Goal: Task Accomplishment & Management: Use online tool/utility

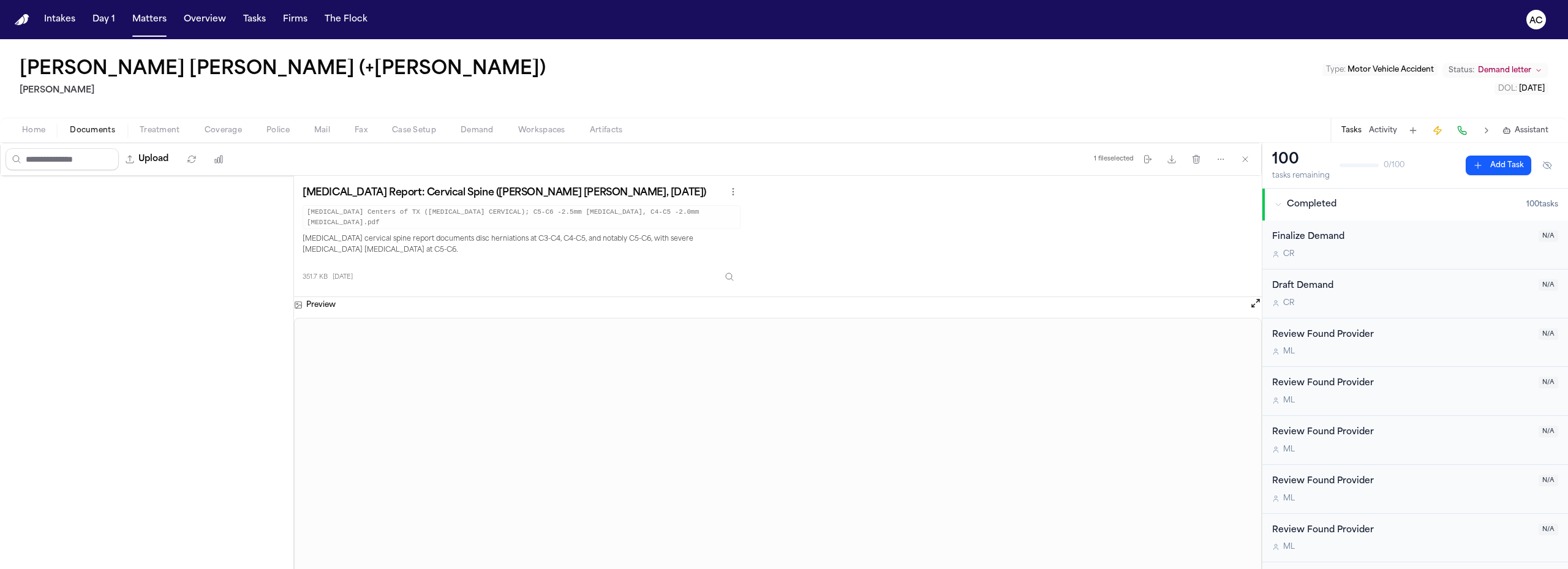
scroll to position [613, 0]
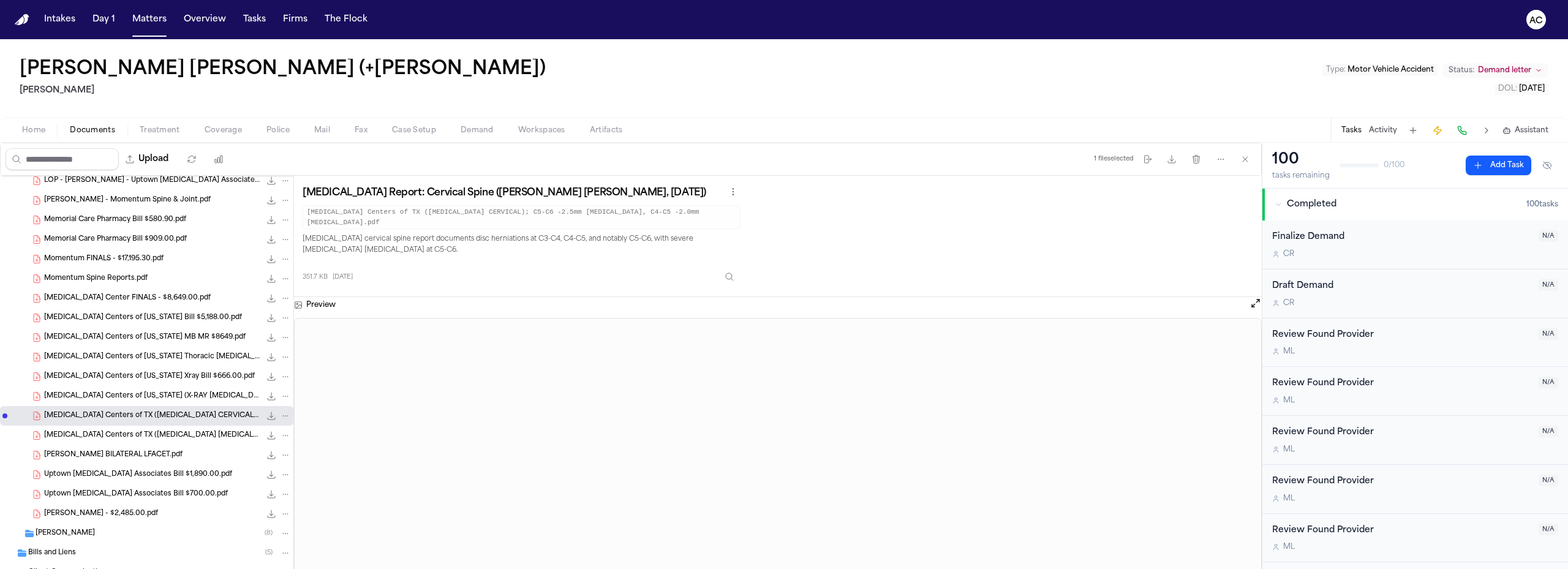
click at [0, 0] on span "285.5 KB • PDF" at bounding box center [0, 0] width 0 height 0
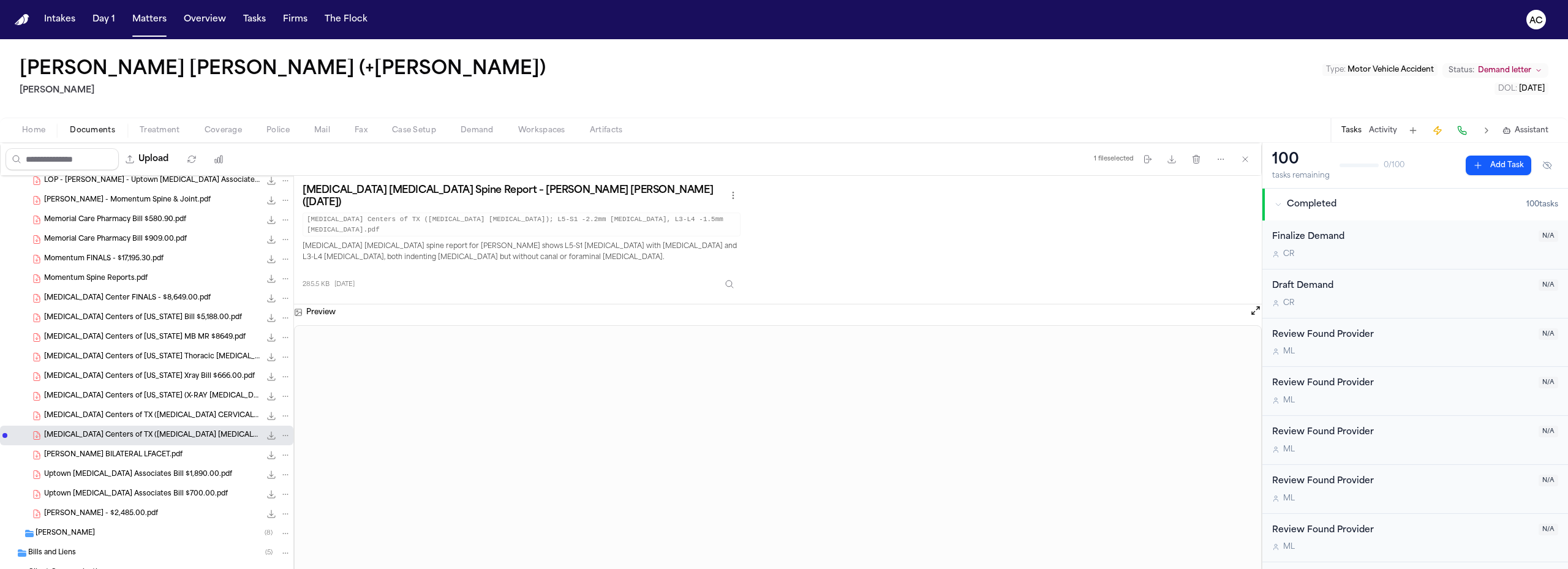
click at [266, 437] on icon "File: MRI Centers of TX (MRI LUMBAR); L5-S1 -2.2mm disc protrusion, L3-L4 -1.5m…" at bounding box center [271, 436] width 10 height 10
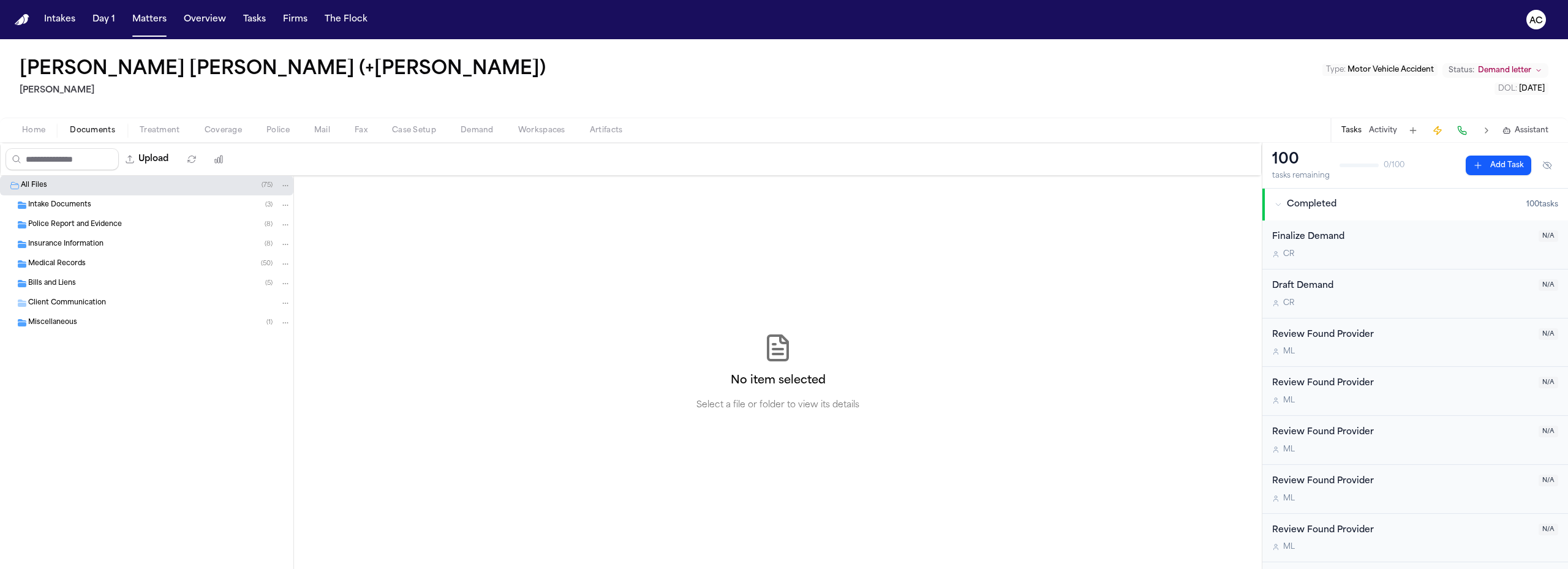
click at [199, 257] on div "Medical Records ( 50 )" at bounding box center [147, 264] width 294 height 20
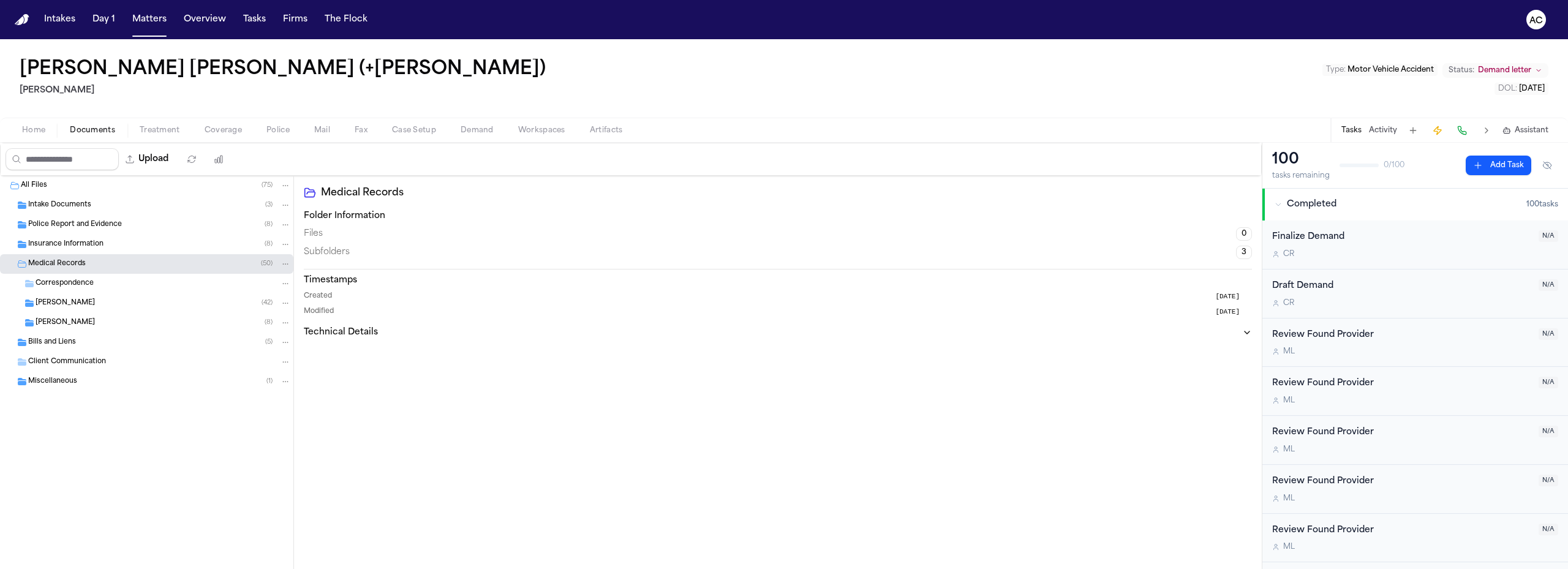
click at [80, 301] on div "[PERSON_NAME] ( 42 )" at bounding box center [163, 303] width 255 height 11
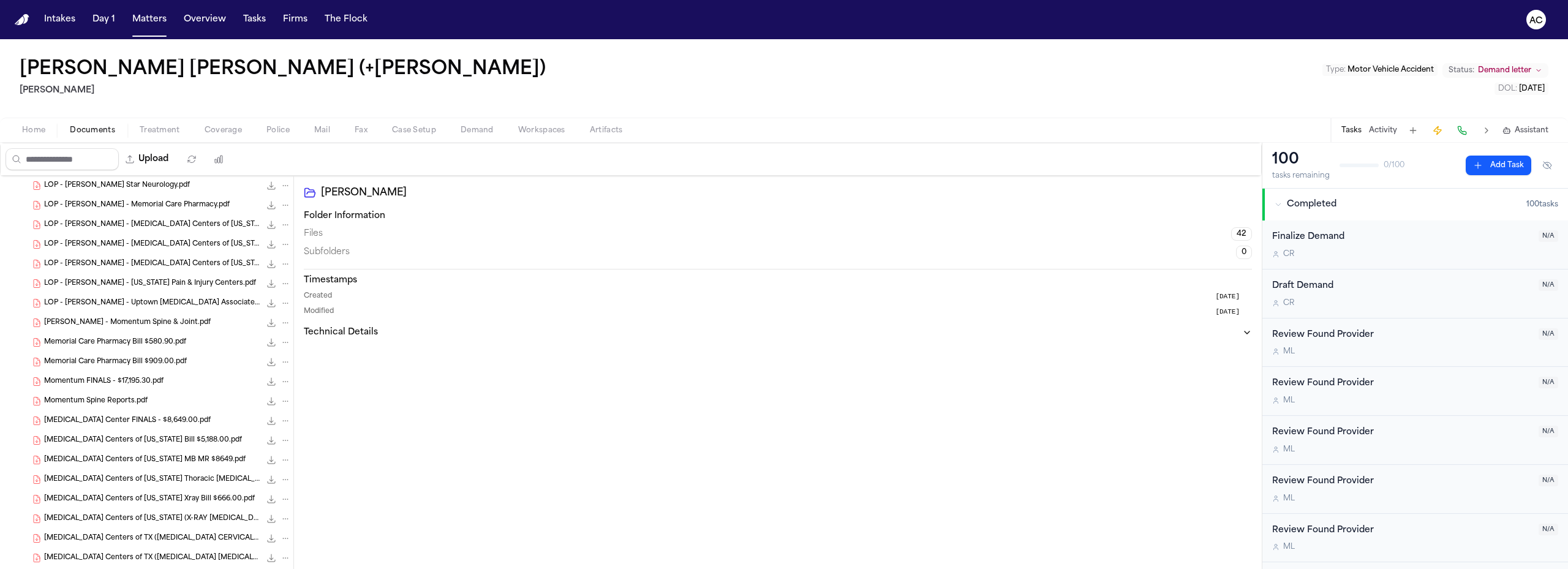
scroll to position [551, 0]
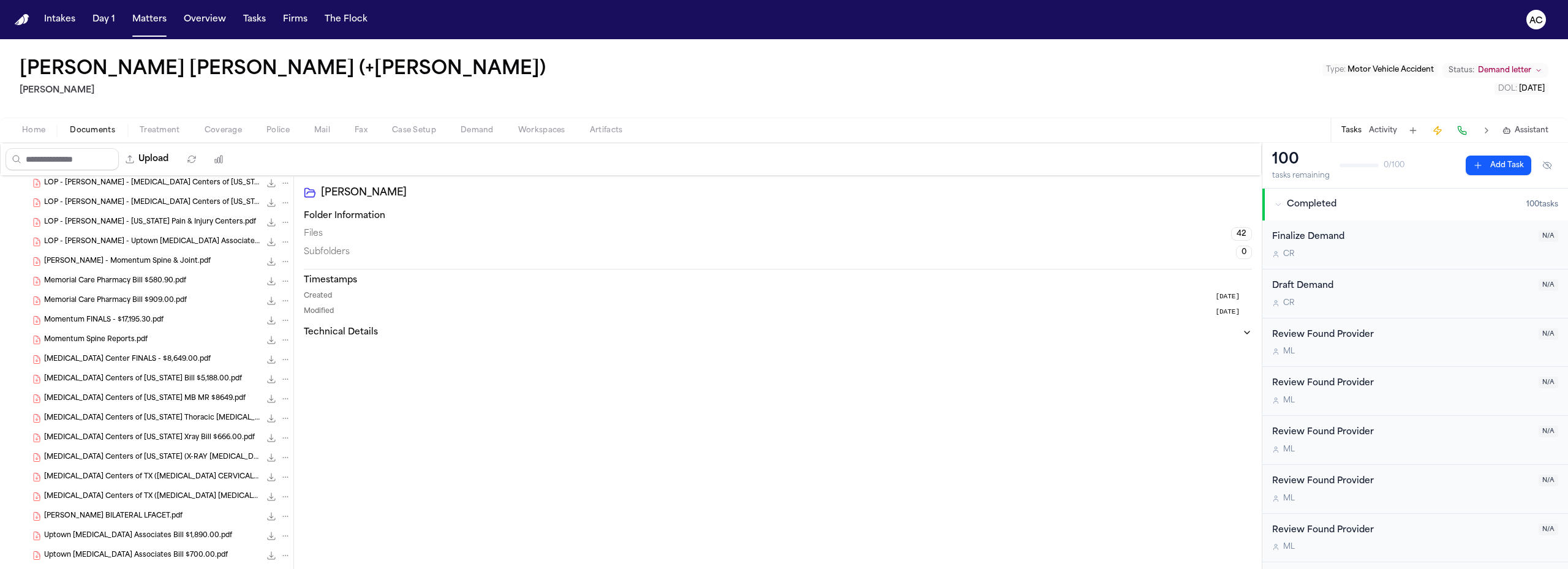
click at [173, 499] on span "[MEDICAL_DATA] Centers of TX ([MEDICAL_DATA] [MEDICAL_DATA]); L5-S1 -2.2mm [MED…" at bounding box center [152, 497] width 216 height 10
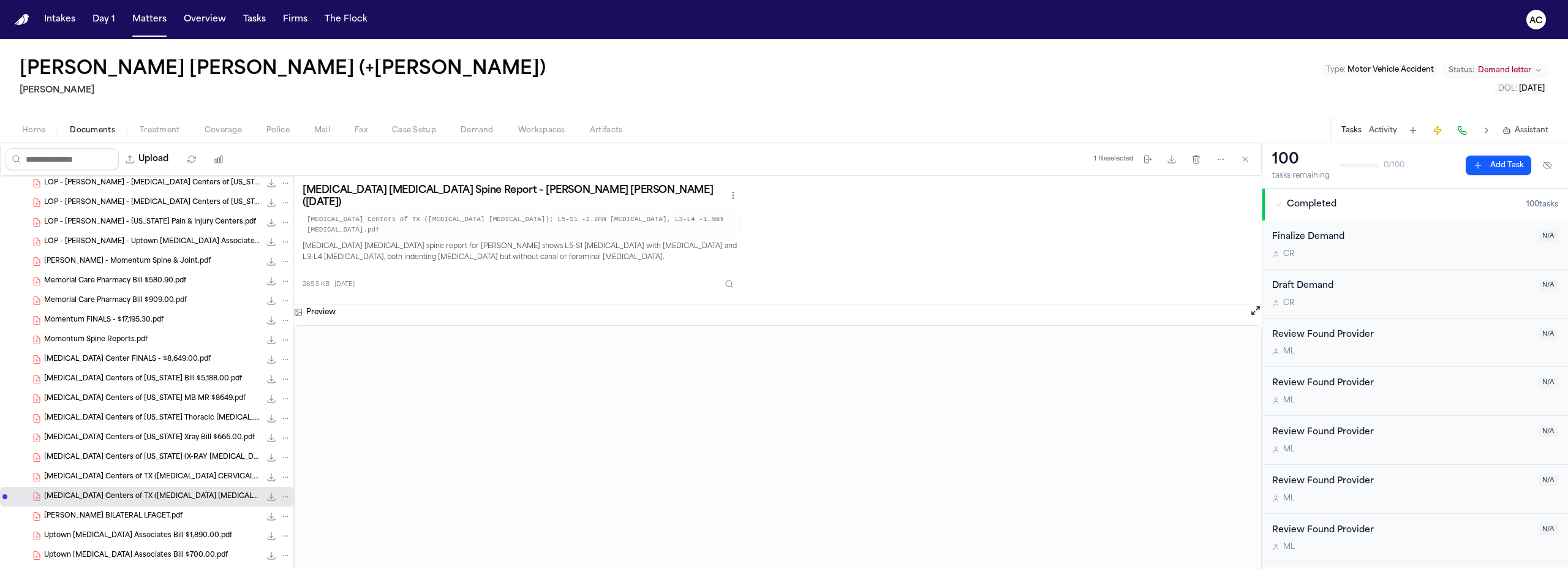
click at [268, 497] on icon "File: MRI Centers of TX (MRI LUMBAR); L5-S1 -2.2mm disc protrusion, L3-L4 -1.5m…" at bounding box center [272, 497] width 8 height 8
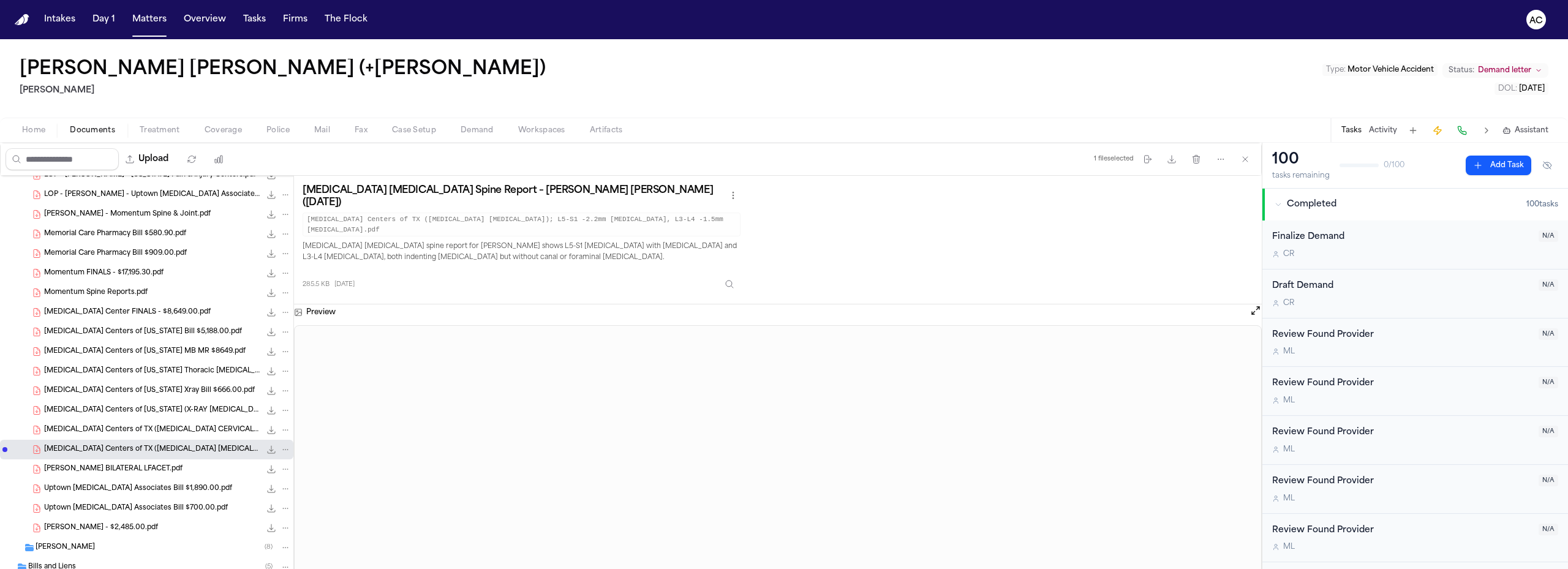
scroll to position [674, 0]
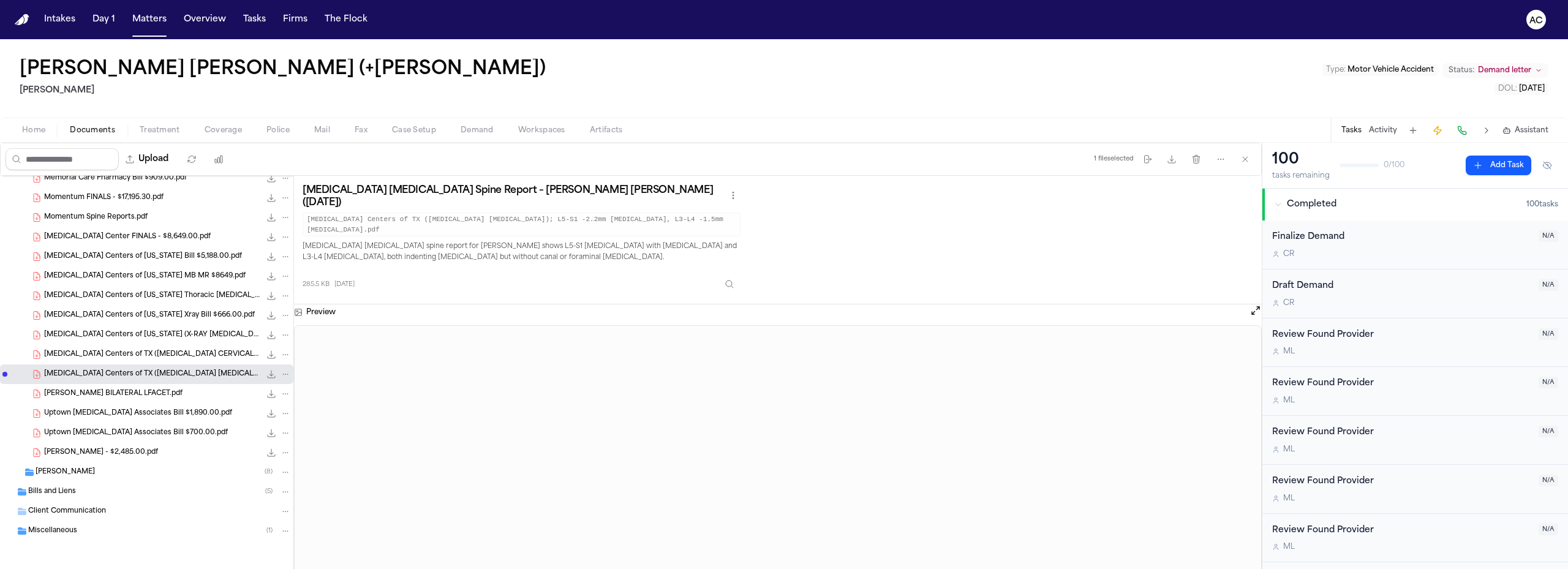
click at [148, 400] on div "[PERSON_NAME] BILATERAL LFACET.pdf 432.3 KB • PDF" at bounding box center [167, 393] width 246 height 12
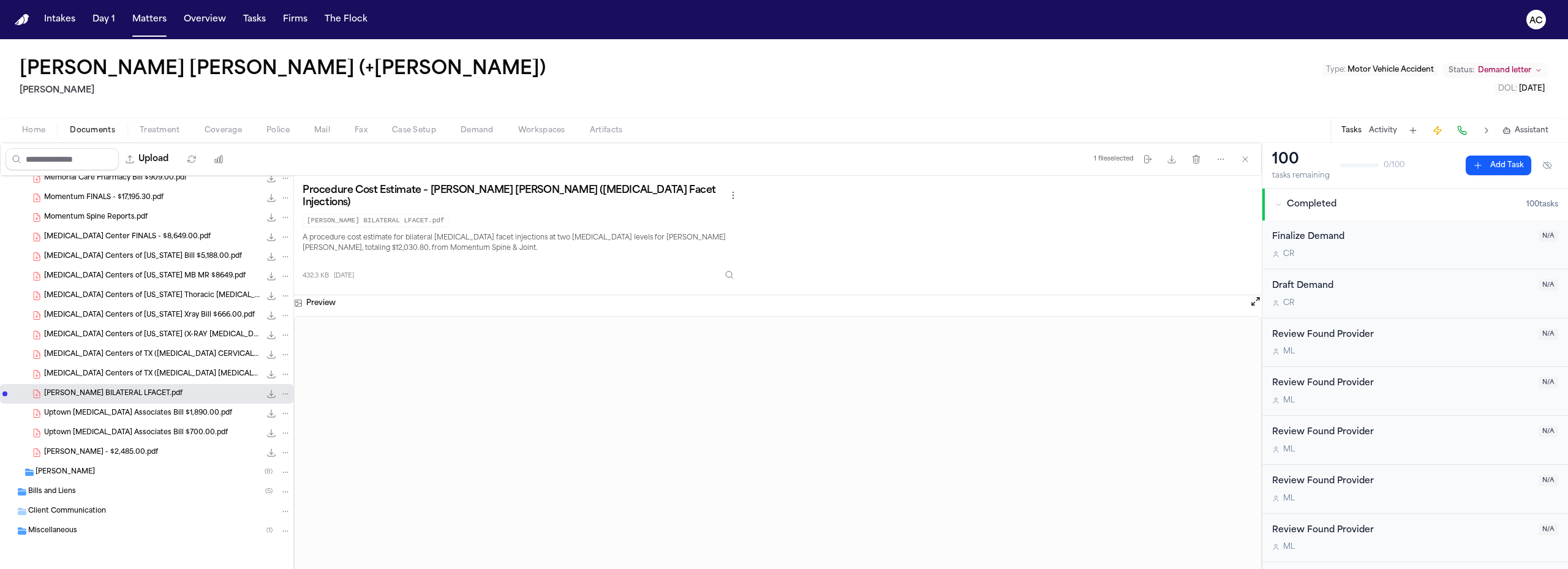
click at [266, 394] on icon "File: REYES JUAN ANGEL BILATERAL LFACET.pdf" at bounding box center [271, 394] width 10 height 10
click at [266, 415] on icon "File: Uptown Radiology Associates Bill $1,890.00.pdf" at bounding box center [271, 413] width 10 height 10
click at [266, 413] on icon "File: Uptown Radiology Associates Bill $1,890.00.pdf" at bounding box center [271, 413] width 10 height 10
click at [148, 416] on span "Uptown [MEDICAL_DATA] Associates Bill $1,890.00.pdf" at bounding box center [138, 413] width 188 height 10
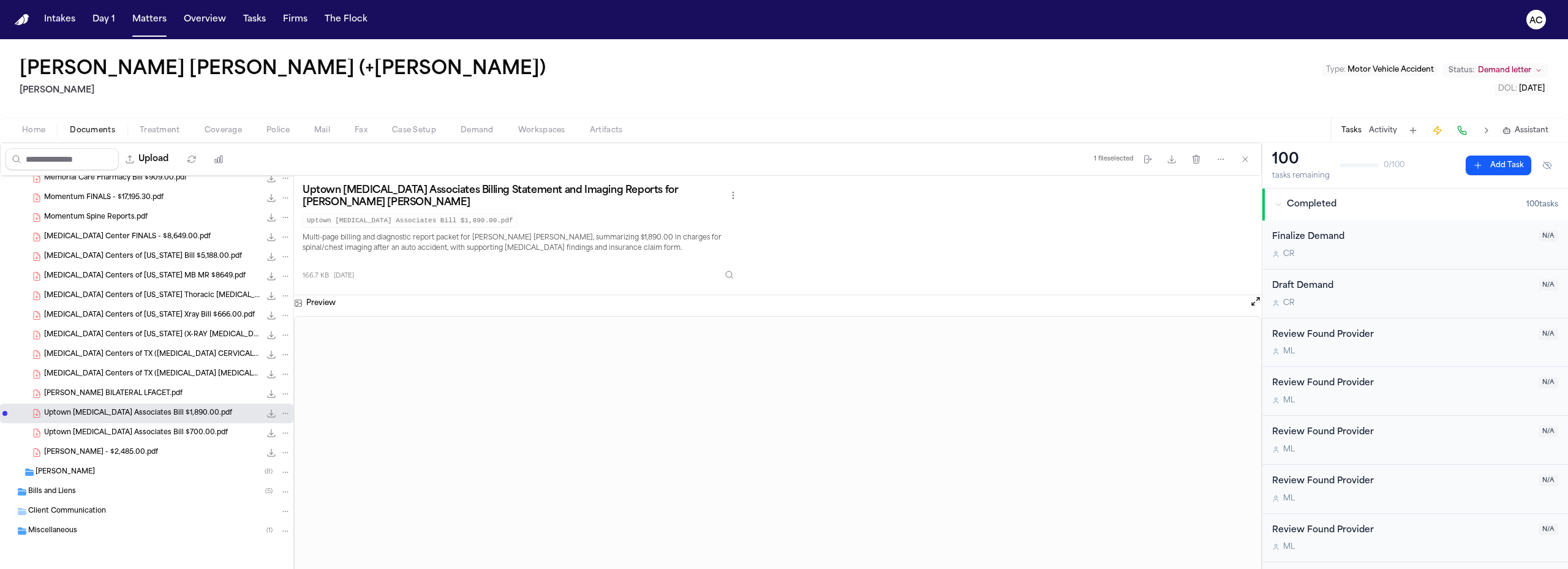
click at [179, 432] on span "Uptown [MEDICAL_DATA] Associates Bill $700.00.pdf" at bounding box center [136, 433] width 183 height 10
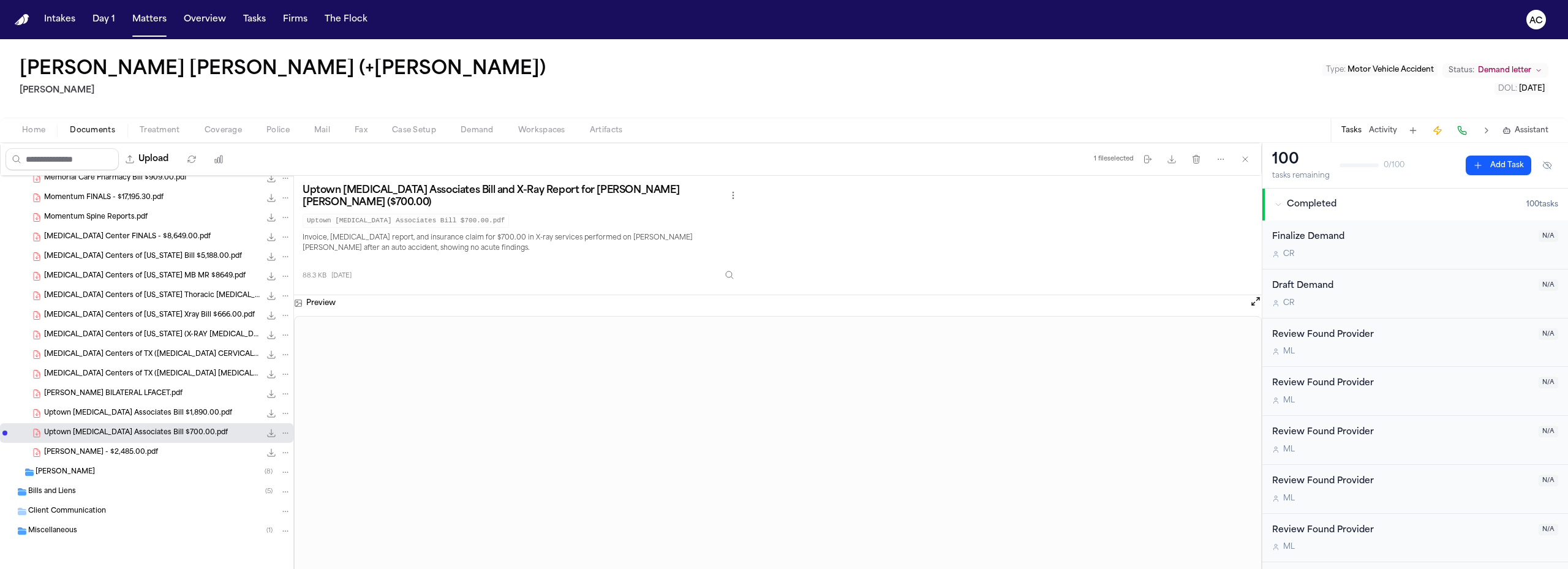
click at [266, 432] on icon "File: Uptown Radiology Associates Bill $700.00.pdf" at bounding box center [271, 433] width 10 height 10
click at [110, 452] on span "[PERSON_NAME] - $2,485.00.pdf" at bounding box center [100, 452] width 114 height 10
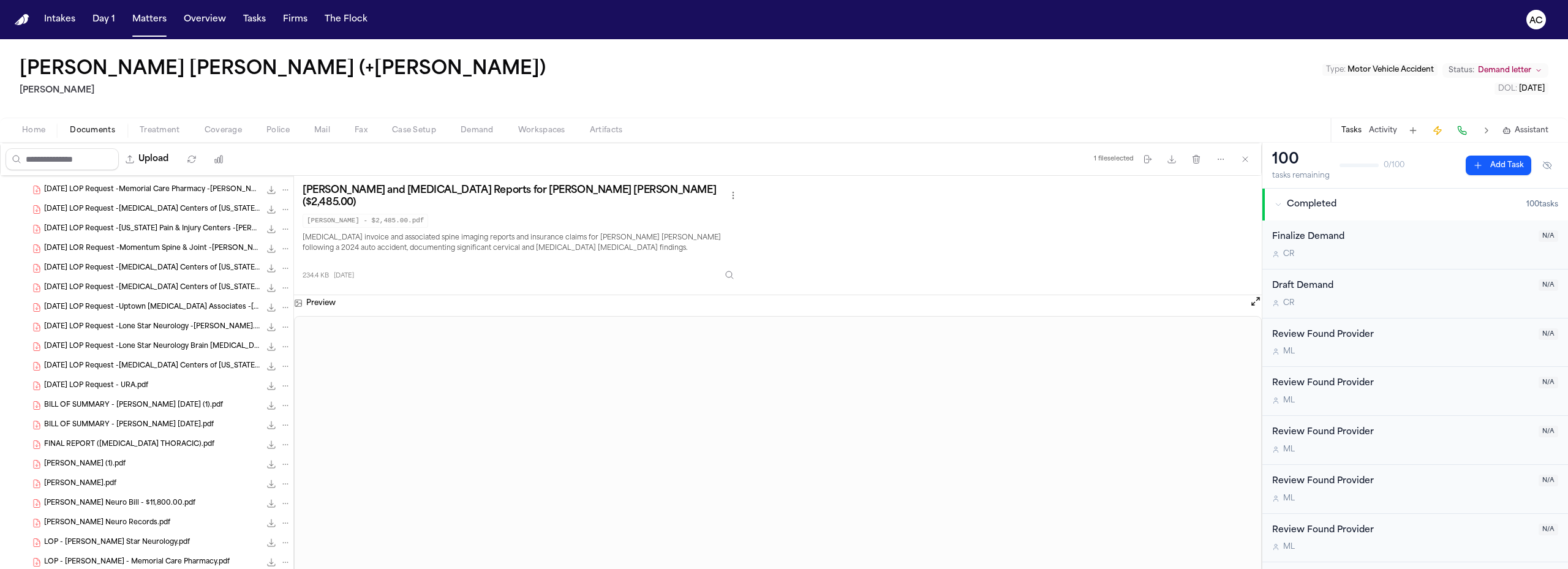
scroll to position [123, 0]
click at [158, 154] on button "Upload" at bounding box center [147, 160] width 57 height 22
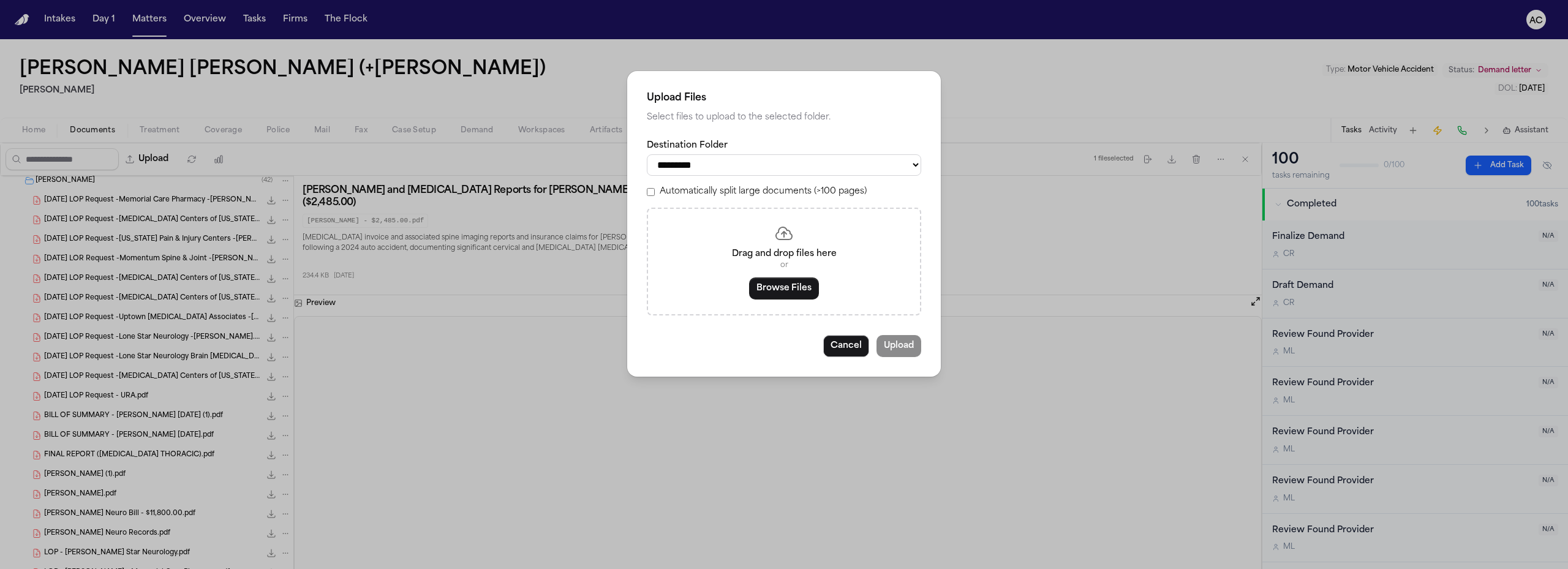
click at [754, 162] on select "**********" at bounding box center [784, 164] width 274 height 22
select select "**********"
click at [647, 154] on select "**********" at bounding box center [784, 164] width 274 height 22
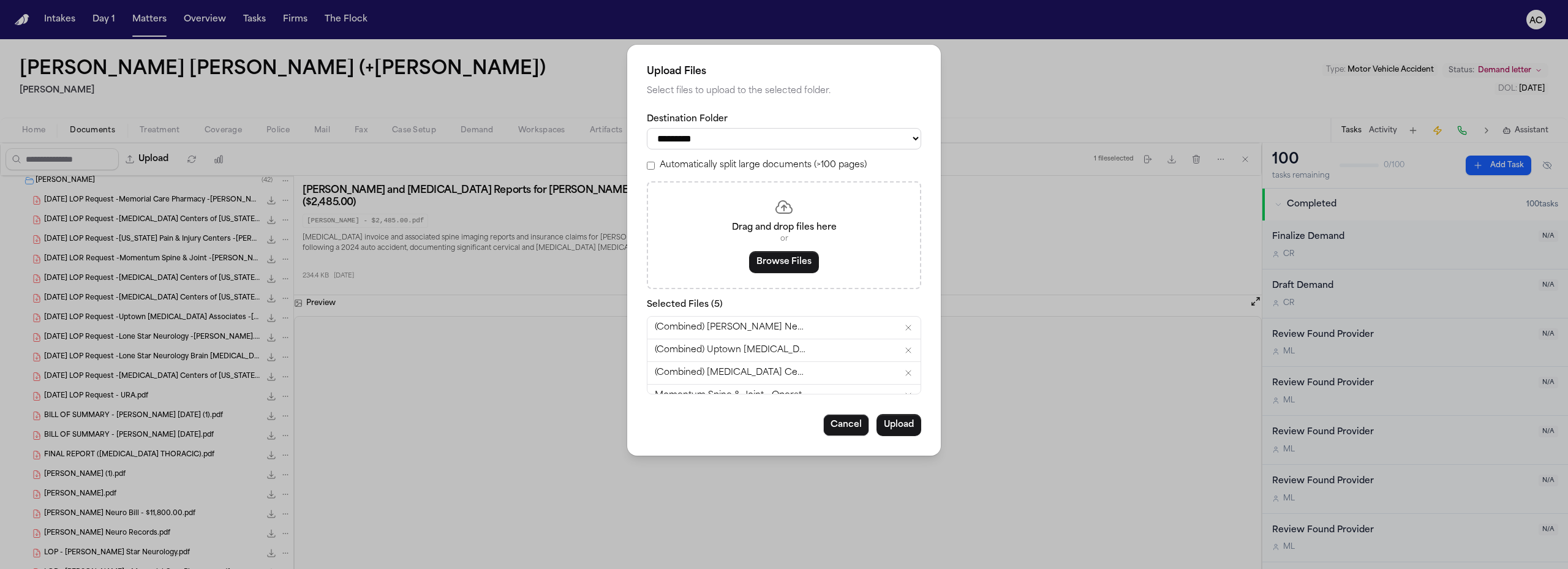
scroll to position [36, 0]
click at [911, 419] on button "Upload" at bounding box center [899, 425] width 45 height 22
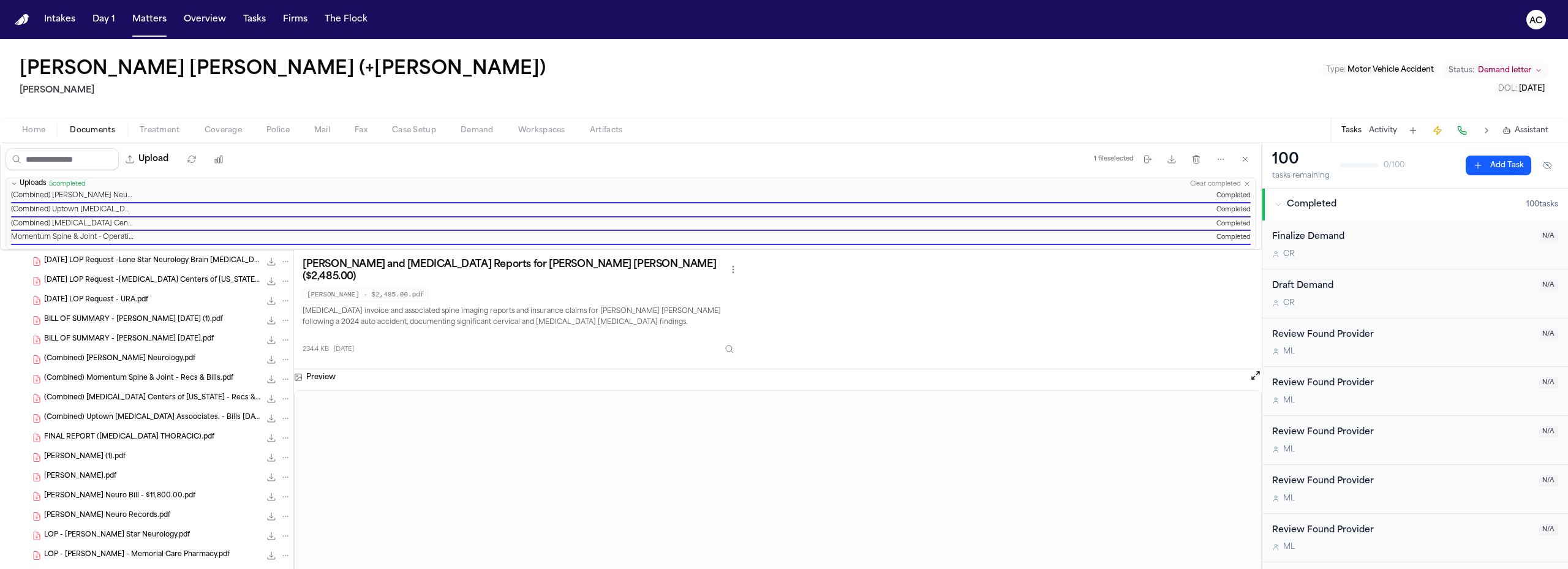
scroll to position [282, 0]
click at [281, 432] on icon "File: (Combined) Uptown Radiology Assoociates. - Bills 6.25.24 - 8.9.24.pdf" at bounding box center [285, 429] width 9 height 9
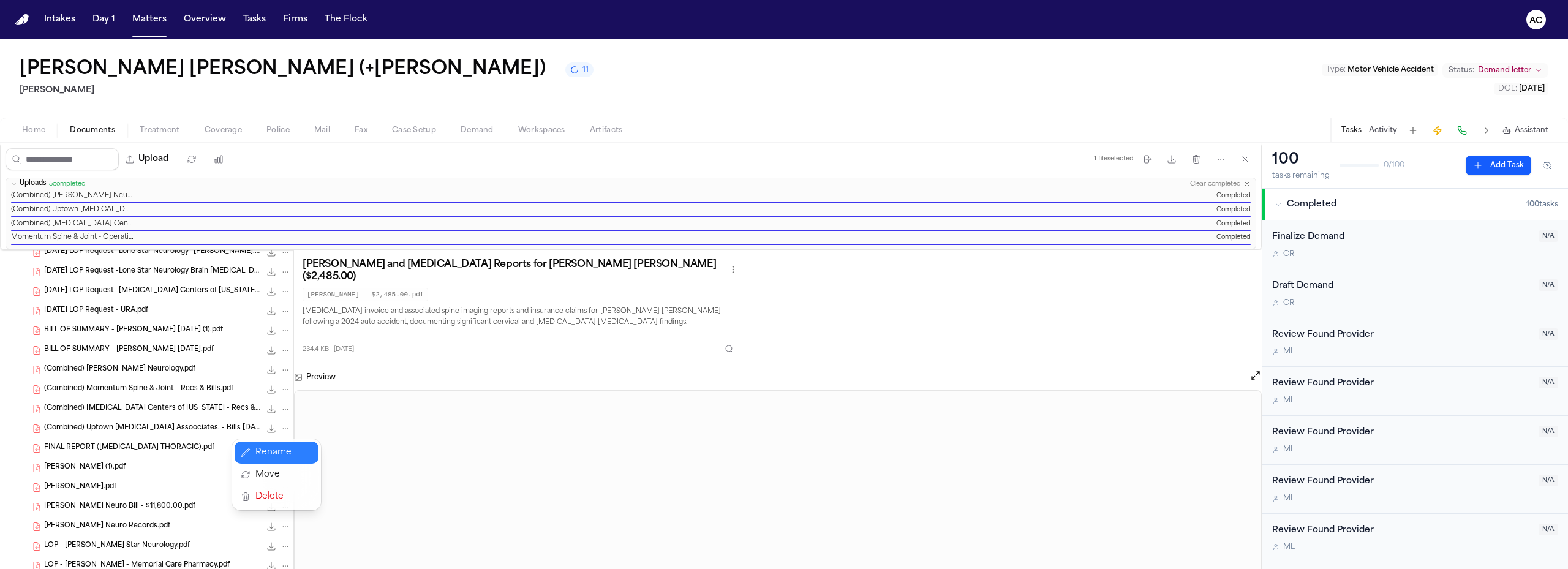
click at [278, 451] on button "Rename" at bounding box center [276, 453] width 84 height 22
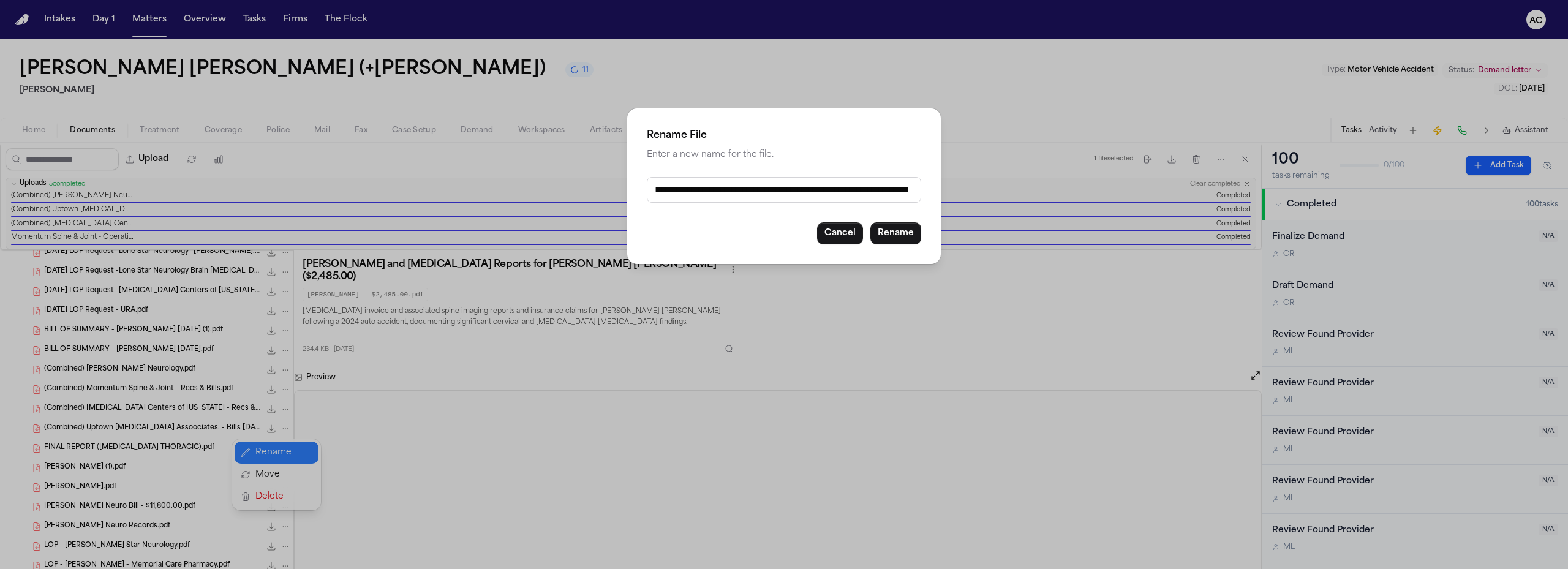
drag, startPoint x: 711, startPoint y: 189, endPoint x: 658, endPoint y: 188, distance: 53.0
click at [658, 188] on input "**********" at bounding box center [784, 190] width 274 height 26
type input "**********"
click at [900, 234] on button "Rename" at bounding box center [896, 234] width 51 height 22
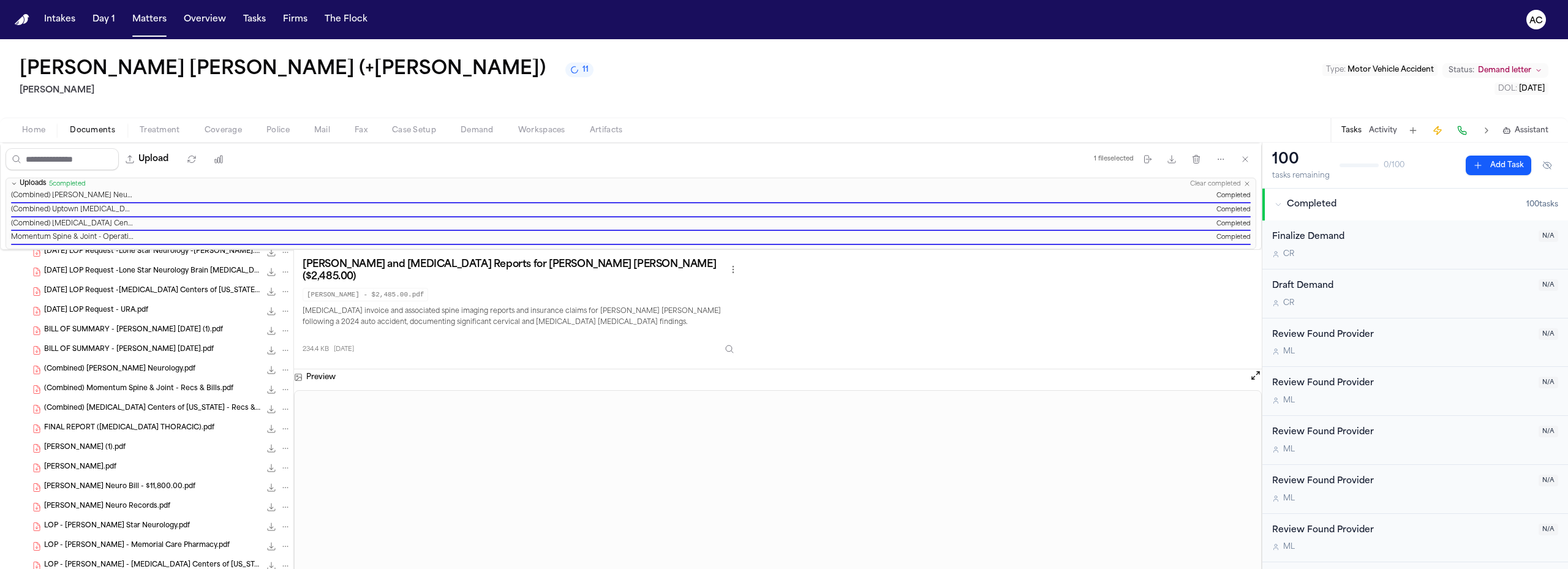
click at [281, 407] on icon "File: (Combined) MRI Centers of Texas - Recs & Bills 6.25.24 - 8.9.24.pdf" at bounding box center [285, 409] width 9 height 9
click at [276, 433] on button "Rename" at bounding box center [276, 433] width 84 height 22
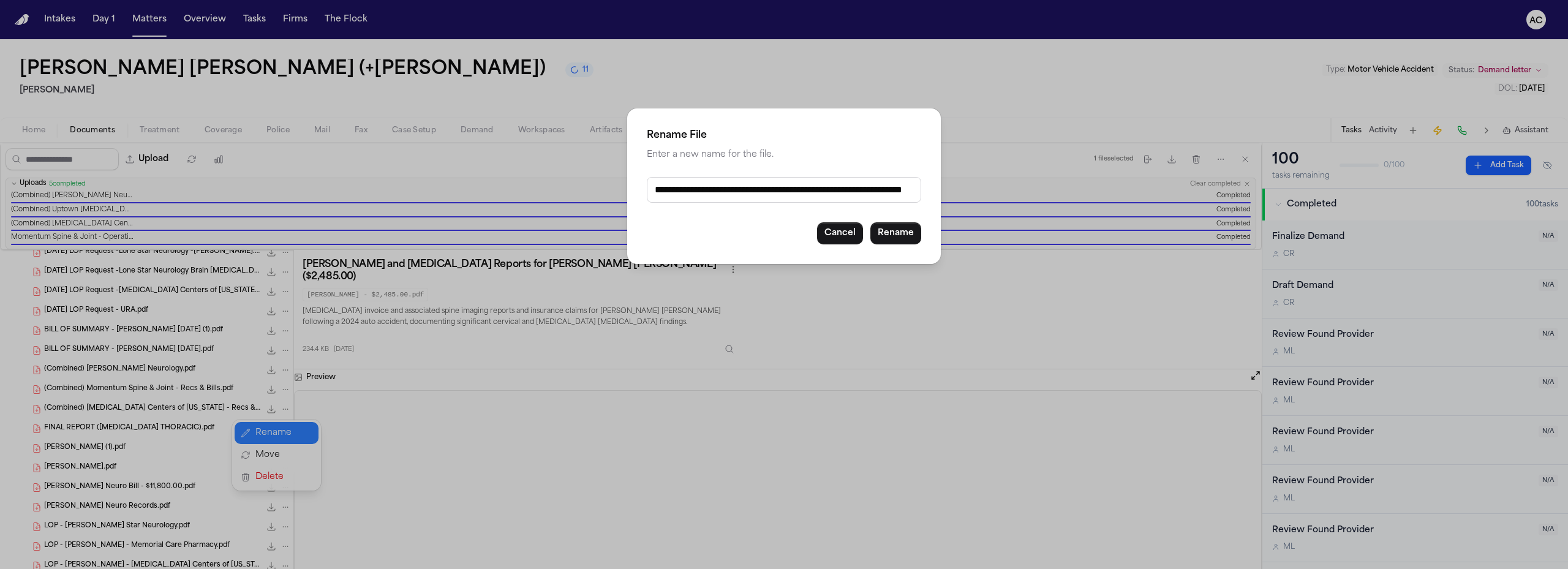
drag, startPoint x: 710, startPoint y: 189, endPoint x: 659, endPoint y: 187, distance: 51.0
click at [659, 187] on input "**********" at bounding box center [784, 190] width 274 height 26
type input "**********"
click at [892, 228] on button "Rename" at bounding box center [896, 234] width 51 height 22
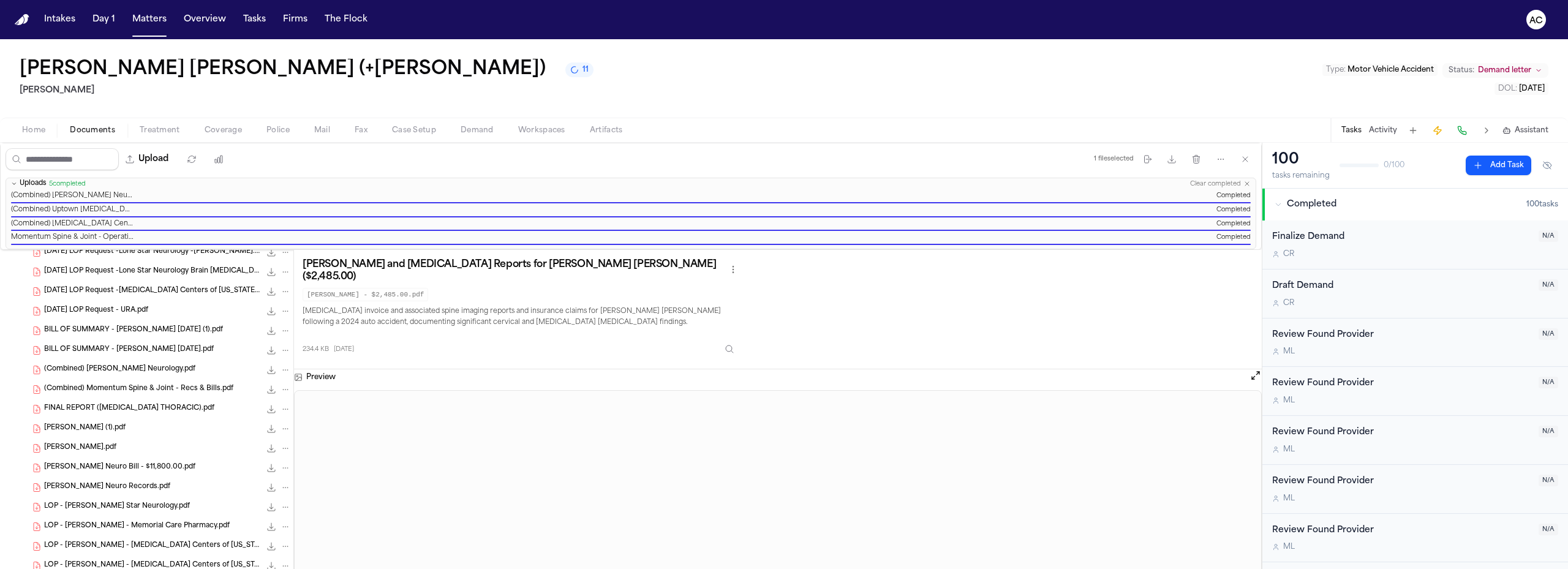
click at [281, 350] on icon "File: BILL OF SUMMARY - JUAN REYES 11.3.1984.pdf" at bounding box center [285, 350] width 9 height 9
click at [278, 373] on button "Rename" at bounding box center [276, 374] width 84 height 22
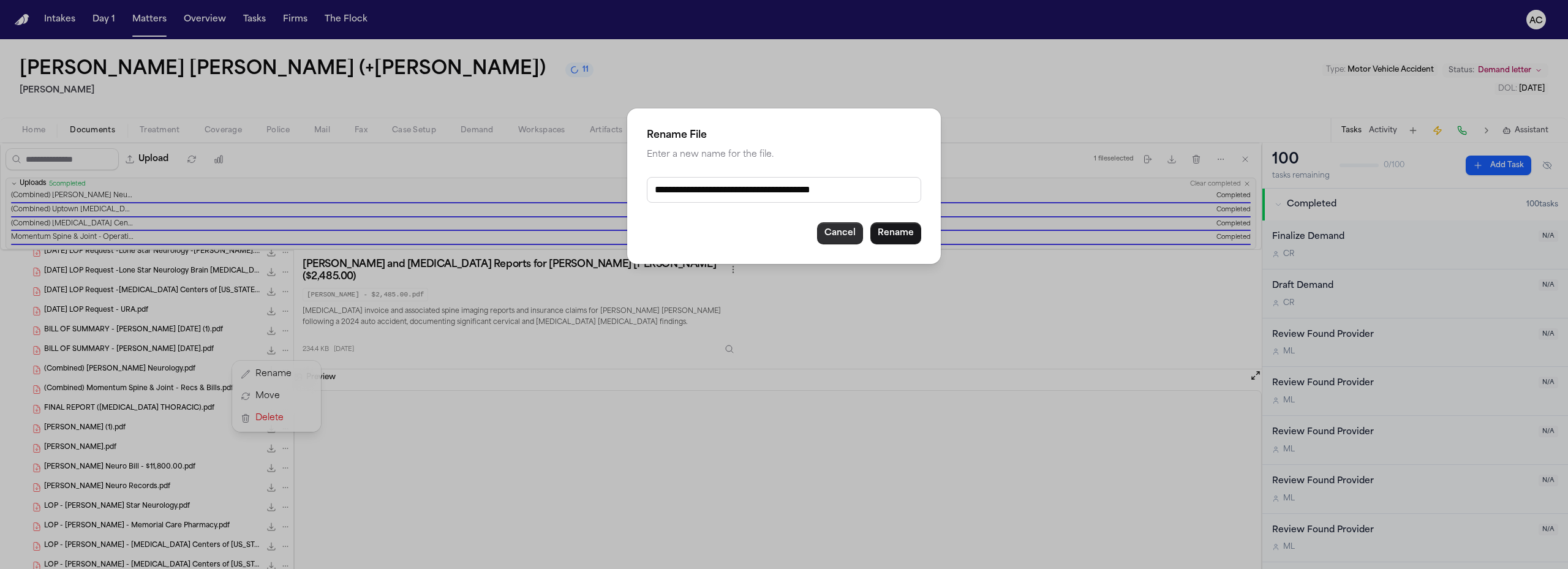
click at [844, 233] on button "Cancel" at bounding box center [840, 234] width 46 height 22
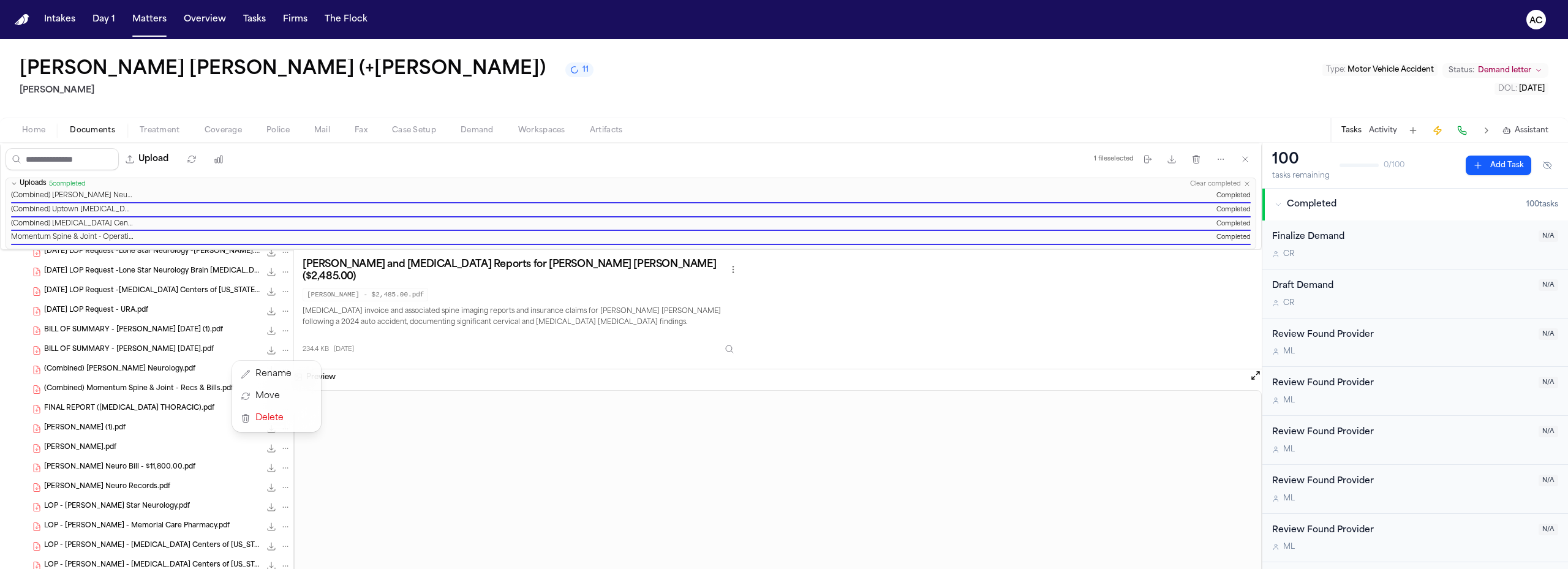
click at [139, 384] on div "[DATE] LOP Request -[US_STATE] Pain & Injury Centers -[PERSON_NAME].pdf 38.9 KB…" at bounding box center [147, 567] width 294 height 1199
click at [281, 389] on icon "File: (Combined) Momentum Spine & Joint - Recs & Bills.pdf" at bounding box center [285, 389] width 9 height 9
click at [279, 409] on button "Rename" at bounding box center [276, 413] width 84 height 22
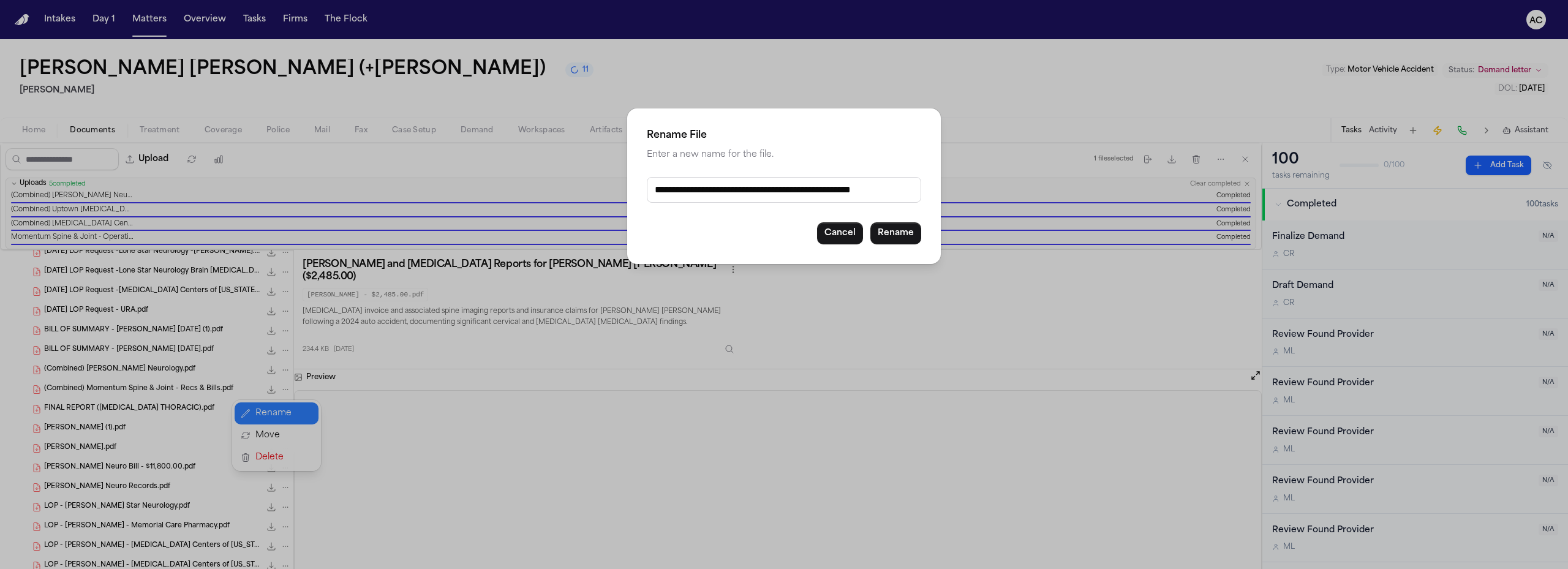
drag, startPoint x: 711, startPoint y: 187, endPoint x: 660, endPoint y: 192, distance: 51.2
click at [660, 192] on input "**********" at bounding box center [784, 190] width 274 height 26
type input "**********"
click at [901, 237] on button "Rename" at bounding box center [896, 234] width 51 height 22
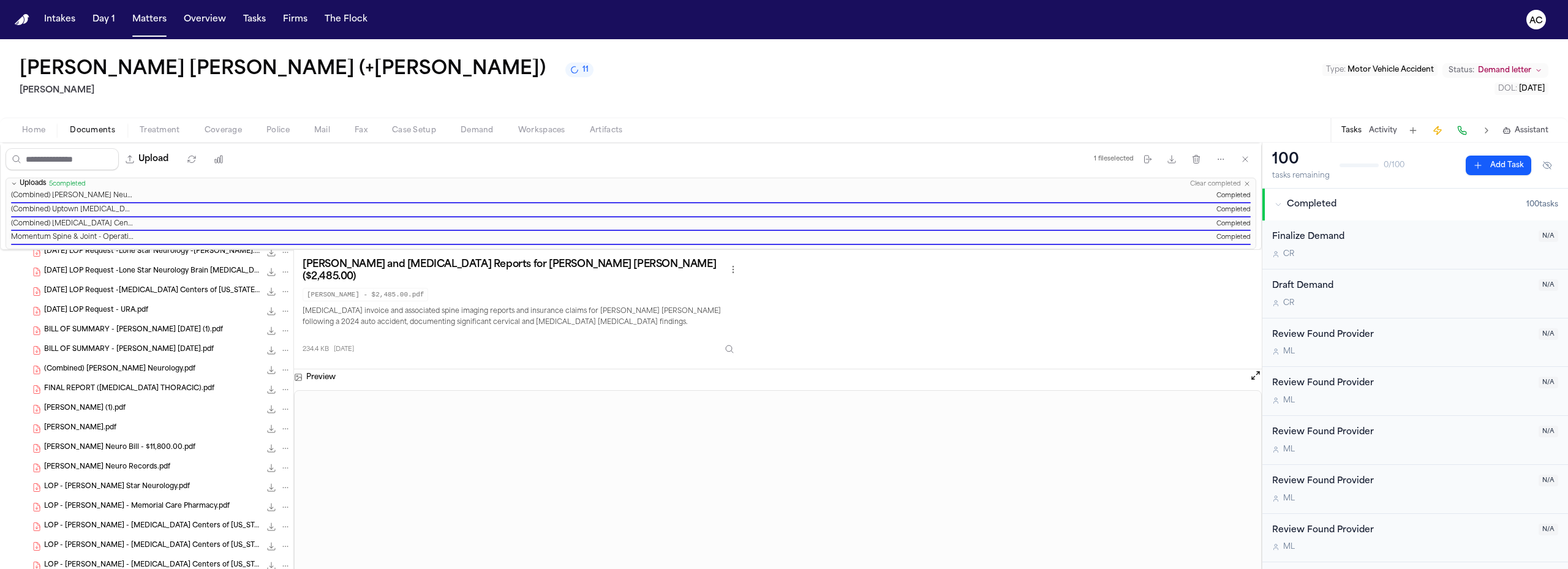
click at [281, 371] on icon "File: (Combined) LoneStar Neurology.pdf" at bounding box center [285, 369] width 9 height 9
click at [272, 392] on button "Rename" at bounding box center [276, 394] width 84 height 22
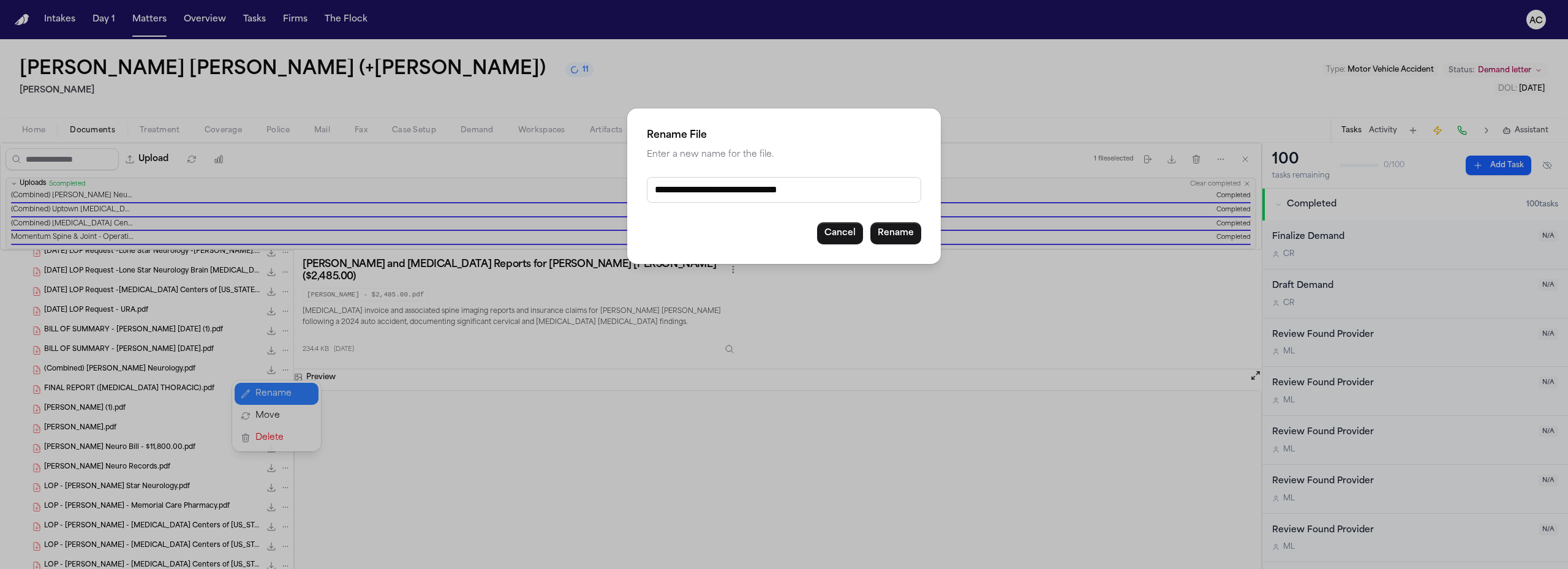
drag, startPoint x: 711, startPoint y: 188, endPoint x: 658, endPoint y: 184, distance: 53.2
click at [658, 184] on input "**********" at bounding box center [784, 190] width 274 height 26
type input "**********"
click at [833, 231] on button "Cancel" at bounding box center [840, 234] width 46 height 22
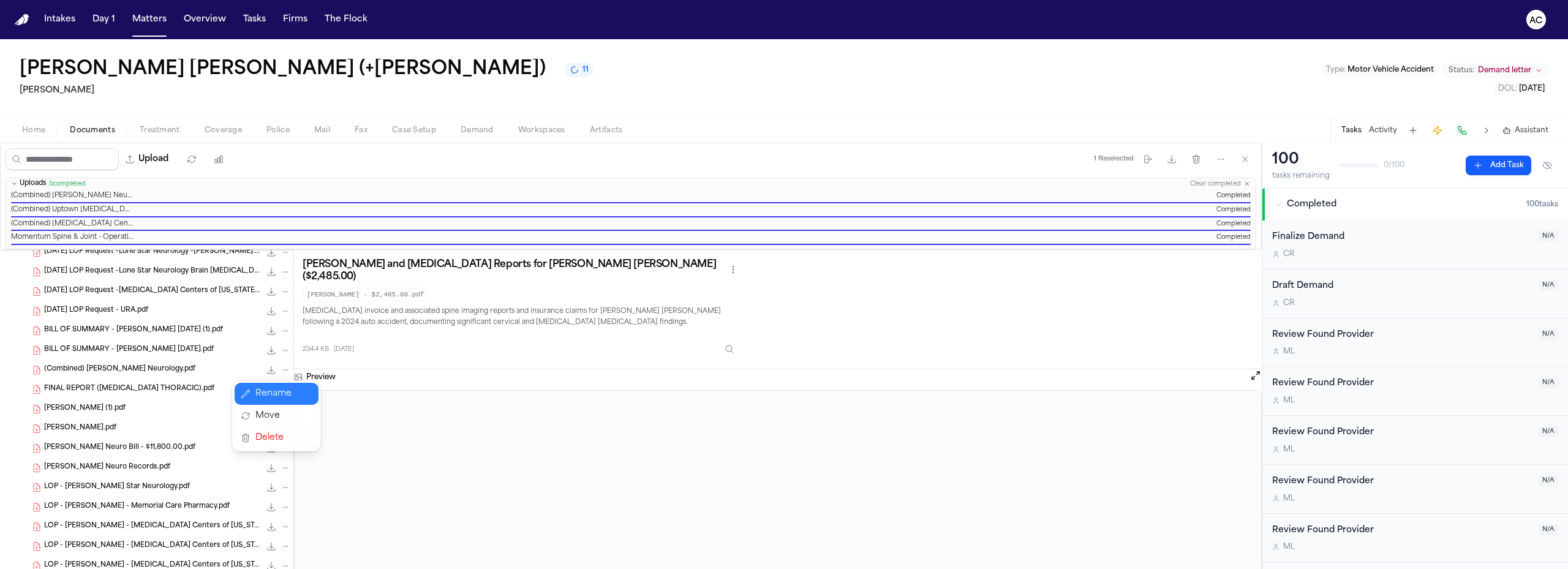
drag, startPoint x: 833, startPoint y: 231, endPoint x: 589, endPoint y: 262, distance: 246.0
click at [275, 399] on button "Rename" at bounding box center [276, 394] width 84 height 22
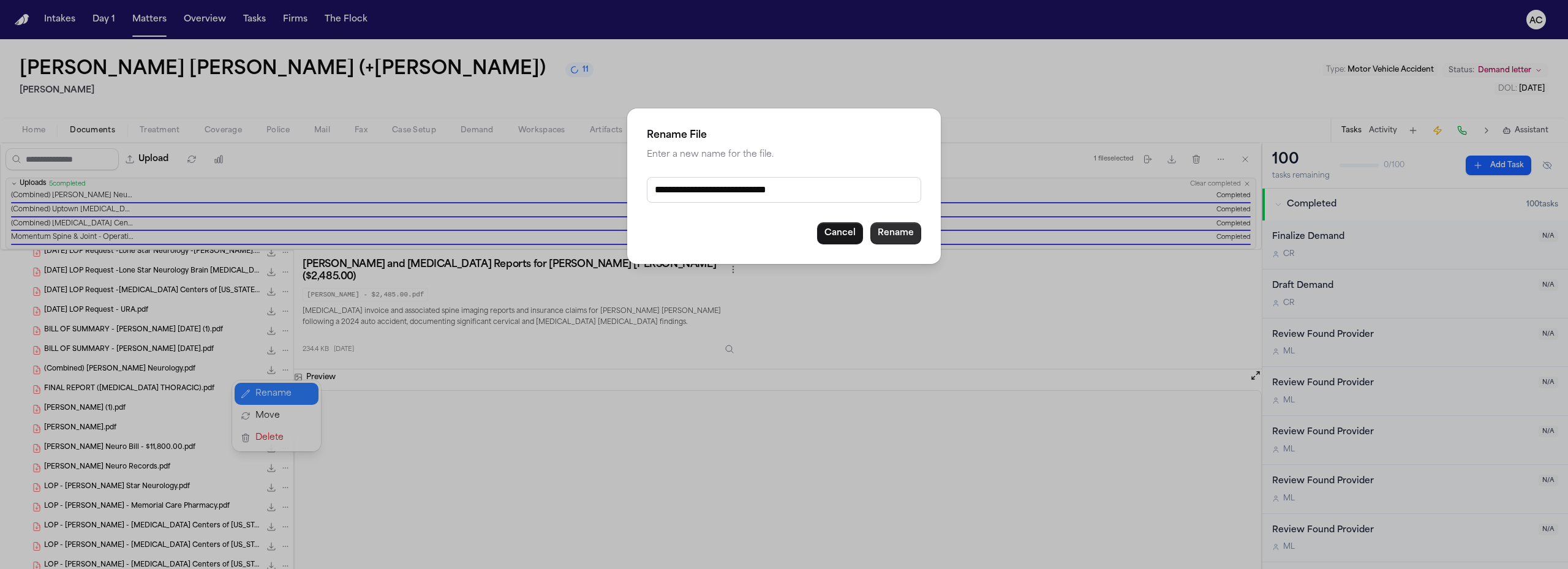
click at [897, 233] on button "Rename" at bounding box center [896, 234] width 51 height 22
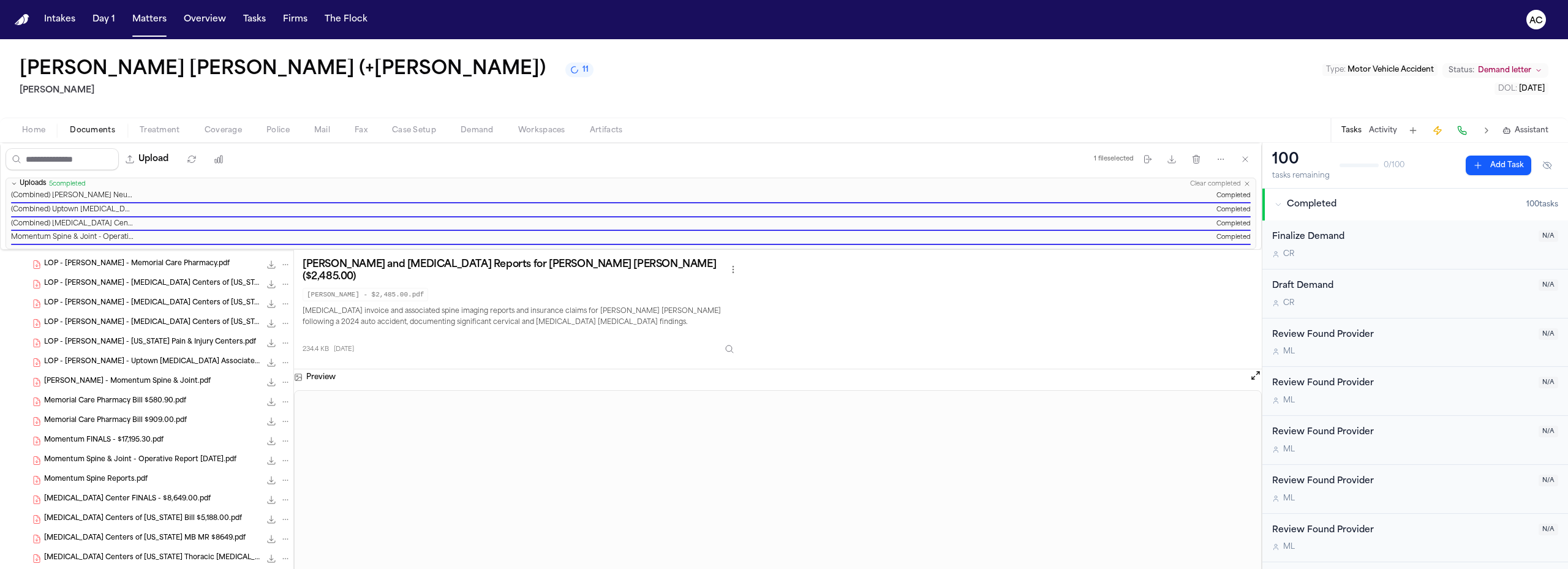
scroll to position [527, 0]
click at [281, 436] on icon "File: Momentum Spine & Joint - Operative Report 8.28.24.pdf" at bounding box center [285, 438] width 9 height 9
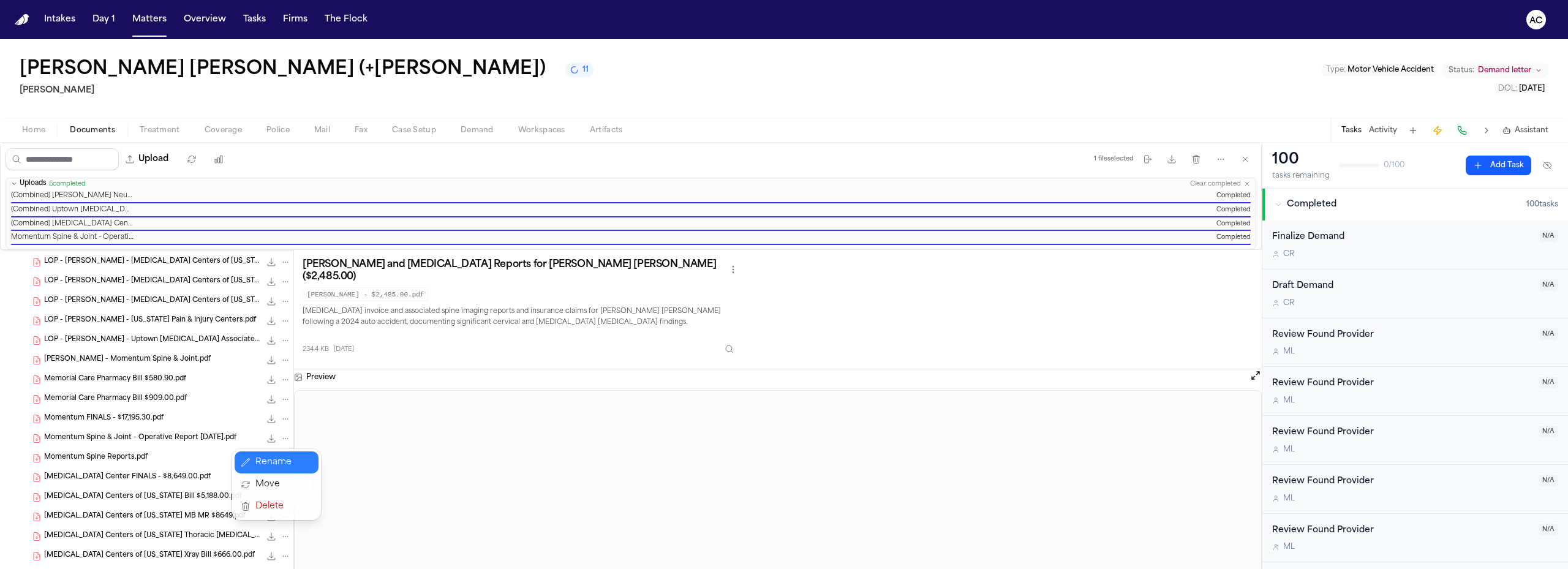
click at [278, 459] on button "Rename" at bounding box center [276, 463] width 84 height 22
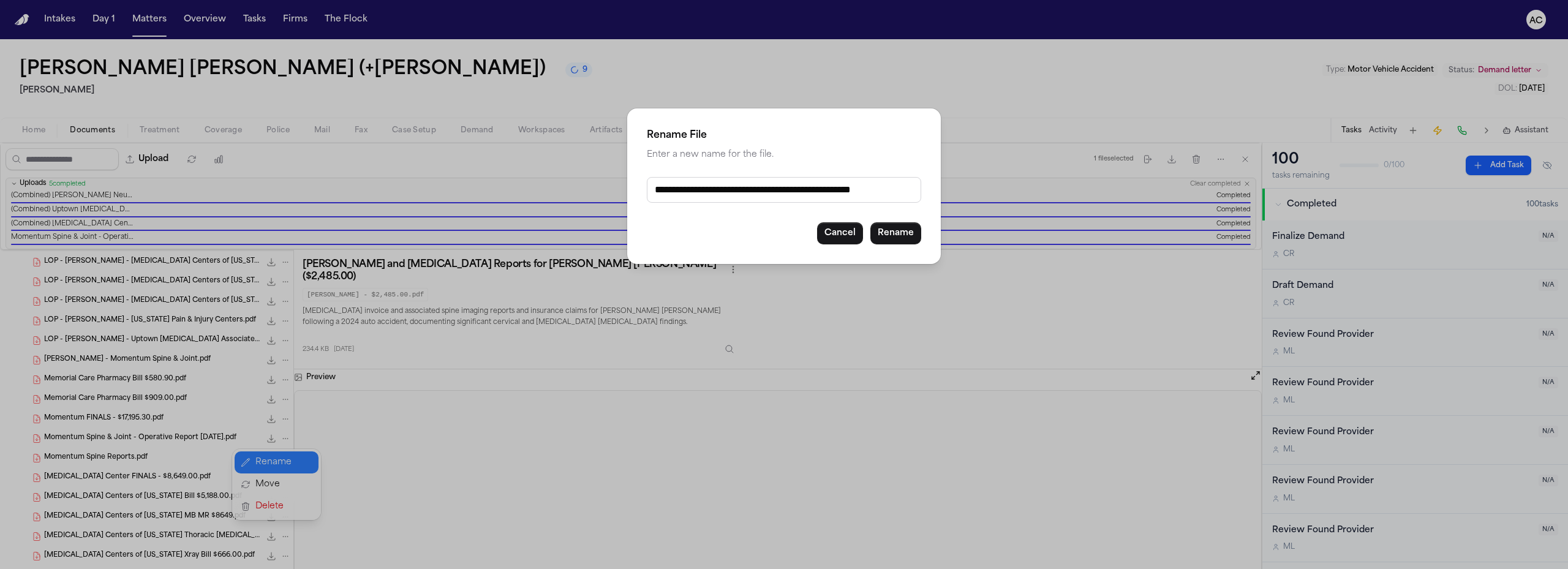
click at [656, 188] on input "**********" at bounding box center [784, 190] width 274 height 26
type input "**********"
click at [902, 234] on button "Rename" at bounding box center [896, 234] width 51 height 22
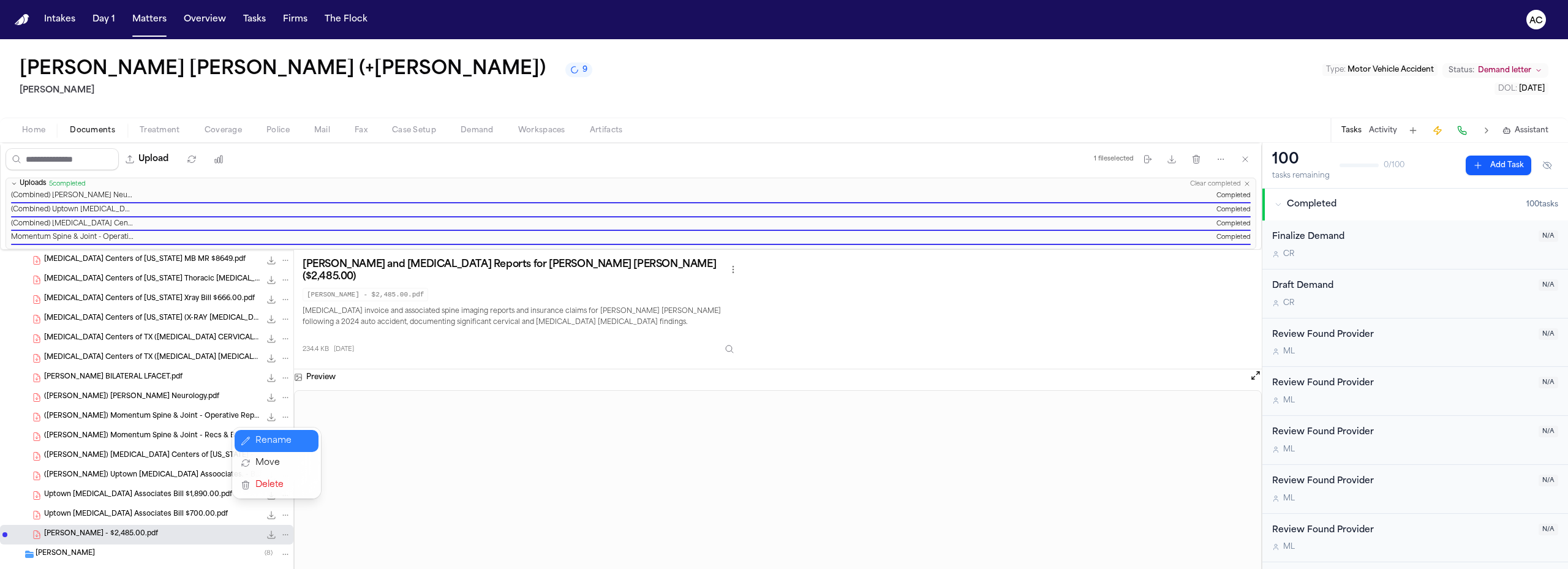
scroll to position [772, 0]
click at [789, 151] on div "Upload 1 file selected Move files Download files Delete files More actions Clea…" at bounding box center [631, 356] width 1262 height 426
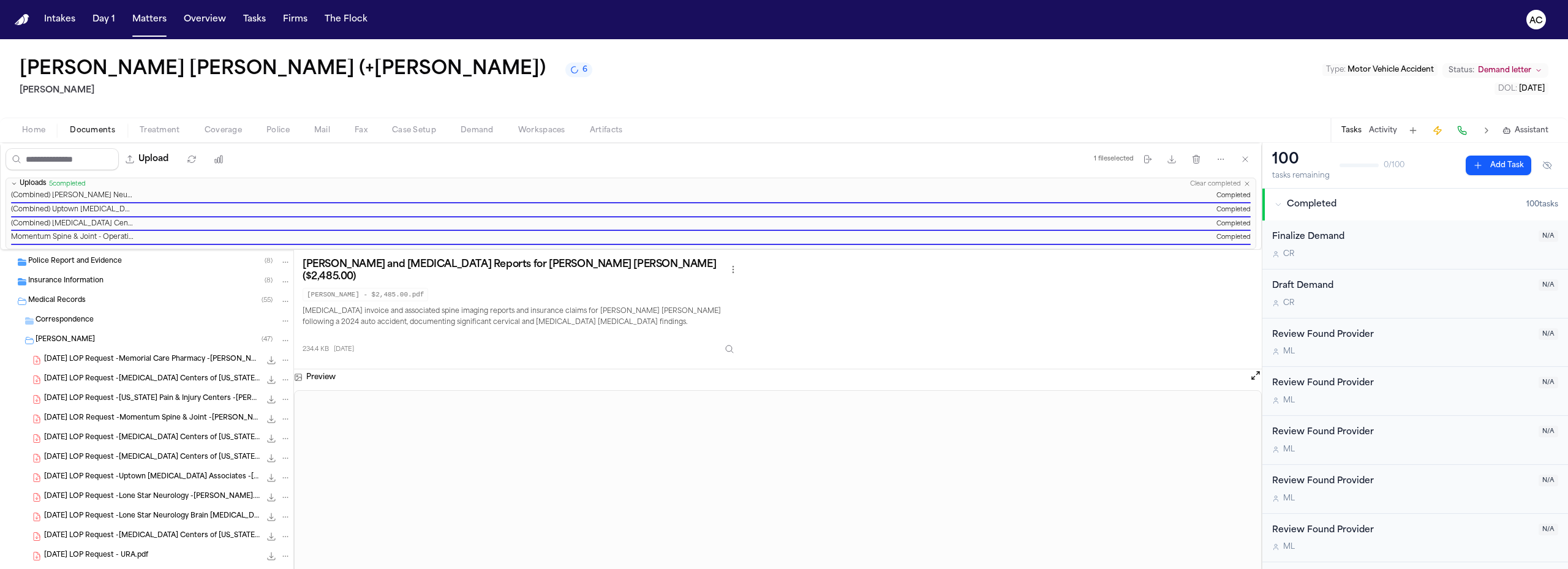
scroll to position [0, 0]
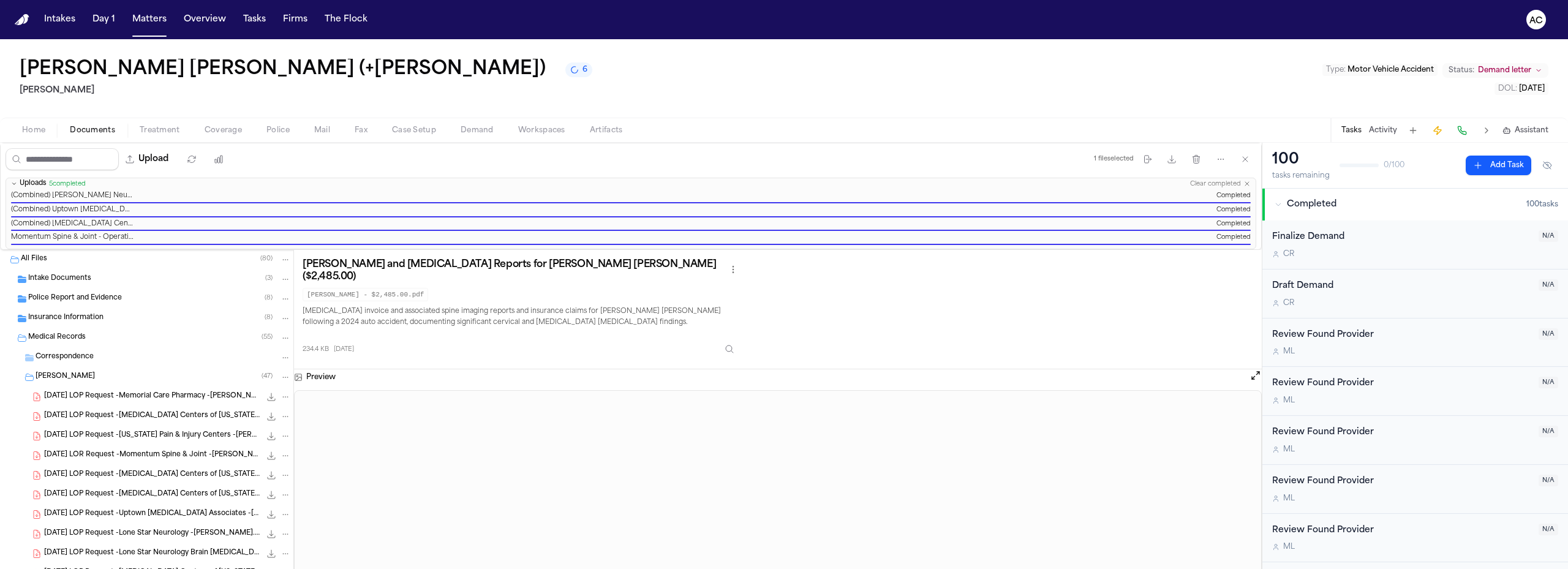
click at [18, 337] on icon "Folder: Medical Records" at bounding box center [22, 338] width 10 height 10
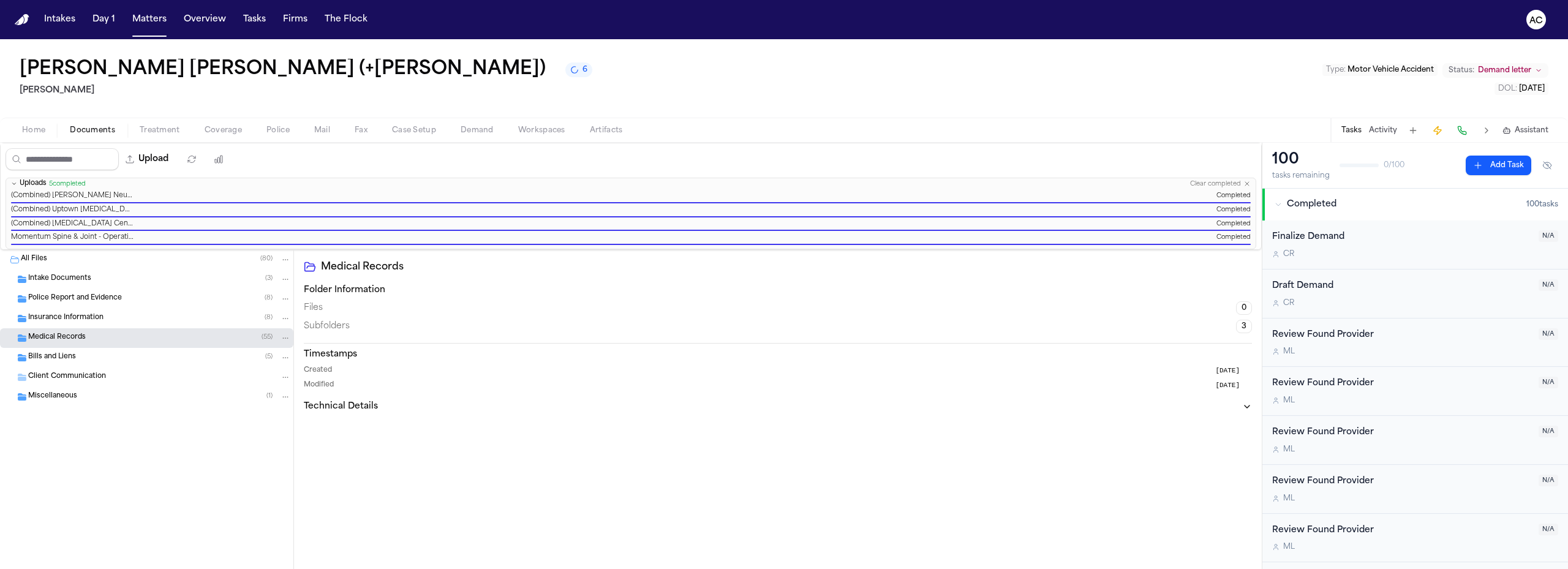
click at [53, 337] on span "Medical Records" at bounding box center [57, 338] width 57 height 10
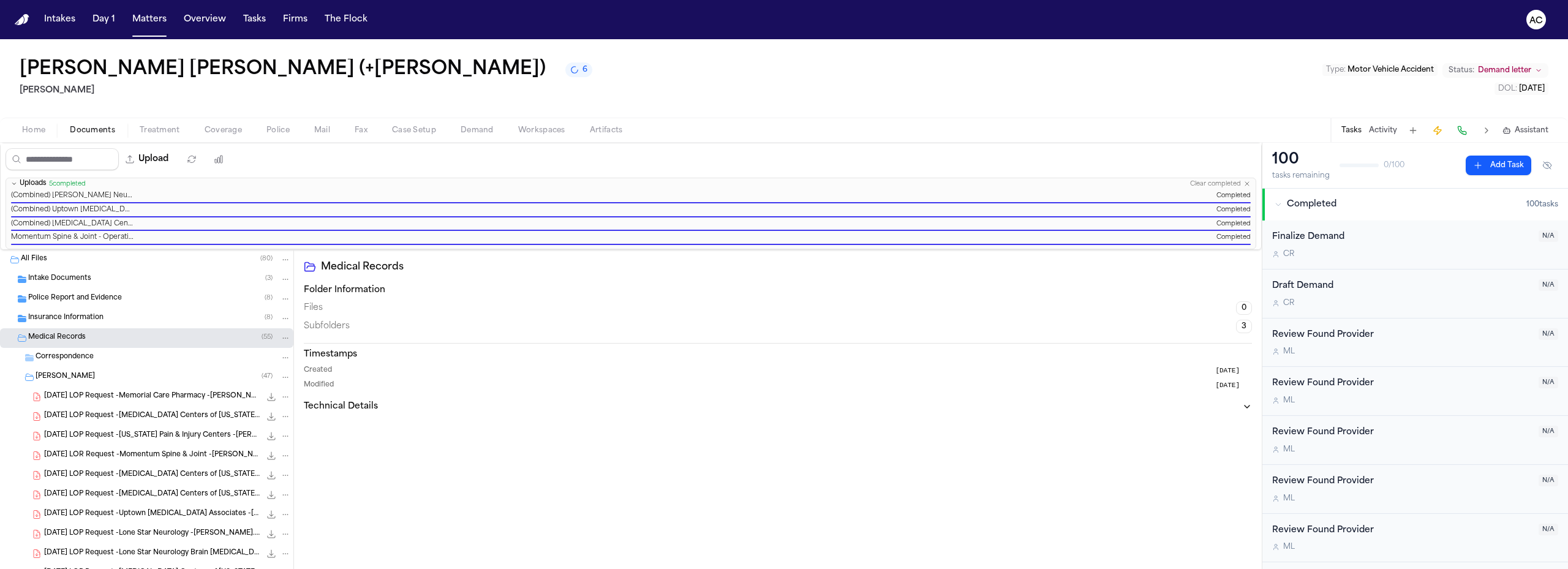
click at [59, 373] on span "[PERSON_NAME]" at bounding box center [65, 377] width 59 height 10
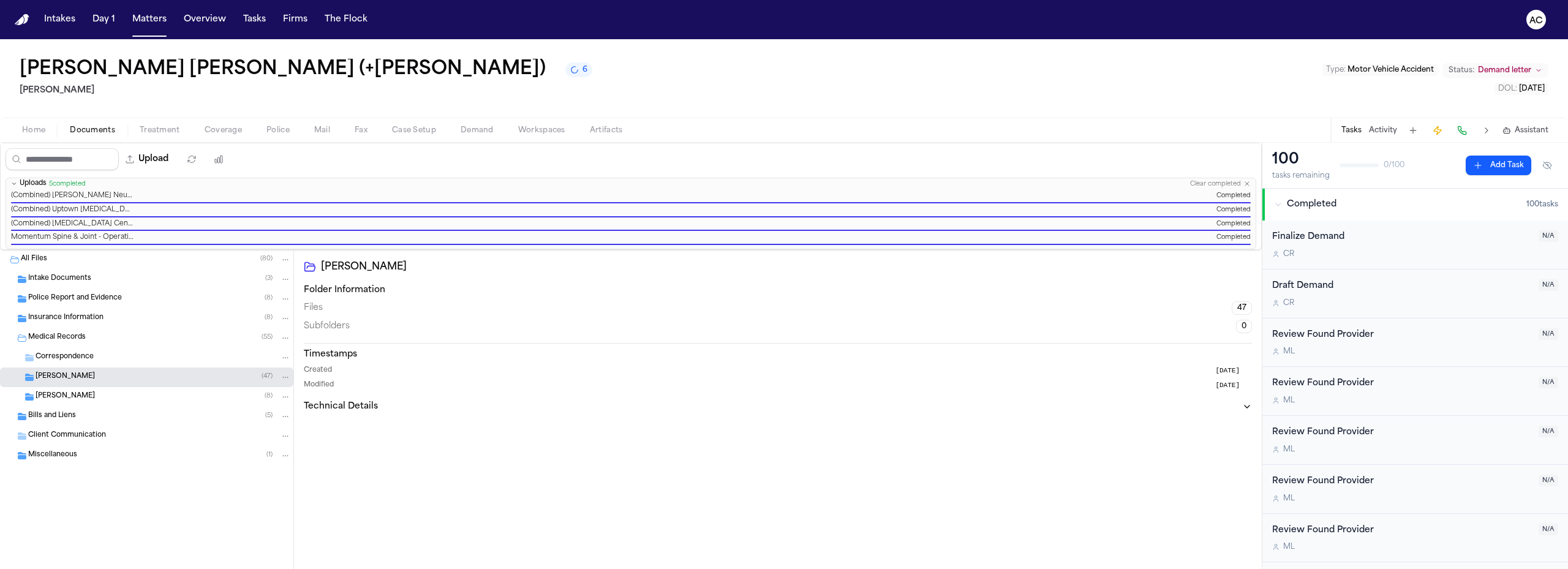
click at [69, 393] on span "[PERSON_NAME]" at bounding box center [65, 397] width 59 height 10
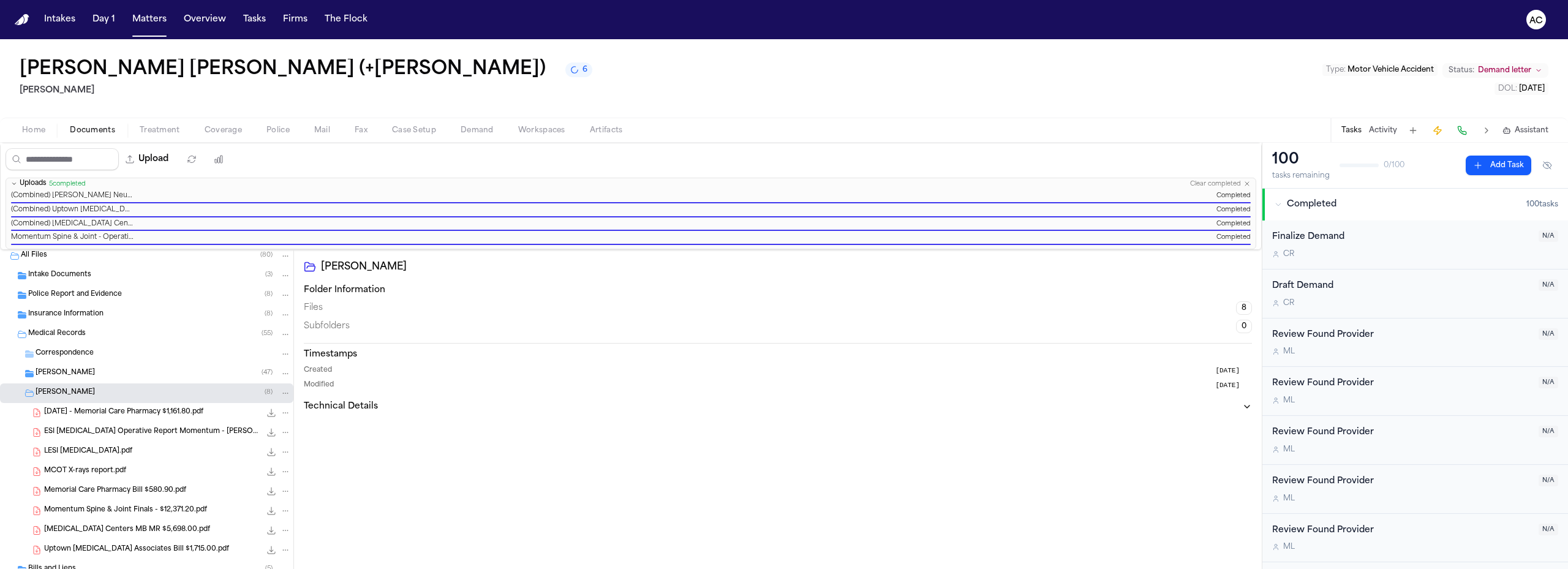
scroll to position [7, 0]
click at [531, 131] on span "Workspaces" at bounding box center [542, 130] width 47 height 10
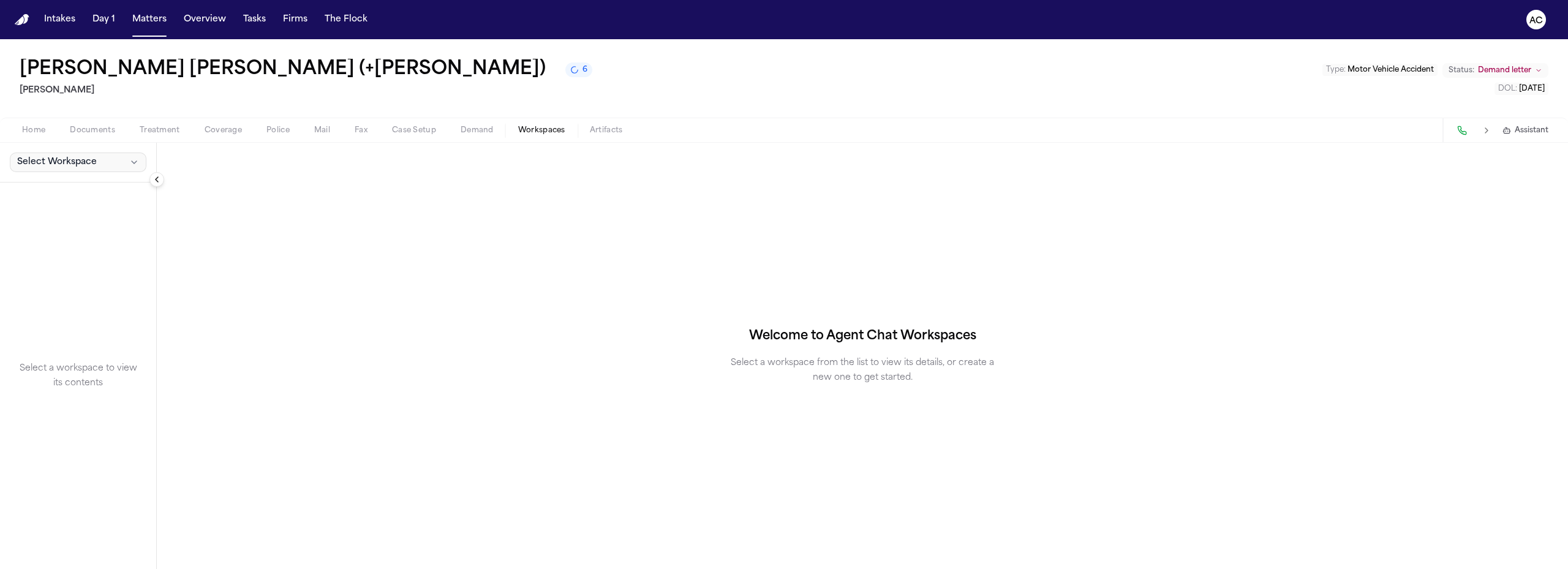
click at [44, 160] on span "Select Workspace" at bounding box center [57, 162] width 80 height 12
click at [60, 189] on span "Exhibits" at bounding box center [69, 189] width 111 height 12
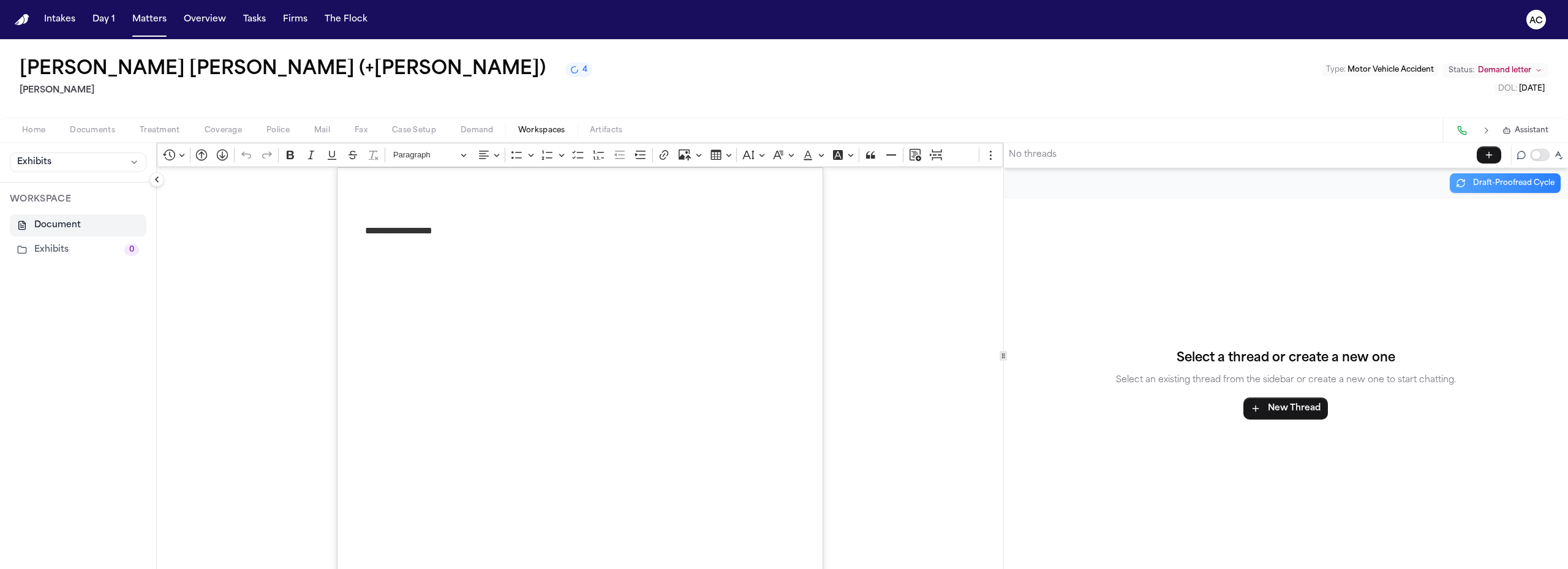
click at [41, 249] on button "Exhibits 0" at bounding box center [77, 250] width 136 height 22
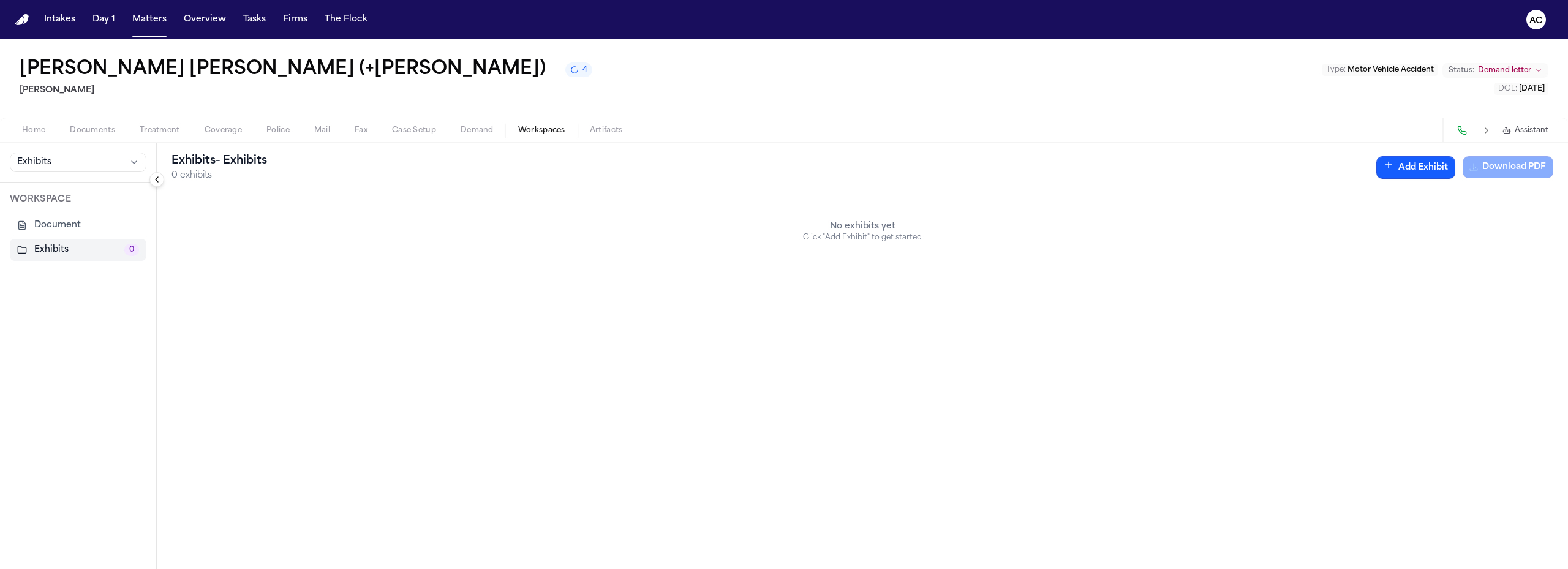
drag, startPoint x: 44, startPoint y: 251, endPoint x: 20, endPoint y: 277, distance: 35.4
click at [20, 277] on div "WORKSPACE Document Exhibits 0" at bounding box center [78, 376] width 156 height 386
click at [1401, 167] on button "Add Exhibit" at bounding box center [1415, 168] width 79 height 22
click at [1495, 228] on icon "button" at bounding box center [1493, 227] width 10 height 10
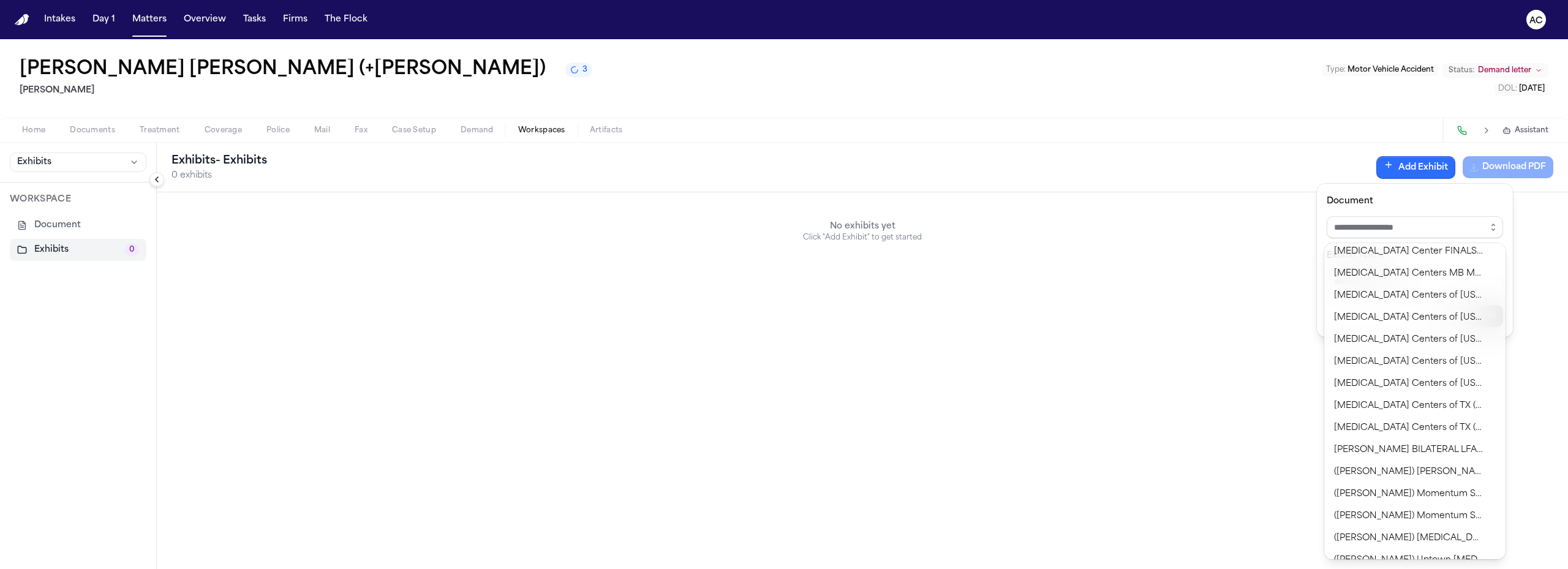
scroll to position [1144, 0]
type input "**********"
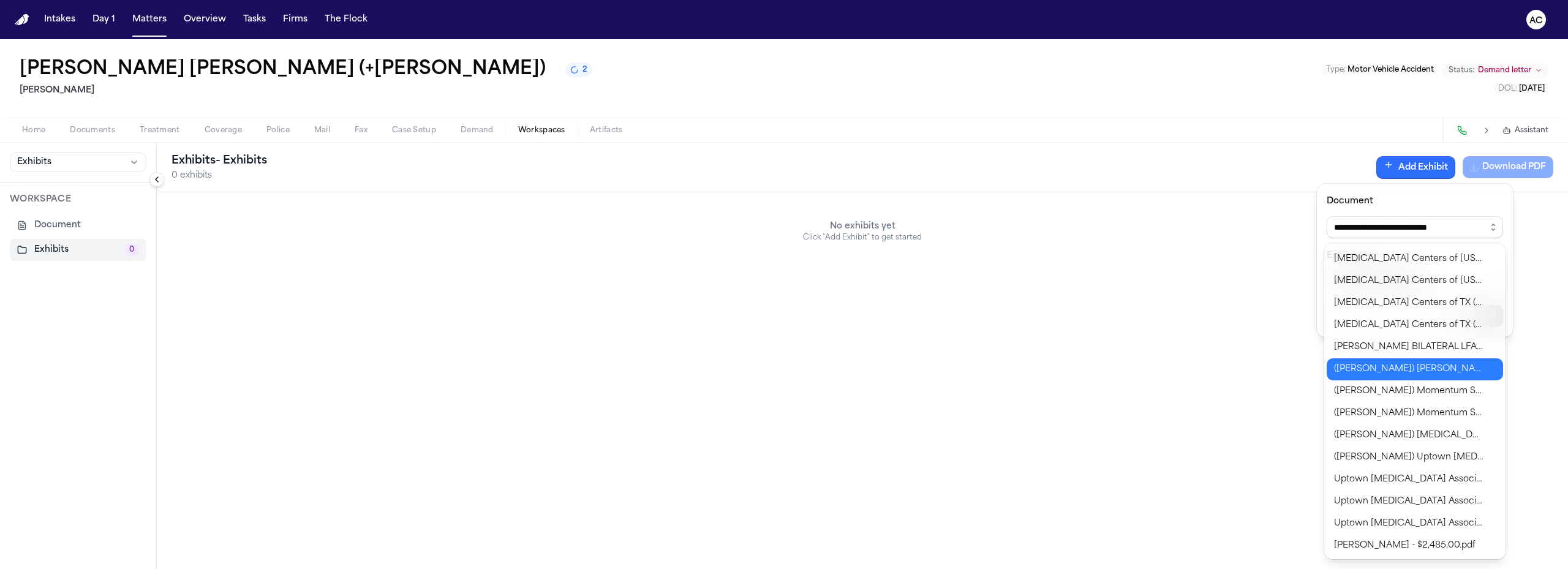
click at [1411, 374] on body "**********" at bounding box center [784, 284] width 1568 height 569
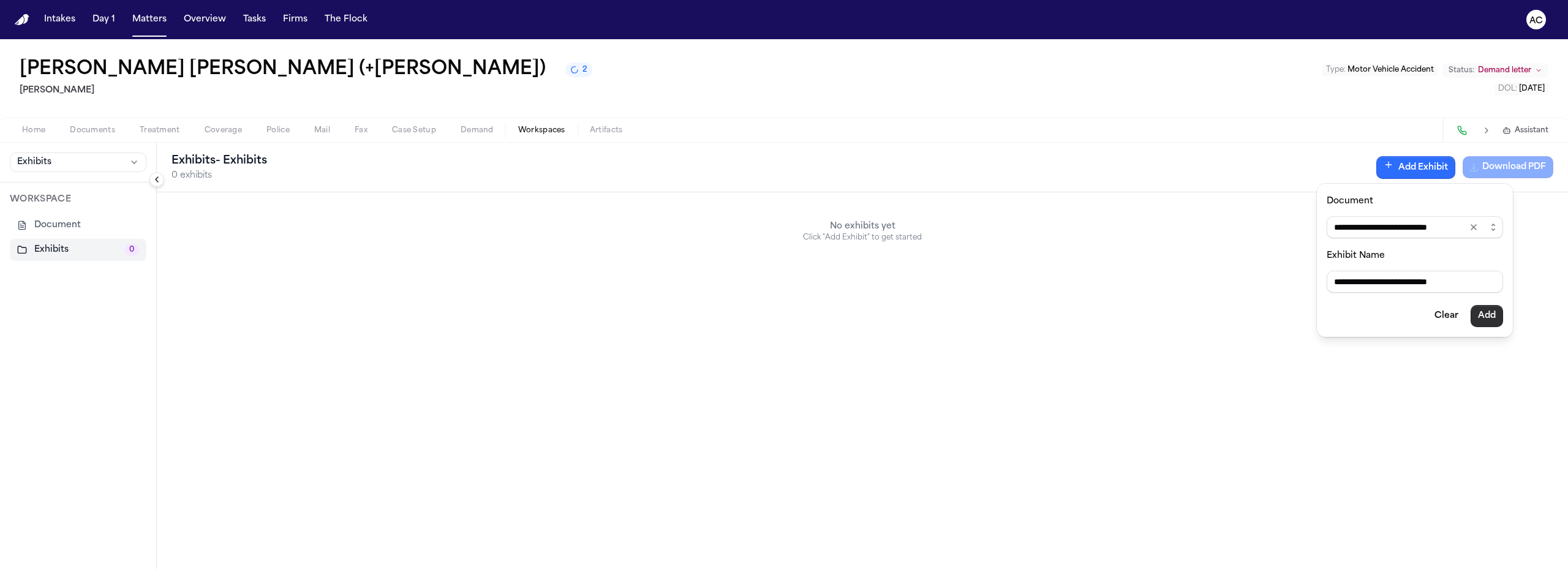
click at [1491, 318] on button "Add" at bounding box center [1486, 316] width 33 height 22
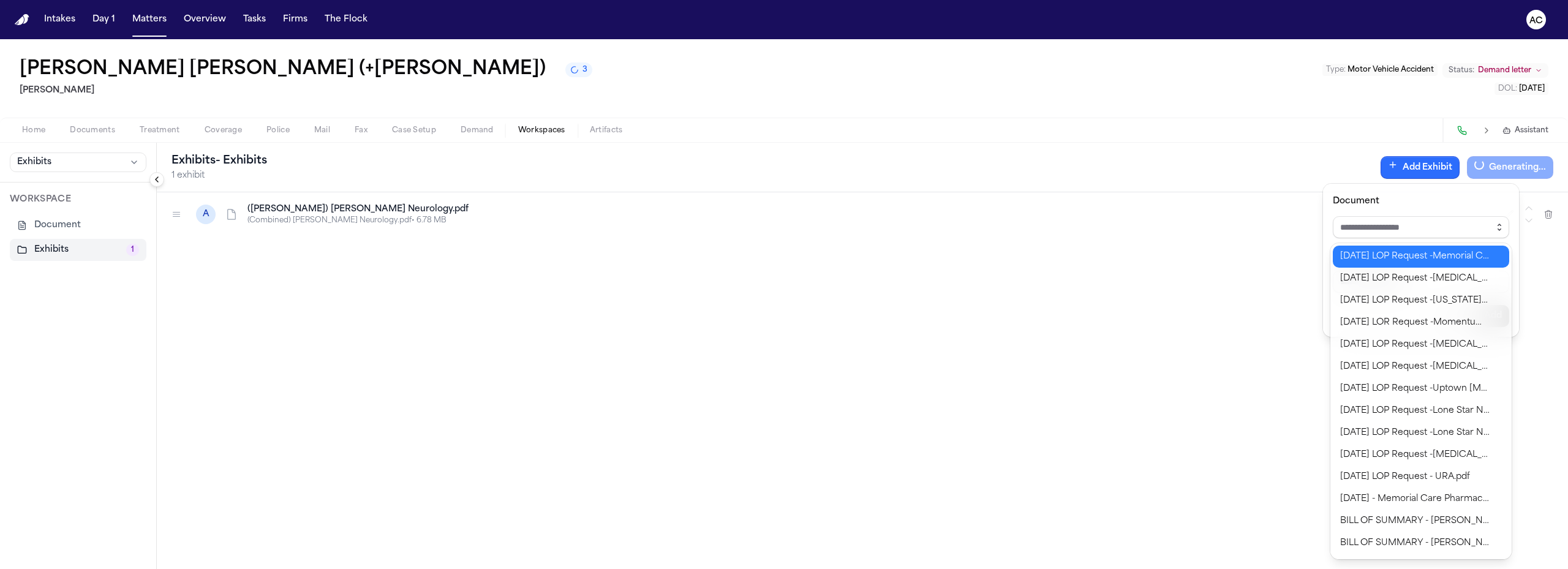
click at [1499, 227] on icon "button" at bounding box center [1499, 227] width 10 height 10
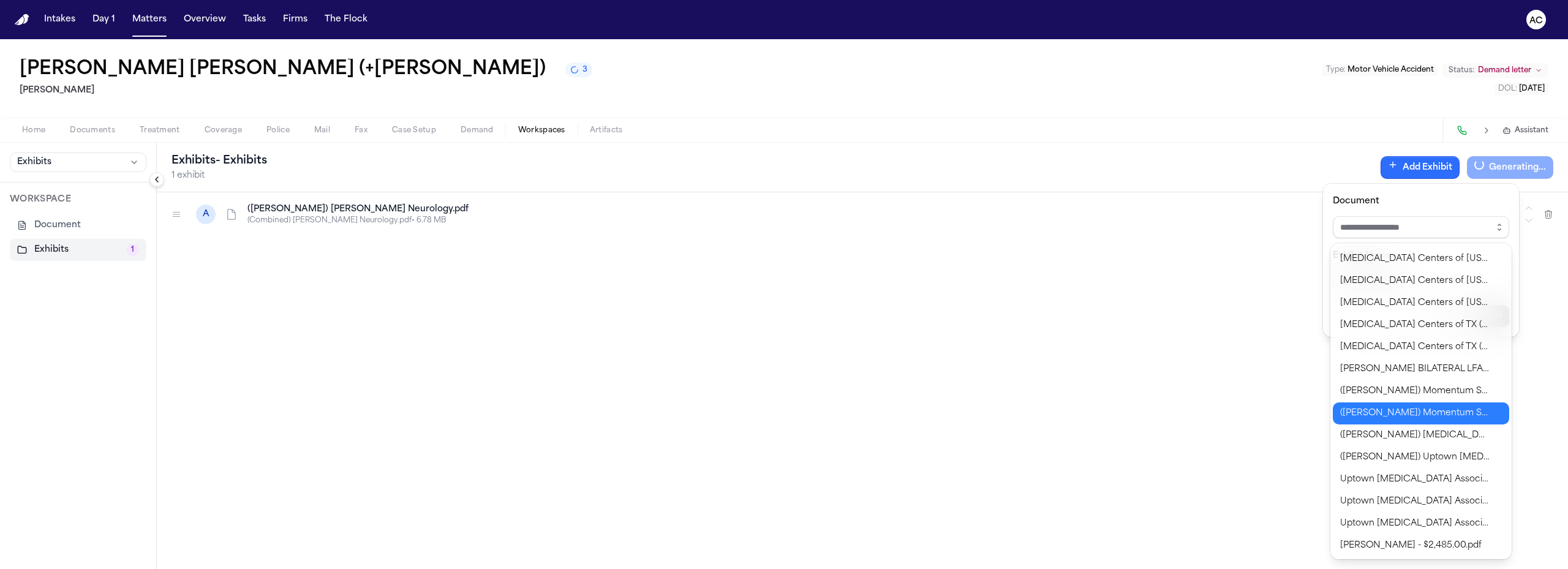
type input "**********"
click at [1411, 409] on body "**********" at bounding box center [784, 284] width 1568 height 569
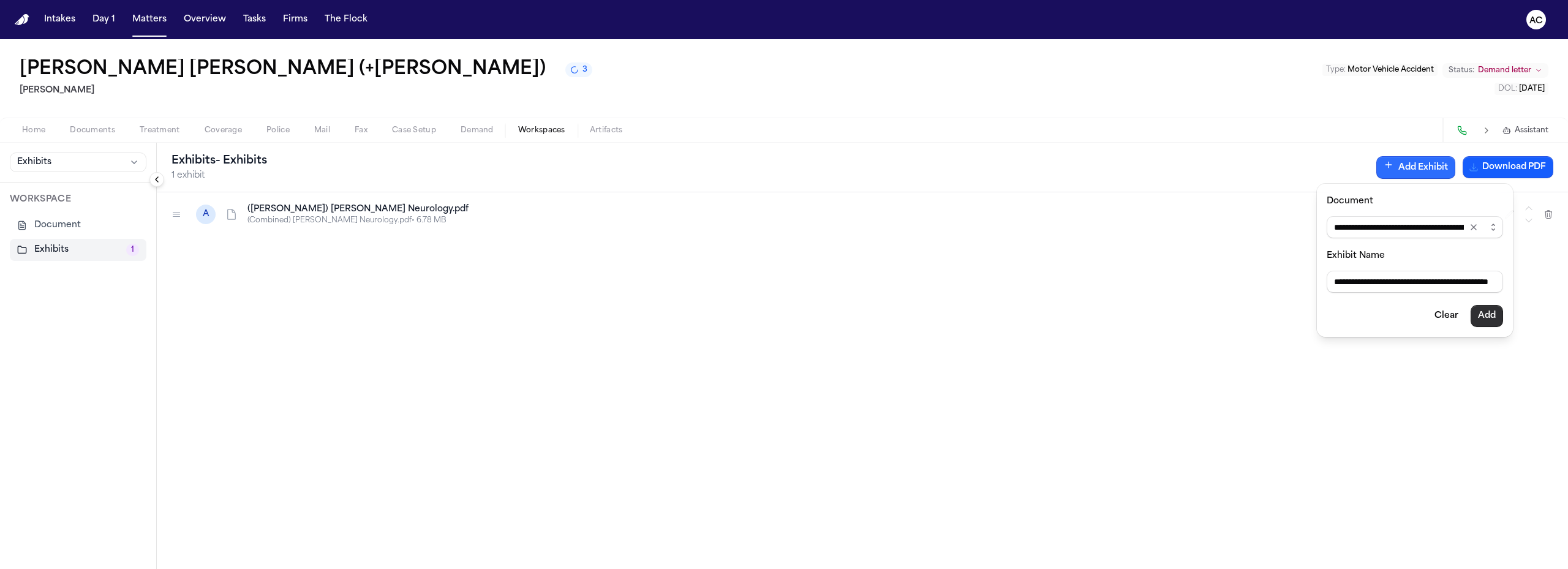
click at [1496, 312] on button "Add" at bounding box center [1486, 316] width 33 height 22
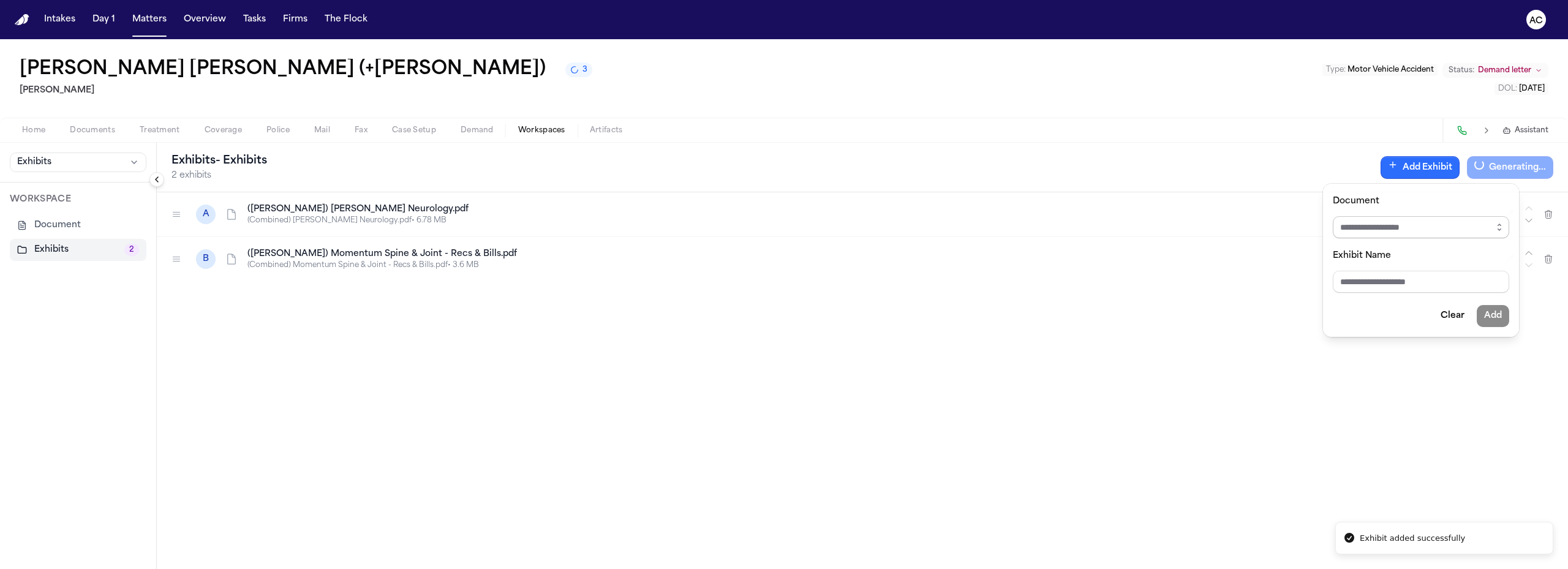
click at [1443, 225] on input "Document" at bounding box center [1420, 227] width 176 height 22
click at [1496, 226] on icon "button" at bounding box center [1499, 227] width 10 height 10
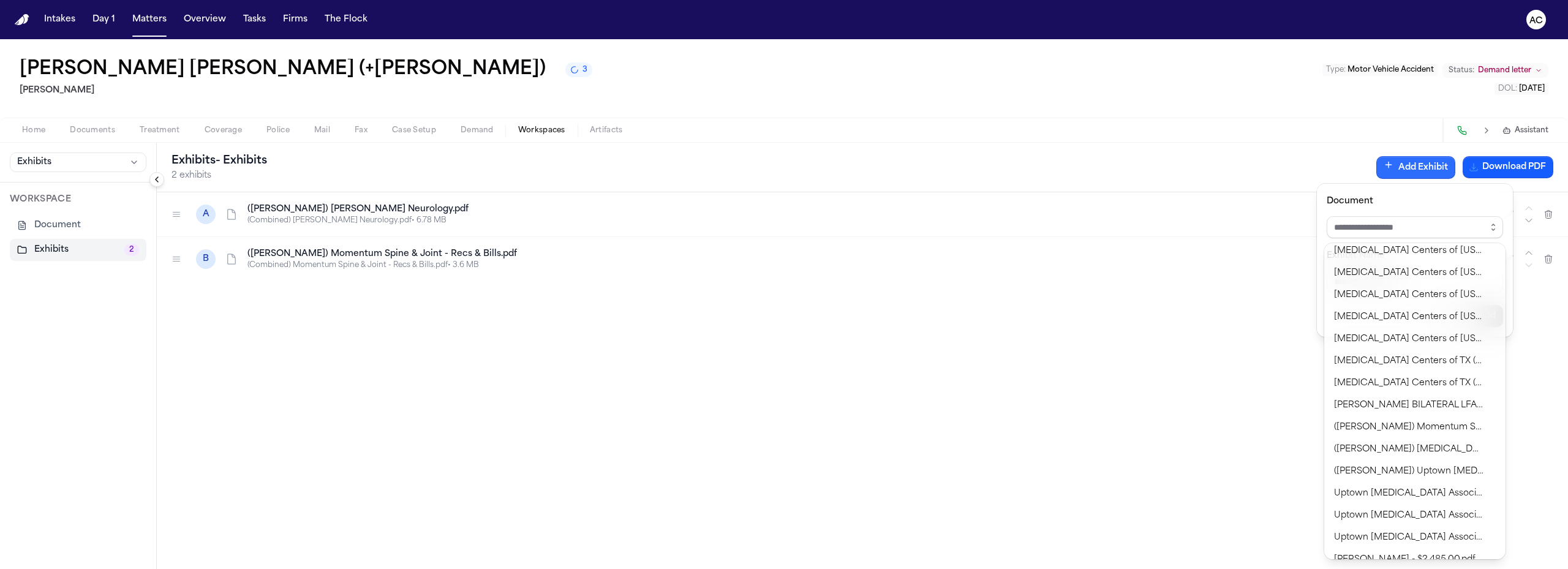
scroll to position [1100, 0]
type input "**********"
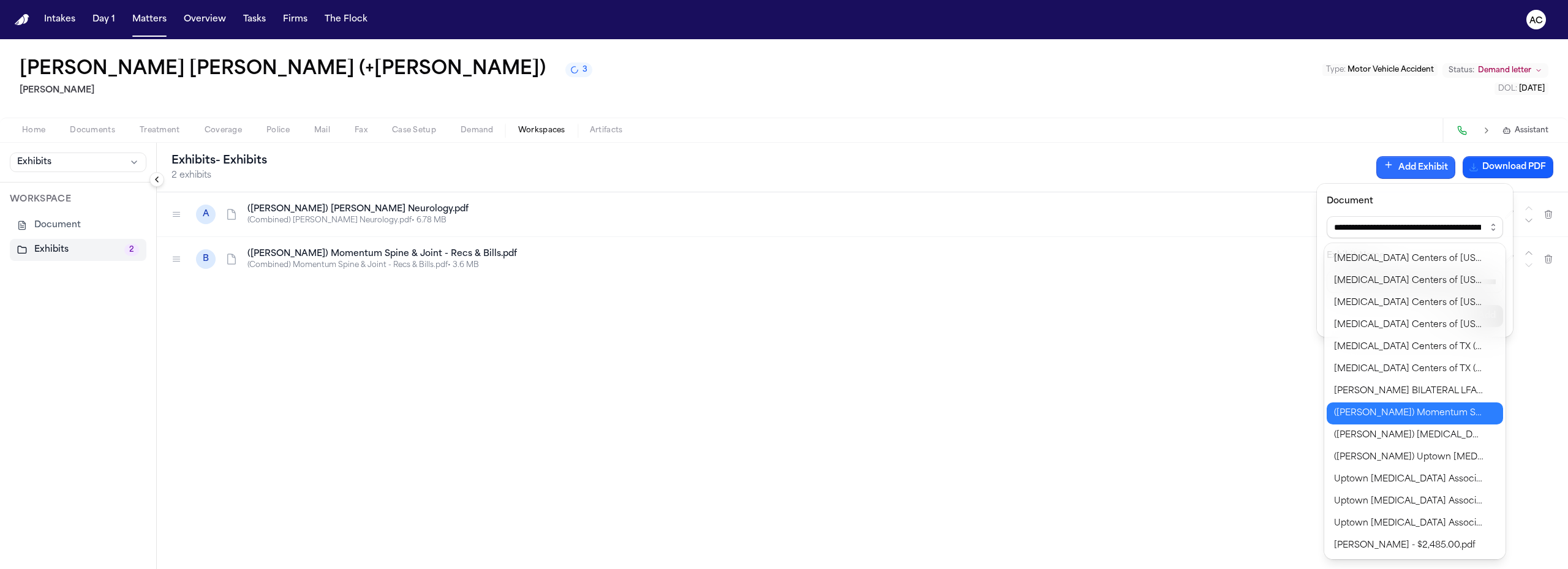
click at [1405, 416] on body "**********" at bounding box center [784, 284] width 1568 height 569
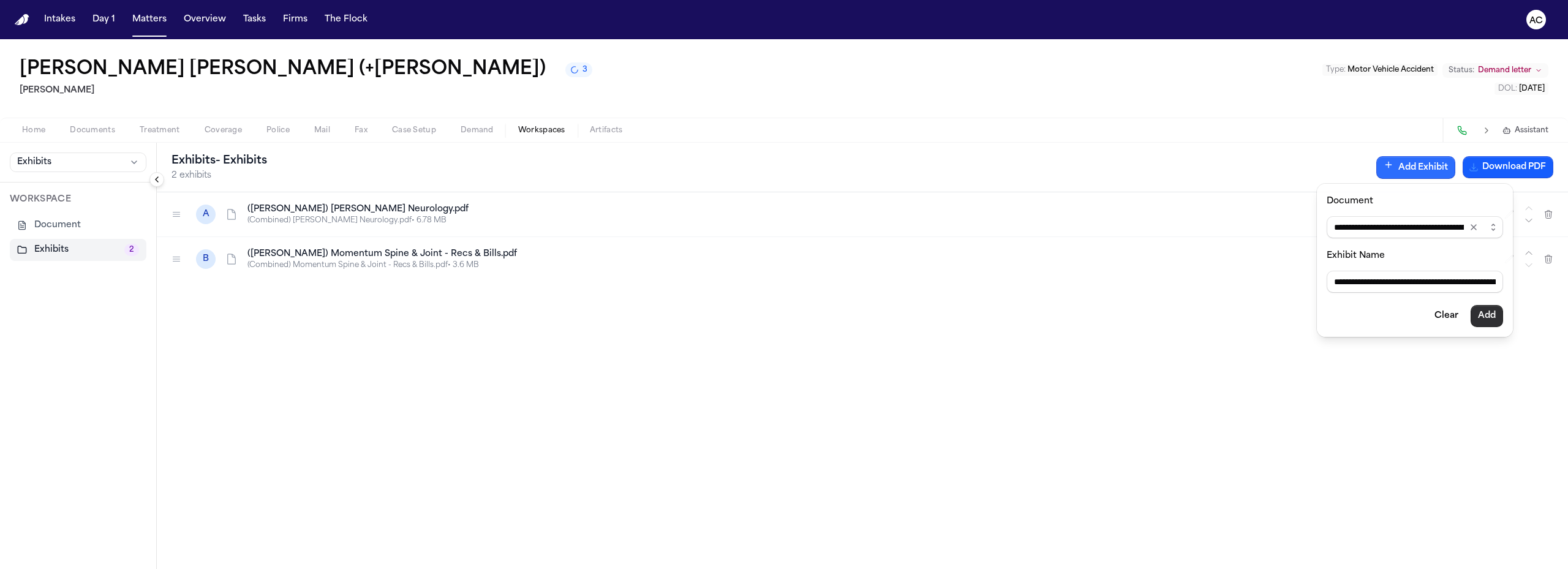
click at [1487, 322] on button "Add" at bounding box center [1486, 316] width 33 height 22
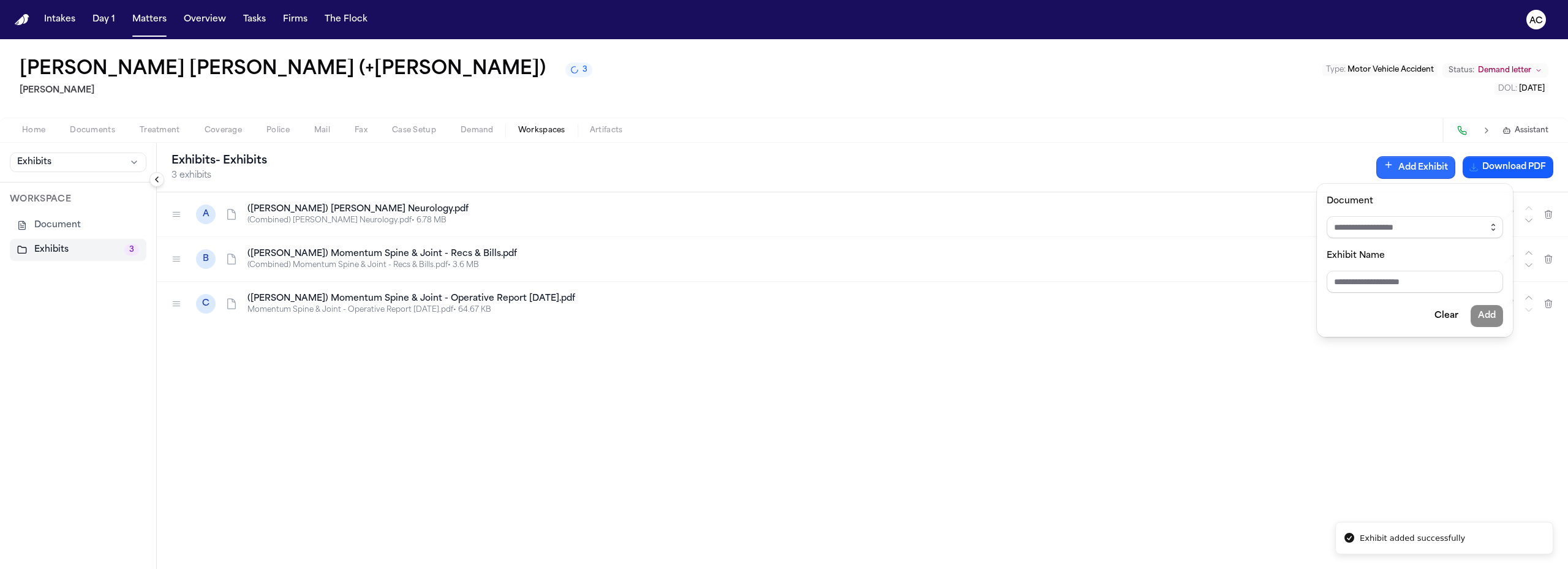
click at [1492, 223] on icon "button" at bounding box center [1493, 227] width 10 height 10
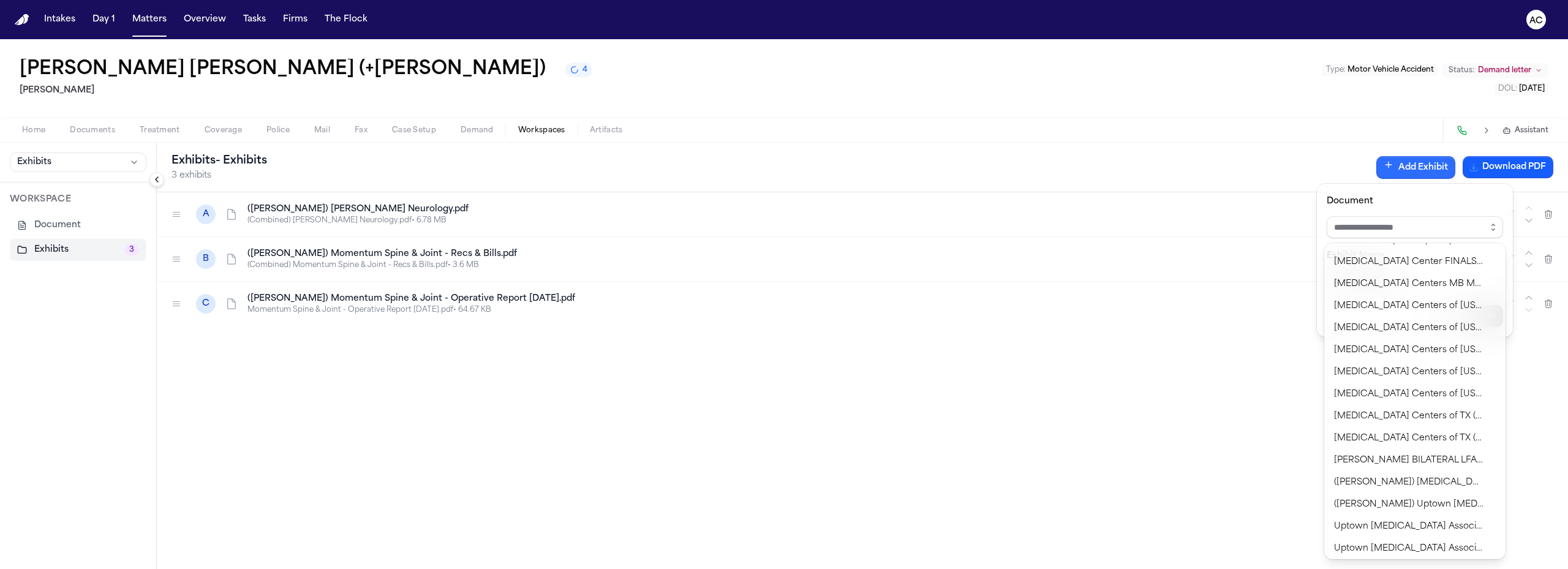
scroll to position [1078, 0]
type input "**********"
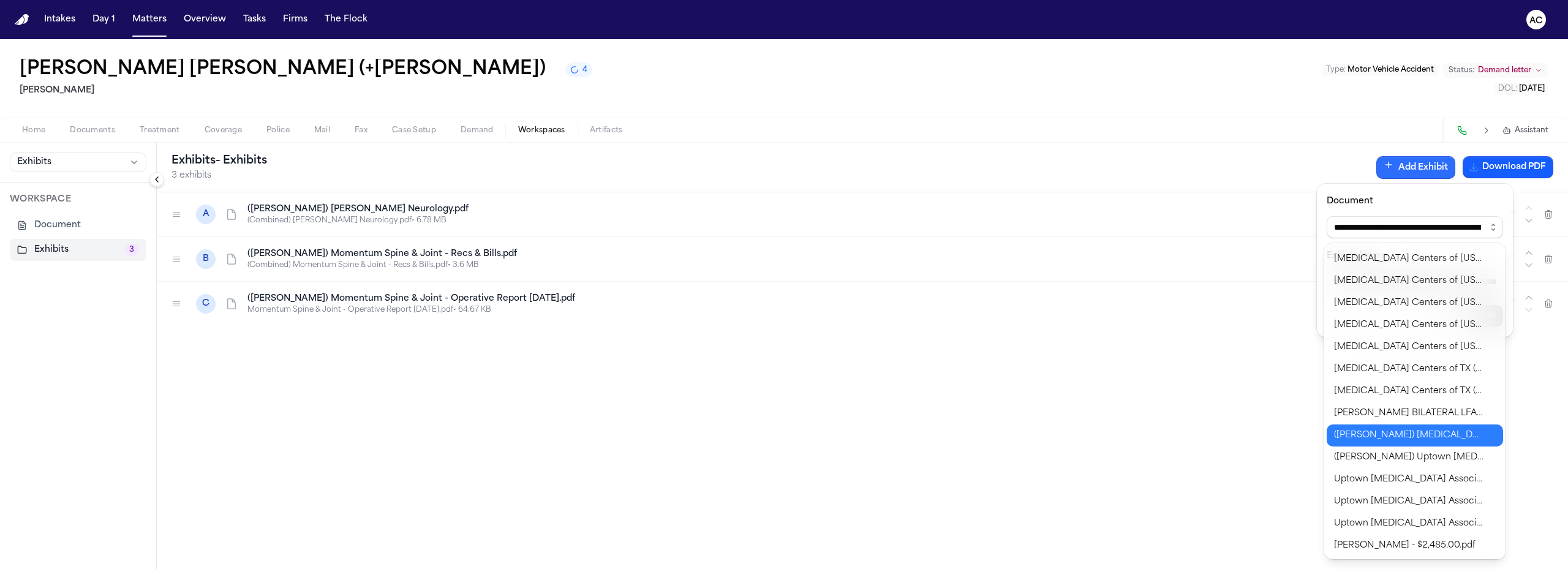
click at [1433, 433] on body "**********" at bounding box center [784, 284] width 1568 height 569
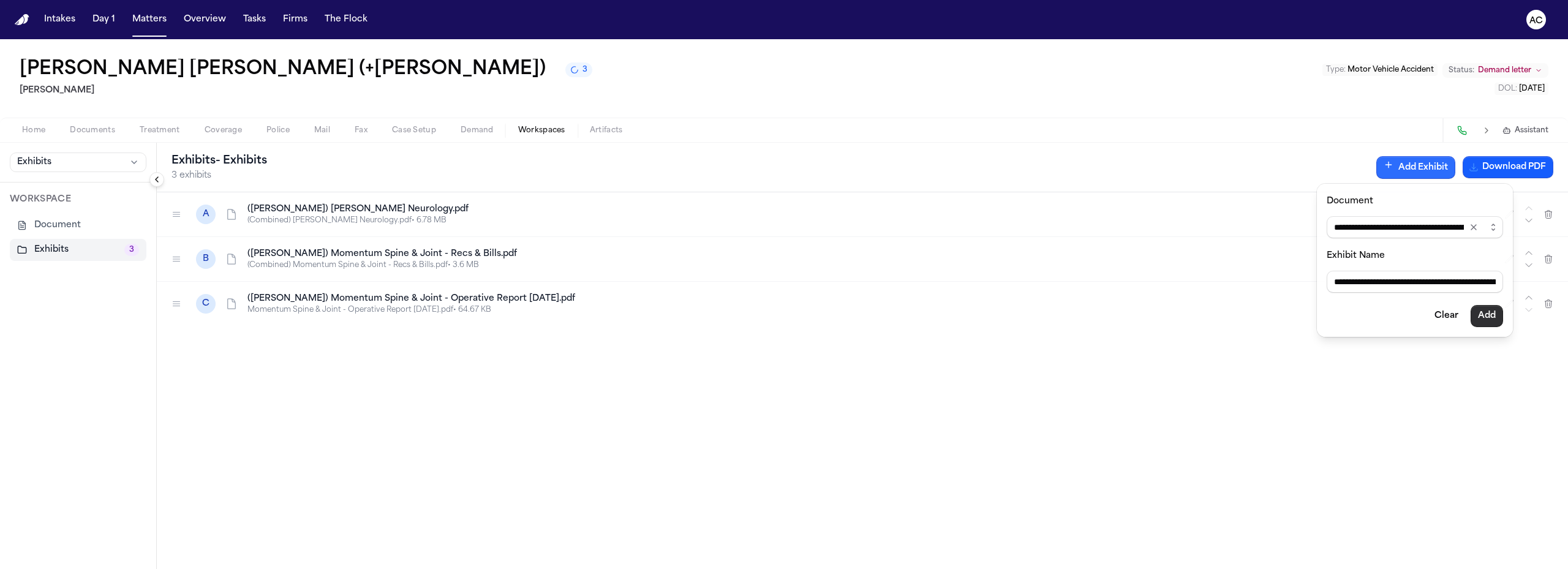
click at [1488, 319] on button "Add" at bounding box center [1486, 316] width 33 height 22
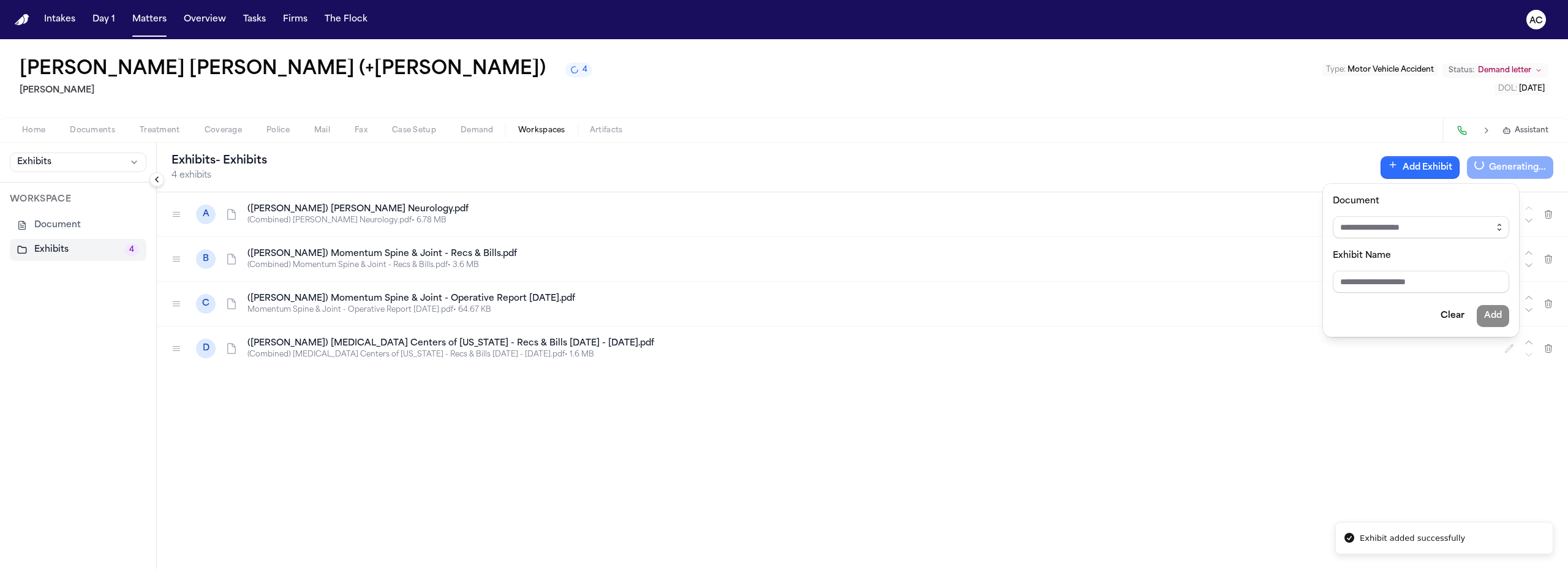
click at [1499, 223] on icon "button" at bounding box center [1499, 227] width 10 height 10
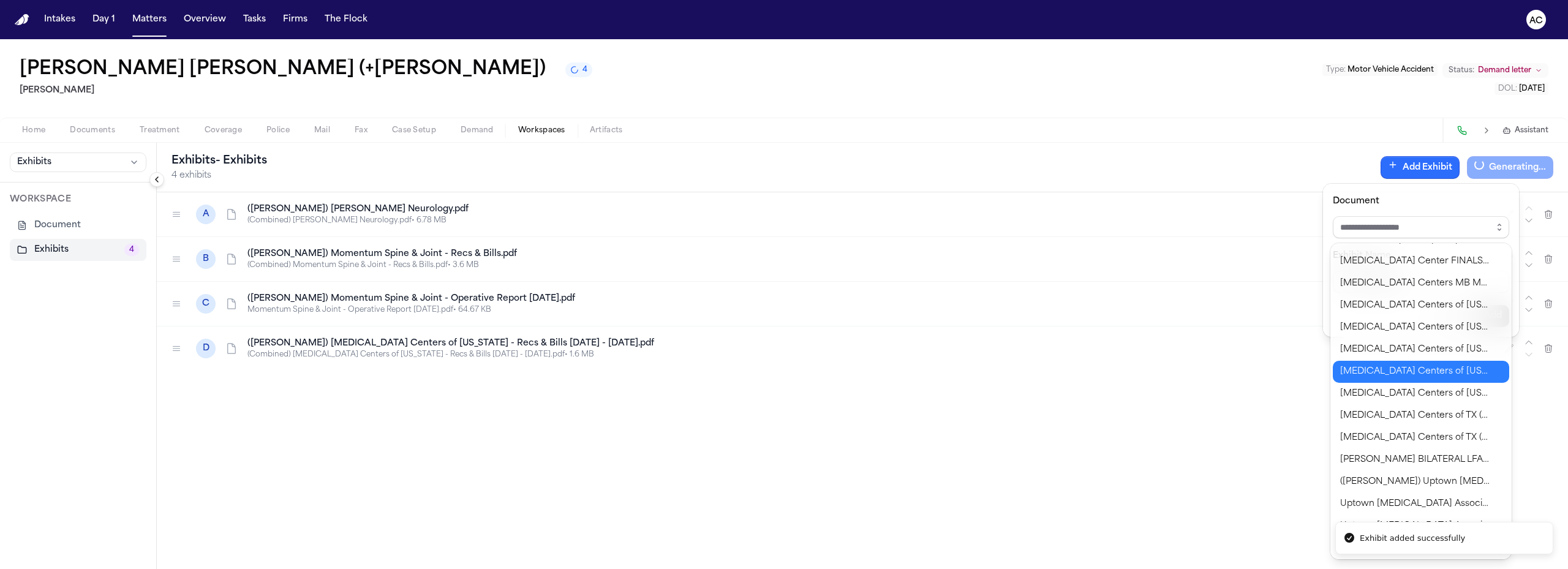
scroll to position [1057, 0]
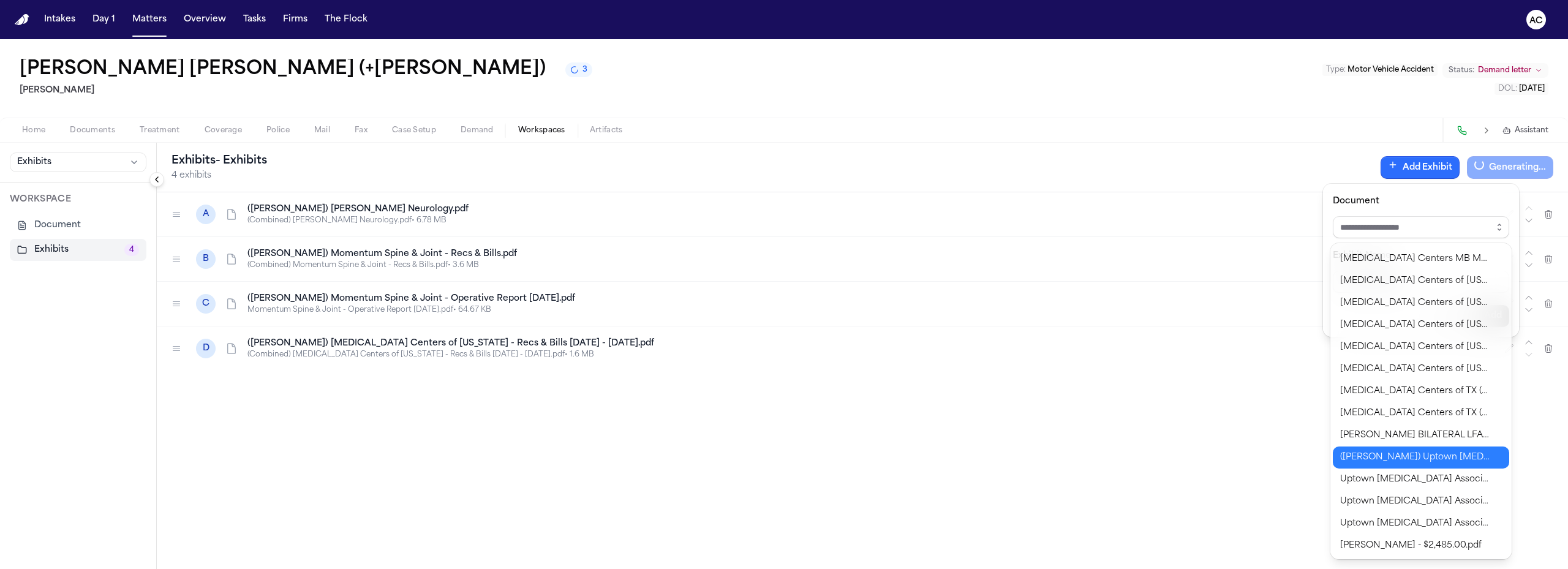
type input "**********"
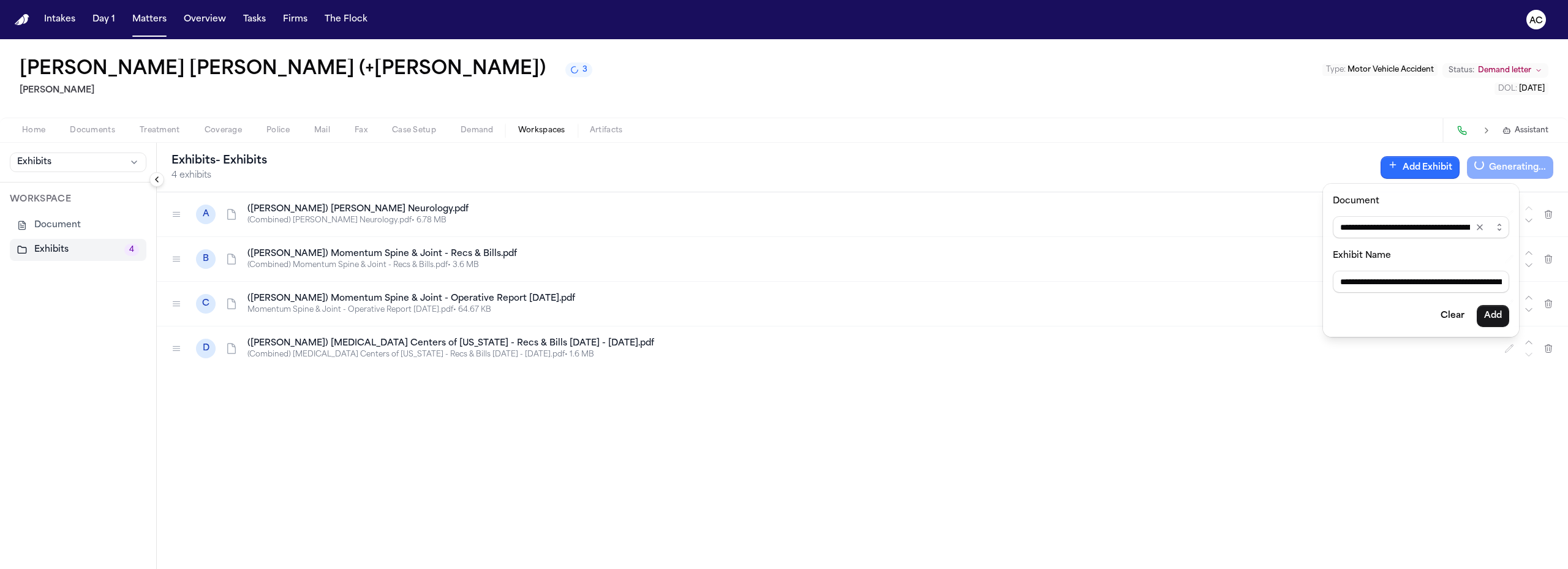
click at [1395, 460] on body "**********" at bounding box center [784, 284] width 1568 height 569
click at [1492, 318] on button "Add" at bounding box center [1486, 316] width 33 height 22
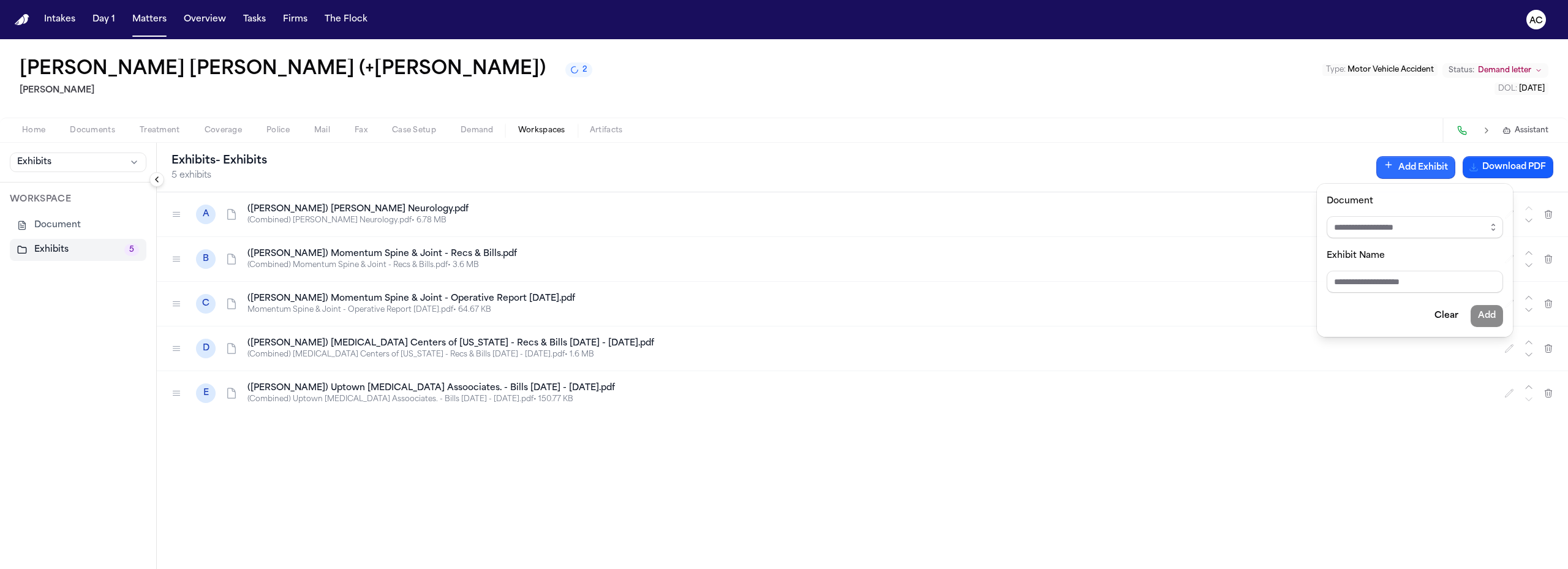
click at [227, 263] on div "Exhibits - Exhibits 5 exhibits Add Exhibit Download PDF A ([PERSON_NAME]) [PERS…" at bounding box center [862, 356] width 1411 height 426
click at [230, 262] on icon at bounding box center [231, 259] width 12 height 12
click at [301, 256] on h4 "([PERSON_NAME]) Momentum Spine & Joint - Recs & Bills.pdf" at bounding box center [868, 254] width 1242 height 12
click at [101, 132] on span "Documents" at bounding box center [93, 130] width 45 height 10
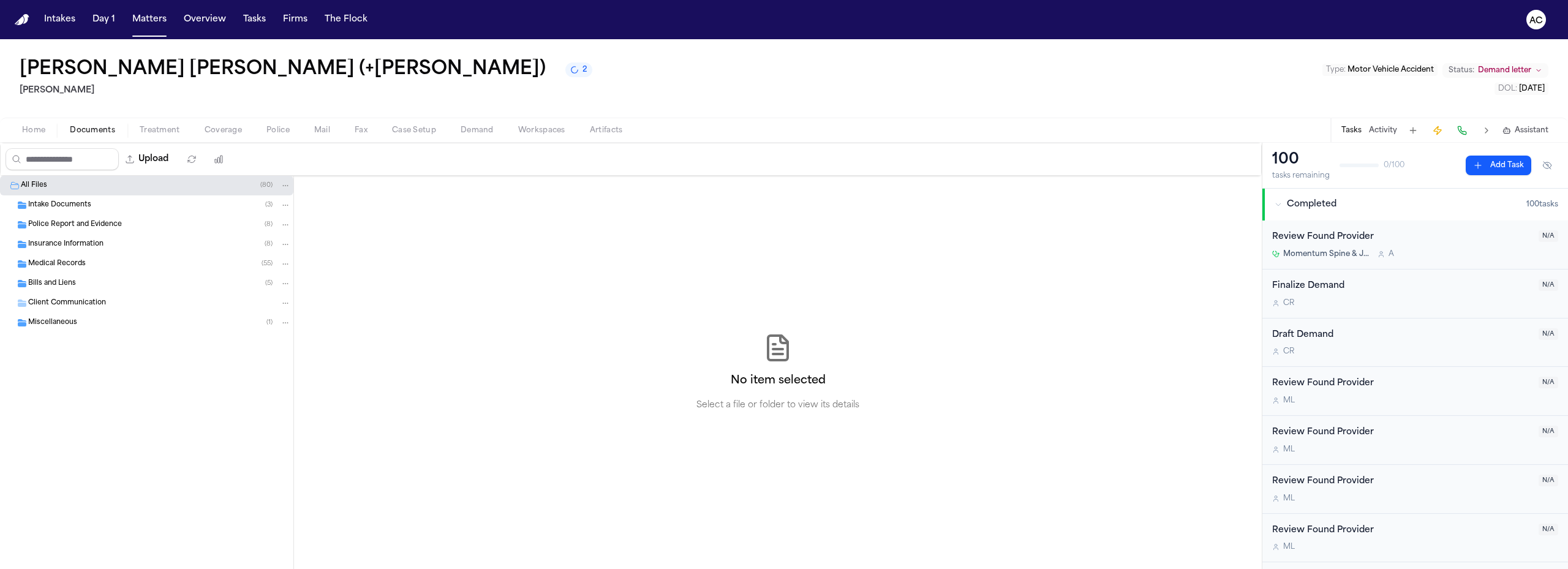
click at [69, 267] on span "Medical Records" at bounding box center [57, 264] width 57 height 10
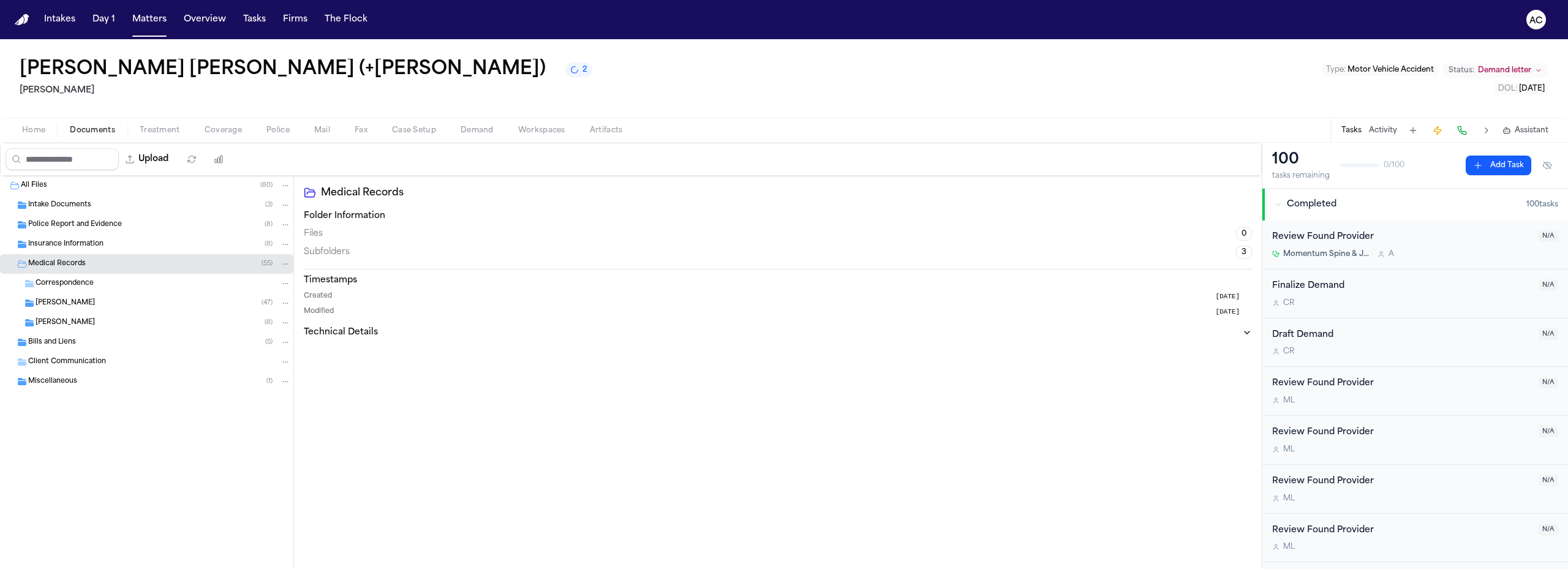
drag, startPoint x: 61, startPoint y: 300, endPoint x: 73, endPoint y: 302, distance: 12.2
click at [61, 301] on span "[PERSON_NAME]" at bounding box center [65, 303] width 59 height 10
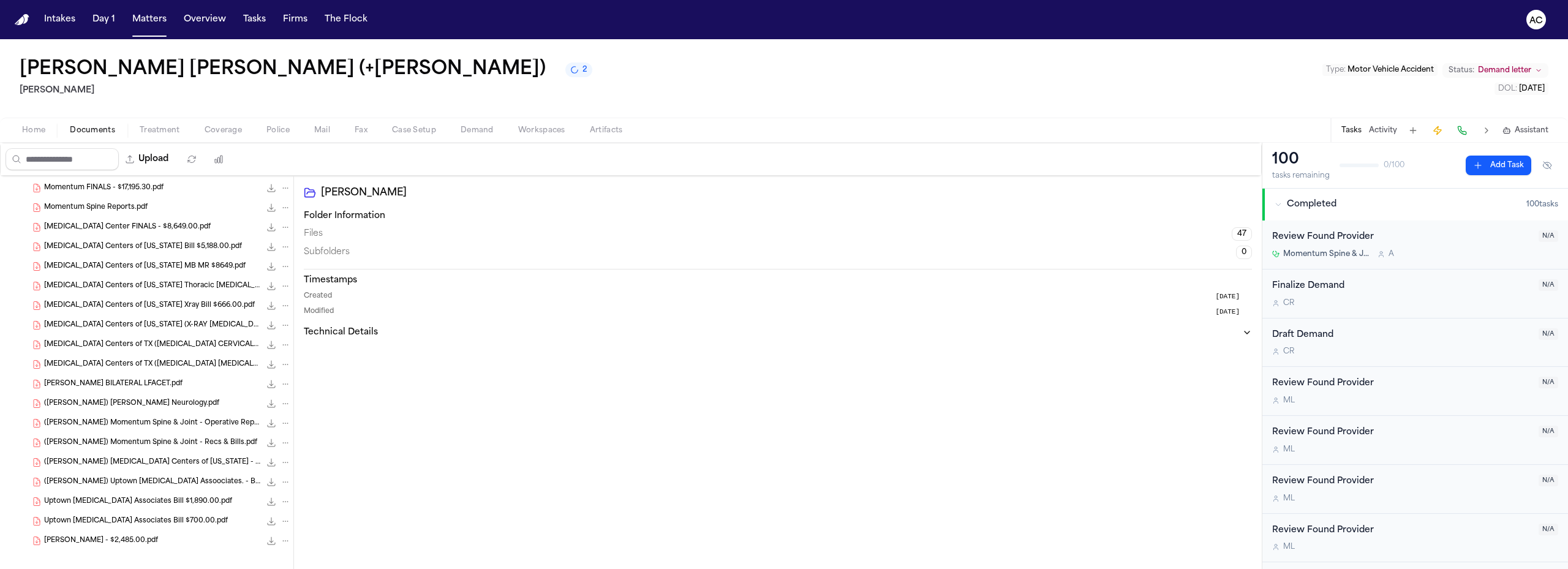
scroll to position [735, 0]
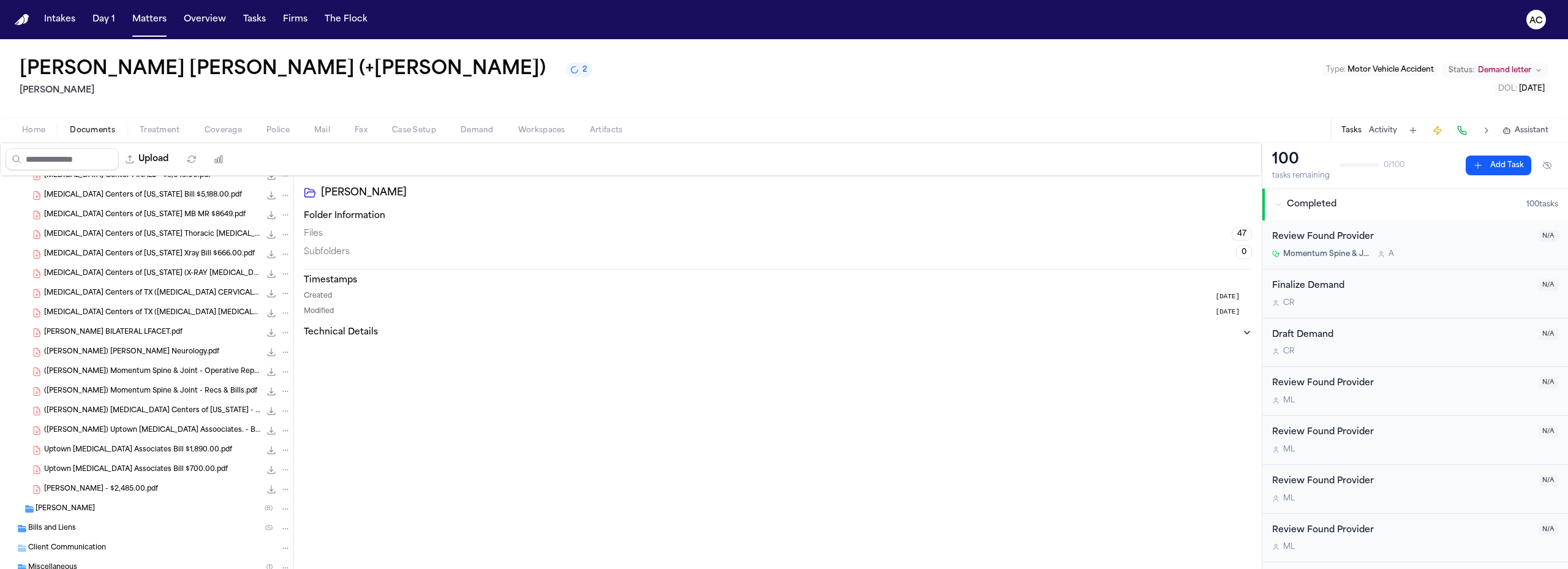
click at [125, 352] on span "([PERSON_NAME]) [PERSON_NAME] Neurology.pdf" at bounding box center [132, 352] width 175 height 10
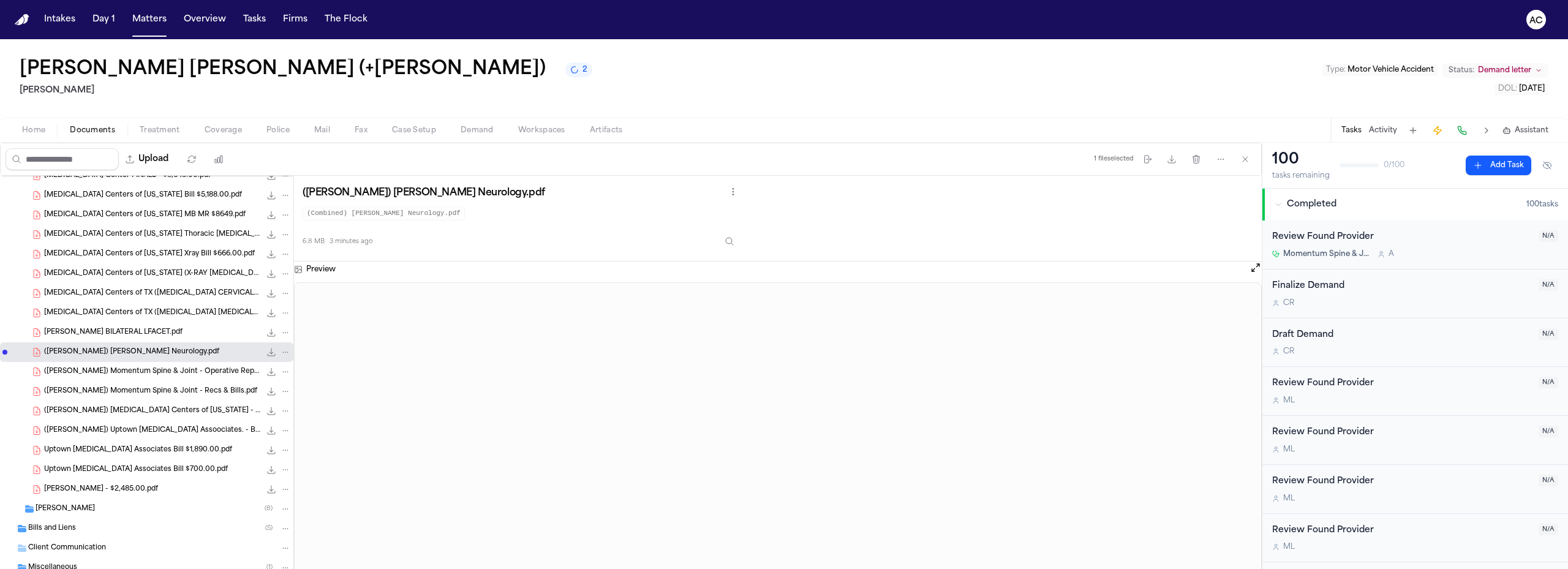
click at [165, 375] on span "([PERSON_NAME]) Momentum Spine & Joint - Operative Report [DATE].pdf" at bounding box center [152, 372] width 216 height 10
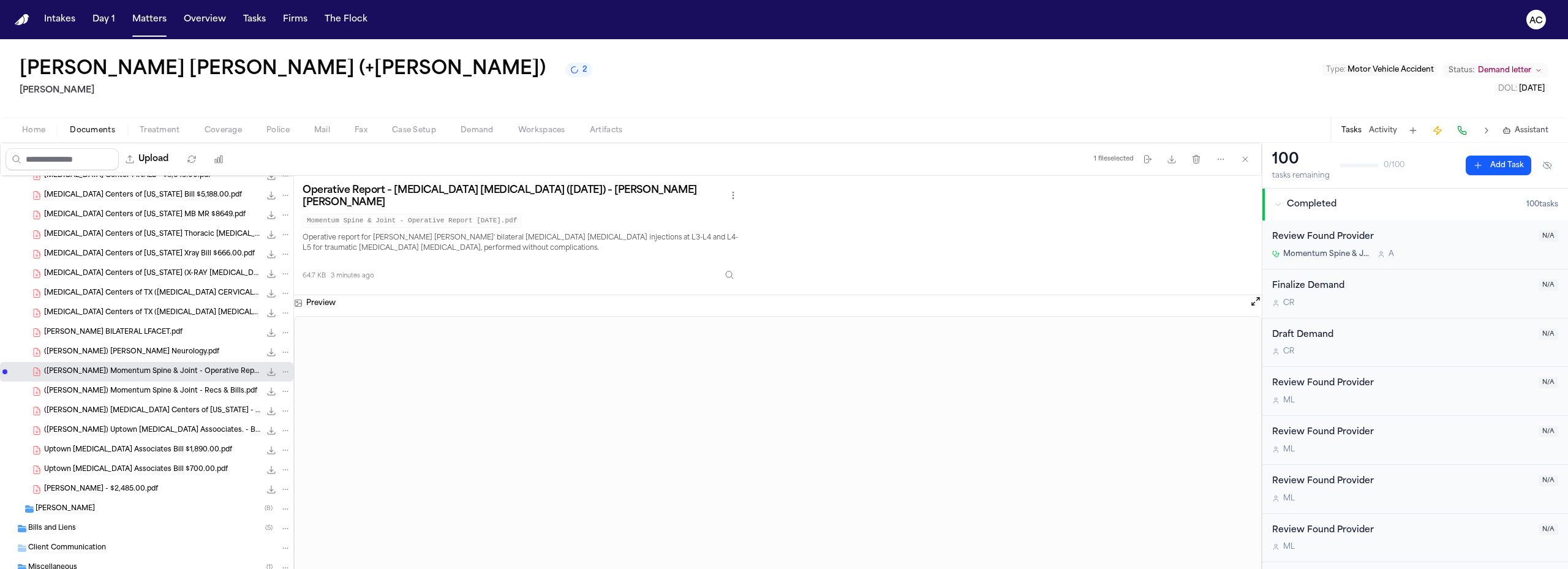
click at [113, 395] on span "([PERSON_NAME]) Momentum Spine & Joint - Recs & Bills.pdf" at bounding box center [150, 391] width 213 height 10
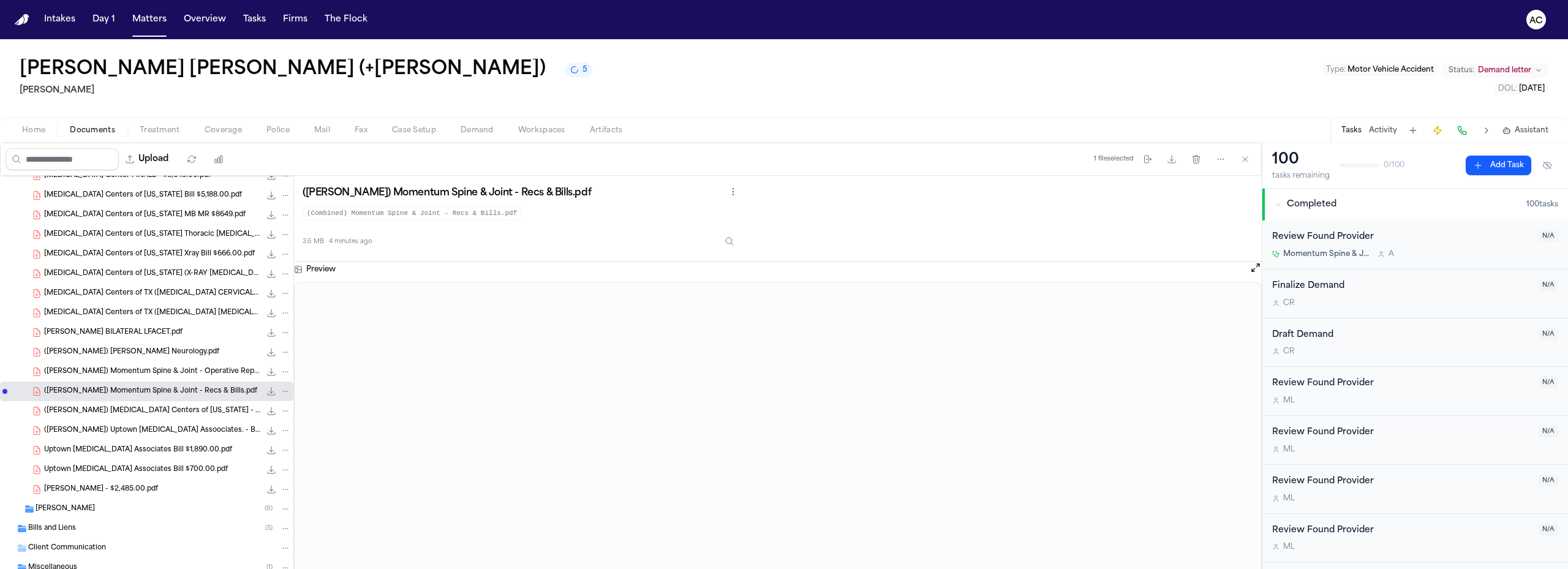
click at [141, 410] on span "([PERSON_NAME]) [MEDICAL_DATA] Centers of [US_STATE] - Recs & Bills [DATE] - [D…" at bounding box center [152, 411] width 216 height 10
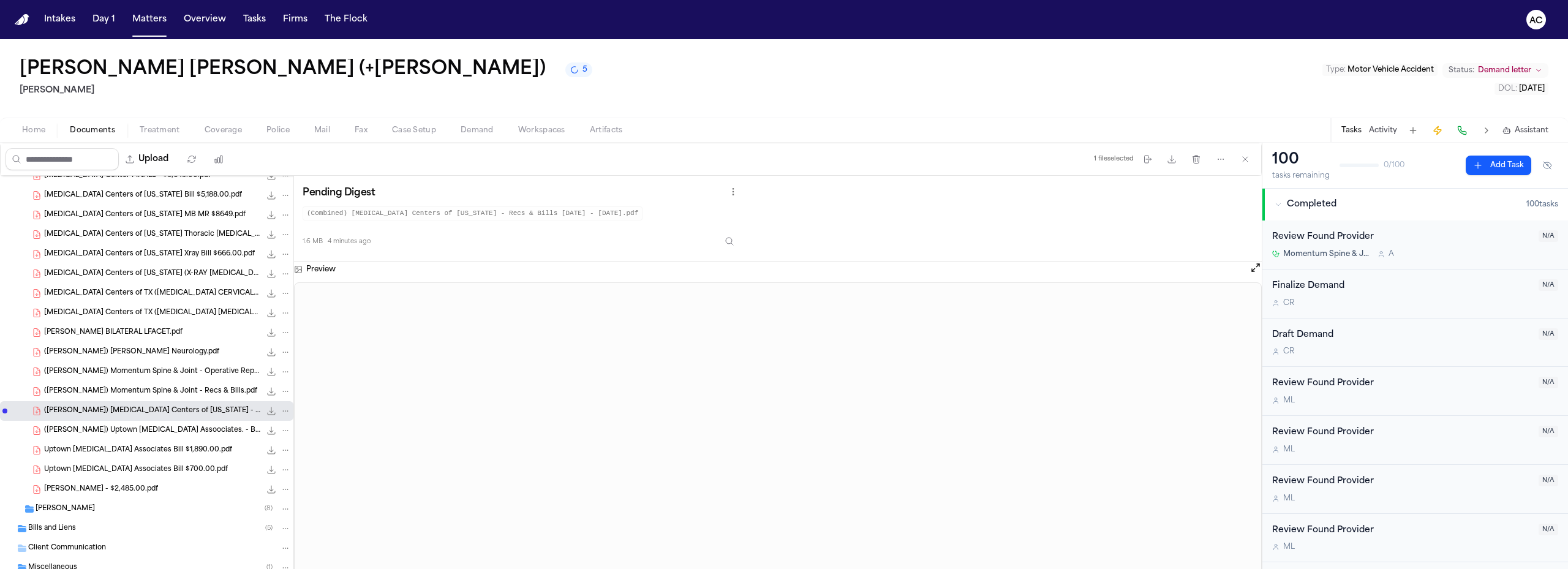
click at [542, 126] on span "Workspaces" at bounding box center [542, 130] width 47 height 10
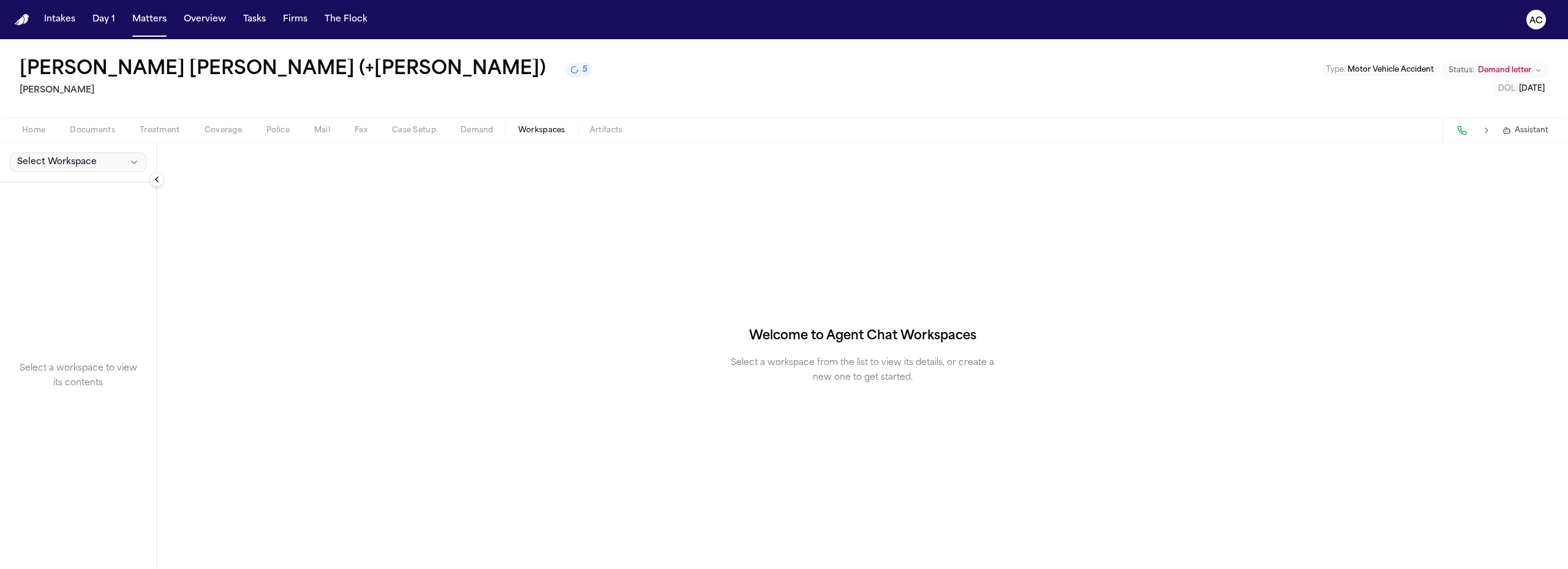
click at [97, 165] on button "Select Workspace" at bounding box center [77, 162] width 136 height 20
click at [61, 189] on span "Exhibits" at bounding box center [69, 189] width 111 height 12
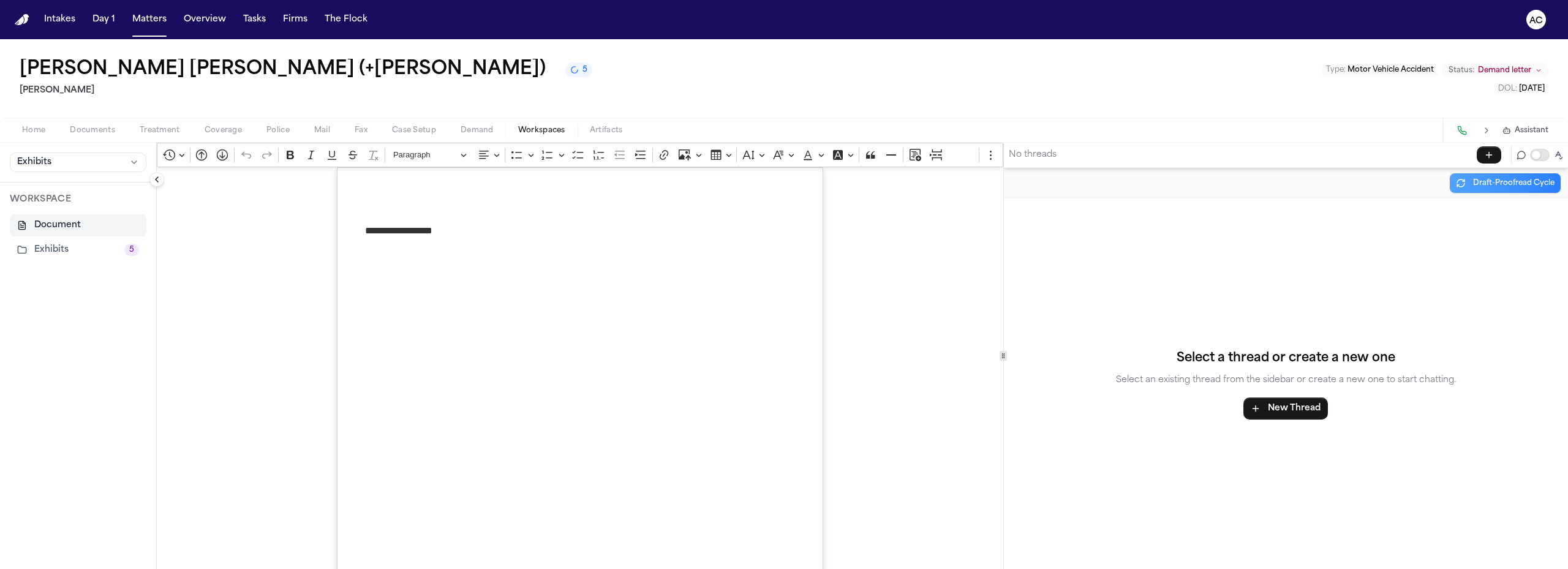
click at [69, 248] on button "Exhibits 5" at bounding box center [77, 250] width 136 height 22
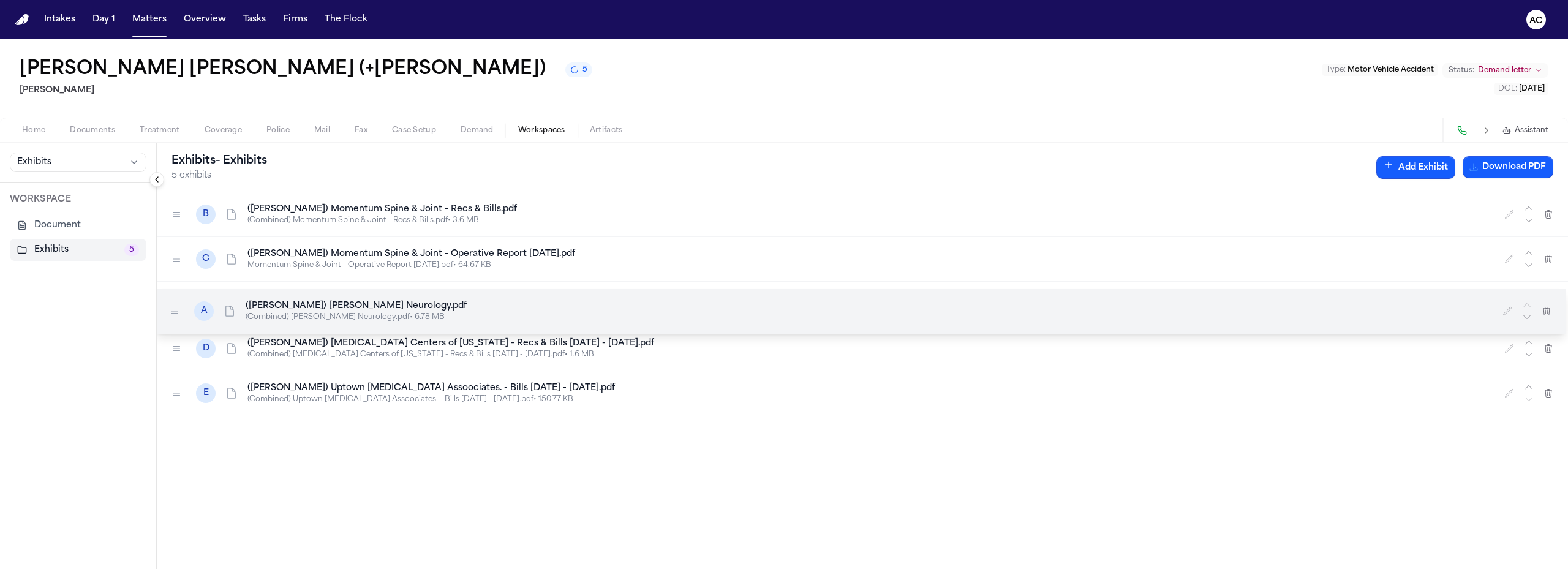
drag, startPoint x: 175, startPoint y: 212, endPoint x: 173, endPoint y: 309, distance: 97.0
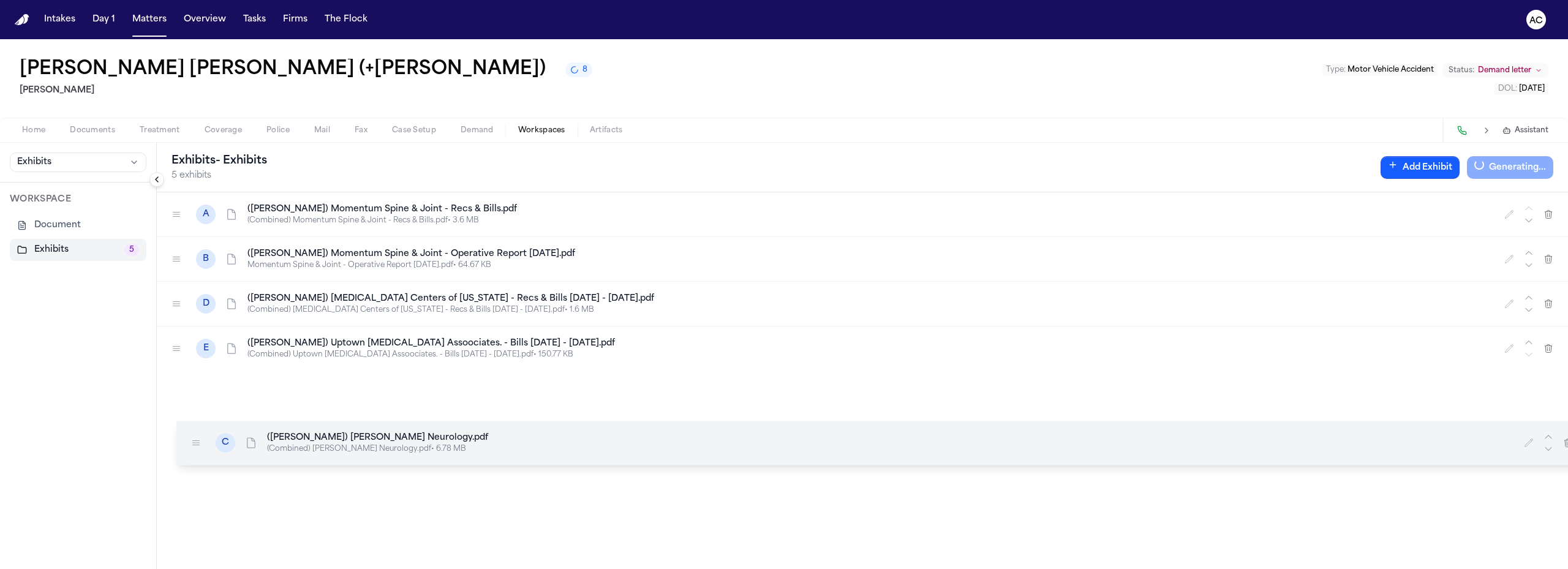
drag, startPoint x: 175, startPoint y: 307, endPoint x: 196, endPoint y: 441, distance: 135.6
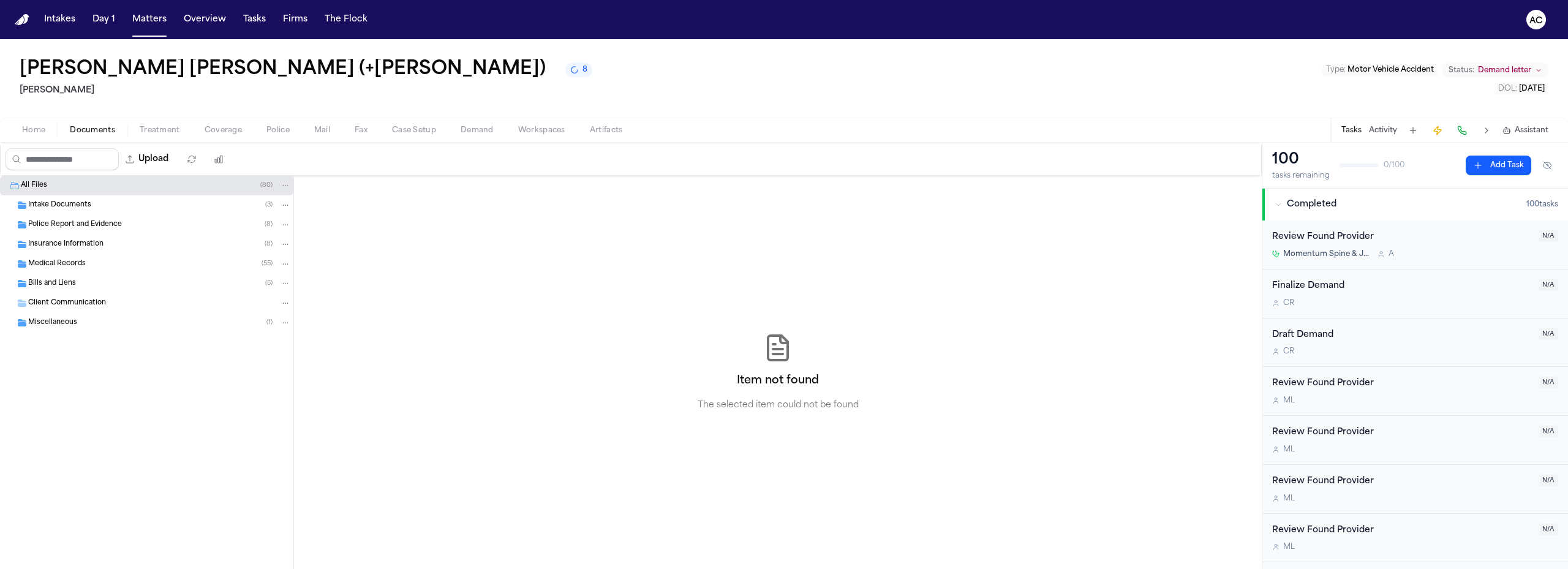
click at [105, 133] on span "Documents" at bounding box center [93, 130] width 45 height 10
click at [69, 268] on span "Medical Records" at bounding box center [57, 264] width 57 height 10
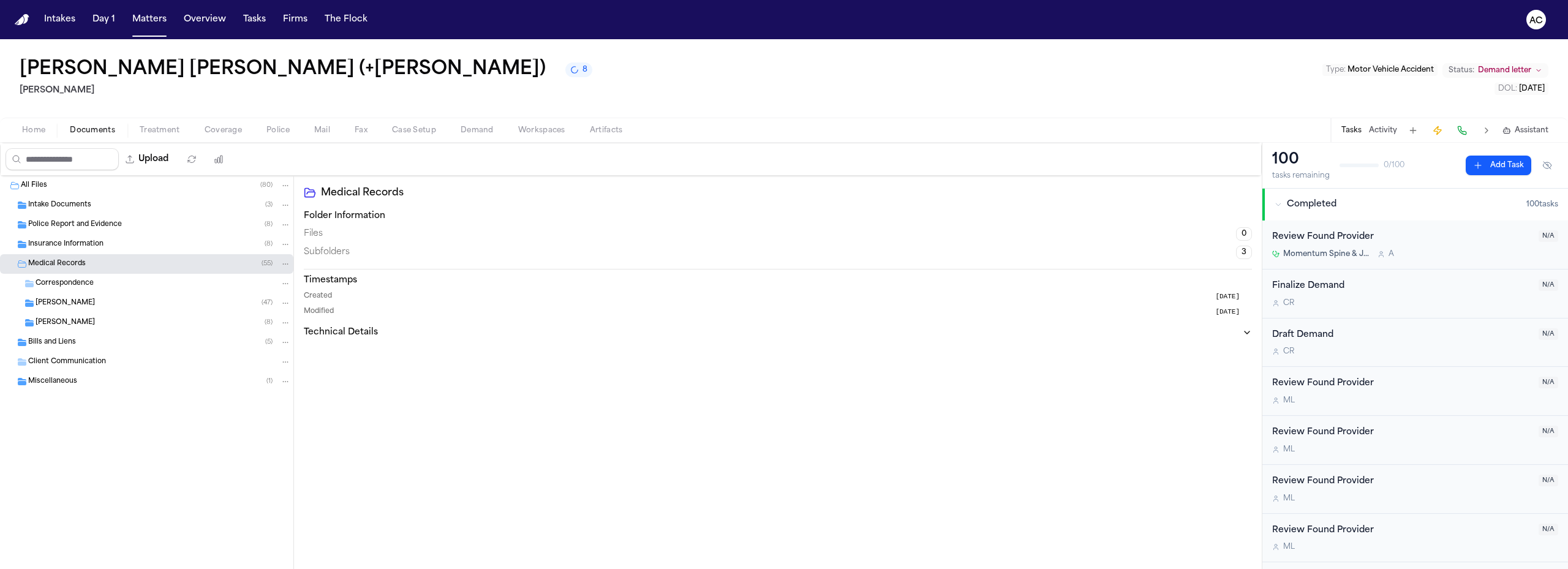
click at [73, 302] on span "[PERSON_NAME]" at bounding box center [65, 303] width 59 height 10
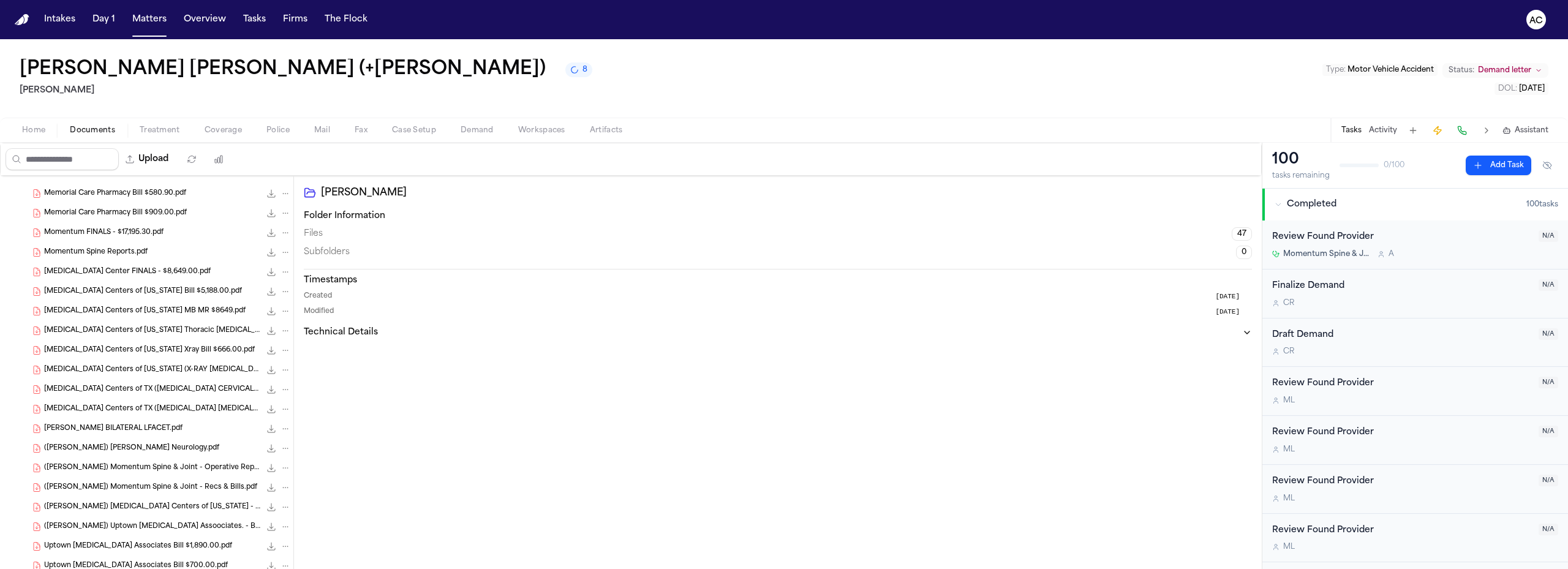
scroll to position [772, 0]
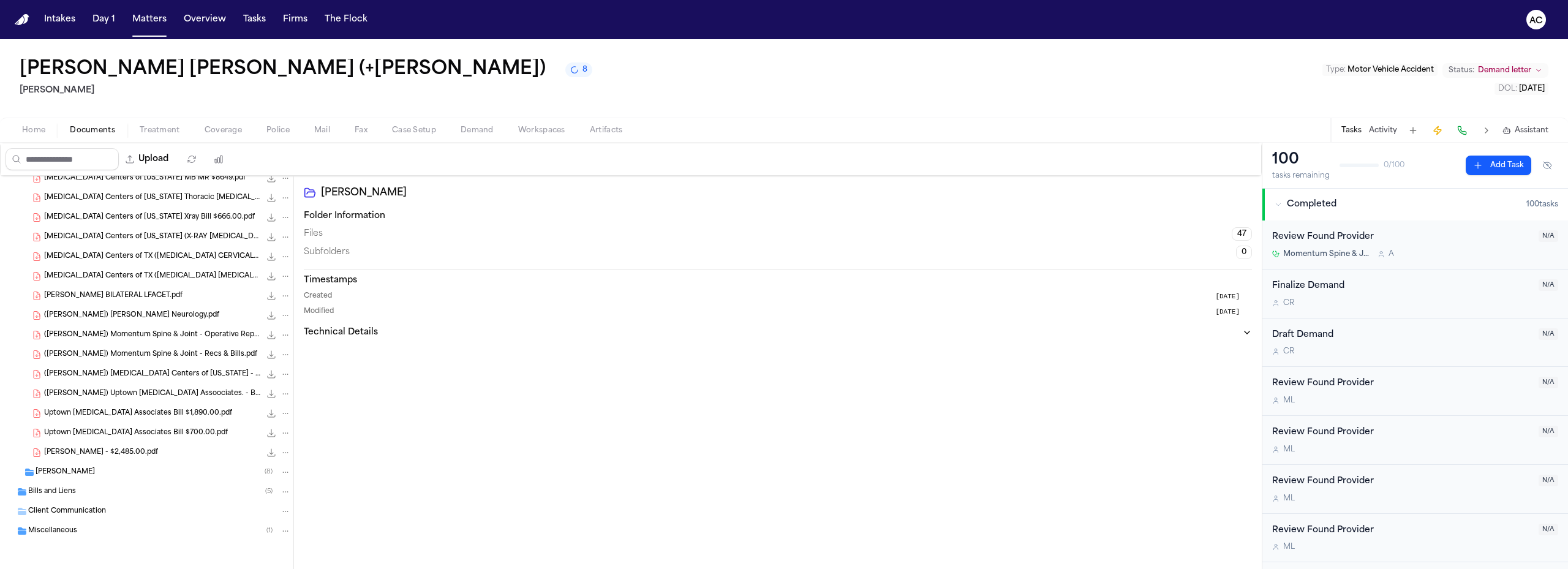
click at [99, 314] on span "([PERSON_NAME]) [PERSON_NAME] Neurology.pdf" at bounding box center [132, 315] width 175 height 10
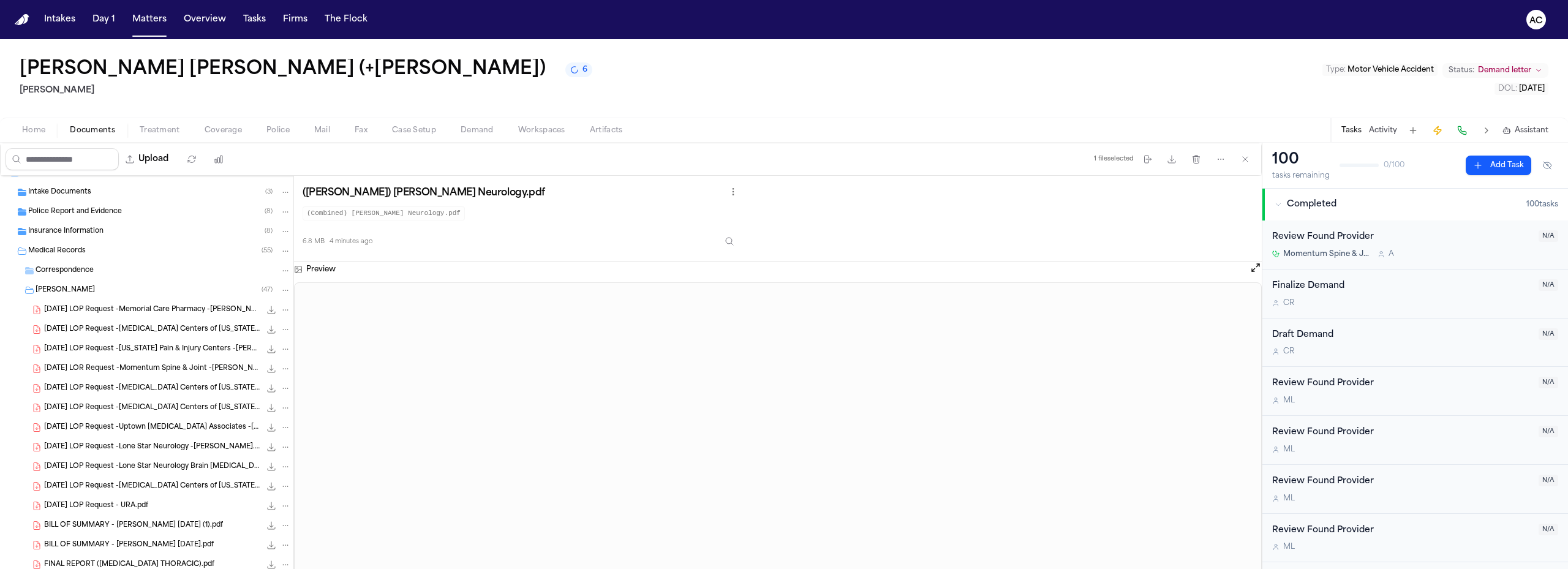
scroll to position [0, 0]
click at [30, 303] on icon "Folder: Juan Reyes" at bounding box center [30, 303] width 10 height 10
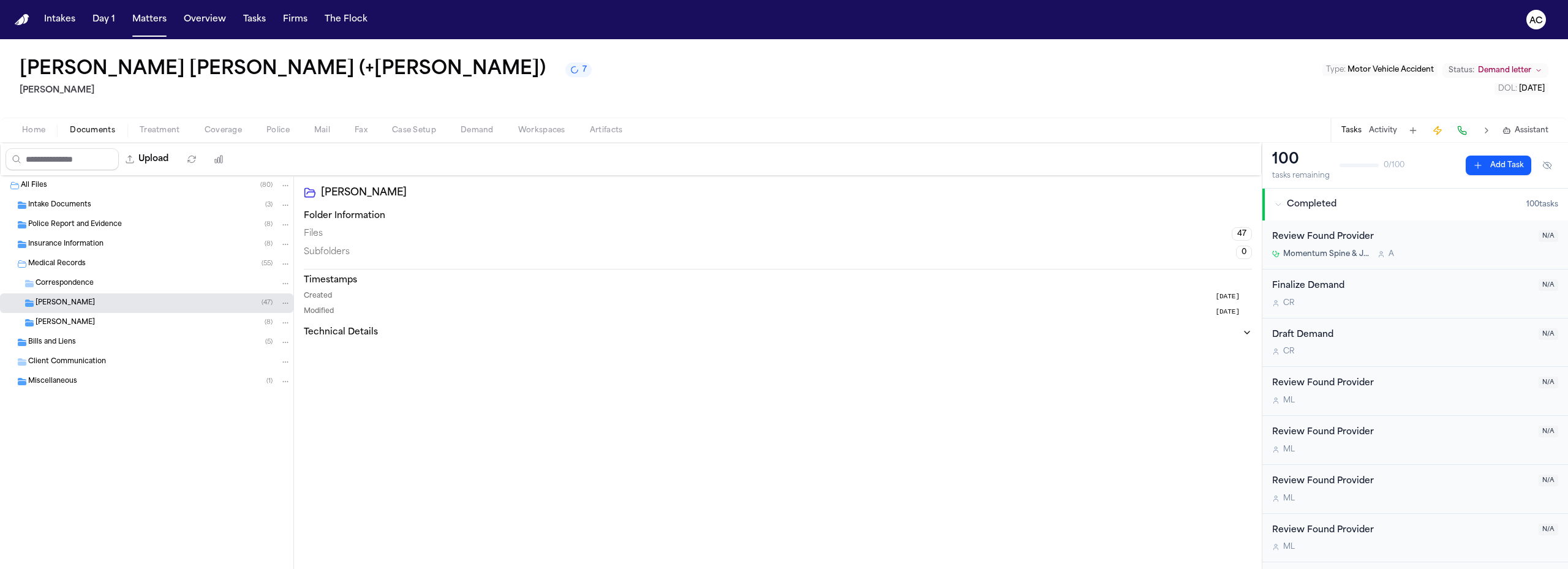
click at [147, 323] on div "[PERSON_NAME] ( 8 )" at bounding box center [163, 323] width 255 height 11
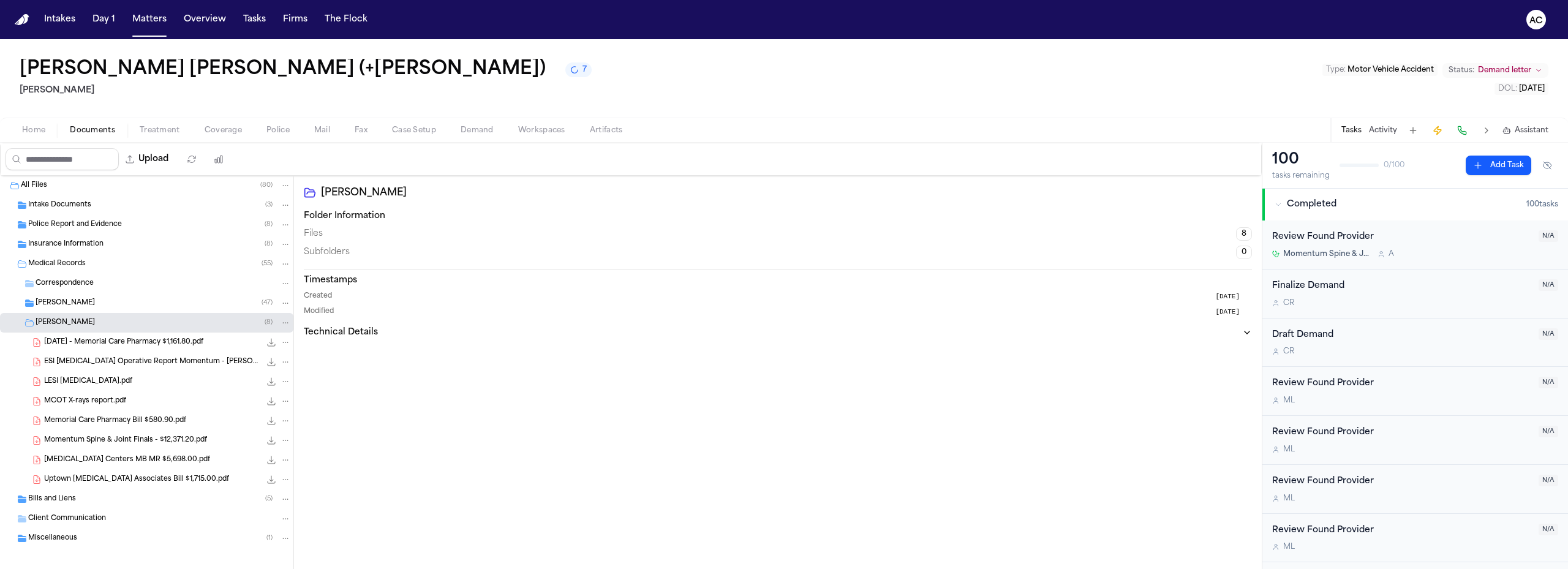
click at [154, 345] on span "[DATE] - Memorial Care Pharmacy $1,161.80.pdf" at bounding box center [124, 342] width 160 height 10
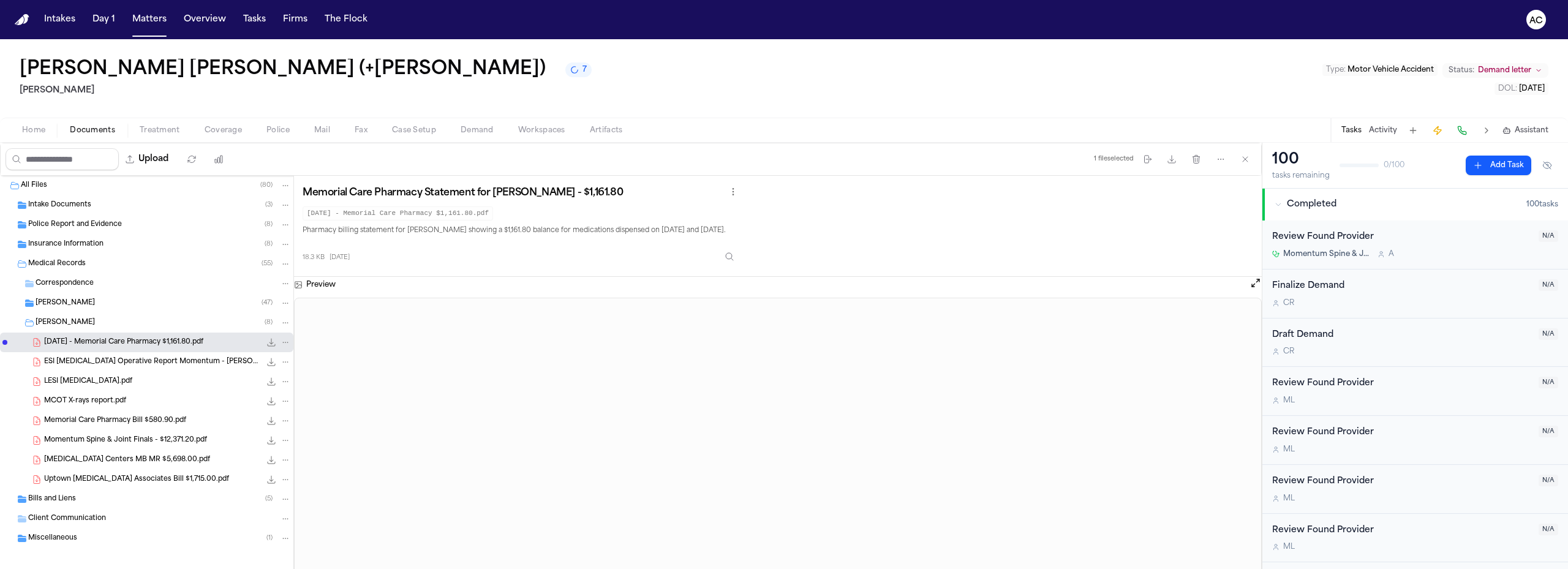
click at [154, 345] on span "[DATE] - Memorial Care Pharmacy $1,161.80.pdf" at bounding box center [124, 342] width 160 height 10
click at [74, 302] on div "[PERSON_NAME] ( 47 )" at bounding box center [163, 303] width 255 height 11
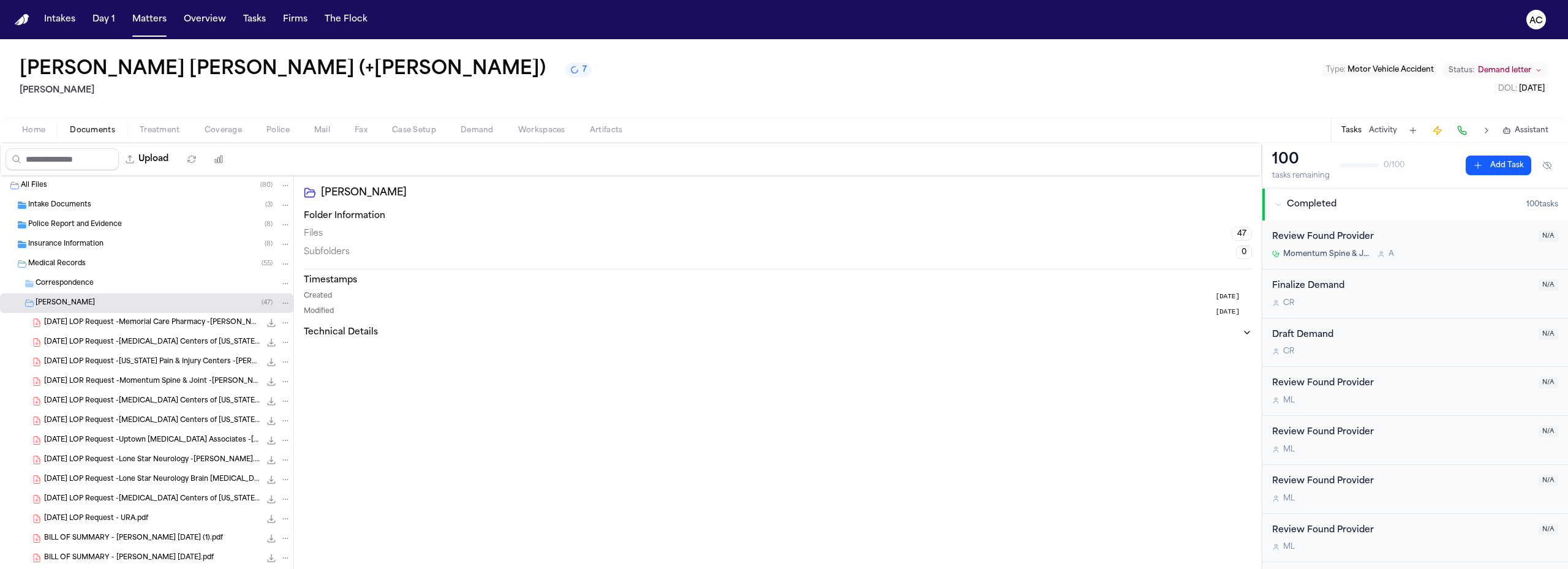
click at [168, 322] on span "[DATE] LOP Request -Memorial Care Pharmacy -[PERSON_NAME].pdf" at bounding box center [152, 322] width 216 height 10
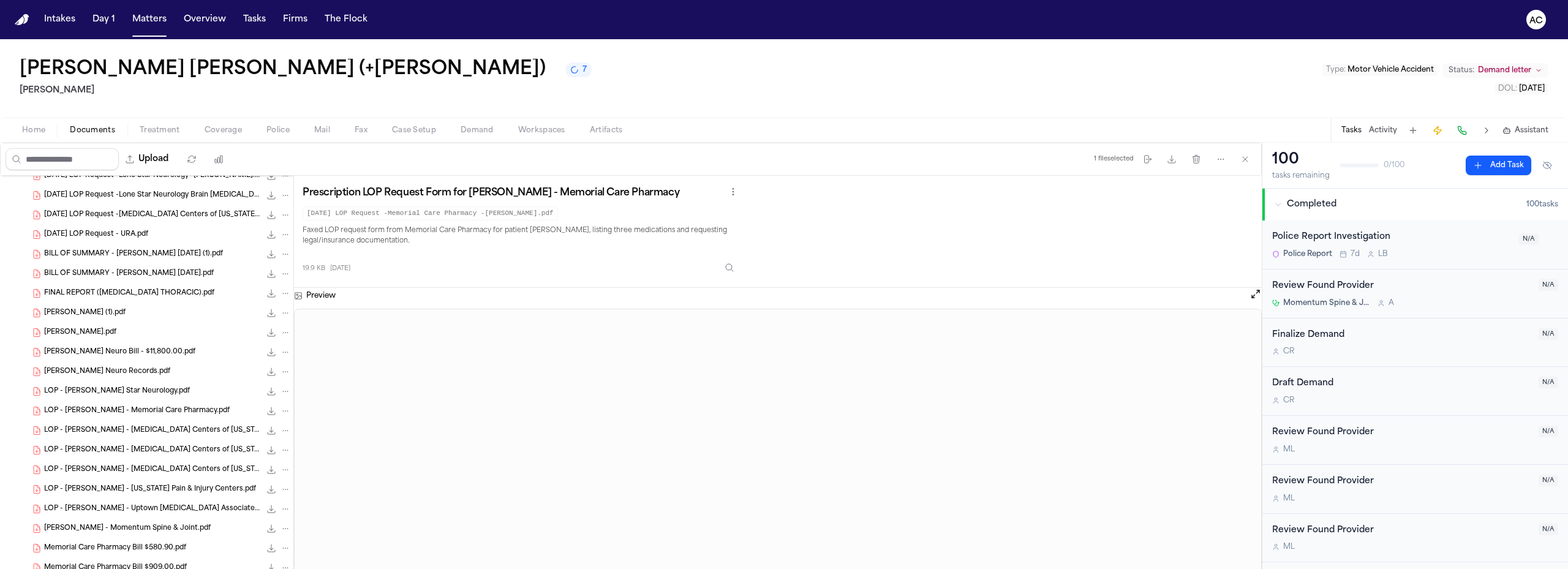
scroll to position [306, 0]
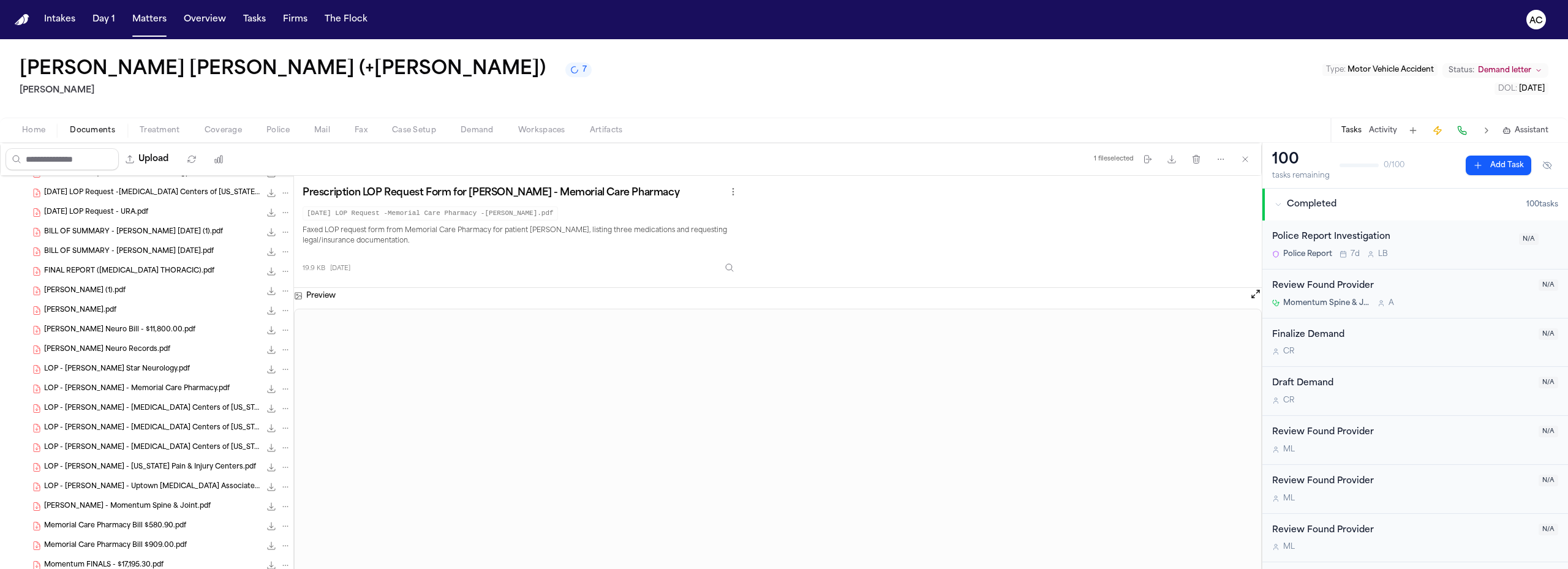
click at [167, 387] on span "LOP - [PERSON_NAME] - Memorial Care Pharmacy.pdf" at bounding box center [136, 389] width 186 height 10
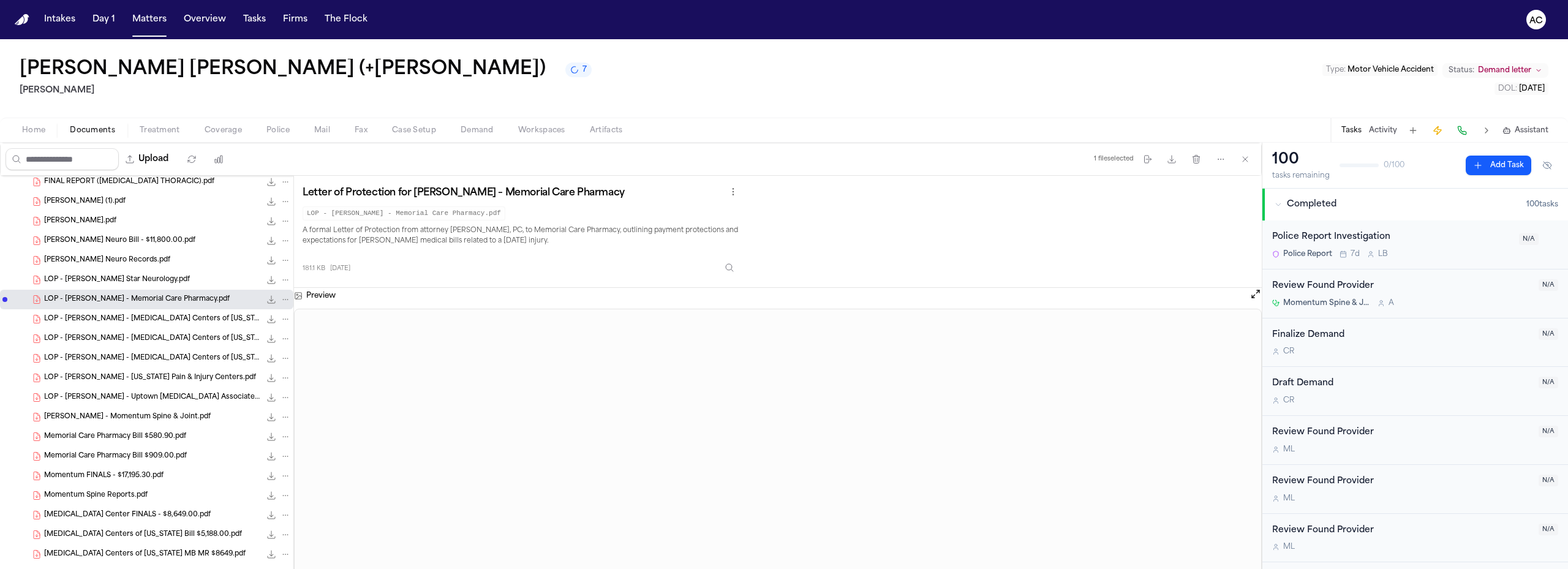
scroll to position [429, 0]
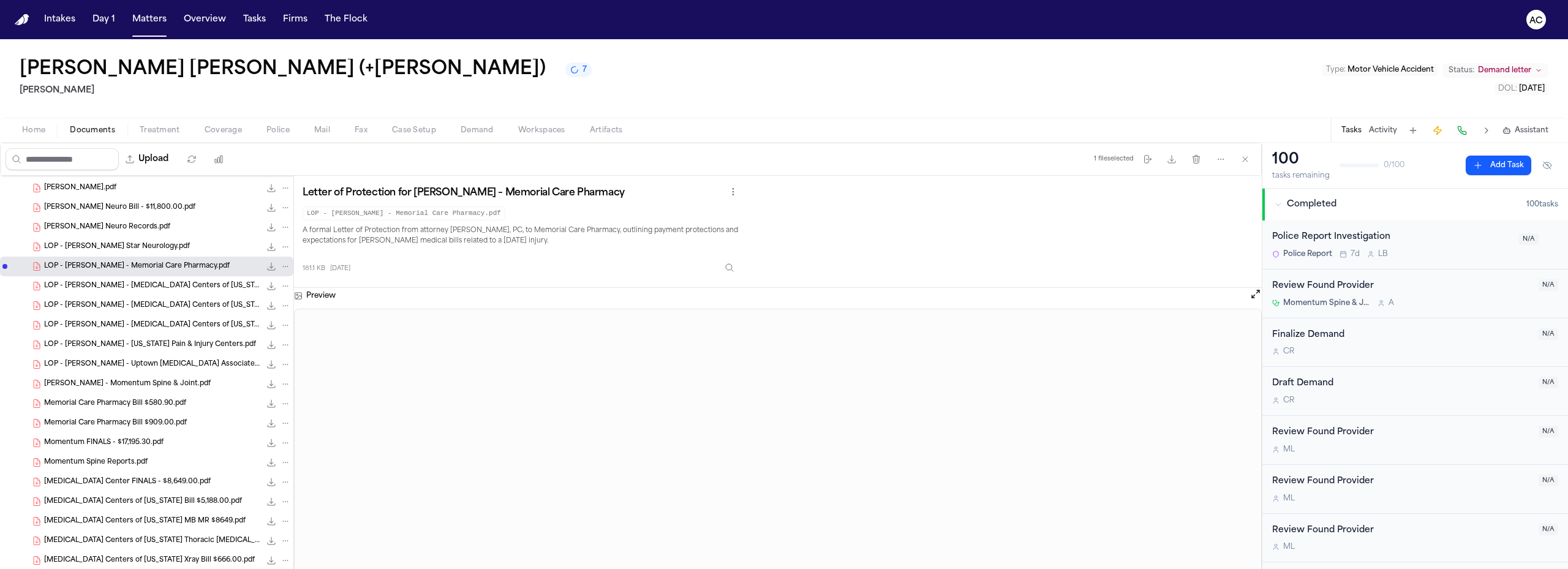
click at [165, 402] on span "Memorial Care Pharmacy Bill $580.90.pdf" at bounding box center [115, 404] width 142 height 10
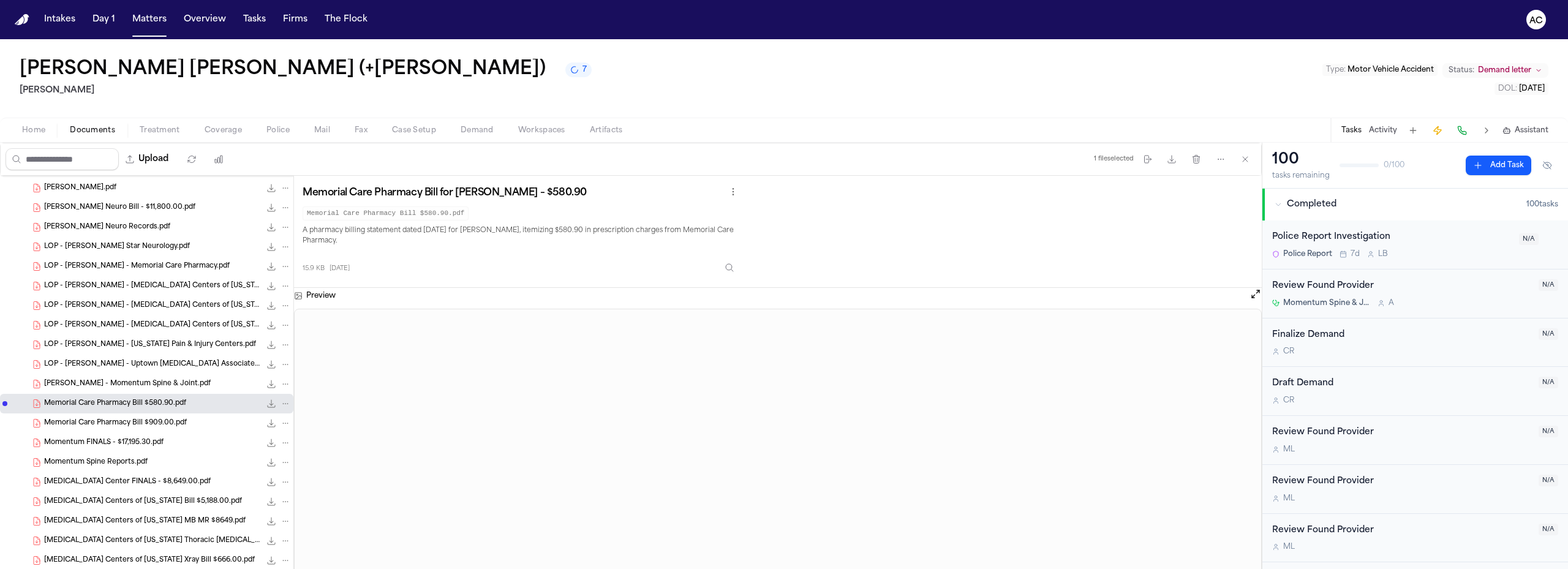
click at [162, 427] on span "Memorial Care Pharmacy Bill $909.00.pdf" at bounding box center [115, 423] width 143 height 10
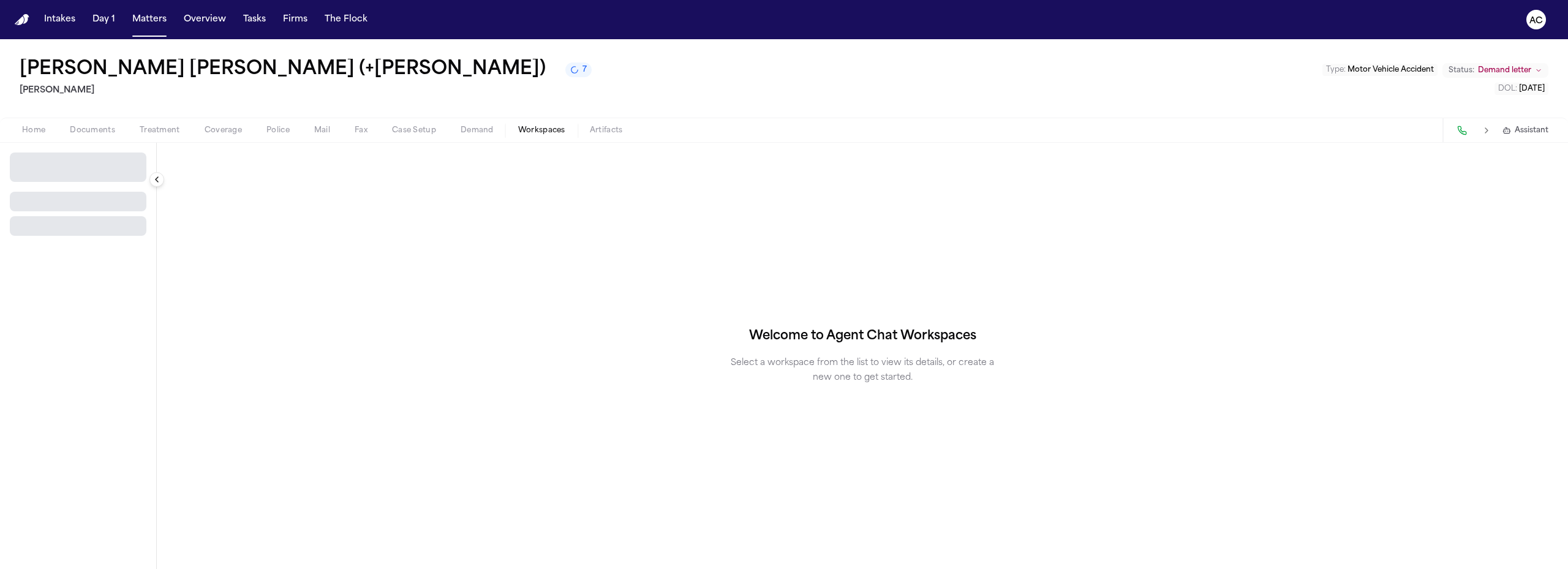
click at [533, 130] on span "Workspaces" at bounding box center [542, 130] width 47 height 10
click at [77, 163] on span "Select Workspace" at bounding box center [57, 162] width 80 height 12
click at [102, 132] on div "[PERSON_NAME] [PERSON_NAME] (+[PERSON_NAME]) 7 [PERSON_NAME] Type : Motor Vehic…" at bounding box center [784, 304] width 1568 height 530
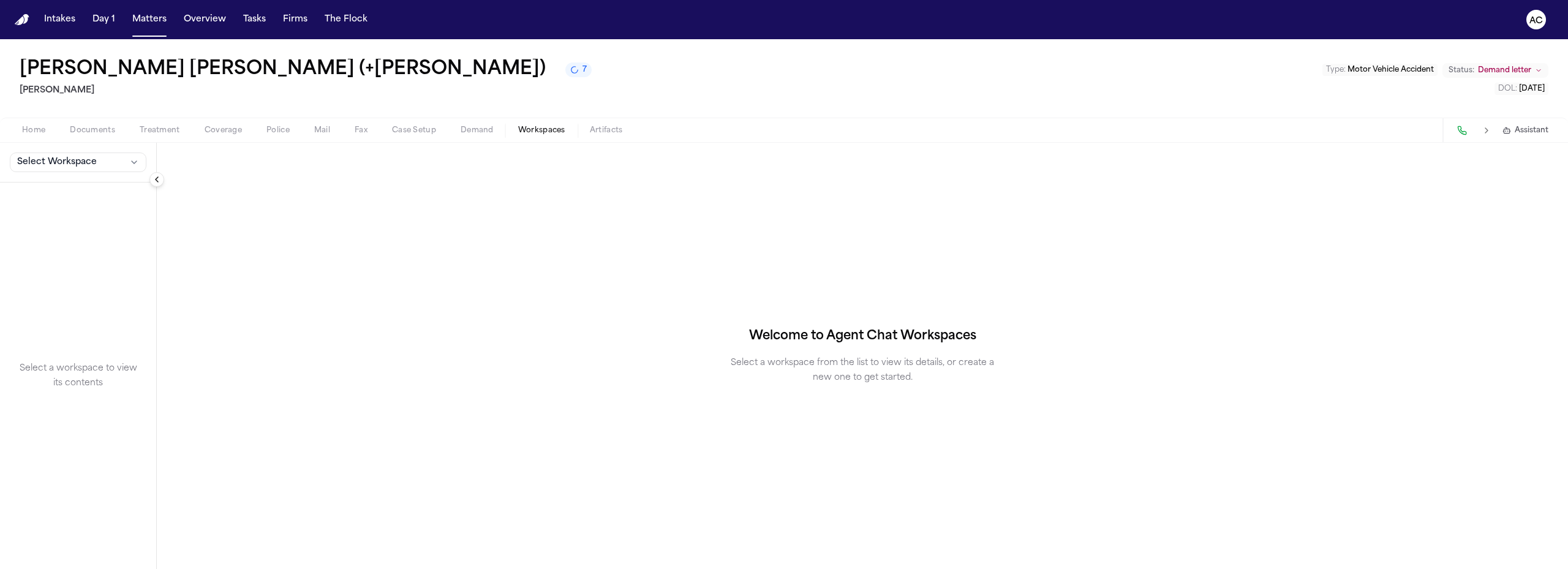
click at [99, 129] on span "Documents" at bounding box center [93, 130] width 45 height 10
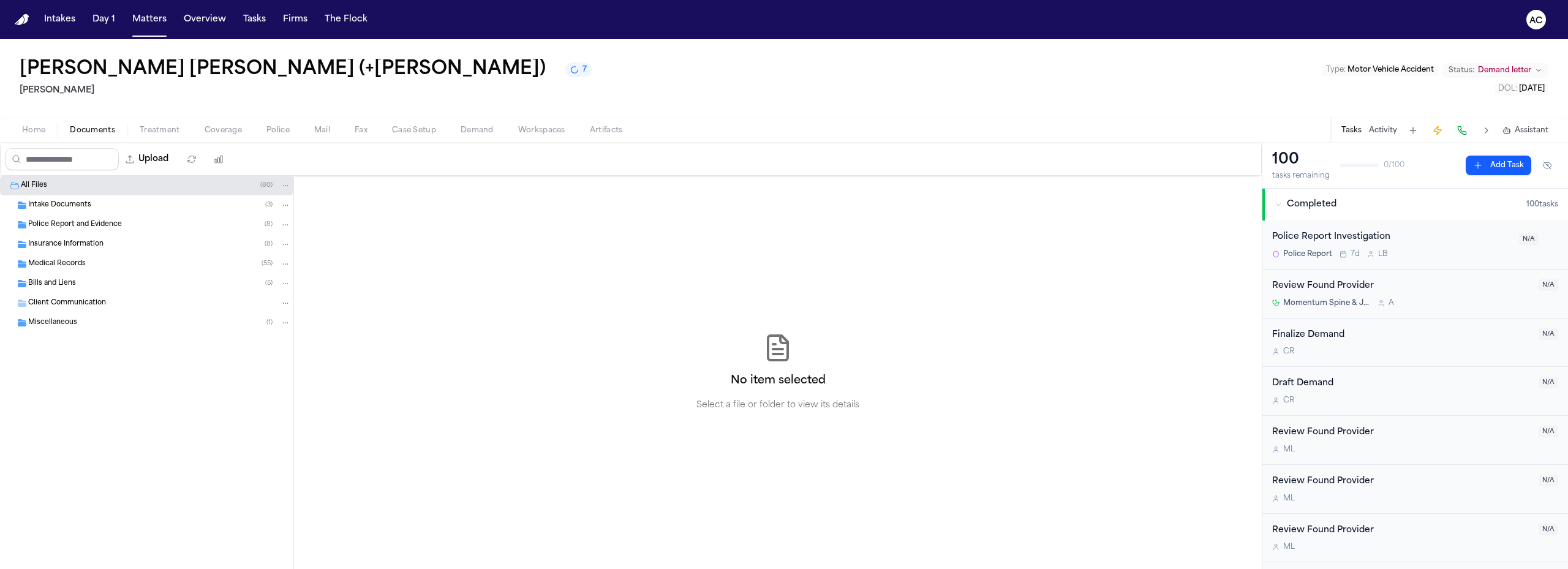
click at [83, 263] on span "Medical Records" at bounding box center [57, 264] width 57 height 10
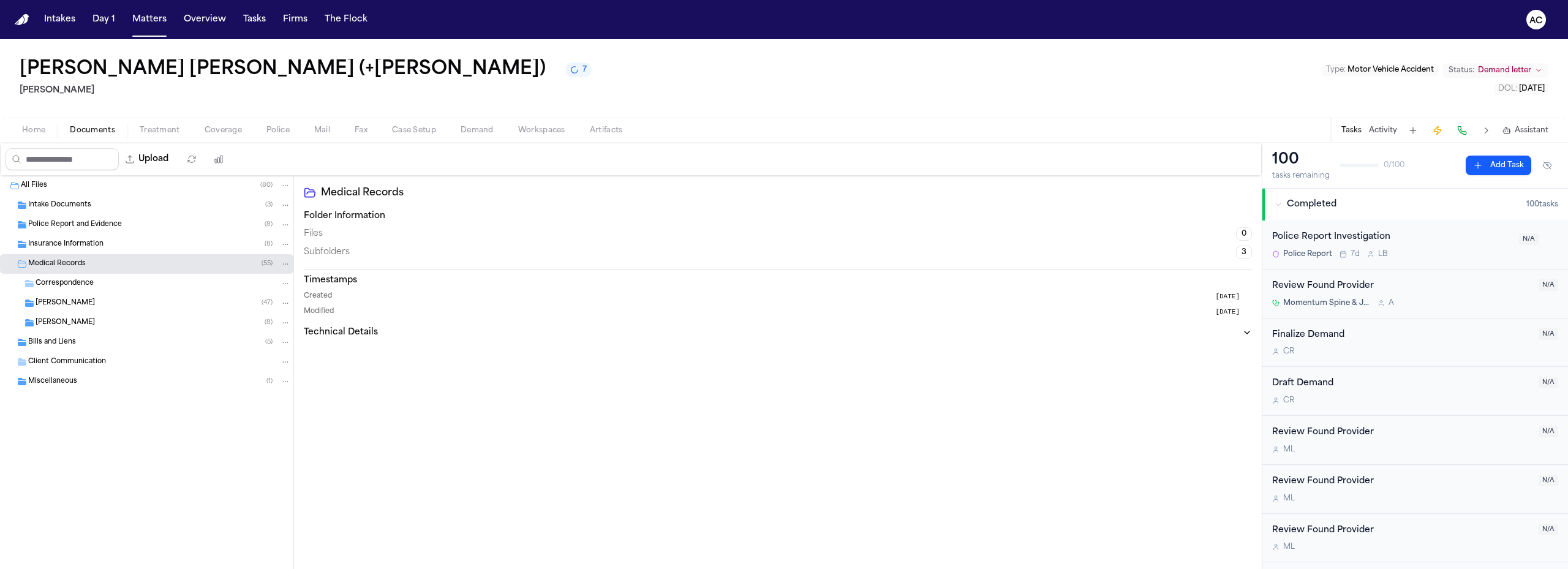
click at [75, 305] on div "[PERSON_NAME] ( 47 )" at bounding box center [163, 303] width 255 height 11
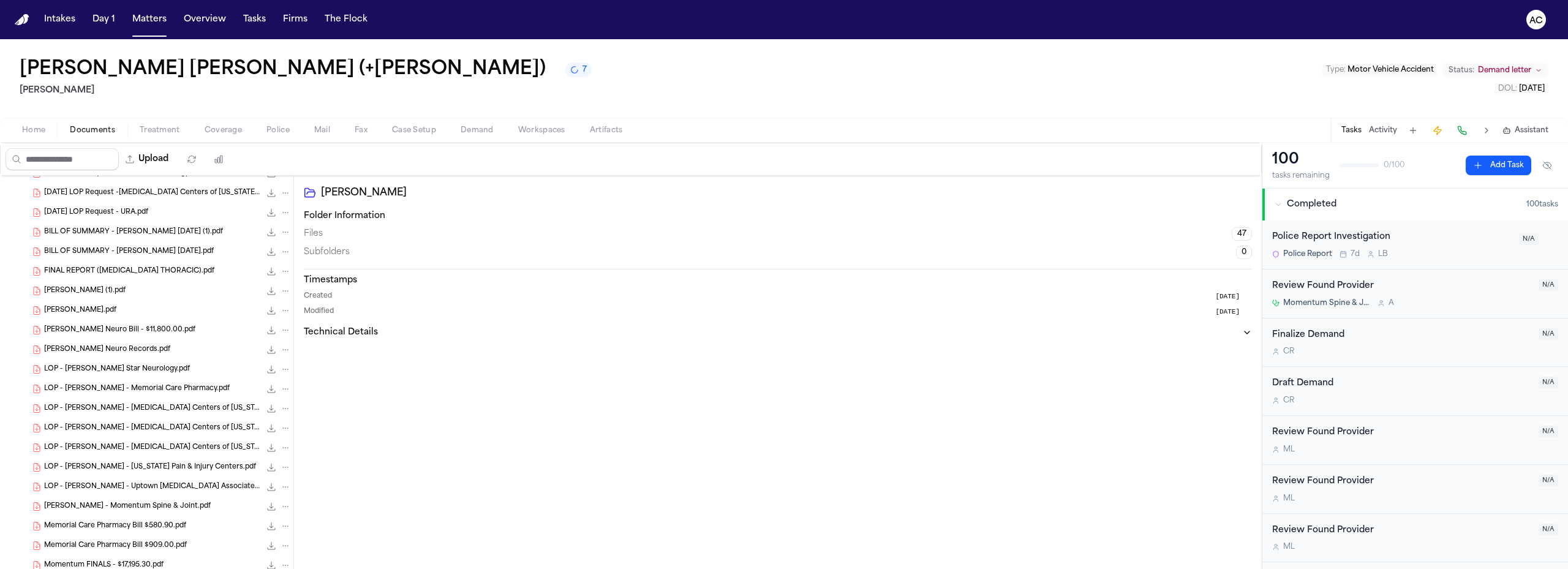
scroll to position [490, 0]
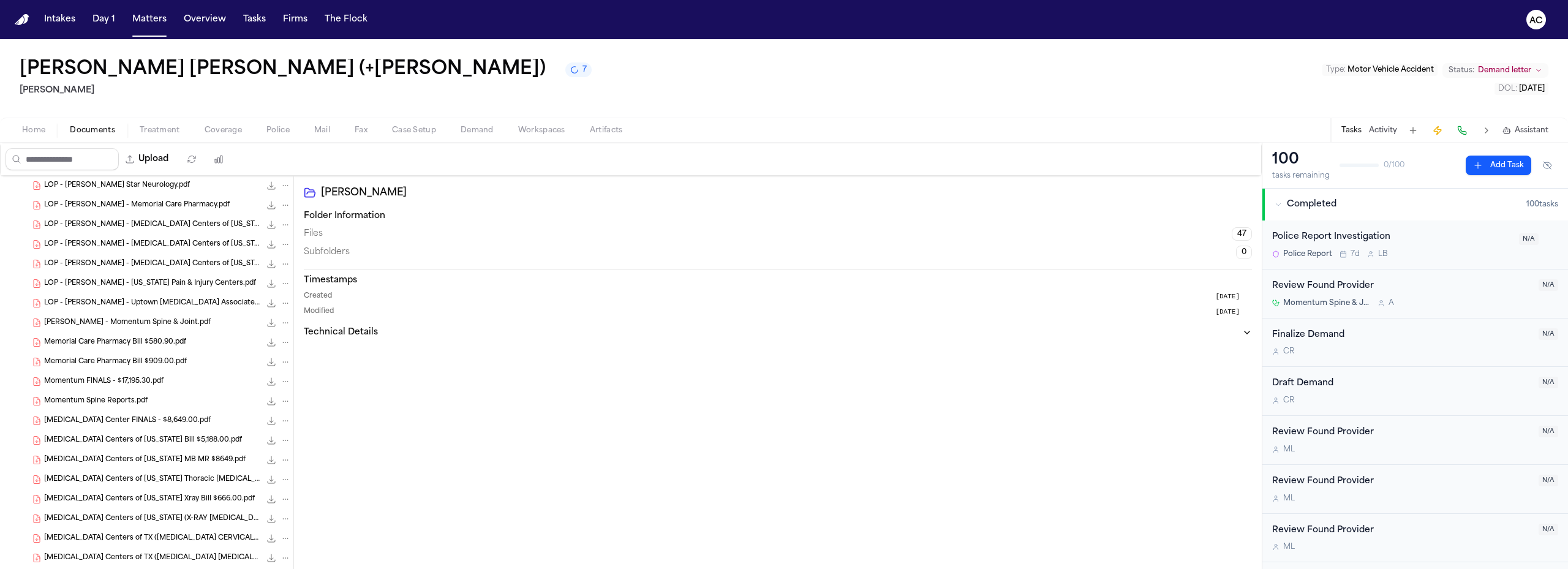
click at [163, 363] on span "Memorial Care Pharmacy Bill $909.00.pdf" at bounding box center [115, 362] width 143 height 10
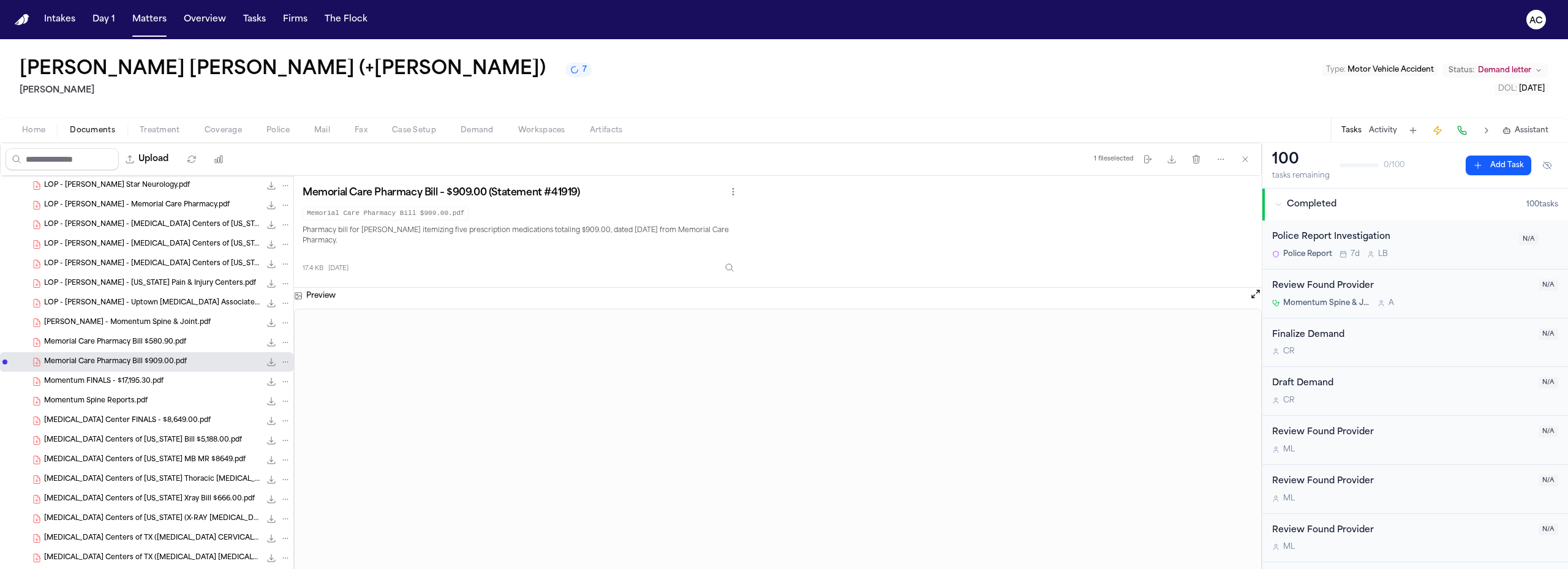
click at [281, 361] on icon "File: Memorial Care Pharmacy Bill $909.00.pdf" at bounding box center [285, 362] width 9 height 9
click at [282, 388] on button "Rename" at bounding box center [276, 386] width 84 height 22
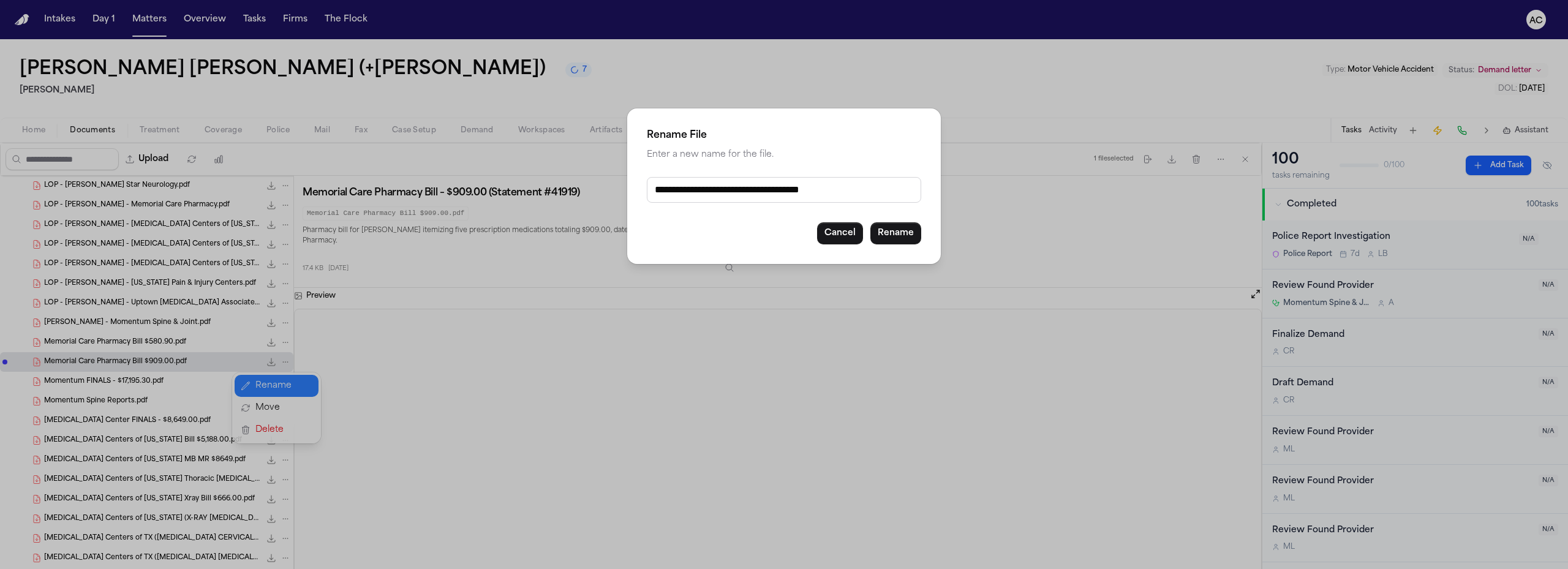
drag, startPoint x: 650, startPoint y: 186, endPoint x: 660, endPoint y: 187, distance: 10.0
click at [651, 186] on input "**********" at bounding box center [784, 190] width 274 height 26
type input "**********"
click at [904, 234] on button "Rename" at bounding box center [896, 234] width 51 height 22
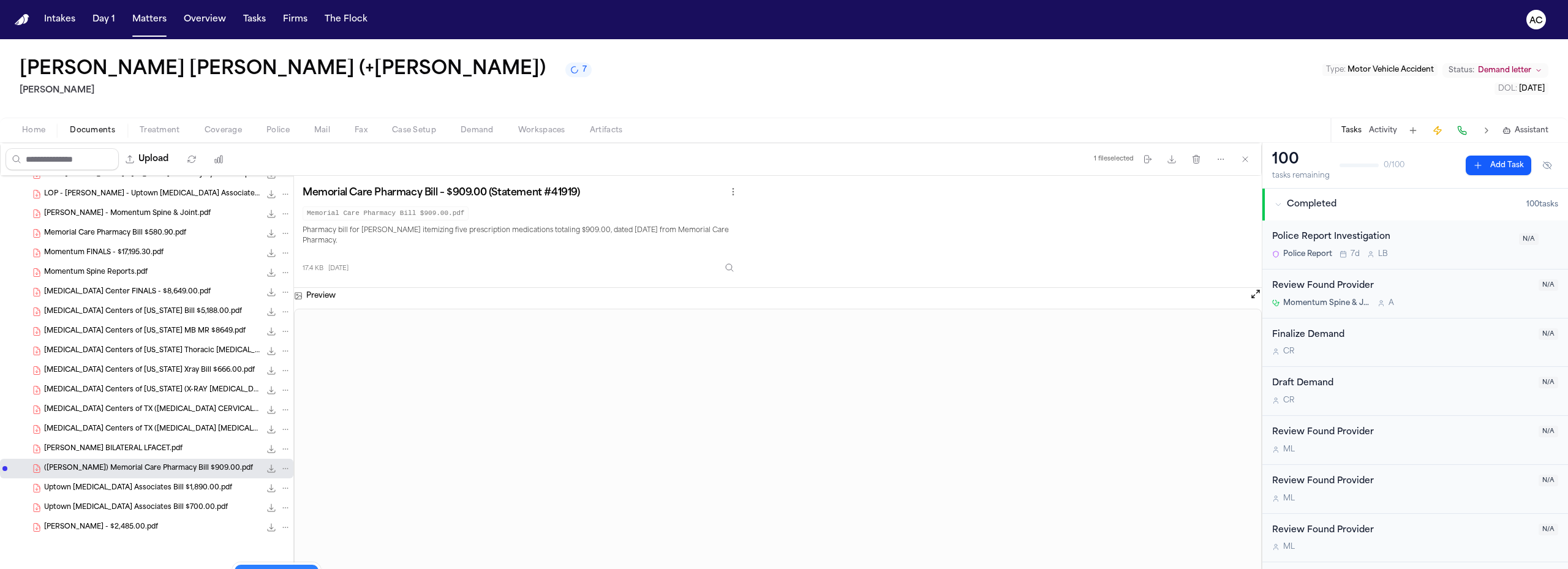
scroll to position [753, 0]
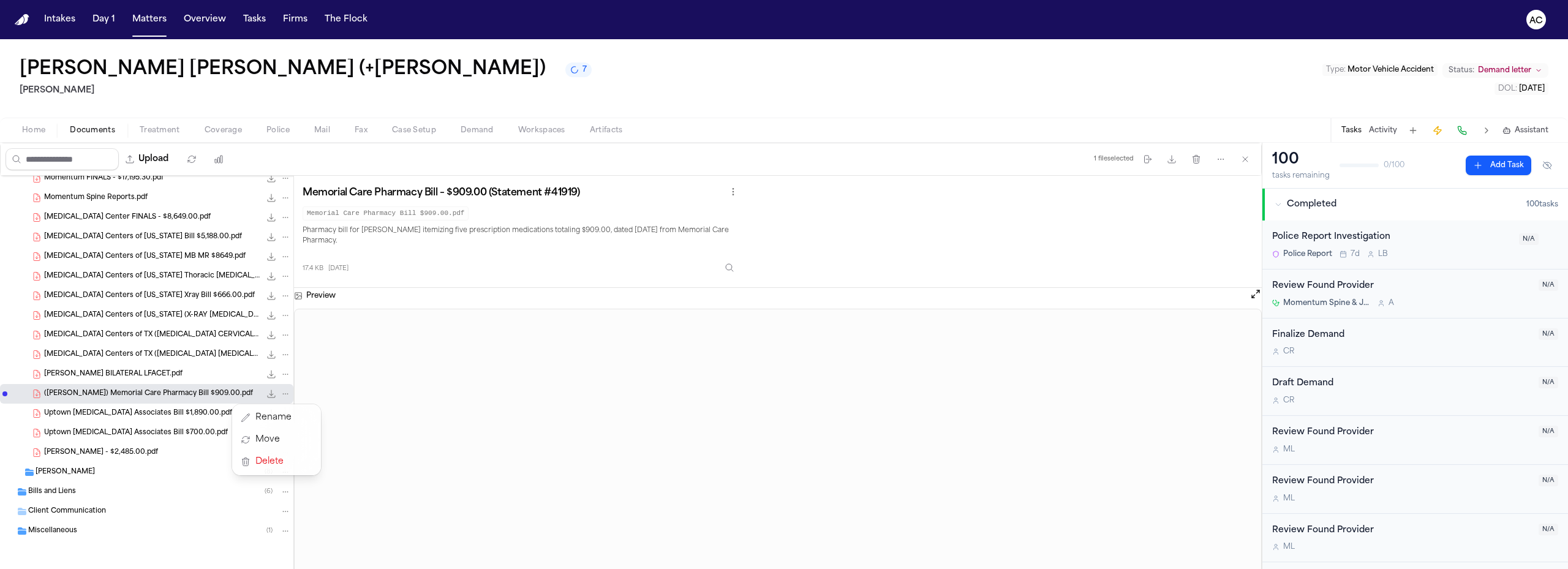
click at [546, 133] on div "[PERSON_NAME] [PERSON_NAME] (+[PERSON_NAME]) 7 [PERSON_NAME] Type : Motor Vehic…" at bounding box center [784, 304] width 1568 height 530
click at [546, 130] on span "Workspaces" at bounding box center [542, 130] width 47 height 10
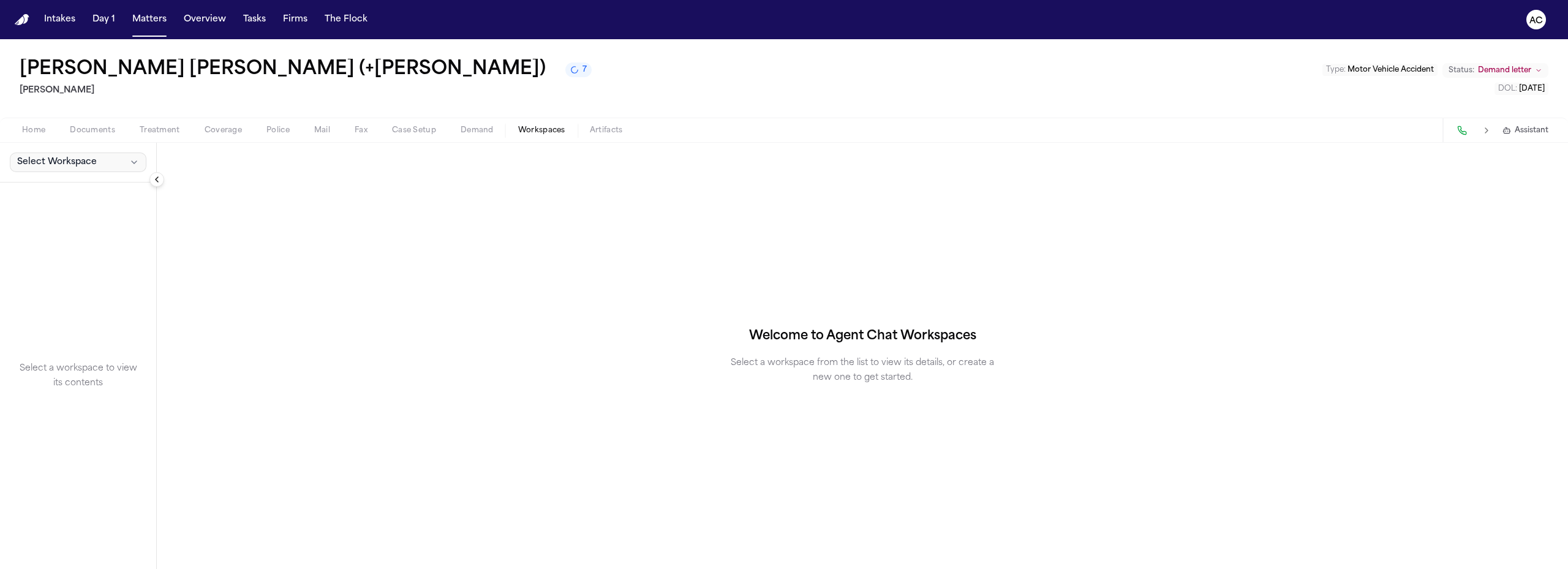
click at [93, 154] on button "Select Workspace" at bounding box center [77, 162] width 136 height 20
click at [72, 191] on span "Exhibits" at bounding box center [69, 189] width 111 height 12
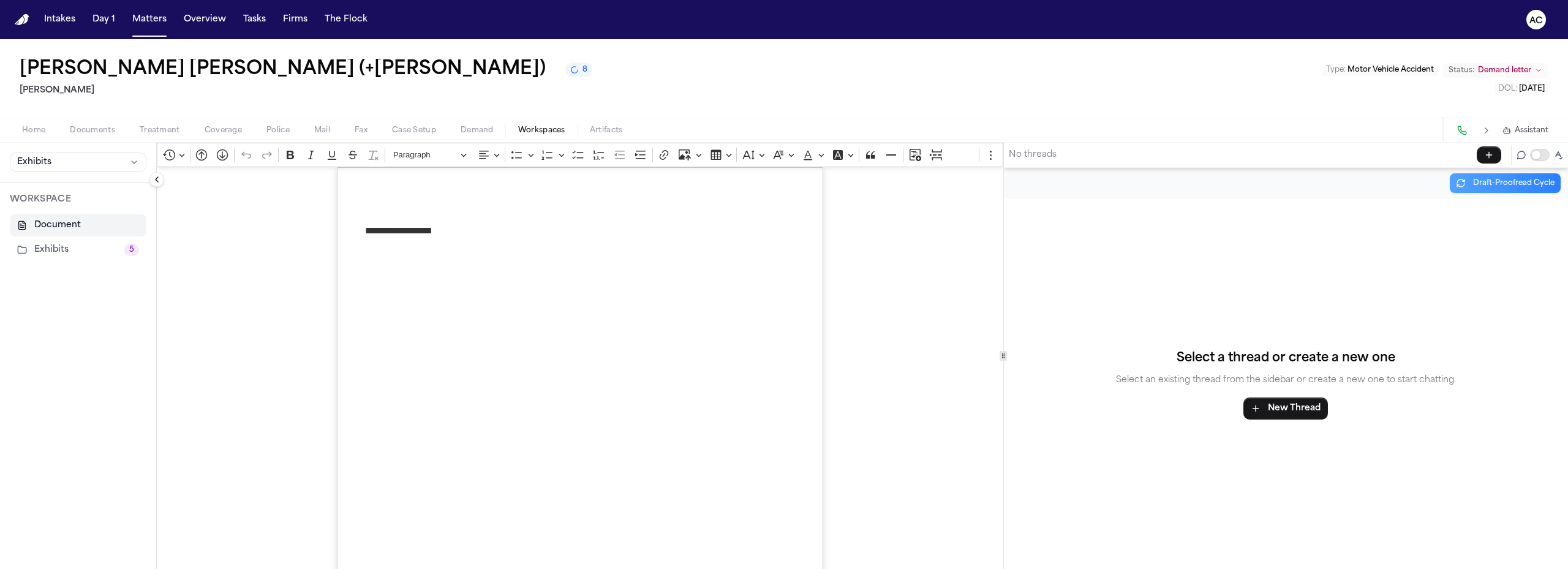
drag, startPoint x: 70, startPoint y: 249, endPoint x: 76, endPoint y: 251, distance: 6.3
click at [70, 250] on button "Exhibits 5" at bounding box center [77, 250] width 136 height 22
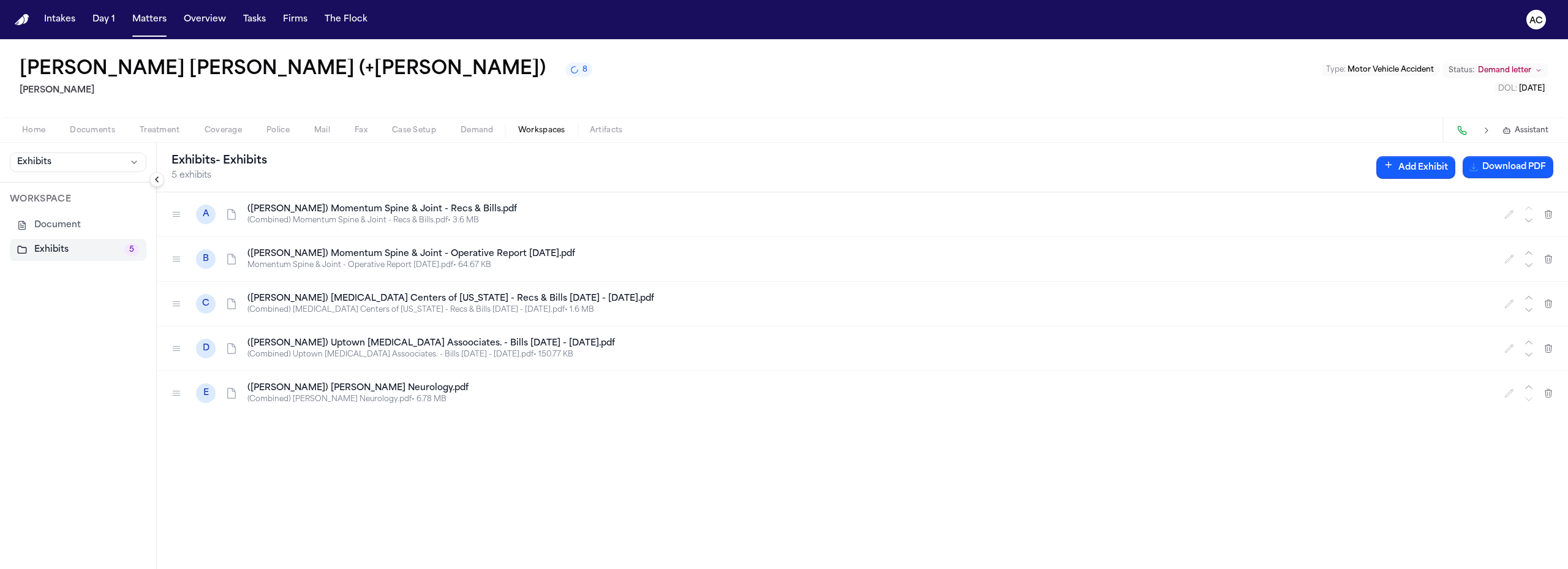
click at [1428, 174] on button "Add Exhibit" at bounding box center [1415, 168] width 79 height 22
click at [1404, 227] on input "Document" at bounding box center [1414, 227] width 176 height 22
click at [1490, 226] on icon "button" at bounding box center [1493, 227] width 10 height 10
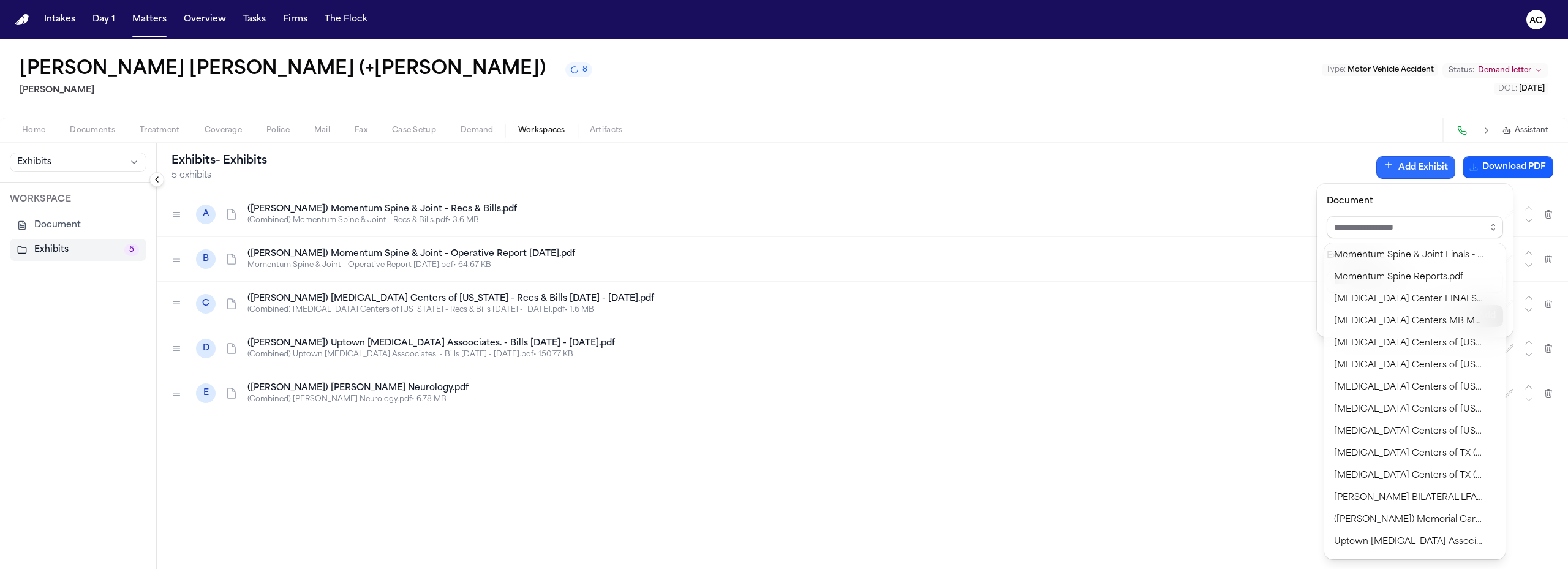
scroll to position [1034, 0]
click at [1394, 469] on body "**********" at bounding box center [784, 284] width 1568 height 569
type input "**********"
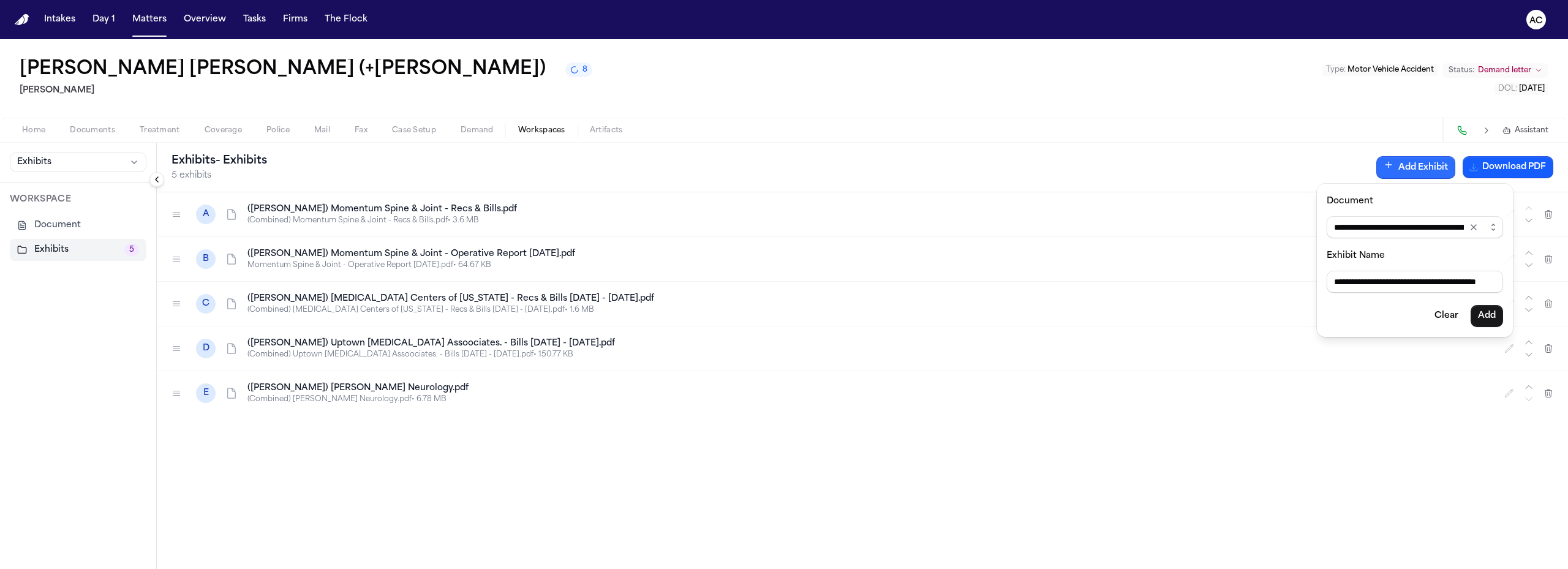
click at [1475, 226] on icon "Clear selection" at bounding box center [1473, 227] width 10 height 10
click at [1491, 227] on icon "button" at bounding box center [1493, 227] width 10 height 10
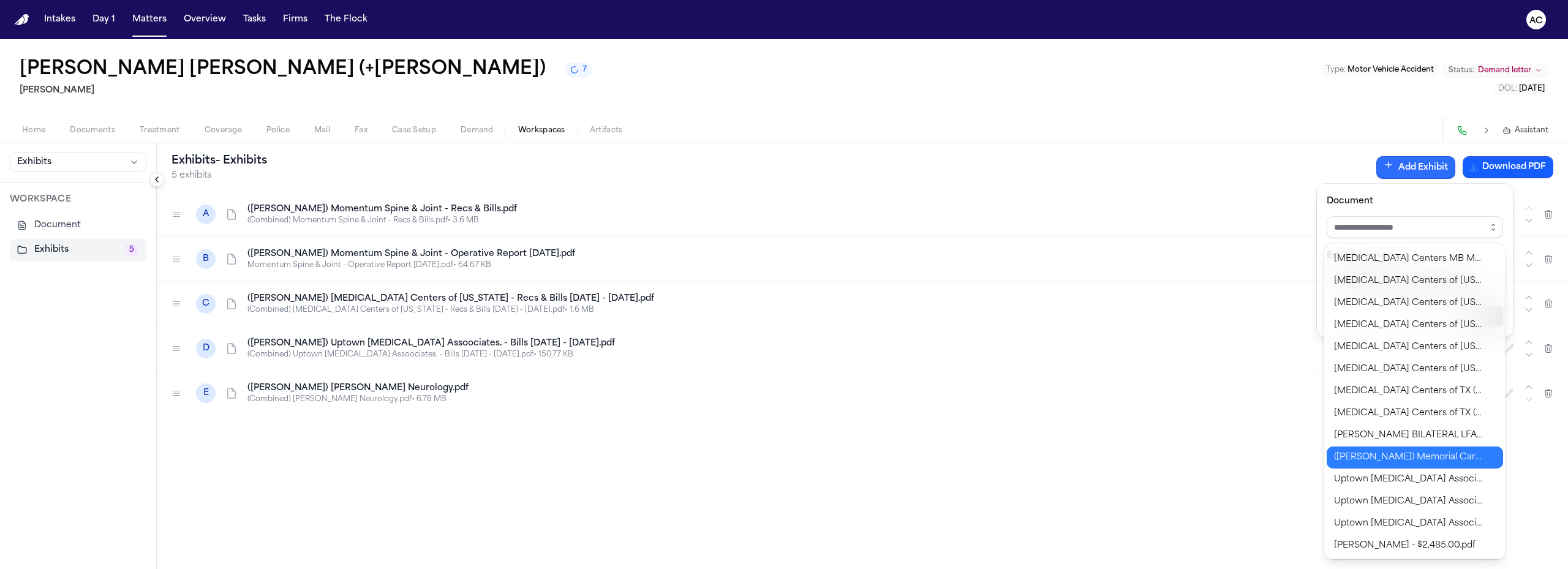
type input "**********"
drag, startPoint x: 1420, startPoint y: 456, endPoint x: 1483, endPoint y: 380, distance: 98.7
click at [1420, 456] on body "**********" at bounding box center [784, 284] width 1568 height 569
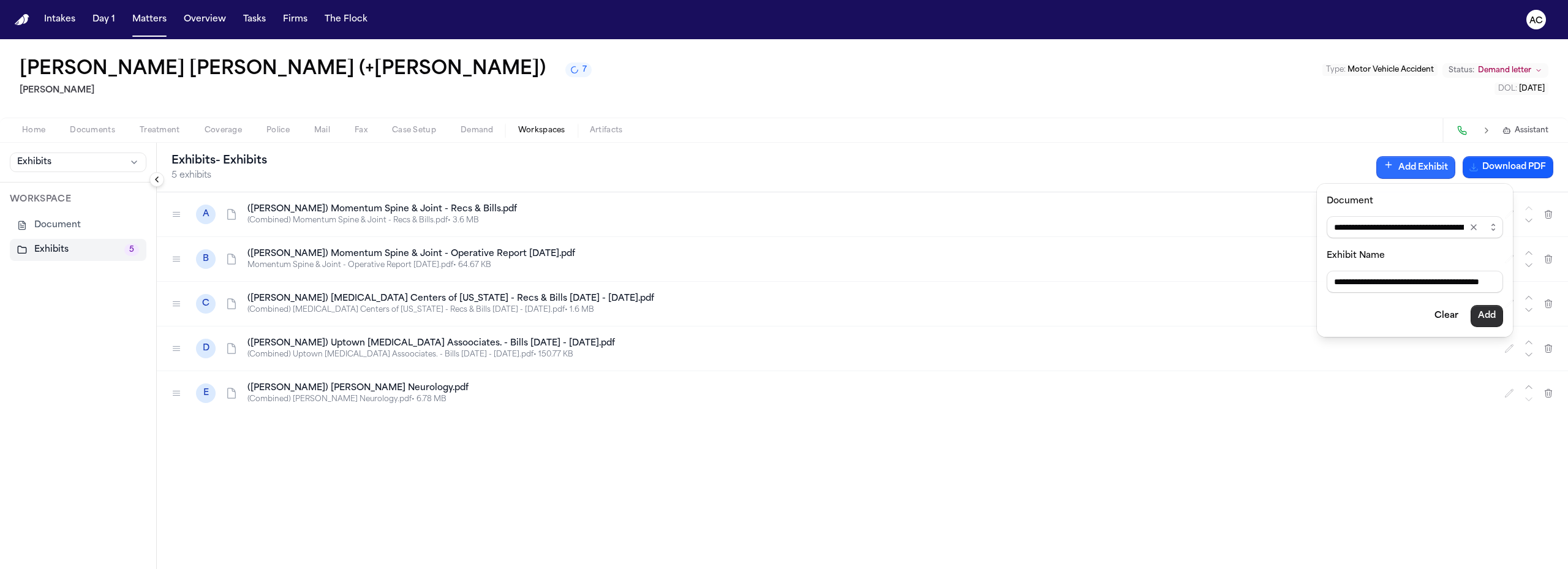
click at [1488, 317] on button "Add" at bounding box center [1486, 316] width 33 height 22
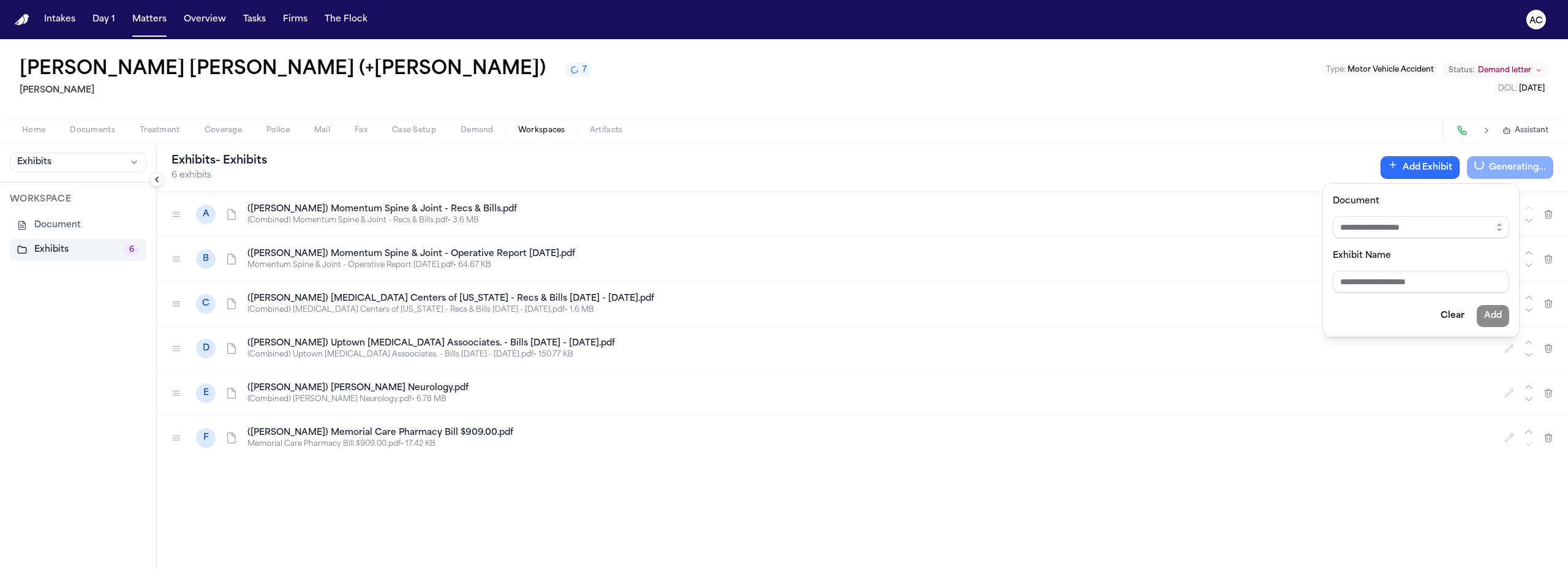
click at [1512, 439] on div "Exhibits - Exhibits 6 exhibits Add Exhibit Generating... A ([PERSON_NAME]) Mome…" at bounding box center [862, 356] width 1411 height 426
click at [1511, 437] on icon "button" at bounding box center [1509, 438] width 10 height 10
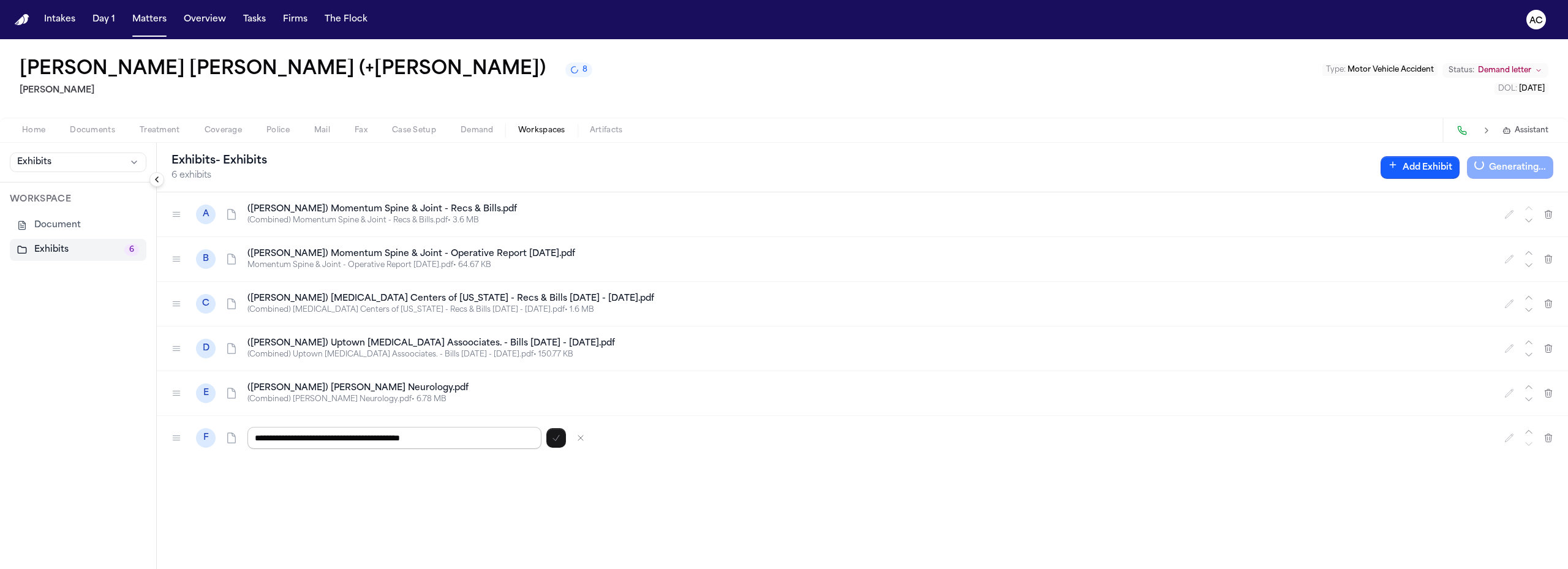
drag, startPoint x: 449, startPoint y: 437, endPoint x: 426, endPoint y: 433, distance: 23.3
click at [418, 434] on input "**********" at bounding box center [394, 438] width 294 height 22
type input "**********"
click at [101, 127] on span "Documents" at bounding box center [93, 130] width 45 height 10
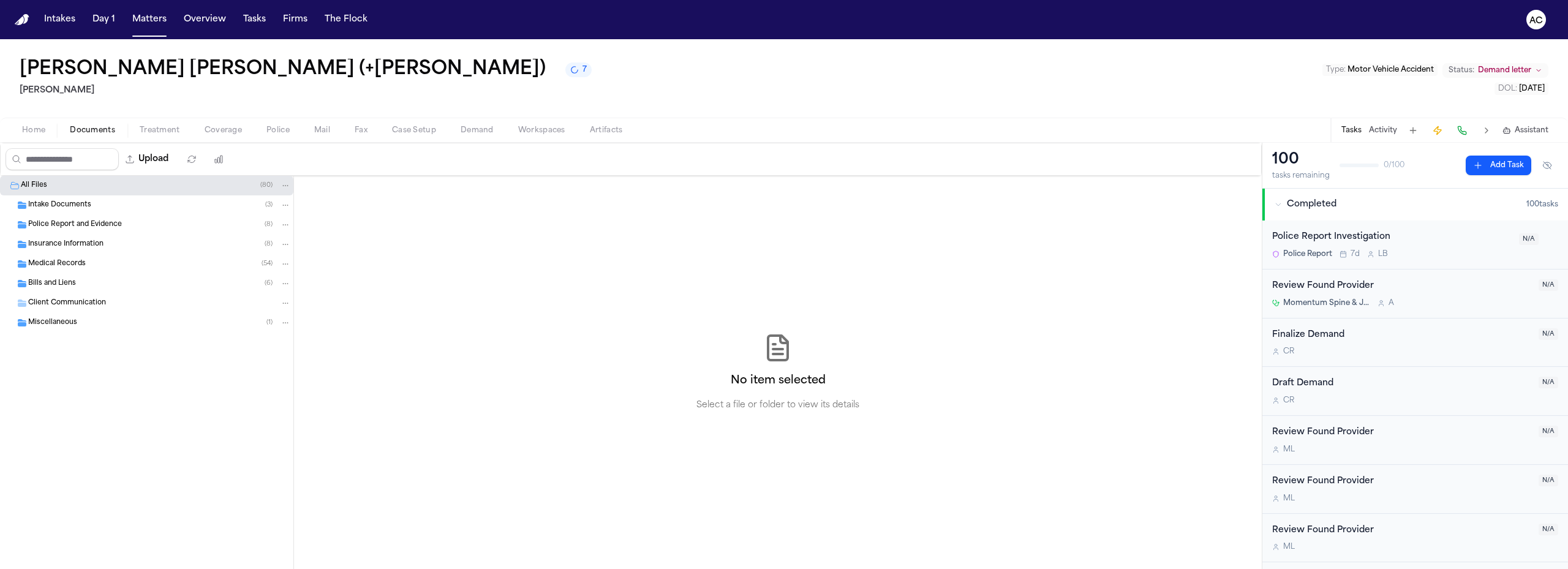
click at [65, 204] on span "Intake Documents" at bounding box center [59, 205] width 63 height 10
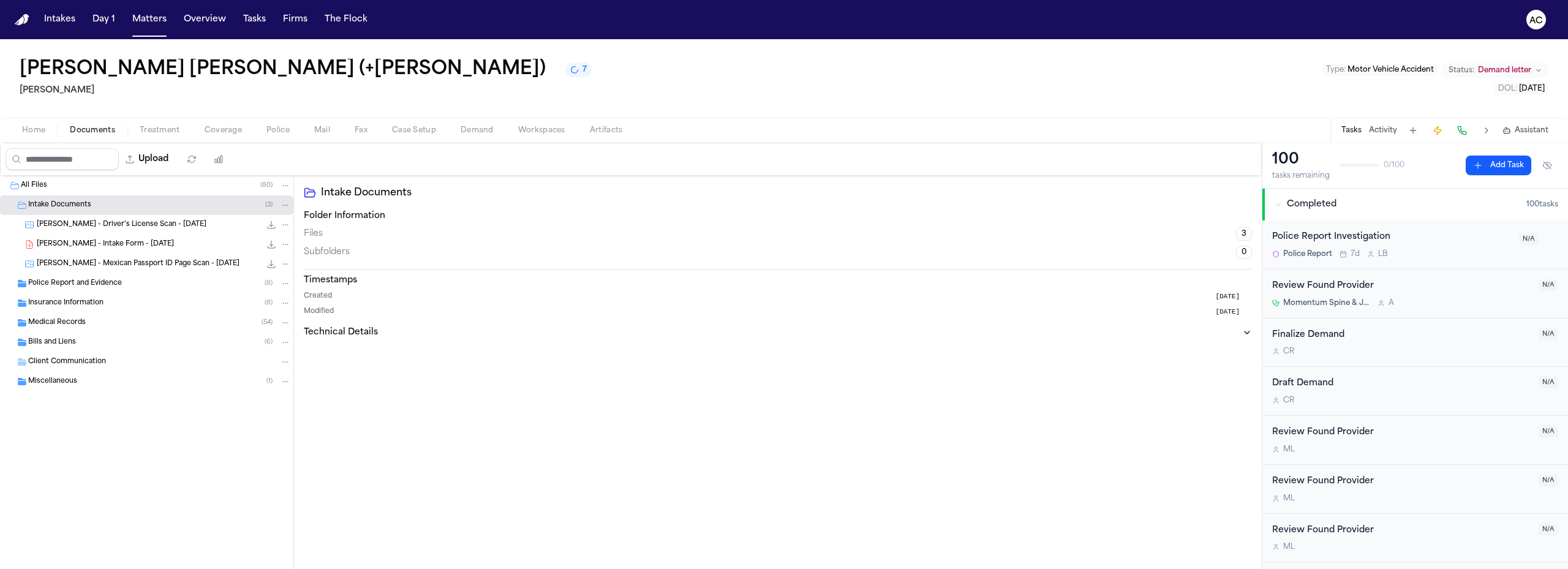
click at [65, 203] on span "Intake Documents" at bounding box center [59, 205] width 63 height 10
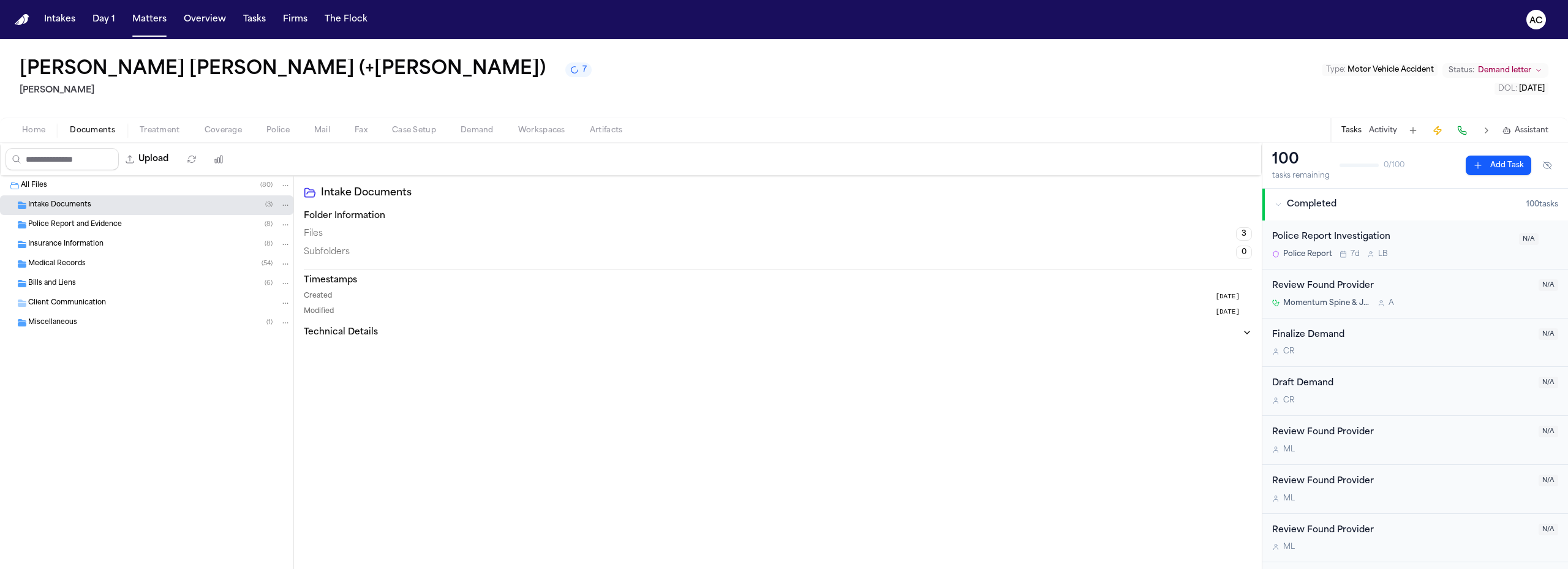
click at [55, 263] on span "Medical Records" at bounding box center [57, 264] width 57 height 10
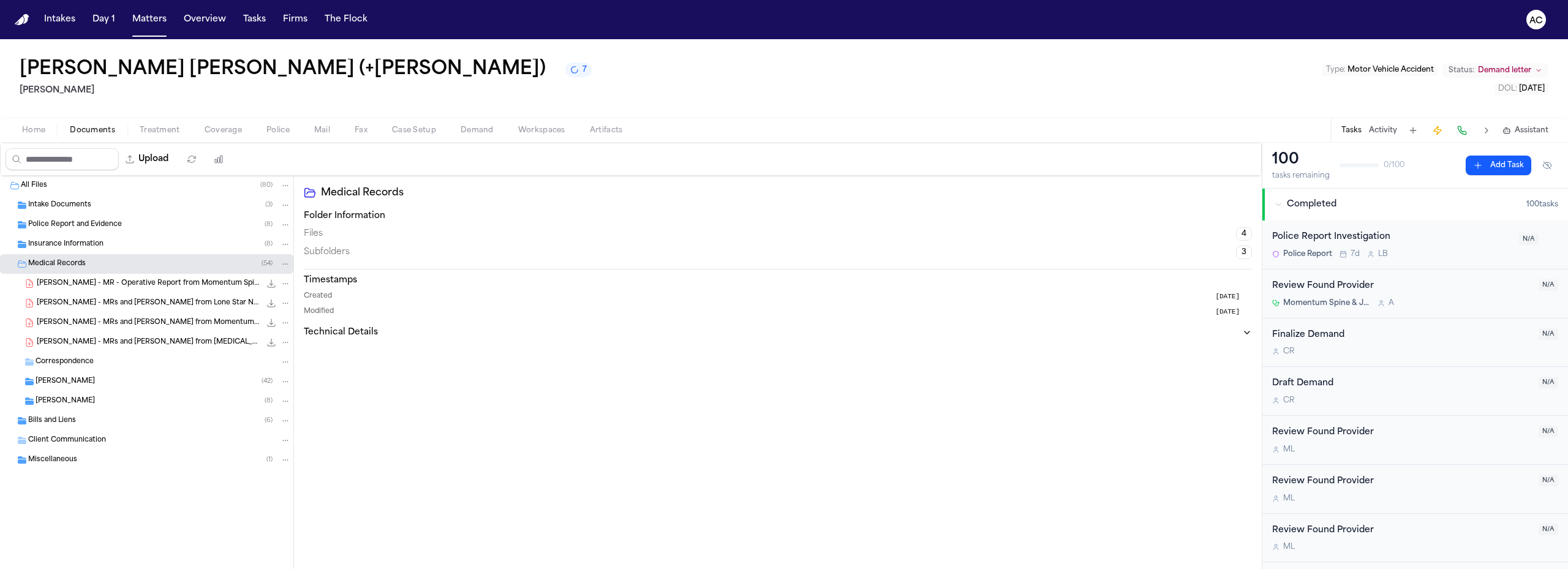
click at [54, 260] on span "Medical Records" at bounding box center [57, 264] width 57 height 10
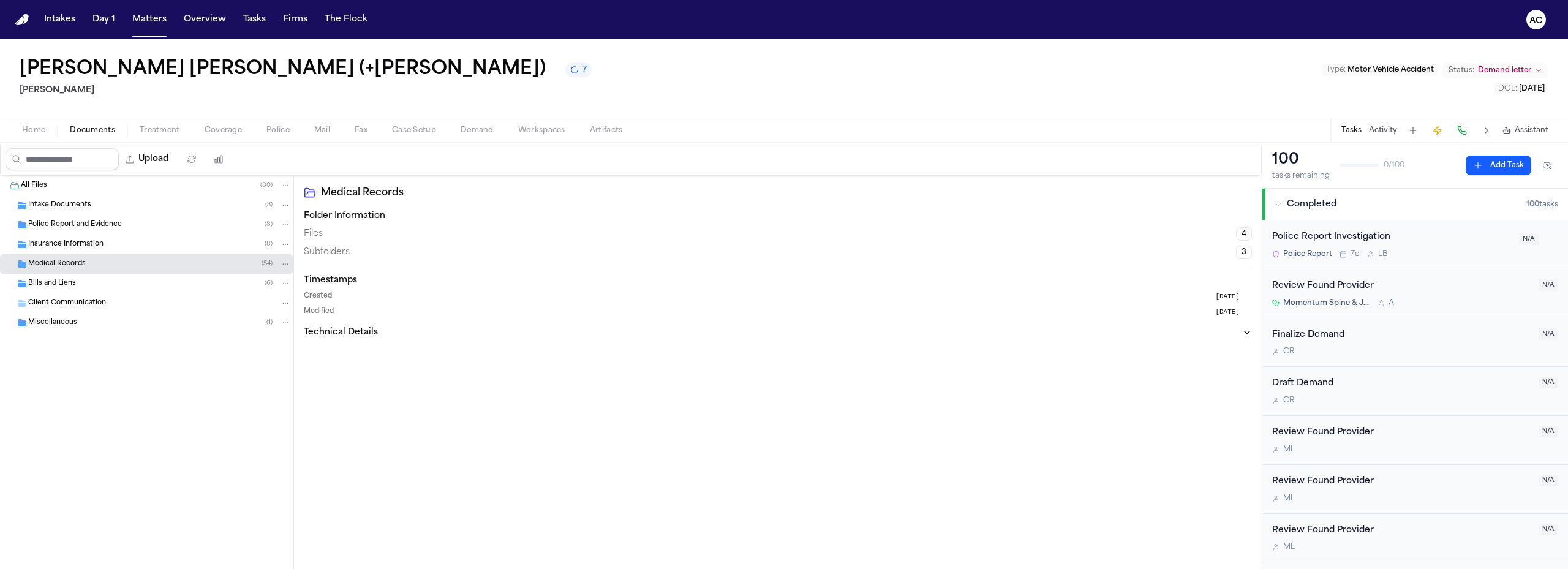
click at [56, 263] on span "Medical Records" at bounding box center [57, 264] width 57 height 10
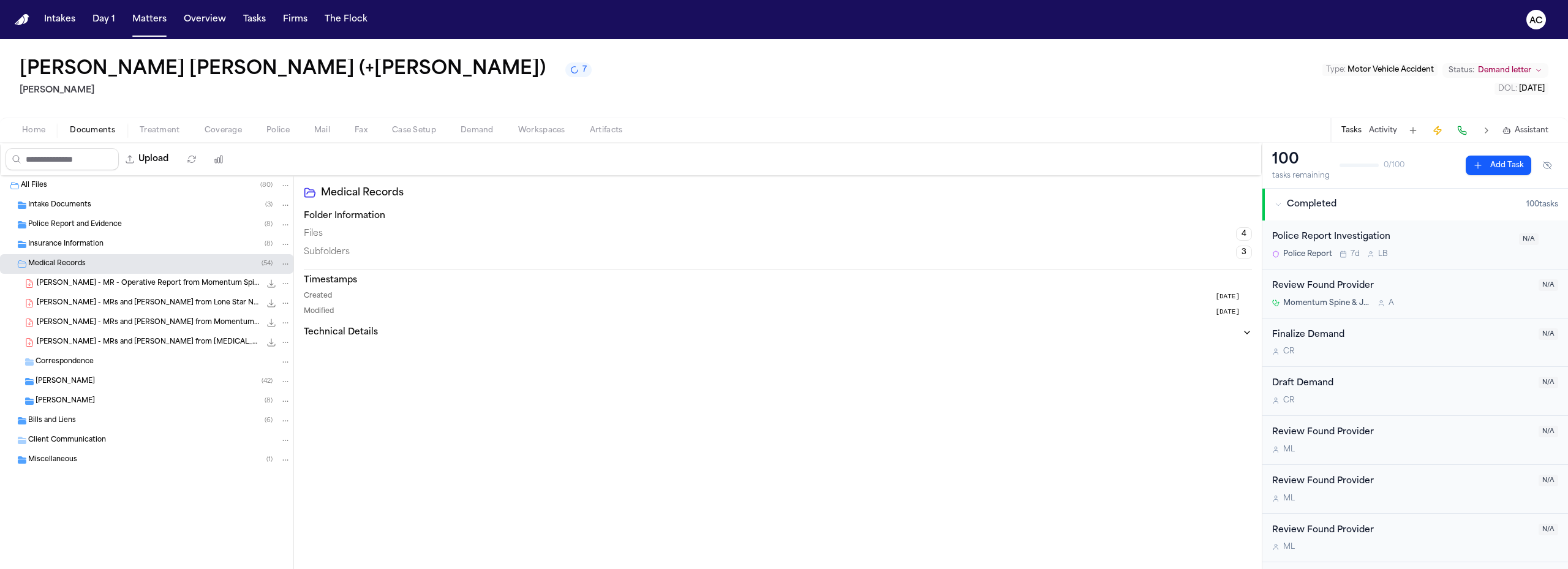
click at [177, 306] on span "[PERSON_NAME] - MRs and [PERSON_NAME] from Lone Star Neurology - [DATE]" at bounding box center [148, 303] width 223 height 10
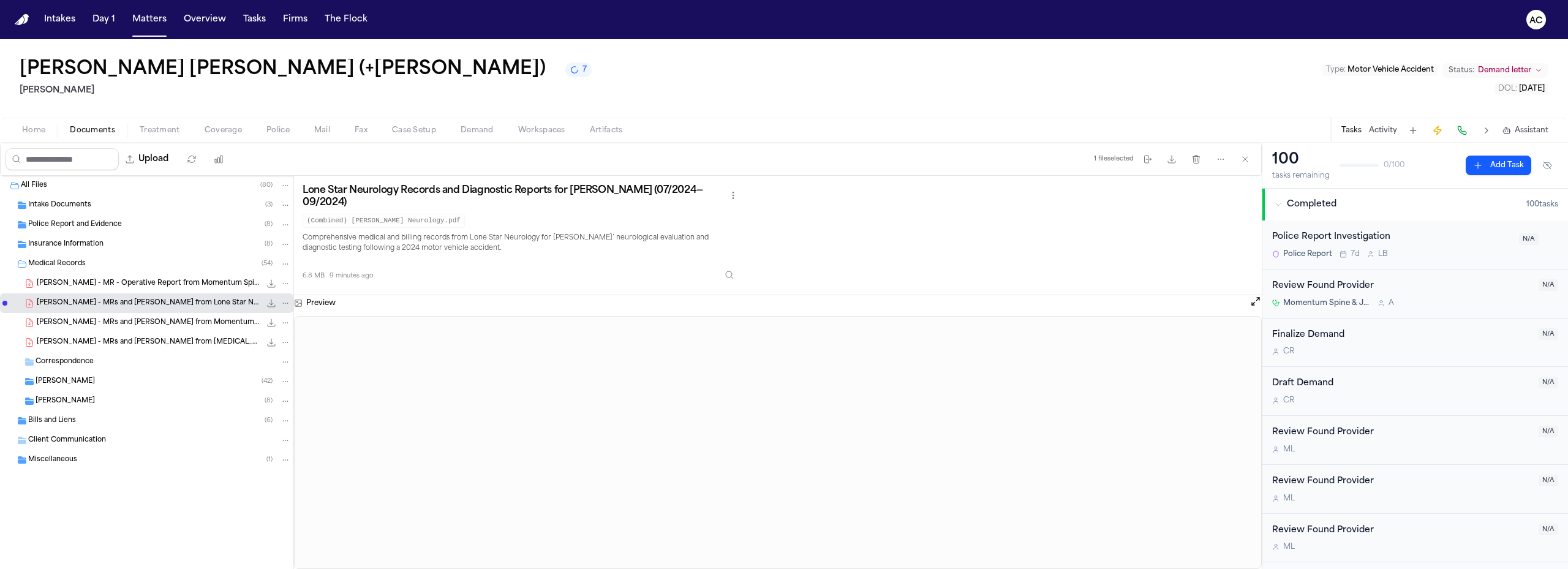
click at [156, 324] on span "[PERSON_NAME] - MRs and [PERSON_NAME] from Momentum Spine & Joint - [DATE] to […" at bounding box center [148, 322] width 223 height 10
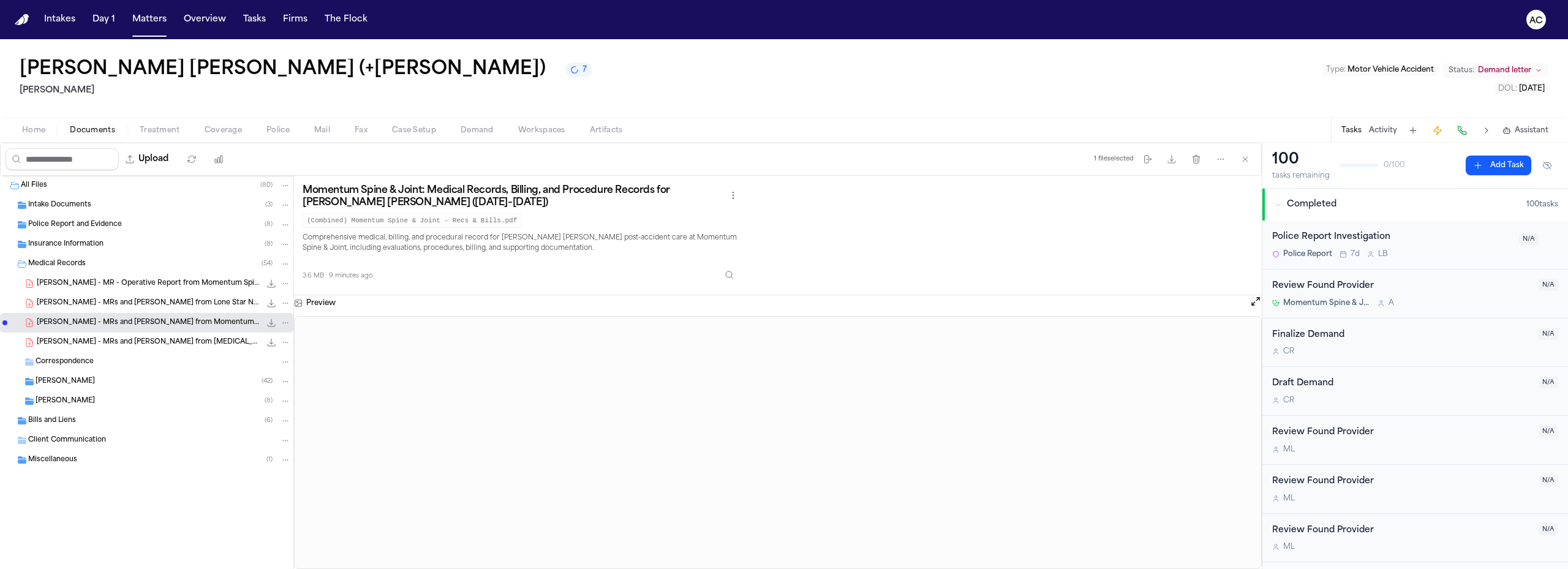
click at [155, 342] on span "[PERSON_NAME] - MRs and [PERSON_NAME] from [MEDICAL_DATA] Centers of [US_STATE]…" at bounding box center [148, 342] width 223 height 10
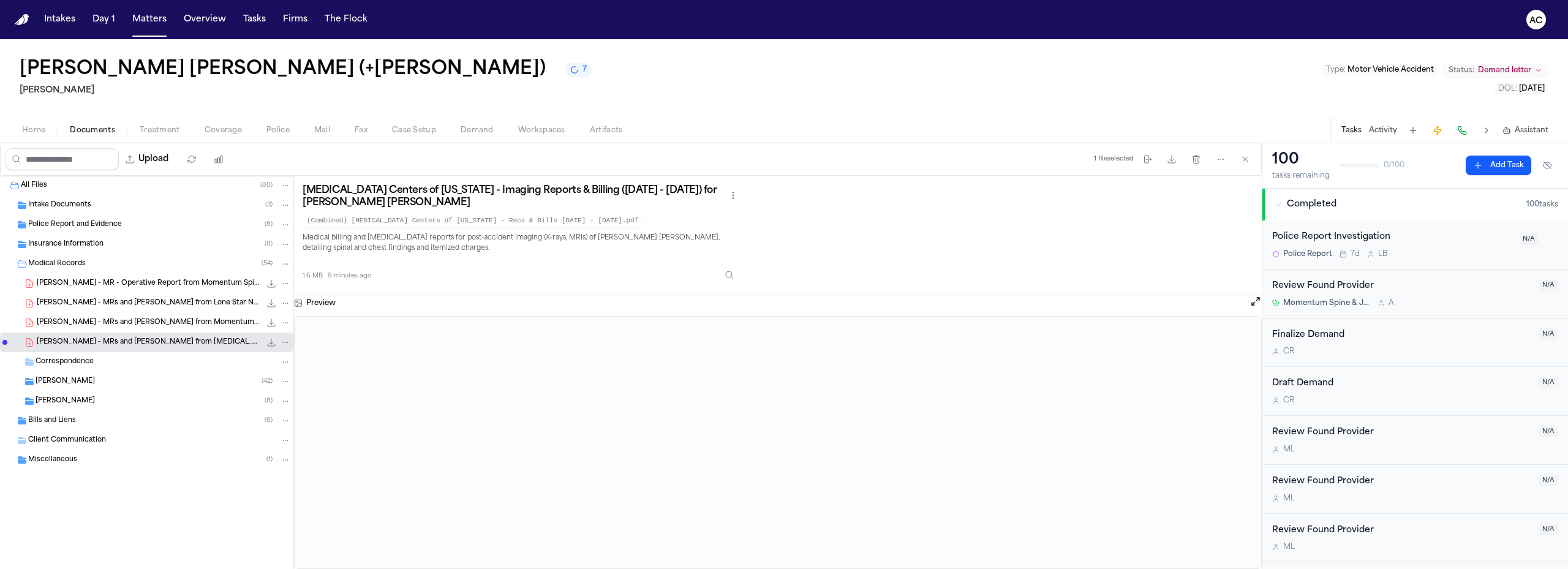
click at [75, 401] on div "[PERSON_NAME] ( 8 )" at bounding box center [163, 401] width 255 height 11
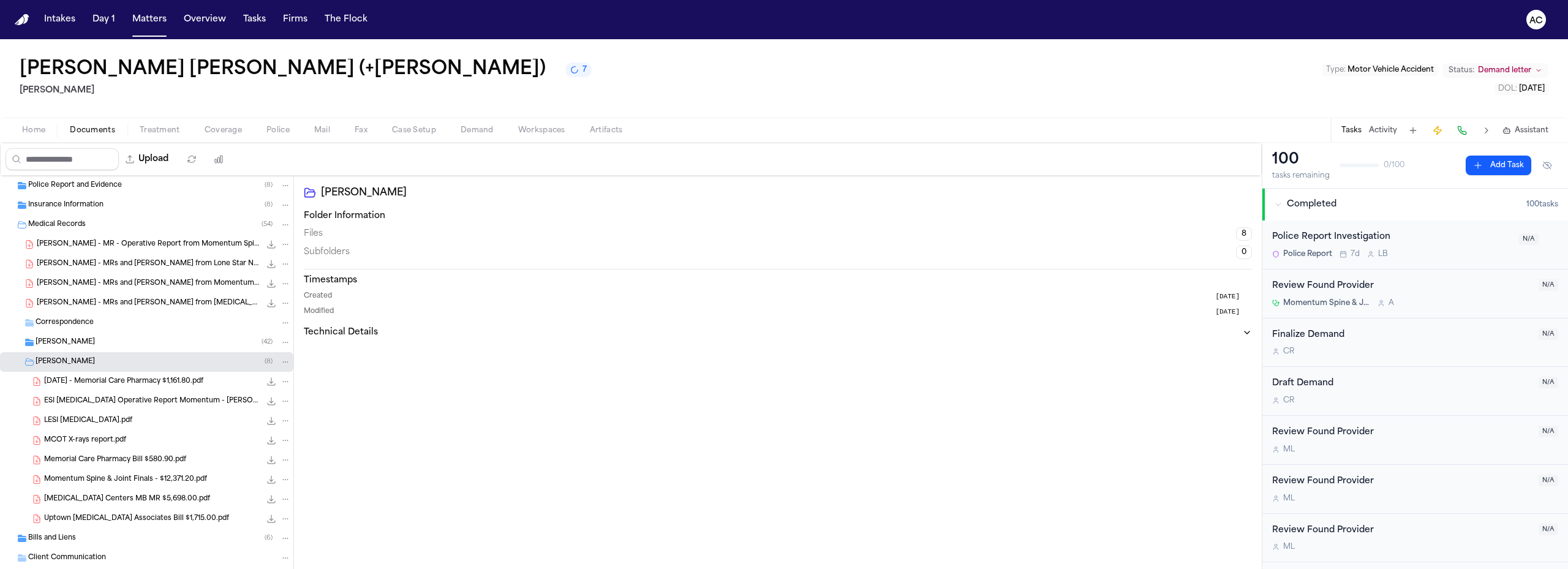
scroll to position [85, 0]
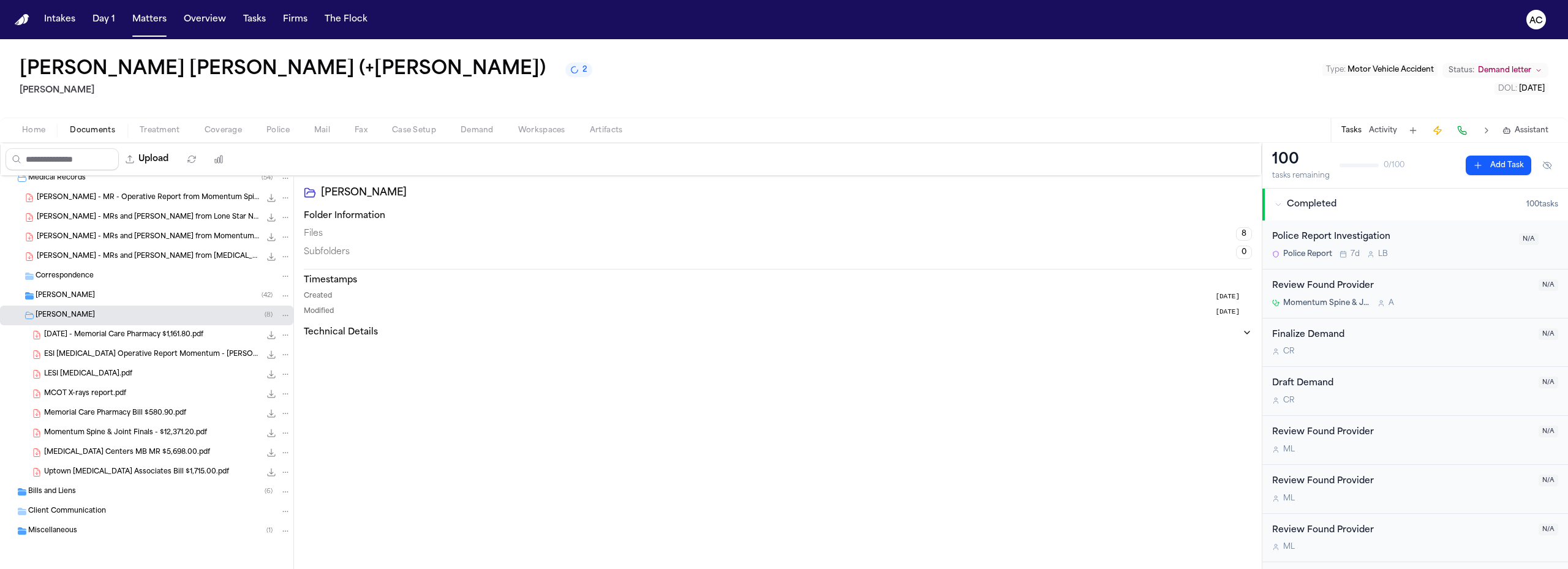
click at [203, 332] on span "[DATE] - Memorial Care Pharmacy $1,161.80.pdf" at bounding box center [124, 335] width 160 height 10
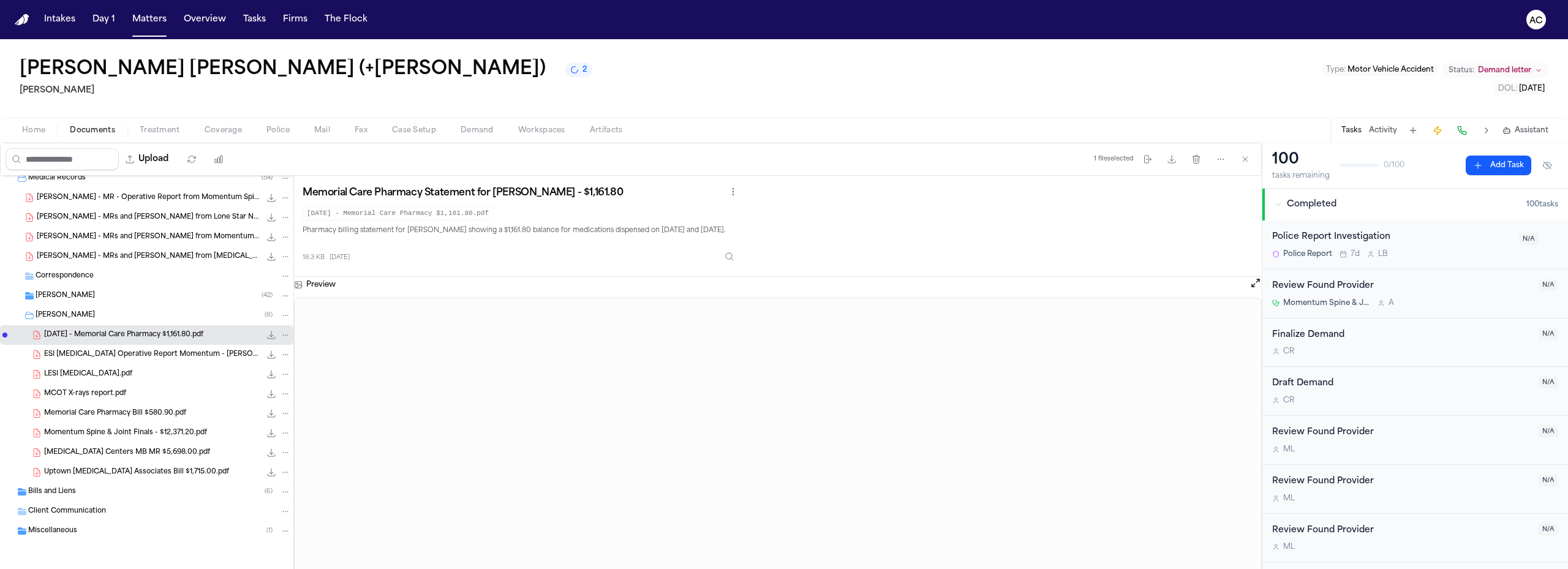
click at [268, 334] on icon "File: 2024.11.26 - Memorial Care Pharmacy $1,161.80.pdf" at bounding box center [272, 335] width 8 height 8
click at [155, 355] on span "ESI [MEDICAL_DATA] Operative Report Momentum - [PERSON_NAME].pdf" at bounding box center [152, 354] width 216 height 10
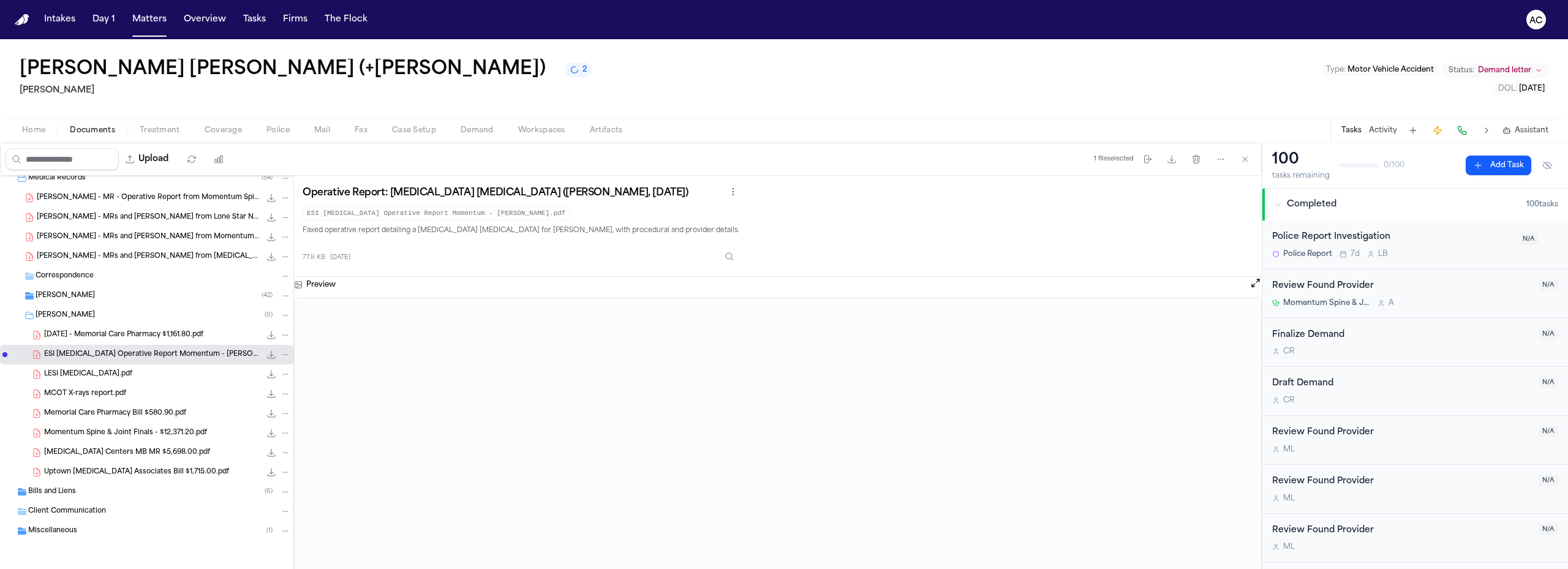
click at [266, 355] on icon "File: ESI Lumbar Operative Report Momentum - Reyes, Adalberto.pdf" at bounding box center [271, 354] width 10 height 10
click at [133, 370] on div "LESI [MEDICAL_DATA].pdf 106.3 KB • PDF" at bounding box center [167, 373] width 246 height 12
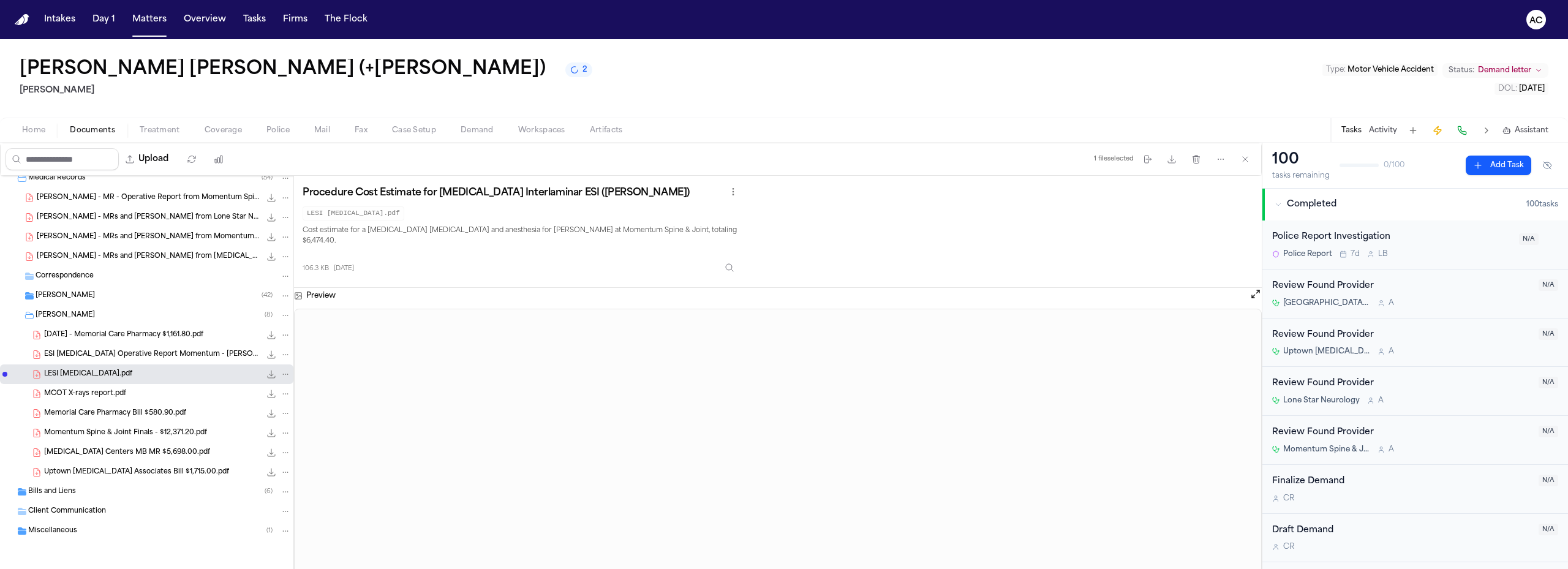
click at [113, 393] on span "MCOT X-rays report.pdf" at bounding box center [85, 394] width 82 height 10
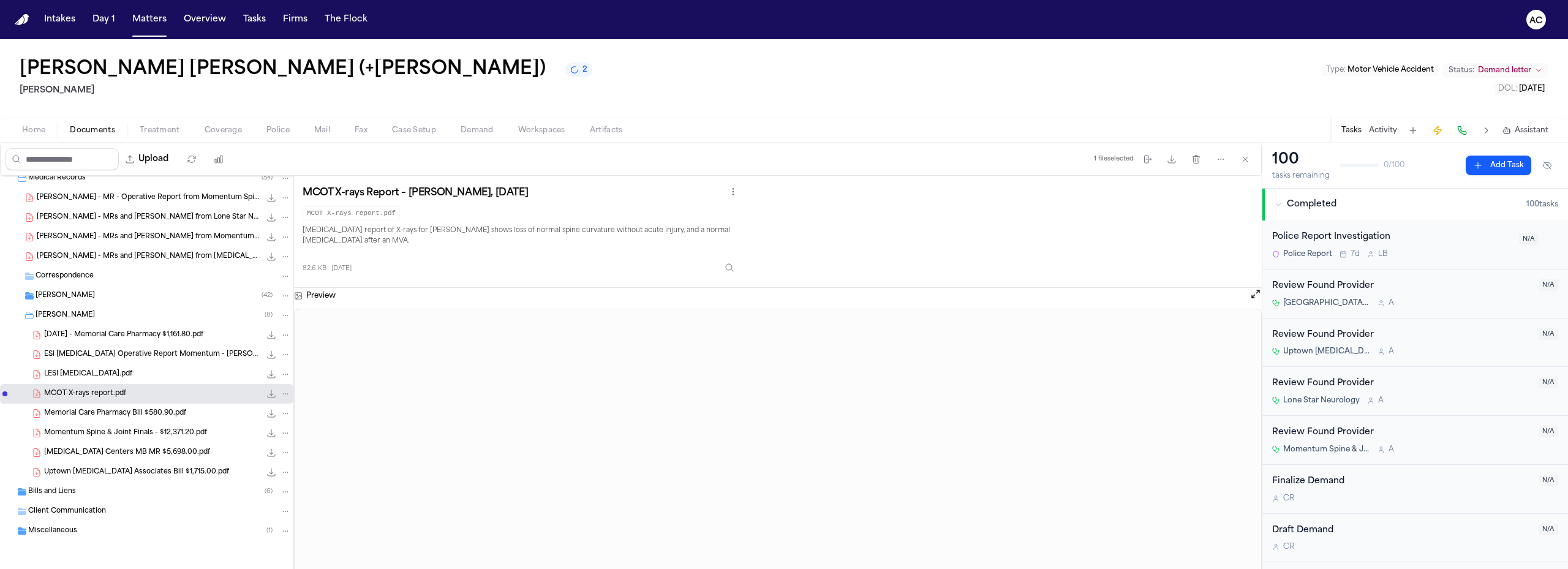
click at [167, 413] on span "Memorial Care Pharmacy Bill $580.90.pdf" at bounding box center [115, 413] width 142 height 10
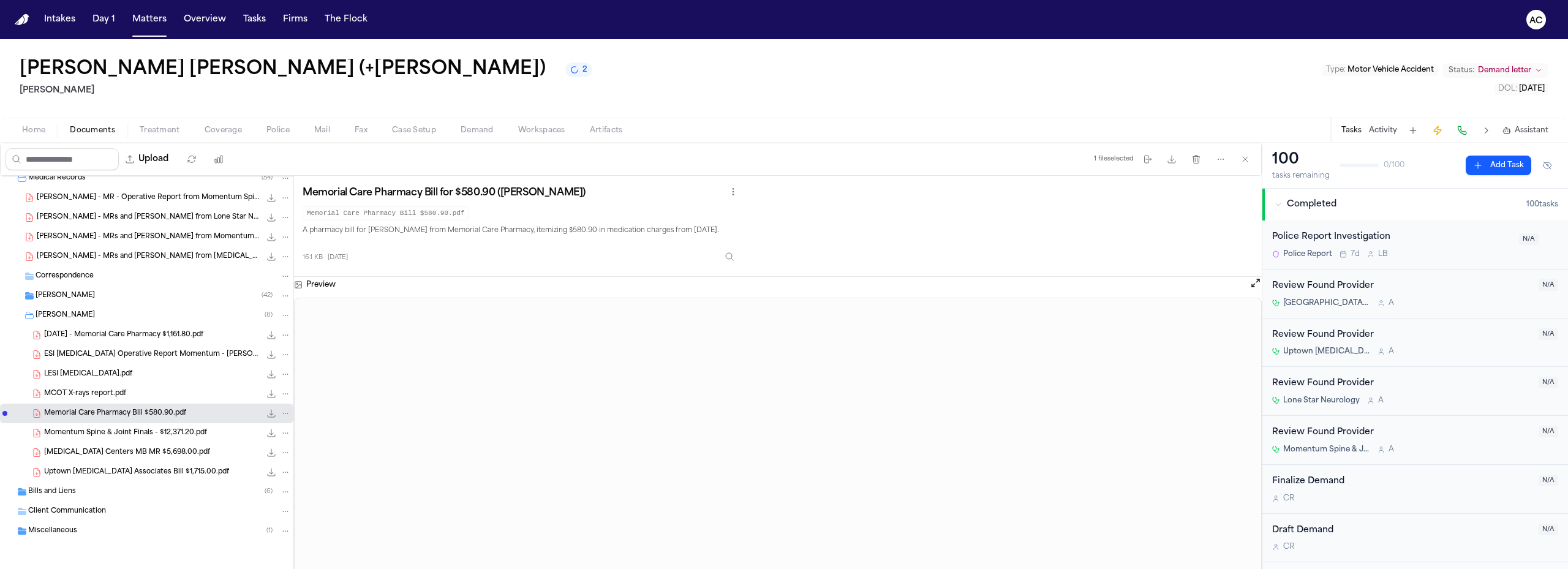
click at [136, 331] on span "[DATE] - Memorial Care Pharmacy $1,161.80.pdf" at bounding box center [124, 335] width 160 height 10
click at [160, 410] on span "Memorial Care Pharmacy Bill $580.90.pdf" at bounding box center [115, 413] width 142 height 10
click at [160, 435] on span "Momentum Spine & Joint Finals - $12,371.20.pdf" at bounding box center [125, 433] width 163 height 10
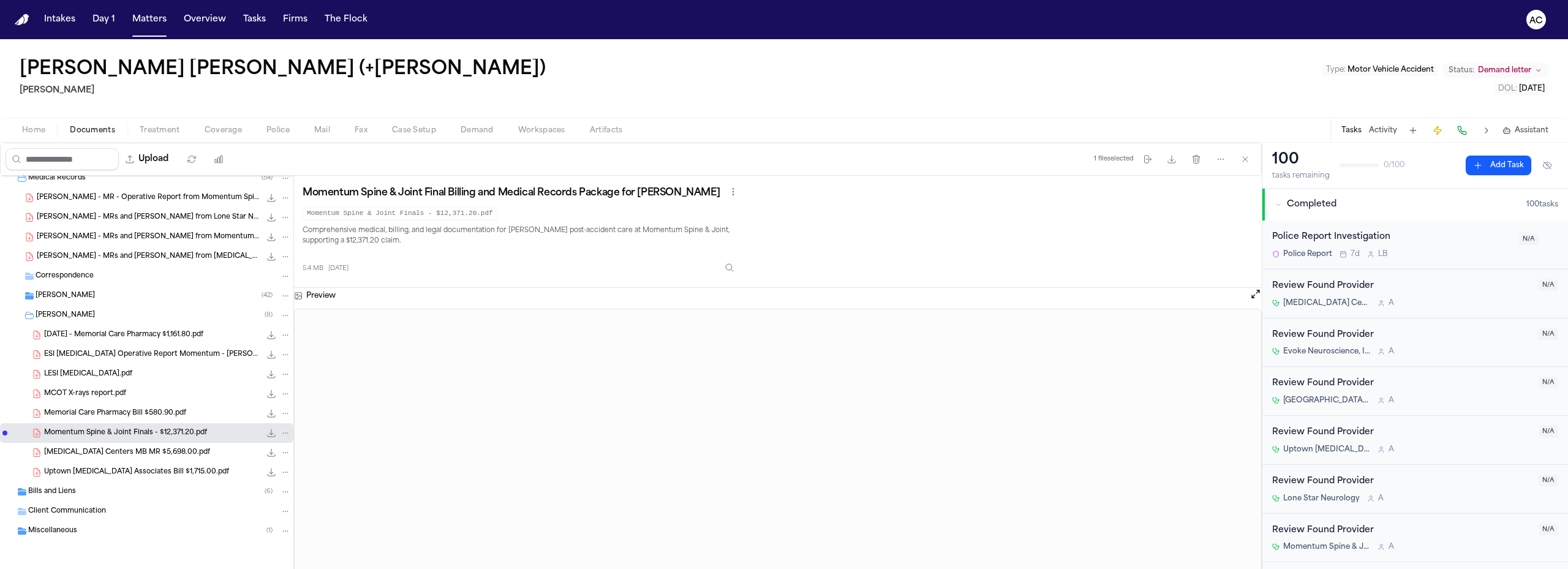
click at [123, 449] on span "[MEDICAL_DATA] Centers MB MR $5,698.00.pdf" at bounding box center [127, 452] width 166 height 10
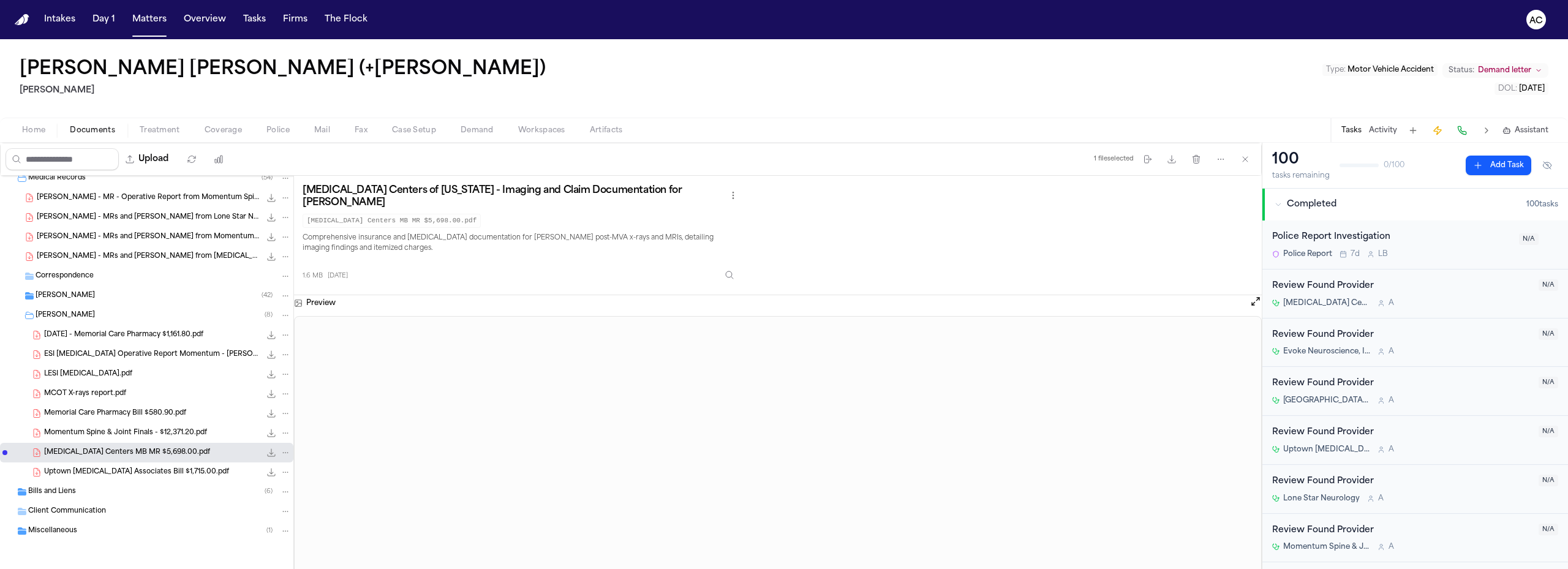
click at [152, 472] on span "Uptown [MEDICAL_DATA] Associates Bill $1,715.00.pdf" at bounding box center [136, 472] width 185 height 10
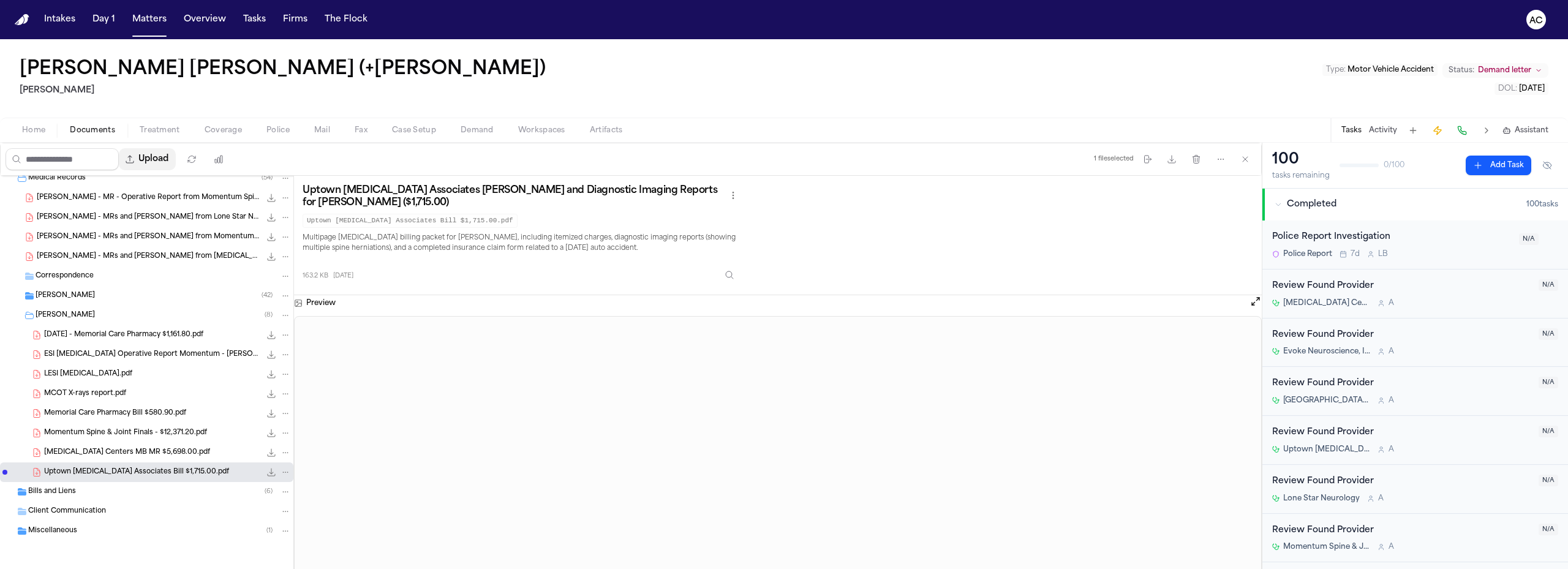
click at [160, 154] on button "Upload" at bounding box center [147, 160] width 57 height 22
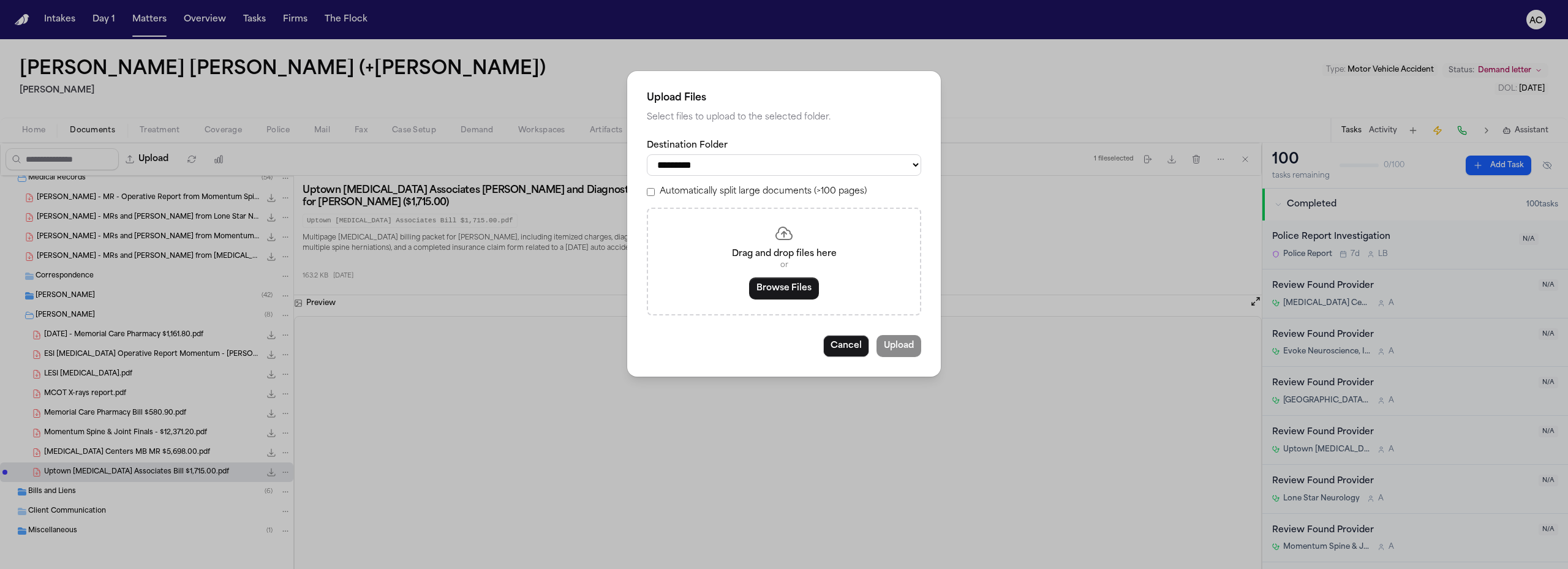
click at [776, 165] on select "**********" at bounding box center [784, 164] width 274 height 22
select select "**********"
click at [647, 154] on select "**********" at bounding box center [784, 164] width 274 height 22
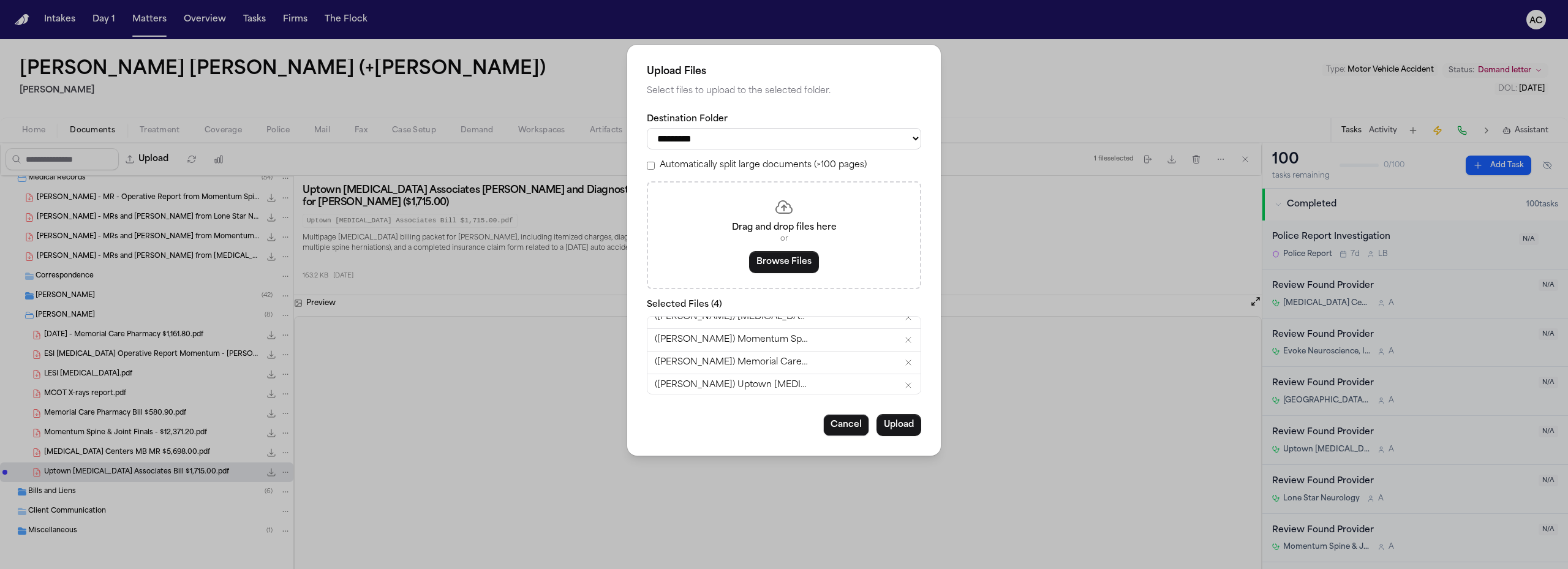
scroll to position [13, 0]
click at [900, 421] on button "Upload" at bounding box center [899, 425] width 45 height 22
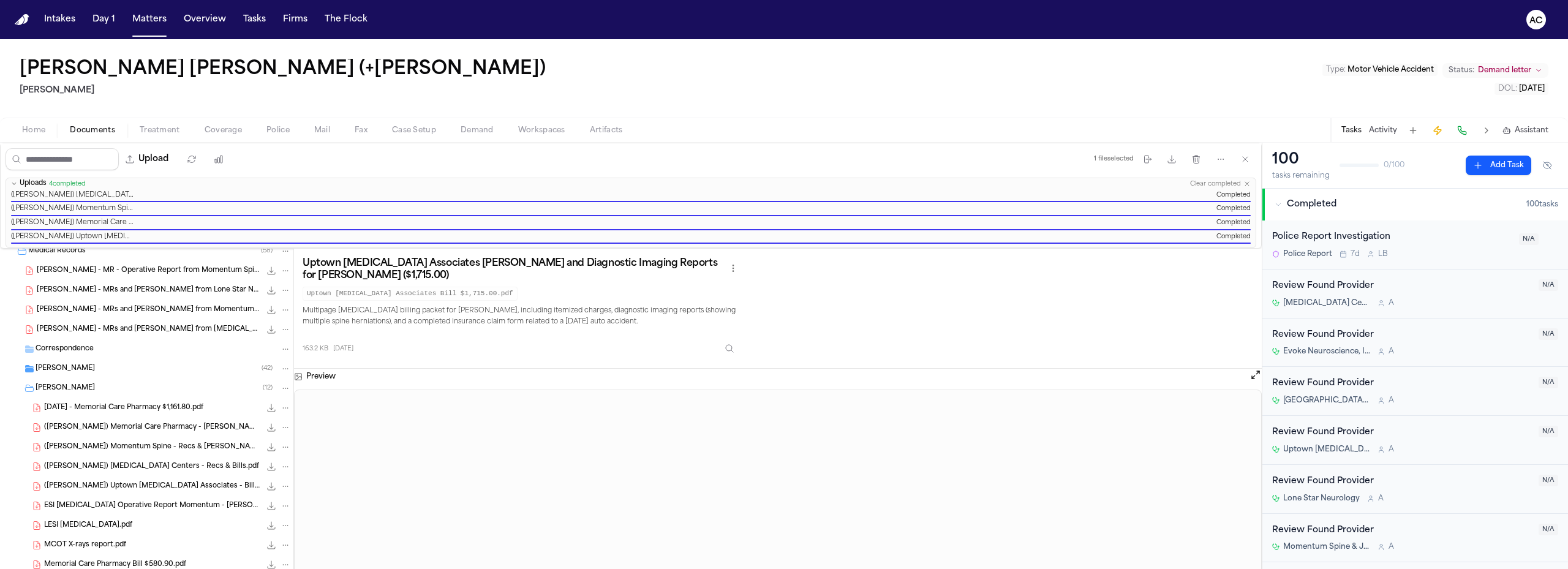
drag, startPoint x: 552, startPoint y: 132, endPoint x: 525, endPoint y: 141, distance: 28.5
click at [551, 133] on span "Workspaces" at bounding box center [542, 130] width 47 height 10
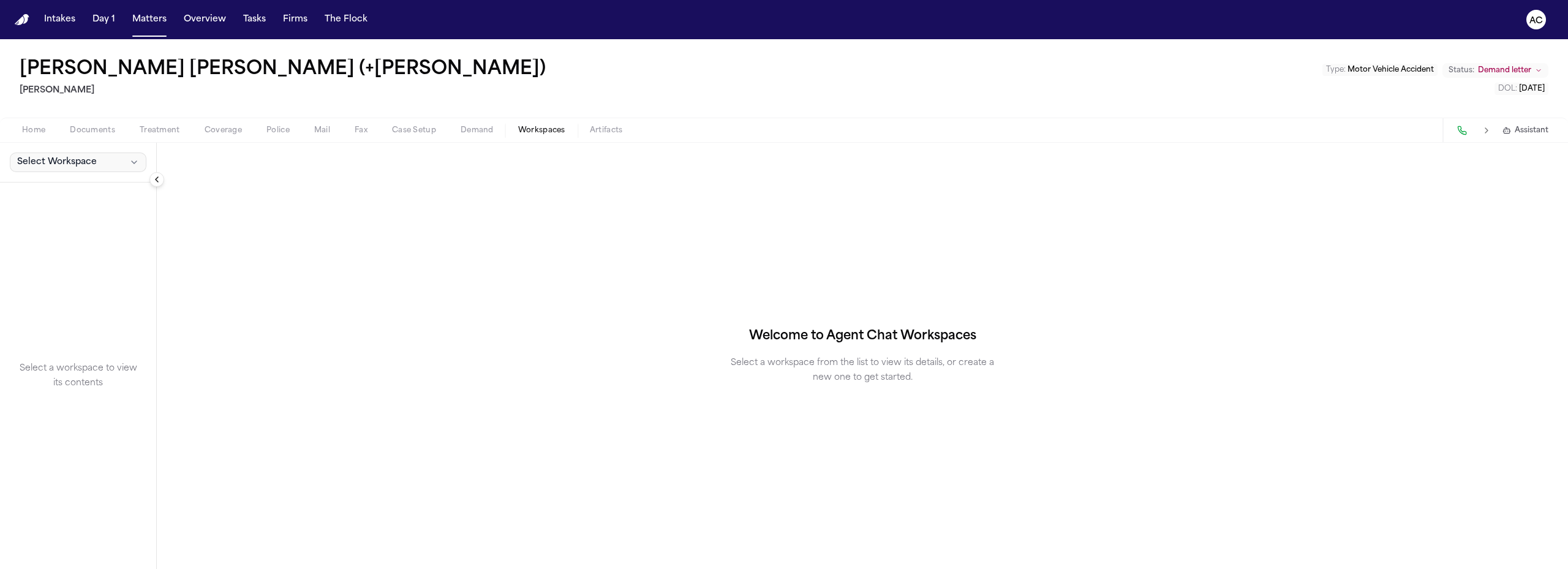
click at [79, 164] on span "Select Workspace" at bounding box center [57, 162] width 80 height 12
click at [54, 188] on span "Exhibits" at bounding box center [69, 189] width 111 height 12
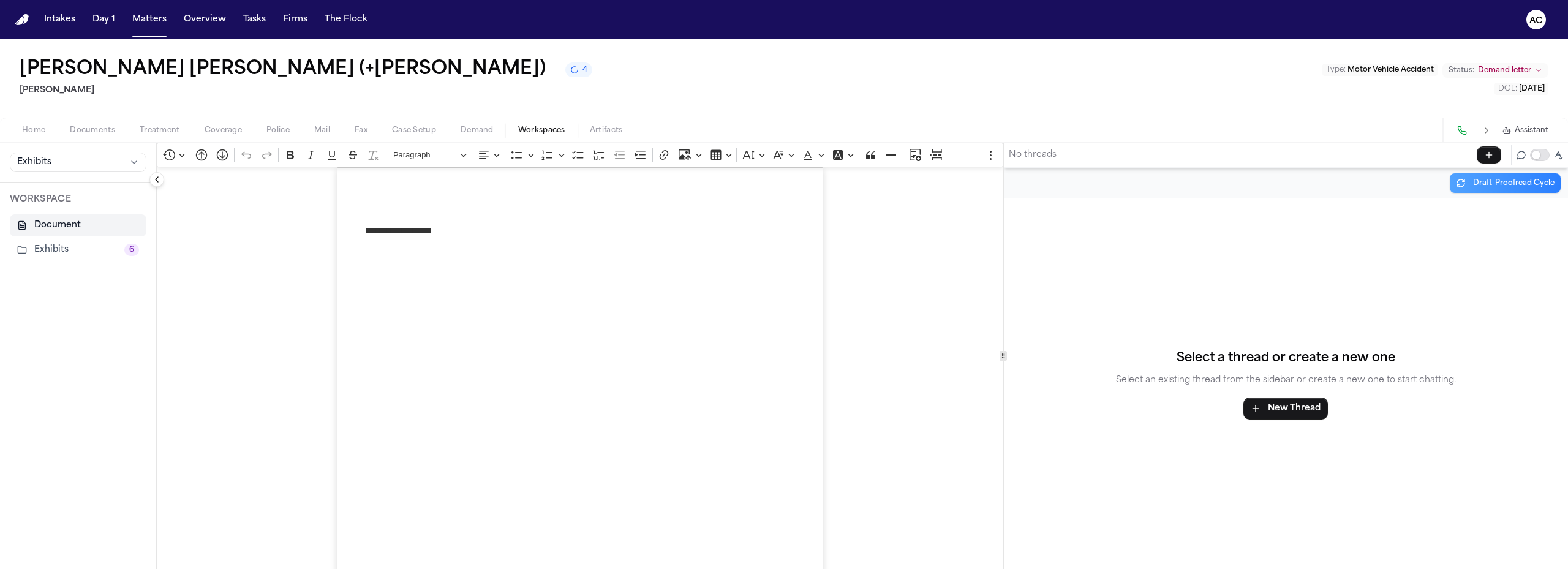
click at [83, 252] on button "Exhibits 6" at bounding box center [77, 250] width 136 height 22
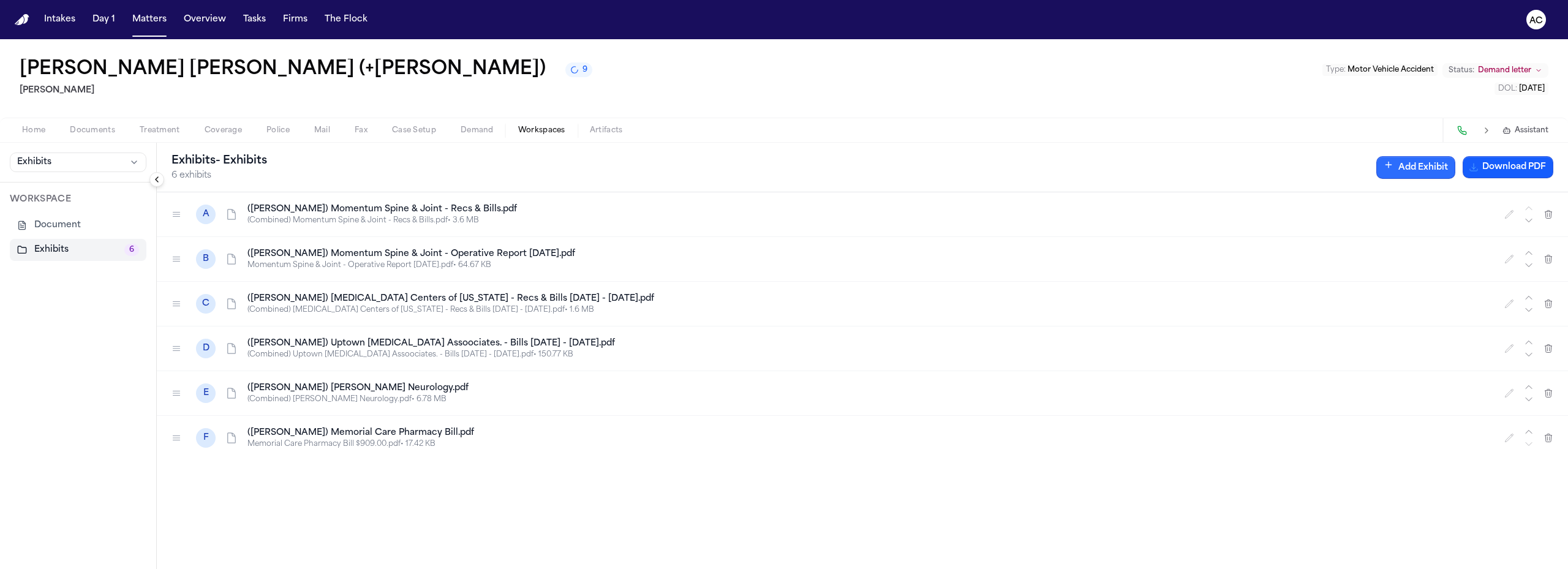
click at [1431, 165] on button "Add Exhibit" at bounding box center [1415, 168] width 79 height 22
click at [1431, 219] on input "Document" at bounding box center [1414, 227] width 176 height 22
click at [1493, 228] on icon "button" at bounding box center [1493, 227] width 10 height 10
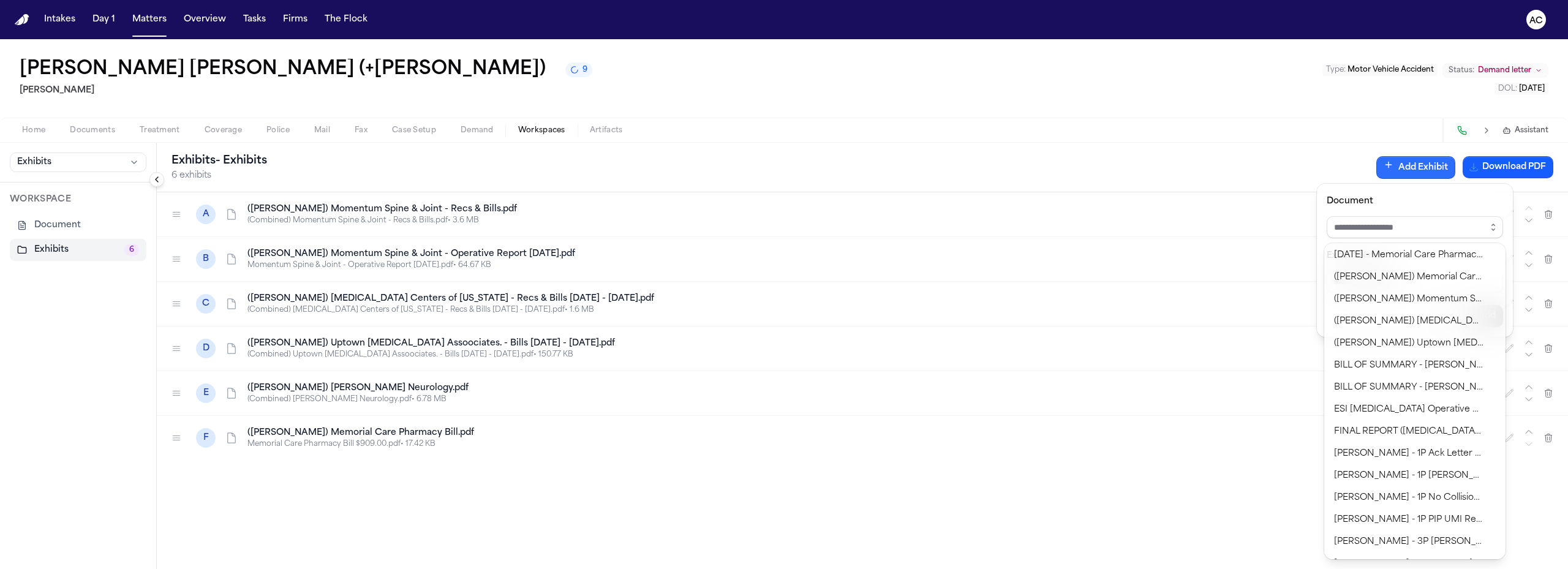
scroll to position [228, 0]
type input "**********"
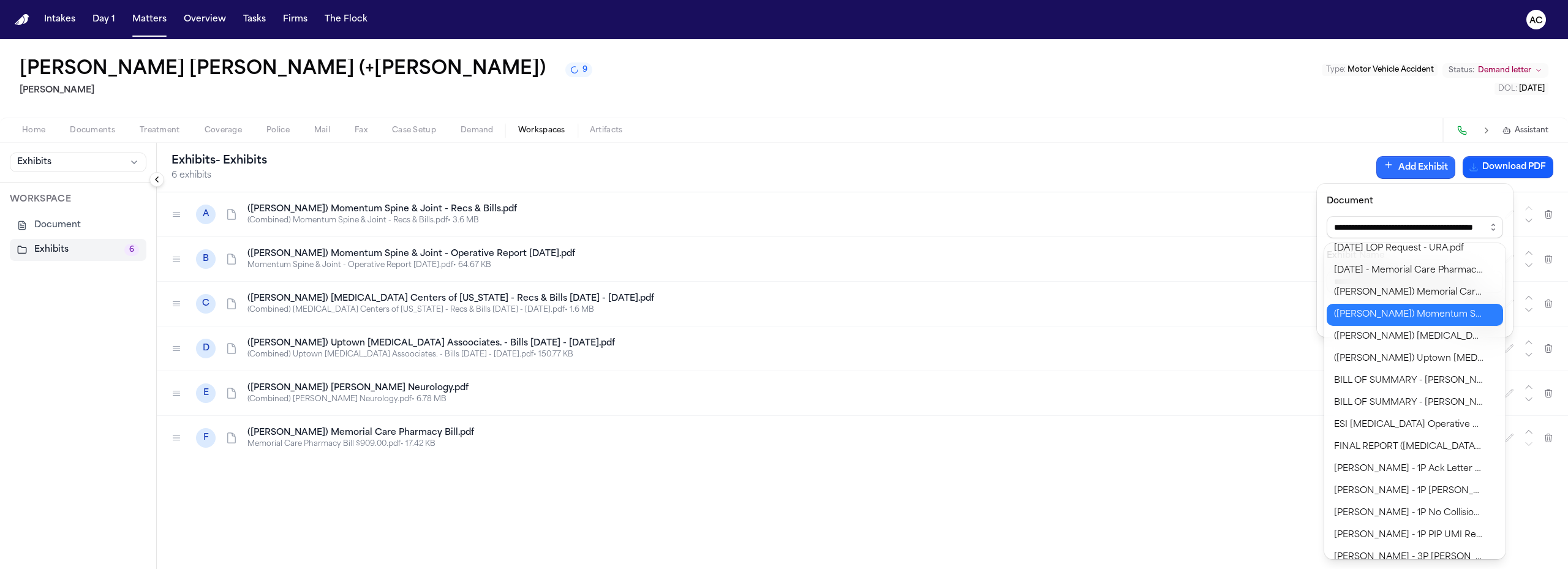
click at [1375, 569] on div "**********" at bounding box center [784, 569] width 1568 height 0
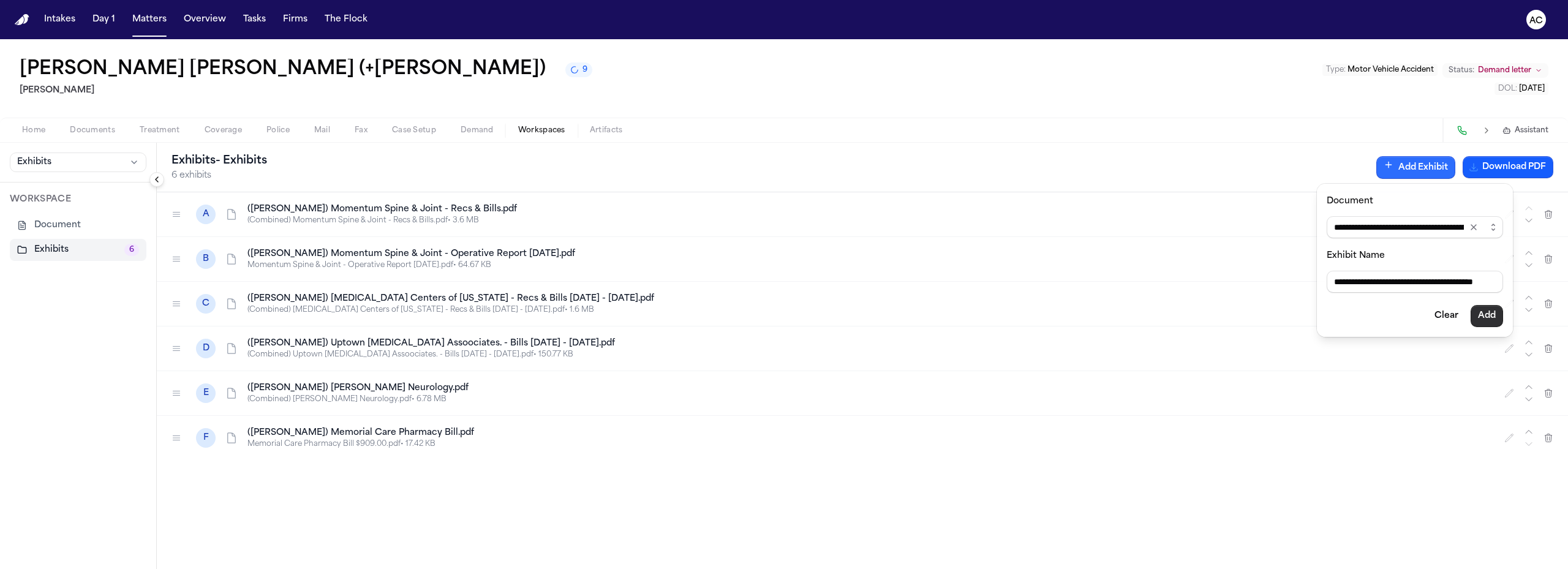
click at [1483, 318] on button "Add" at bounding box center [1486, 316] width 33 height 22
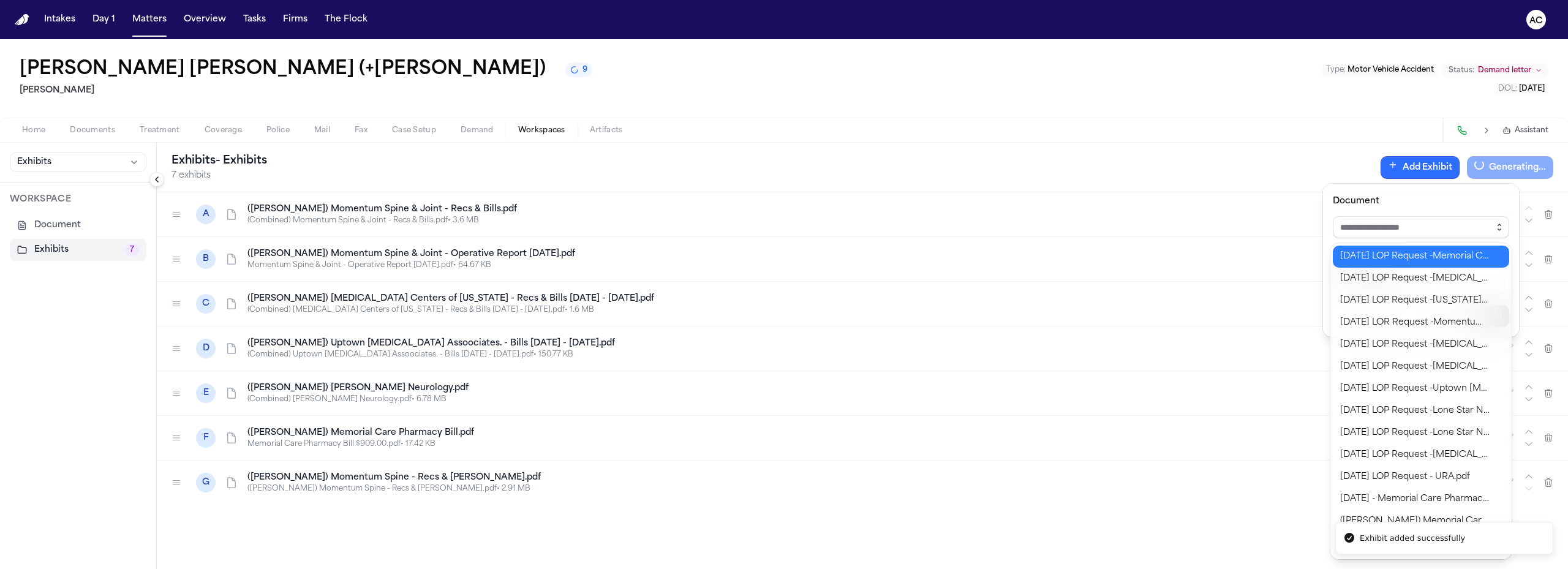
click at [1502, 226] on icon "button" at bounding box center [1499, 227] width 10 height 10
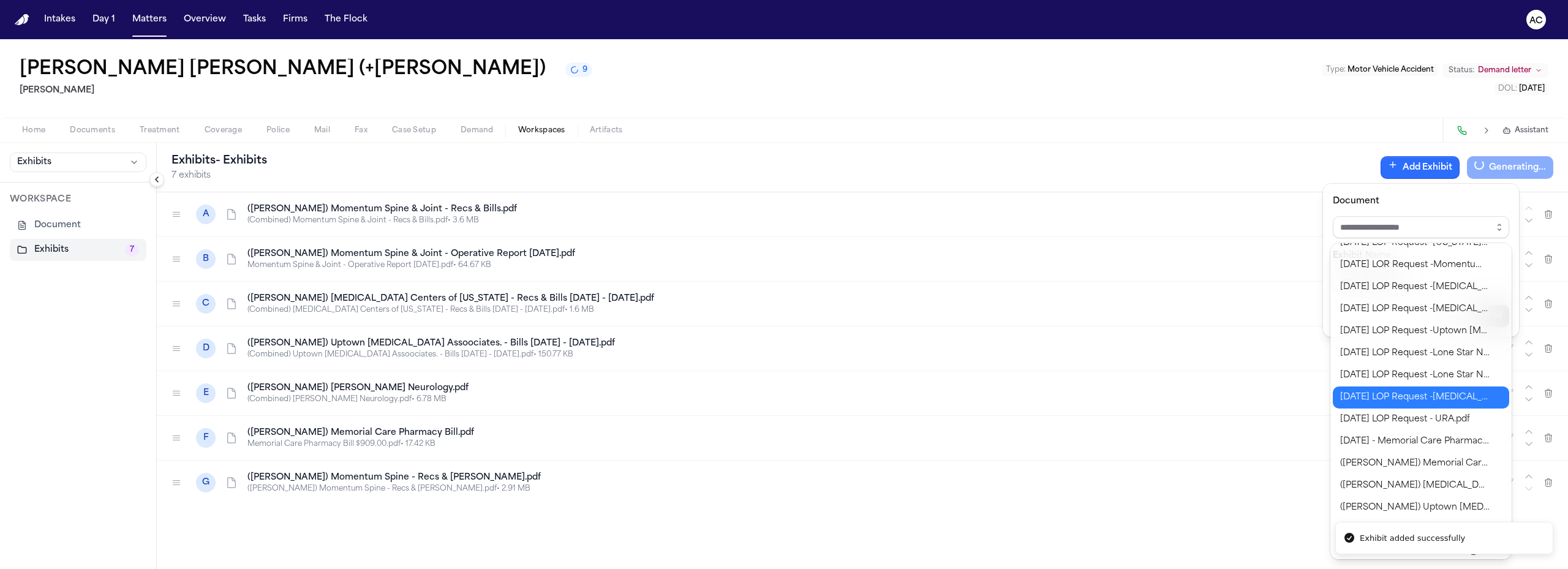
scroll to position [123, 0]
type input "**********"
click at [1426, 398] on body "**********" at bounding box center [784, 284] width 1568 height 569
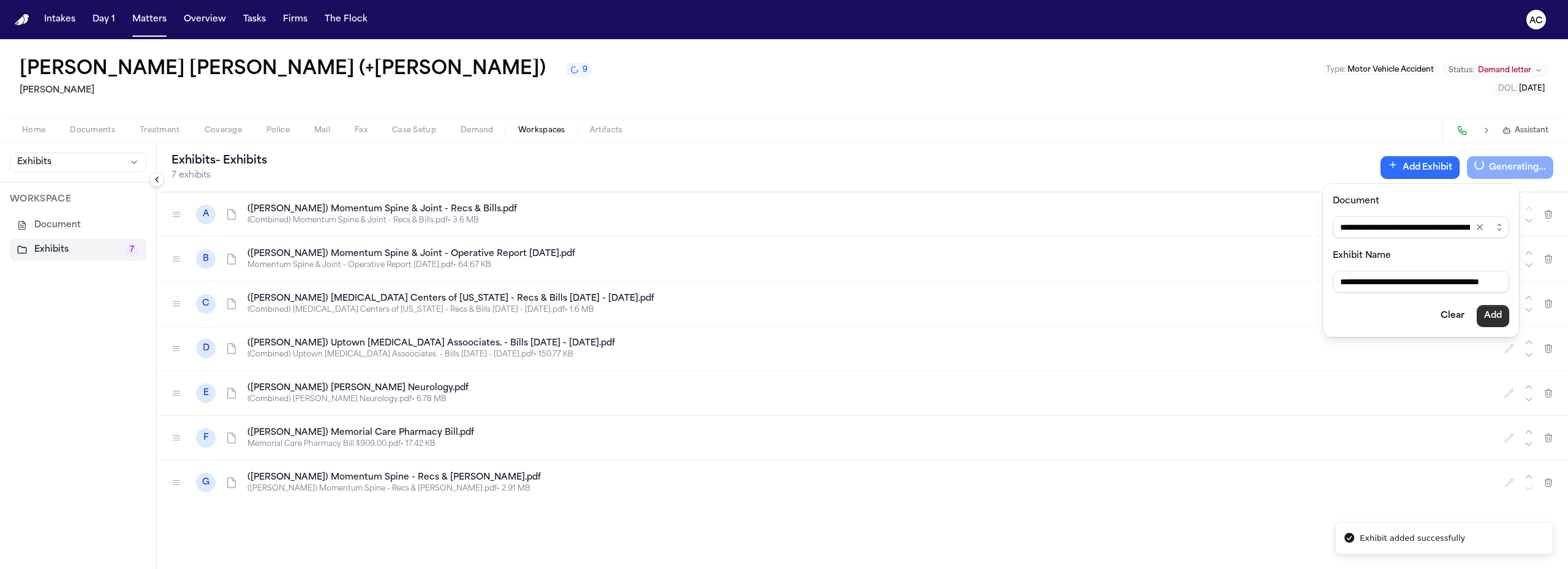
click at [1495, 317] on button "Add" at bounding box center [1492, 316] width 33 height 22
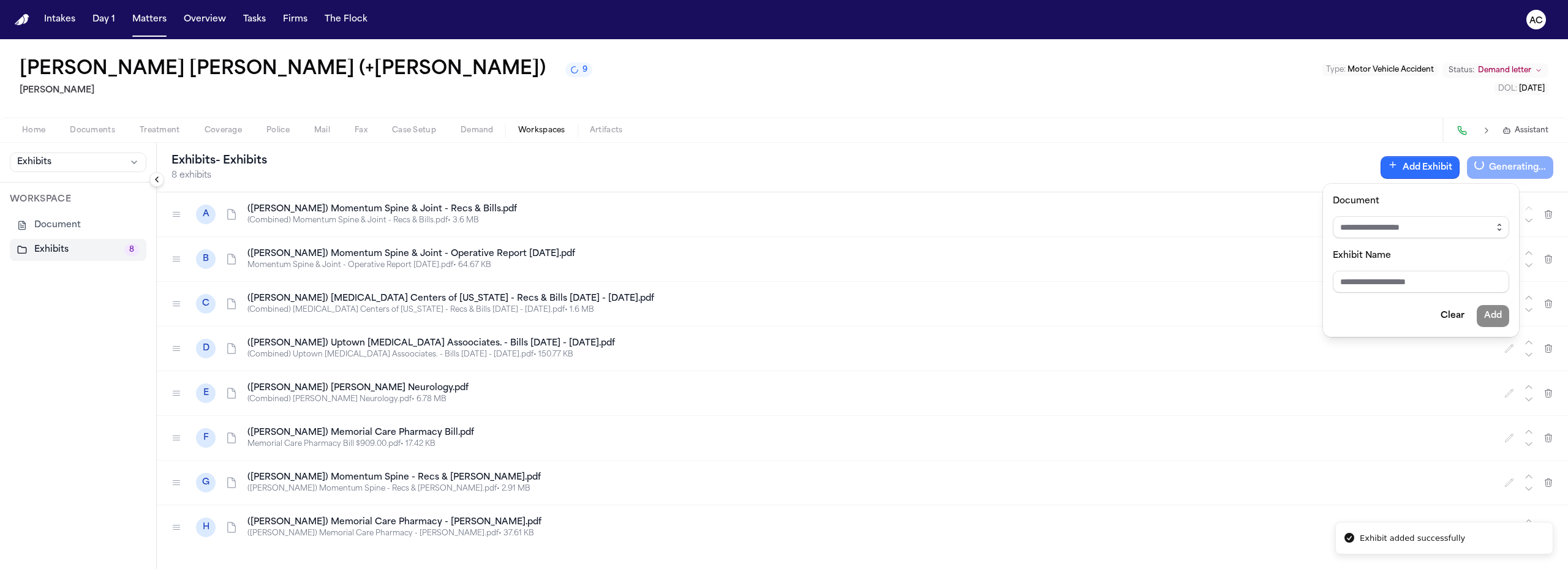
click at [1499, 223] on icon "button" at bounding box center [1499, 227] width 10 height 10
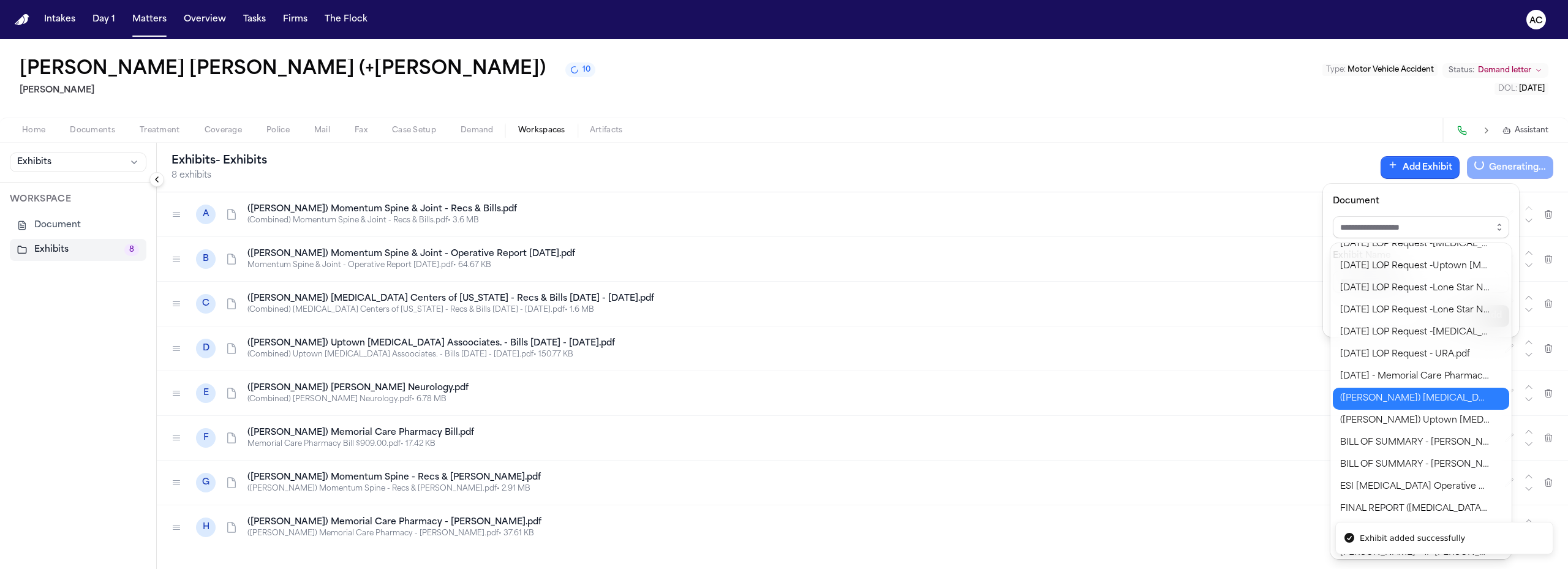
click at [1414, 400] on body "**********" at bounding box center [784, 284] width 1568 height 569
type input "**********"
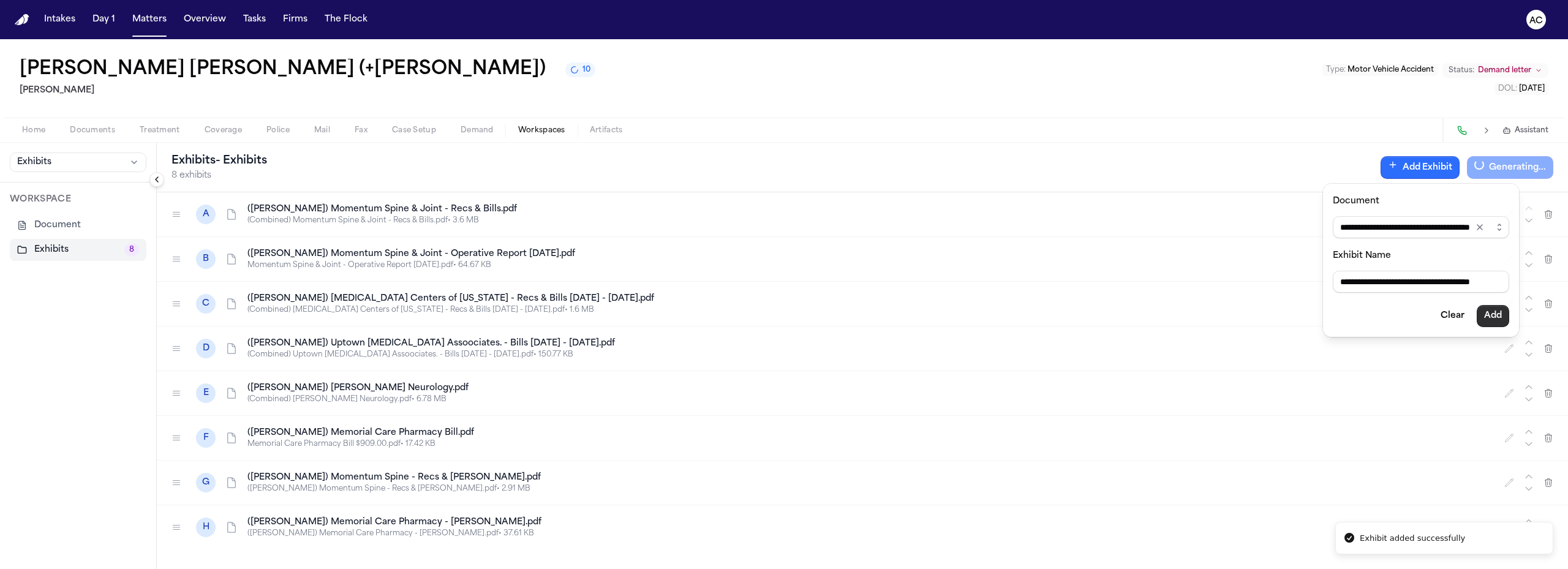
click at [1496, 322] on button "Add" at bounding box center [1492, 316] width 33 height 22
click at [1498, 225] on icon "button" at bounding box center [1499, 225] width 3 height 2
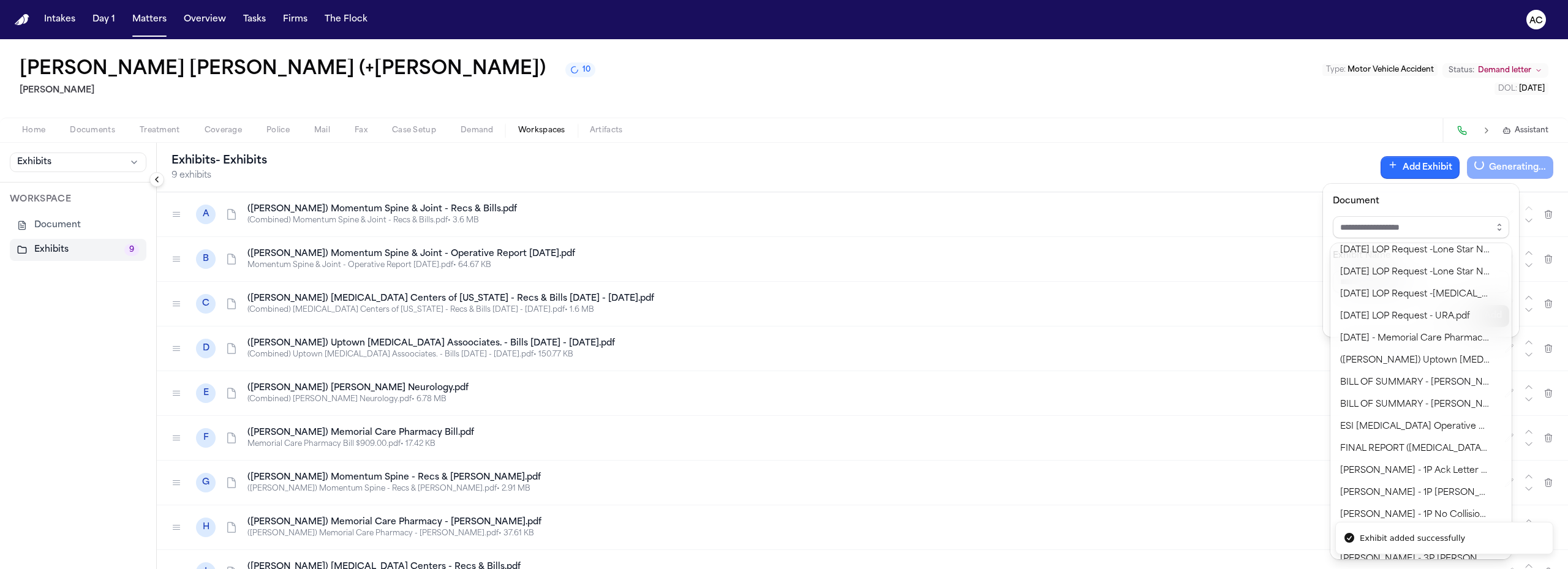
scroll to position [184, 0]
type input "**********"
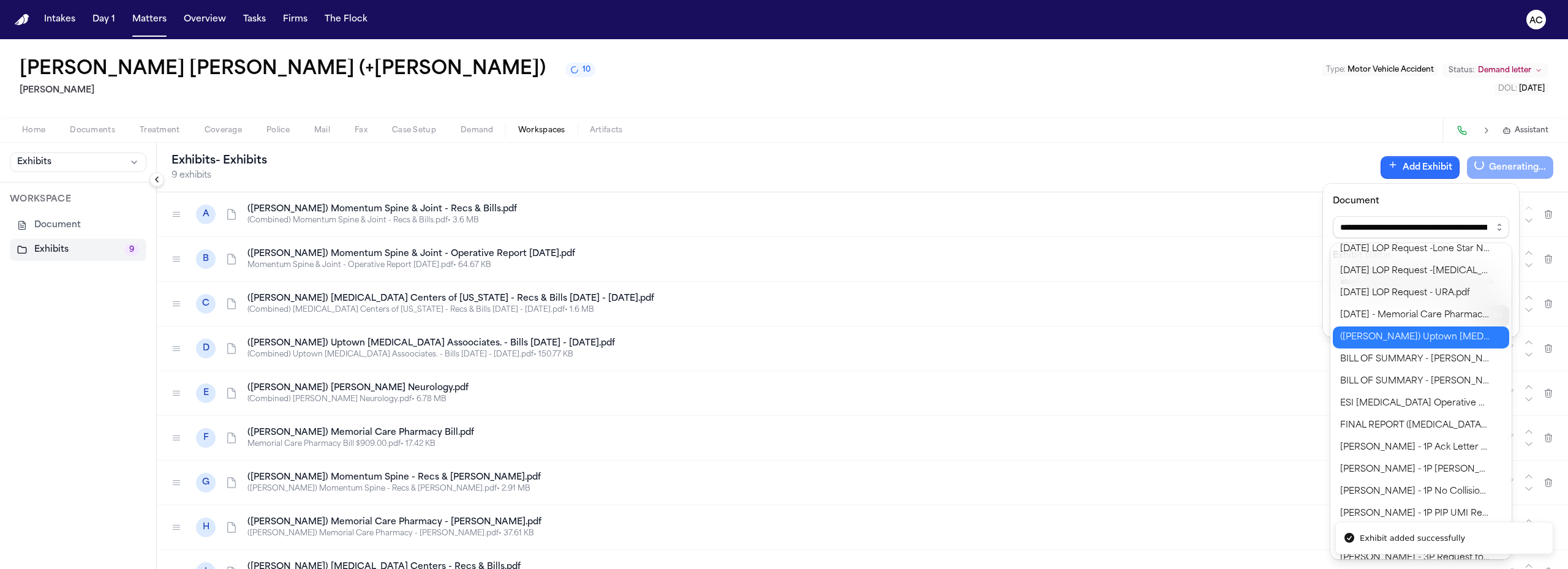
click at [1428, 569] on div "**********" at bounding box center [784, 569] width 1568 height 0
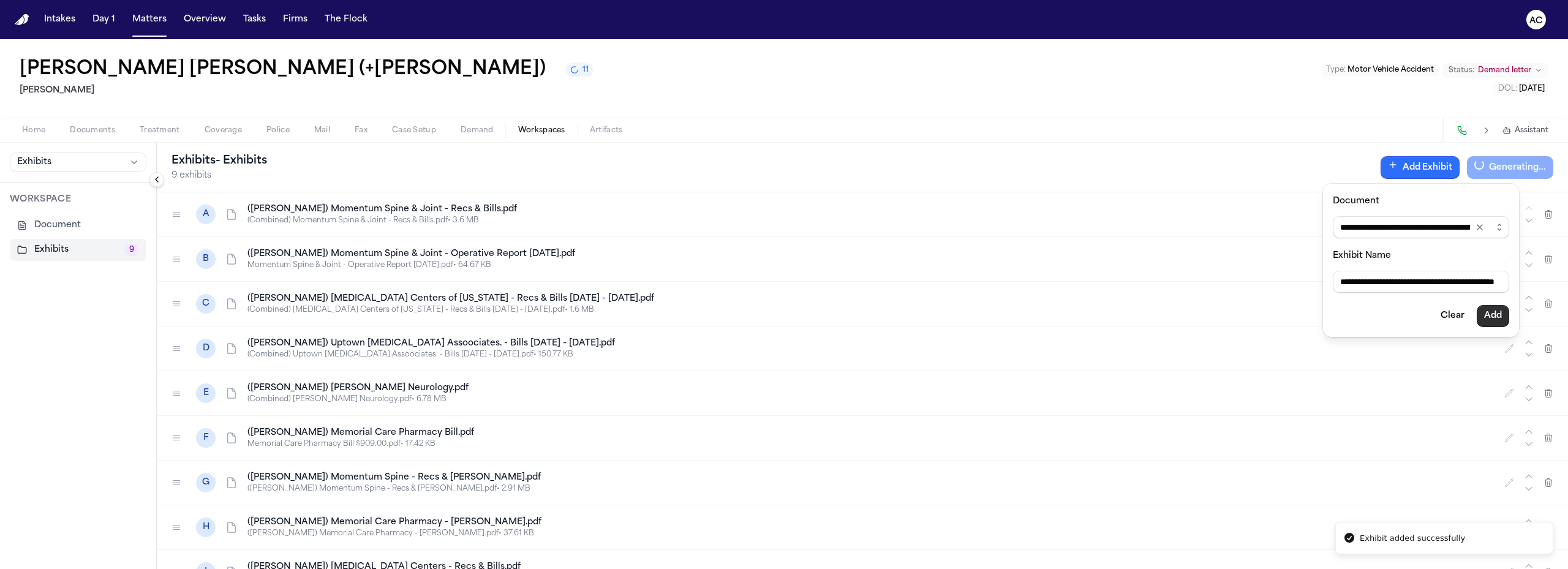
click at [1499, 318] on button "Add" at bounding box center [1492, 316] width 33 height 22
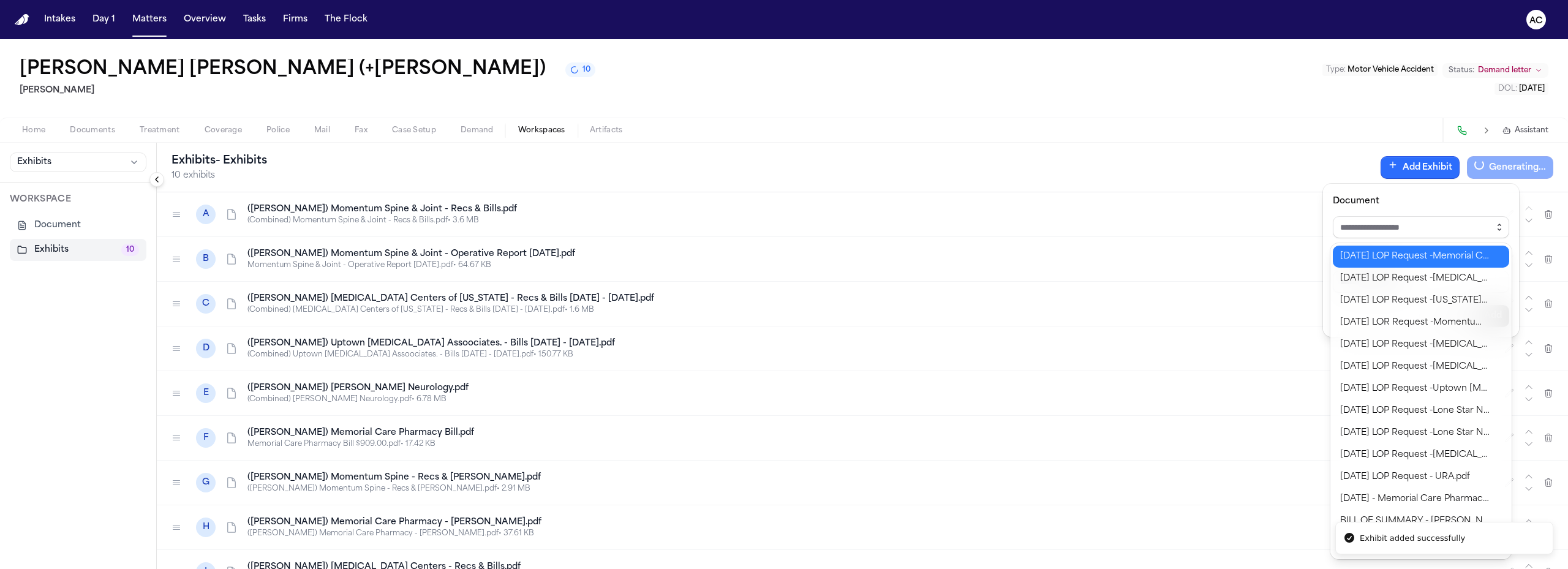
click at [1497, 223] on icon "button" at bounding box center [1499, 227] width 10 height 10
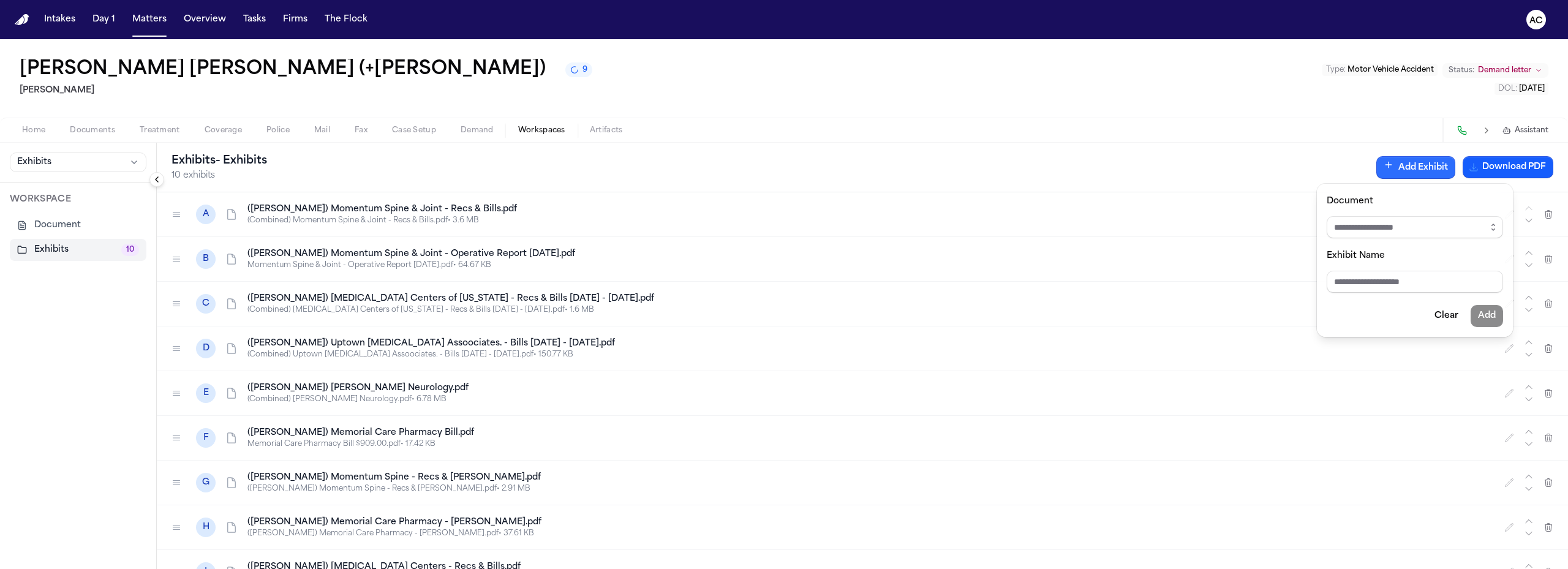
click at [1172, 72] on div "**********" at bounding box center [784, 304] width 1568 height 530
click at [1317, 139] on div "**********" at bounding box center [784, 304] width 1568 height 530
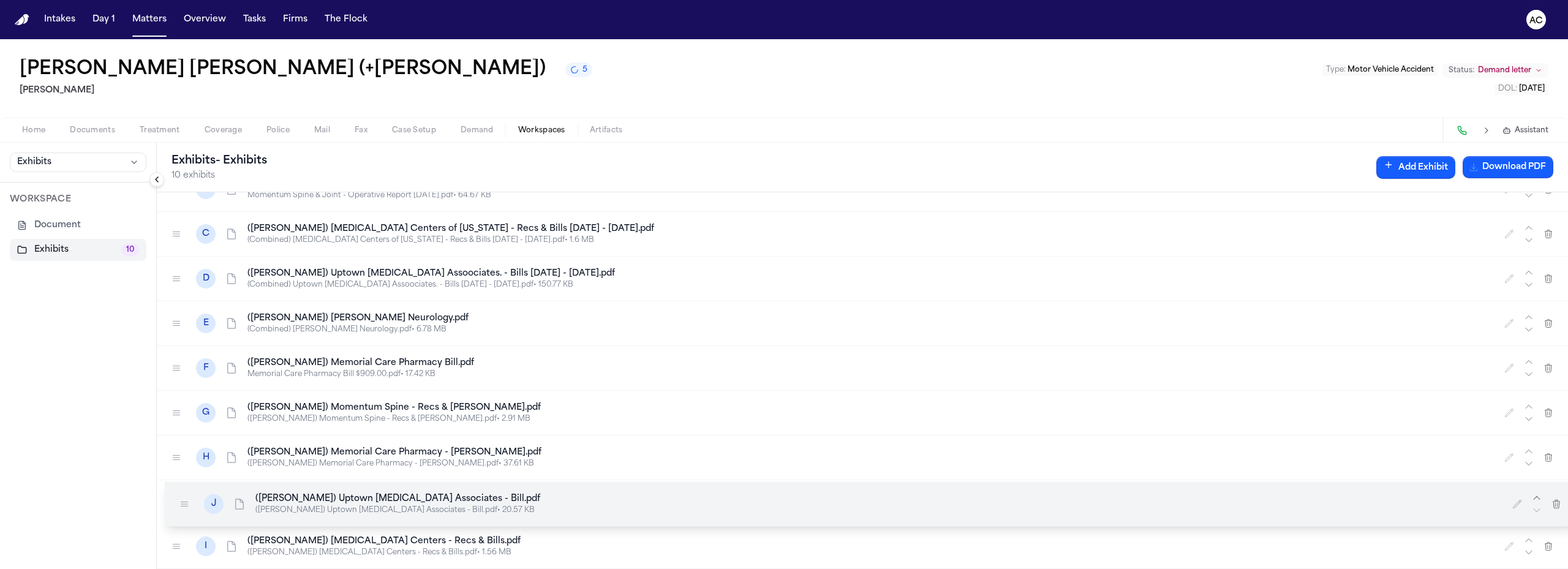
drag, startPoint x: 175, startPoint y: 549, endPoint x: 180, endPoint y: 497, distance: 52.2
click at [180, 500] on icon at bounding box center [184, 504] width 10 height 10
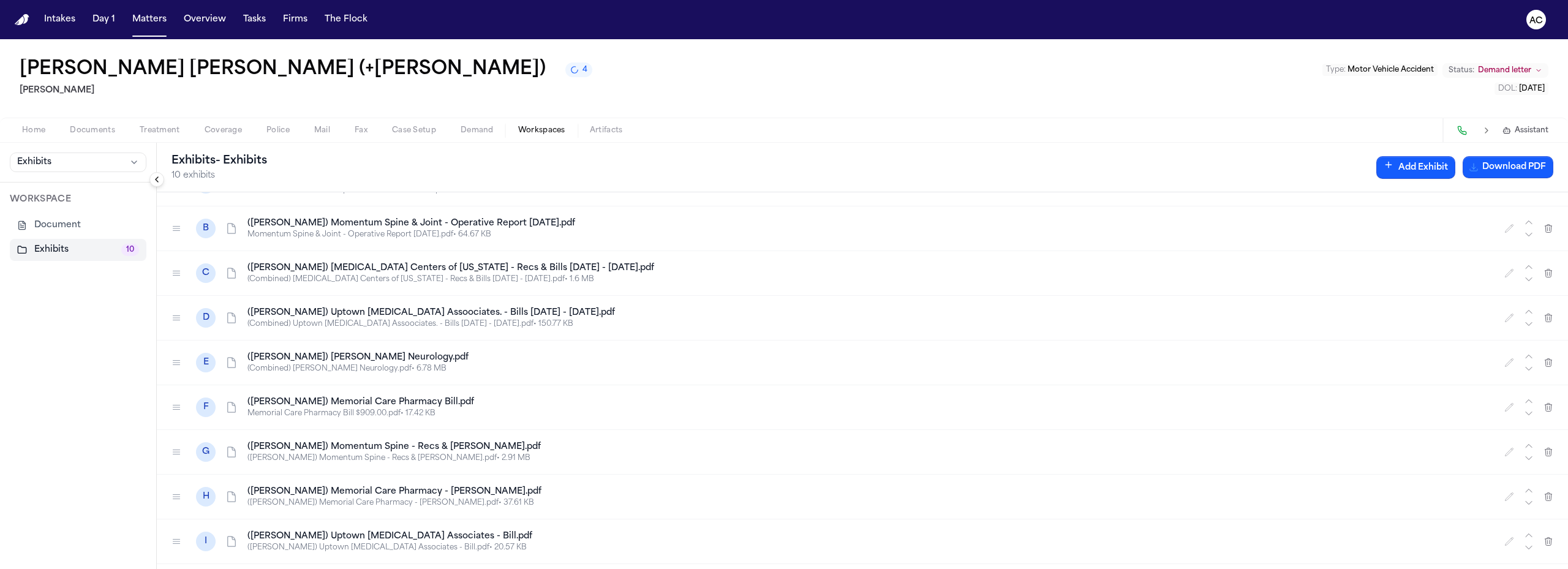
scroll to position [9, 0]
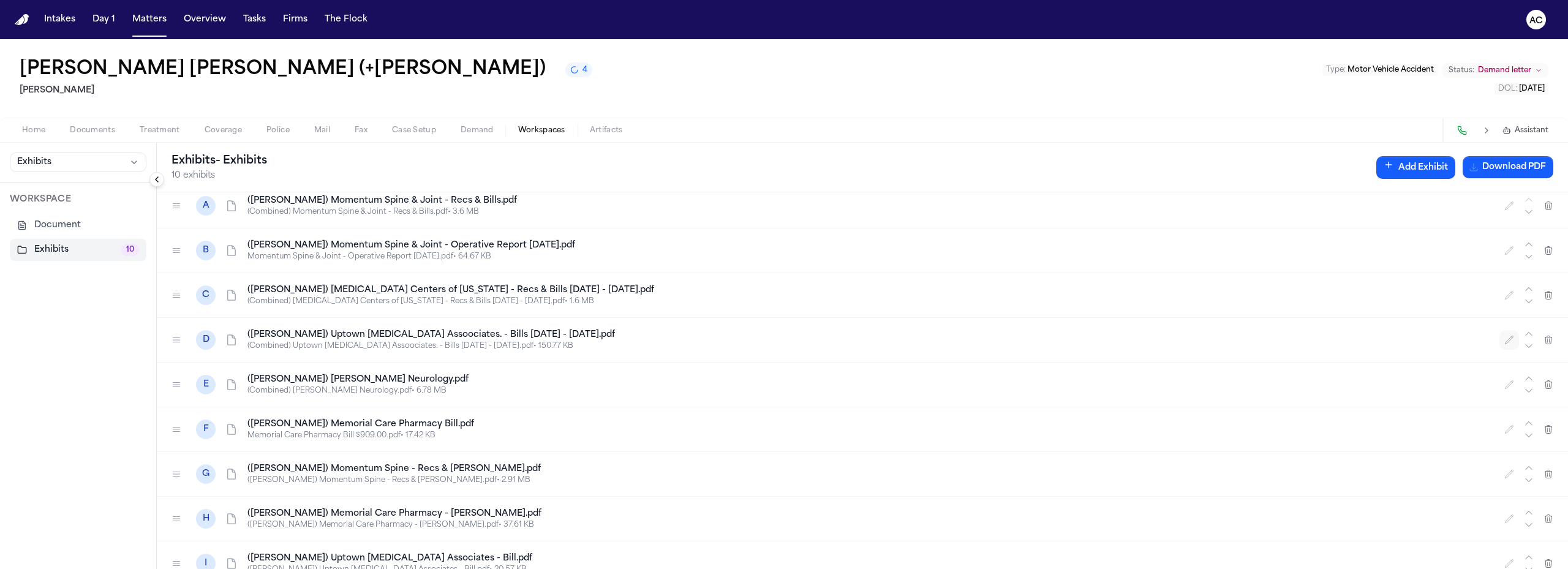
click at [1504, 341] on icon "button" at bounding box center [1509, 340] width 10 height 10
drag, startPoint x: 284, startPoint y: 339, endPoint x: 262, endPoint y: 338, distance: 22.0
click at [262, 338] on input "**********" at bounding box center [394, 340] width 294 height 22
click at [281, 337] on input "**********" at bounding box center [394, 340] width 294 height 22
drag, startPoint x: 416, startPoint y: 339, endPoint x: 481, endPoint y: 341, distance: 65.0
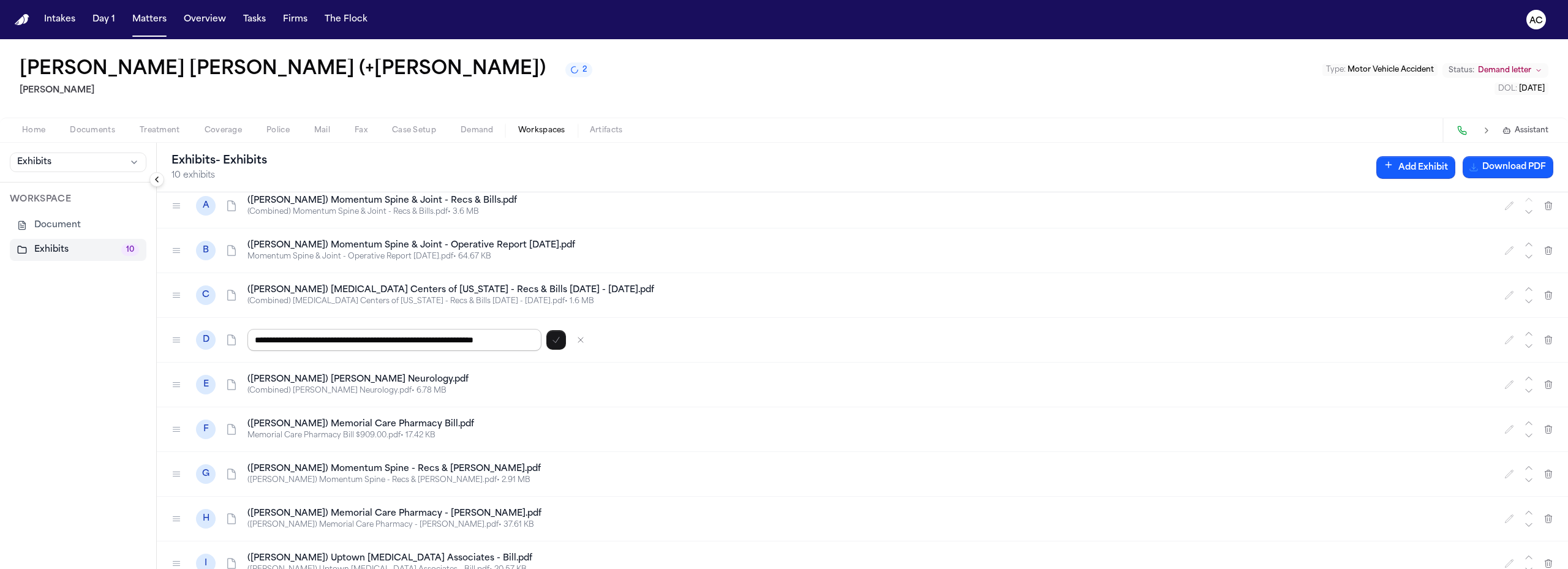
click at [416, 339] on input "**********" at bounding box center [394, 340] width 294 height 22
type input "**********"
click at [560, 337] on icon "button" at bounding box center [556, 340] width 10 height 10
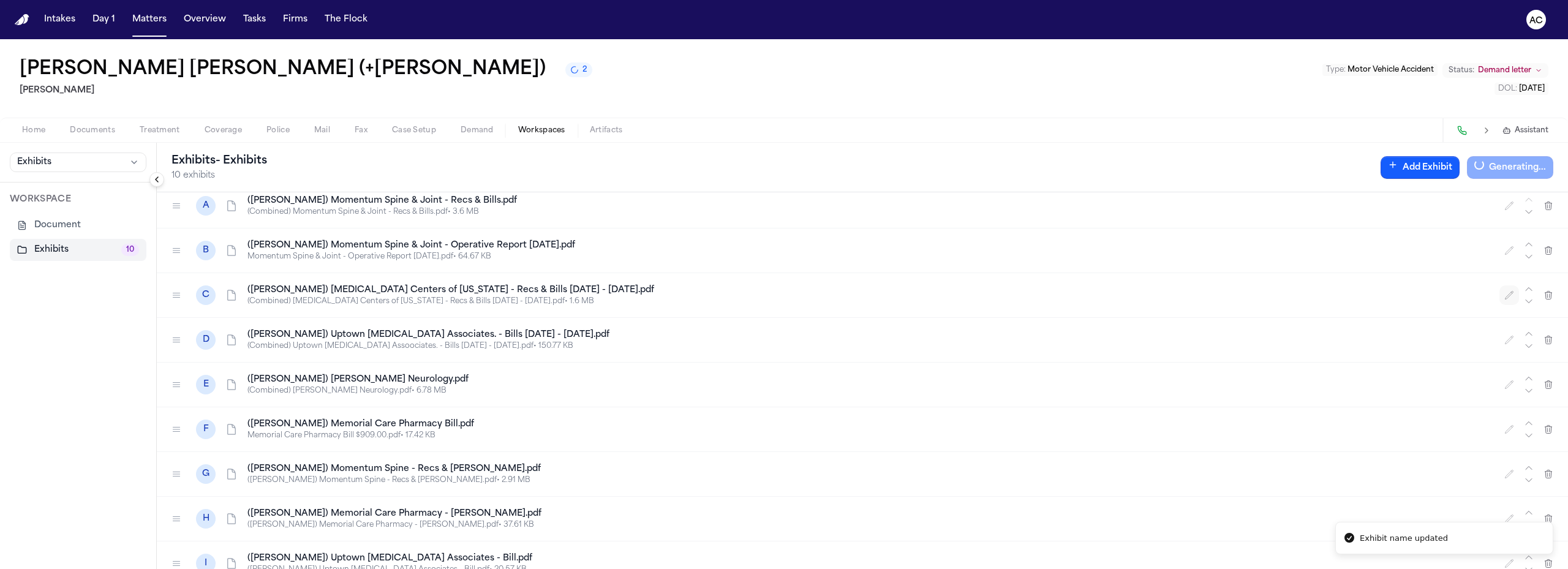
click at [1504, 297] on icon "button" at bounding box center [1509, 295] width 10 height 10
drag, startPoint x: 282, startPoint y: 294, endPoint x: 259, endPoint y: 295, distance: 23.0
click at [259, 295] on input "**********" at bounding box center [394, 295] width 294 height 22
type input "**********"
click at [560, 298] on icon "button" at bounding box center [556, 295] width 10 height 10
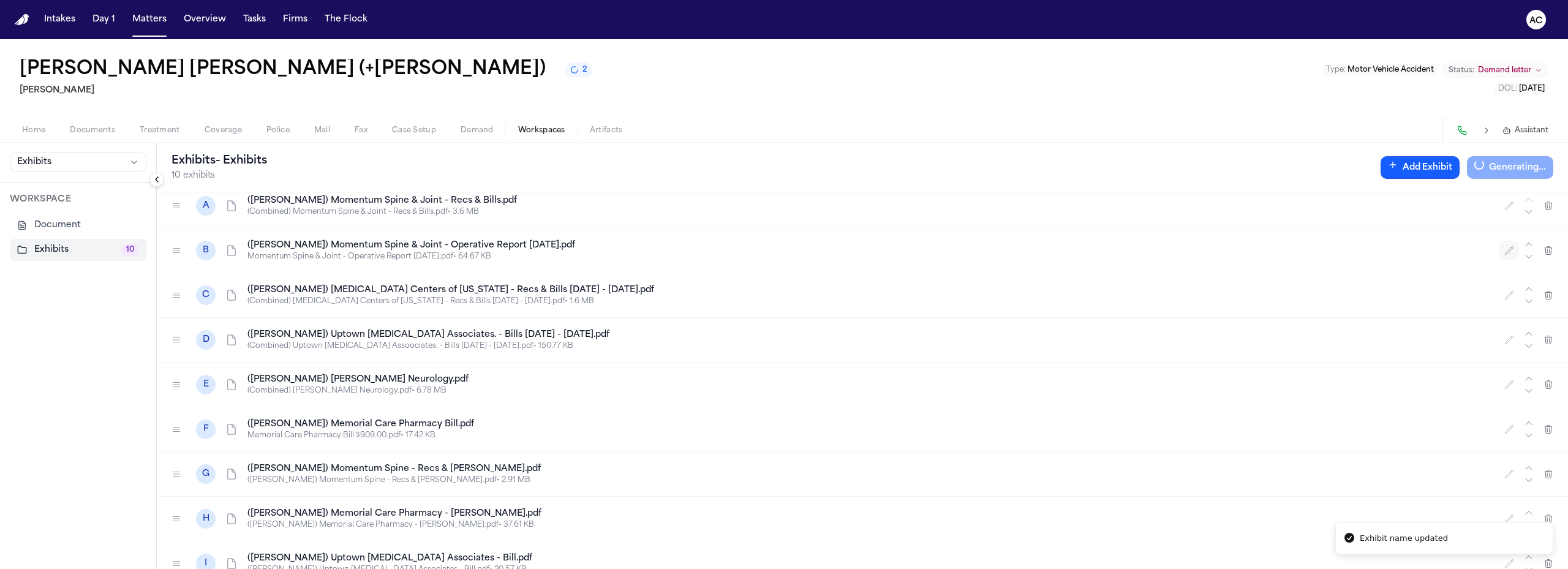
click at [1504, 251] on icon "button" at bounding box center [1509, 251] width 10 height 10
drag, startPoint x: 282, startPoint y: 249, endPoint x: 259, endPoint y: 249, distance: 23.0
click at [259, 249] on input "**********" at bounding box center [394, 251] width 294 height 22
type input "**********"
click at [551, 252] on button "button" at bounding box center [556, 251] width 20 height 20
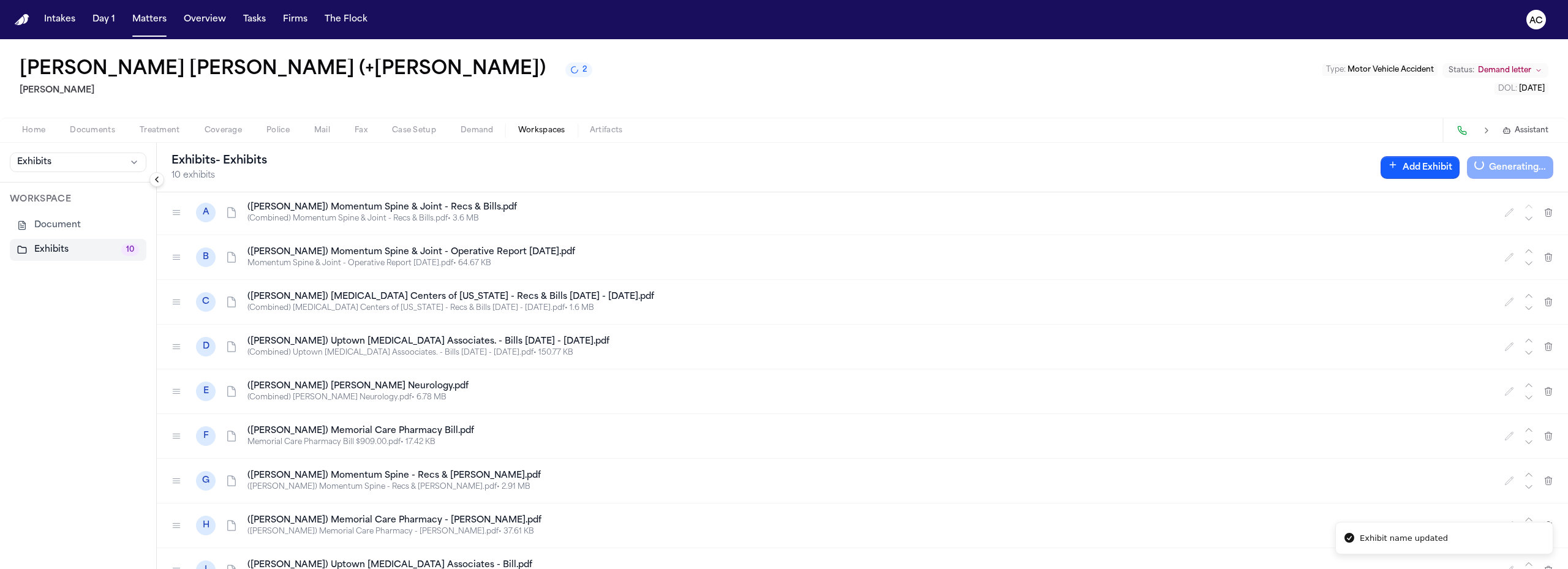
scroll to position [0, 0]
click at [1499, 220] on button "button" at bounding box center [1509, 214] width 20 height 20
drag, startPoint x: 284, startPoint y: 212, endPoint x: 269, endPoint y: 215, distance: 15.3
click at [269, 215] on input "**********" at bounding box center [394, 215] width 294 height 22
click at [282, 213] on input "**********" at bounding box center [394, 215] width 294 height 22
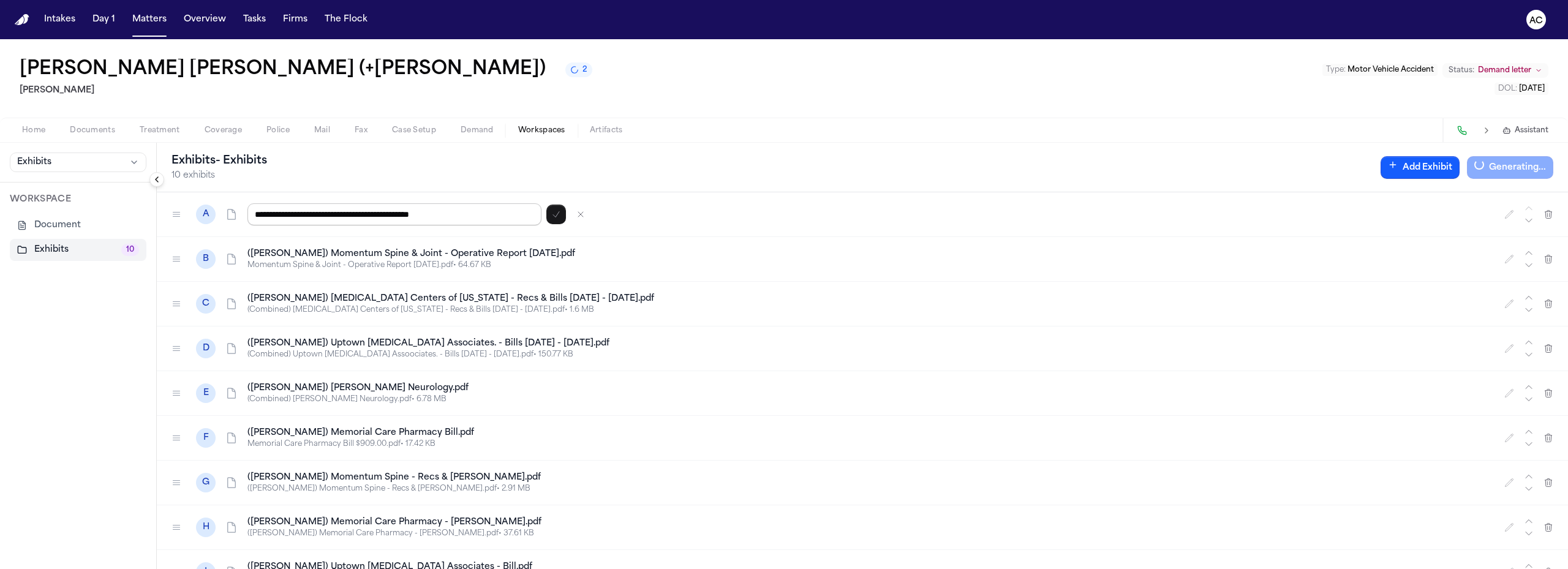
drag, startPoint x: 282, startPoint y: 213, endPoint x: 258, endPoint y: 214, distance: 24.0
click at [258, 214] on input "**********" at bounding box center [394, 215] width 294 height 22
type input "**********"
click at [557, 215] on icon "button" at bounding box center [556, 215] width 10 height 10
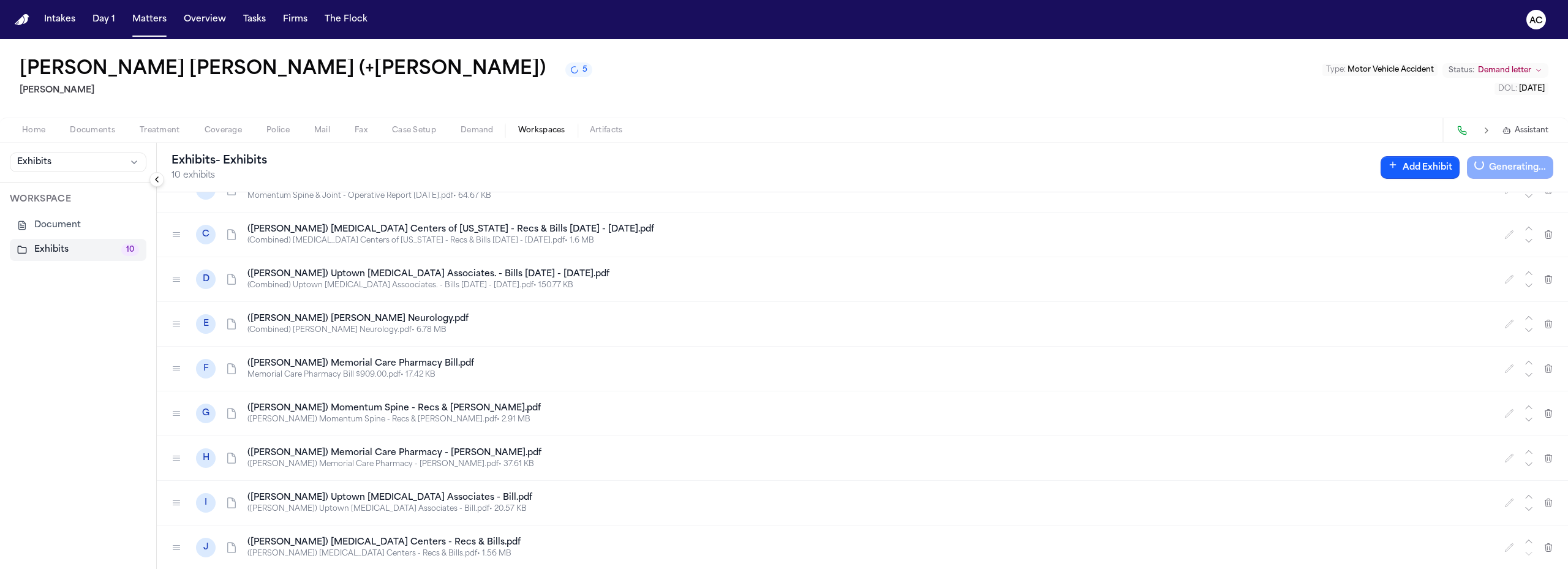
scroll to position [70, 0]
click at [1513, 165] on button "Download PDF" at bounding box center [1507, 168] width 91 height 22
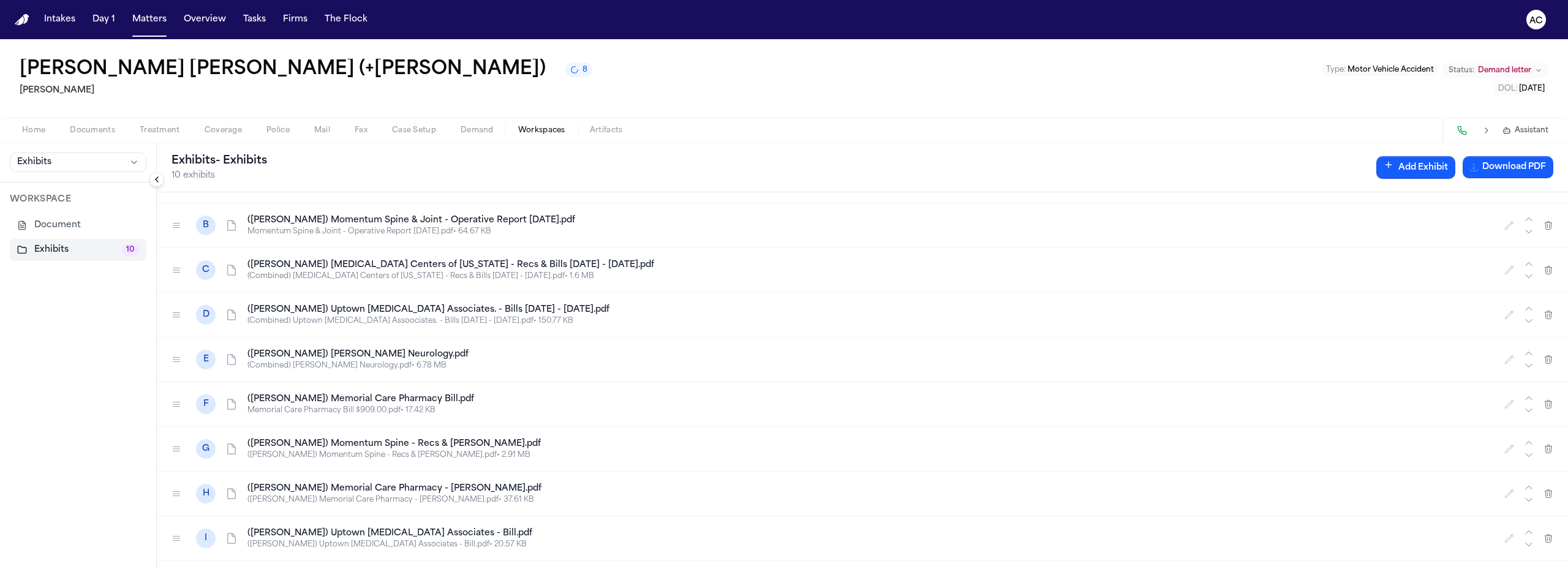
scroll to position [0, 0]
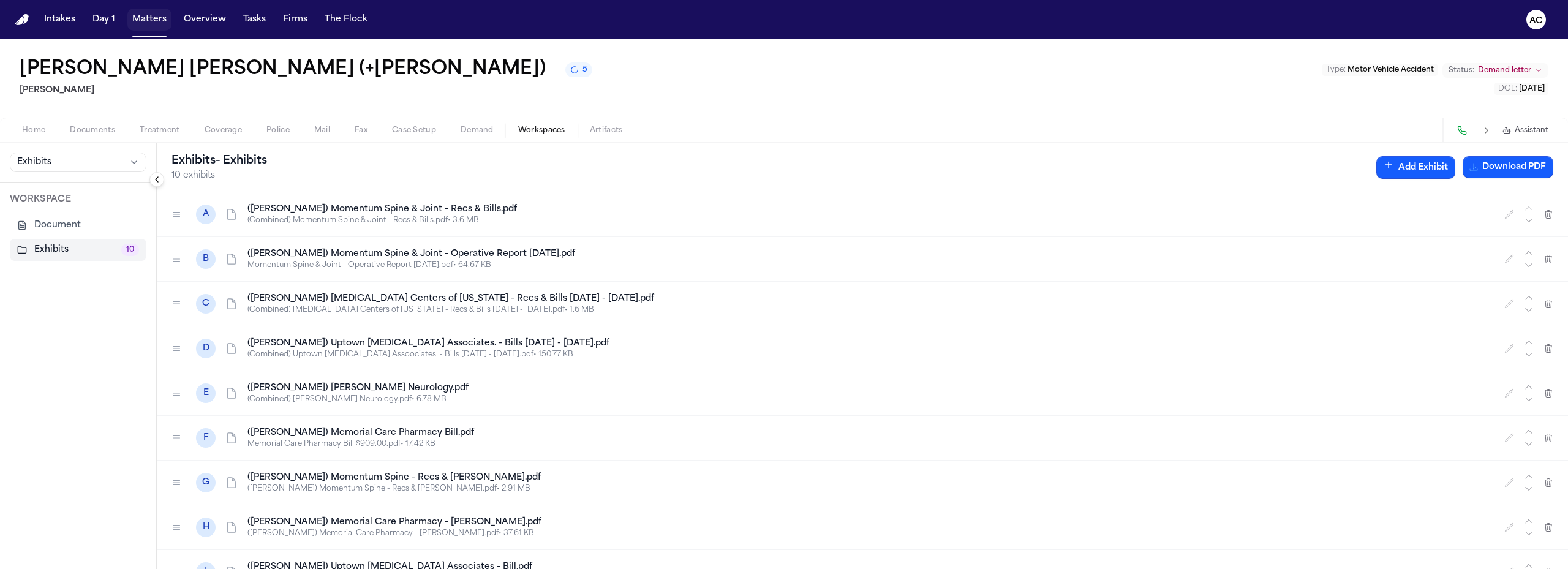
click at [162, 15] on button "Matters" at bounding box center [149, 20] width 44 height 22
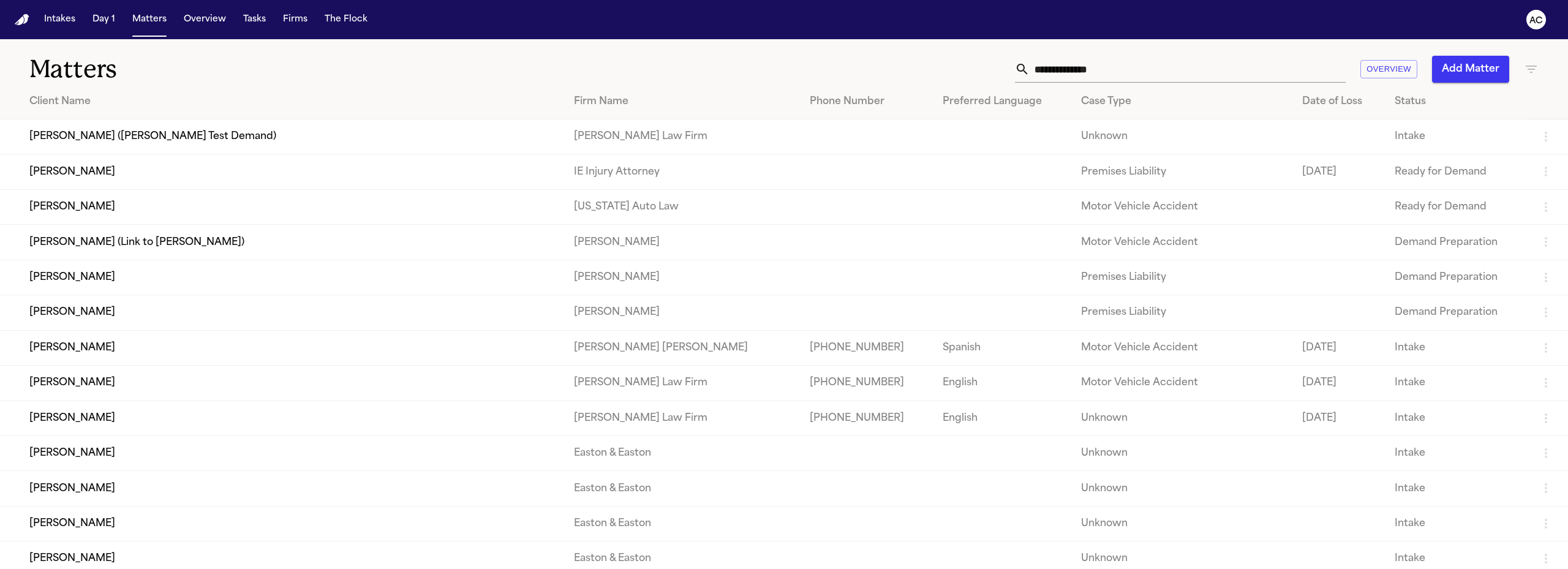
click at [1046, 70] on input "text" at bounding box center [1188, 69] width 316 height 27
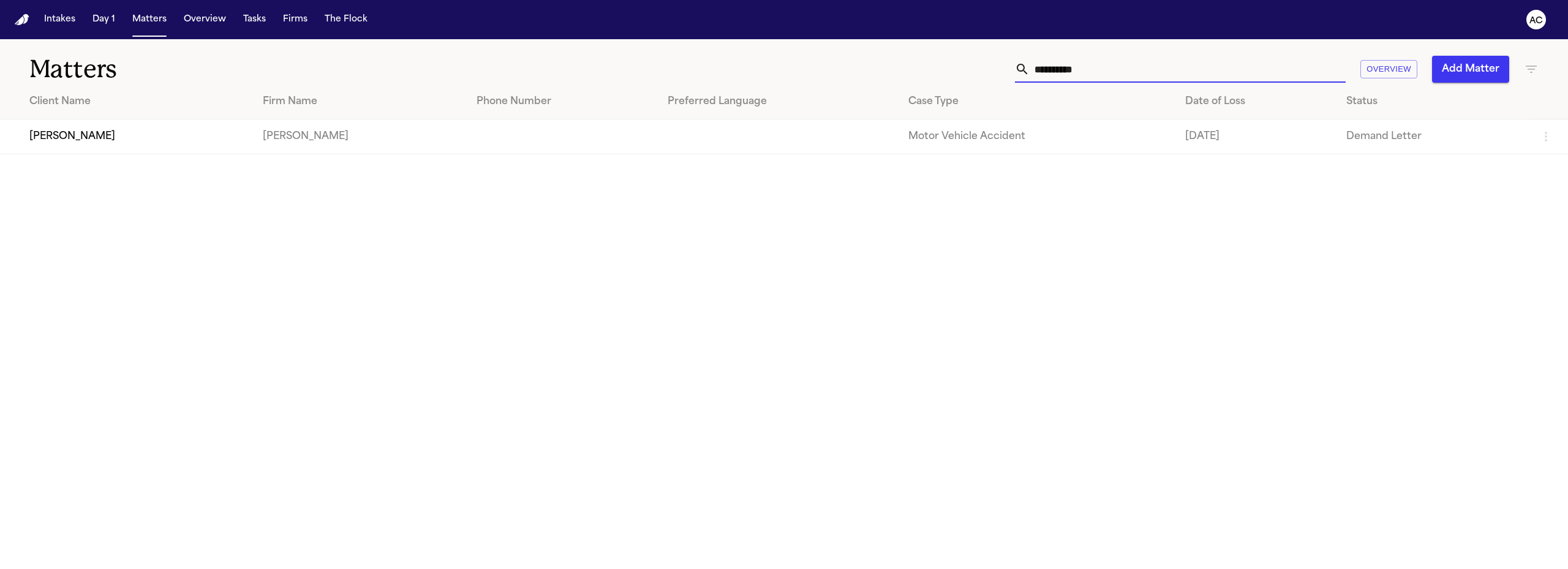
type input "**********"
click at [65, 139] on td "[PERSON_NAME]" at bounding box center [126, 137] width 253 height 35
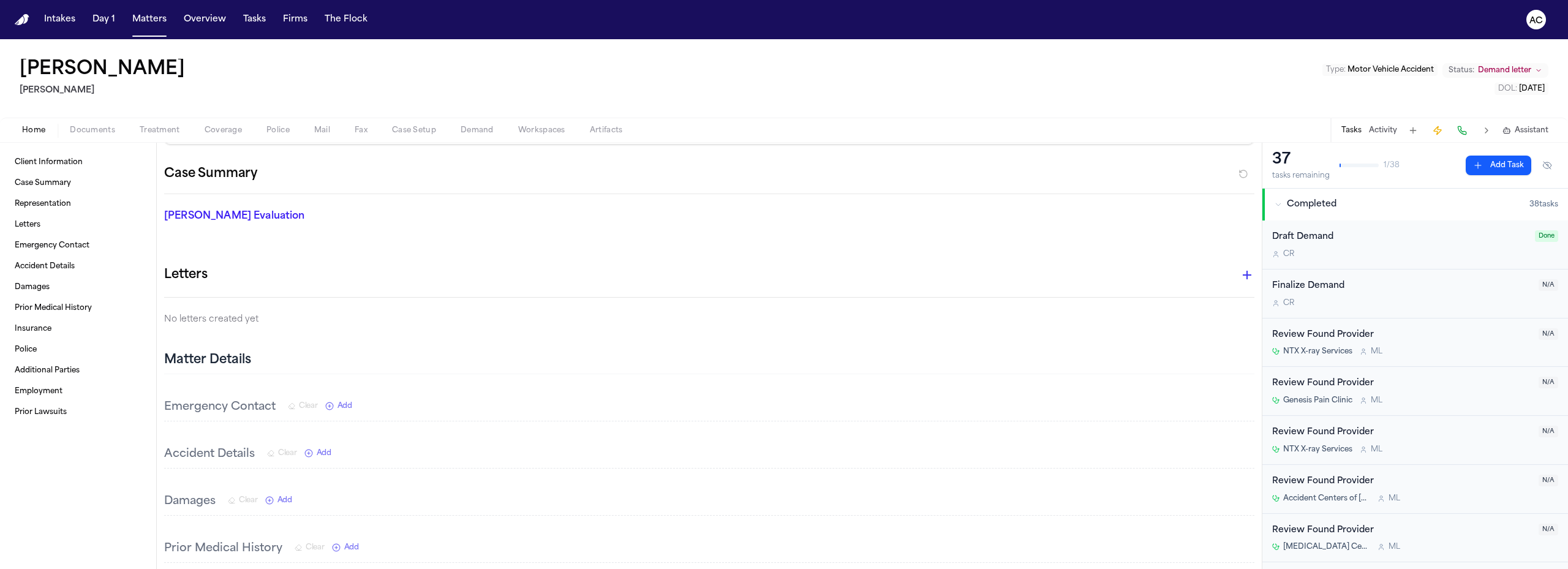
scroll to position [123, 0]
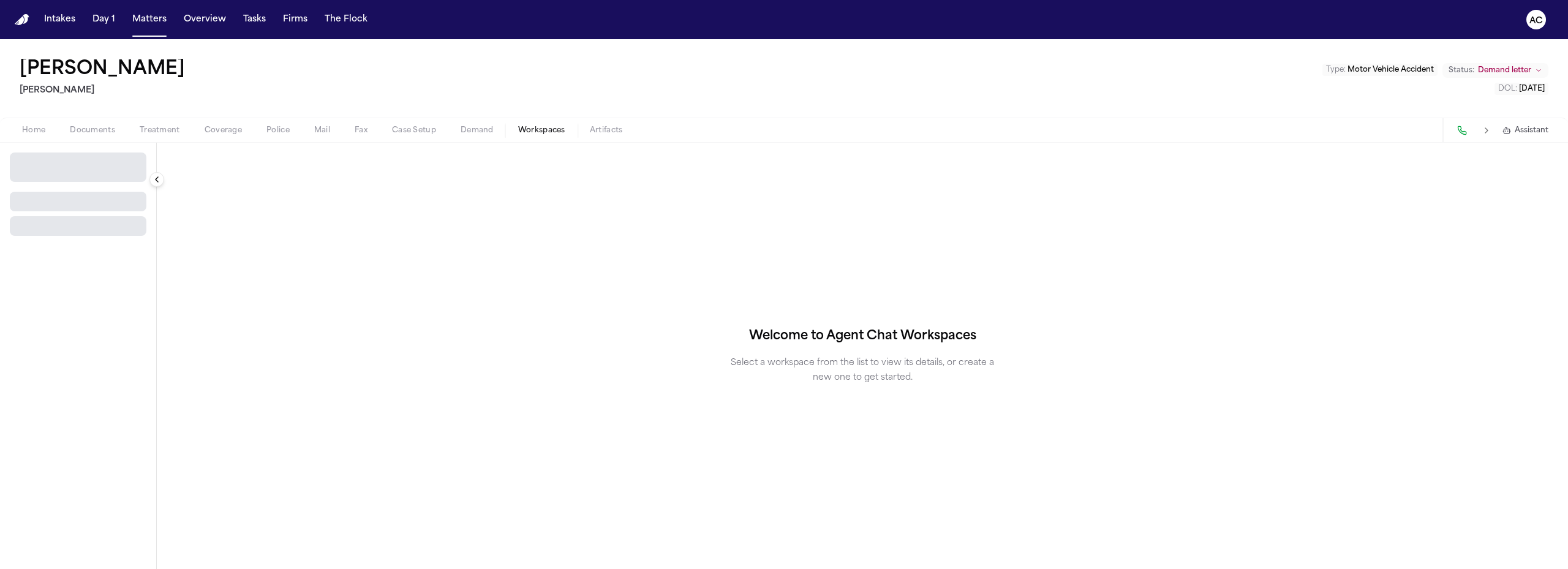
click at [542, 131] on span "Workspaces" at bounding box center [542, 130] width 47 height 10
click at [93, 163] on span "Select Workspace" at bounding box center [57, 162] width 80 height 12
click at [476, 132] on span "Demand" at bounding box center [476, 130] width 33 height 10
click at [536, 131] on span "Workspaces" at bounding box center [542, 130] width 47 height 10
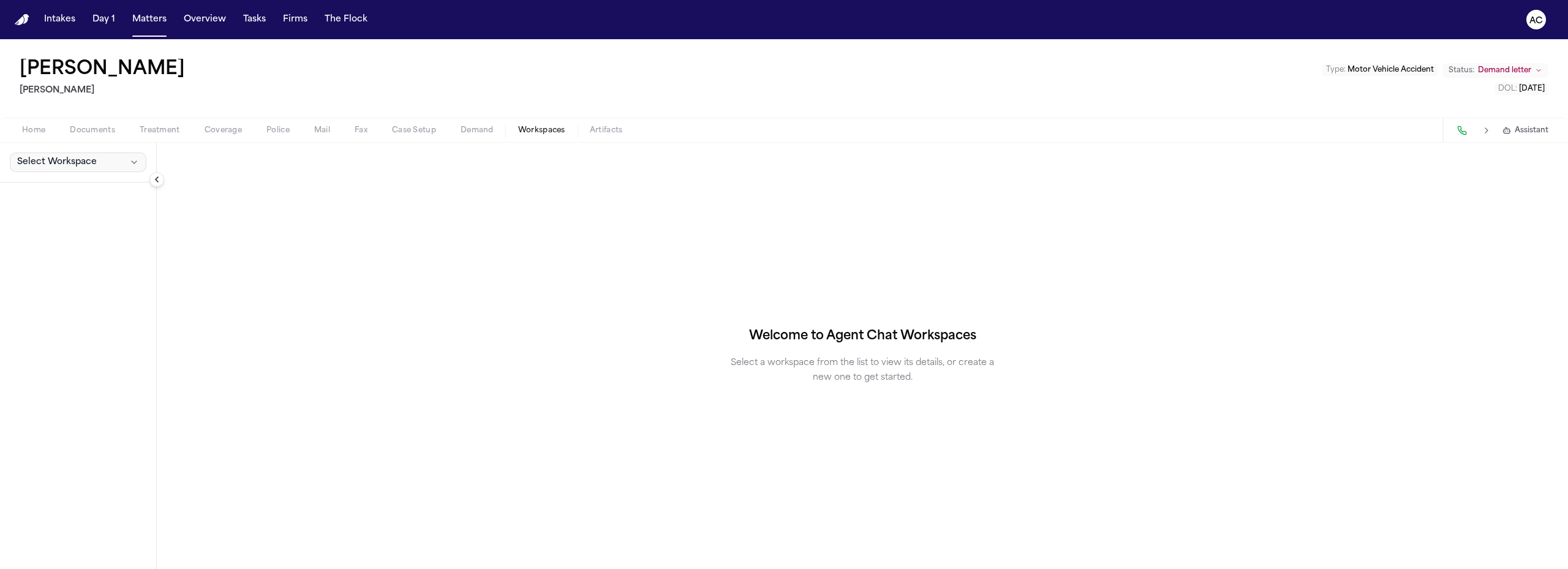
click at [53, 161] on span "Select Workspace" at bounding box center [57, 162] width 80 height 12
click at [65, 192] on button "+ Create New Workspace" at bounding box center [79, 191] width 145 height 22
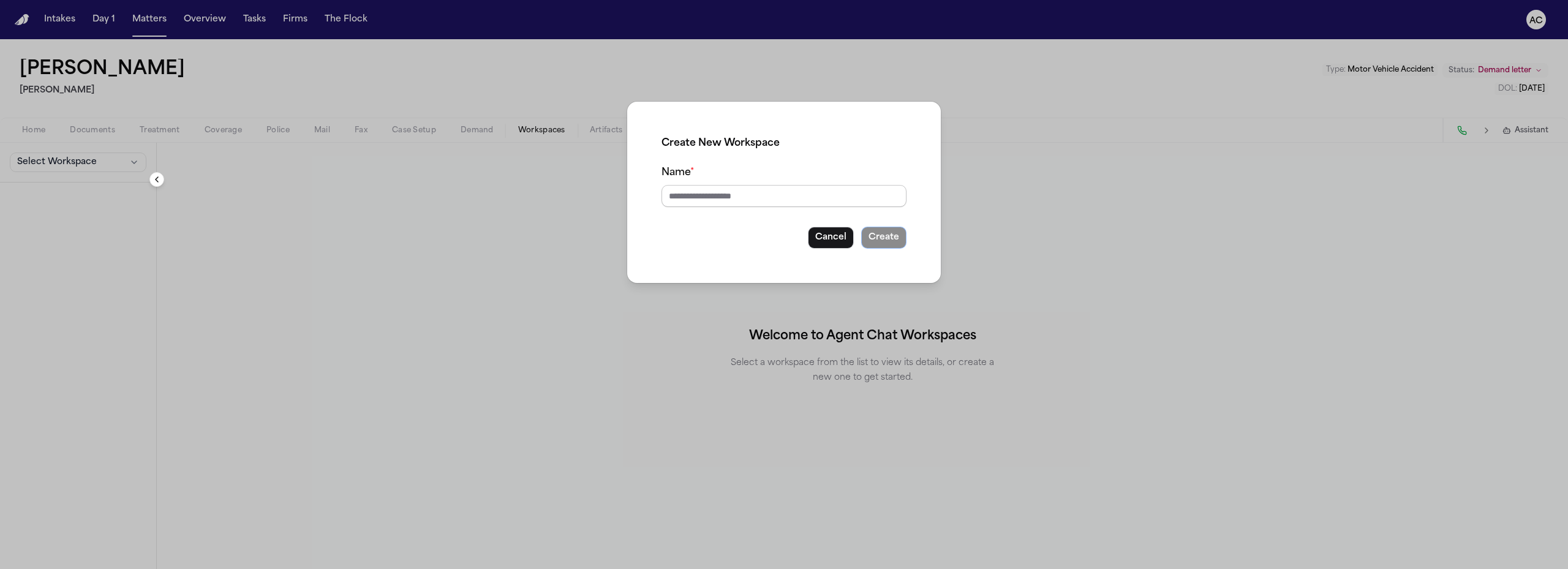
click at [691, 194] on input "Name *" at bounding box center [783, 196] width 245 height 22
type input "********"
click at [878, 233] on button "Create" at bounding box center [884, 238] width 45 height 22
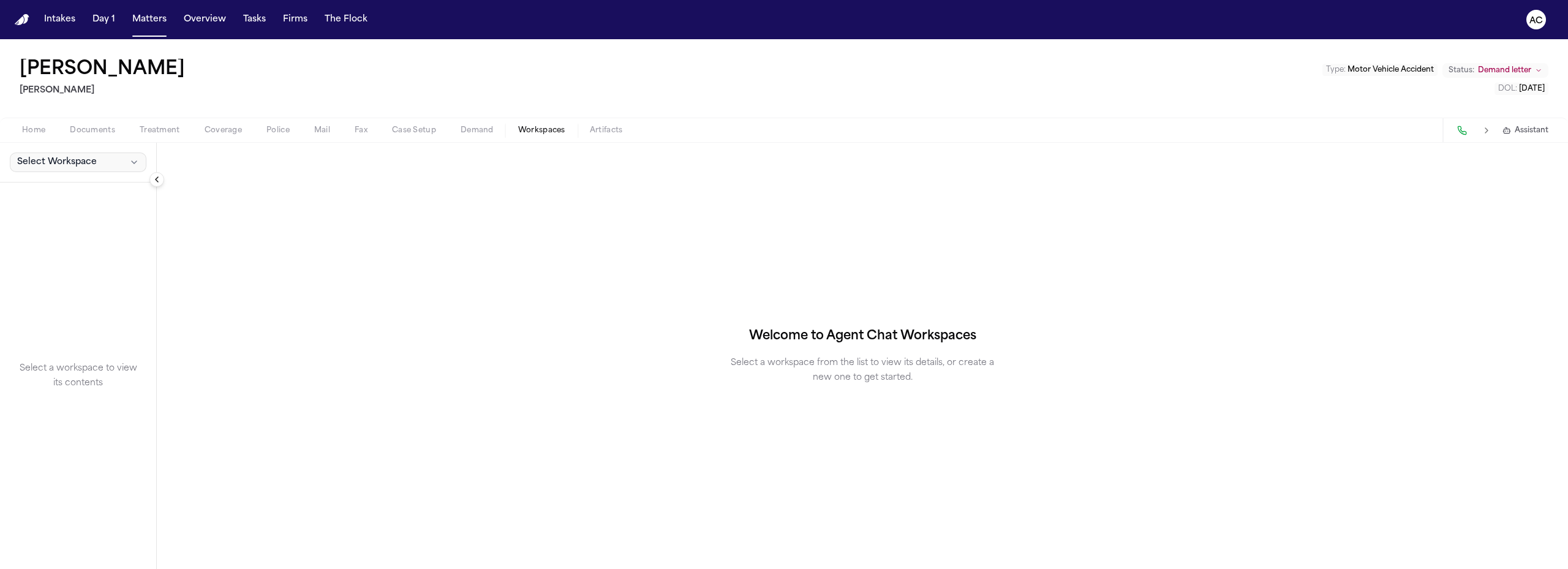
click at [90, 161] on span "Select Workspace" at bounding box center [57, 162] width 80 height 12
click at [56, 189] on span "Exhibits" at bounding box center [69, 189] width 111 height 12
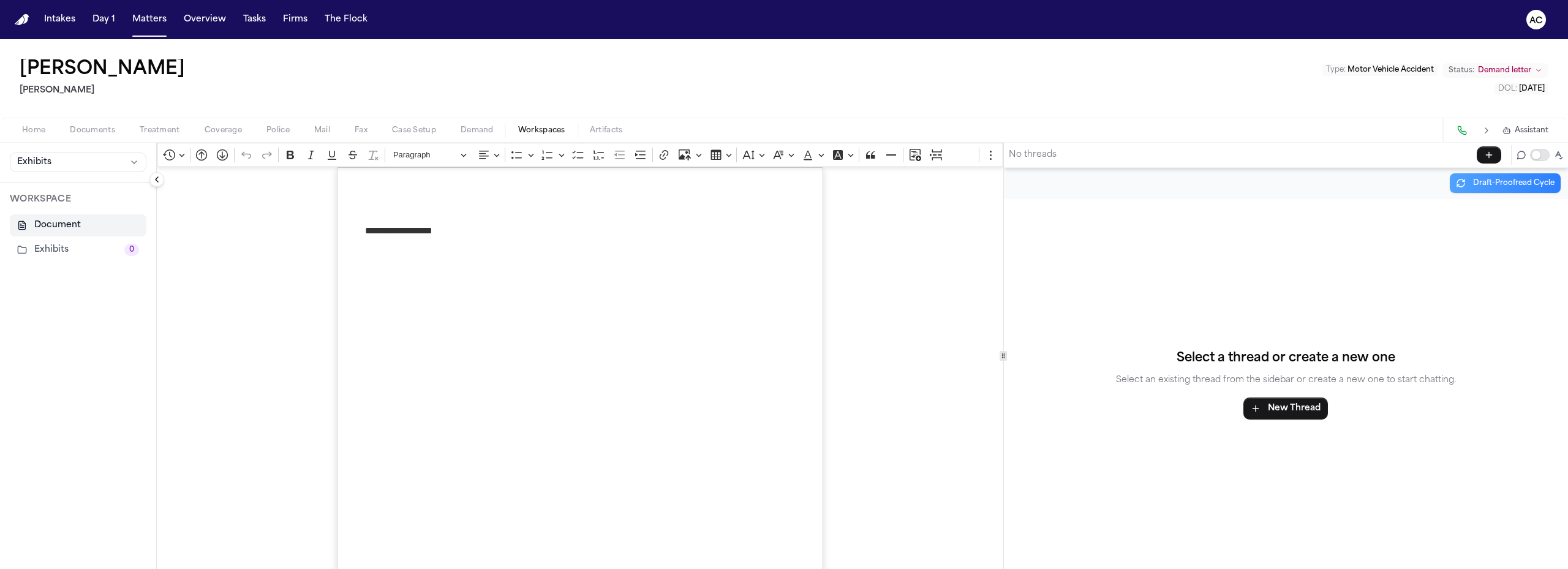
click at [93, 131] on span "Documents" at bounding box center [93, 130] width 45 height 10
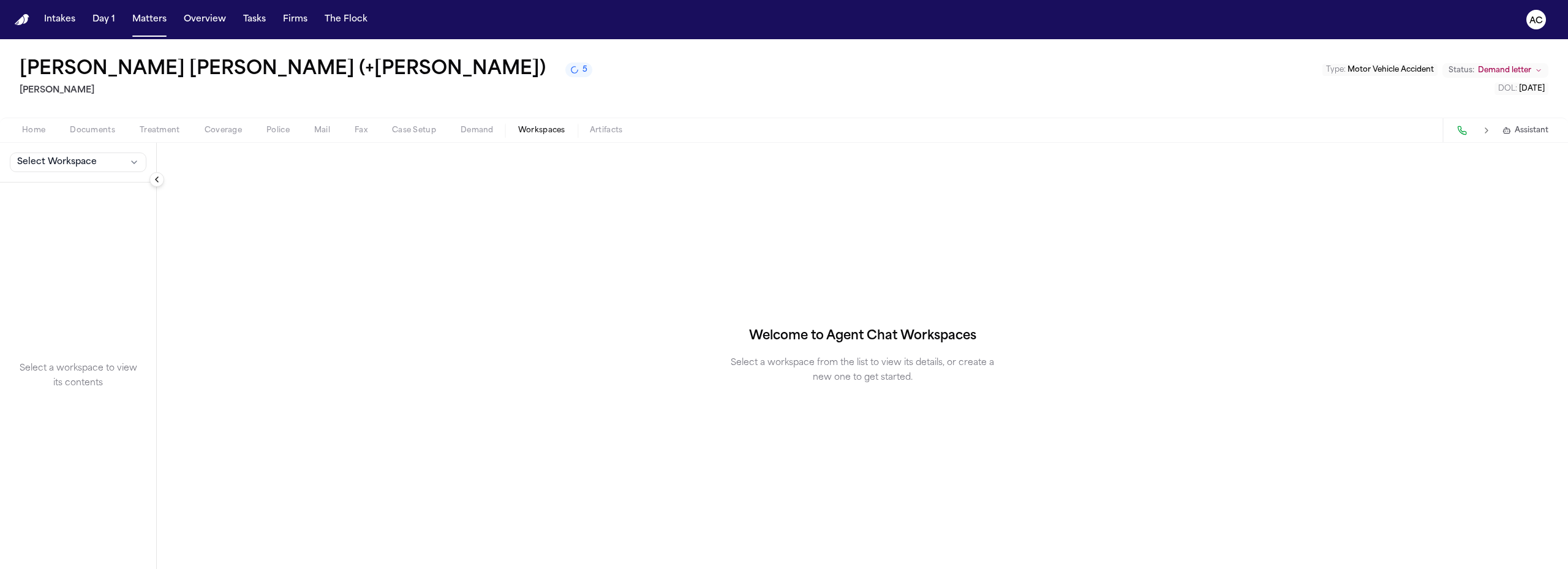
click at [101, 123] on button "Documents" at bounding box center [93, 130] width 70 height 14
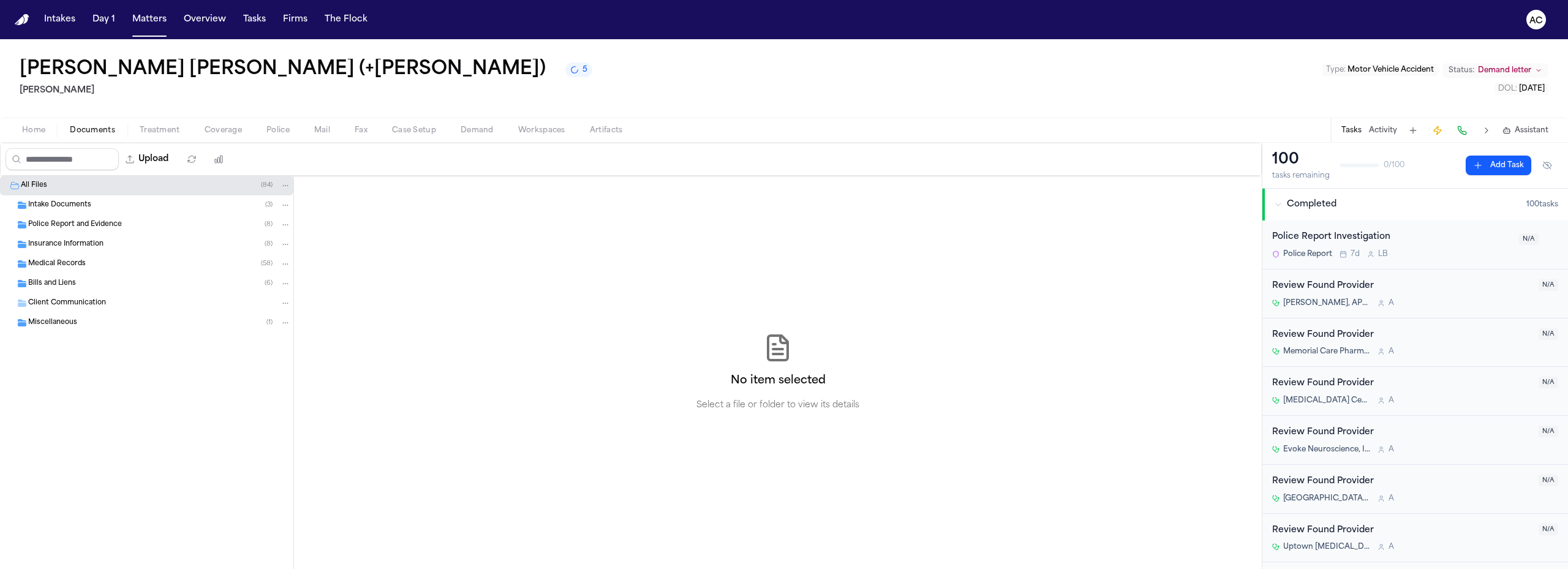
click at [97, 221] on span "Police Report and Evidence" at bounding box center [74, 225] width 93 height 10
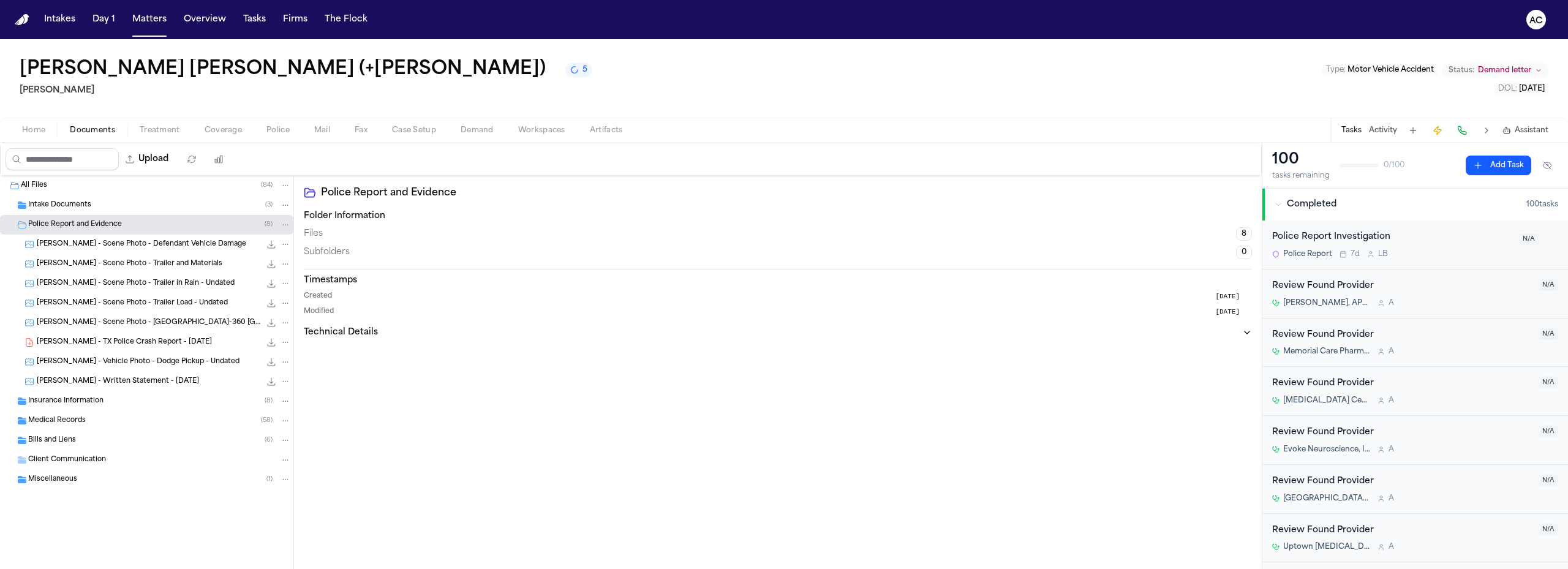
click at [113, 344] on span "[PERSON_NAME] - TX Police Crash Report - [DATE]" at bounding box center [124, 342] width 175 height 10
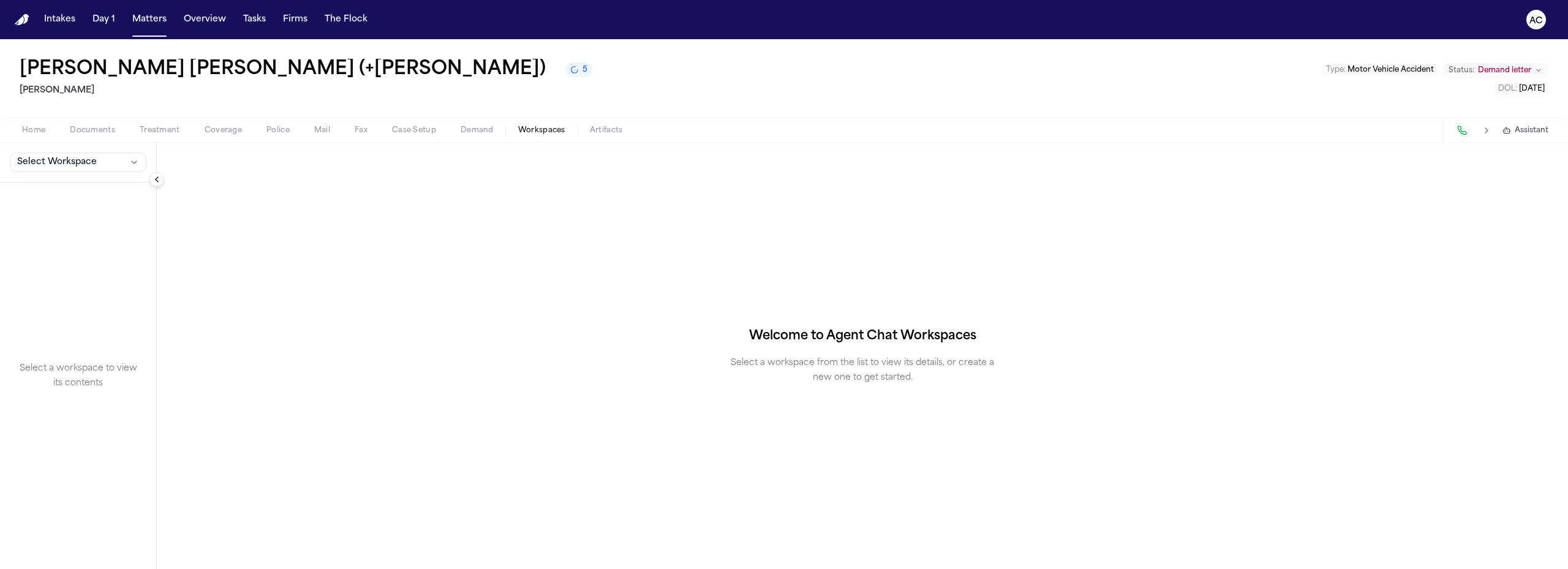
click at [554, 131] on span "Workspaces" at bounding box center [542, 130] width 47 height 10
drag, startPoint x: 112, startPoint y: 164, endPoint x: 93, endPoint y: 173, distance: 21.0
click at [112, 163] on button "Select Workspace" at bounding box center [77, 162] width 136 height 20
click at [50, 188] on span "Exhibits" at bounding box center [69, 189] width 111 height 12
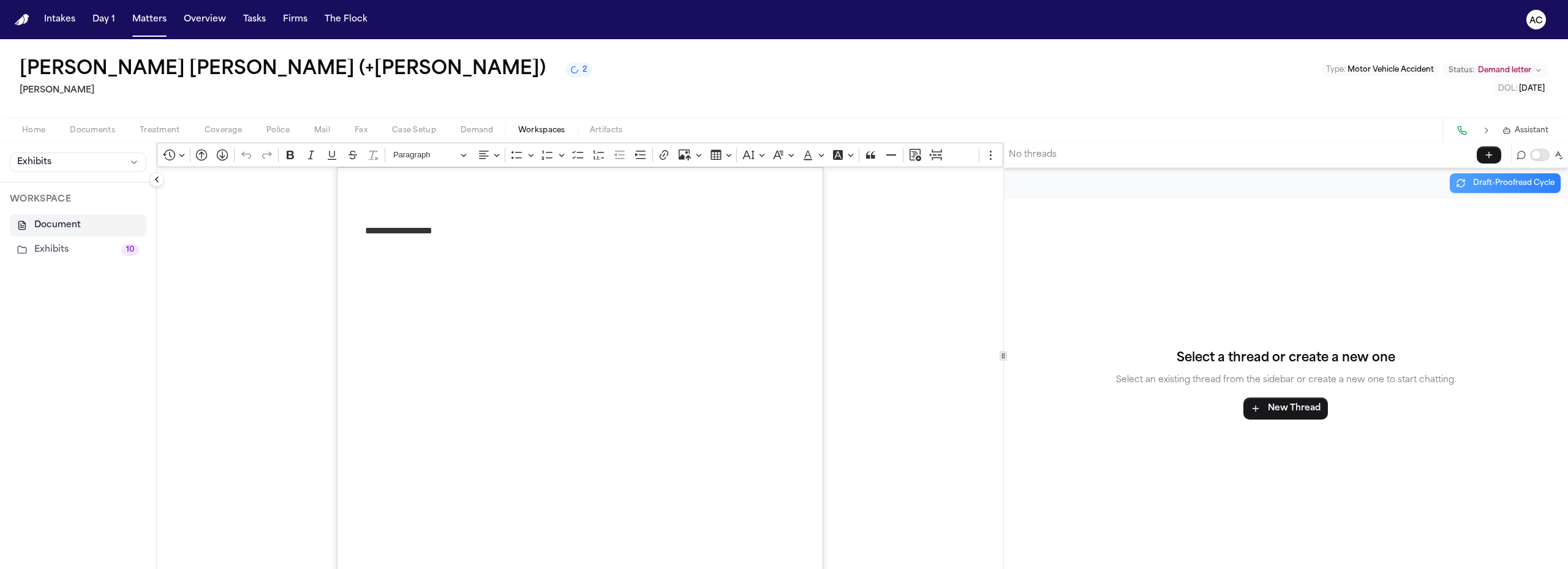
click at [85, 252] on button "Exhibits 10" at bounding box center [77, 250] width 136 height 22
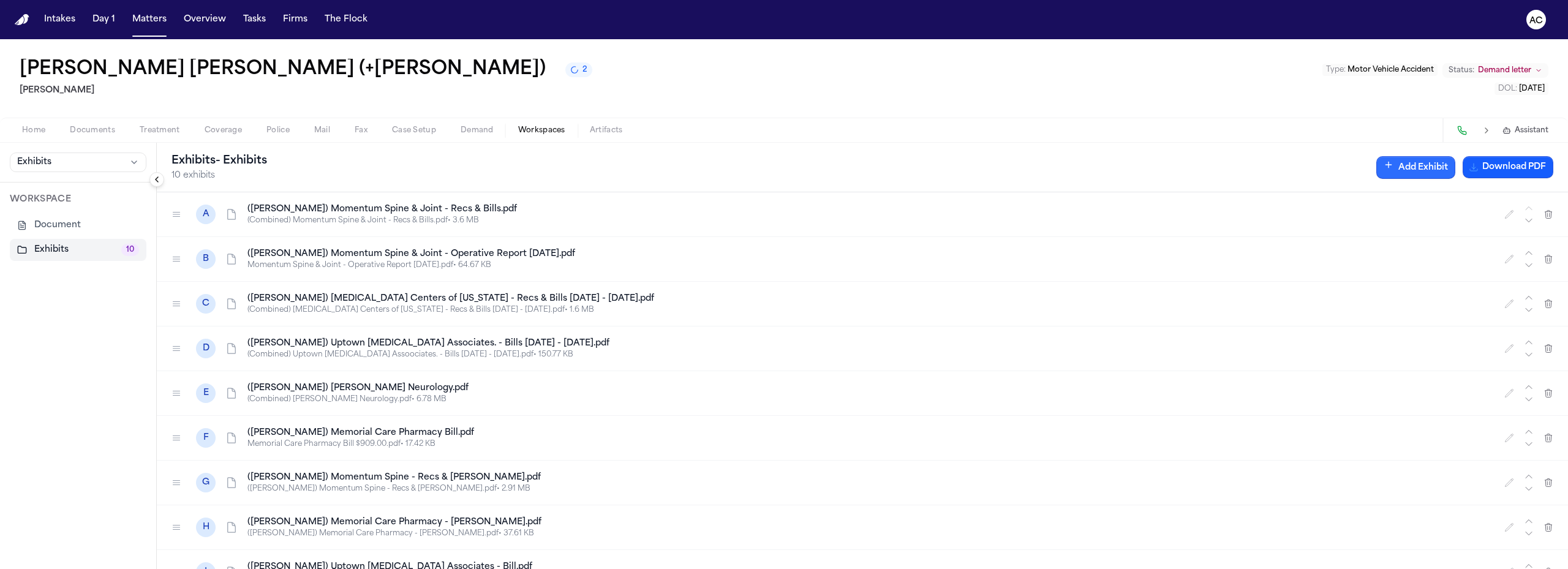
click at [1423, 168] on button "Add Exhibit" at bounding box center [1415, 168] width 79 height 22
click at [1422, 231] on input "Document" at bounding box center [1414, 227] width 176 height 22
click at [1495, 223] on icon "button" at bounding box center [1493, 227] width 10 height 10
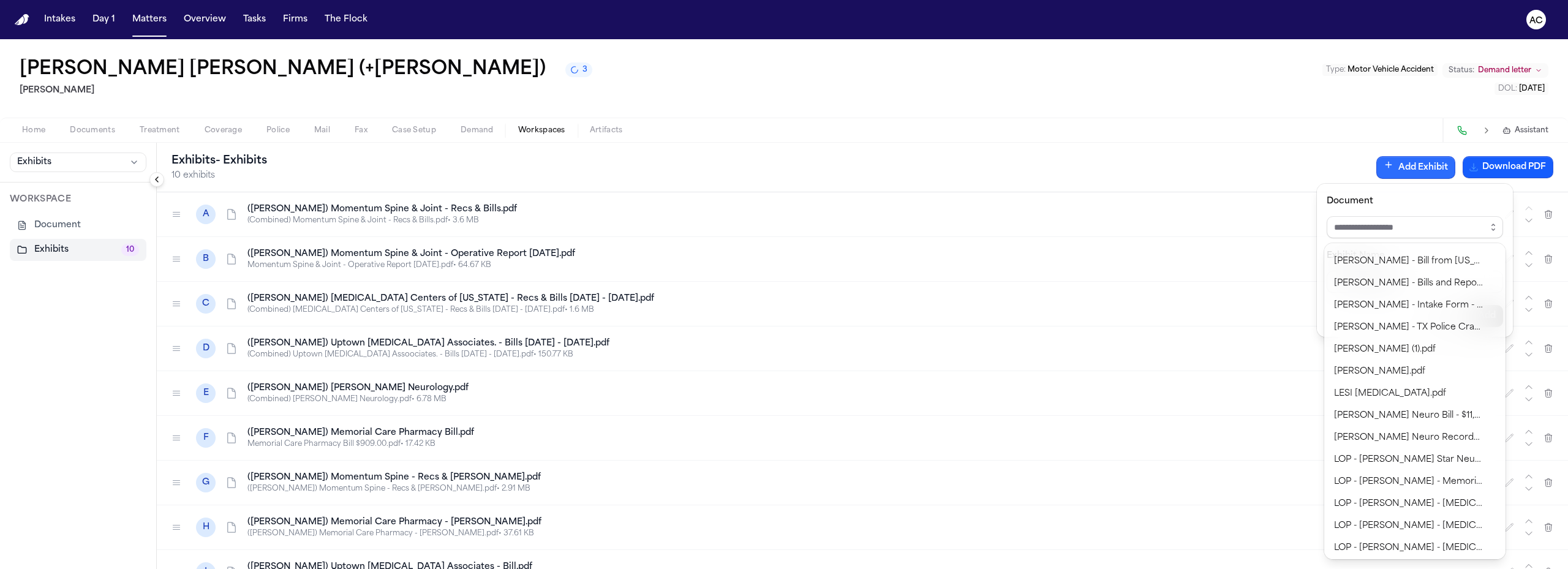
scroll to position [551, 0]
type input "**********"
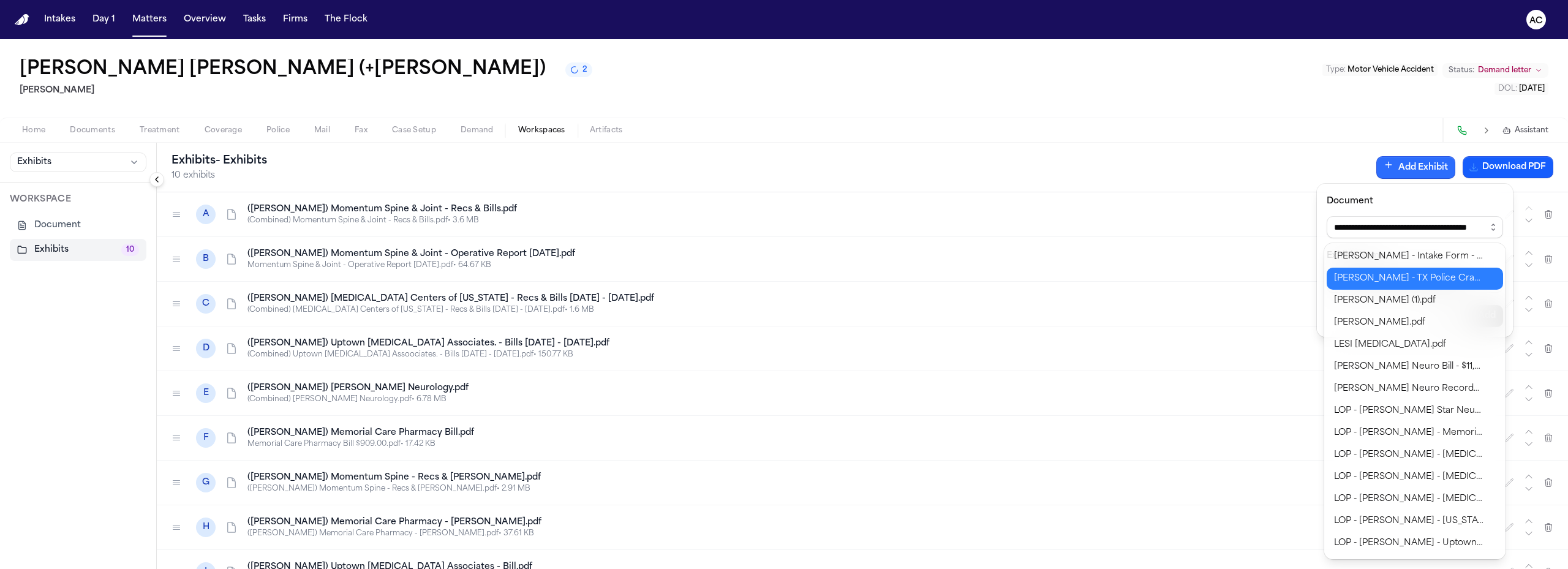
click at [1436, 569] on div "**********" at bounding box center [784, 569] width 1568 height 0
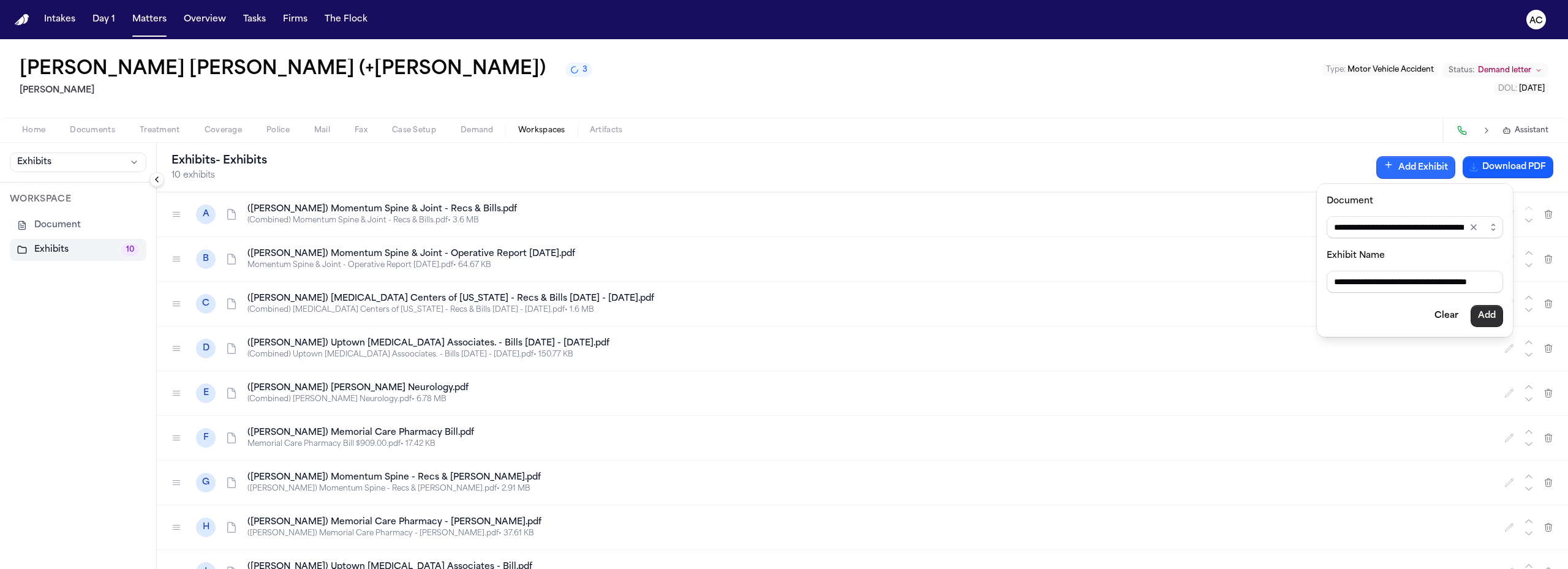
click at [1493, 321] on button "Add" at bounding box center [1486, 316] width 33 height 22
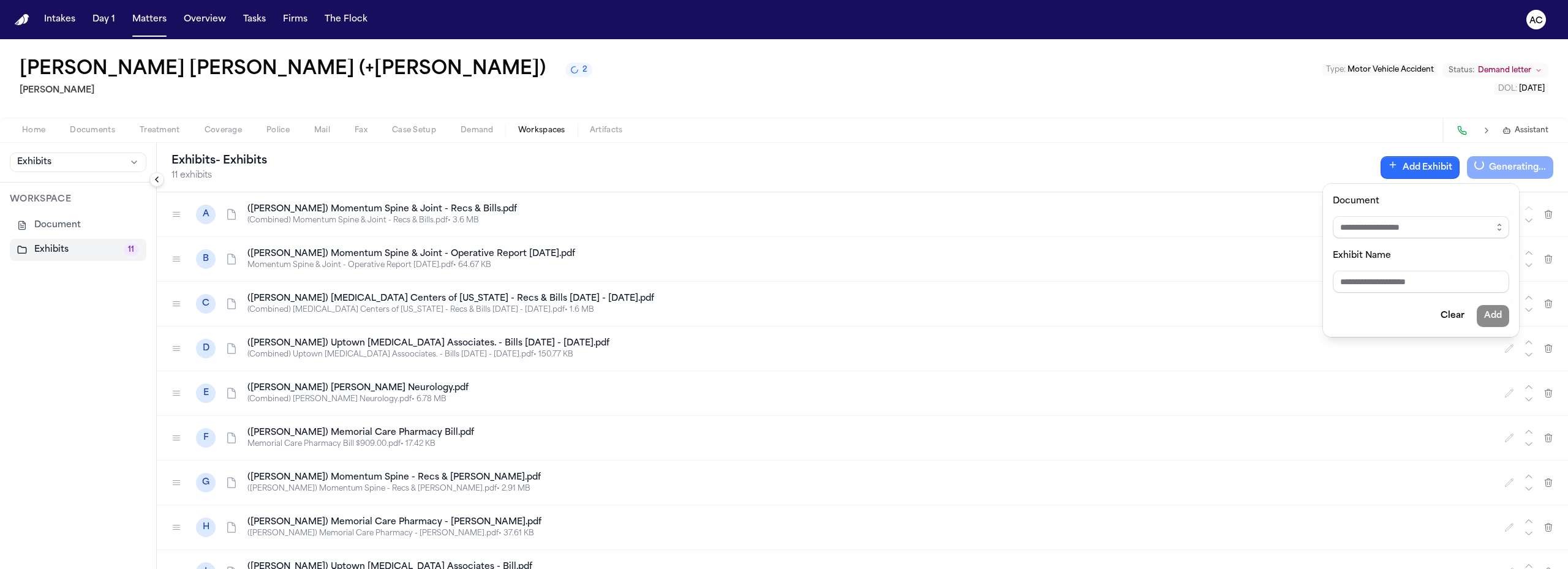
click at [103, 369] on div "**********" at bounding box center [784, 356] width 1568 height 426
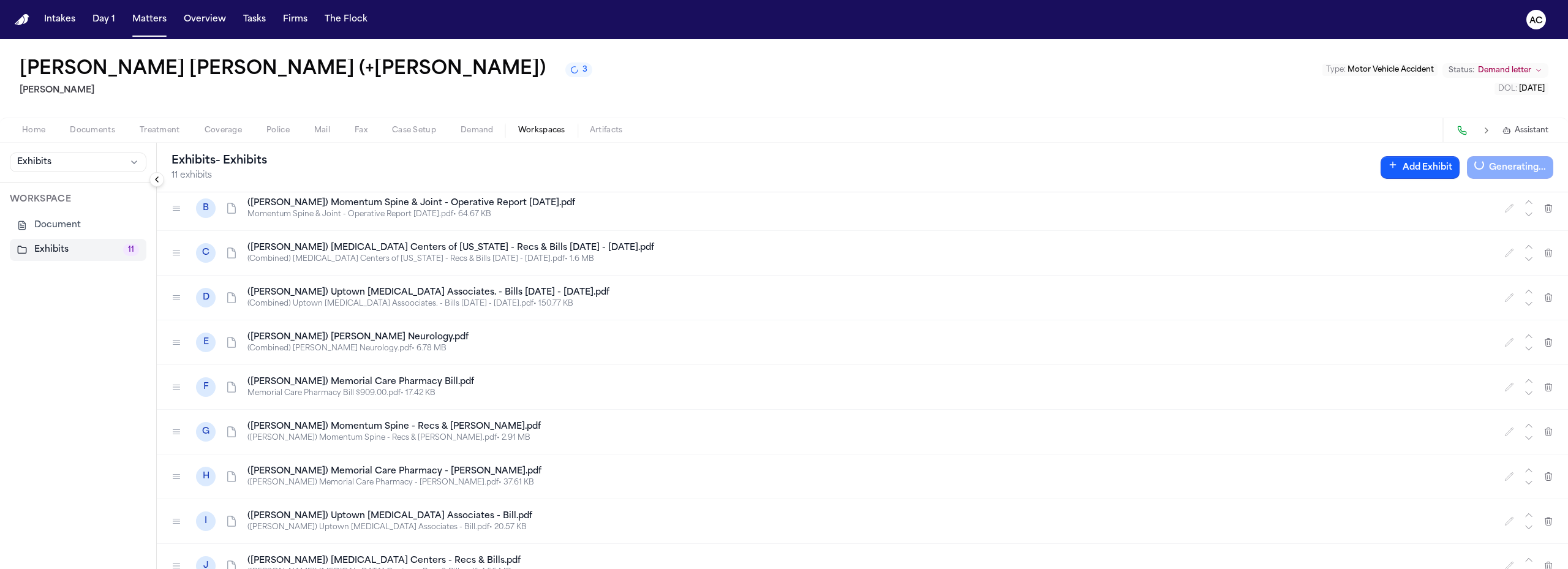
scroll to position [115, 0]
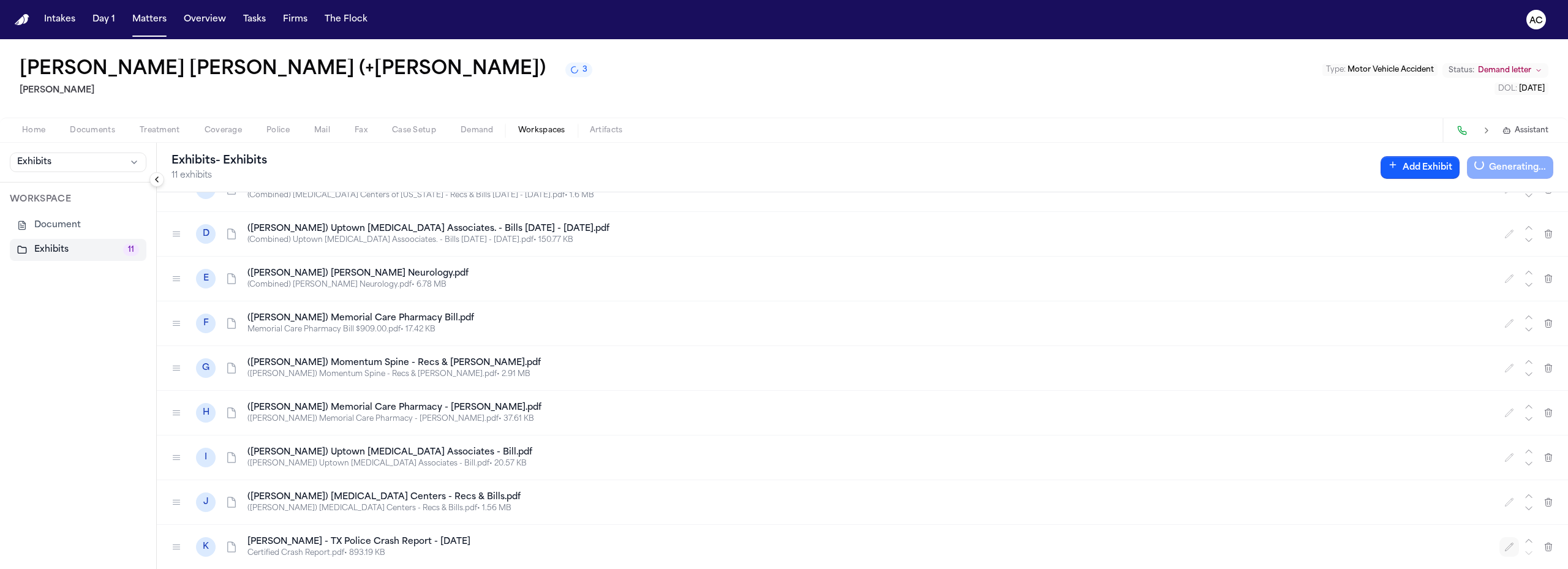
click at [1504, 547] on icon "button" at bounding box center [1509, 547] width 10 height 10
click at [447, 547] on input "**********" at bounding box center [394, 547] width 294 height 22
drag, startPoint x: 297, startPoint y: 544, endPoint x: 219, endPoint y: 548, distance: 78.1
click at [219, 548] on div "**********" at bounding box center [862, 547] width 1411 height 44
click at [323, 547] on input "**********" at bounding box center [394, 547] width 294 height 22
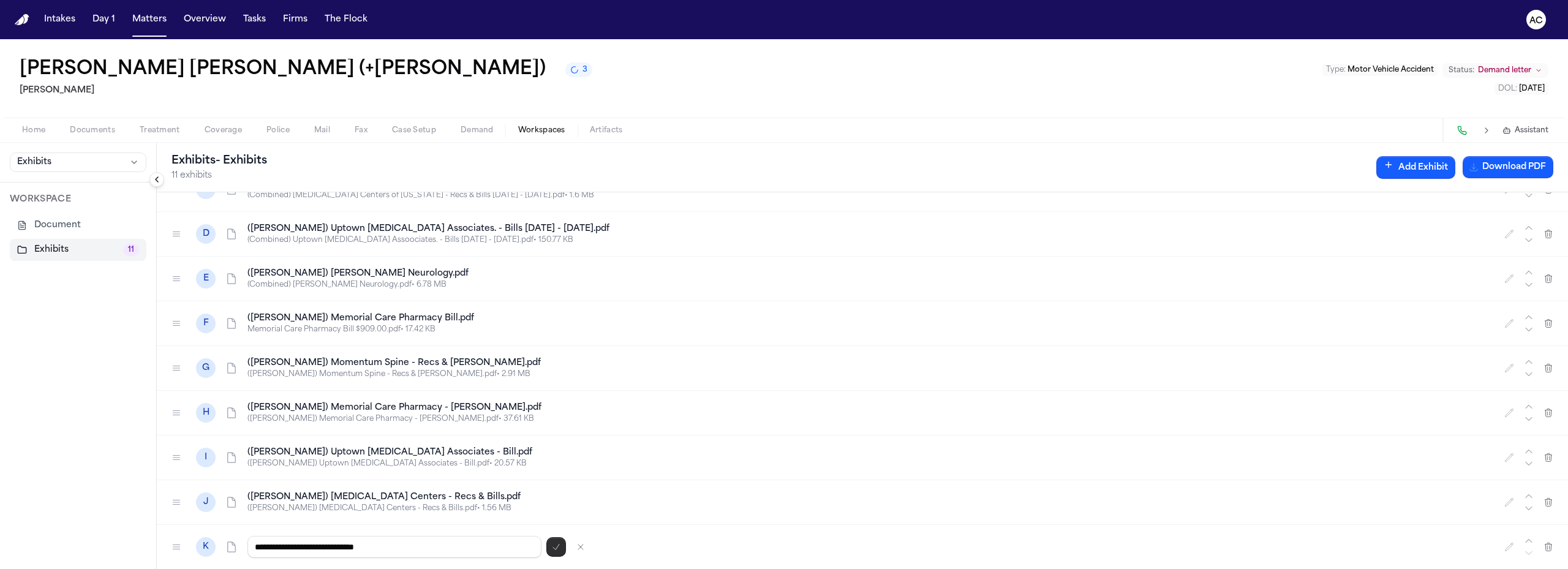
type input "**********"
click at [555, 550] on icon "button" at bounding box center [556, 547] width 6 height 6
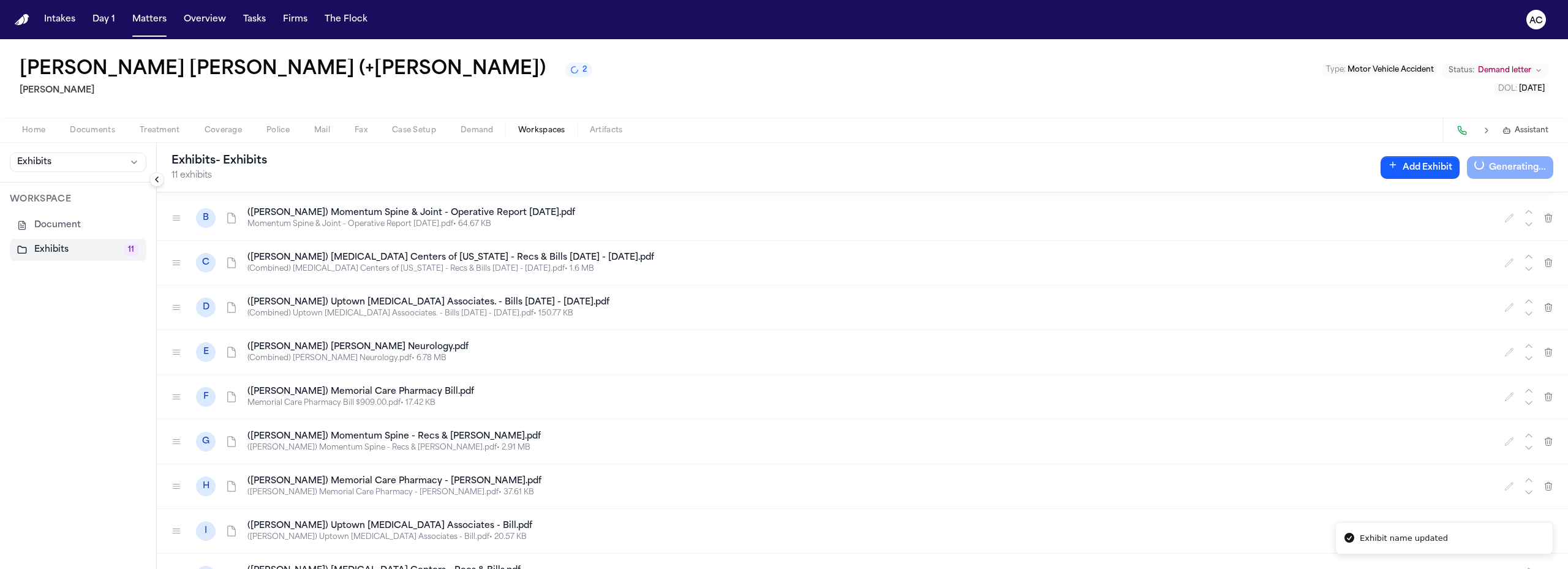
scroll to position [0, 0]
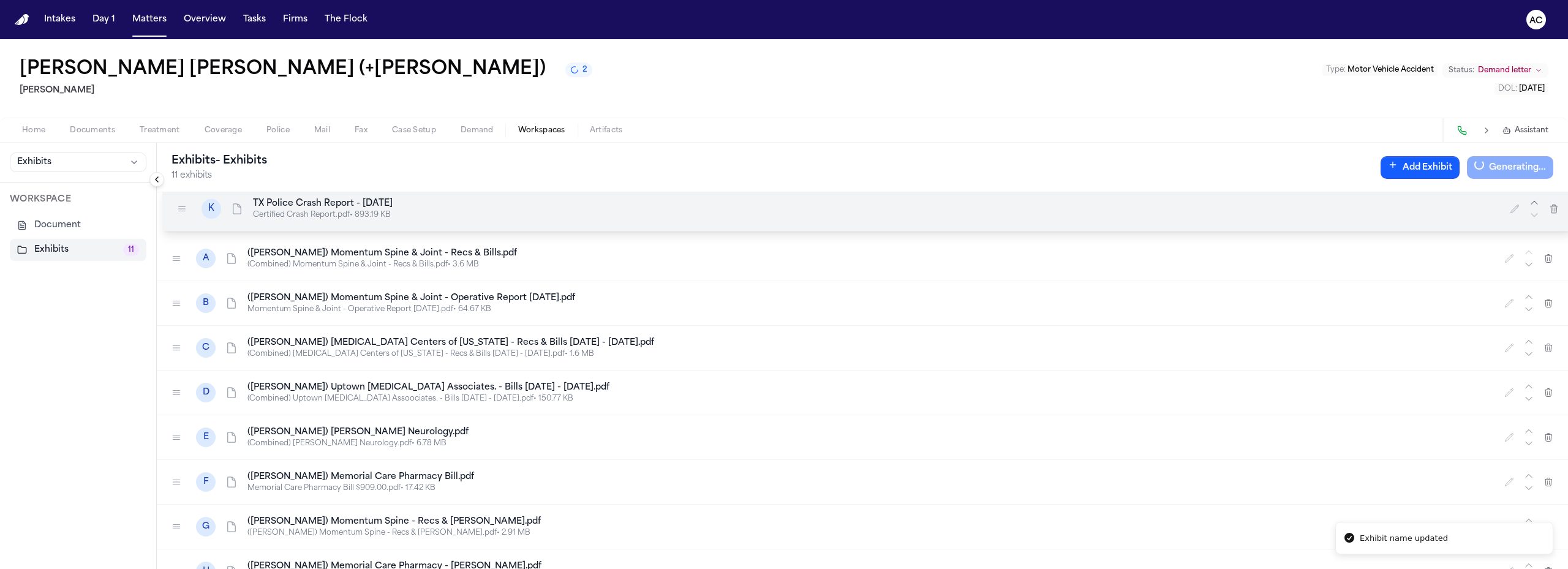
drag, startPoint x: 177, startPoint y: 550, endPoint x: 182, endPoint y: 212, distance: 338.0
click at [182, 211] on icon at bounding box center [182, 208] width 6 height 4
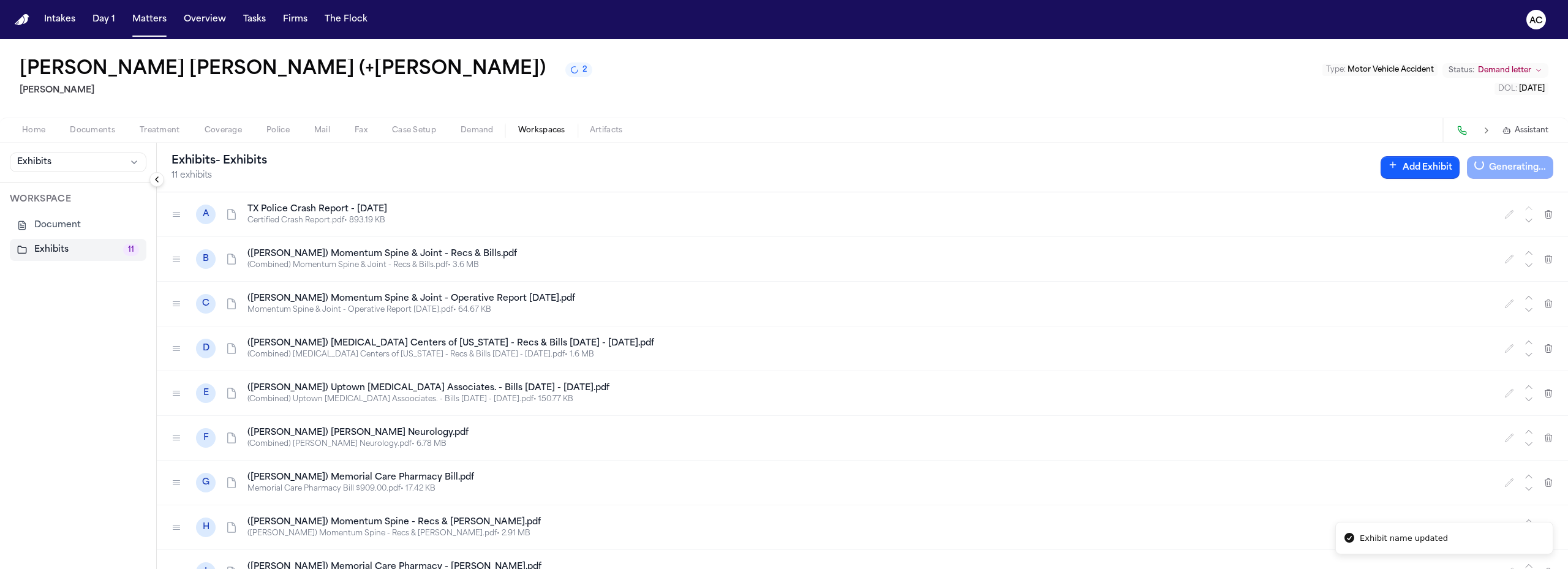
click at [100, 132] on span "Documents" at bounding box center [93, 130] width 45 height 10
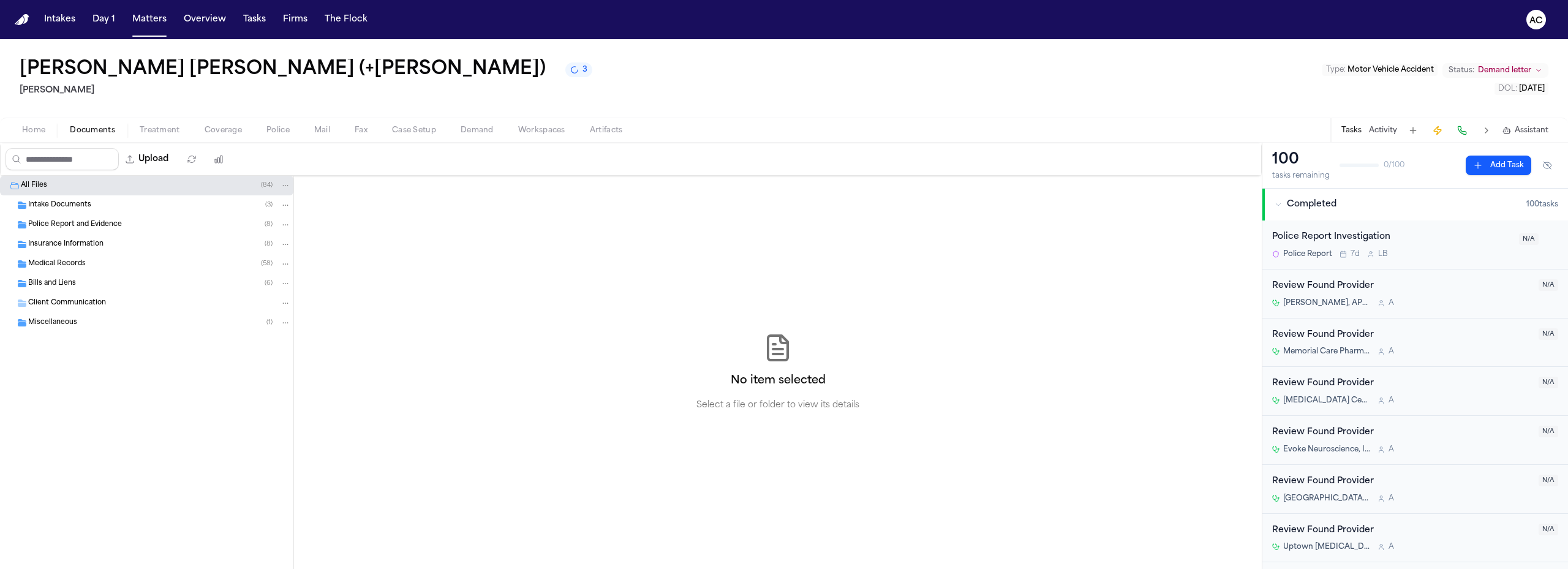
click at [97, 223] on span "Police Report and Evidence" at bounding box center [74, 225] width 93 height 10
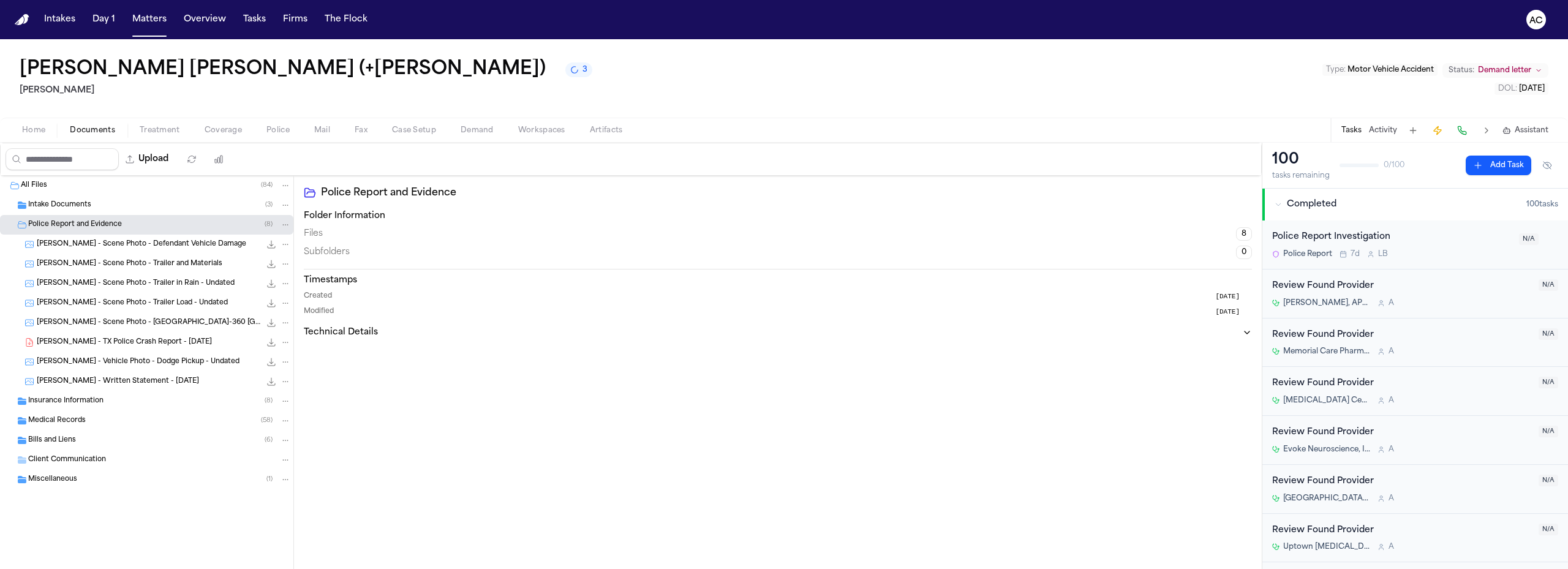
click at [151, 244] on span "[PERSON_NAME] - Scene Photo - Defendant Vehicle Damage" at bounding box center [141, 244] width 210 height 10
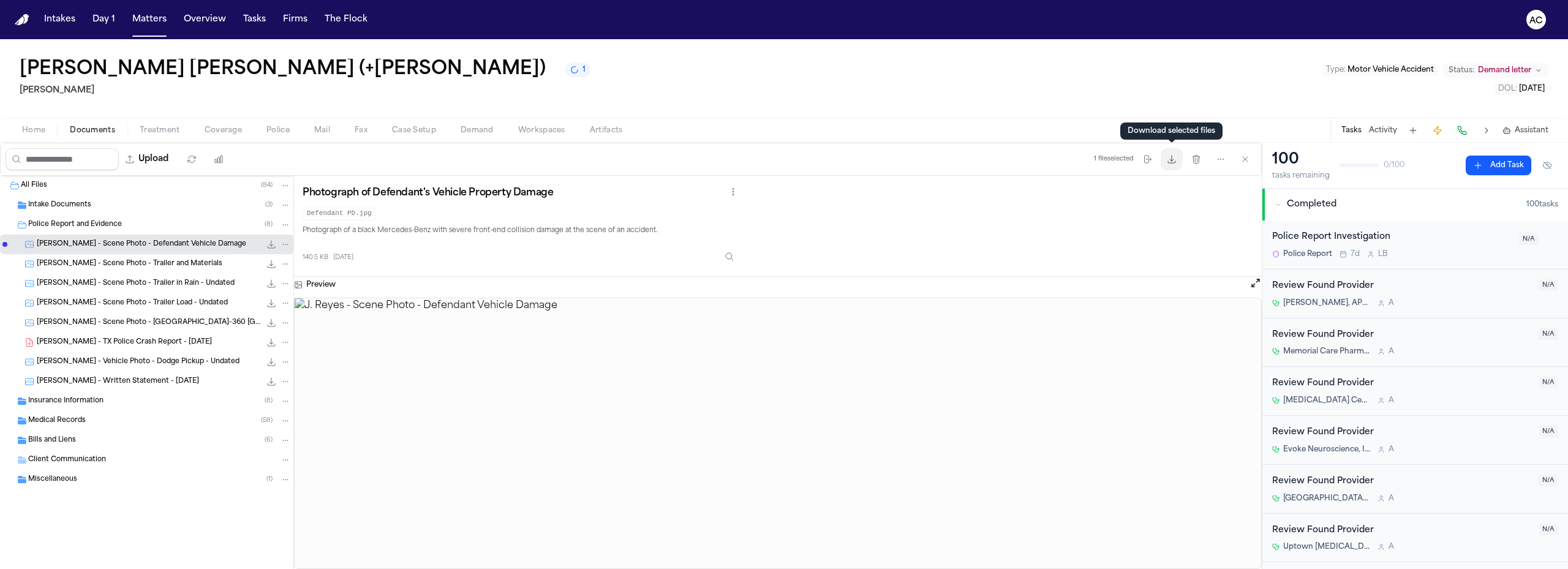
click at [1175, 161] on icon "button" at bounding box center [1172, 159] width 10 height 10
click at [178, 268] on span "[PERSON_NAME] - Scene Photo - Trailer and Materials" at bounding box center [129, 264] width 186 height 10
click at [1176, 157] on icon "button" at bounding box center [1172, 159] width 10 height 10
click at [128, 279] on span "[PERSON_NAME] - Scene Photo - Trailer in Rain - Undated" at bounding box center [136, 283] width 198 height 10
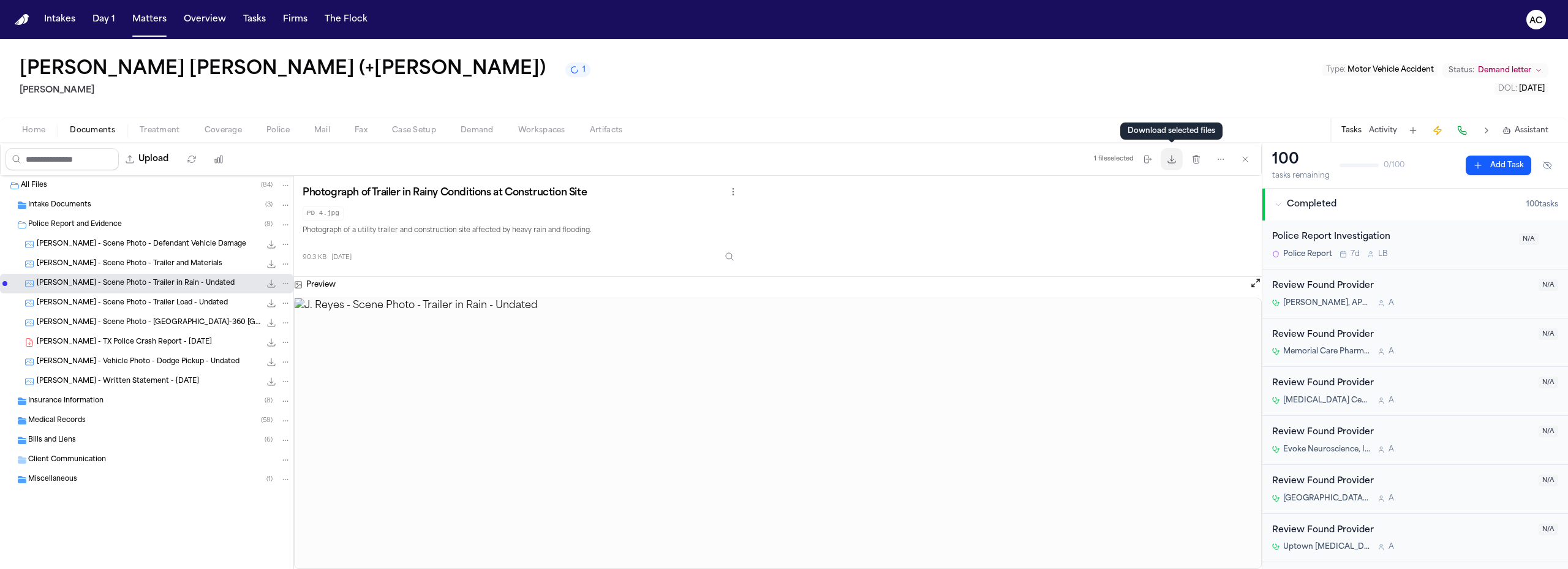
click at [1172, 163] on icon "button" at bounding box center [1171, 159] width 7 height 7
click at [149, 302] on span "[PERSON_NAME] - Scene Photo - Trailer Load - Undated" at bounding box center [132, 303] width 191 height 10
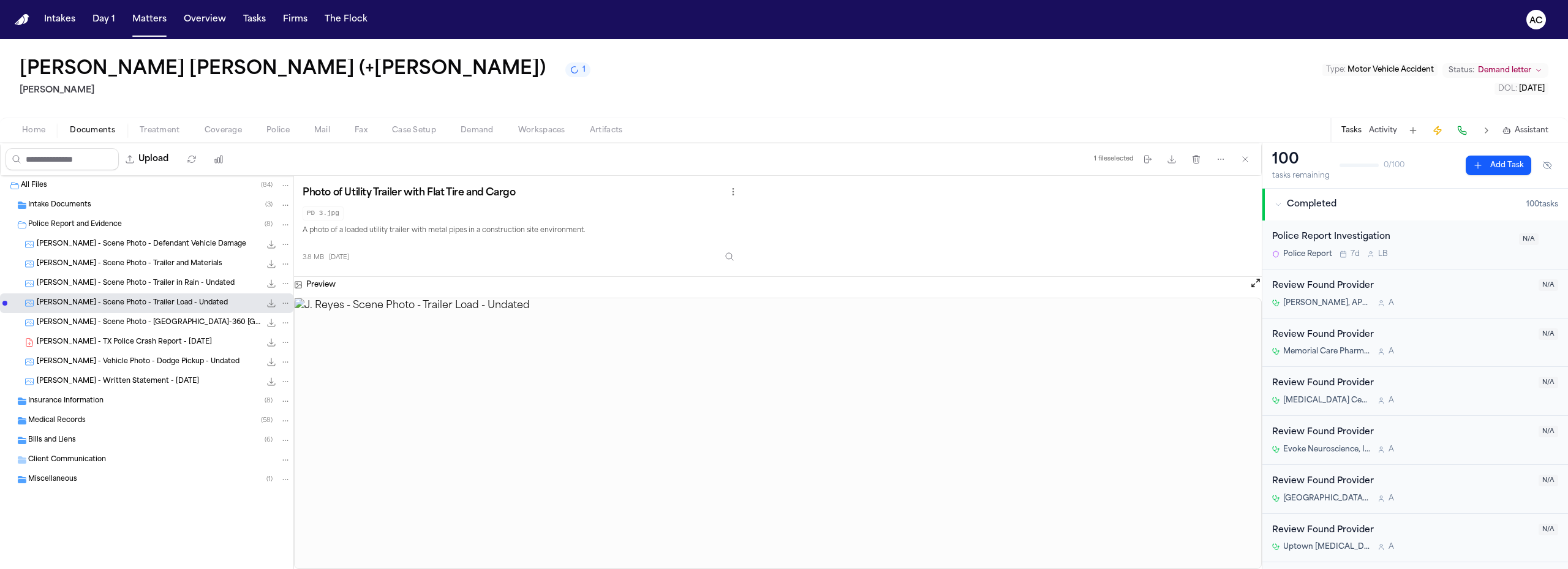
drag, startPoint x: 790, startPoint y: 426, endPoint x: 739, endPoint y: 441, distance: 53.2
click at [739, 441] on img at bounding box center [778, 433] width 967 height 271
click at [1167, 159] on icon "button" at bounding box center [1172, 159] width 10 height 10
click at [160, 325] on span "[PERSON_NAME] - Scene Photo - [GEOGRAPHIC_DATA]-360 [GEOGRAPHIC_DATA] - 11.2023" at bounding box center [148, 322] width 223 height 10
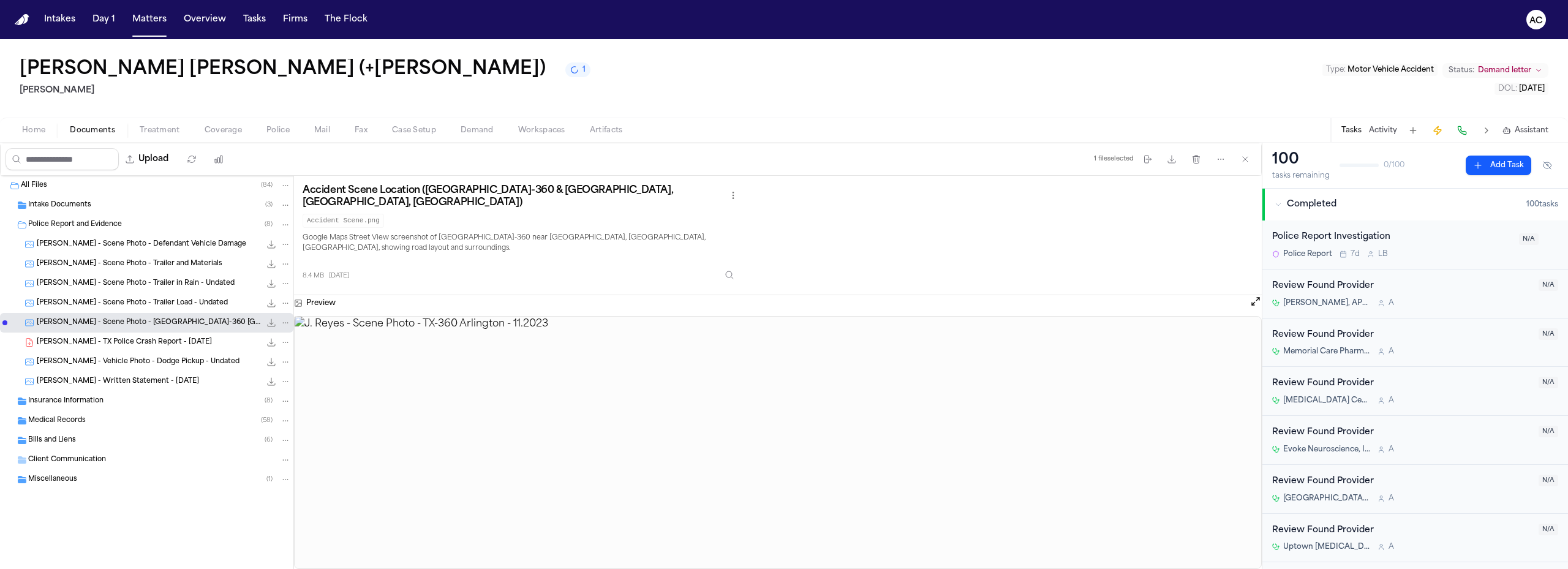
click at [127, 363] on span "[PERSON_NAME] - Vehicle Photo - Dodge Pickup - Undated" at bounding box center [138, 362] width 203 height 10
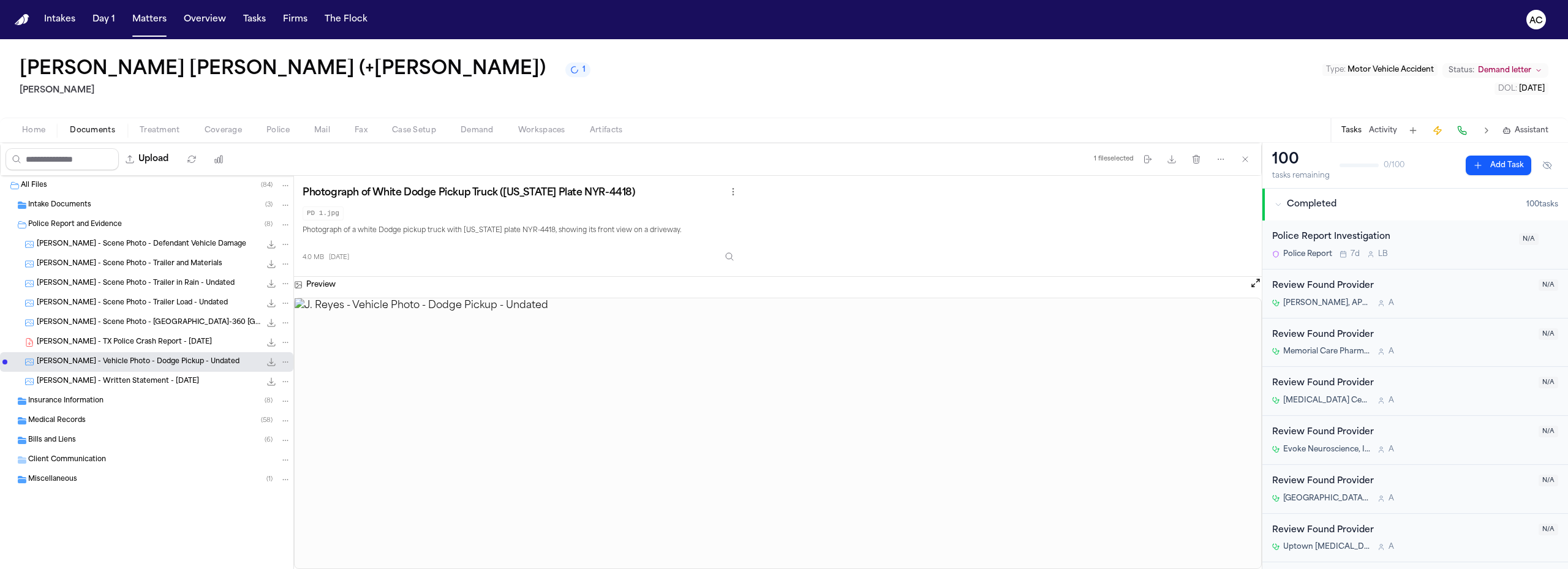
drag, startPoint x: 820, startPoint y: 416, endPoint x: 768, endPoint y: 426, distance: 53.0
click at [768, 426] on img at bounding box center [778, 433] width 967 height 271
click at [1175, 163] on icon "button" at bounding box center [1171, 159] width 7 height 7
click at [131, 376] on div "[PERSON_NAME] - Written Statement - [DATE] 2.1 MB • JPG" at bounding box center [163, 381] width 254 height 12
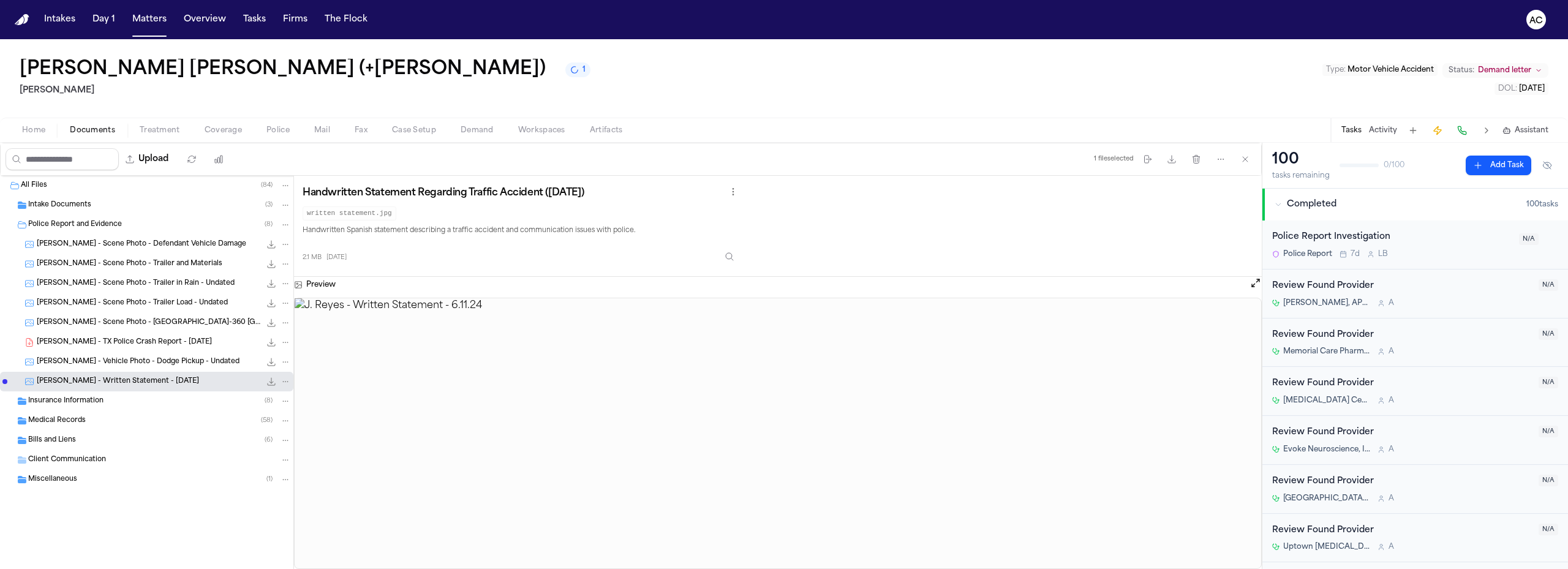
click at [29, 223] on span "Police Report and Evidence" at bounding box center [74, 225] width 93 height 10
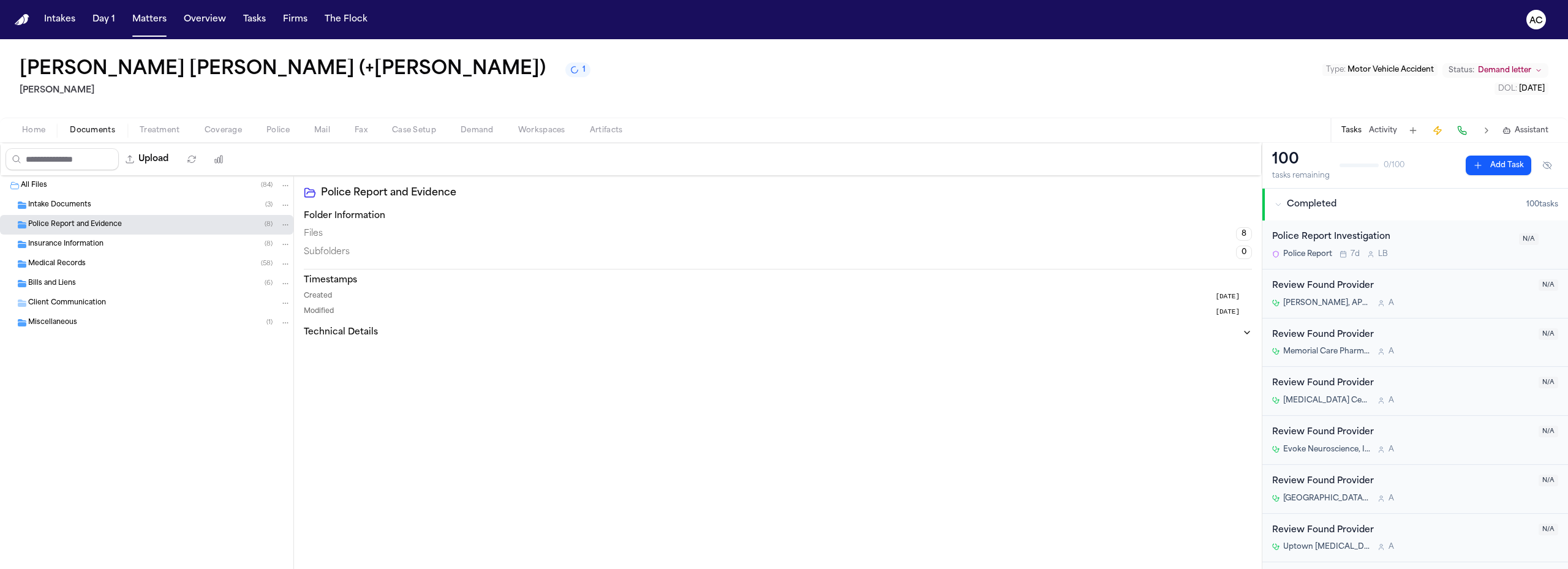
click at [104, 226] on span "Police Report and Evidence" at bounding box center [74, 225] width 93 height 10
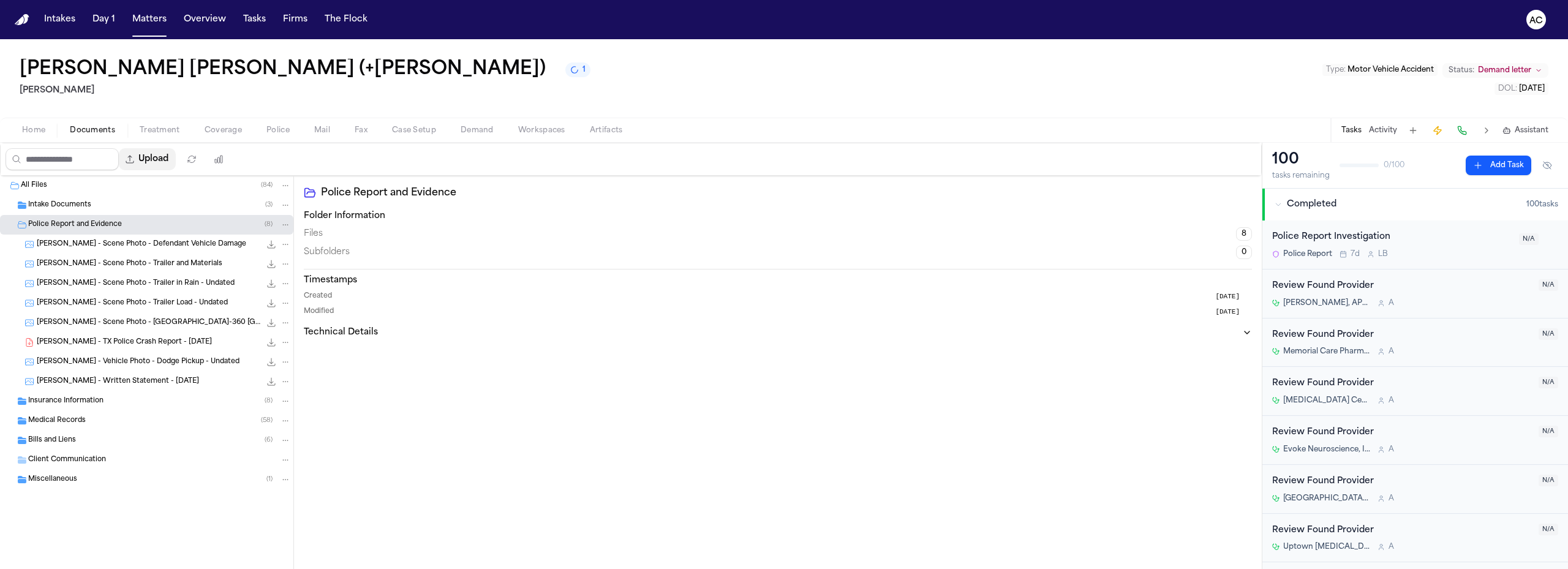
click at [152, 157] on button "Upload" at bounding box center [147, 160] width 57 height 22
select select "**********"
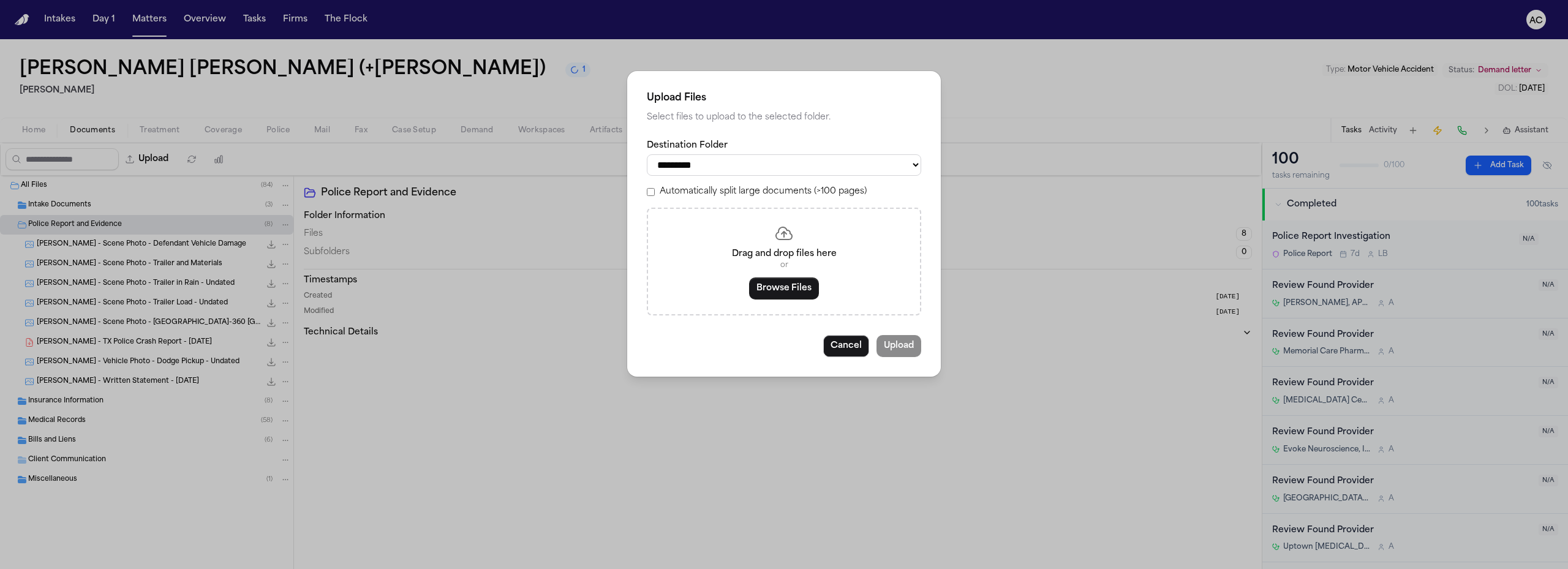
click at [710, 162] on select "**********" at bounding box center [784, 164] width 274 height 22
click at [805, 290] on button "Browse Files" at bounding box center [784, 289] width 70 height 22
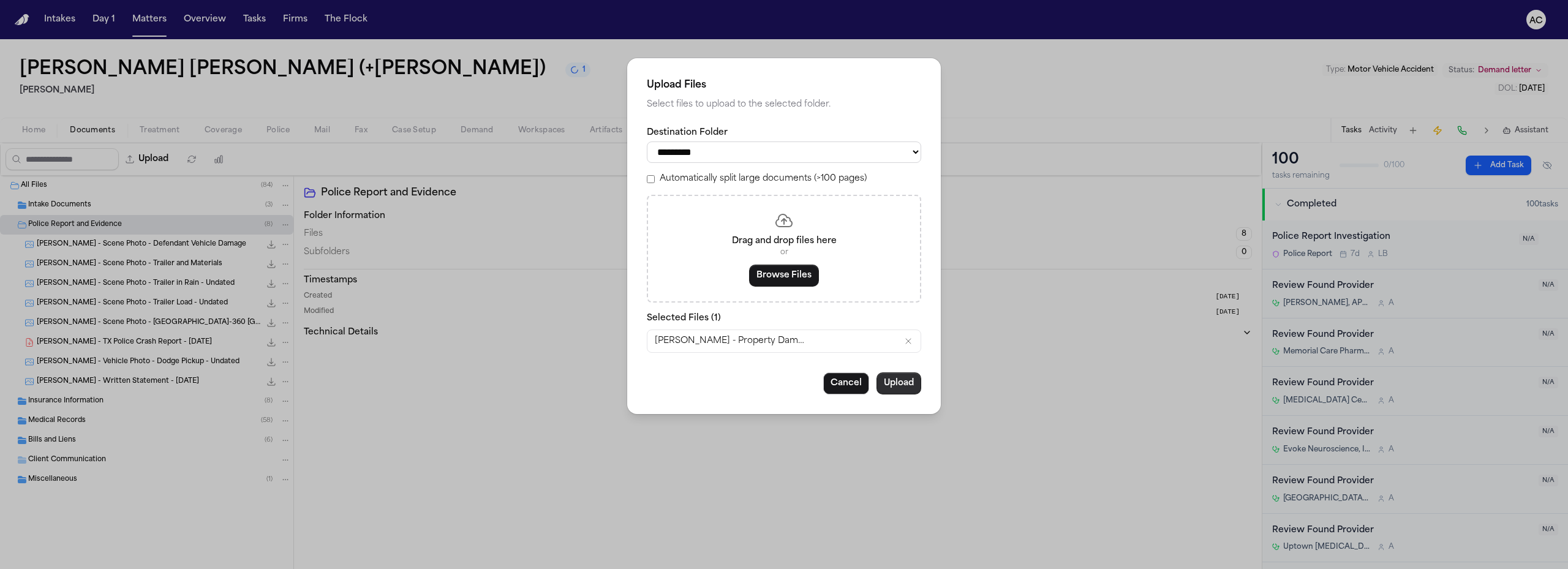
click at [897, 383] on button "Upload" at bounding box center [899, 384] width 45 height 22
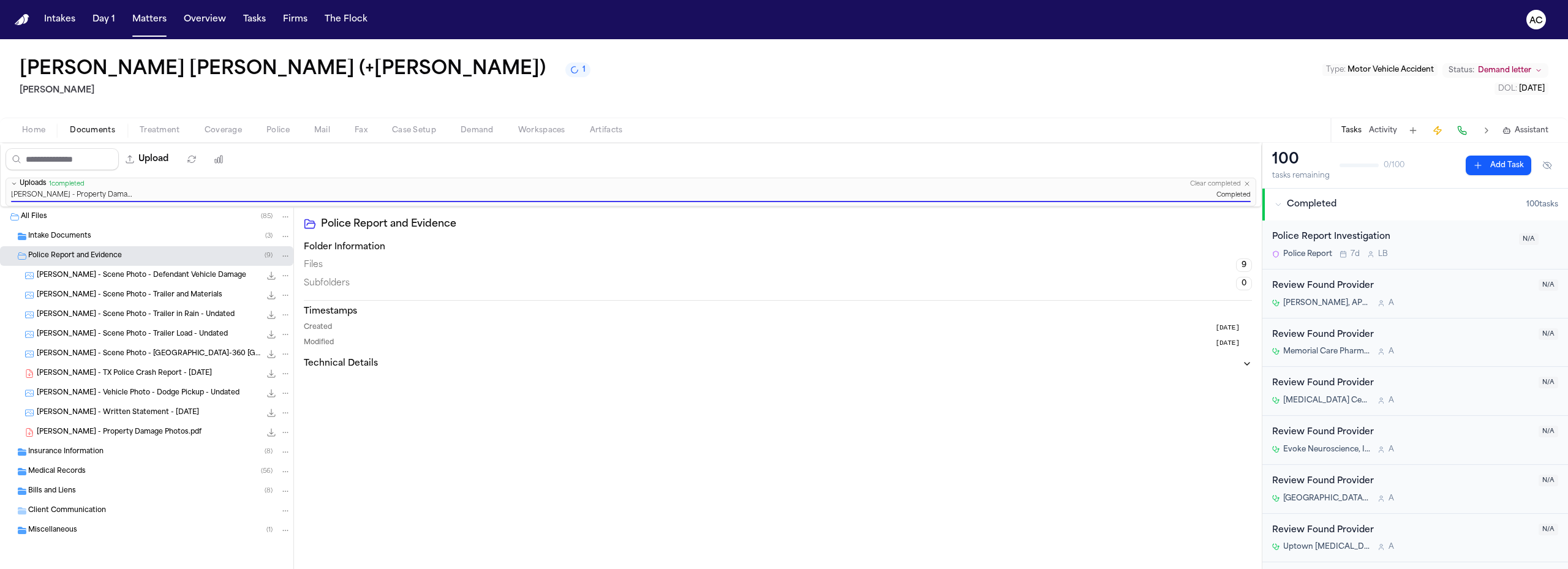
click at [538, 133] on span "Workspaces" at bounding box center [542, 130] width 47 height 10
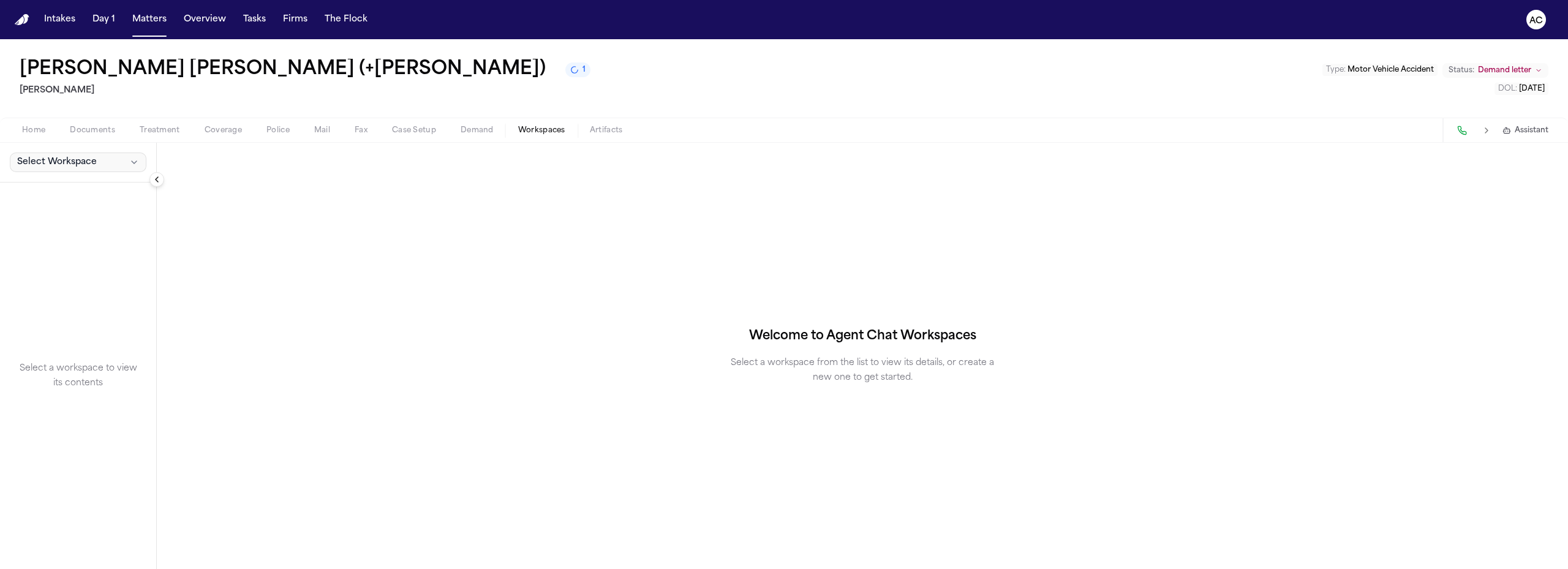
click at [131, 162] on icon "button" at bounding box center [134, 162] width 10 height 10
click at [69, 191] on span "Exhibits" at bounding box center [69, 189] width 111 height 12
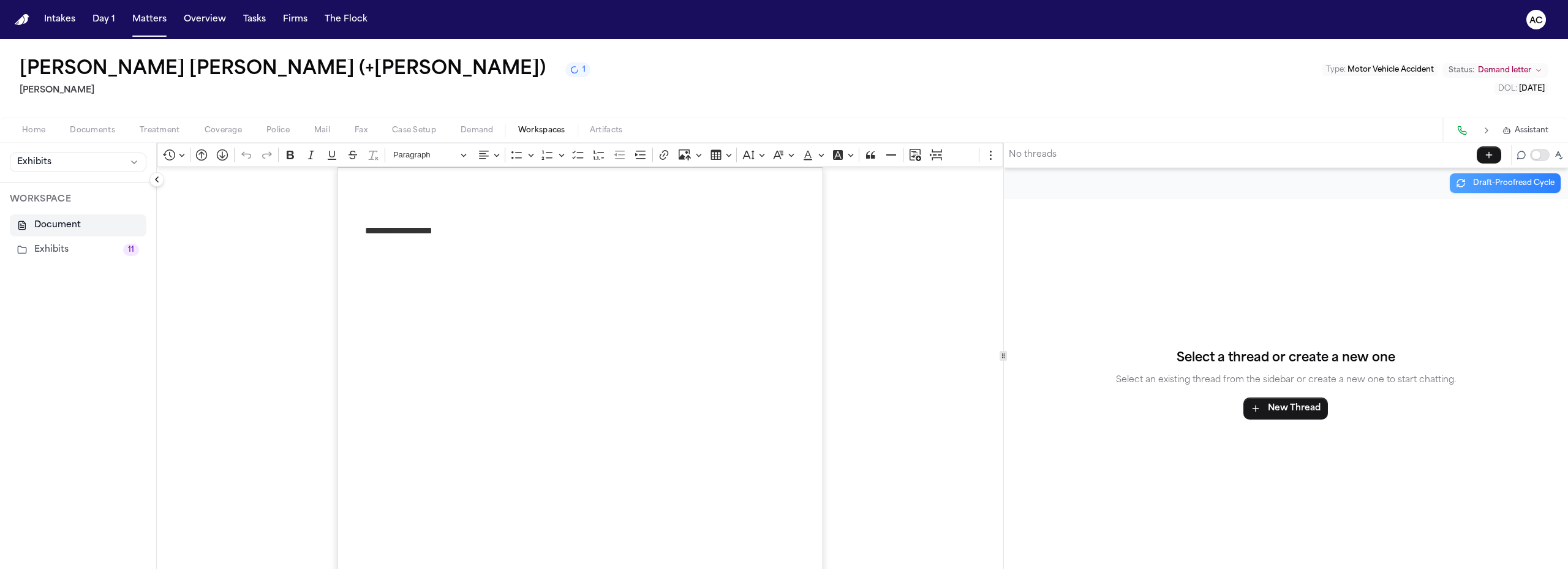
click at [55, 247] on button "Exhibits 11" at bounding box center [77, 250] width 136 height 22
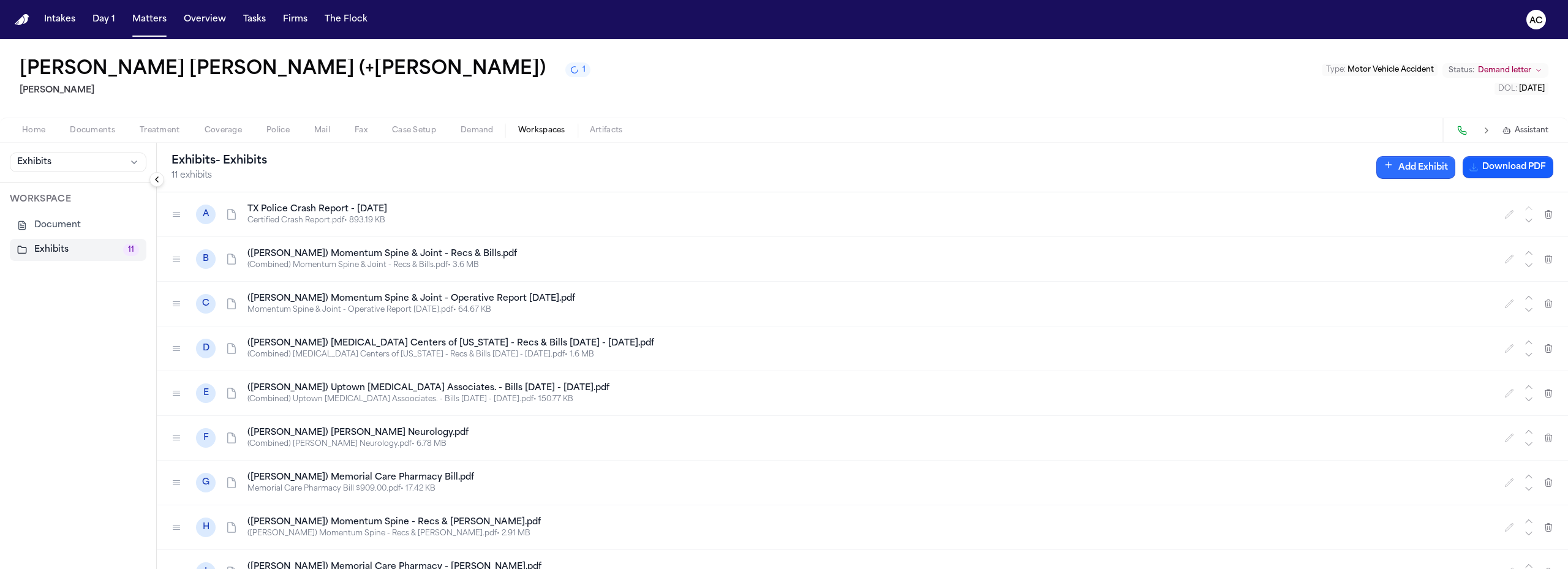
click at [1393, 169] on button "Add Exhibit" at bounding box center [1415, 168] width 79 height 22
click at [1395, 279] on input "Exhibit Name" at bounding box center [1414, 282] width 176 height 22
type input "*****"
drag, startPoint x: 1320, startPoint y: 280, endPoint x: 1274, endPoint y: 281, distance: 46.0
click at [1274, 281] on body "**********" at bounding box center [784, 284] width 1568 height 569
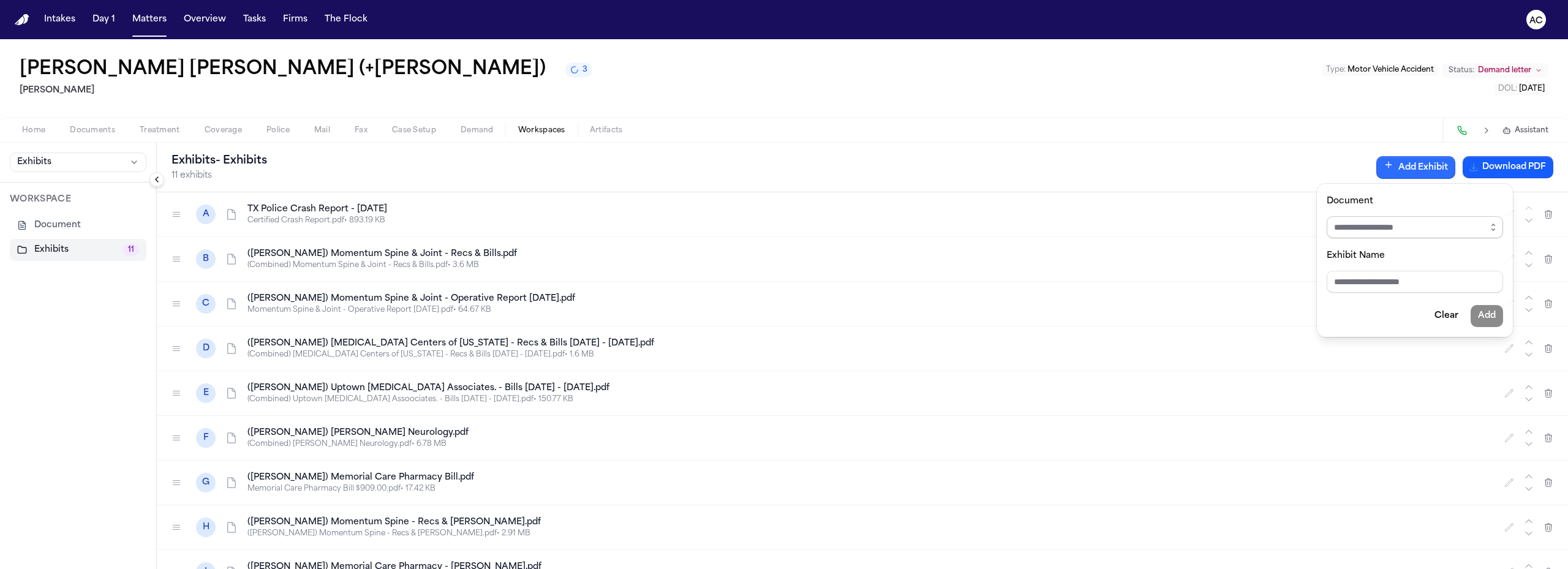
click at [1458, 226] on input "Document" at bounding box center [1414, 227] width 176 height 22
type input "**********"
click at [1424, 569] on div "**********" at bounding box center [784, 569] width 1568 height 0
type input "**********"
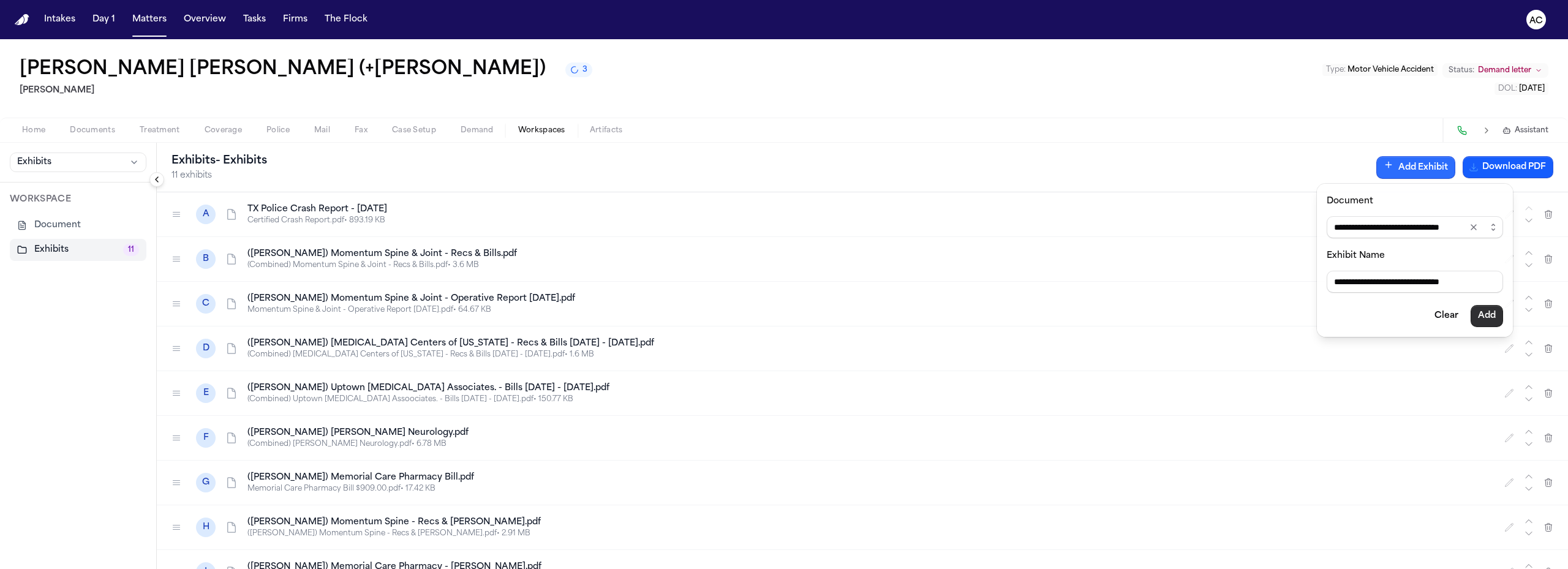
click at [1478, 314] on button "Add" at bounding box center [1486, 316] width 33 height 22
click at [1240, 160] on div "Exhibits - Exhibits 12 exhibits Add Exhibit Generating..." at bounding box center [862, 168] width 1411 height 49
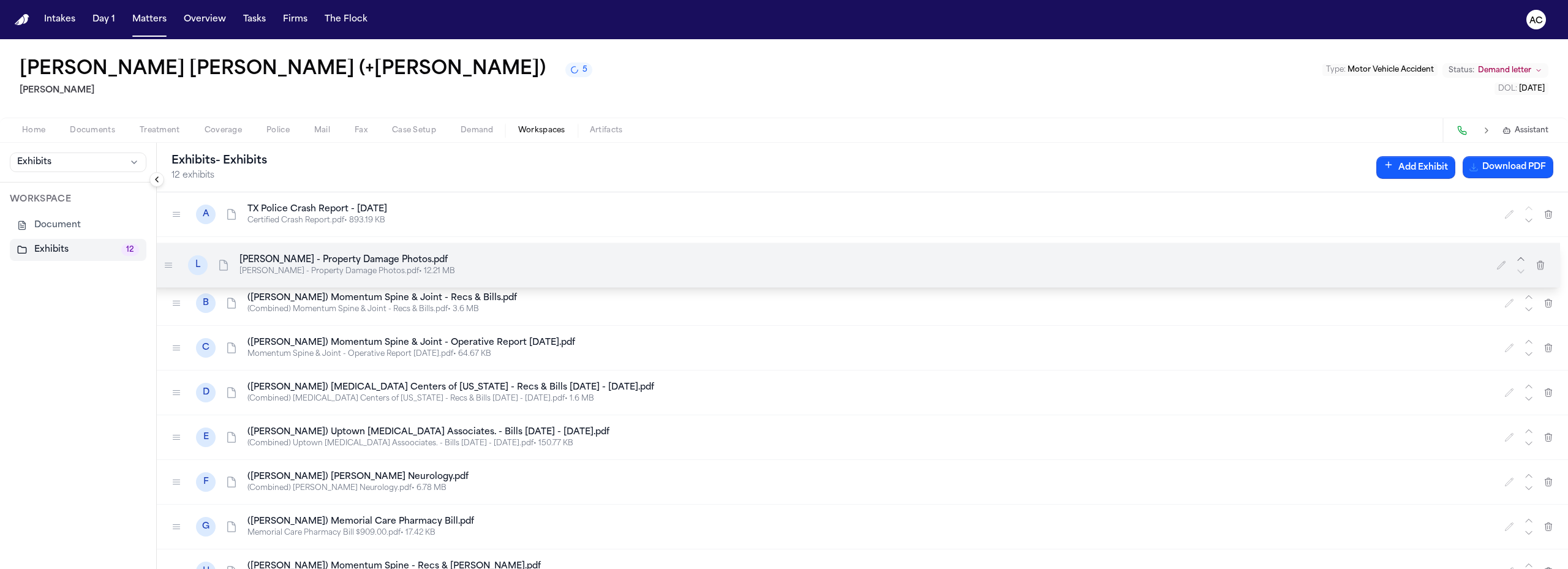
drag, startPoint x: 175, startPoint y: 548, endPoint x: 178, endPoint y: 260, distance: 288.0
click at [173, 261] on icon at bounding box center [168, 265] width 10 height 10
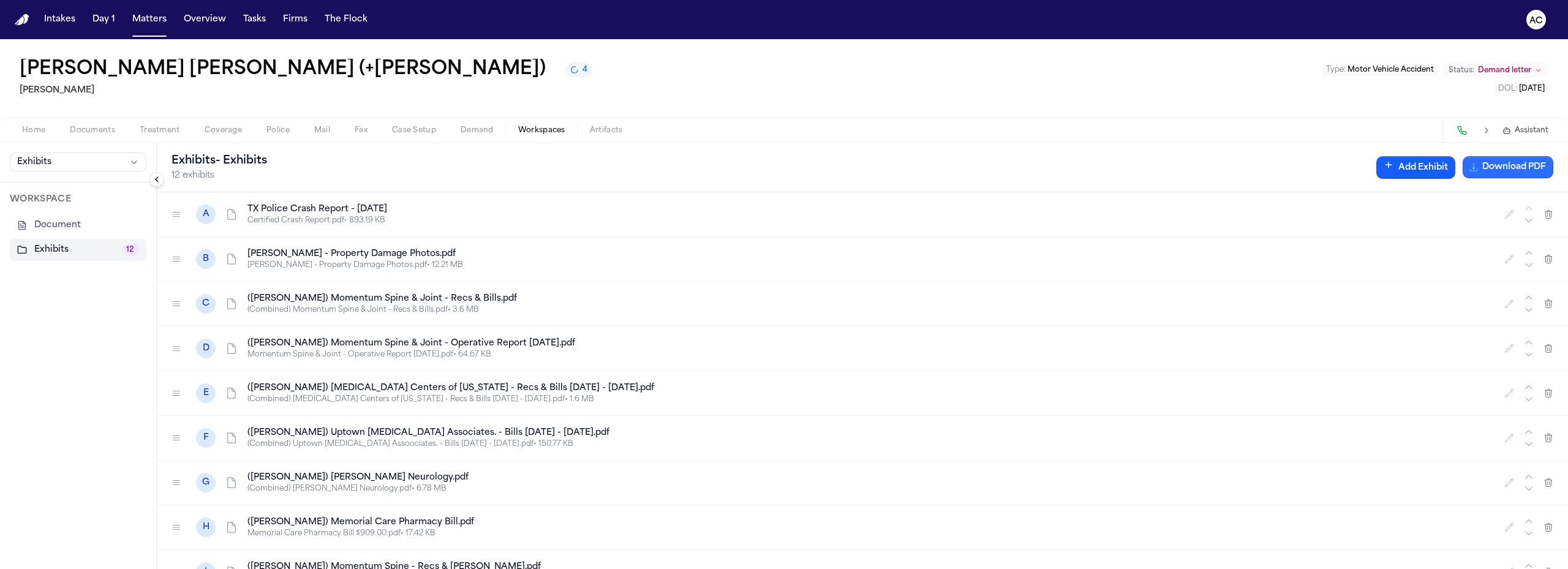
click at [1519, 173] on button "Download PDF" at bounding box center [1507, 168] width 91 height 22
click at [568, 160] on div "Exhibits - Exhibits 12 exhibits Add Exhibit Download PDF" at bounding box center [862, 168] width 1411 height 49
click at [98, 22] on button "Day 1" at bounding box center [104, 20] width 33 height 22
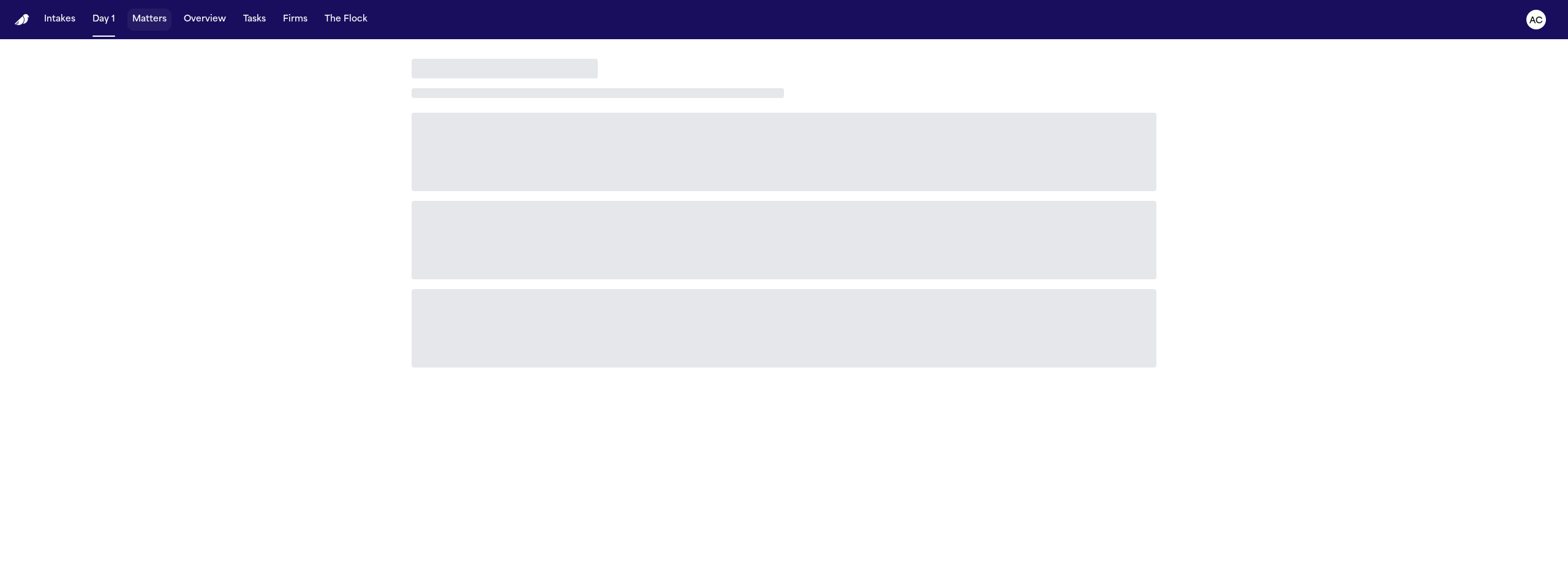
click at [144, 15] on button "Matters" at bounding box center [149, 20] width 44 height 22
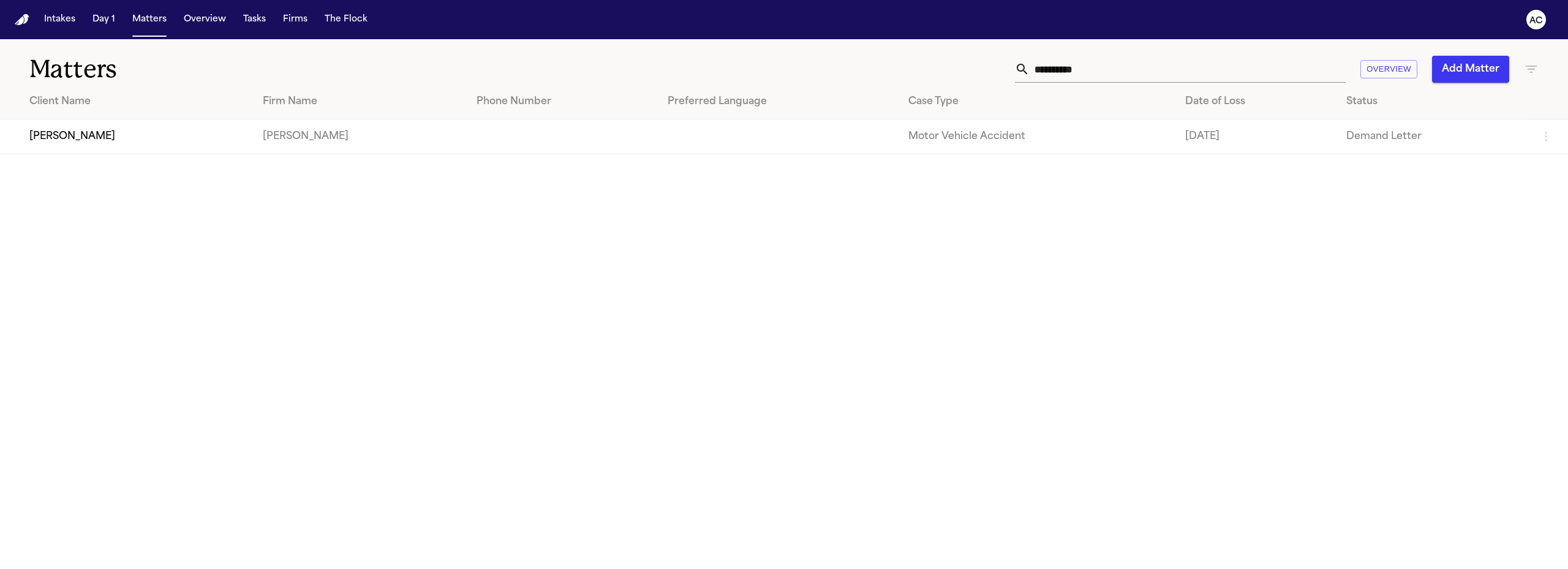
click at [77, 136] on td "[PERSON_NAME]" at bounding box center [126, 137] width 253 height 35
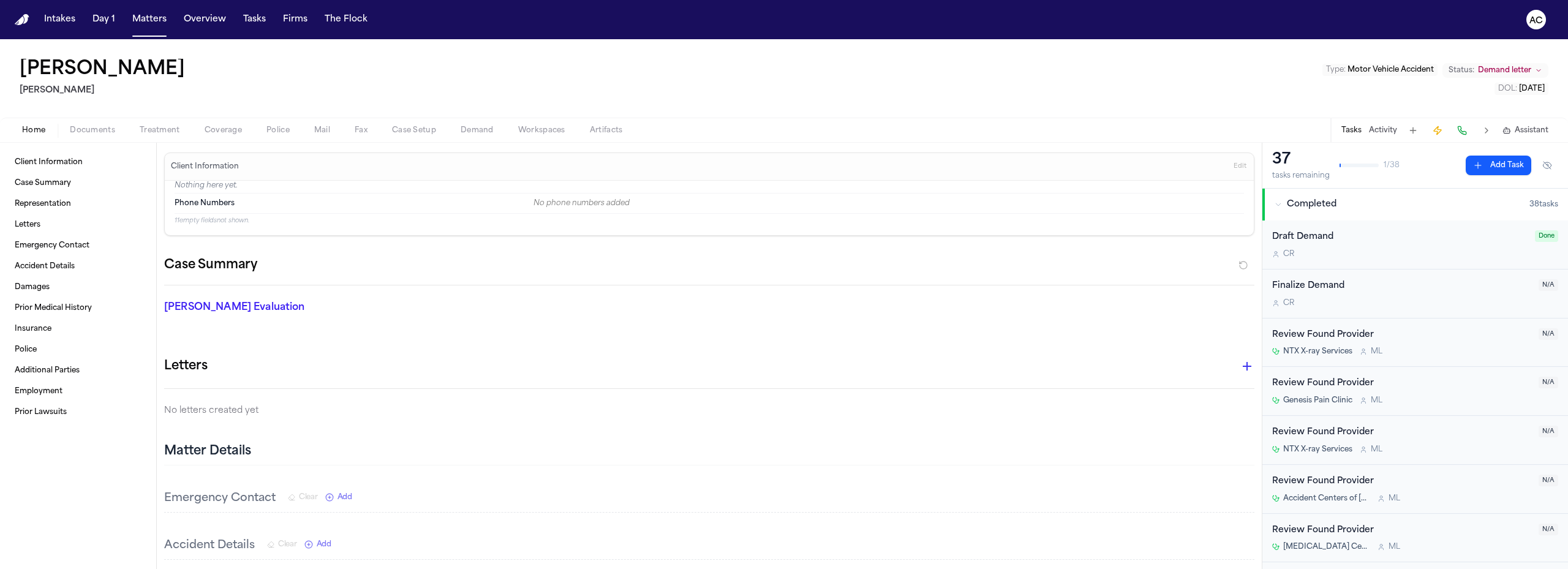
click at [99, 128] on span "Documents" at bounding box center [93, 130] width 45 height 10
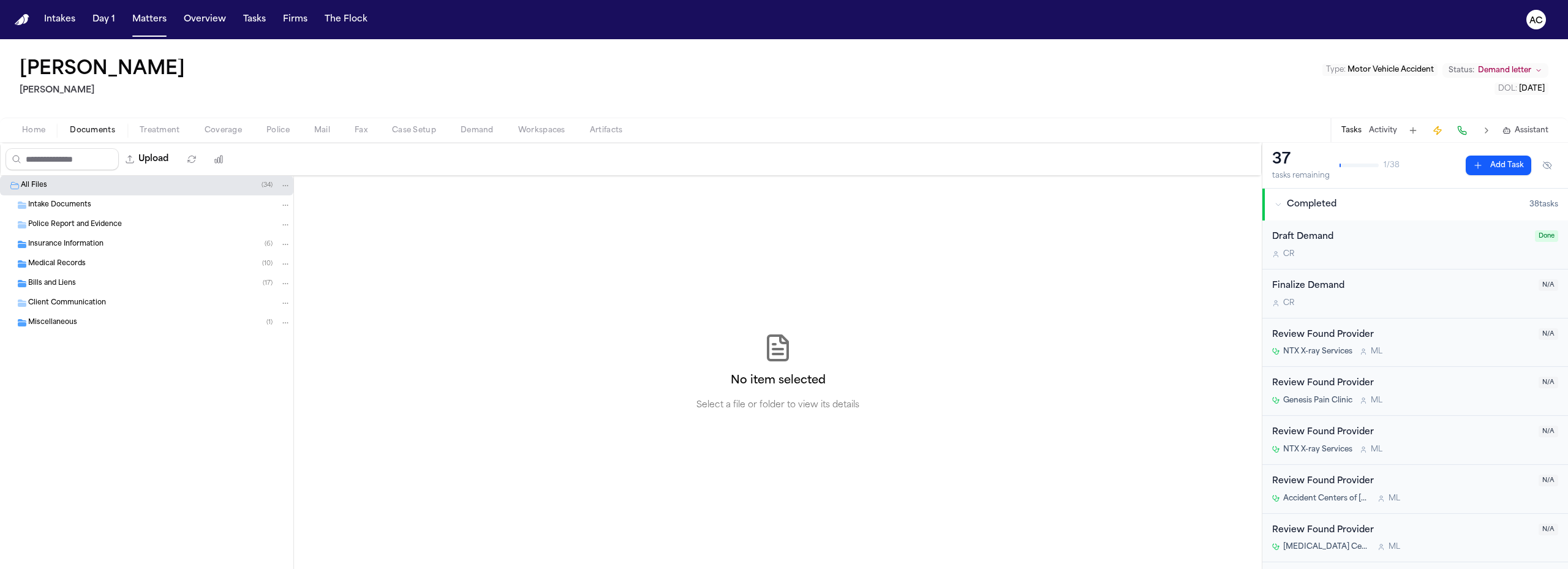
click at [70, 224] on span "Police Report and Evidence" at bounding box center [74, 225] width 93 height 10
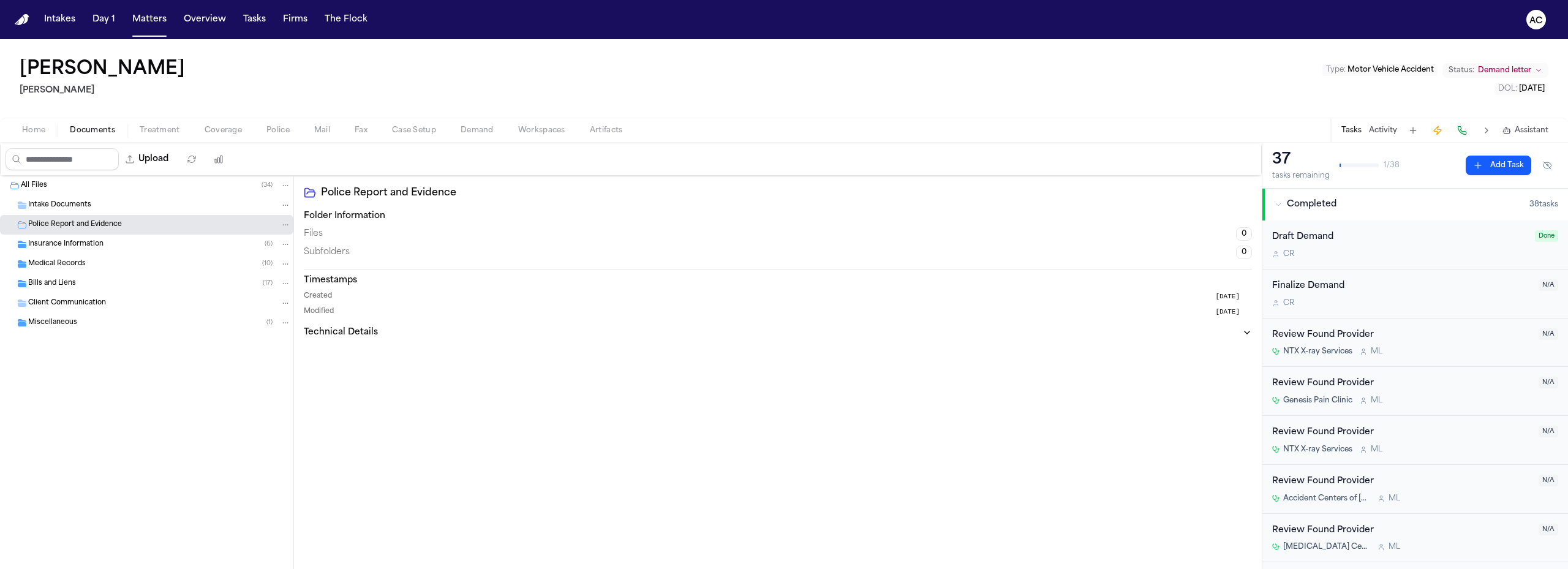
click at [88, 223] on span "Police Report and Evidence" at bounding box center [74, 225] width 93 height 10
click at [22, 224] on icon "Folder: Police Report and Evidence" at bounding box center [22, 224] width 9 height 7
click at [22, 203] on icon "Folder: Intake Documents" at bounding box center [22, 205] width 9 height 7
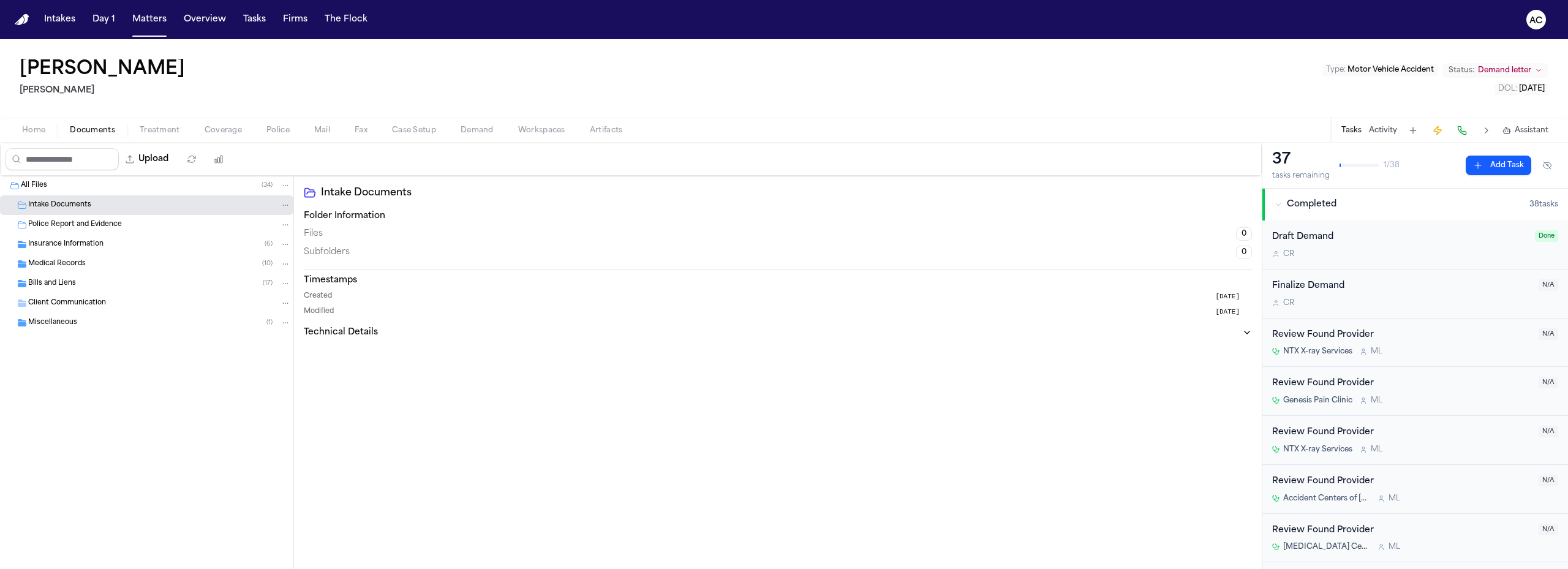
click at [20, 263] on icon "Folder: Medical Records" at bounding box center [22, 263] width 9 height 7
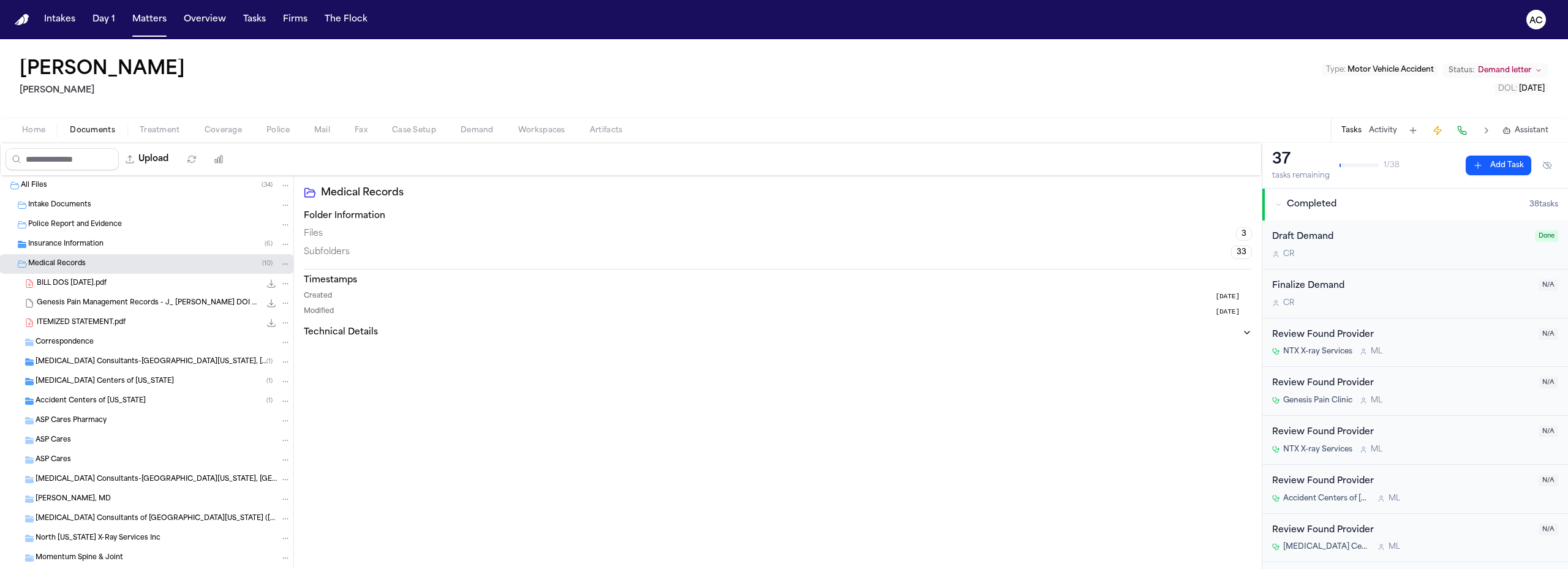
click at [102, 287] on span "BILL DOS [DATE].pdf" at bounding box center [72, 283] width 70 height 10
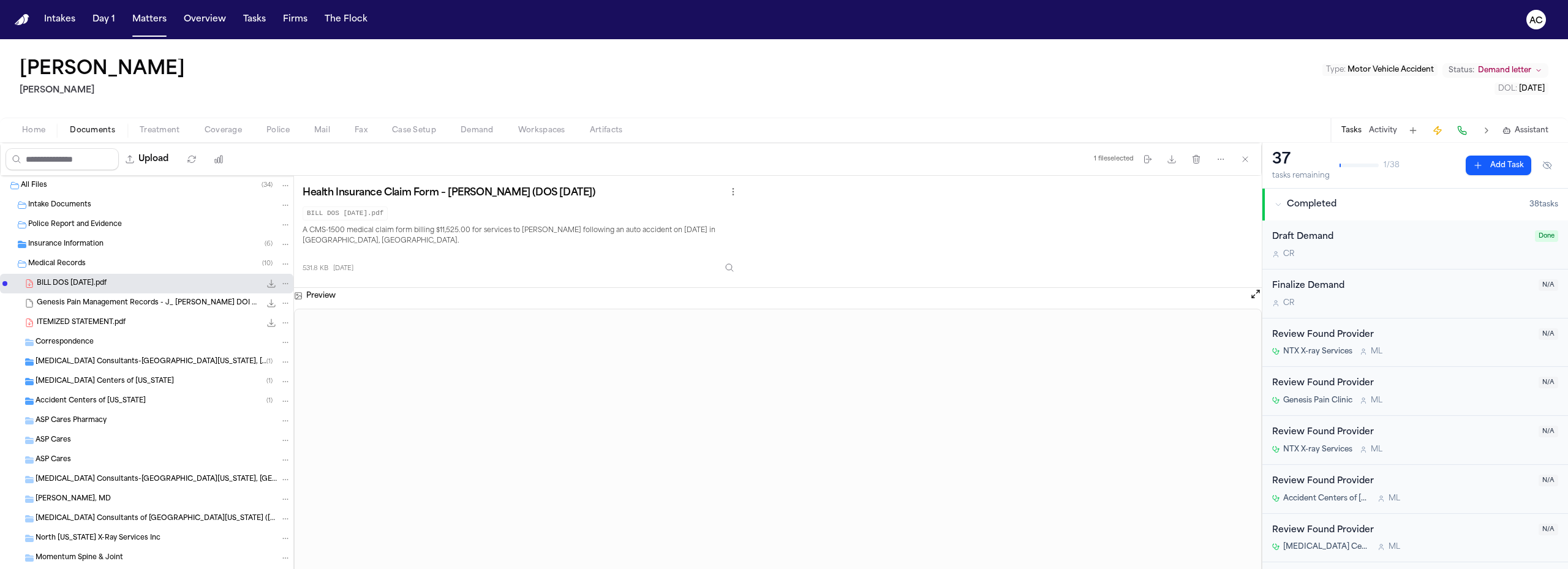
click at [128, 306] on span "Genesis Pain Management Records - J_ [PERSON_NAME] DOI 04_19_24.msg" at bounding box center [148, 303] width 223 height 10
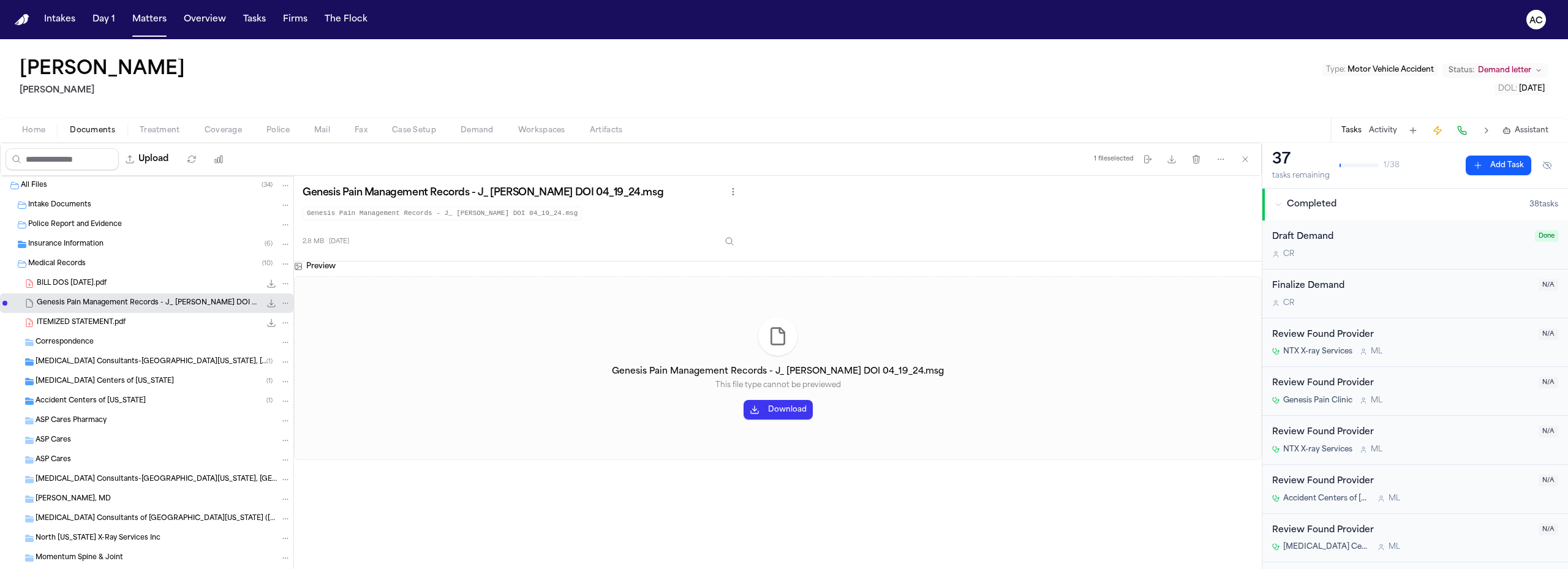
click at [91, 325] on span "ITEMIZED STATEMENT.pdf" at bounding box center [81, 322] width 89 height 10
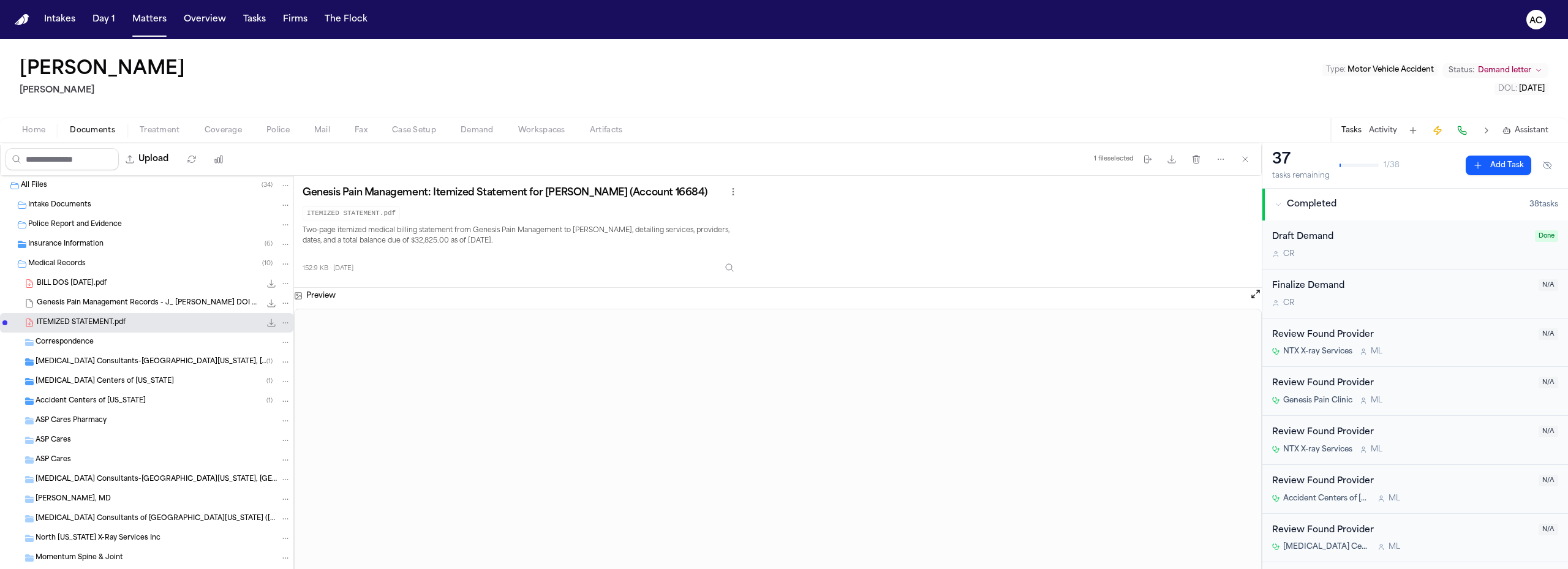
click at [92, 301] on span "Genesis Pain Management Records - J_ [PERSON_NAME] DOI 04_19_24.msg" at bounding box center [148, 303] width 223 height 10
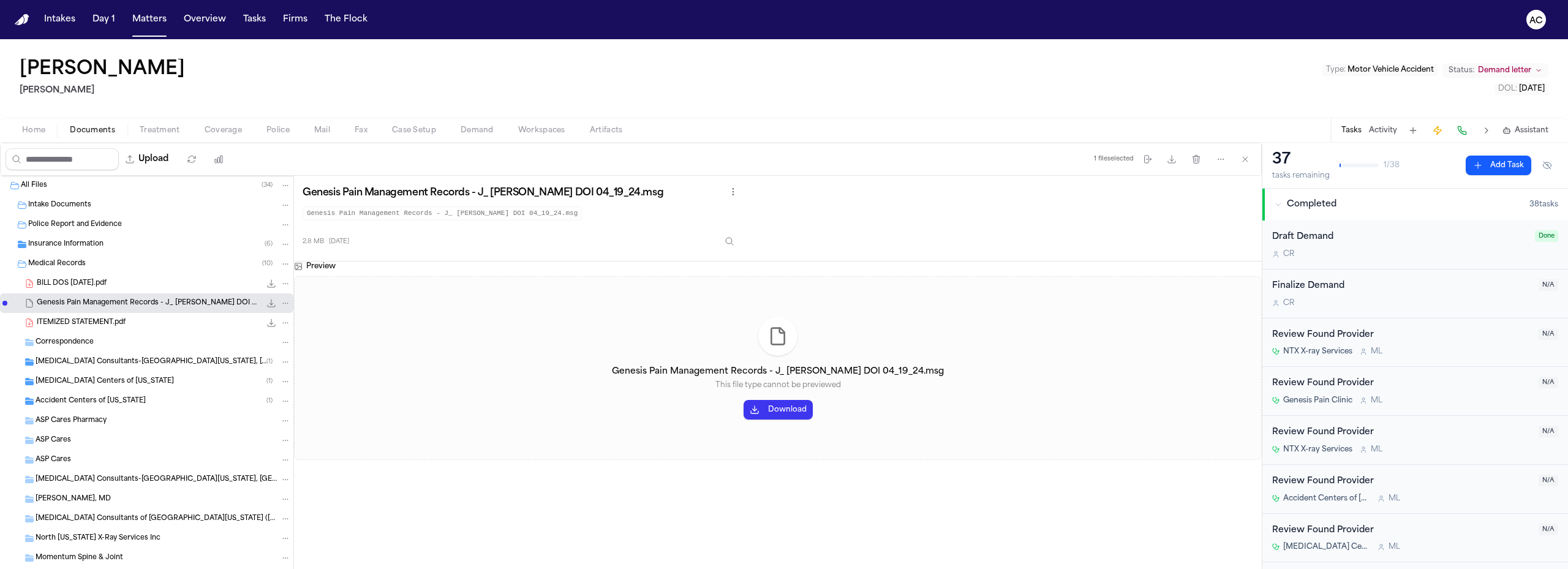
click at [792, 416] on button "Download" at bounding box center [778, 409] width 69 height 20
click at [479, 500] on div "Preview Genesis Pain Management Records - J_ [PERSON_NAME] DOI 04_19_24.msg Thi…" at bounding box center [778, 433] width 967 height 342
click at [83, 381] on span "[MEDICAL_DATA] Centers of [US_STATE]" at bounding box center [105, 381] width 139 height 10
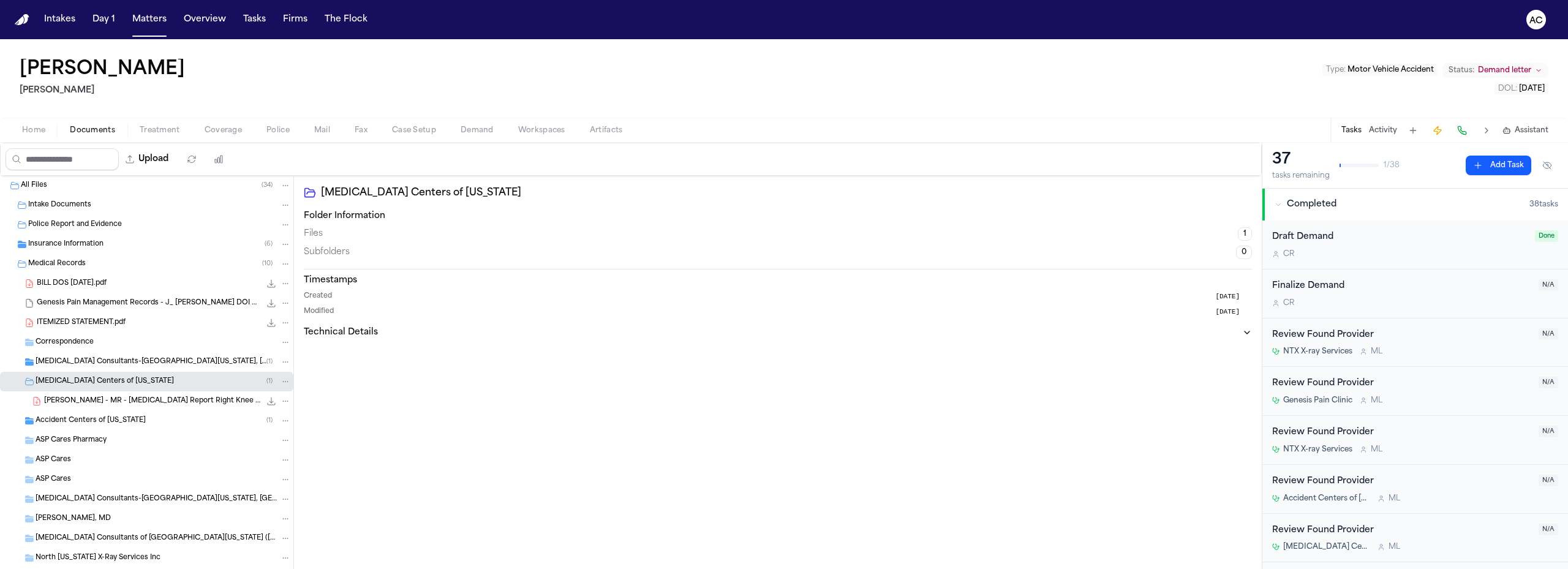
drag, startPoint x: 96, startPoint y: 403, endPoint x: 210, endPoint y: 408, distance: 114.1
click at [97, 403] on span "[PERSON_NAME] - MR - [MEDICAL_DATA] Report Right Knee from [MEDICAL_DATA] Cente…" at bounding box center [152, 401] width 216 height 10
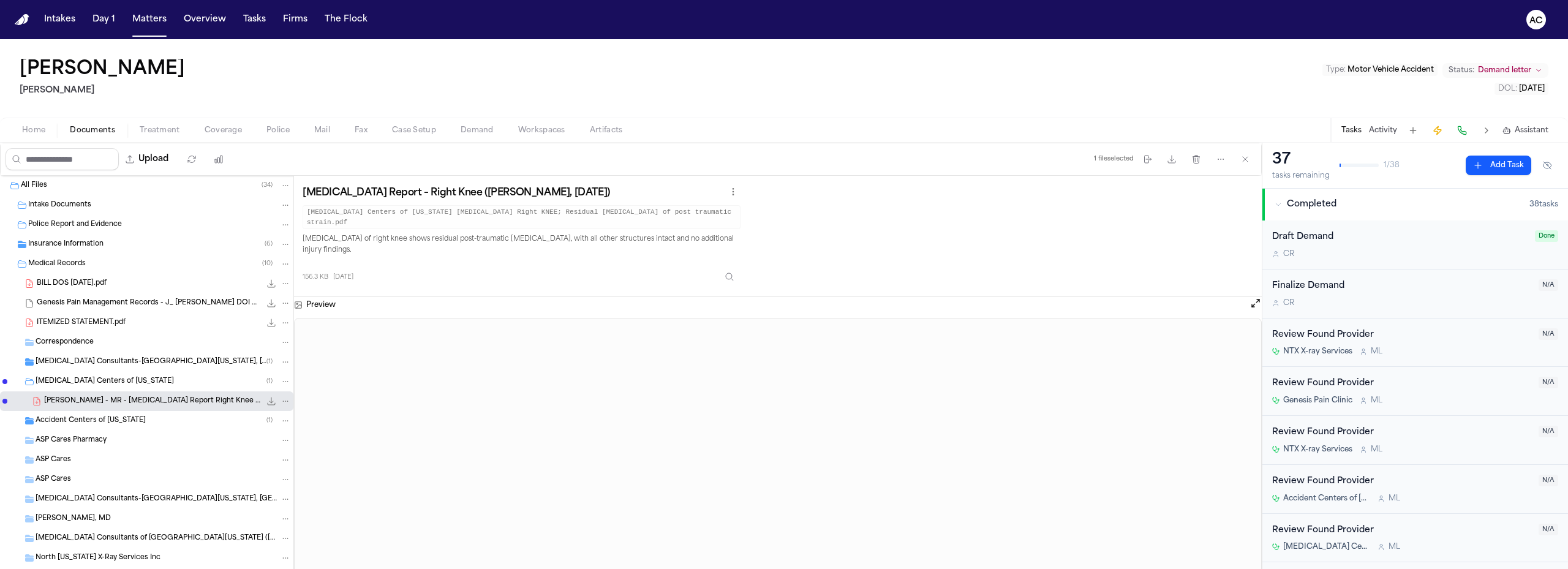
click at [103, 416] on span "Accident Centers of [US_STATE]" at bounding box center [91, 421] width 110 height 10
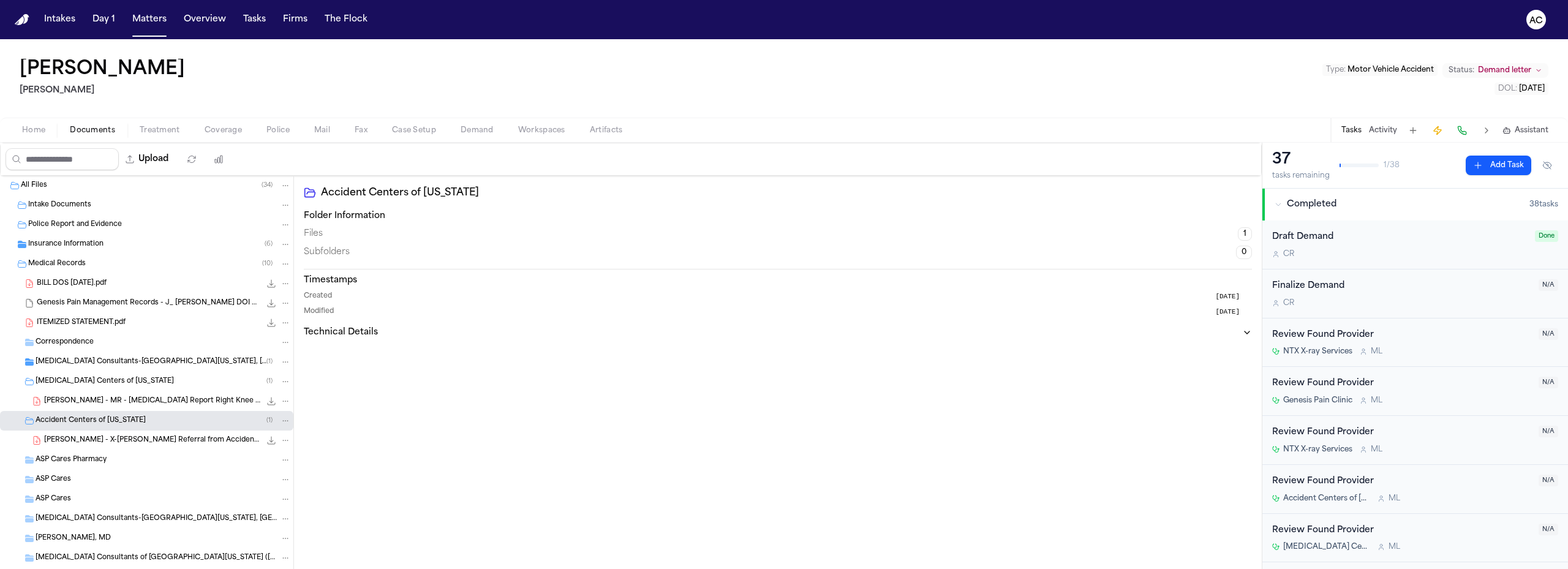
click at [132, 437] on span "[PERSON_NAME] - X-[PERSON_NAME] Referral from Accident Centers of [US_STATE] - …" at bounding box center [152, 441] width 216 height 10
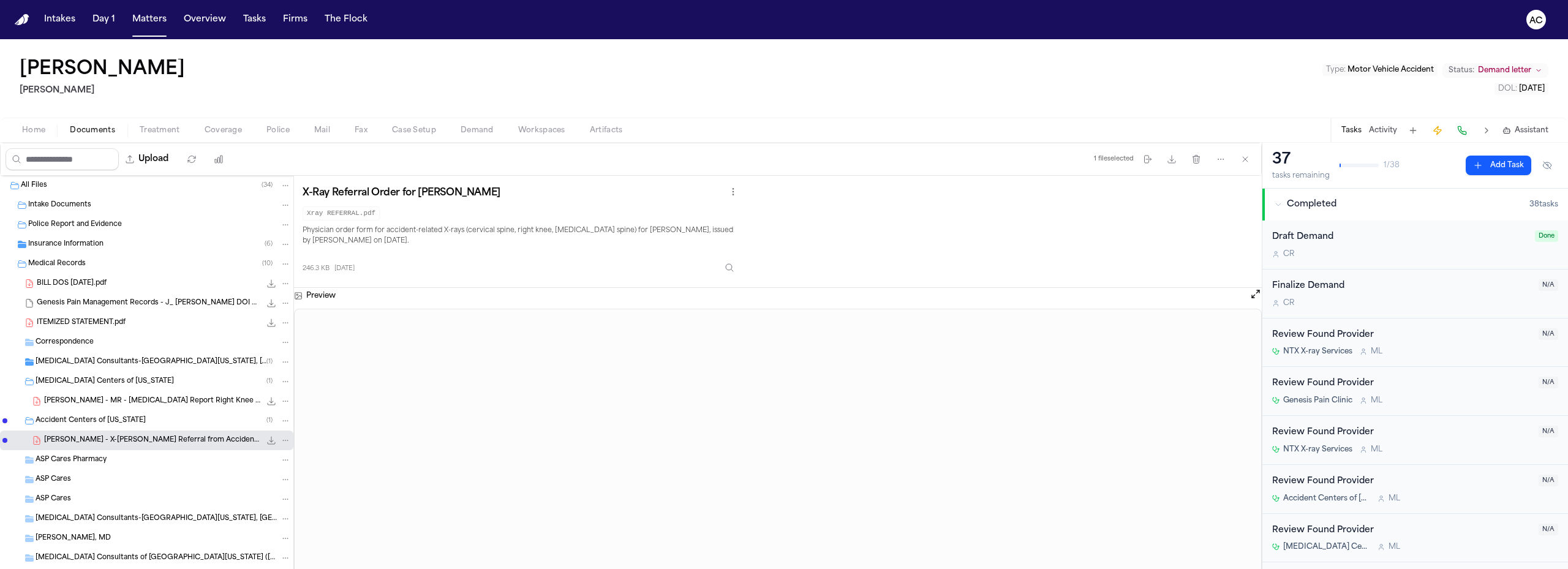
click at [44, 419] on span "Accident Centers of [US_STATE]" at bounding box center [91, 421] width 110 height 10
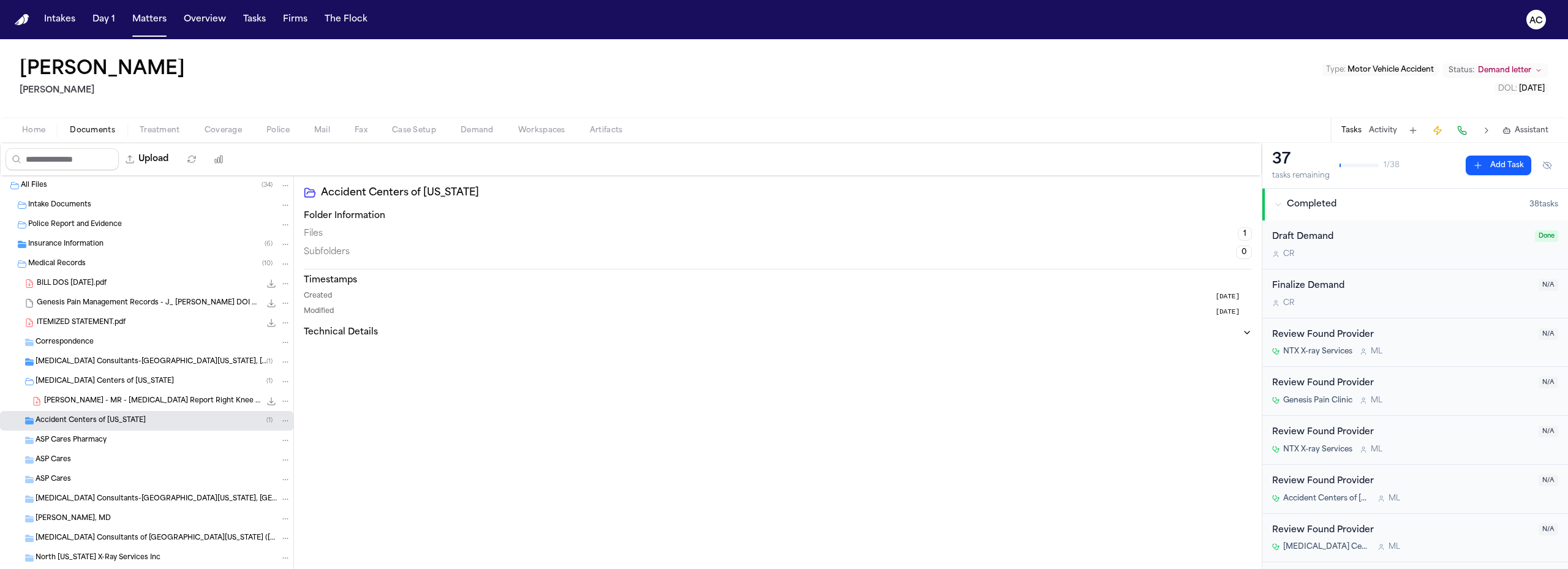
click at [69, 378] on span "[MEDICAL_DATA] Centers of [US_STATE]" at bounding box center [105, 381] width 139 height 10
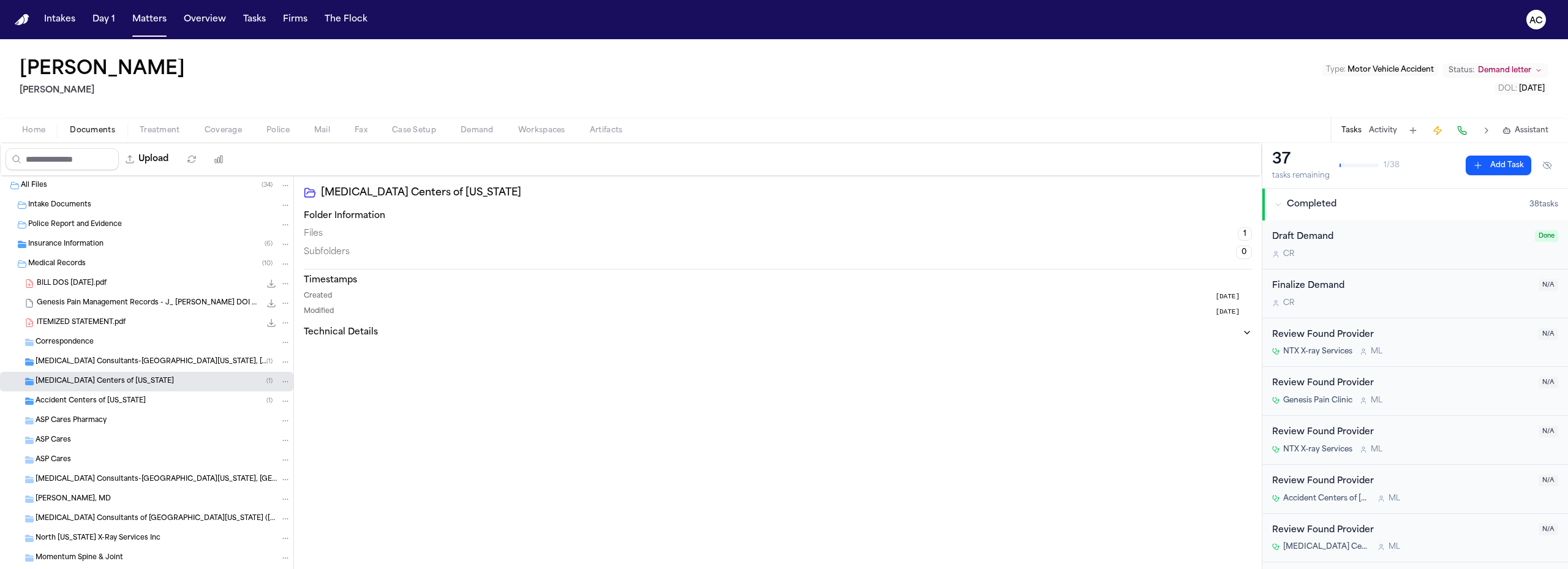
click at [77, 362] on span "[MEDICAL_DATA] Consultants-[GEOGRAPHIC_DATA][US_STATE], [GEOGRAPHIC_DATA]" at bounding box center [151, 362] width 230 height 10
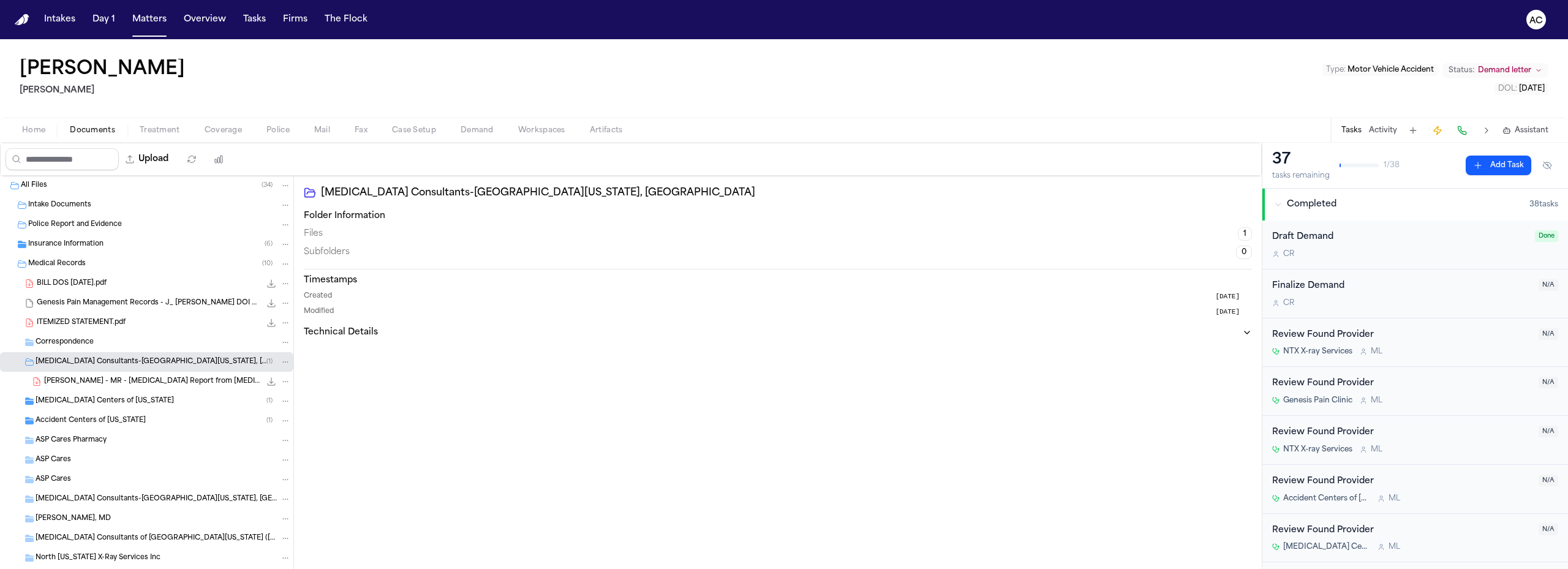
click at [86, 379] on span "[PERSON_NAME] - MR - [MEDICAL_DATA] Report from [MEDICAL_DATA] Consultants [GEO…" at bounding box center [152, 381] width 216 height 10
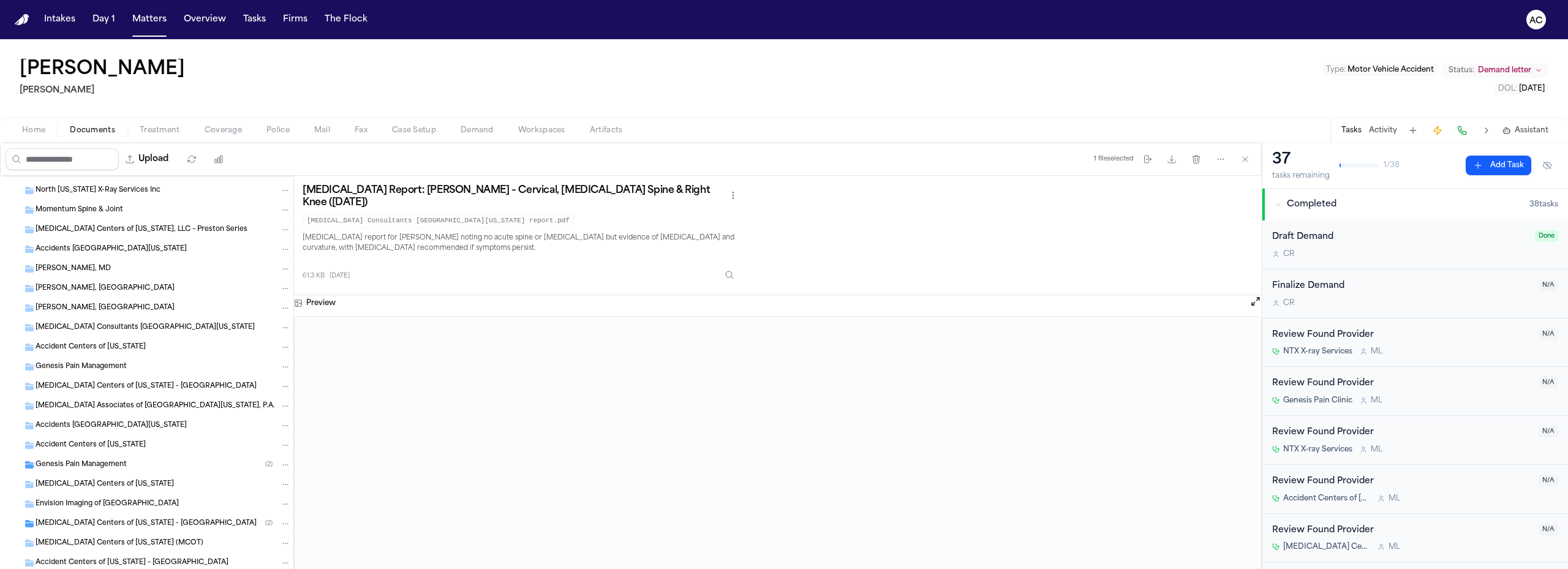
scroll to position [429, 0]
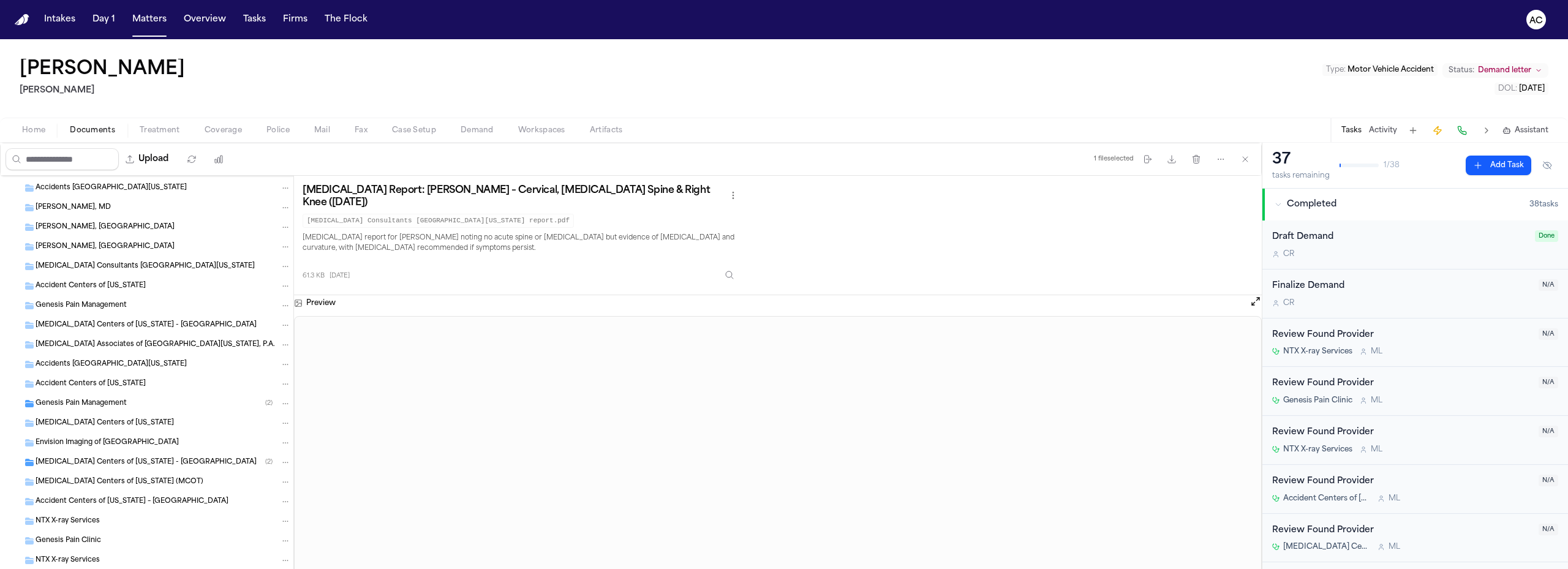
click at [141, 399] on div "Genesis Pain Management ( 2 )" at bounding box center [163, 404] width 255 height 11
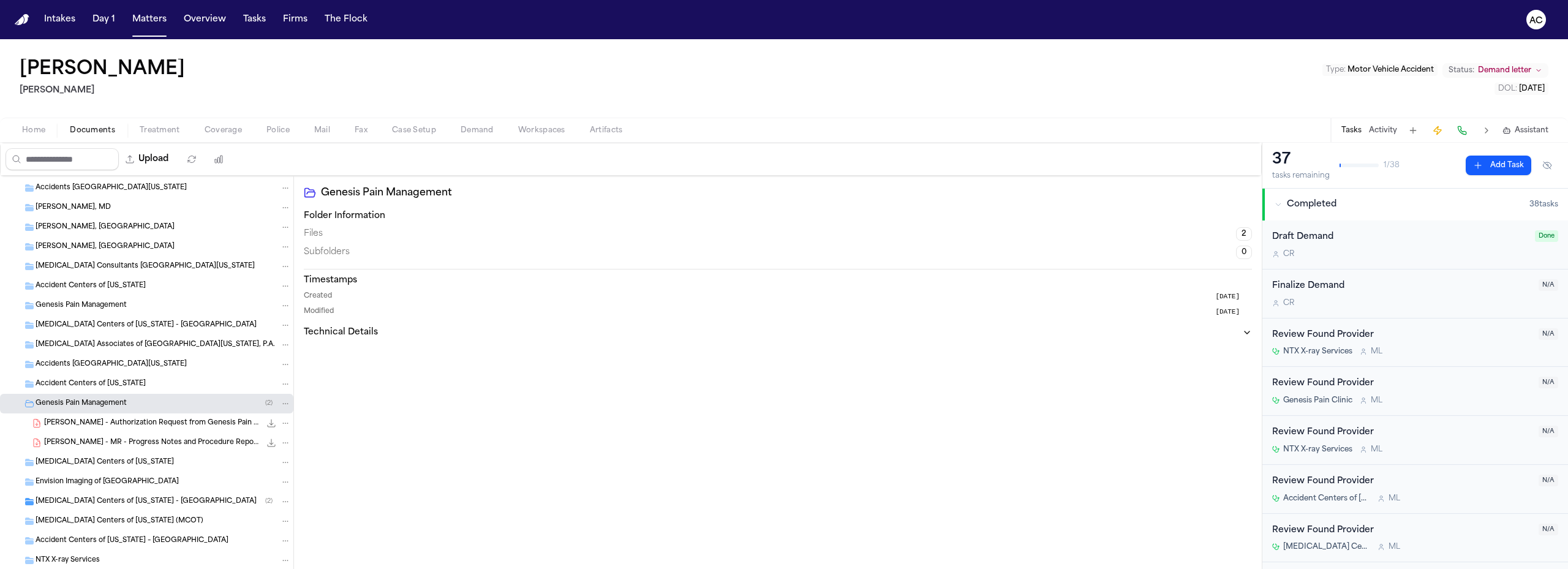
click at [154, 439] on span "[PERSON_NAME] - MR - Progress Notes and Procedure Reports from Genesis Pain Man…" at bounding box center [152, 443] width 216 height 10
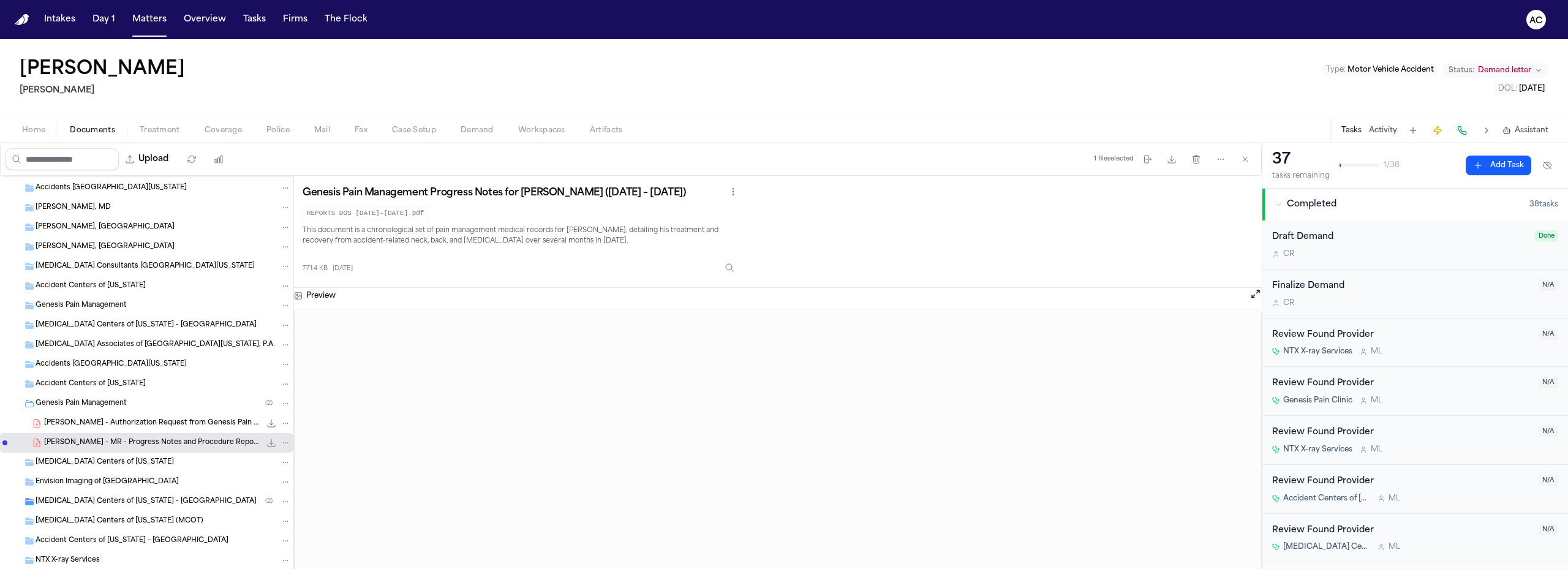
click at [27, 405] on icon "Folder: Genesis Pain Management" at bounding box center [30, 404] width 10 height 10
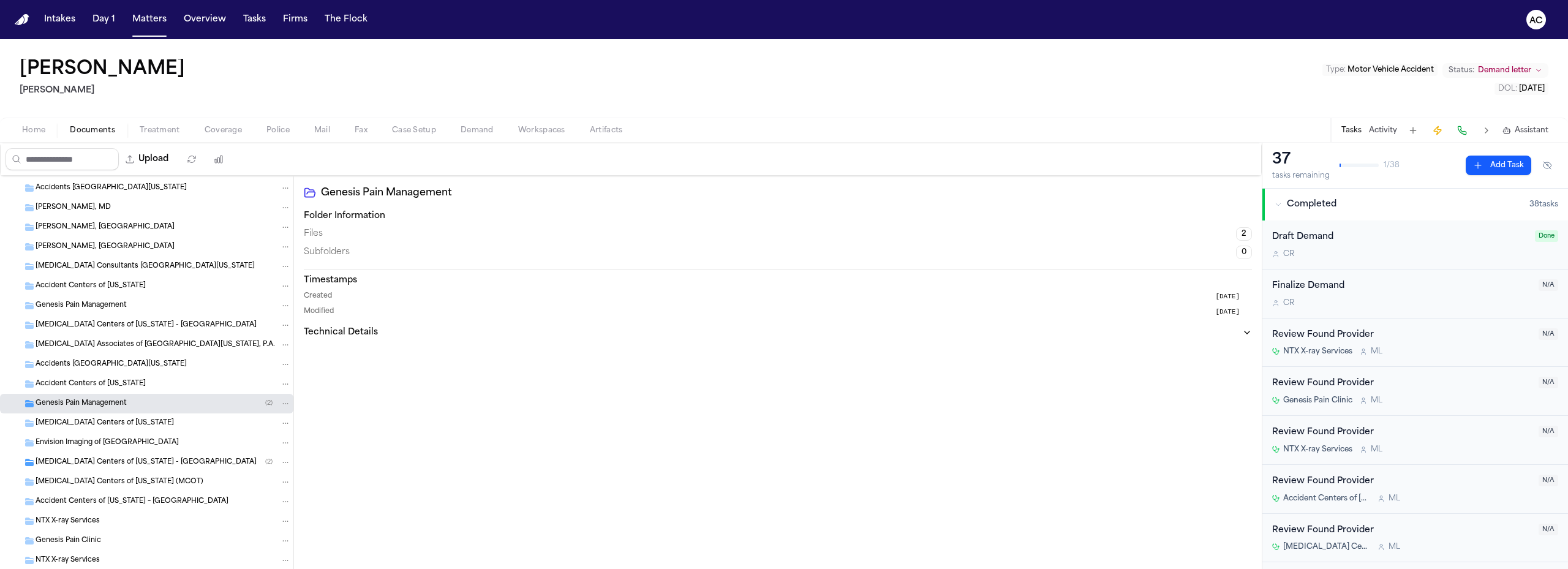
click at [26, 462] on icon "Folder: MRI Centers of Texas - Dallas" at bounding box center [29, 462] width 9 height 7
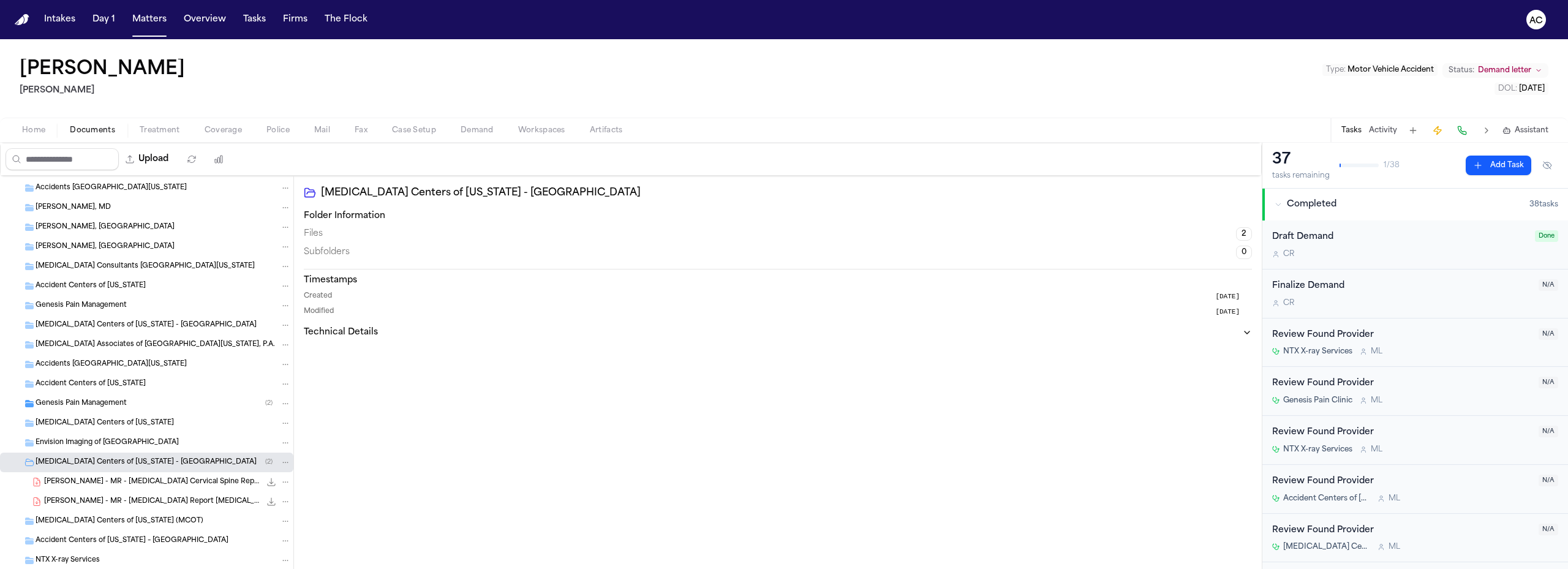
click at [128, 484] on span "[PERSON_NAME] - MR - [MEDICAL_DATA] Cervical Spine Report from [MEDICAL_DATA] C…" at bounding box center [152, 482] width 216 height 10
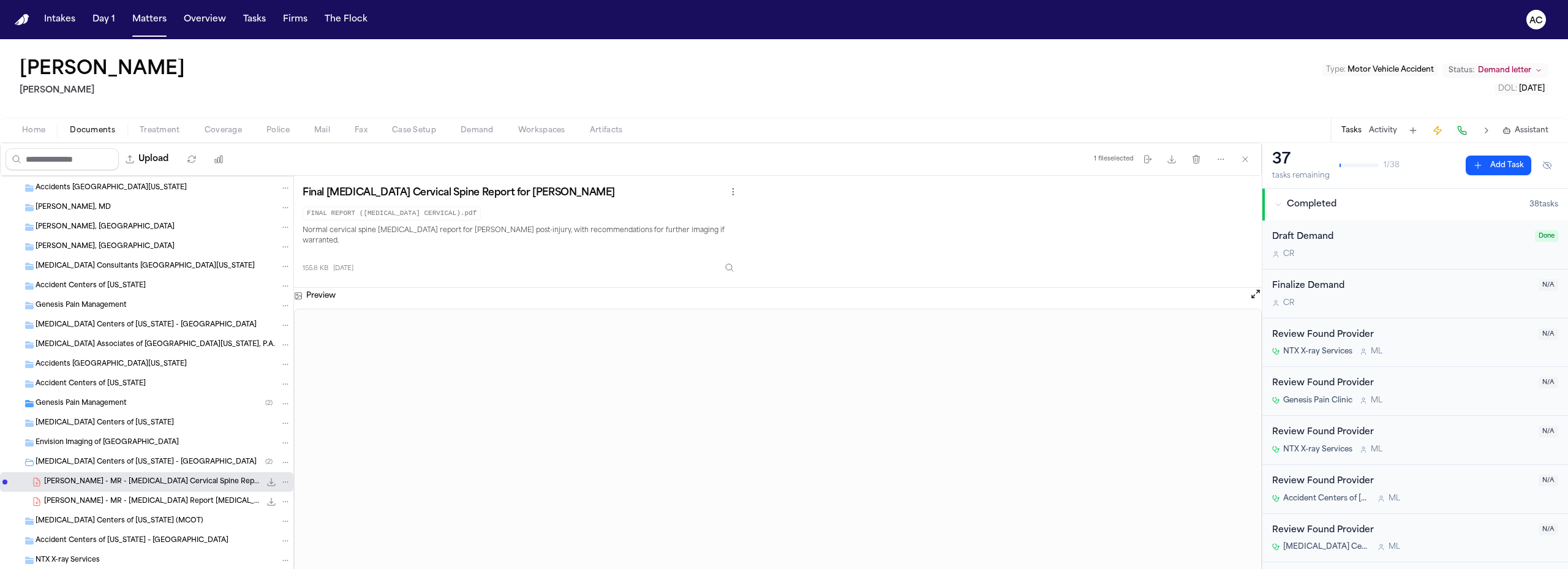
click at [73, 500] on span "[PERSON_NAME] - MR - [MEDICAL_DATA] Report [MEDICAL_DATA] from [MEDICAL_DATA] C…" at bounding box center [152, 502] width 216 height 10
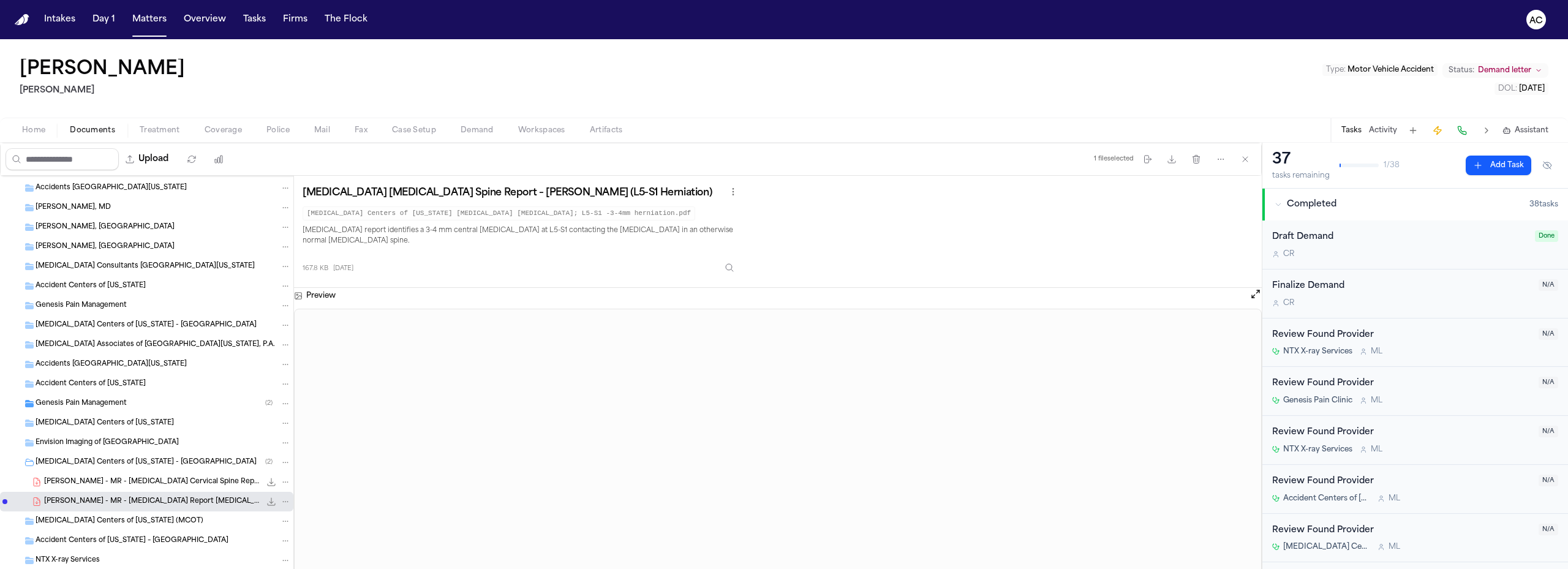
click at [183, 482] on span "[PERSON_NAME] - MR - [MEDICAL_DATA] Cervical Spine Report from [MEDICAL_DATA] C…" at bounding box center [152, 482] width 216 height 10
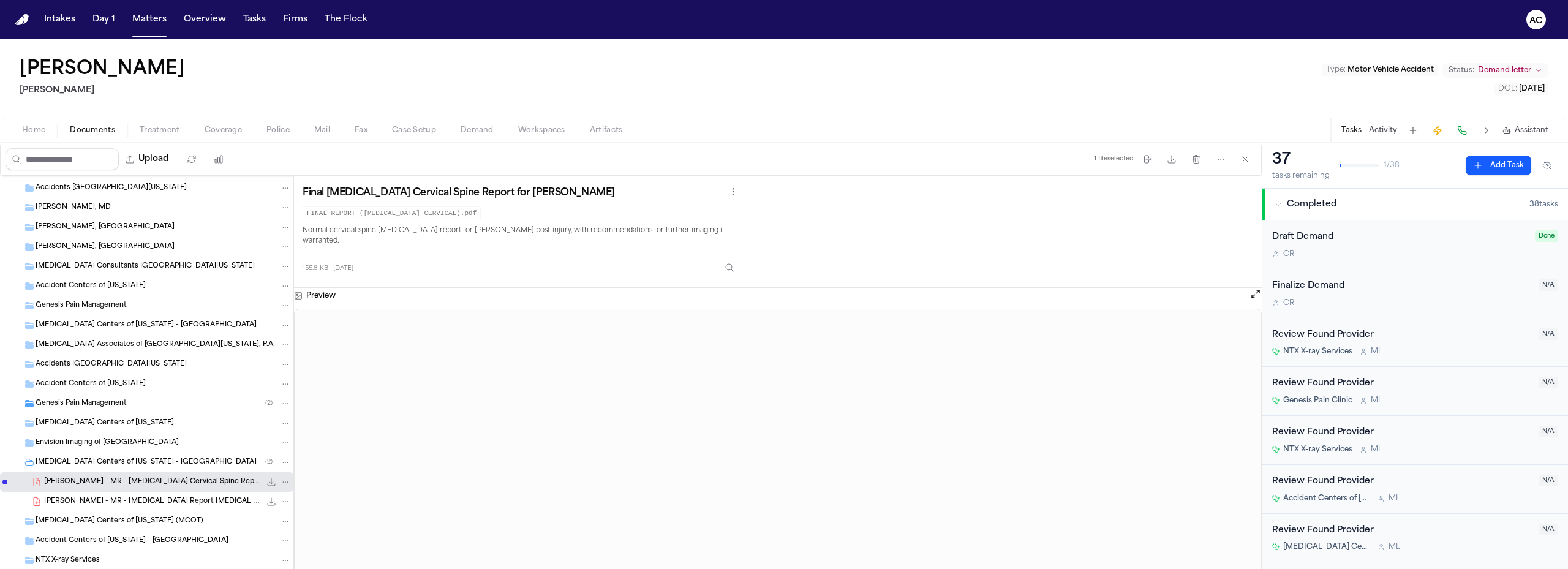
click at [25, 462] on icon "Folder: MRI Centers of Texas - Dallas" at bounding box center [29, 463] width 9 height 6
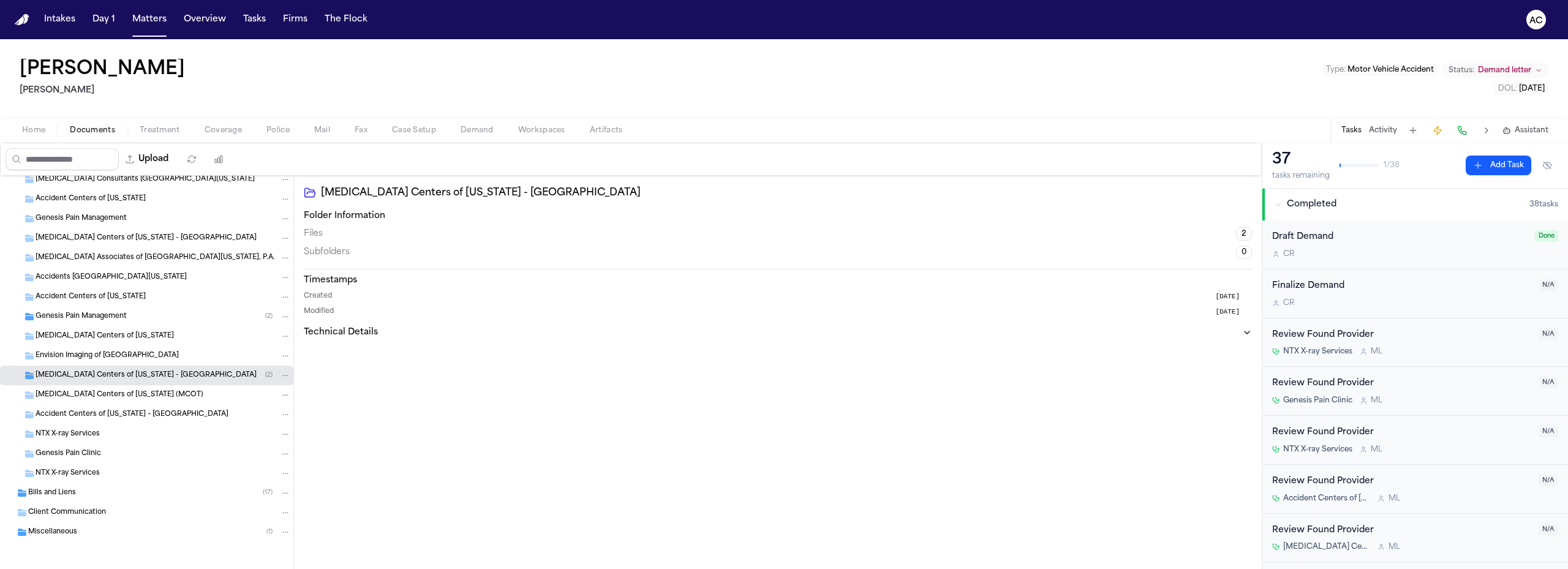
scroll to position [517, 0]
click at [20, 489] on icon "Folder: Bills and Liens" at bounding box center [22, 492] width 9 height 7
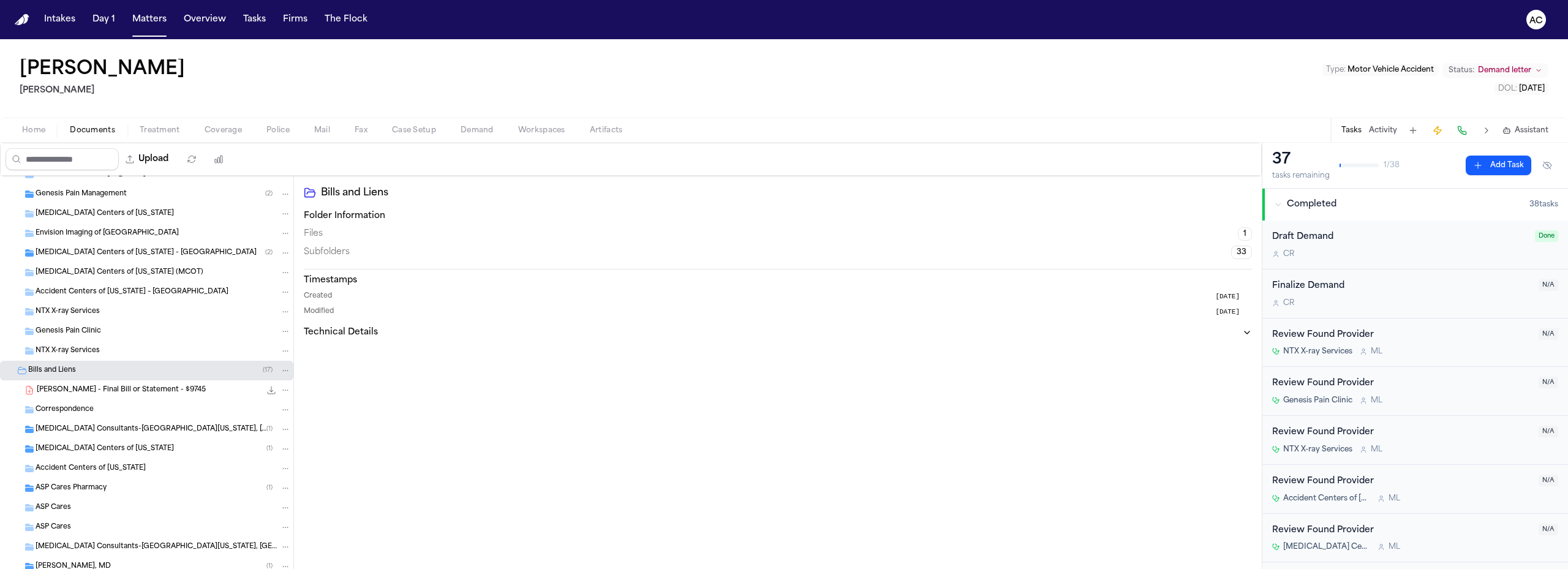
scroll to position [640, 0]
click at [132, 389] on span "[PERSON_NAME] - Final Bill or Statement - $9745" at bounding box center [121, 389] width 169 height 10
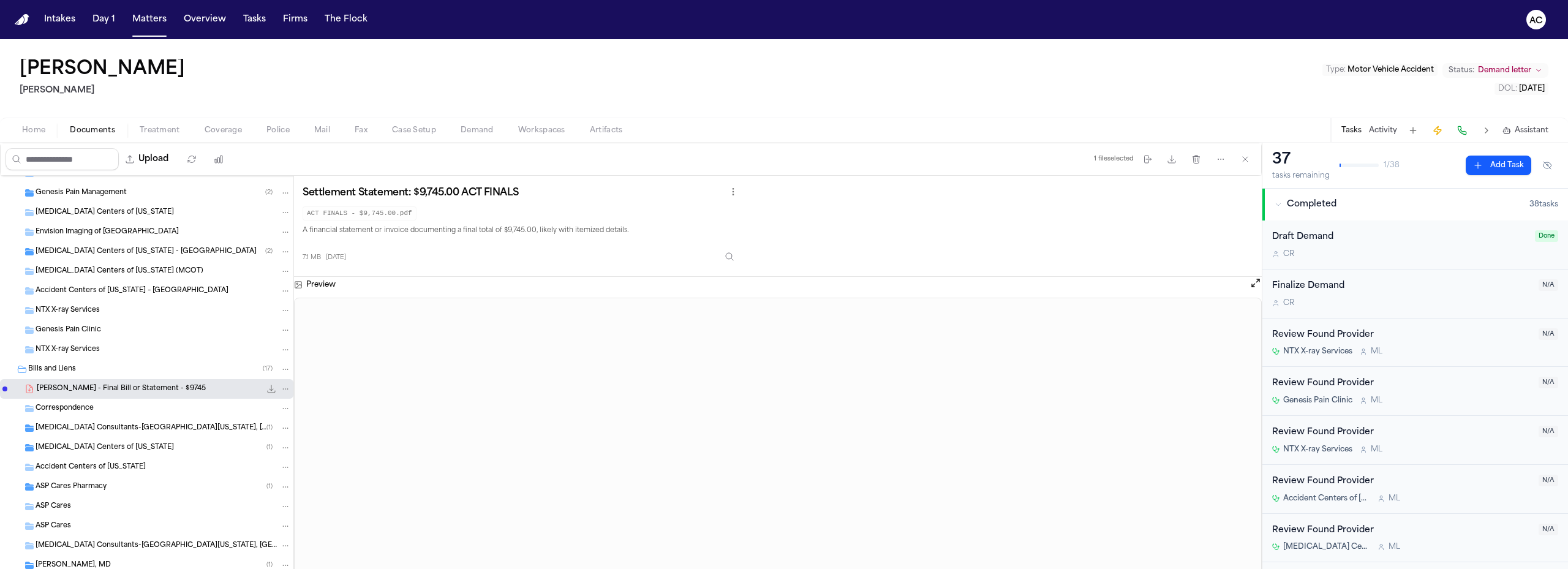
click at [89, 429] on span "[MEDICAL_DATA] Consultants-[GEOGRAPHIC_DATA][US_STATE], [GEOGRAPHIC_DATA]" at bounding box center [151, 429] width 230 height 10
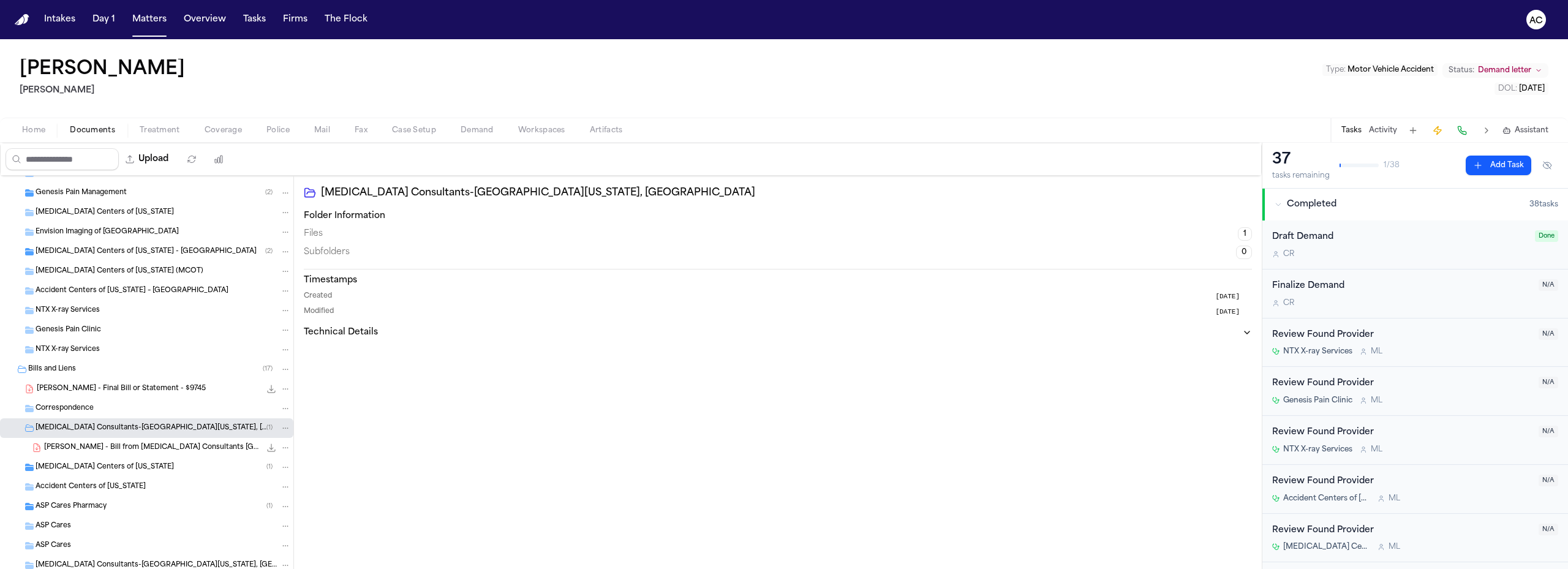
click at [100, 445] on span "[PERSON_NAME] - Bill from [MEDICAL_DATA] Consultants [GEOGRAPHIC_DATA][US_STATE…" at bounding box center [152, 448] width 216 height 10
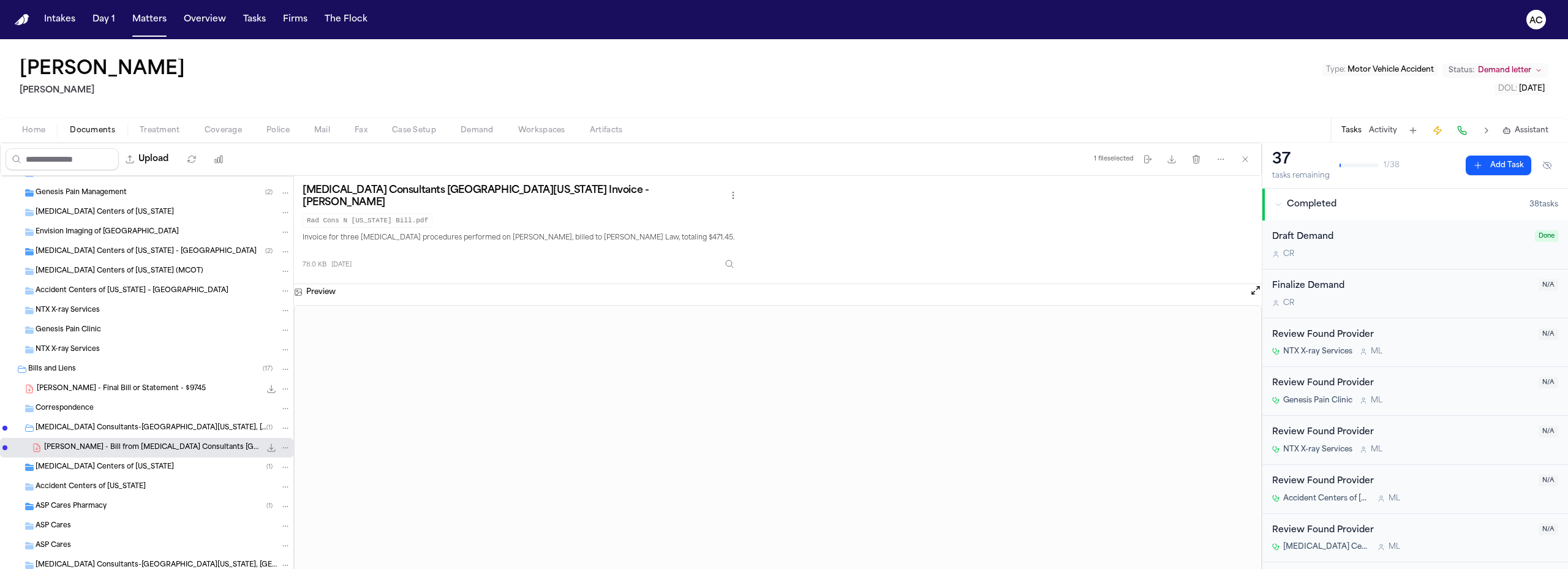
click at [28, 424] on icon "Folder: Radiology Consultants-North Texas, PLLC" at bounding box center [30, 429] width 10 height 10
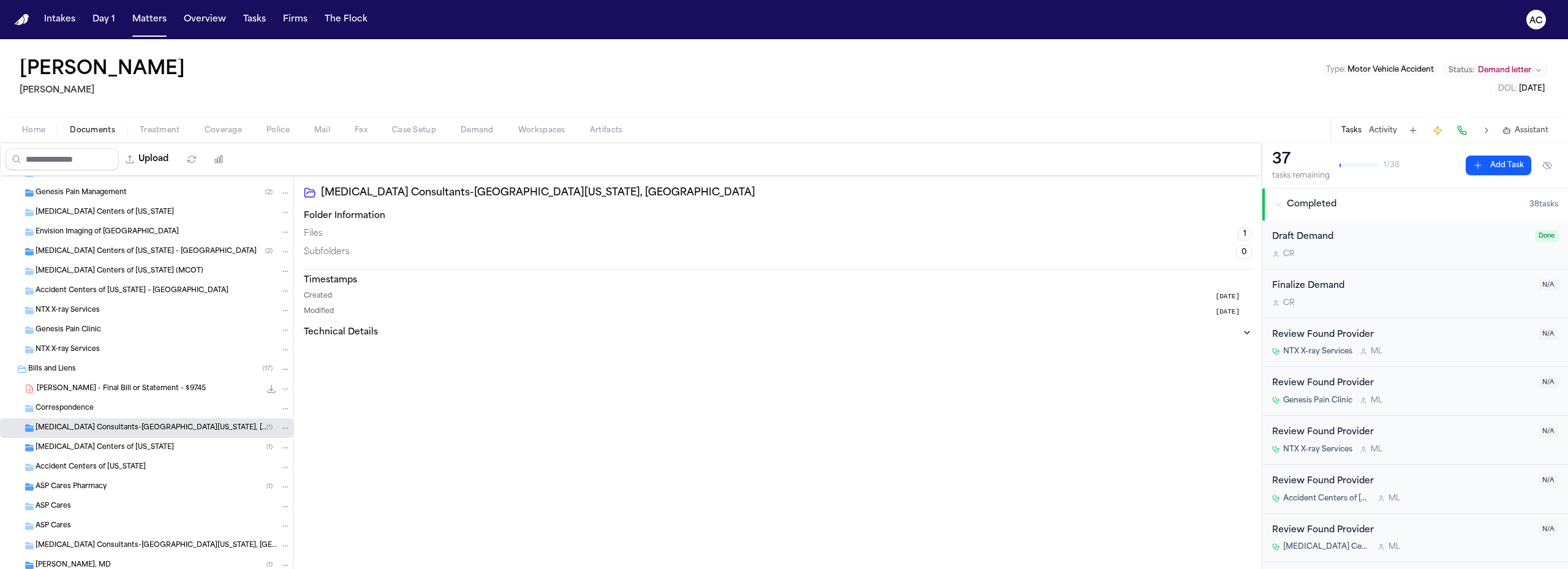
click at [29, 448] on icon "Folder: MRI Centers of Texas" at bounding box center [29, 448] width 9 height 7
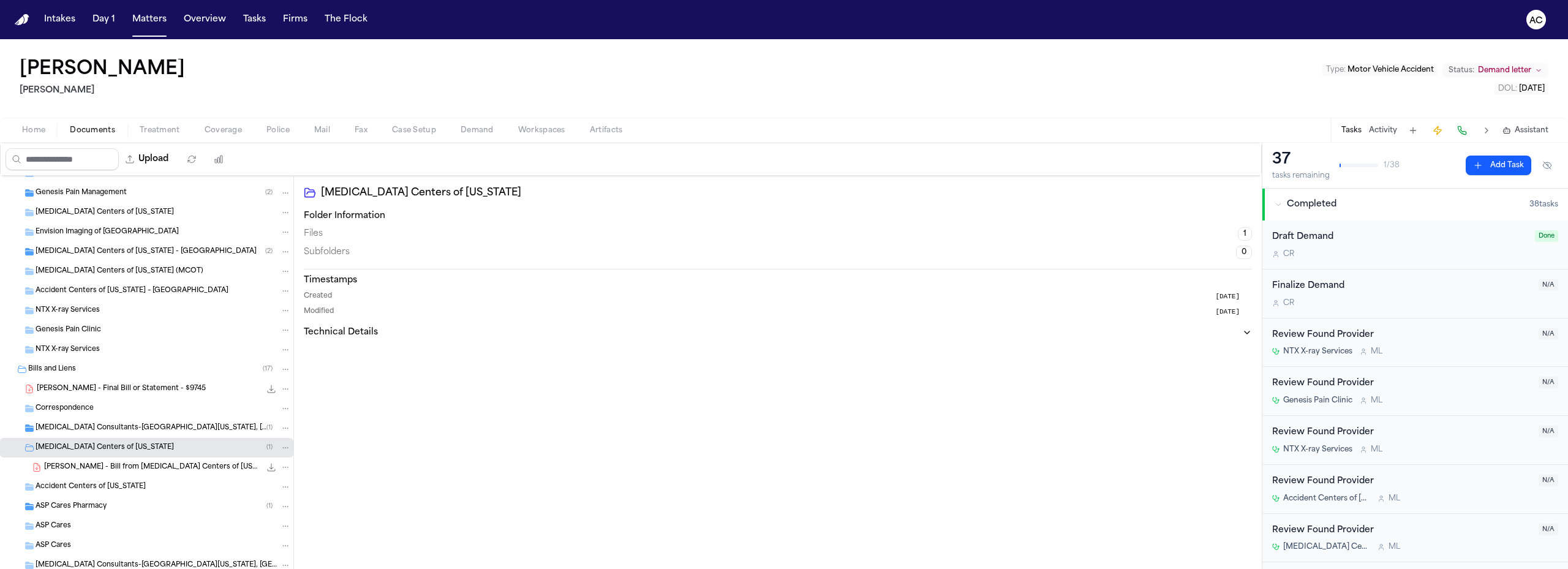
click at [0, 0] on span "931.0 KB • PDF" at bounding box center [0, 0] width 0 height 0
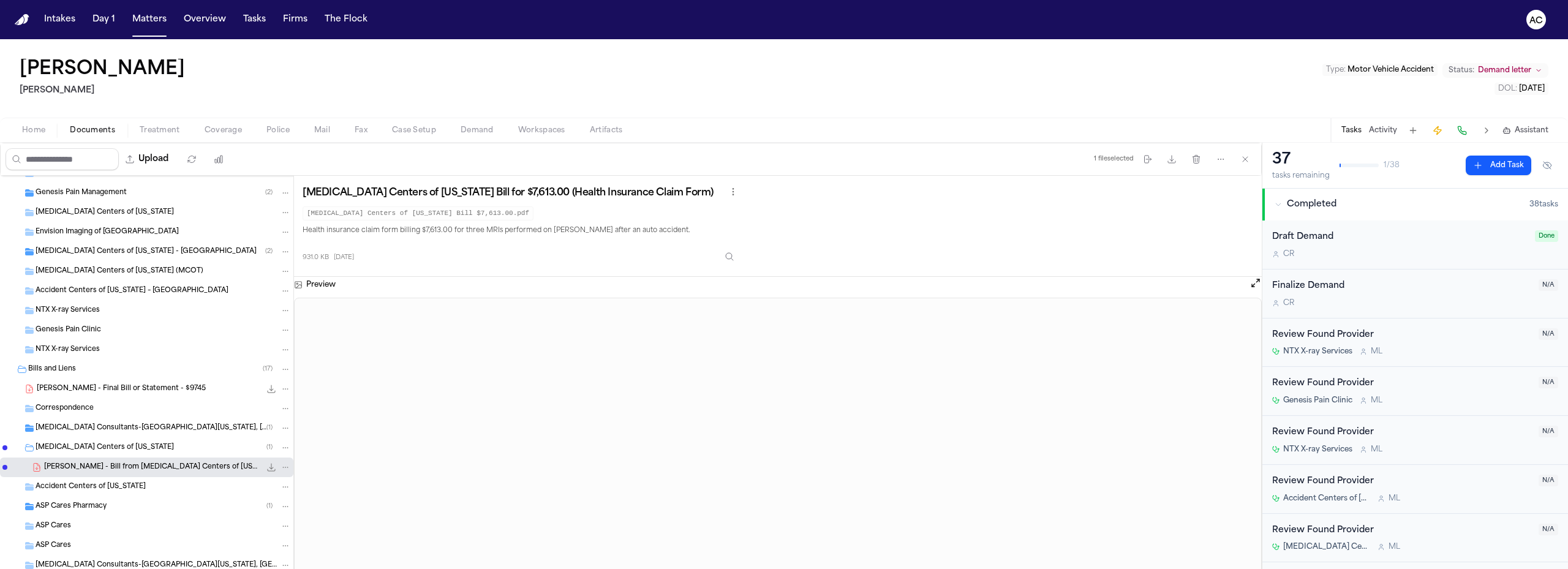
click at [28, 449] on icon "Folder: MRI Centers of Texas" at bounding box center [30, 448] width 10 height 10
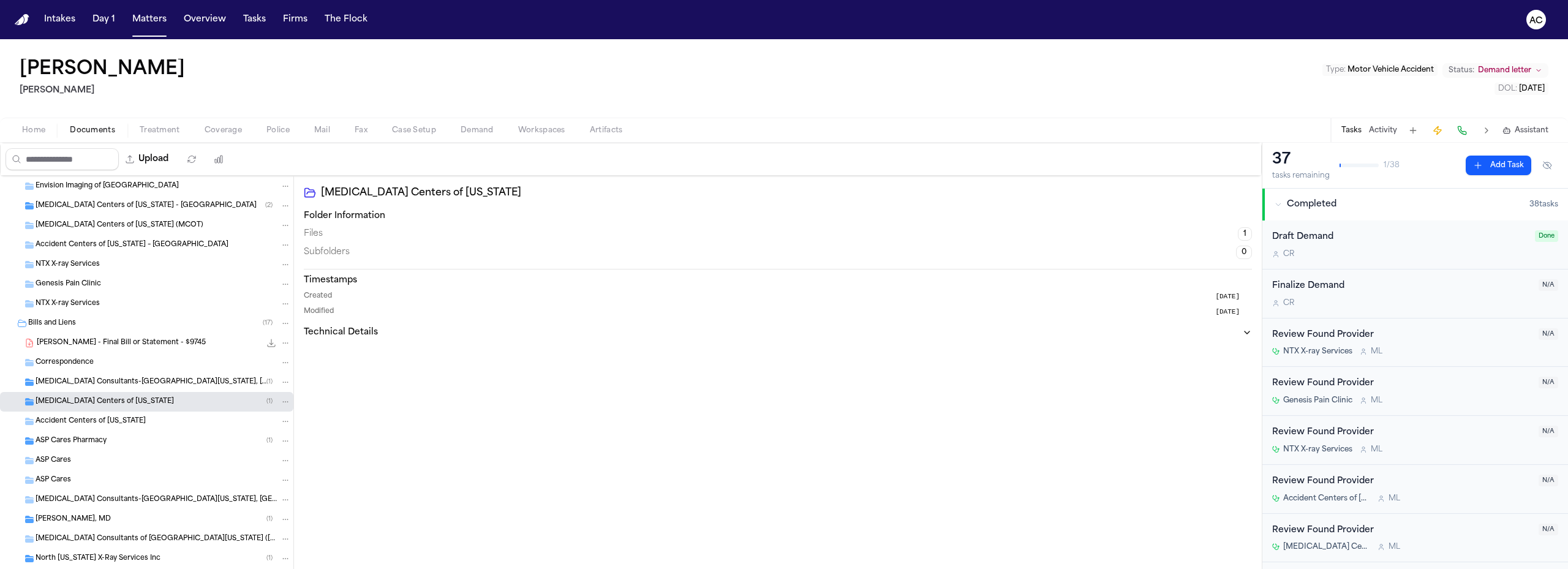
scroll to position [762, 0]
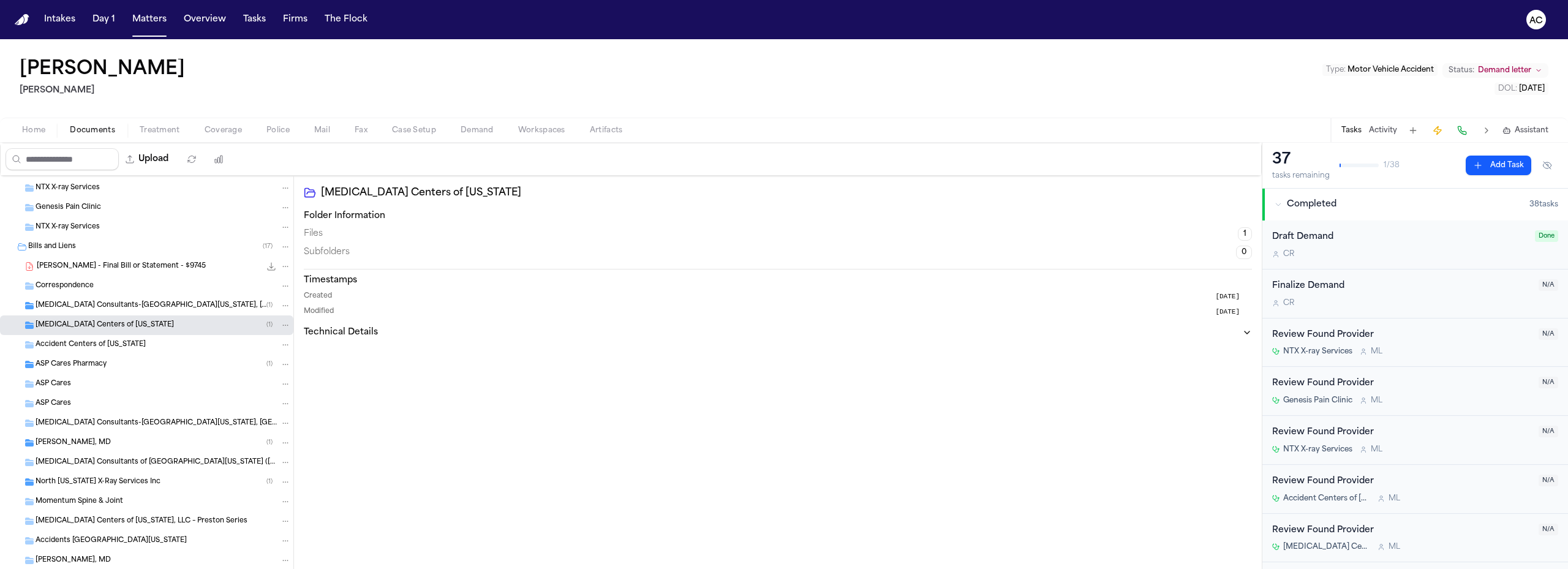
click at [65, 360] on span "ASP Cares Pharmacy" at bounding box center [71, 365] width 71 height 10
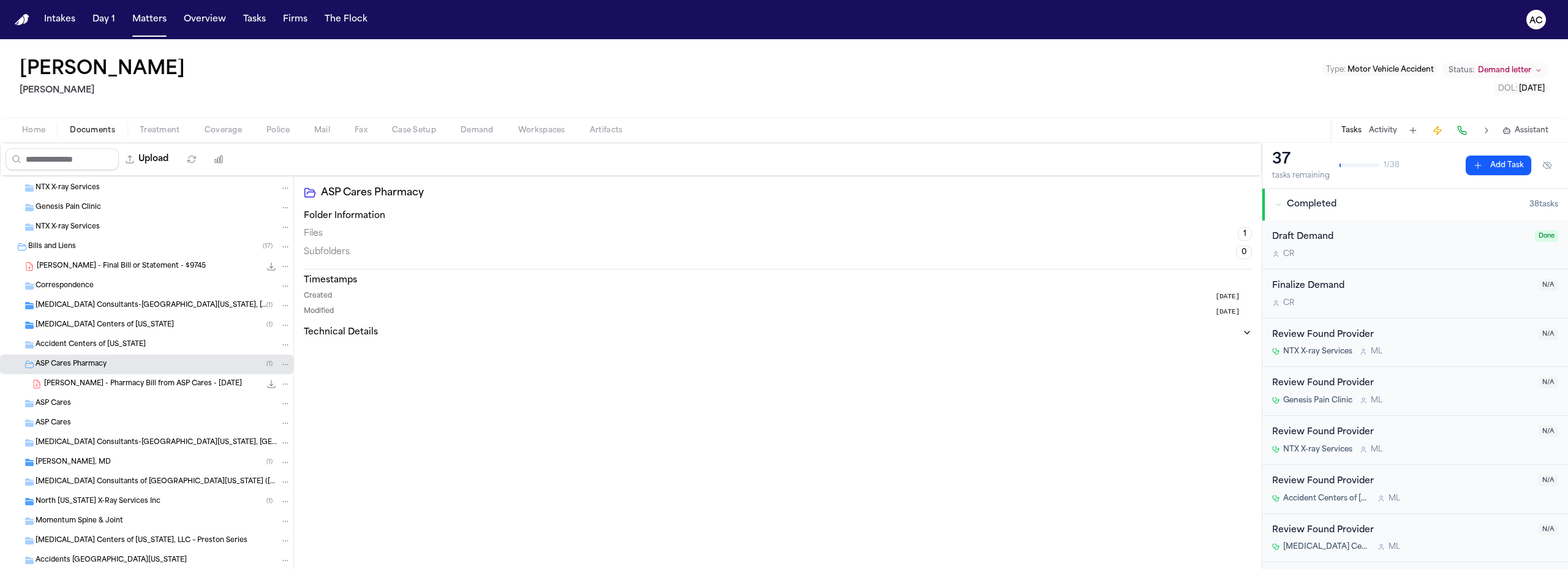
click at [120, 383] on span "[PERSON_NAME] - Pharmacy Bill from ASP Cares - [DATE]" at bounding box center [143, 384] width 198 height 10
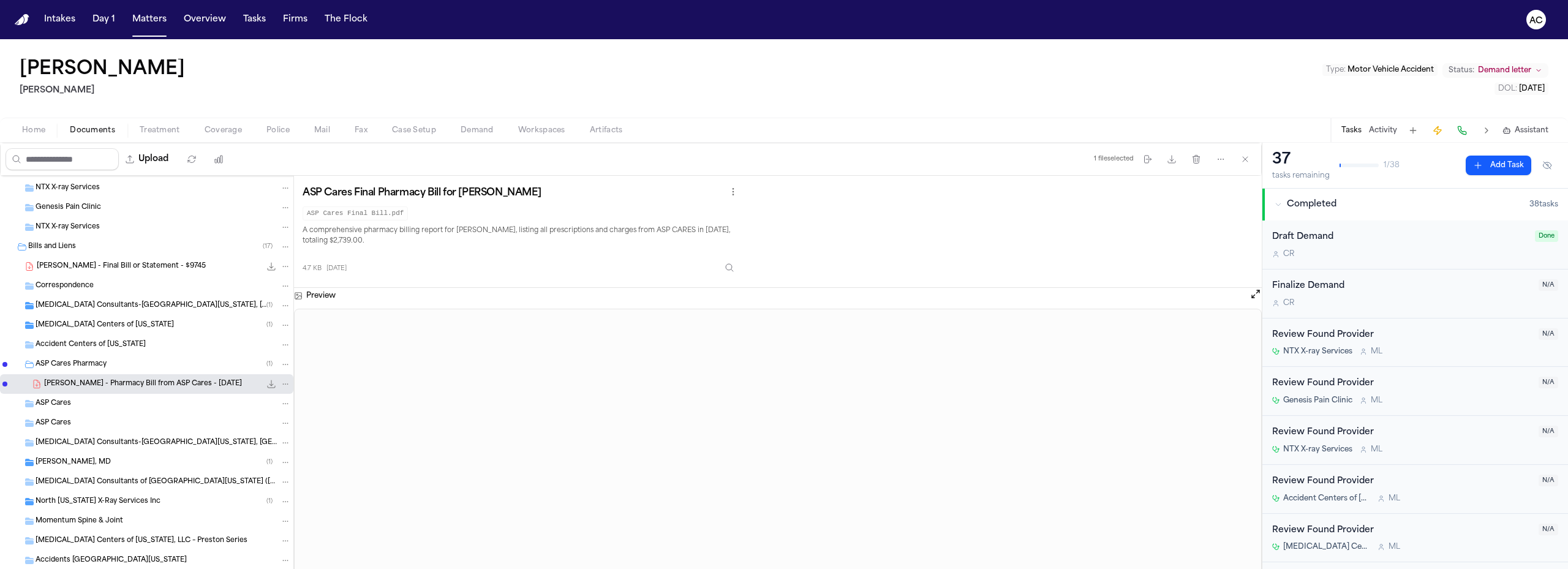
click at [28, 363] on icon "Folder: ASP Cares Pharmacy" at bounding box center [29, 365] width 9 height 6
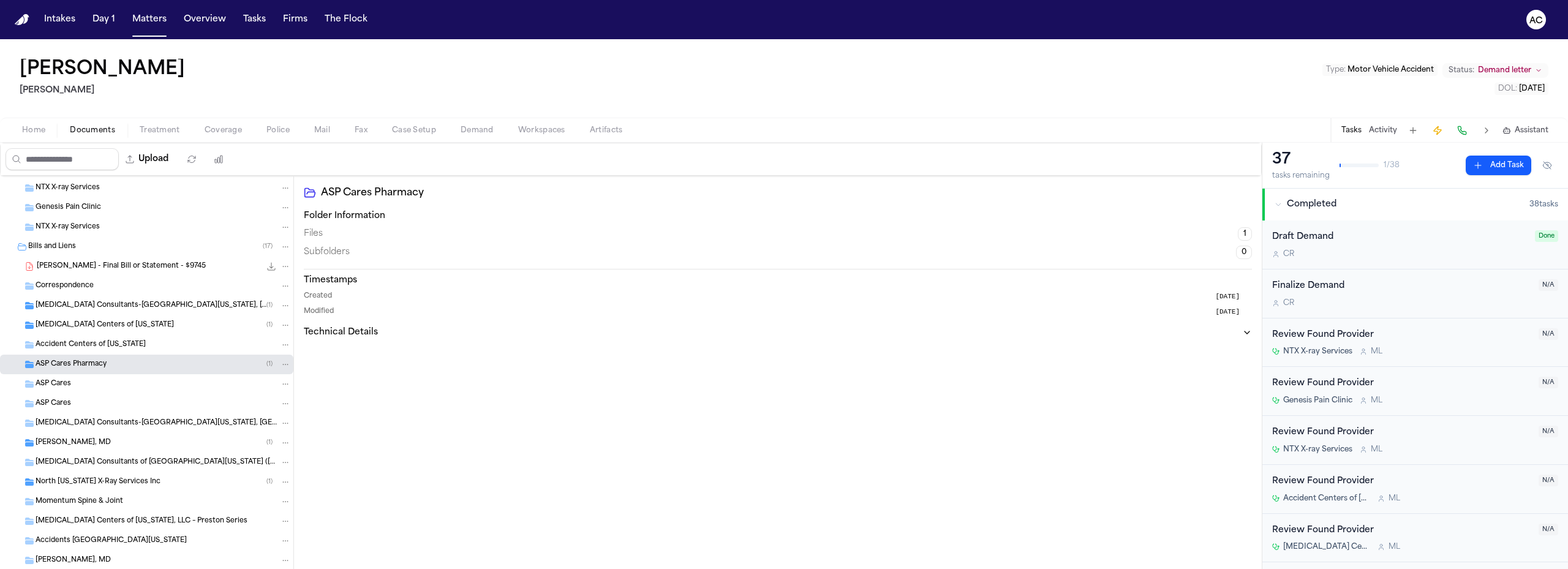
click at [30, 439] on icon "Folder: Bruce Alan Cheatham, MD" at bounding box center [30, 443] width 10 height 10
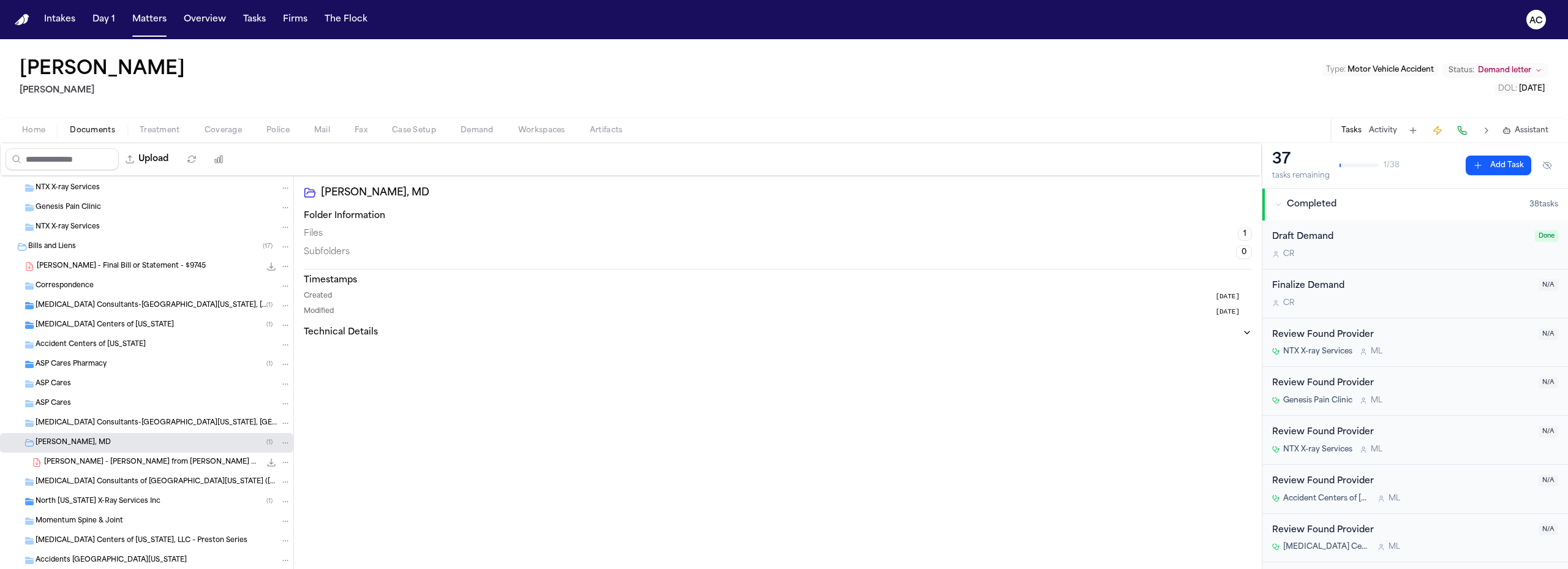
click at [132, 462] on span "[PERSON_NAME] - [PERSON_NAME] from [PERSON_NAME] MD - [DATE]" at bounding box center [152, 463] width 216 height 10
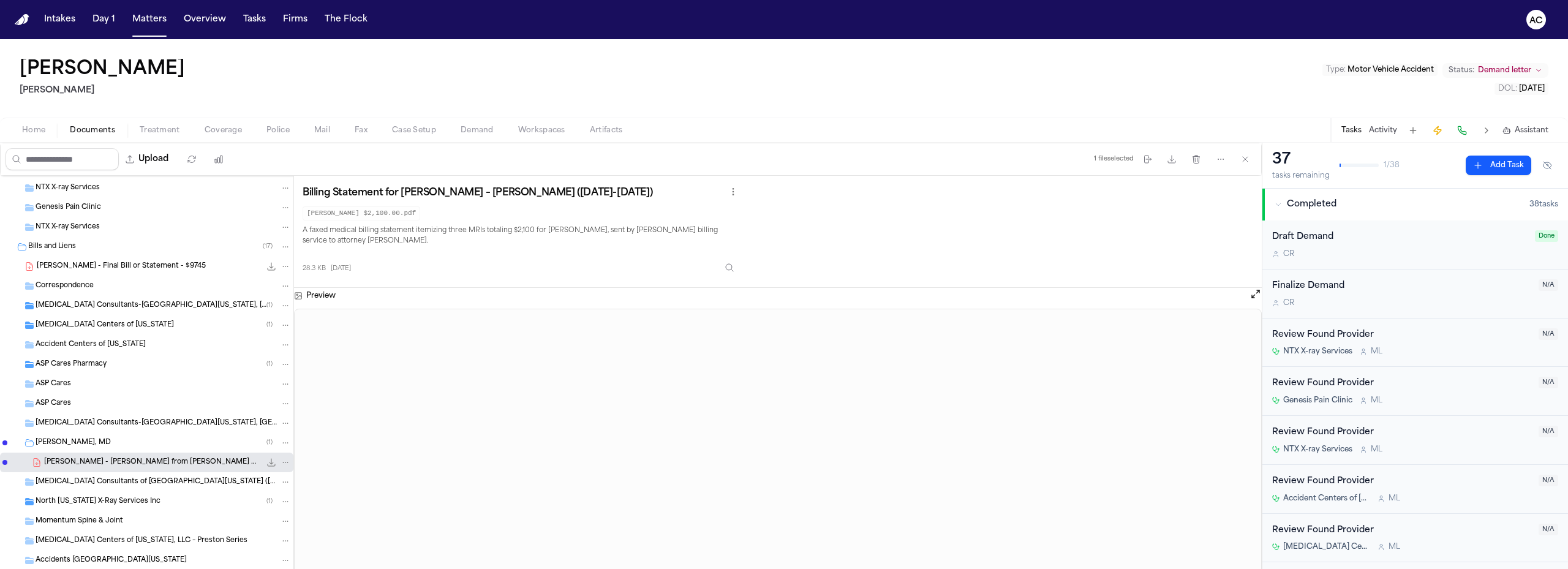
click at [26, 443] on icon "Folder: Bruce Alan Cheatham, MD" at bounding box center [30, 443] width 10 height 10
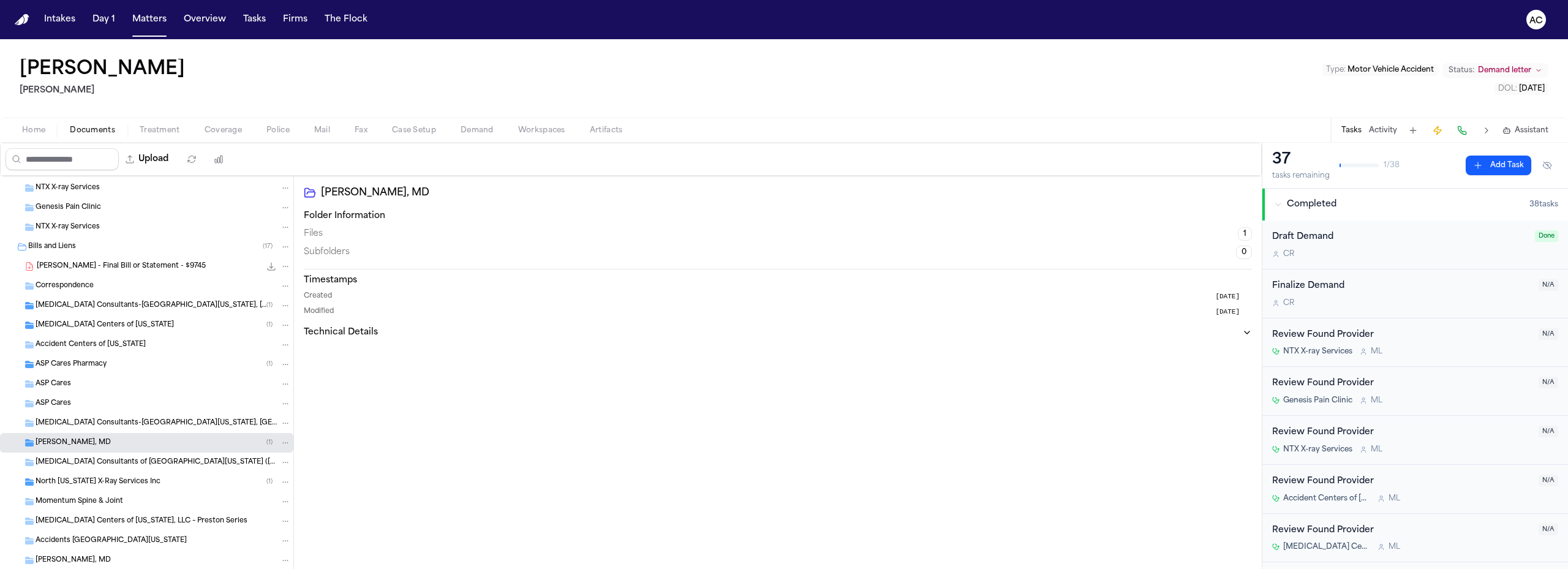
click at [31, 481] on icon "Folder: North Texas X-Ray Services Inc" at bounding box center [29, 482] width 9 height 7
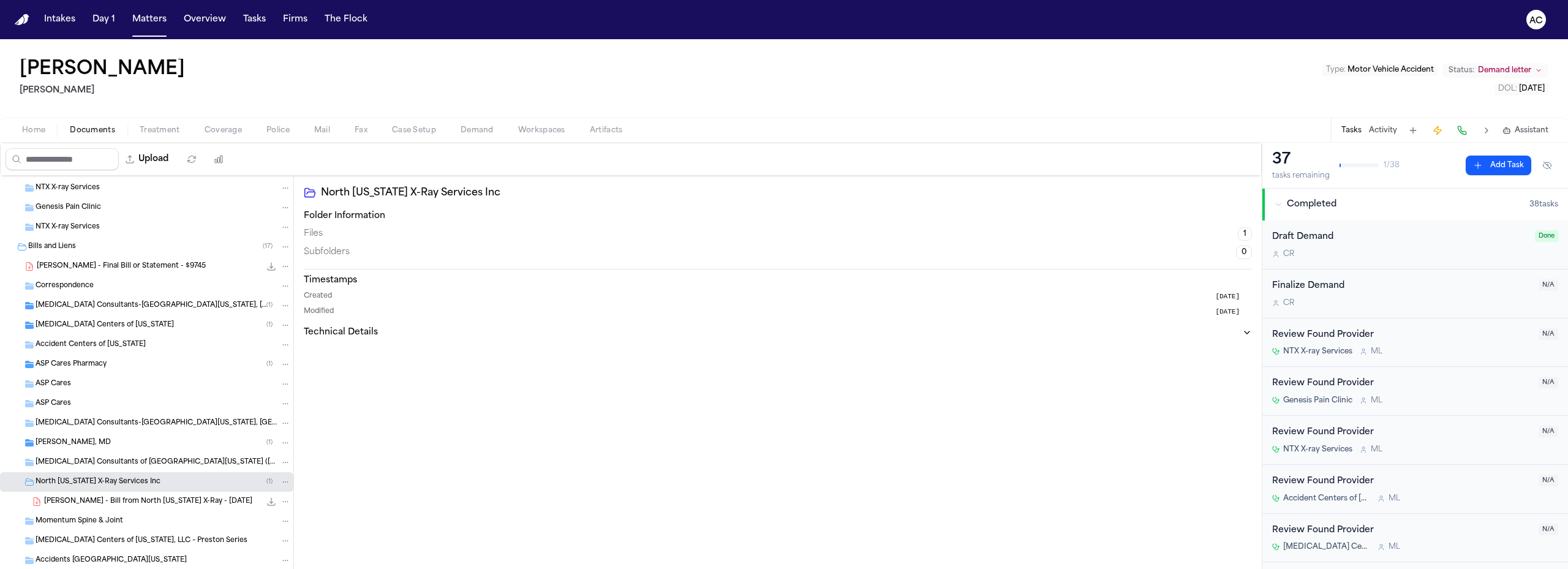
click at [123, 498] on span "[PERSON_NAME] - Bill from North [US_STATE] X-Ray - [DATE]" at bounding box center [148, 502] width 208 height 10
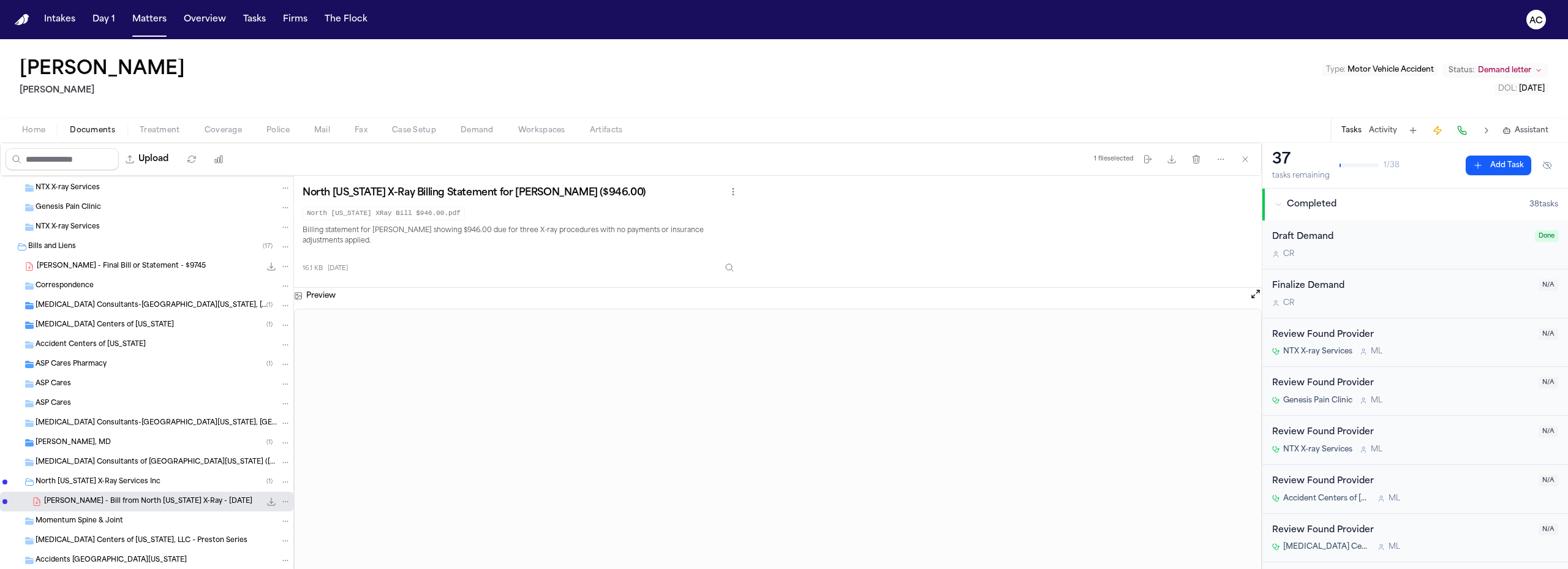
click at [33, 479] on icon "Folder: North Texas X-Ray Services Inc" at bounding box center [30, 482] width 10 height 10
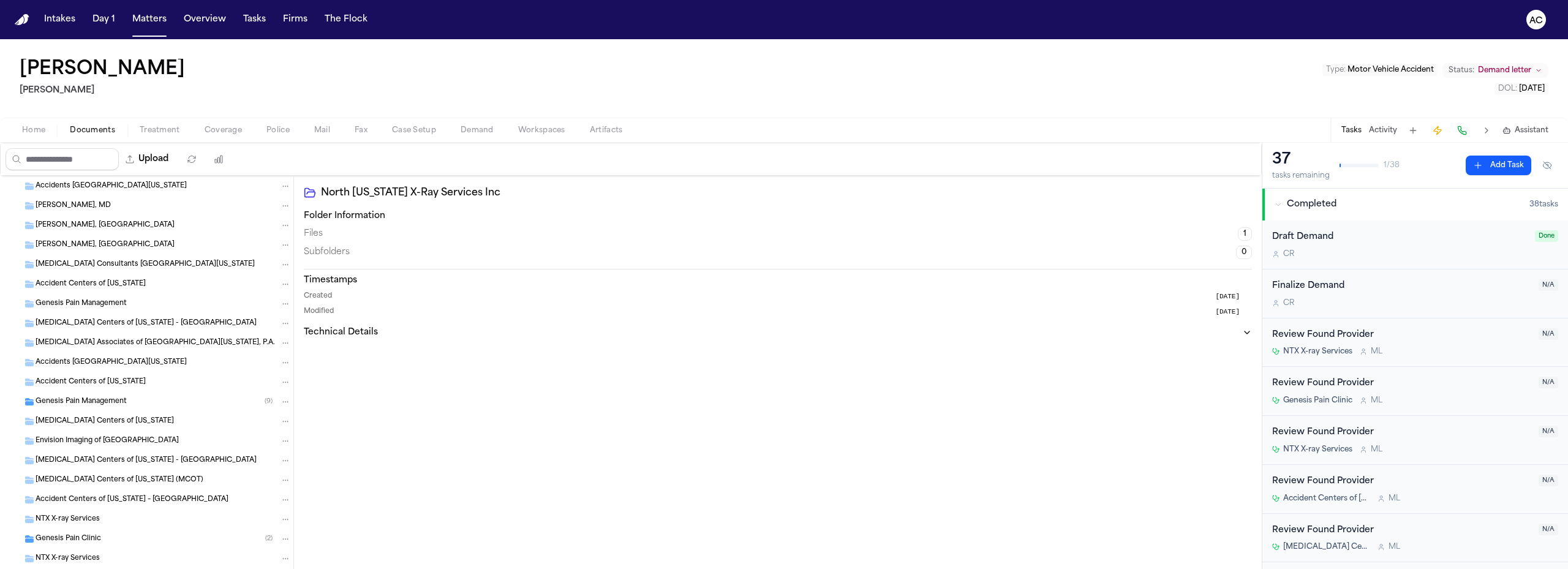
scroll to position [1130, 0]
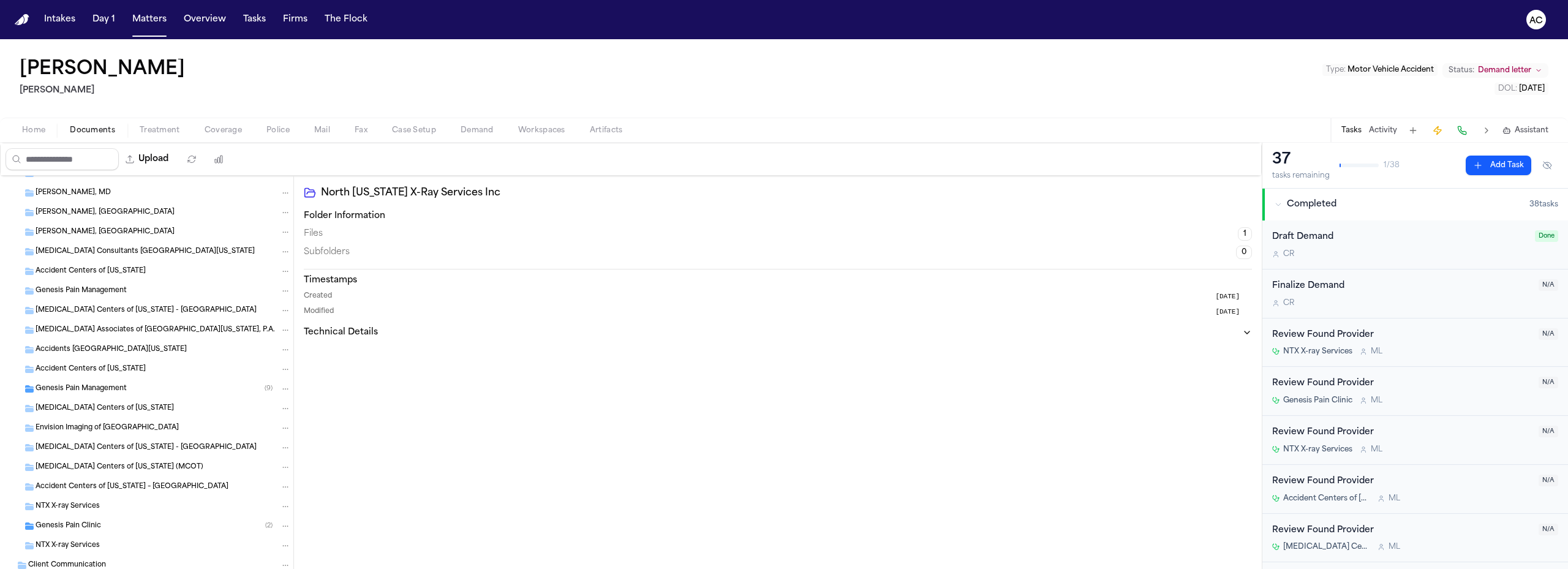
click at [33, 388] on icon "Folder: Genesis Pain Management" at bounding box center [29, 389] width 9 height 7
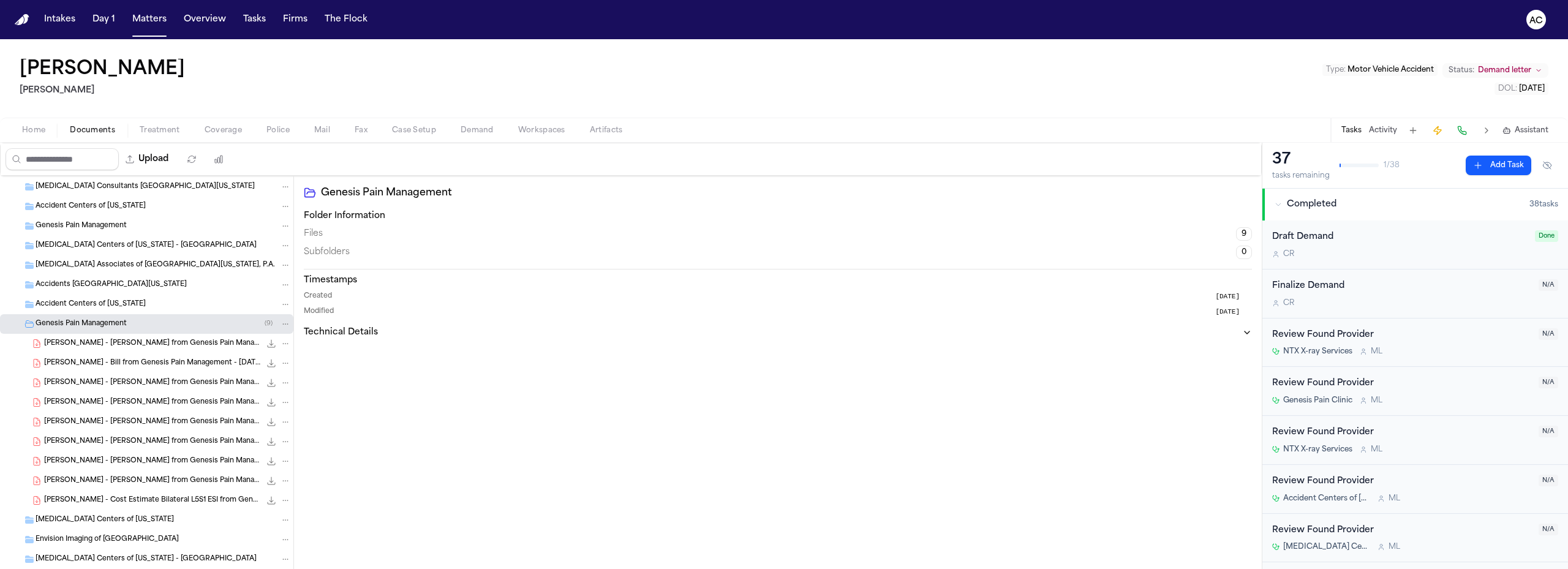
scroll to position [1252, 0]
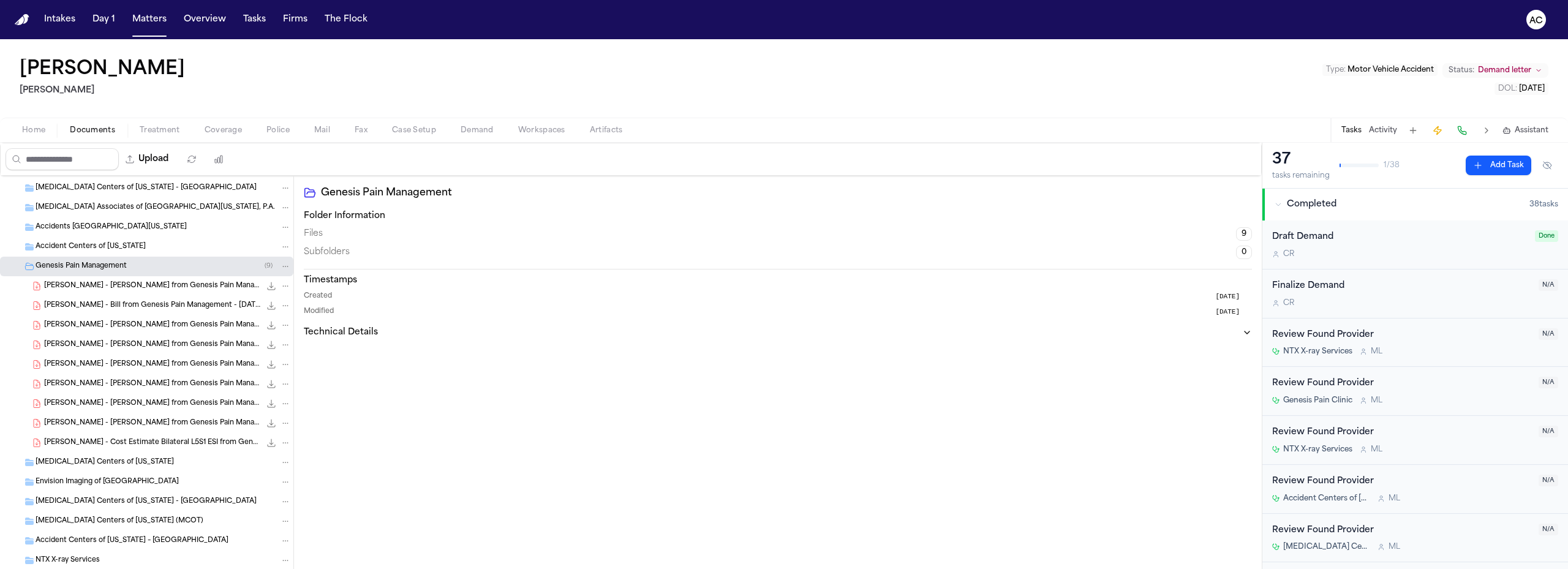
click at [202, 288] on span "[PERSON_NAME] - [PERSON_NAME] from Genesis Pain Management - [DATE]" at bounding box center [152, 286] width 216 height 10
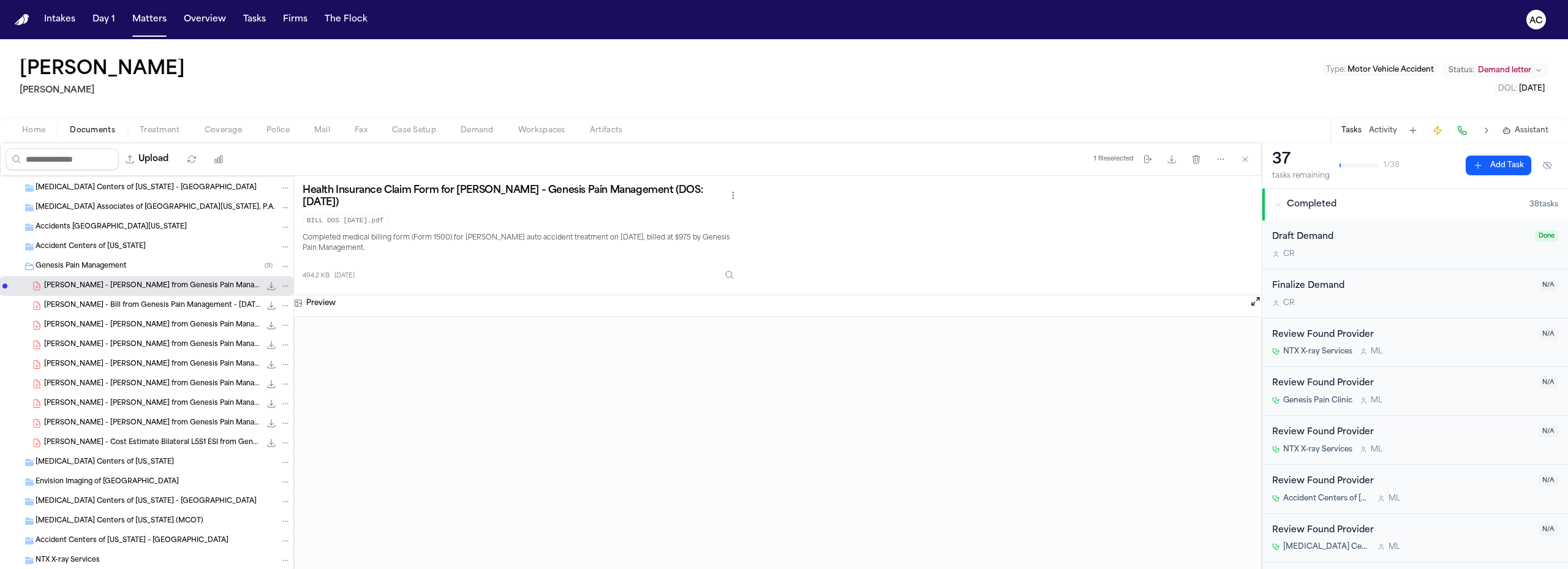
click at [186, 306] on span "[PERSON_NAME] - Bill from Genesis Pain Management - [DATE]" at bounding box center [152, 306] width 216 height 10
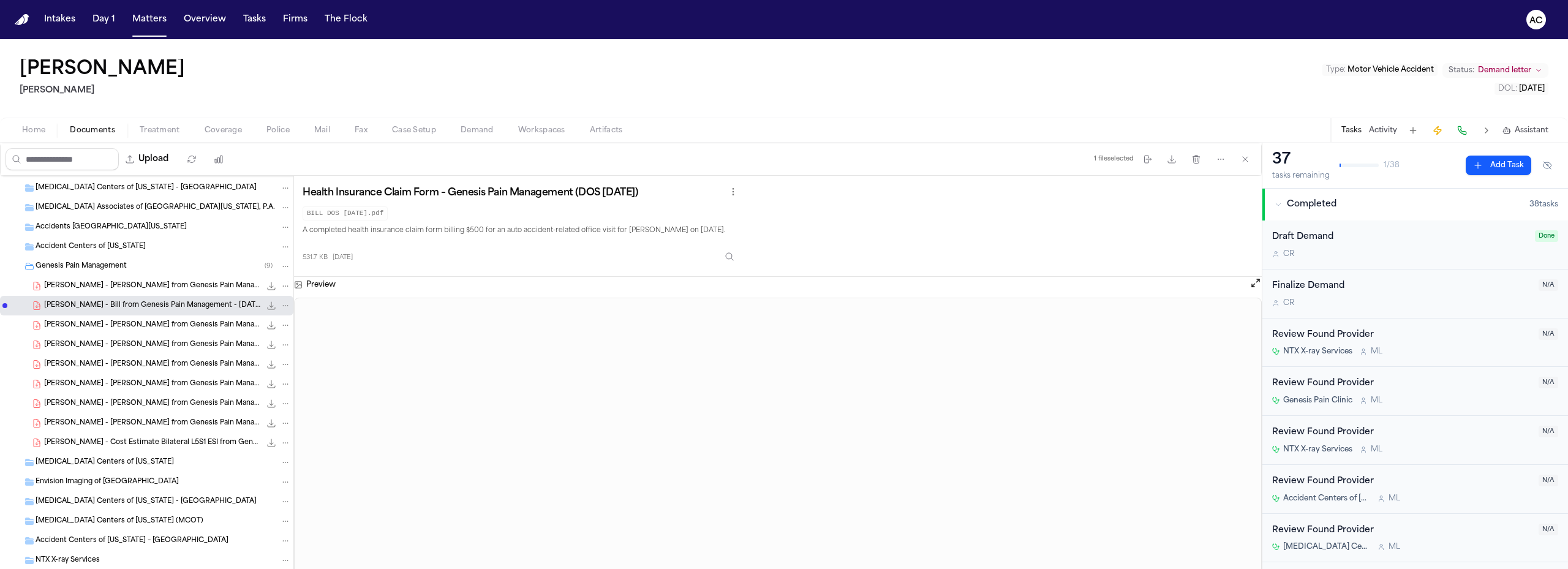
click at [266, 325] on icon "File: J. Pineda - Bill from Genesis Pain Management - 9.6.24" at bounding box center [271, 326] width 10 height 10
click at [175, 328] on span "[PERSON_NAME] - [PERSON_NAME] from Genesis Pain Management - [DATE]" at bounding box center [152, 326] width 216 height 10
click at [165, 347] on span "[PERSON_NAME] - [PERSON_NAME] from Genesis Pain Management - DOS [DATE]" at bounding box center [152, 345] width 216 height 10
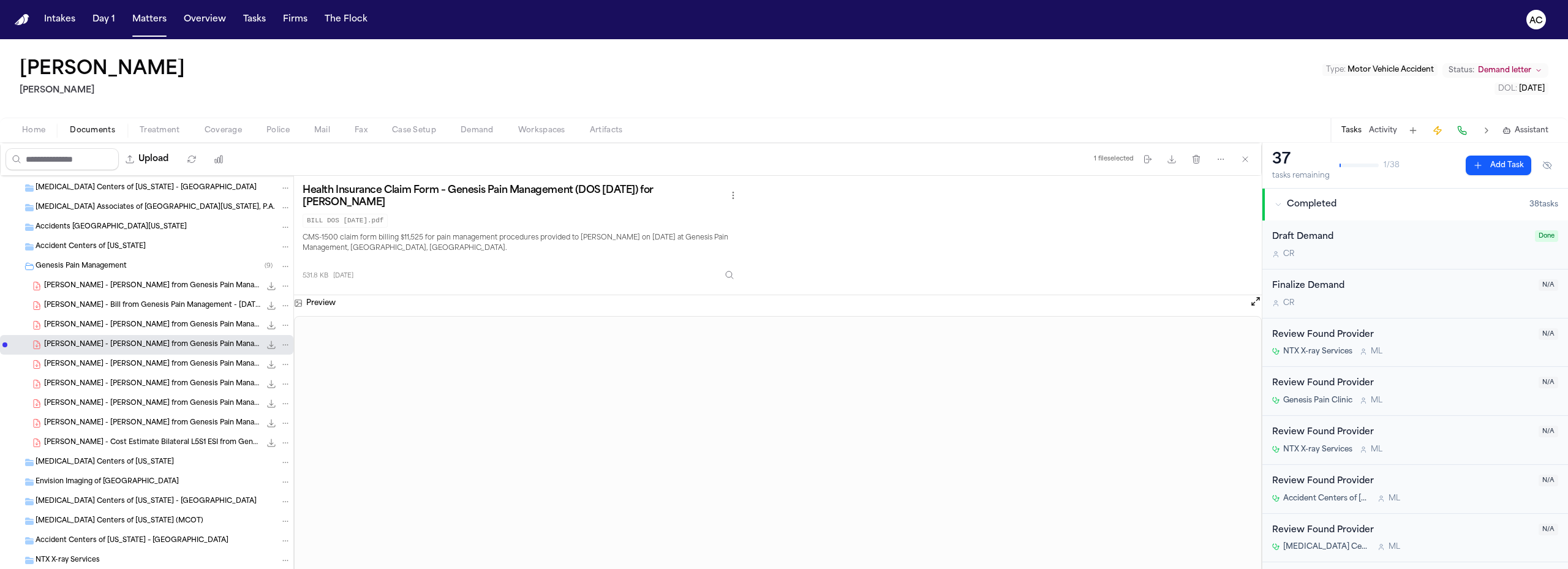
click at [168, 360] on span "[PERSON_NAME] - [PERSON_NAME] from Genesis Pain Management - DOS [DATE]" at bounding box center [152, 365] width 216 height 10
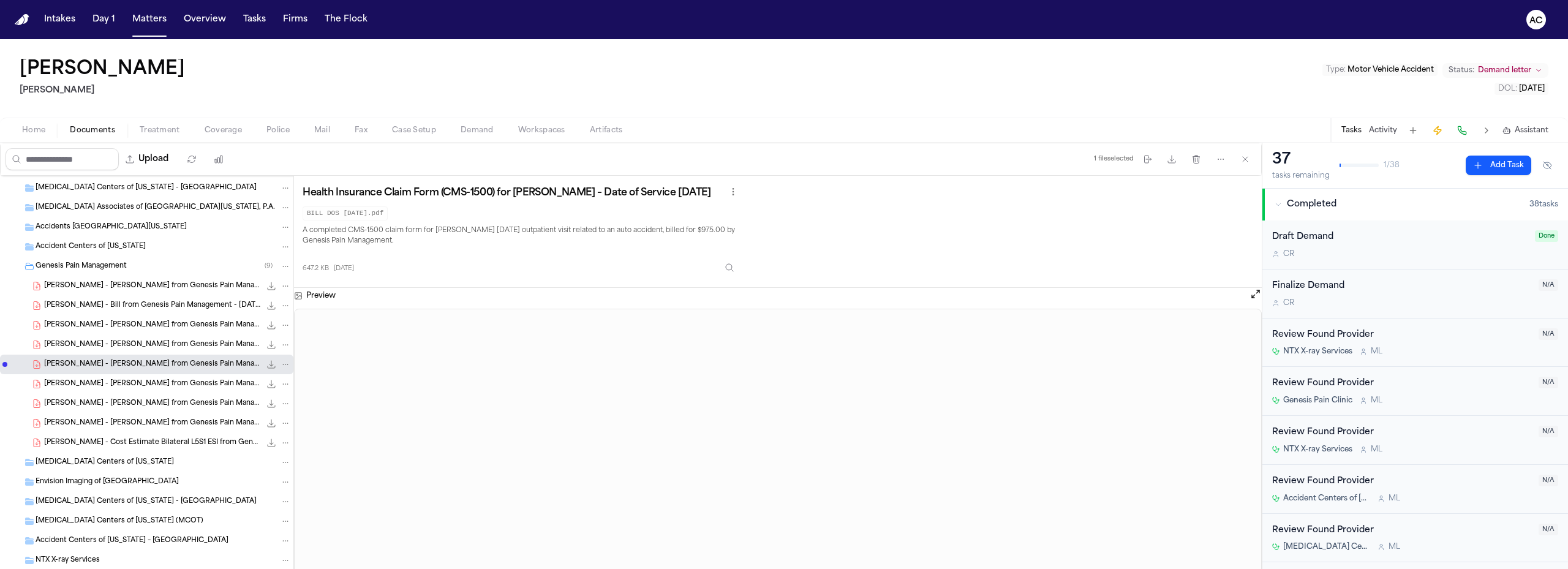
click at [260, 384] on div "648.7 KB • PDF" at bounding box center [260, 384] width 0 height 0
click at [201, 400] on span "[PERSON_NAME] - [PERSON_NAME] from Genesis Pain Management - DOS [DATE]" at bounding box center [152, 404] width 216 height 10
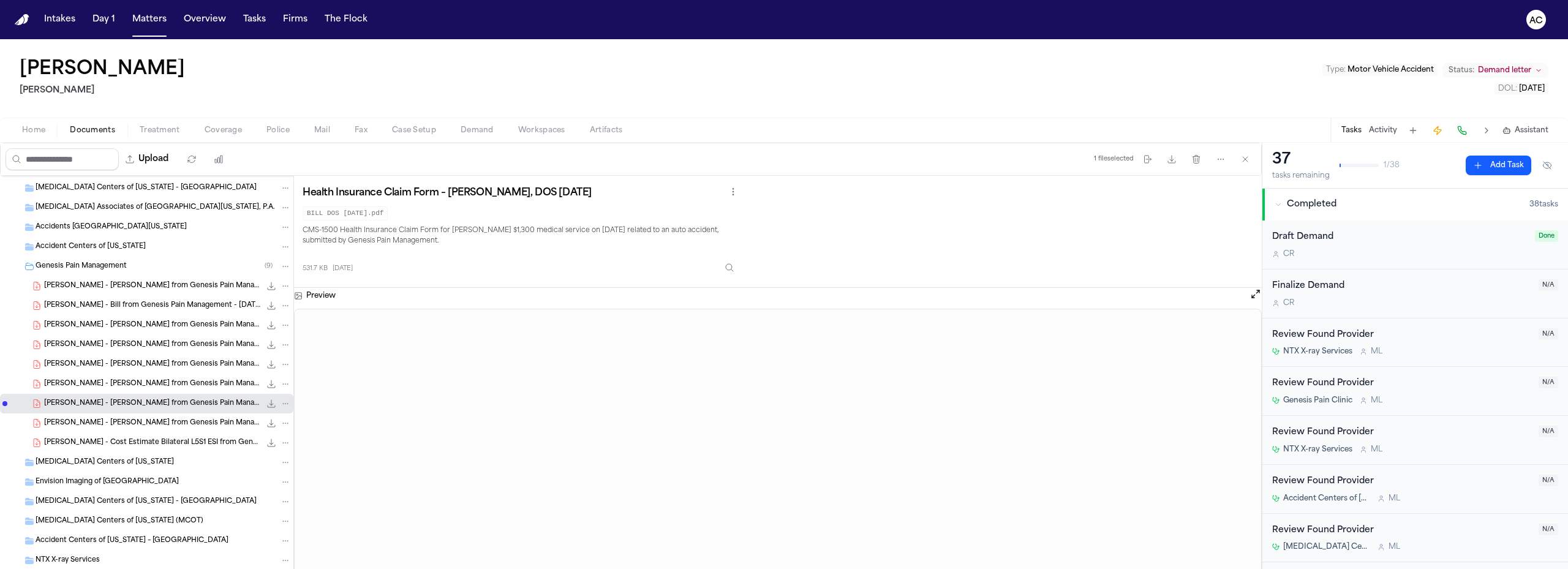
click at [162, 424] on span "[PERSON_NAME] - [PERSON_NAME] from Genesis Pain Management - DOS [DATE]" at bounding box center [152, 423] width 216 height 10
click at [164, 444] on span "[PERSON_NAME] - Cost Estimate Bilateral L5S1 ESI from Genesis Pain Clinic - [DA…" at bounding box center [152, 443] width 216 height 10
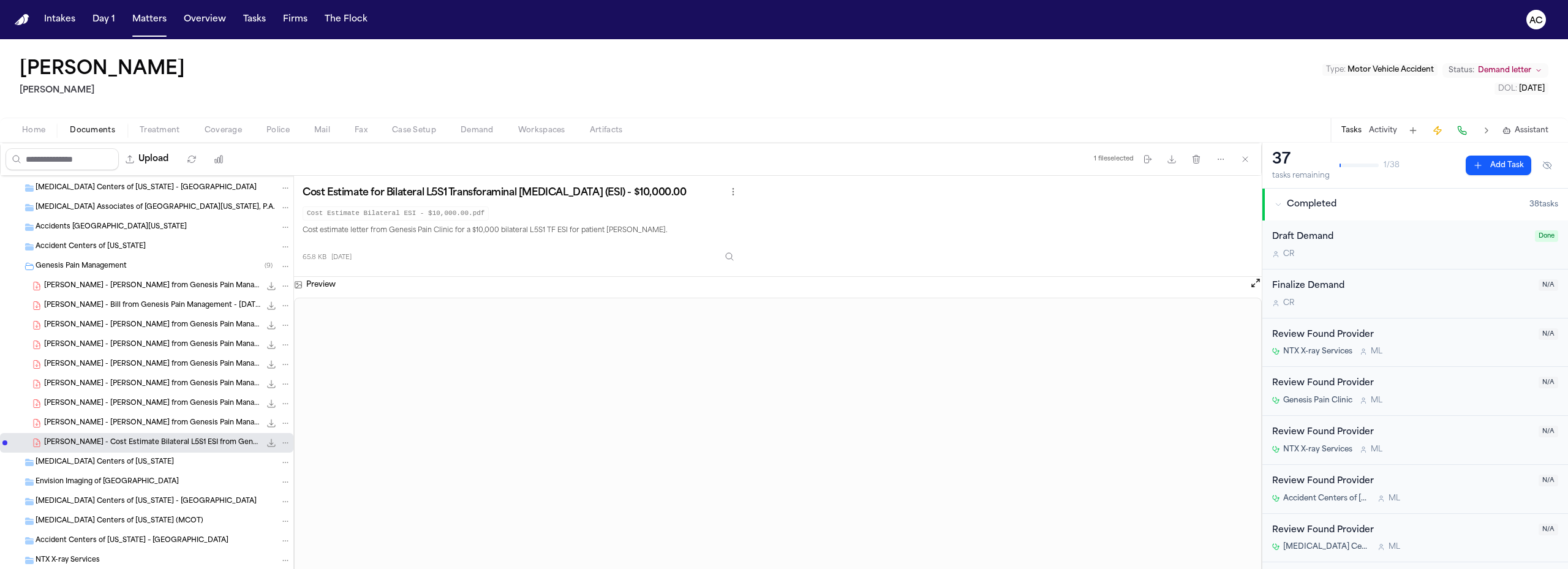
click at [28, 267] on icon "Folder: Genesis Pain Management" at bounding box center [30, 267] width 10 height 10
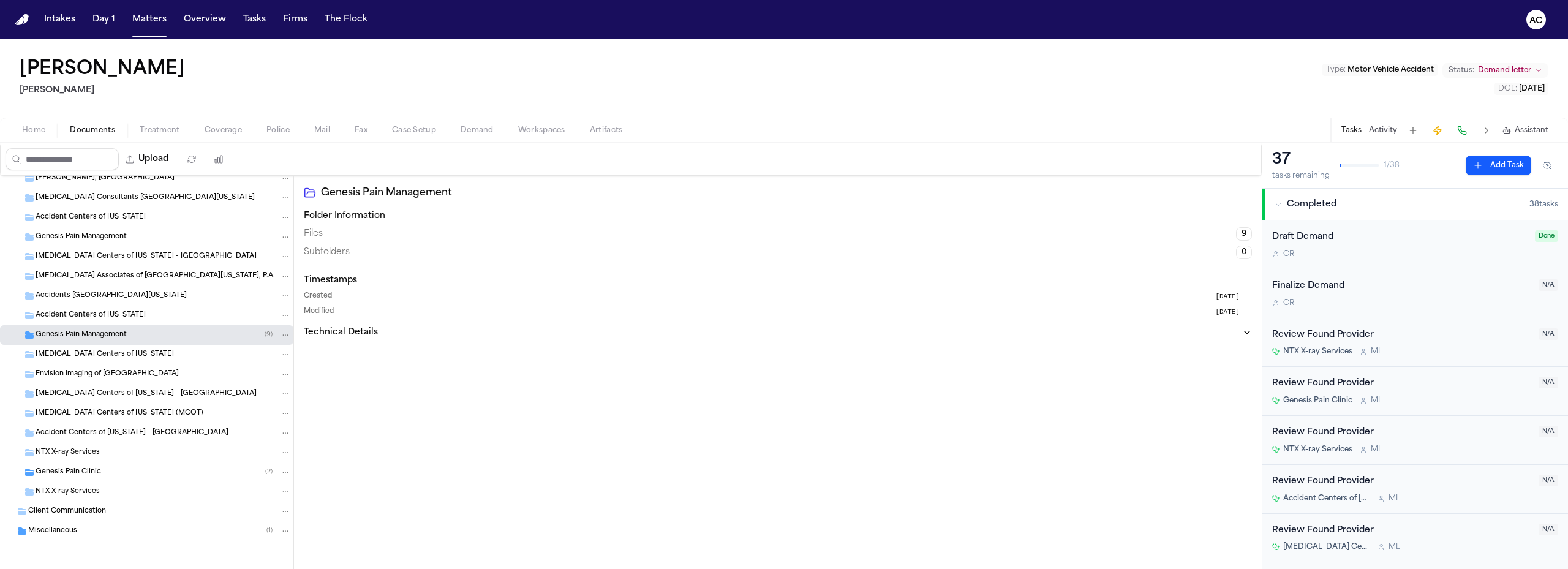
click at [27, 472] on icon "Folder: Genesis Pain Clinic" at bounding box center [29, 472] width 9 height 7
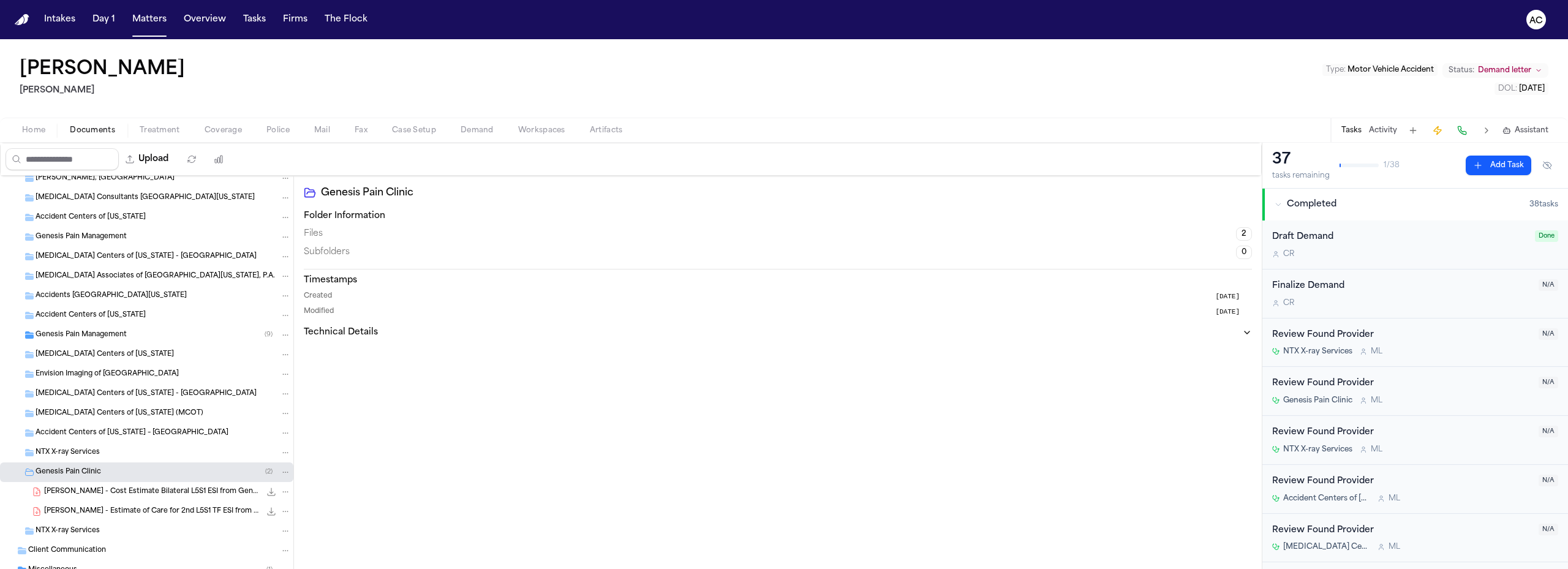
click at [119, 497] on div "[PERSON_NAME] - Cost Estimate Bilateral L5S1 ESI from Genesis Pain Clinic - [DA…" at bounding box center [167, 492] width 246 height 12
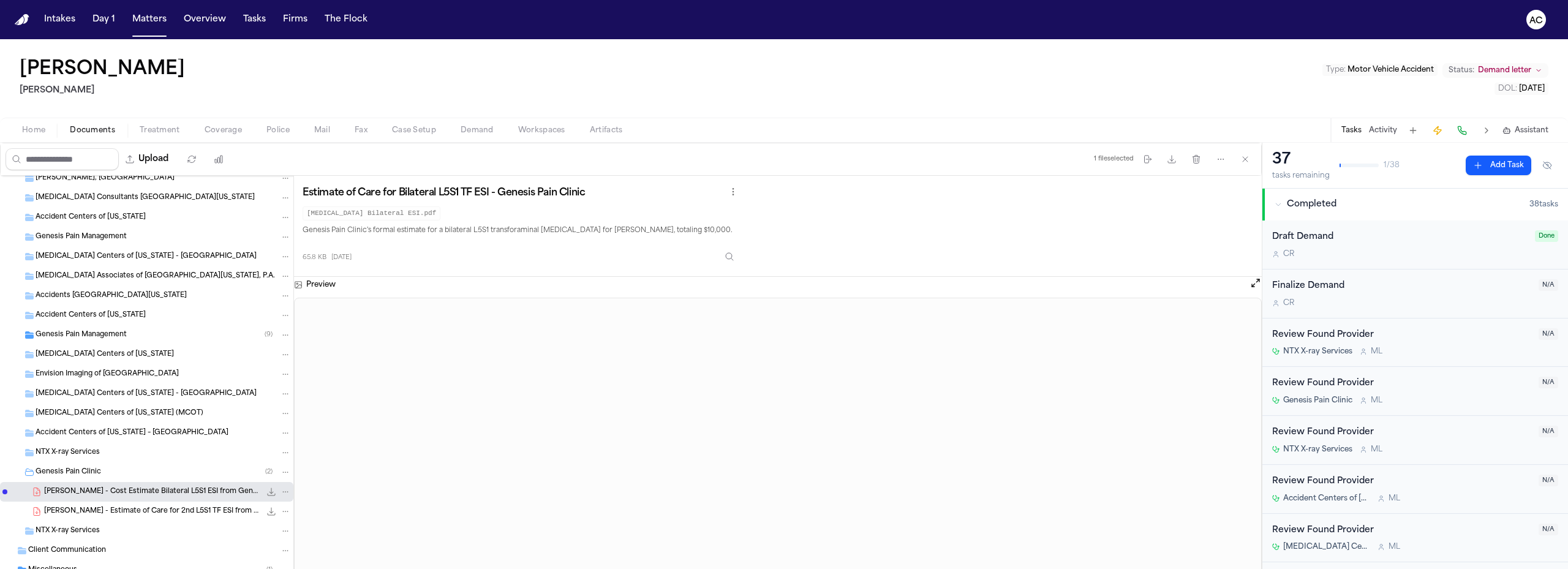
click at [169, 507] on span "[PERSON_NAME] - Estimate of Care for 2nd L5S1 TF ESI from Genesis Pain Clinic -…" at bounding box center [152, 512] width 216 height 10
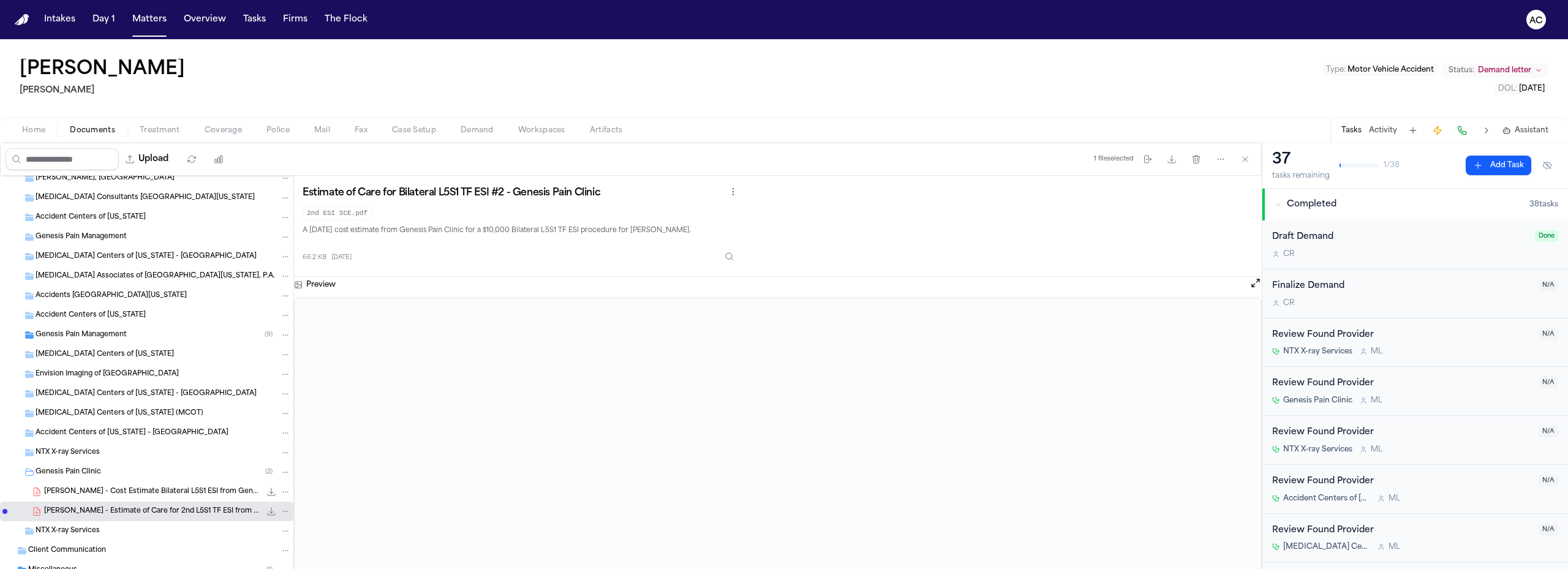
click at [28, 471] on icon "Folder: Genesis Pain Clinic" at bounding box center [29, 472] width 9 height 6
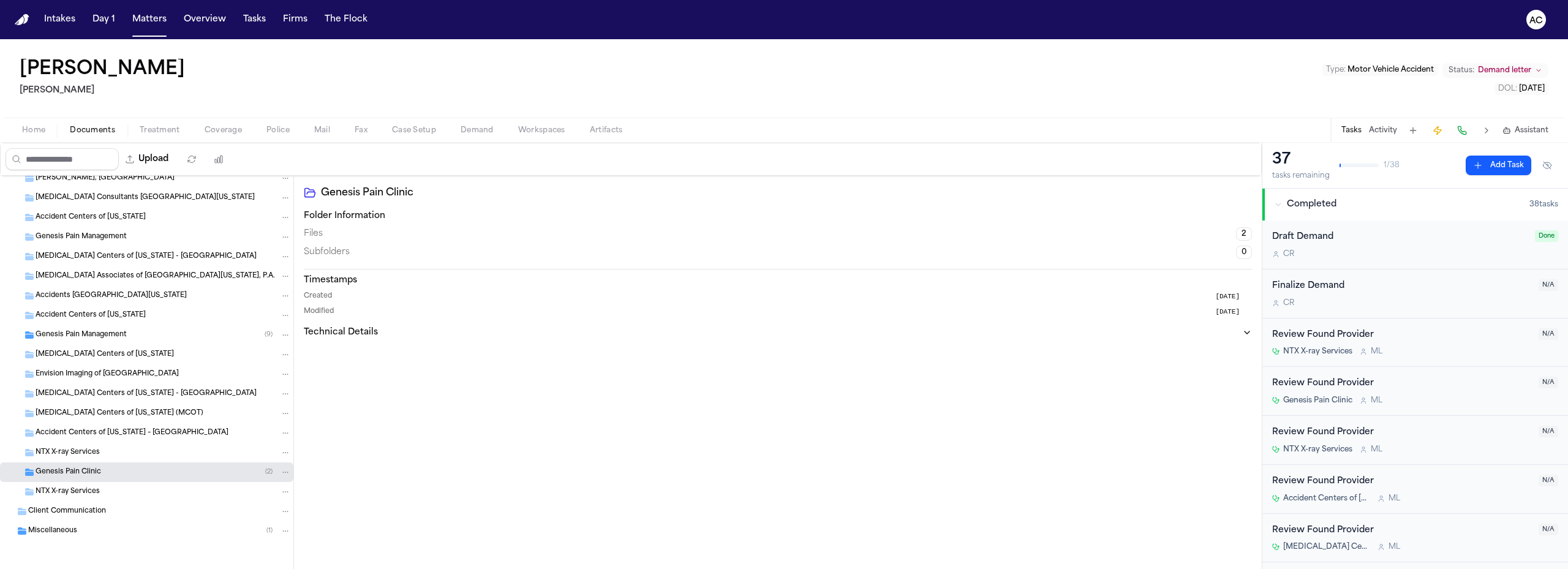
click at [55, 536] on span "Miscellaneous" at bounding box center [52, 531] width 49 height 10
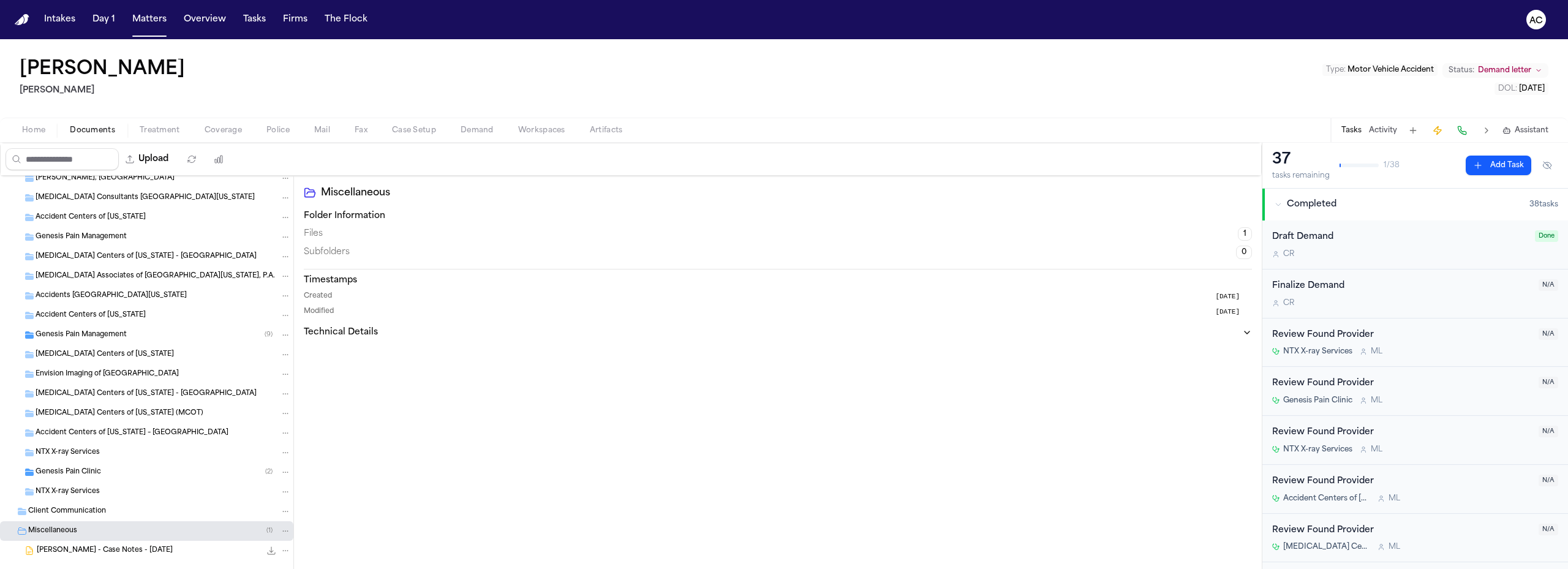
click at [73, 548] on span "[PERSON_NAME] - Case Notes - [DATE]" at bounding box center [104, 551] width 136 height 10
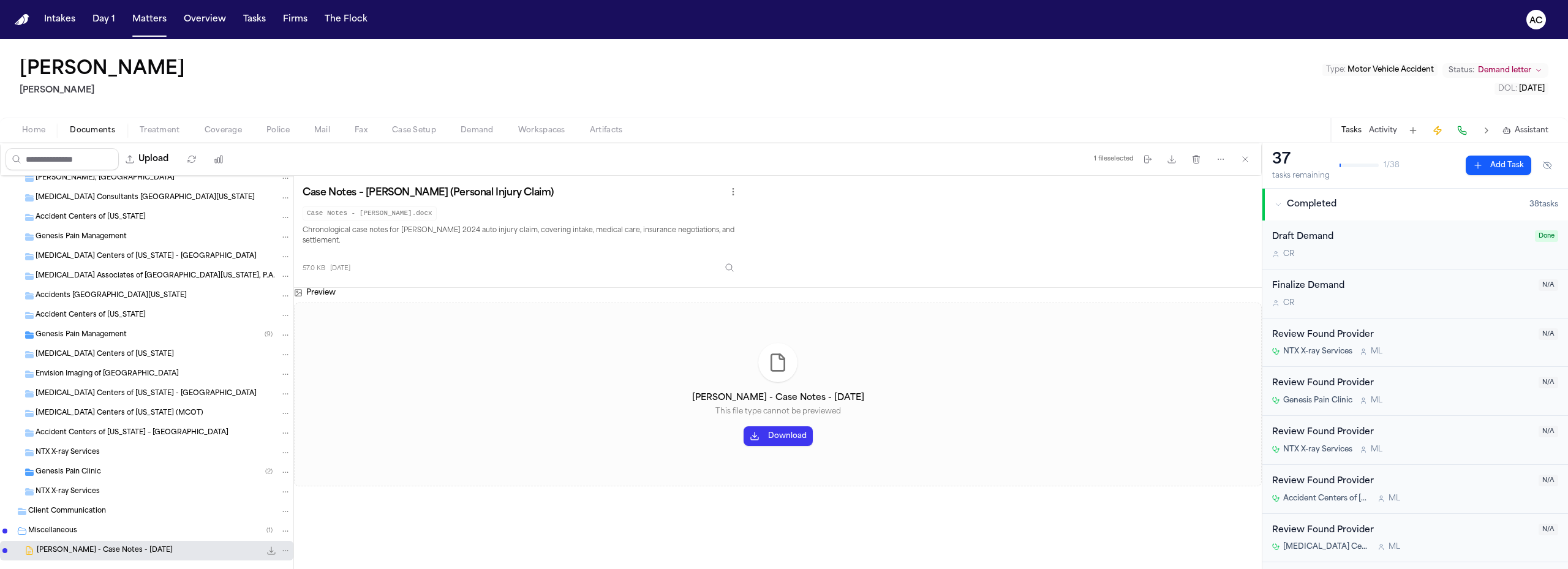
click at [25, 535] on icon "Folder: Miscellaneous" at bounding box center [22, 531] width 10 height 10
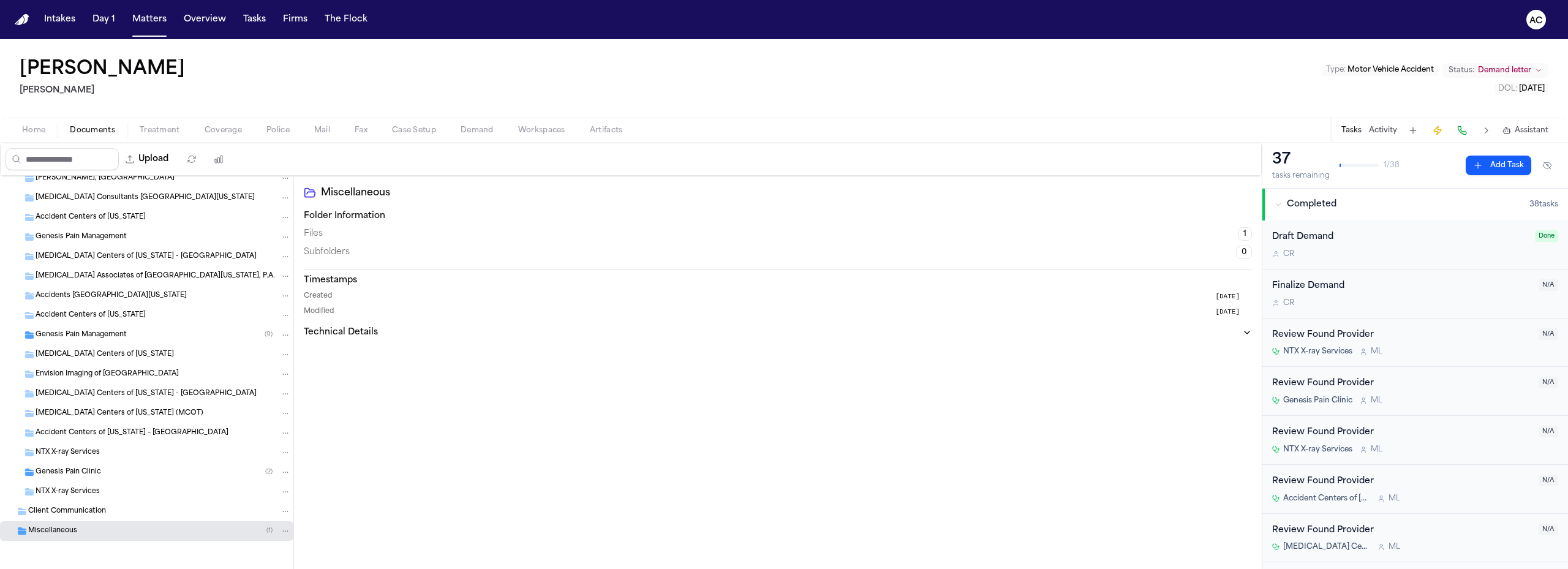
drag, startPoint x: 365, startPoint y: 75, endPoint x: 264, endPoint y: 105, distance: 105.4
click at [365, 75] on div "[PERSON_NAME] [PERSON_NAME] Type : Motor Vehicle Accident Status: Demand letter…" at bounding box center [784, 78] width 1568 height 78
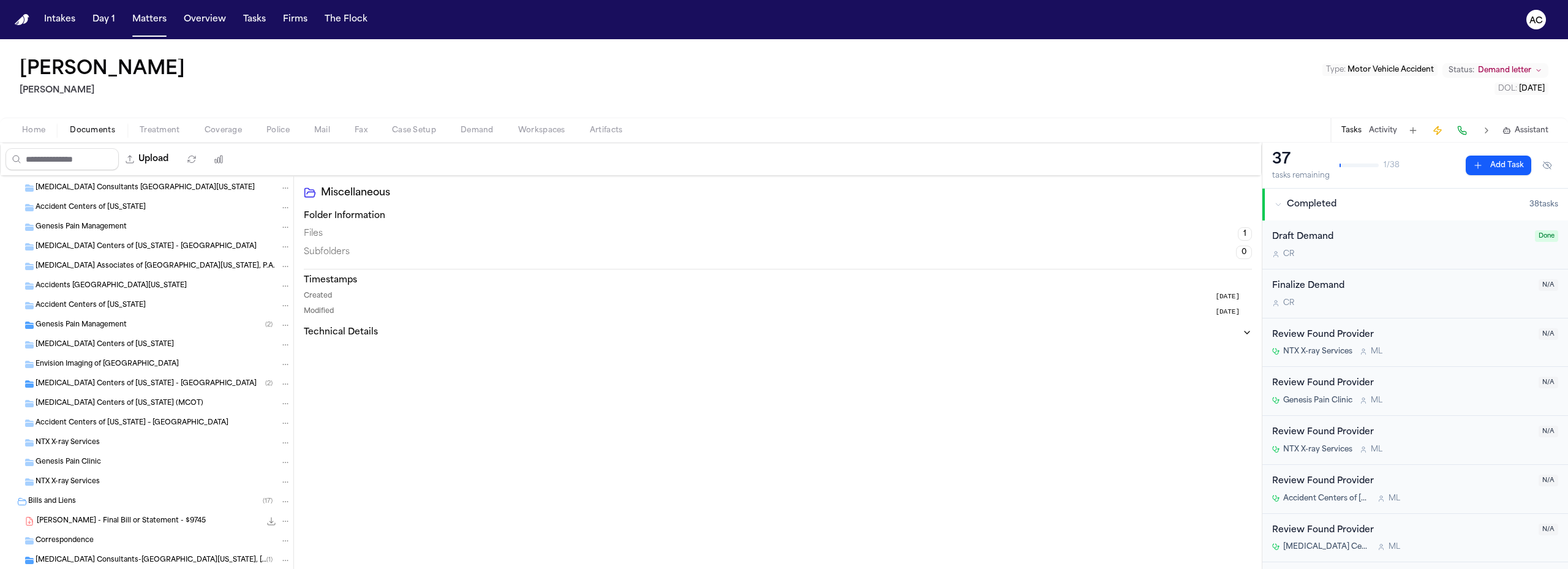
scroll to position [510, 0]
click at [58, 499] on span "Bills and Liens" at bounding box center [52, 500] width 48 height 10
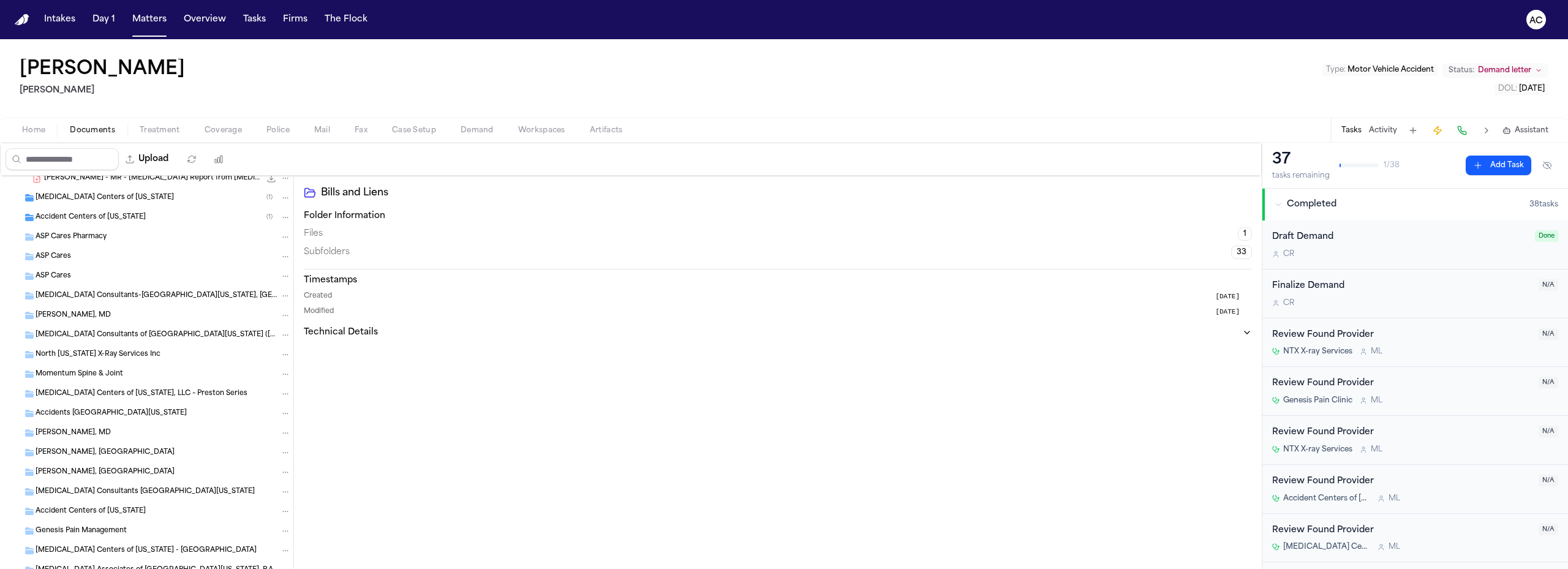
scroll to position [142, 0]
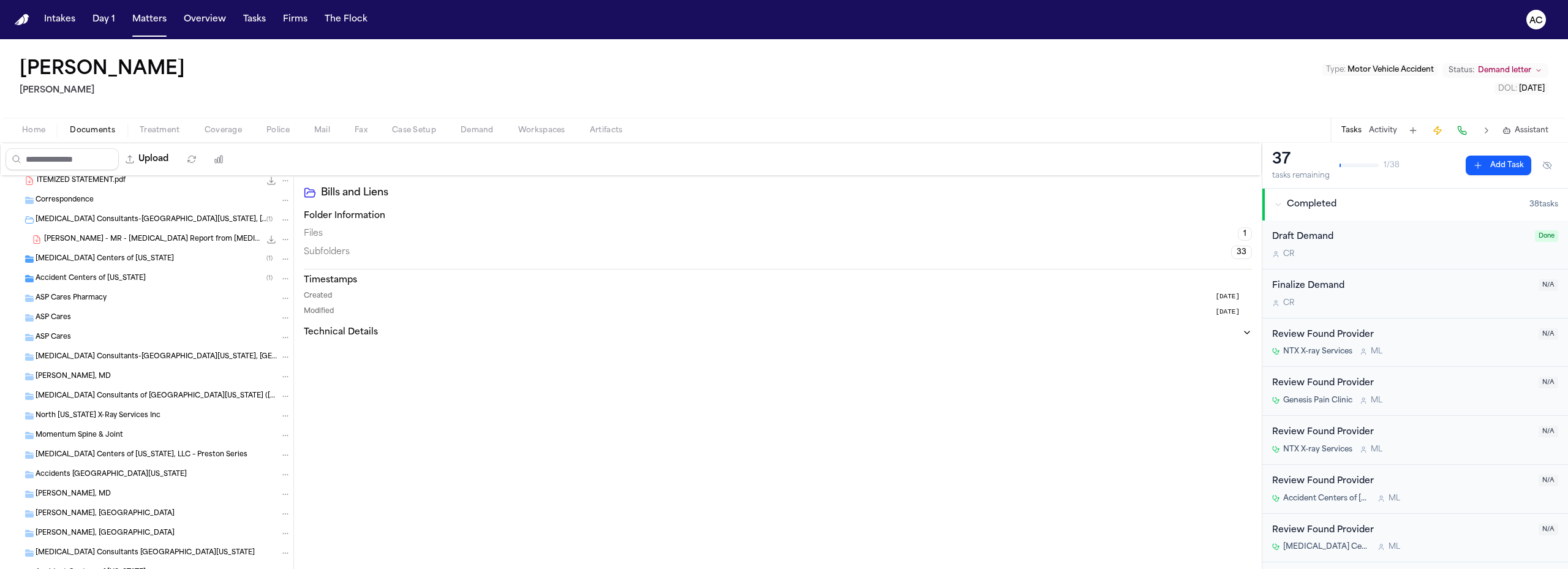
click at [117, 279] on span "Accident Centers of [US_STATE]" at bounding box center [91, 279] width 110 height 10
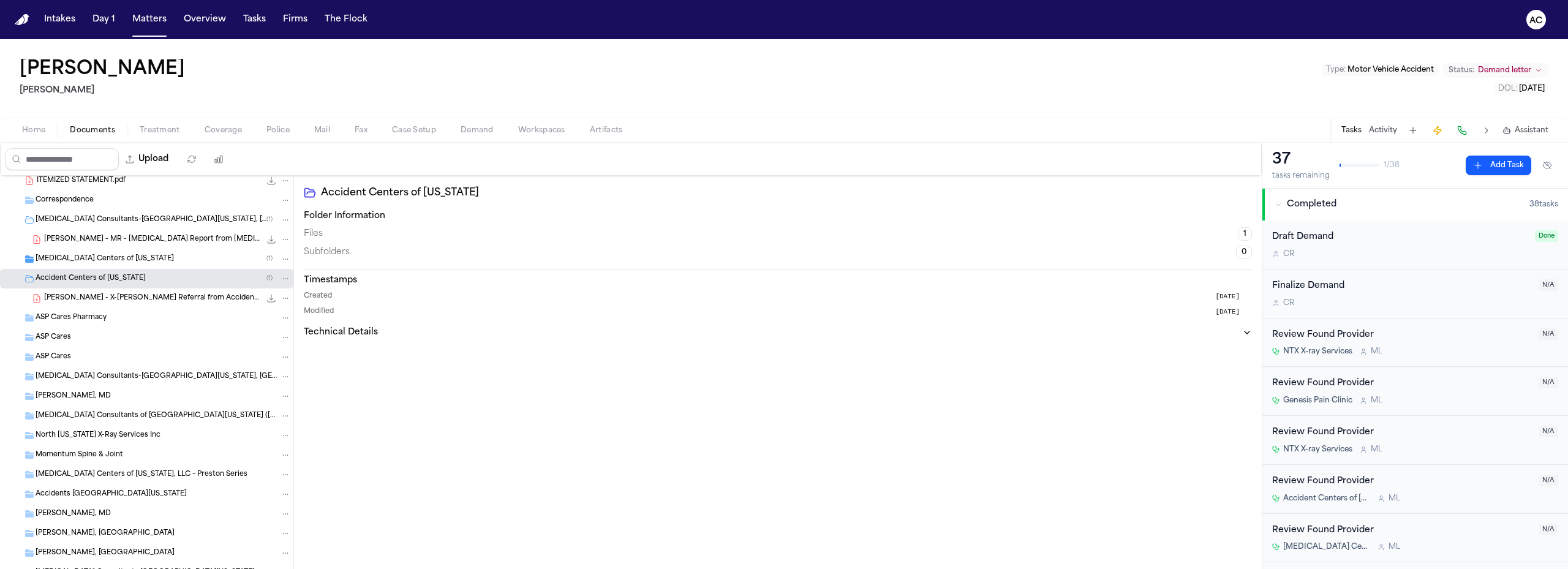
click at [117, 279] on span "Accident Centers of [US_STATE]" at bounding box center [91, 279] width 110 height 10
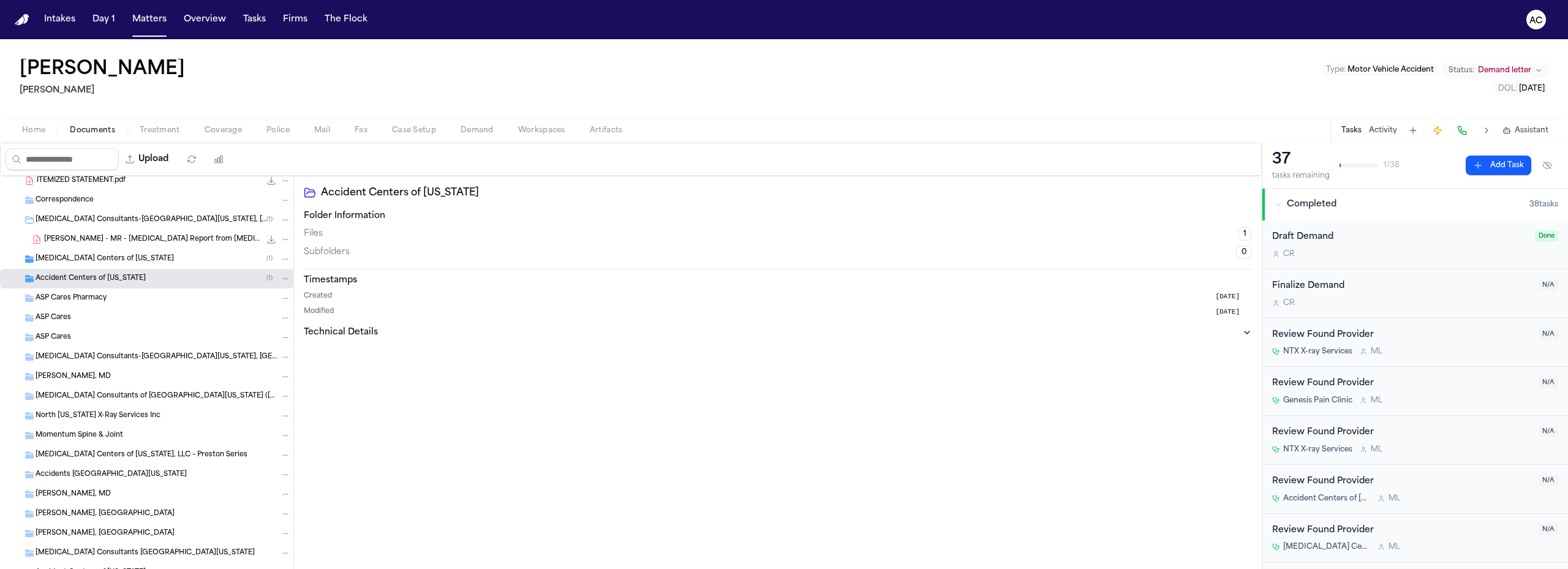
click at [92, 259] on span "[MEDICAL_DATA] Centers of [US_STATE]" at bounding box center [105, 259] width 139 height 10
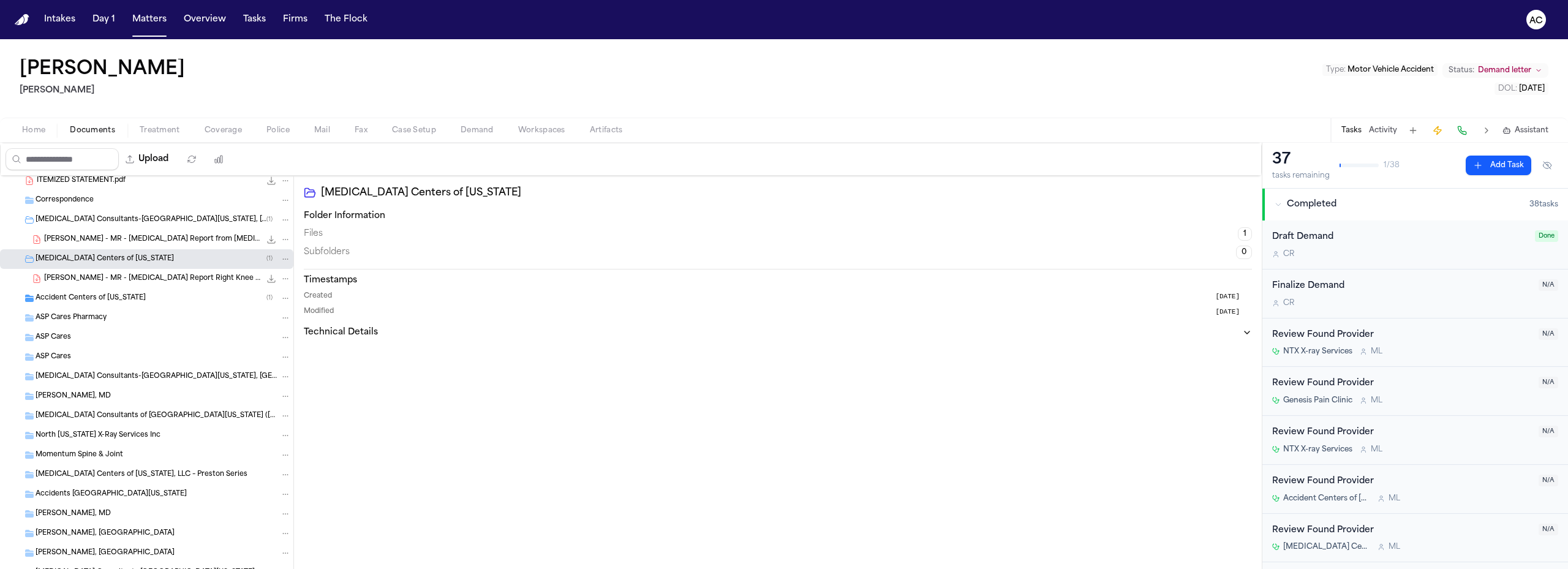
click at [92, 259] on span "[MEDICAL_DATA] Centers of [US_STATE]" at bounding box center [105, 259] width 139 height 10
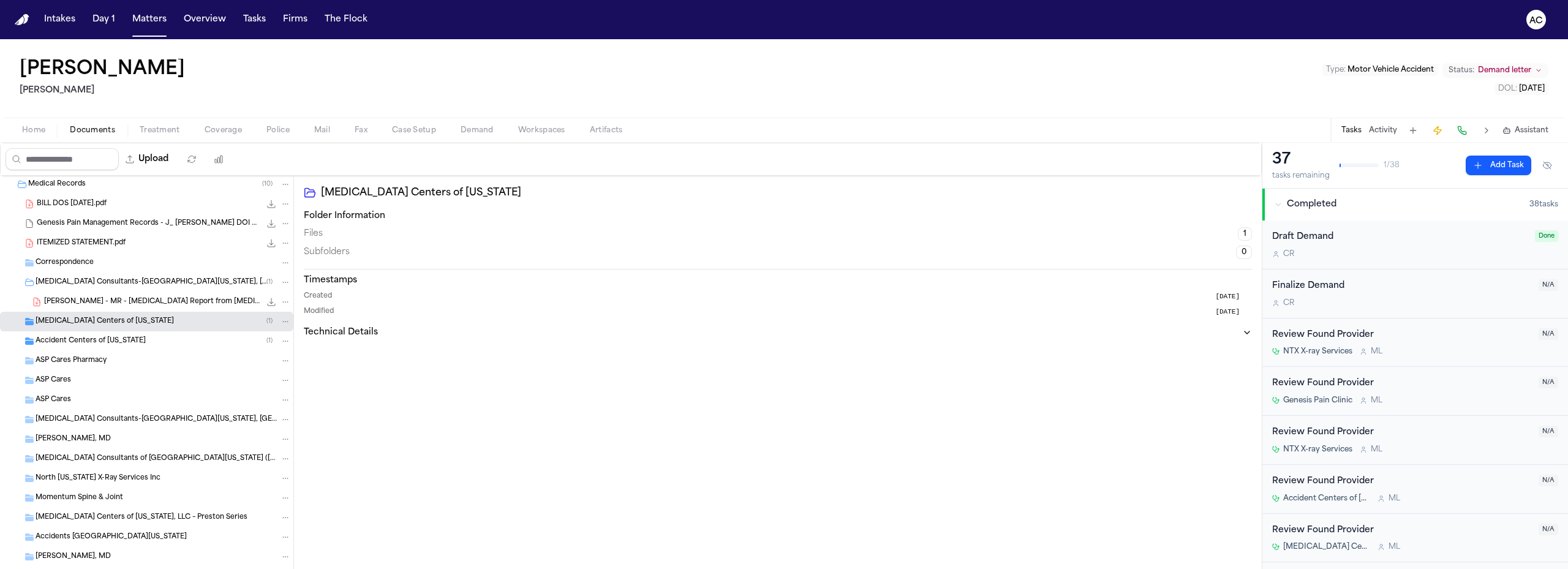
scroll to position [0, 0]
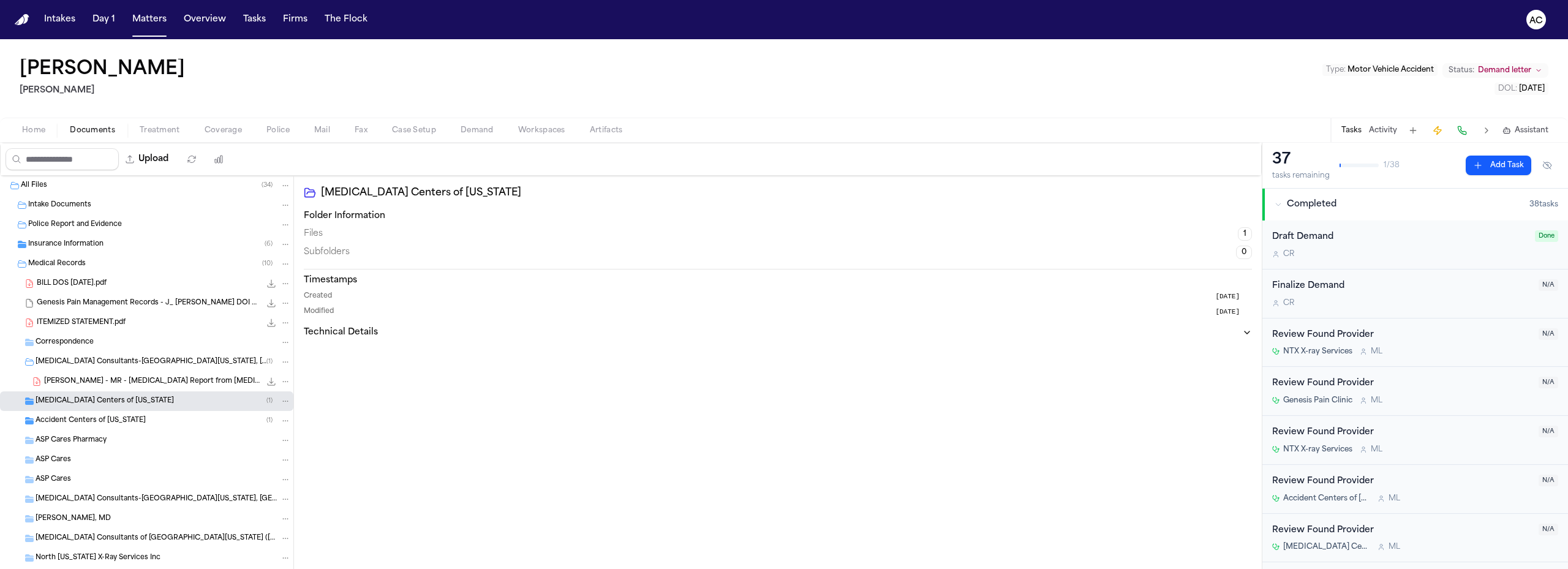
click at [54, 263] on span "Medical Records" at bounding box center [57, 264] width 57 height 10
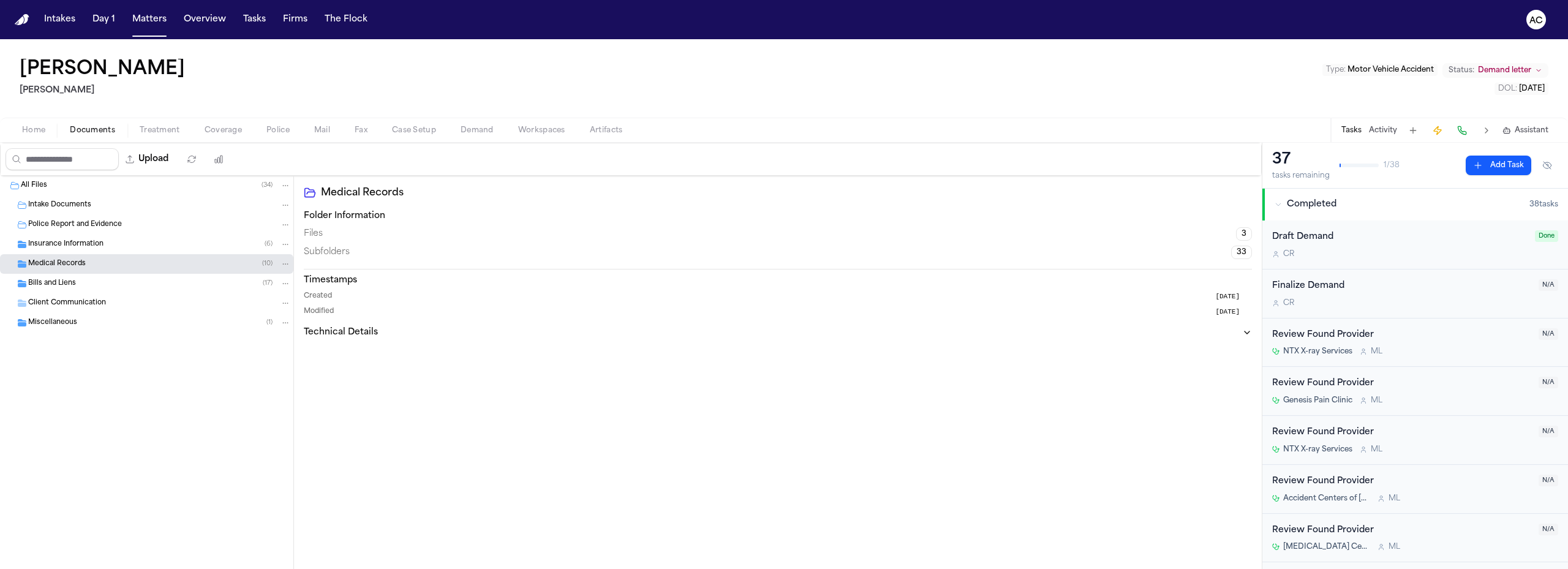
click at [54, 263] on span "Medical Records" at bounding box center [57, 264] width 57 height 10
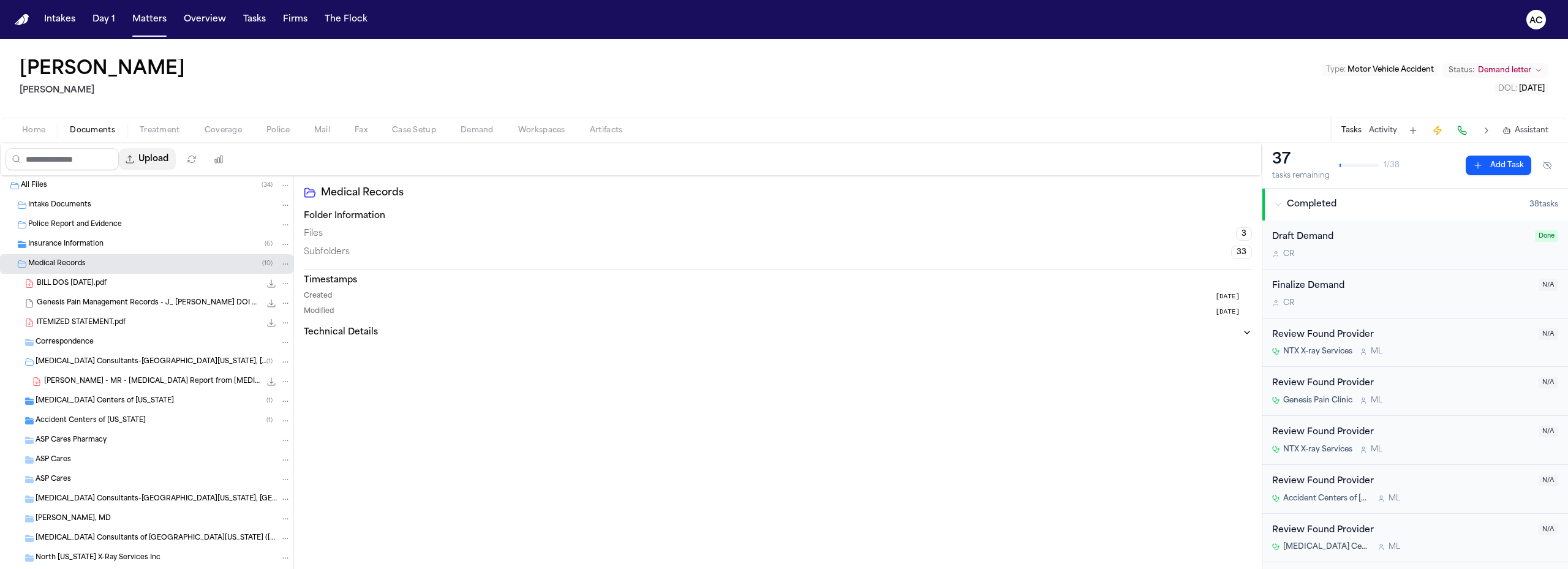
click at [167, 156] on button "Upload" at bounding box center [147, 160] width 57 height 22
select select "**********"
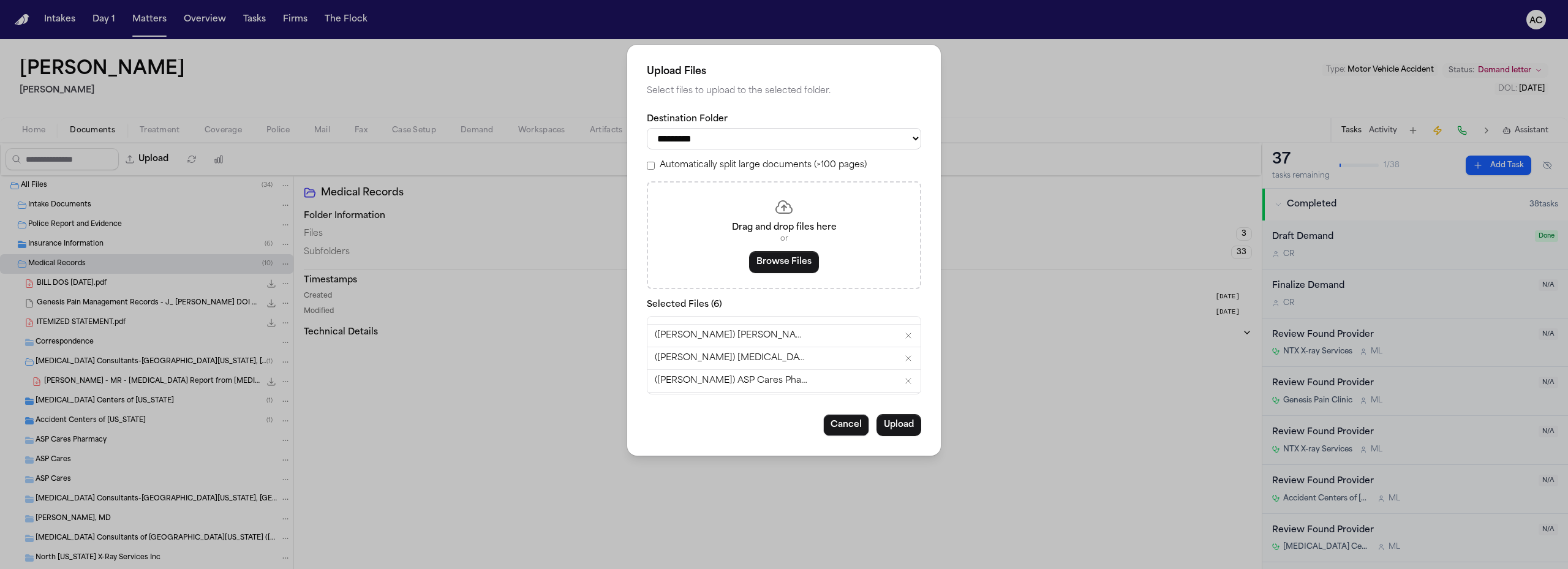
scroll to position [58, 0]
click at [900, 133] on select "**********" at bounding box center [784, 138] width 274 height 22
click at [893, 425] on button "Upload" at bounding box center [899, 425] width 45 height 22
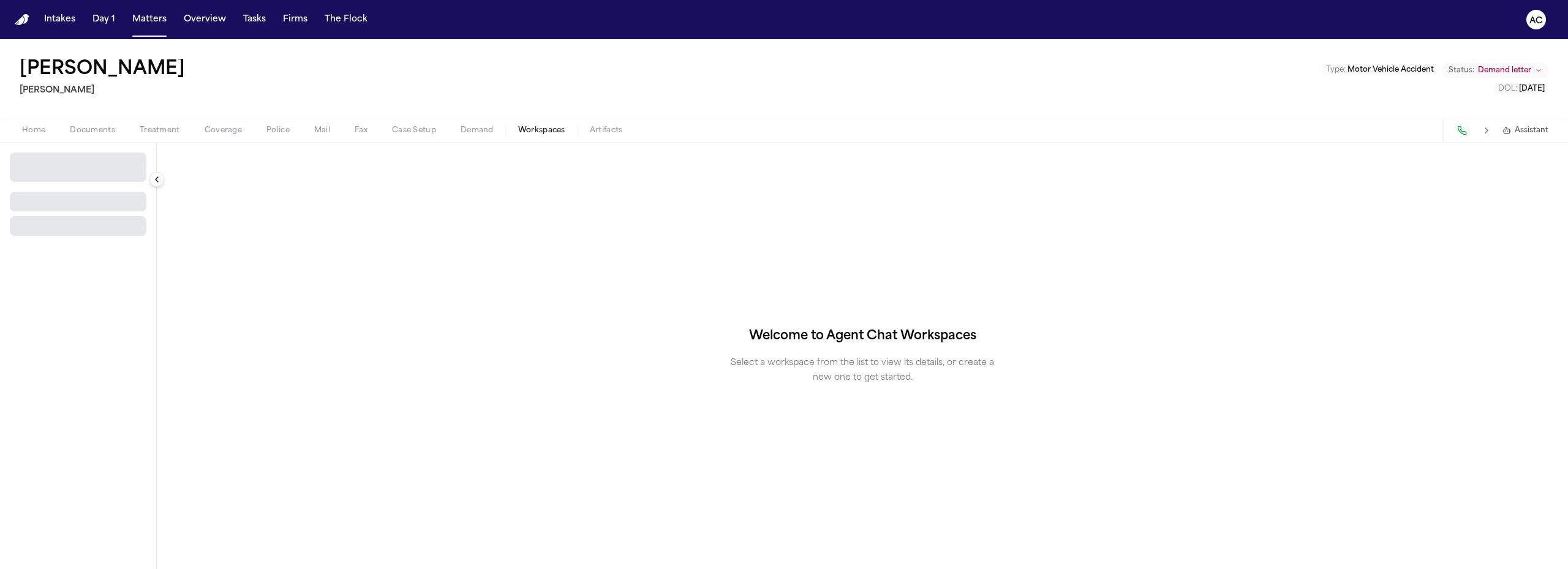
click at [530, 136] on span "button" at bounding box center [542, 137] width 62 height 2
click at [103, 163] on button "Select Workspace" at bounding box center [77, 162] width 136 height 20
click at [51, 187] on span "Exhibits" at bounding box center [69, 189] width 111 height 12
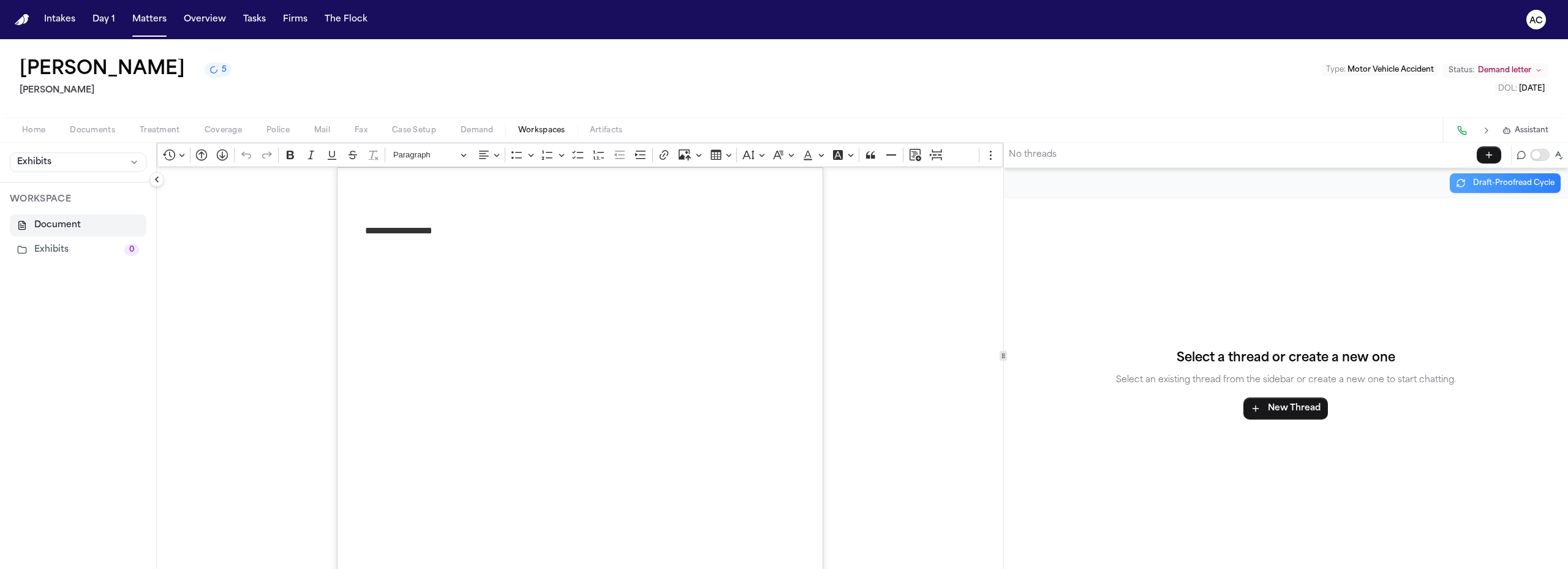
click at [65, 251] on button "Exhibits 0" at bounding box center [77, 250] width 136 height 22
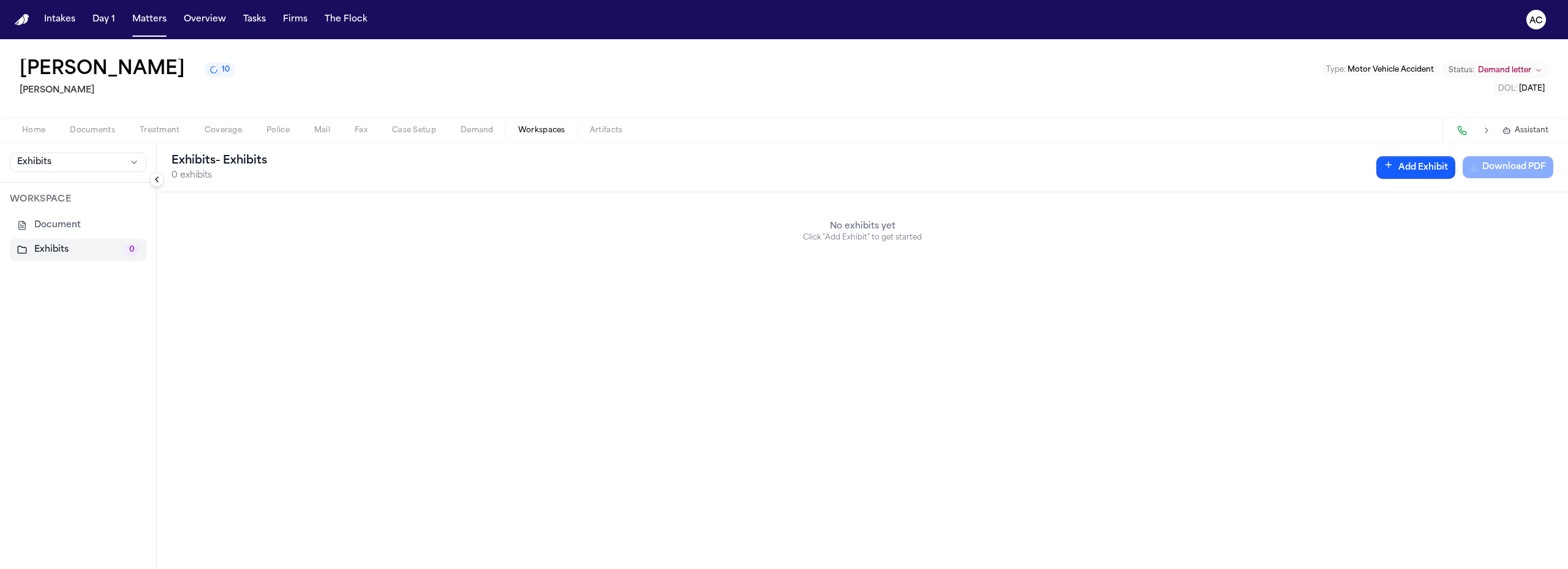
click at [103, 128] on span "Documents" at bounding box center [93, 130] width 45 height 10
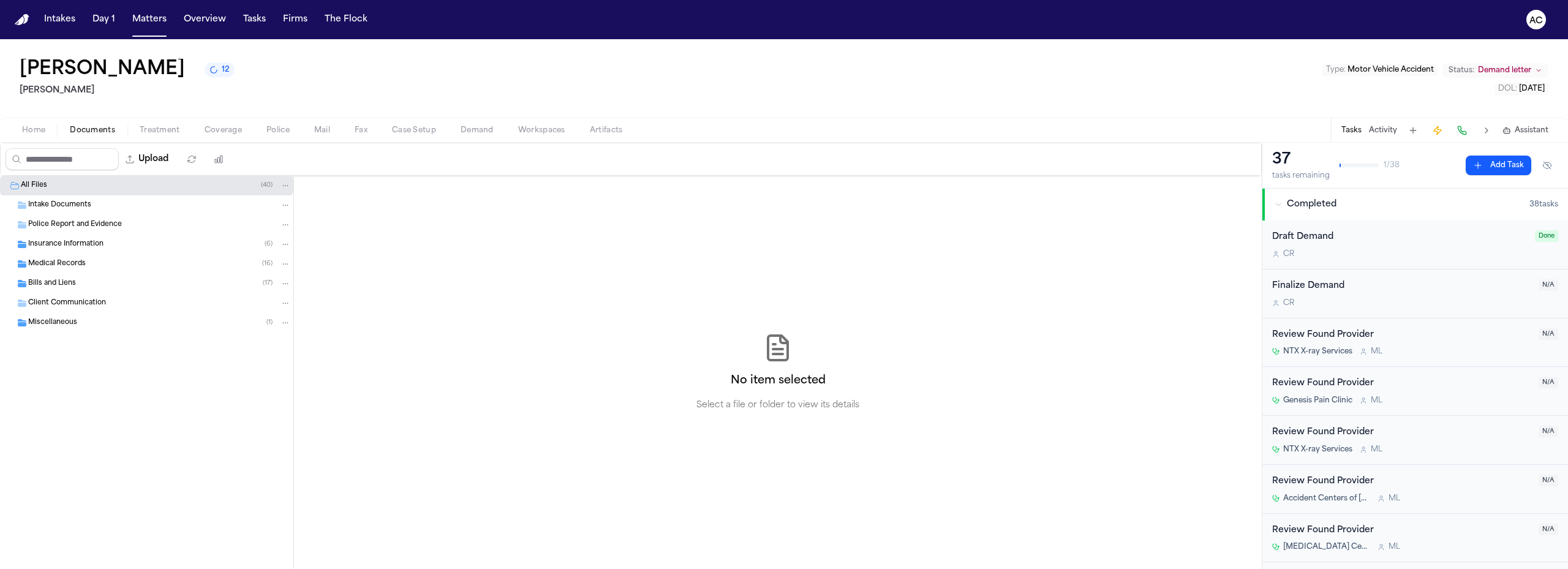
click at [79, 226] on span "Police Report and Evidence" at bounding box center [74, 225] width 93 height 10
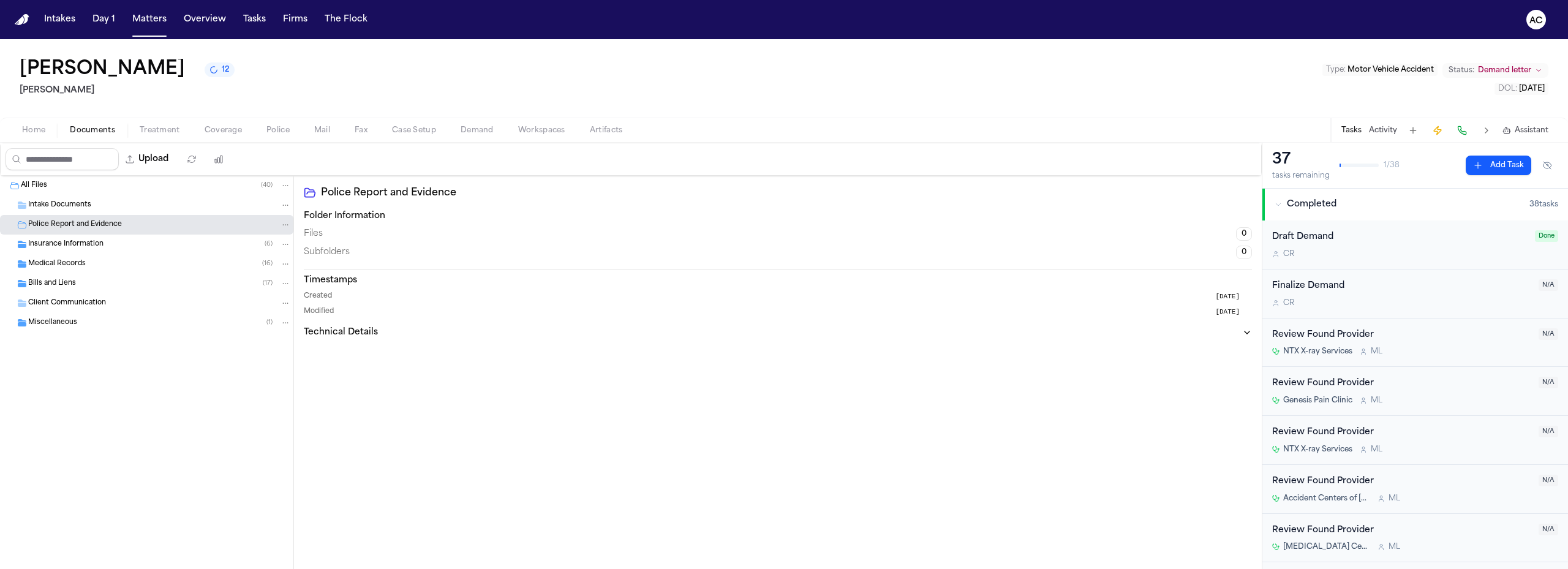
click at [94, 323] on div "Miscellaneous ( 1 )" at bounding box center [159, 323] width 262 height 11
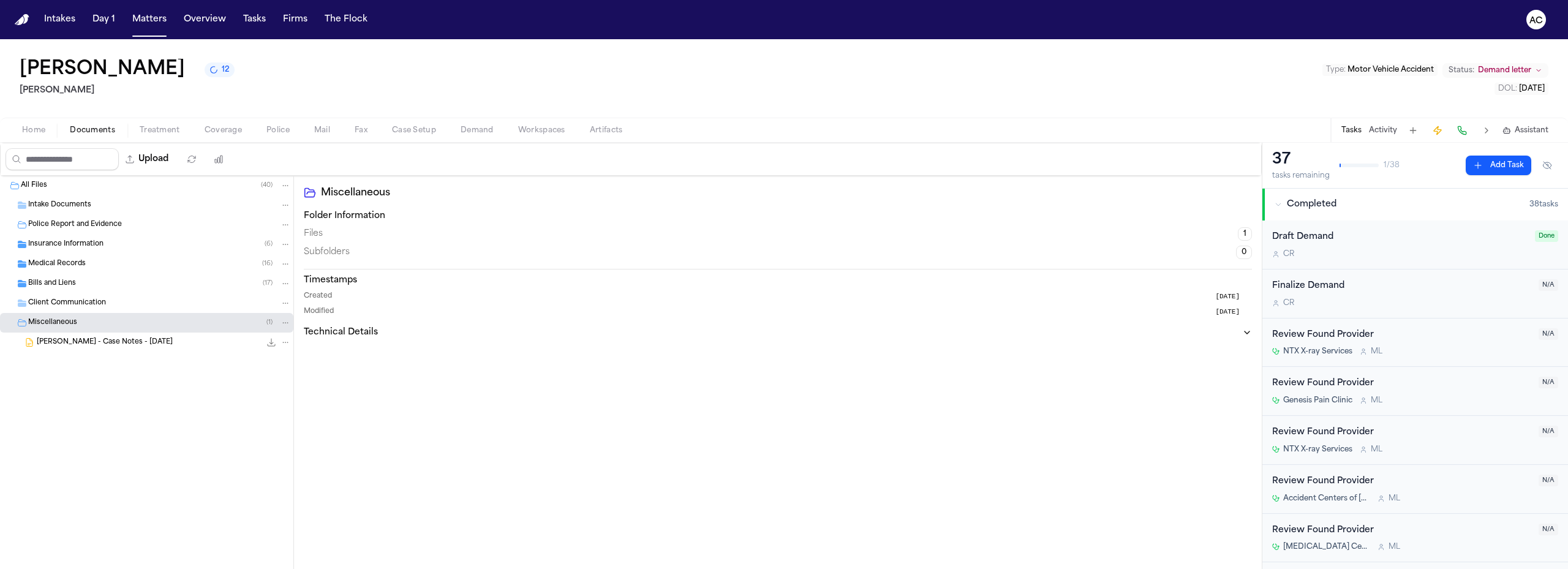
click at [95, 323] on div "Miscellaneous ( 1 )" at bounding box center [159, 323] width 262 height 11
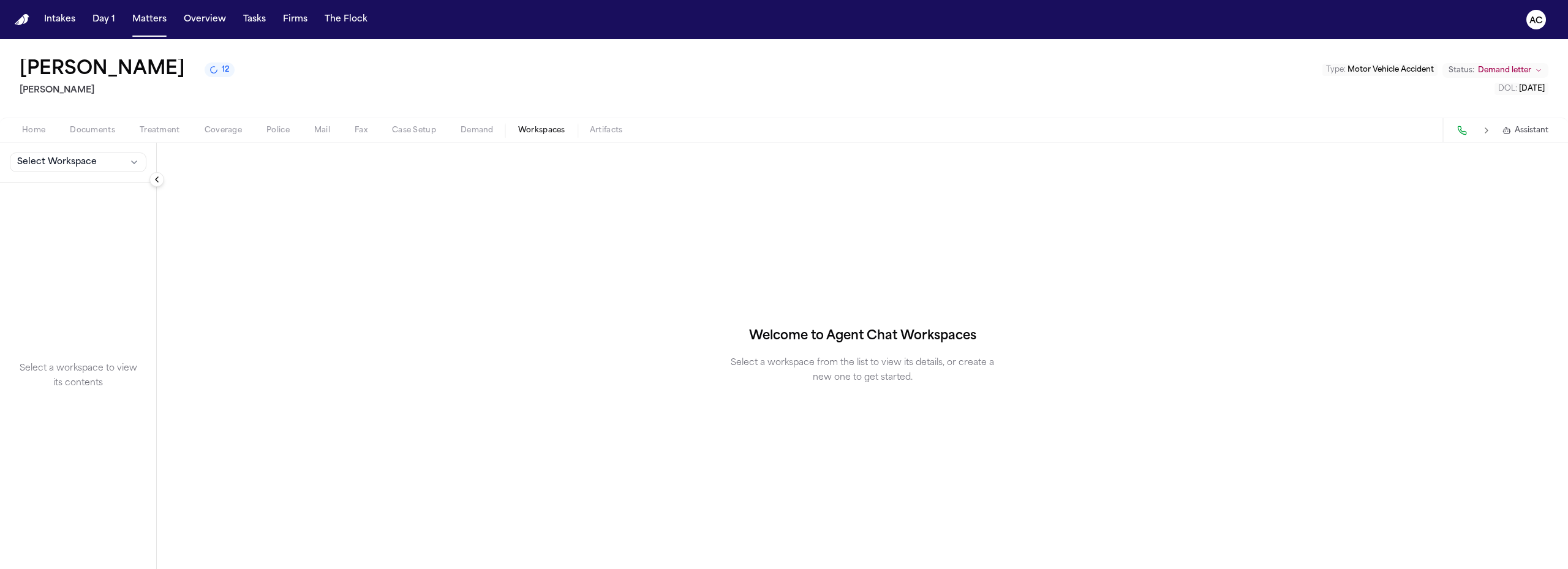
drag, startPoint x: 546, startPoint y: 132, endPoint x: 325, endPoint y: 157, distance: 222.4
click at [546, 132] on span "Workspaces" at bounding box center [542, 130] width 47 height 10
click at [82, 171] on button "Select Workspace" at bounding box center [77, 162] width 136 height 20
click at [57, 195] on span "Exhibits" at bounding box center [69, 189] width 111 height 12
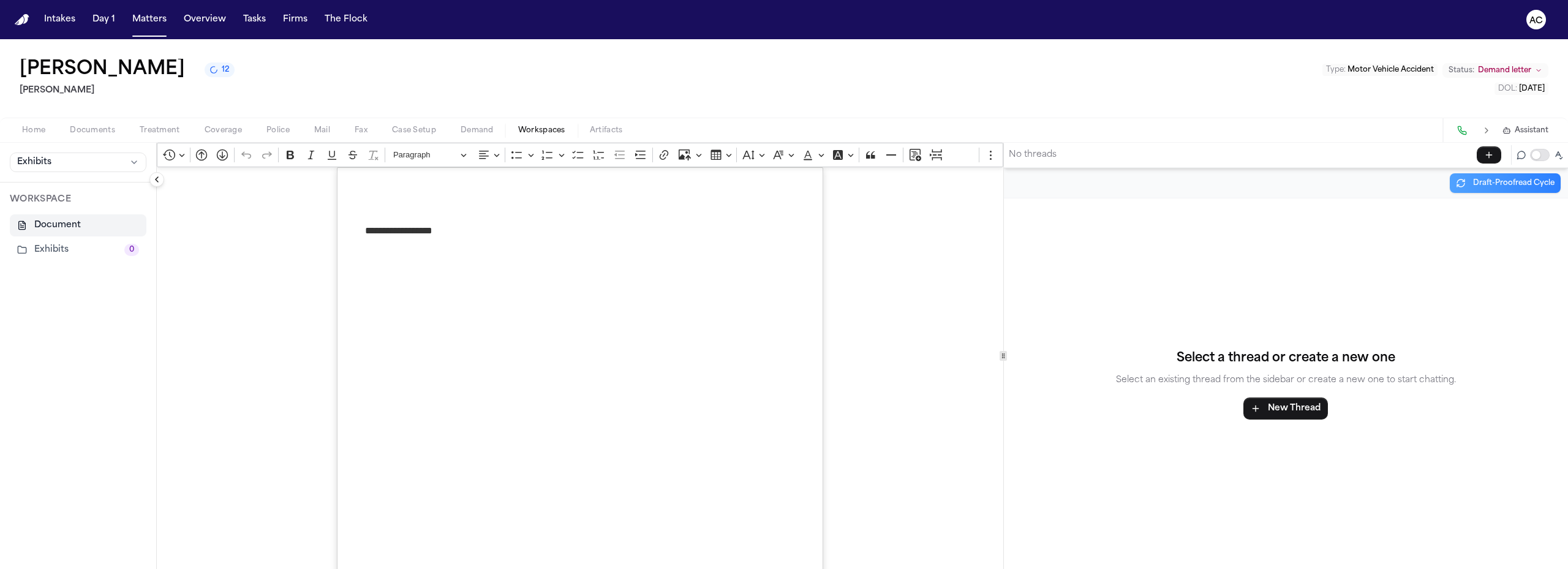
click at [51, 247] on button "Exhibits 0" at bounding box center [77, 250] width 136 height 22
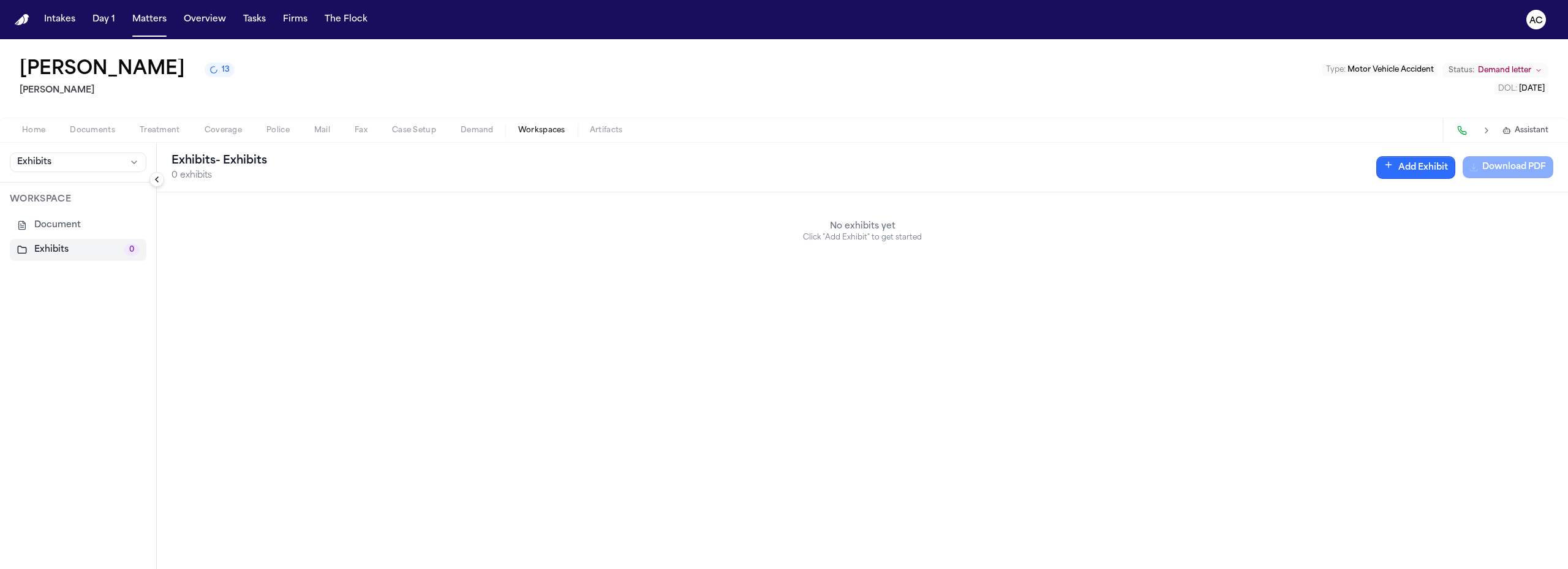
click at [1428, 162] on button "Add Exhibit" at bounding box center [1415, 168] width 79 height 22
click at [1490, 227] on icon "button" at bounding box center [1493, 227] width 10 height 10
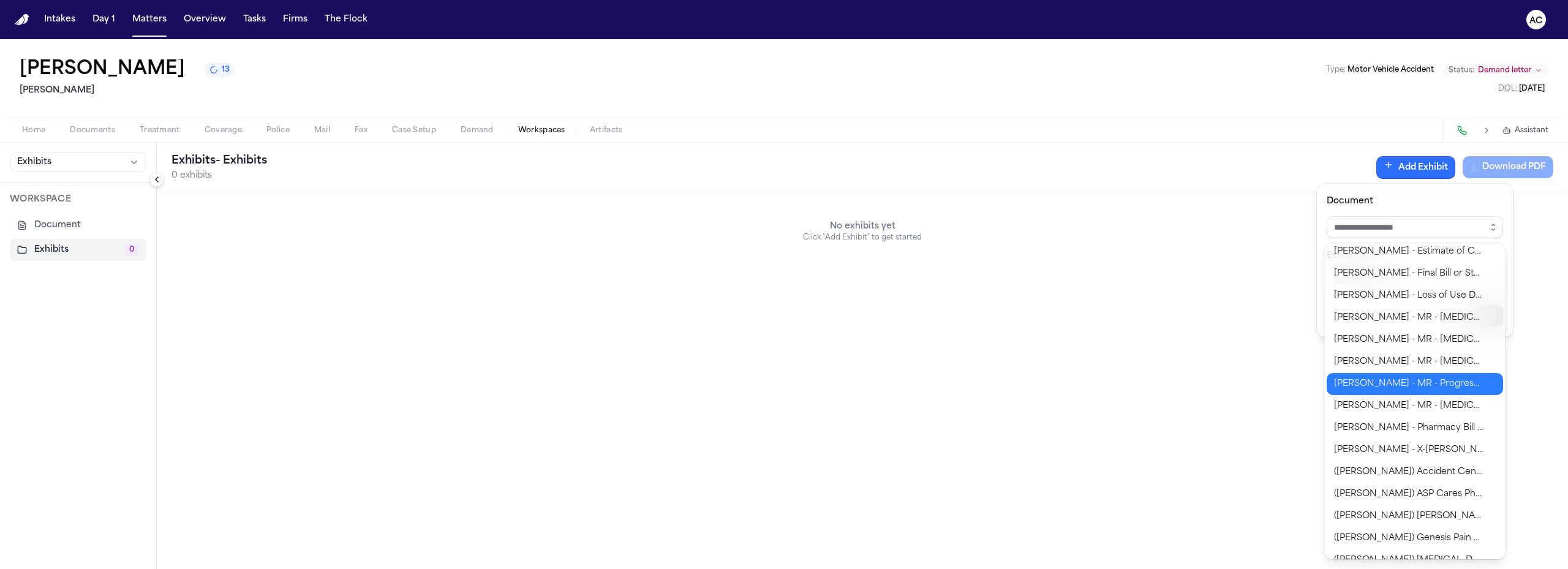
scroll to position [527, 0]
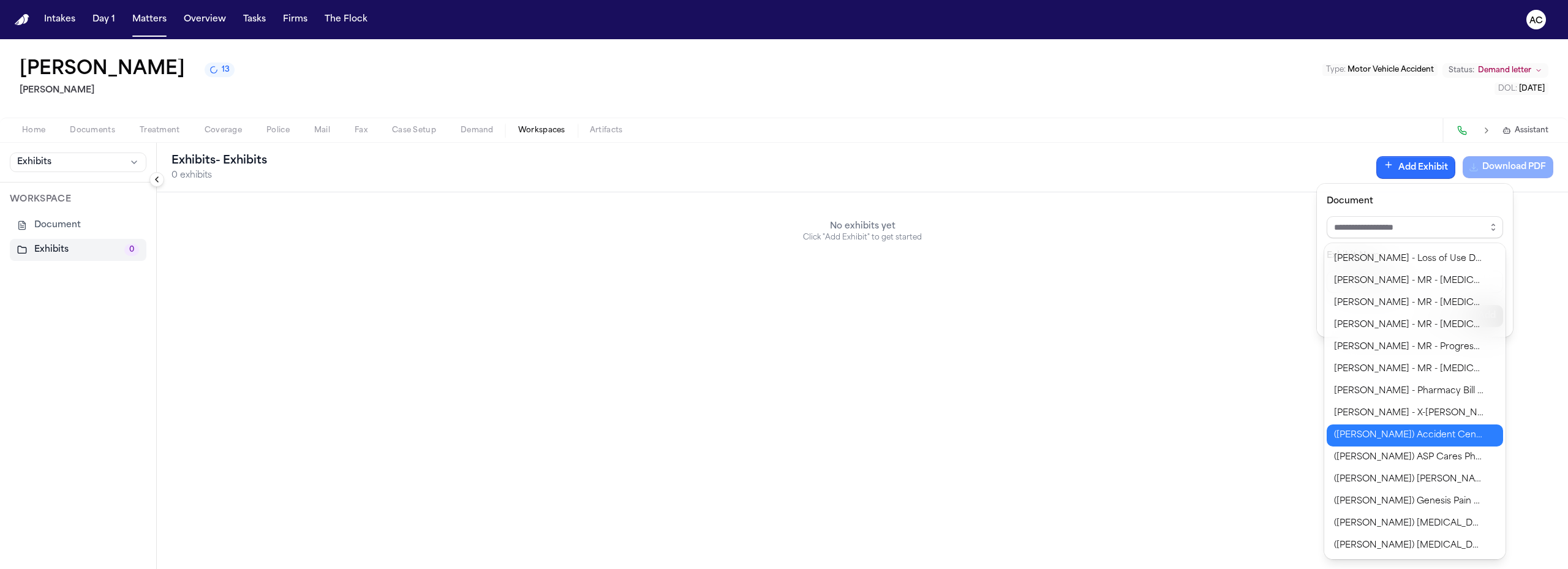
type input "**********"
click at [1389, 437] on body "**********" at bounding box center [784, 284] width 1568 height 569
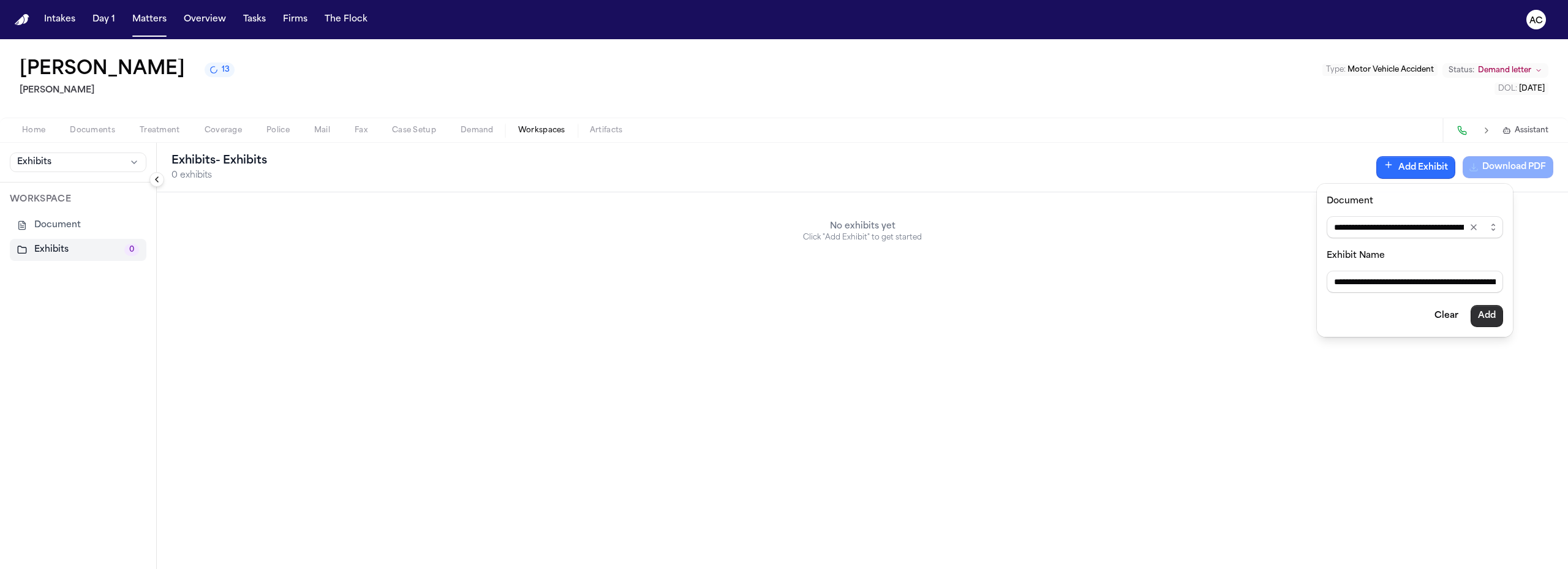
click at [1486, 318] on button "Add" at bounding box center [1486, 316] width 33 height 22
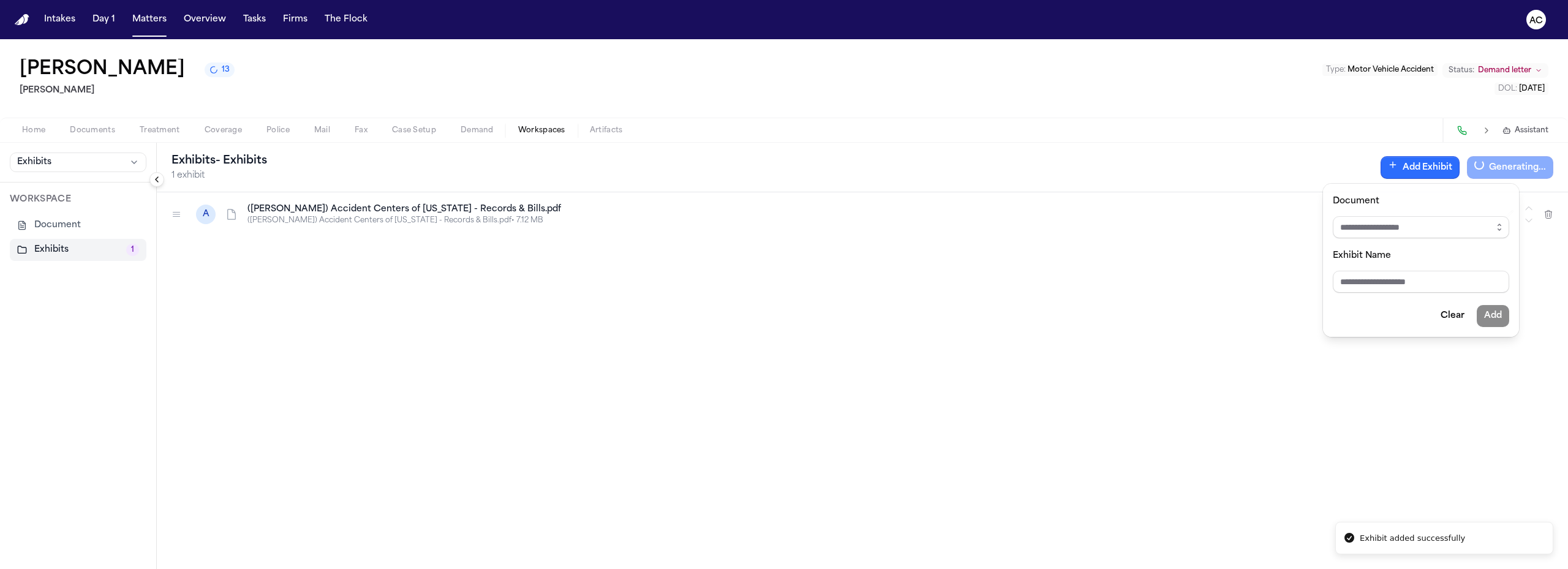
click at [1428, 168] on button "Add Exhibit" at bounding box center [1420, 168] width 79 height 22
click at [1428, 171] on button "Add Exhibit" at bounding box center [1420, 168] width 79 height 22
click at [1463, 226] on input "Document" at bounding box center [1420, 227] width 176 height 22
click at [1502, 226] on button "button" at bounding box center [1499, 227] width 20 height 22
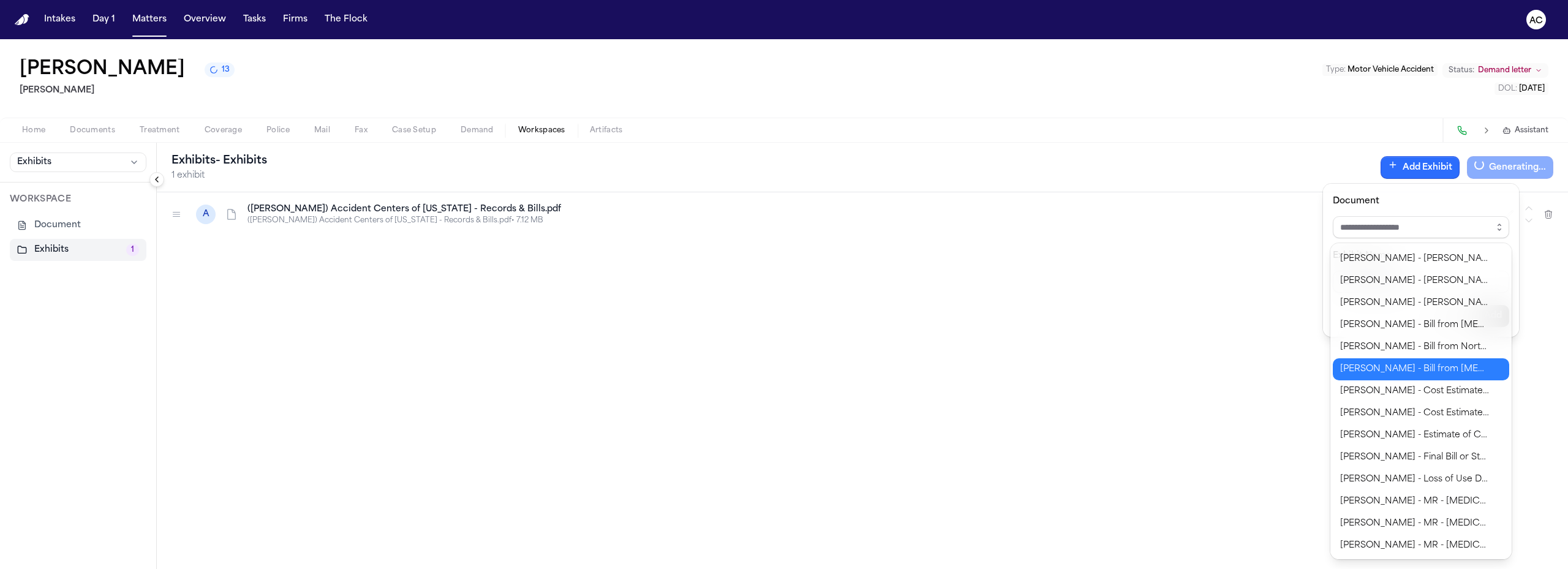
scroll to position [505, 0]
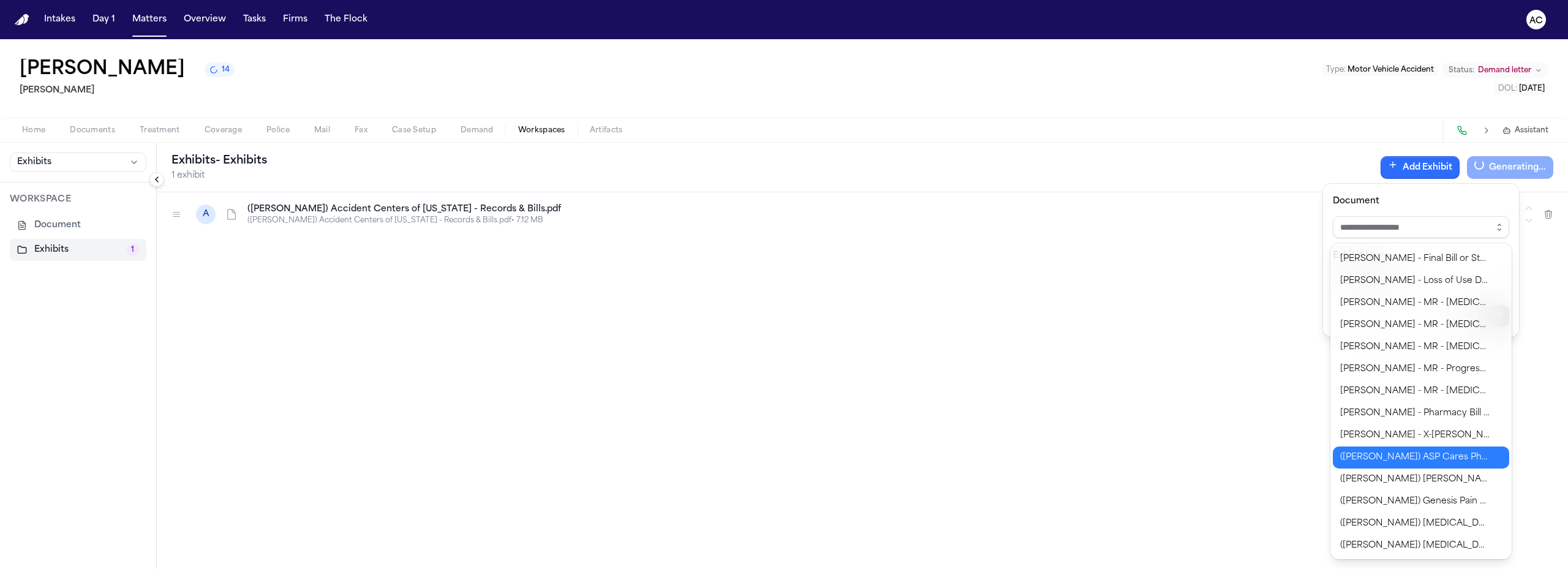
type input "**********"
click at [1423, 457] on body "**********" at bounding box center [784, 284] width 1568 height 569
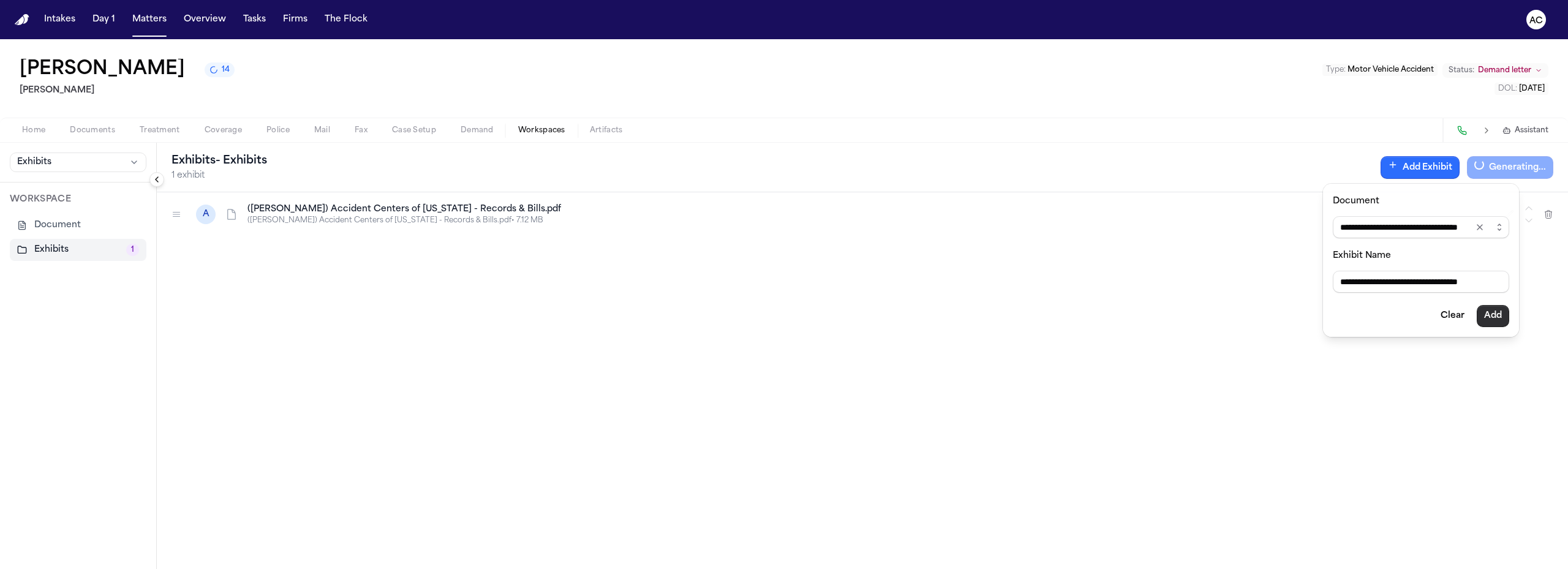
click at [1503, 321] on button "Add" at bounding box center [1492, 316] width 33 height 22
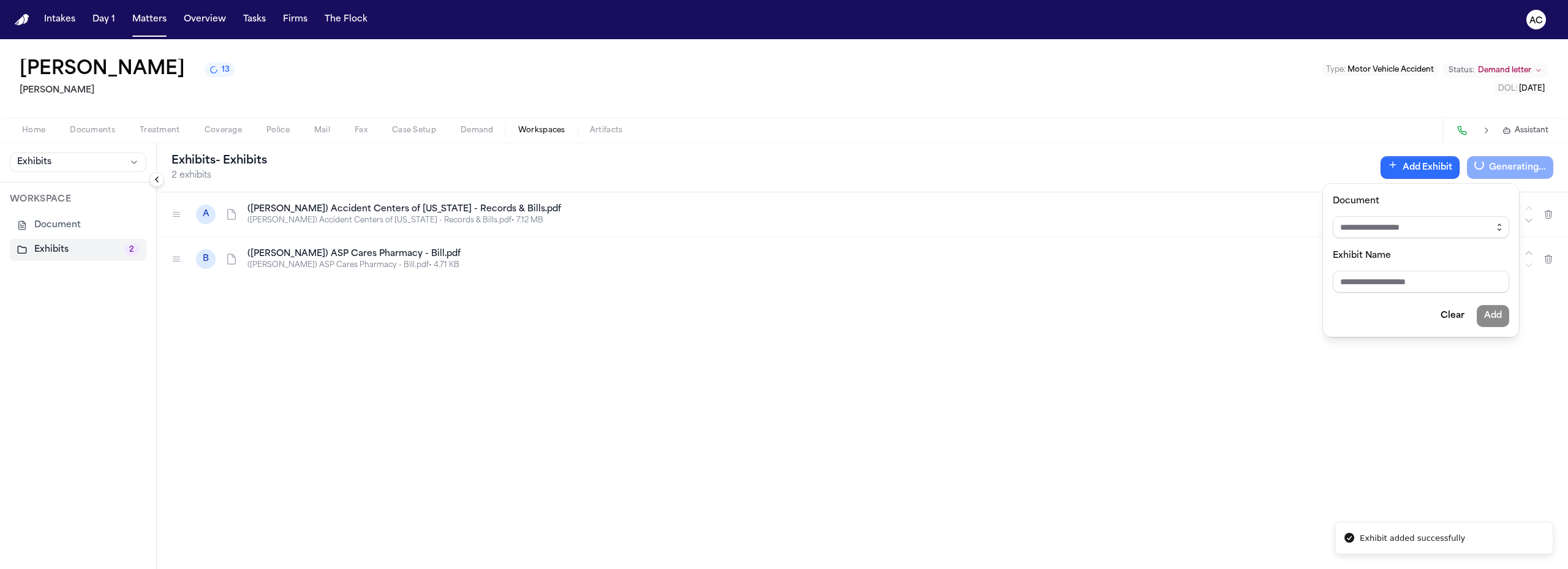
click at [1504, 223] on button "button" at bounding box center [1499, 227] width 20 height 22
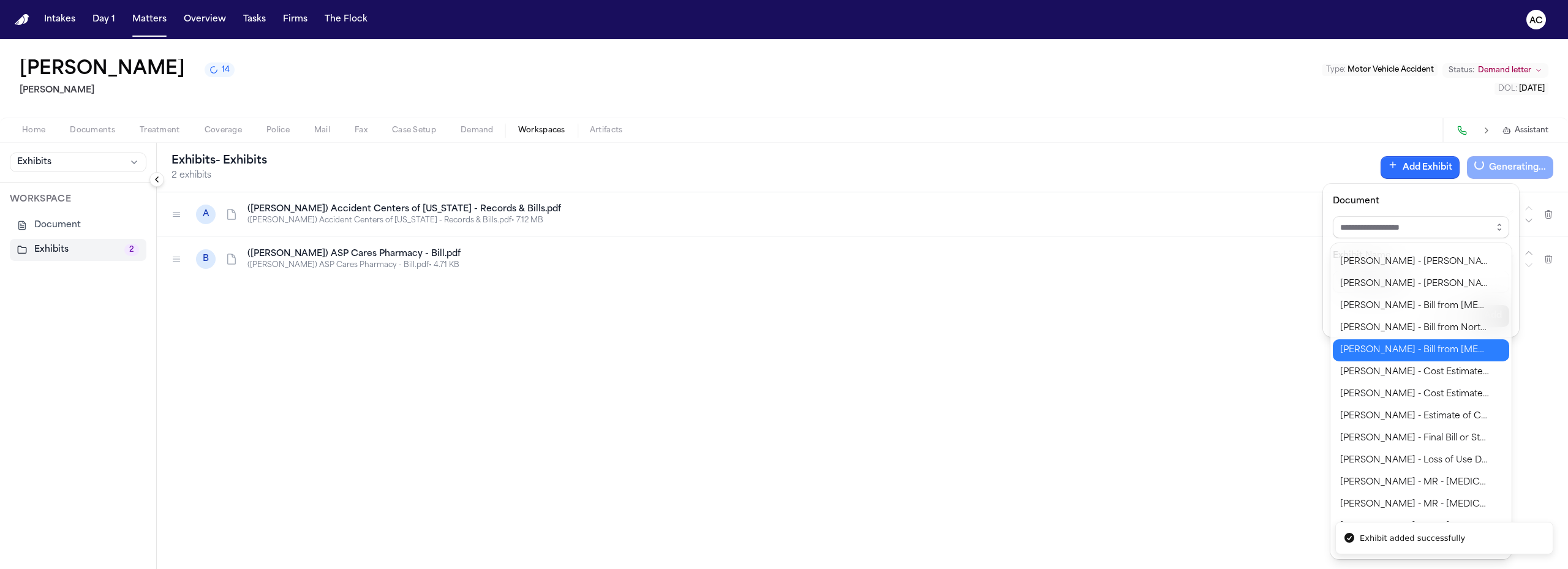
scroll to position [483, 0]
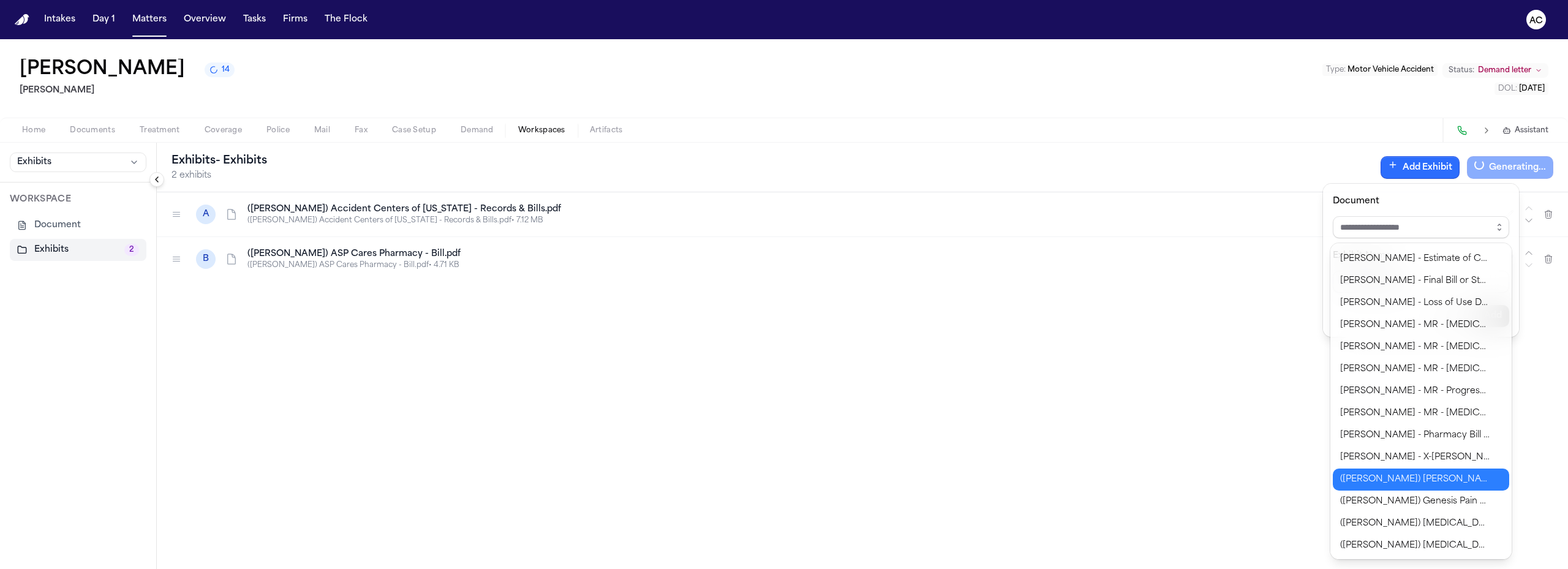
type input "**********"
click at [1428, 482] on body "**********" at bounding box center [784, 284] width 1568 height 569
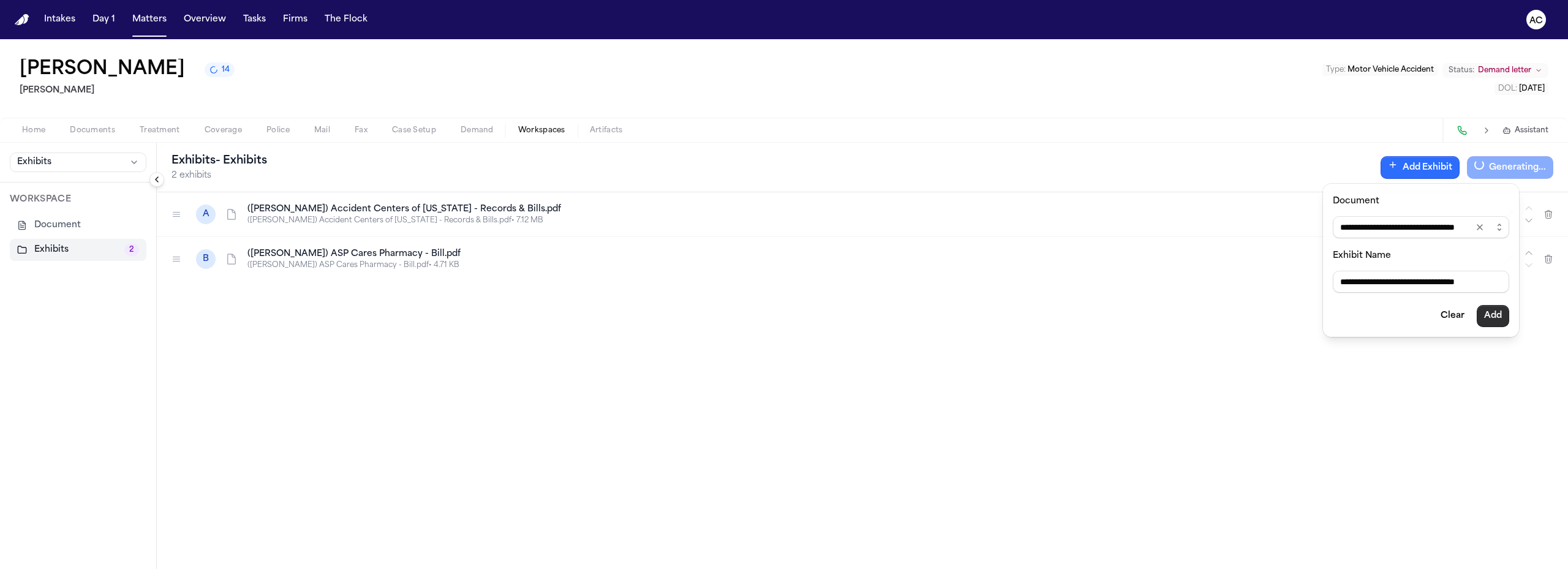
click at [1494, 320] on button "Add" at bounding box center [1492, 316] width 33 height 22
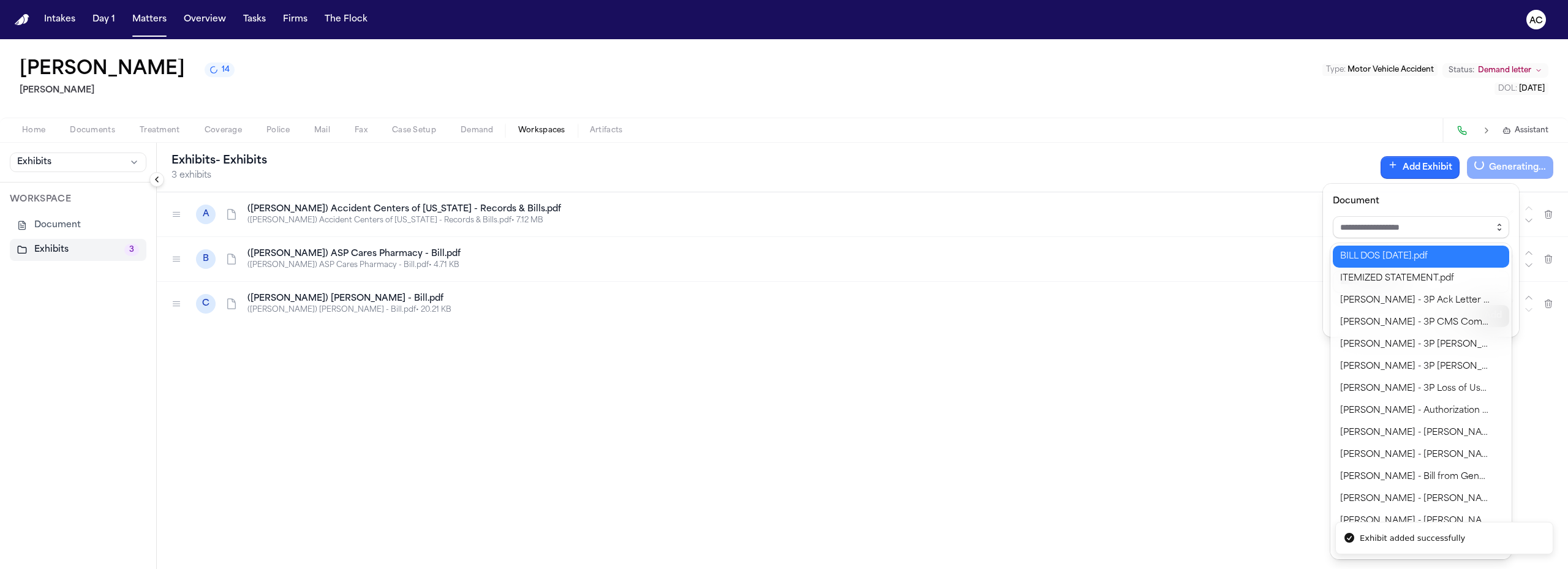
click at [1501, 228] on icon "button" at bounding box center [1499, 227] width 10 height 10
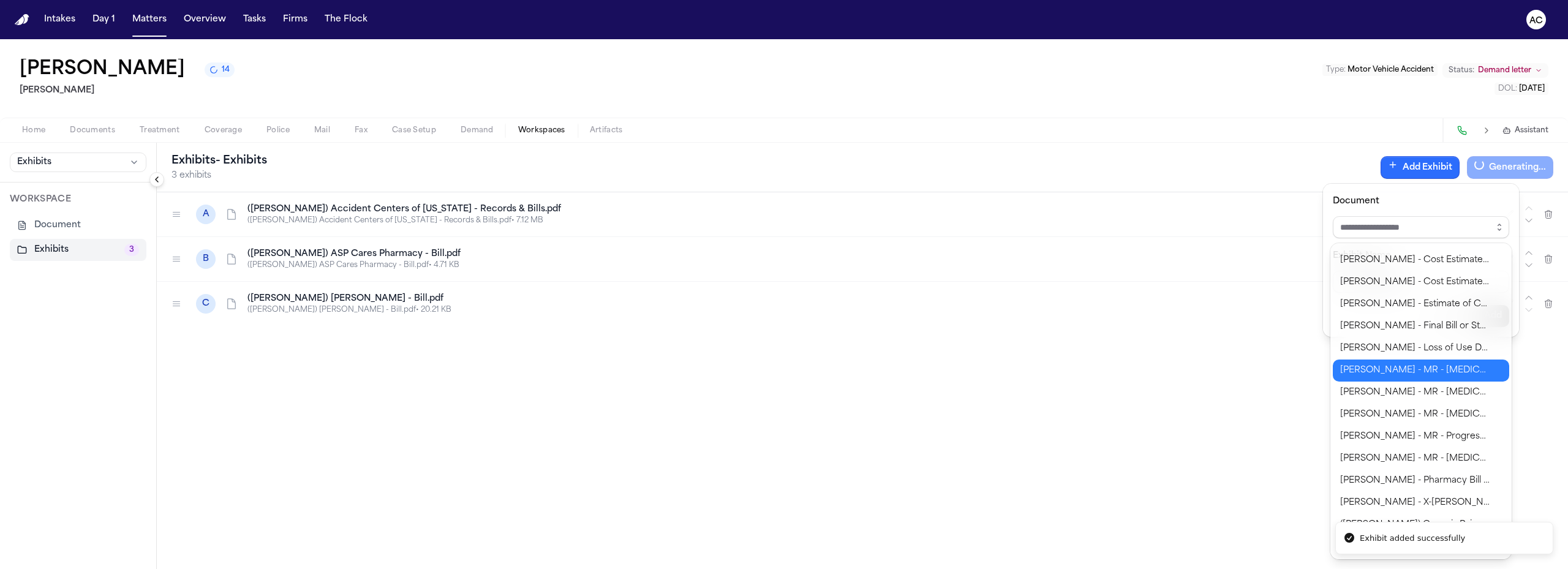
scroll to position [460, 0]
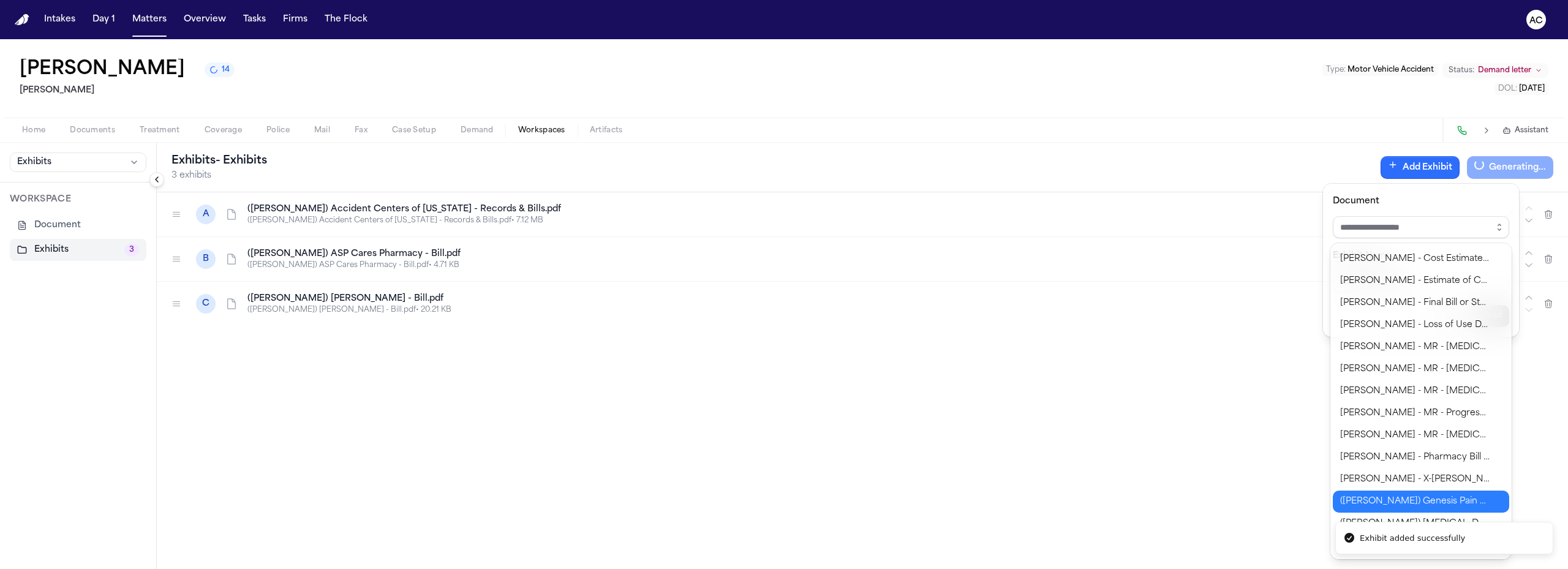
type input "**********"
click at [1434, 497] on body "**********" at bounding box center [784, 284] width 1568 height 569
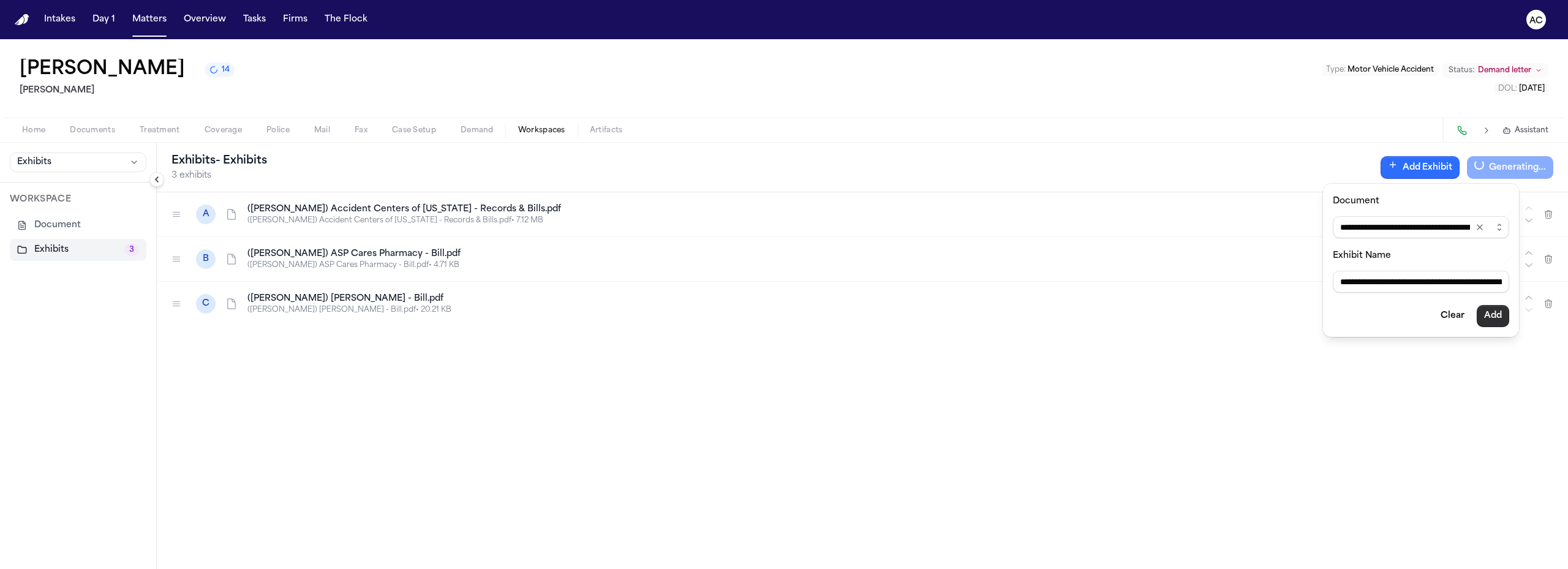
click at [1489, 309] on button "Add" at bounding box center [1492, 316] width 33 height 22
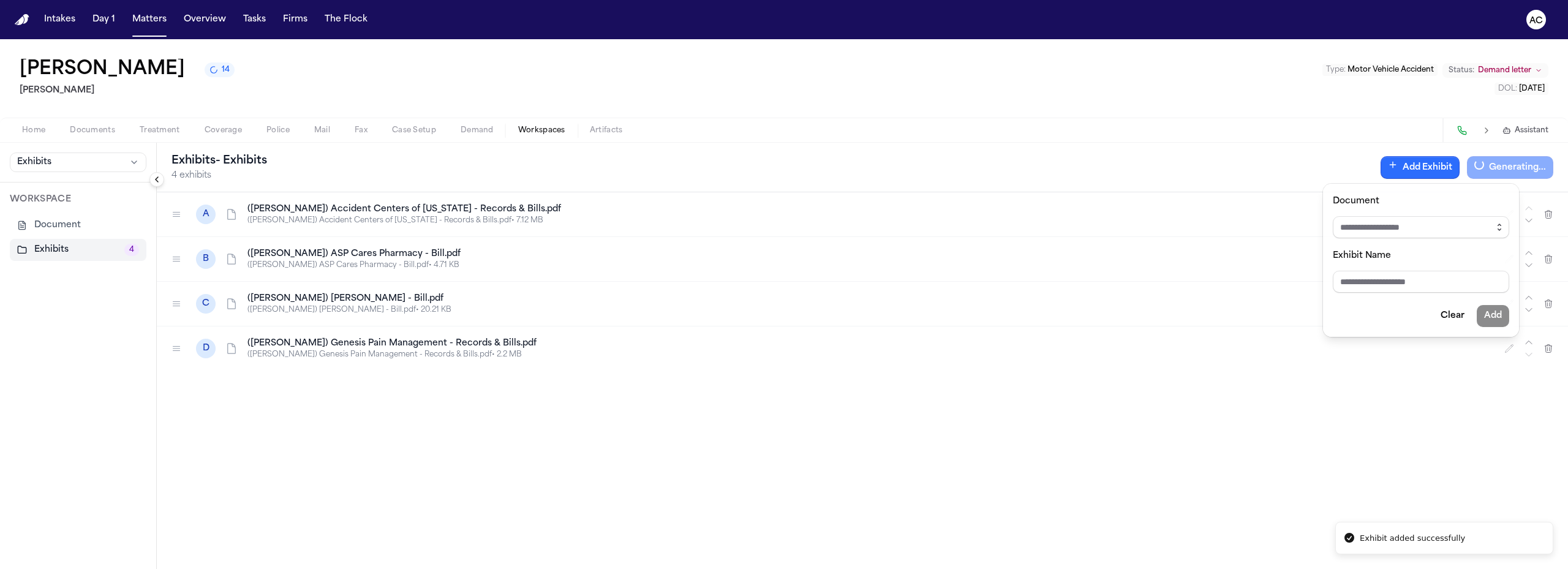
click at [1499, 224] on icon "button" at bounding box center [1499, 225] width 3 height 2
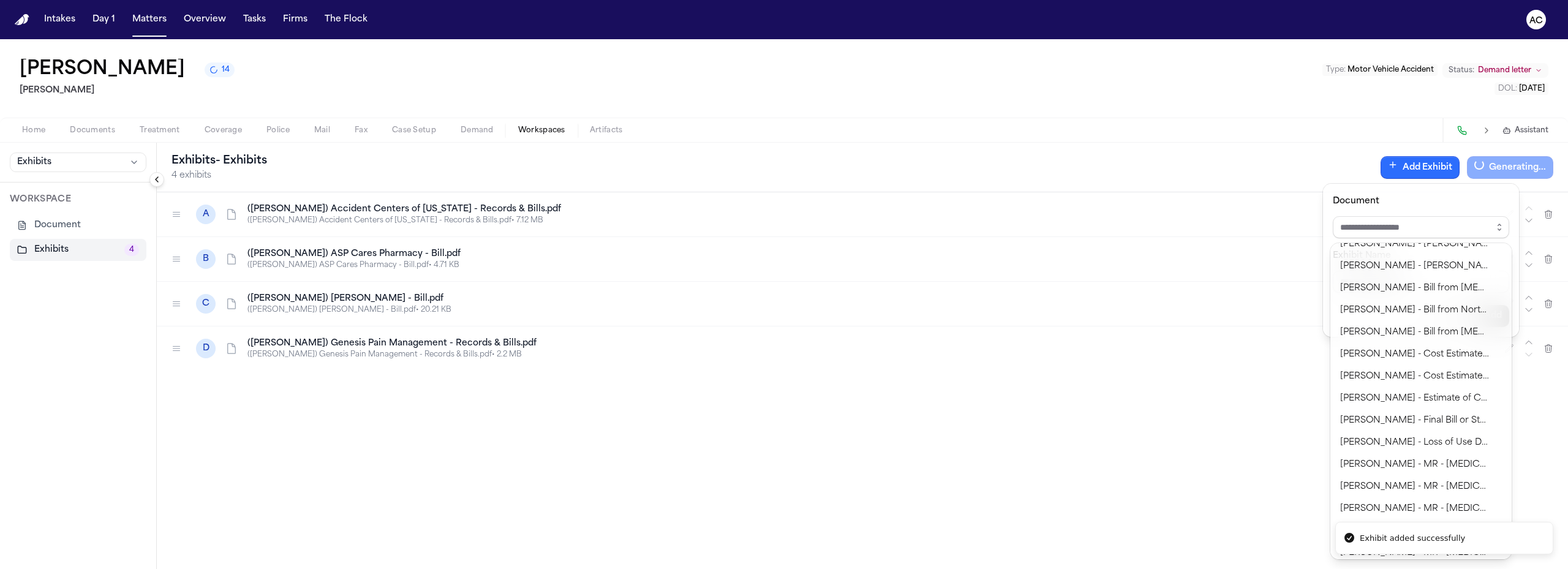
scroll to position [439, 0]
type input "**********"
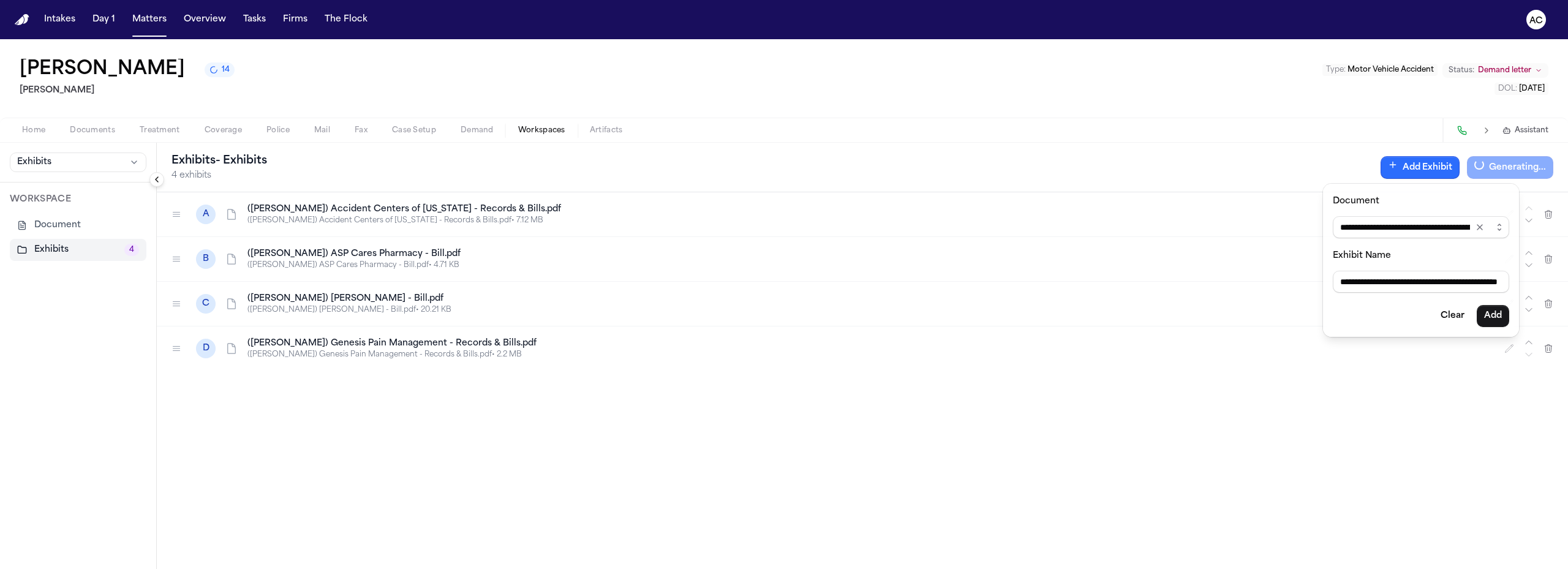
click at [1408, 523] on body "**********" at bounding box center [784, 284] width 1568 height 569
click at [1495, 313] on button "Add" at bounding box center [1492, 316] width 33 height 22
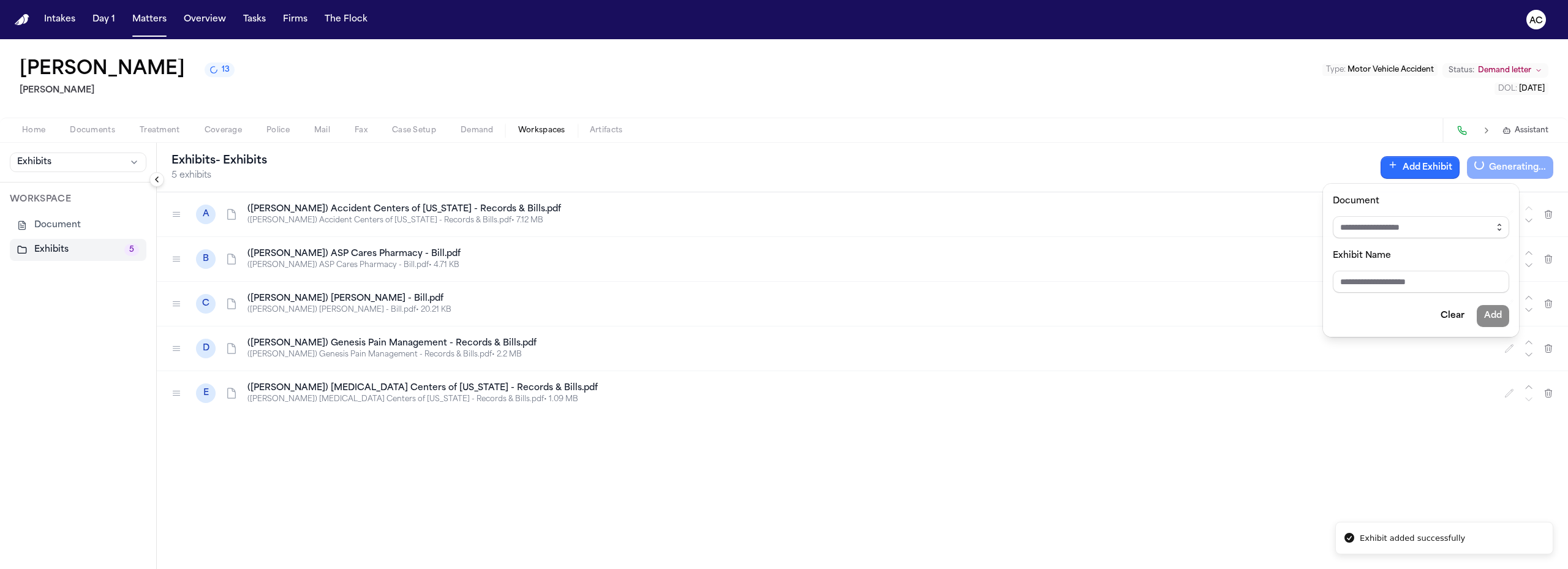
drag, startPoint x: 1499, startPoint y: 228, endPoint x: 1503, endPoint y: 241, distance: 13.6
click at [1499, 228] on icon "button" at bounding box center [1499, 227] width 10 height 10
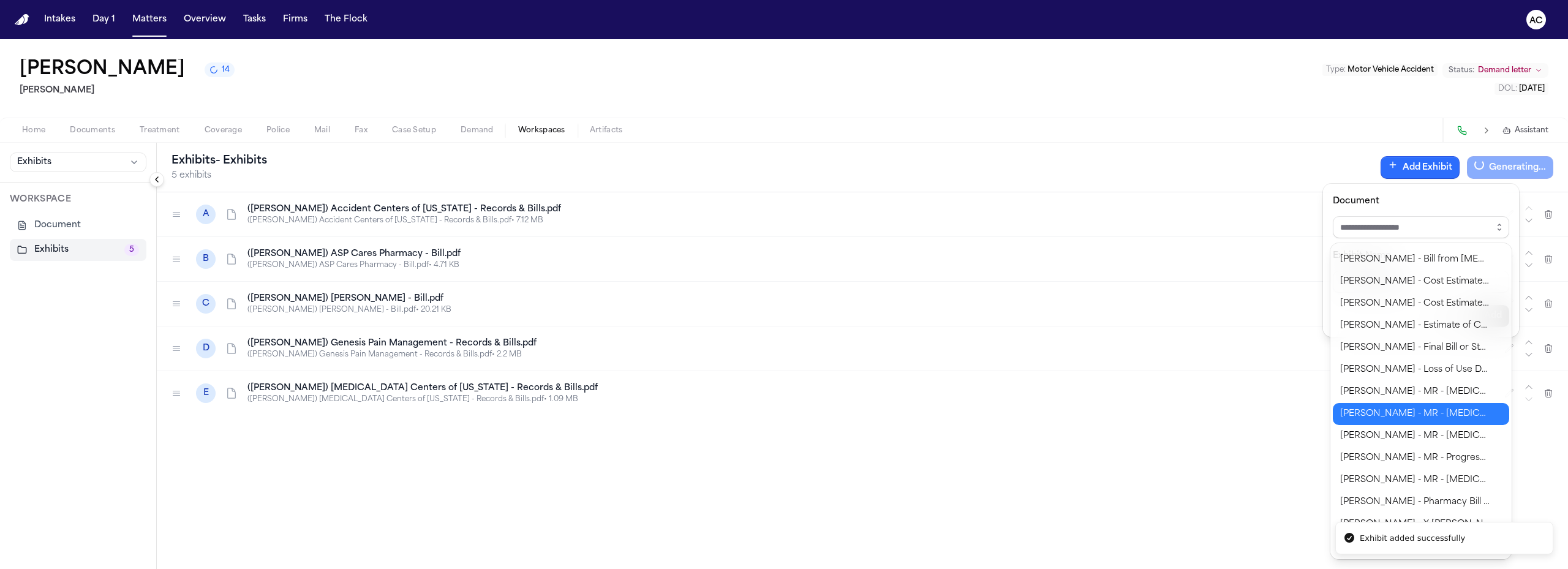
scroll to position [417, 0]
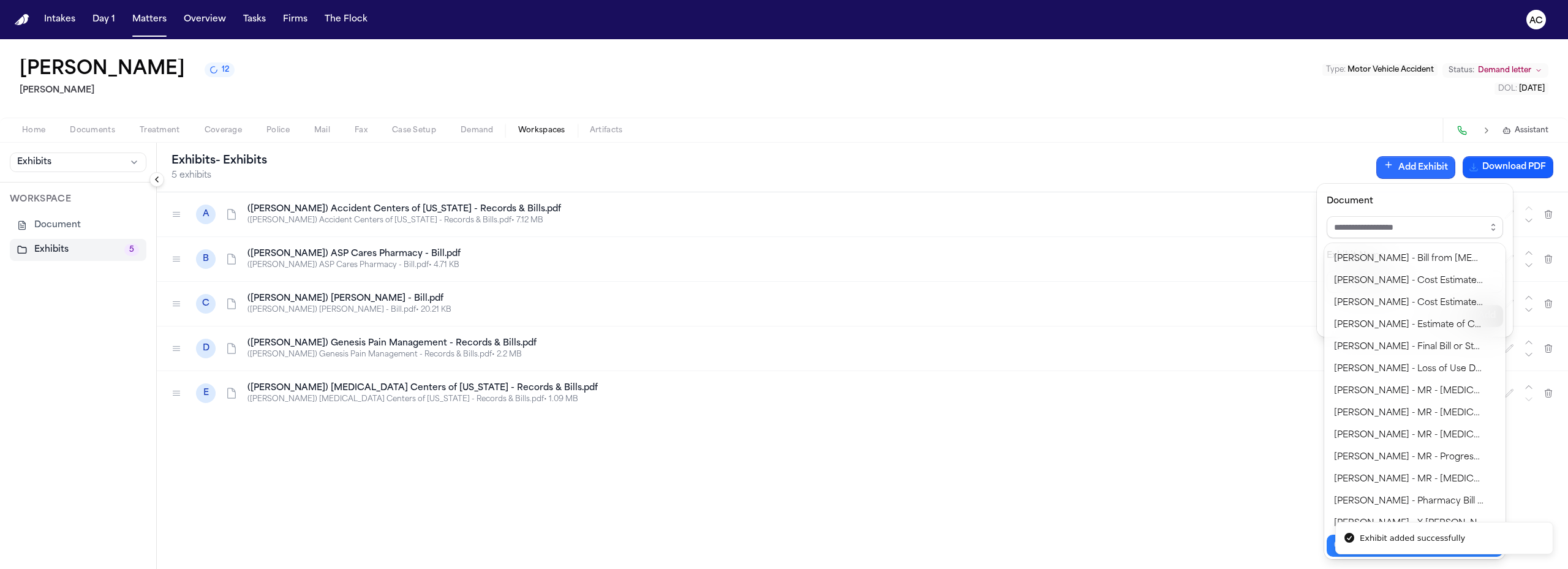
type input "**********"
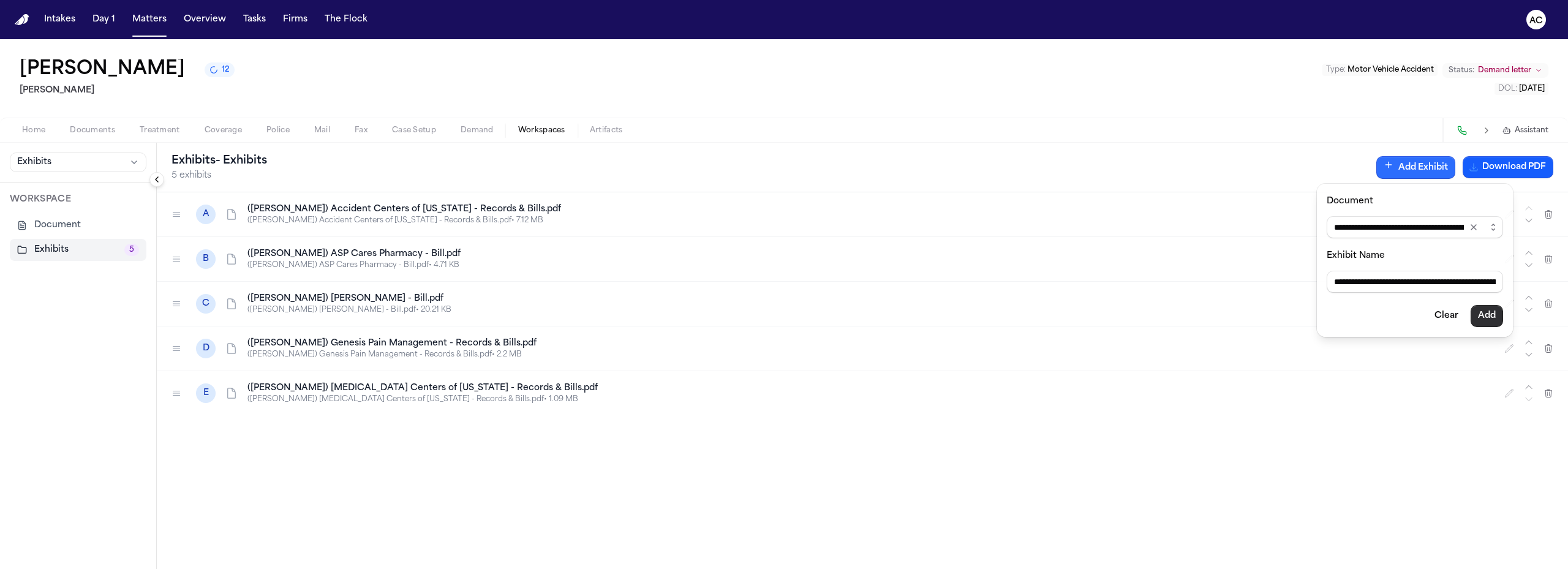
click at [1486, 319] on button "Add" at bounding box center [1486, 316] width 33 height 22
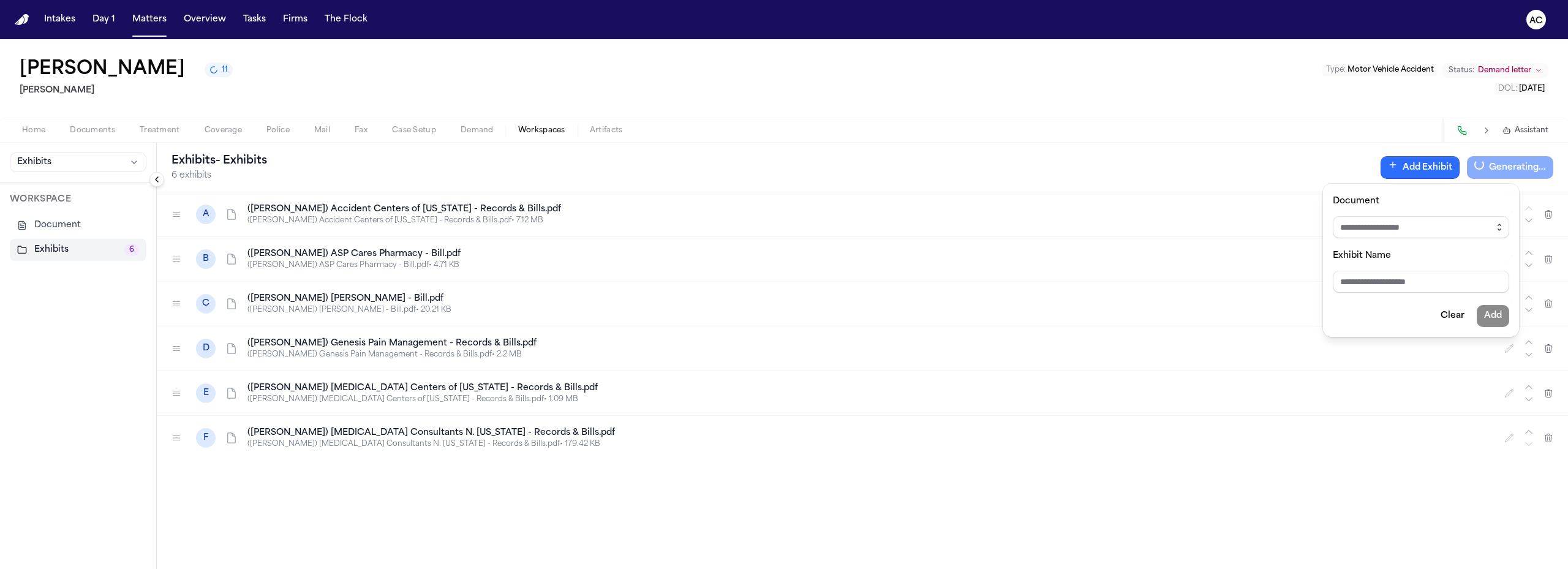
click at [1499, 227] on icon "button" at bounding box center [1499, 227] width 10 height 10
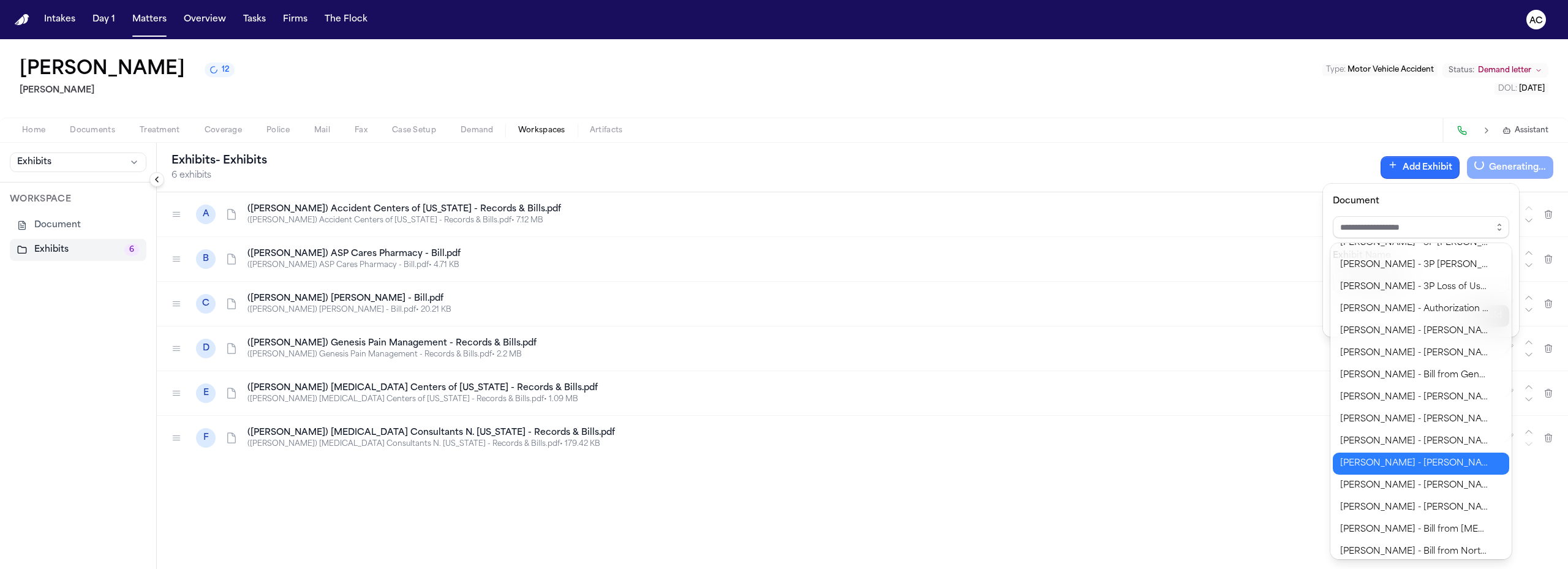
scroll to position [0, 0]
drag, startPoint x: 1066, startPoint y: 445, endPoint x: 1054, endPoint y: 440, distance: 13.0
click at [1066, 445] on div "Exhibits - Exhibits 6 exhibits Add Exhibit Generating... A ([PERSON_NAME]) Acci…" at bounding box center [862, 356] width 1411 height 426
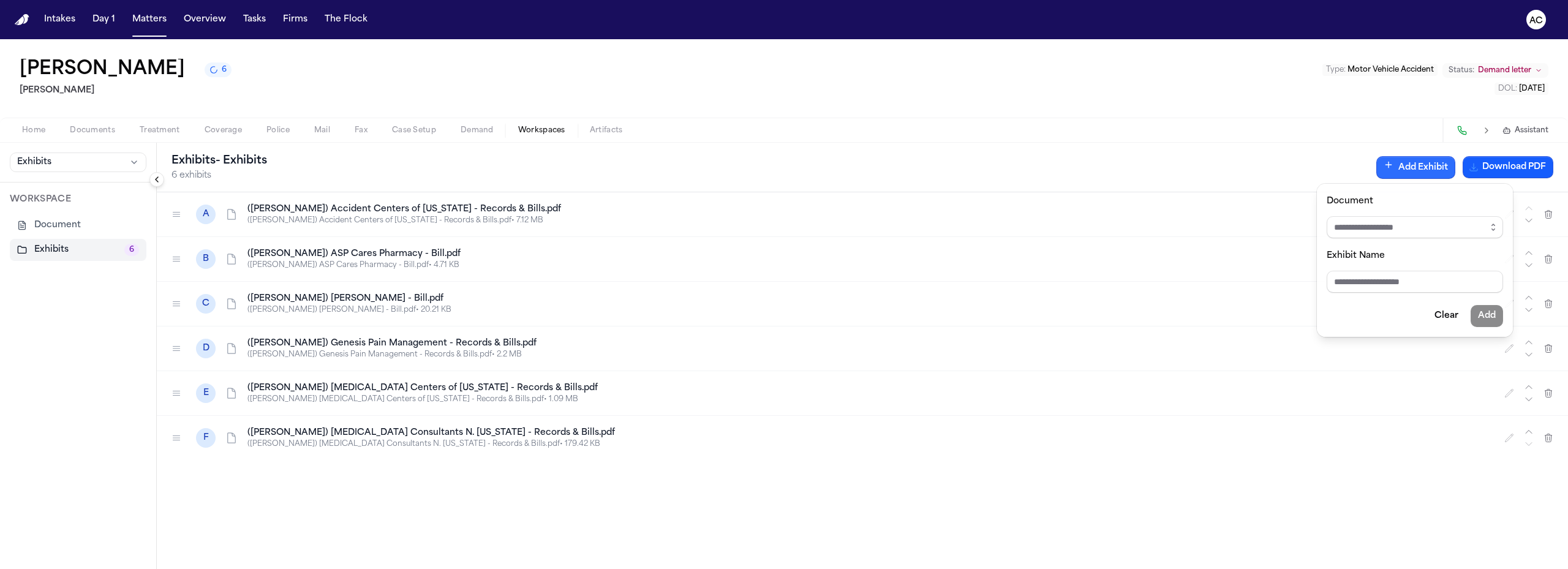
drag, startPoint x: 171, startPoint y: 439, endPoint x: 180, endPoint y: 416, distance: 24.7
click at [180, 416] on div "Exhibits - Exhibits 6 exhibits Add Exhibit Download PDF A ([PERSON_NAME]) Accid…" at bounding box center [862, 356] width 1411 height 426
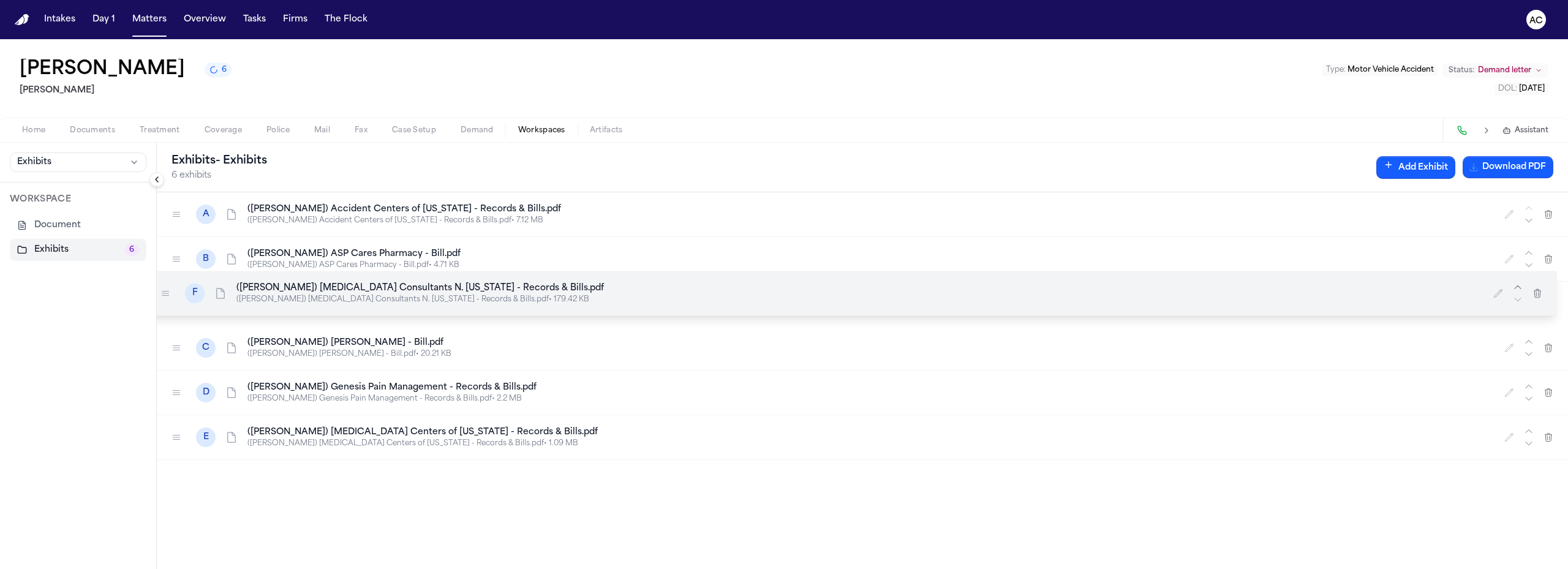
drag, startPoint x: 181, startPoint y: 437, endPoint x: 170, endPoint y: 293, distance: 144.4
click at [170, 293] on div at bounding box center [165, 293] width 20 height 20
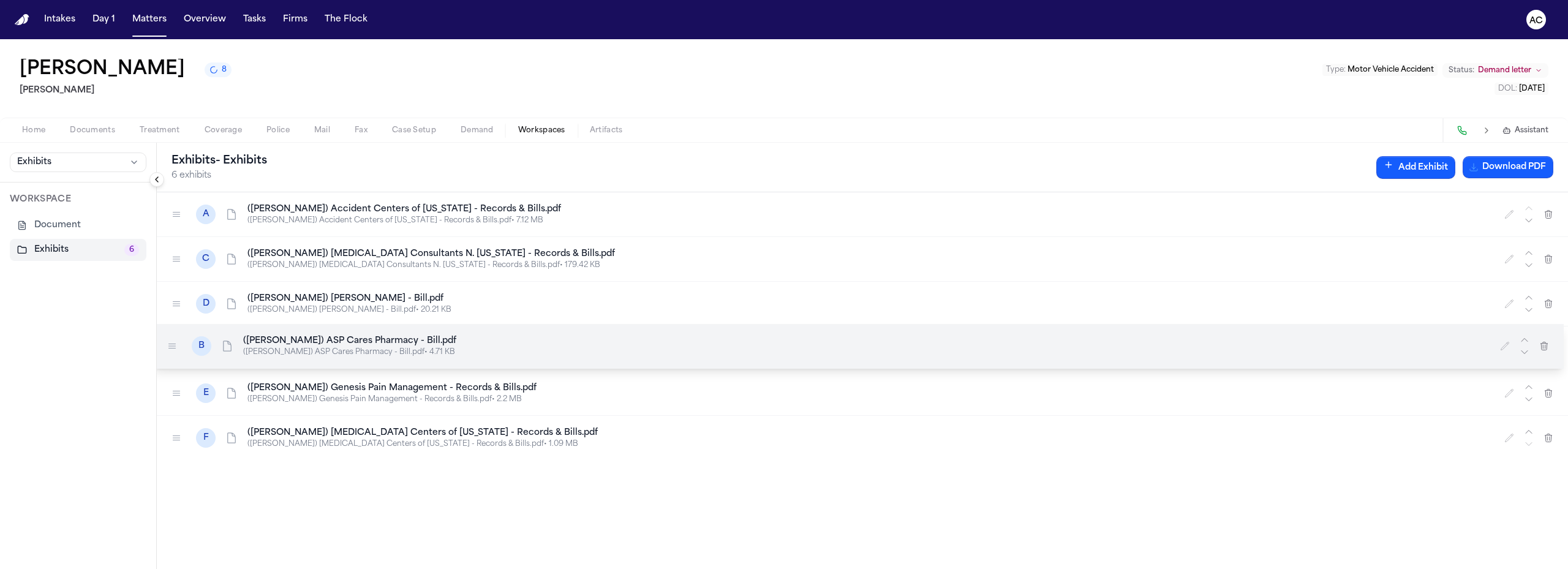
drag, startPoint x: 178, startPoint y: 259, endPoint x: 173, endPoint y: 346, distance: 87.1
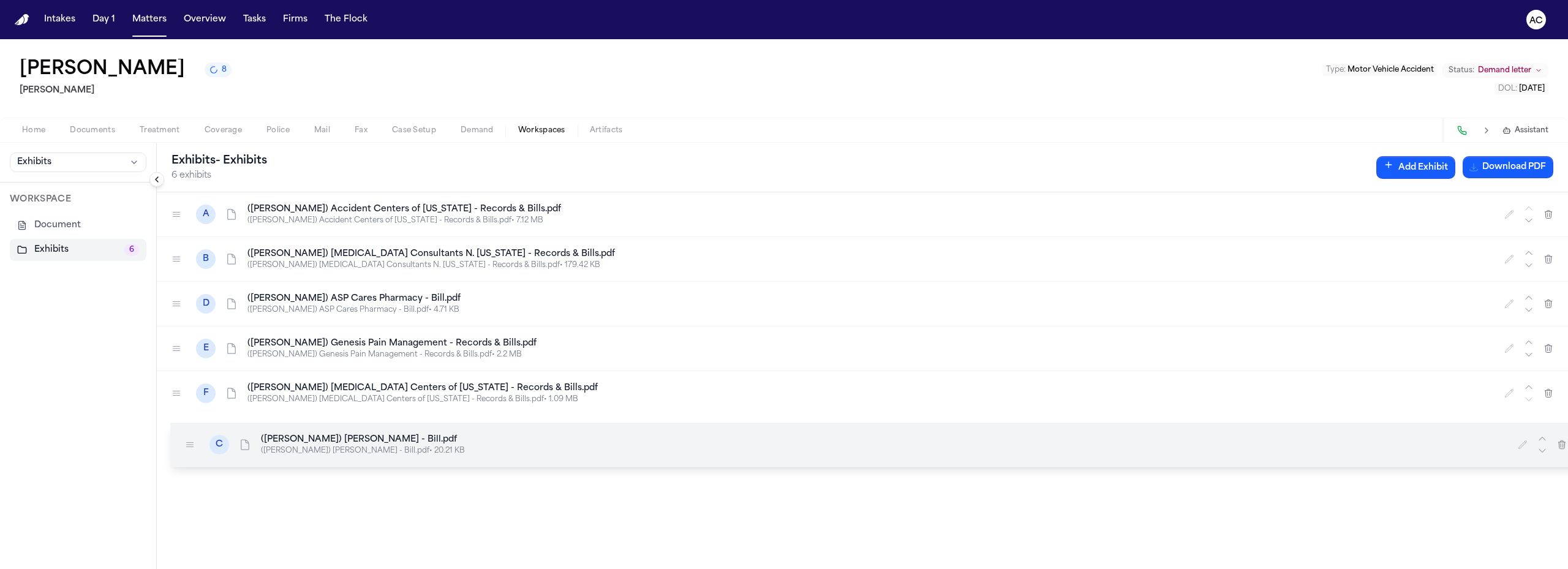
drag, startPoint x: 175, startPoint y: 308, endPoint x: 188, endPoint y: 450, distance: 142.6
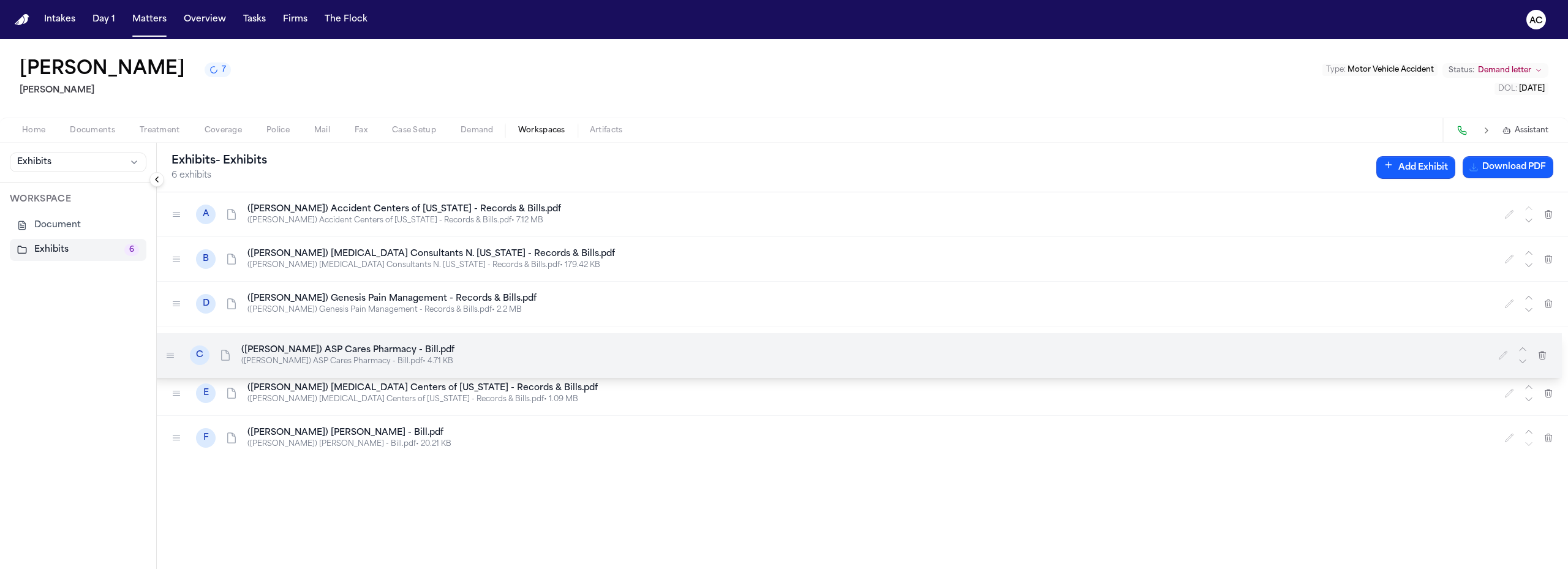
drag, startPoint x: 178, startPoint y: 297, endPoint x: 179, endPoint y: 336, distance: 39.0
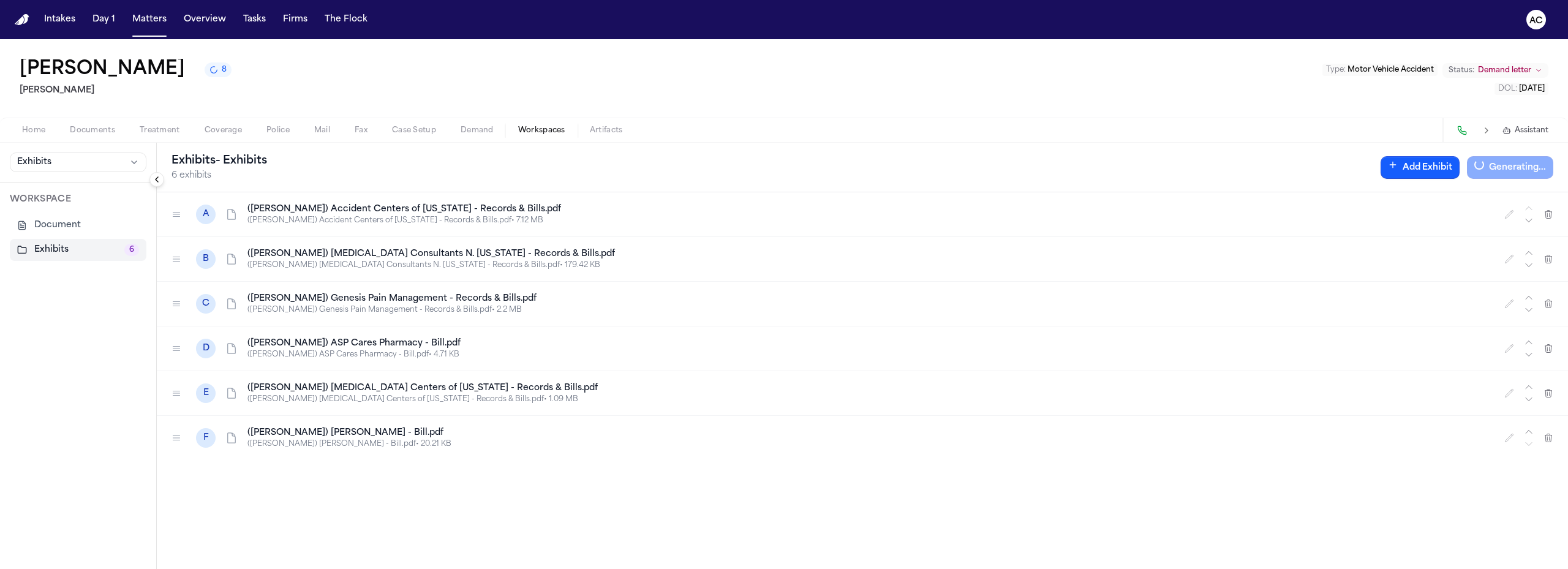
click at [1048, 173] on div "Exhibits - Exhibits 6 exhibits Add Exhibit Generating..." at bounding box center [862, 168] width 1411 height 49
click at [1167, 73] on div "[PERSON_NAME] 12 [PERSON_NAME] Type : Motor Vehicle Accident Status: Demand let…" at bounding box center [784, 78] width 1568 height 78
click at [1238, 47] on div "[PERSON_NAME] 9 [PERSON_NAME] Type : Motor Vehicle Accident Status: Demand lett…" at bounding box center [784, 78] width 1568 height 78
click at [739, 509] on div "A ([PERSON_NAME]) Accident Centers of [US_STATE] - Records & Bills.pdf ([PERSON…" at bounding box center [862, 381] width 1411 height 377
click at [1498, 170] on button "Download PDF" at bounding box center [1507, 168] width 91 height 22
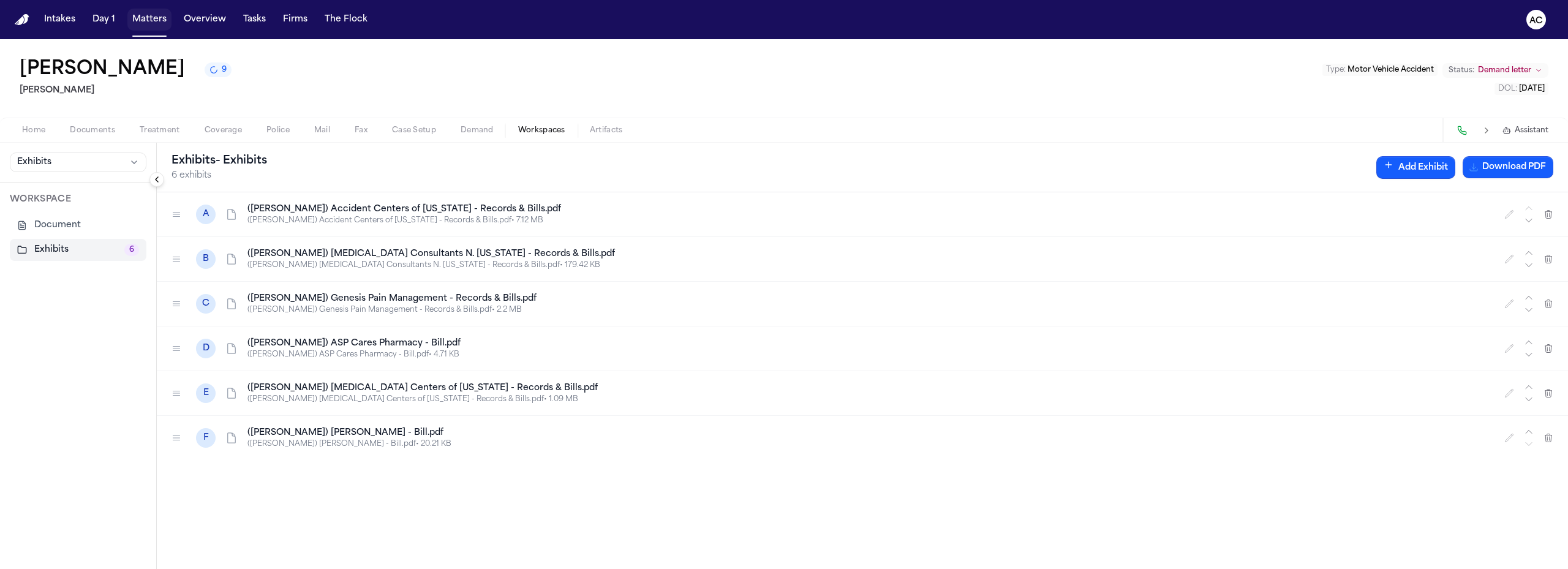
click at [155, 18] on button "Matters" at bounding box center [149, 20] width 44 height 22
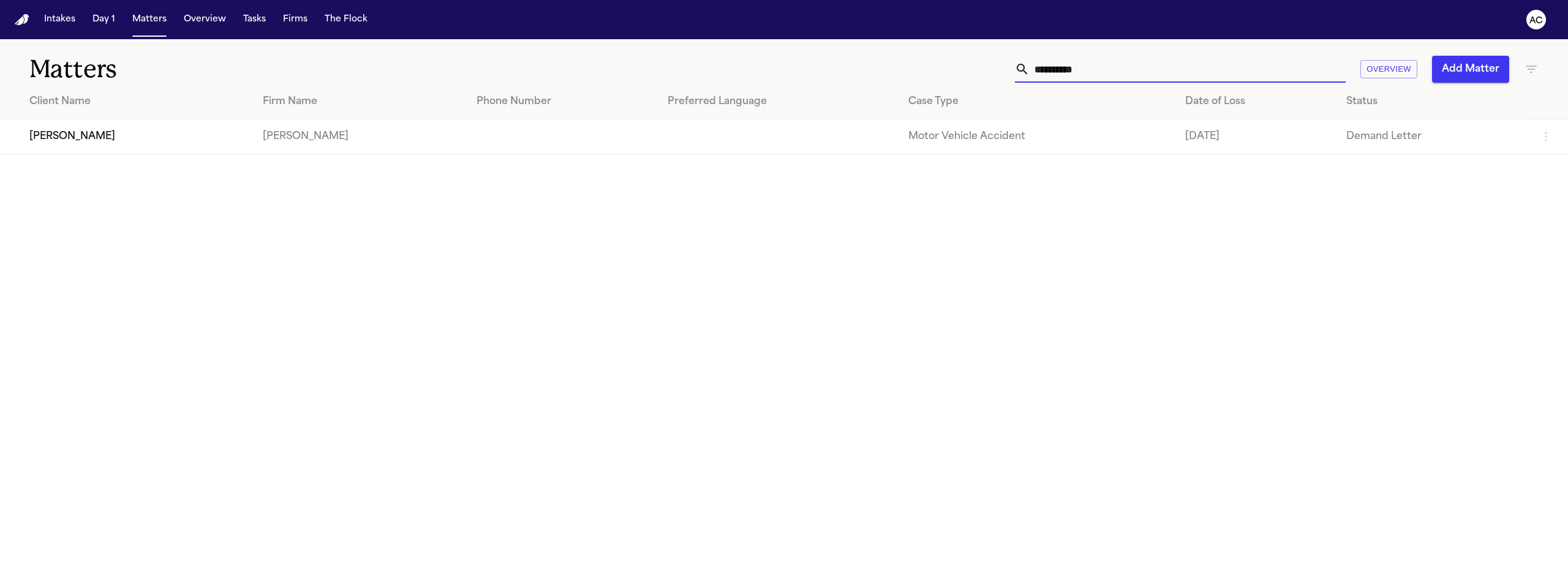
drag, startPoint x: 1117, startPoint y: 77, endPoint x: 980, endPoint y: 80, distance: 137.0
click at [980, 80] on div "**********" at bounding box center [1012, 69] width 1053 height 27
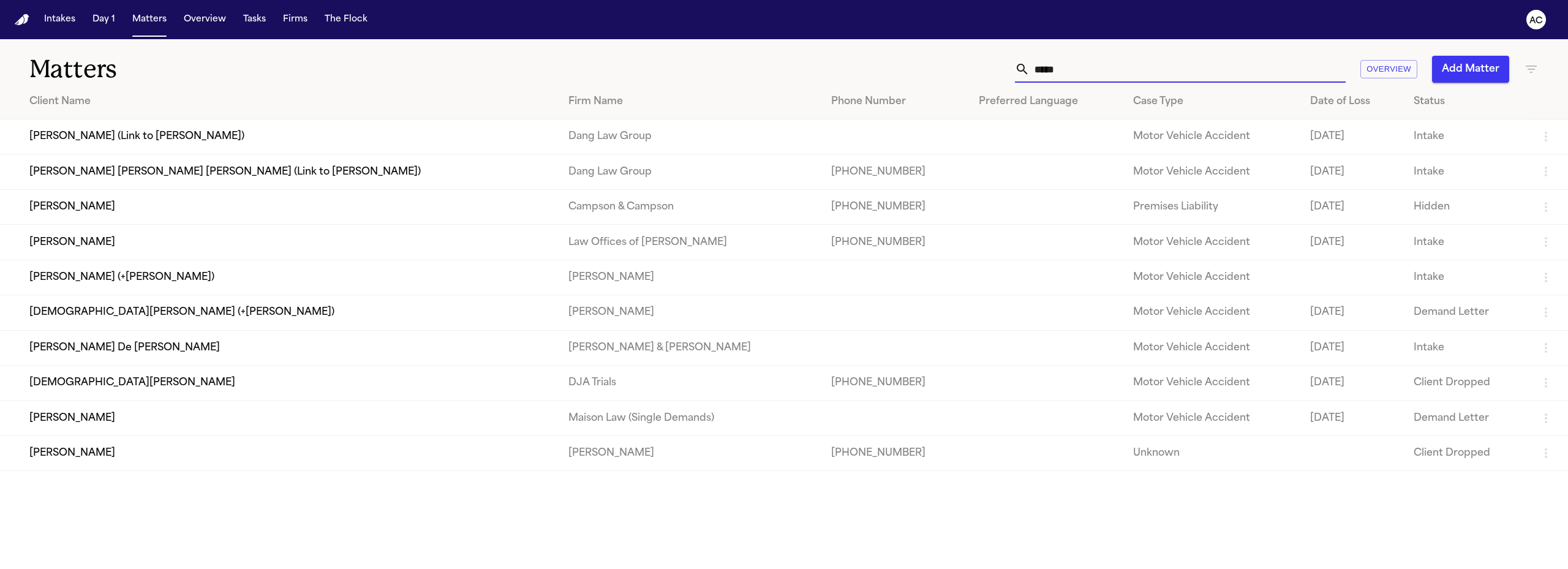
type input "*****"
click at [136, 309] on td "[DEMOGRAPHIC_DATA][PERSON_NAME] (+[PERSON_NAME])" at bounding box center [279, 313] width 558 height 35
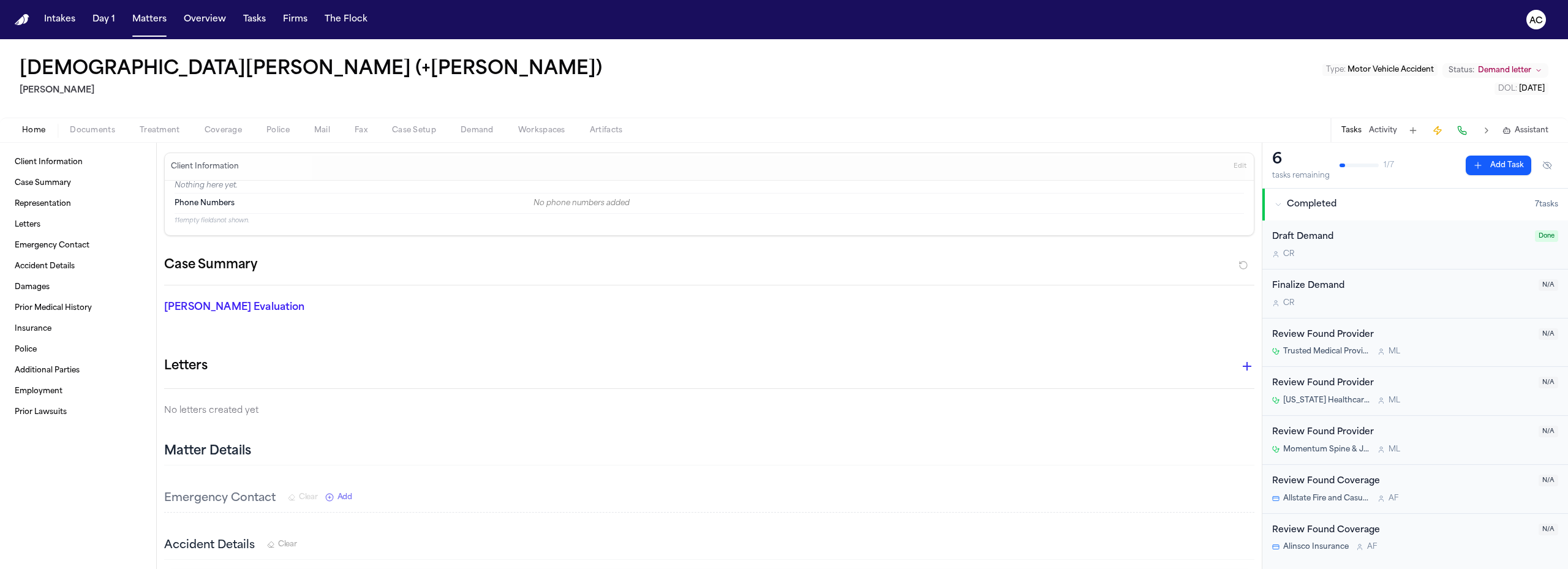
click at [1243, 6] on nav "Intakes Day 1 Matters Overview Tasks Firms The Flock AC" at bounding box center [784, 19] width 1568 height 39
click at [103, 131] on span "Documents" at bounding box center [93, 130] width 45 height 10
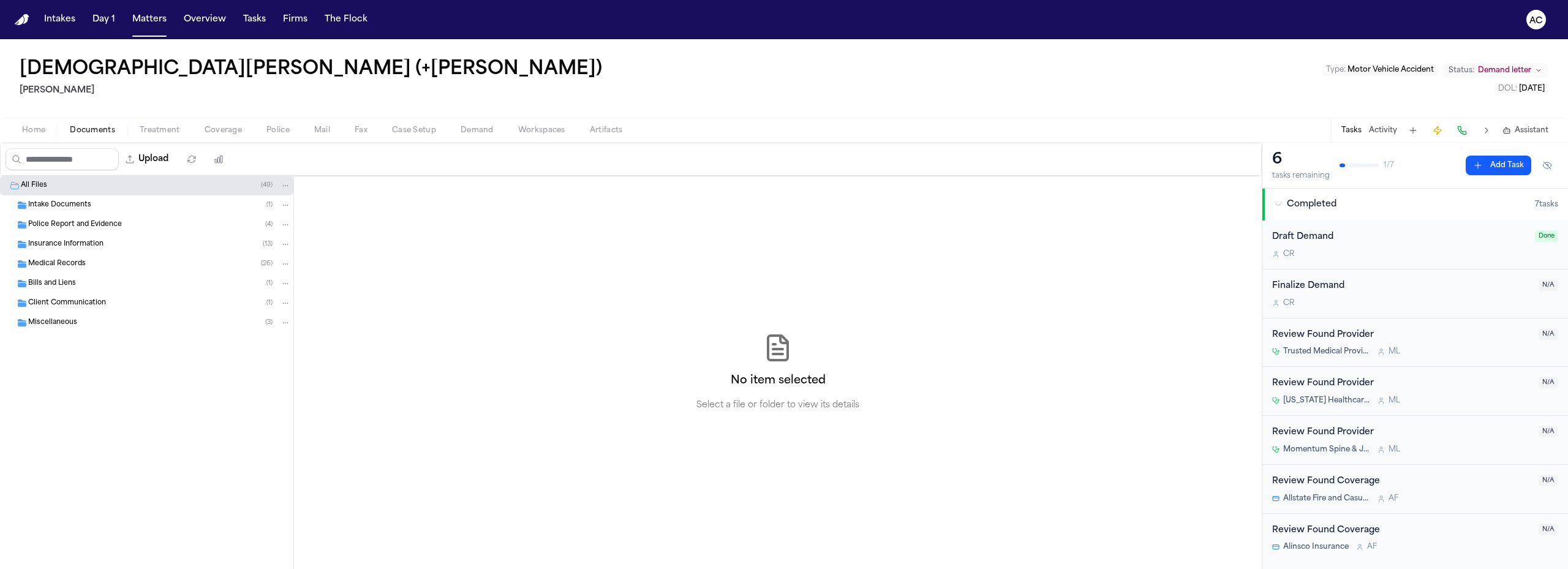
click at [112, 227] on span "Police Report and Evidence" at bounding box center [74, 225] width 93 height 10
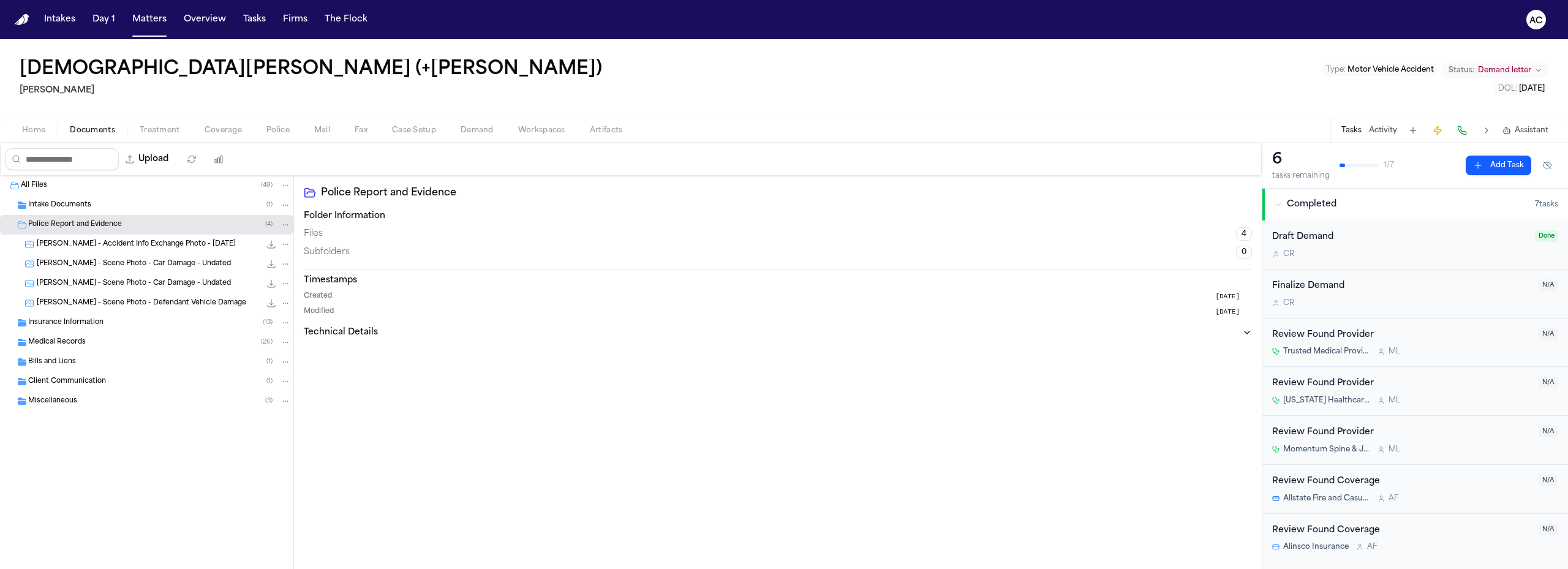
click at [179, 242] on span "[PERSON_NAME] - Accident Info Exchange Photo - [DATE]" at bounding box center [136, 244] width 199 height 10
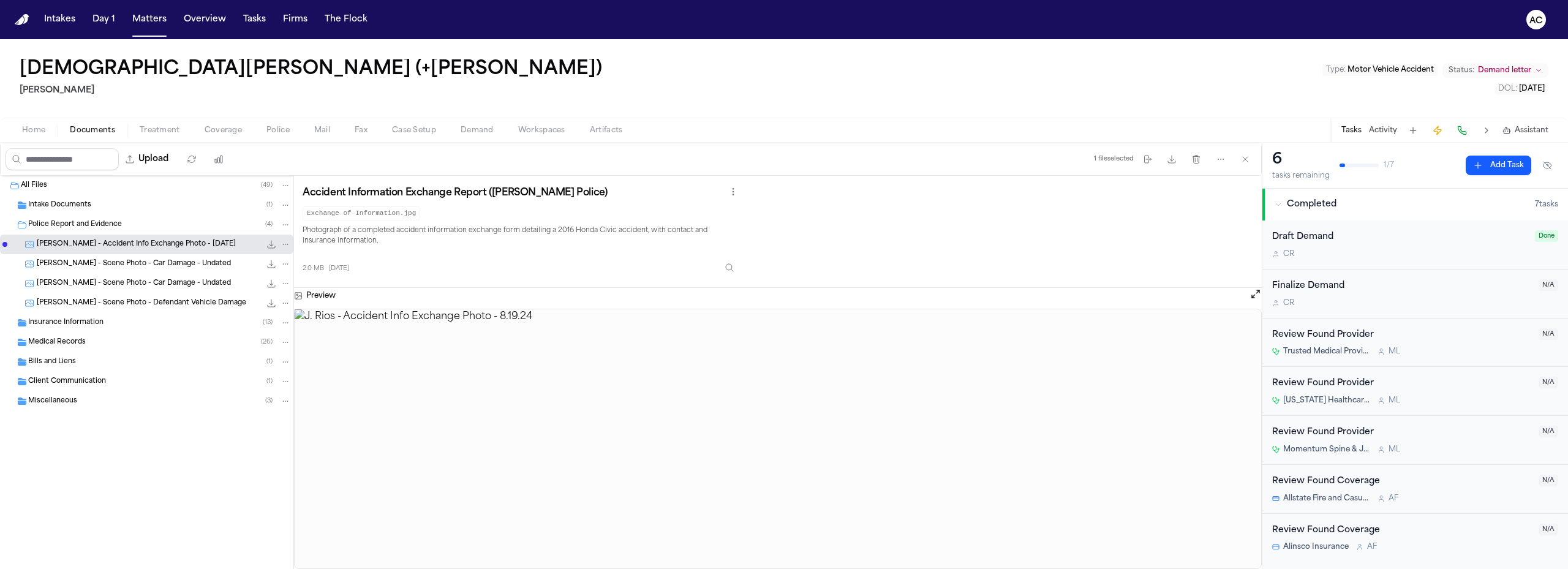
click at [138, 263] on span "[PERSON_NAME] - Scene Photo - Car Damage - Undated" at bounding box center [133, 264] width 194 height 10
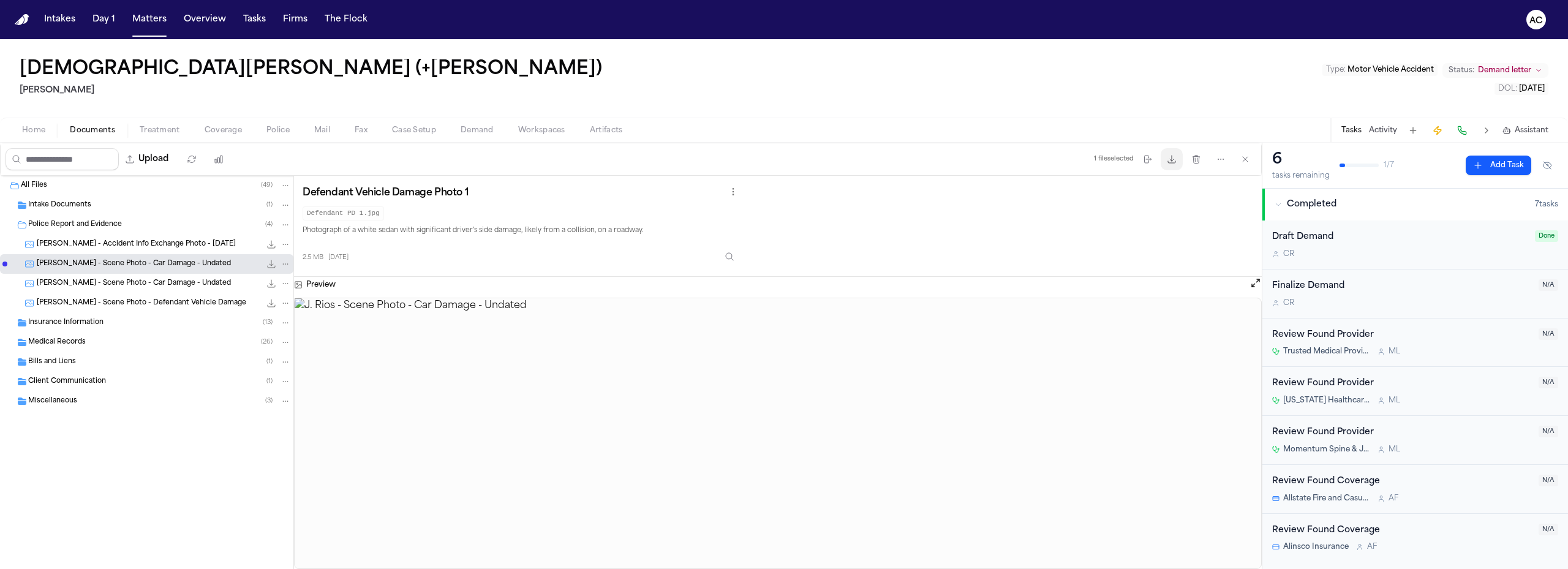
click at [1169, 160] on icon "button" at bounding box center [1172, 159] width 10 height 10
click at [181, 285] on span "[PERSON_NAME] - Scene Photo - Car Damage - Undated" at bounding box center [133, 283] width 194 height 10
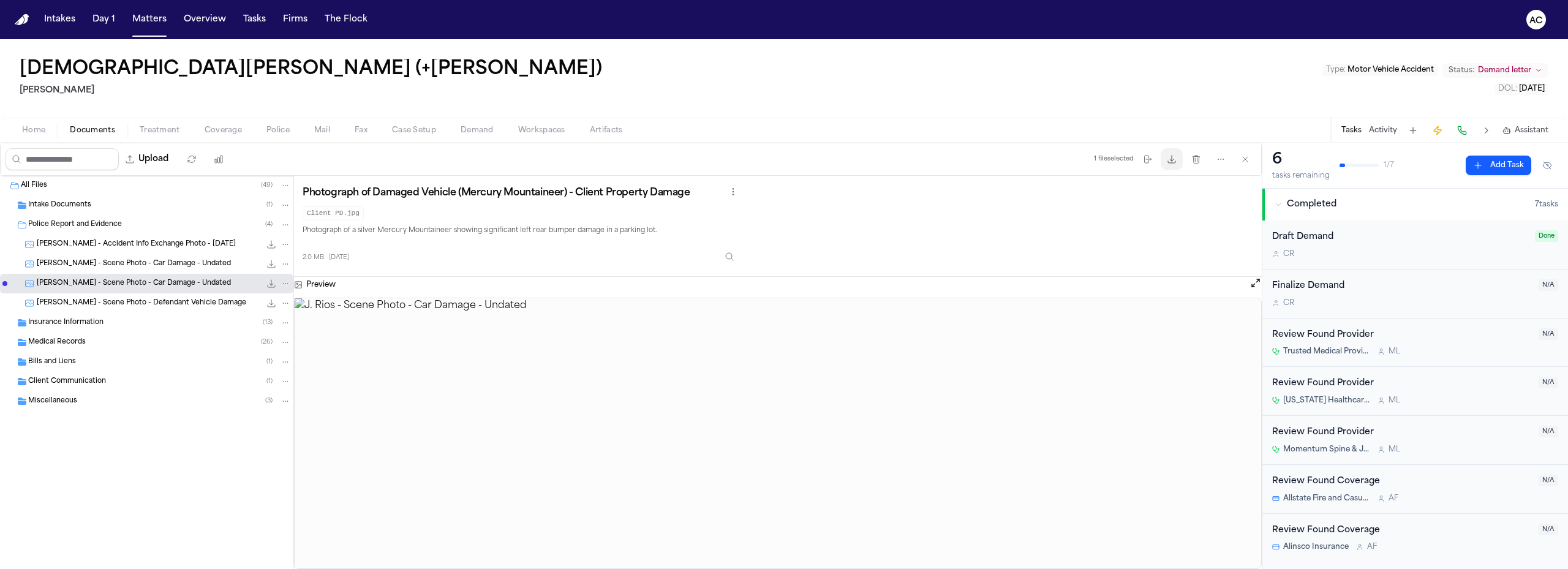
click at [1172, 162] on icon "button" at bounding box center [1172, 159] width 10 height 10
click at [160, 301] on span "[PERSON_NAME] - Scene Photo - Defendant Vehicle Damage" at bounding box center [141, 303] width 210 height 10
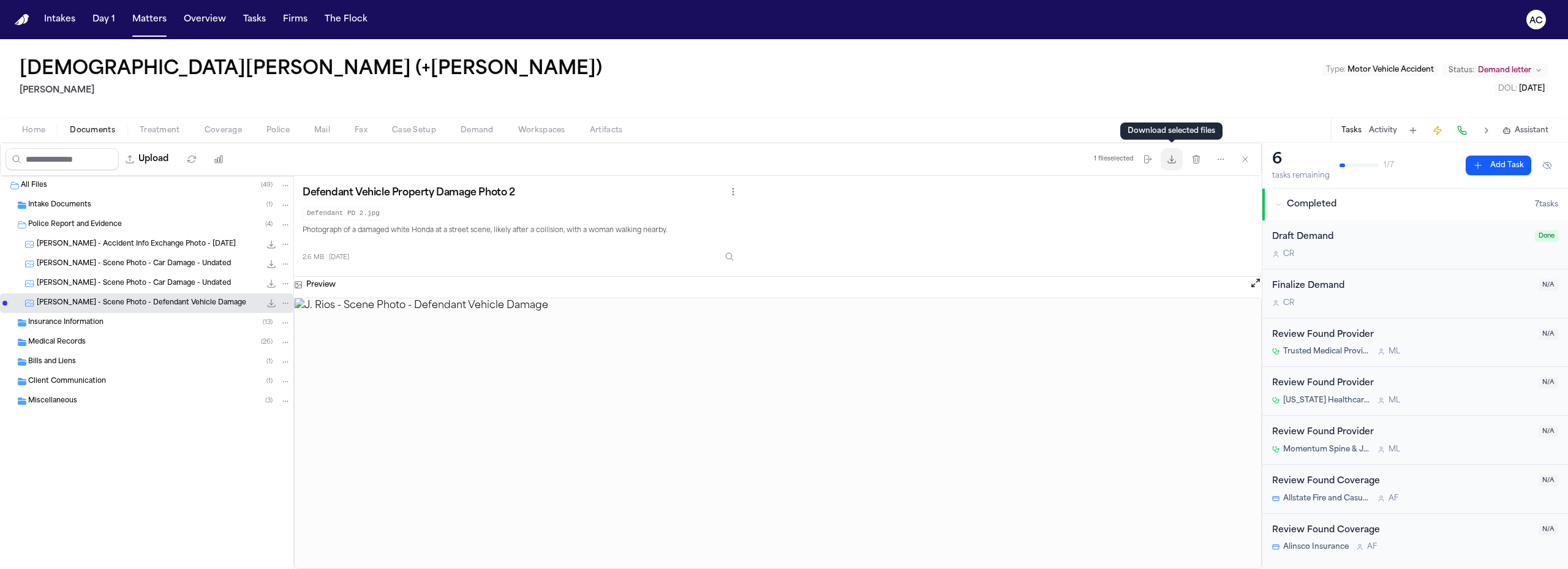
click at [1174, 162] on icon "button" at bounding box center [1172, 159] width 10 height 10
click at [120, 245] on span "[PERSON_NAME] - Accident Info Exchange Photo - [DATE]" at bounding box center [136, 244] width 199 height 10
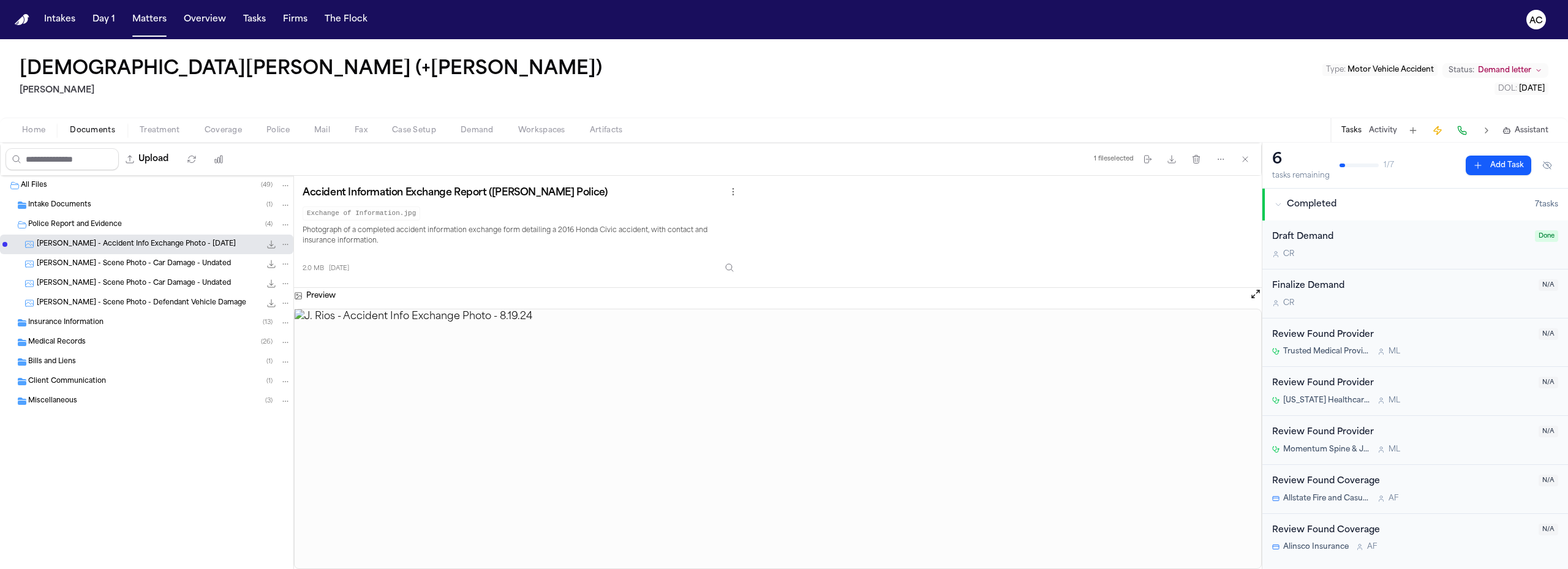
click at [89, 222] on span "Police Report and Evidence" at bounding box center [74, 225] width 93 height 10
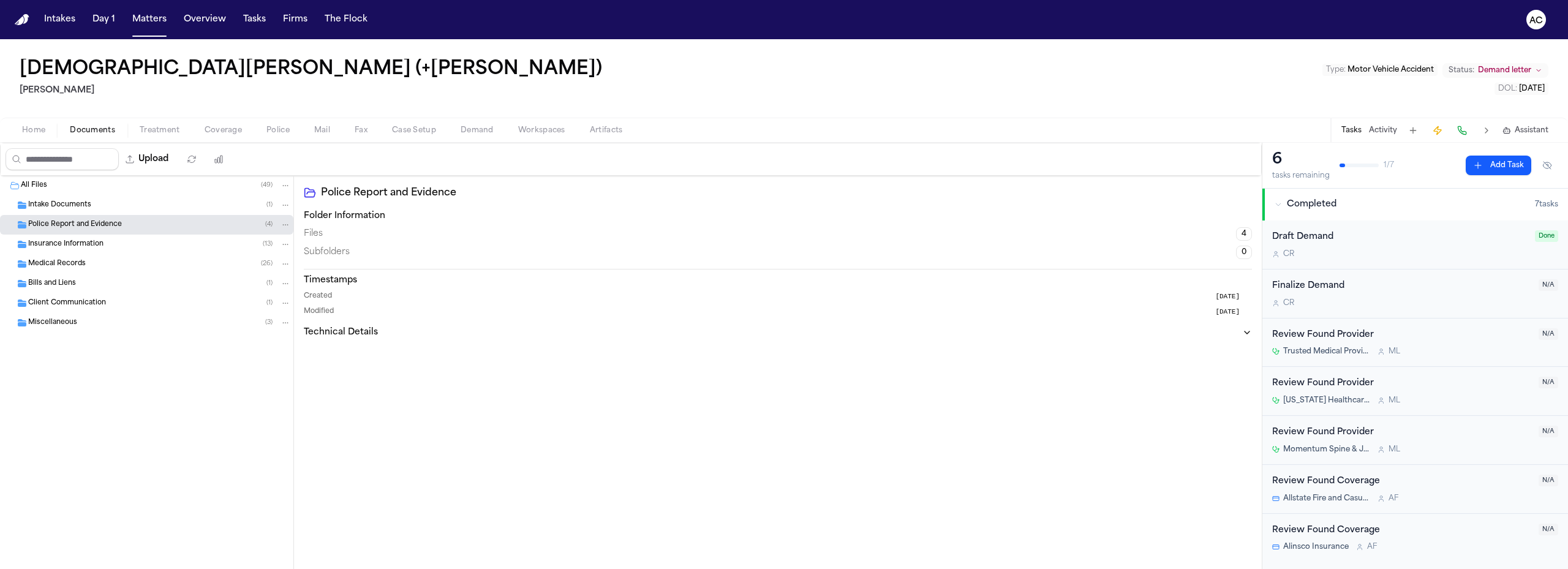
click at [77, 286] on div "Bills and Liens ( 1 )" at bounding box center [159, 284] width 262 height 11
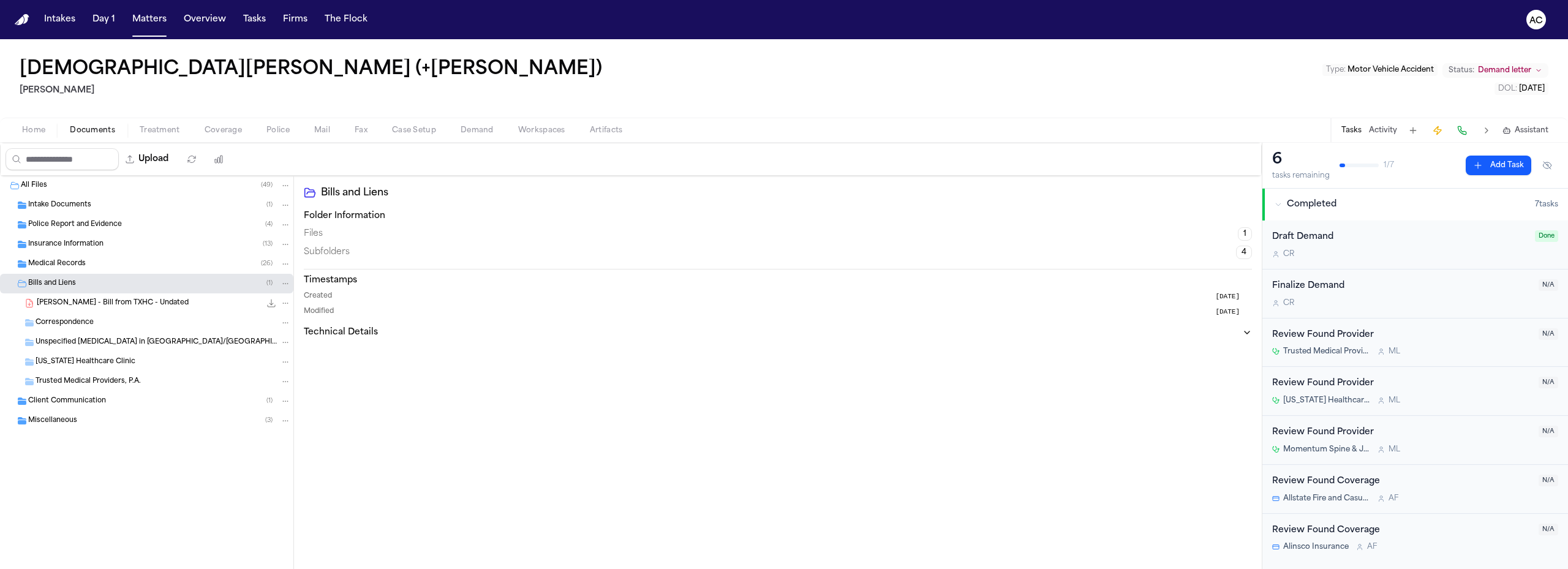
click at [74, 284] on span "Bills and Liens" at bounding box center [52, 283] width 48 height 10
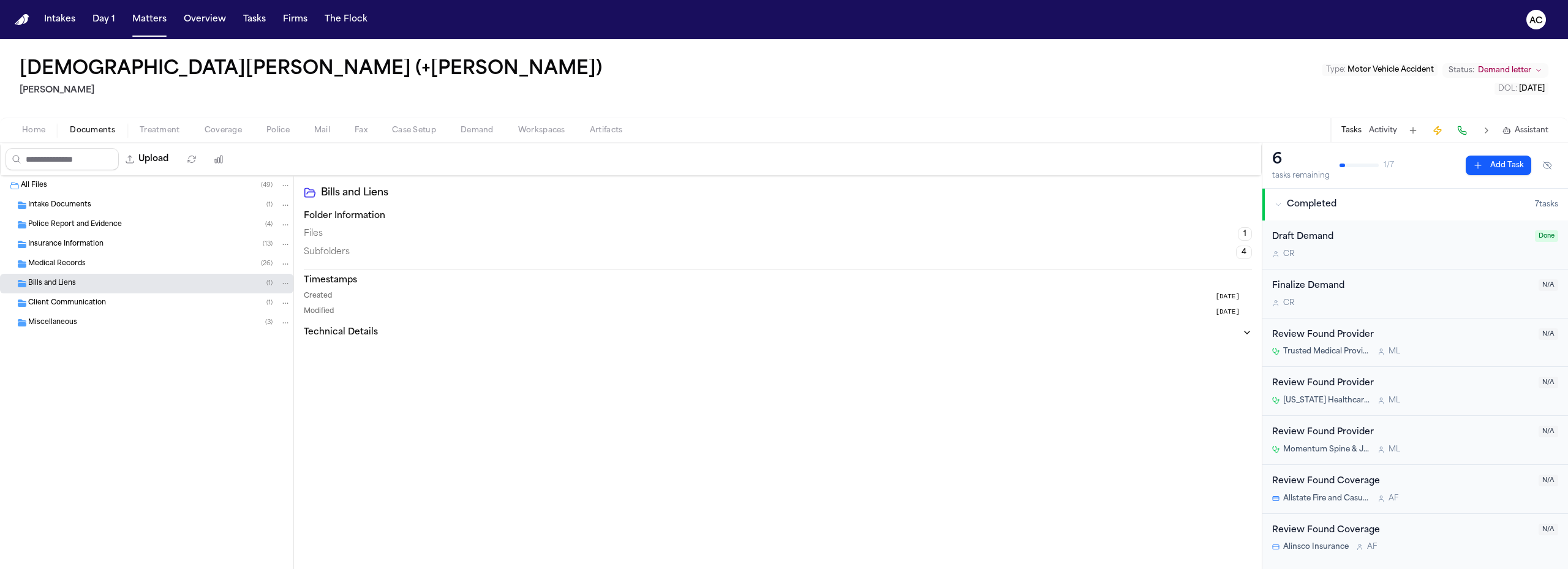
click at [49, 305] on span "Client Communication" at bounding box center [67, 303] width 78 height 10
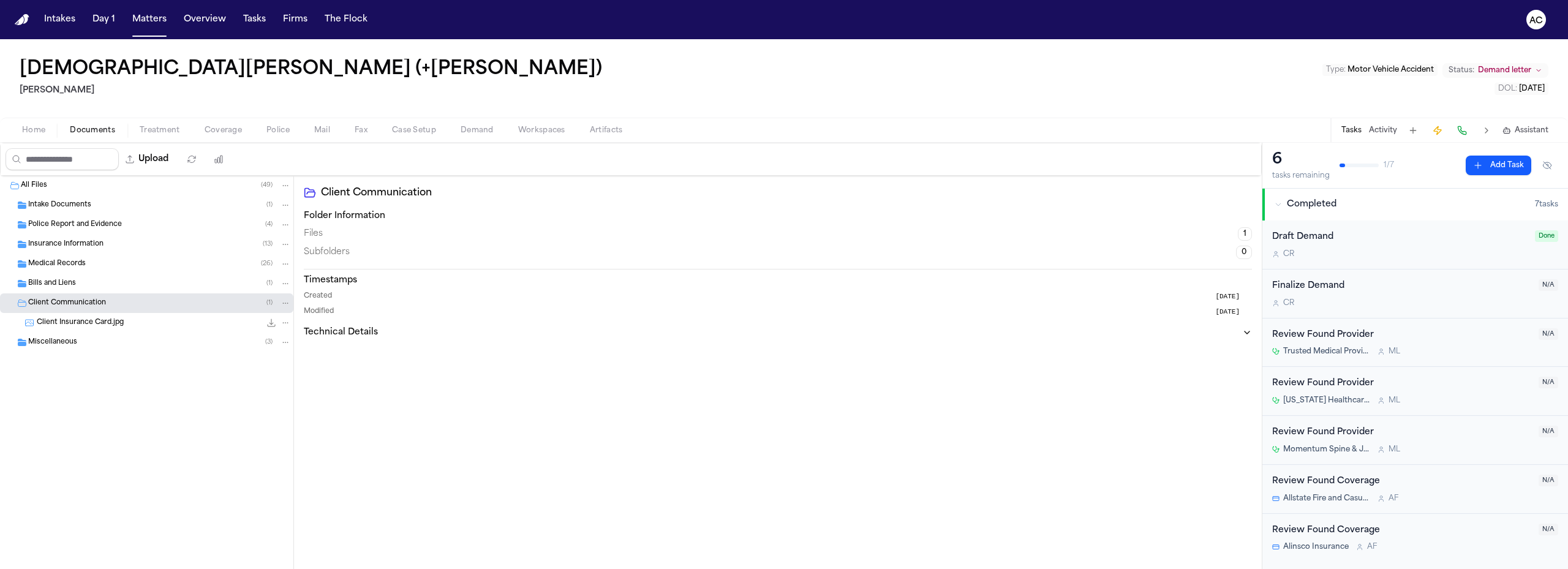
click at [49, 305] on span "Client Communication" at bounding box center [67, 303] width 78 height 10
click at [57, 324] on span "Miscellaneous" at bounding box center [52, 322] width 49 height 10
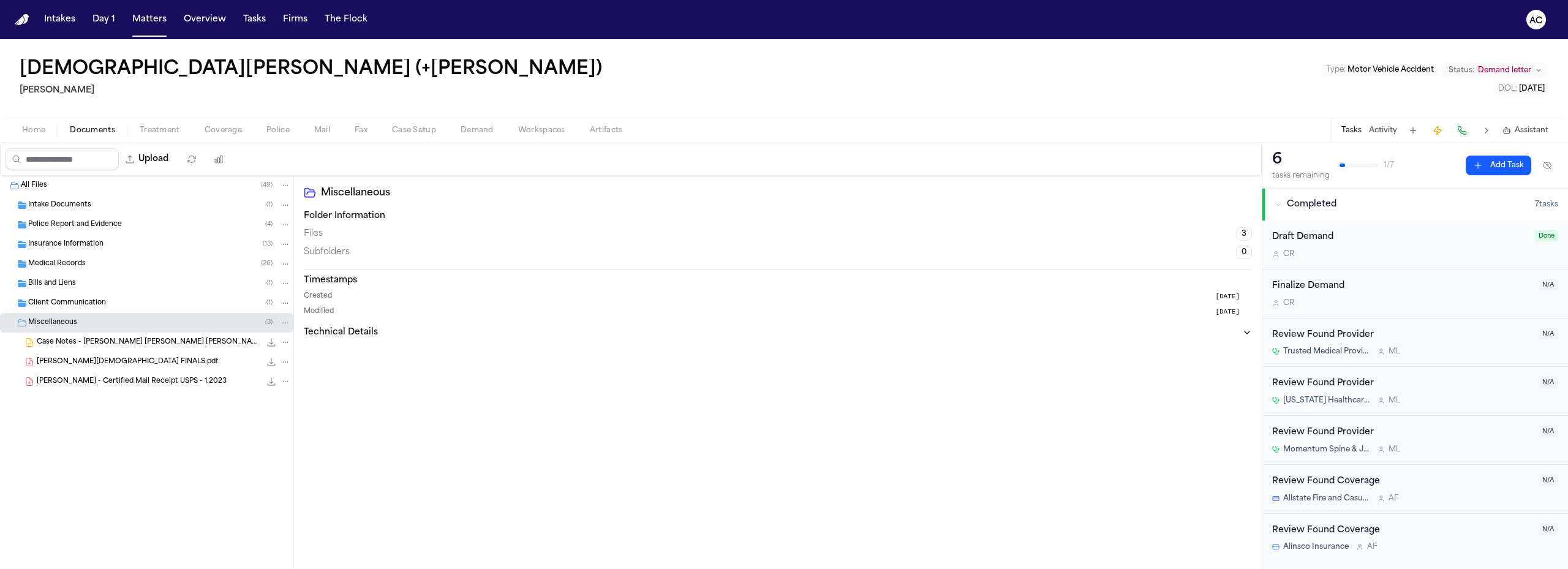
click at [90, 367] on span "[PERSON_NAME][DEMOGRAPHIC_DATA] FINALS.pdf" at bounding box center [127, 362] width 181 height 10
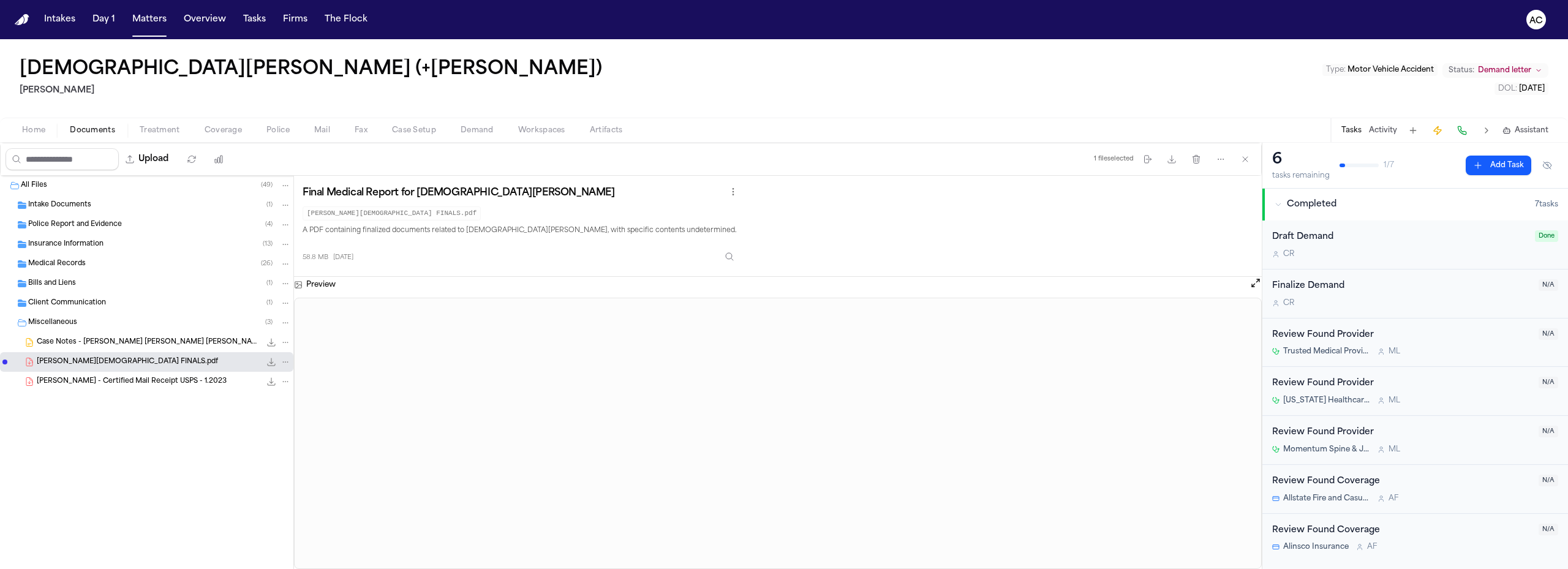
drag, startPoint x: 1152, startPoint y: 5, endPoint x: 1135, endPoint y: 44, distance: 42.5
click at [1152, 5] on nav "Intakes Day 1 Matters Overview Tasks Firms The Flock AC" at bounding box center [784, 19] width 1568 height 39
click at [79, 261] on span "Medical Records" at bounding box center [57, 264] width 57 height 10
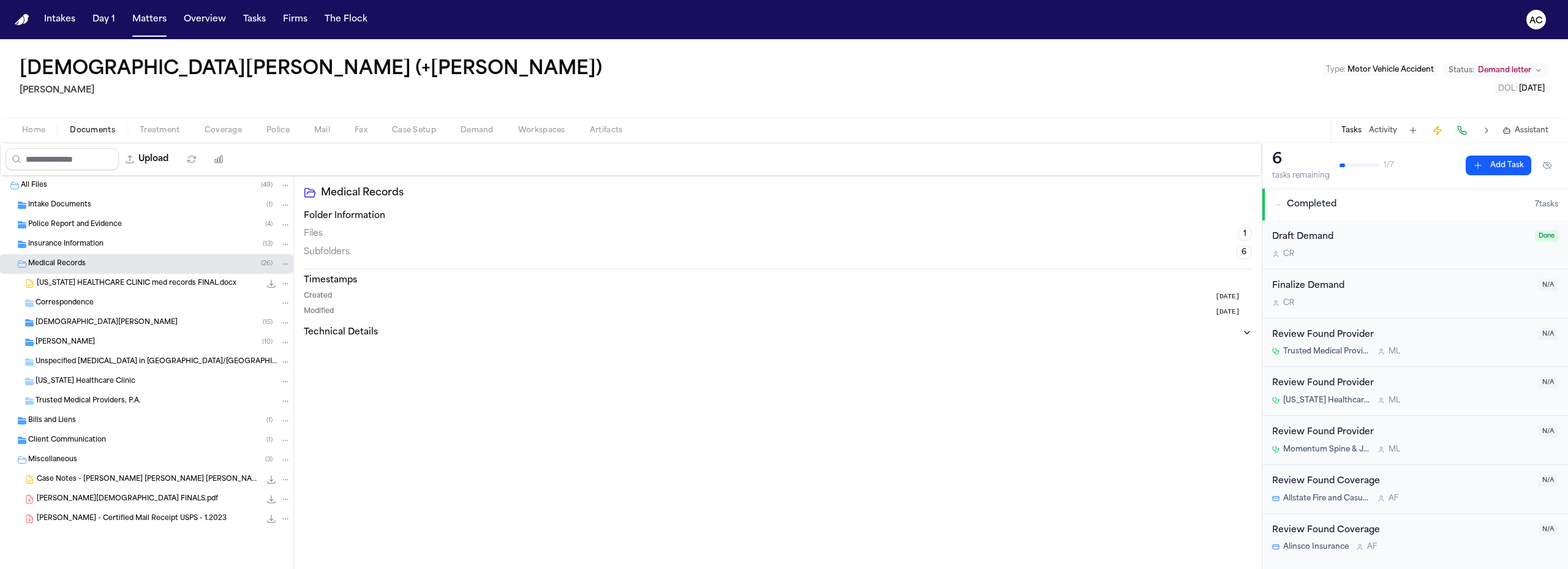
click at [101, 289] on div "[US_STATE] HEALTHCARE CLINIC med records FINAL.docx 281.7 KB • DOCX" at bounding box center [163, 283] width 254 height 12
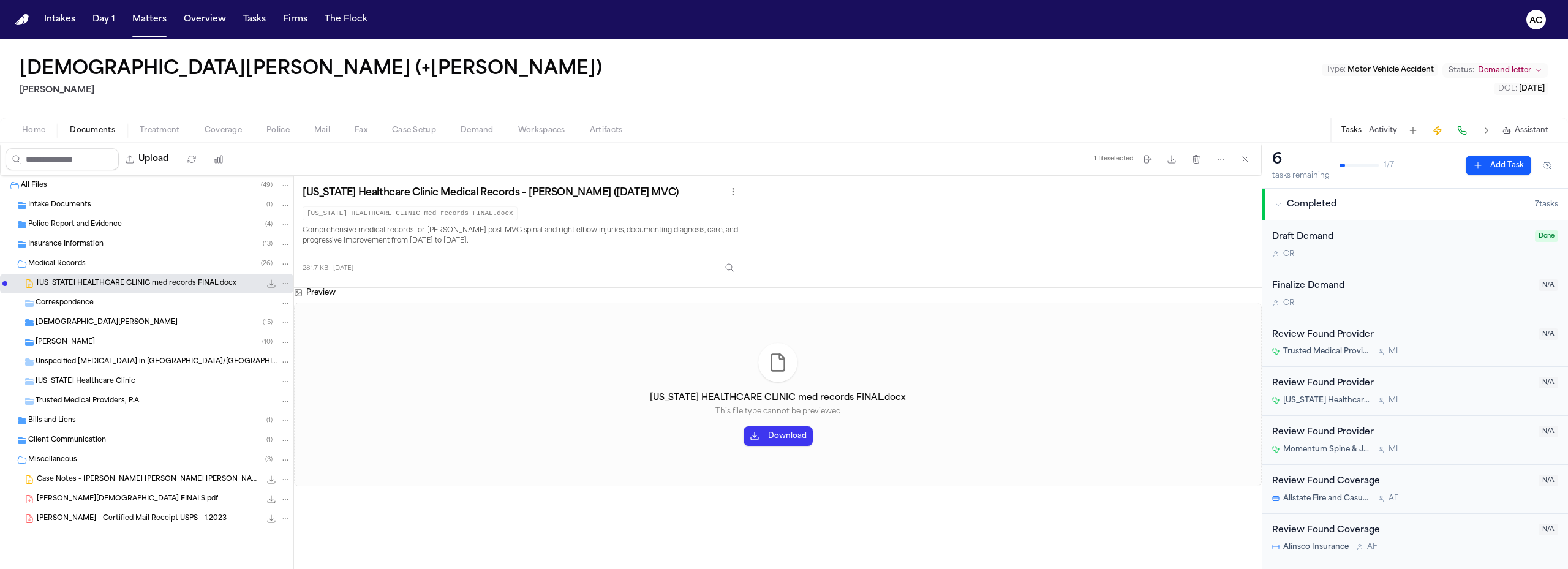
click at [787, 437] on button "Download" at bounding box center [778, 436] width 69 height 20
click at [108, 342] on div "[PERSON_NAME] ( 10 )" at bounding box center [163, 342] width 255 height 11
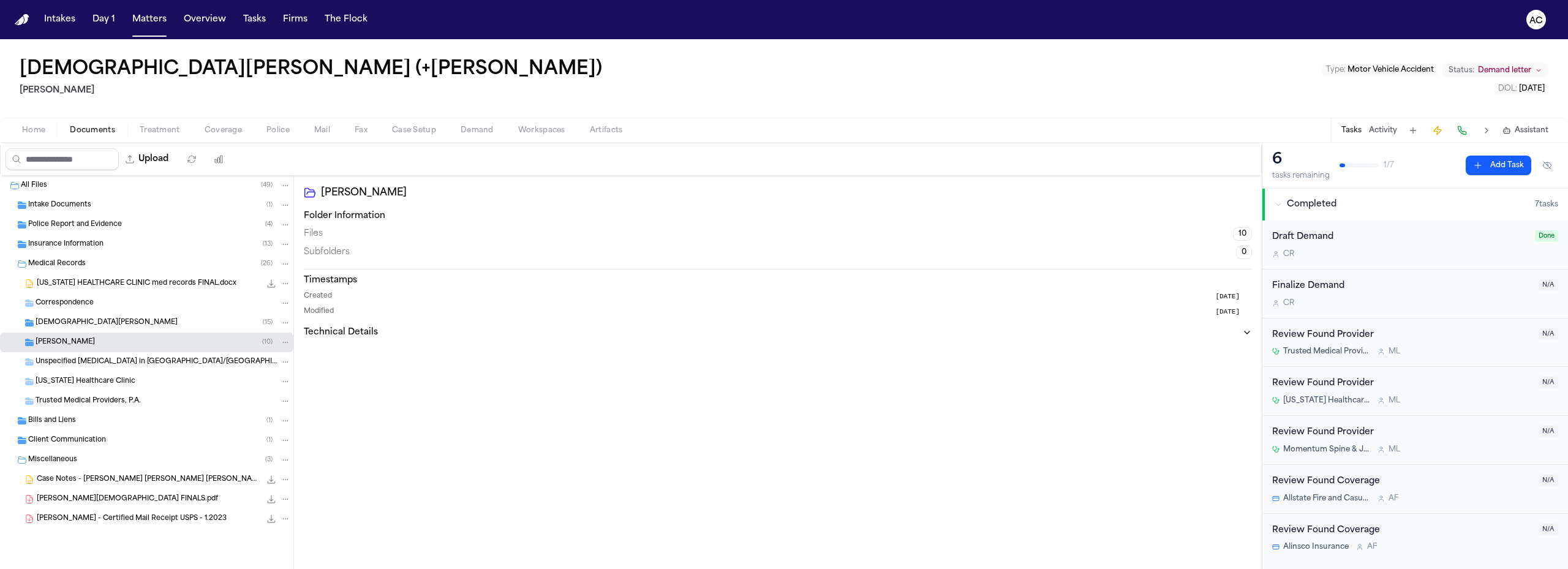
click at [110, 344] on div "[PERSON_NAME] ( 10 )" at bounding box center [163, 342] width 255 height 11
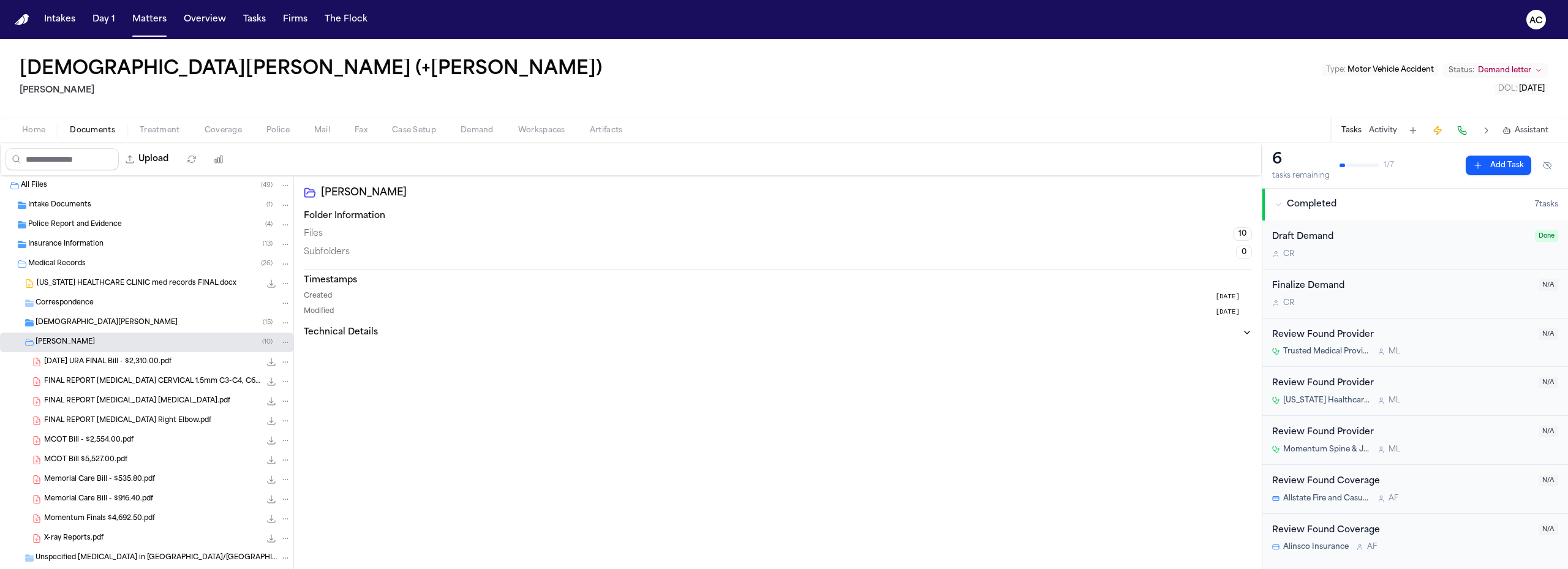
click at [128, 361] on span "[DATE] URA FINAL Bill - $2,310.00.pdf" at bounding box center [108, 362] width 128 height 10
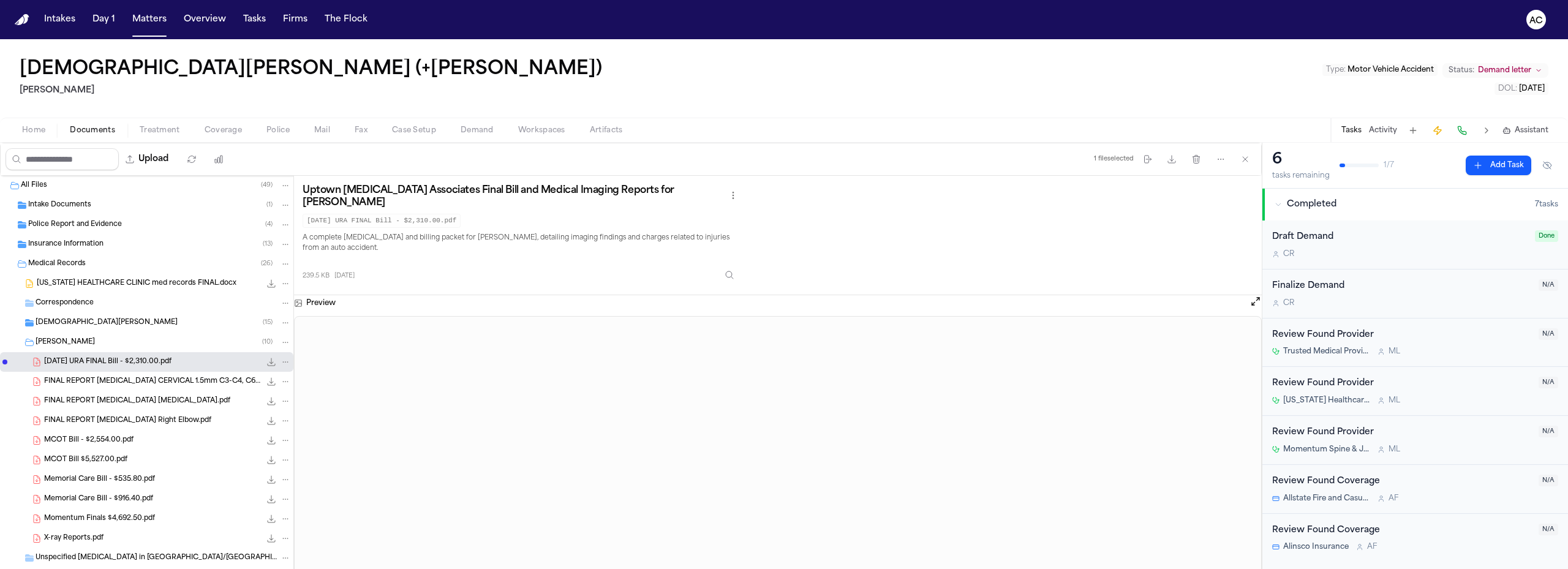
click at [0, 0] on span "83.0 KB • PDF" at bounding box center [0, 0] width 0 height 0
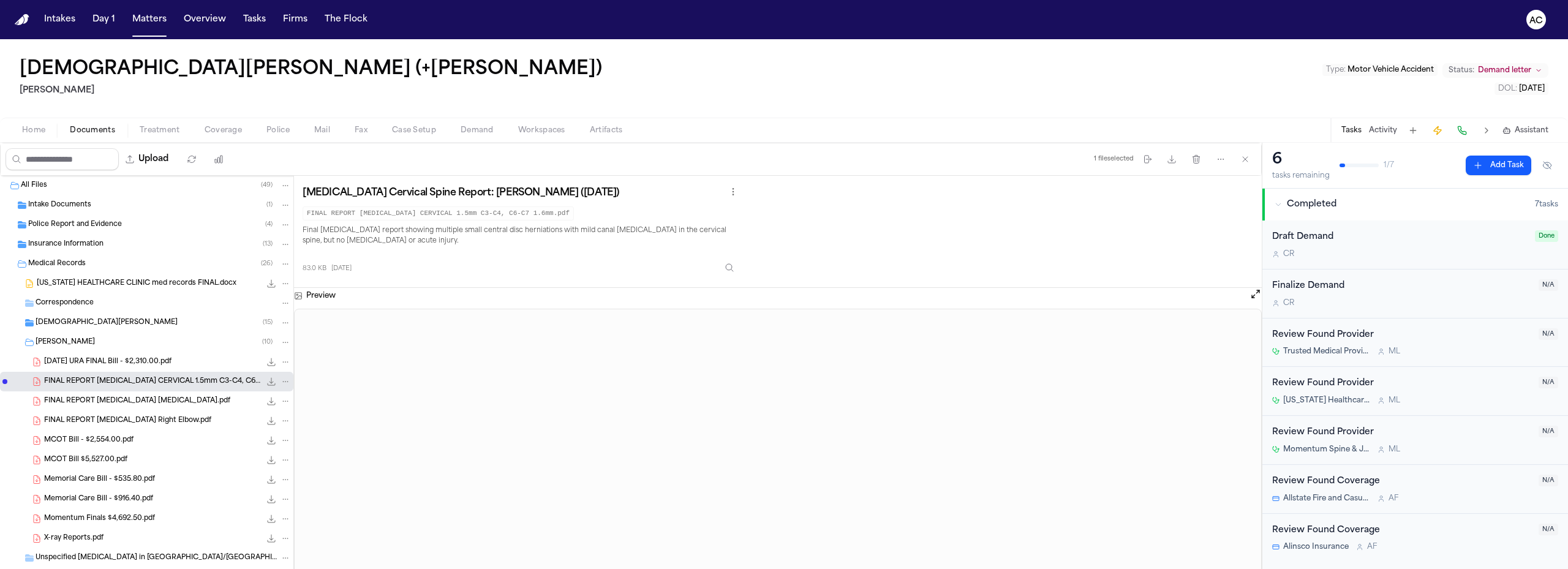
click at [167, 403] on div "FINAL REPORT [MEDICAL_DATA] [MEDICAL_DATA].pdf 365.2 KB • PDF" at bounding box center [167, 401] width 246 height 12
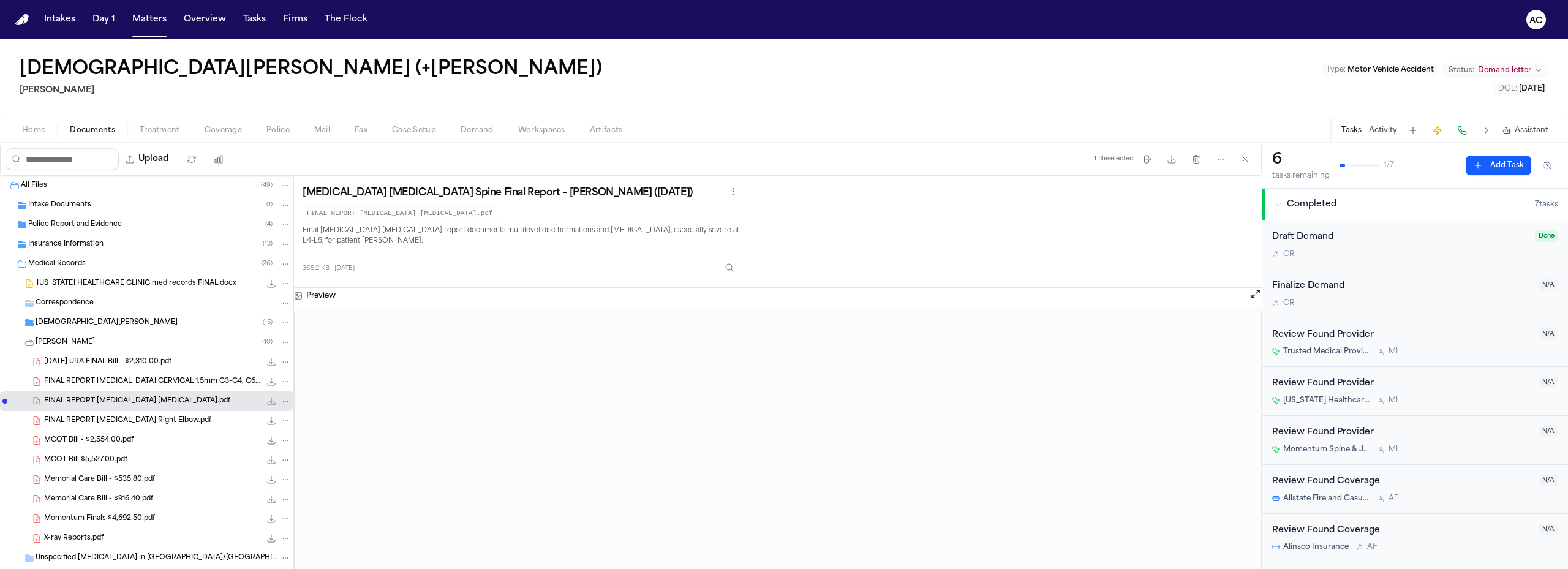
click at [160, 418] on span "FINAL REPORT [MEDICAL_DATA] Right Elbow.pdf" at bounding box center [128, 421] width 167 height 10
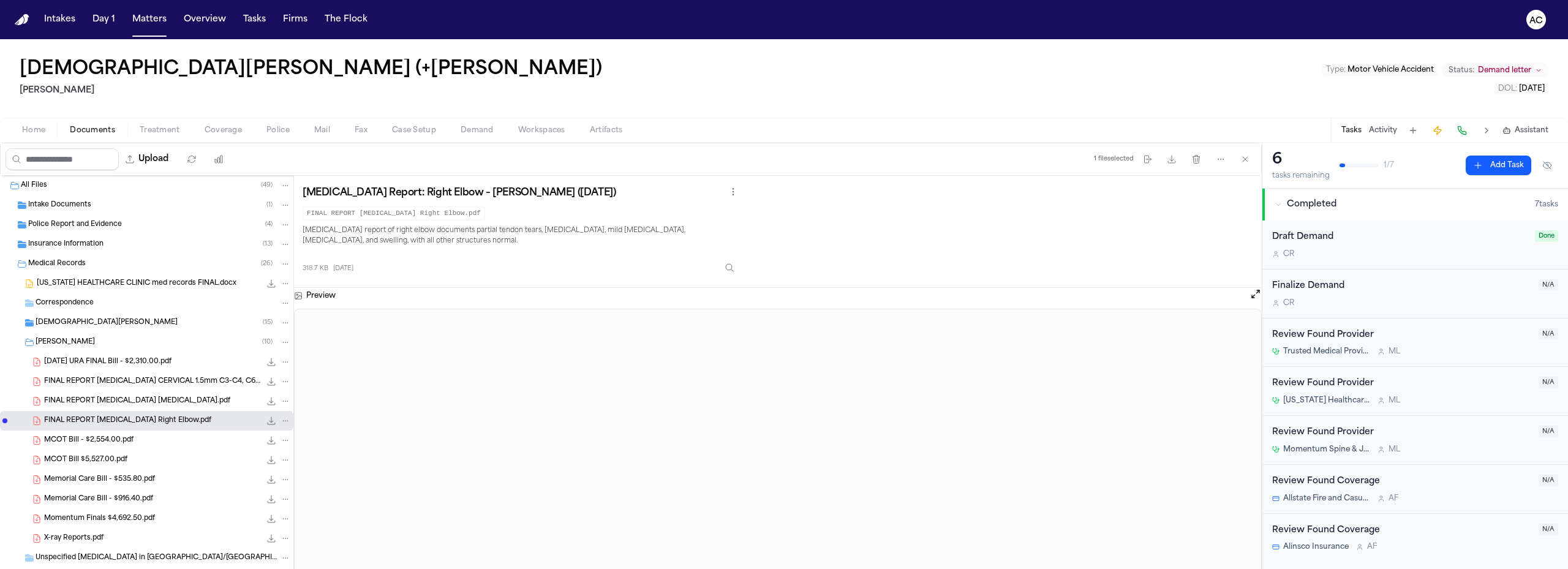
click at [93, 441] on span "MCOT Bill - $2,554.00.pdf" at bounding box center [89, 441] width 89 height 10
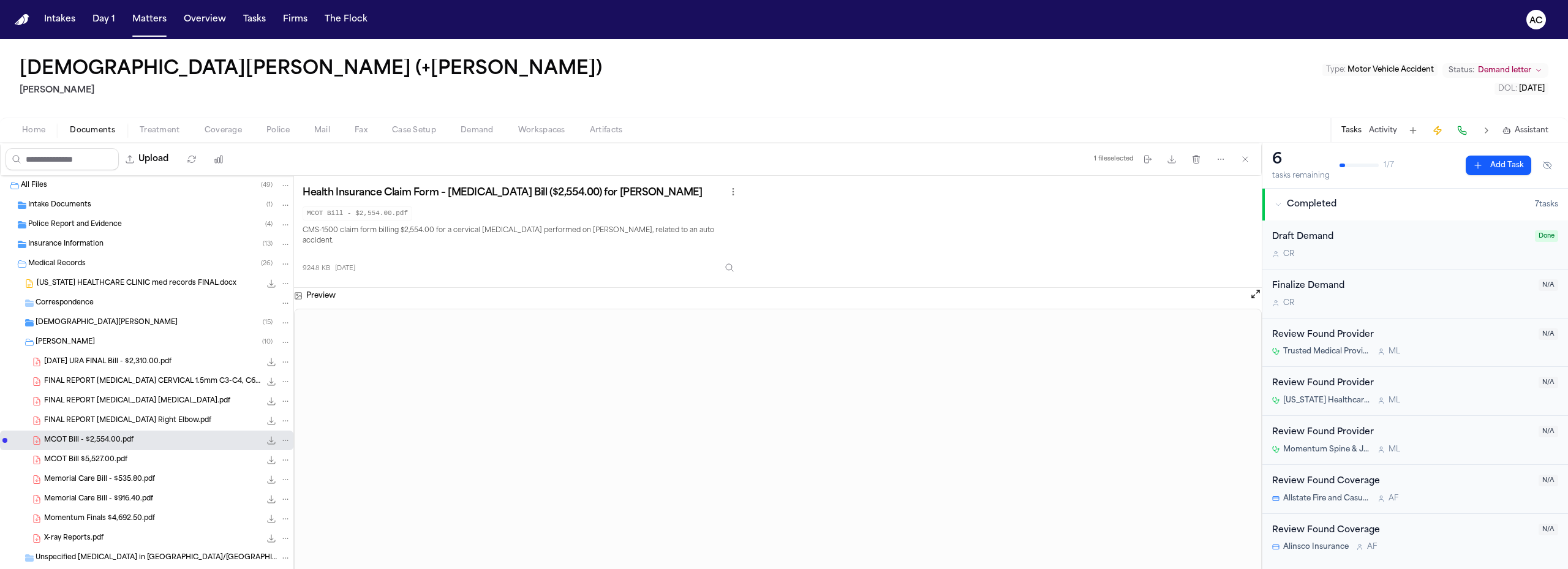
click at [128, 454] on div "MCOT Bill $5,527.00.pdf 936.1 KB • PDF" at bounding box center [167, 460] width 246 height 12
click at [168, 479] on div "Memorial Care Bill - $535.80.pdf 16.3 KB • PDF" at bounding box center [167, 479] width 246 height 12
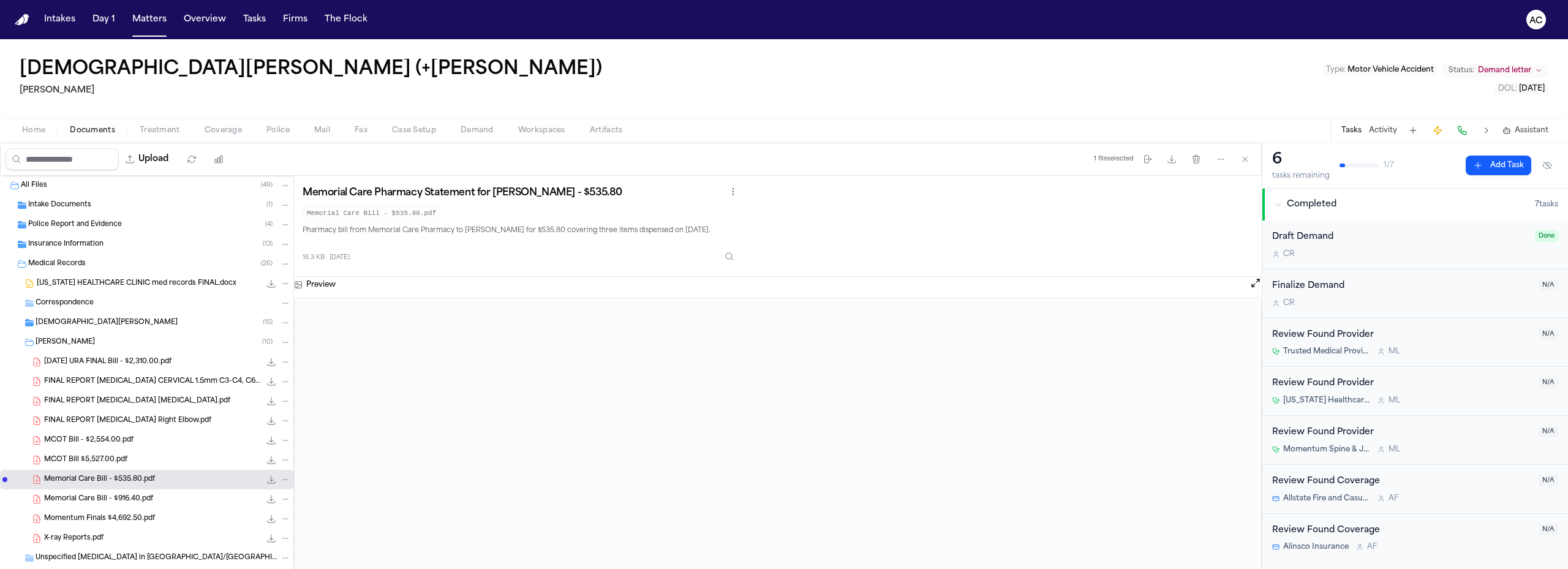
click at [132, 496] on span "Memorial Care Bill - $916.40.pdf" at bounding box center [98, 500] width 109 height 10
click at [145, 514] on span "Momentum Finals $4,692.50.pdf" at bounding box center [99, 519] width 111 height 10
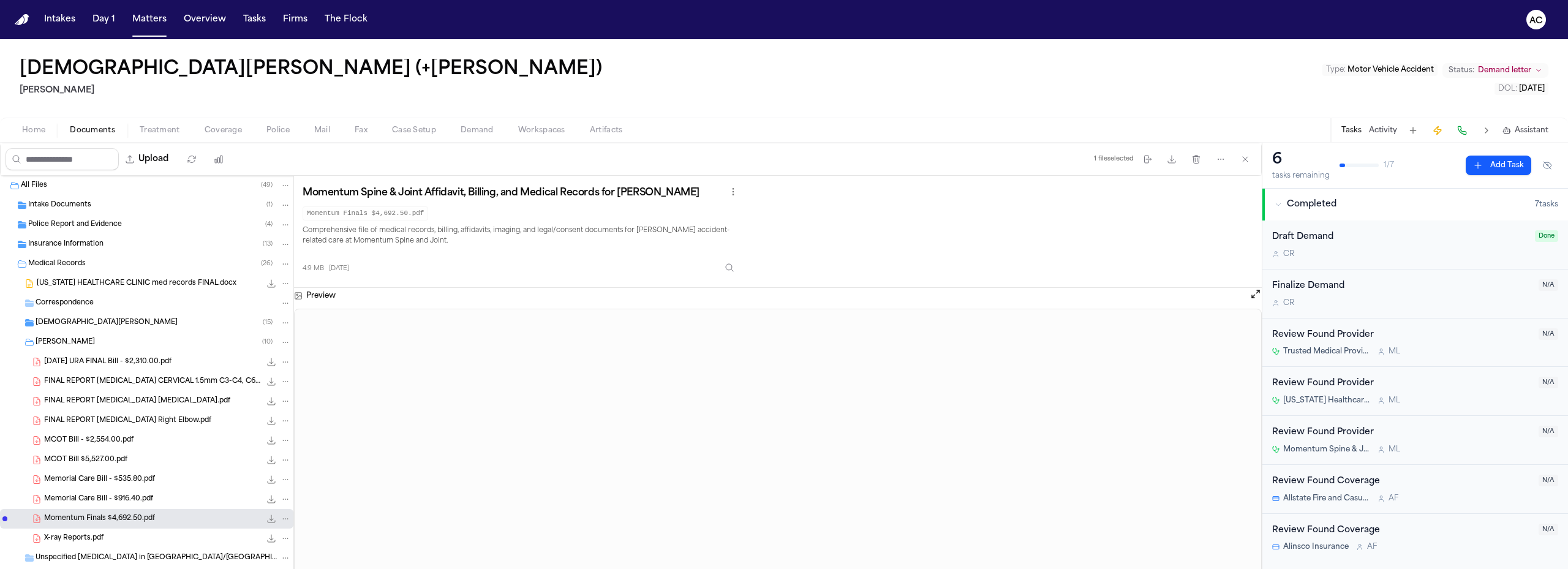
click at [160, 500] on div "Memorial Care Bill - $916.40.pdf 17.5 KB • PDF" at bounding box center [167, 499] width 246 height 12
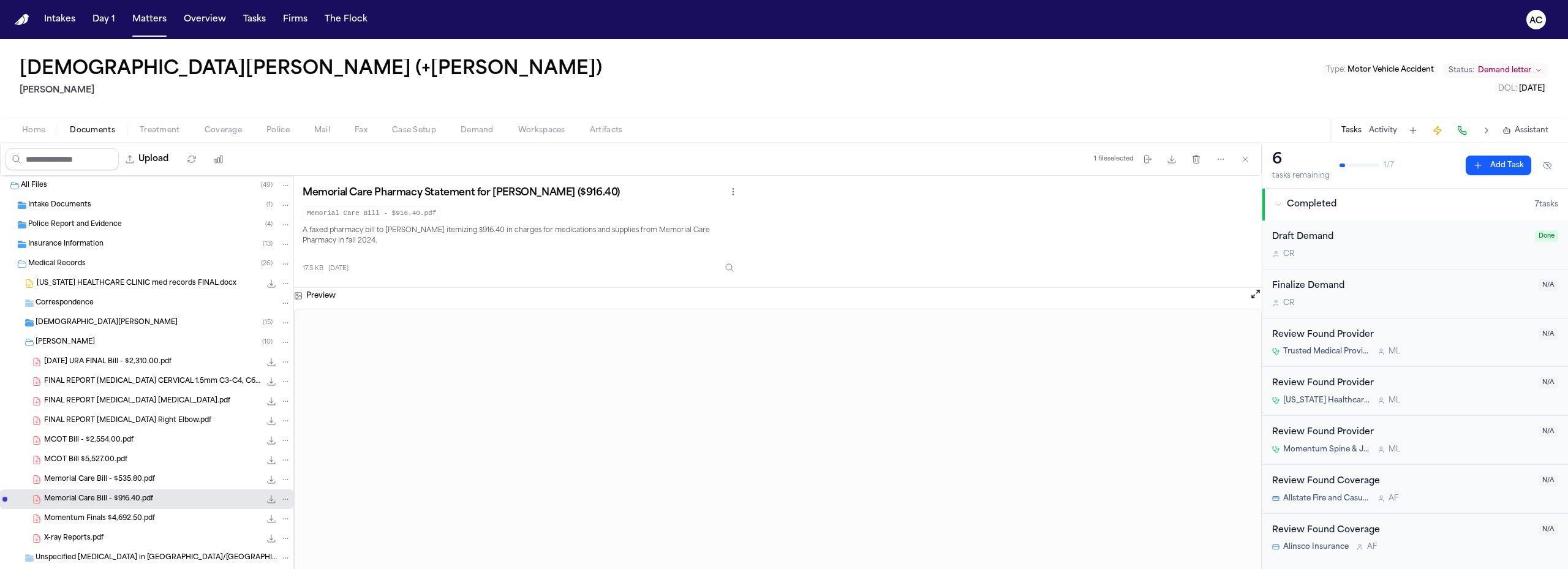
click at [0, 0] on span "16.3 KB • PDF" at bounding box center [0, 0] width 0 height 0
click at [266, 481] on icon "File: Memorial Care Bill - $535.80.pdf" at bounding box center [271, 480] width 10 height 10
click at [133, 497] on span "Memorial Care Bill - $916.40.pdf" at bounding box center [98, 500] width 109 height 10
click at [146, 517] on span "Momentum Finals $4,692.50.pdf" at bounding box center [99, 519] width 111 height 10
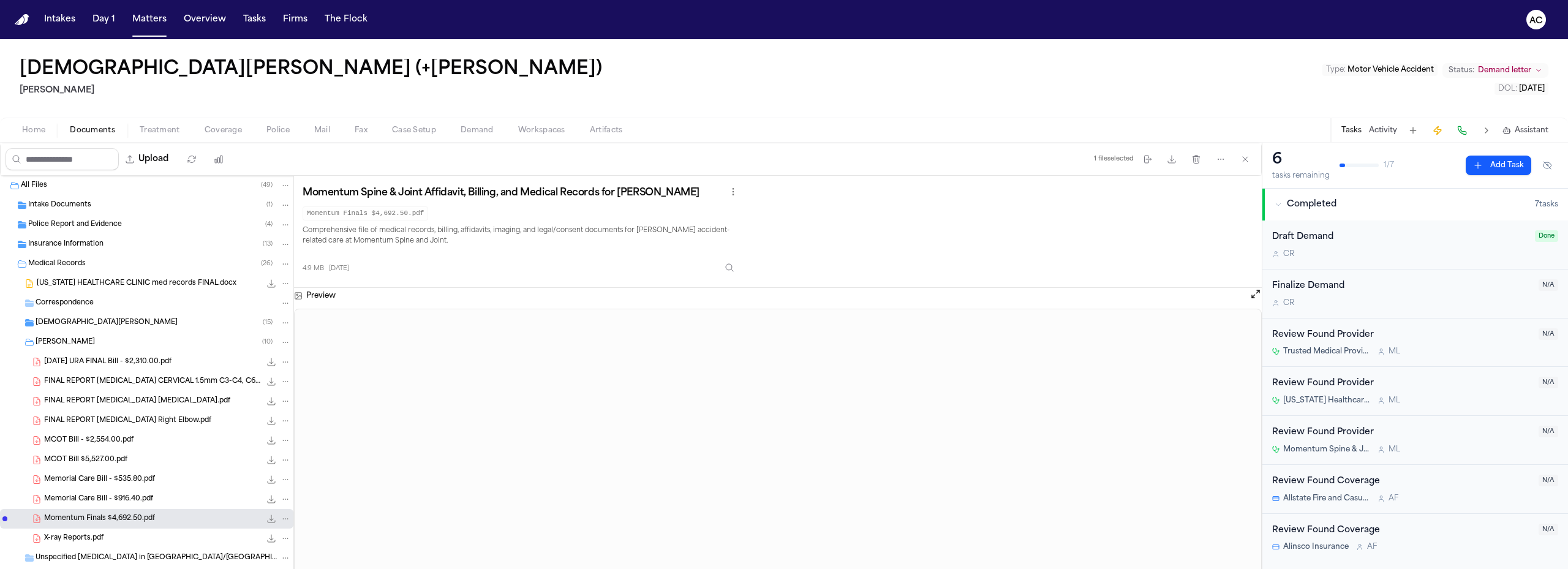
click at [123, 531] on div "X-ray Reports.pdf 214.5 KB • PDF" at bounding box center [147, 539] width 294 height 20
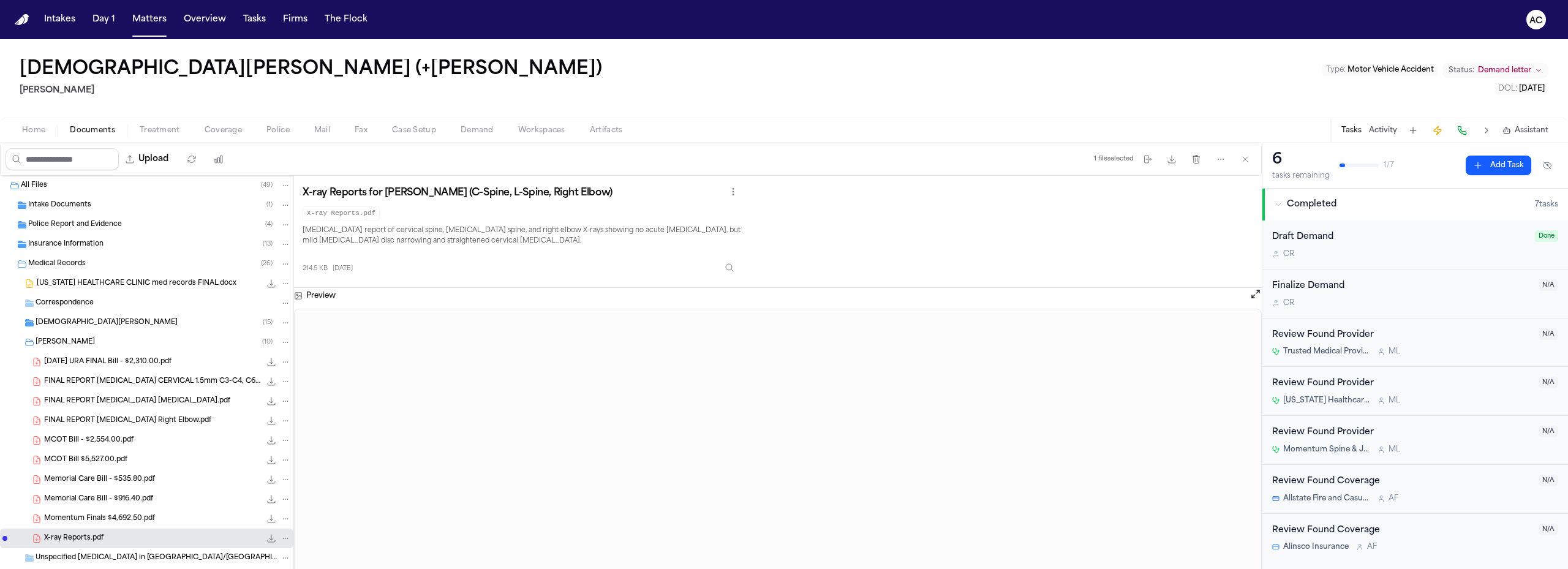
scroll to position [123, 0]
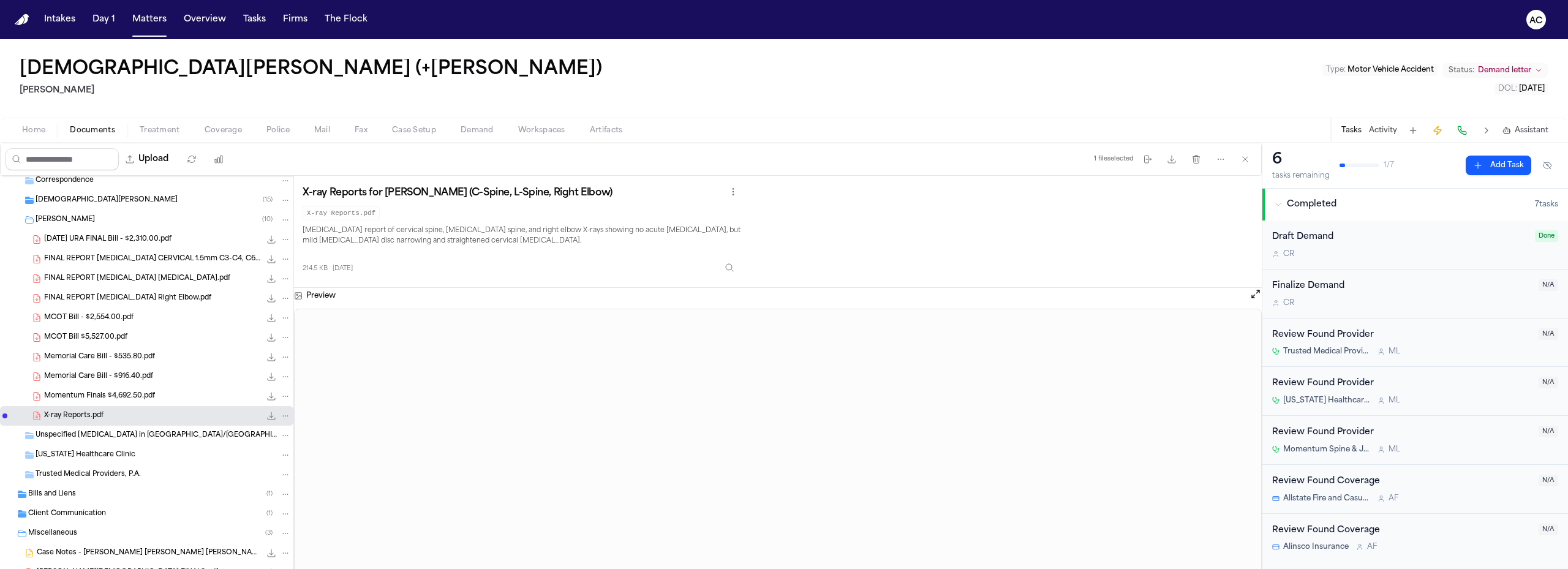
click at [138, 436] on span "Unspecified [MEDICAL_DATA] in [GEOGRAPHIC_DATA]/[GEOGRAPHIC_DATA] area" at bounding box center [156, 436] width 242 height 10
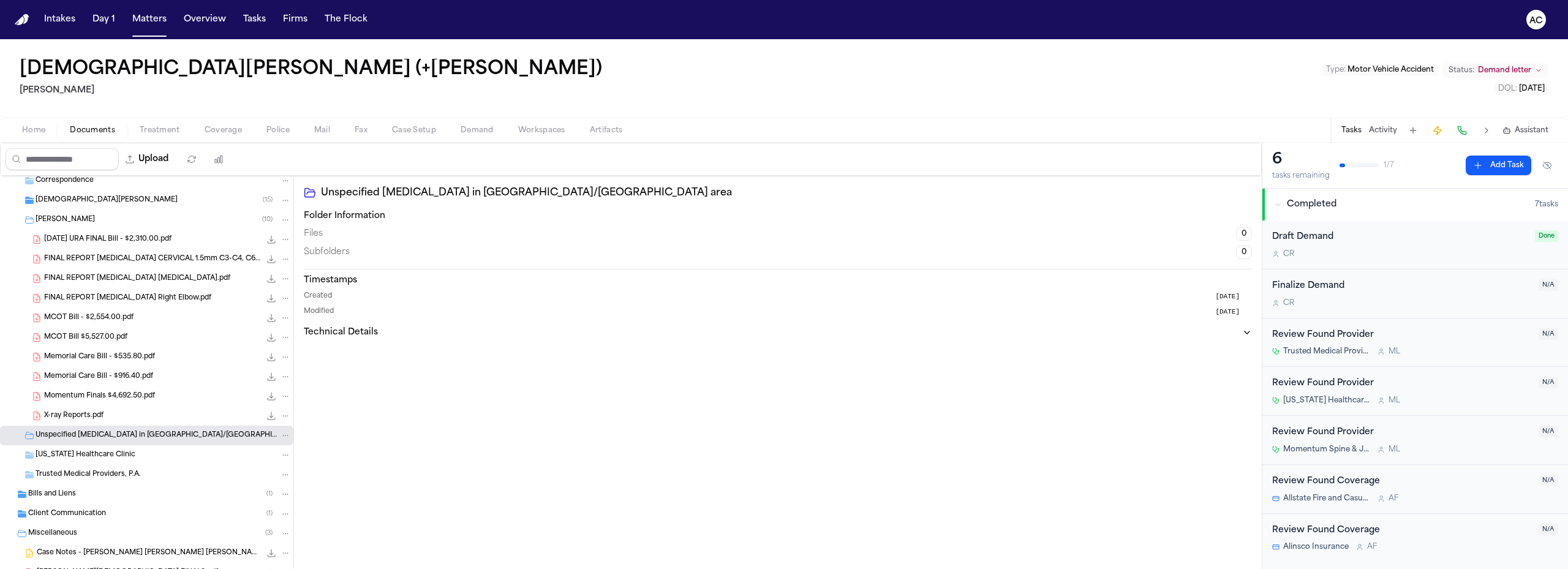
click at [94, 497] on div "Bills and Liens ( 1 )" at bounding box center [159, 495] width 262 height 11
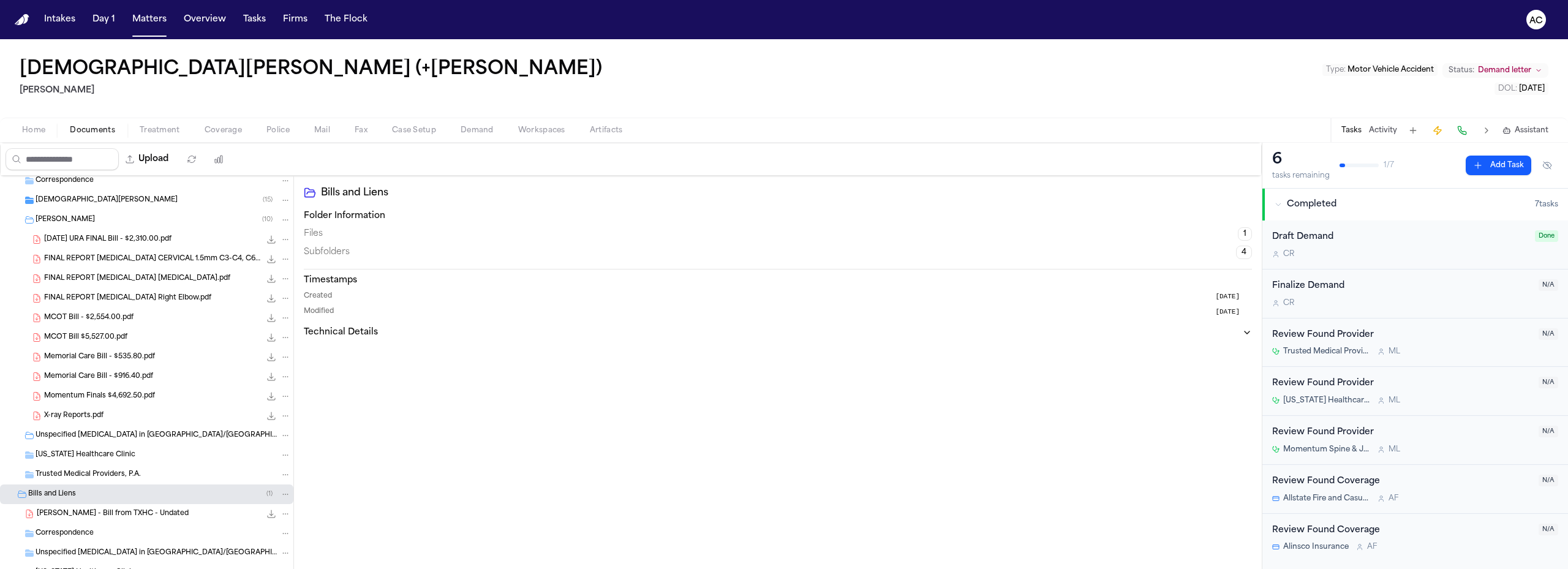
click at [97, 513] on span "[PERSON_NAME] - Bill from TXHC - Undated" at bounding box center [112, 514] width 152 height 10
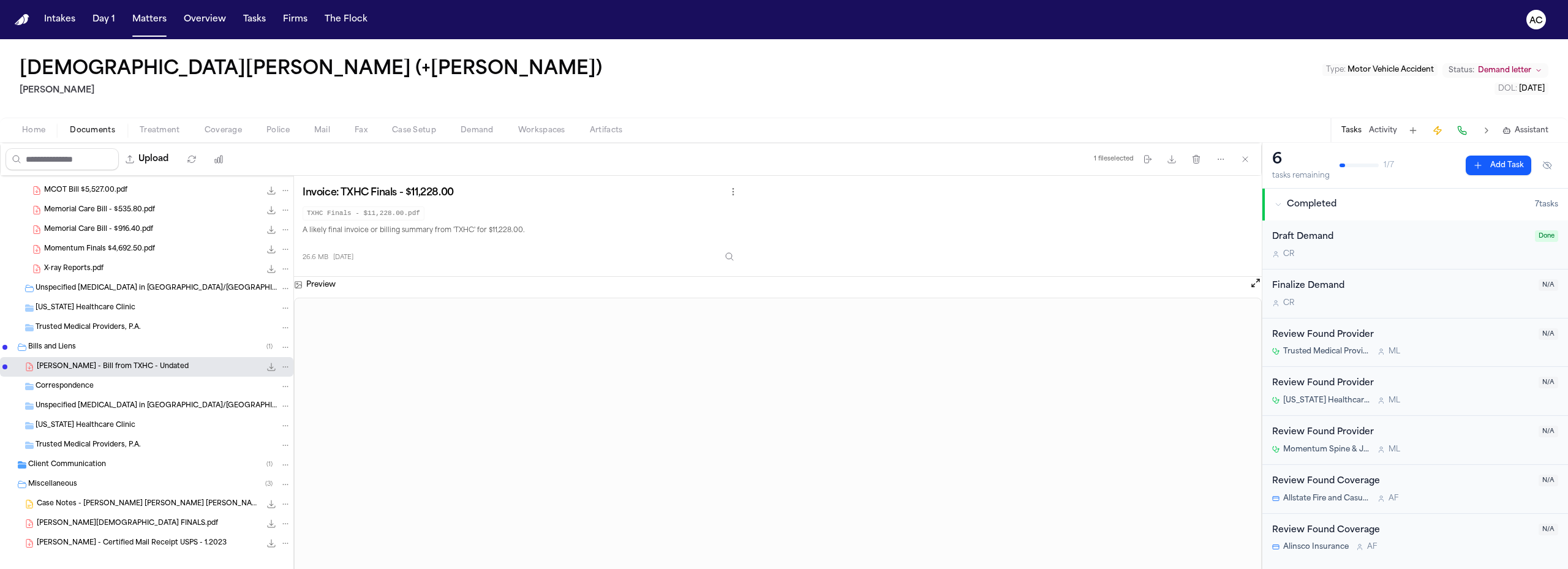
scroll to position [282, 0]
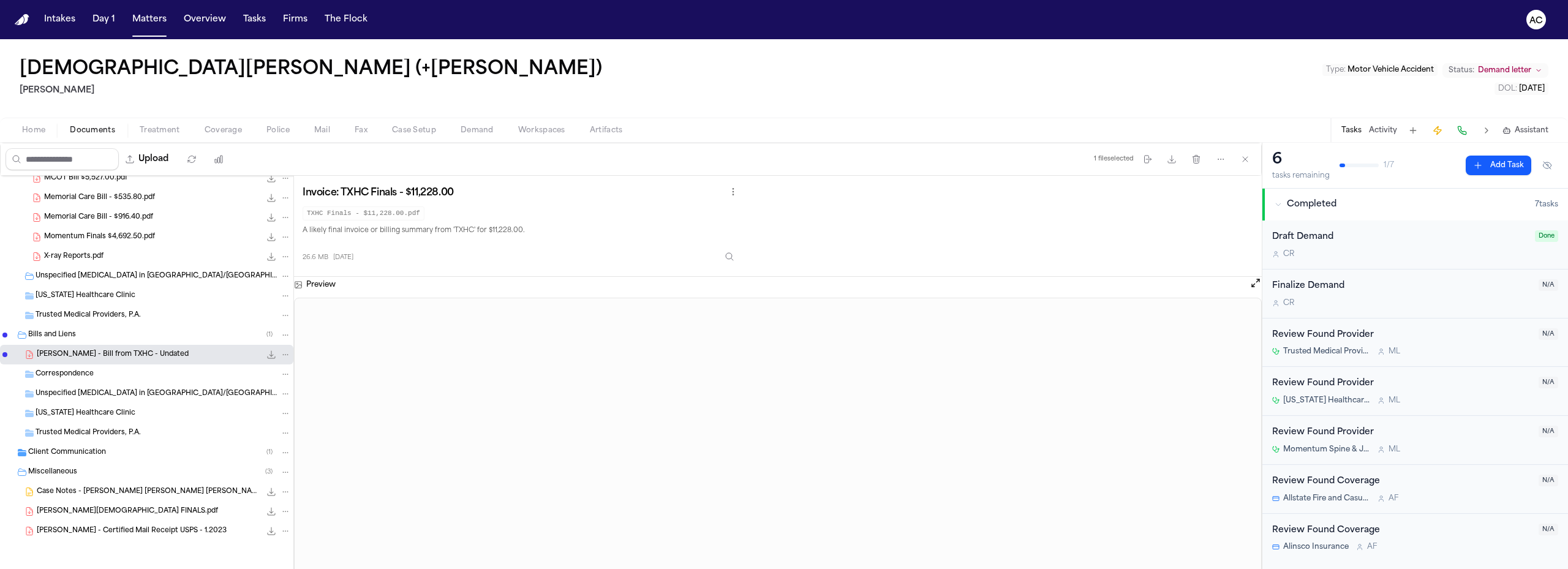
click at [123, 508] on div "[PERSON_NAME][DEMOGRAPHIC_DATA] FINALS.pdf 58.8 MB • PDF" at bounding box center [163, 511] width 254 height 12
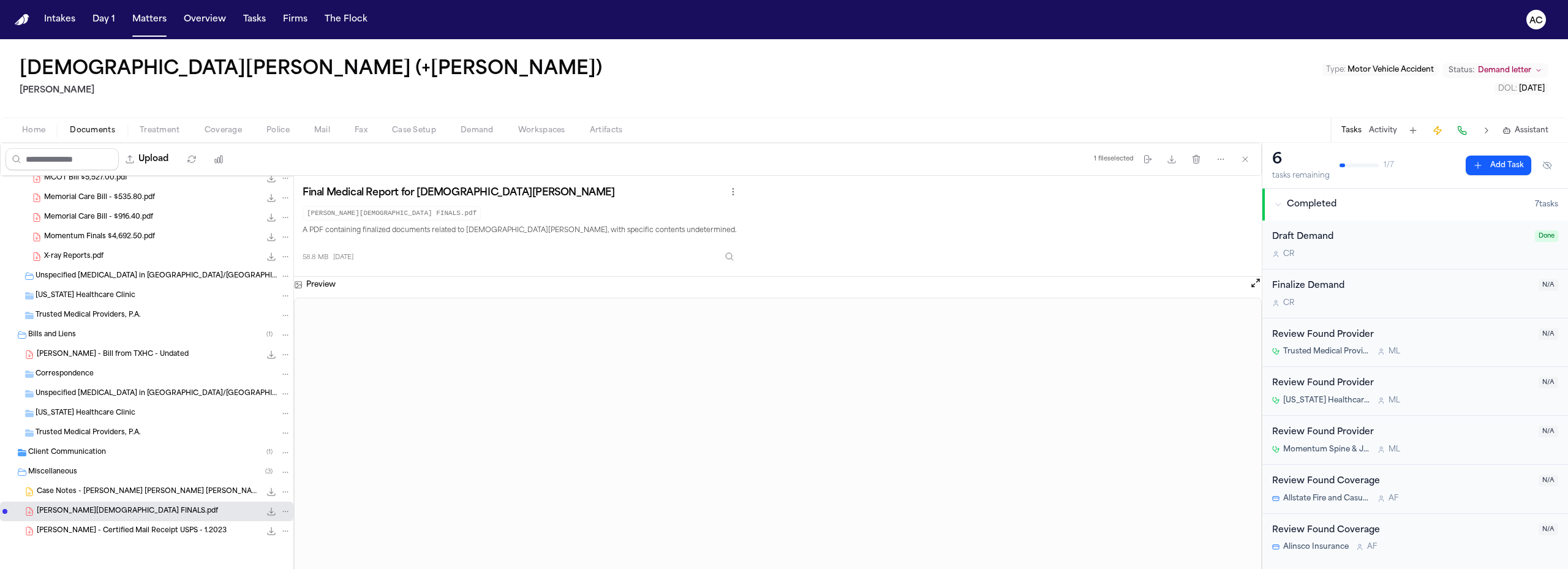
click at [118, 466] on div "Miscellaneous ( 3 )" at bounding box center [147, 472] width 294 height 20
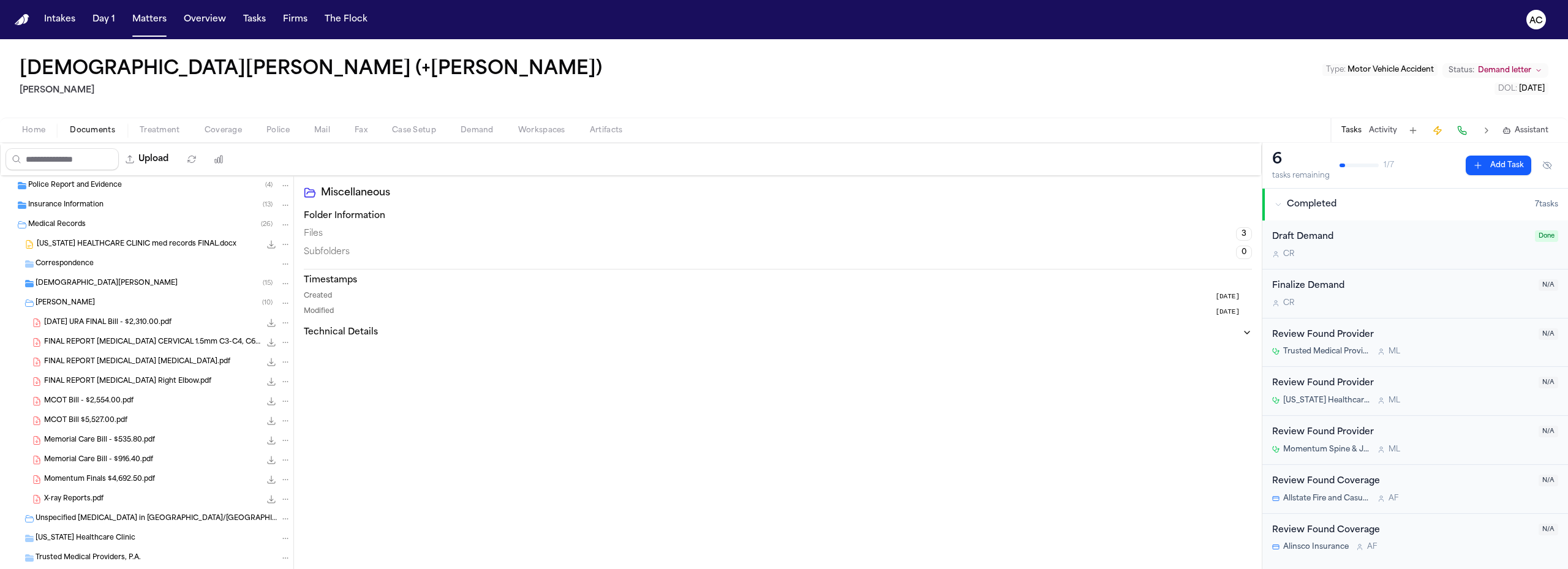
scroll to position [0, 0]
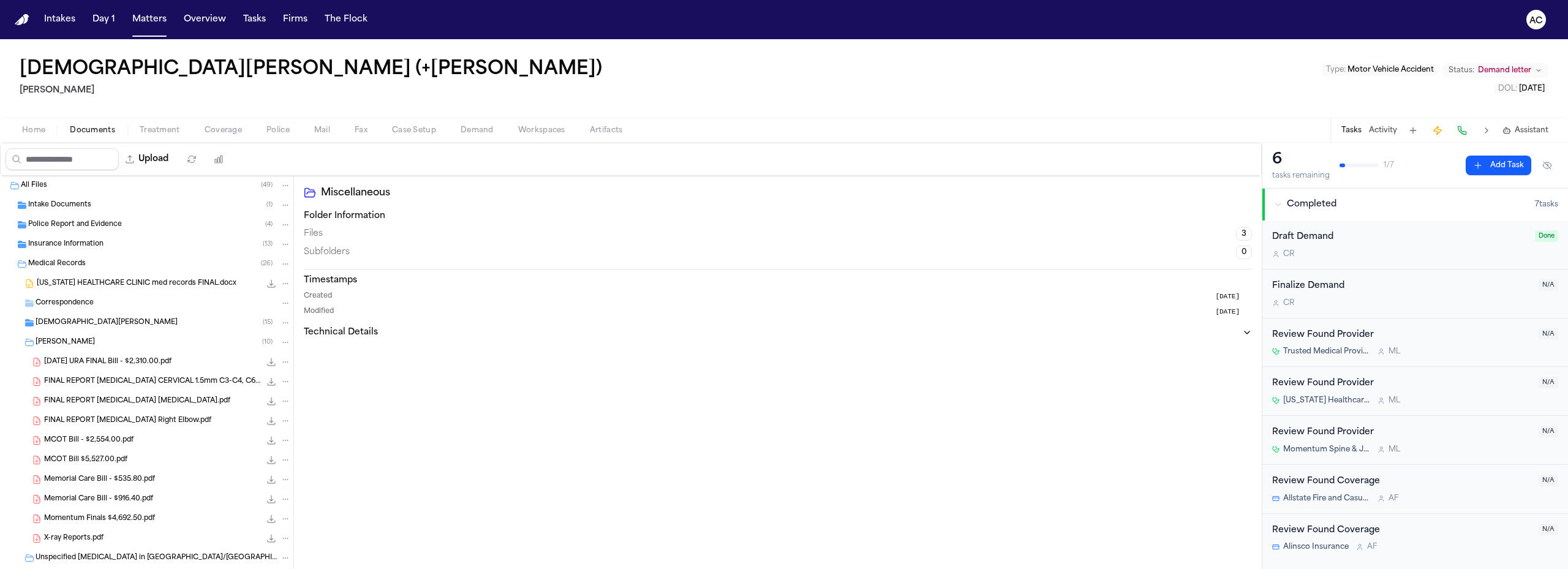
click at [94, 220] on span "Police Report and Evidence" at bounding box center [74, 225] width 93 height 10
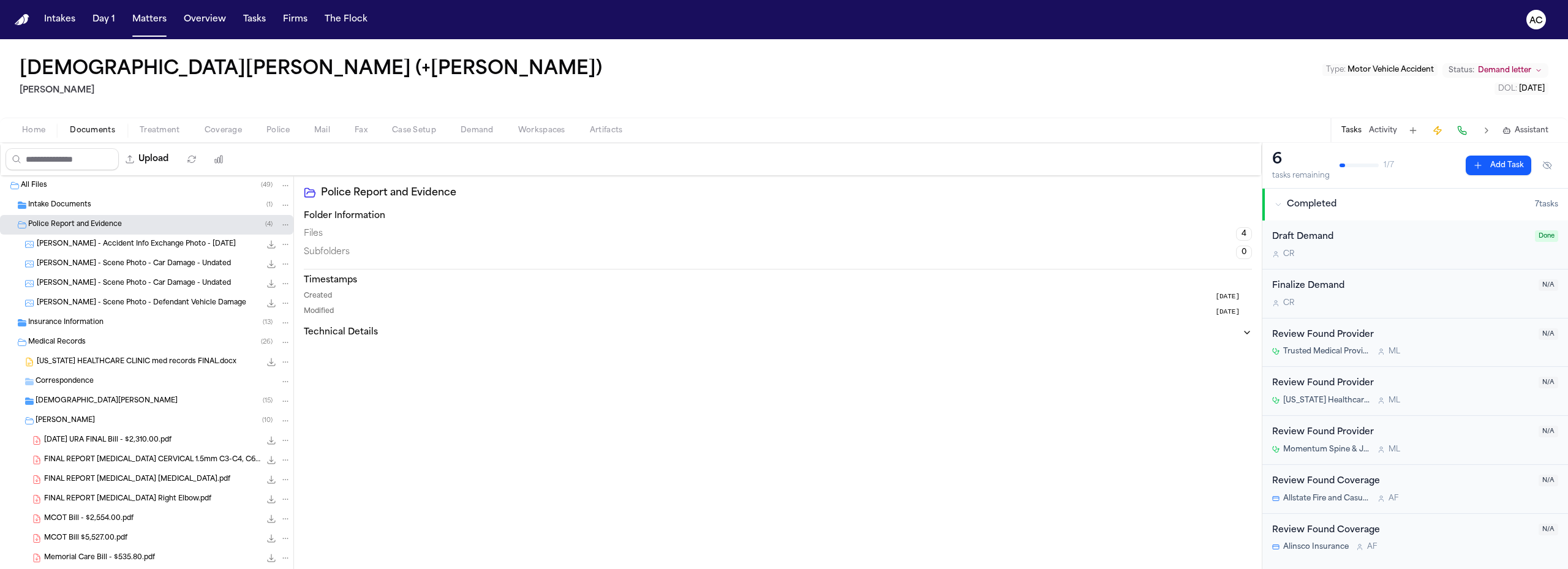
click at [94, 220] on span "Police Report and Evidence" at bounding box center [74, 225] width 93 height 10
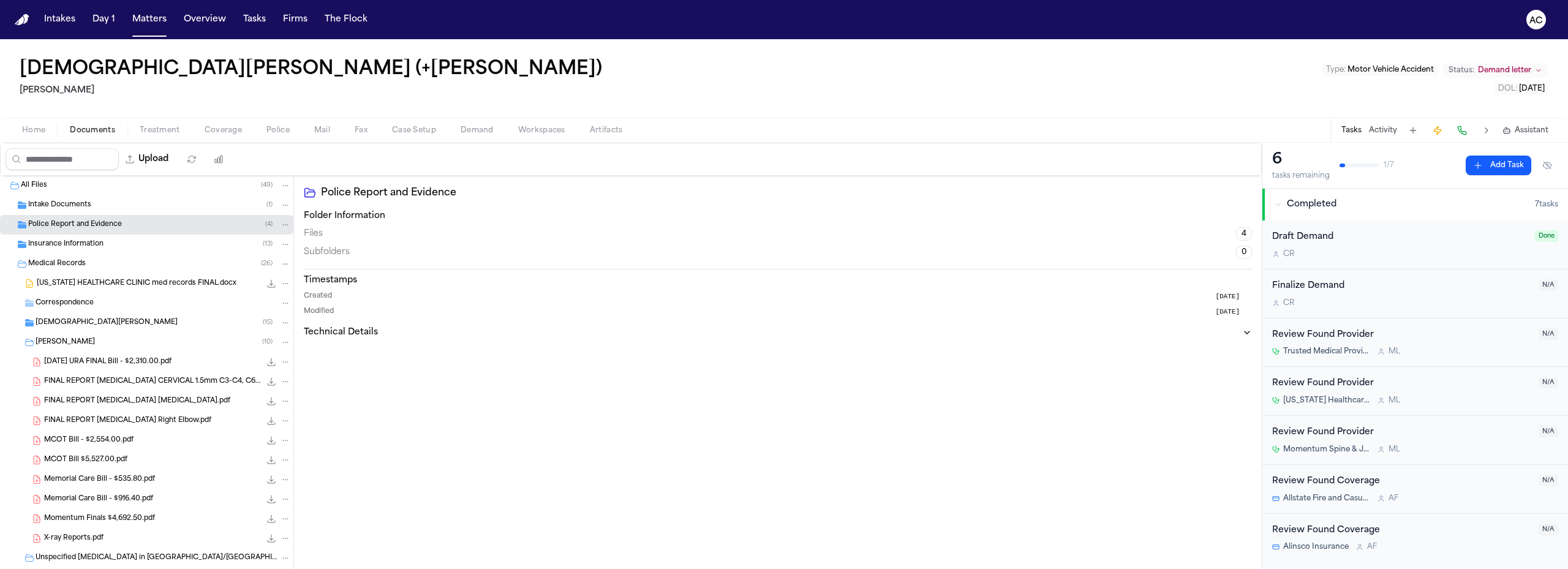
click at [91, 225] on span "Police Report and Evidence" at bounding box center [74, 225] width 93 height 10
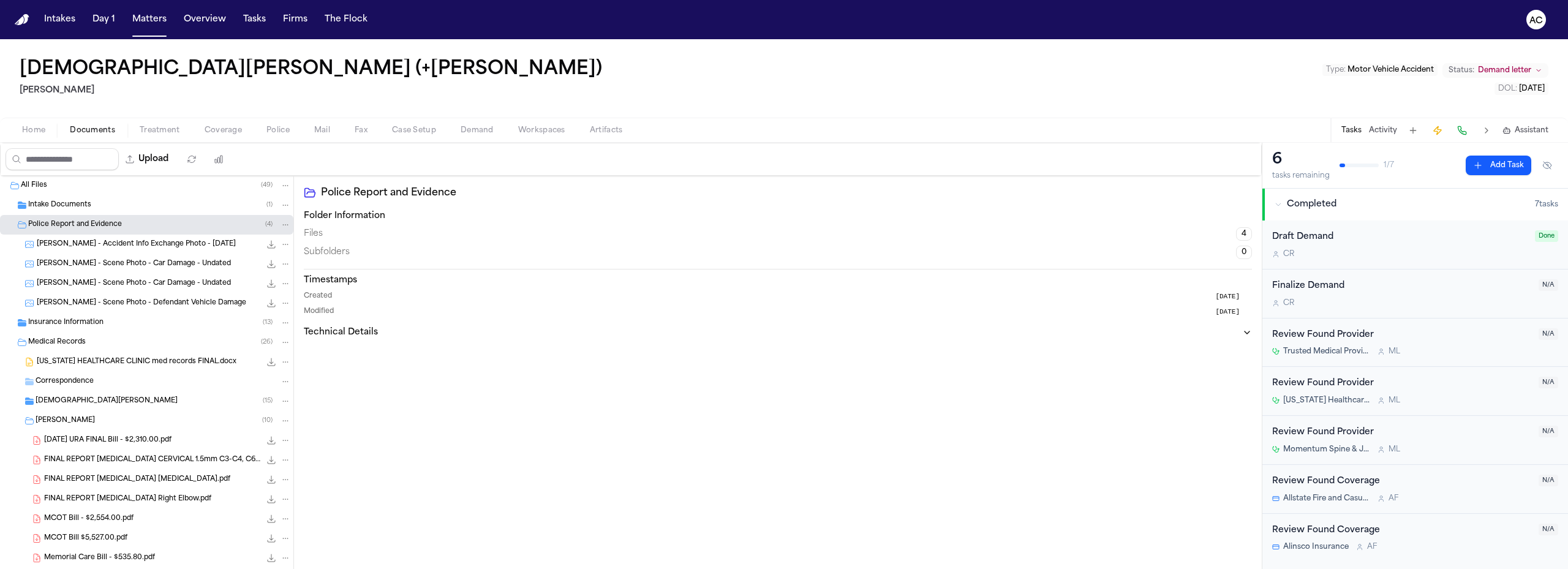
click at [91, 225] on span "Police Report and Evidence" at bounding box center [74, 225] width 93 height 10
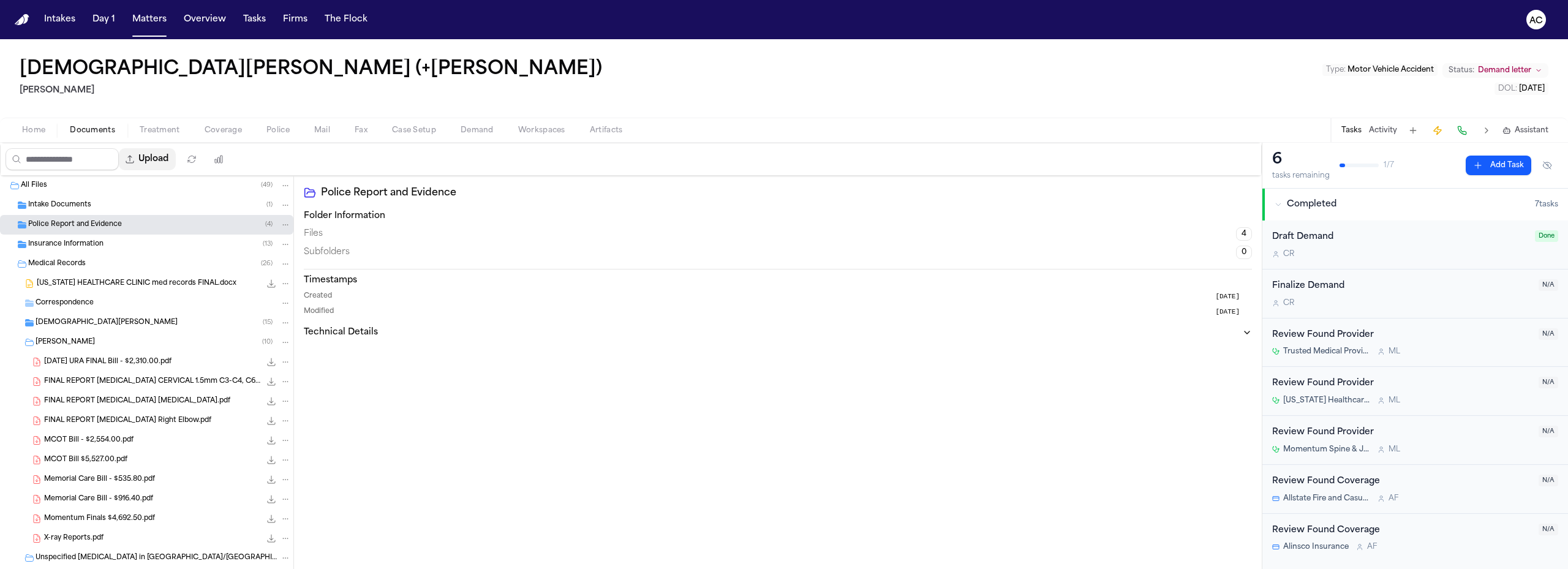
click at [167, 160] on button "Upload" at bounding box center [147, 160] width 57 height 22
select select "**********"
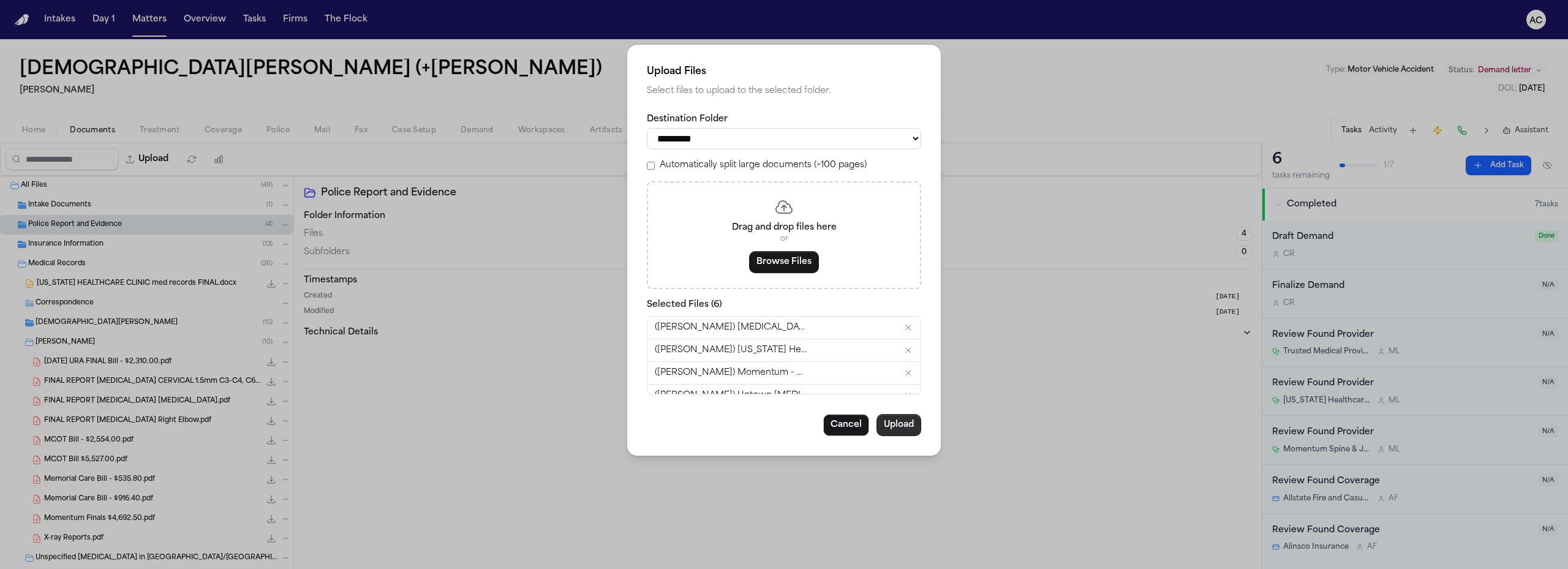
click at [907, 428] on button "Upload" at bounding box center [899, 425] width 45 height 22
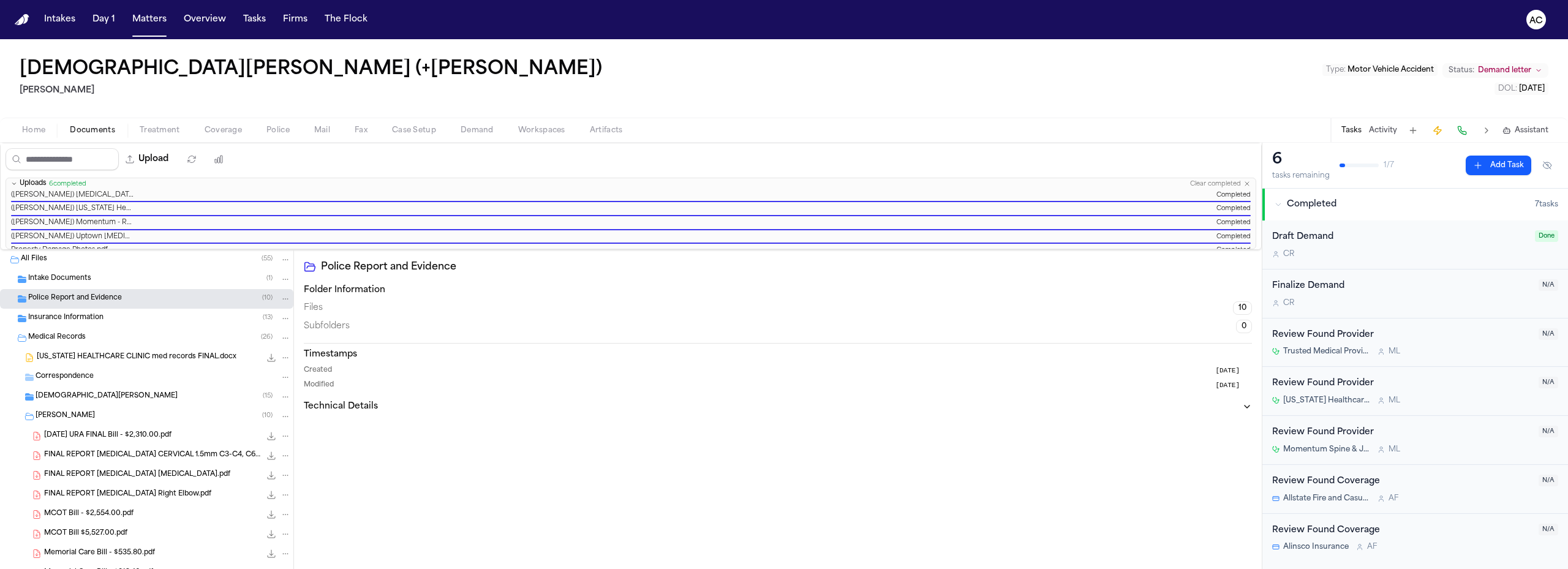
click at [553, 131] on span "Workspaces" at bounding box center [542, 130] width 47 height 10
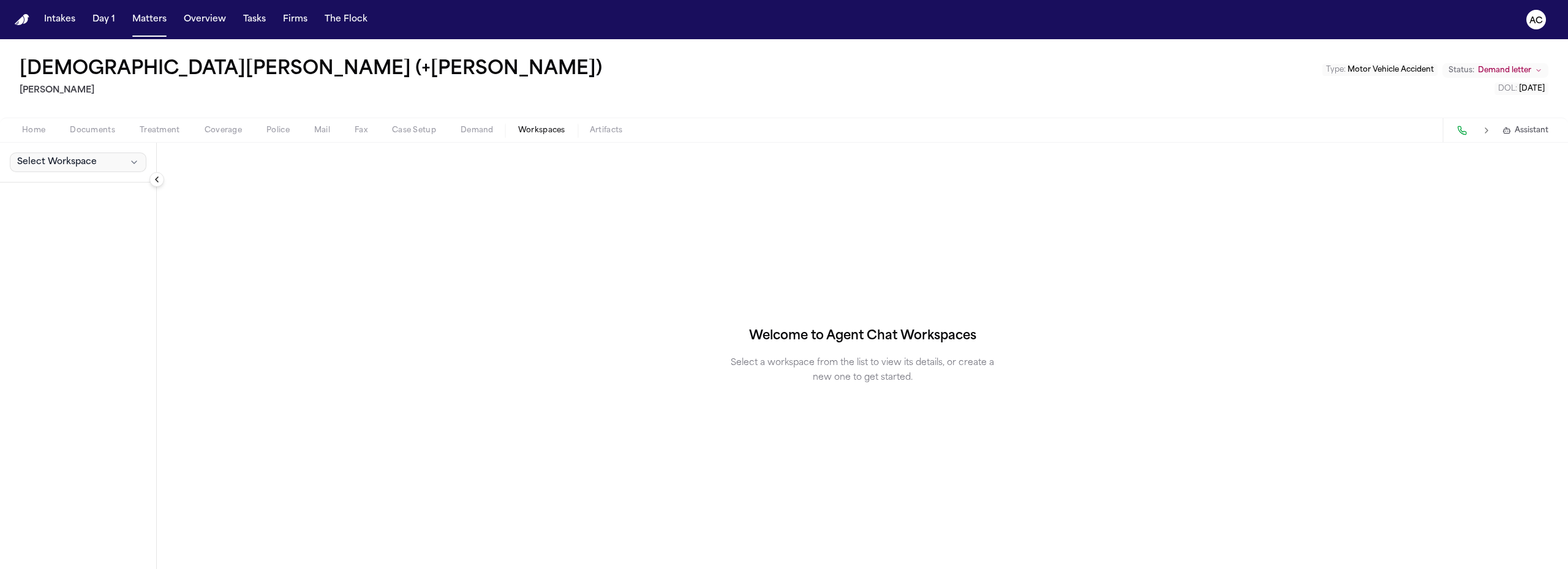
click at [86, 163] on span "Select Workspace" at bounding box center [57, 162] width 80 height 12
click at [55, 188] on button "+ Create New Workspace" at bounding box center [79, 191] width 145 height 22
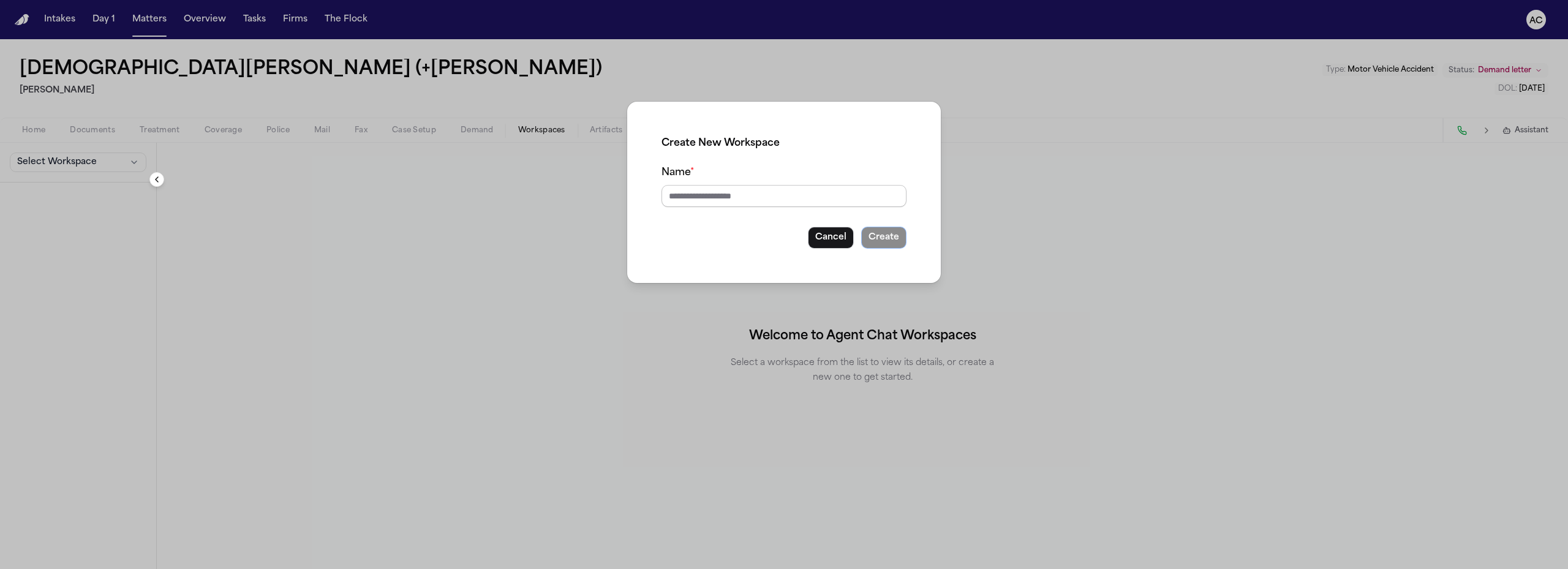
click at [730, 200] on input "Name *" at bounding box center [783, 196] width 245 height 22
type input "********"
click at [903, 236] on button "Create" at bounding box center [884, 238] width 45 height 22
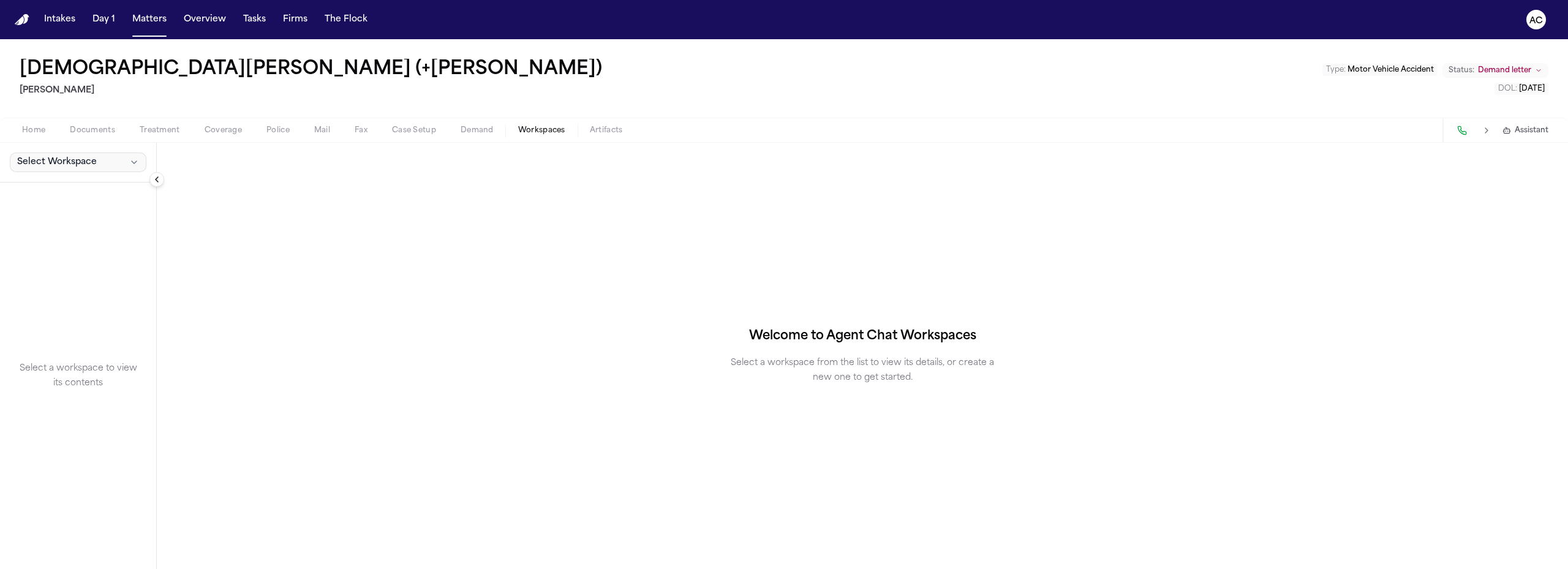
click at [75, 169] on button "Select Workspace" at bounding box center [77, 162] width 136 height 20
click at [81, 188] on span "Exhibits" at bounding box center [69, 189] width 111 height 12
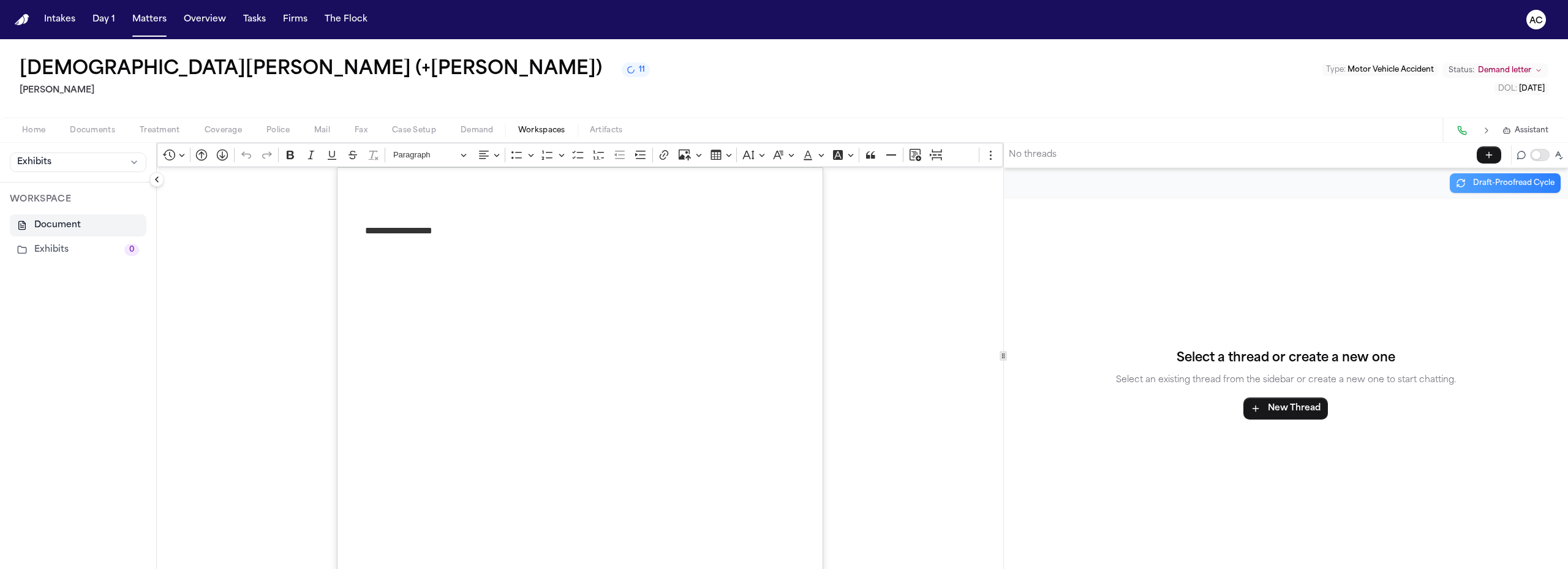
click at [67, 248] on button "Exhibits 0" at bounding box center [77, 250] width 136 height 22
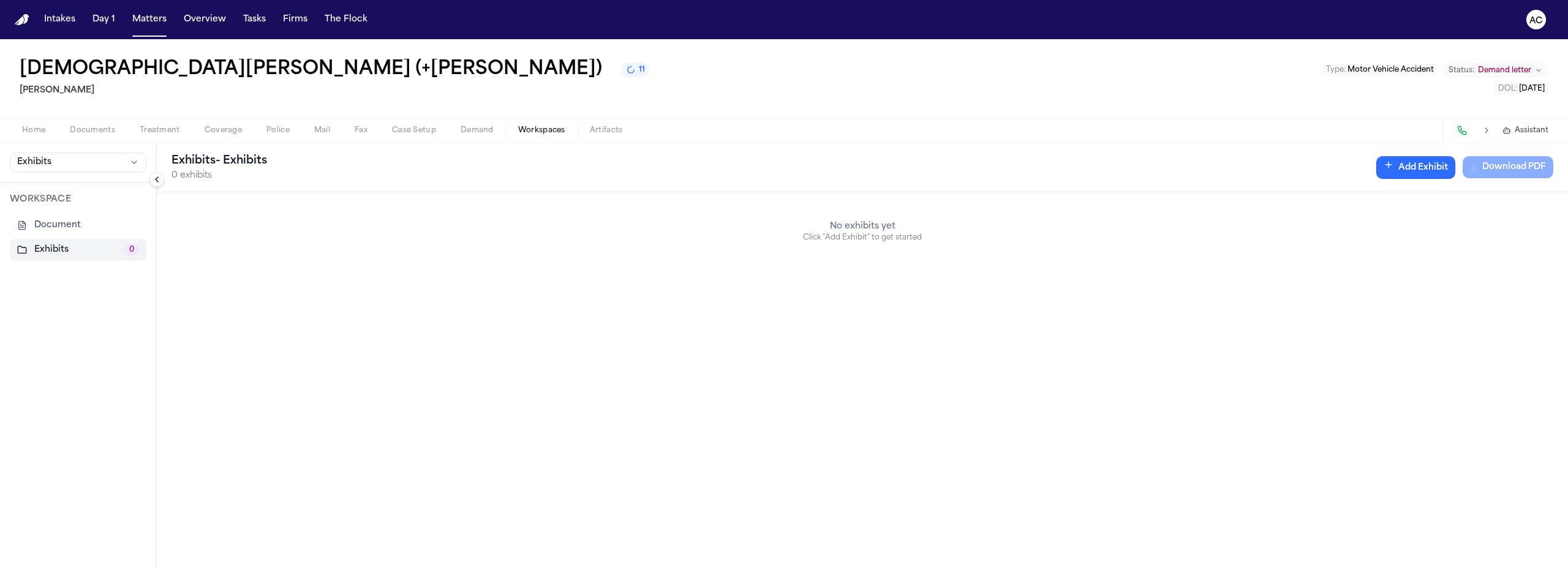
click at [1431, 168] on button "Add Exhibit" at bounding box center [1415, 168] width 79 height 22
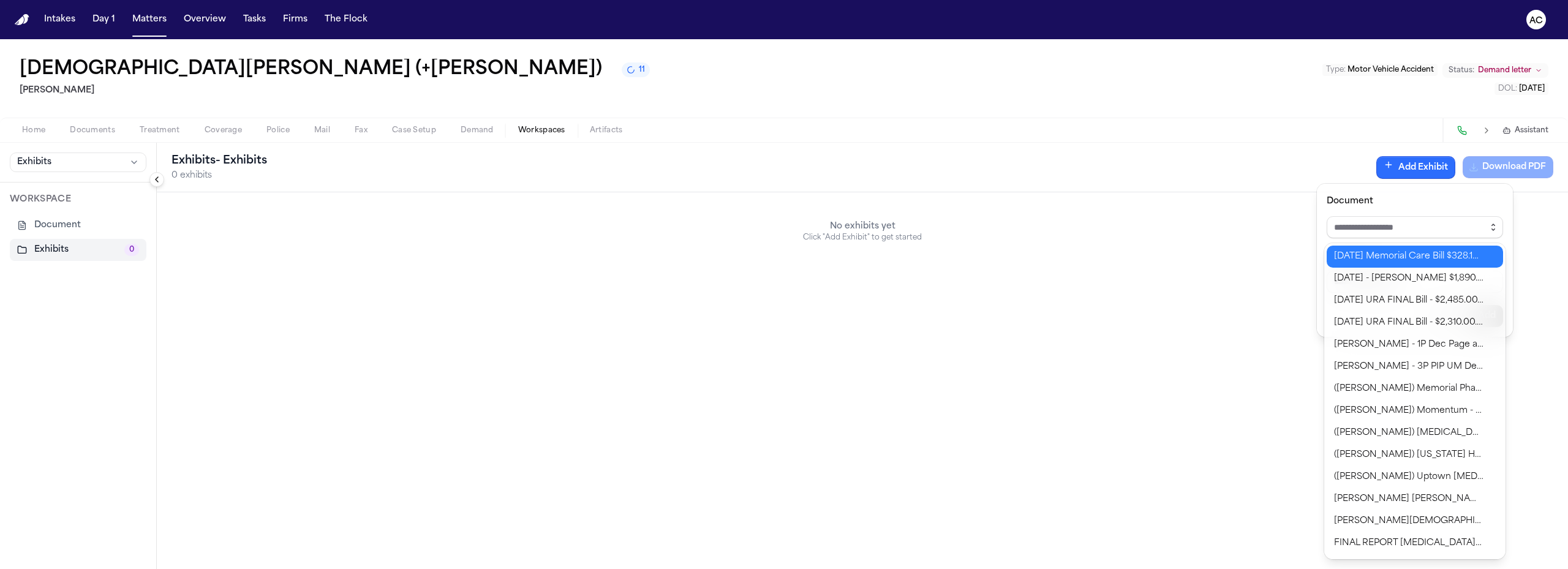
click at [1494, 223] on icon "button" at bounding box center [1493, 227] width 10 height 10
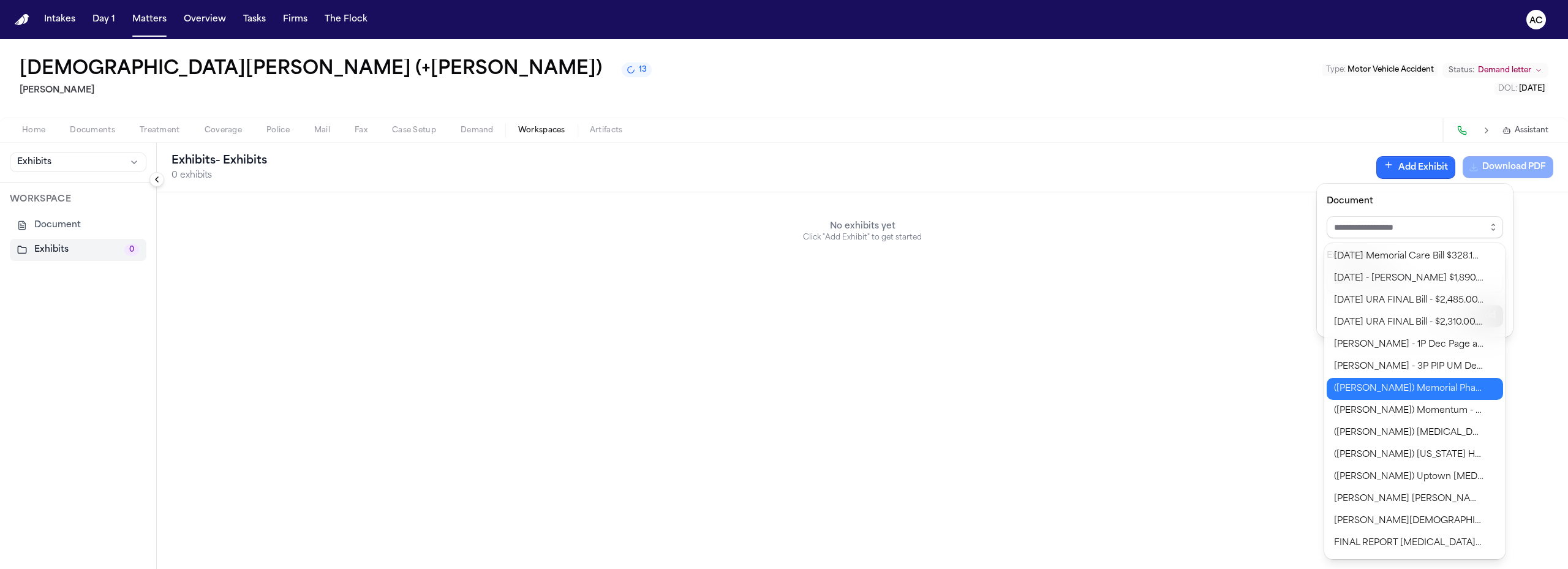
type input "**********"
click at [1403, 387] on body "**********" at bounding box center [784, 284] width 1568 height 569
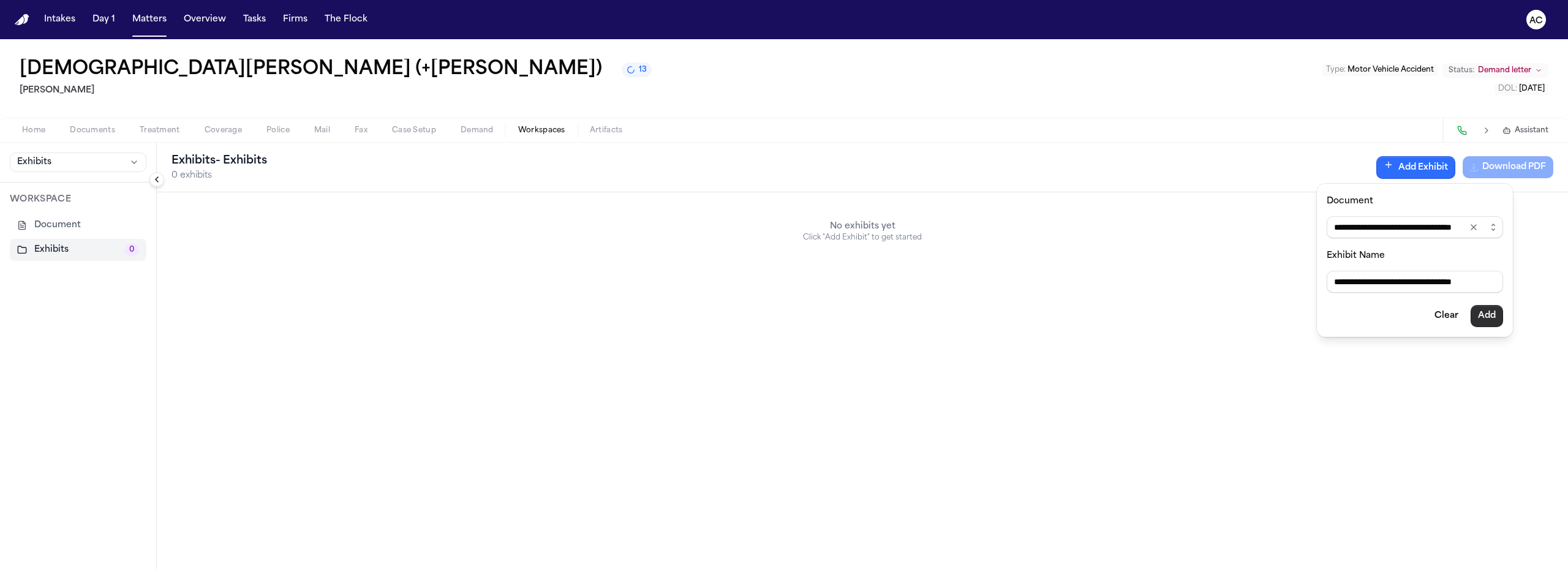
click at [1486, 313] on button "Add" at bounding box center [1486, 316] width 33 height 22
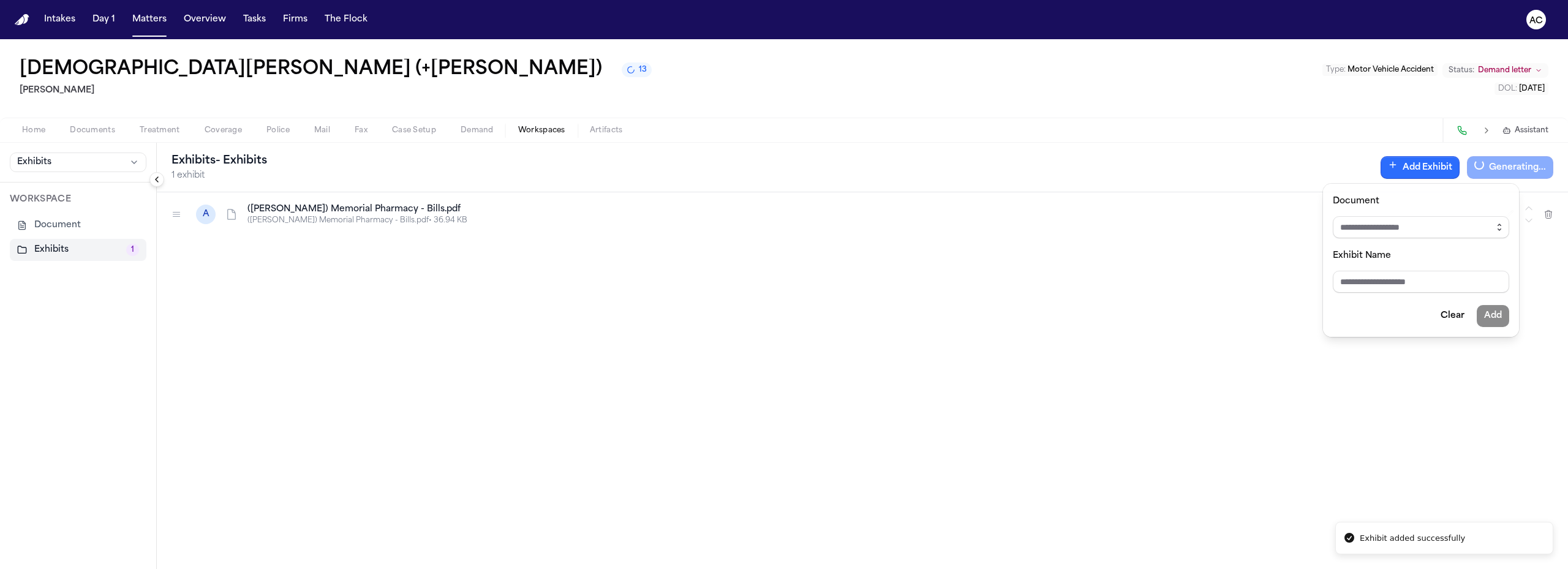
click at [1504, 231] on button "button" at bounding box center [1499, 227] width 20 height 22
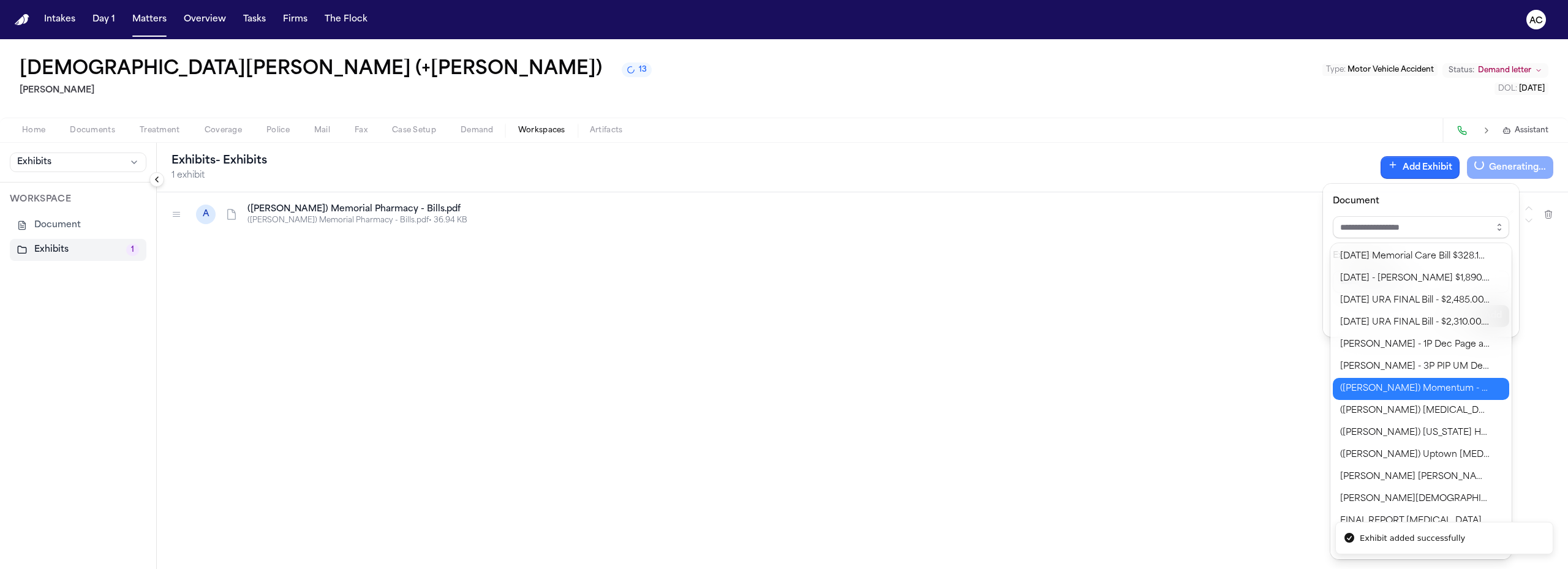
type input "**********"
click at [1411, 390] on body "**********" at bounding box center [784, 284] width 1568 height 569
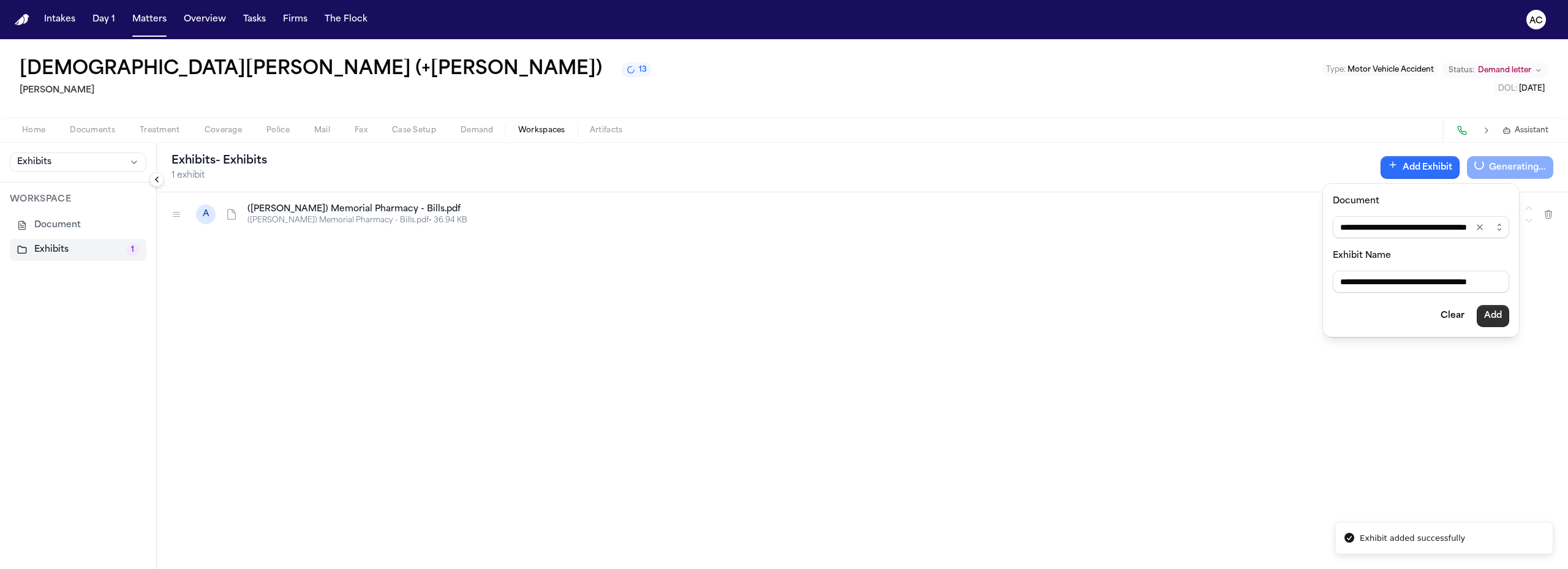
click at [1498, 310] on button "Add" at bounding box center [1492, 316] width 33 height 22
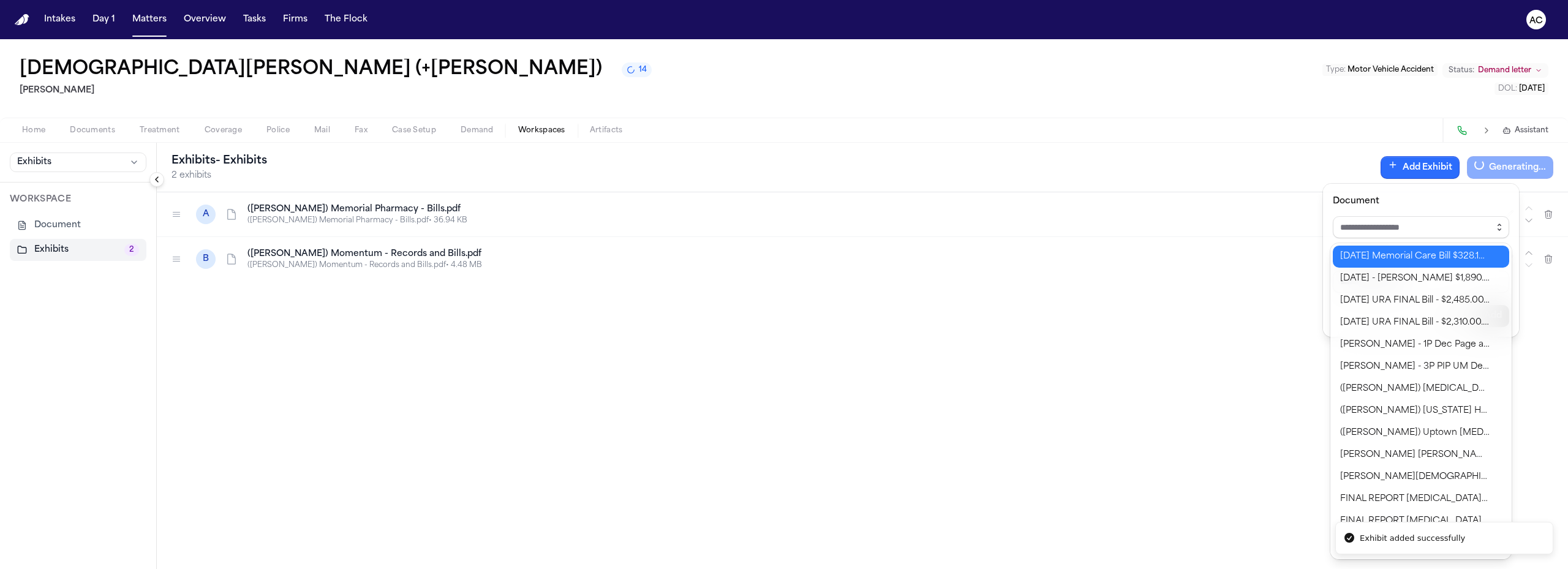
click at [1500, 228] on icon "button" at bounding box center [1499, 227] width 10 height 10
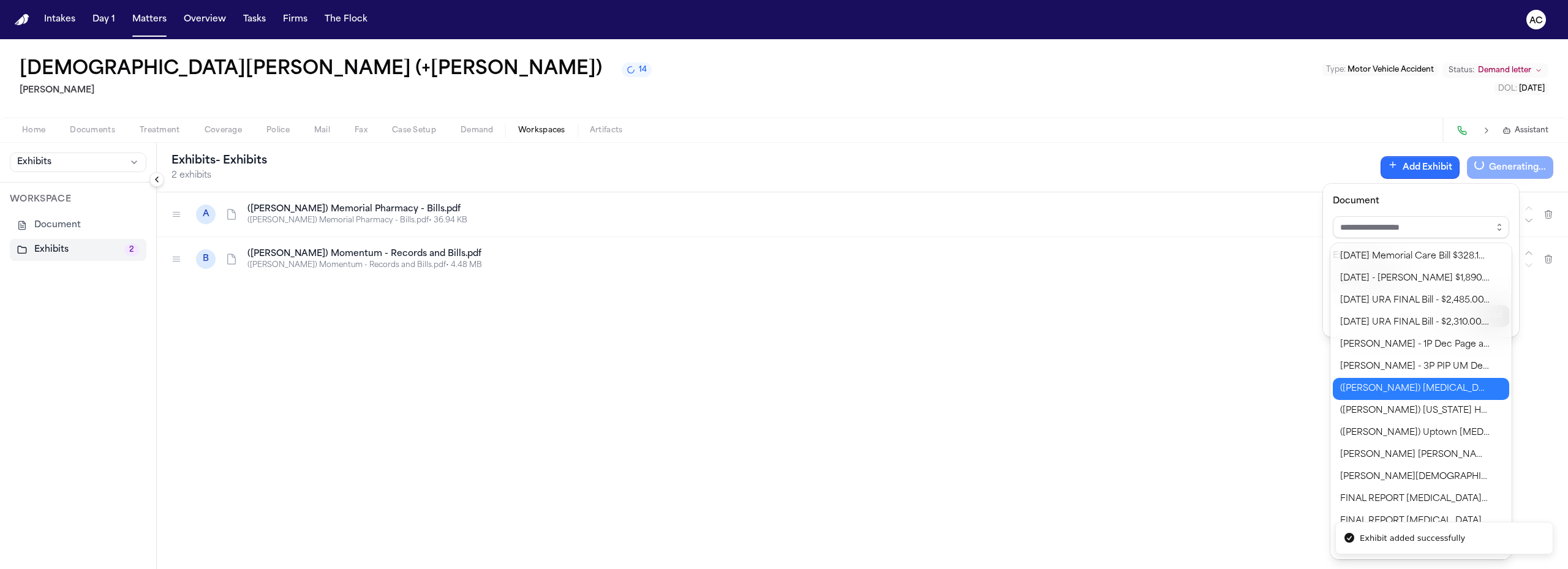
type input "**********"
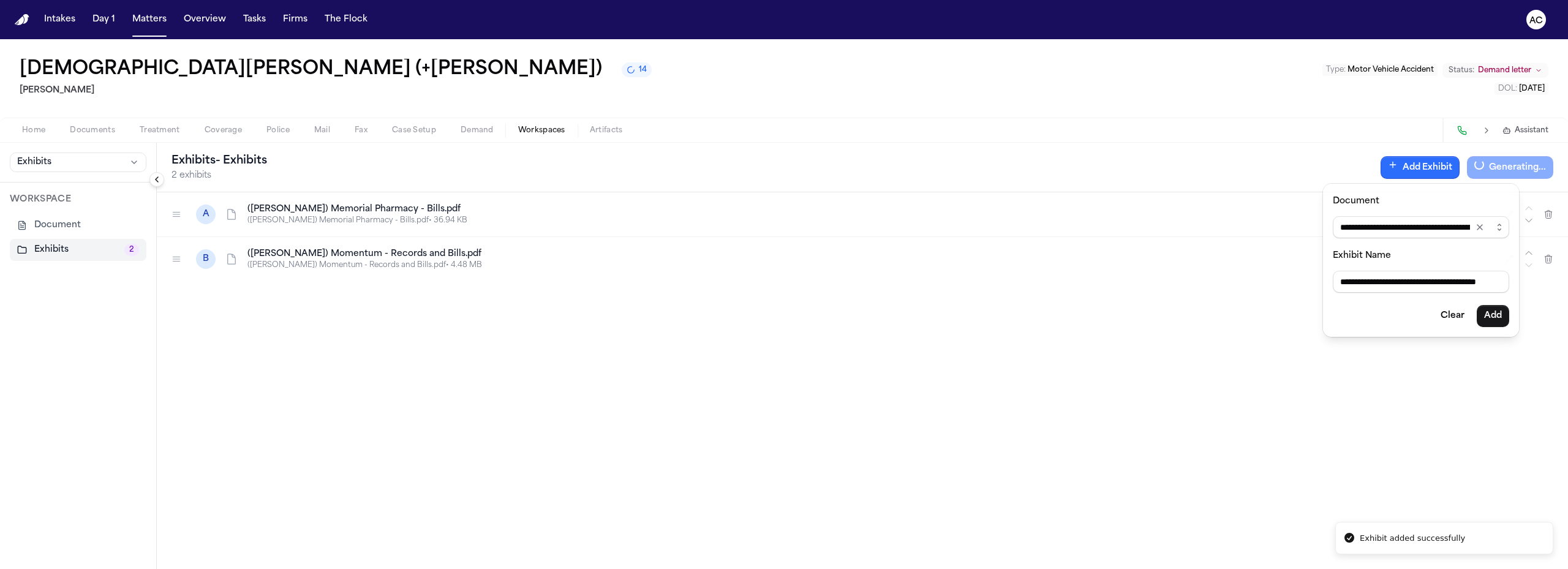
click at [1401, 389] on body "**********" at bounding box center [784, 284] width 1568 height 569
click at [1497, 321] on button "Add" at bounding box center [1492, 316] width 33 height 22
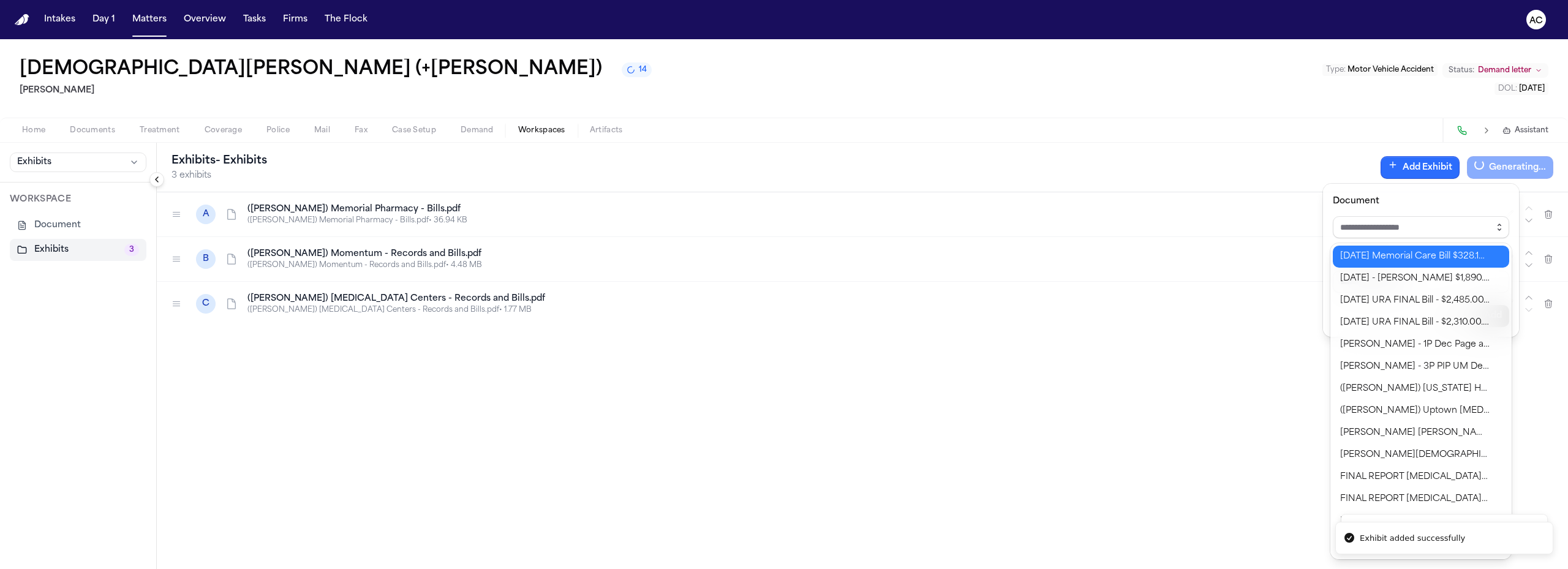
click at [1504, 224] on button "button" at bounding box center [1499, 227] width 20 height 22
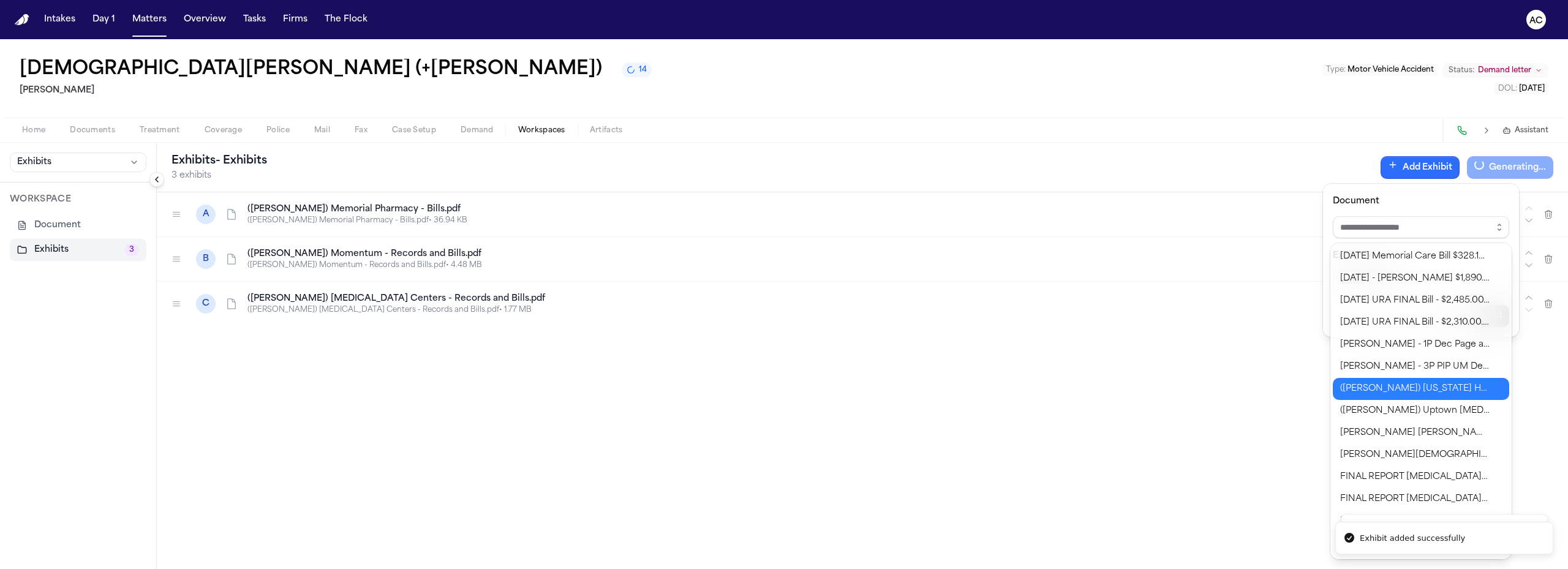
type input "**********"
drag, startPoint x: 1444, startPoint y: 384, endPoint x: 1501, endPoint y: 327, distance: 80.6
click at [1445, 384] on body "**********" at bounding box center [784, 284] width 1568 height 569
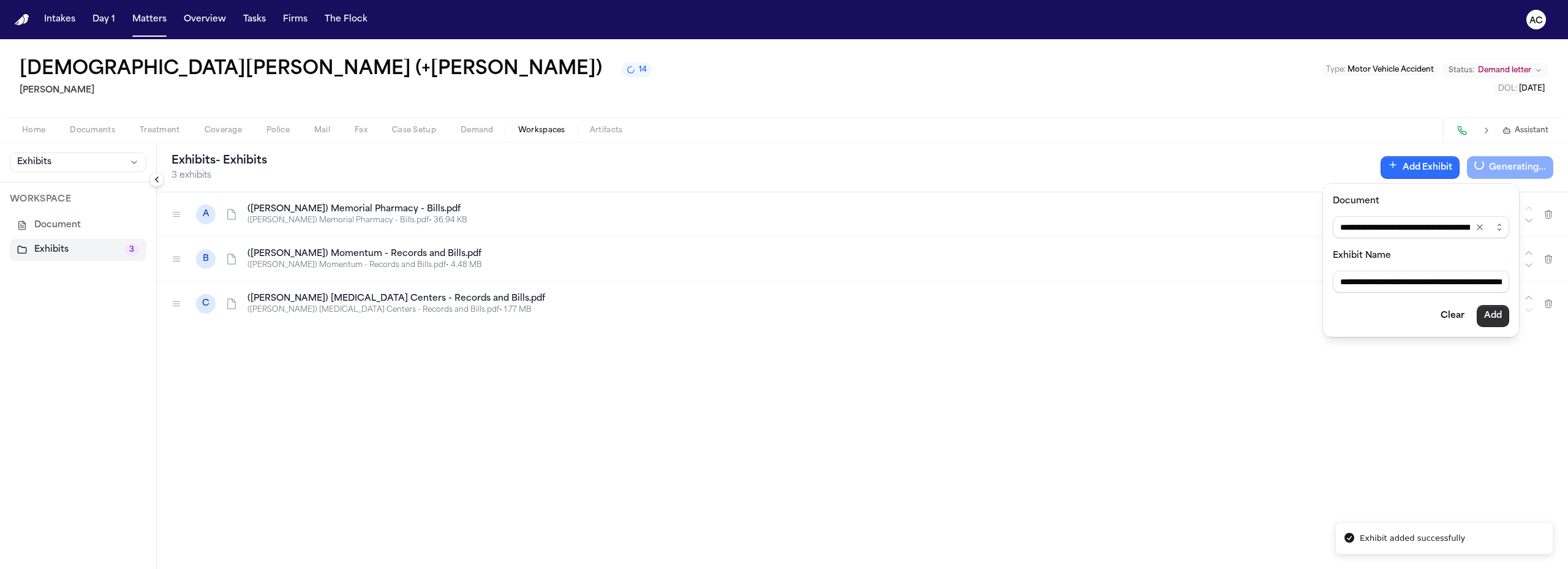
click at [1493, 320] on button "Add" at bounding box center [1492, 316] width 33 height 22
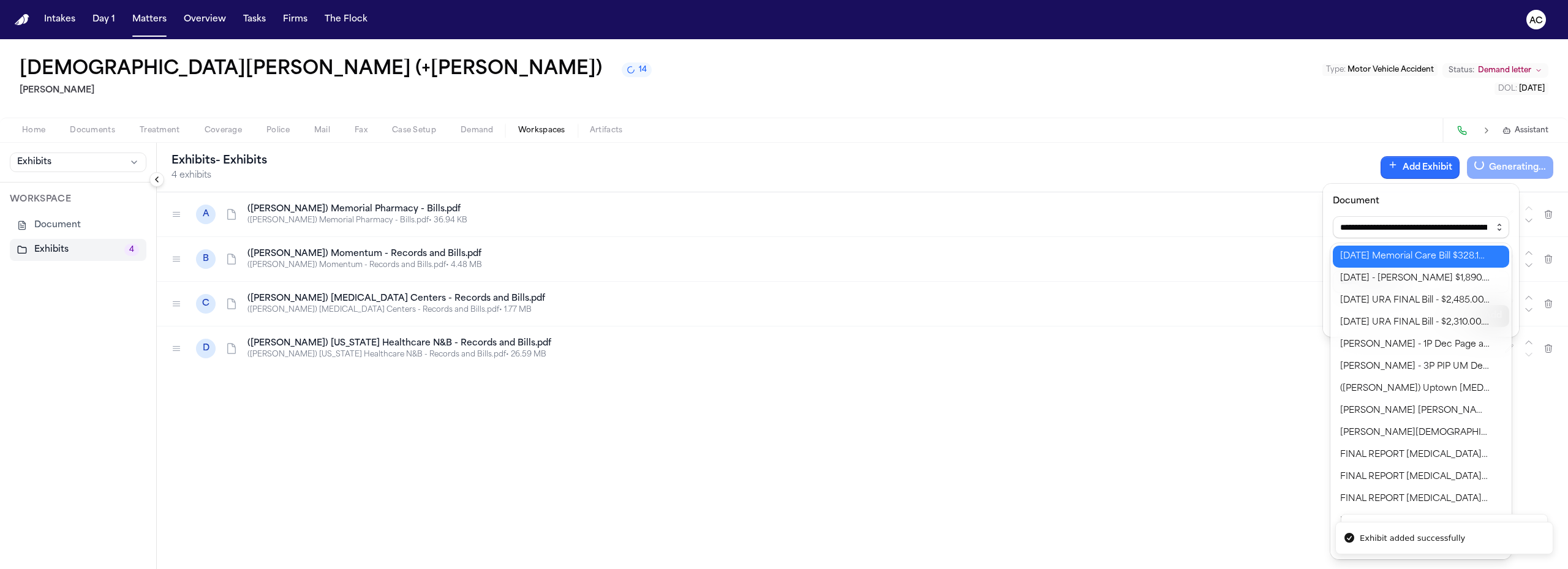
click at [1496, 227] on icon "button" at bounding box center [1499, 227] width 10 height 10
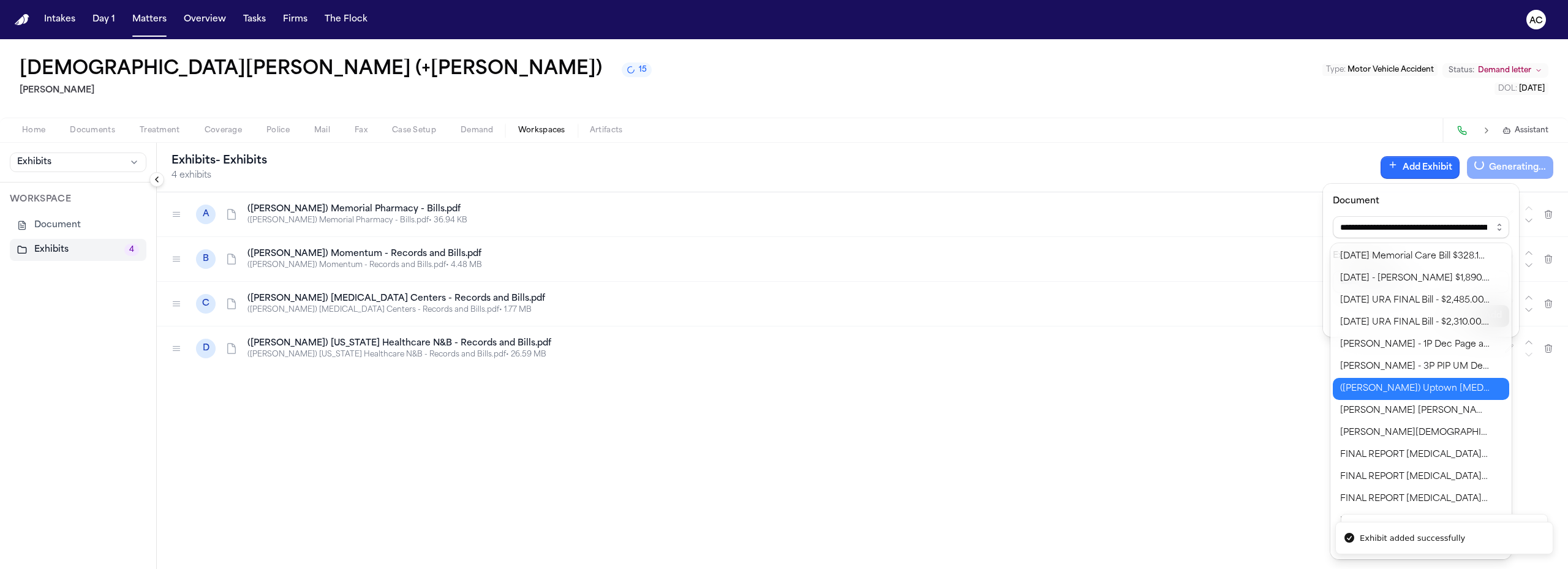
click at [1405, 385] on body "**********" at bounding box center [784, 284] width 1568 height 569
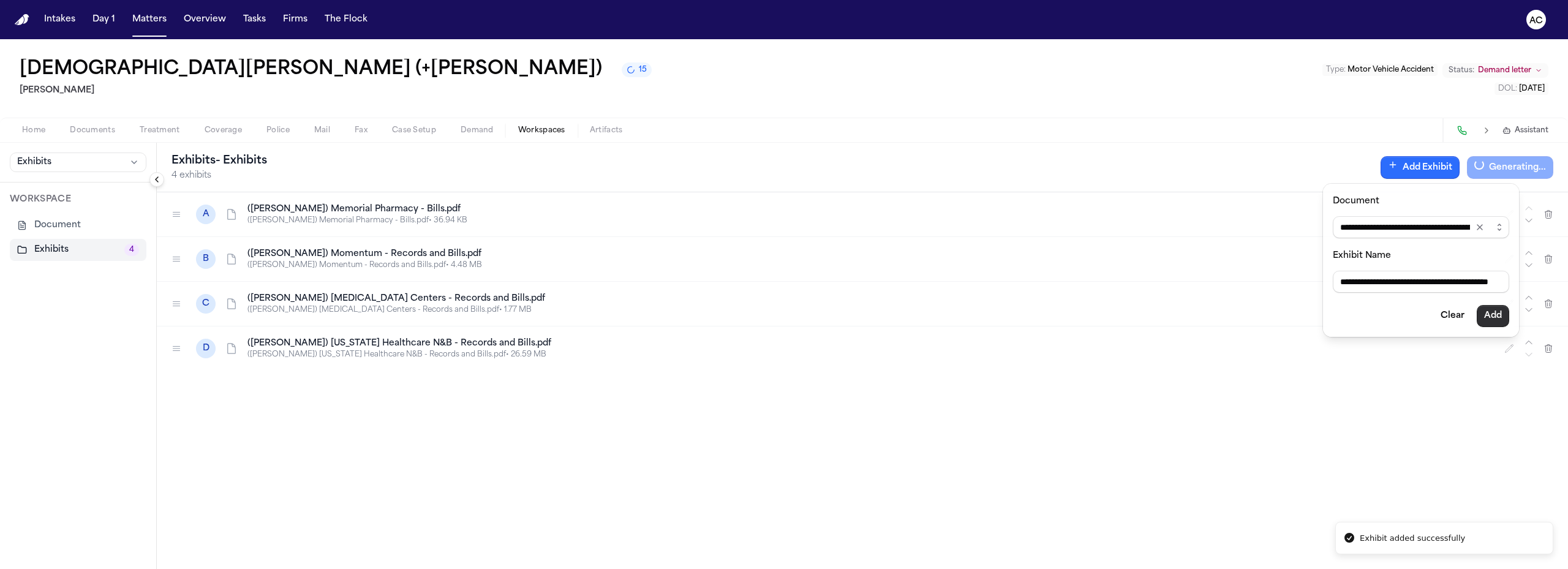
click at [1488, 315] on button "Add" at bounding box center [1492, 316] width 33 height 22
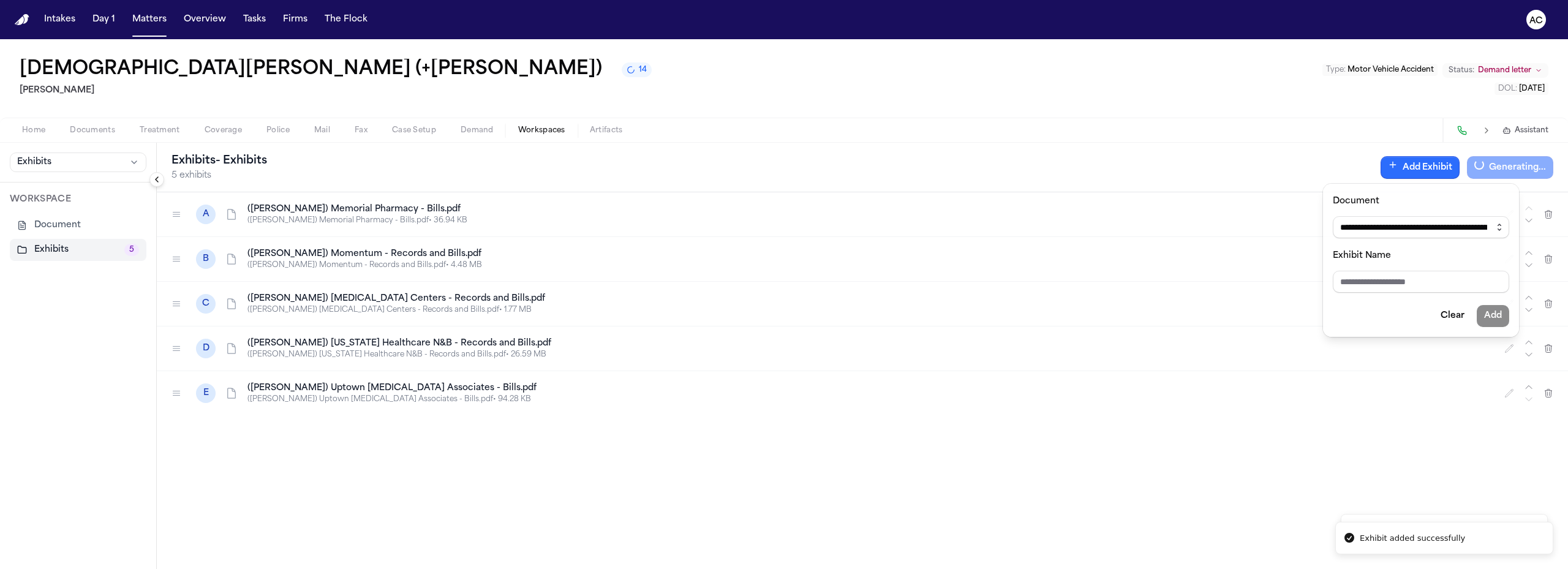
click at [1498, 223] on icon "button" at bounding box center [1499, 227] width 10 height 10
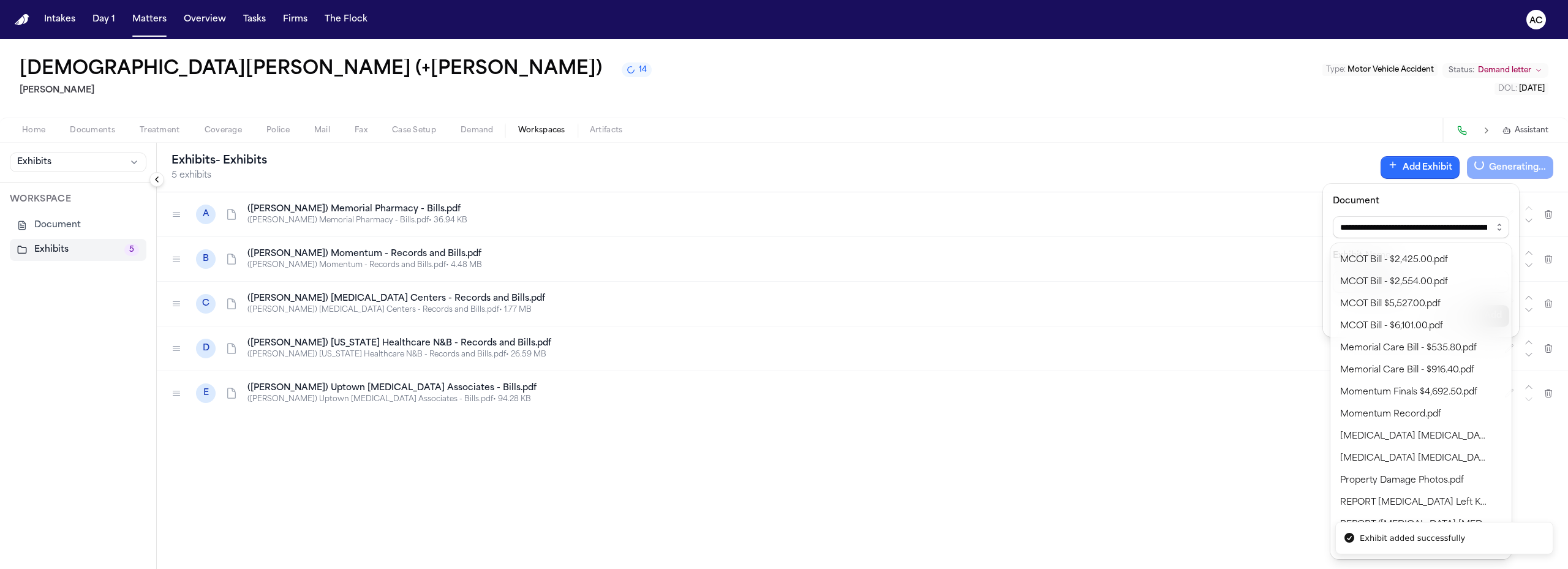
scroll to position [615, 0]
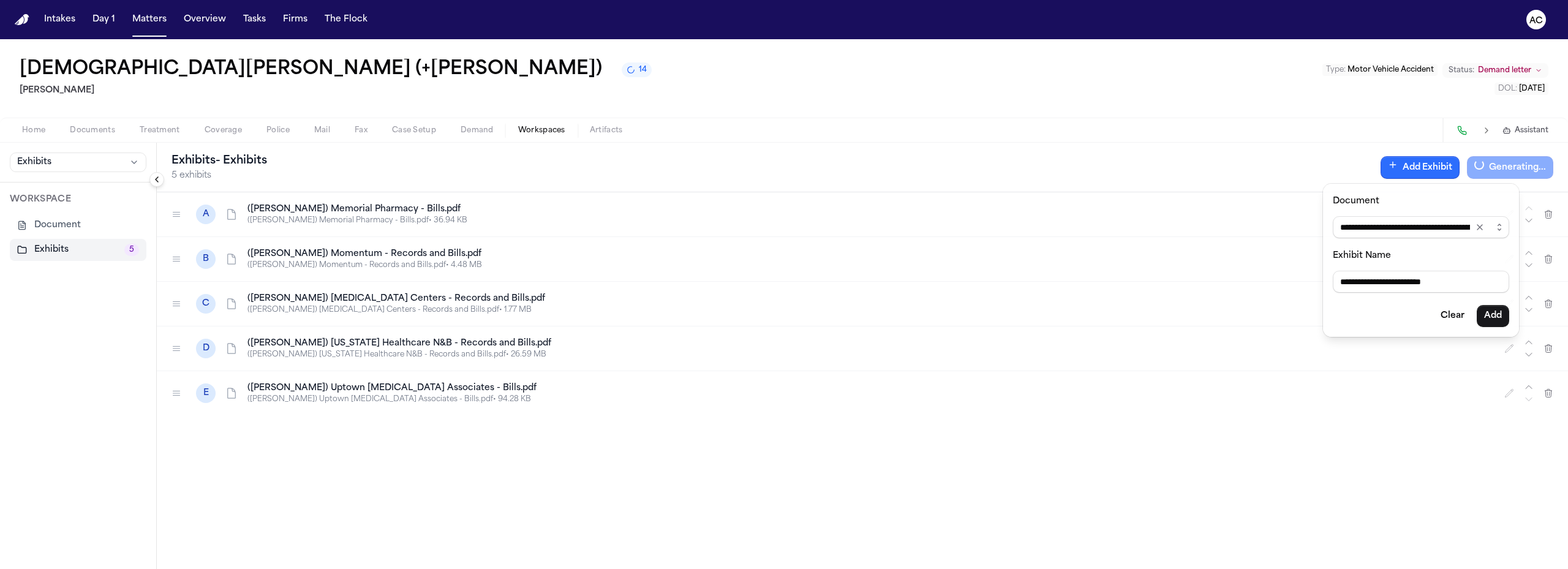
click at [1440, 481] on body "**********" at bounding box center [784, 284] width 1568 height 569
click at [1494, 307] on button "Add" at bounding box center [1492, 316] width 33 height 22
click at [178, 437] on div "Exhibits - Exhibits 6 exhibits Add Exhibit Generating... A (Erasmo) Memorial Ph…" at bounding box center [862, 356] width 1411 height 426
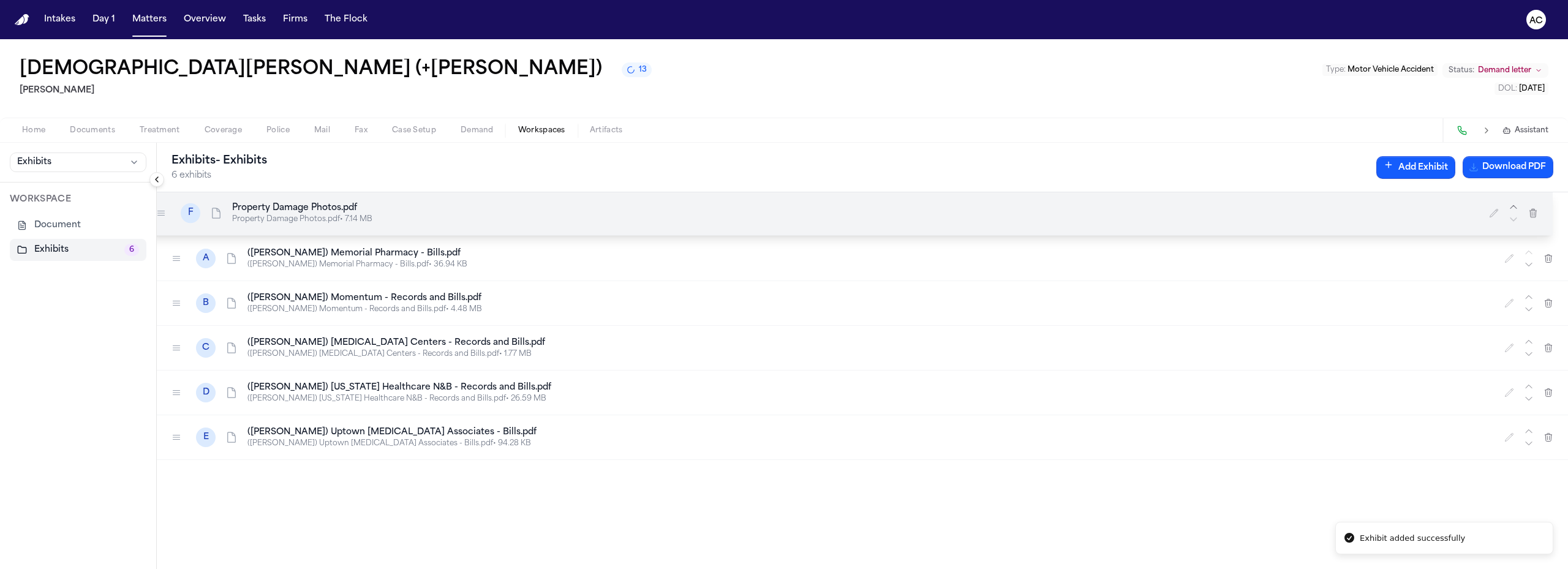
drag, startPoint x: 174, startPoint y: 438, endPoint x: 159, endPoint y: 213, distance: 225.5
click at [159, 213] on icon at bounding box center [161, 212] width 6 height 4
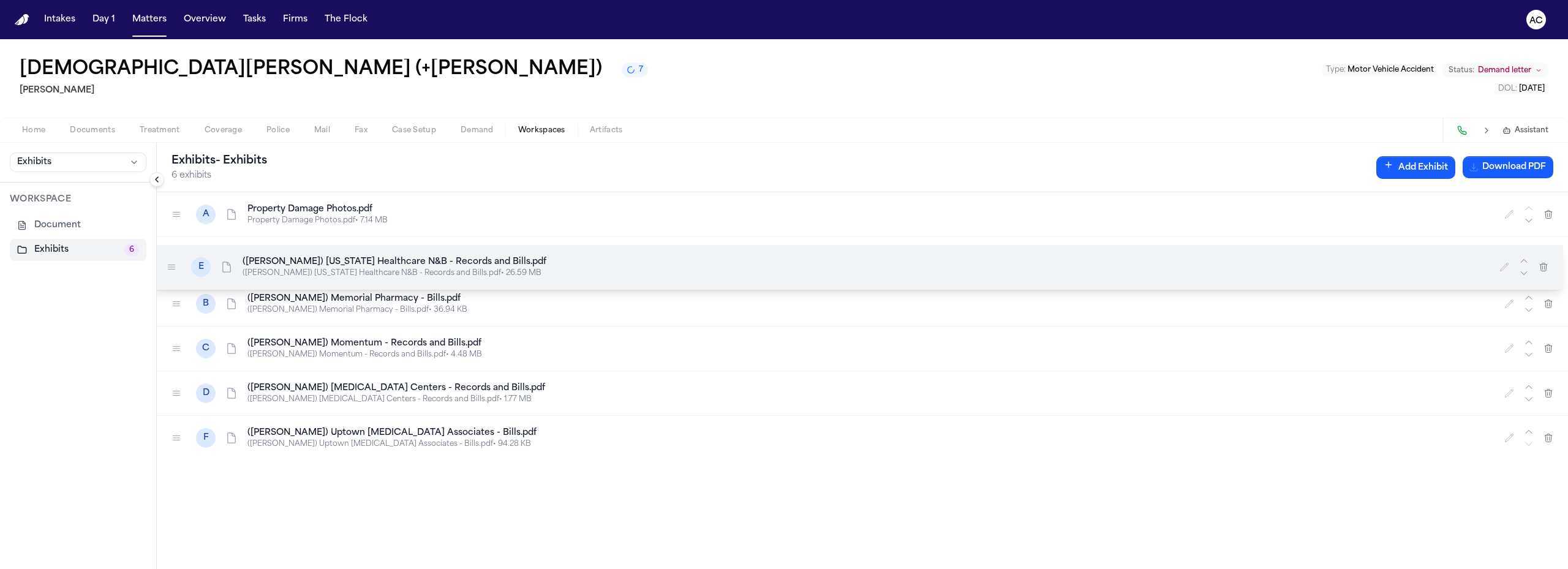
drag, startPoint x: 178, startPoint y: 393, endPoint x: 173, endPoint y: 263, distance: 130.1
click at [173, 265] on icon at bounding box center [171, 267] width 6 height 4
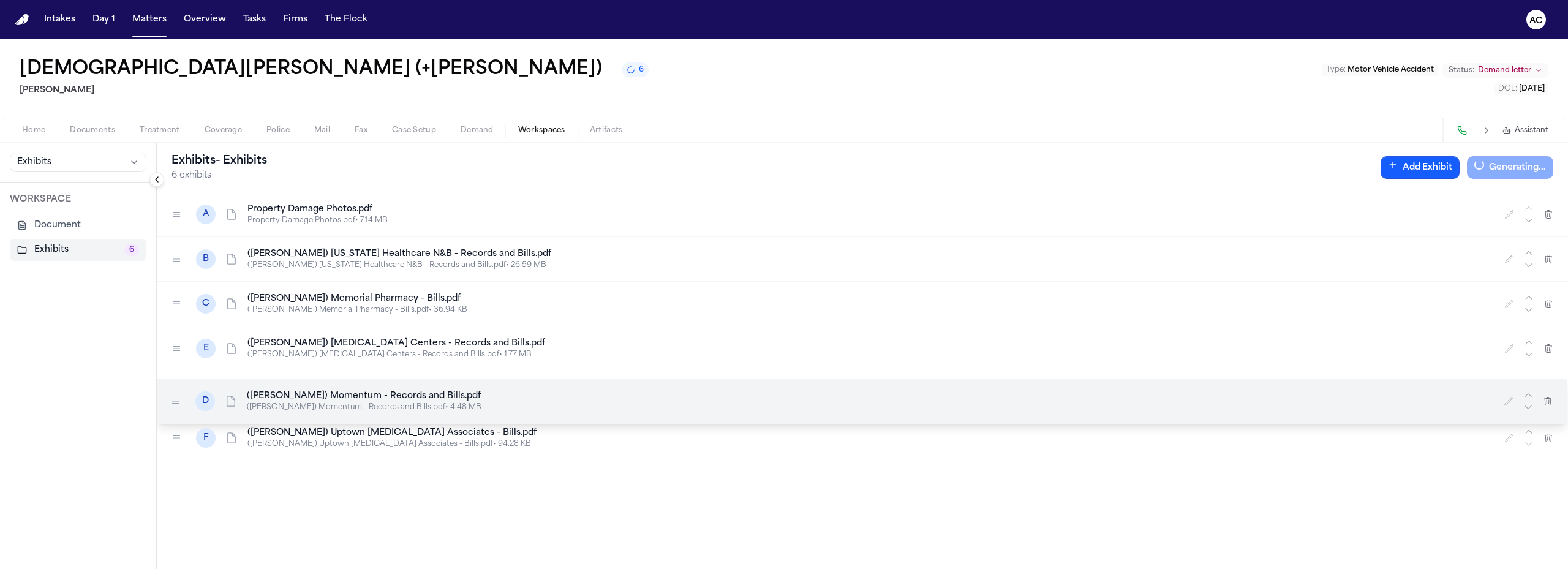
drag, startPoint x: 176, startPoint y: 348, endPoint x: 175, endPoint y: 401, distance: 53.0
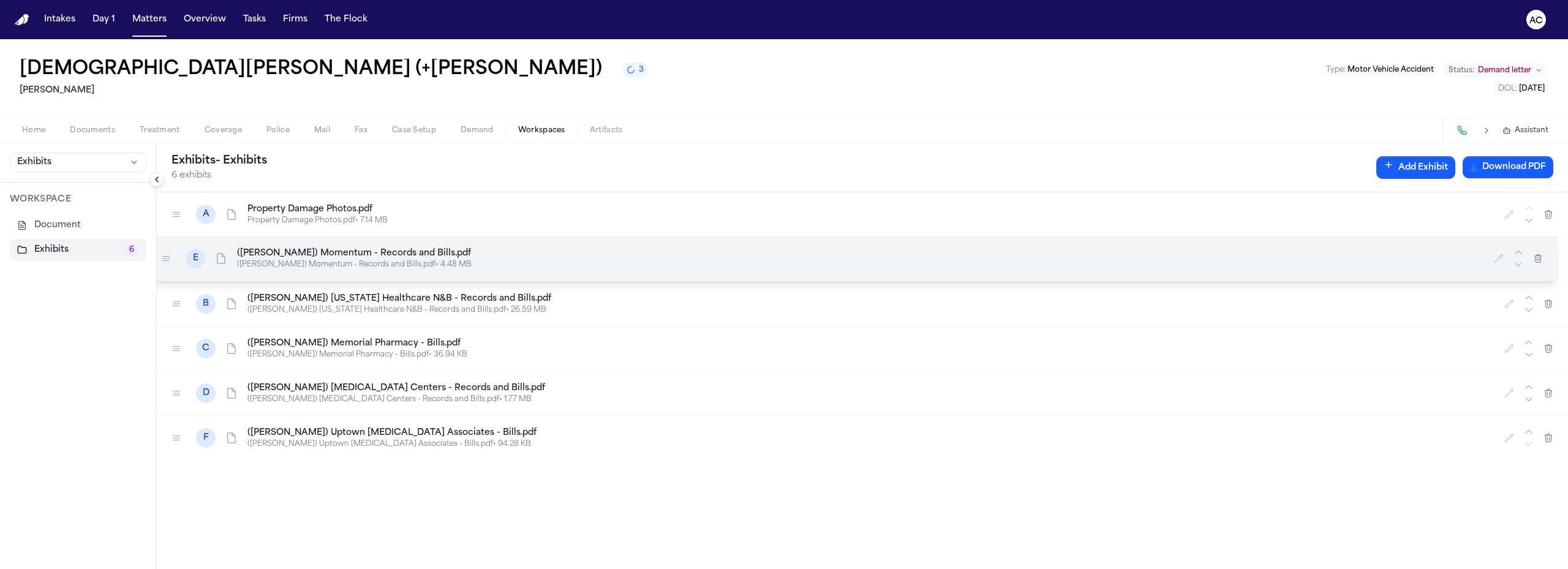
drag, startPoint x: 182, startPoint y: 395, endPoint x: 171, endPoint y: 260, distance: 135.4
click at [171, 260] on div at bounding box center [166, 259] width 20 height 20
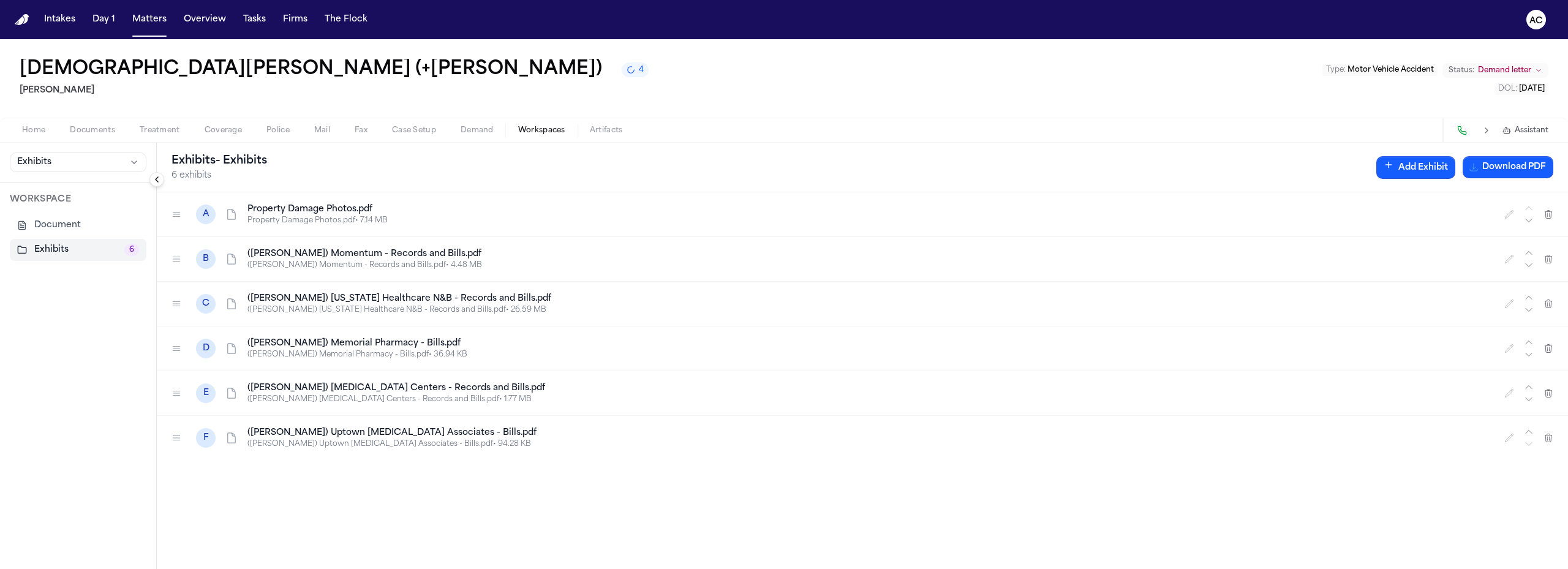
click at [462, 74] on div "Jesus Rios (+Erasmo Chavez) 4 Luis A. Perez, P.C Type : Motor Vehicle Accident …" at bounding box center [784, 78] width 1568 height 78
click at [100, 128] on span "Documents" at bounding box center [93, 130] width 45 height 10
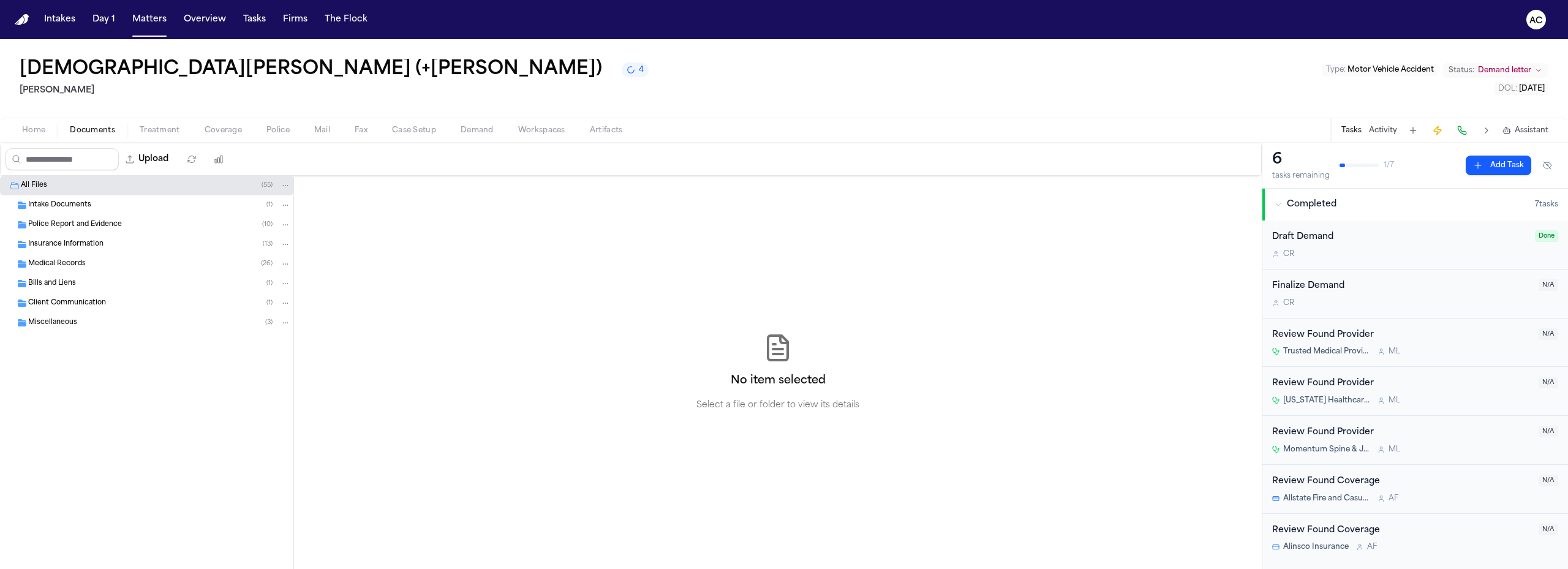
click at [69, 265] on span "Medical Records" at bounding box center [57, 264] width 57 height 10
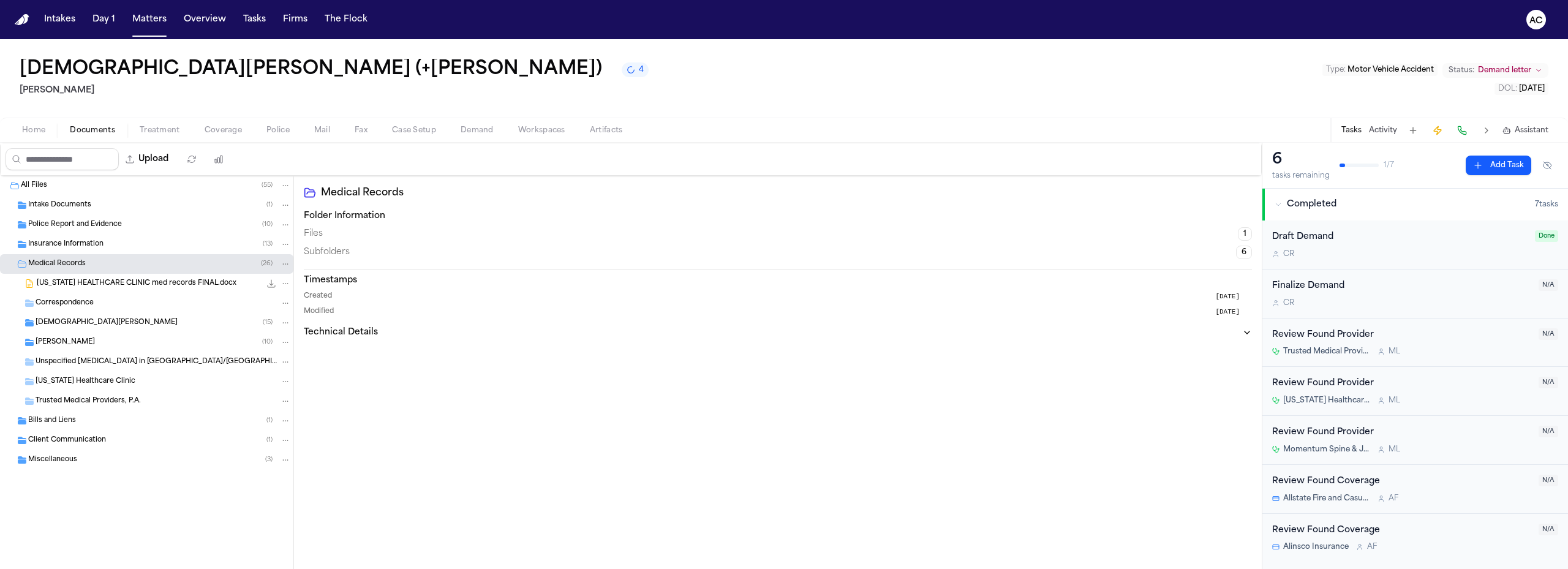
click at [51, 326] on span "[DEMOGRAPHIC_DATA][PERSON_NAME]" at bounding box center [107, 322] width 142 height 10
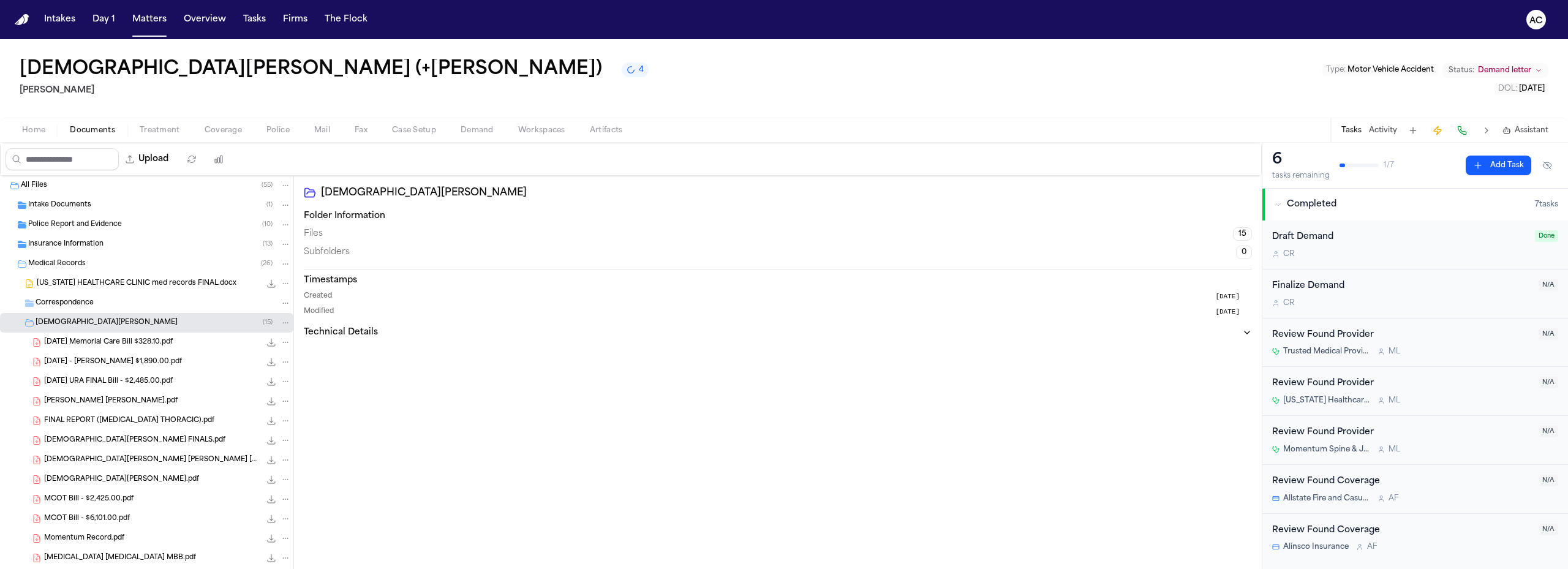
click at [170, 347] on span "[DATE] Memorial Care Bill $328.10.pdf" at bounding box center [108, 342] width 128 height 10
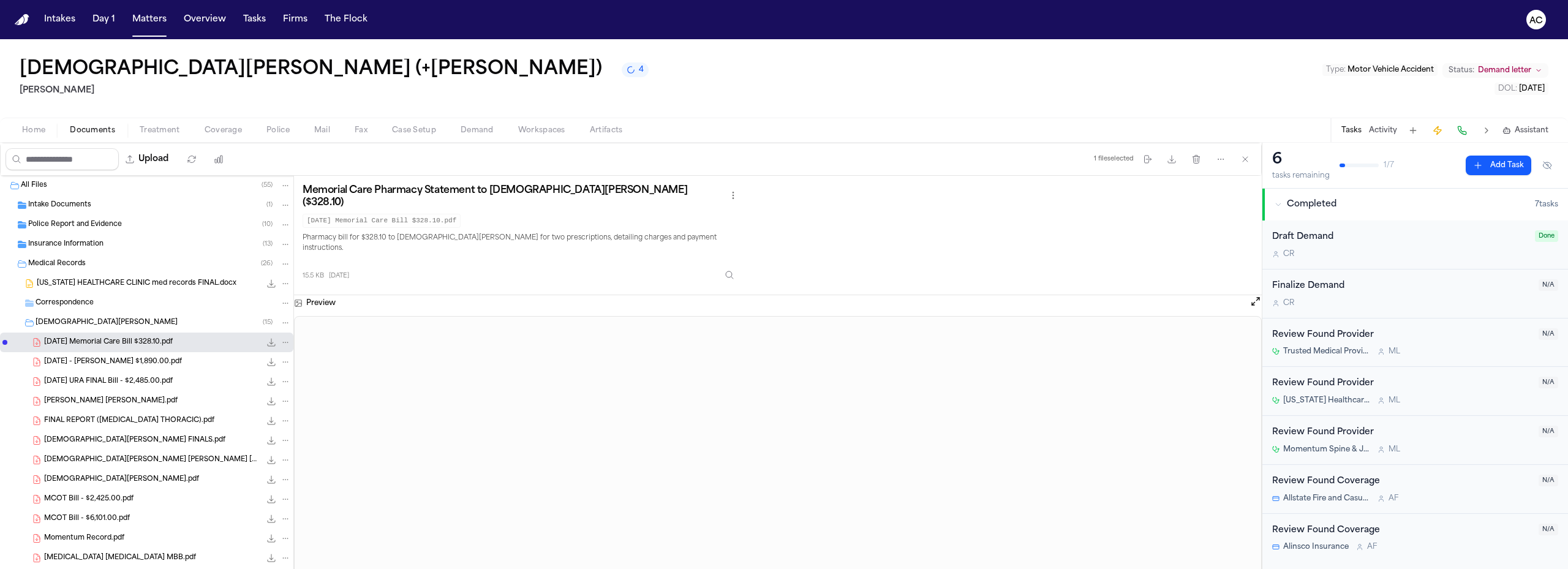
click at [92, 363] on span "[DATE] - [PERSON_NAME] $1,890.00.pdf" at bounding box center [112, 362] width 138 height 10
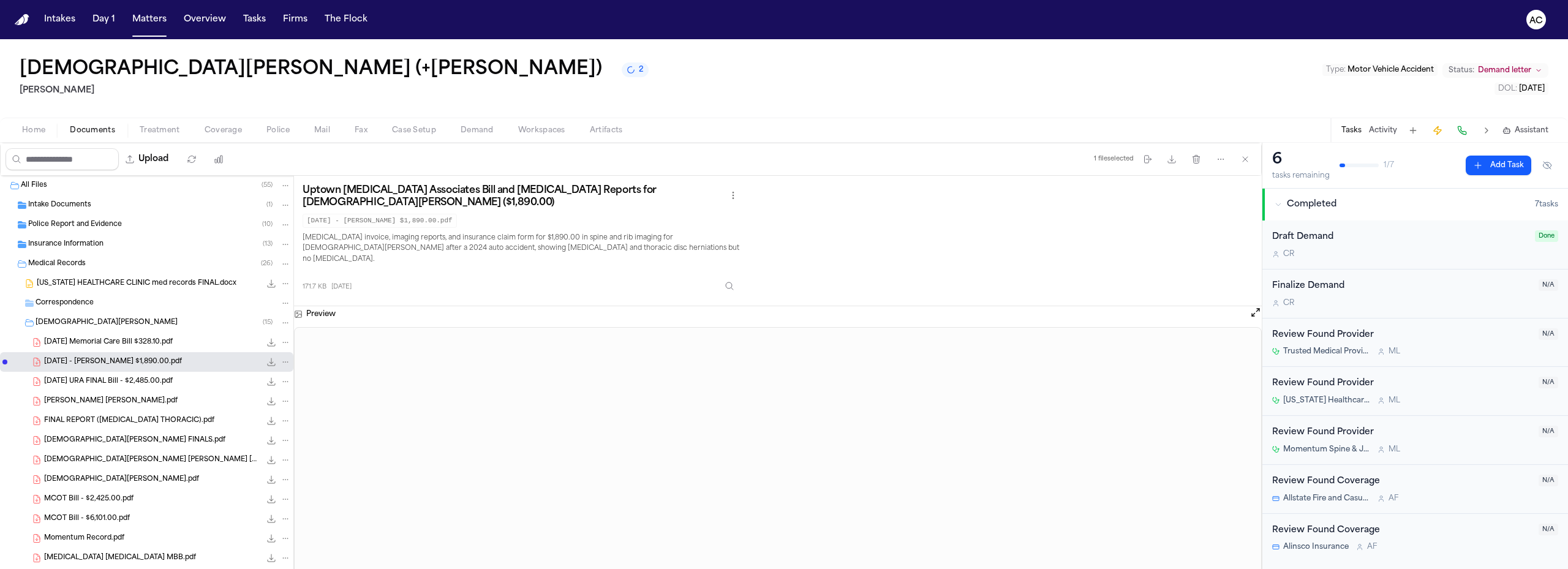
click at [140, 384] on span "[DATE] URA FINAL Bill - $2,485.00.pdf" at bounding box center [108, 381] width 128 height 10
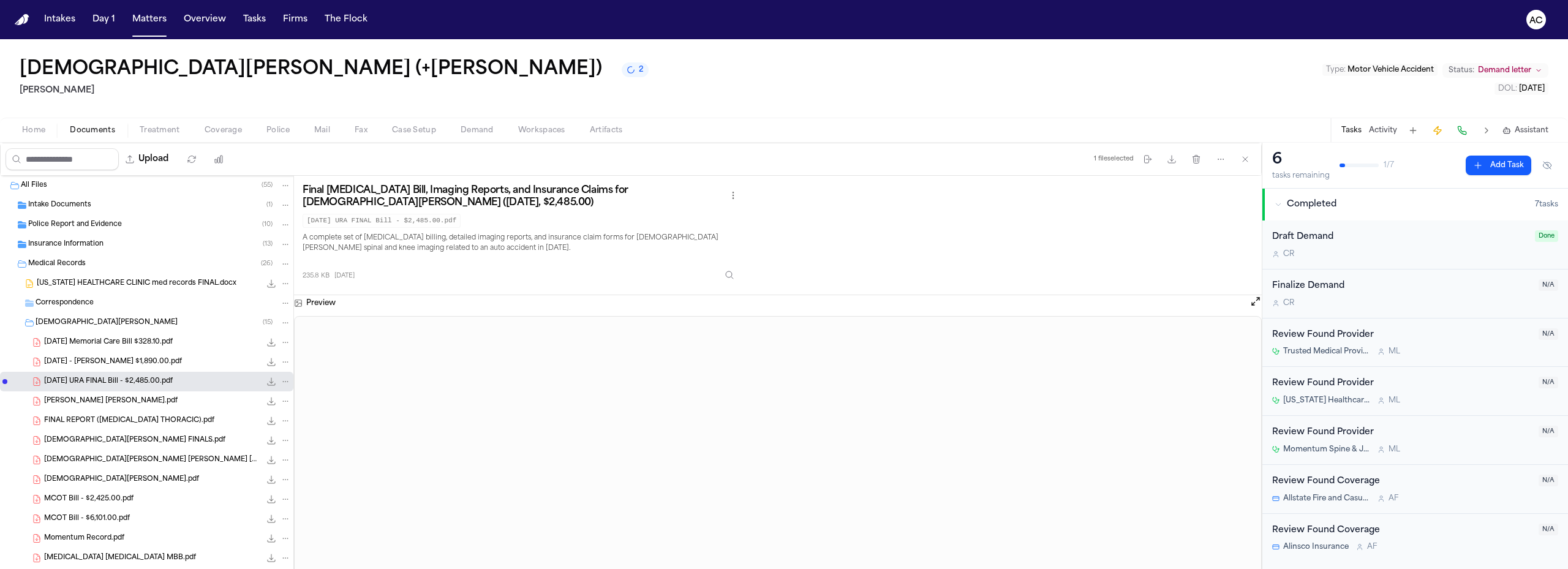
click at [171, 403] on div "ESPITIA, JESUS ARTURO RIOS.pdf 1.3 MB • PDF" at bounding box center [167, 401] width 246 height 12
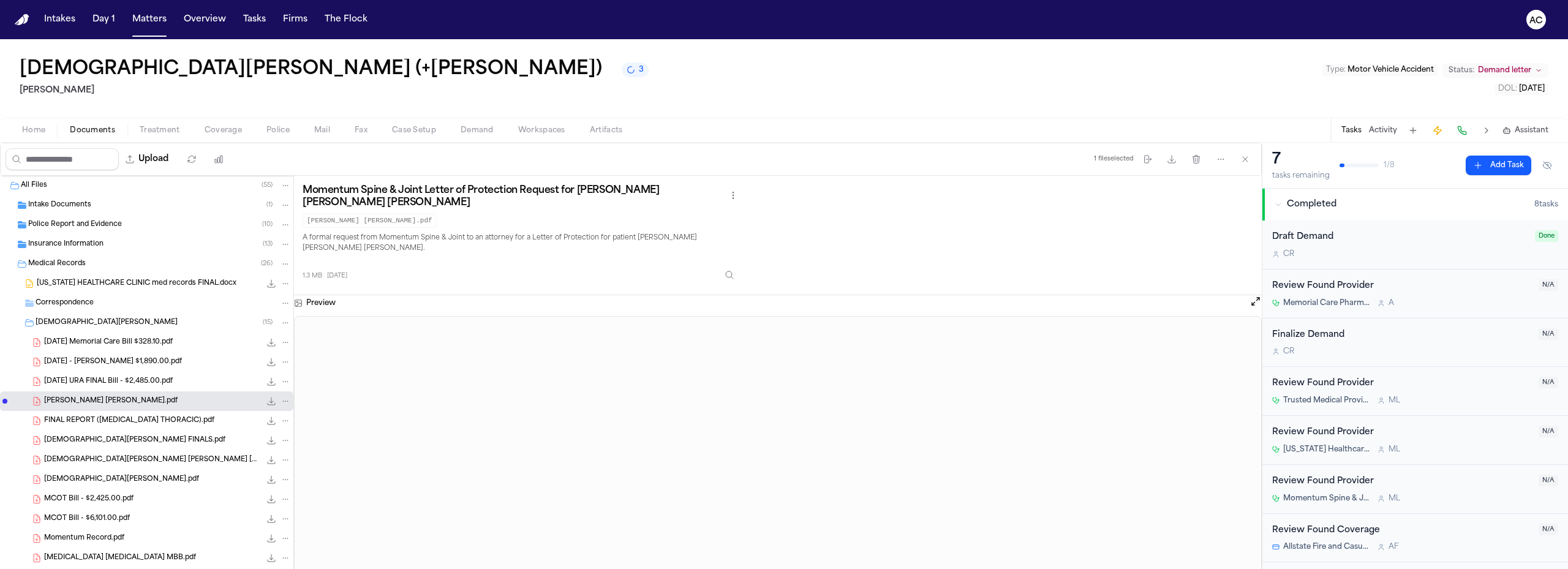
click at [160, 416] on span "FINAL REPORT ([MEDICAL_DATA] THORACIC).pdf" at bounding box center [128, 421] width 170 height 10
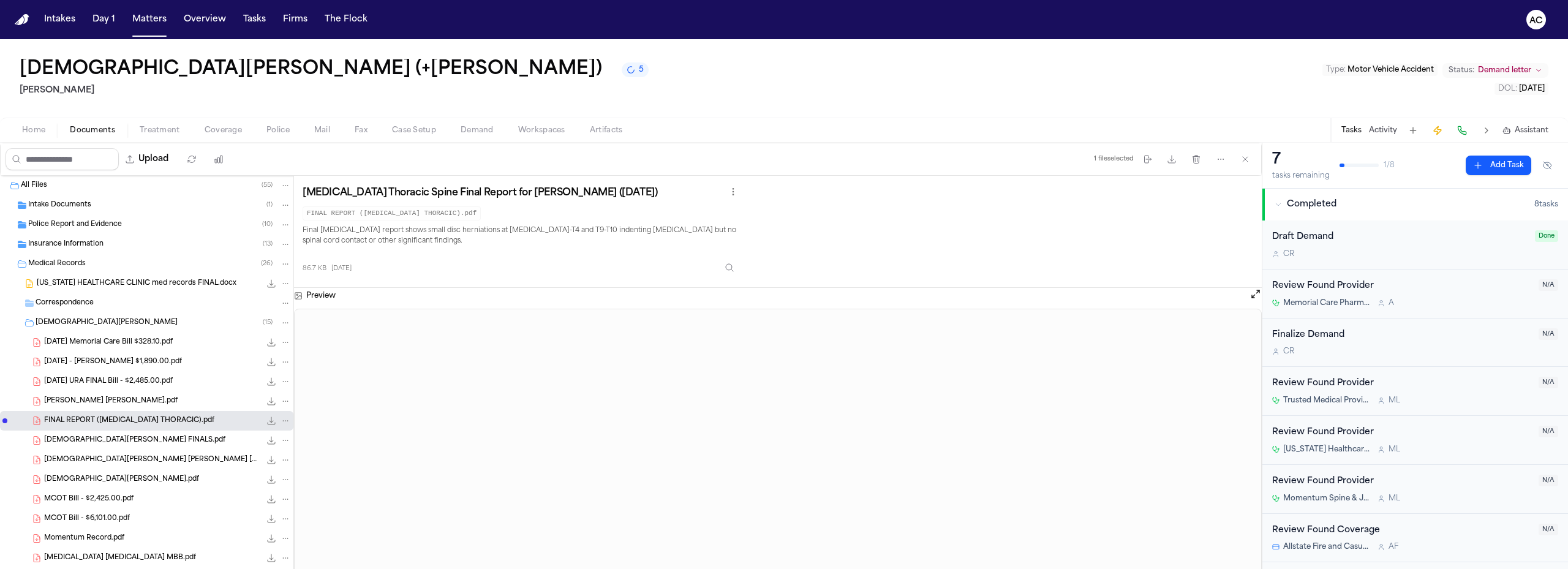
click at [140, 445] on span "[DEMOGRAPHIC_DATA][PERSON_NAME] FINALS.pdf" at bounding box center [134, 441] width 181 height 10
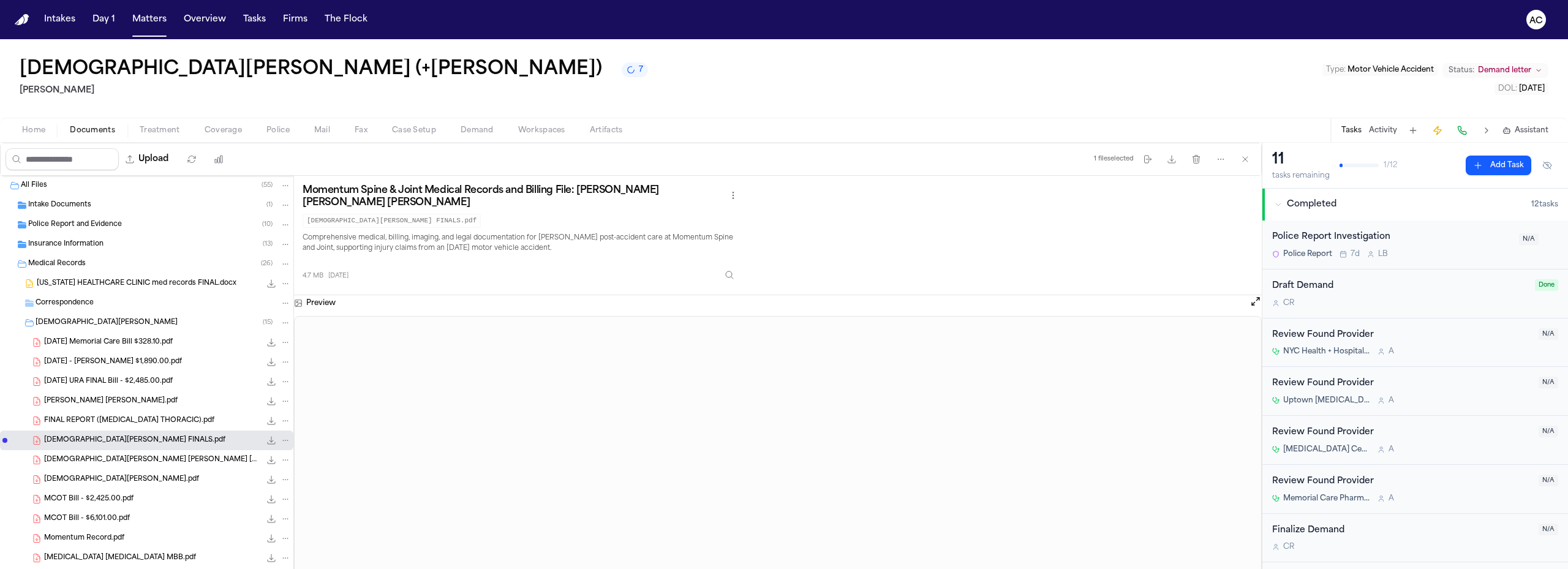
click at [134, 457] on span "[DEMOGRAPHIC_DATA][PERSON_NAME] [PERSON_NAME] [MEDICAL_DATA].pdf" at bounding box center [152, 460] width 216 height 10
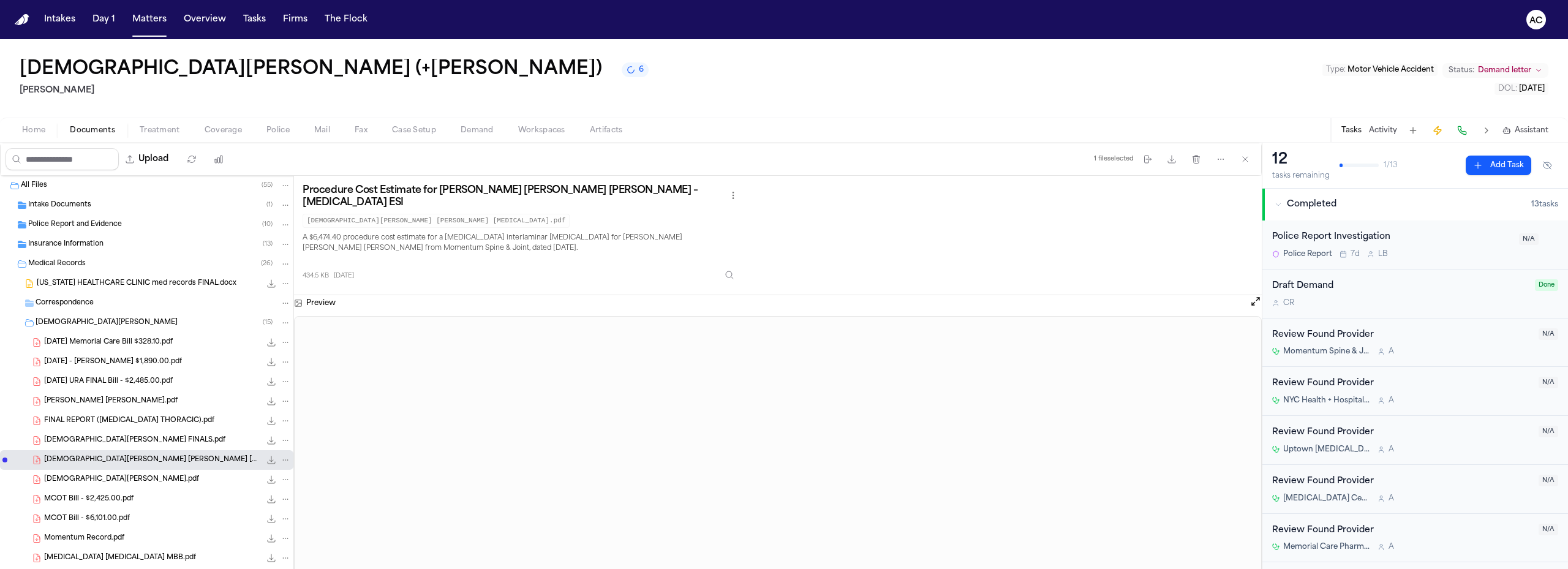
click at [134, 479] on div "JESUS RIOS ESPITIA.pdf 4.7 MB • PDF" at bounding box center [167, 479] width 246 height 12
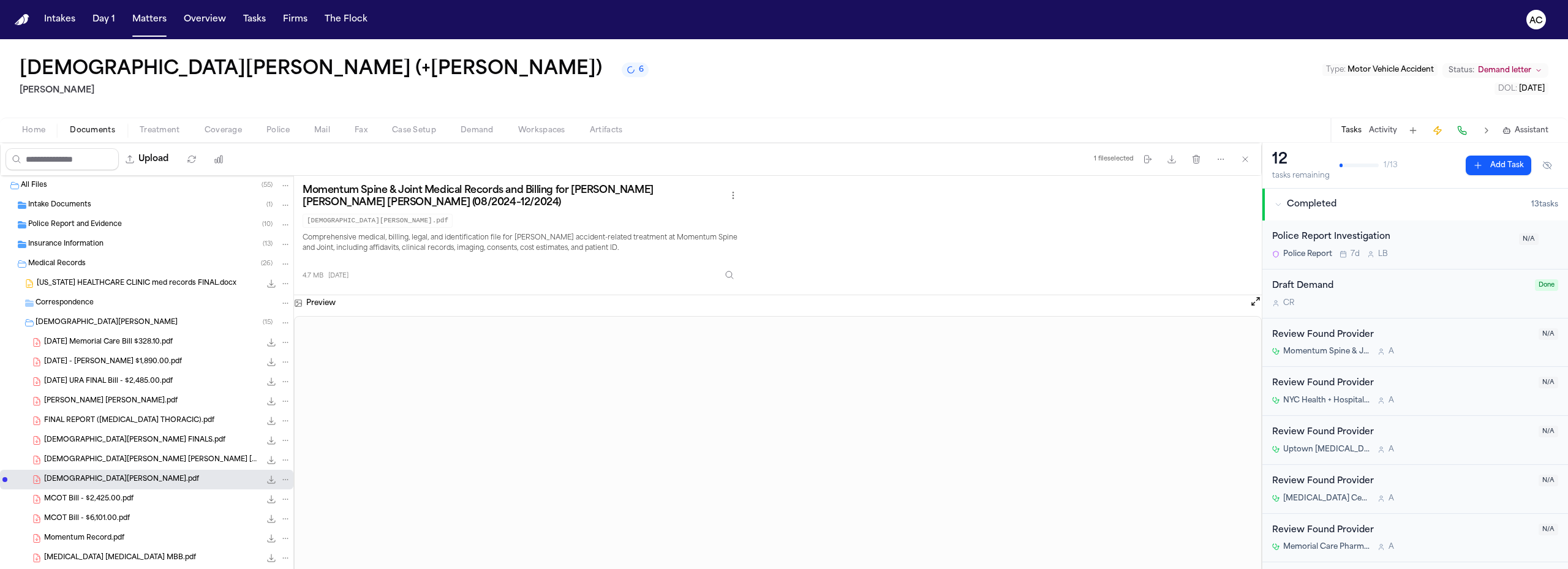
click at [132, 501] on div "MCOT Bill - $2,425.00.pdf 948.9 KB • PDF" at bounding box center [167, 499] width 246 height 12
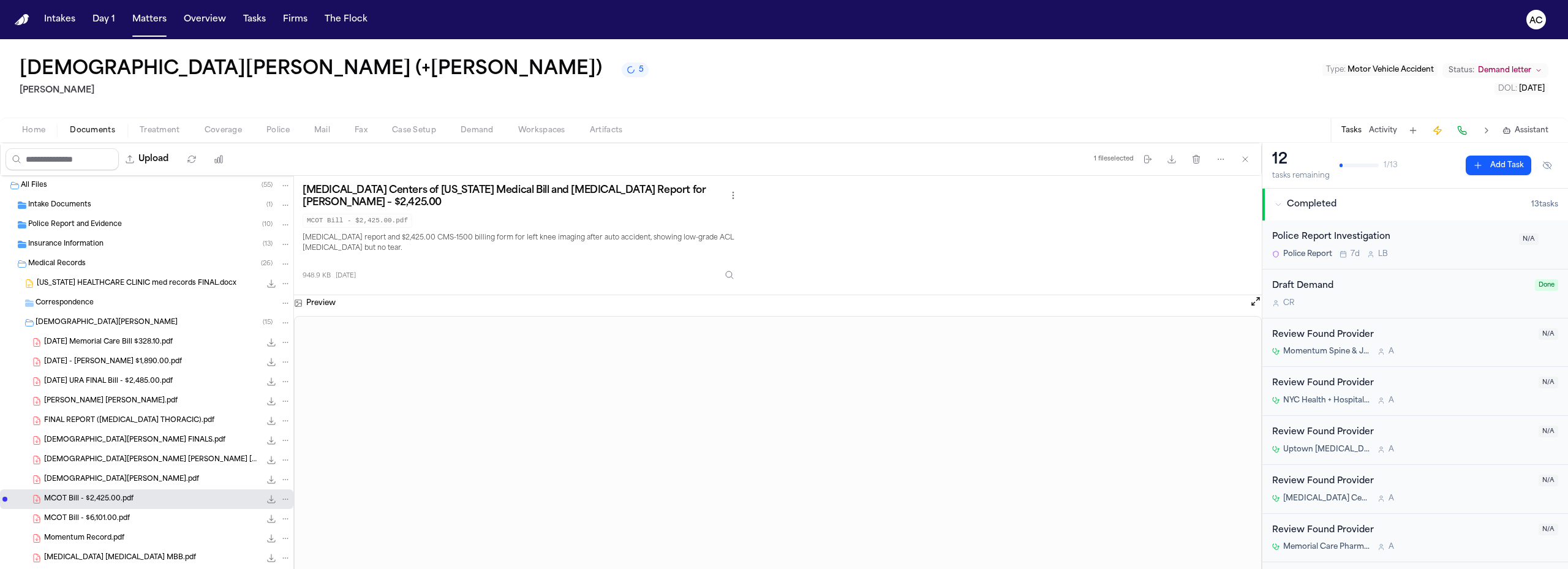
click at [100, 518] on span "MCOT Bill - $6,101.00.pdf" at bounding box center [86, 519] width 85 height 10
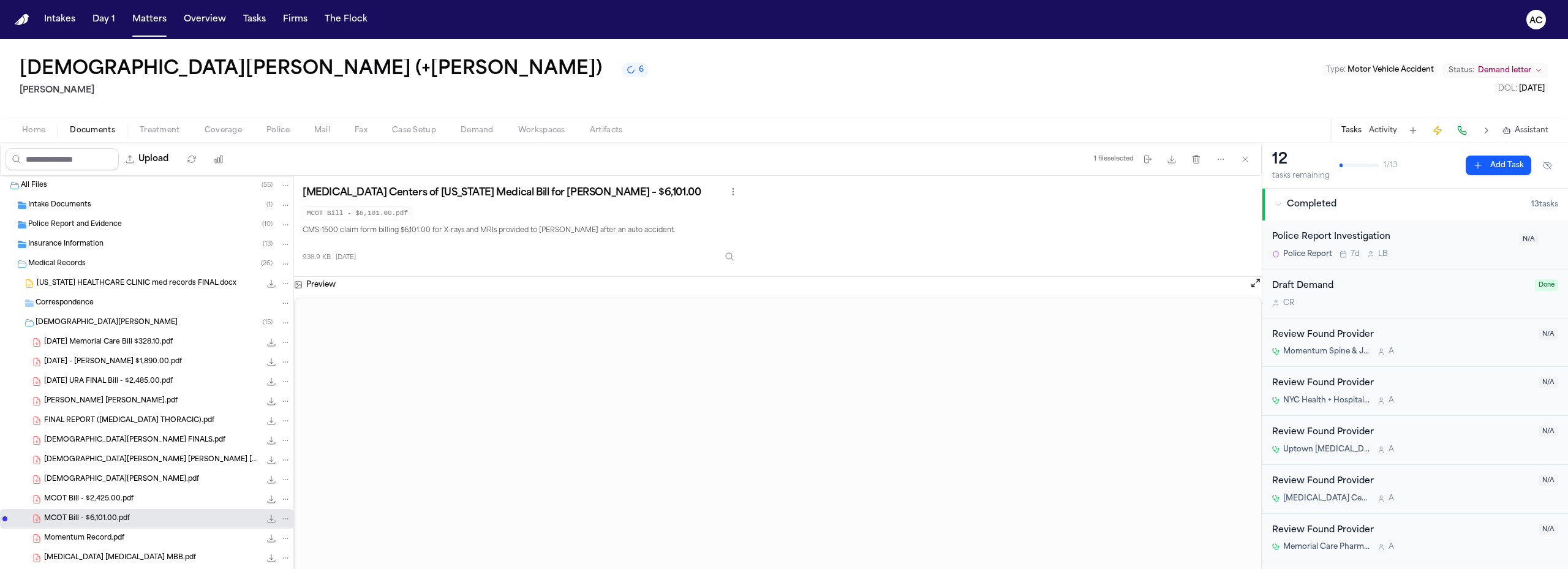
click at [85, 537] on span "Momentum Record.pdf" at bounding box center [84, 539] width 81 height 10
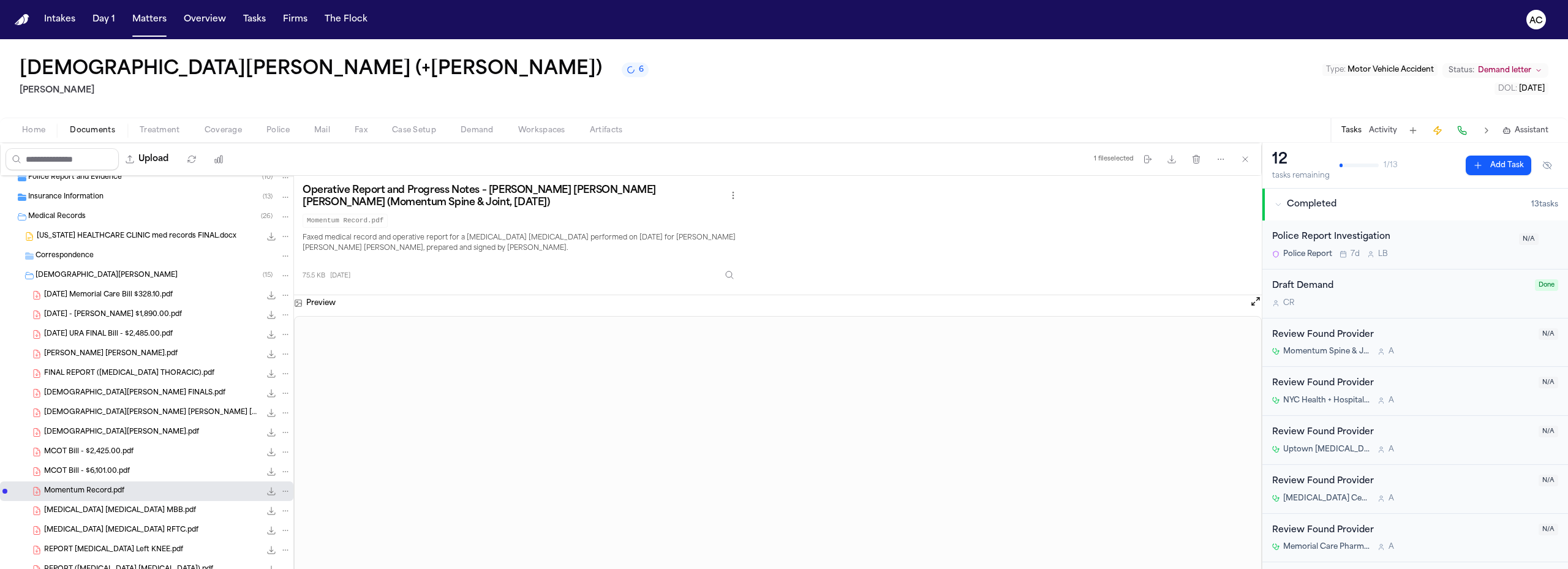
scroll to position [61, 0]
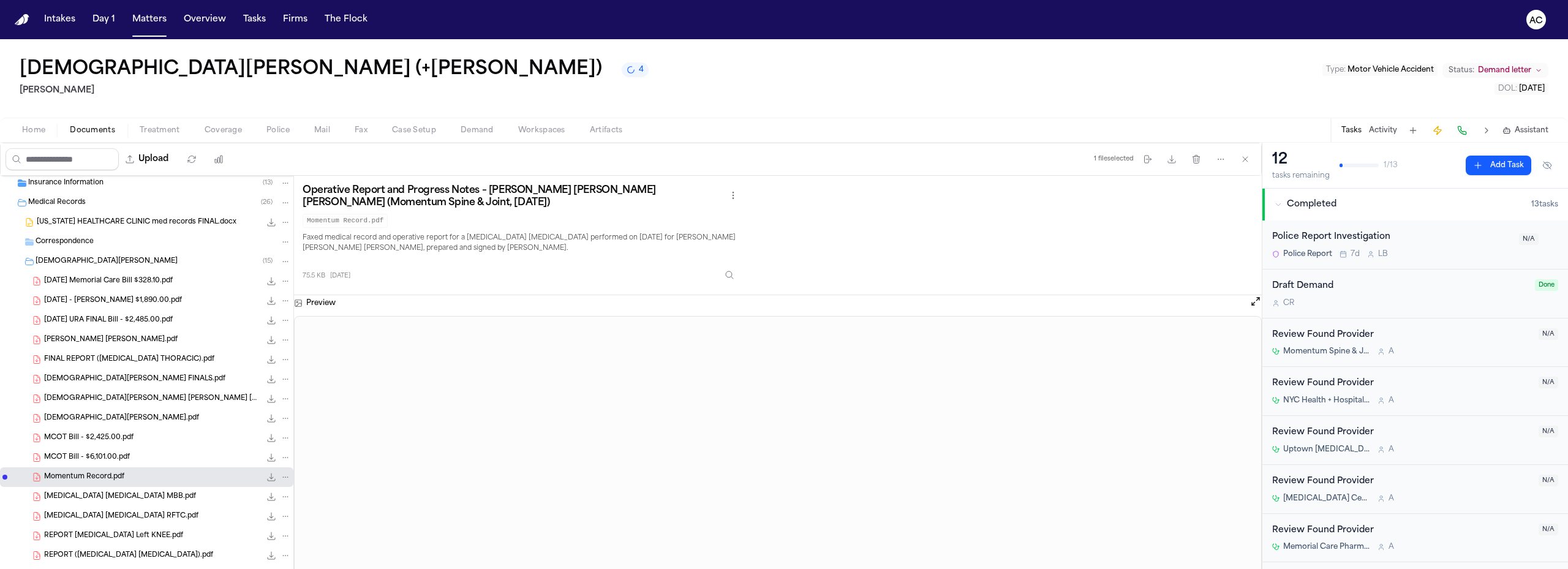
click at [97, 495] on span "PCE LUMBAR MBB.pdf" at bounding box center [120, 497] width 152 height 10
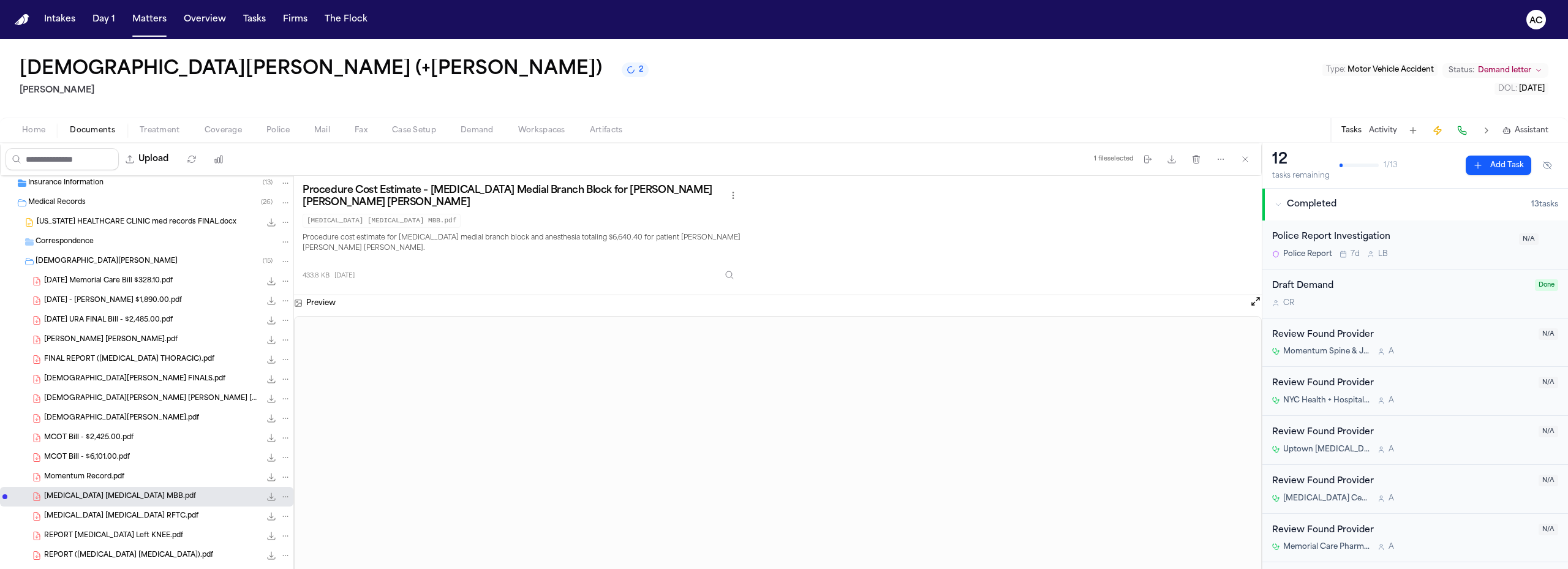
click at [112, 513] on span "PCE LUMBAR RFTC.pdf" at bounding box center [120, 516] width 154 height 10
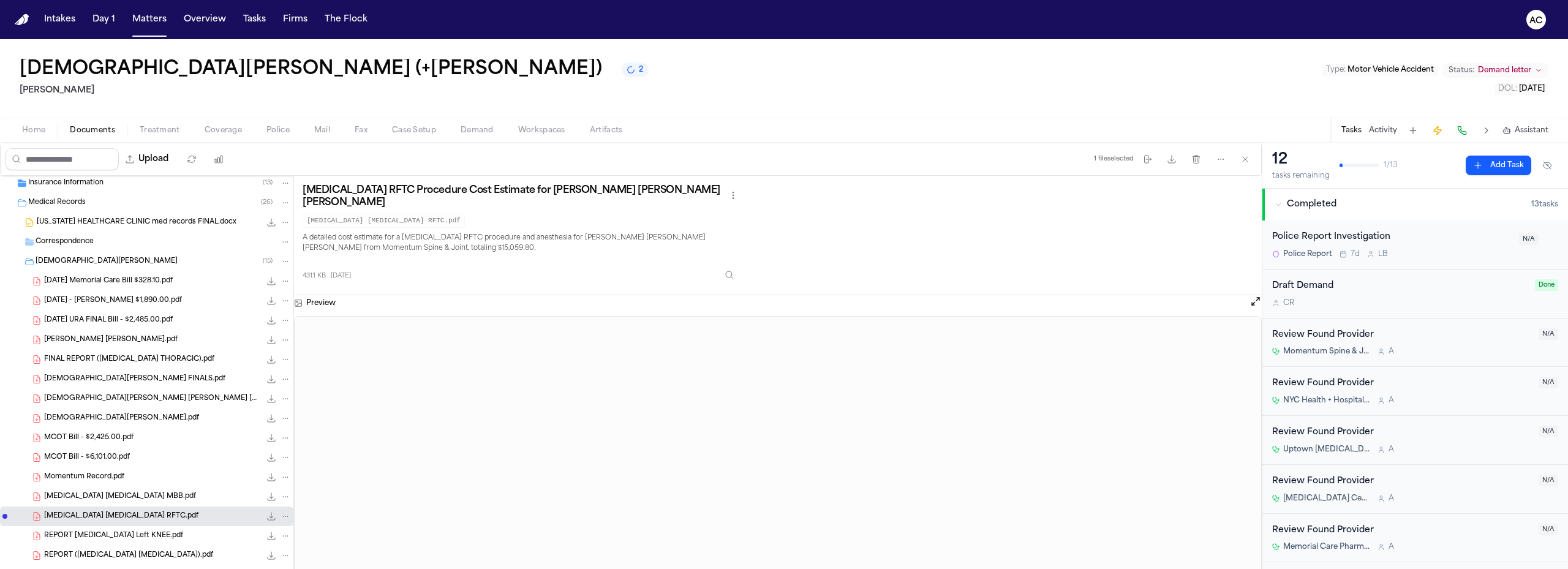
click at [163, 492] on div "PCE LUMBAR MBB.pdf 433.8 KB • PDF" at bounding box center [167, 496] width 246 height 12
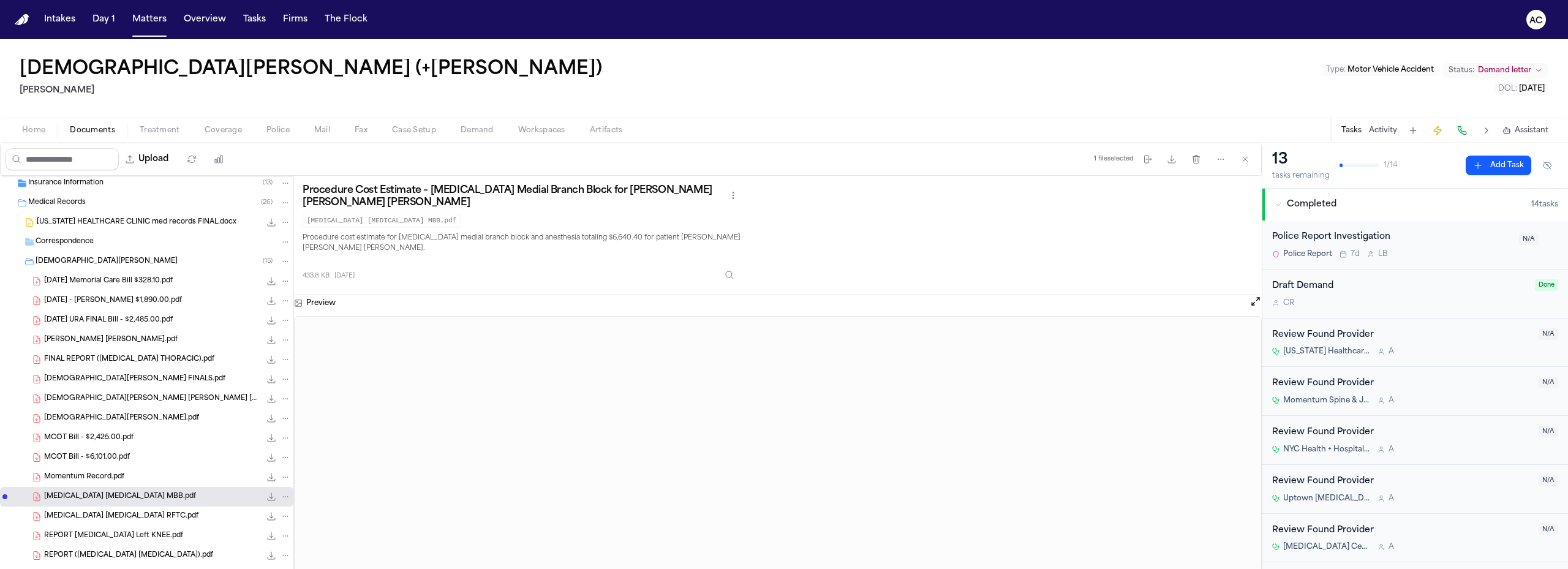
click at [126, 515] on div "PCE LUMBAR RFTC.pdf 431.1 KB • PDF" at bounding box center [167, 516] width 246 height 12
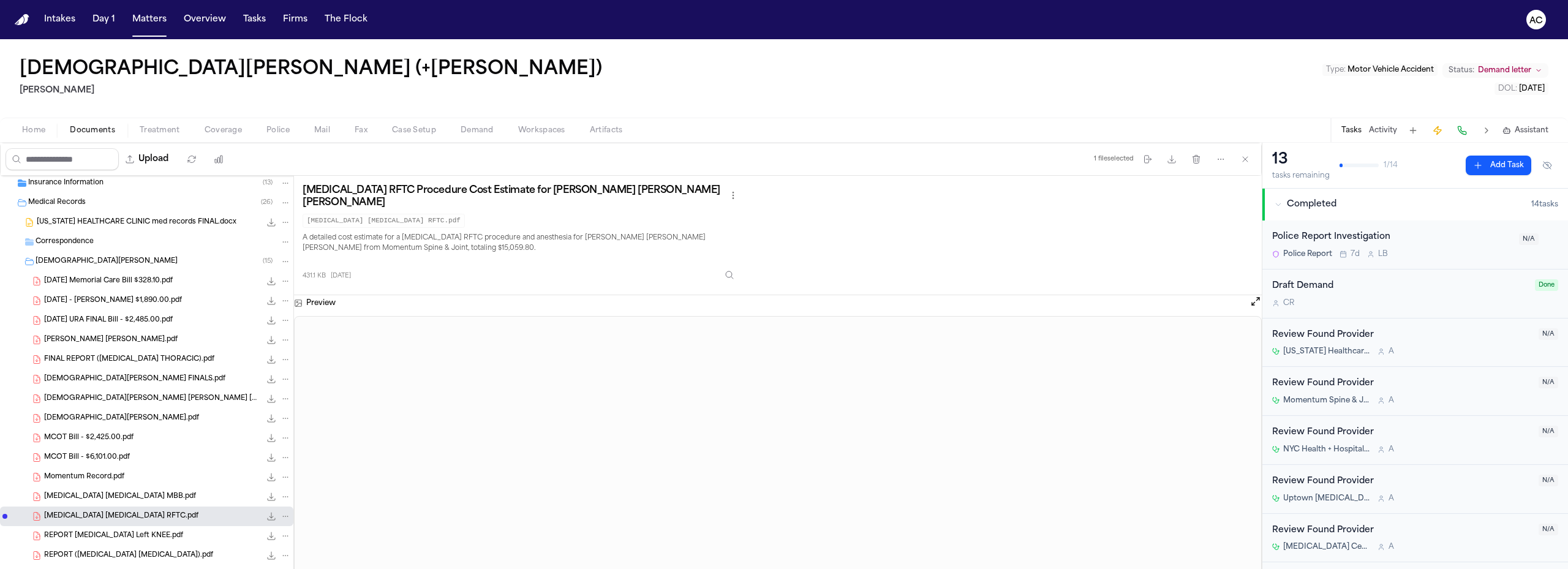
click at [124, 535] on span "REPORT MRI Left KNEE.pdf" at bounding box center [113, 536] width 139 height 10
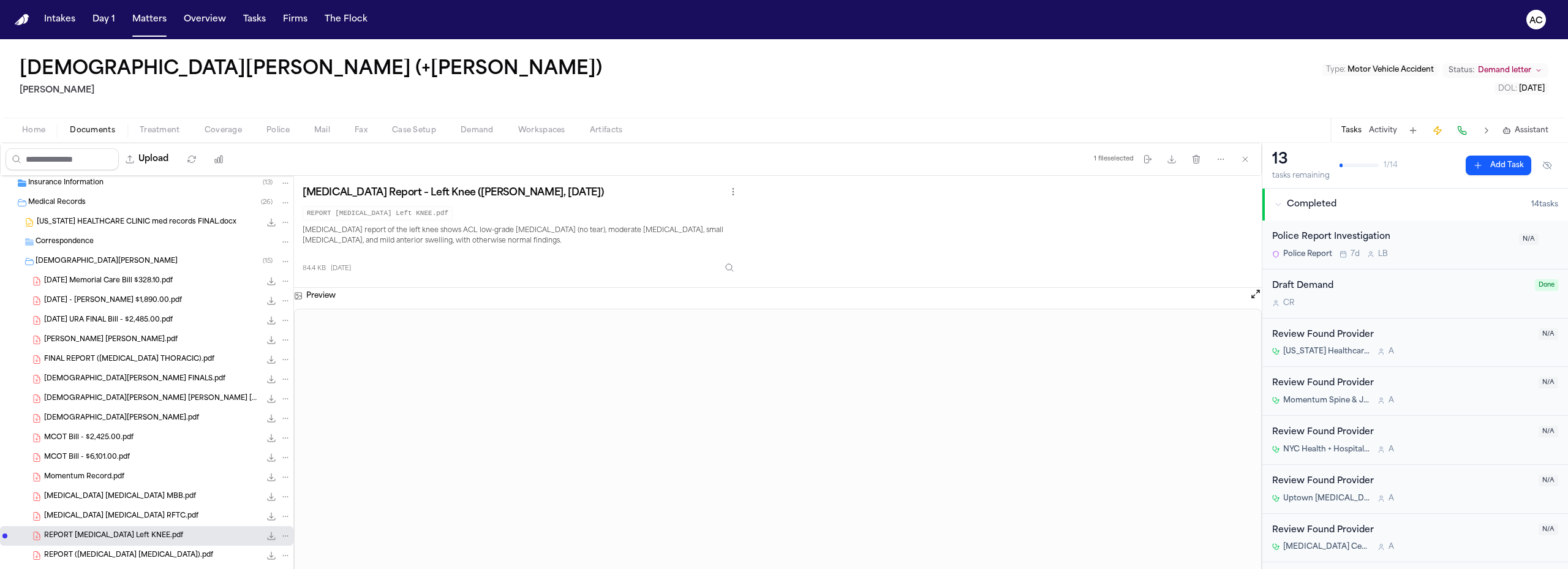
click at [121, 559] on span "REPORT (MRI LUMBAR).pdf" at bounding box center [128, 555] width 169 height 10
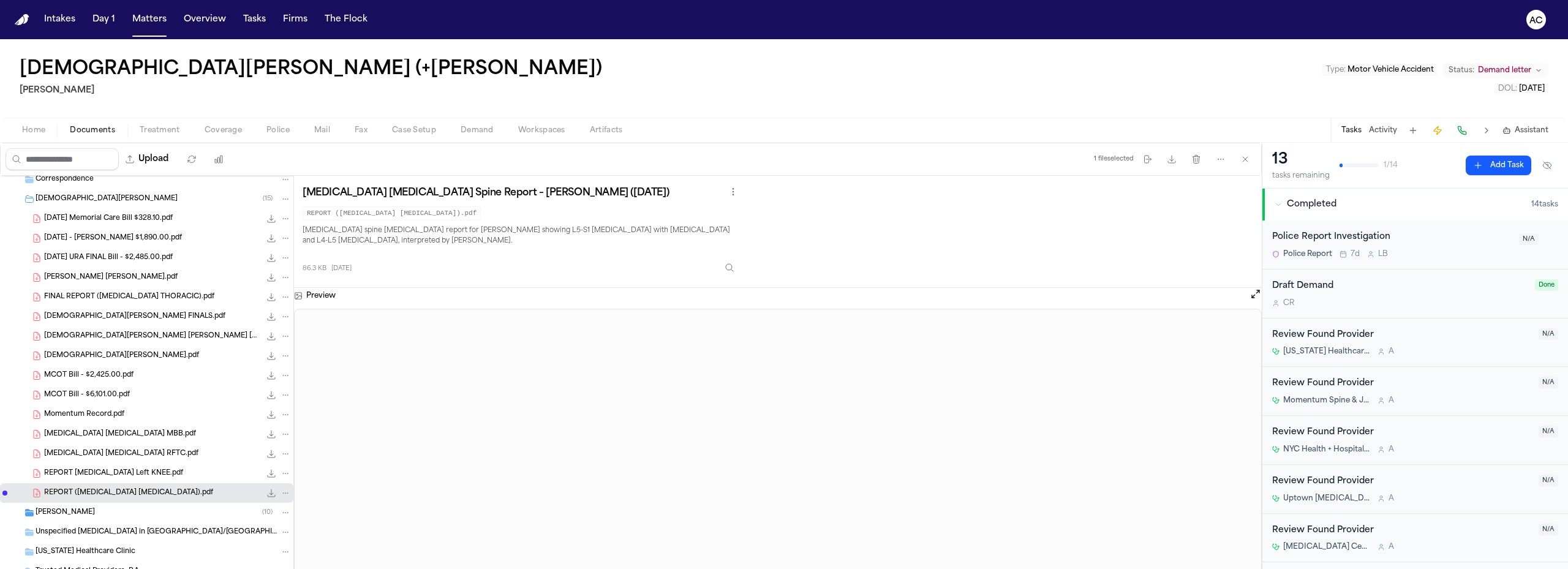
scroll to position [0, 0]
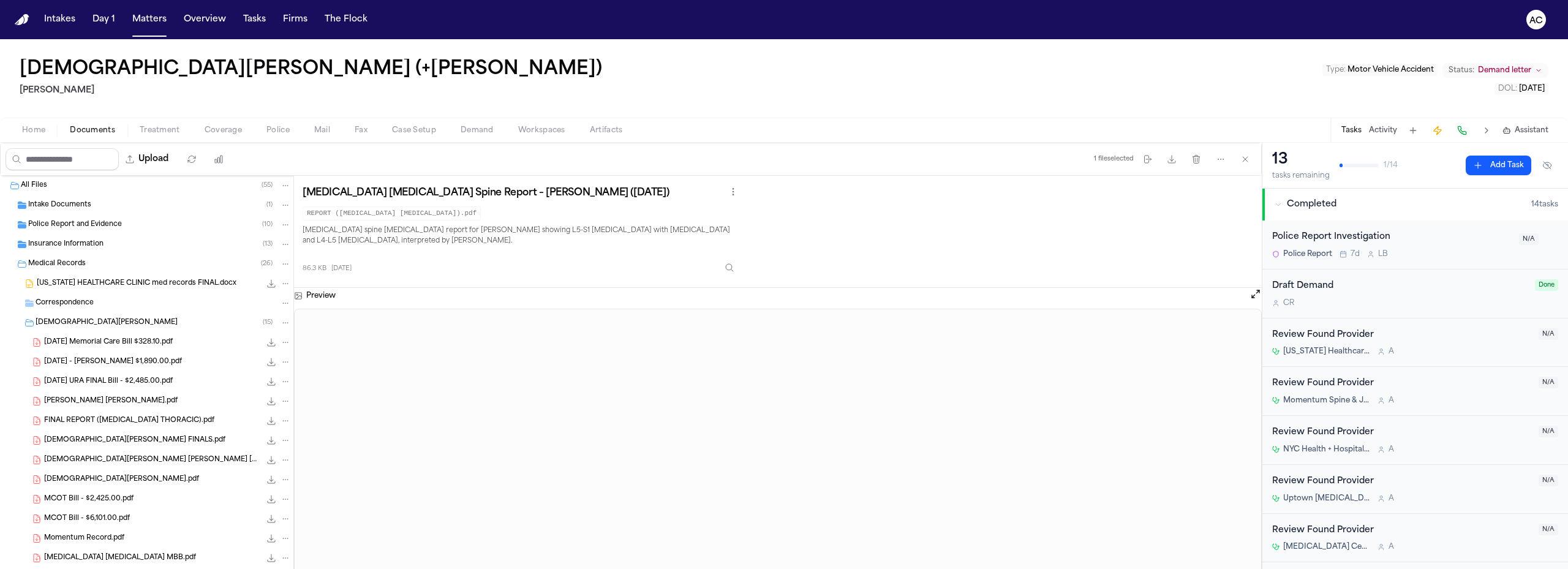
click at [87, 326] on div "Jesus Rios ( 15 )" at bounding box center [163, 323] width 255 height 11
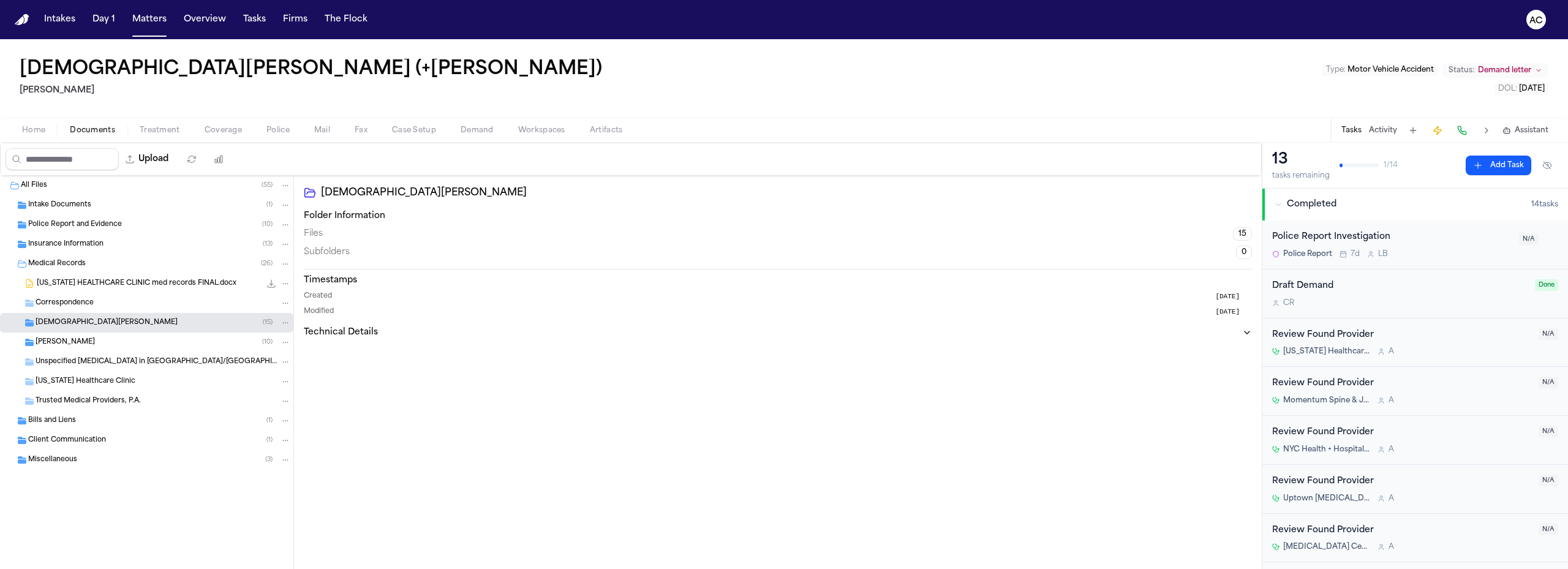
click at [1257, 105] on div "Jesus Rios (+Erasmo Chavez) Luis A. Perez, P.C Type : Motor Vehicle Accident St…" at bounding box center [784, 78] width 1568 height 78
click at [168, 156] on button "Upload" at bounding box center [147, 160] width 57 height 22
select select "**********"
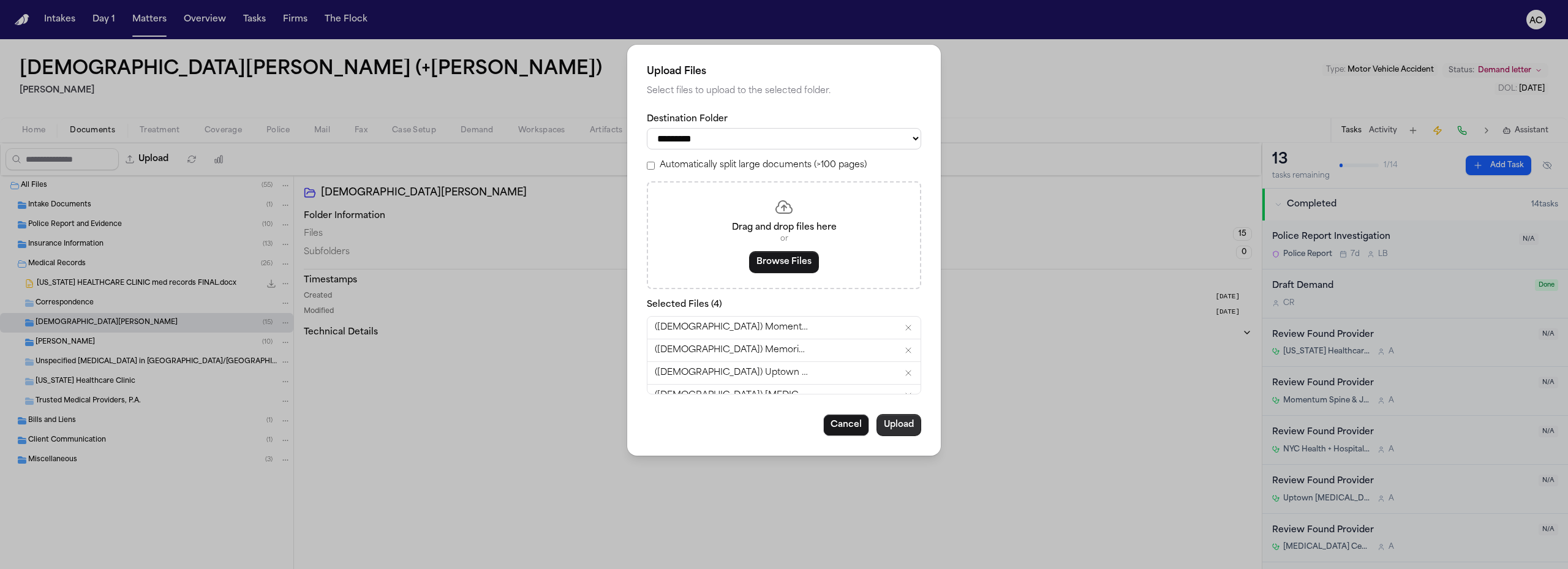
click at [908, 429] on button "Upload" at bounding box center [899, 425] width 45 height 22
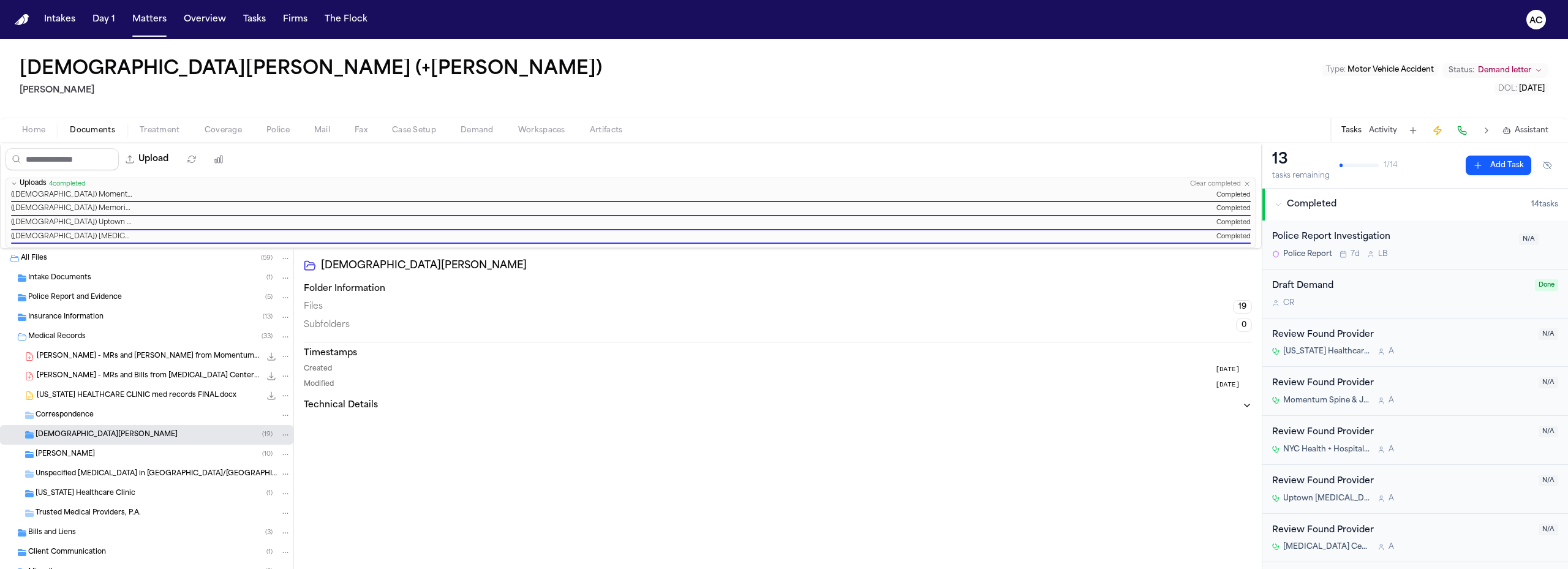
click at [561, 132] on span "Workspaces" at bounding box center [542, 130] width 47 height 10
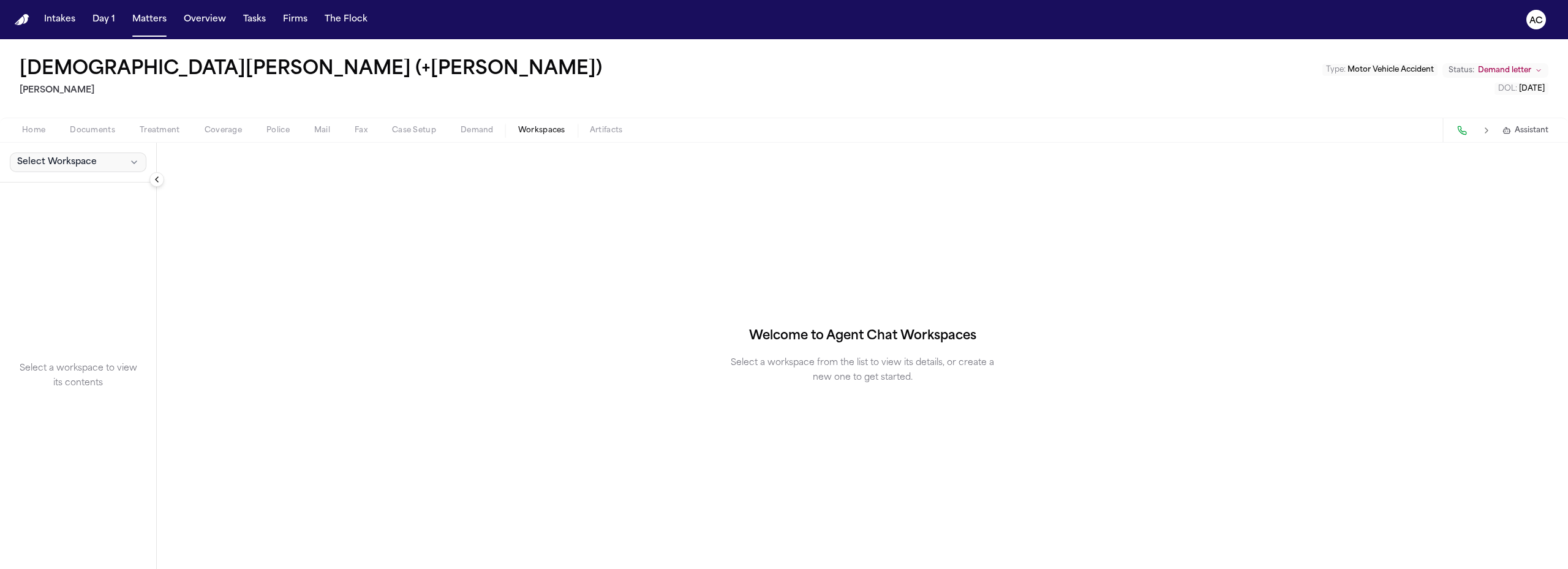
click at [78, 162] on span "Select Workspace" at bounding box center [57, 162] width 80 height 12
click at [44, 192] on span "Exhibits" at bounding box center [69, 189] width 111 height 12
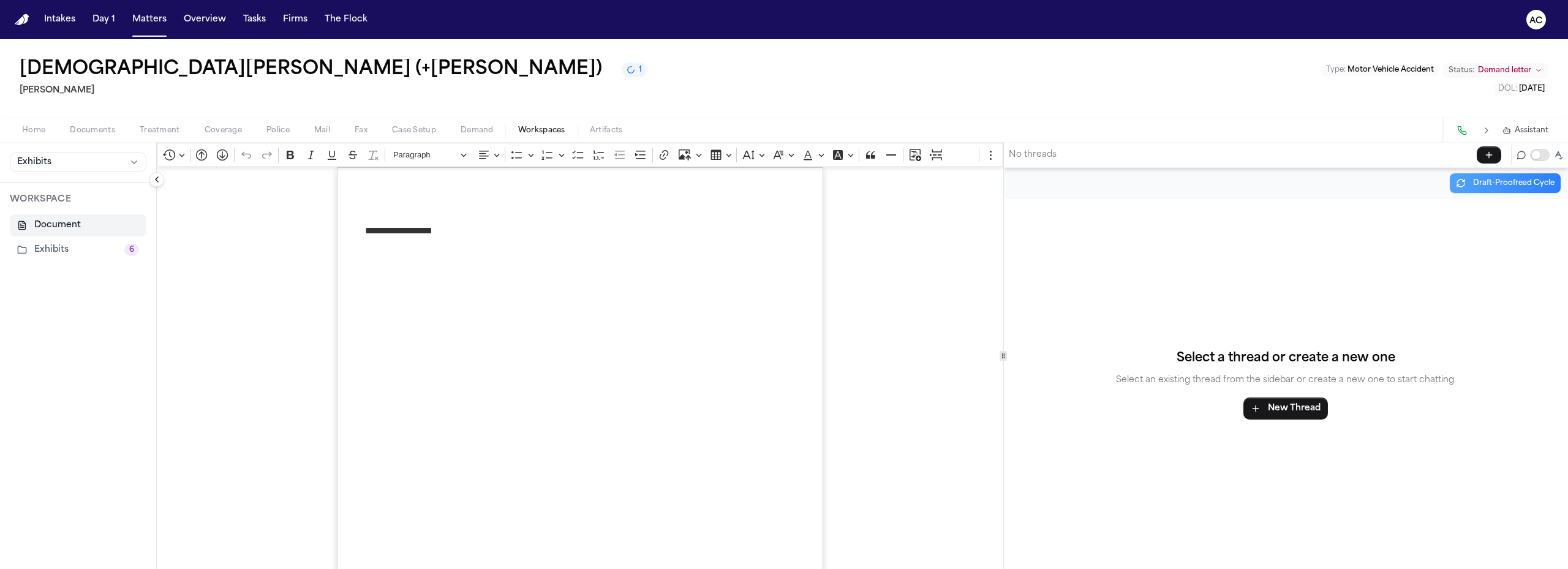
click at [77, 251] on button "Exhibits 6" at bounding box center [77, 250] width 136 height 22
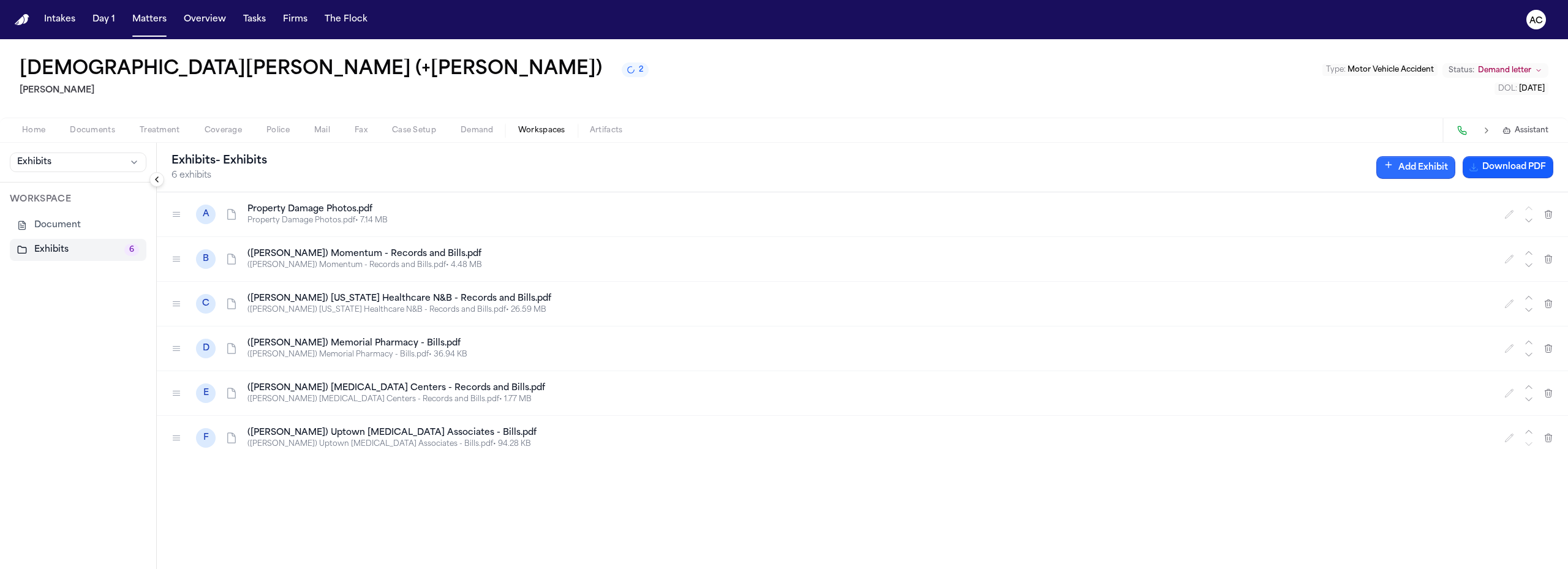
click at [1398, 168] on button "Add Exhibit" at bounding box center [1415, 168] width 79 height 22
click at [1395, 229] on input "Document" at bounding box center [1414, 227] width 176 height 22
click at [1494, 225] on icon "button" at bounding box center [1493, 225] width 3 height 2
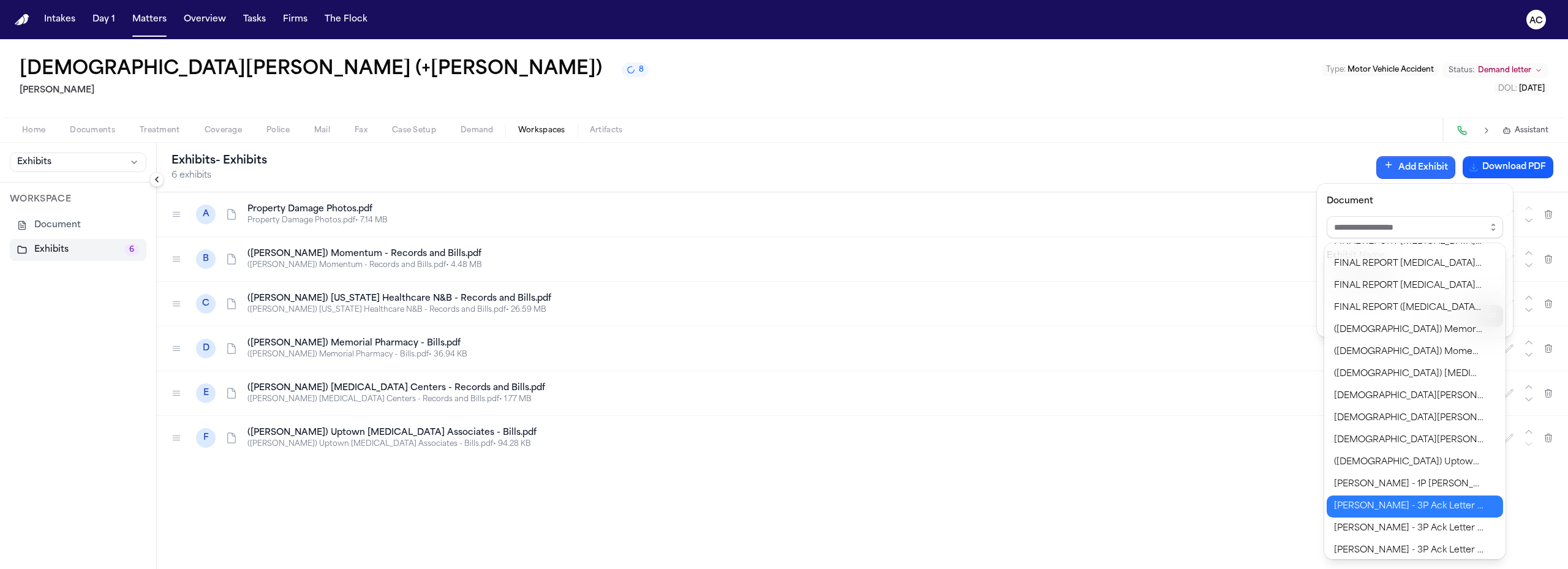
scroll to position [184, 0]
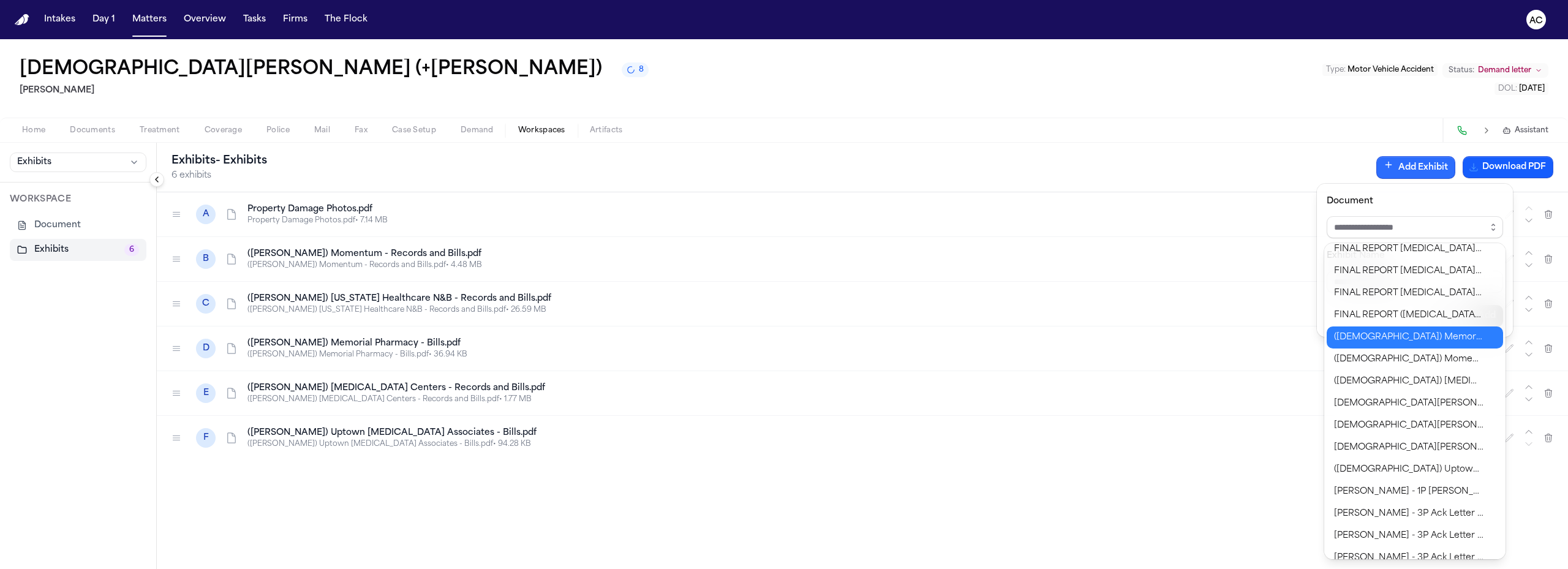
type input "**********"
click at [1393, 569] on div "**********" at bounding box center [784, 569] width 1568 height 0
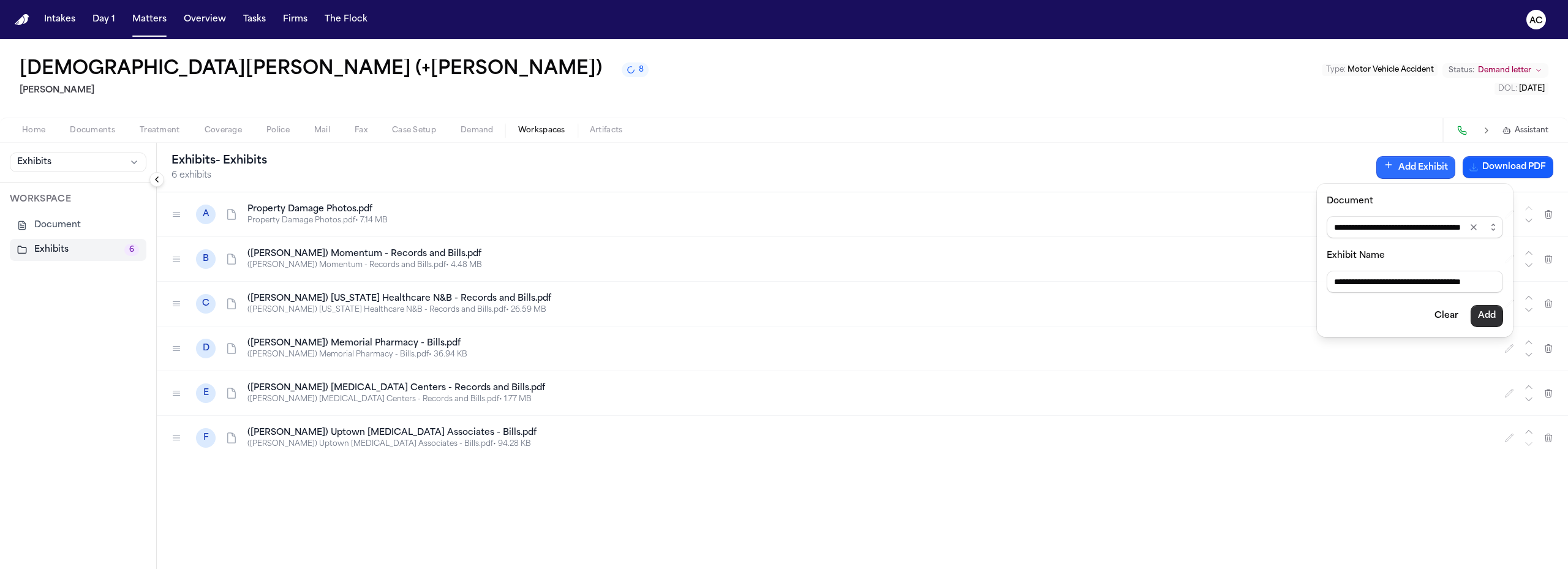
click at [1480, 314] on button "Add" at bounding box center [1486, 316] width 33 height 22
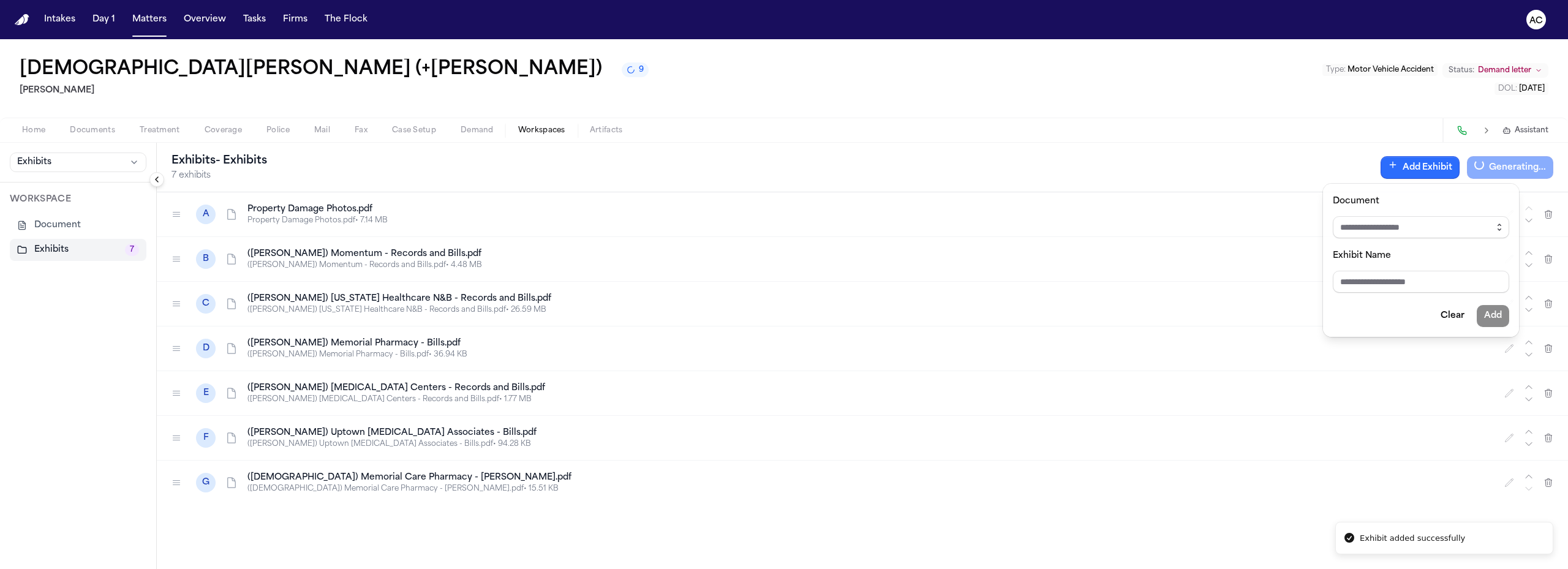
click at [1502, 225] on icon "button" at bounding box center [1499, 227] width 10 height 10
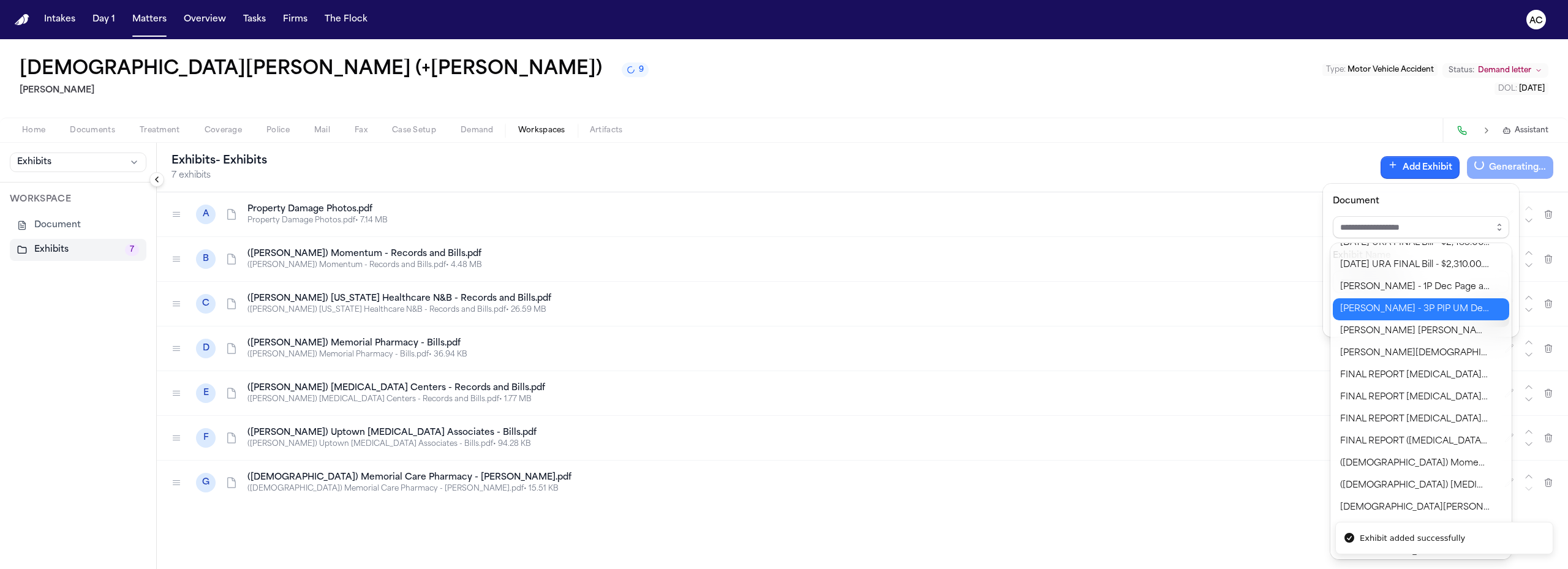
scroll to position [123, 0]
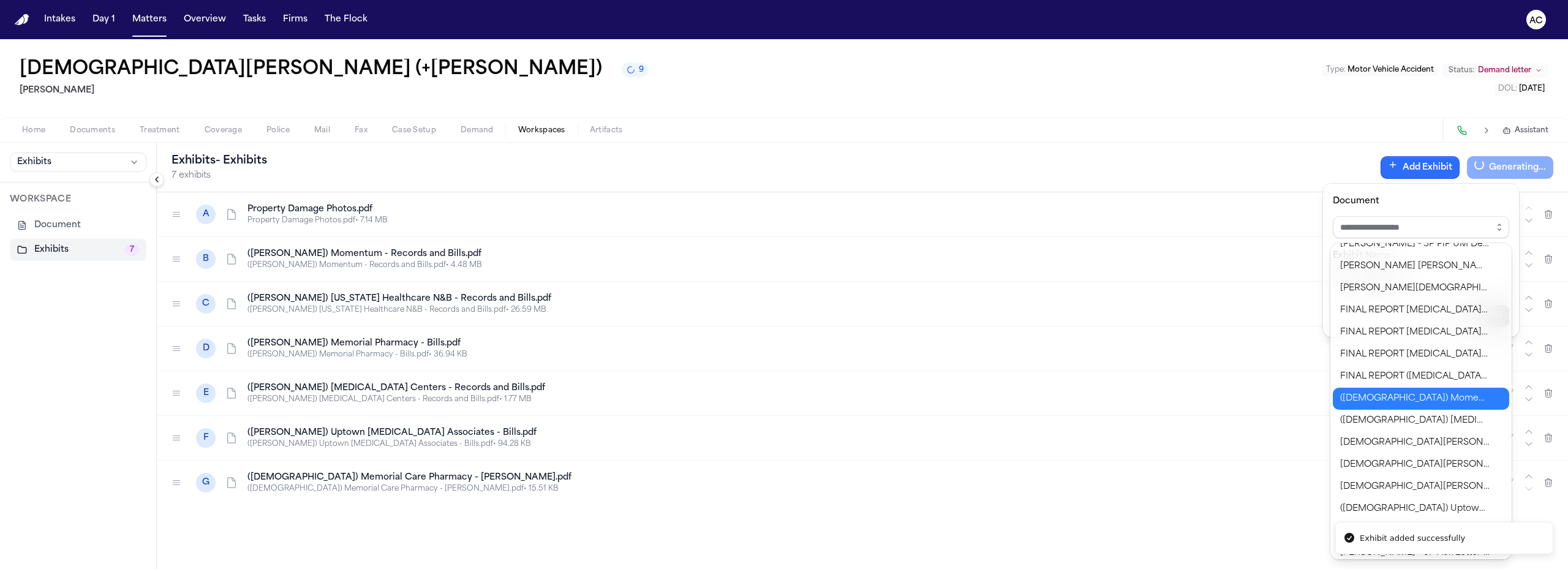
type input "**********"
click at [1434, 397] on body "**********" at bounding box center [784, 284] width 1568 height 569
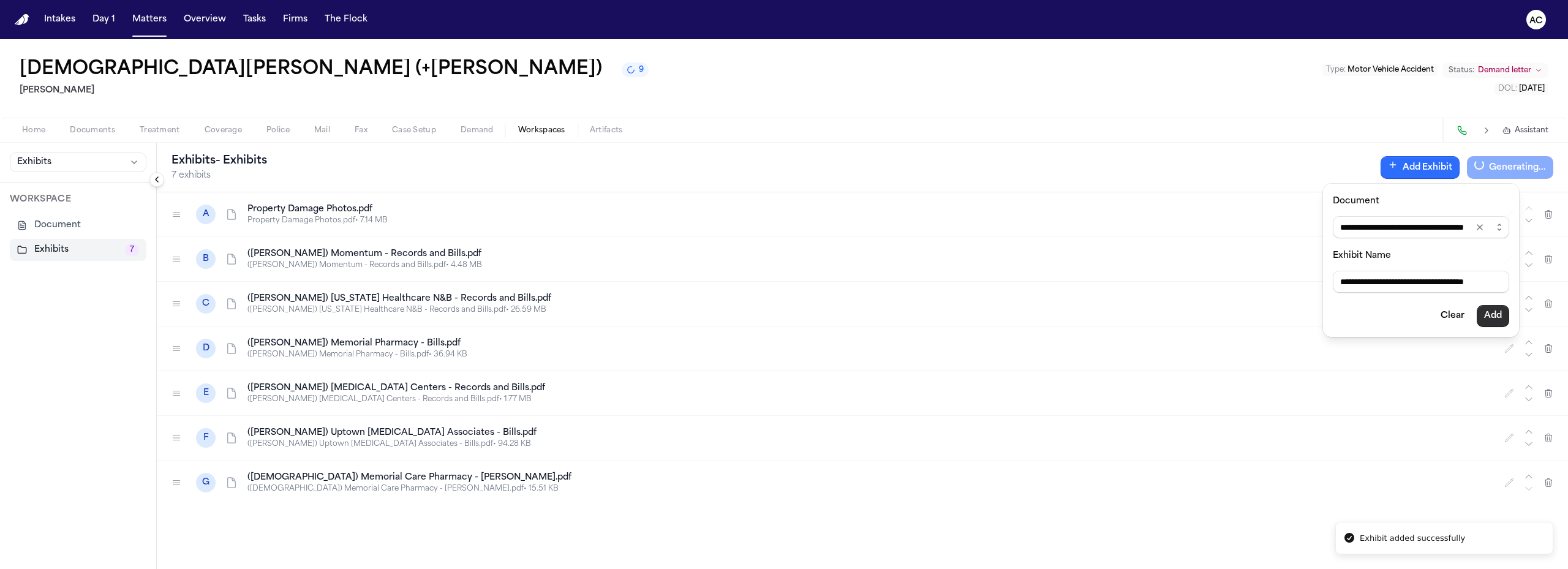
click at [1499, 318] on button "Add" at bounding box center [1492, 316] width 33 height 22
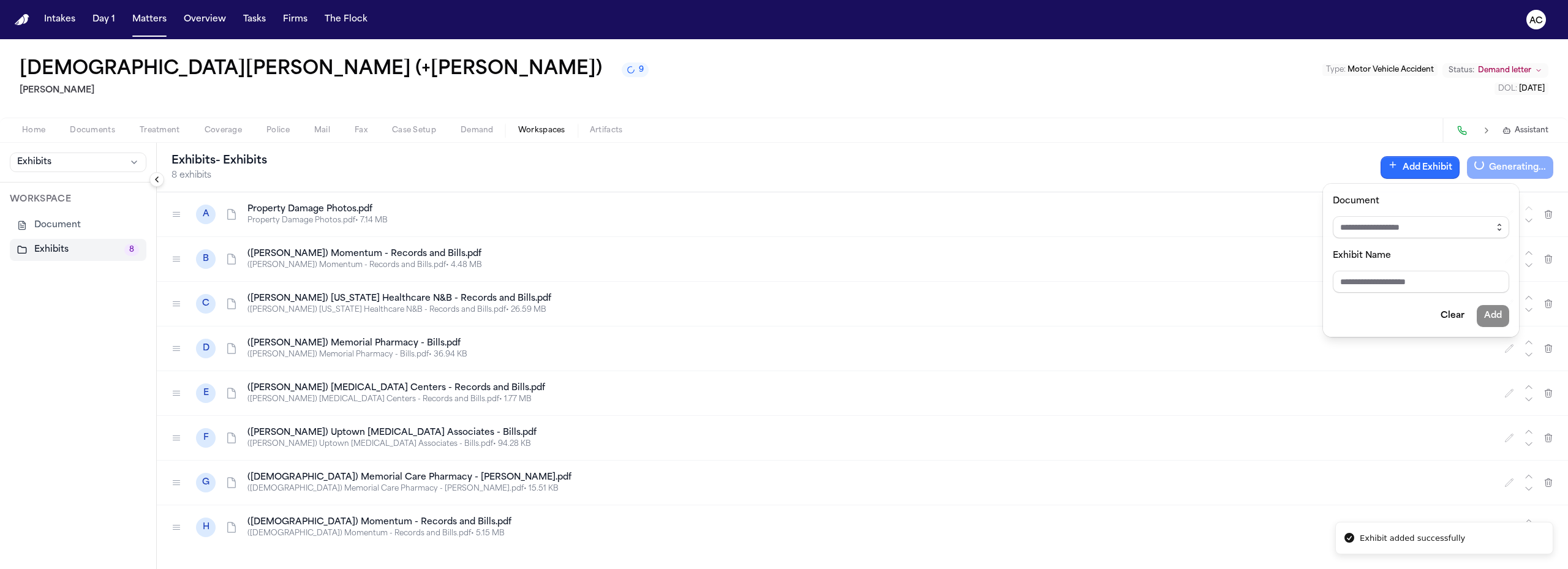
drag, startPoint x: 1502, startPoint y: 229, endPoint x: 1494, endPoint y: 239, distance: 12.8
click at [1499, 229] on icon "button" at bounding box center [1499, 227] width 10 height 10
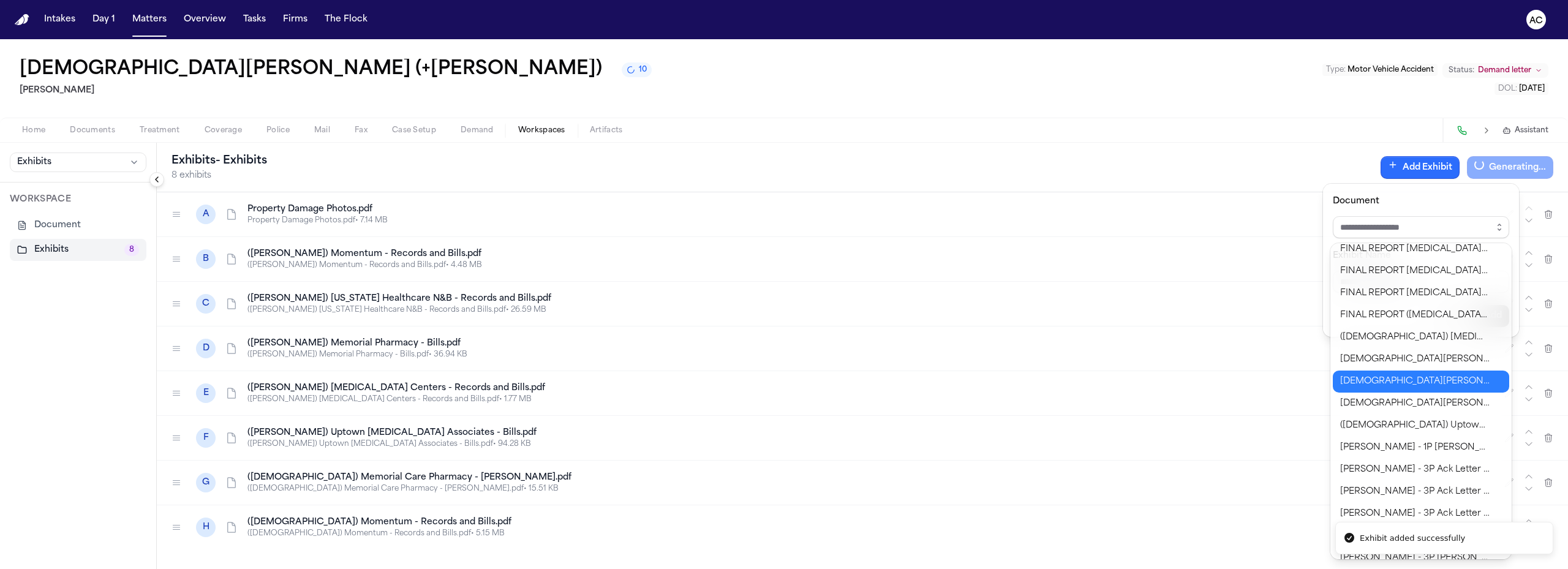
scroll to position [245, 0]
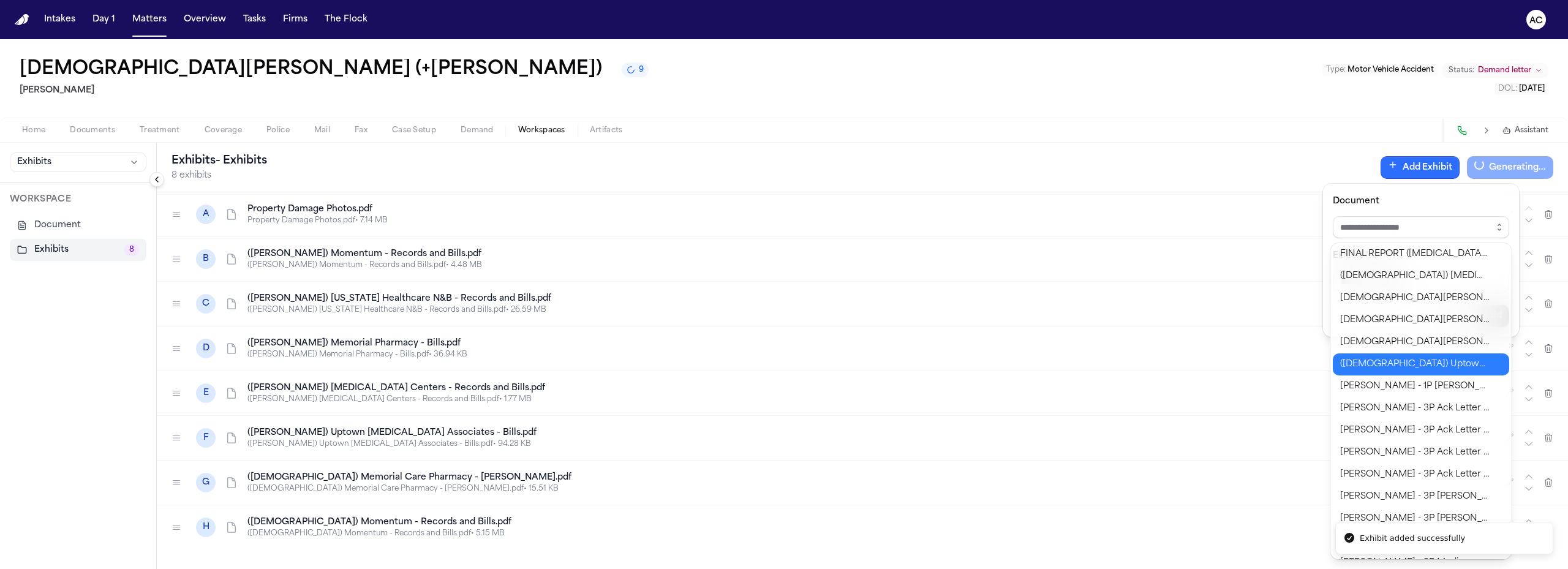
type input "**********"
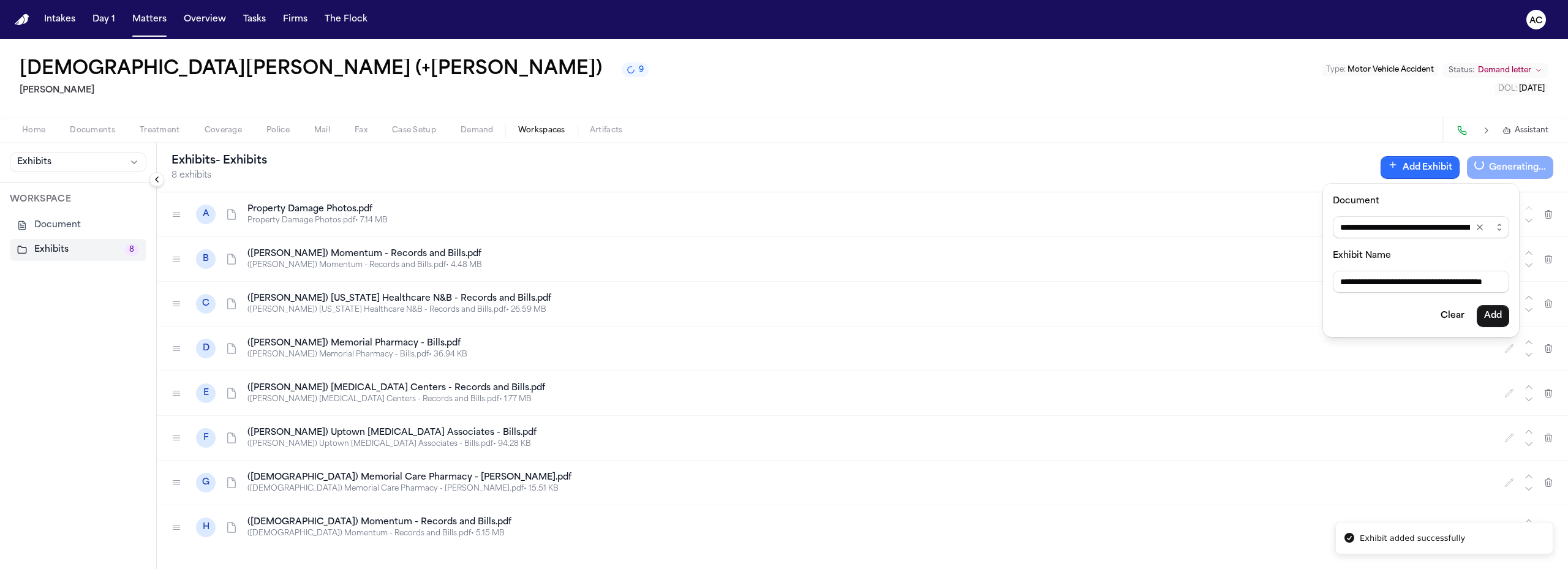
click at [1430, 363] on body "**********" at bounding box center [784, 284] width 1568 height 569
click at [1492, 316] on button "Add" at bounding box center [1492, 316] width 33 height 22
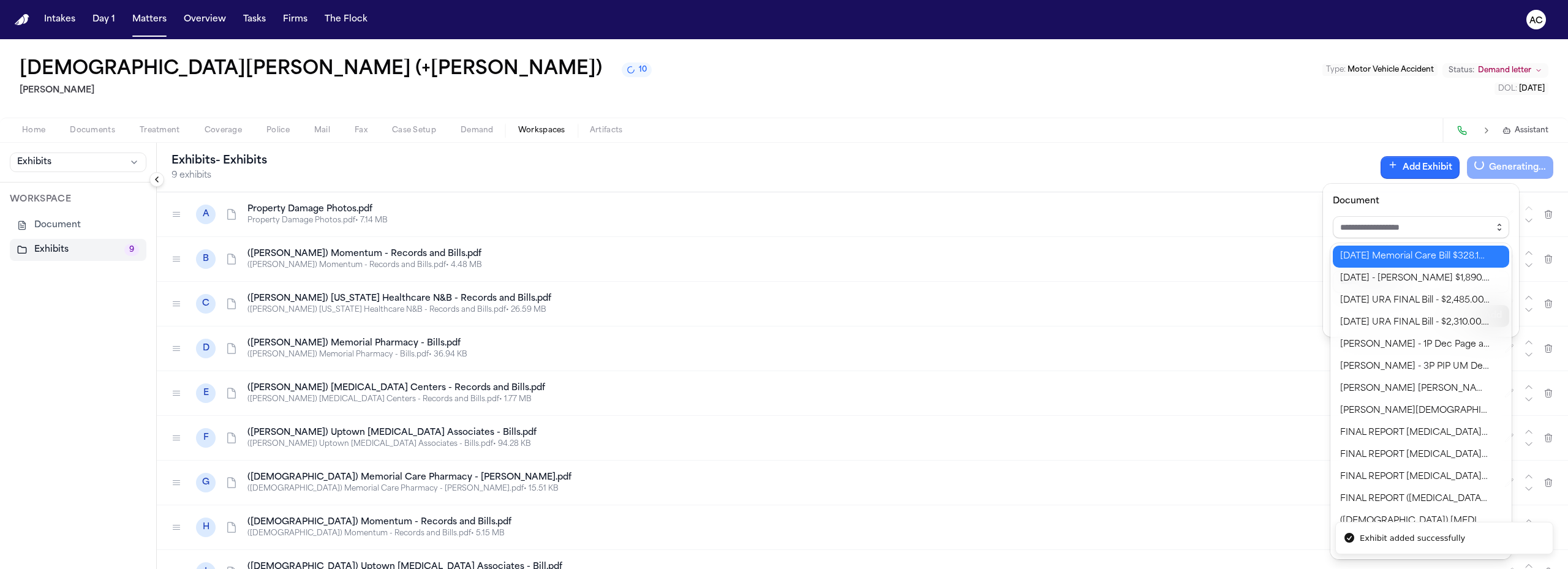
click at [1499, 223] on icon "button" at bounding box center [1499, 227] width 10 height 10
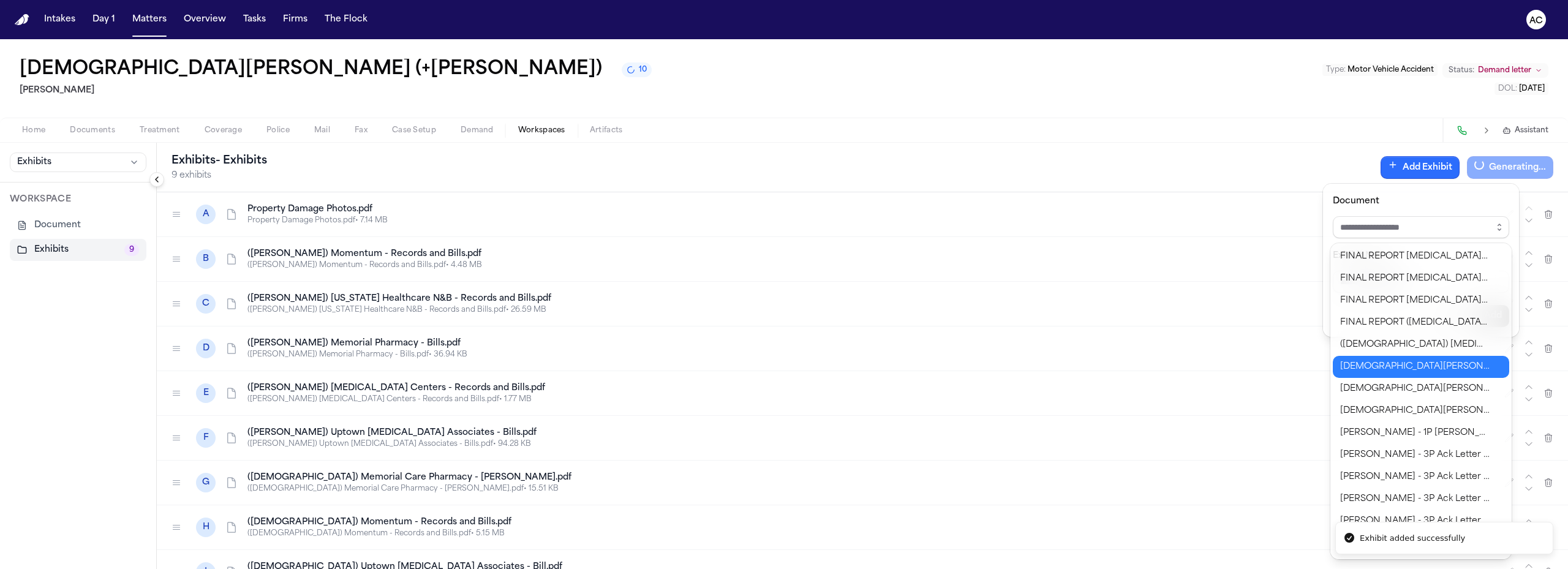
scroll to position [184, 0]
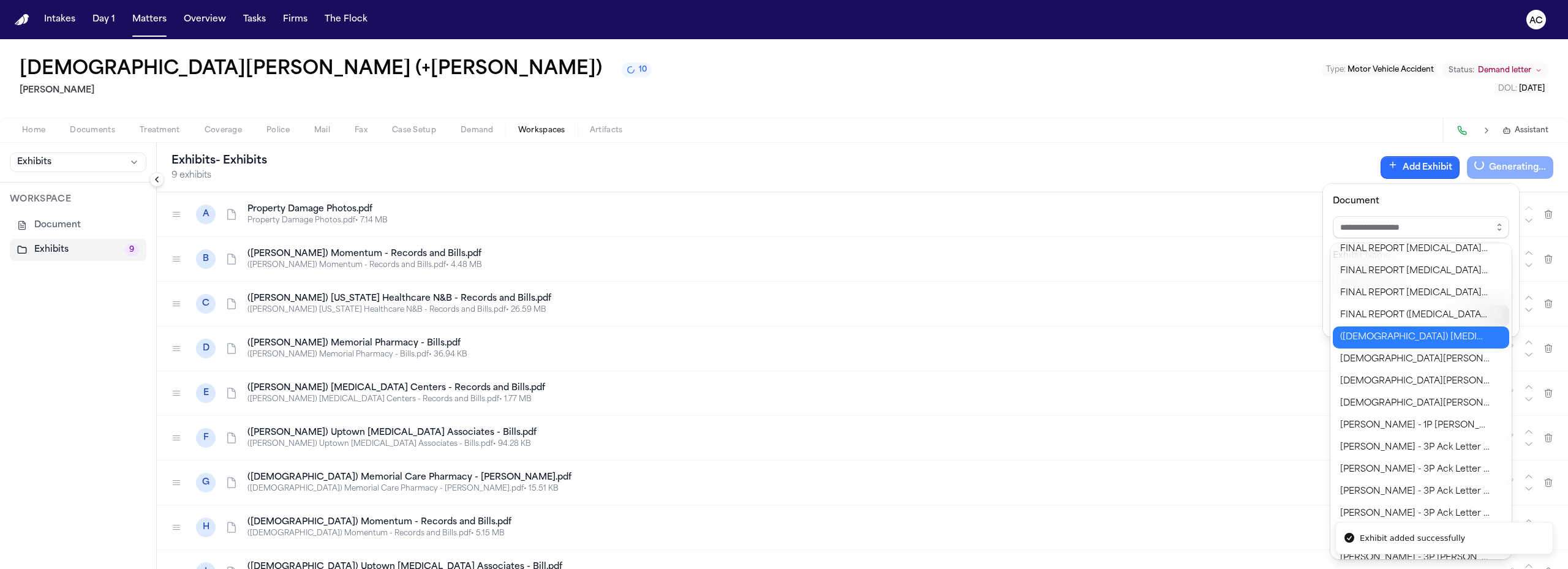
type input "**********"
click at [1441, 569] on div "**********" at bounding box center [784, 569] width 1568 height 0
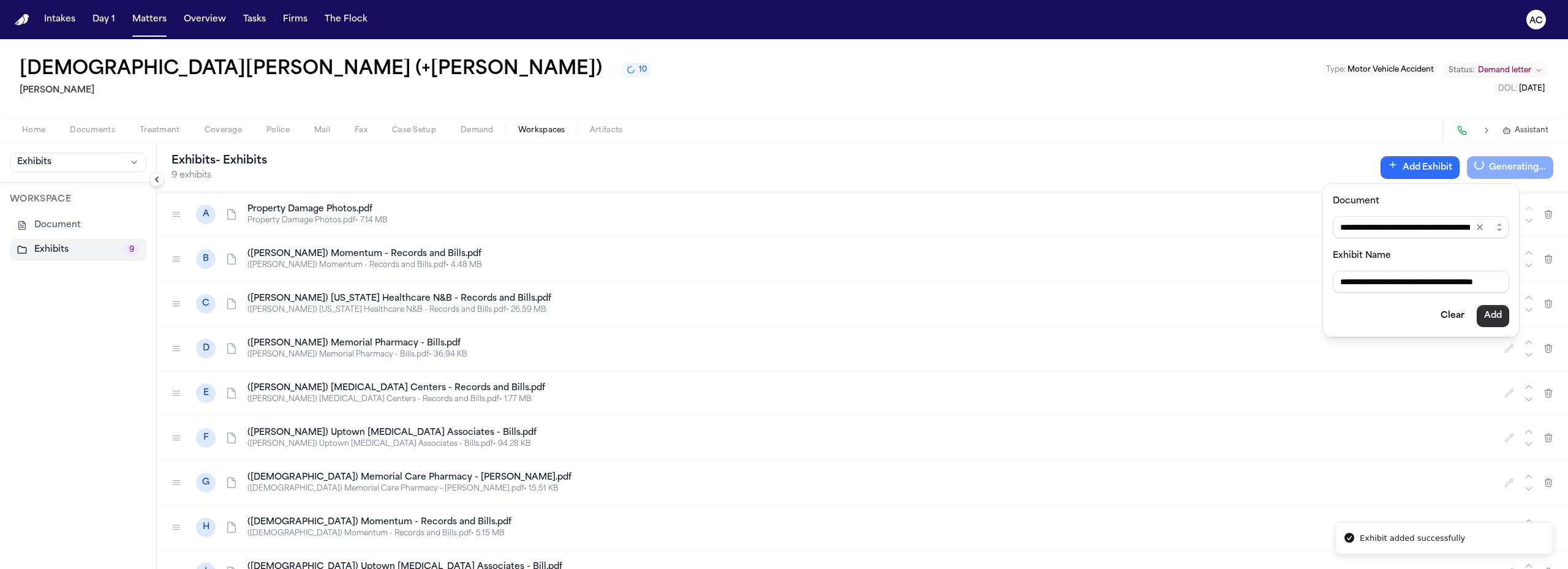
click at [1495, 314] on button "Add" at bounding box center [1492, 316] width 33 height 22
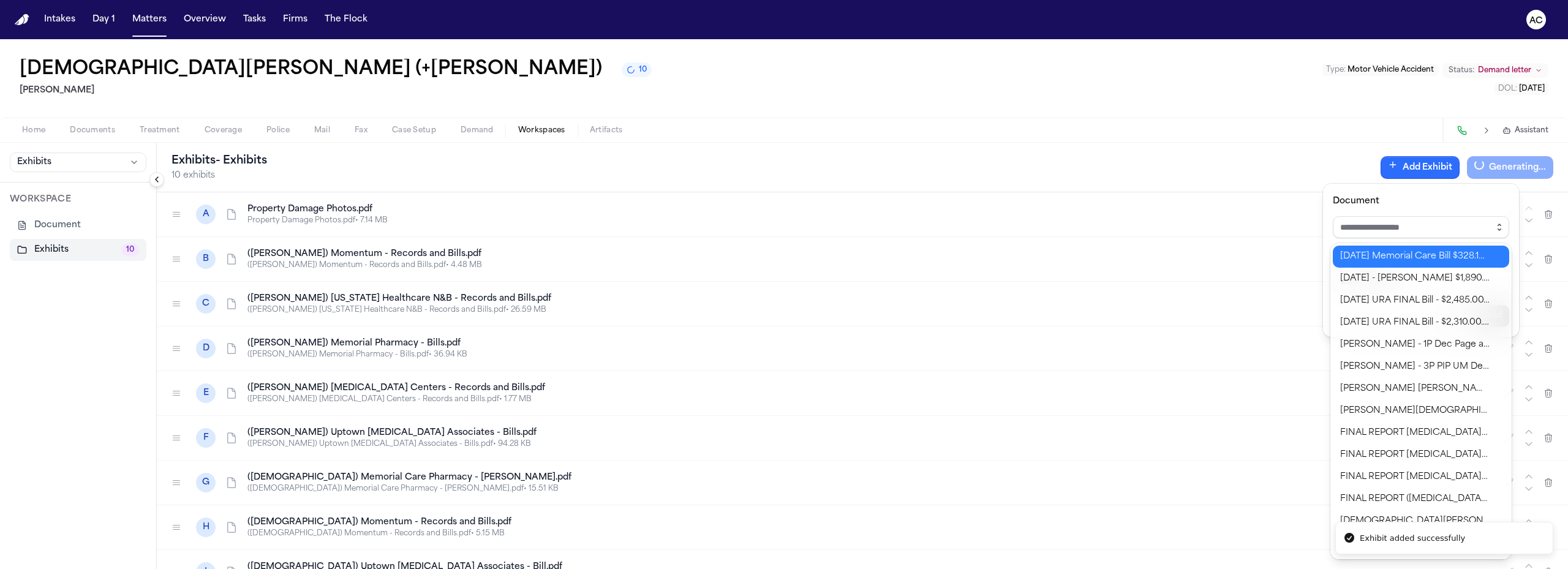
click at [1497, 227] on icon "button" at bounding box center [1499, 227] width 10 height 10
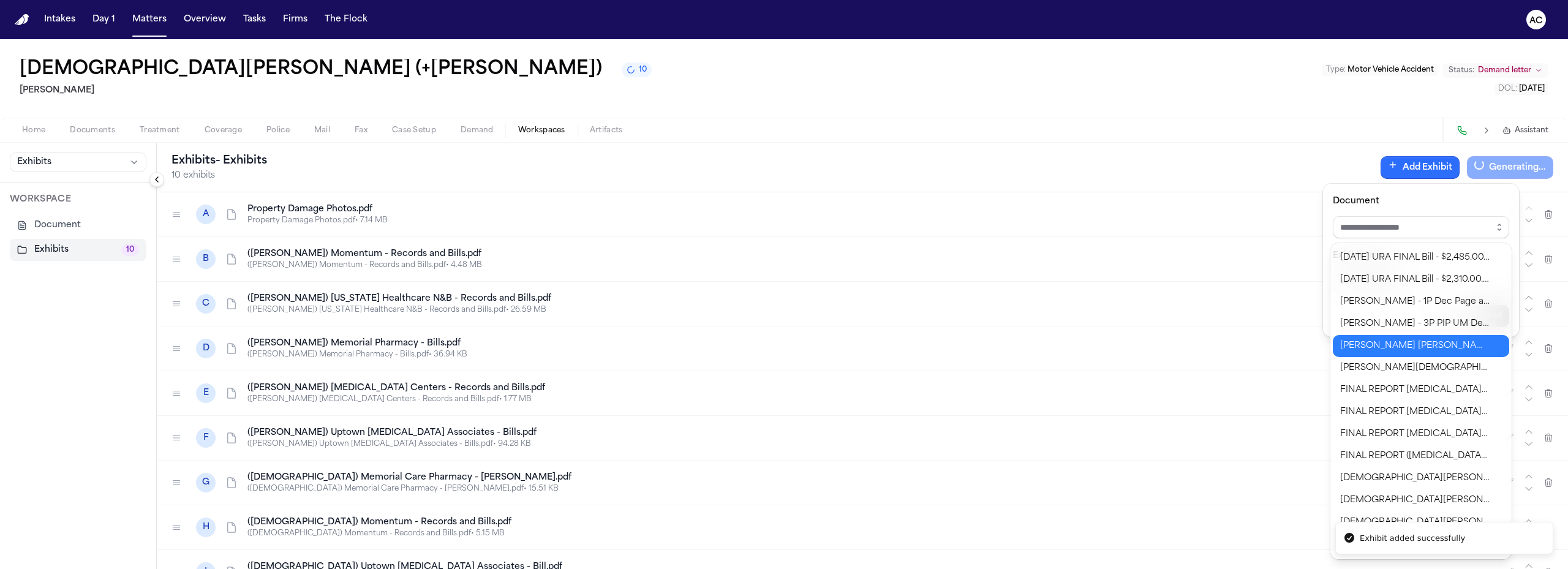
scroll to position [61, 0]
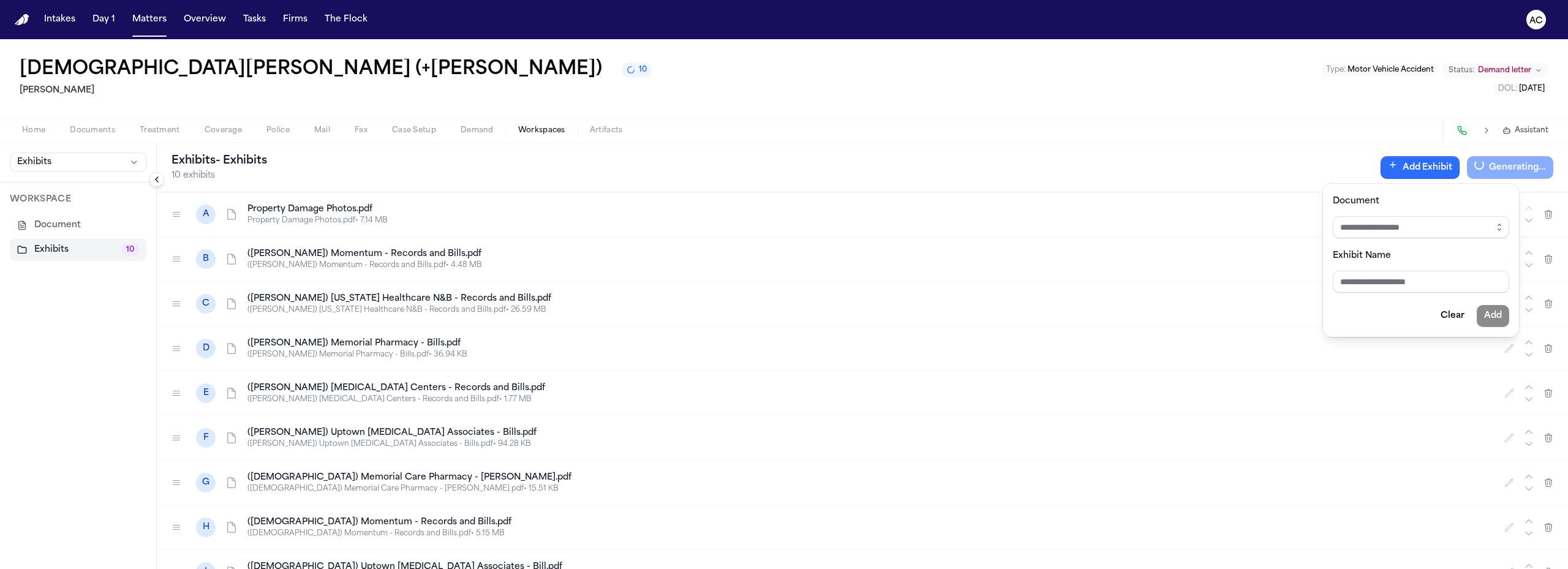
drag, startPoint x: 1235, startPoint y: 162, endPoint x: 1180, endPoint y: 162, distance: 55.0
click at [1235, 162] on div "Exhibits - Exhibits 10 exhibits Add Exhibit Generating..." at bounding box center [862, 168] width 1411 height 49
click at [172, 530] on div "Exhibits - Exhibits 10 exhibits Add Exhibit Download PDF A Property Damage Phot…" at bounding box center [862, 356] width 1411 height 426
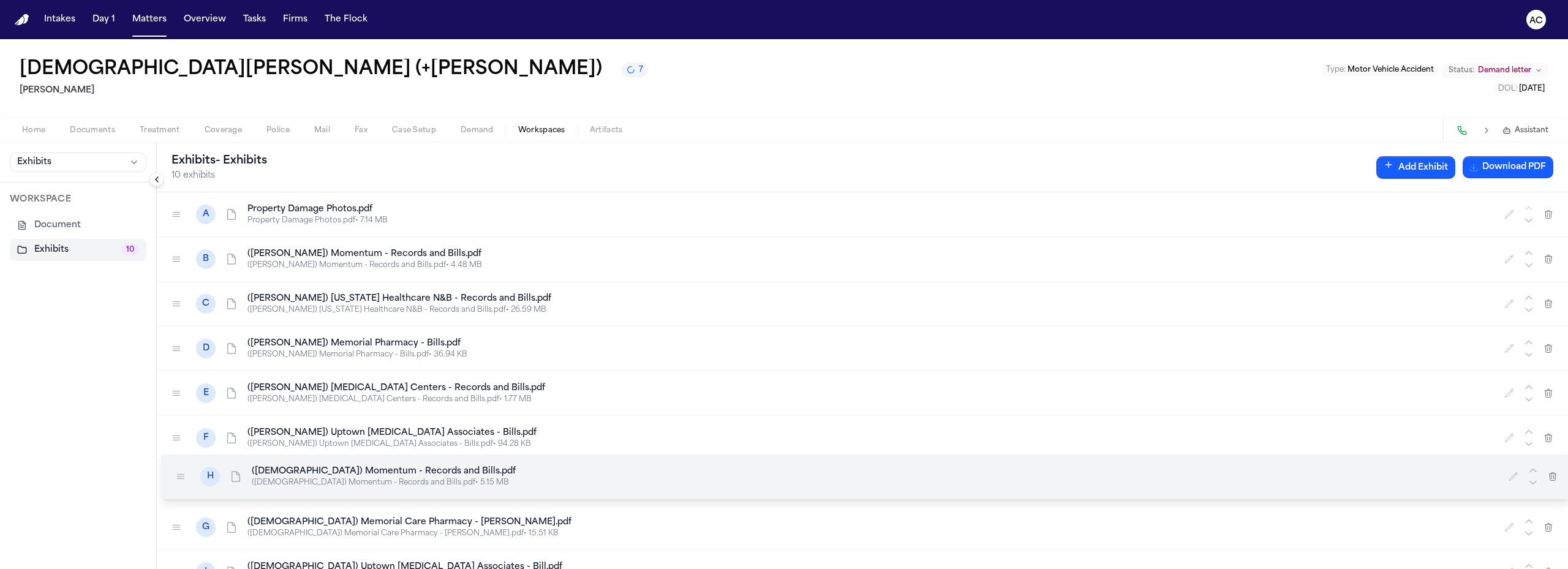
drag, startPoint x: 174, startPoint y: 529, endPoint x: 178, endPoint y: 476, distance: 53.2
click at [178, 476] on icon at bounding box center [181, 476] width 6 height 4
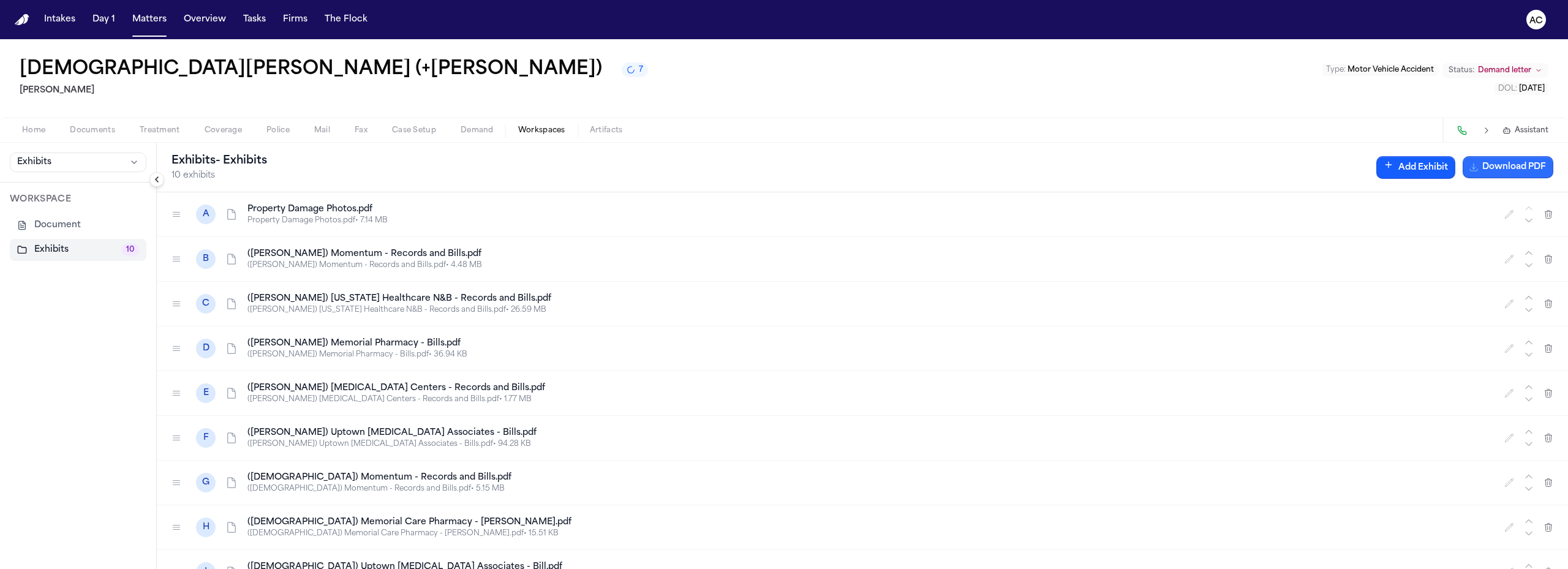
click at [1499, 168] on button "Download PDF" at bounding box center [1507, 168] width 91 height 22
click at [136, 28] on button "Matters" at bounding box center [149, 20] width 44 height 22
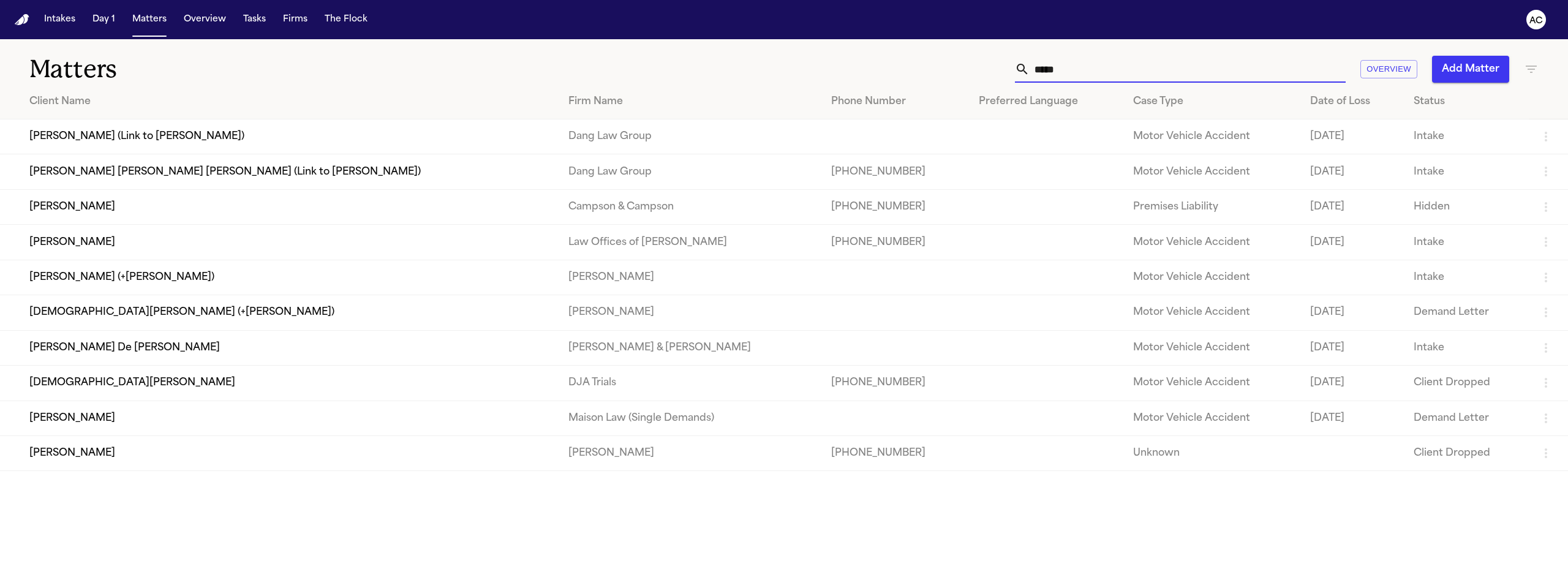
drag, startPoint x: 1114, startPoint y: 67, endPoint x: 965, endPoint y: 76, distance: 149.3
click at [965, 76] on div "***** Overview Add Matter" at bounding box center [1012, 69] width 1053 height 27
drag, startPoint x: 1101, startPoint y: 68, endPoint x: 952, endPoint y: 57, distance: 149.4
click at [956, 67] on div "***** Overview Add Matter" at bounding box center [1012, 69] width 1053 height 27
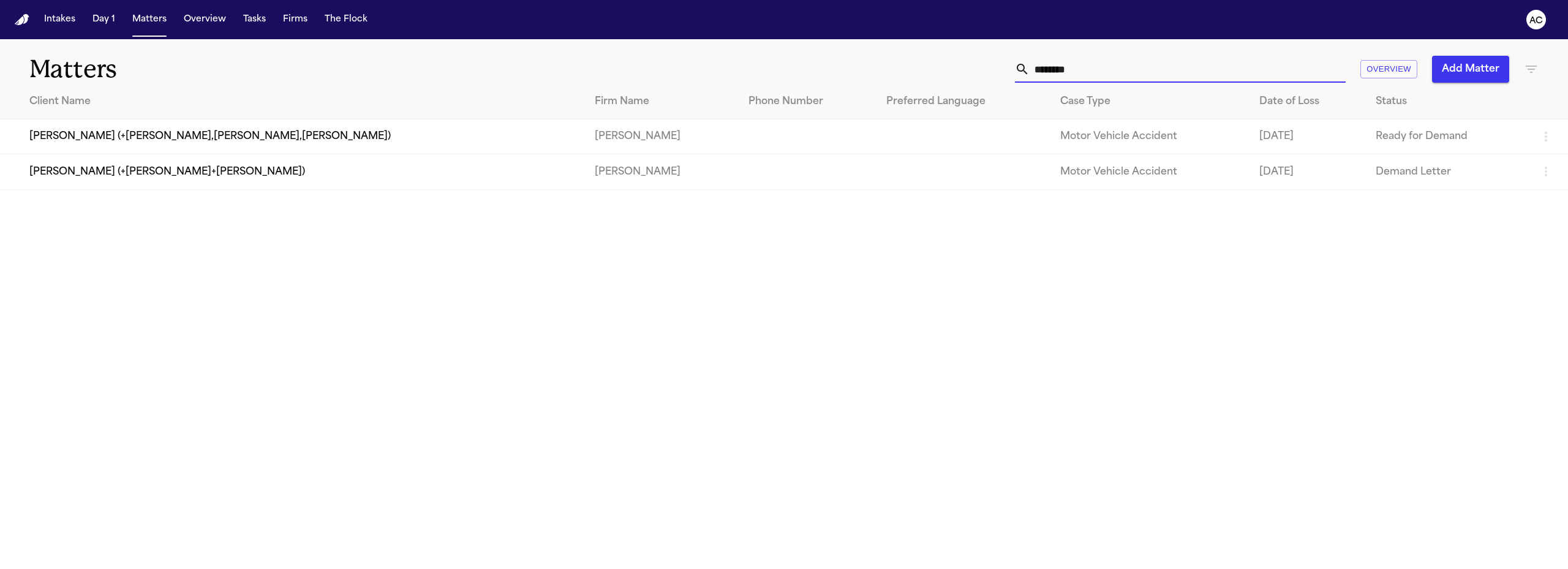
type input "********"
click at [223, 176] on td "[PERSON_NAME] (+[PERSON_NAME]+[PERSON_NAME])" at bounding box center [292, 172] width 585 height 35
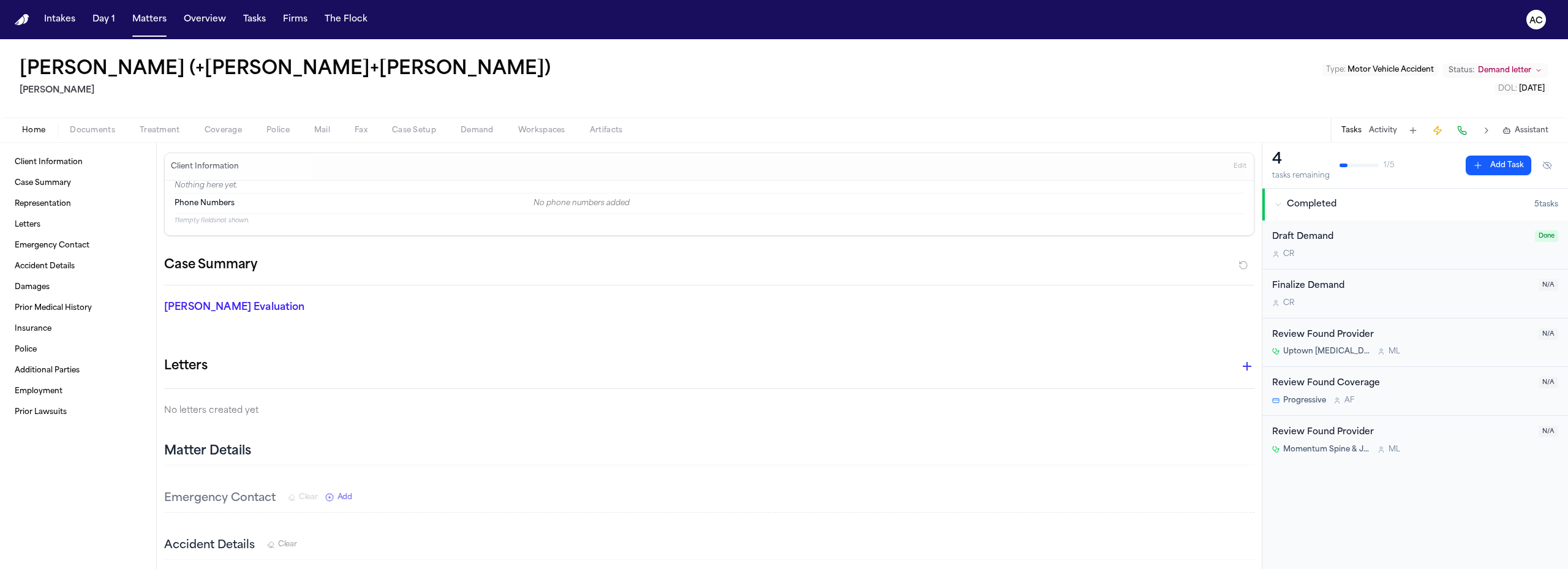
click at [104, 139] on div "Home Documents Treatment Coverage Police Mail Fax Case Setup Demand Workspaces …" at bounding box center [784, 129] width 1568 height 25
click at [104, 130] on span "Documents" at bounding box center [93, 130] width 45 height 10
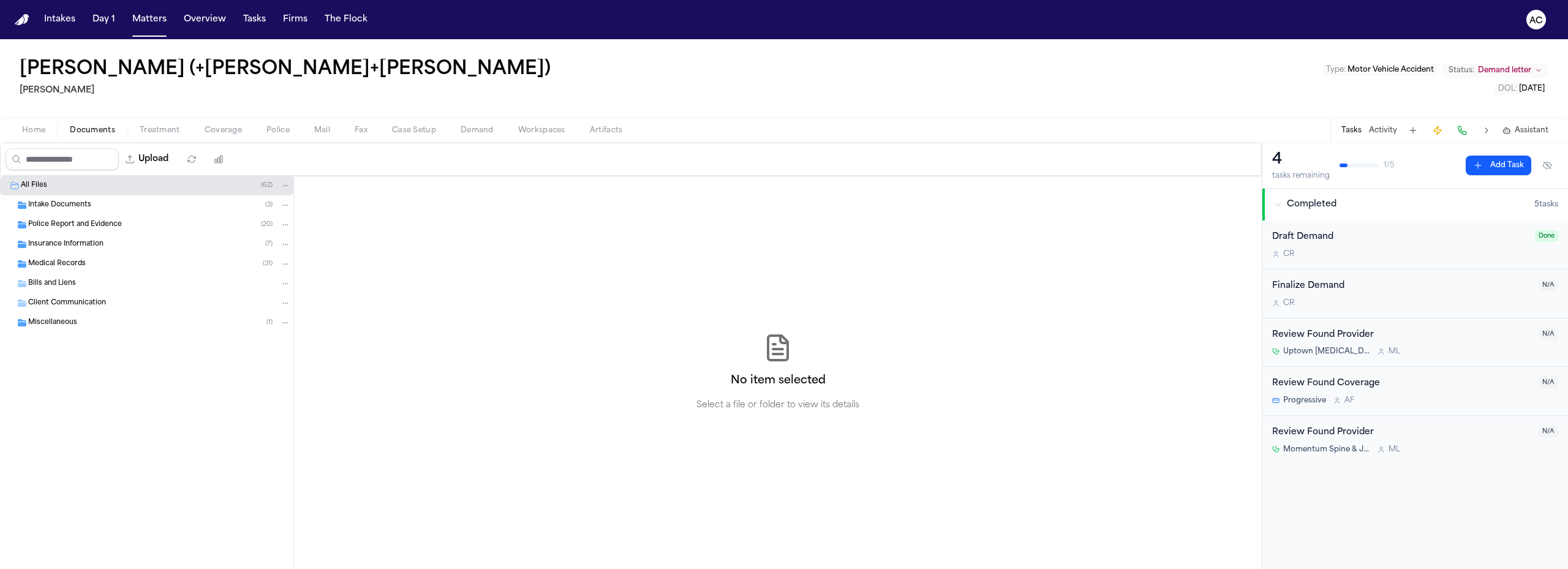
click at [81, 223] on span "Police Report and Evidence" at bounding box center [74, 225] width 93 height 10
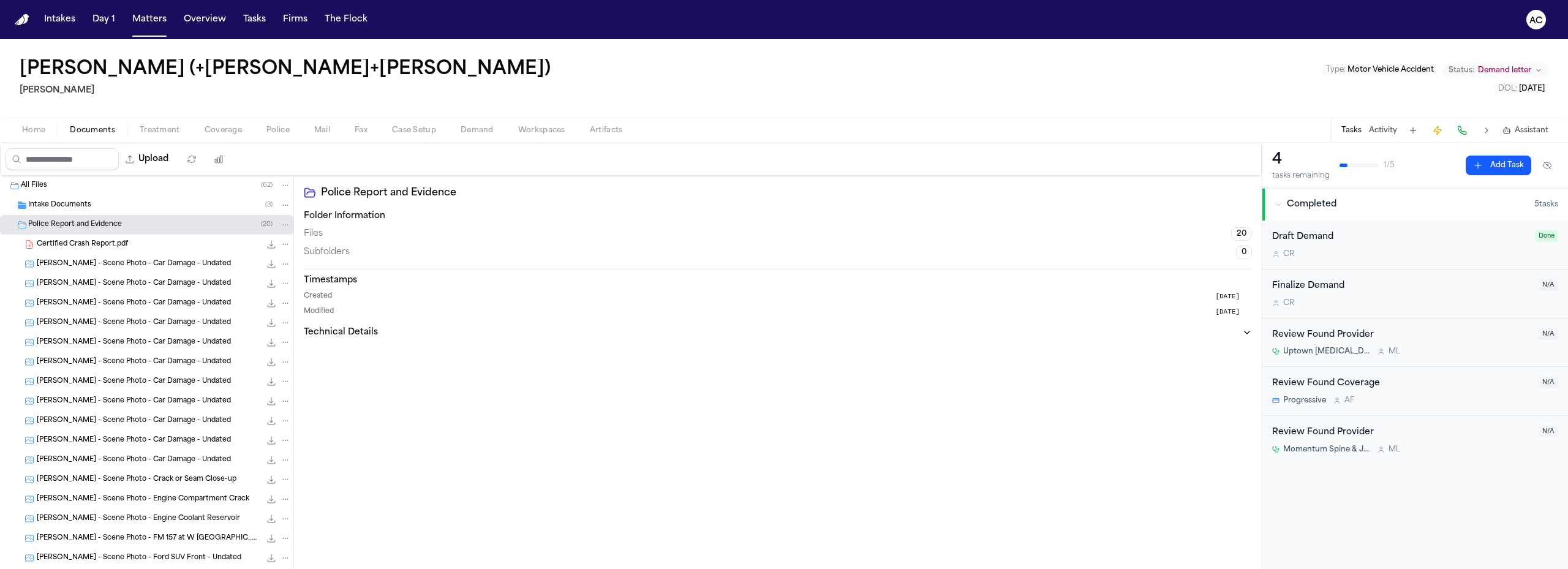
click at [104, 243] on span "Certified Crash Report.pdf" at bounding box center [82, 244] width 91 height 10
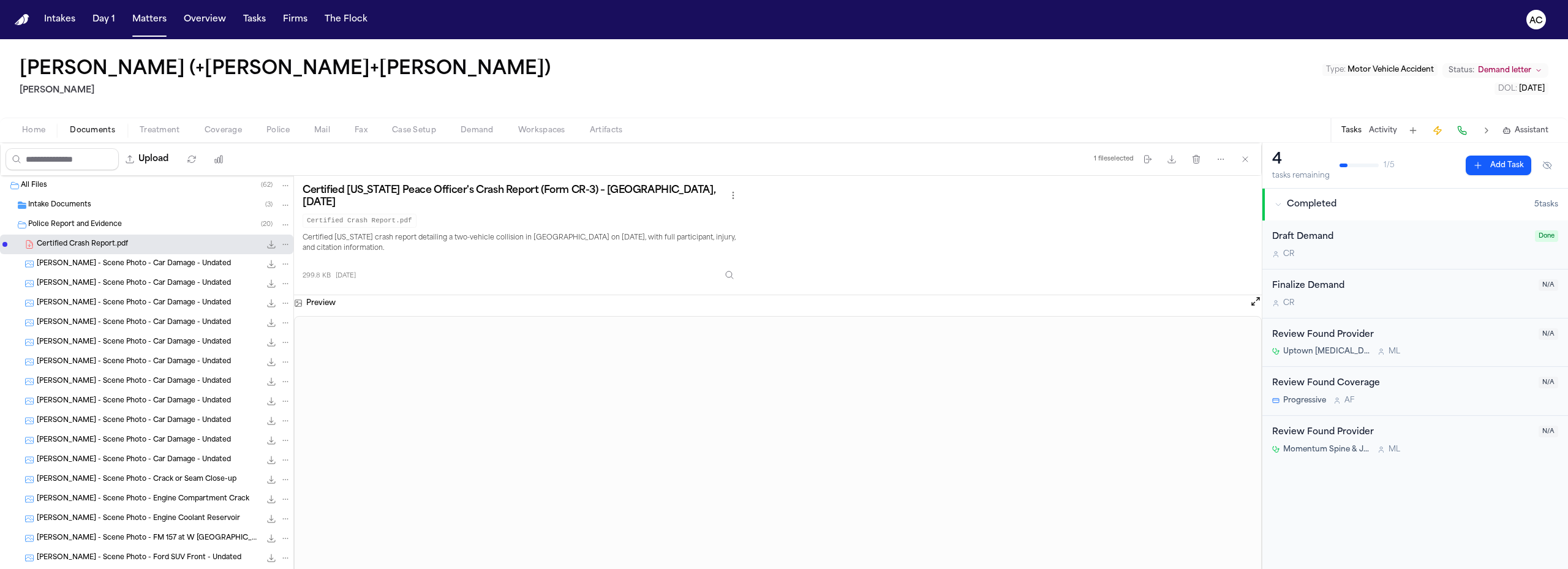
click at [180, 262] on span "J. Jaramillo - Scene Photo - Car Damage - Undated" at bounding box center [133, 264] width 194 height 10
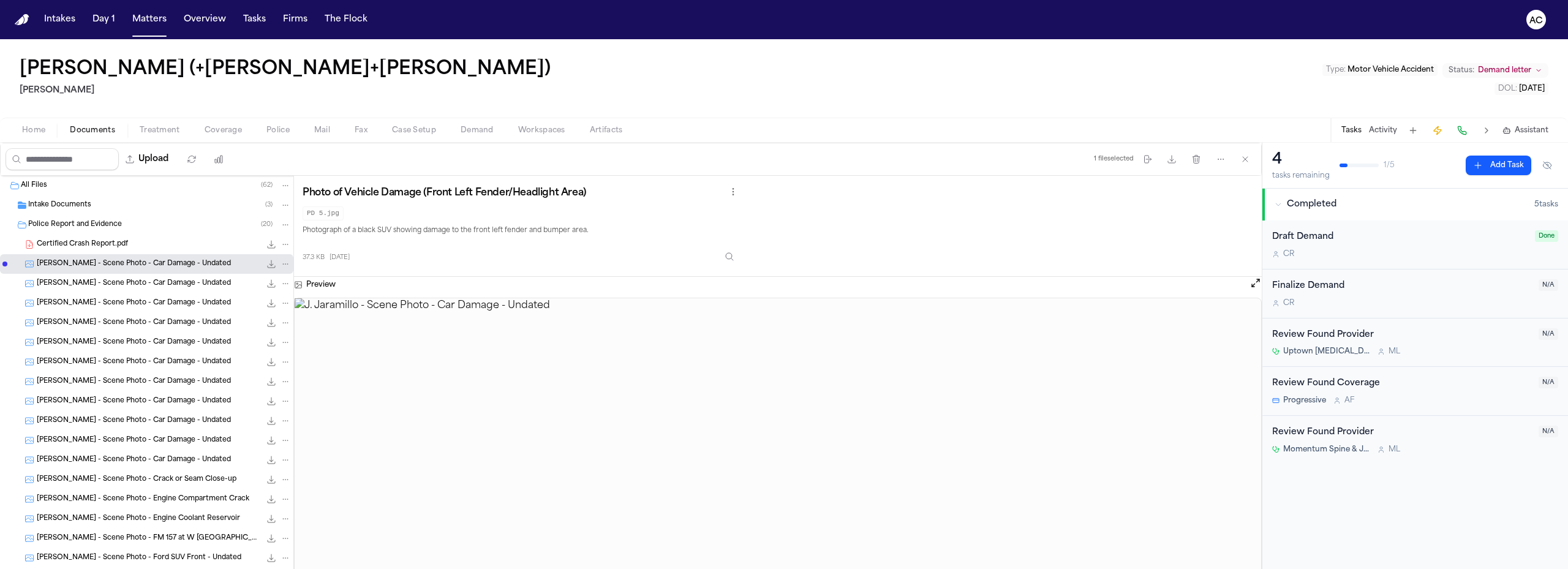
click at [283, 264] on icon "File: J. Jaramillo - Scene Photo - Car Damage - Undated" at bounding box center [286, 264] width 6 height 2
click at [161, 266] on div "J. Jaramillo - Scene Photo - Car Damage - Undated 37.3 KB • JPG" at bounding box center [163, 263] width 254 height 12
click at [1066, 365] on img at bounding box center [778, 450] width 967 height 303
click at [1172, 160] on icon "button" at bounding box center [1172, 159] width 10 height 10
click at [186, 279] on span "J. Jaramillo - Scene Photo - Car Damage - Undated" at bounding box center [133, 283] width 194 height 10
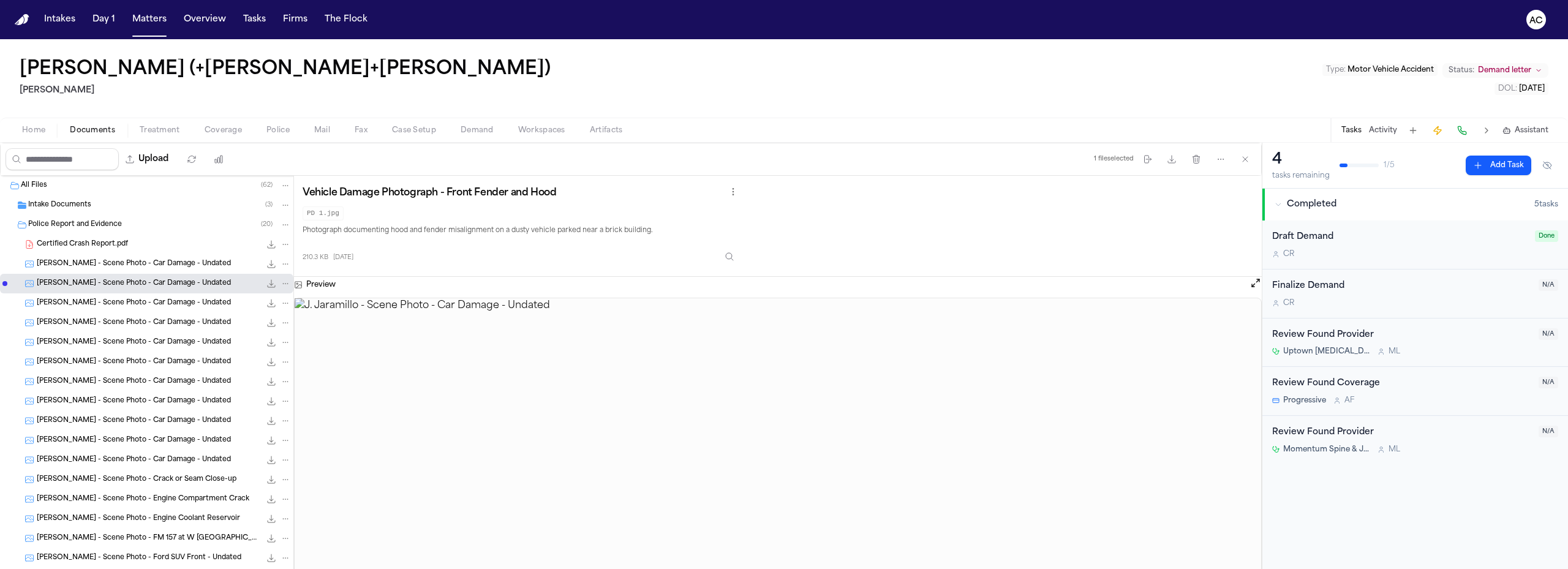
click at [266, 283] on icon "File: J. Jaramillo - Scene Photo - Car Damage - Undated" at bounding box center [271, 283] width 10 height 10
click at [174, 298] on span "J. Jaramillo - Scene Photo - Car Damage - Undated" at bounding box center [133, 303] width 194 height 10
click at [266, 302] on icon "File: J. Jaramillo - Scene Photo - Car Damage - Undated" at bounding box center [271, 303] width 10 height 10
click at [266, 323] on icon "File: J. Jaramillo - Scene Photo - Car Damage - Undated" at bounding box center [271, 322] width 10 height 10
drag, startPoint x: 191, startPoint y: 322, endPoint x: 242, endPoint y: 326, distance: 51.2
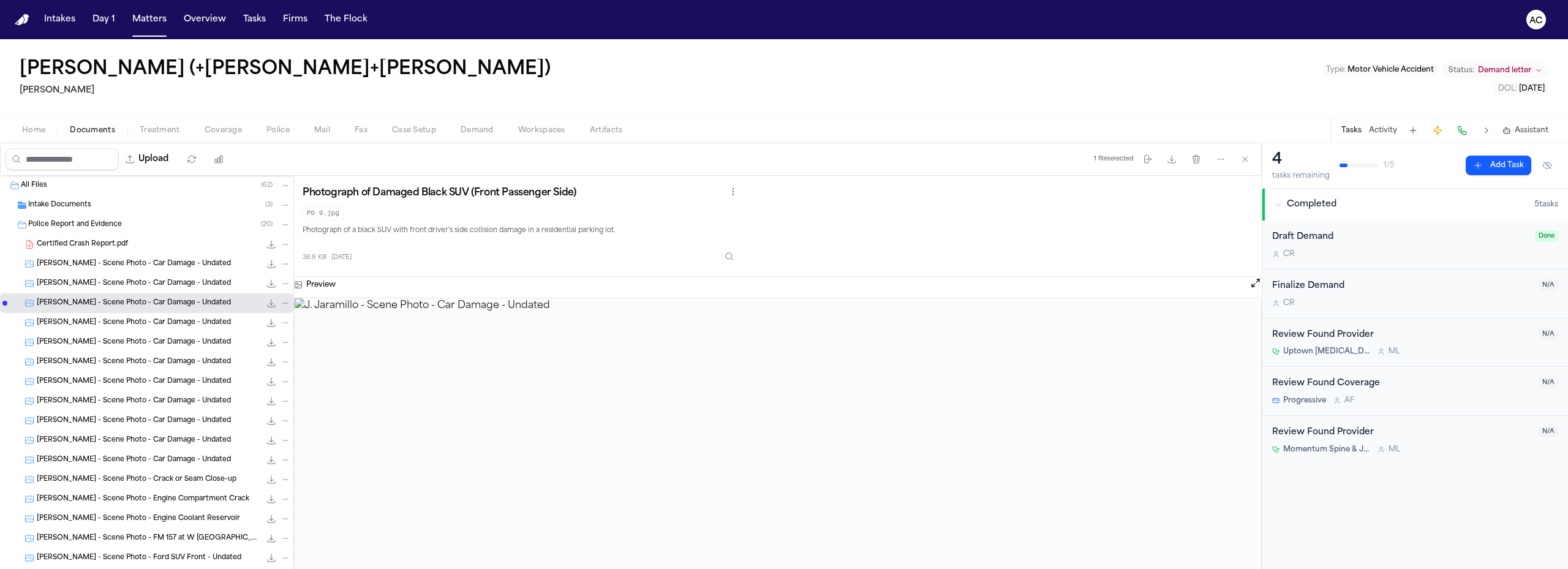
click at [192, 322] on span "J. Jaramillo - Scene Photo - Car Damage - Undated" at bounding box center [133, 322] width 194 height 10
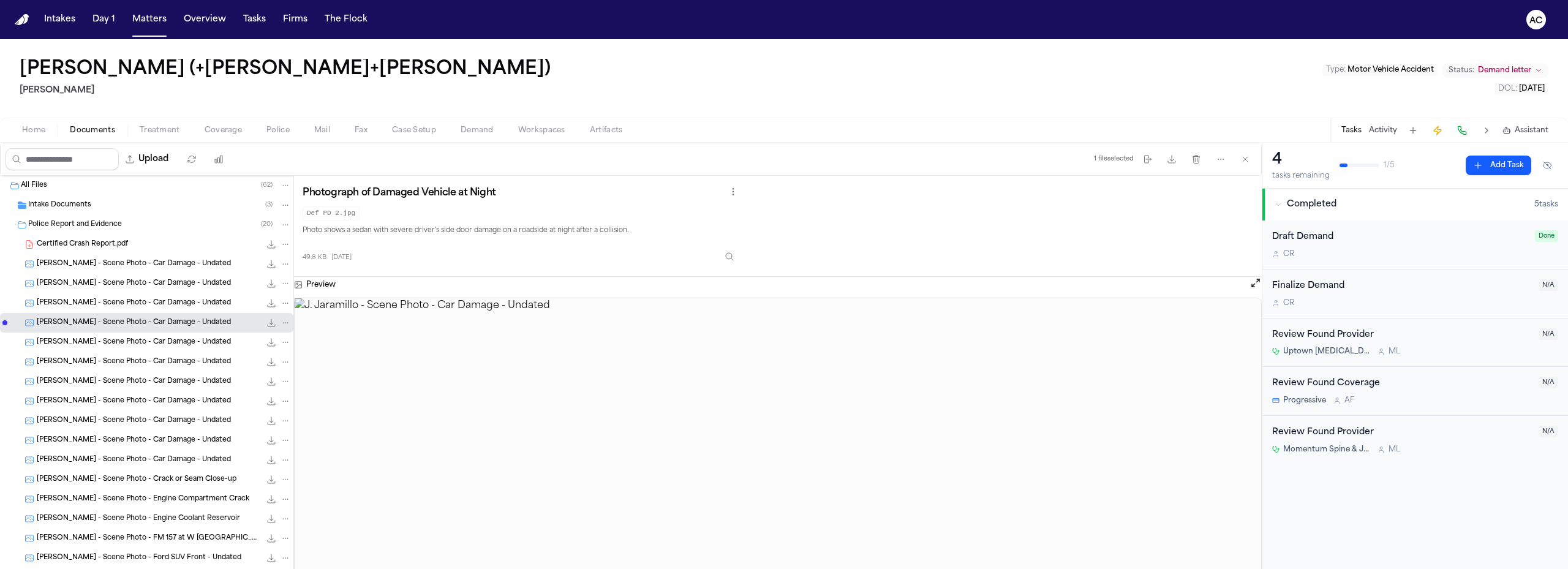
click at [266, 322] on icon "File: J. Jaramillo - Scene Photo - Car Damage - Undated" at bounding box center [271, 322] width 10 height 10
click at [149, 344] on span "J. Jaramillo - Scene Photo - Car Damage - Undated" at bounding box center [133, 342] width 194 height 10
click at [266, 344] on icon "File: J. Jaramillo - Scene Photo - Car Damage - Undated" at bounding box center [271, 342] width 10 height 10
click at [175, 360] on span "J. Jaramillo - Scene Photo - Car Damage - Undated" at bounding box center [133, 362] width 194 height 10
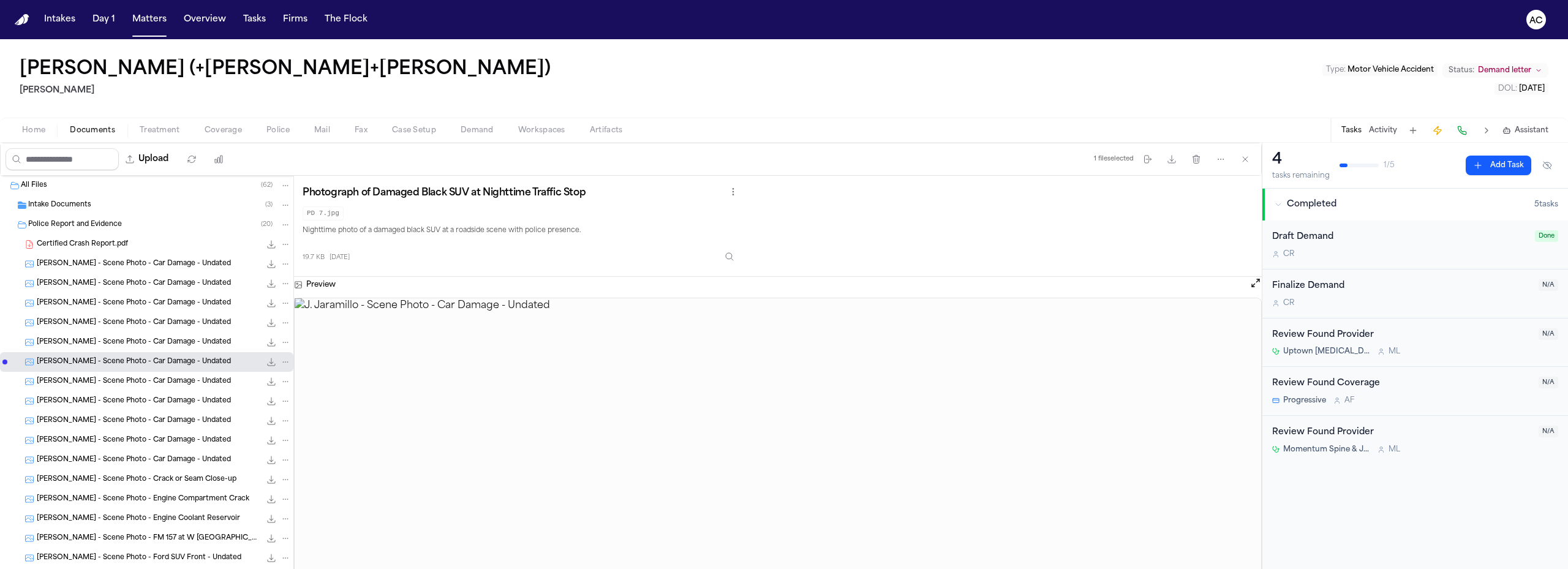
click at [268, 362] on icon "File: J. Jaramillo - Scene Photo - Car Damage - Undated" at bounding box center [272, 362] width 8 height 8
click at [182, 377] on span "J. Jaramillo - Scene Photo - Car Damage - Undated" at bounding box center [133, 381] width 194 height 10
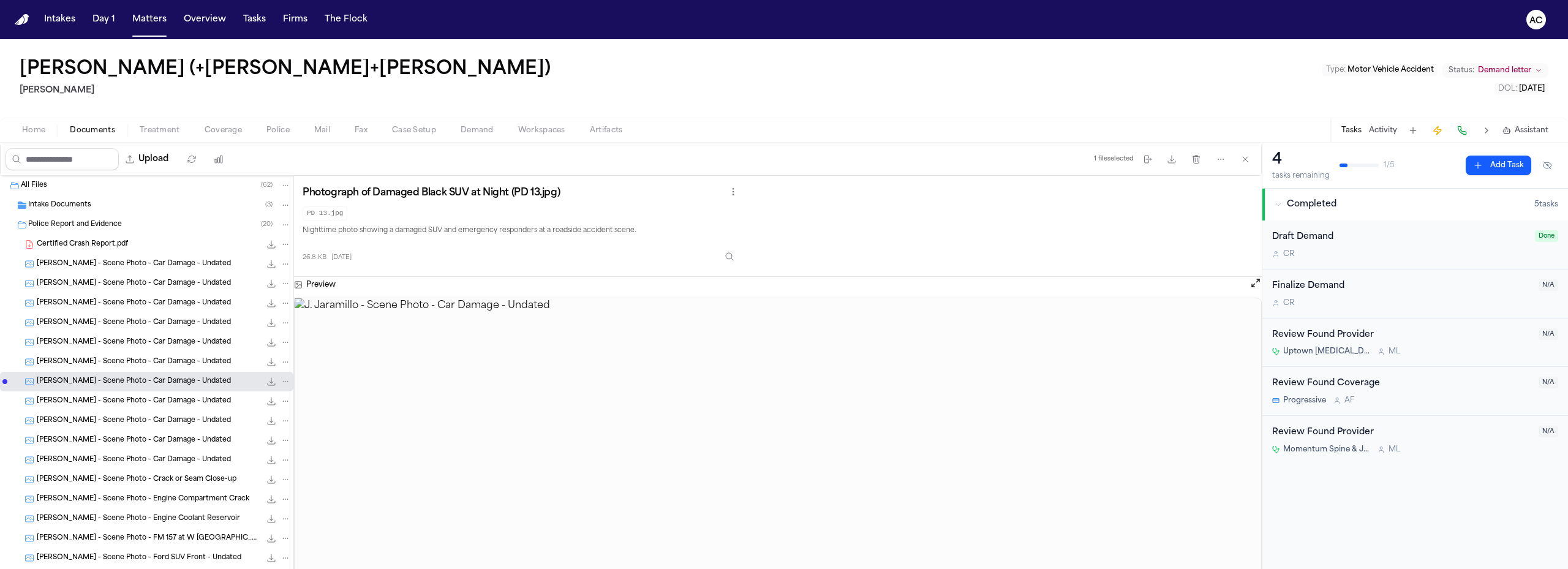
click at [268, 381] on icon "File: J. Jaramillo - Scene Photo - Car Damage - Undated" at bounding box center [272, 382] width 8 height 8
click at [197, 397] on span "J. Jaramillo - Scene Photo - Car Damage - Undated" at bounding box center [133, 401] width 194 height 10
drag, startPoint x: 161, startPoint y: 418, endPoint x: 175, endPoint y: 417, distance: 14.0
click at [162, 418] on span "J. Jaramillo - Scene Photo - Car Damage - Undated" at bounding box center [133, 421] width 194 height 10
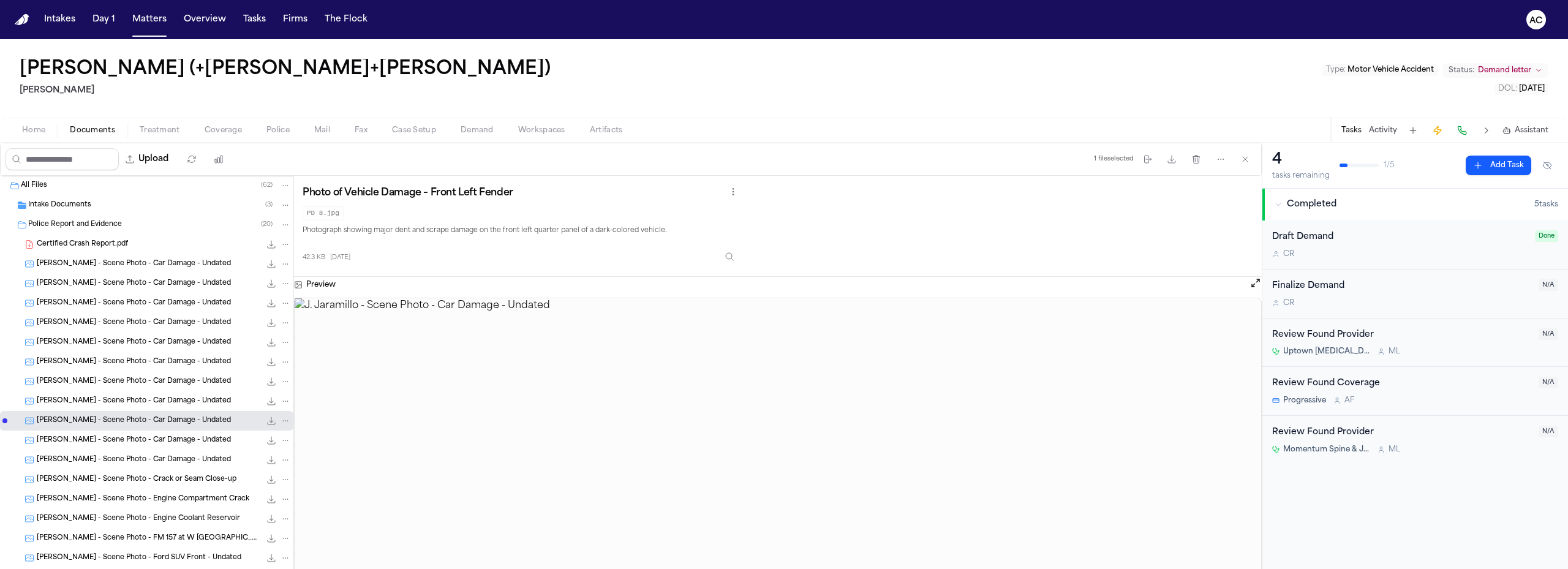
click at [157, 438] on span "J. Jaramillo - Scene Photo - Car Damage - Undated" at bounding box center [133, 441] width 194 height 10
click at [188, 458] on span "J. Jaramillo - Scene Photo - Car Damage - Undated" at bounding box center [133, 460] width 194 height 10
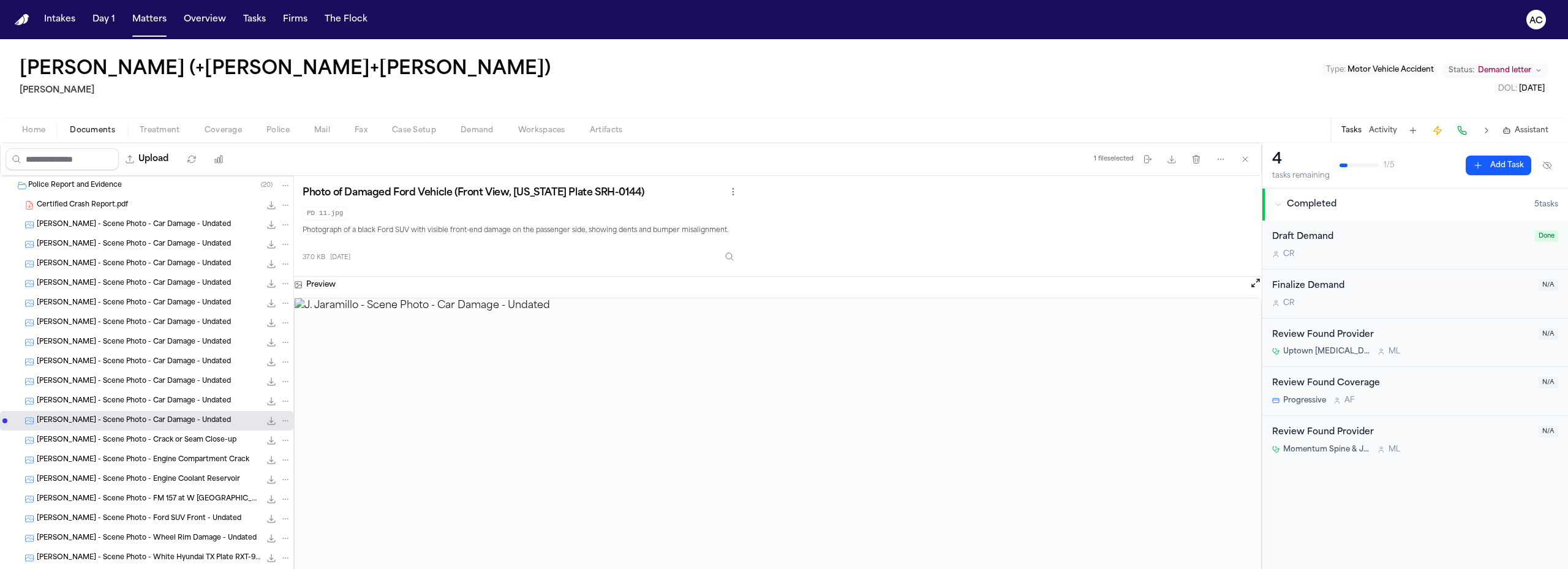
scroll to position [61, 0]
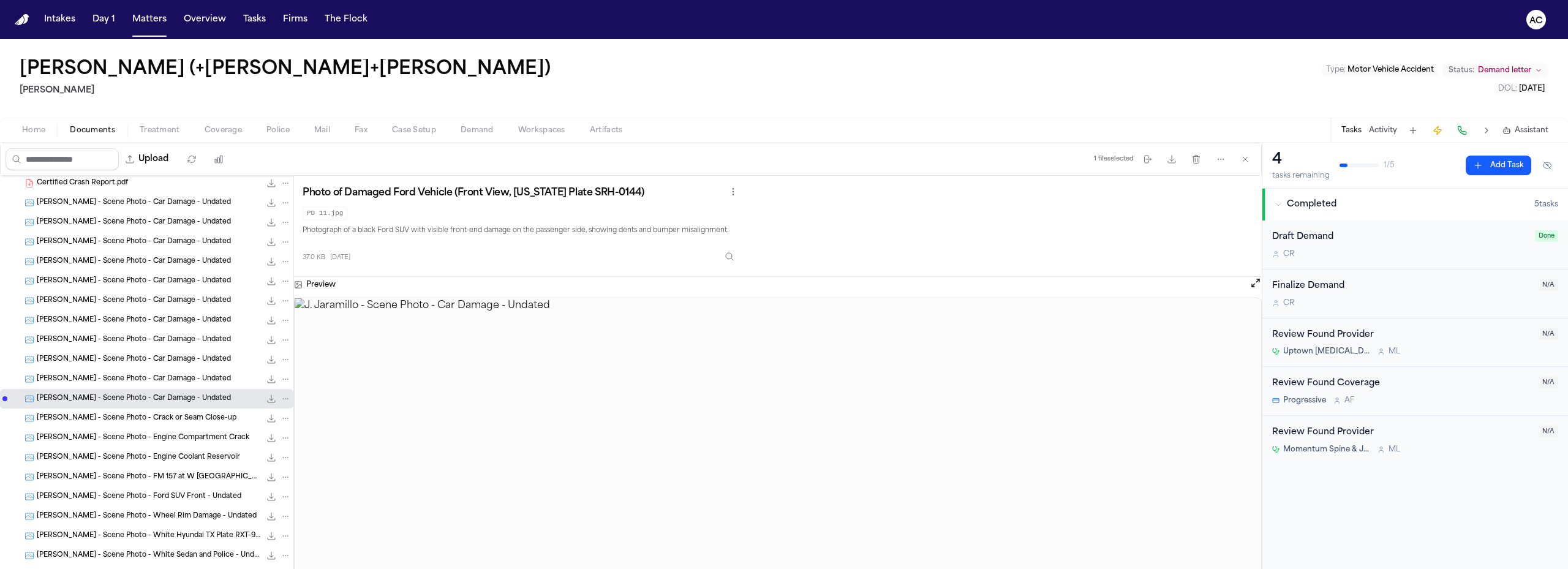
click at [140, 423] on span "J. Jaramillo - Scene Photo - Crack or Seam Close-up" at bounding box center [136, 418] width 199 height 10
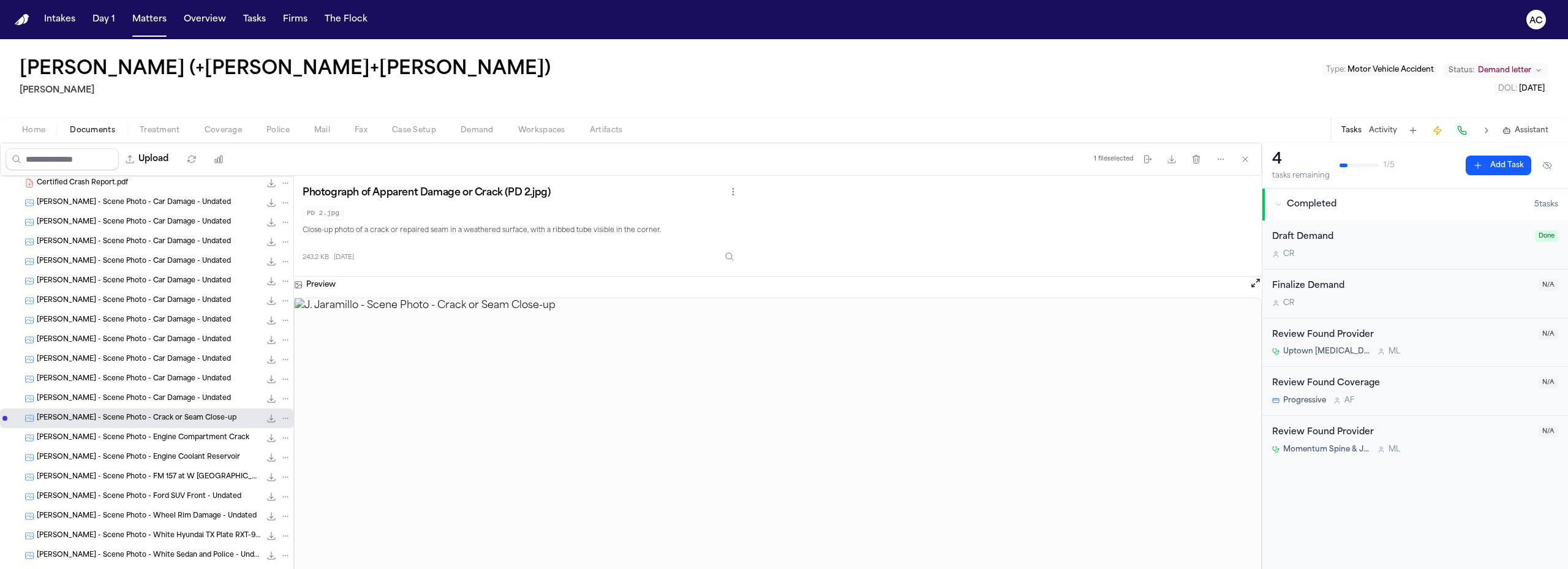
click at [170, 440] on span "J. Jaramillo - Scene Photo - Engine Compartment Crack" at bounding box center [143, 438] width 212 height 10
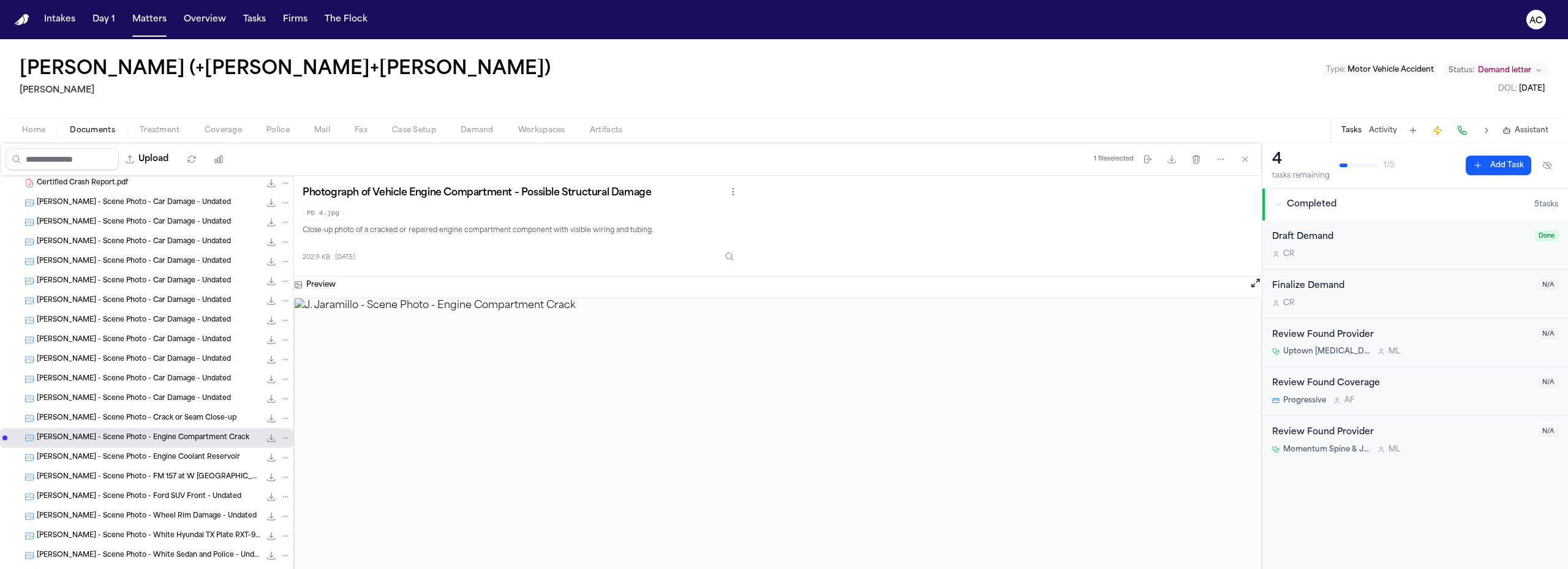
click at [175, 458] on span "J. Jaramillo - Scene Photo - Engine Coolant Reservoir" at bounding box center [138, 457] width 203 height 10
click at [148, 478] on span "J. Jaramillo - Scene Photo - FM 157 at W Ash Ln - 6.2024" at bounding box center [148, 477] width 223 height 10
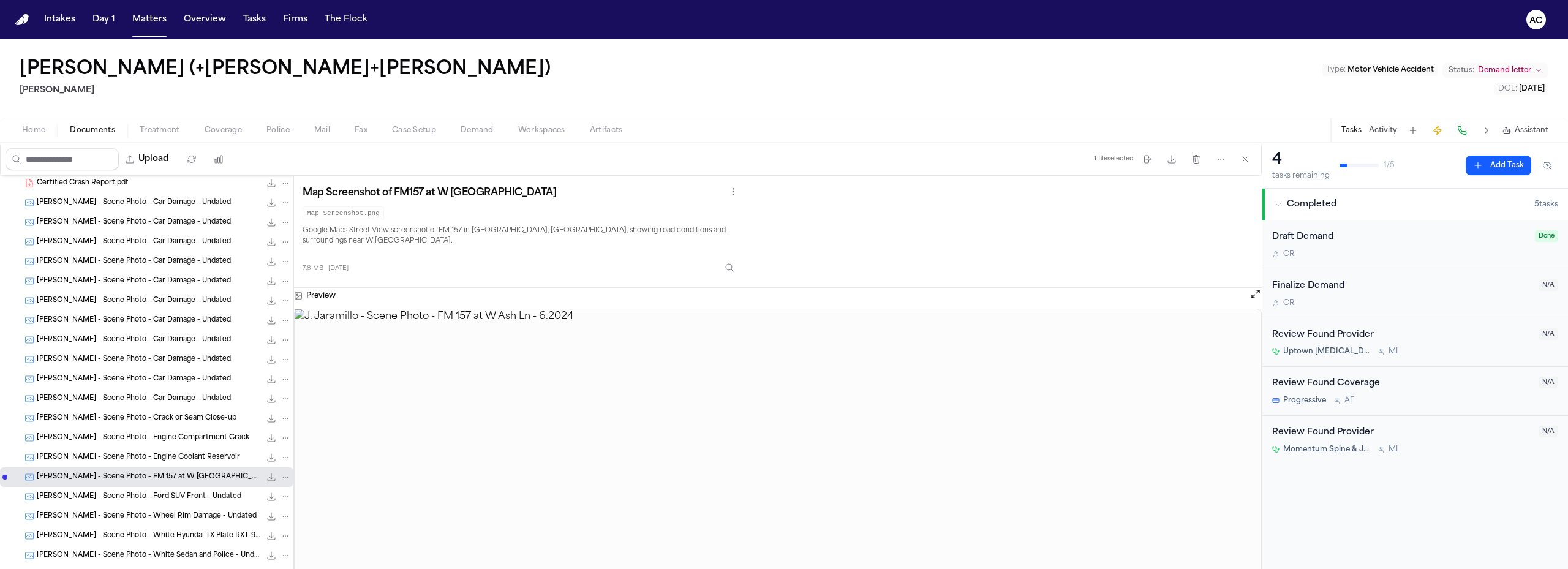
drag, startPoint x: 808, startPoint y: 441, endPoint x: 154, endPoint y: 496, distance: 656.3
click at [154, 496] on span "J. Jaramillo - Scene Photo - Ford SUV Front - Undated" at bounding box center [139, 497] width 204 height 10
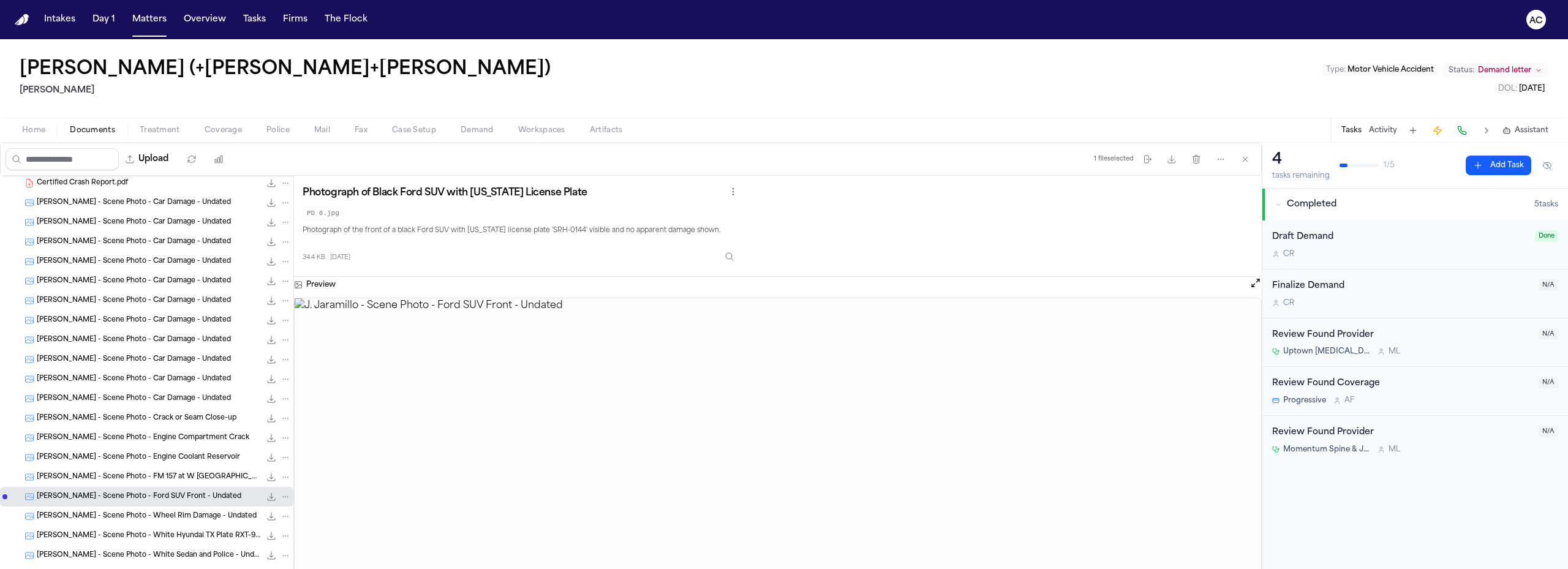
click at [173, 515] on span "J. Jaramillo - Scene Photo - Wheel Rim Damage - Undated" at bounding box center [147, 516] width 220 height 10
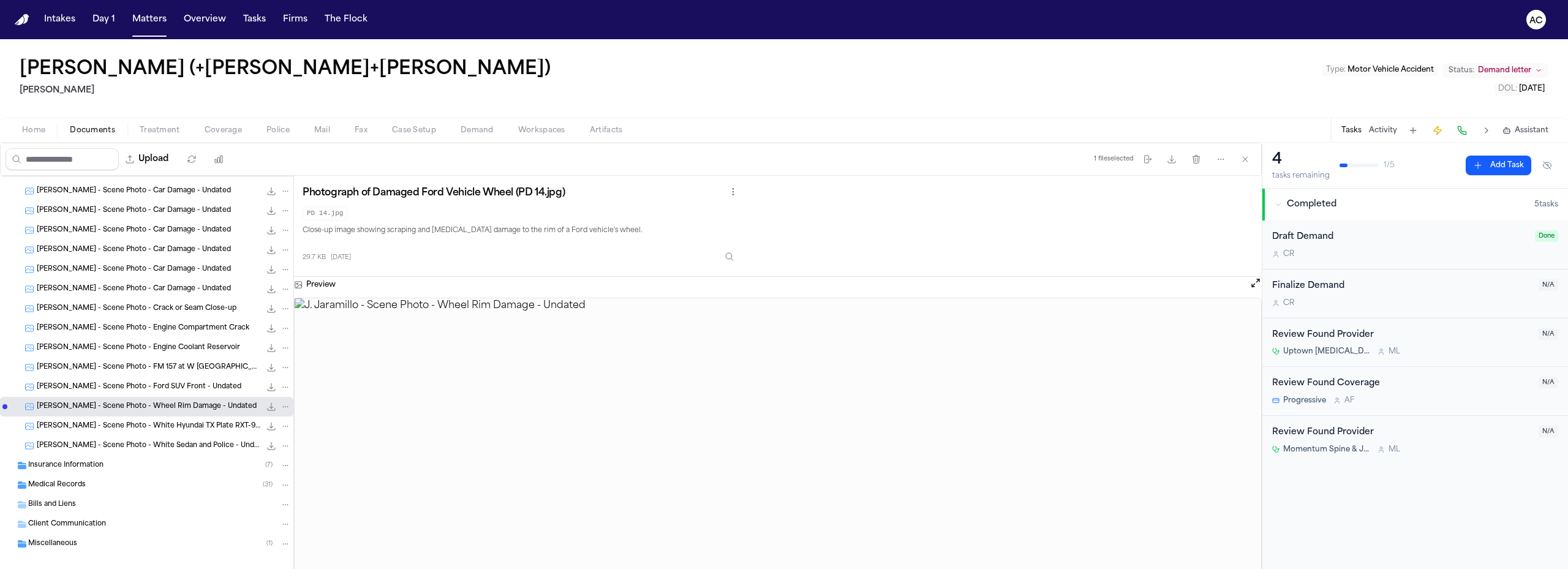
scroll to position [184, 0]
click at [161, 416] on span "J. Jaramillo - Scene Photo - White Hyundai TX Plate RXT-9815 - Undated" at bounding box center [148, 413] width 223 height 10
click at [207, 426] on div "J. Jaramillo - Scene Photo - White Sedan and Police - Undated 49.4 KB • JPG" at bounding box center [147, 433] width 294 height 20
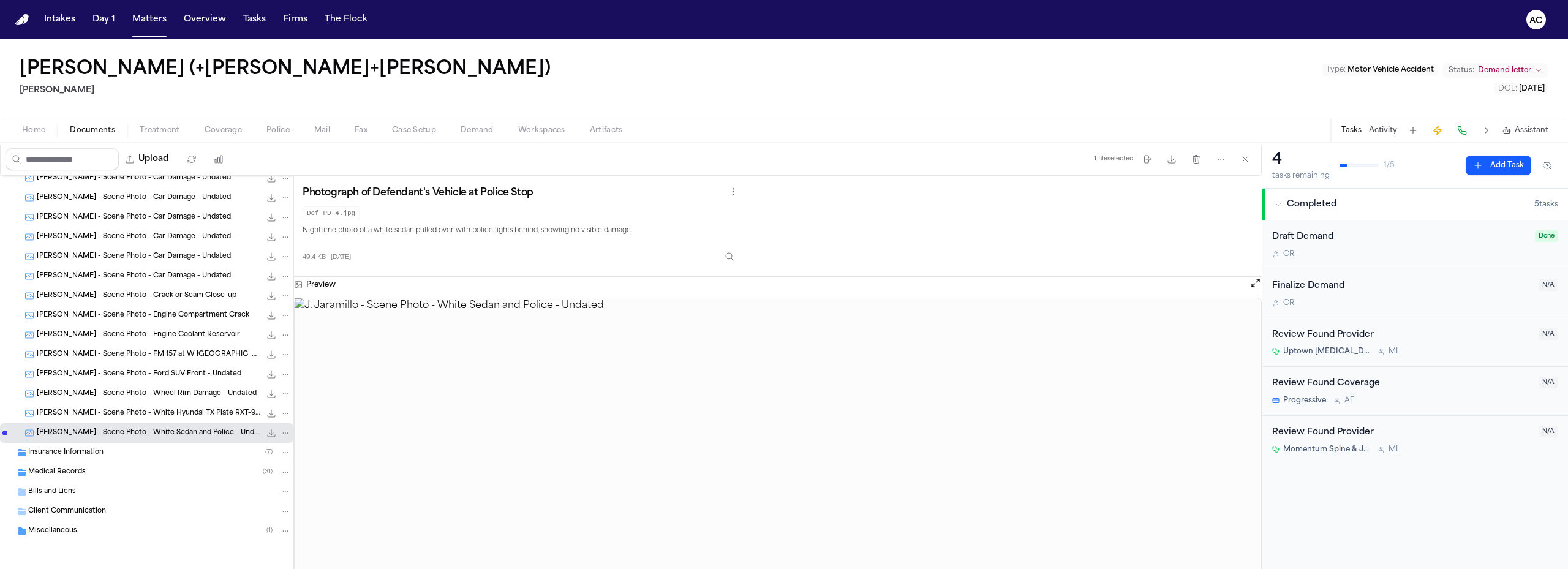
click at [250, 94] on h2 "[PERSON_NAME]" at bounding box center [288, 90] width 536 height 14
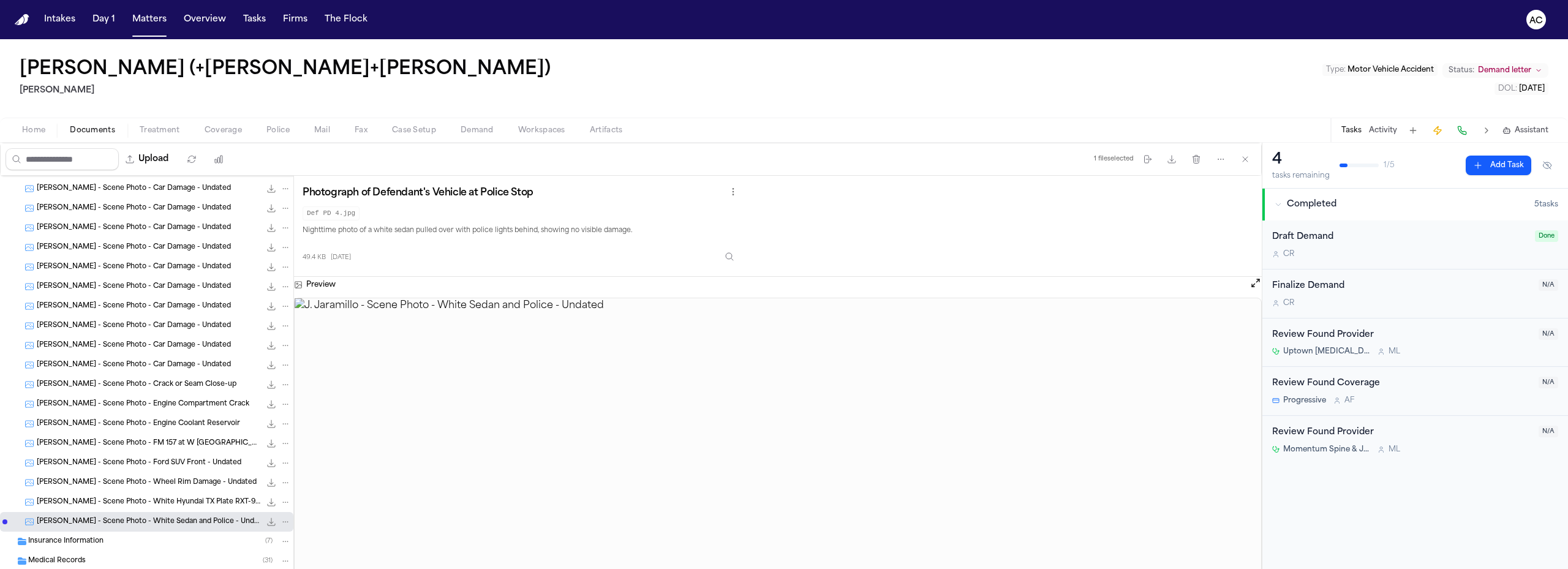
scroll to position [0, 0]
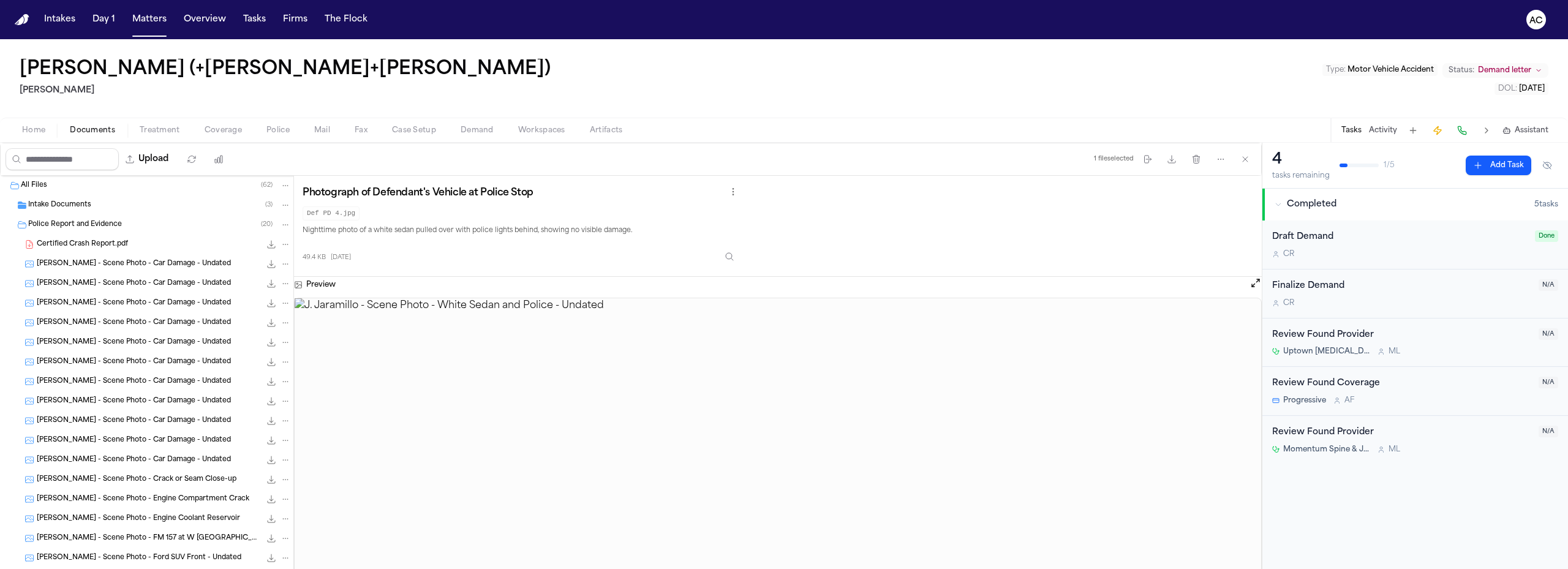
click at [77, 227] on span "Police Report and Evidence" at bounding box center [74, 225] width 93 height 10
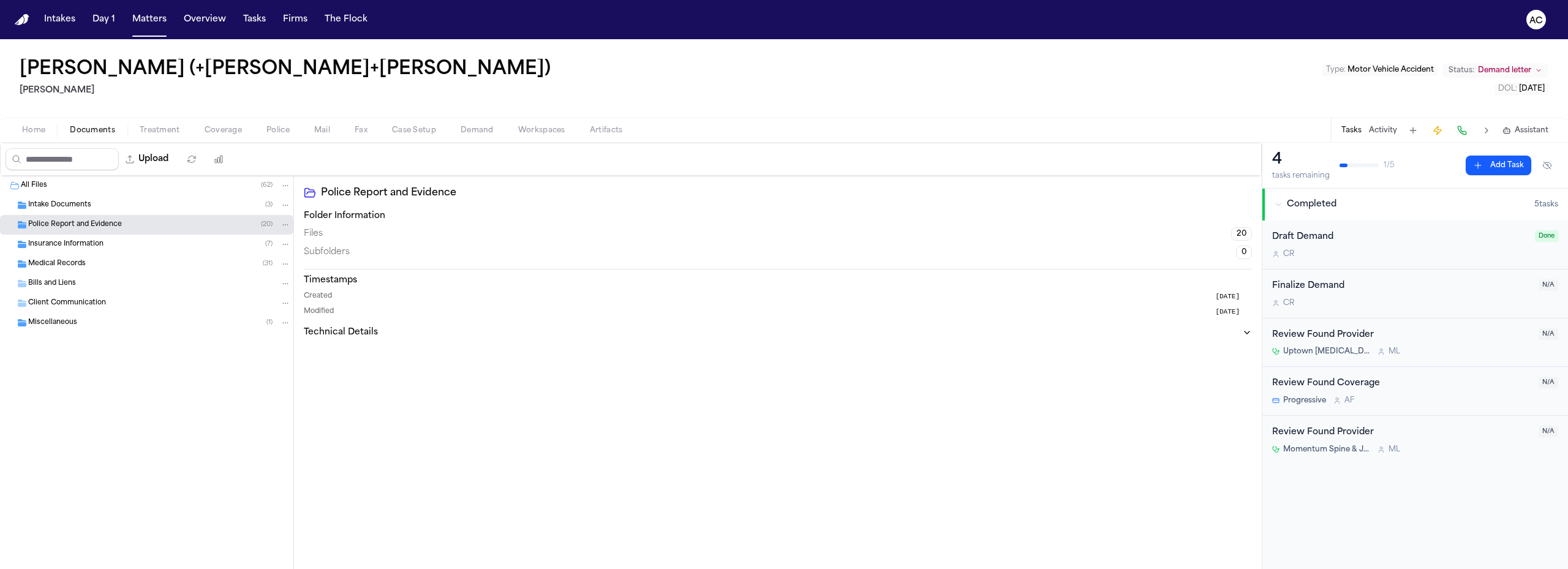
click at [77, 322] on div "Miscellaneous ( 1 )" at bounding box center [159, 323] width 262 height 11
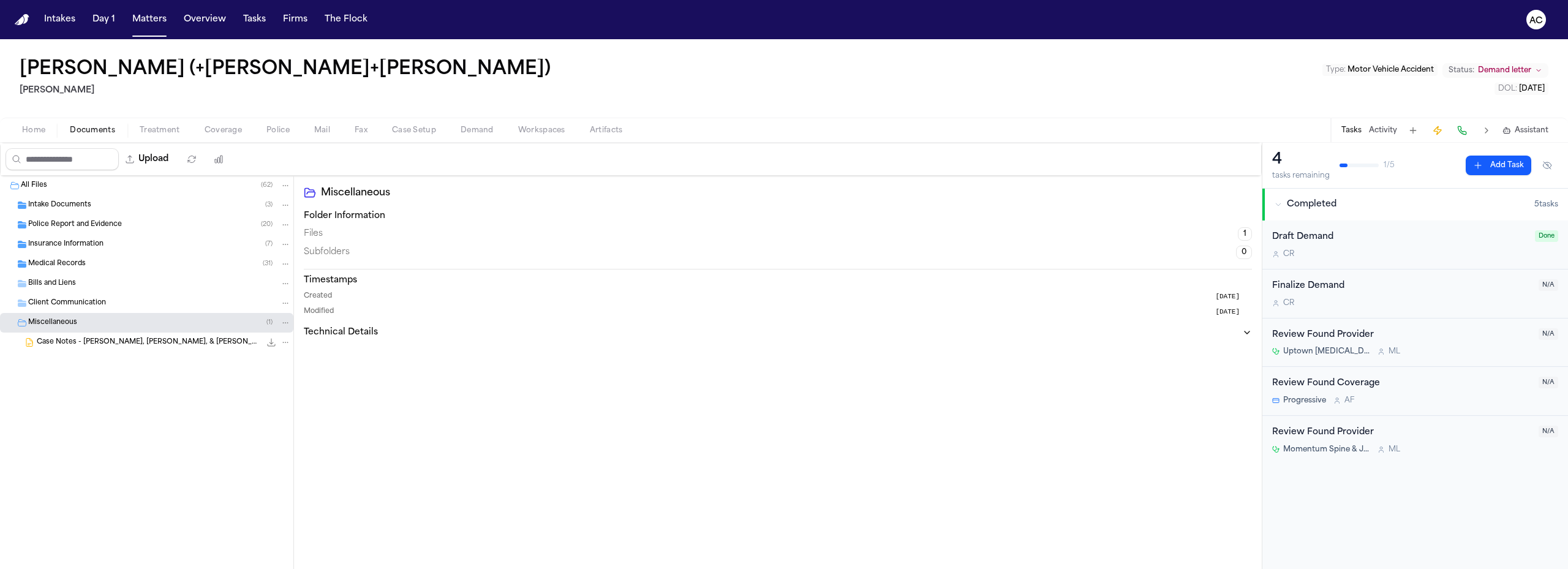
click at [77, 322] on div "Miscellaneous ( 1 )" at bounding box center [159, 323] width 262 height 11
click at [93, 239] on span "Insurance Information" at bounding box center [65, 244] width 75 height 10
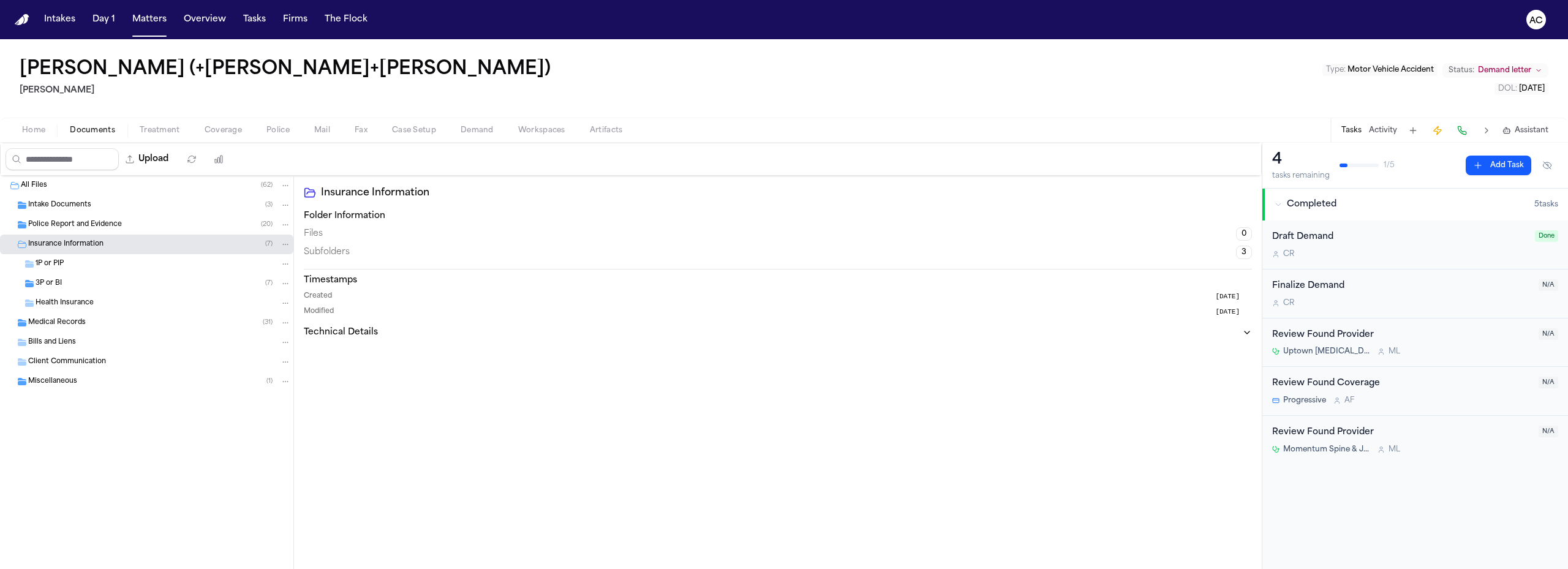
click at [93, 239] on span "Insurance Information" at bounding box center [65, 244] width 75 height 10
click at [92, 268] on div "Medical Records ( 31 )" at bounding box center [159, 264] width 262 height 11
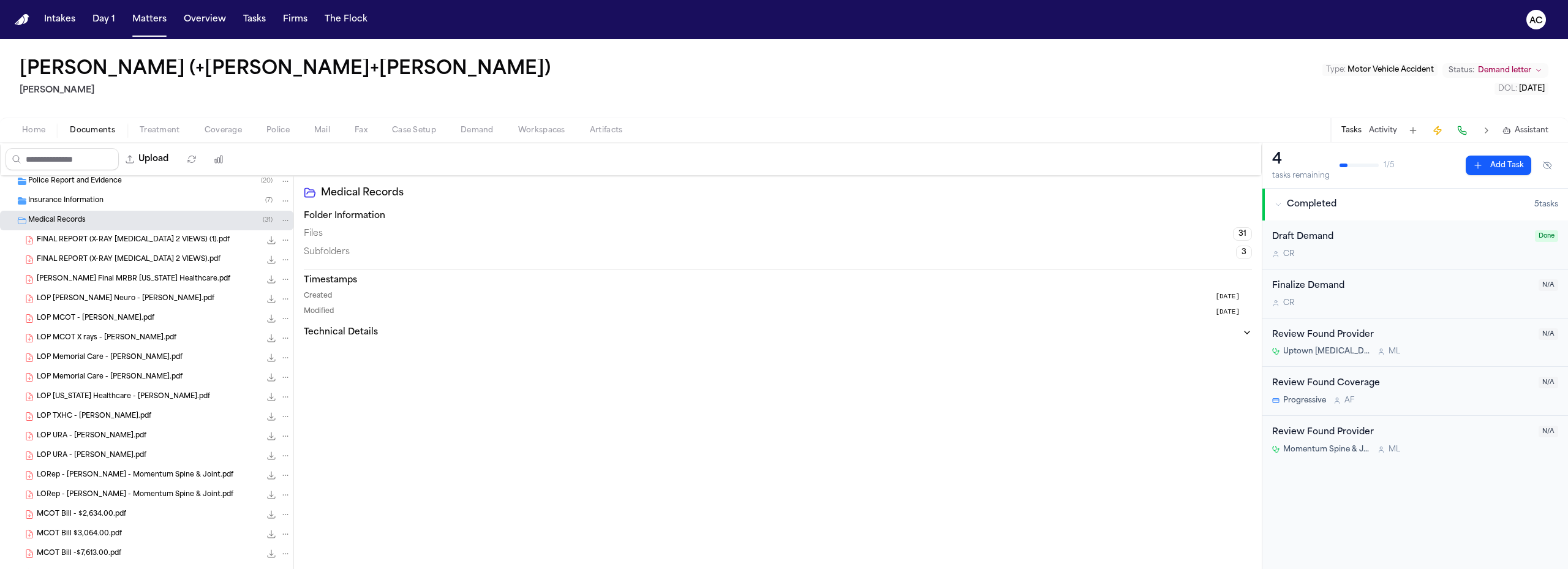
scroll to position [30, 0]
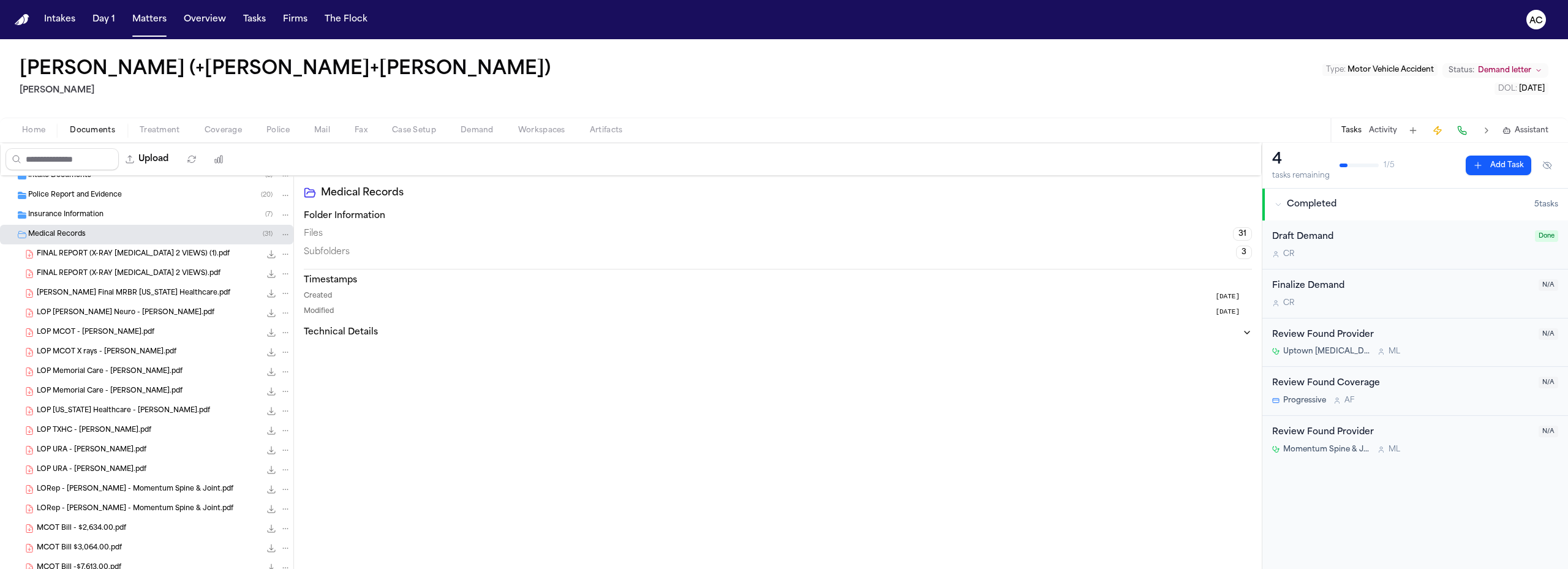
click at [156, 253] on span "FINAL REPORT (X-RAY CHEST X-RAY 2 VIEWS) (1).pdf" at bounding box center [133, 254] width 193 height 10
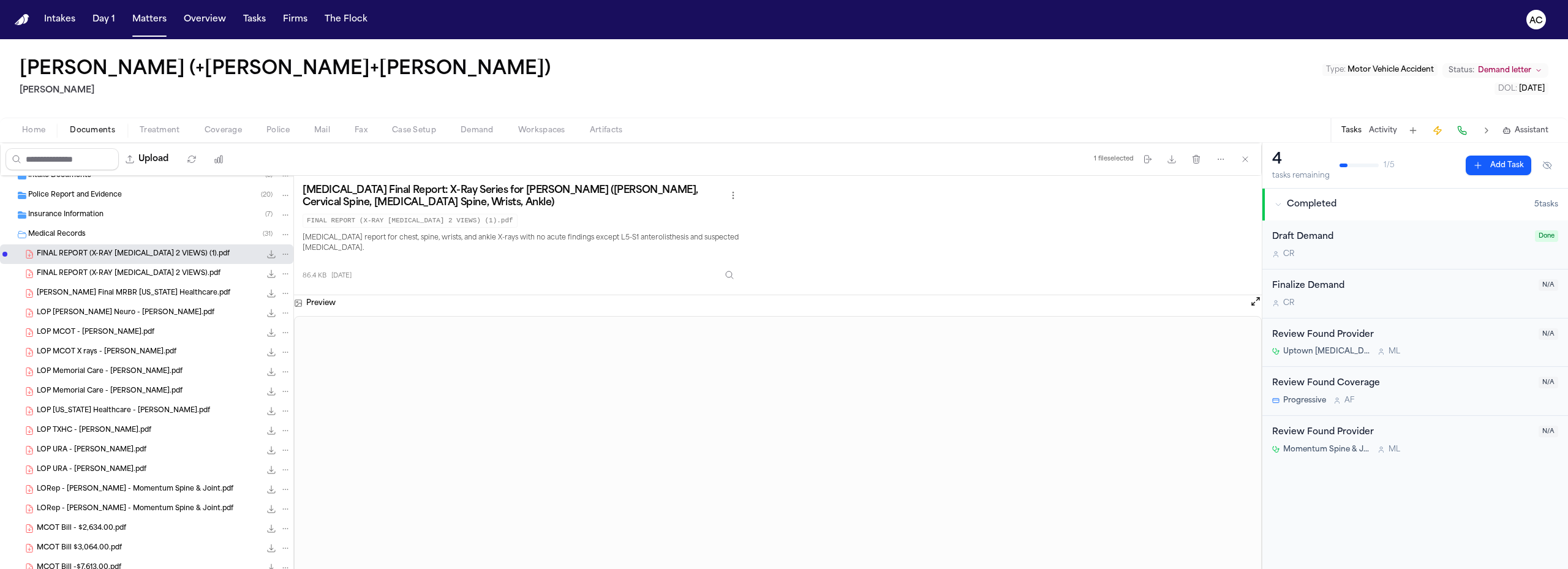
click at [128, 274] on span "FINAL REPORT (X-RAY CHEST X-RAY 2 VIEWS).pdf" at bounding box center [128, 274] width 183 height 10
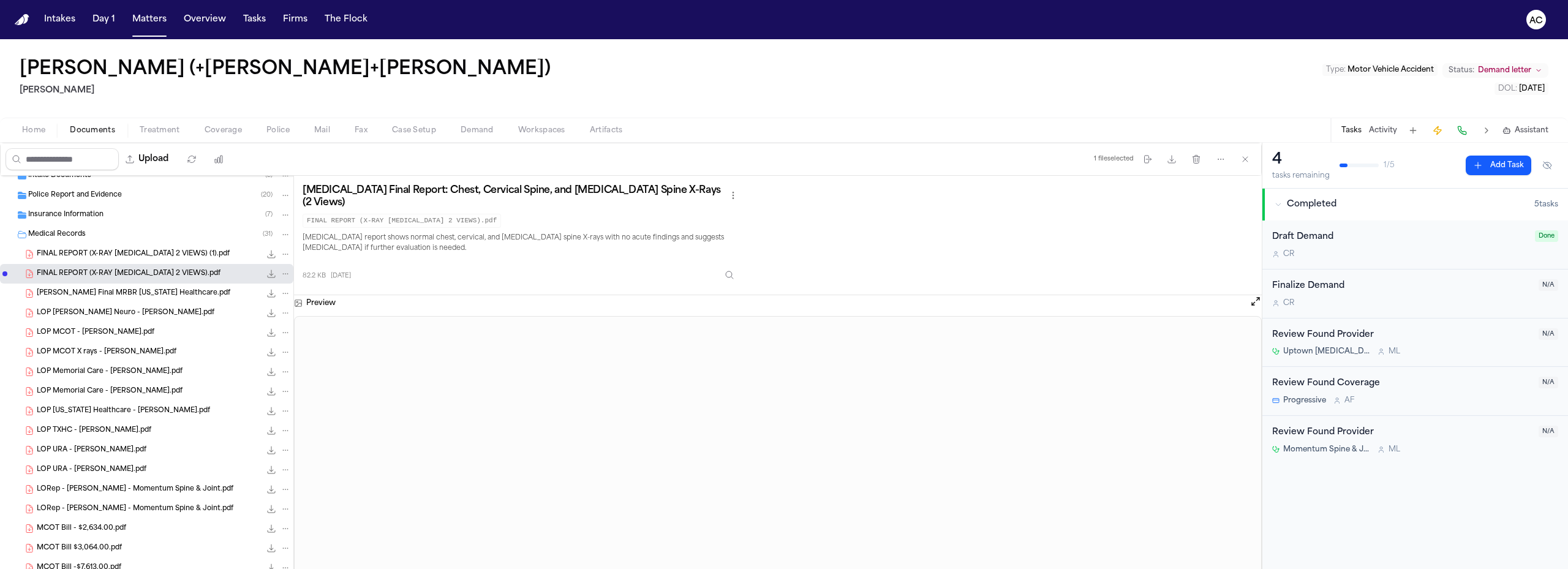
click at [184, 251] on span "FINAL REPORT (X-RAY CHEST X-RAY 2 VIEWS) (1).pdf" at bounding box center [133, 254] width 193 height 10
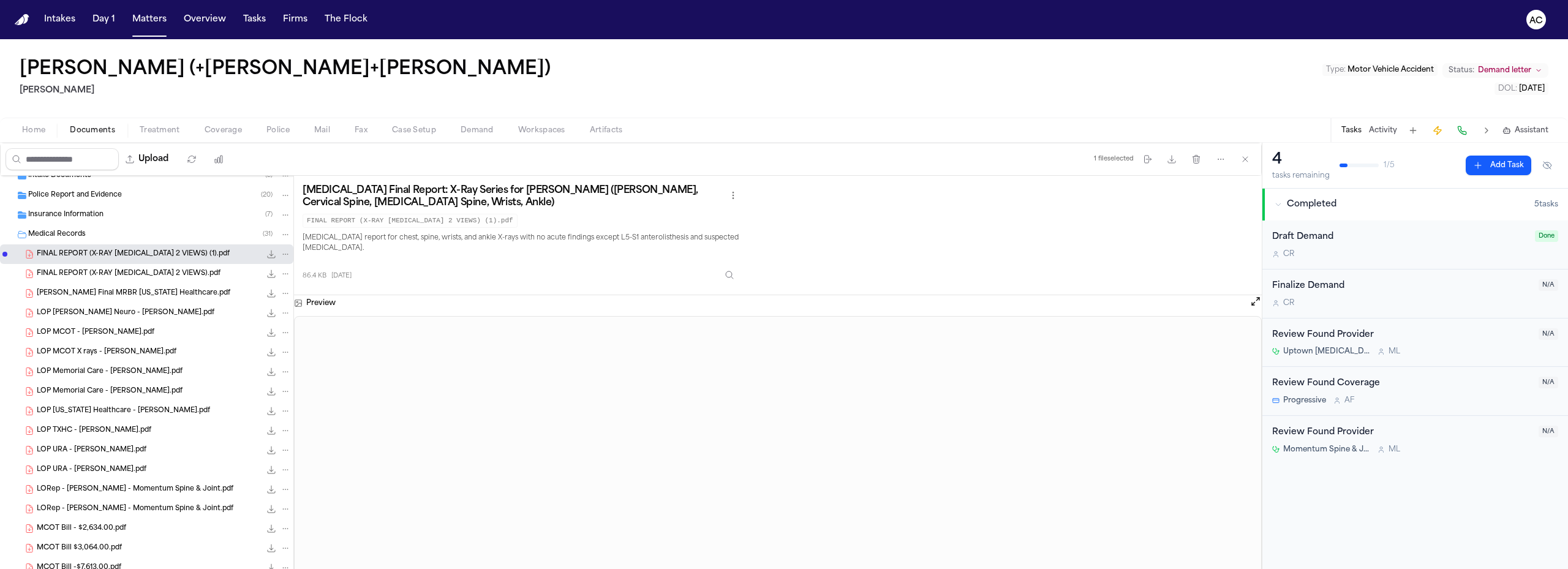
click at [166, 279] on span "FINAL REPORT (X-RAY CHEST X-RAY 2 VIEWS).pdf" at bounding box center [128, 274] width 183 height 10
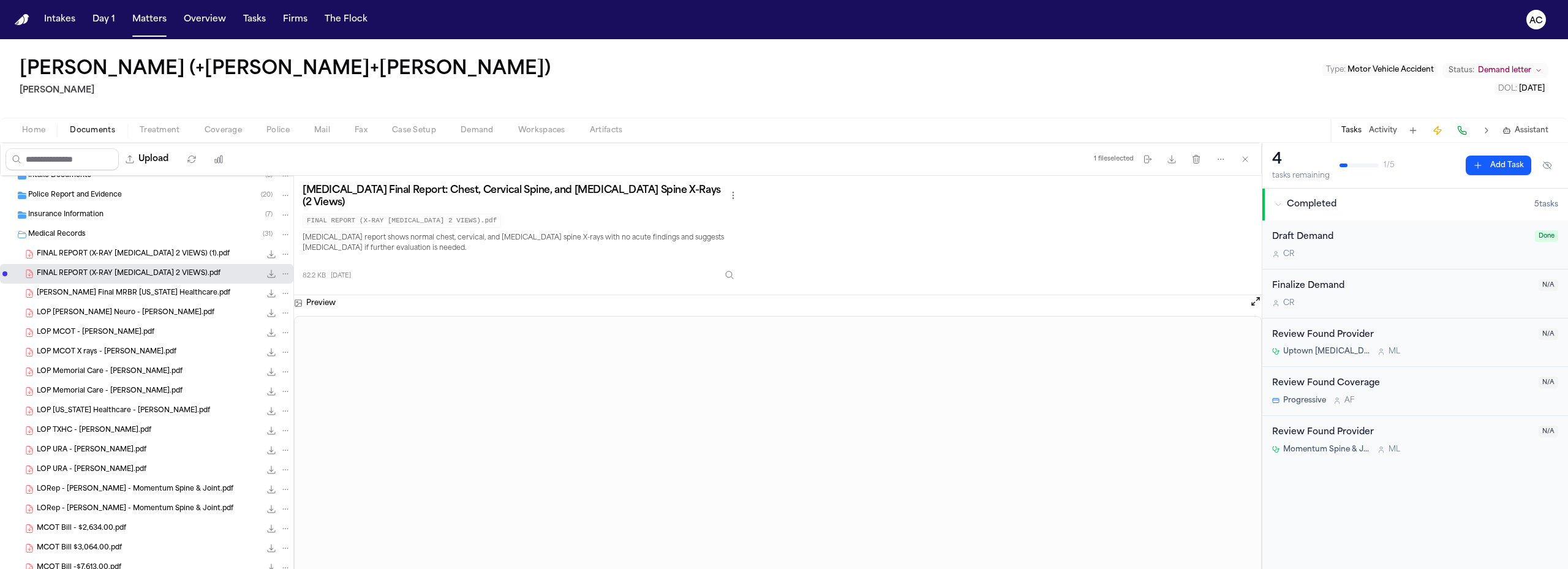
click at [166, 244] on div "FINAL REPORT (X-RAY CHEST X-RAY 2 VIEWS) (1).pdf 86.4 KB • PDF" at bounding box center [147, 254] width 294 height 20
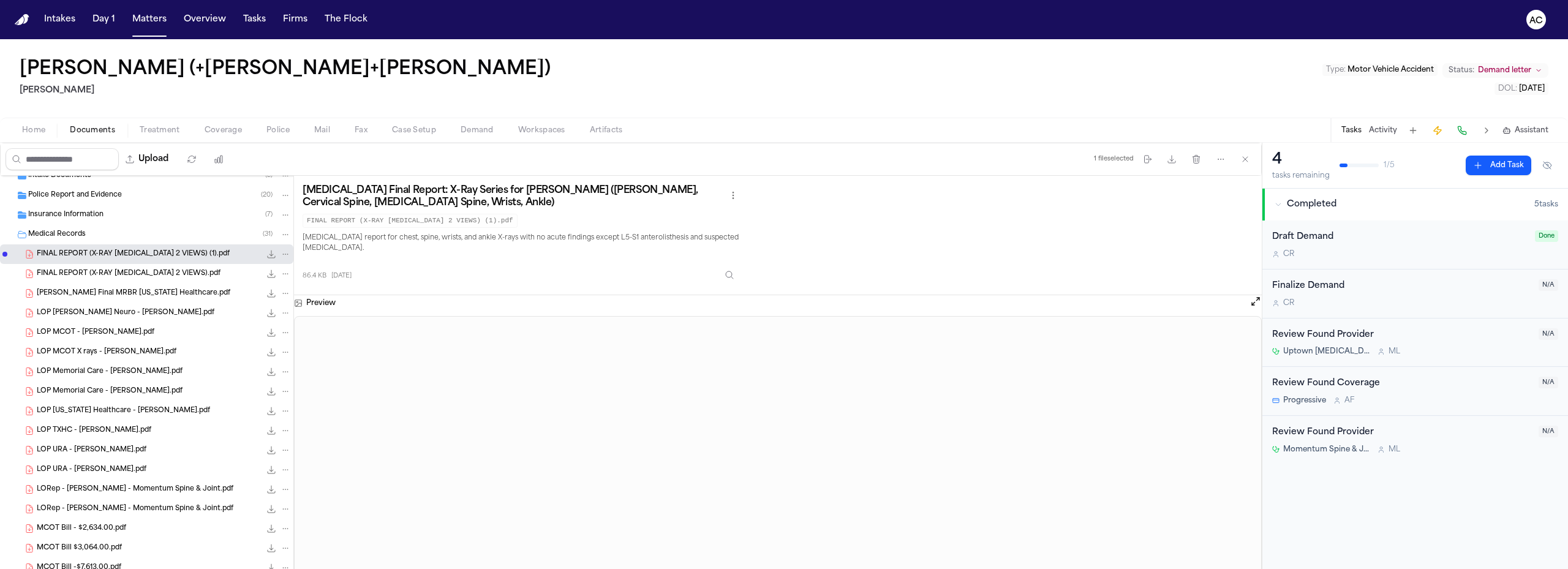
click at [156, 280] on div "FINAL REPORT (X-RAY CHEST X-RAY 2 VIEWS).pdf 82.2 KB • PDF" at bounding box center [147, 274] width 294 height 20
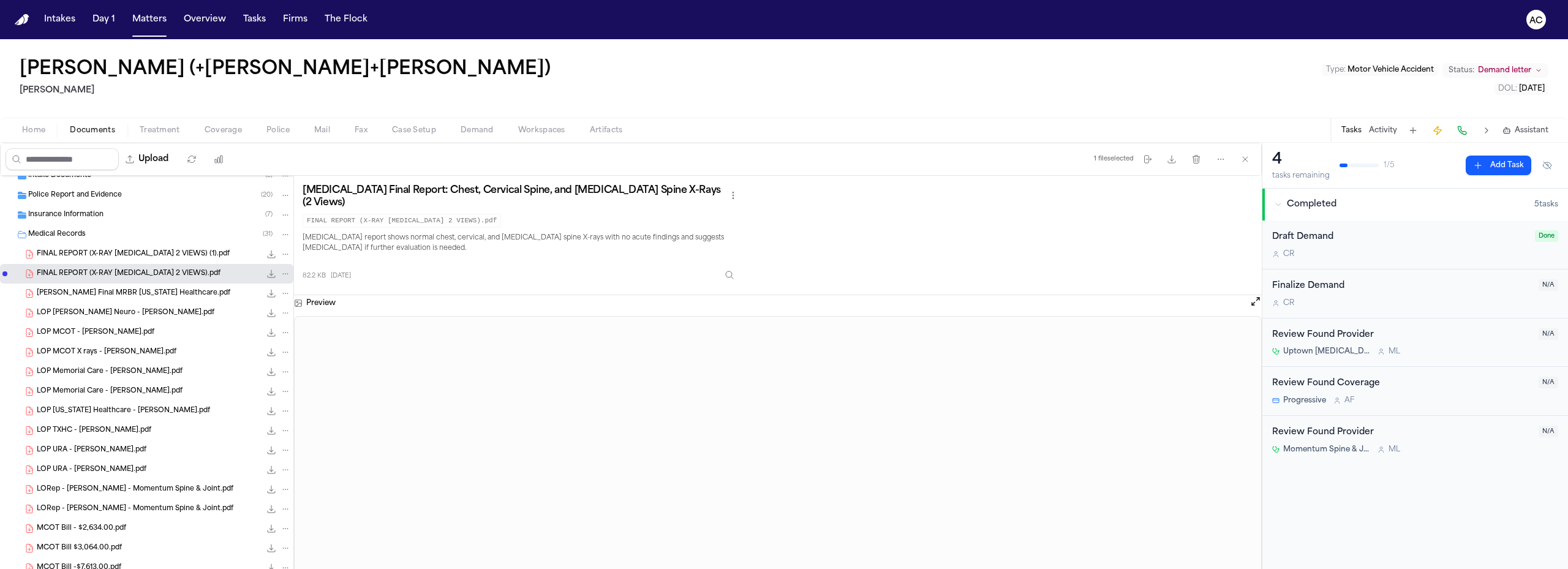
click at [152, 260] on div "FINAL REPORT (X-RAY CHEST X-RAY 2 VIEWS) (1).pdf 86.4 KB • PDF" at bounding box center [147, 254] width 294 height 20
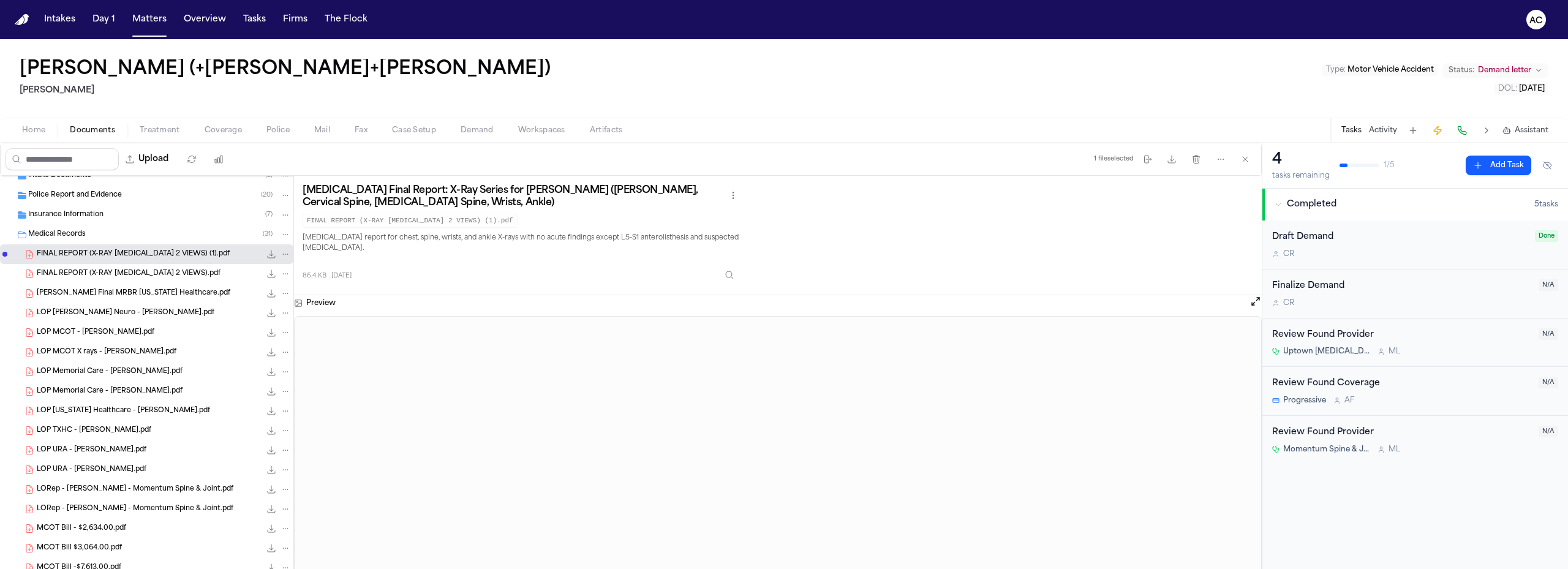
click at [160, 271] on span "FINAL REPORT (X-RAY CHEST X-RAY 2 VIEWS).pdf" at bounding box center [128, 274] width 183 height 10
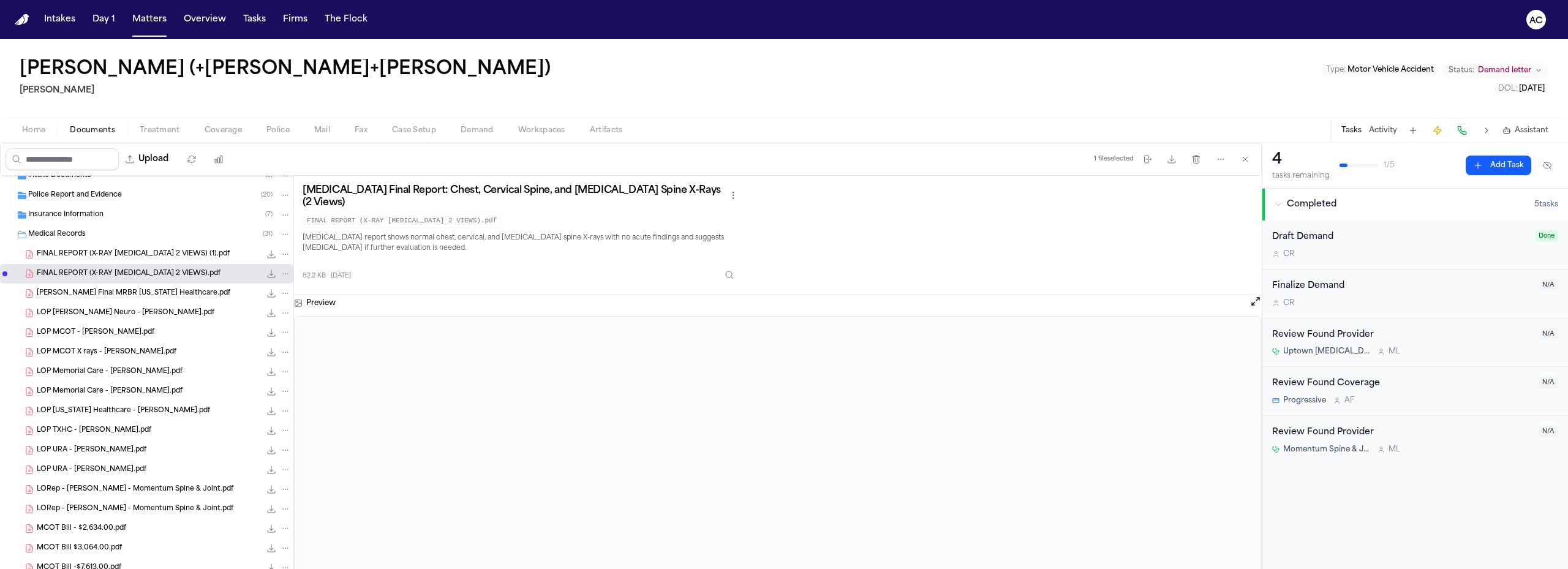
click at [160, 249] on span "FINAL REPORT (X-RAY CHEST X-RAY 2 VIEWS) (1).pdf" at bounding box center [133, 254] width 193 height 10
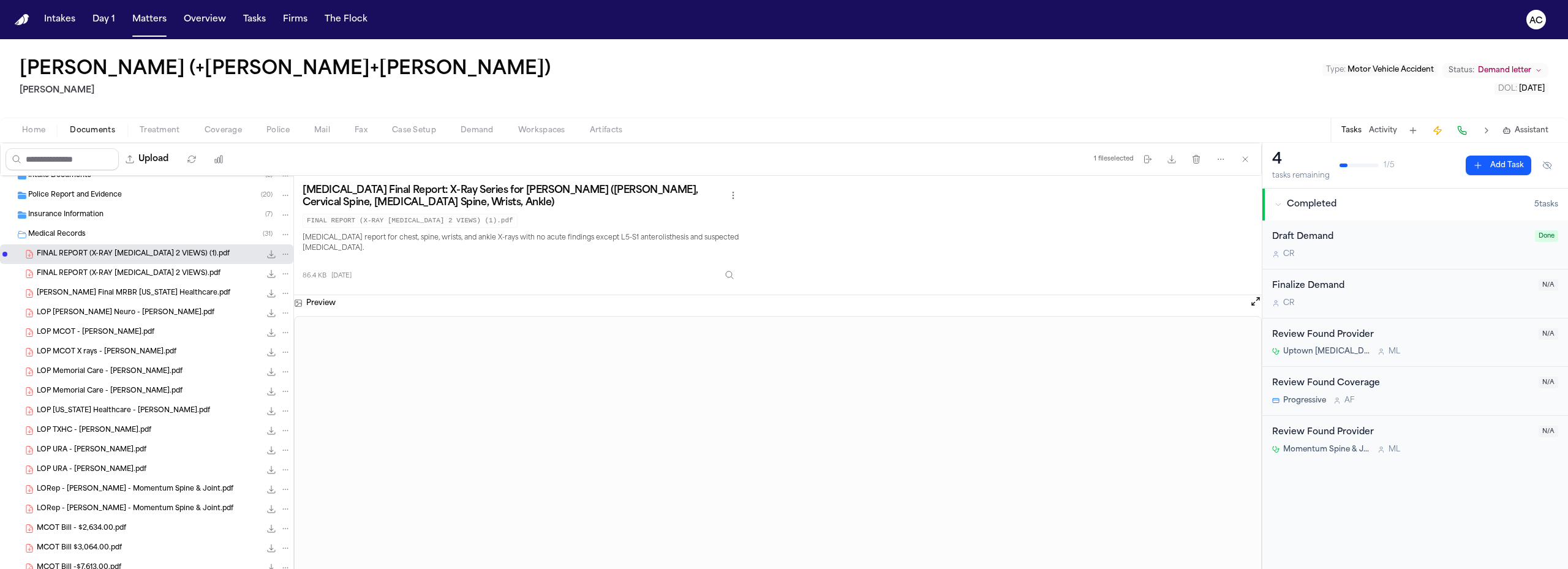
click at [1384, 14] on nav "Intakes Day 1 Matters Overview Tasks Firms The Flock AC" at bounding box center [784, 19] width 1568 height 39
click at [162, 273] on span "FINAL REPORT (X-RAY CHEST X-RAY 2 VIEWS).pdf" at bounding box center [128, 274] width 183 height 10
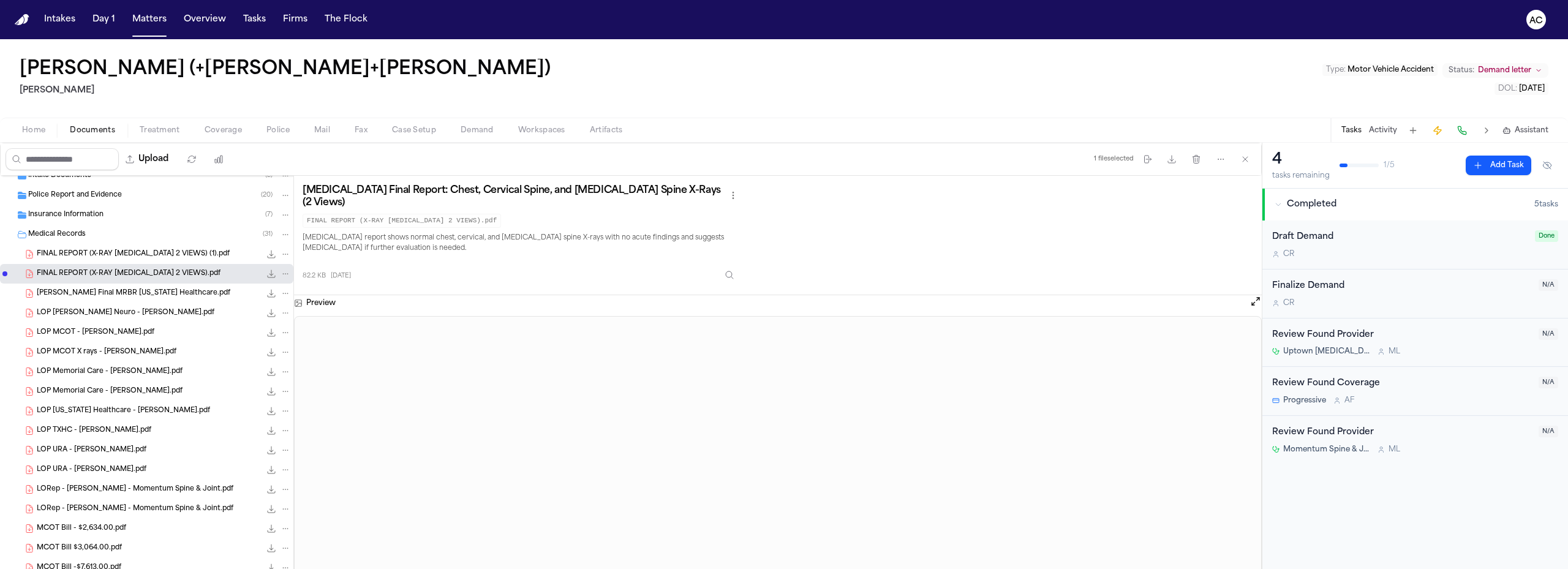
click at [166, 289] on span "Jaramillo Escobedo Final MRBR Texas Healthcare.pdf" at bounding box center [133, 294] width 194 height 10
click at [118, 330] on span "LOP MCOT - Jose Jaramillo.pdf" at bounding box center [95, 333] width 117 height 10
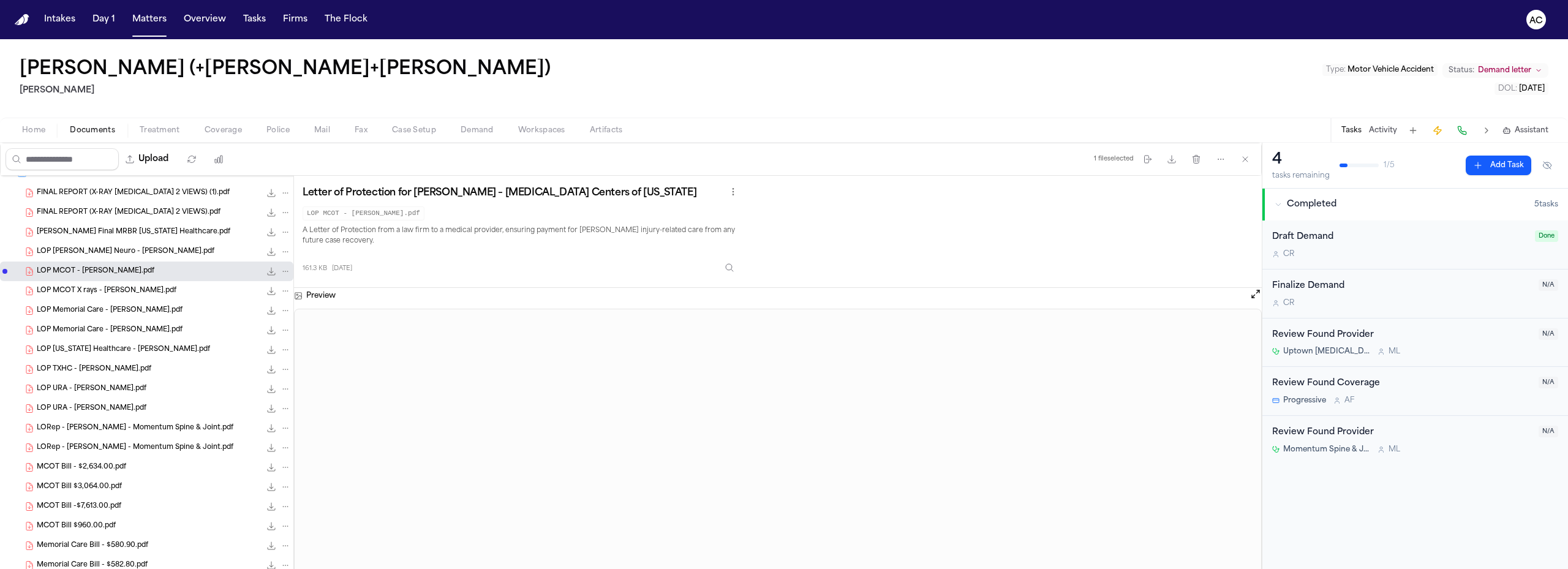
scroll to position [152, 0]
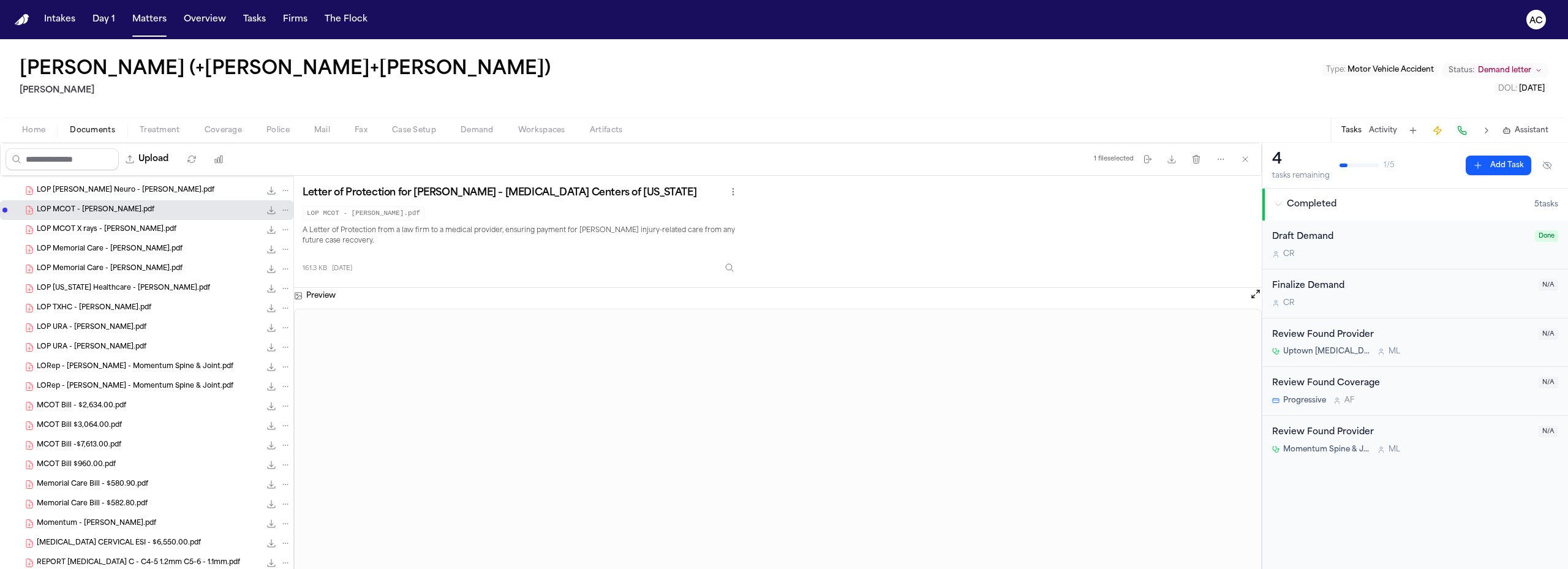
click at [109, 404] on span "MCOT Bill - $2,634.00.pdf" at bounding box center [81, 406] width 89 height 10
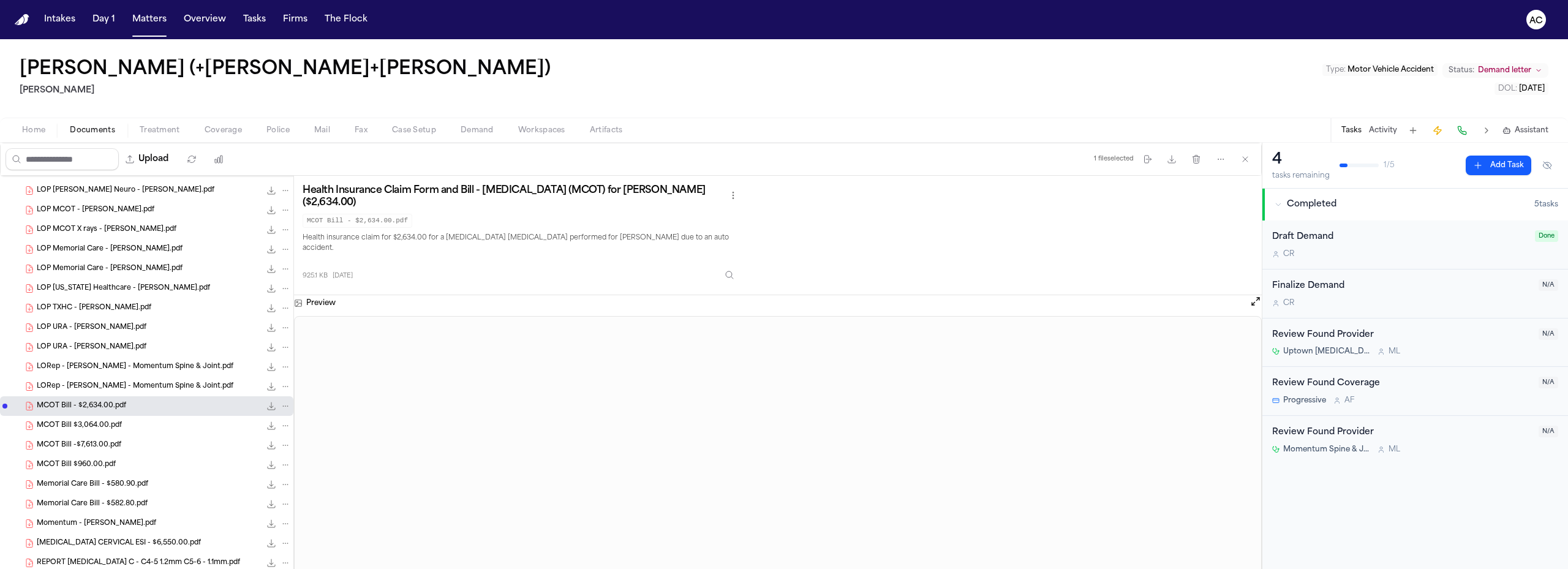
click at [97, 423] on span "MCOT Bill $3,064.00.pdf" at bounding box center [79, 425] width 85 height 10
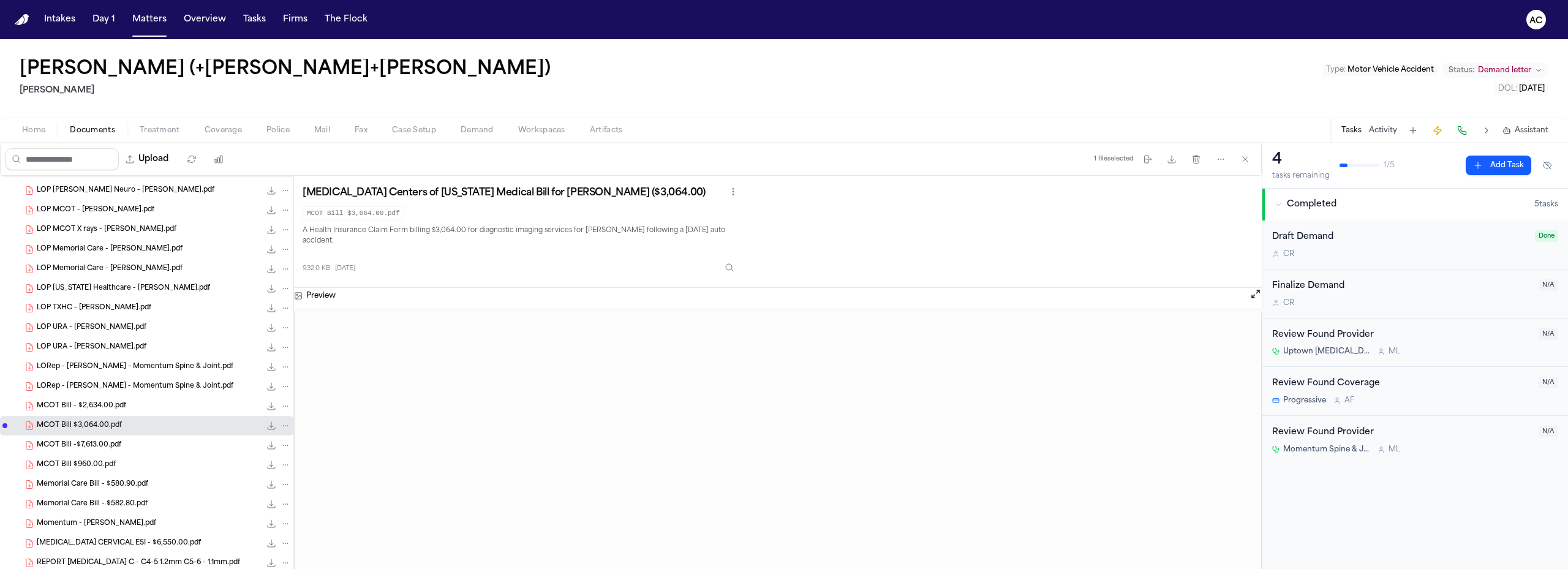
click at [107, 445] on span "MCOT Bill -$7,613.00.pdf" at bounding box center [79, 445] width 85 height 10
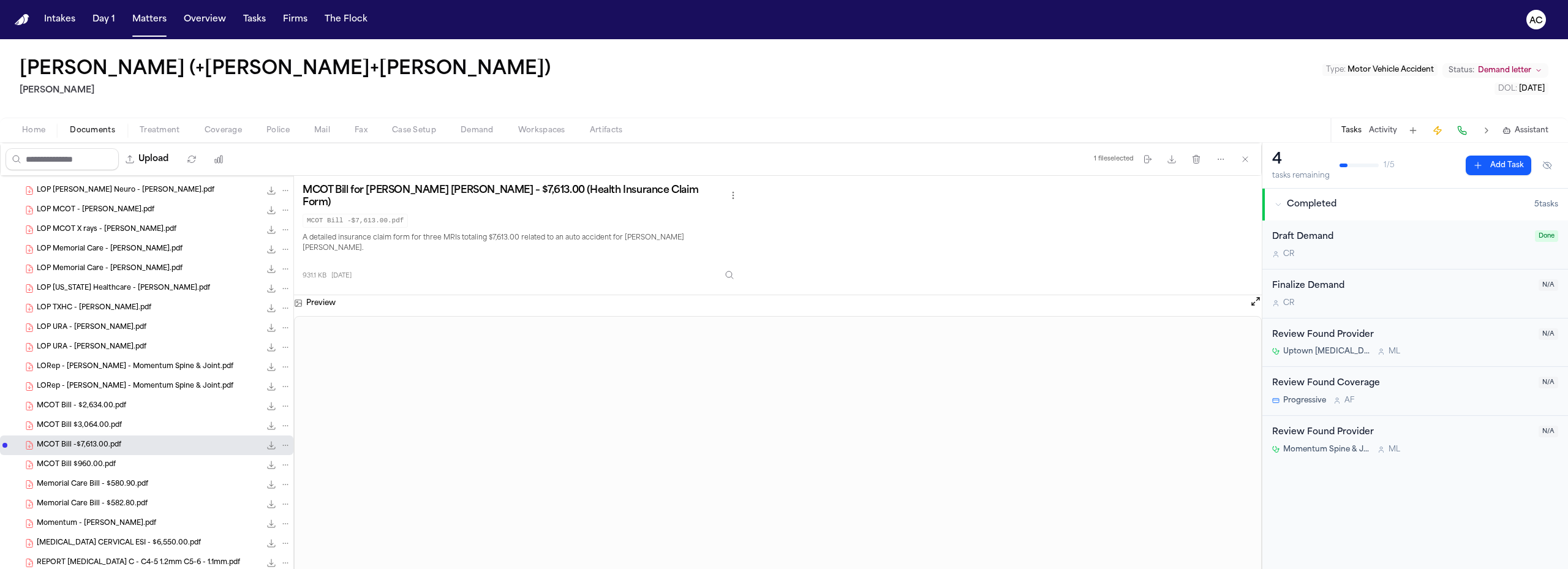
click at [123, 466] on div "MCOT Bill $960.00.pdf 938.4 KB • PDF" at bounding box center [163, 464] width 254 height 12
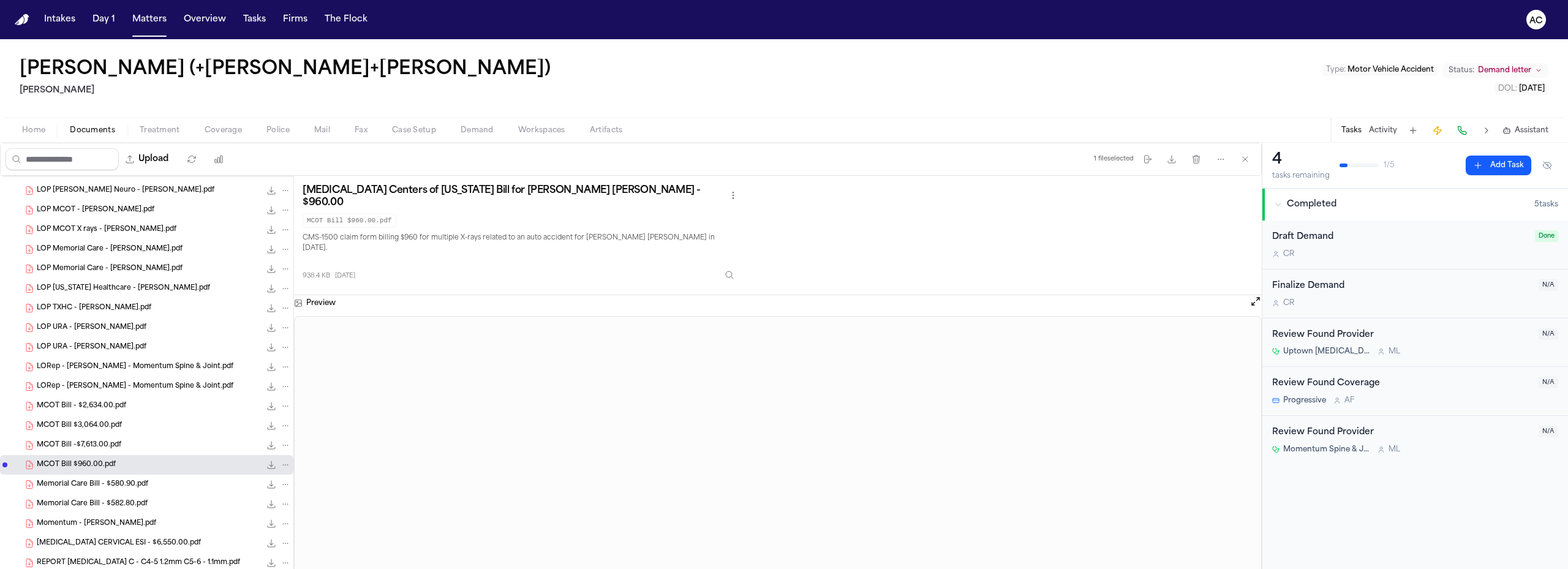
click at [133, 484] on span "Memorial Care Bill - $580.90.pdf" at bounding box center [93, 484] width 112 height 10
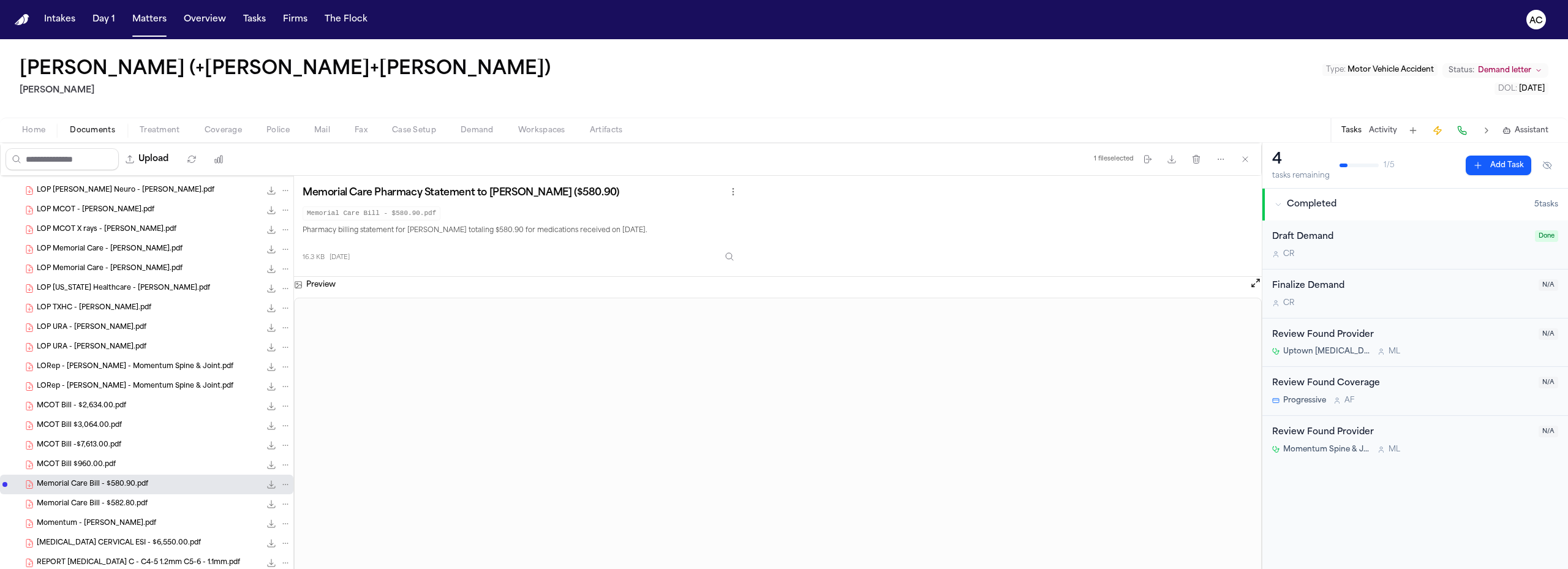
click at [132, 503] on span "Memorial Care Bill - $582.80.pdf" at bounding box center [92, 504] width 111 height 10
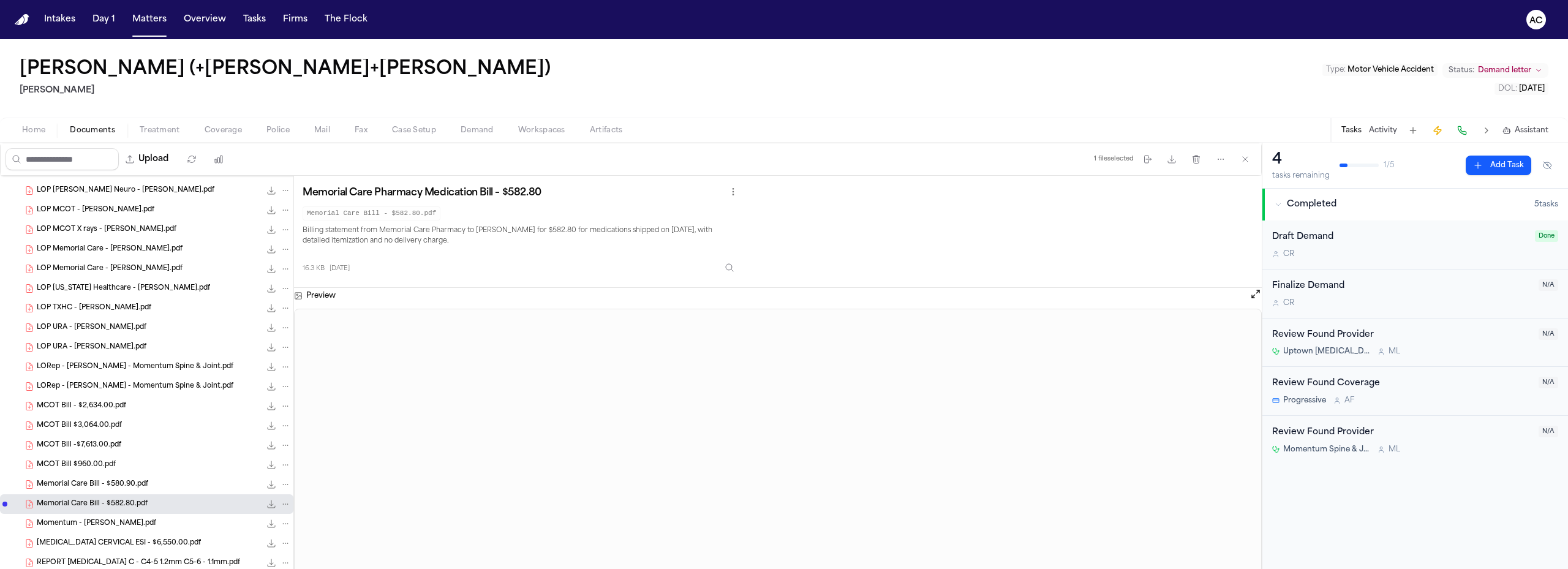
click at [141, 484] on span "Memorial Care Bill - $580.90.pdf" at bounding box center [93, 484] width 112 height 10
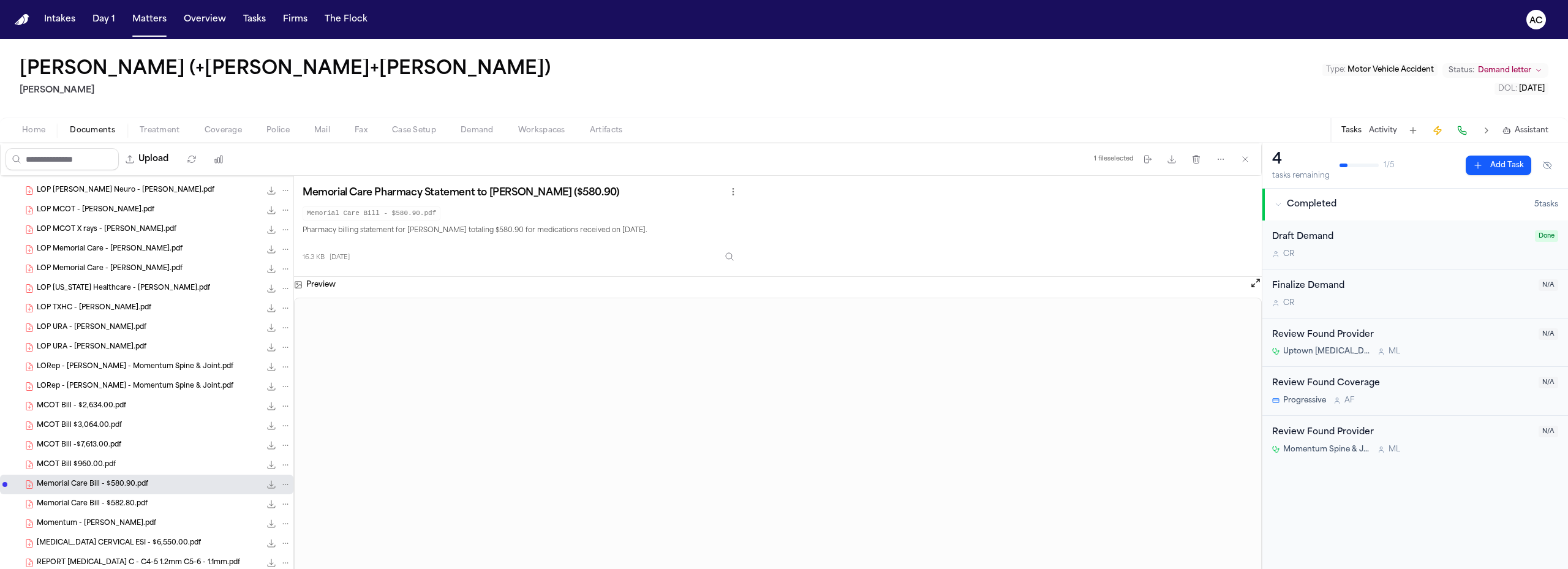
click at [104, 505] on span "Memorial Care Bill - $582.80.pdf" at bounding box center [92, 504] width 111 height 10
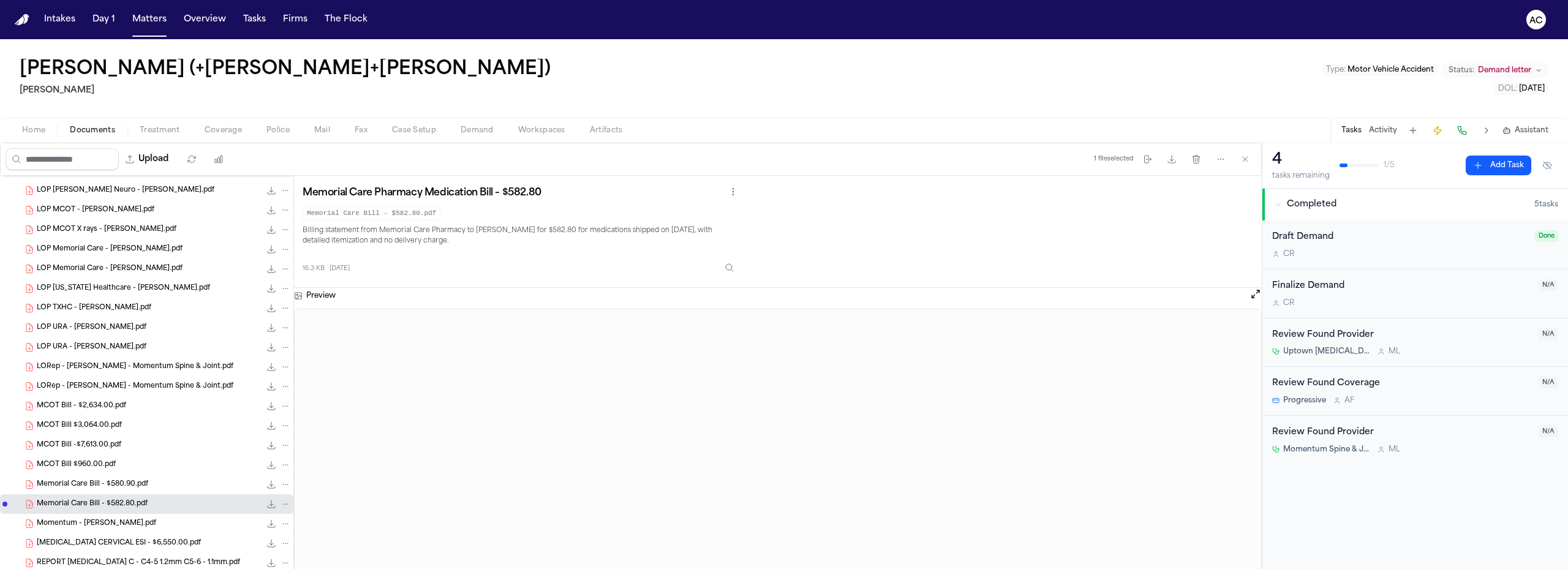
click at [121, 546] on span "PCE CERVICAL ESI - $6,550.00.pdf" at bounding box center [119, 543] width 164 height 10
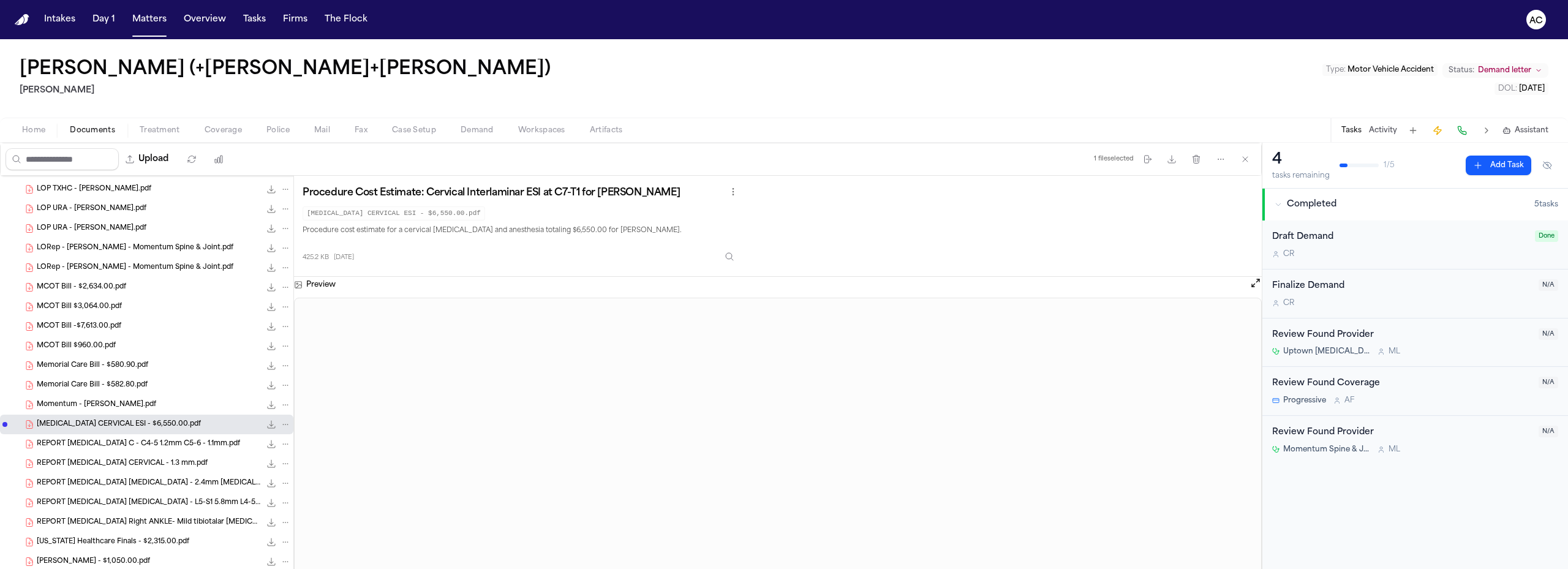
scroll to position [275, 0]
click at [133, 439] on span "REPORT MRI C - C4-5 1.2mm C5-6 - 1.1mm.pdf" at bounding box center [138, 441] width 203 height 10
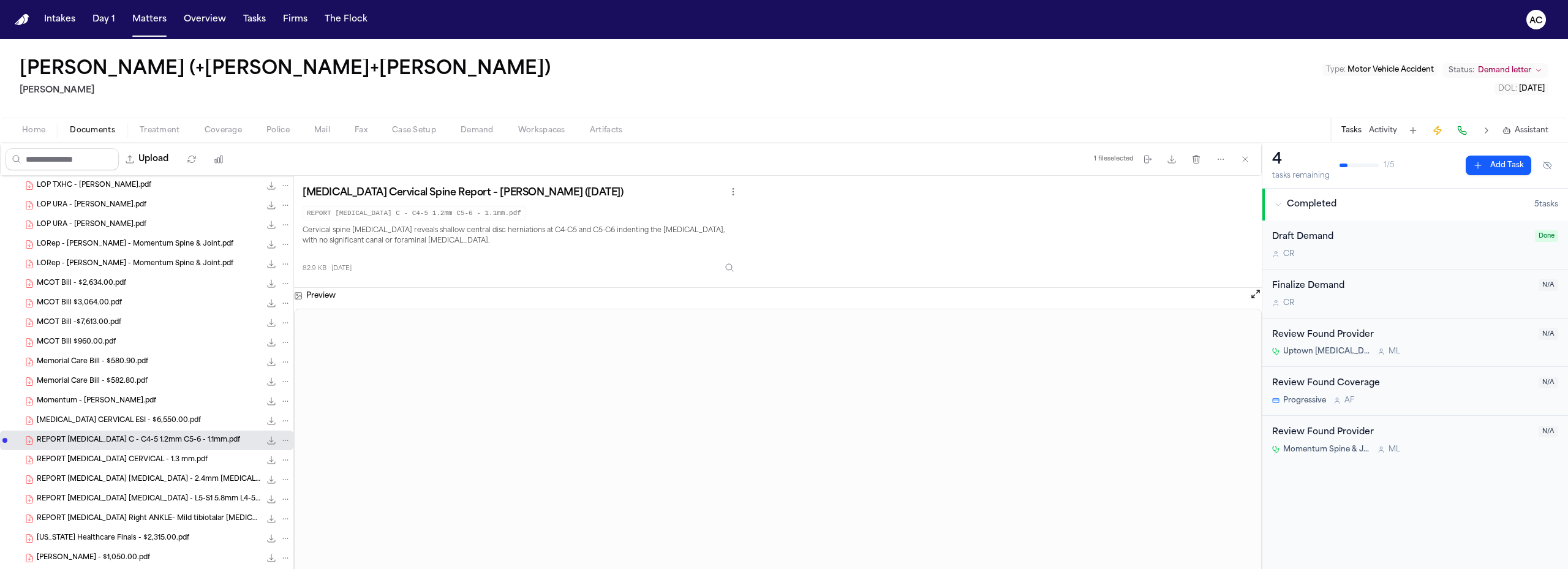
click at [132, 453] on div "REPORT MRI CERVICAL - 1.3 mm.pdf 82.8 KB • PDF" at bounding box center [147, 460] width 294 height 20
click at [128, 480] on span "REPORT MRI LUMBAR - 2.4mm disc herniation.pdf" at bounding box center [148, 480] width 223 height 10
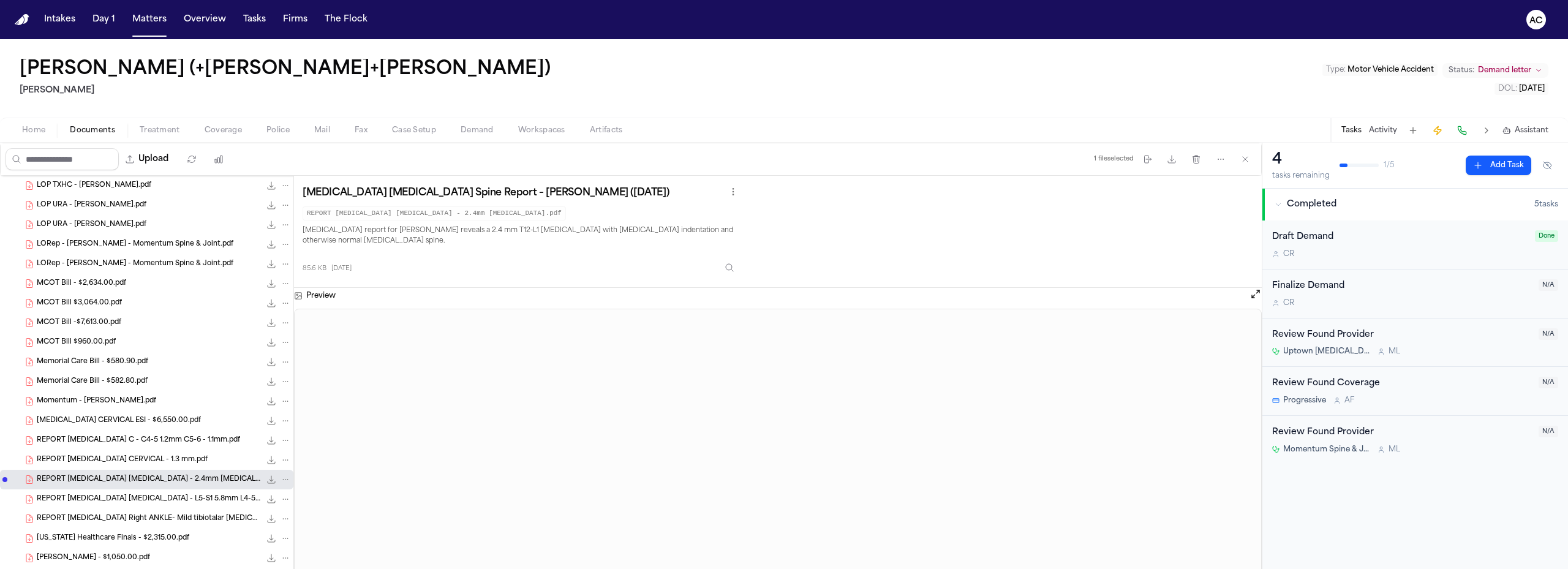
click at [139, 496] on span "REPORT MRI LUMBAR - L5-S1 5.8mm L4-5-5.0mm.pdf" at bounding box center [148, 500] width 223 height 10
click at [1345, 27] on nav "Intakes Day 1 Matters Overview Tasks Firms The Flock AC" at bounding box center [784, 19] width 1568 height 39
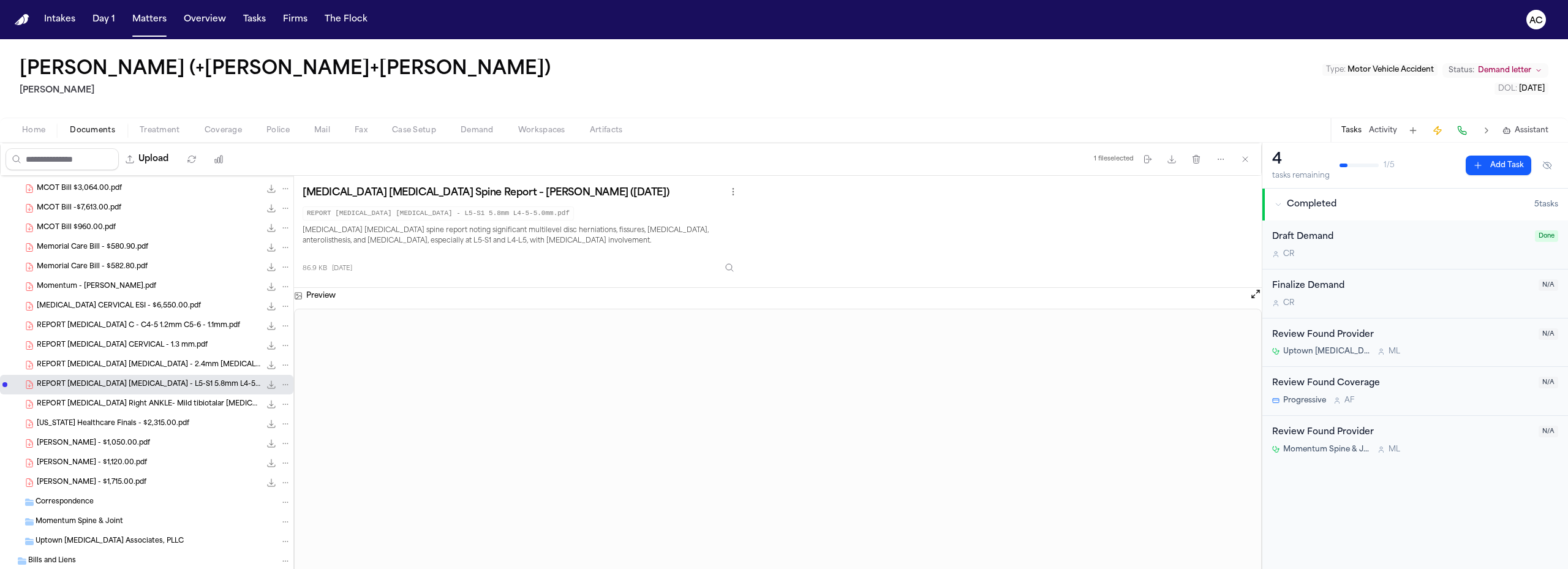
scroll to position [397, 0]
click at [144, 393] on span "REPORT MRI Right ANKLE- Mild tibiotalar joint effusion.pdf" at bounding box center [148, 397] width 223 height 10
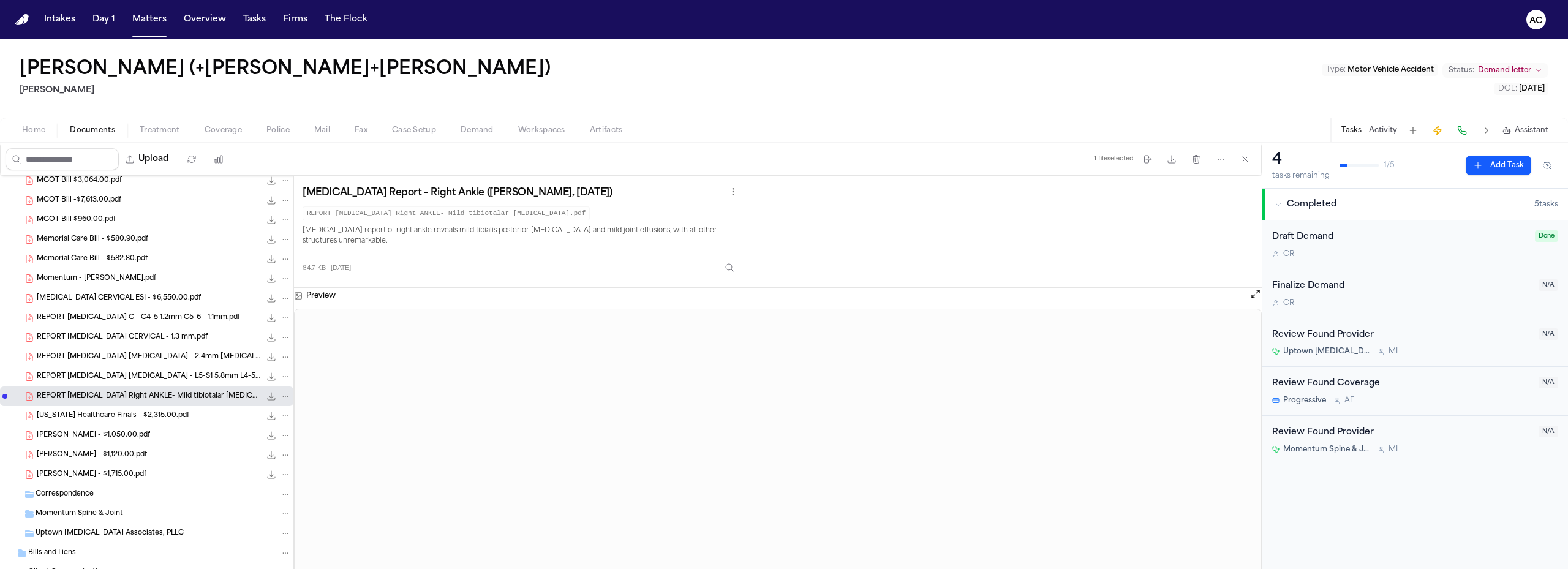
click at [1200, 14] on nav "Intakes Day 1 Matters Overview Tasks Firms The Flock AC" at bounding box center [784, 19] width 1568 height 39
click at [1205, 18] on nav "Intakes Day 1 Matters Overview Tasks Firms The Flock AC" at bounding box center [784, 19] width 1568 height 39
click at [1385, 19] on nav "Intakes Day 1 Matters Overview Tasks Firms The Flock AC" at bounding box center [784, 19] width 1568 height 39
click at [131, 411] on span "Texas Healthcare Finals - $2,315.00.pdf" at bounding box center [112, 416] width 152 height 10
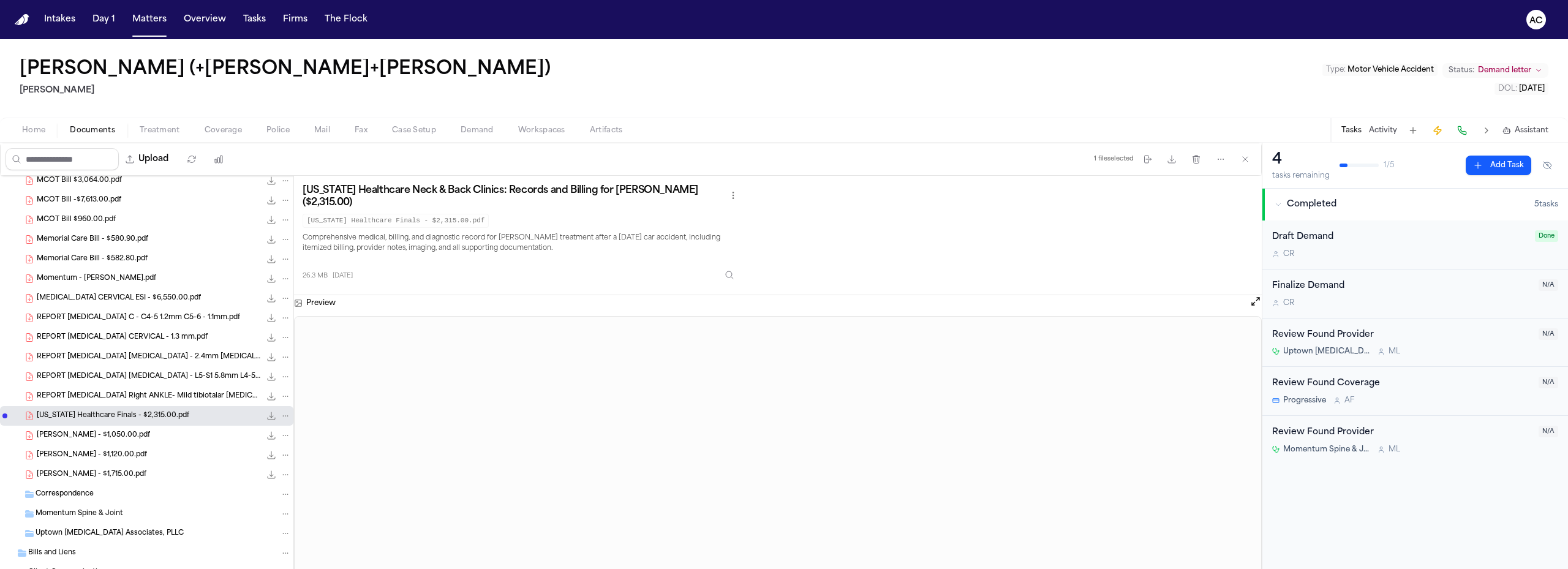
click at [89, 434] on span "URA Bill - $1,050.00.pdf" at bounding box center [93, 436] width 113 height 10
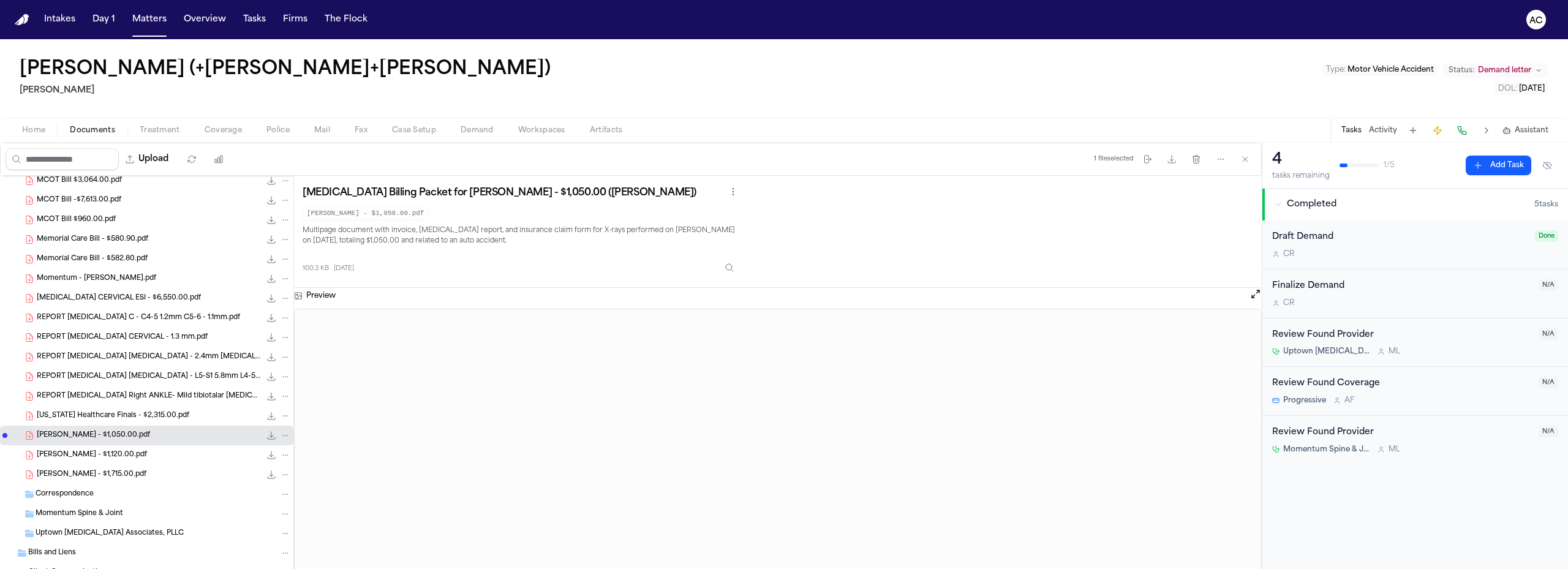
click at [129, 448] on div "URA Bill - $1,120.00.pdf 117.1 KB • PDF" at bounding box center [147, 455] width 294 height 20
click at [117, 469] on div "URA Bill - $1,715.00.pdf 150.6 KB • PDF" at bounding box center [163, 474] width 254 height 12
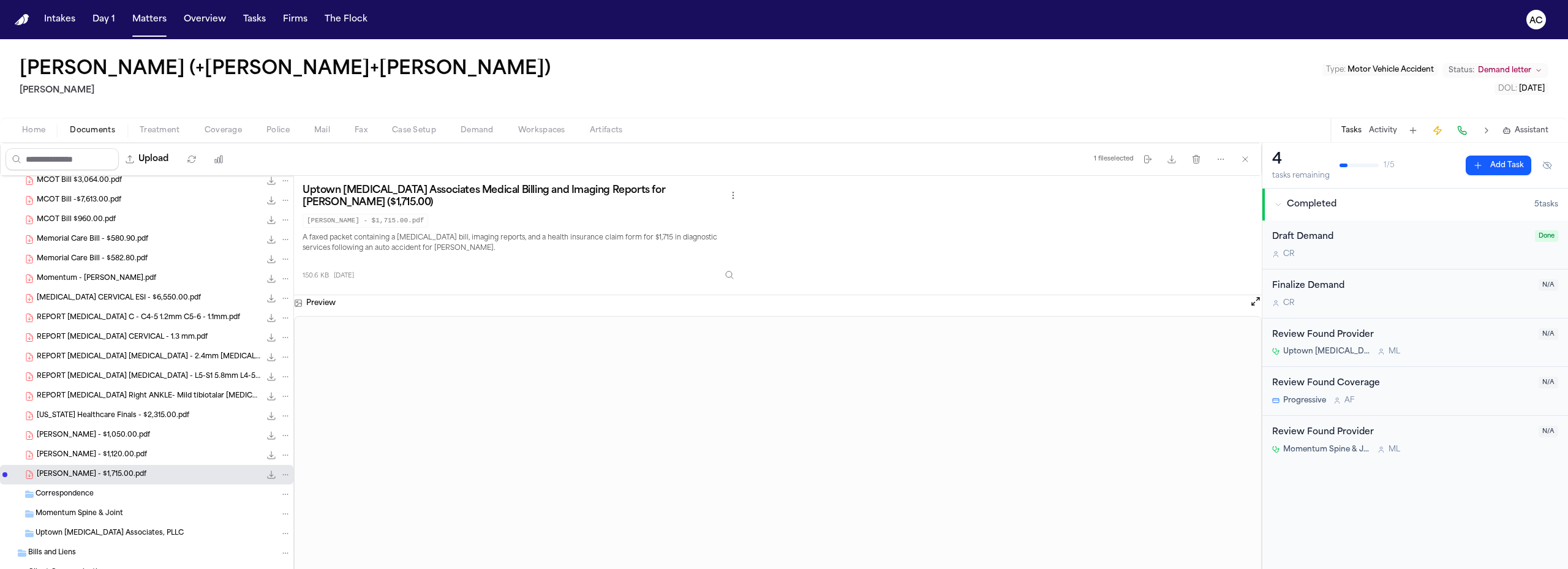
click at [114, 469] on div "URA Bill - $1,715.00.pdf 150.6 KB • PDF" at bounding box center [163, 474] width 254 height 12
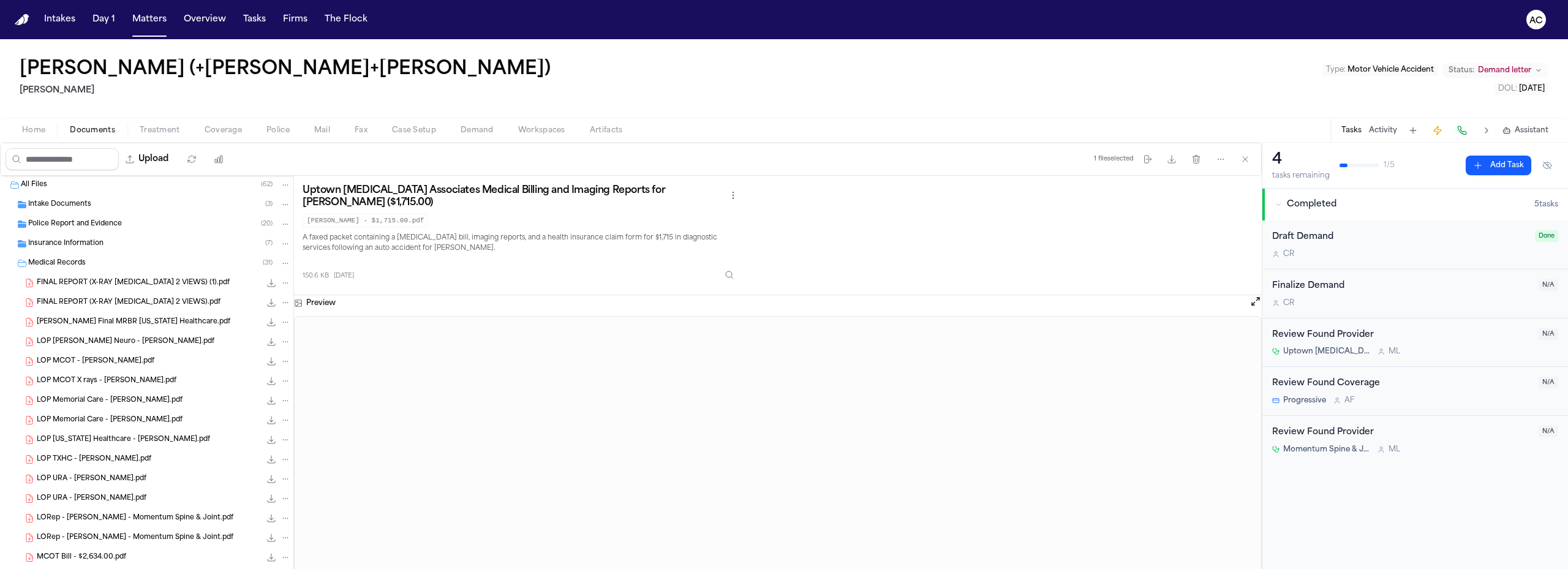
scroll to position [0, 0]
click at [75, 265] on span "Medical Records" at bounding box center [57, 264] width 57 height 10
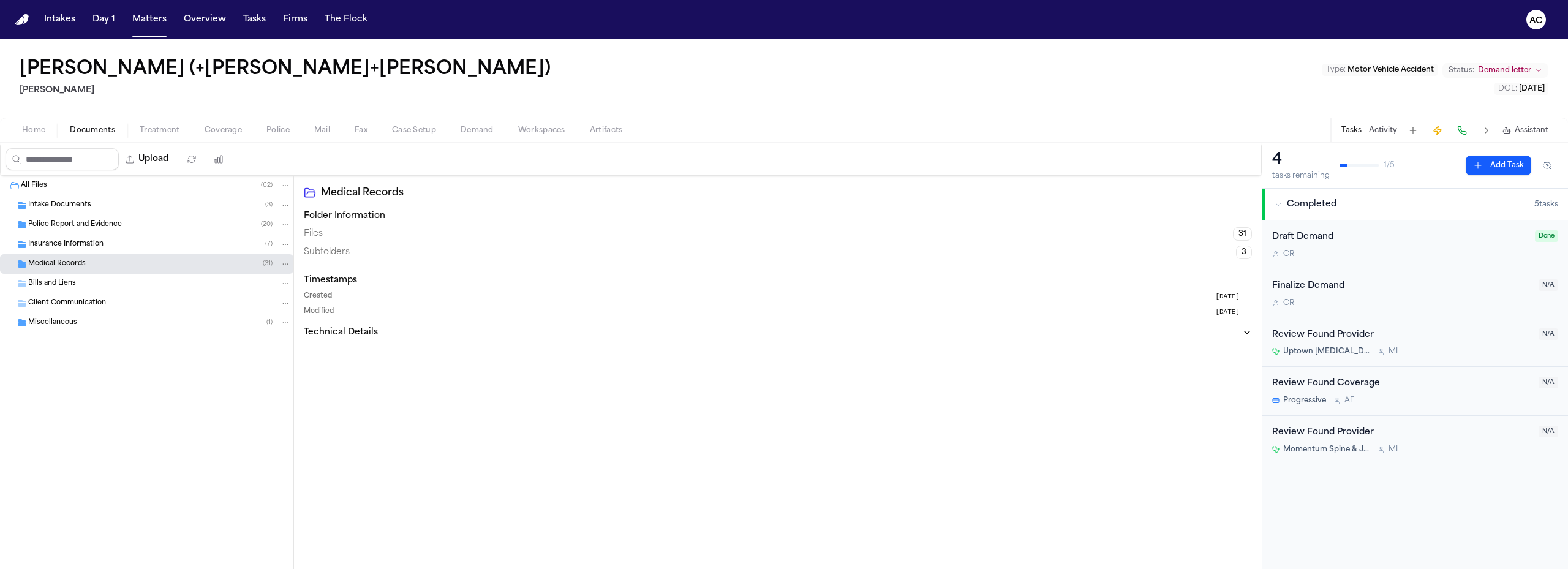
click at [546, 131] on span "Workspaces" at bounding box center [542, 130] width 47 height 10
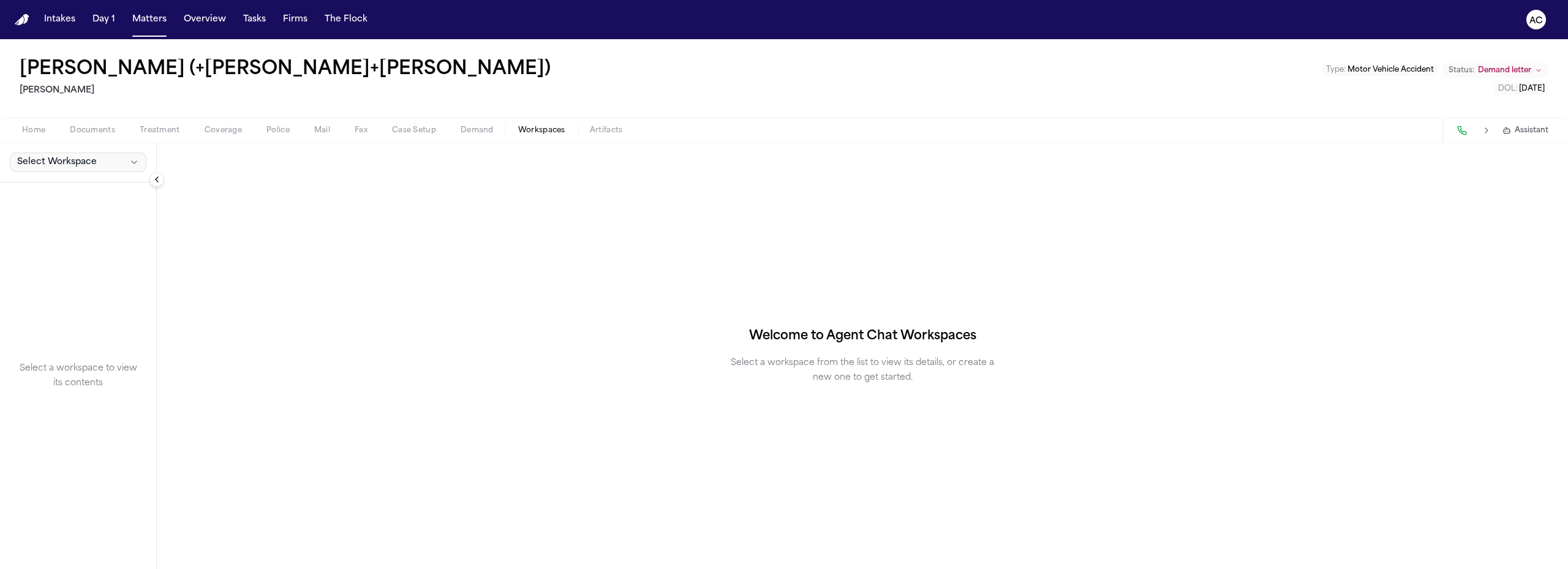
click at [97, 160] on button "Select Workspace" at bounding box center [77, 162] width 136 height 20
click at [94, 188] on span "Finch Agent Demand" at bounding box center [85, 189] width 143 height 12
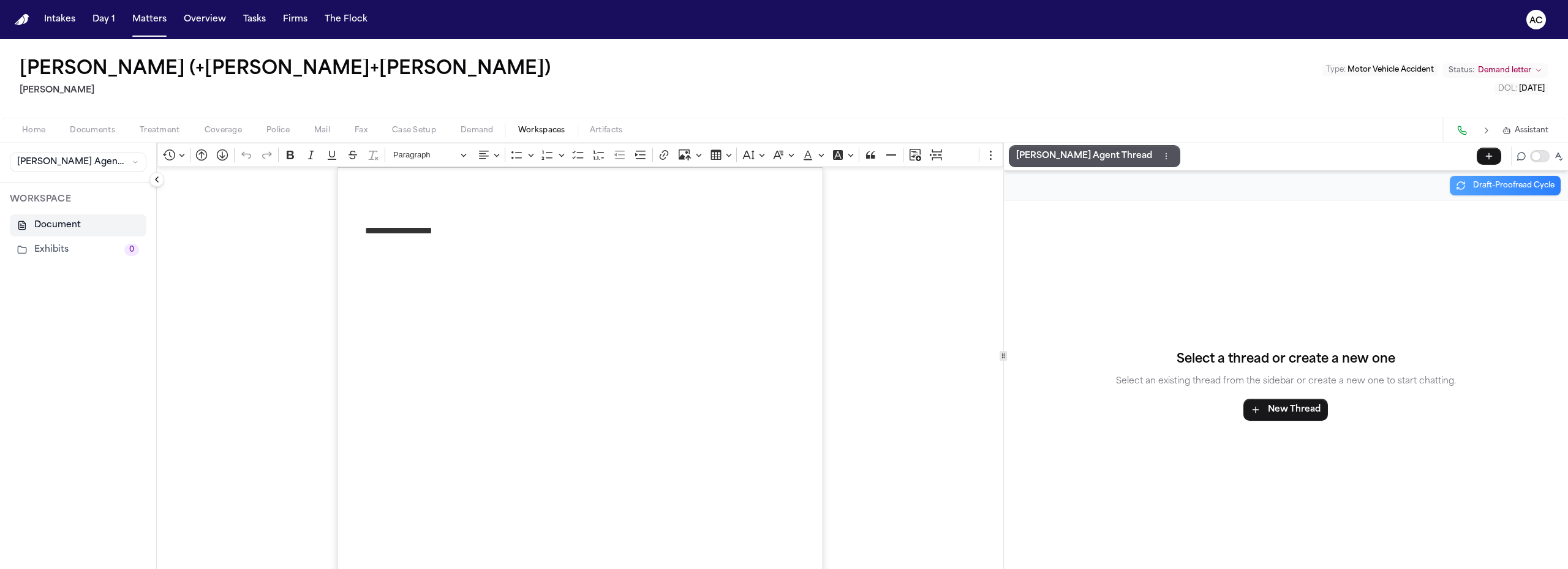
click at [78, 226] on button "Document" at bounding box center [77, 226] width 136 height 22
click at [58, 247] on button "Exhibits 0" at bounding box center [77, 250] width 136 height 22
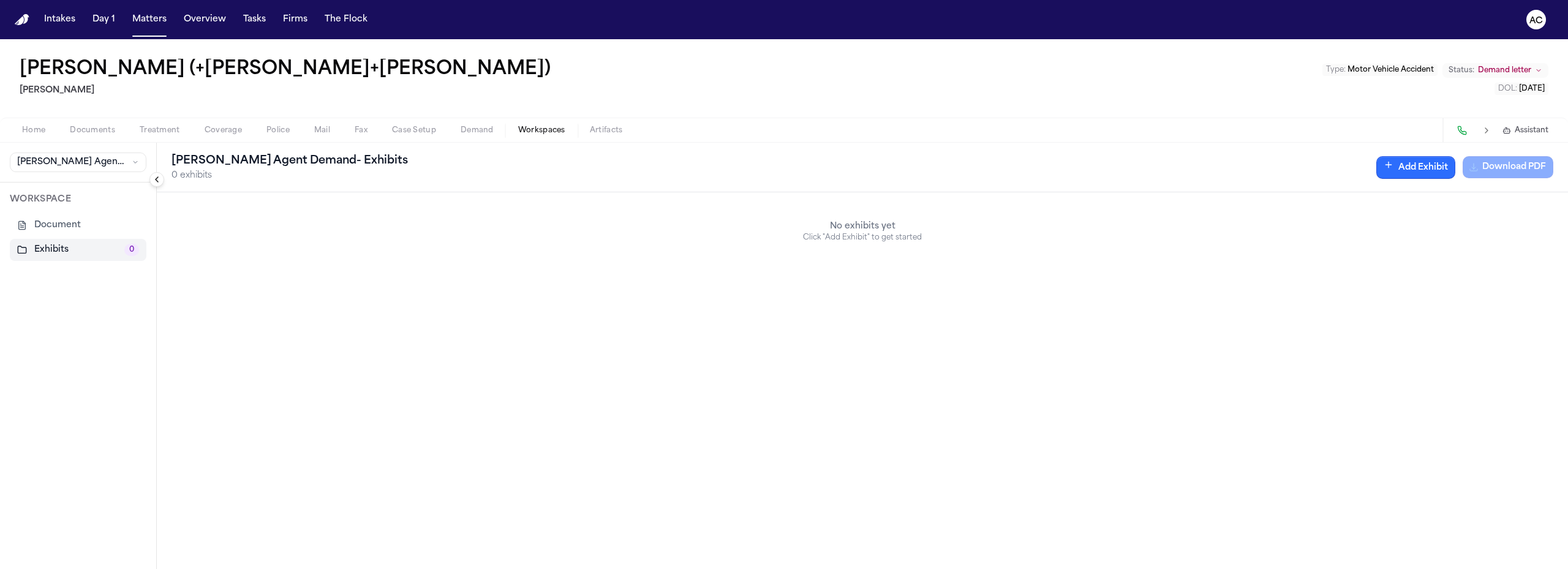
click at [1436, 172] on button "Add Exhibit" at bounding box center [1415, 168] width 79 height 22
click at [1491, 231] on icon "button" at bounding box center [1493, 227] width 10 height 10
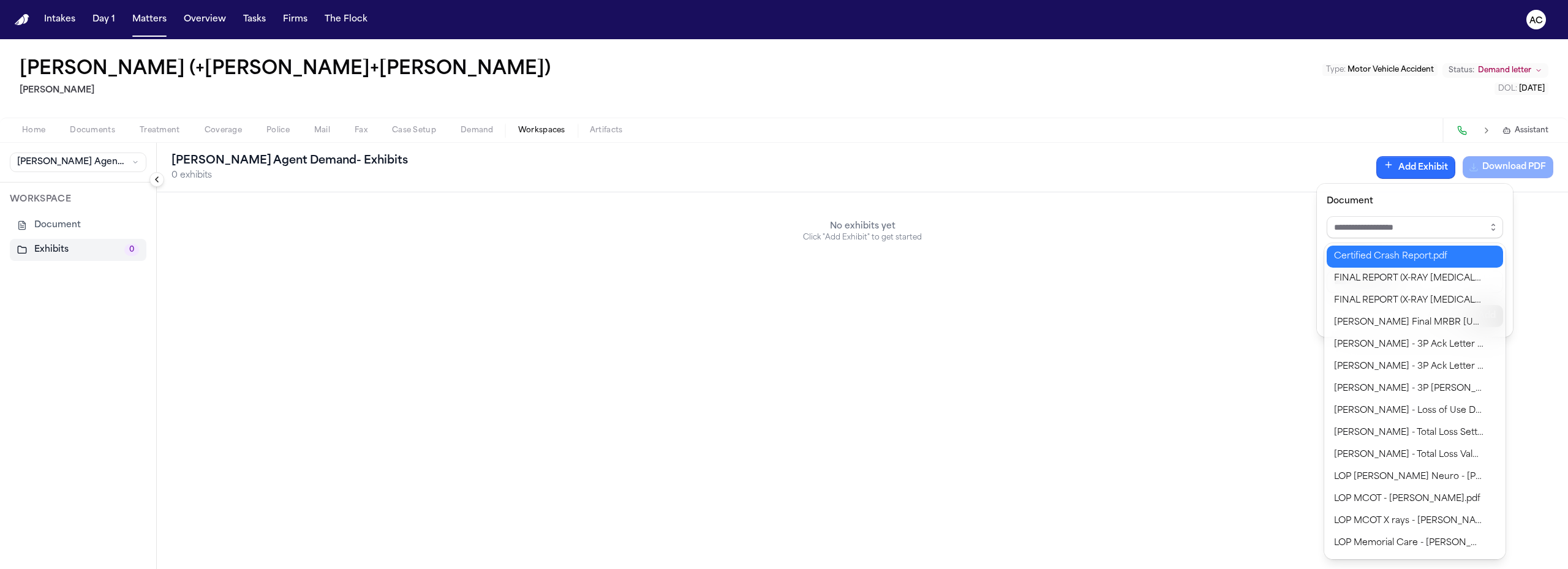
type input "**********"
click at [1403, 569] on div "**********" at bounding box center [784, 569] width 1568 height 0
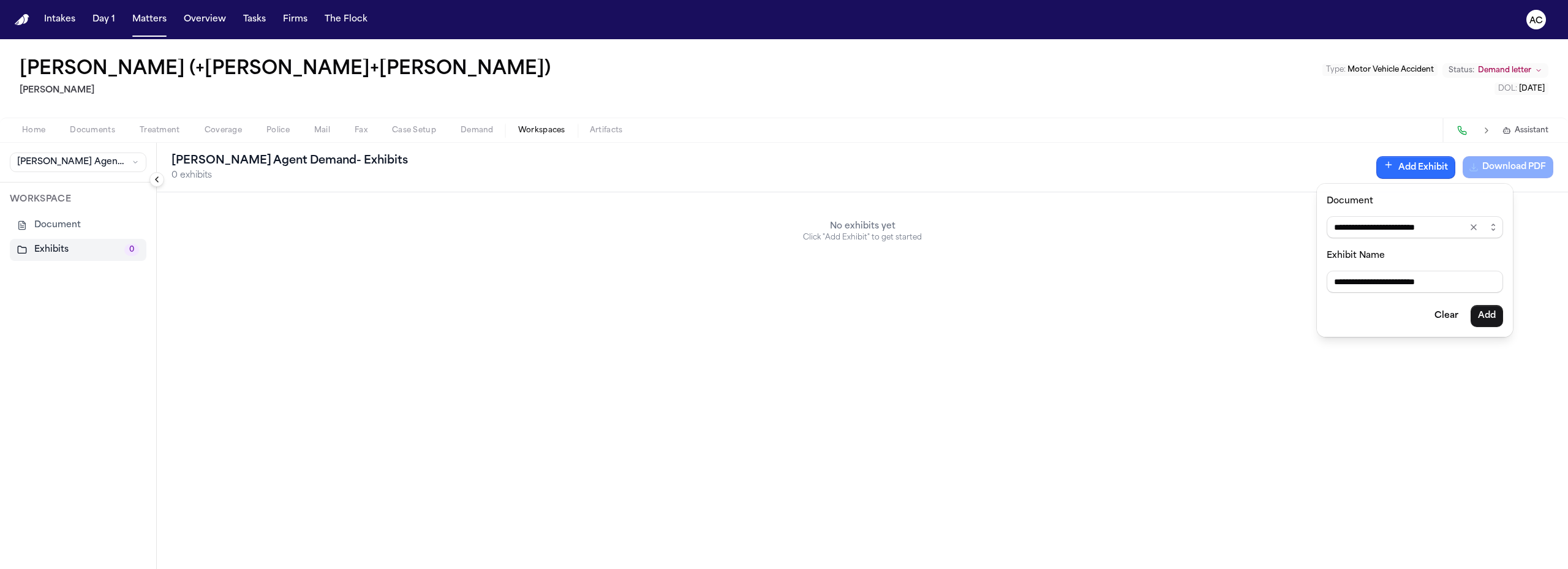
drag, startPoint x: 1437, startPoint y: 279, endPoint x: 1264, endPoint y: 266, distance: 173.5
click at [1261, 271] on body "**********" at bounding box center [784, 284] width 1568 height 569
type input "******"
click at [1413, 170] on button "Add Exhibit" at bounding box center [1415, 168] width 79 height 22
click at [1375, 278] on input "******" at bounding box center [1414, 282] width 176 height 22
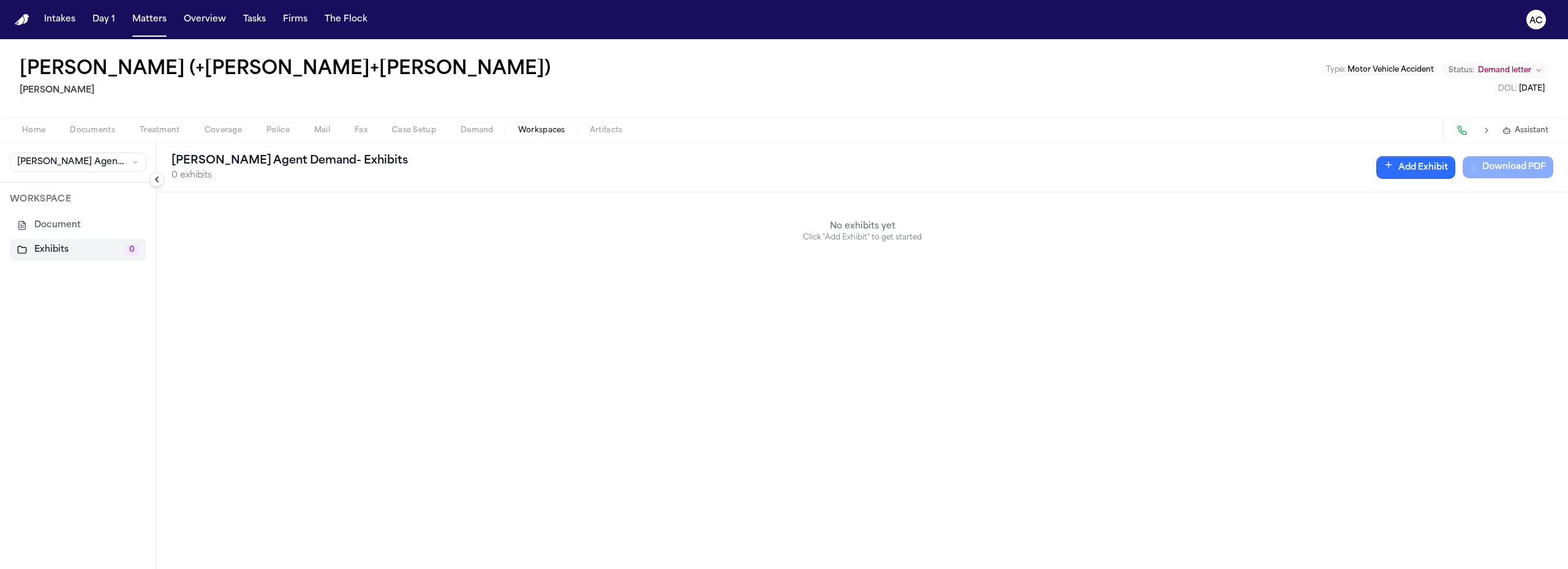
click at [1406, 162] on button "Add Exhibit" at bounding box center [1415, 168] width 79 height 22
click at [1490, 319] on button "Add" at bounding box center [1486, 316] width 33 height 22
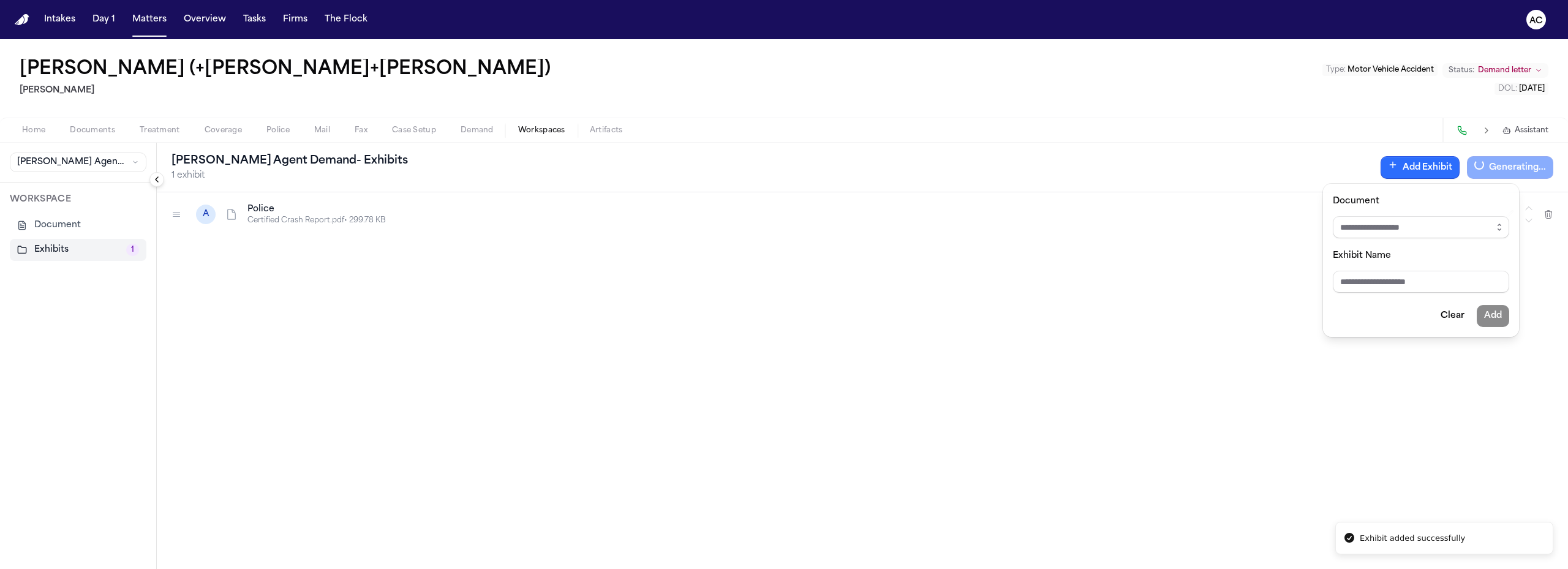
click at [956, 282] on div "Finch Agent Demand - Exhibits 1 exhibit Add Exhibit Generating... A Police Cert…" at bounding box center [862, 356] width 1411 height 426
click at [1513, 213] on icon "button" at bounding box center [1509, 215] width 10 height 10
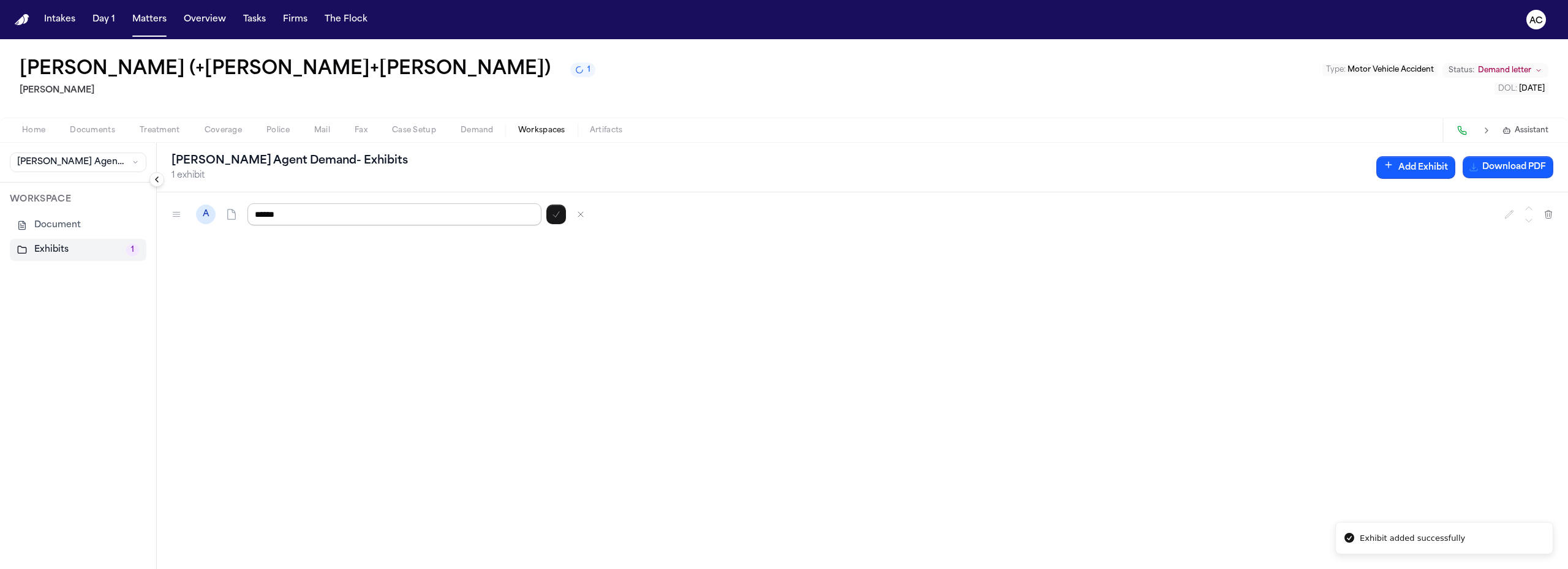
click at [399, 218] on input "******" at bounding box center [394, 215] width 294 height 22
type input "**********"
click at [93, 132] on span "Documents" at bounding box center [93, 130] width 45 height 10
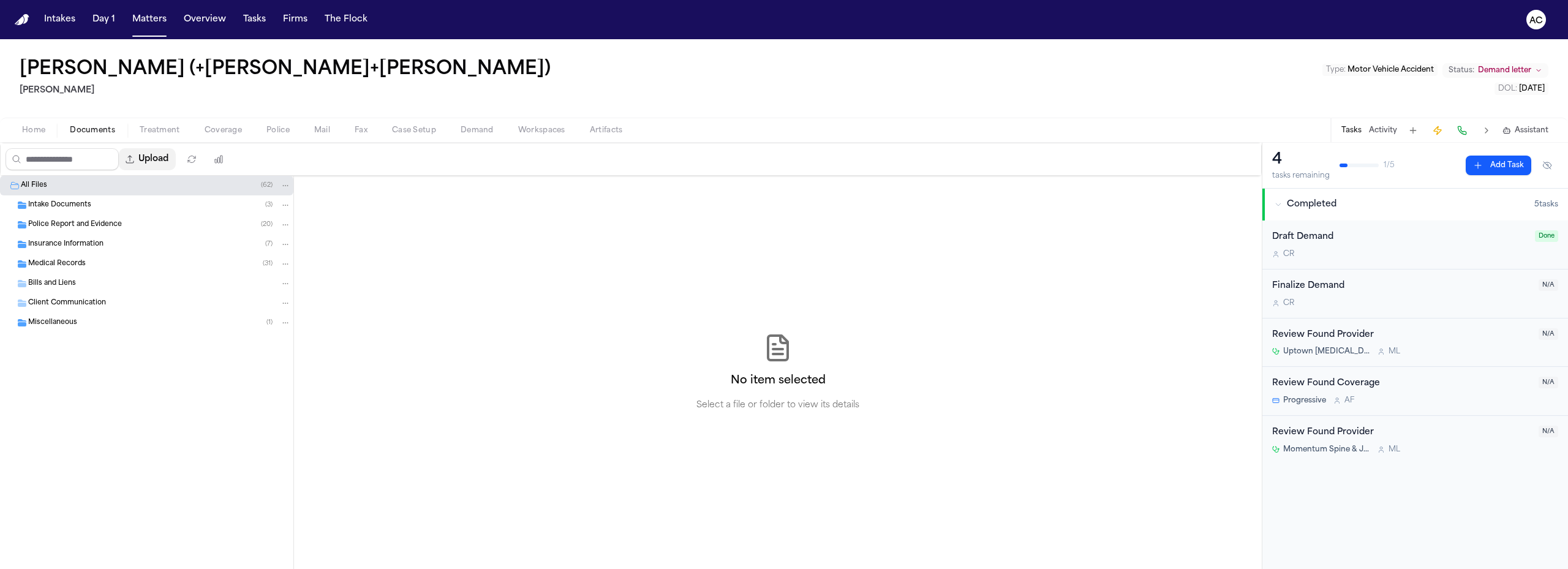
click at [172, 157] on button "Upload" at bounding box center [147, 160] width 57 height 22
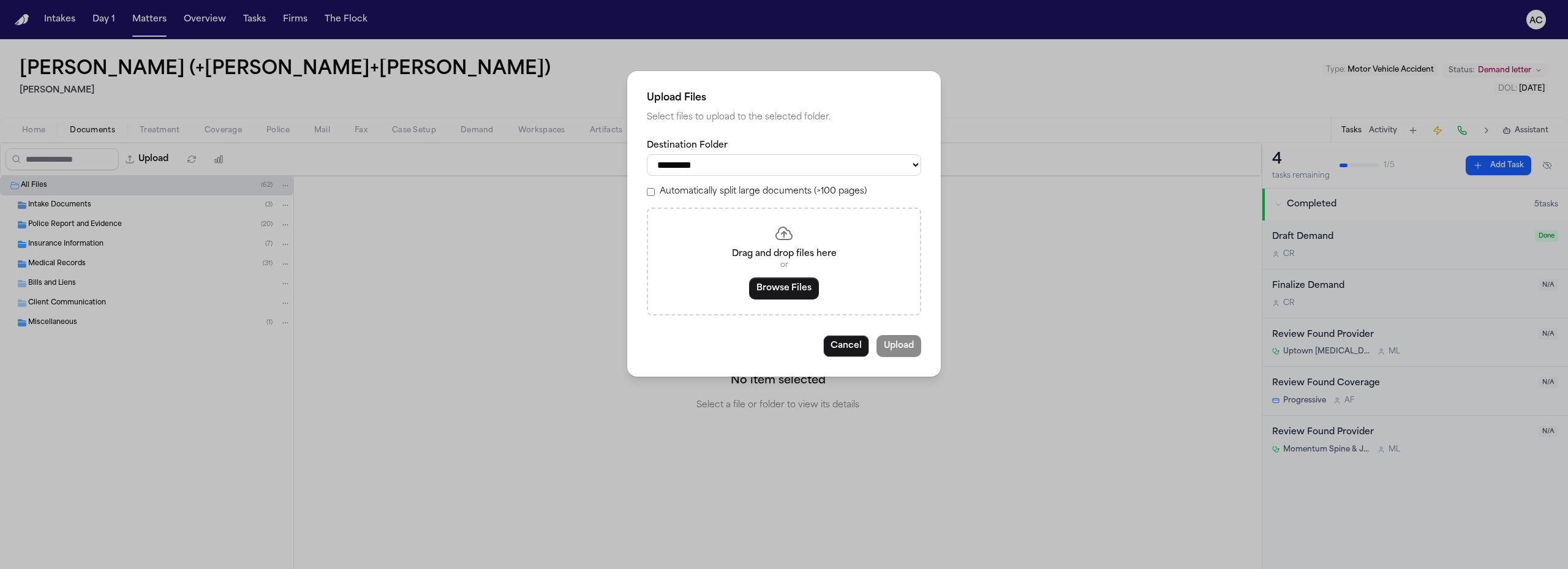
click at [750, 165] on select "**********" at bounding box center [784, 164] width 274 height 22
select select "**********"
click at [647, 154] on select "**********" at bounding box center [784, 164] width 274 height 22
click at [790, 290] on button "Browse Files" at bounding box center [784, 289] width 70 height 22
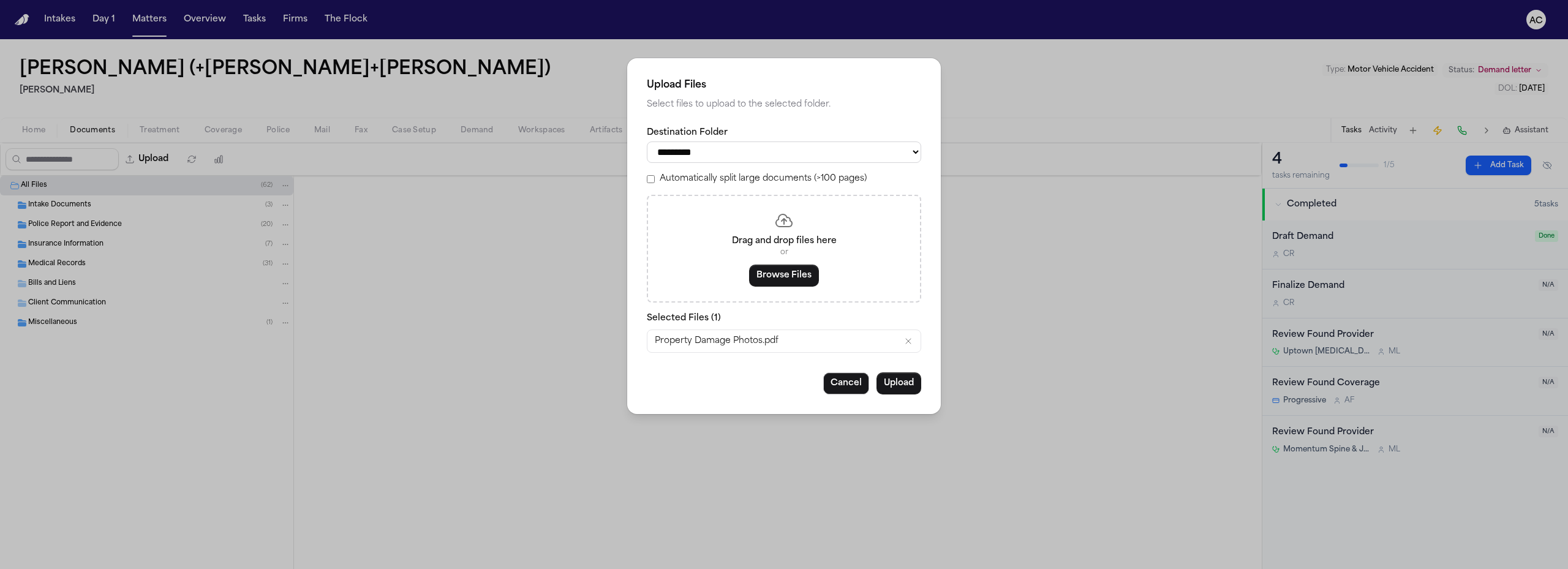
click at [922, 385] on div "**********" at bounding box center [783, 236] width 313 height 356
click at [908, 381] on button "Upload" at bounding box center [899, 384] width 45 height 22
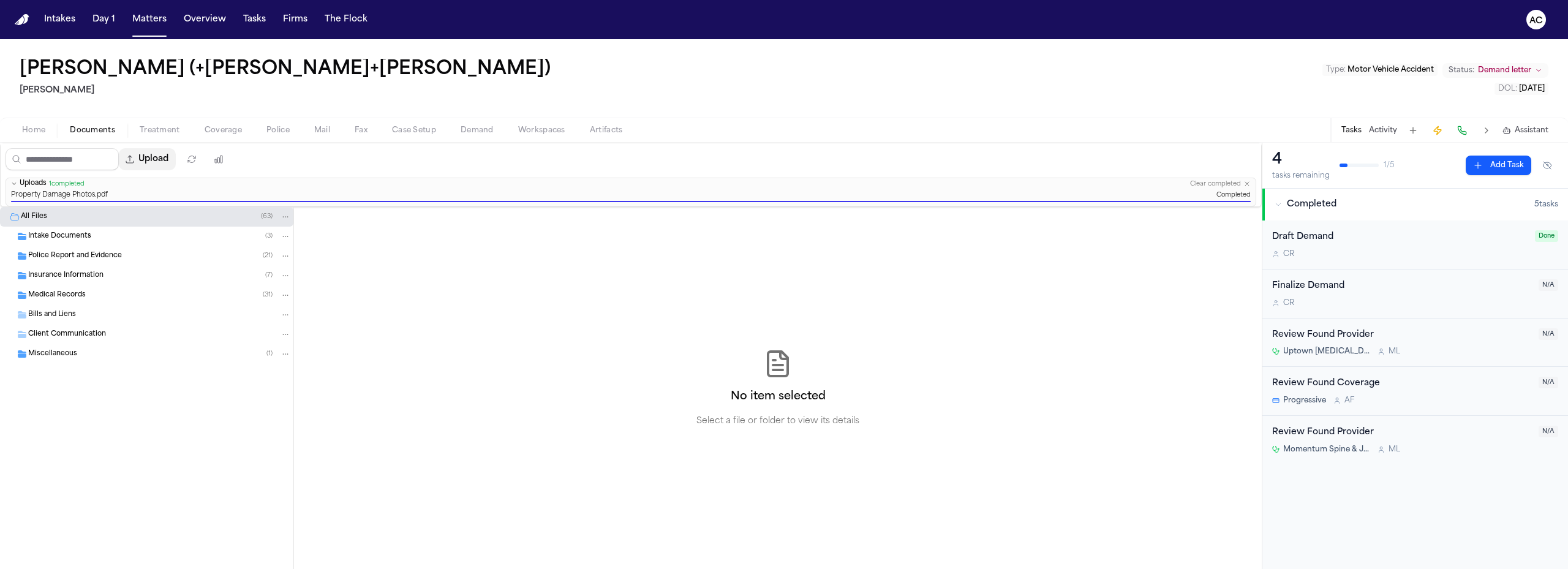
click at [152, 161] on button "Upload" at bounding box center [147, 160] width 57 height 22
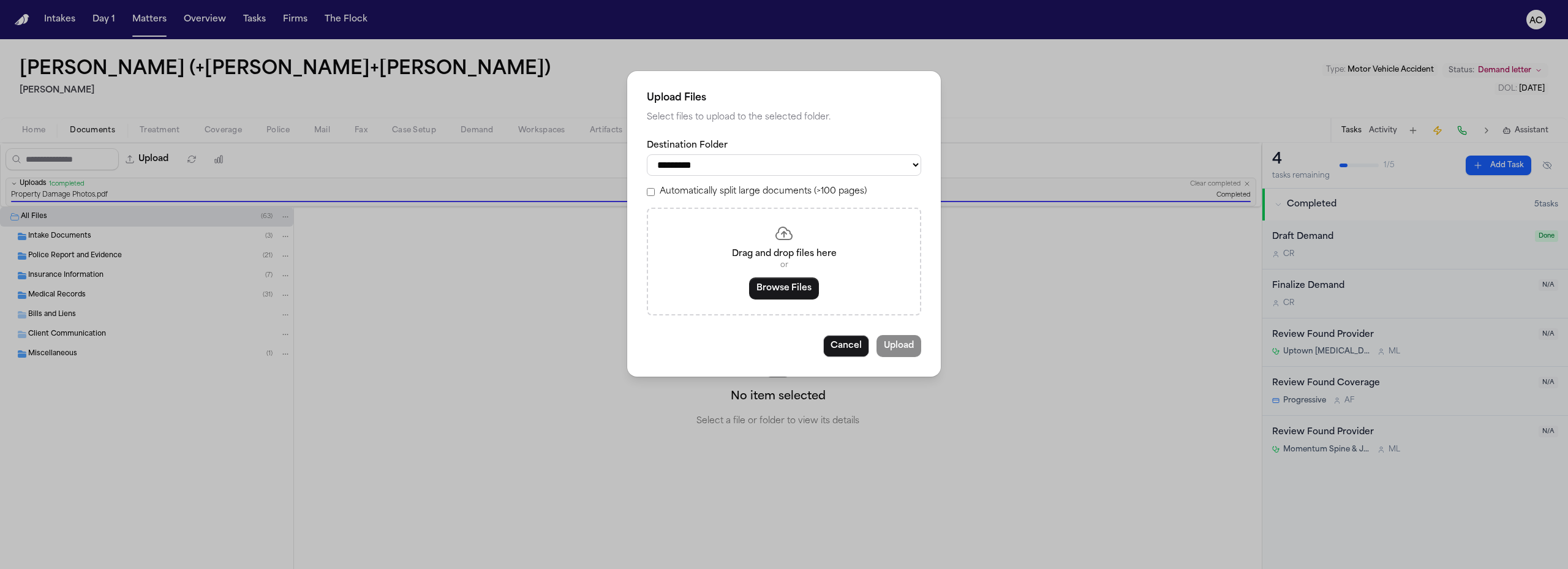
click at [782, 167] on select "**********" at bounding box center [784, 164] width 274 height 22
select select "**********"
click at [647, 154] on select "**********" at bounding box center [784, 164] width 274 height 22
click at [811, 167] on select "**********" at bounding box center [784, 164] width 274 height 22
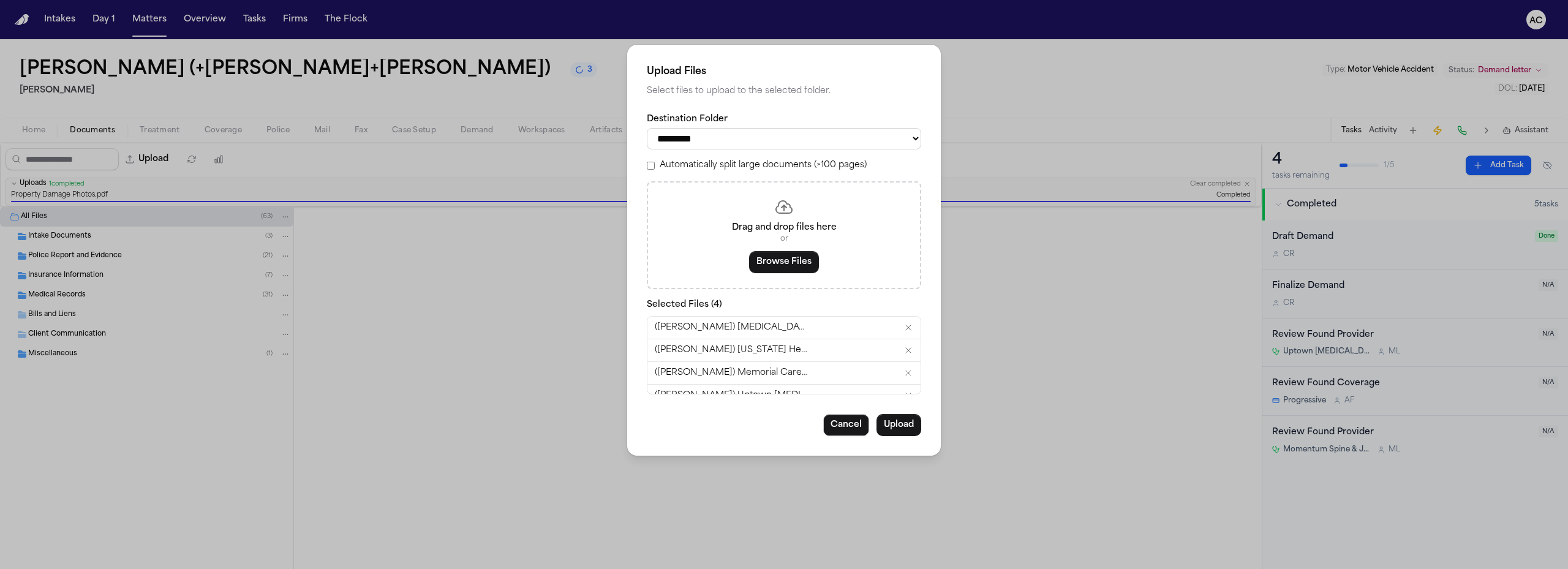
scroll to position [13, 0]
click at [906, 429] on button "Upload" at bounding box center [899, 425] width 45 height 22
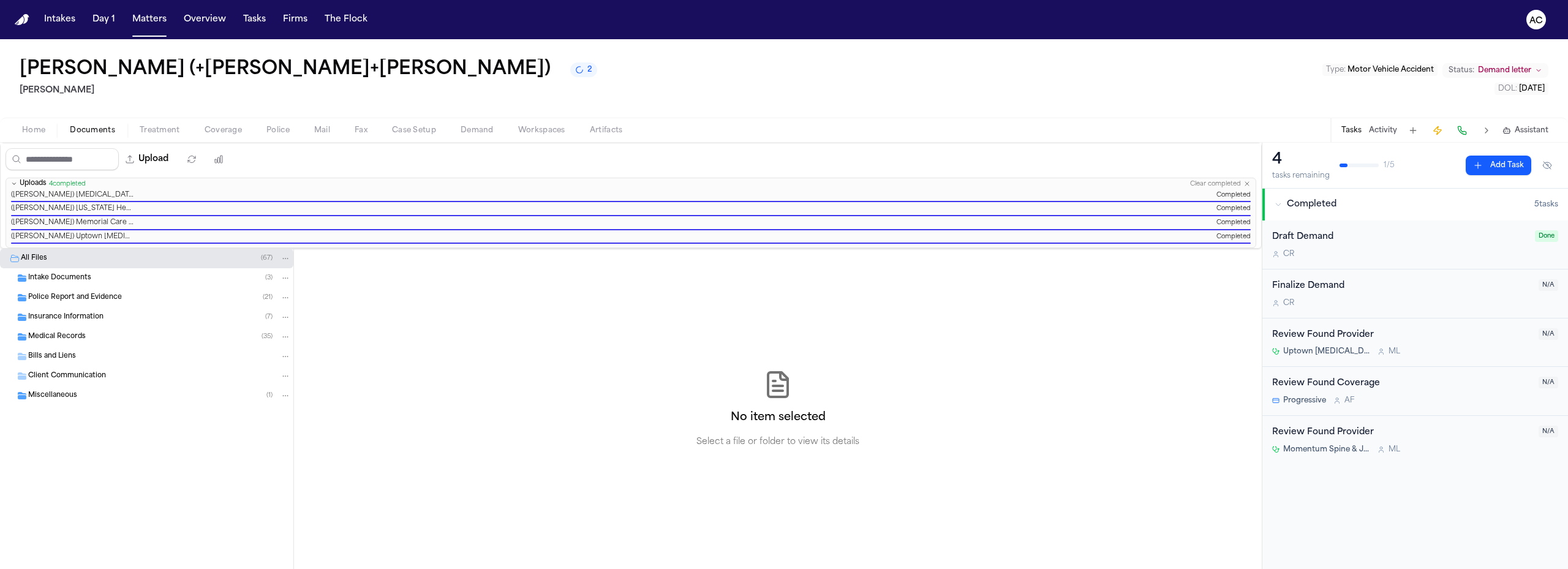
click at [537, 131] on span "Workspaces" at bounding box center [542, 130] width 47 height 10
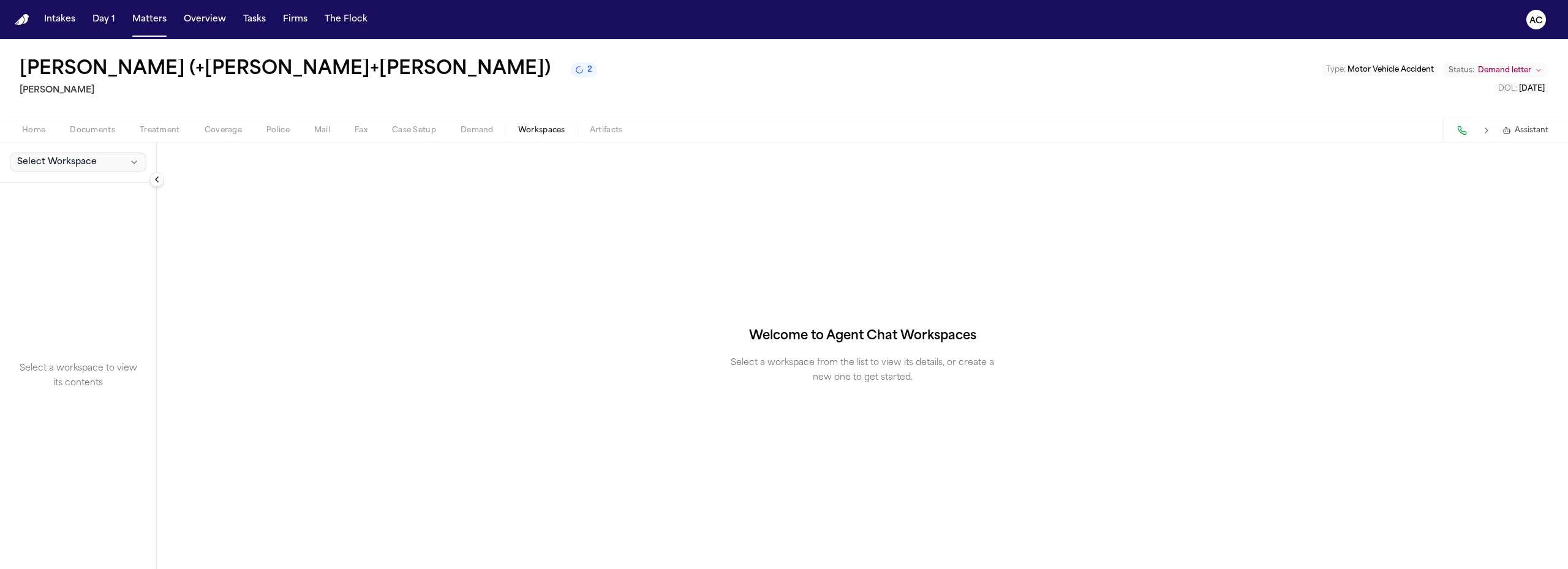
click at [107, 164] on button "Select Workspace" at bounding box center [77, 162] width 136 height 20
click at [64, 188] on span "Finch Agent Demand" at bounding box center [85, 189] width 143 height 12
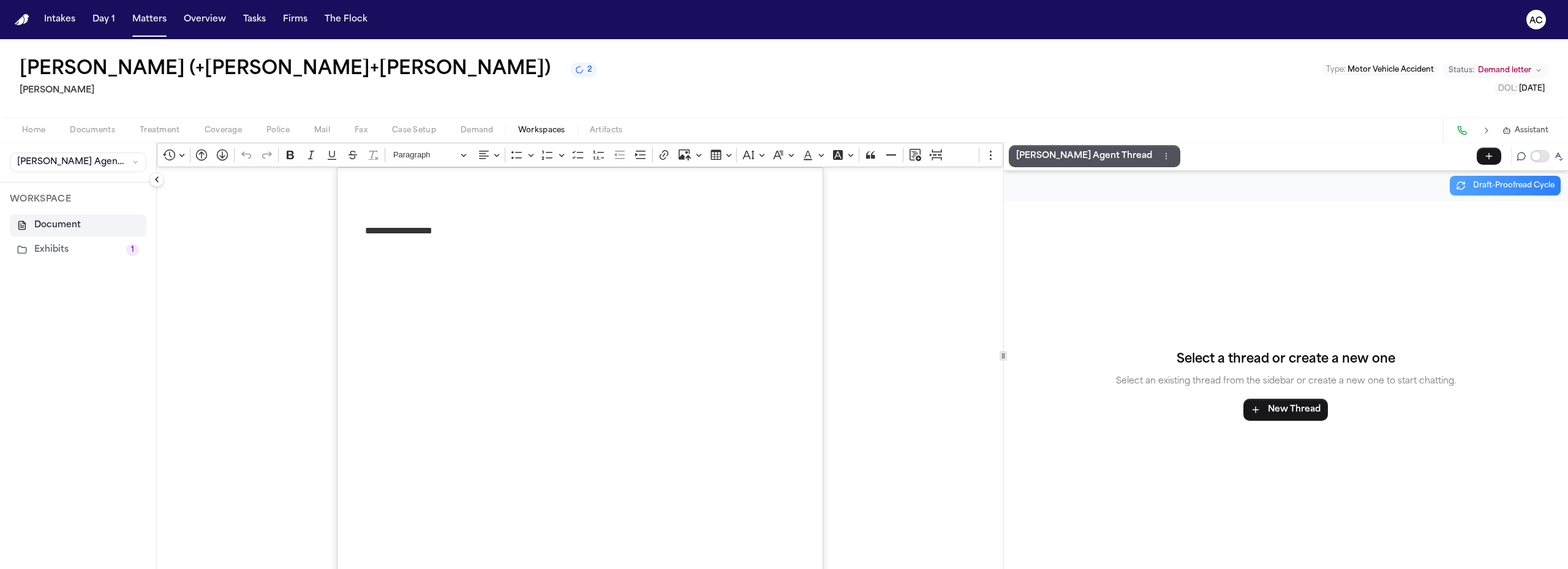
click at [74, 254] on button "Exhibits 1" at bounding box center [77, 250] width 136 height 22
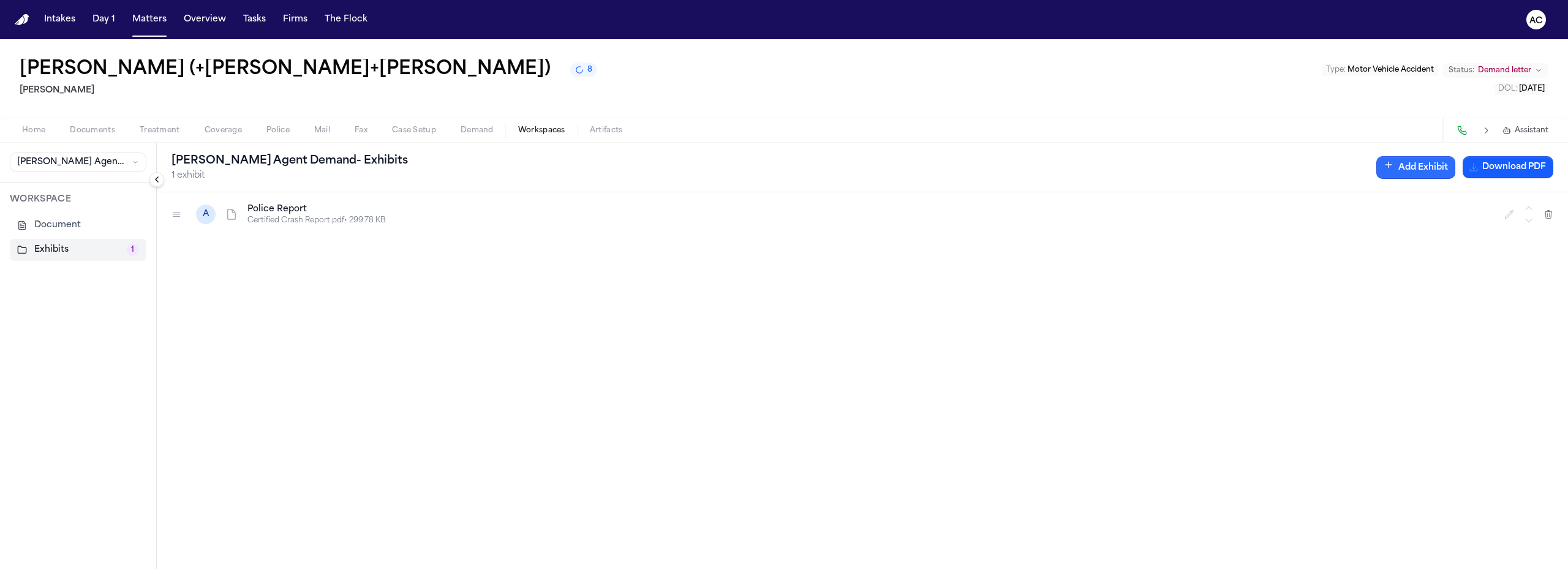
click at [1421, 162] on button "Add Exhibit" at bounding box center [1415, 168] width 79 height 22
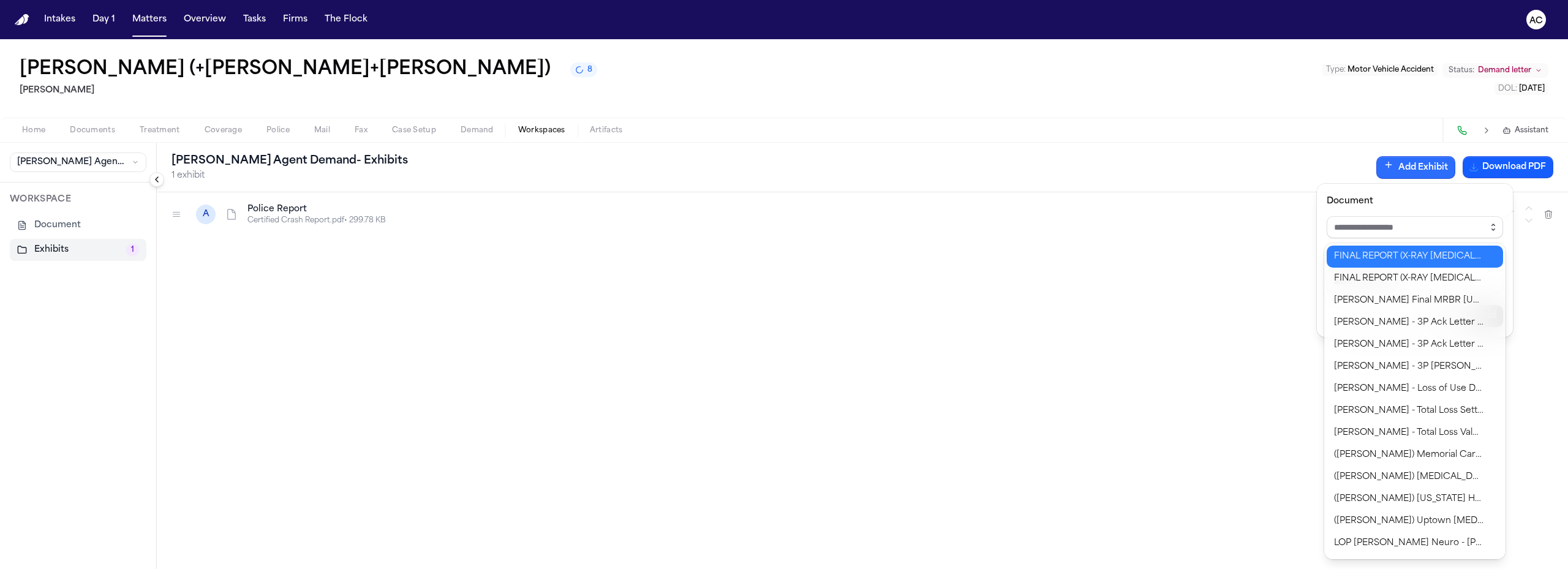
click at [1495, 227] on icon "button" at bounding box center [1493, 227] width 10 height 10
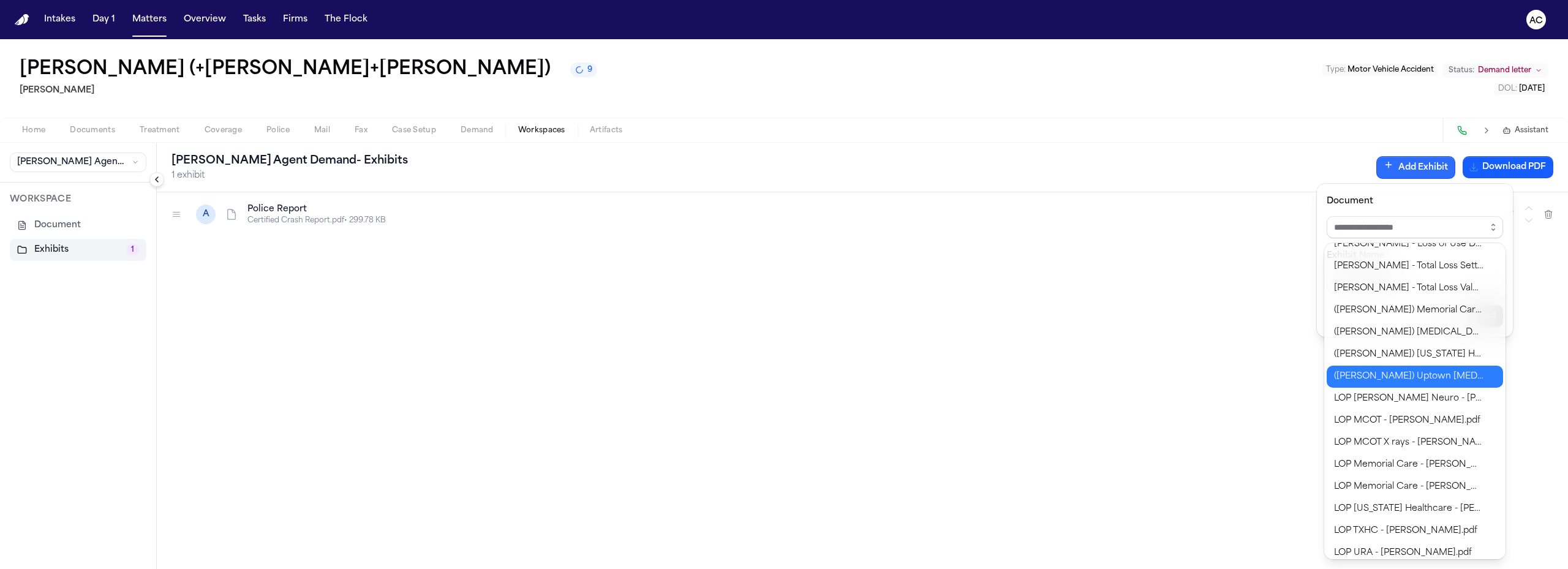
scroll to position [123, 0]
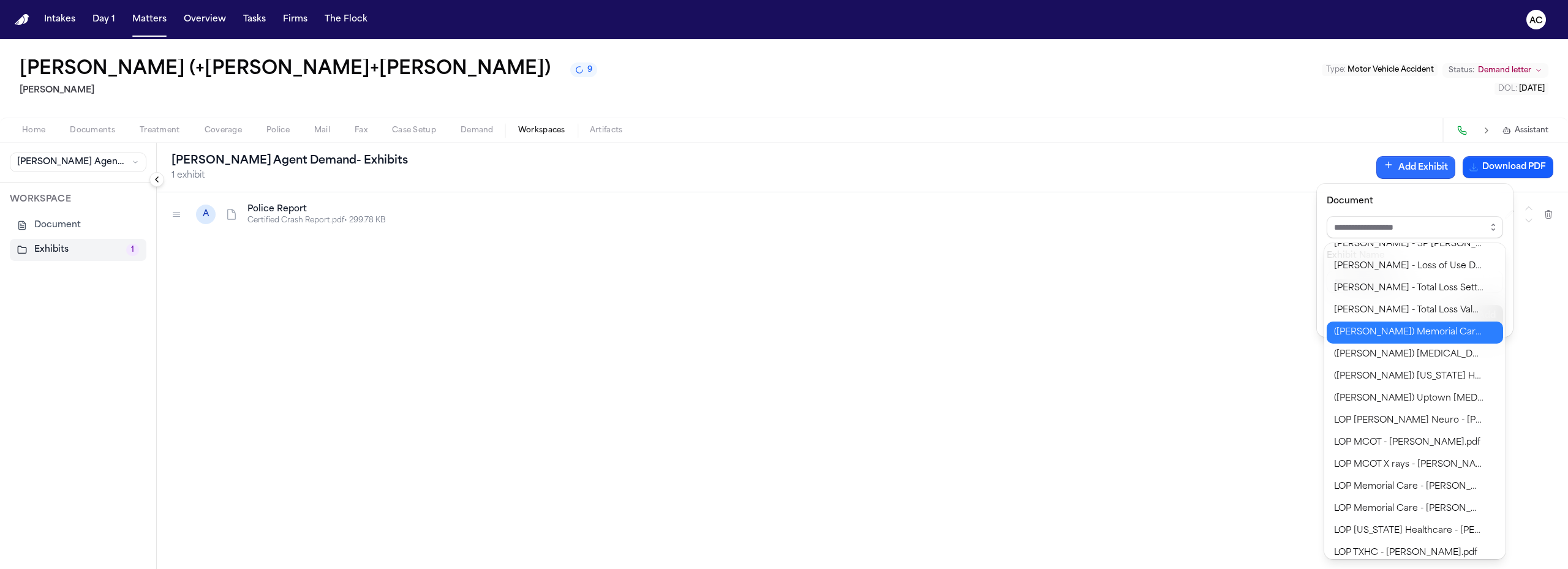
type input "**********"
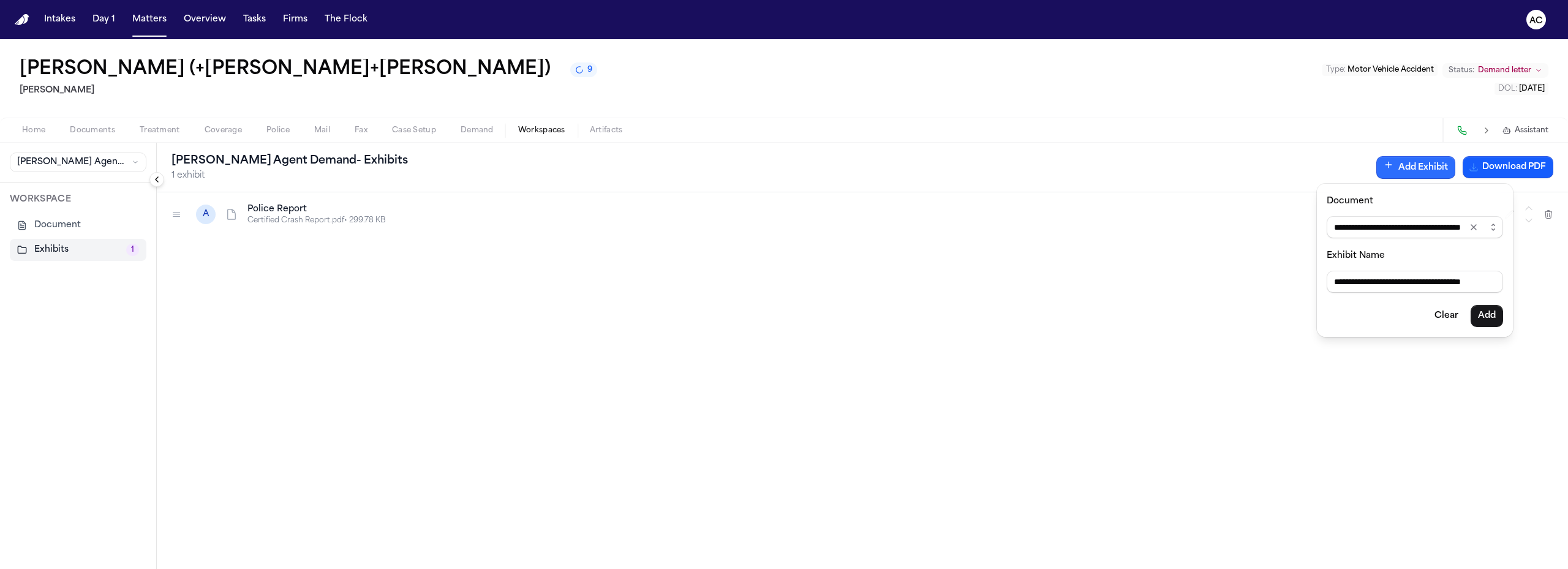
click at [1414, 569] on div "**********" at bounding box center [784, 569] width 1568 height 0
click at [1491, 321] on button "Add" at bounding box center [1486, 316] width 33 height 22
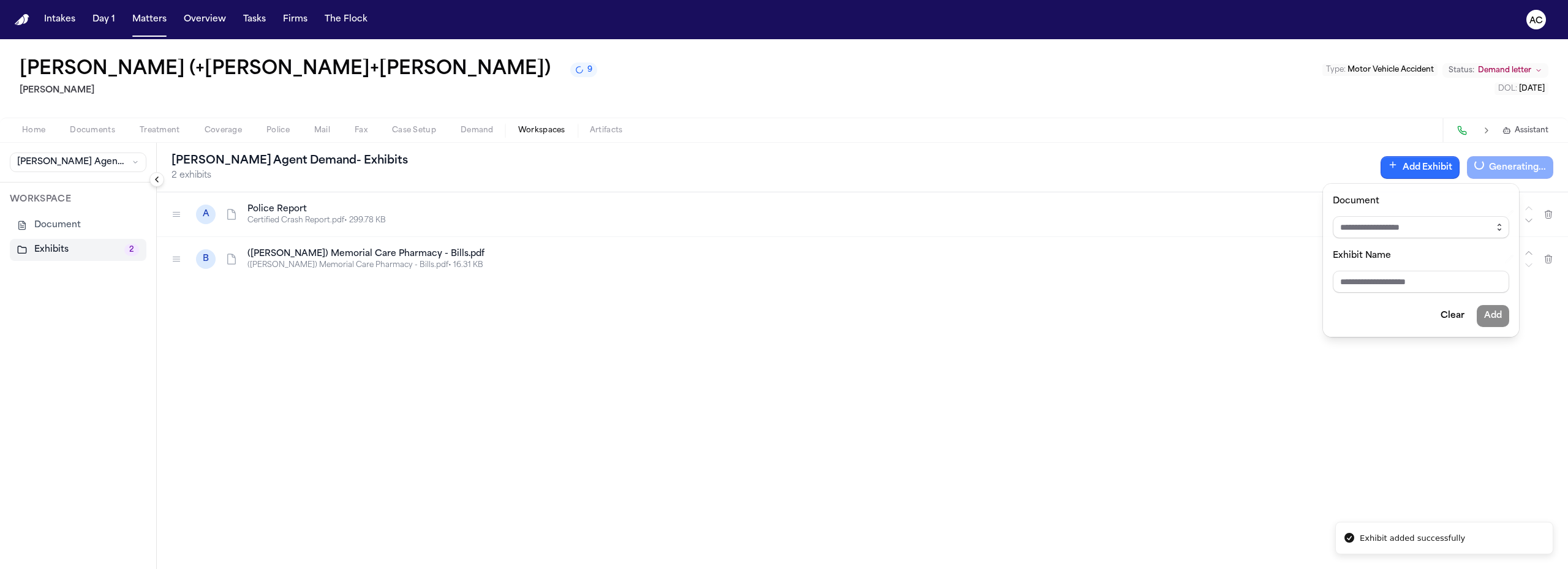
click at [1503, 226] on icon "button" at bounding box center [1499, 227] width 10 height 10
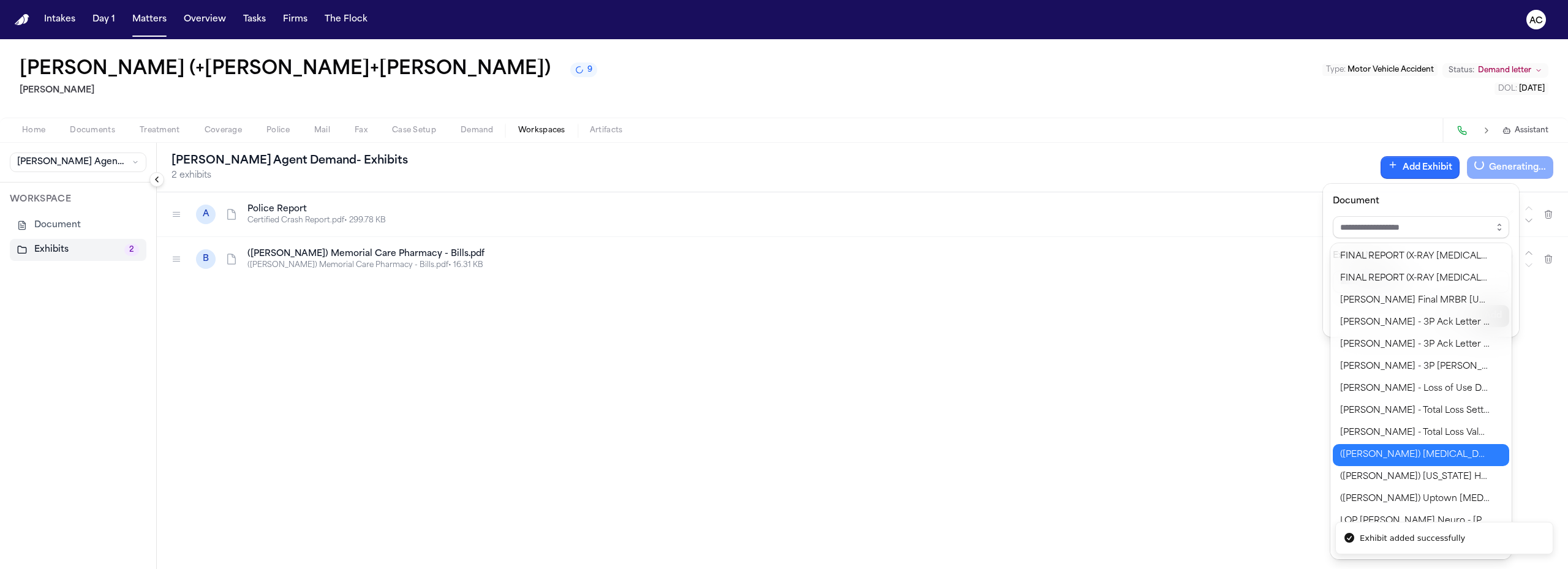
type input "**********"
click at [1405, 455] on body "**********" at bounding box center [784, 284] width 1568 height 569
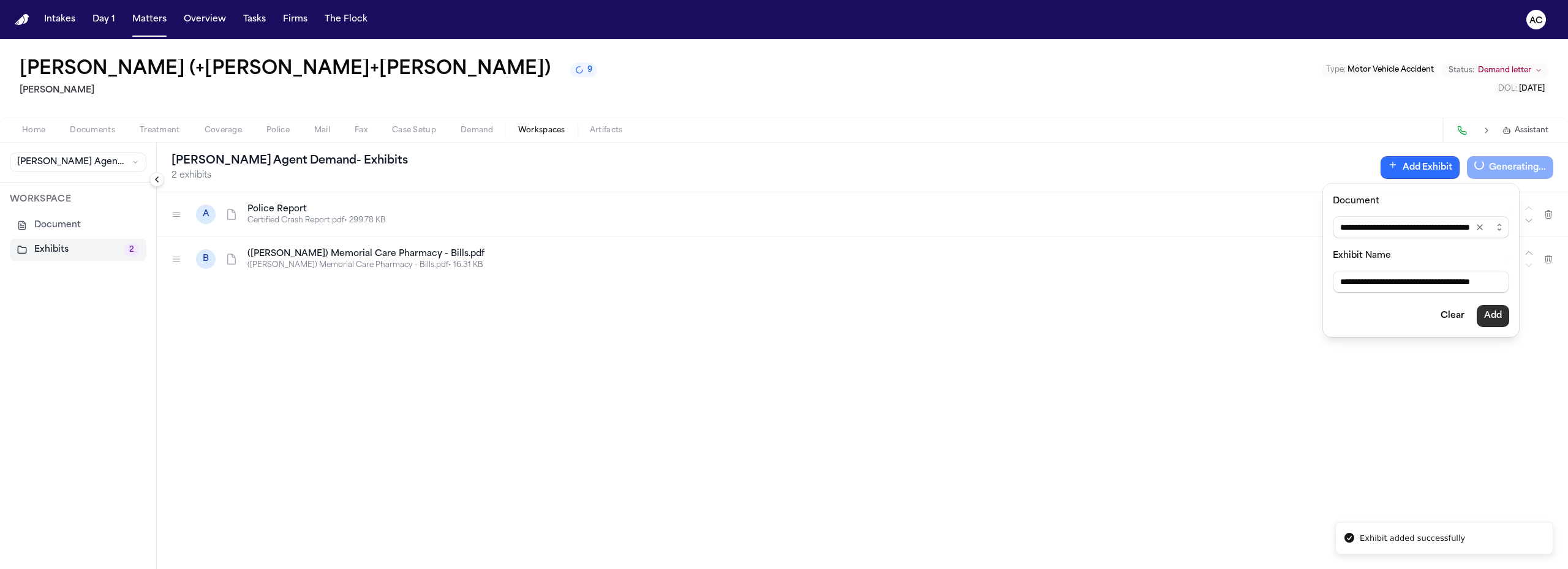
click at [1494, 321] on button "Add" at bounding box center [1492, 316] width 33 height 22
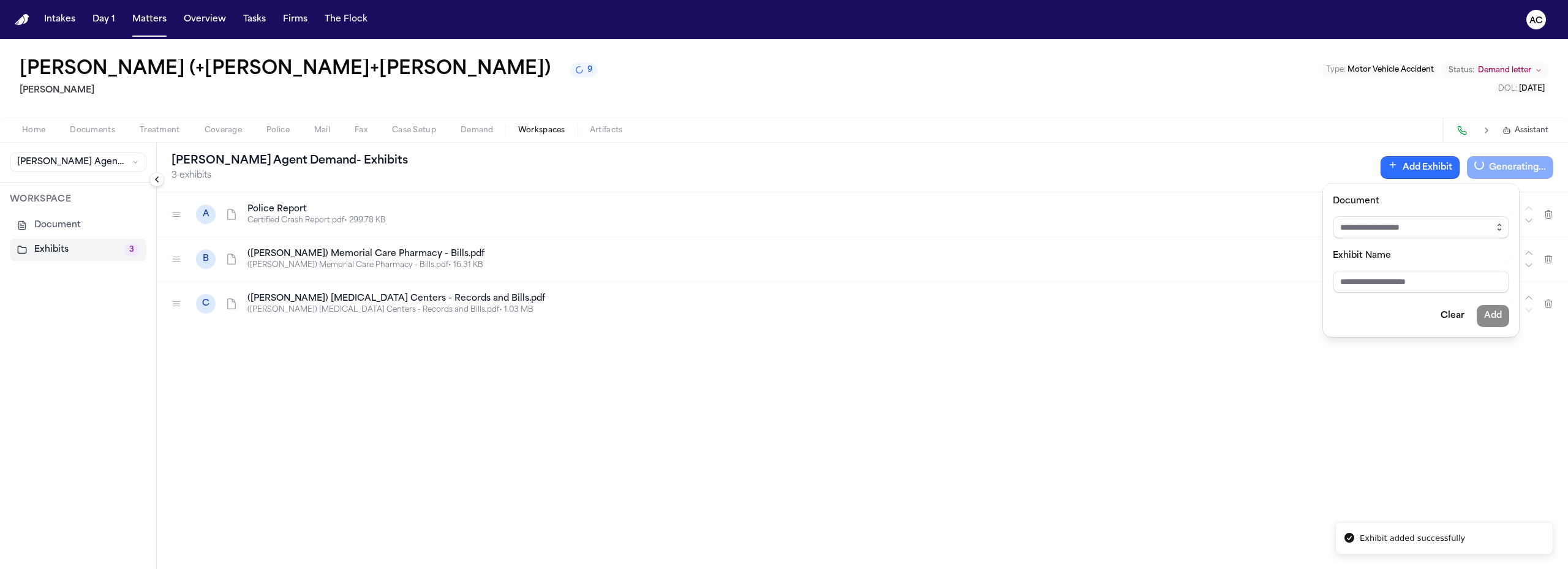
click at [1498, 228] on icon "button" at bounding box center [1499, 227] width 10 height 10
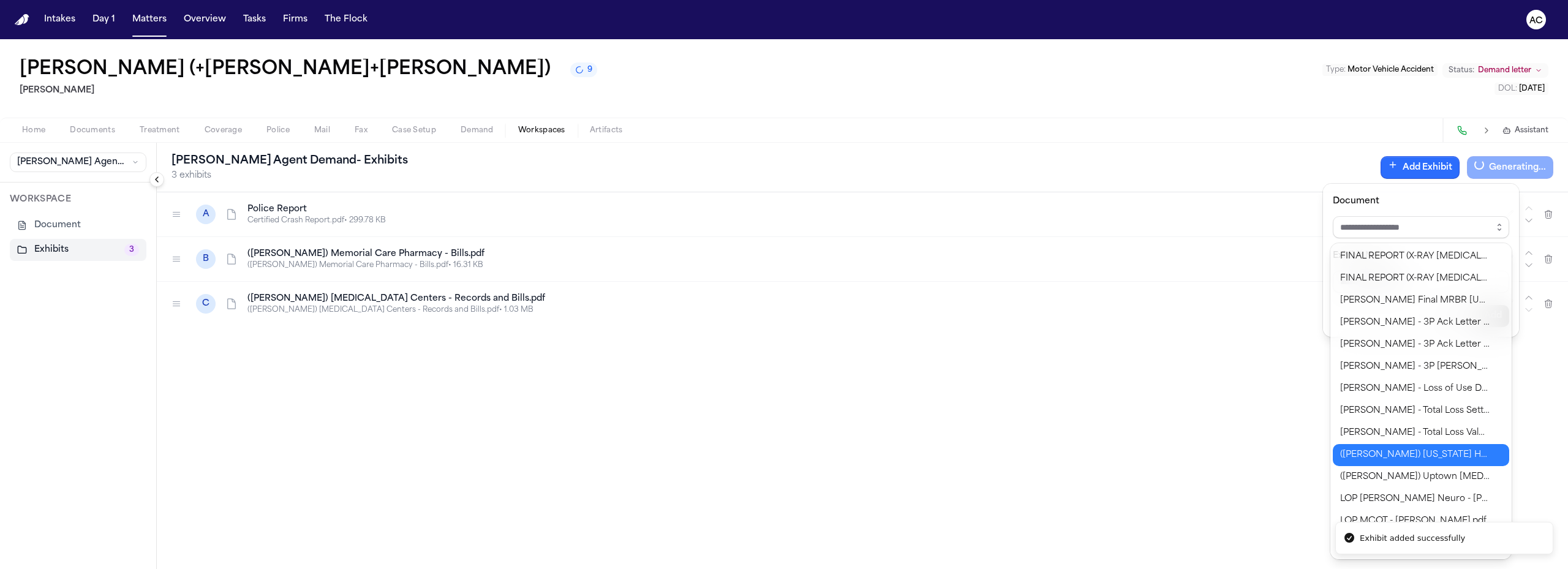
type input "**********"
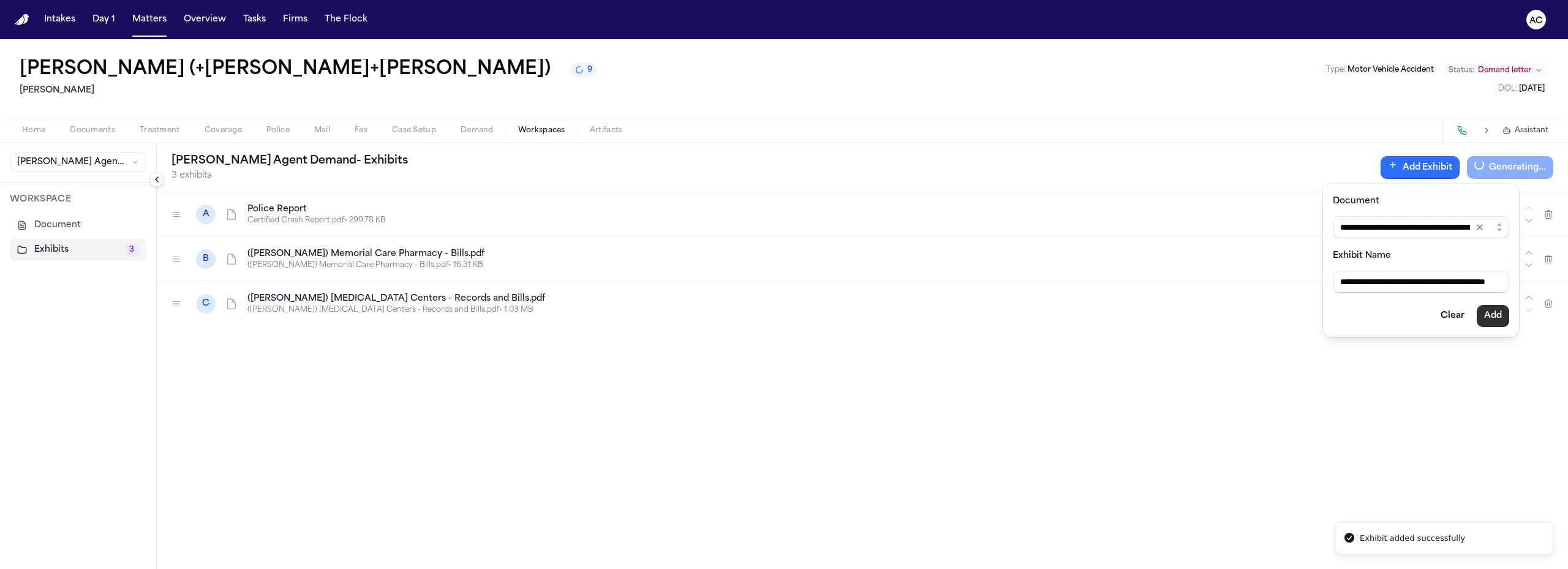
click at [1499, 315] on button "Add" at bounding box center [1492, 316] width 33 height 22
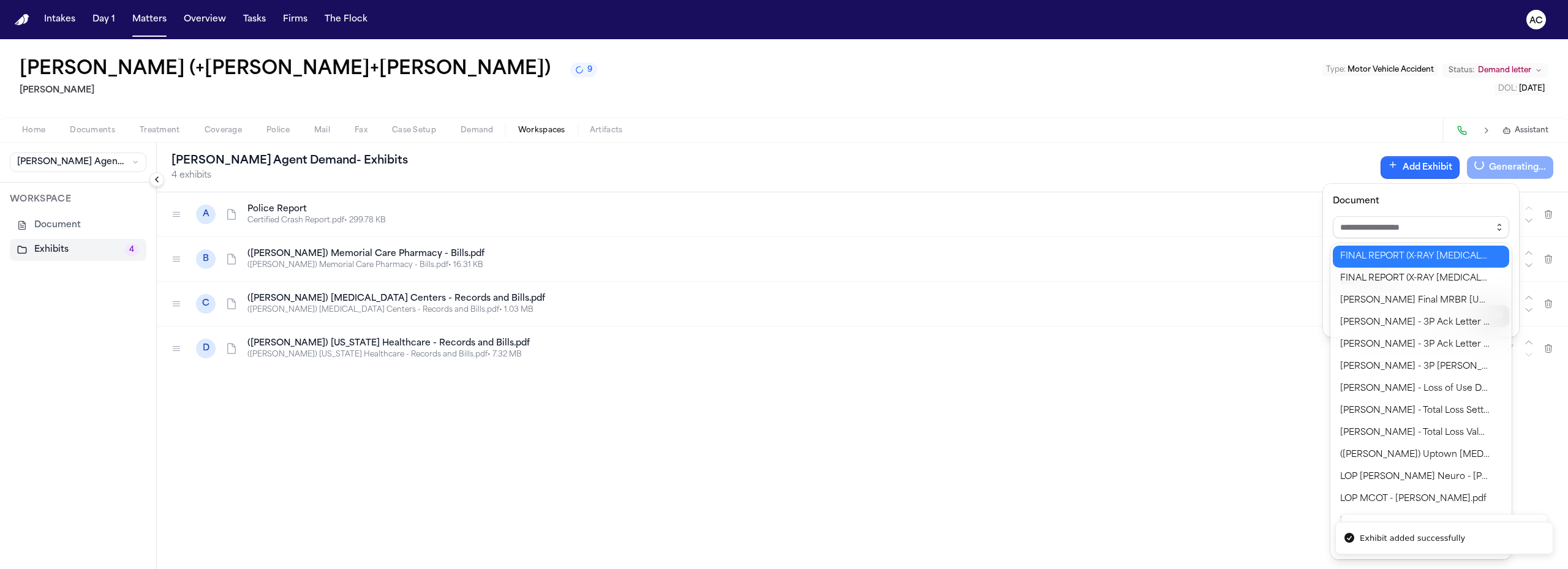
click at [1496, 229] on icon "button" at bounding box center [1499, 227] width 10 height 10
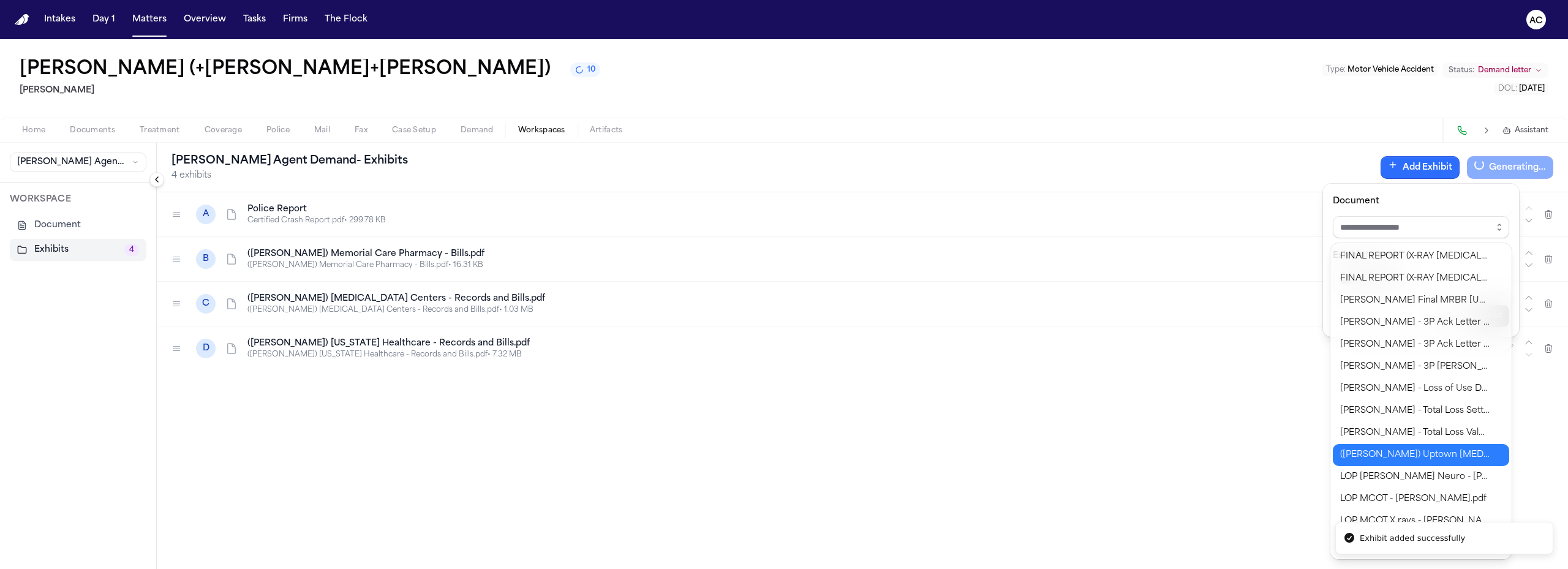
type input "**********"
click at [1392, 454] on body "**********" at bounding box center [784, 284] width 1568 height 569
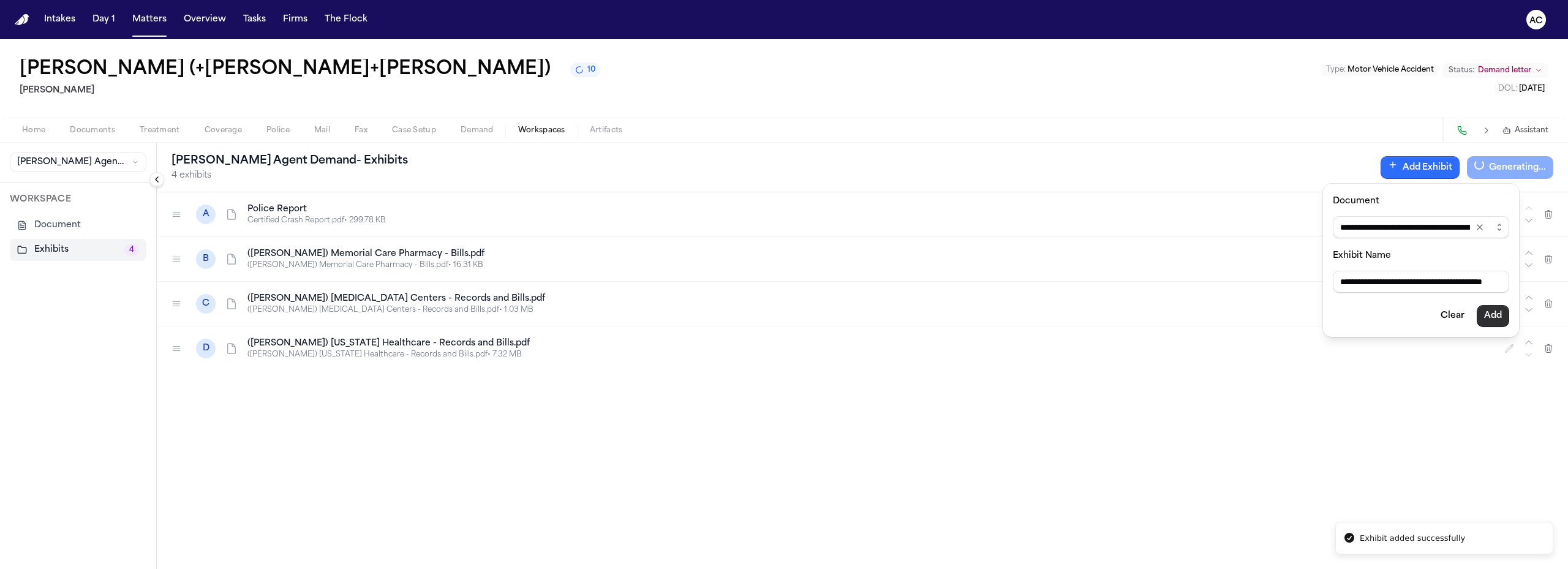
click at [1489, 311] on button "Add" at bounding box center [1492, 316] width 33 height 22
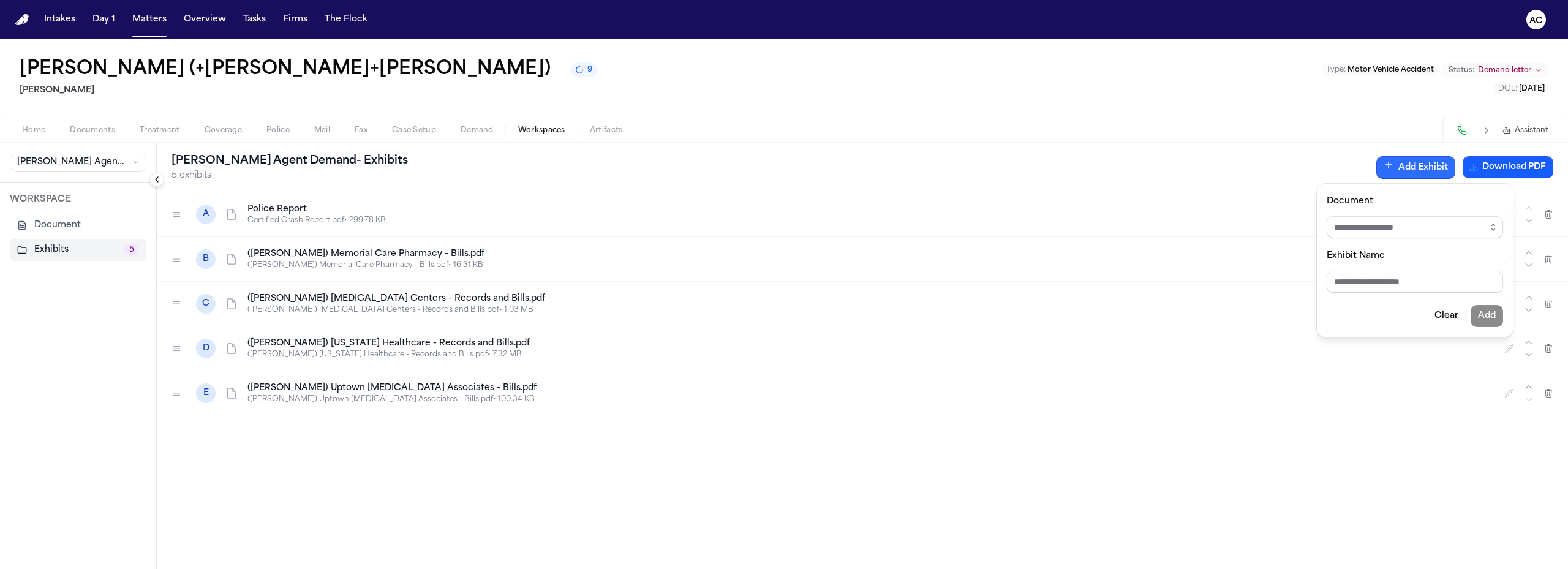
drag, startPoint x: 570, startPoint y: 476, endPoint x: 562, endPoint y: 473, distance: 8.5
click at [571, 476] on div "Finch Agent Demand - Exhibits 5 exhibits Add Exhibit Download PDF A Police Repo…" at bounding box center [862, 356] width 1411 height 426
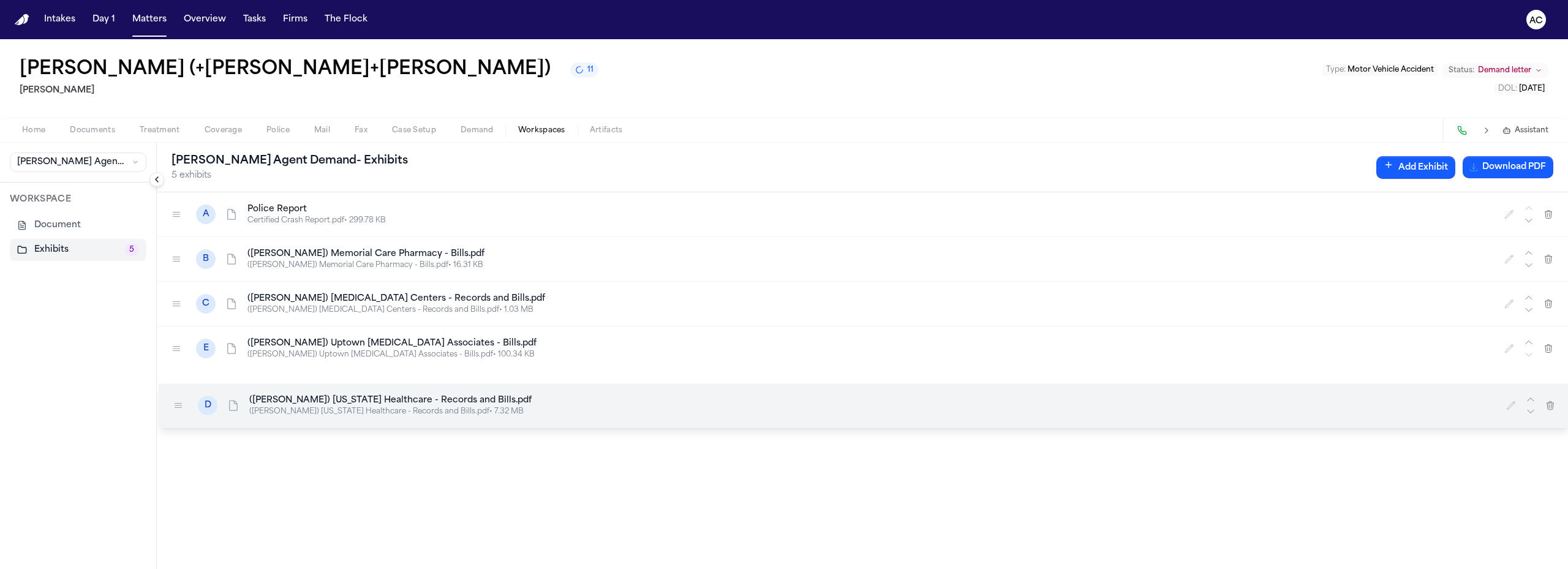
drag, startPoint x: 175, startPoint y: 347, endPoint x: 179, endPoint y: 394, distance: 47.2
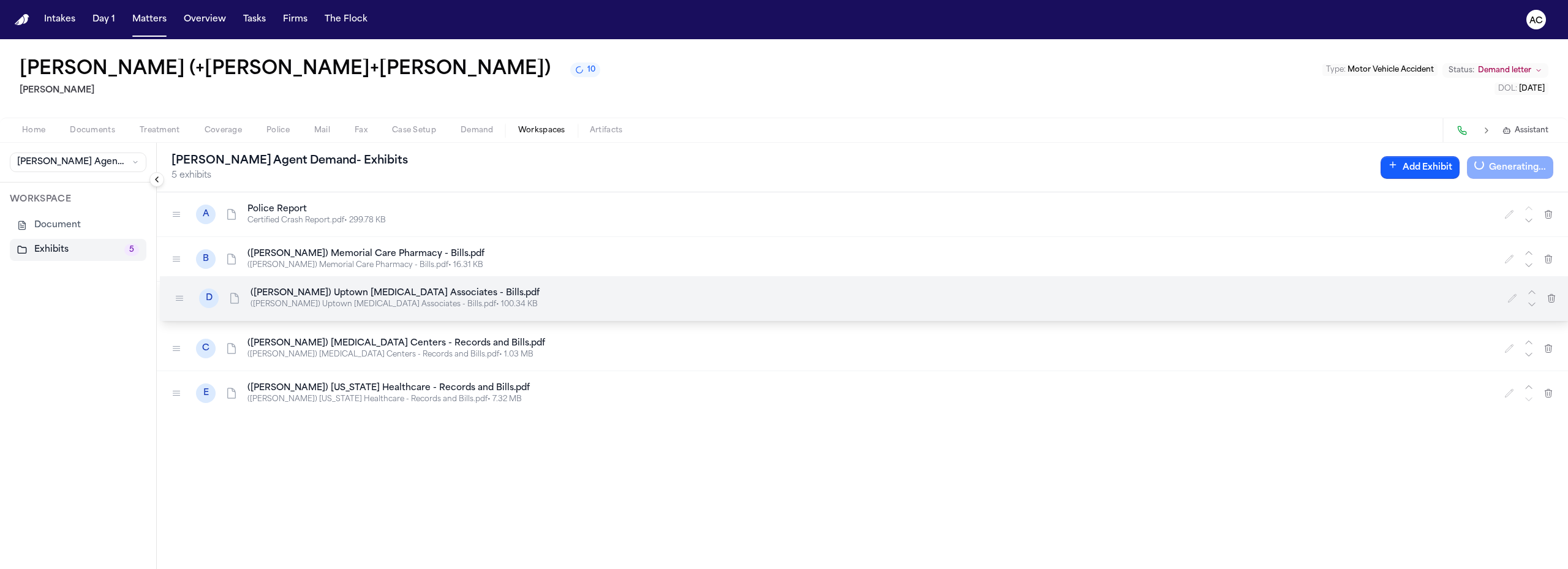
drag, startPoint x: 170, startPoint y: 353, endPoint x: 174, endPoint y: 302, distance: 51.2
click at [174, 302] on div at bounding box center [179, 298] width 20 height 20
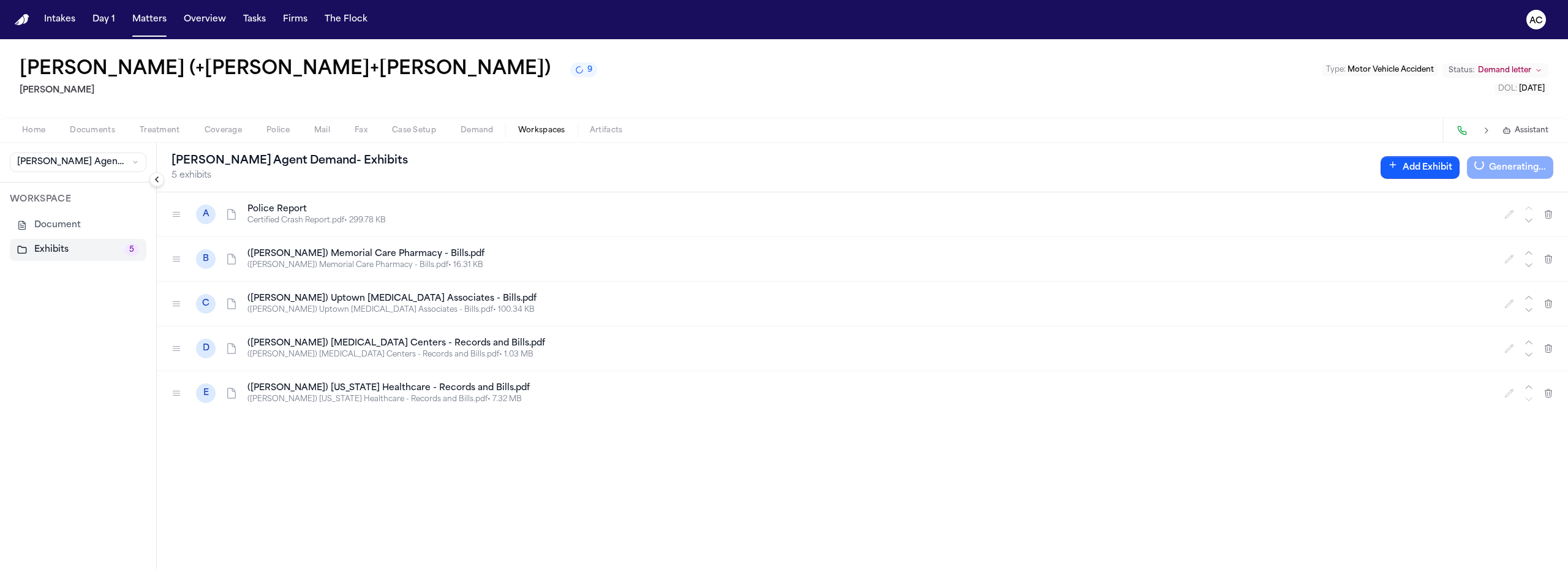
click at [89, 131] on span "Documents" at bounding box center [93, 130] width 45 height 10
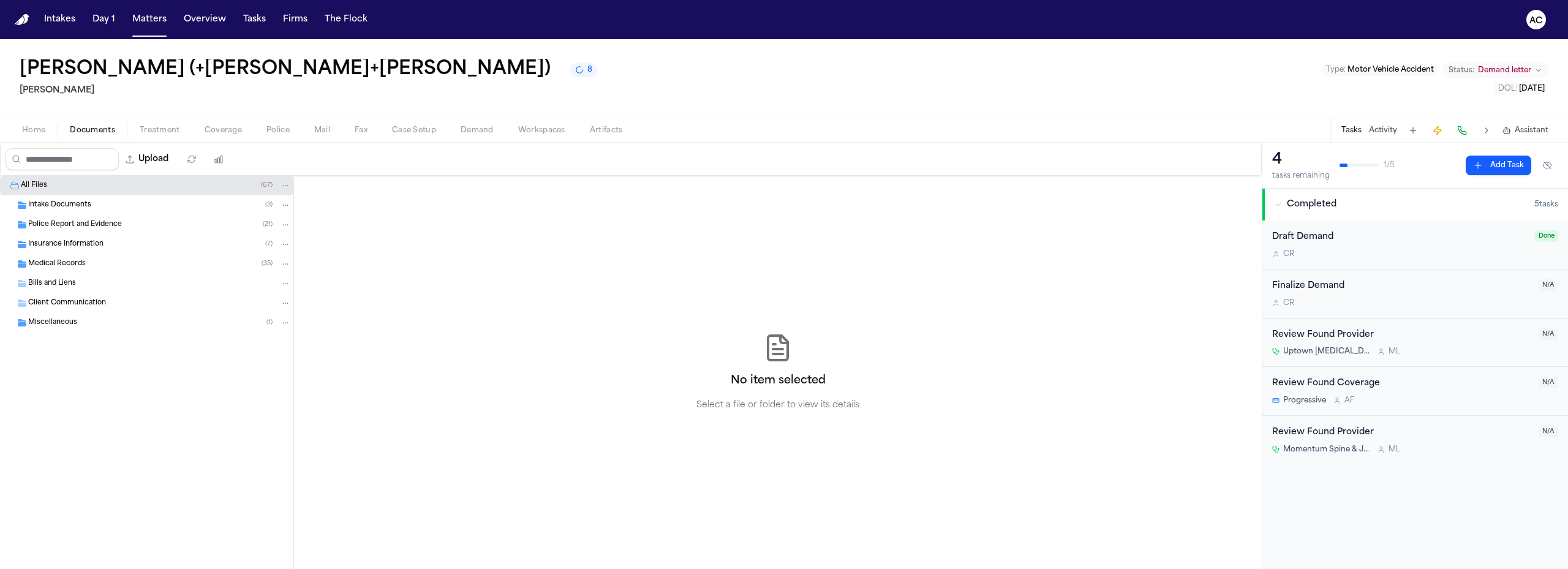
click at [73, 265] on span "Medical Records" at bounding box center [57, 264] width 57 height 10
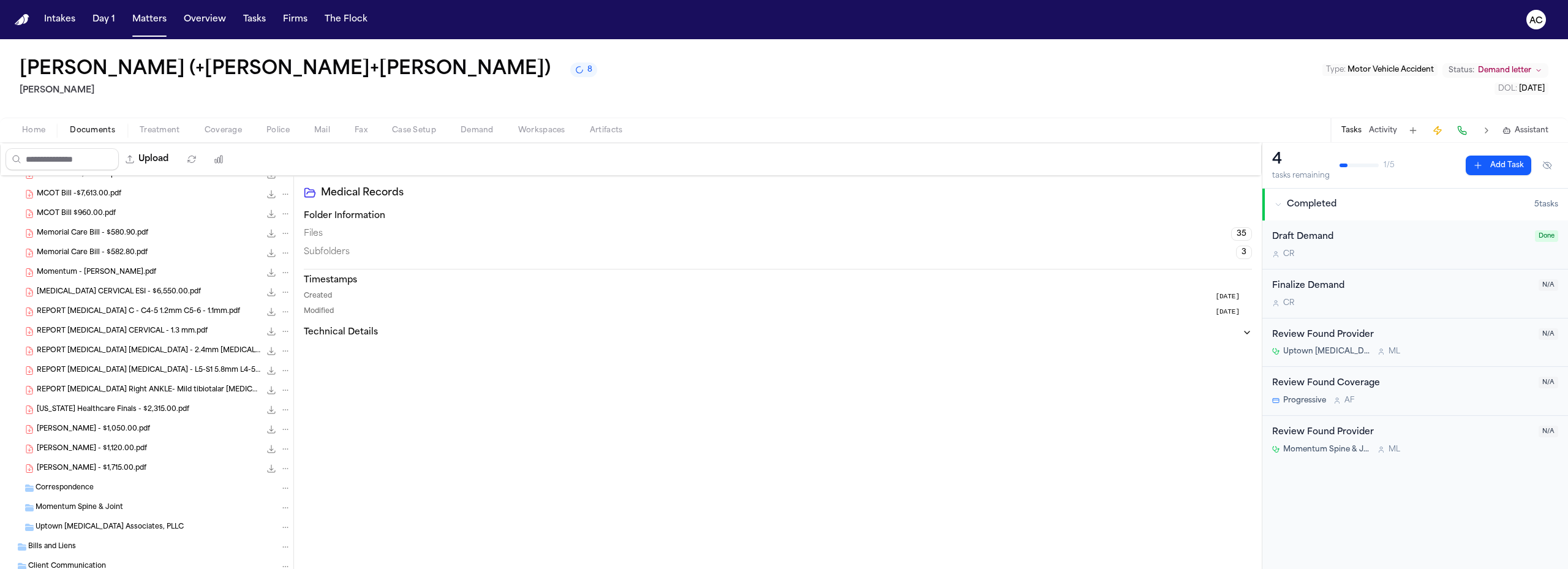
scroll to position [490, 0]
click at [97, 500] on span "Momentum Spine & Joint" at bounding box center [80, 500] width 88 height 10
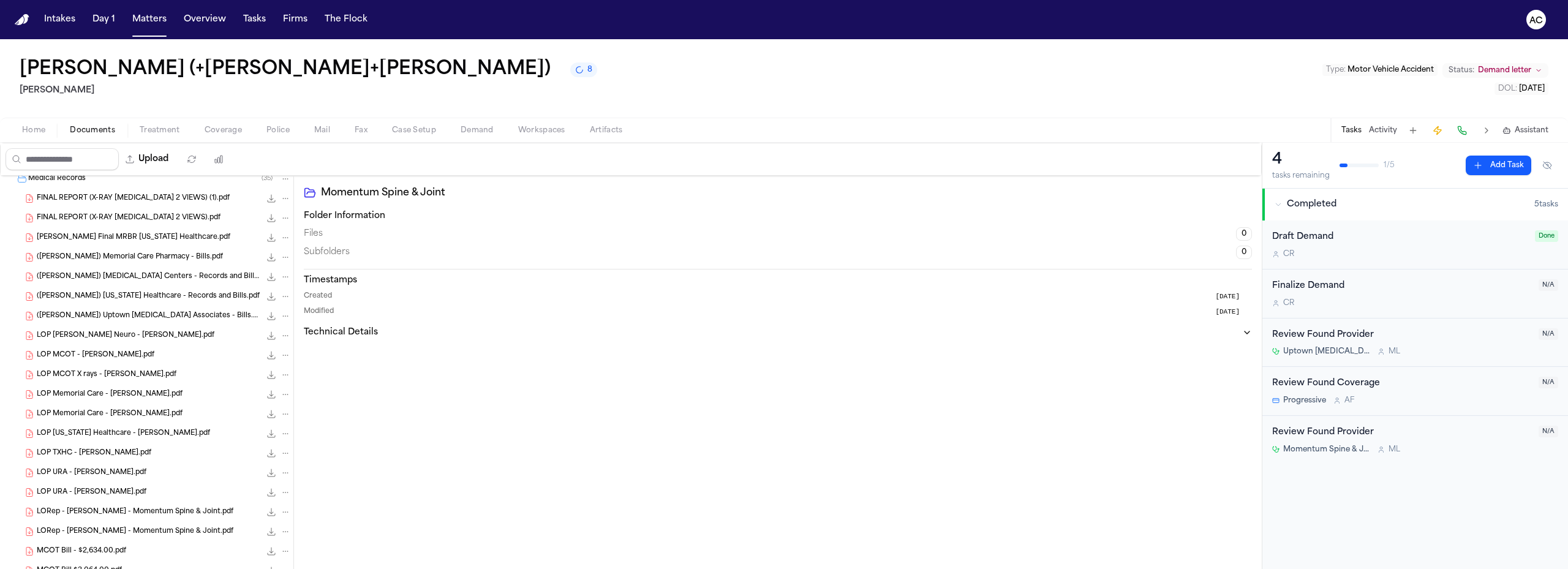
scroll to position [61, 0]
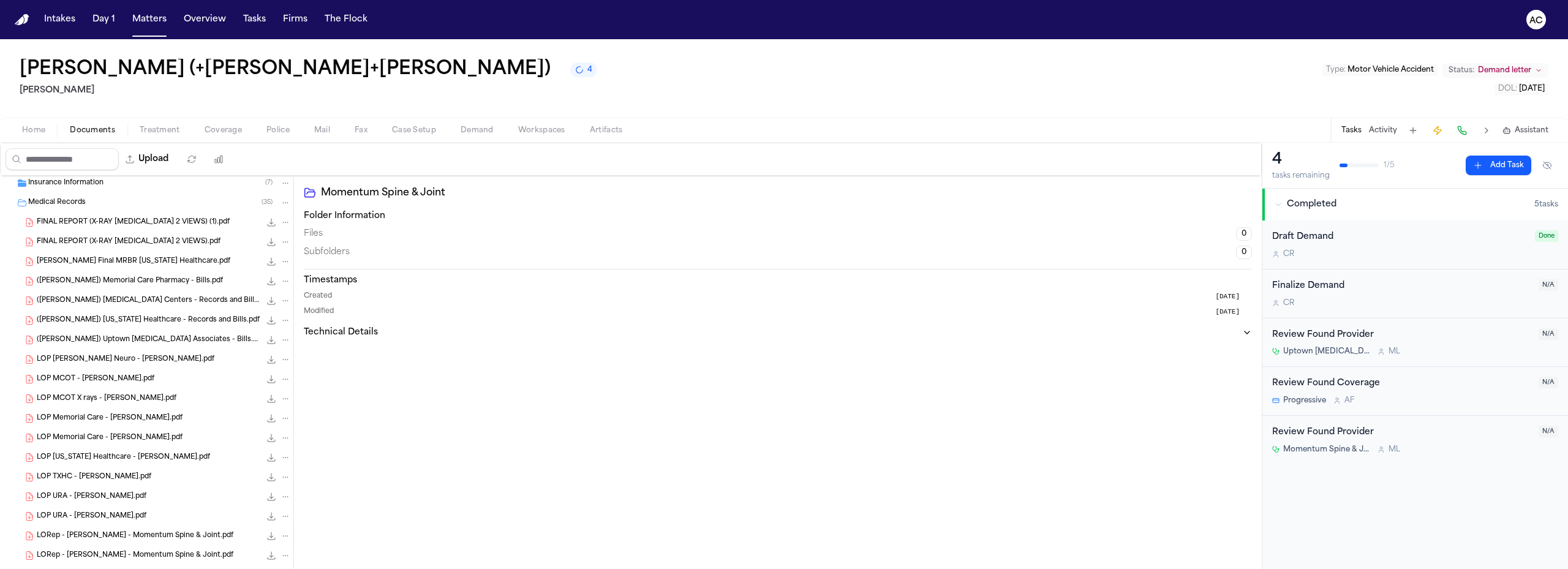
click at [632, 78] on div "Jose Jaramillo (+Mariana Adame+Tyler Mendoza) 4 Luis A. Perez, P.C Type : Motor…" at bounding box center [784, 78] width 1568 height 78
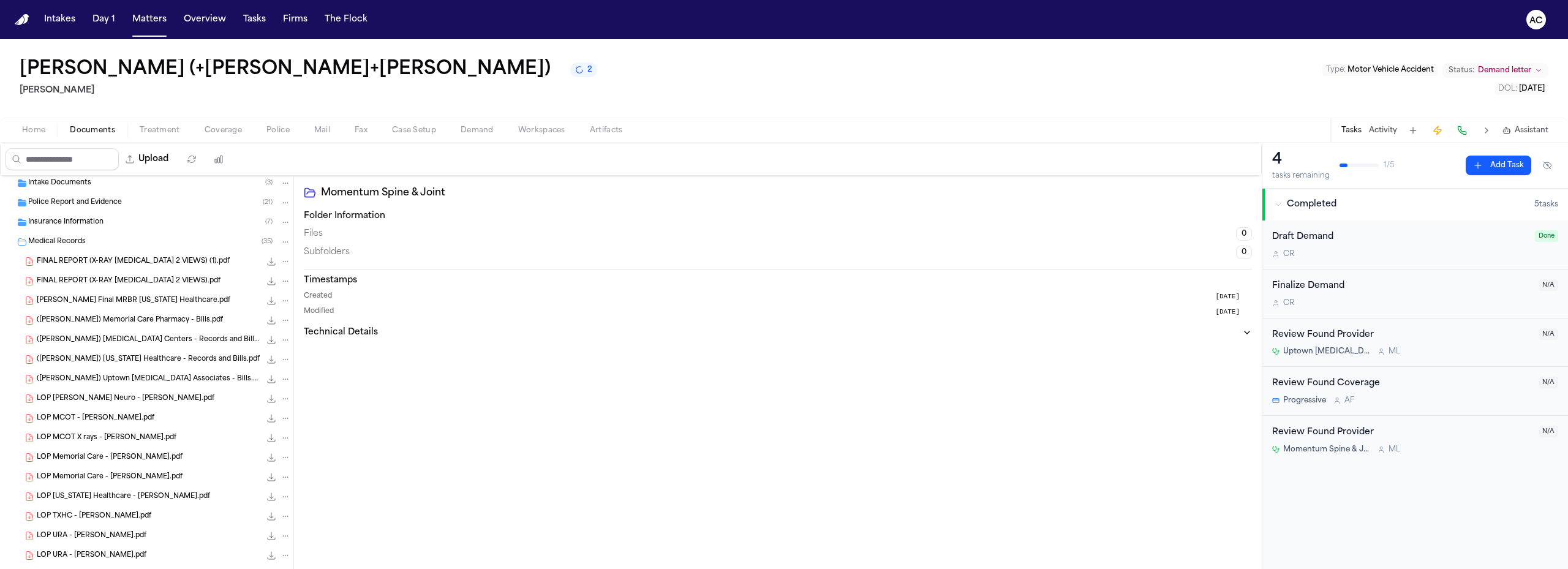
scroll to position [0, 0]
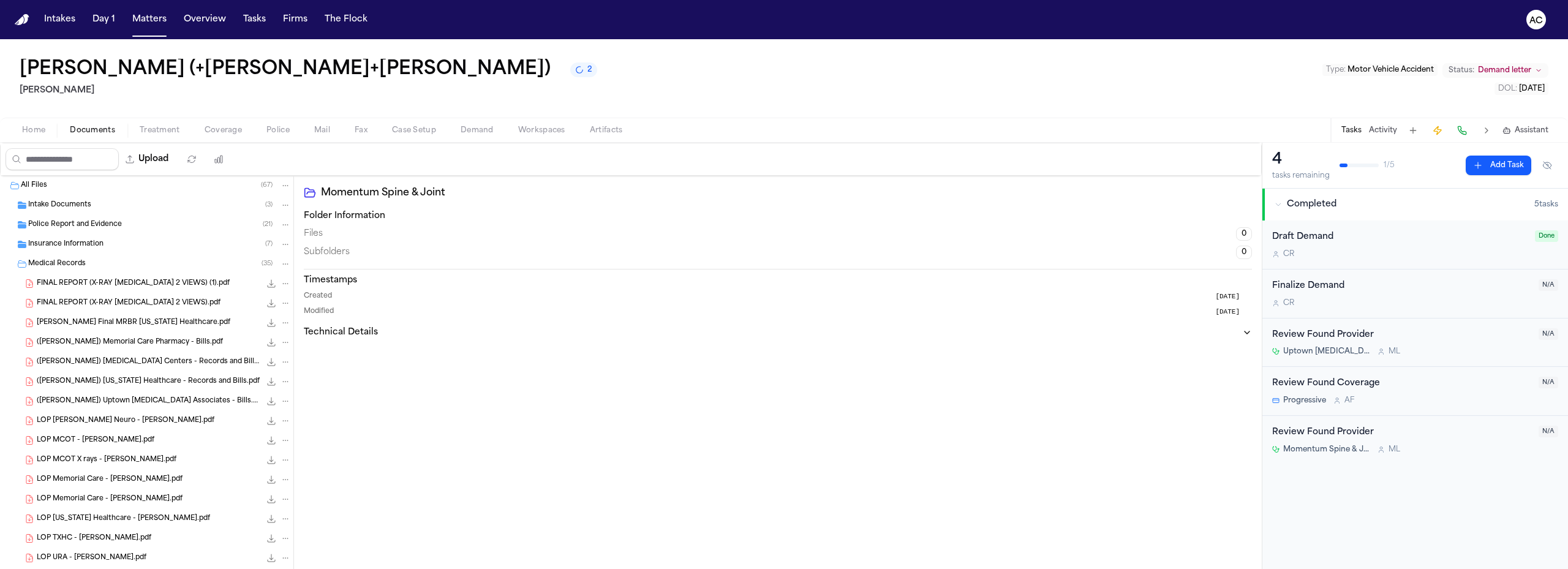
click at [142, 285] on span "FINAL REPORT (X-RAY CHEST X-RAY 2 VIEWS) (1).pdf" at bounding box center [133, 283] width 193 height 10
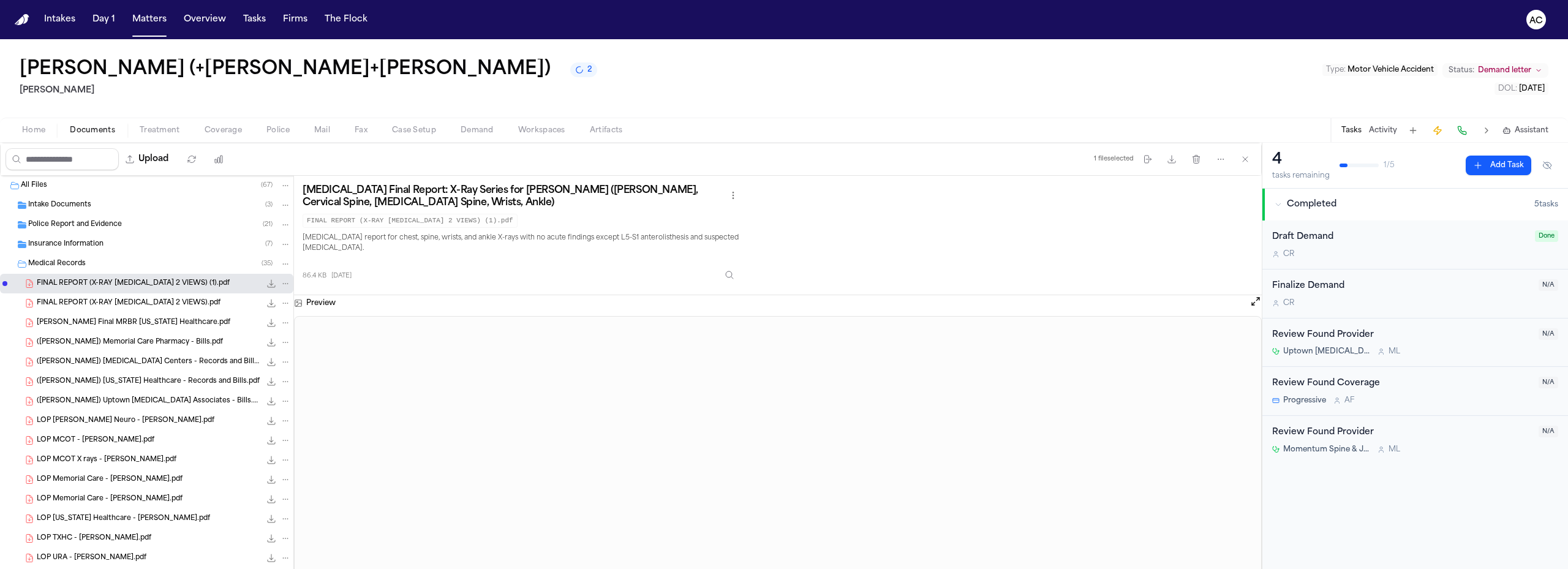
click at [147, 302] on span "FINAL REPORT (X-RAY CHEST X-RAY 2 VIEWS).pdf" at bounding box center [128, 303] width 183 height 10
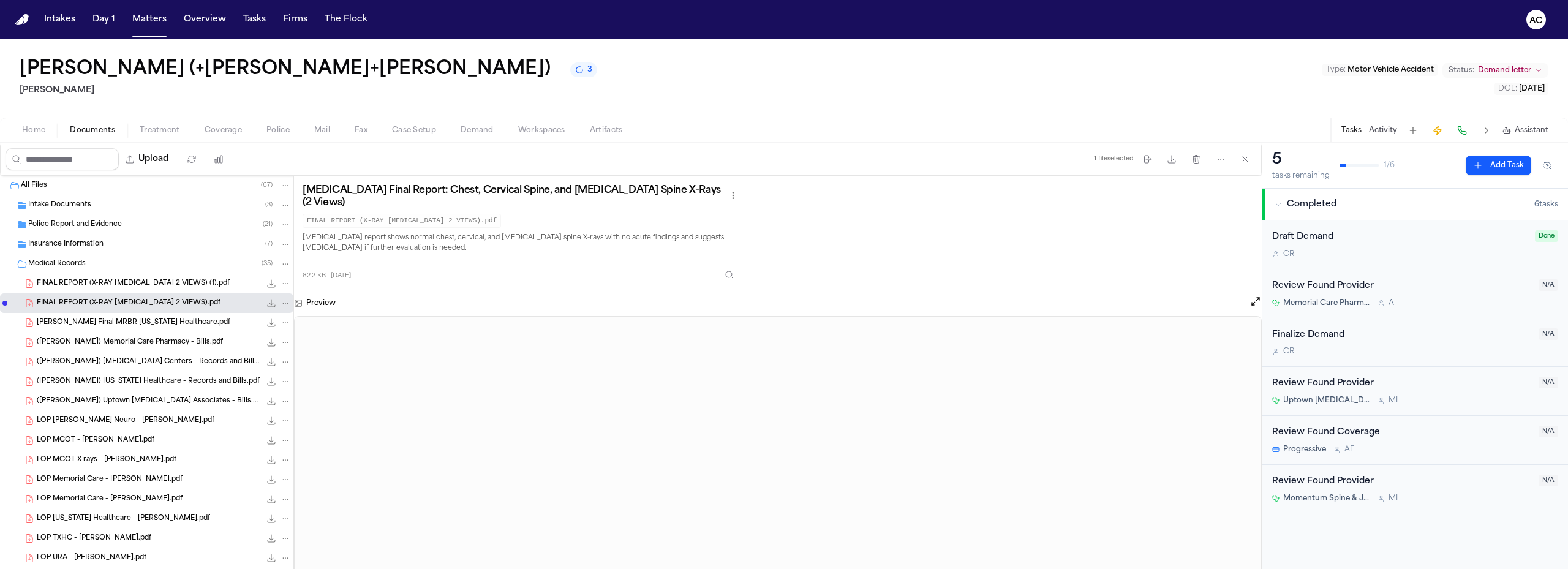
click at [1210, 105] on div "Jose Jaramillo (+Mariana Adame+Tyler Mendoza) 3 Luis A. Perez, P.C Type : Motor…" at bounding box center [784, 78] width 1568 height 78
click at [684, 99] on div "Jose Jaramillo (+Mariana Adame+Tyler Mendoza) 9 Luis A. Perez, P.C Type : Motor…" at bounding box center [784, 78] width 1568 height 78
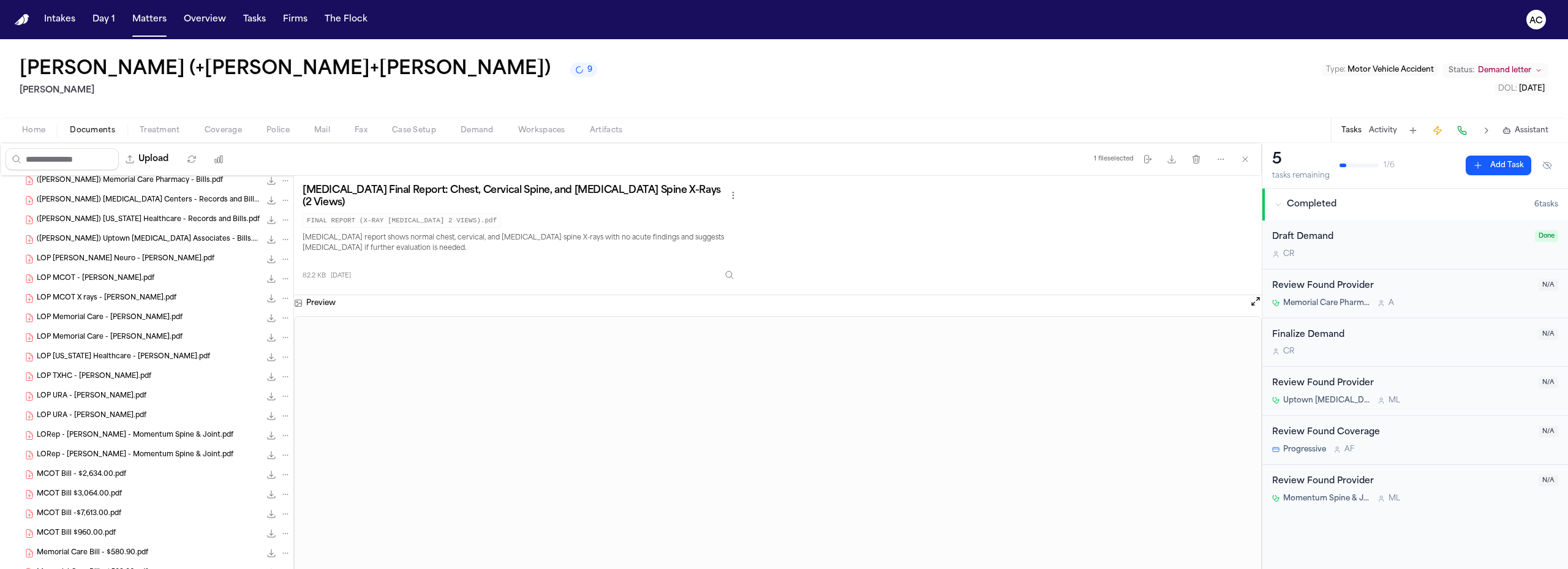
scroll to position [184, 0]
click at [119, 451] on span "MCOT Bill - $2,634.00.pdf" at bounding box center [81, 452] width 89 height 10
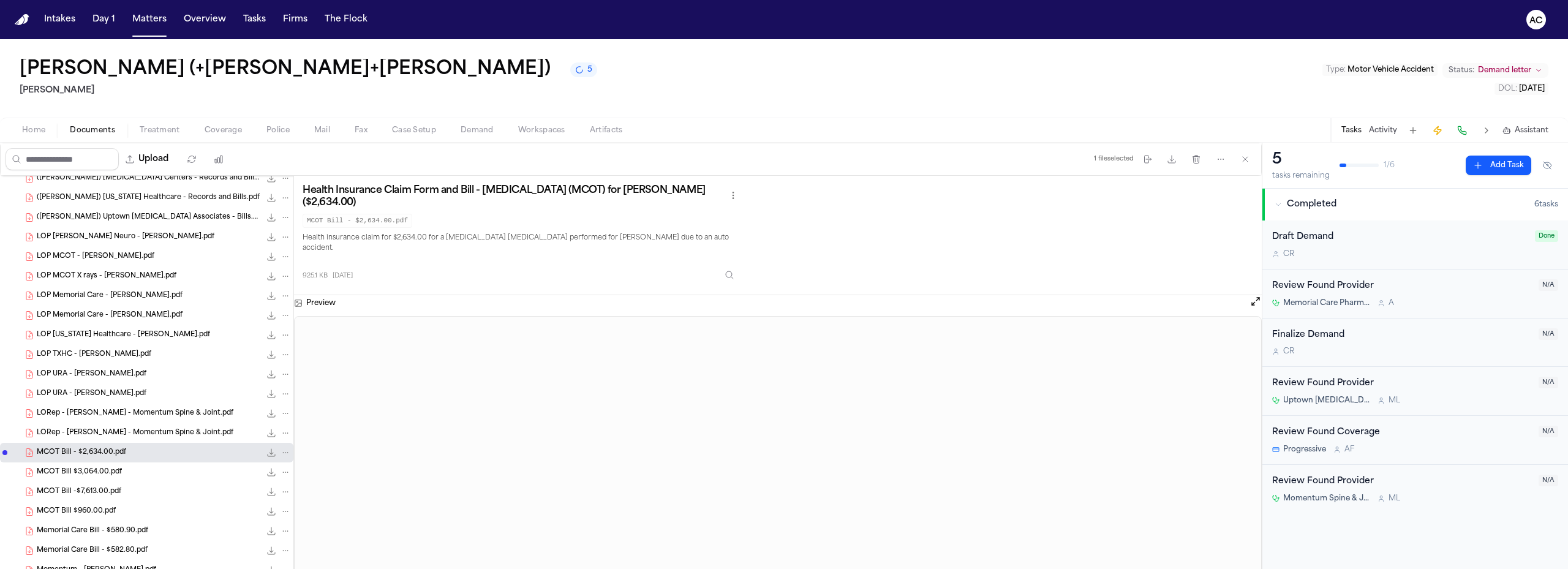
click at [93, 473] on span "MCOT Bill $3,064.00.pdf" at bounding box center [79, 472] width 85 height 10
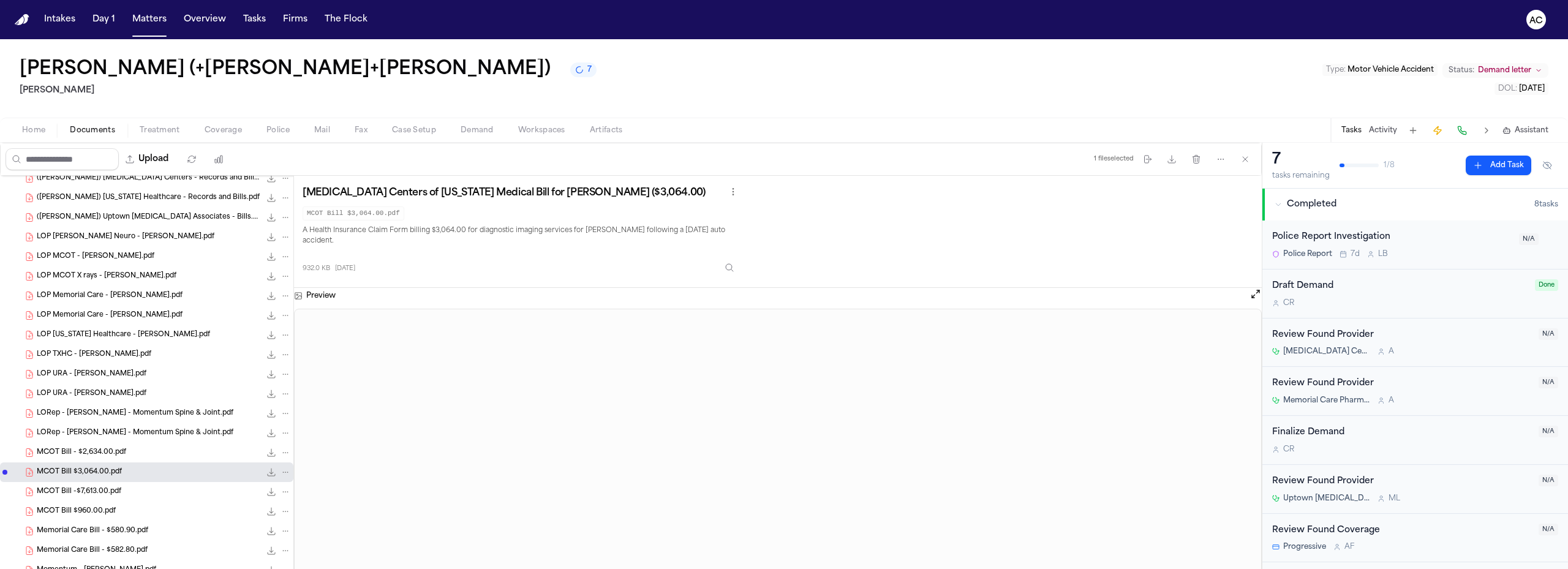
click at [111, 491] on span "MCOT Bill -$7,613.00.pdf" at bounding box center [79, 492] width 85 height 10
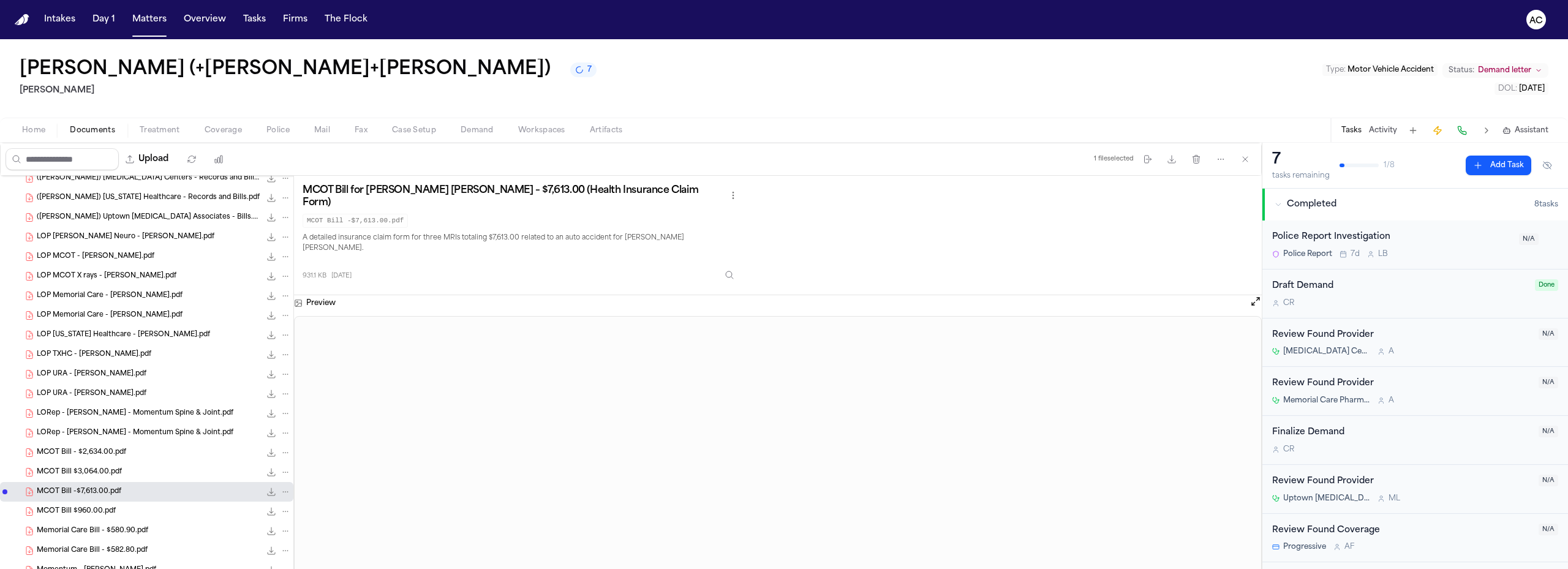
click at [117, 507] on div "MCOT Bill $960.00.pdf 938.4 KB • PDF" at bounding box center [163, 511] width 254 height 12
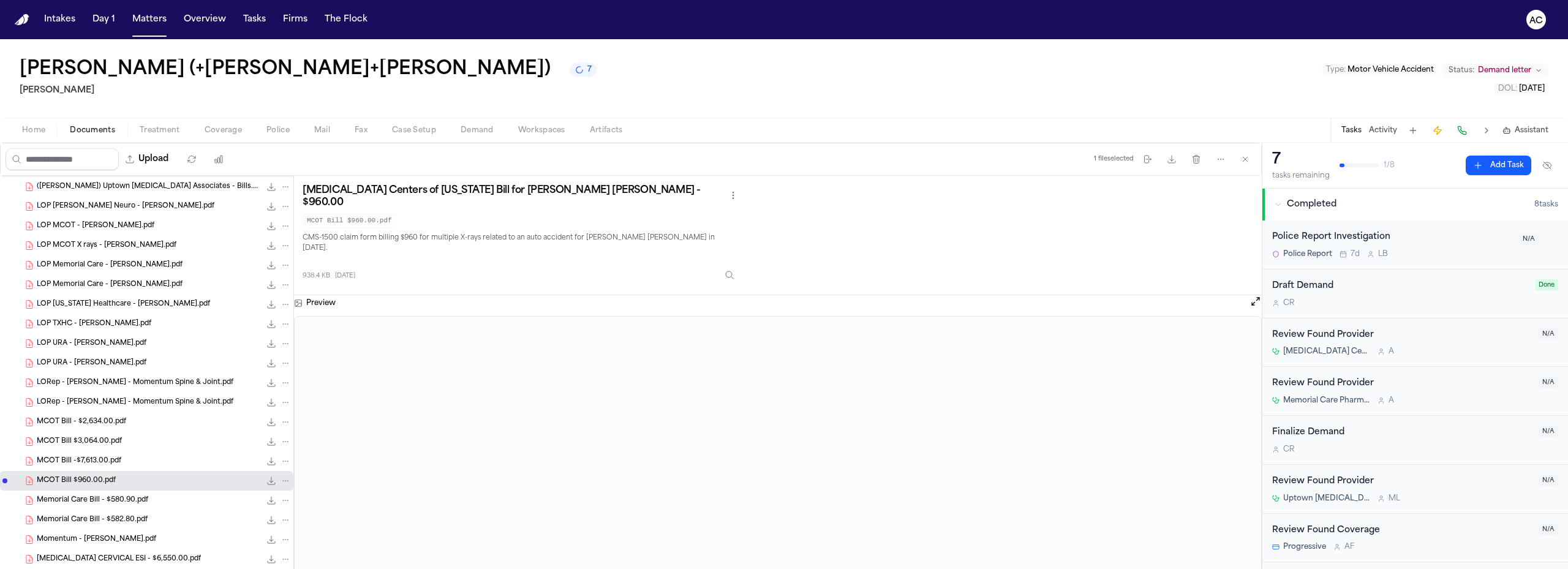
scroll to position [245, 0]
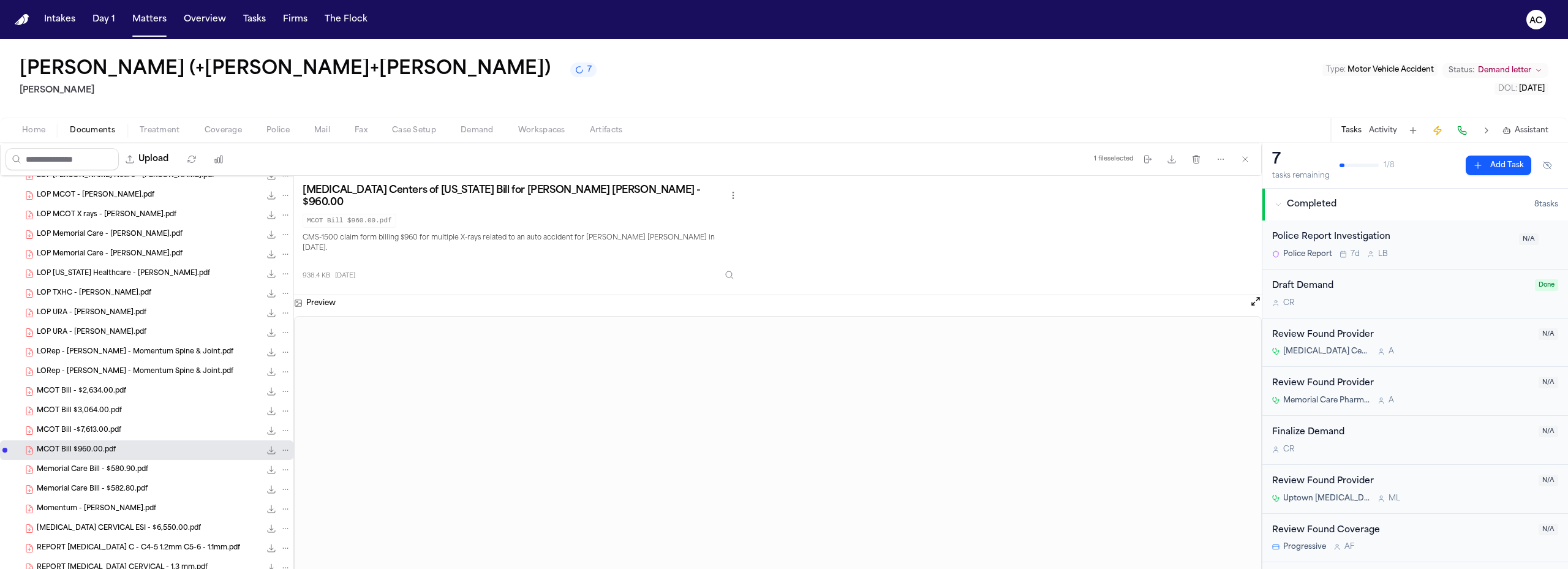
click at [162, 475] on div "Memorial Care Bill - $580.90.pdf 16.3 KB • PDF" at bounding box center [163, 469] width 254 height 12
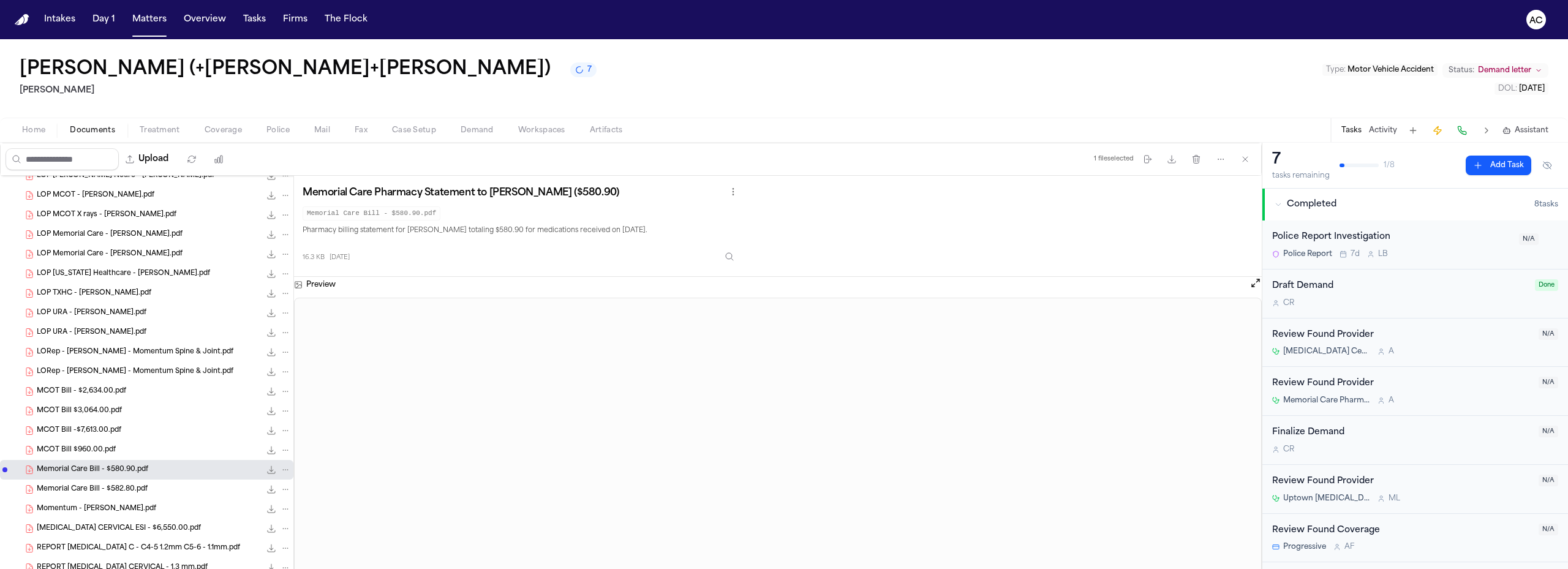
click at [144, 488] on span "Memorial Care Bill - $582.80.pdf" at bounding box center [92, 489] width 111 height 10
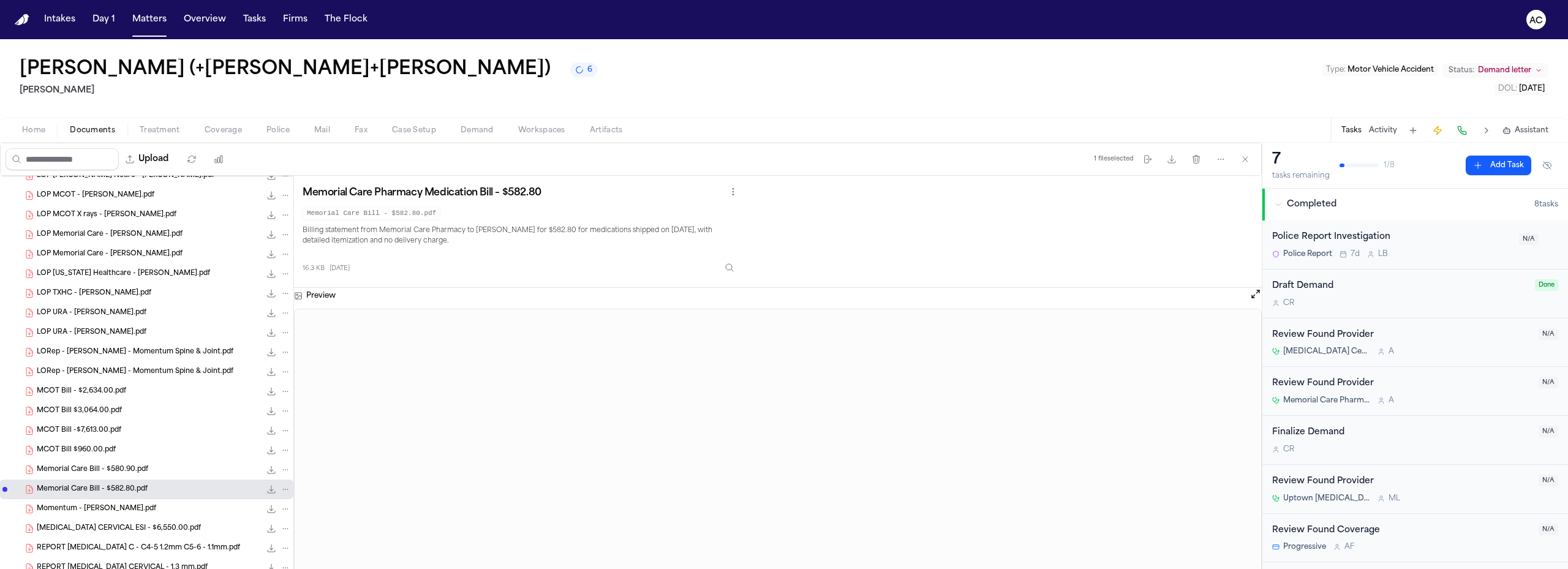
click at [141, 508] on span "Momentum - MARIANA ADAME RENDON.pdf" at bounding box center [97, 509] width 120 height 10
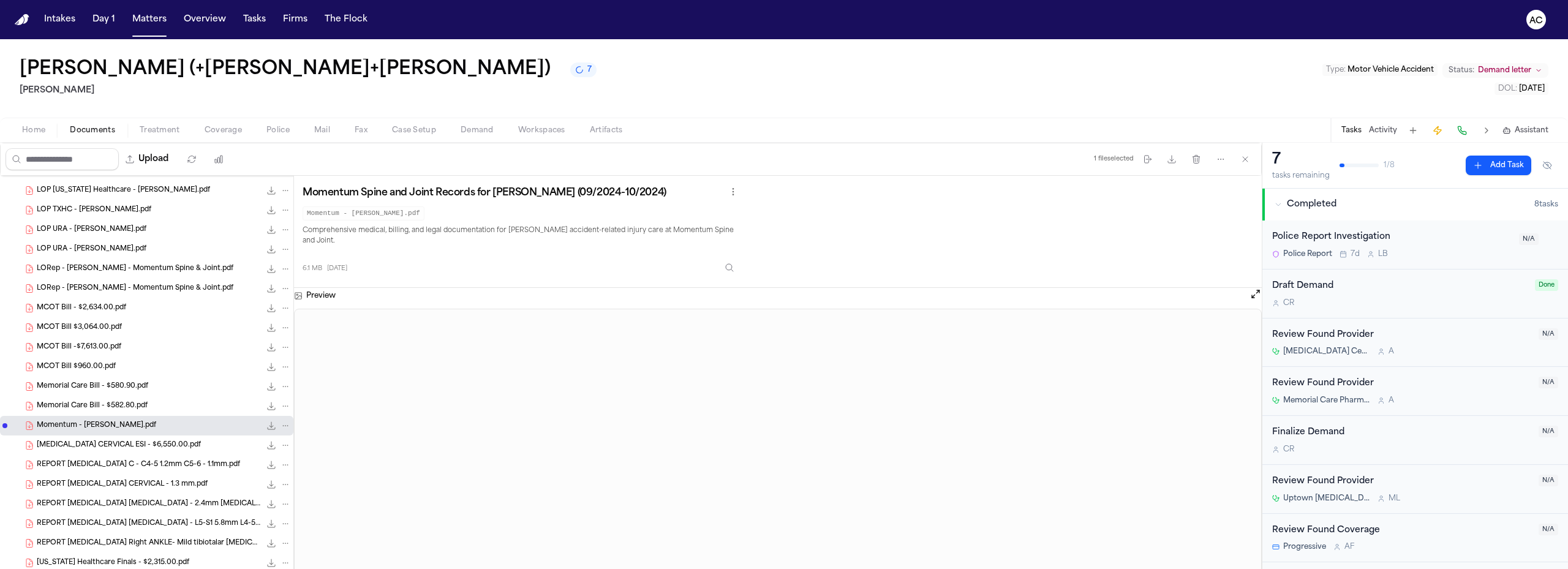
scroll to position [368, 0]
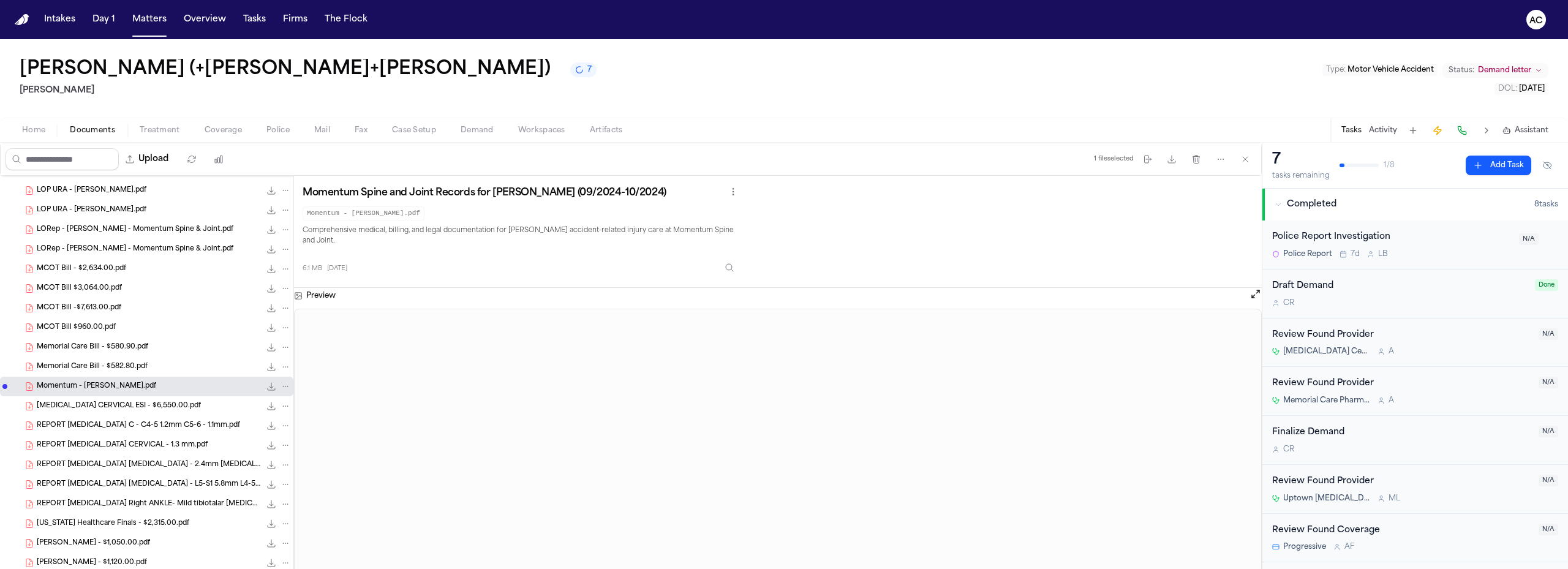
click at [124, 409] on span "PCE CERVICAL ESI - $6,550.00.pdf" at bounding box center [119, 406] width 164 height 10
click at [122, 432] on div "REPORT MRI C - C4-5 1.2mm C5-6 - 1.1mm.pdf 82.9 KB • PDF" at bounding box center [147, 425] width 294 height 20
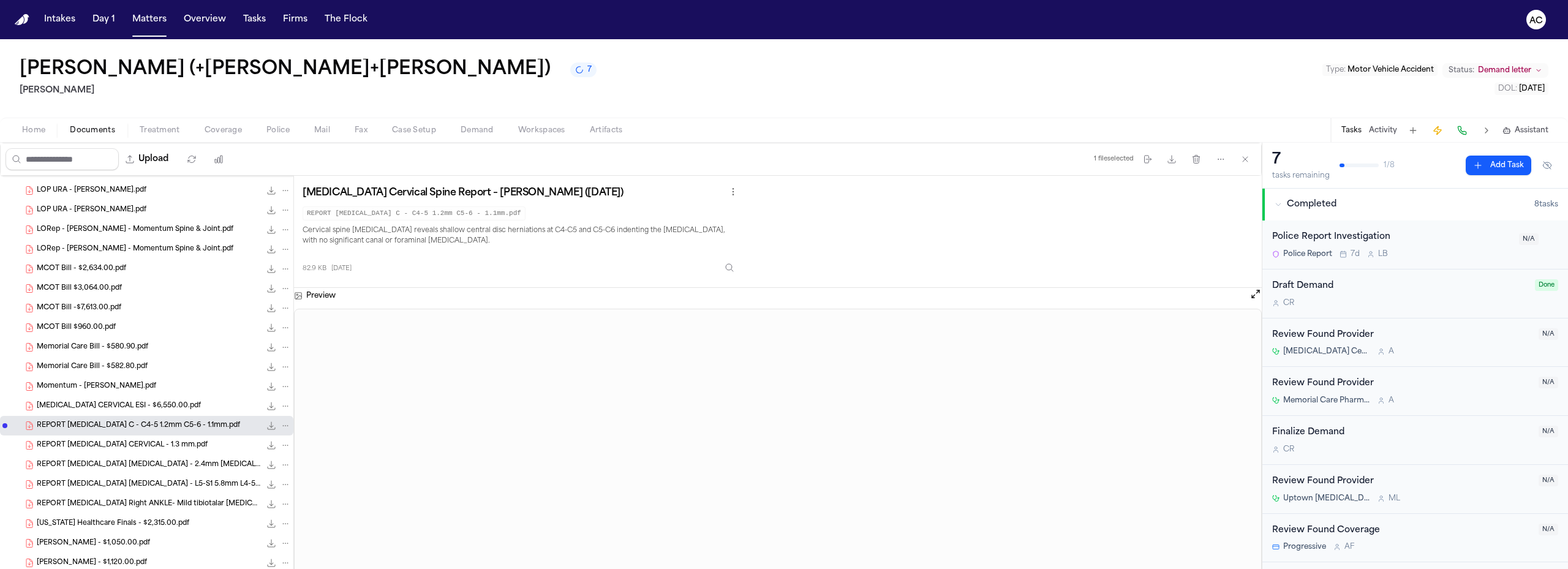
click at [664, 89] on div "Jose Jaramillo (+Mariana Adame+Tyler Mendoza) 7 Luis A. Perez, P.C Type : Motor…" at bounding box center [784, 78] width 1568 height 78
click at [185, 440] on div "REPORT MRI CERVICAL - 1.3 mm.pdf 82.8 KB • PDF" at bounding box center [163, 445] width 254 height 12
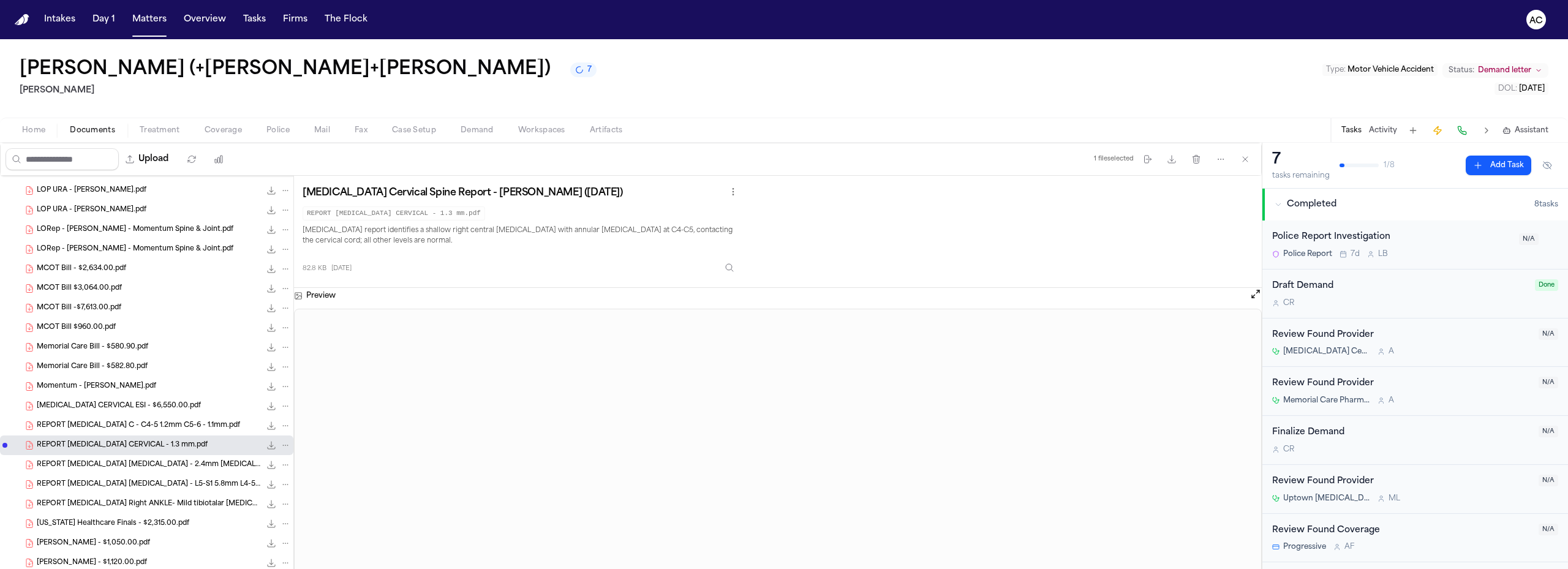
click at [160, 460] on span "REPORT MRI LUMBAR - 2.4mm disc herniation.pdf" at bounding box center [148, 465] width 223 height 10
click at [142, 484] on span "REPORT MRI LUMBAR - L5-S1 5.8mm L4-5-5.0mm.pdf" at bounding box center [148, 484] width 223 height 10
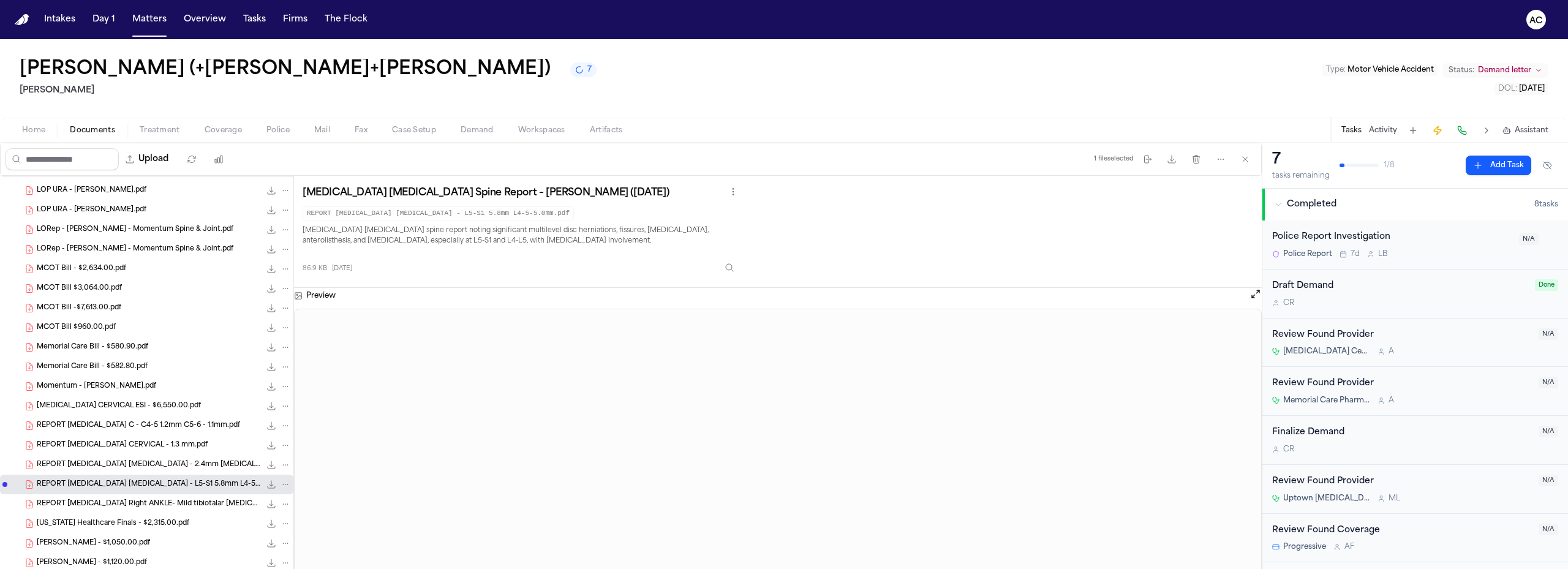
click at [146, 500] on span "REPORT MRI Right ANKLE- Mild tibiotalar joint effusion.pdf" at bounding box center [148, 504] width 223 height 10
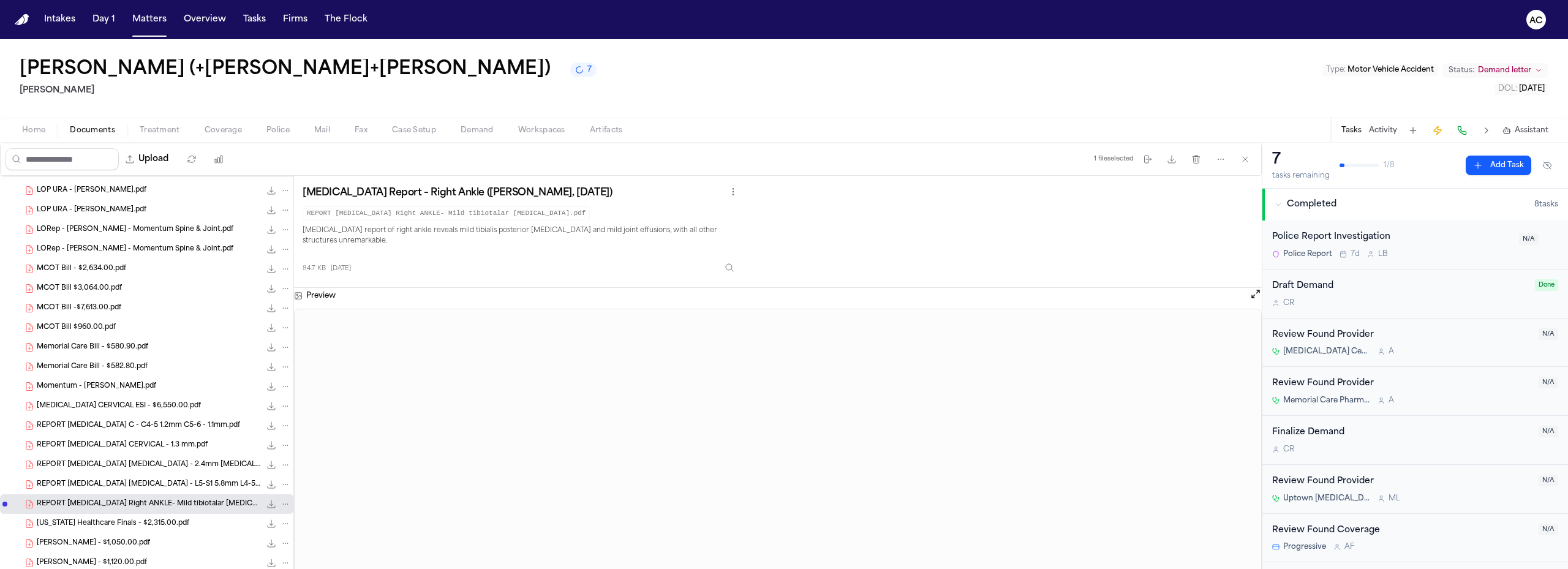
click at [149, 524] on span "Texas Healthcare Finals - $2,315.00.pdf" at bounding box center [112, 524] width 152 height 10
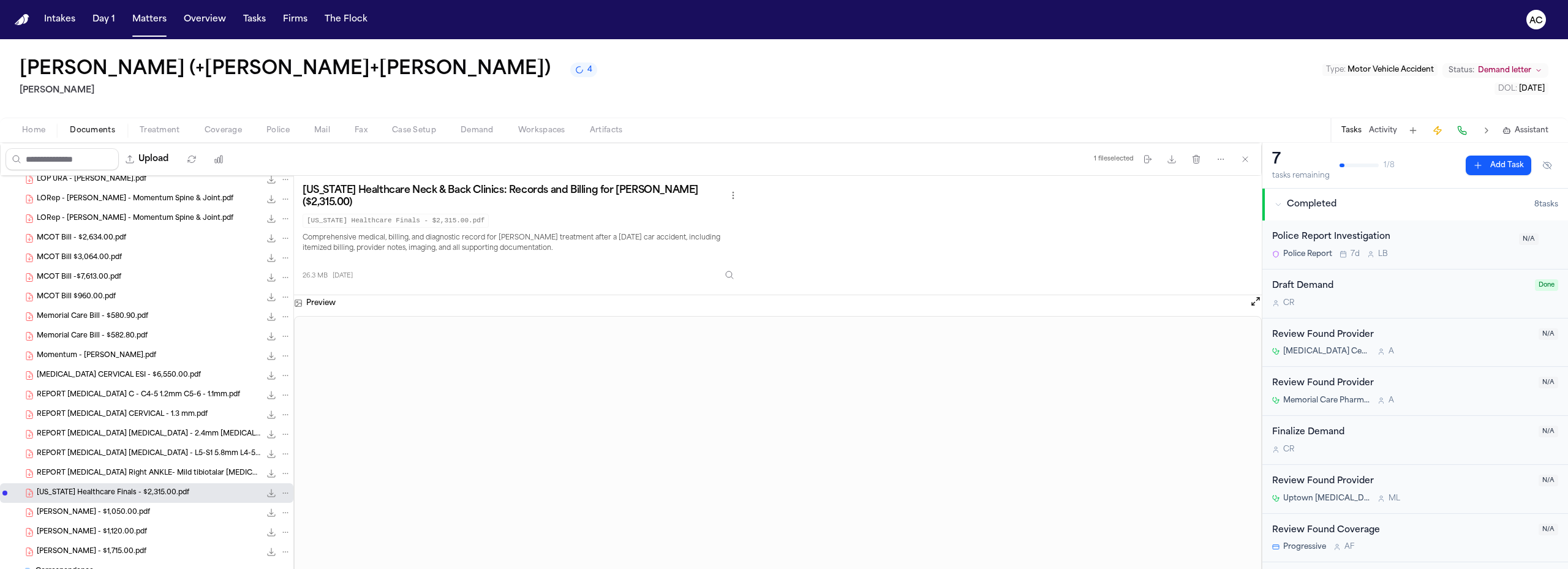
scroll to position [429, 0]
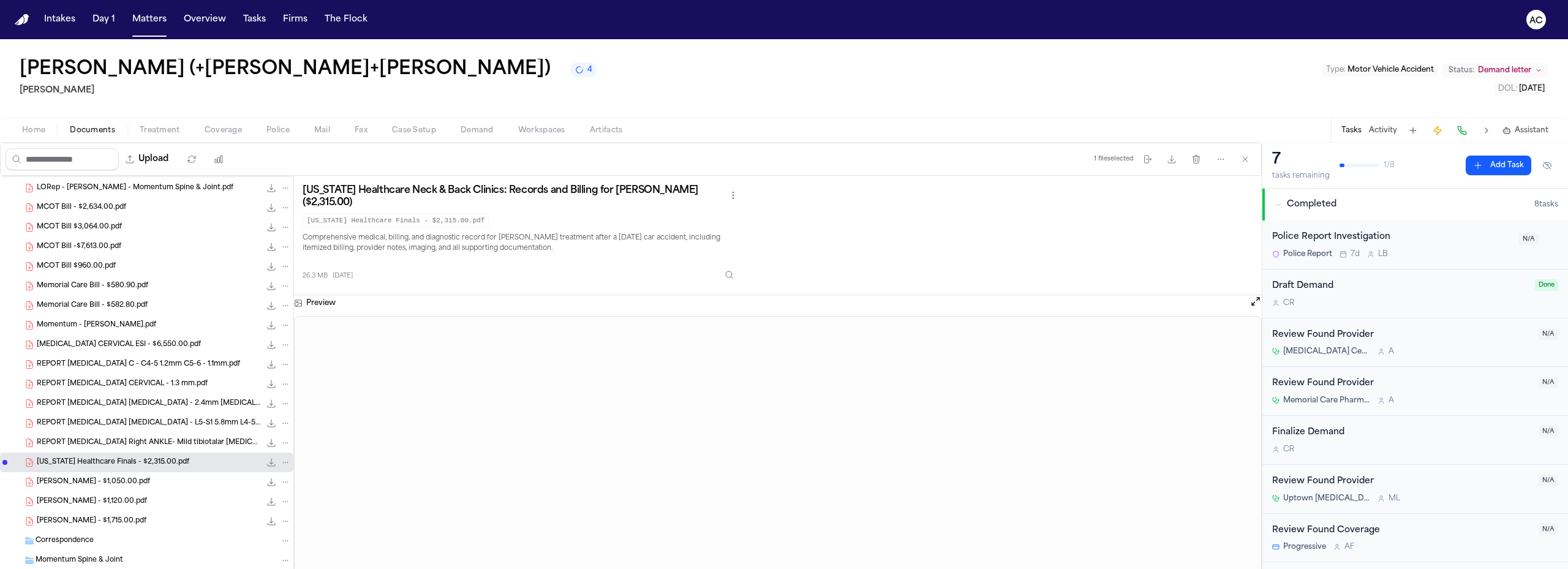
click at [115, 477] on span "URA Bill - $1,050.00.pdf" at bounding box center [93, 482] width 113 height 10
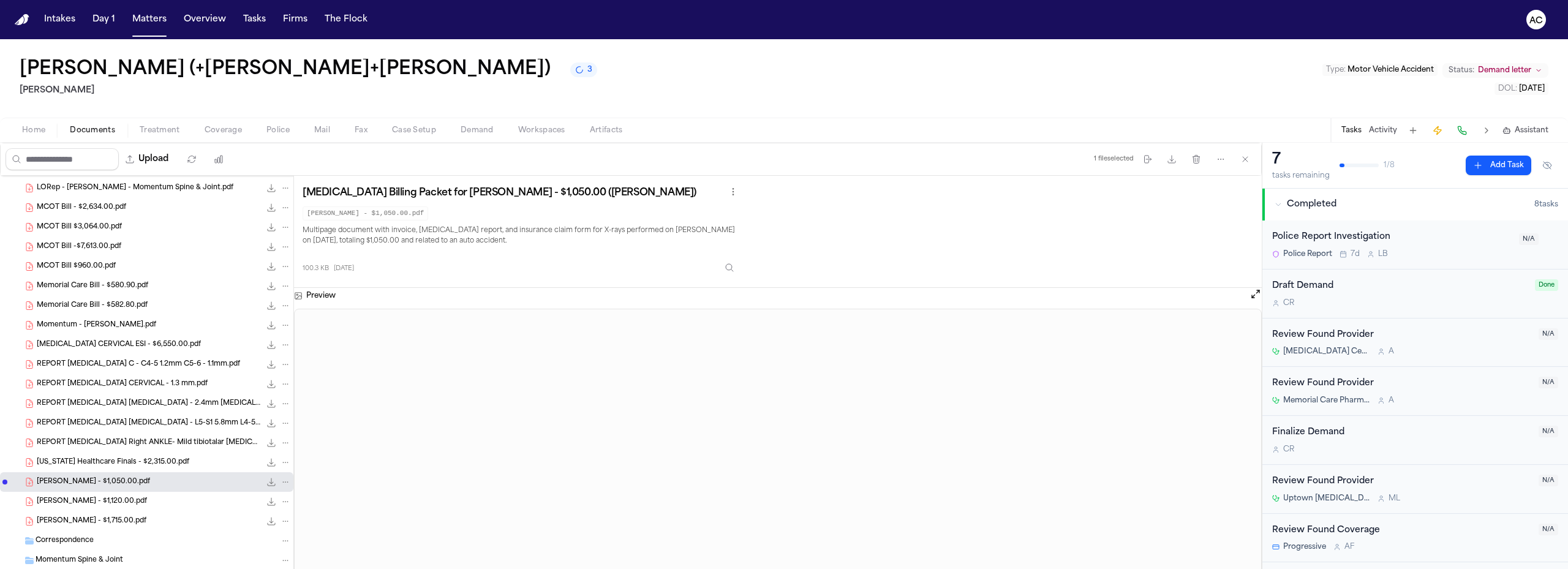
click at [117, 498] on div "URA Bill - $1,120.00.pdf 117.1 KB • PDF" at bounding box center [163, 501] width 254 height 12
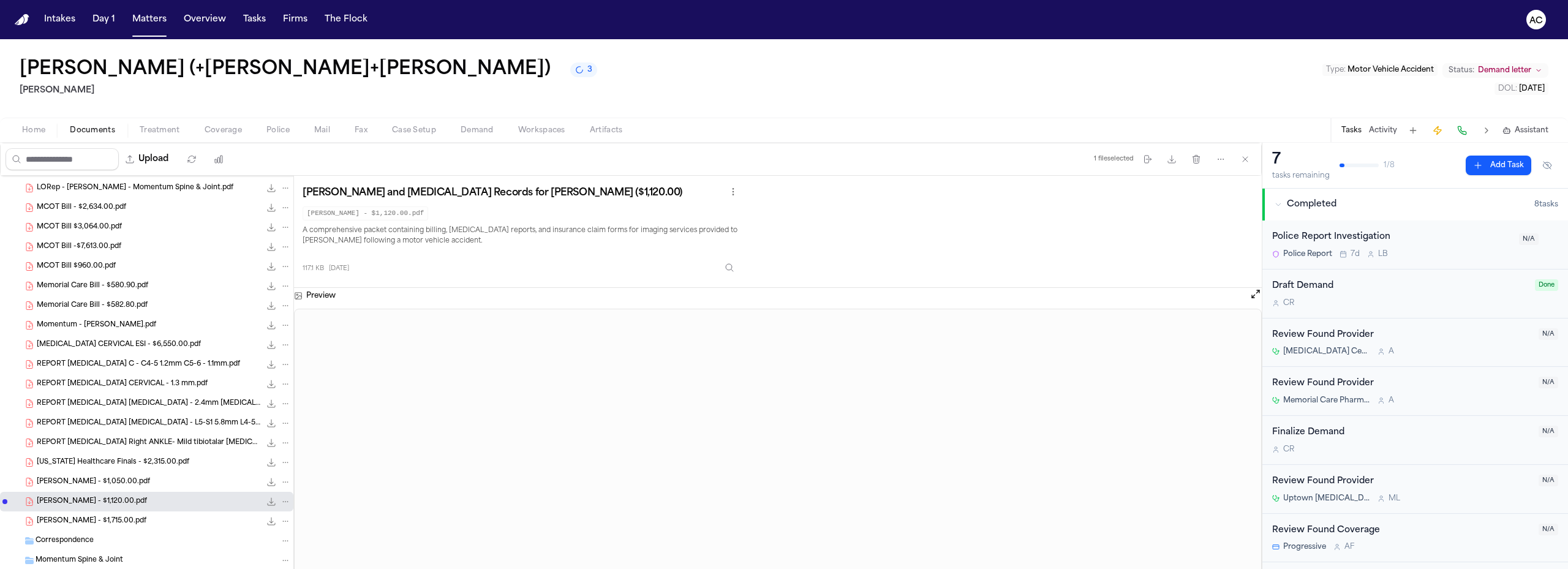
click at [128, 518] on div "URA Bill - $1,715.00.pdf 150.6 KB • PDF" at bounding box center [163, 521] width 254 height 12
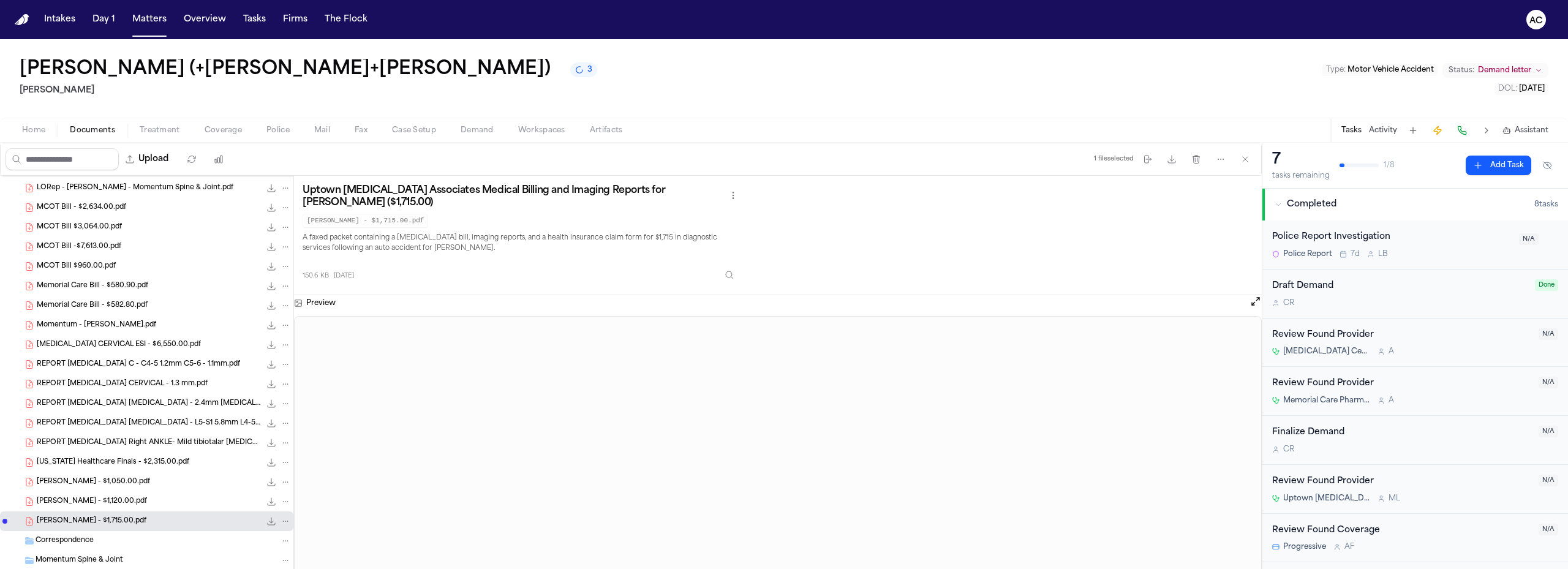
click at [123, 505] on div "URA Bill - $1,120.00.pdf 117.1 KB • PDF" at bounding box center [163, 501] width 254 height 12
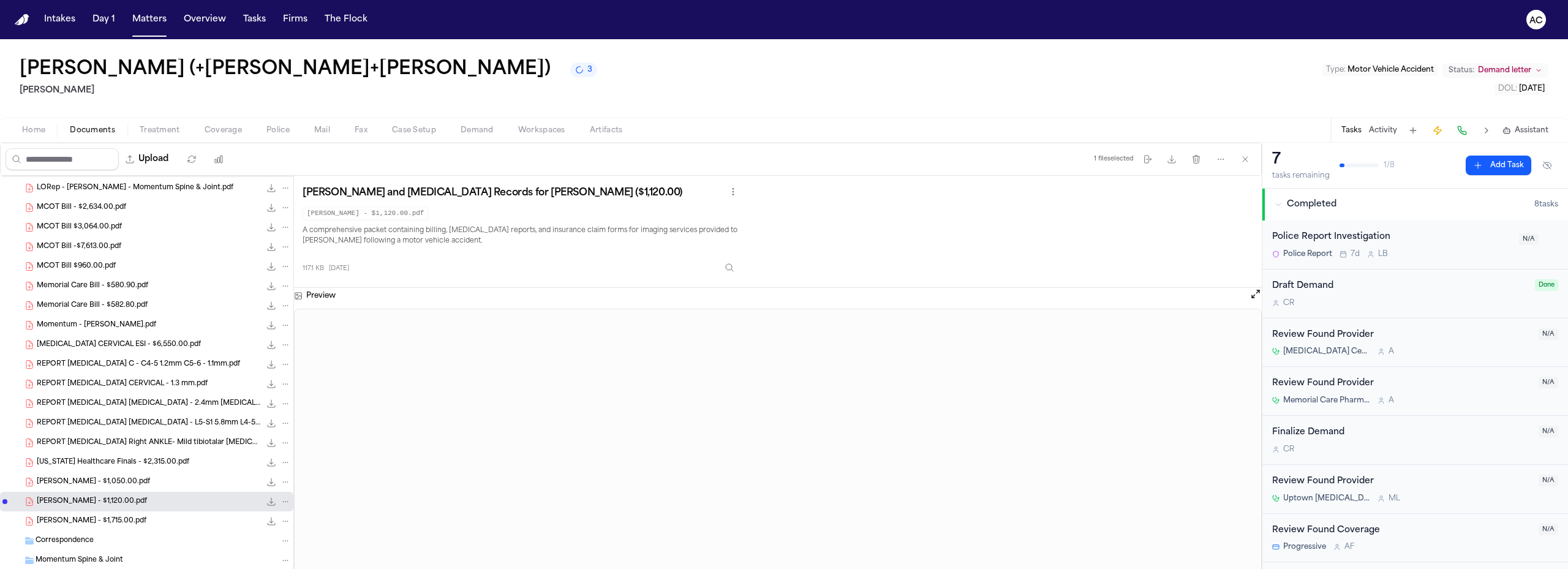
click at [111, 520] on span "URA Bill - $1,715.00.pdf" at bounding box center [91, 521] width 109 height 10
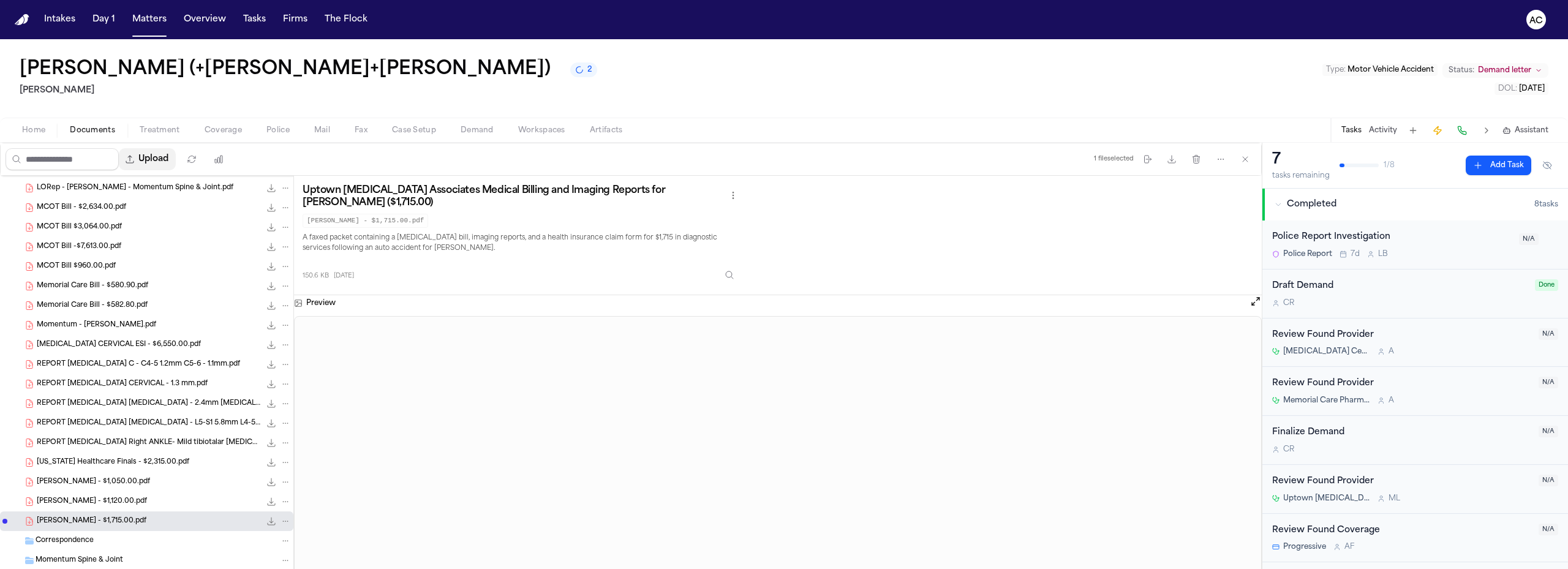
click at [165, 160] on button "Upload" at bounding box center [147, 160] width 57 height 22
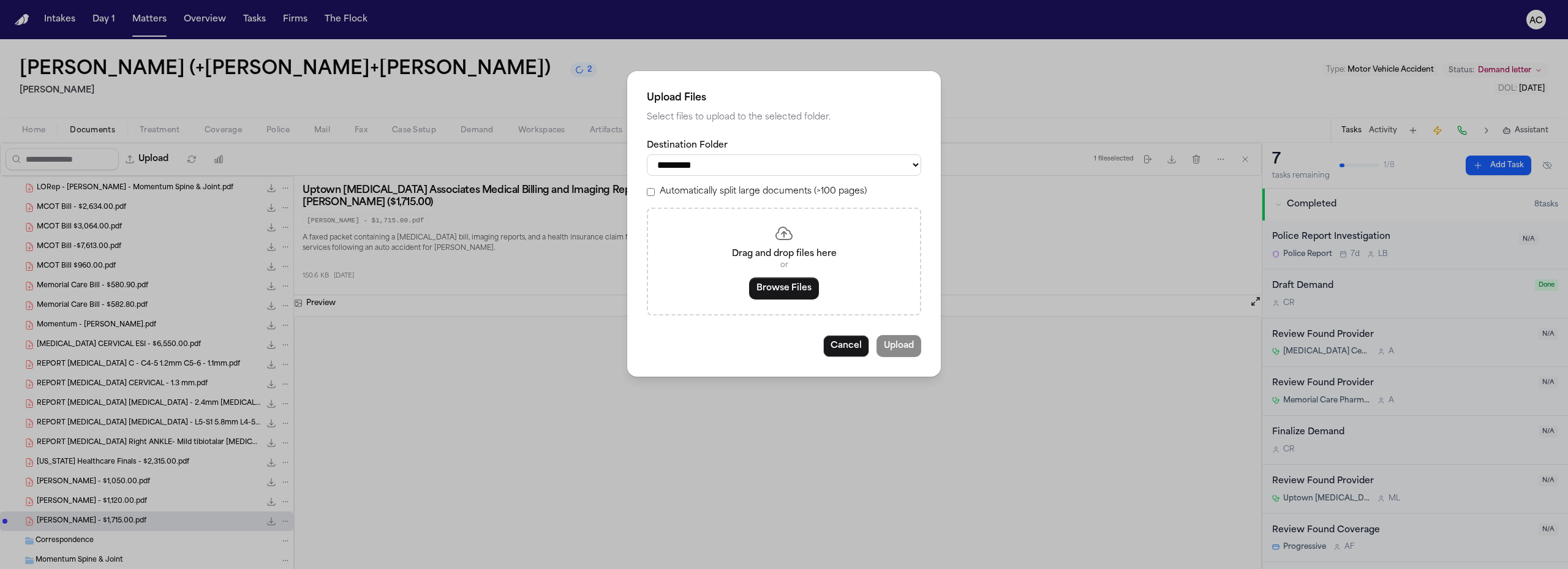
click at [774, 163] on select "**********" at bounding box center [784, 164] width 274 height 22
select select "**********"
click at [647, 154] on select "**********" at bounding box center [784, 164] width 274 height 22
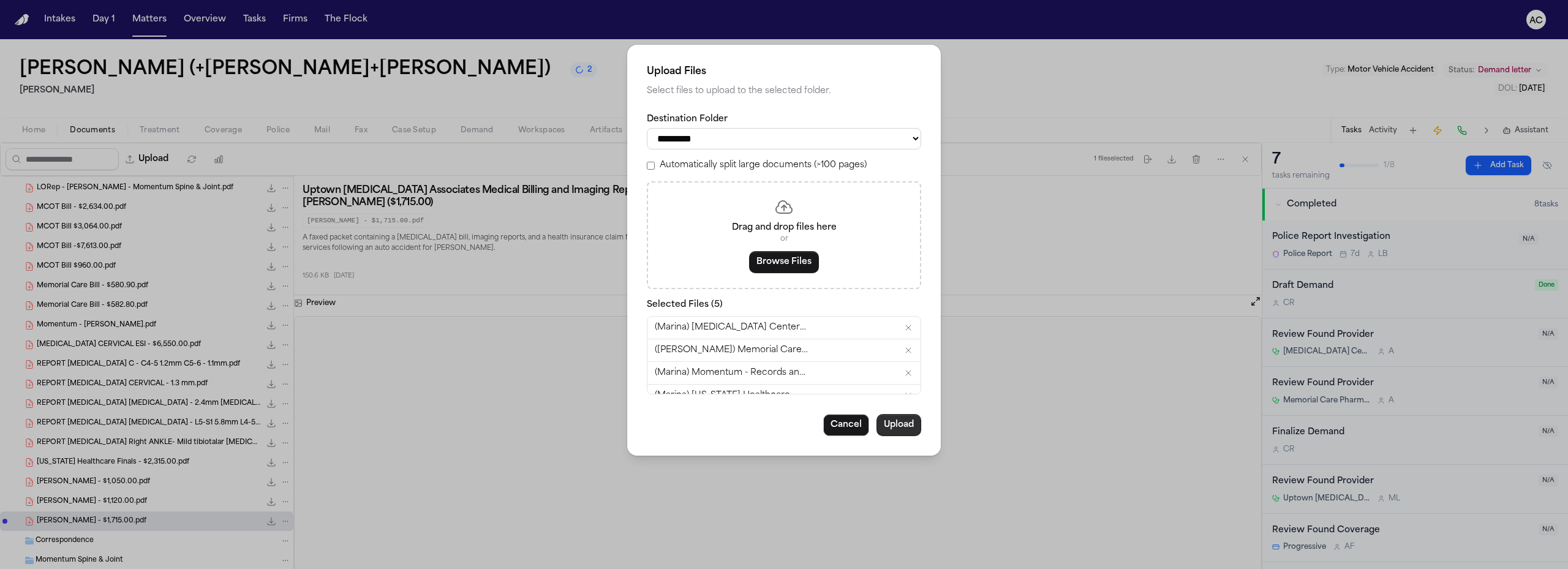
click at [906, 424] on button "Upload" at bounding box center [899, 425] width 45 height 22
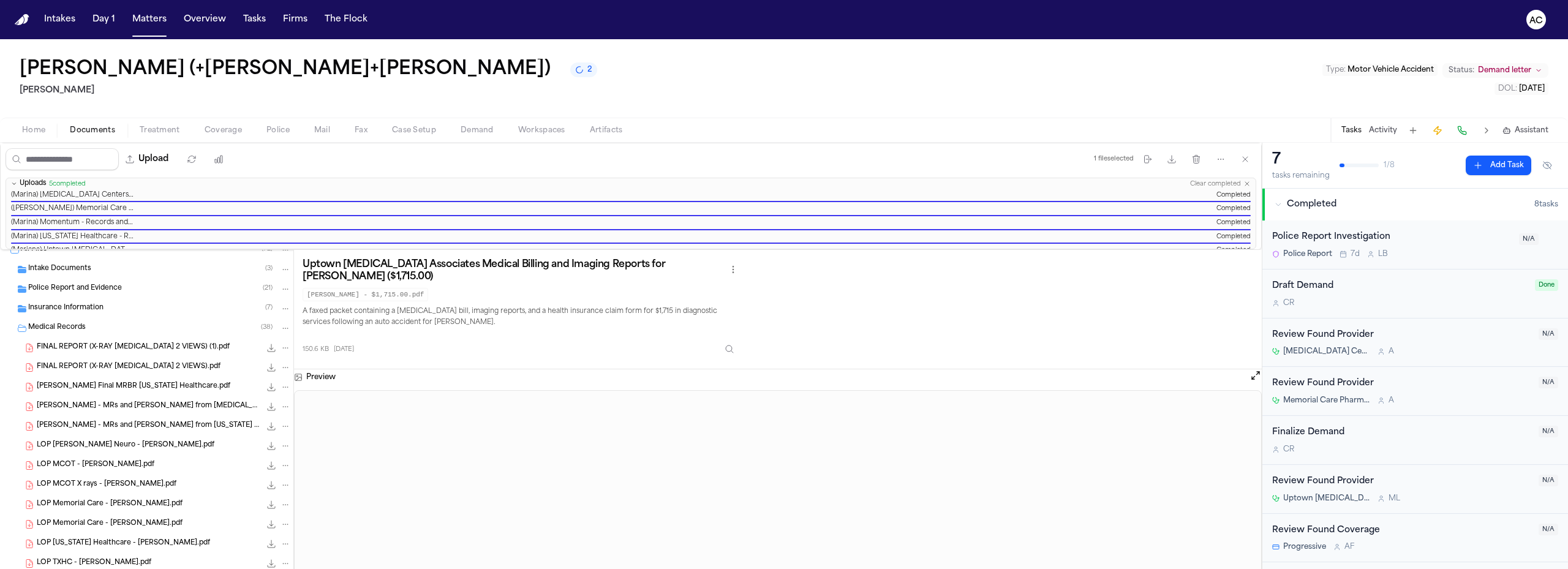
scroll to position [0, 0]
click at [59, 337] on span "Medical Records" at bounding box center [57, 338] width 57 height 10
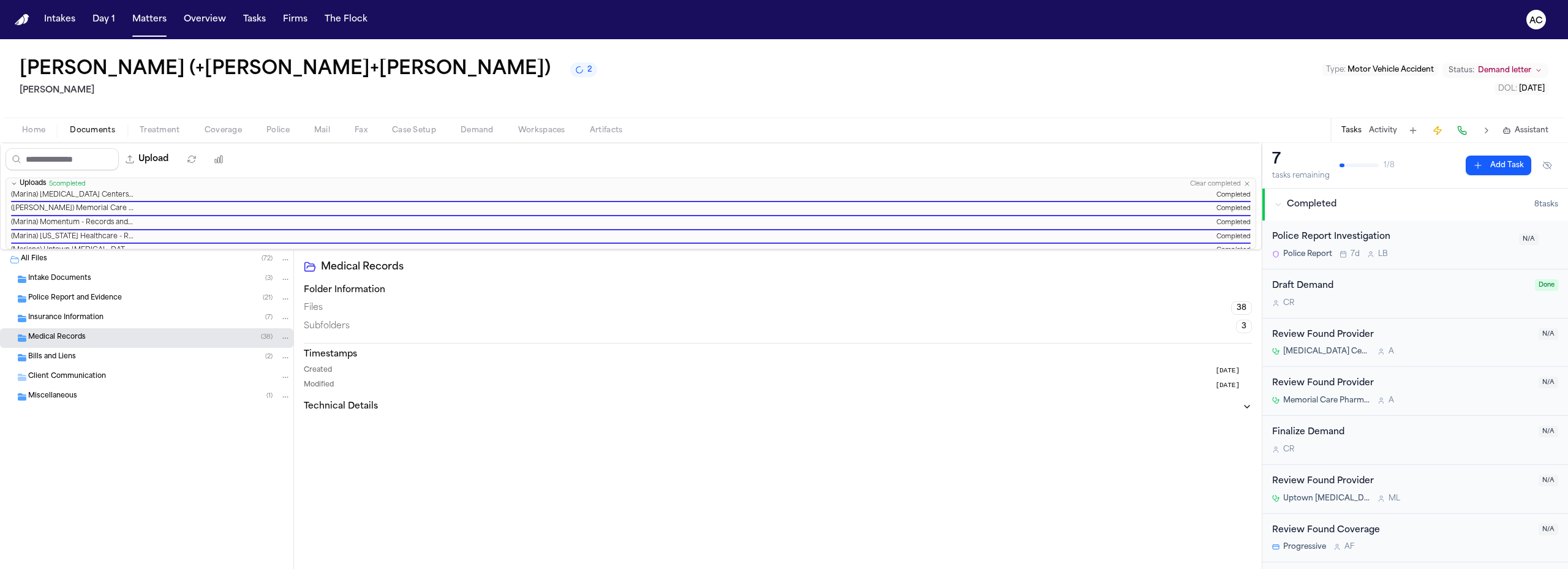
click at [80, 389] on div "Miscellaneous ( 1 )" at bounding box center [147, 397] width 294 height 20
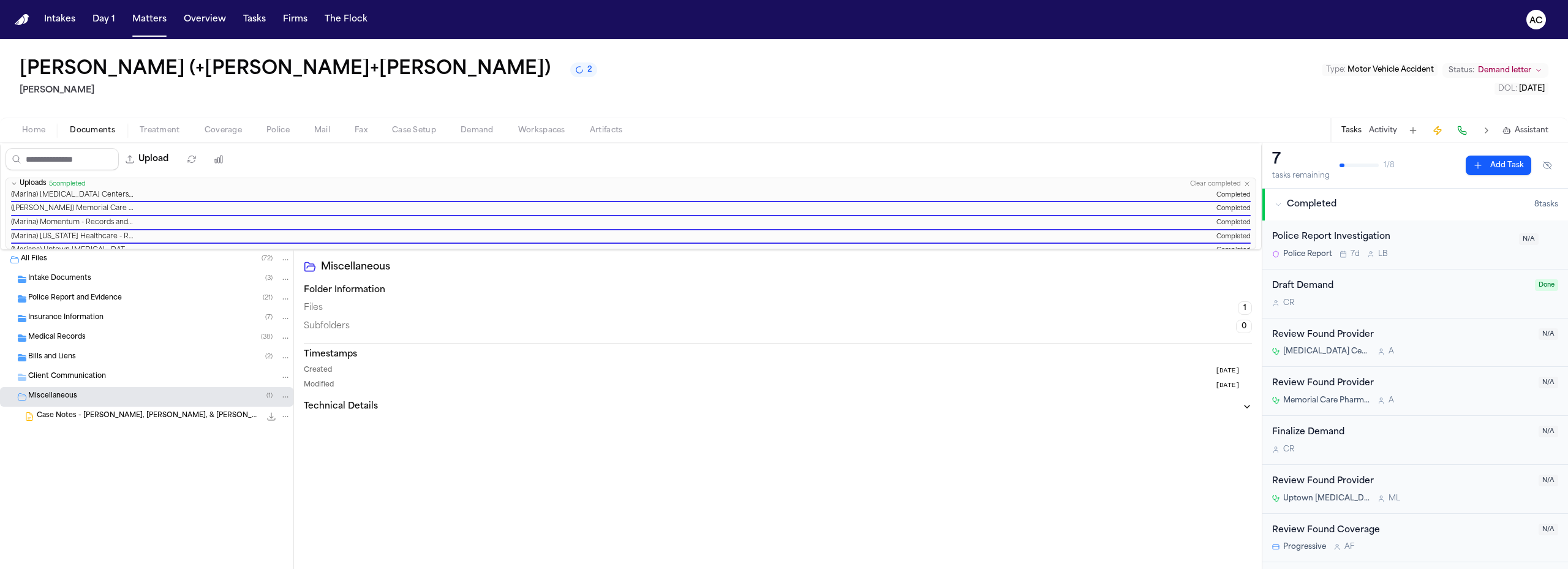
click at [78, 394] on div "Miscellaneous ( 1 )" at bounding box center [159, 397] width 262 height 11
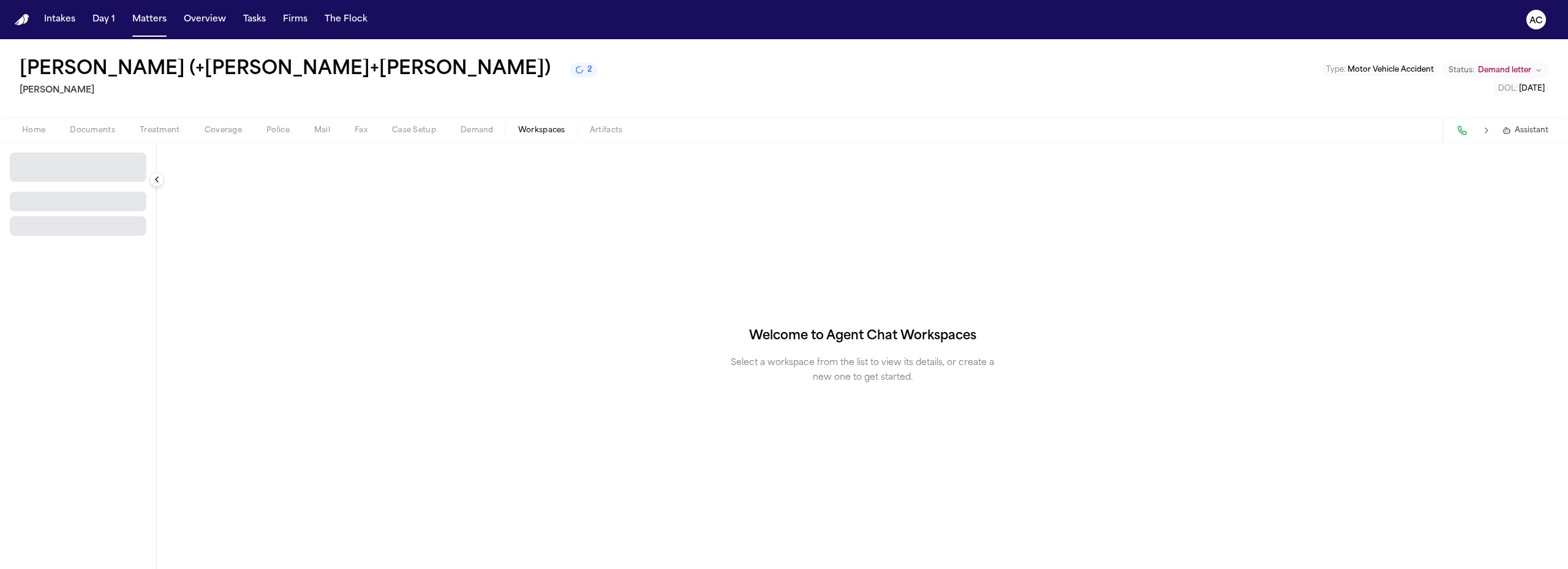
click at [556, 128] on span "Workspaces" at bounding box center [542, 130] width 47 height 10
click at [119, 162] on button "Select Workspace" at bounding box center [77, 162] width 136 height 20
click at [53, 192] on span "Finch Agent Demand" at bounding box center [85, 189] width 143 height 12
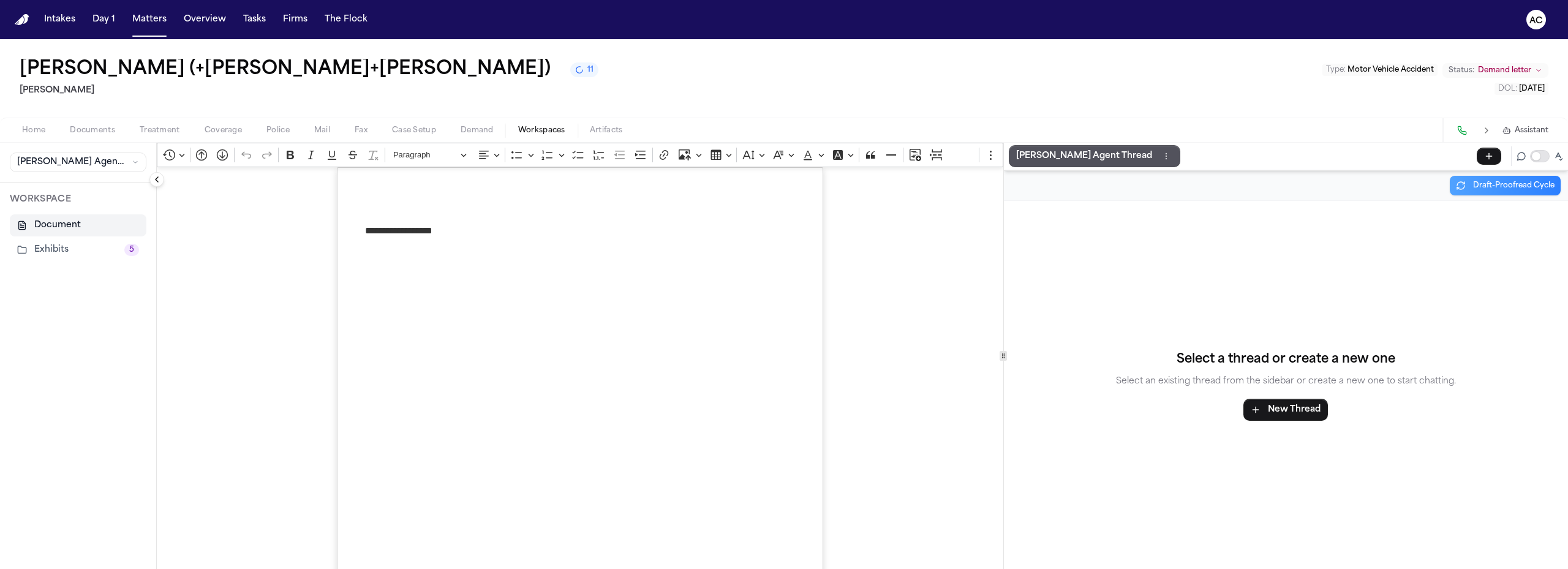
click at [53, 249] on button "Exhibits 5" at bounding box center [77, 250] width 136 height 22
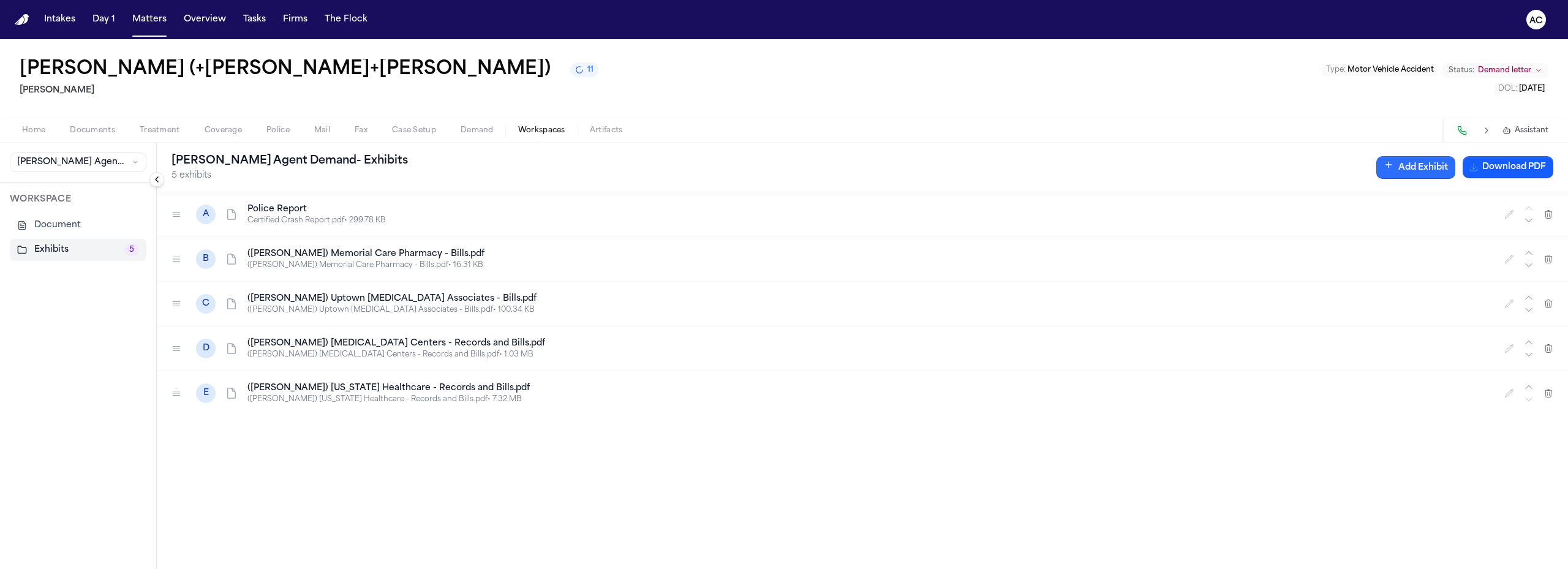
click at [1412, 168] on button "Add Exhibit" at bounding box center [1415, 168] width 79 height 22
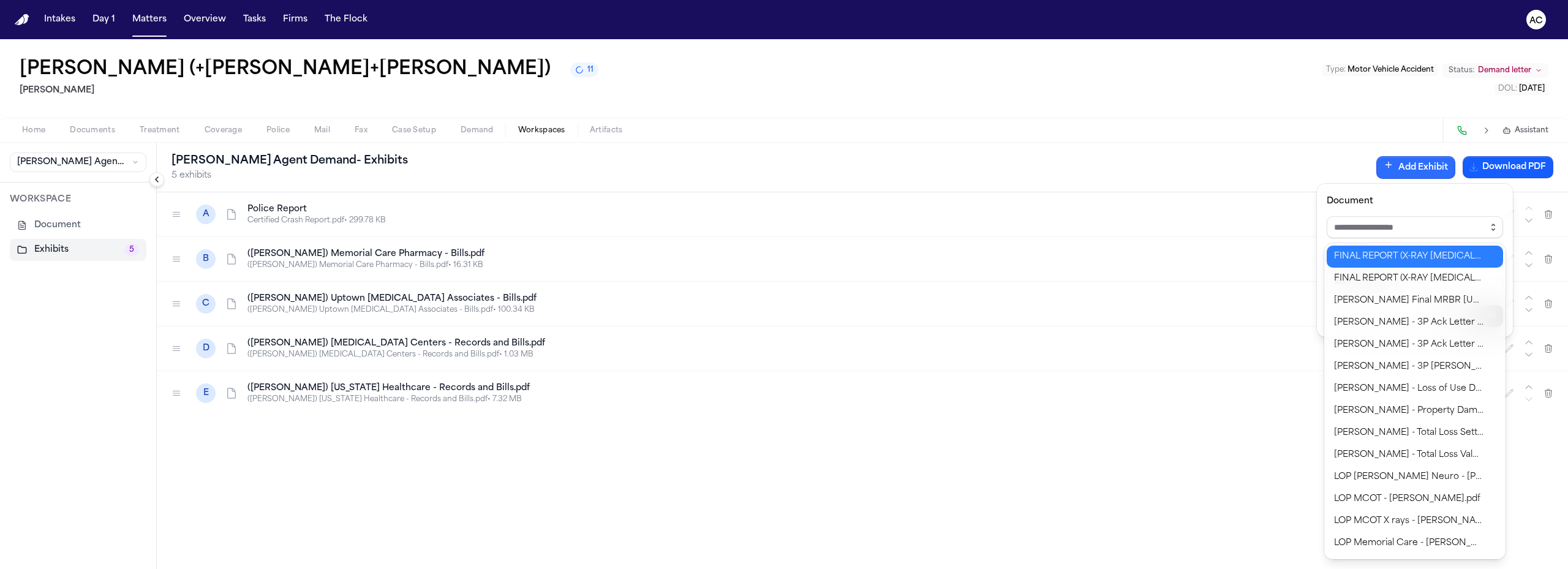
click at [1490, 227] on icon "button" at bounding box center [1493, 227] width 10 height 10
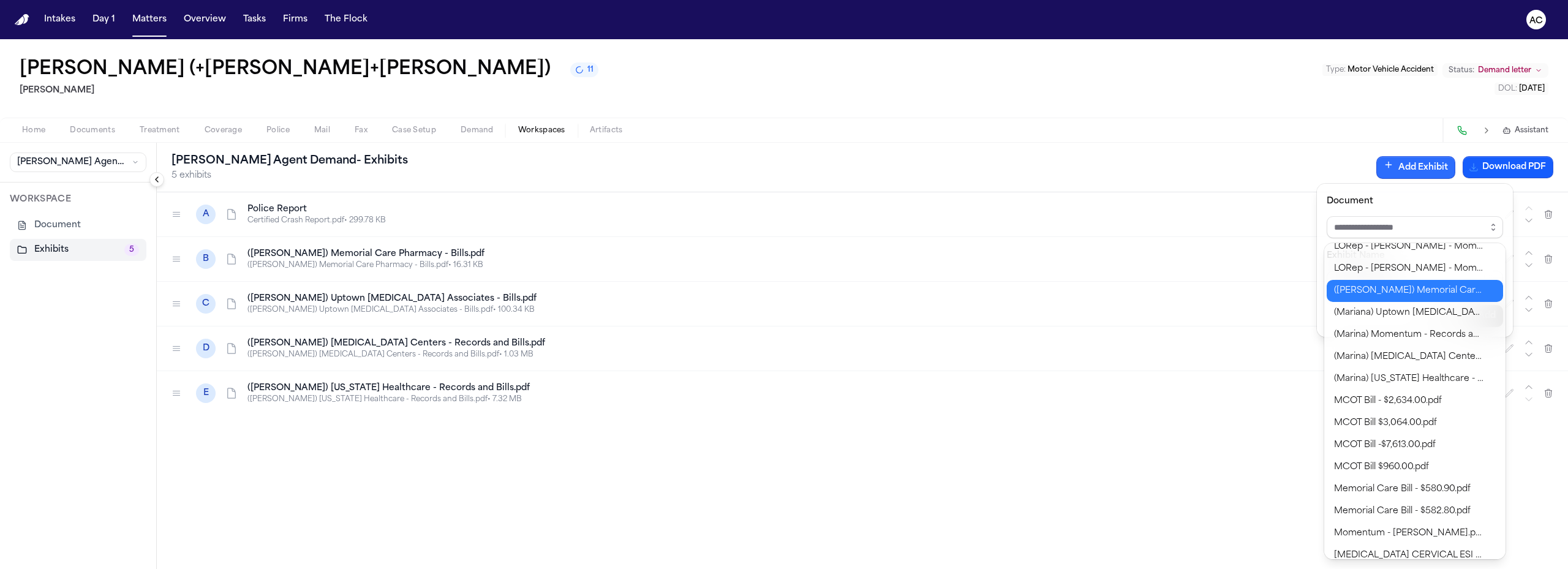
type input "**********"
click at [1420, 569] on div "**********" at bounding box center [784, 569] width 1568 height 0
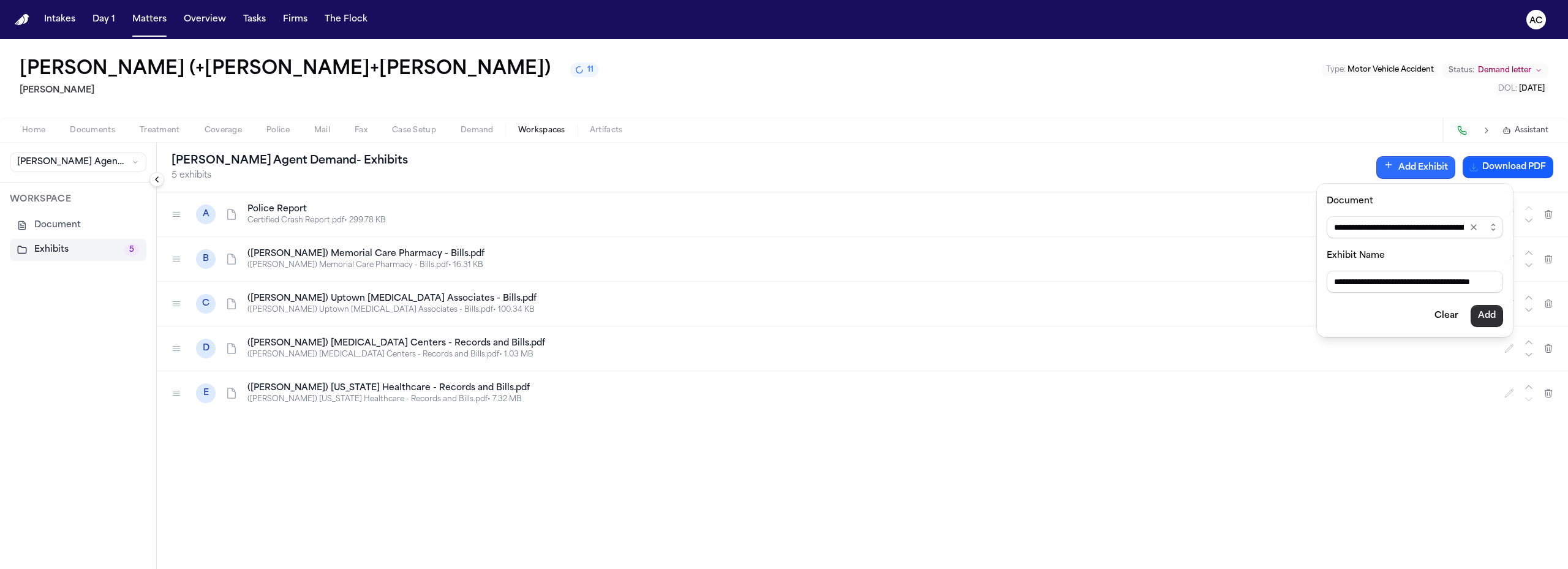
click at [1487, 315] on button "Add" at bounding box center [1486, 316] width 33 height 22
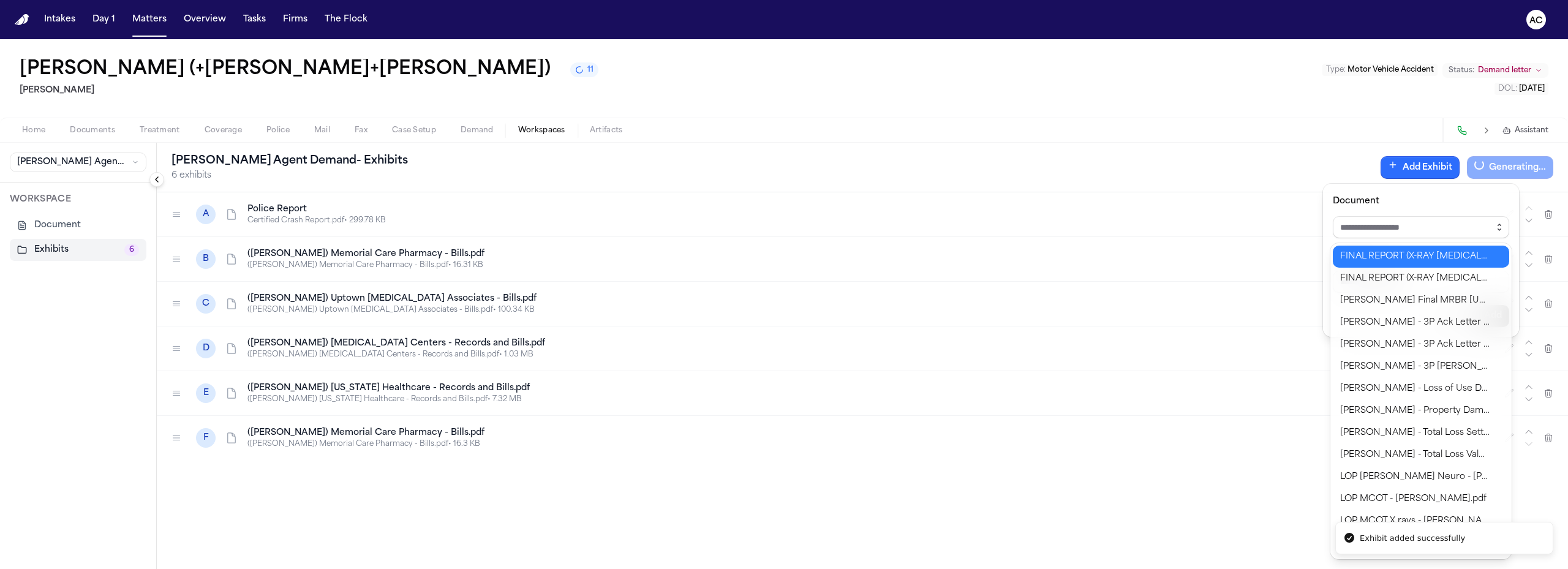
drag, startPoint x: 1500, startPoint y: 228, endPoint x: 1481, endPoint y: 281, distance: 56.3
click at [1499, 228] on icon "button" at bounding box center [1499, 227] width 10 height 10
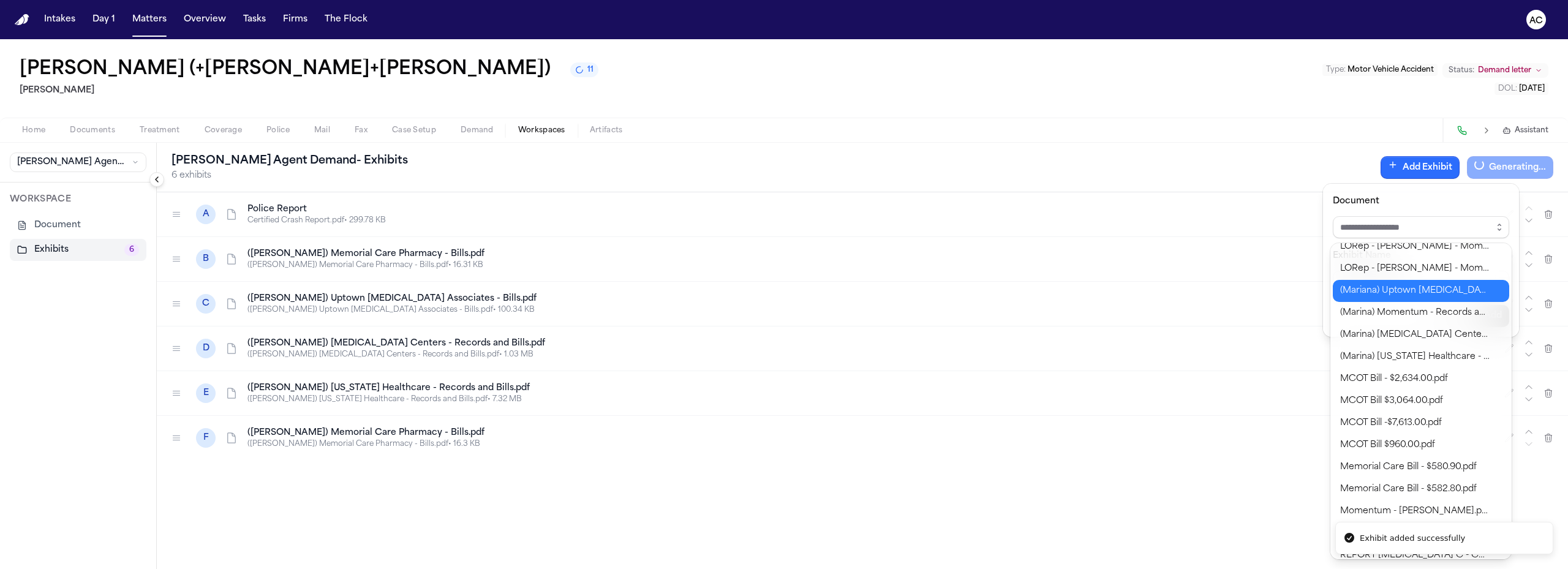
type input "**********"
click at [1402, 569] on div "**********" at bounding box center [784, 569] width 1568 height 0
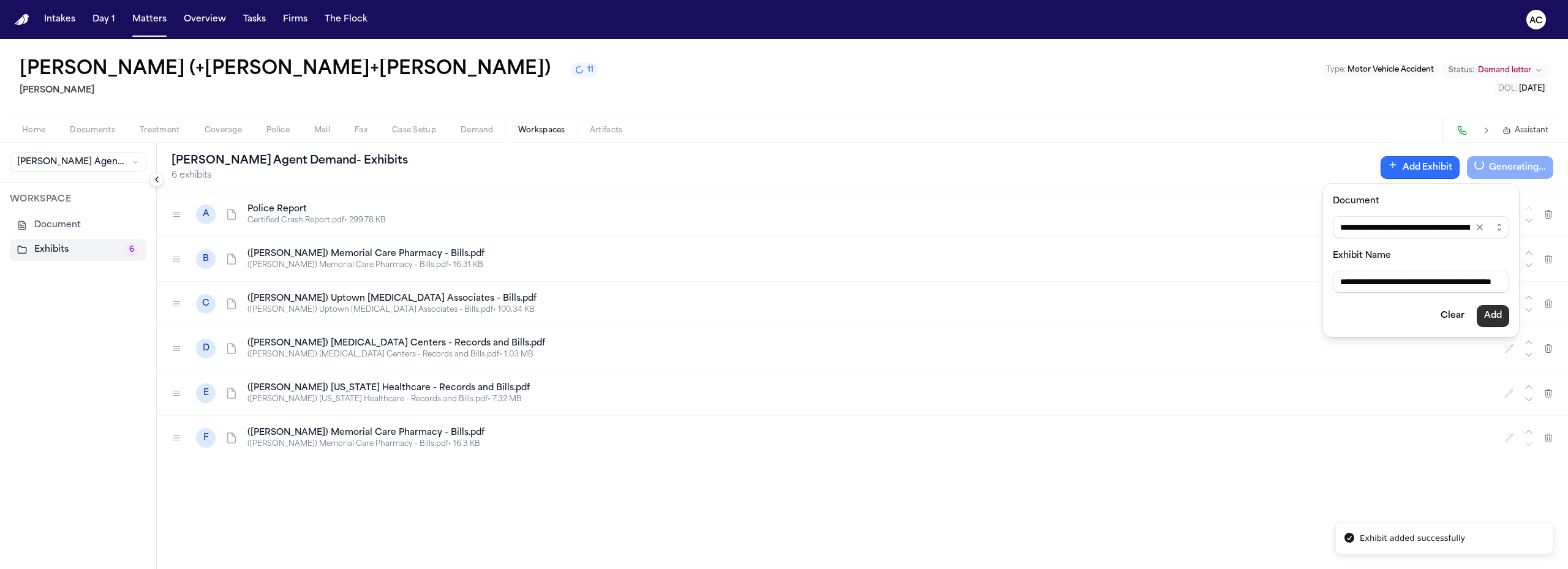
click at [1488, 321] on button "Add" at bounding box center [1492, 316] width 33 height 22
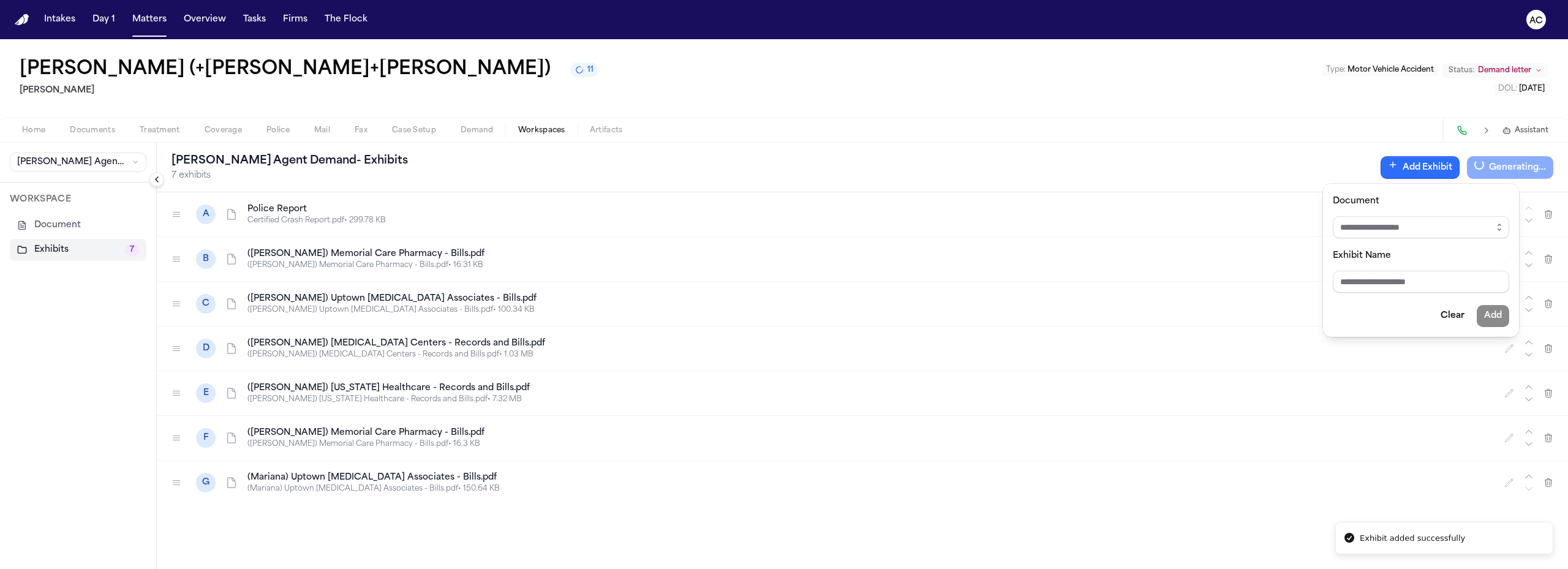
click at [1432, 164] on button "Add Exhibit" at bounding box center [1420, 168] width 79 height 22
click at [1428, 164] on button "Add Exhibit" at bounding box center [1420, 168] width 79 height 22
click at [1478, 223] on input "Document" at bounding box center [1420, 227] width 176 height 22
click at [1501, 226] on icon "button" at bounding box center [1499, 227] width 10 height 10
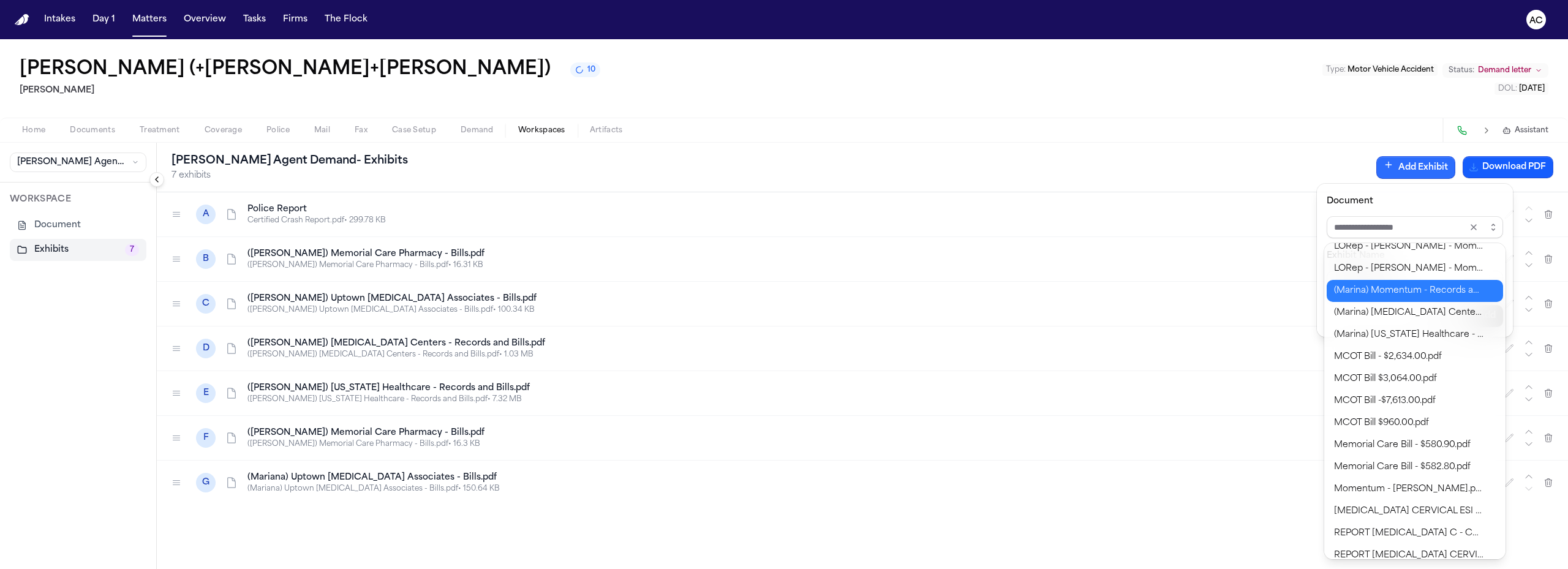
type input "**********"
click at [1417, 569] on div "**********" at bounding box center [784, 569] width 1568 height 0
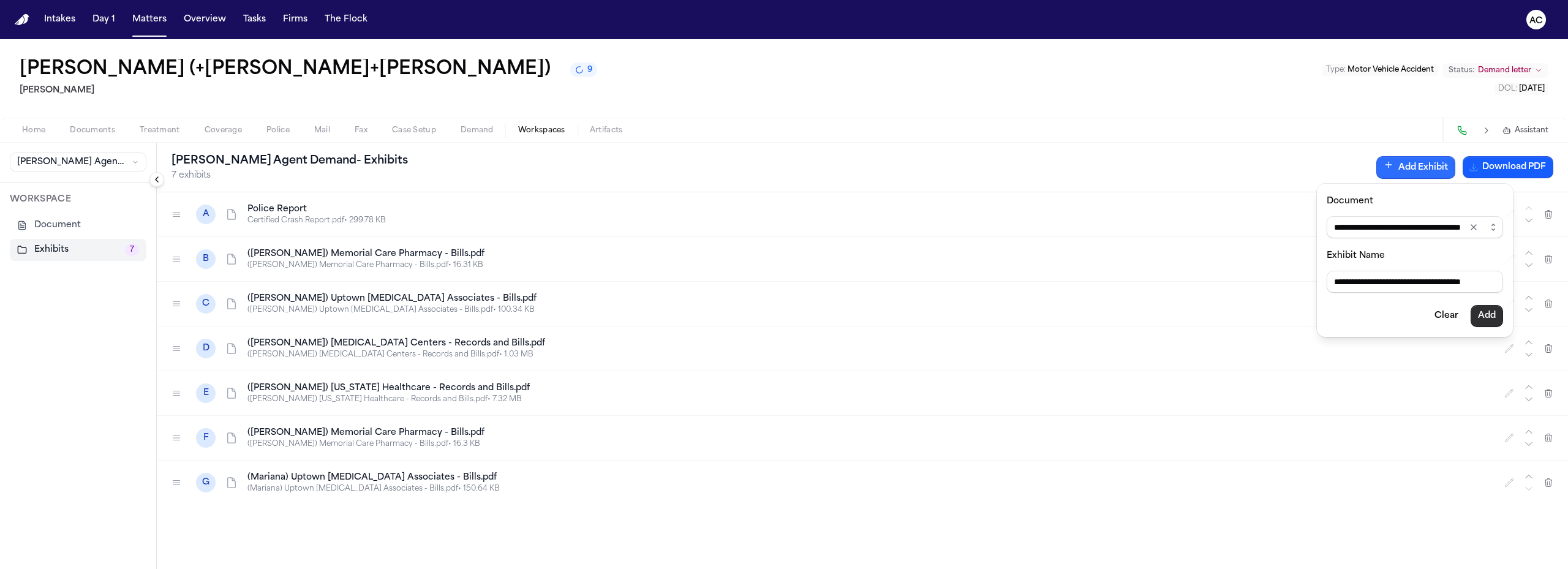
click at [1491, 322] on button "Add" at bounding box center [1486, 316] width 33 height 22
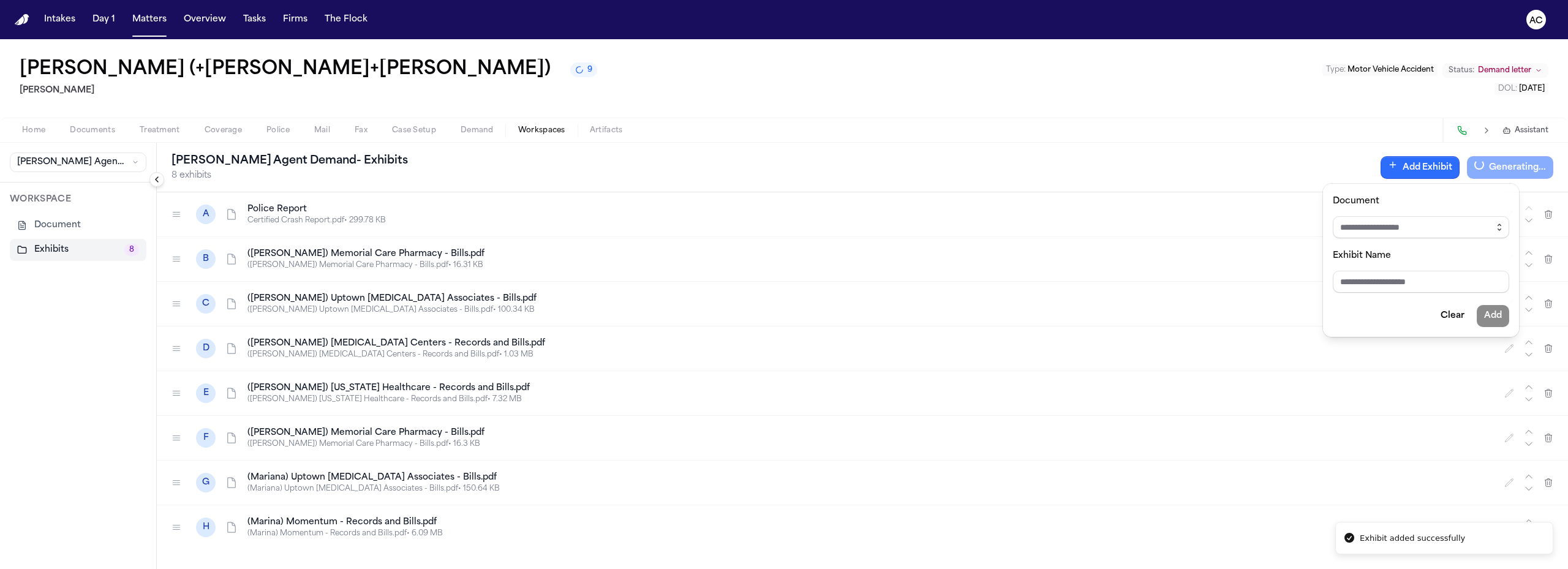
drag, startPoint x: 1501, startPoint y: 228, endPoint x: 1499, endPoint y: 236, distance: 8.2
click at [1501, 229] on icon "button" at bounding box center [1499, 227] width 10 height 10
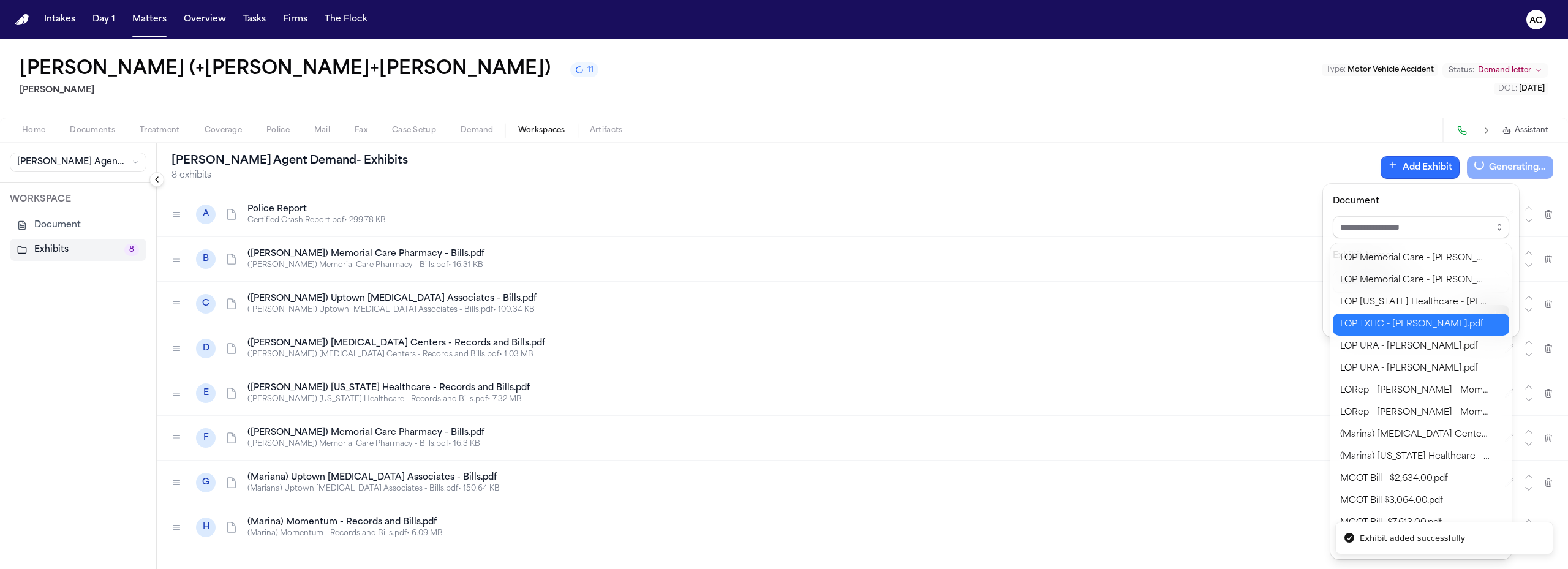
scroll to position [306, 0]
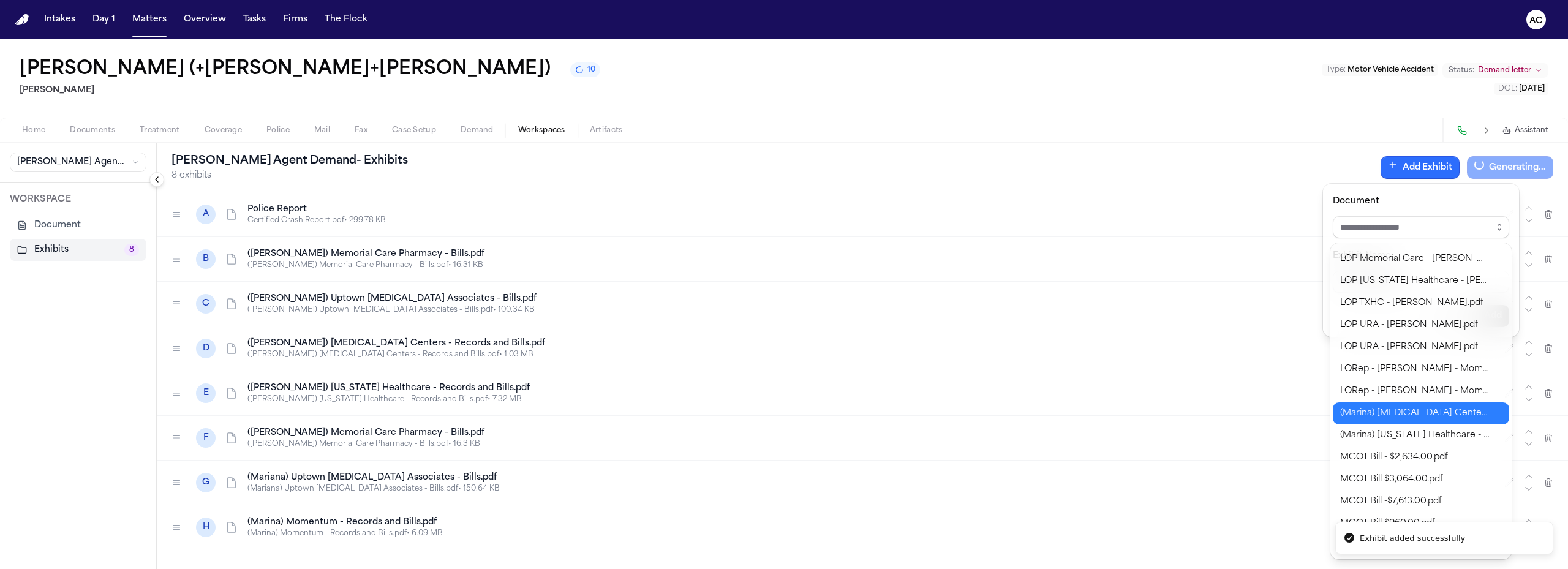
type input "**********"
click at [1405, 414] on body "**********" at bounding box center [784, 284] width 1568 height 569
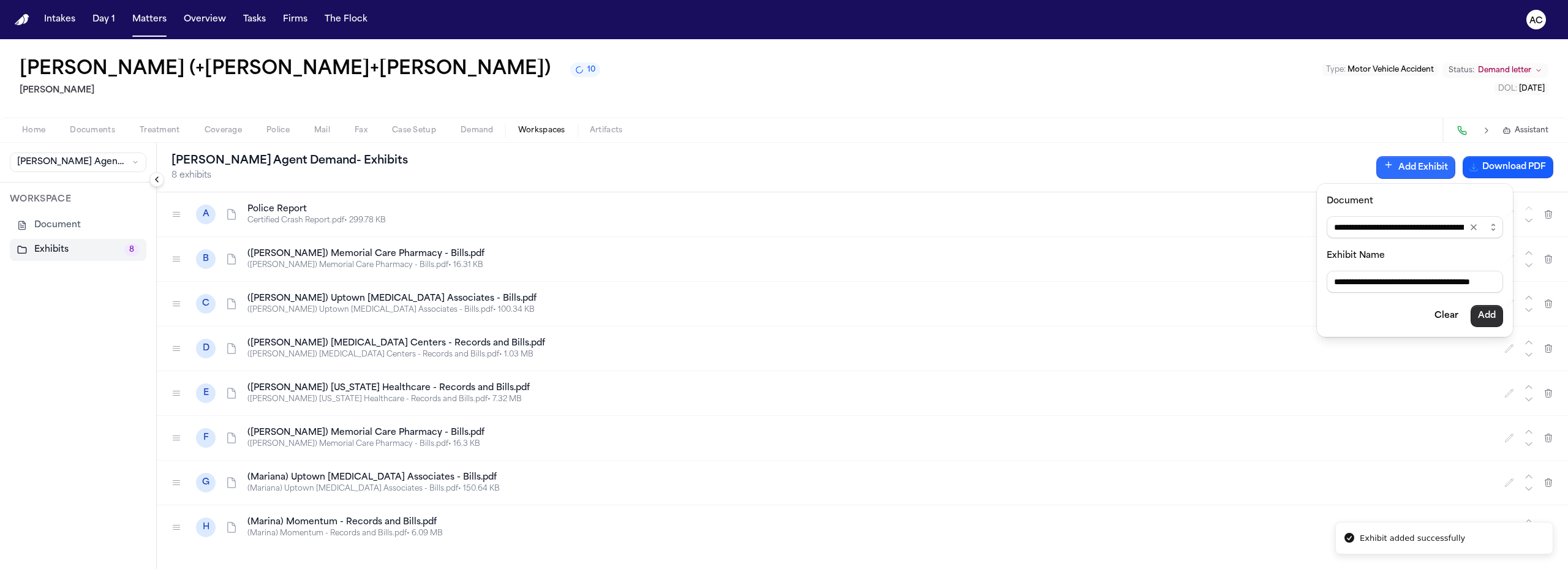
click at [1487, 310] on button "Add" at bounding box center [1486, 316] width 33 height 22
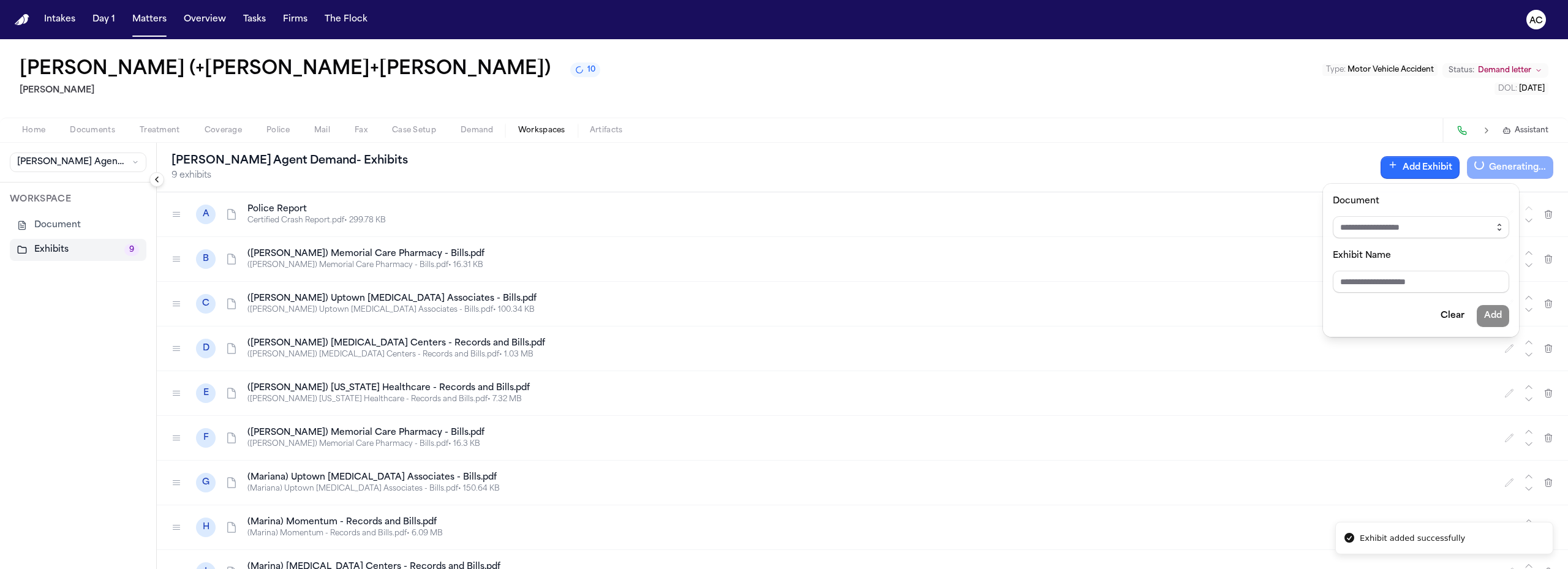
click at [1496, 223] on icon "button" at bounding box center [1499, 227] width 10 height 10
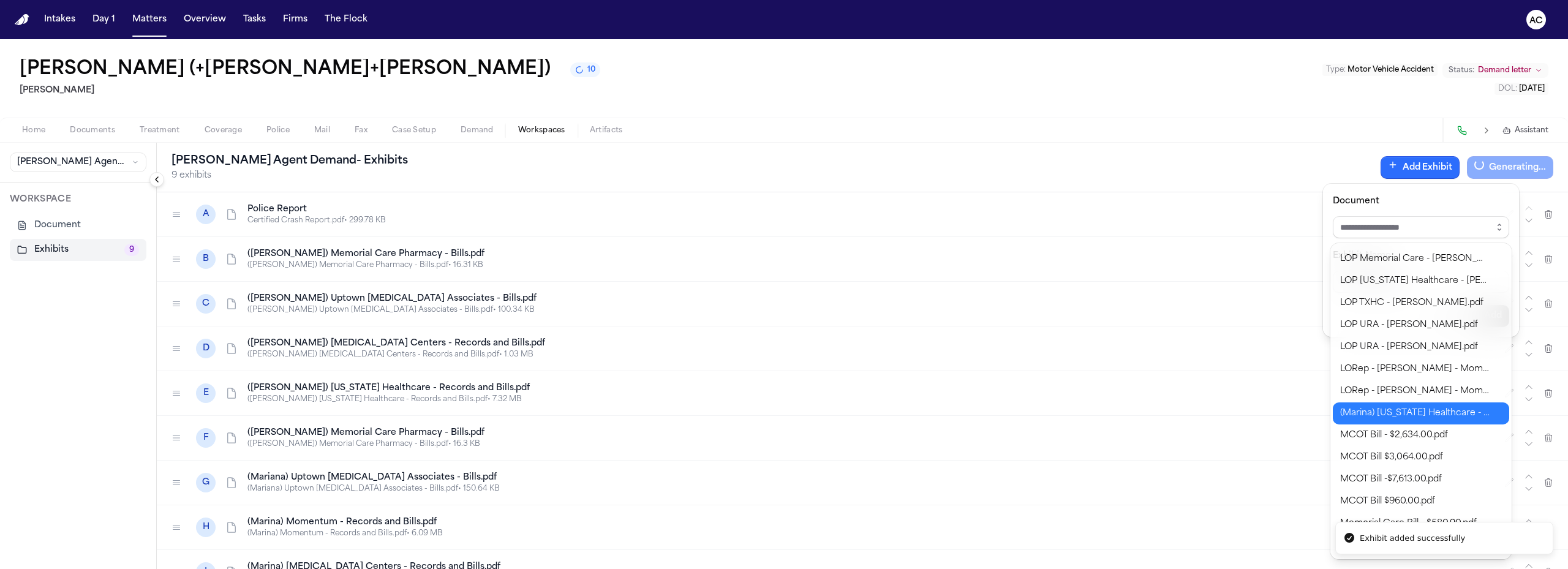
click at [1408, 412] on body "**********" at bounding box center [784, 284] width 1568 height 569
type input "**********"
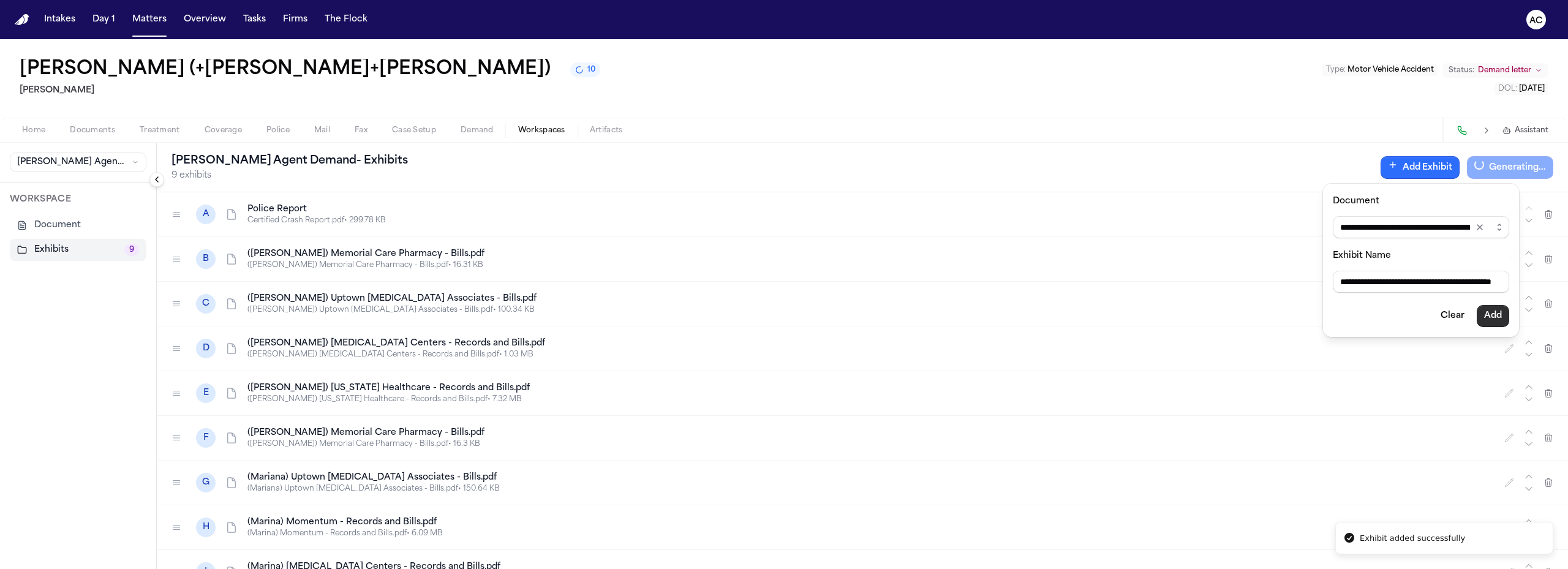
click at [1493, 311] on button "Add" at bounding box center [1492, 316] width 33 height 22
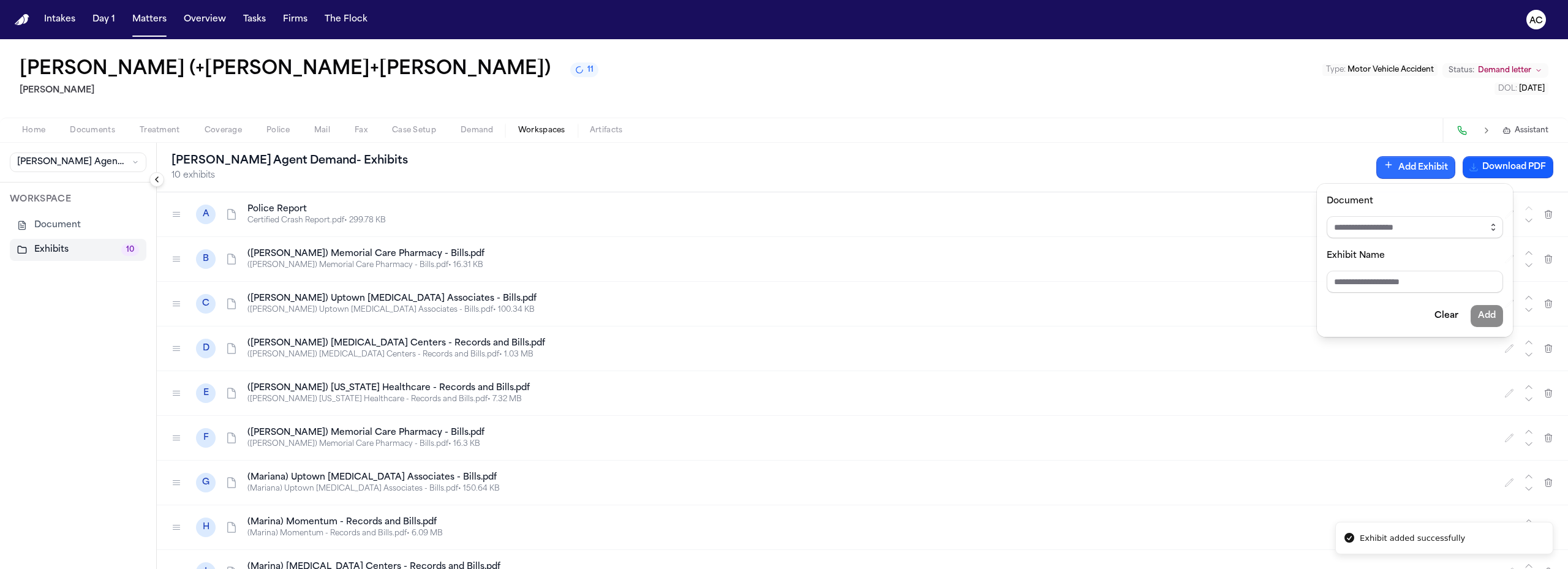
click at [1493, 226] on icon "button" at bounding box center [1493, 227] width 10 height 10
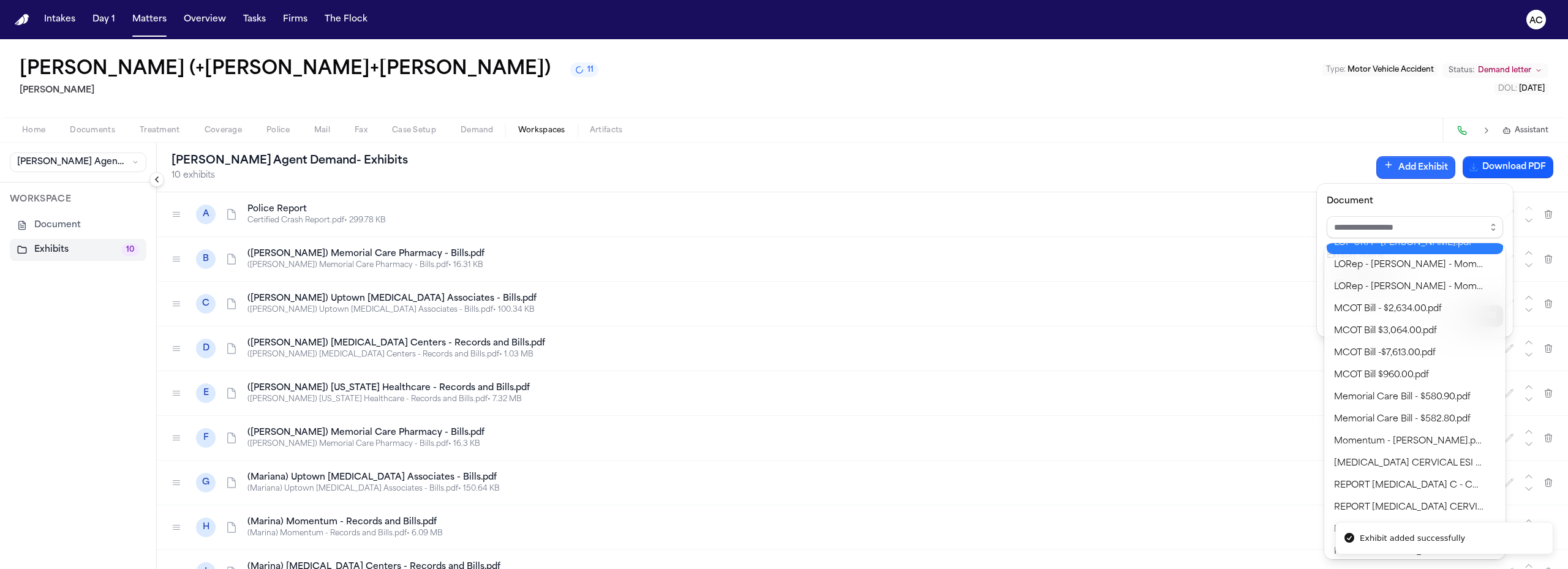
scroll to position [549, 0]
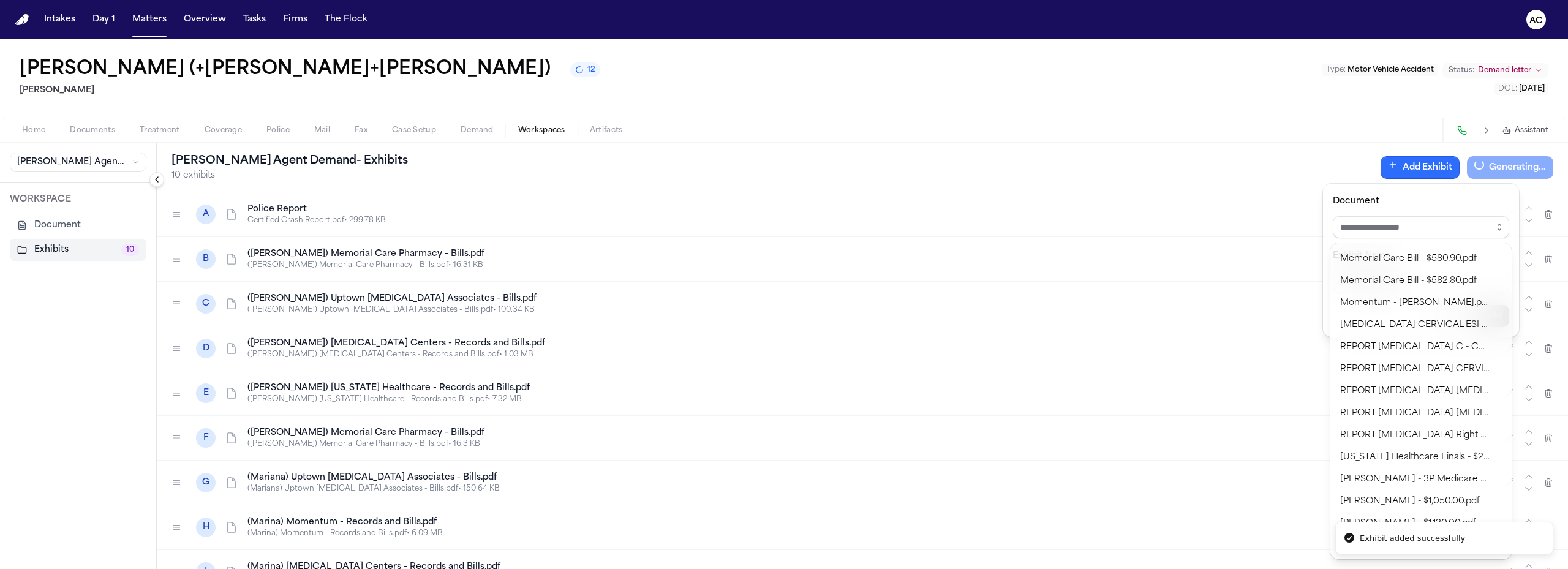
click at [1296, 127] on div "**********" at bounding box center [784, 304] width 1568 height 530
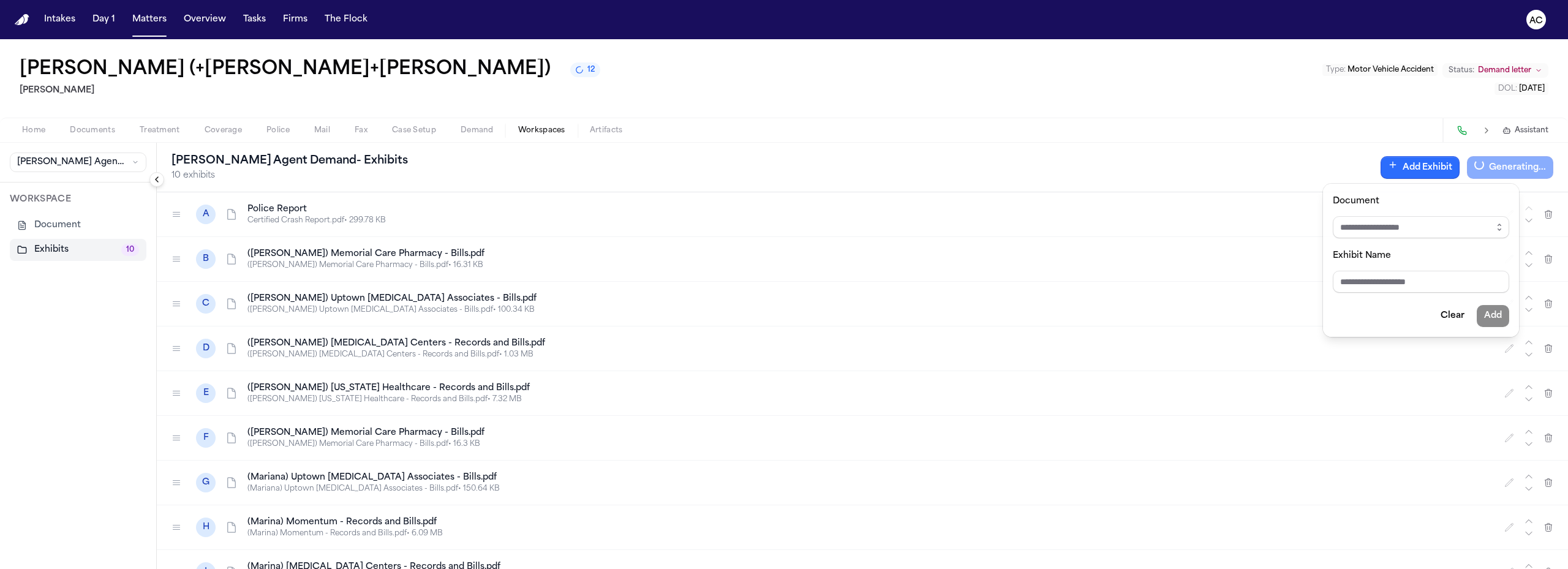
scroll to position [0, 0]
drag, startPoint x: 320, startPoint y: 476, endPoint x: 329, endPoint y: 484, distance: 12.0
click at [321, 476] on div "Finch Agent Demand - Exhibits 10 exhibits Add Exhibit Download PDF A Police Rep…" at bounding box center [862, 356] width 1411 height 426
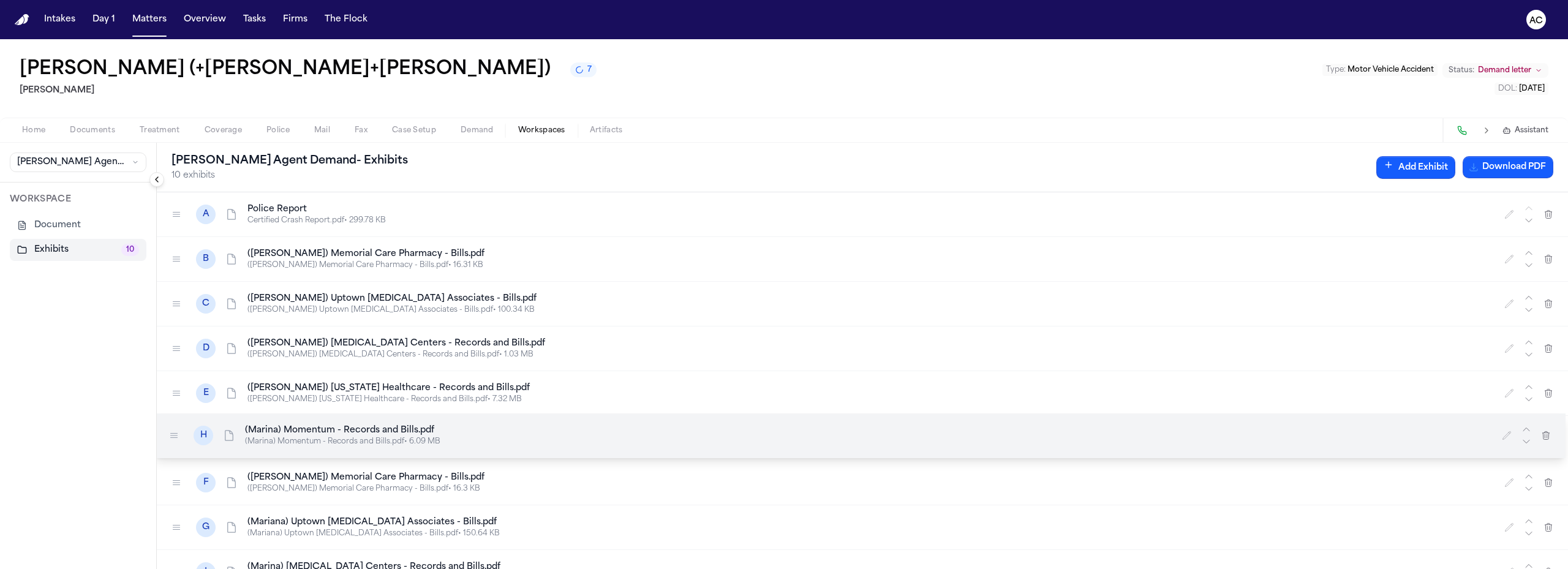
drag, startPoint x: 173, startPoint y: 525, endPoint x: 171, endPoint y: 433, distance: 92.0
click at [171, 434] on icon at bounding box center [174, 436] width 6 height 4
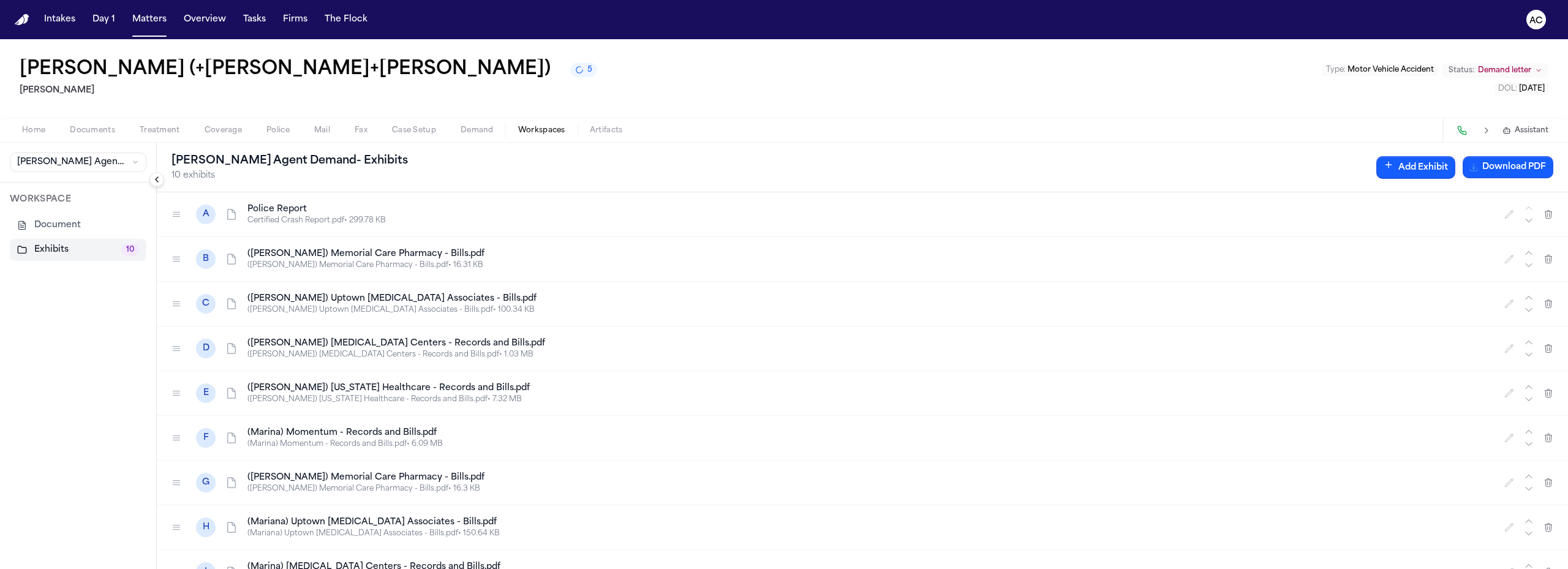
click at [60, 369] on div "WORKSPACE Document Exhibits 10" at bounding box center [78, 376] width 156 height 386
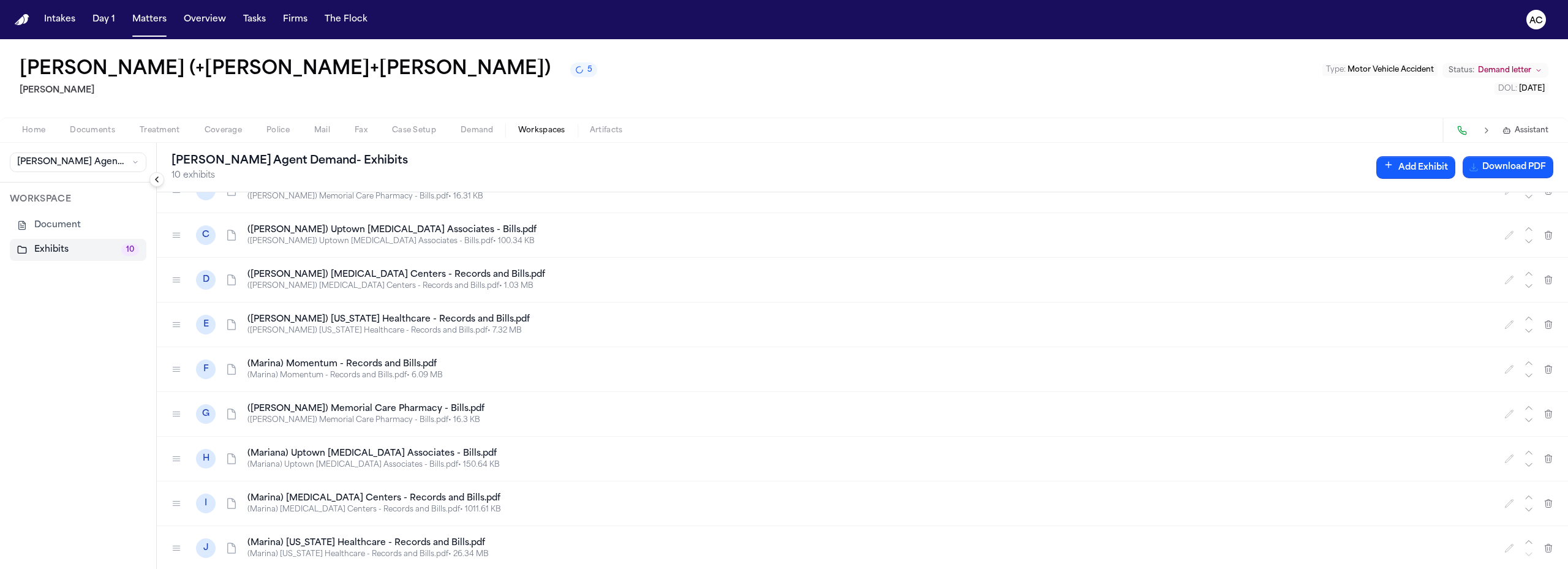
scroll to position [70, 0]
click at [1517, 165] on button "Download PDF" at bounding box center [1507, 168] width 91 height 22
click at [85, 126] on span "Documents" at bounding box center [93, 130] width 45 height 10
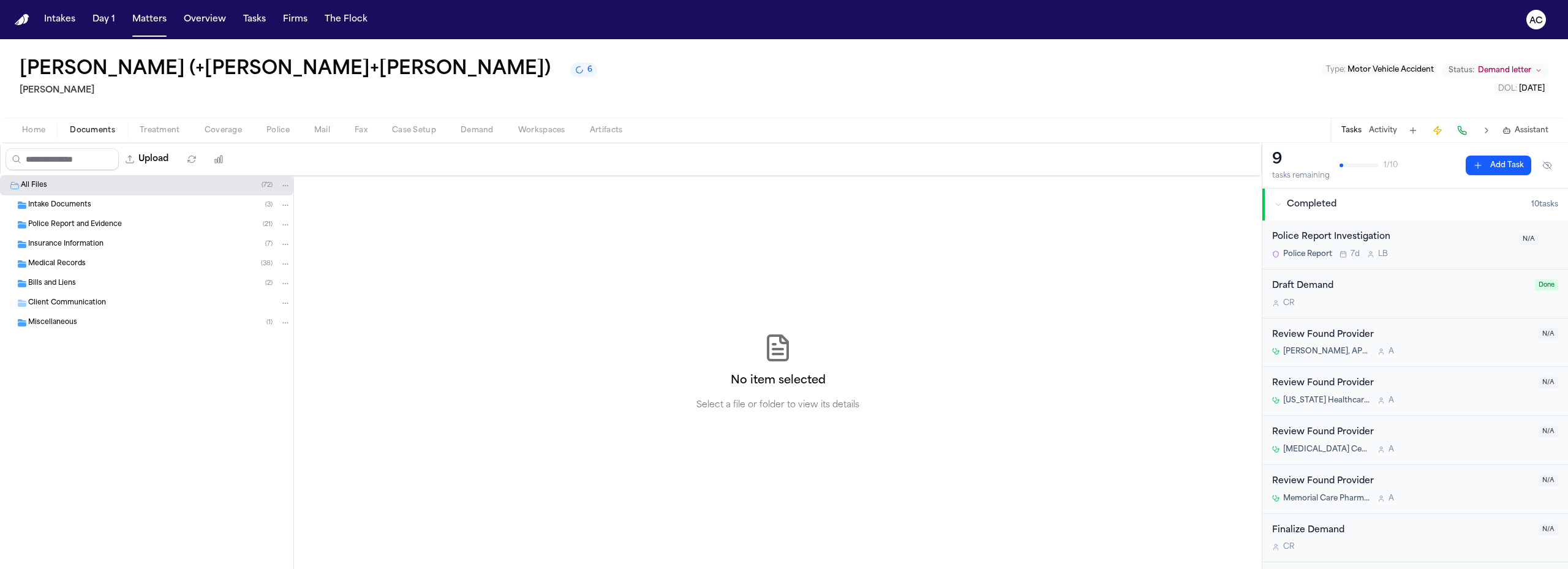
click at [99, 280] on div "Bills and Liens ( 2 )" at bounding box center [159, 284] width 262 height 11
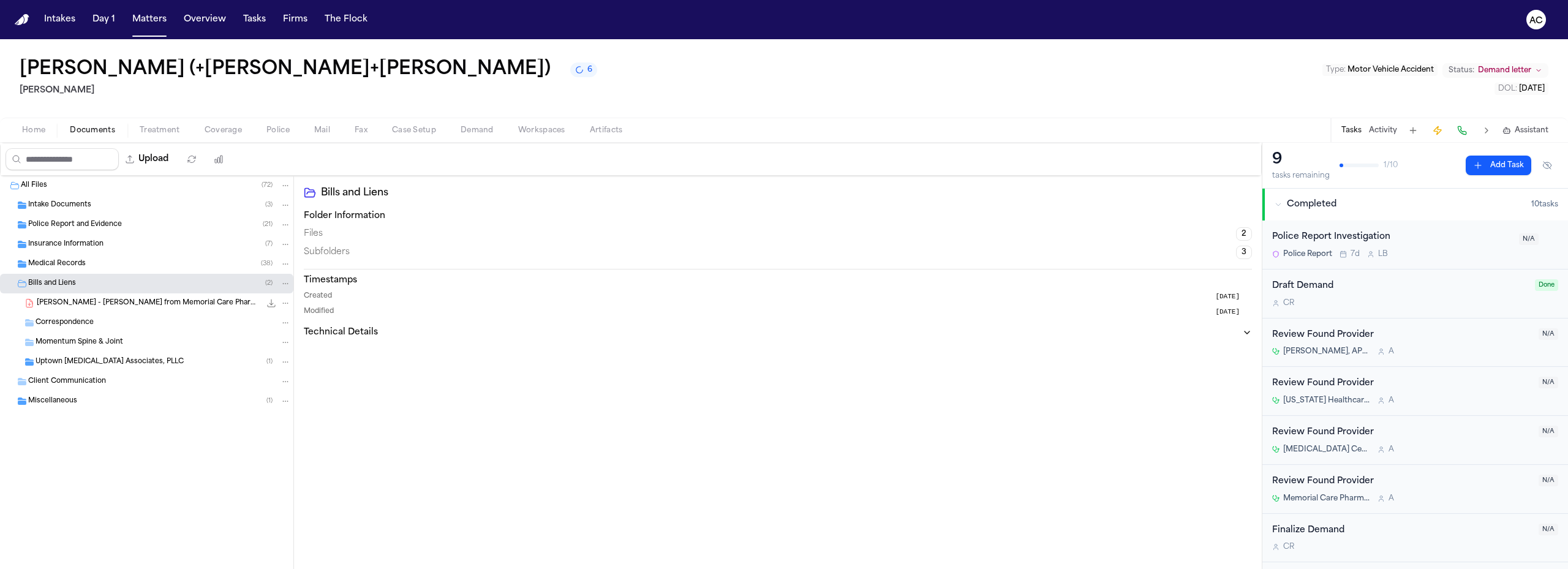
click at [63, 279] on span "Bills and Liens" at bounding box center [52, 283] width 48 height 10
click at [54, 282] on span "Bills and Liens" at bounding box center [52, 283] width 48 height 10
click at [84, 362] on span "Uptown Radiology Associates, PLLC" at bounding box center [110, 362] width 148 height 10
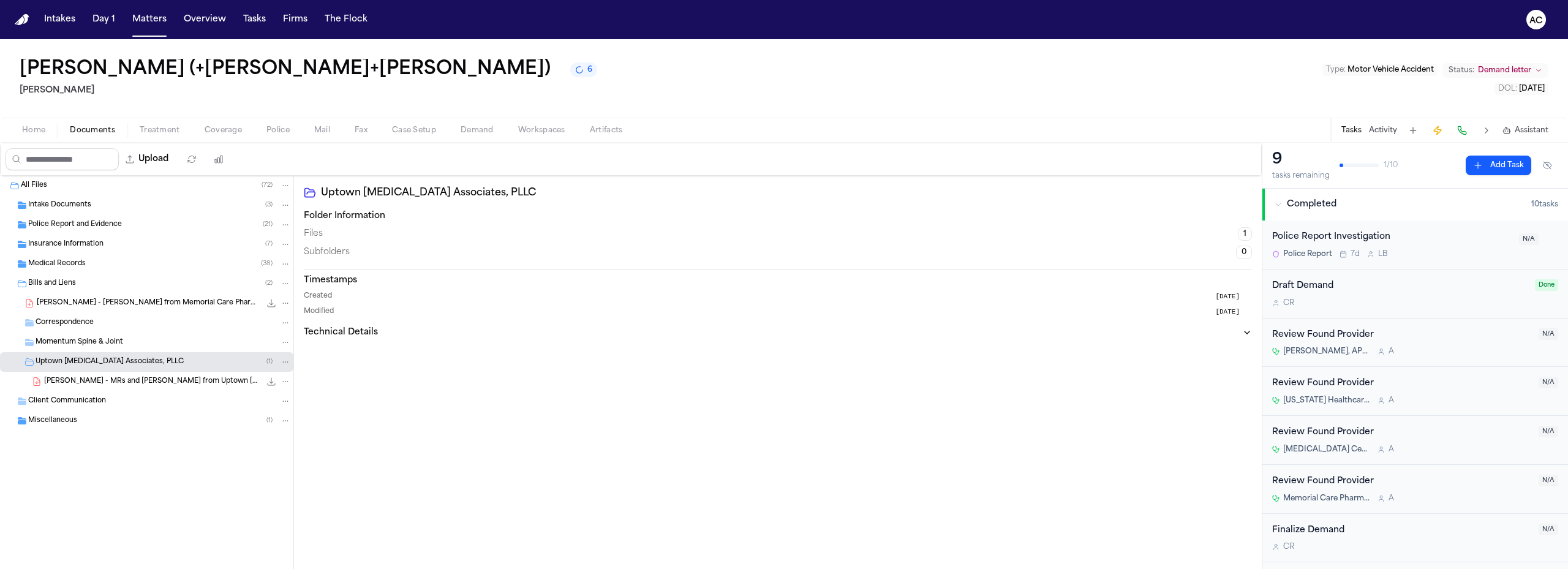
click at [127, 385] on span "J. Jaramillo - MRs and Bills from Uptown Radiology Associates - 9.27.24" at bounding box center [152, 381] width 216 height 10
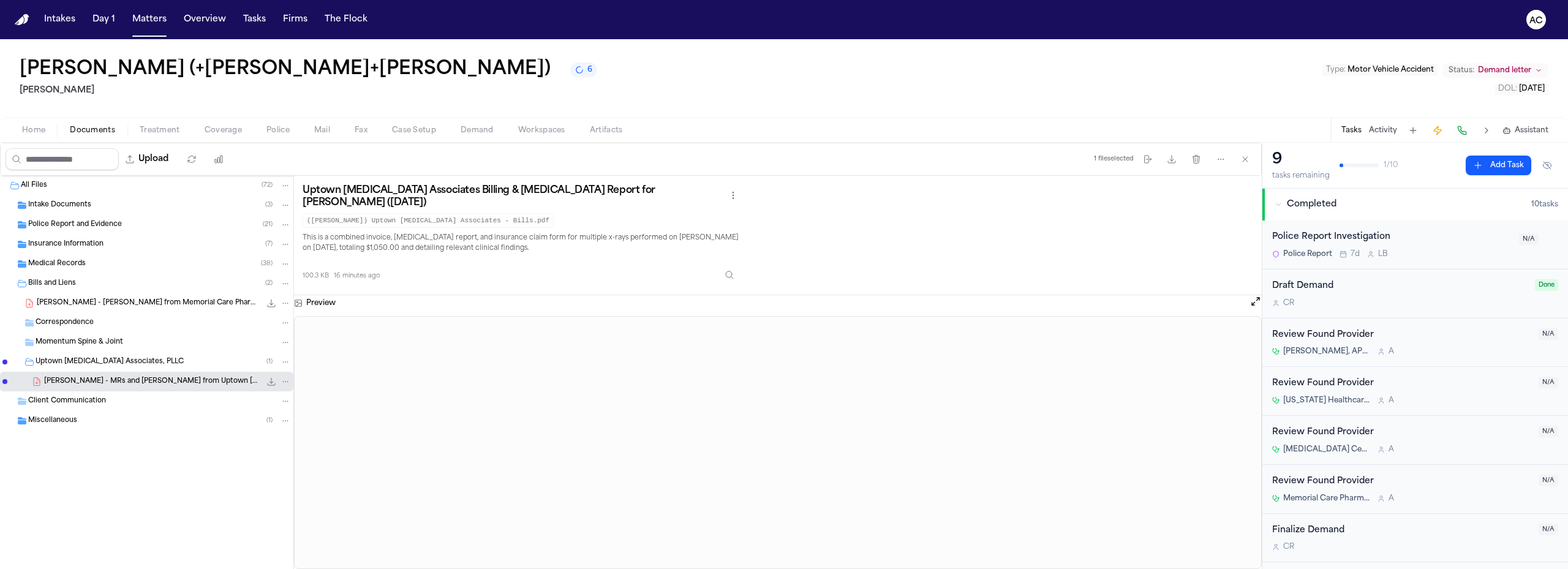
click at [132, 381] on span "J. Jaramillo - MRs and Bills from Uptown Radiology Associates - 9.27.24" at bounding box center [152, 381] width 216 height 10
click at [115, 359] on span "Uptown Radiology Associates, PLLC" at bounding box center [110, 362] width 148 height 10
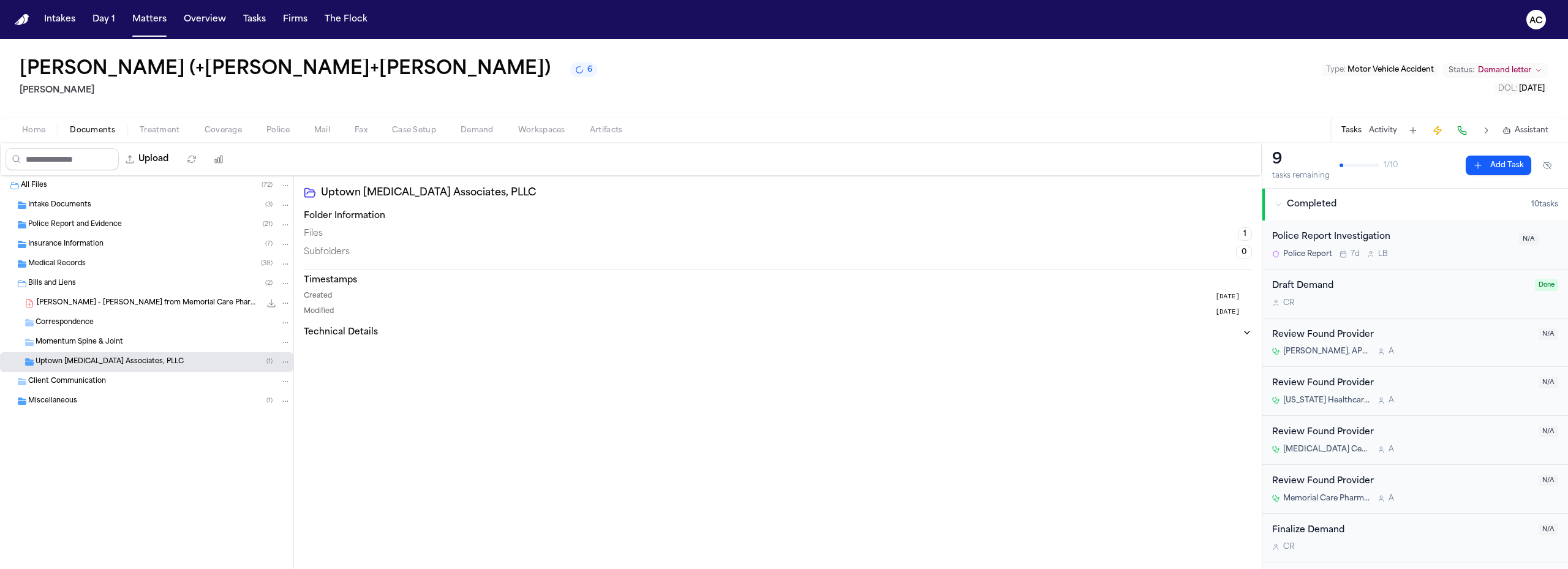
click at [83, 342] on span "Momentum Spine & Joint" at bounding box center [80, 342] width 88 height 10
click at [87, 339] on span "Momentum Spine & Joint" at bounding box center [80, 342] width 88 height 10
click at [57, 285] on span "Bills and Liens" at bounding box center [52, 283] width 48 height 10
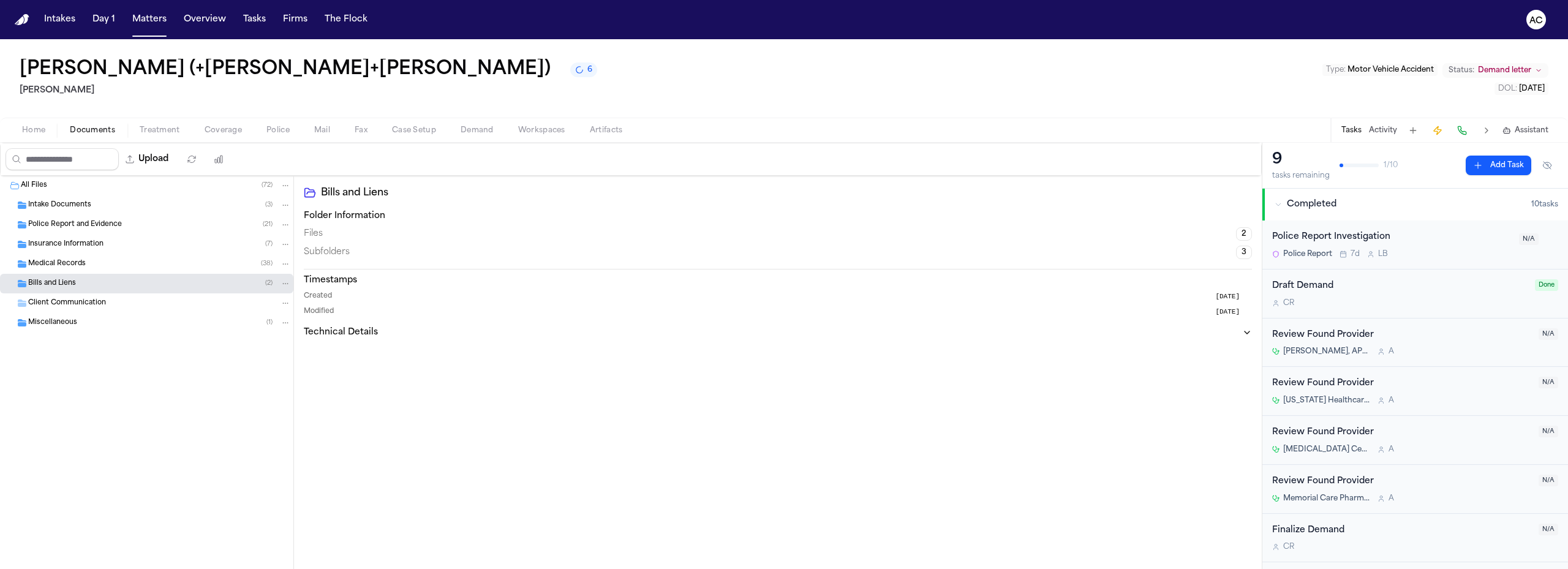
click at [62, 211] on div "Intake Documents ( 3 )" at bounding box center [147, 205] width 294 height 20
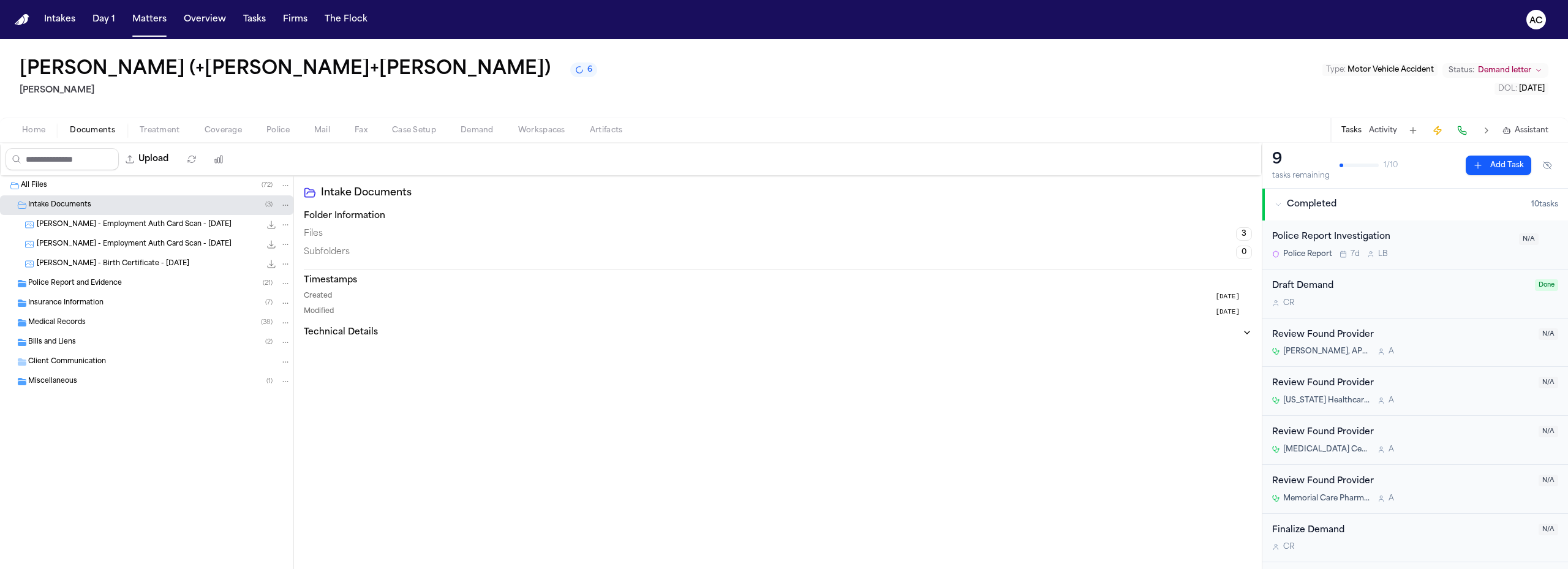
click at [92, 263] on span "T. Mendoza - Birth Certificate - 10.27.16" at bounding box center [112, 264] width 152 height 10
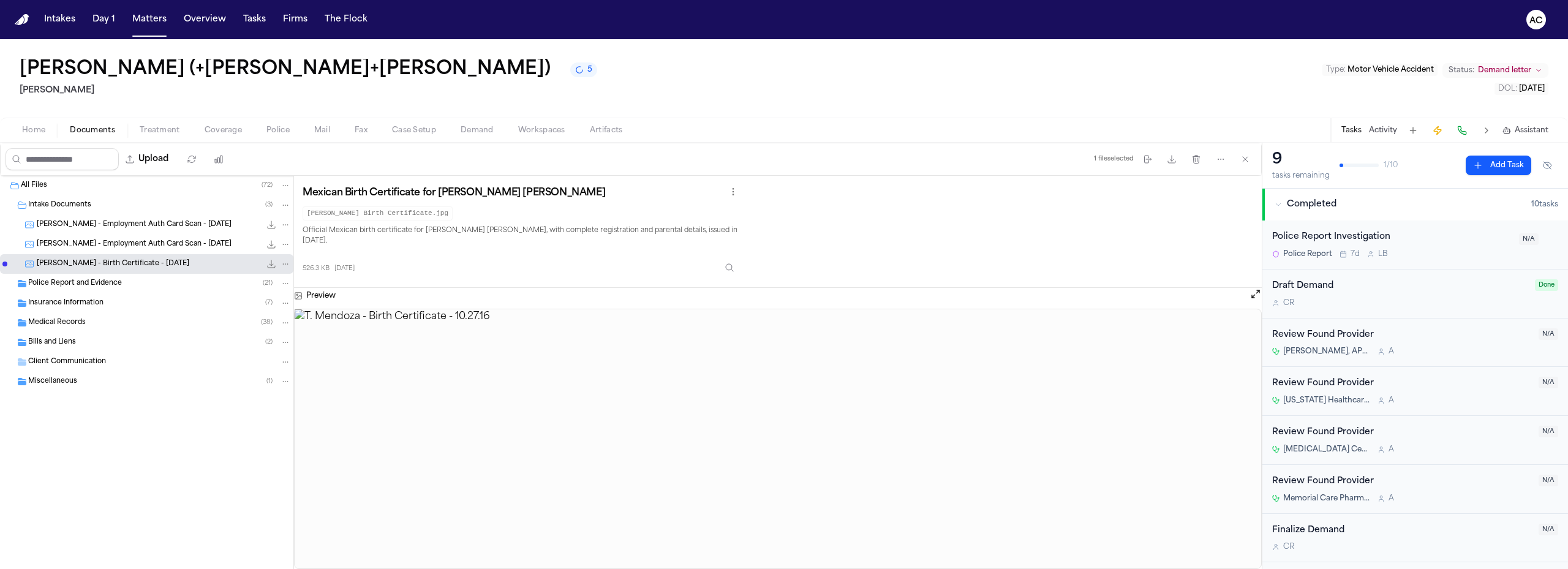
click at [81, 211] on div "Intake Documents ( 3 )" at bounding box center [147, 205] width 294 height 20
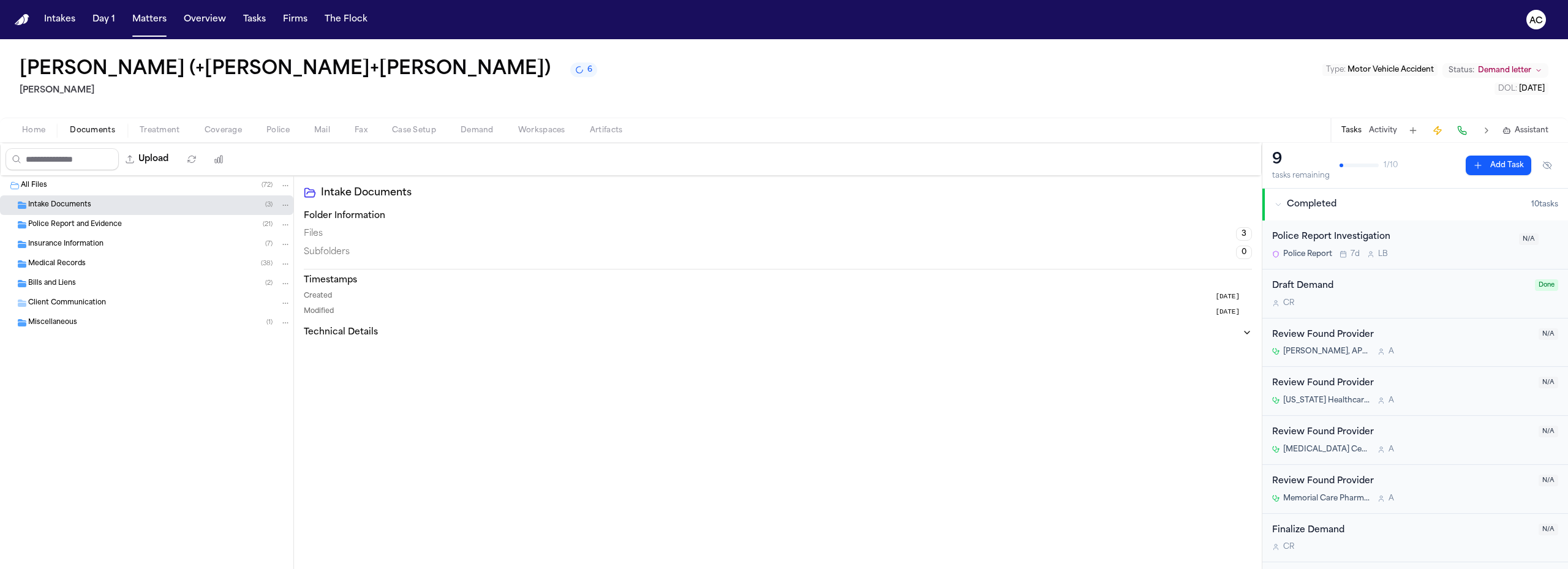
click at [239, 429] on div "All Files ( 72 ) Intake Documents ( 3 ) Police Report and Evidence ( 21 ) Insur…" at bounding box center [147, 372] width 294 height 393
click at [246, 432] on div "All Files ( 72 ) Intake Documents ( 3 ) Police Report and Evidence ( 21 ) Insur…" at bounding box center [147, 372] width 294 height 393
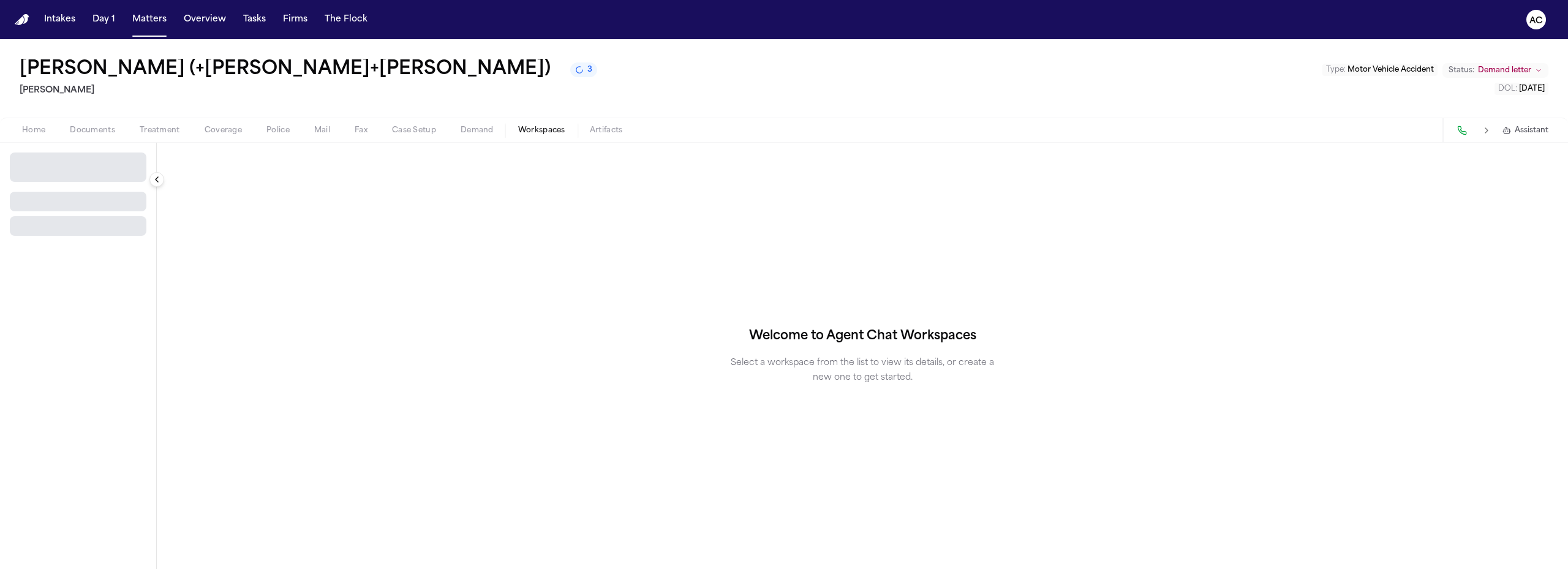
click at [533, 133] on span "Workspaces" at bounding box center [542, 130] width 47 height 10
click at [136, 159] on icon "button" at bounding box center [134, 162] width 10 height 10
click at [76, 188] on span "Finch Agent Demand" at bounding box center [85, 189] width 143 height 12
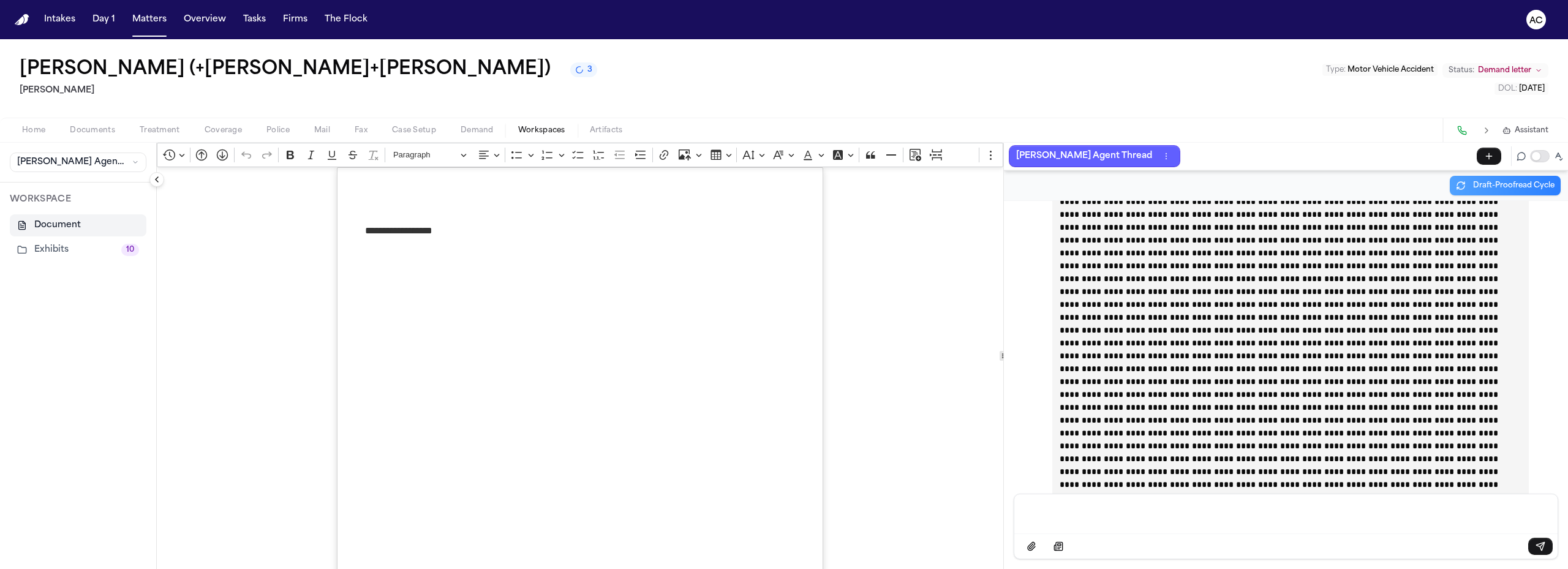
scroll to position [4541, 0]
click at [154, 23] on button "Matters" at bounding box center [149, 20] width 44 height 22
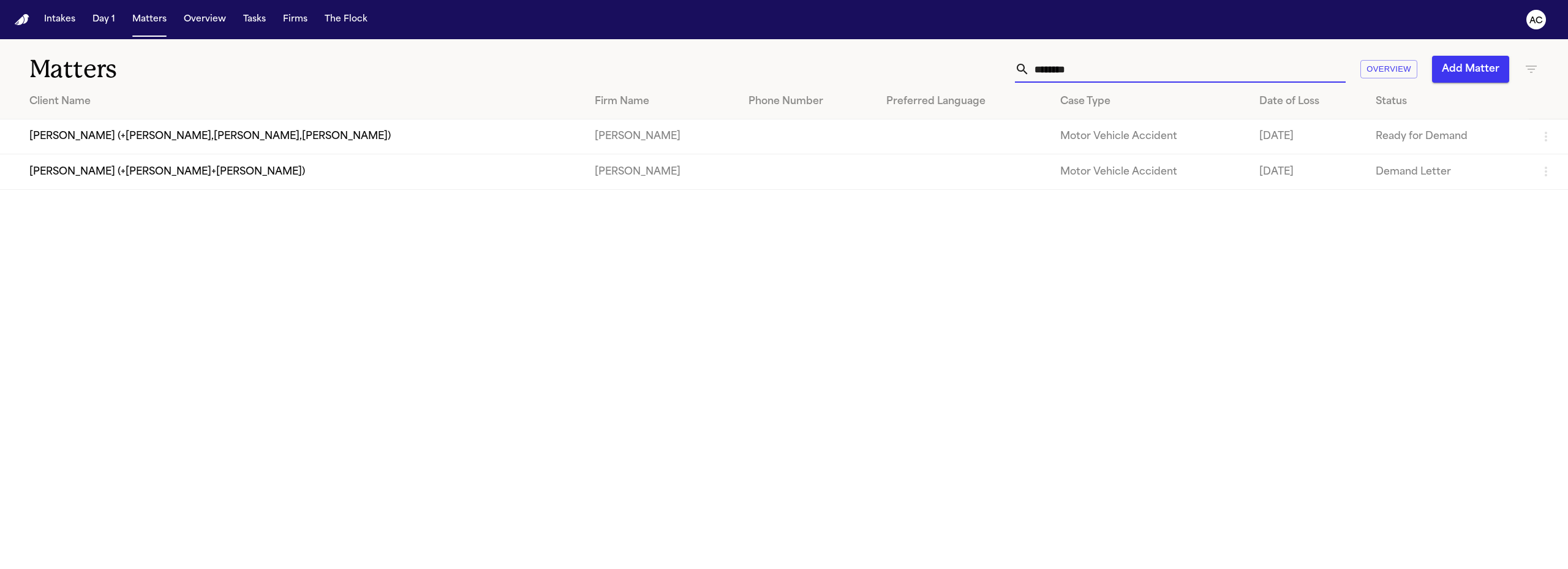
drag, startPoint x: 1110, startPoint y: 69, endPoint x: 963, endPoint y: 61, distance: 147.2
click at [965, 62] on div "******** Overview Add Matter" at bounding box center [1012, 69] width 1053 height 27
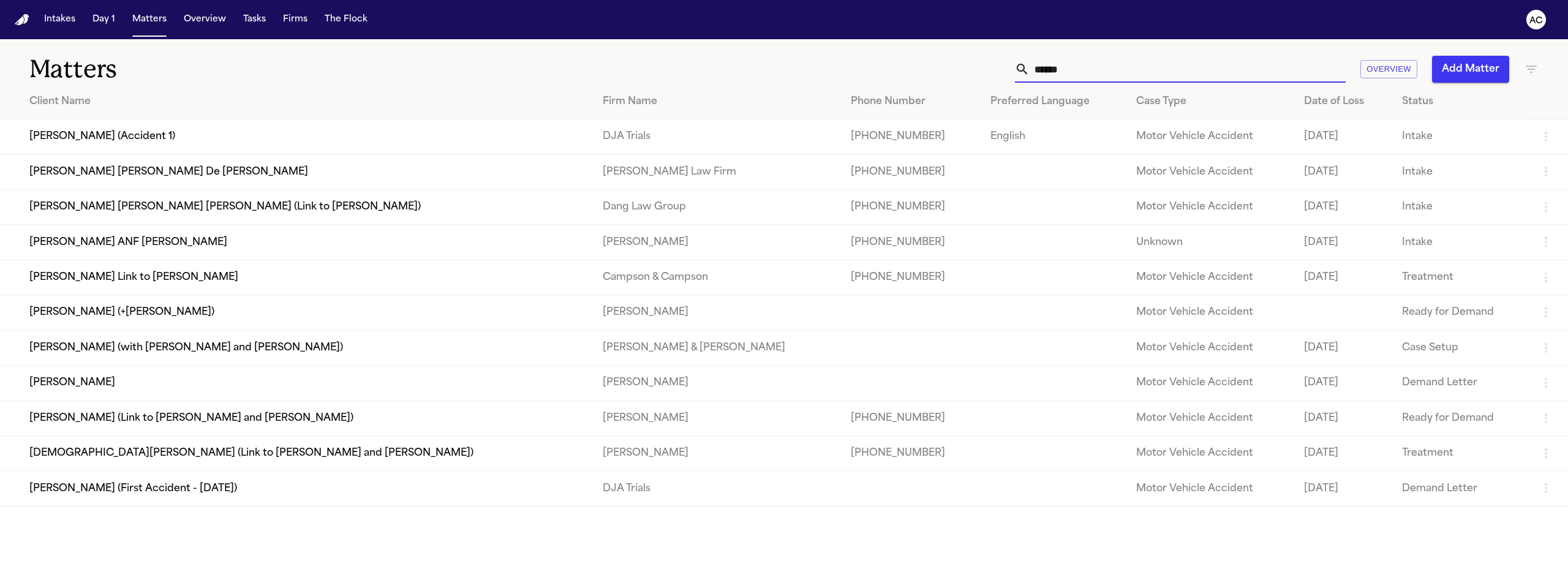
type input "*****"
click at [75, 381] on td "[PERSON_NAME]" at bounding box center [296, 383] width 593 height 35
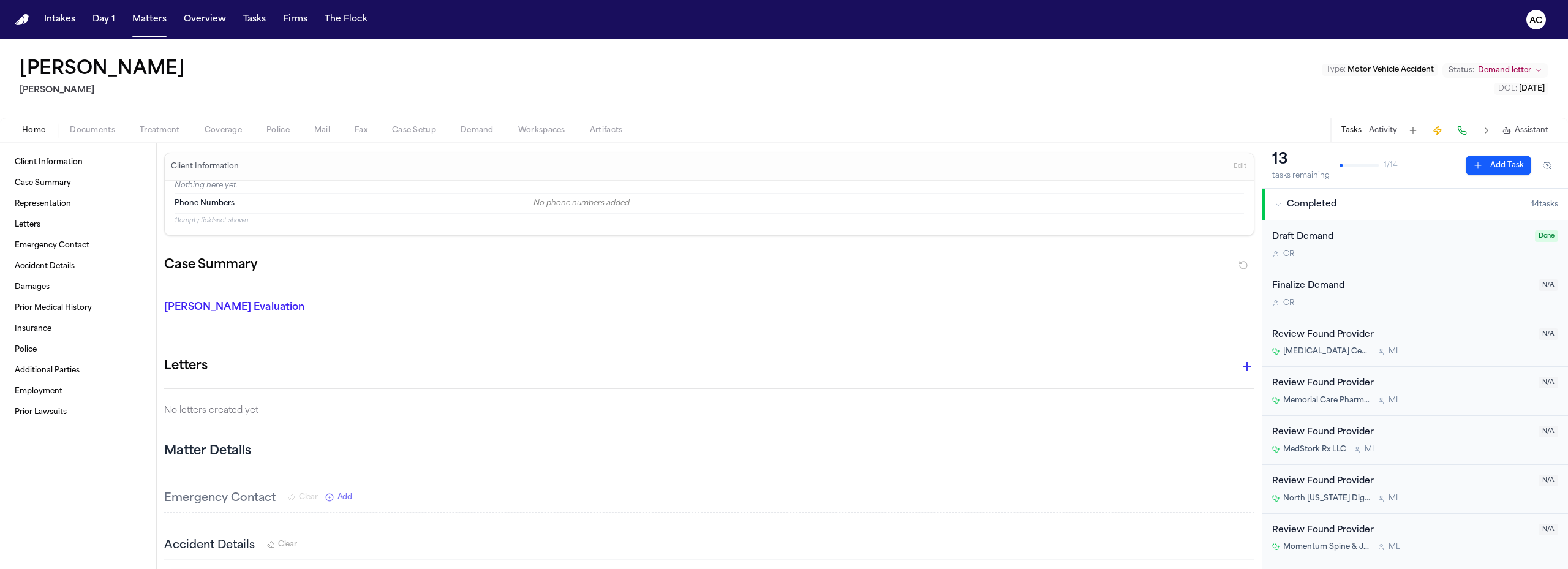
click at [89, 132] on span "Documents" at bounding box center [93, 130] width 45 height 10
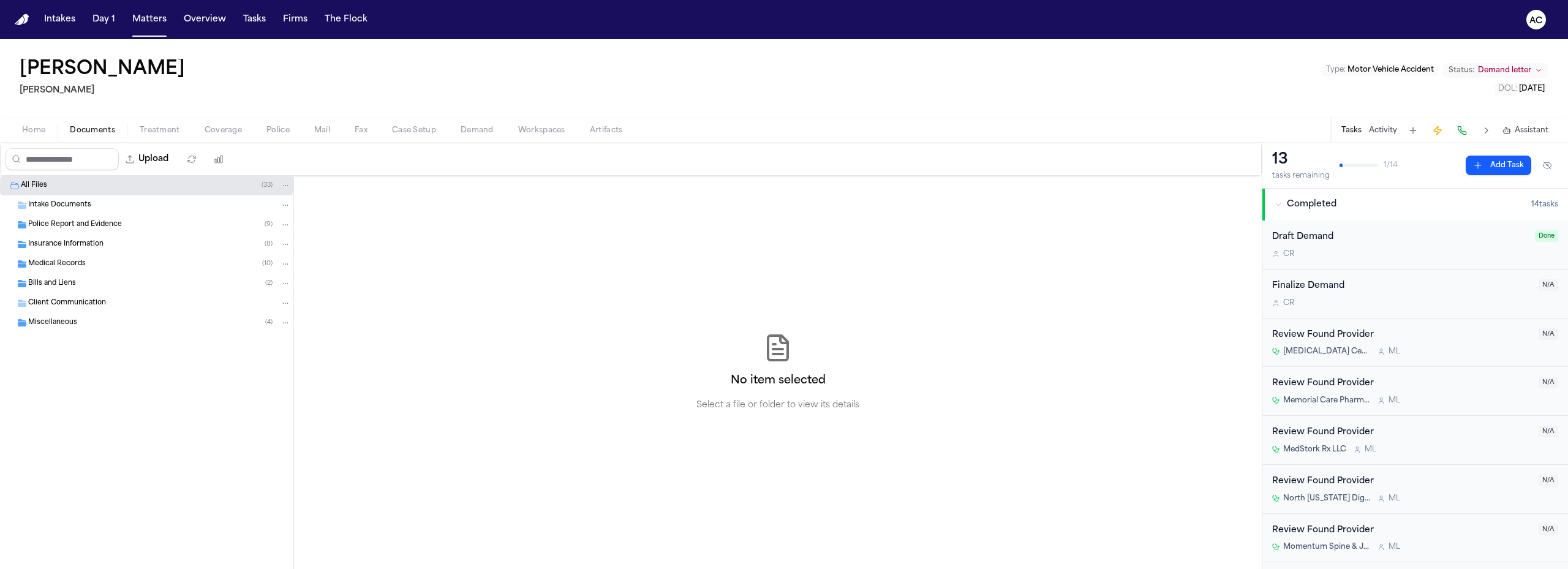
click at [112, 220] on span "Police Report and Evidence" at bounding box center [74, 225] width 93 height 10
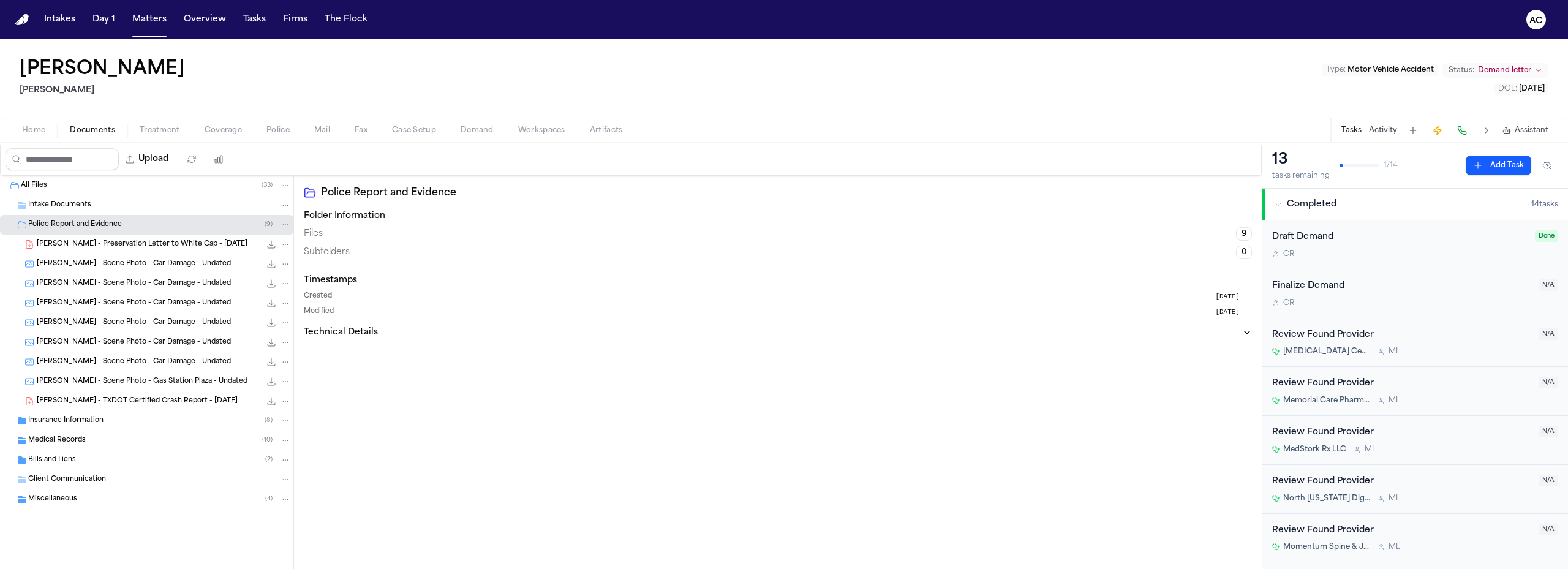
click at [168, 239] on div "E. Palacios - Preservation Letter to White Cap - 12.18.24 185.2 KB • PDF" at bounding box center [163, 244] width 254 height 12
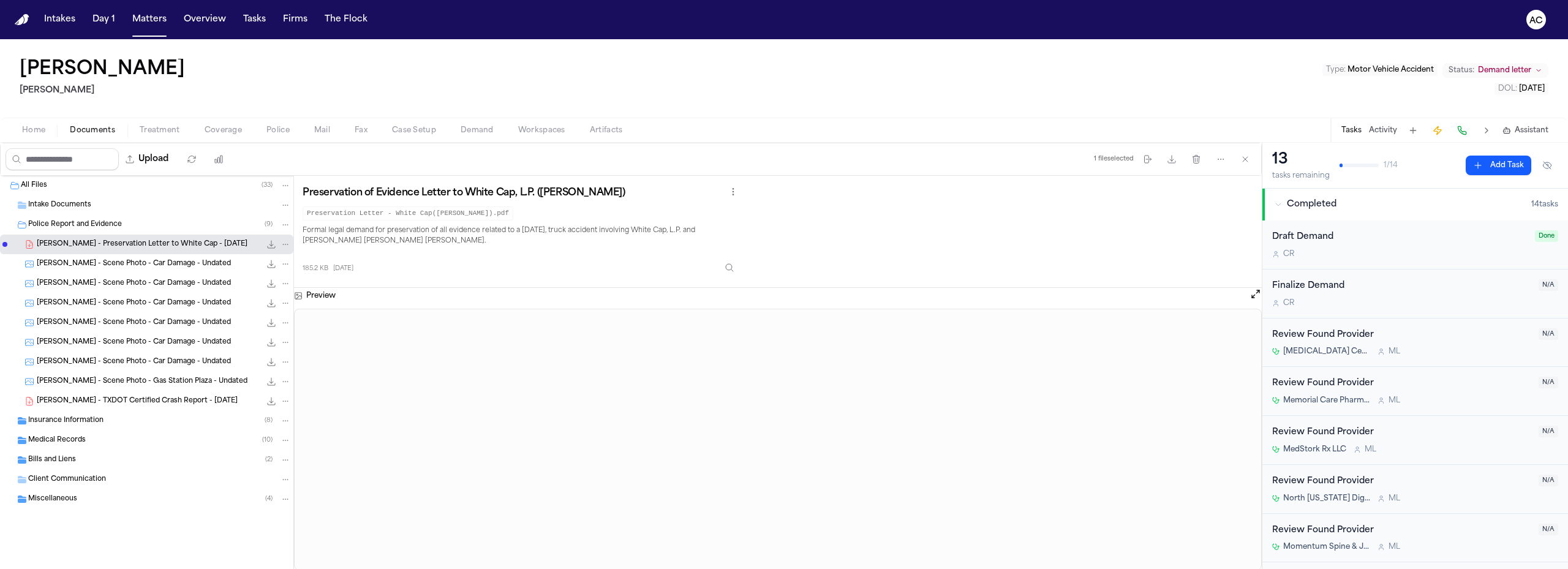
click at [108, 400] on span "E. Palacios - TXDOT Certified Crash Report - 12.16.24" at bounding box center [137, 401] width 201 height 10
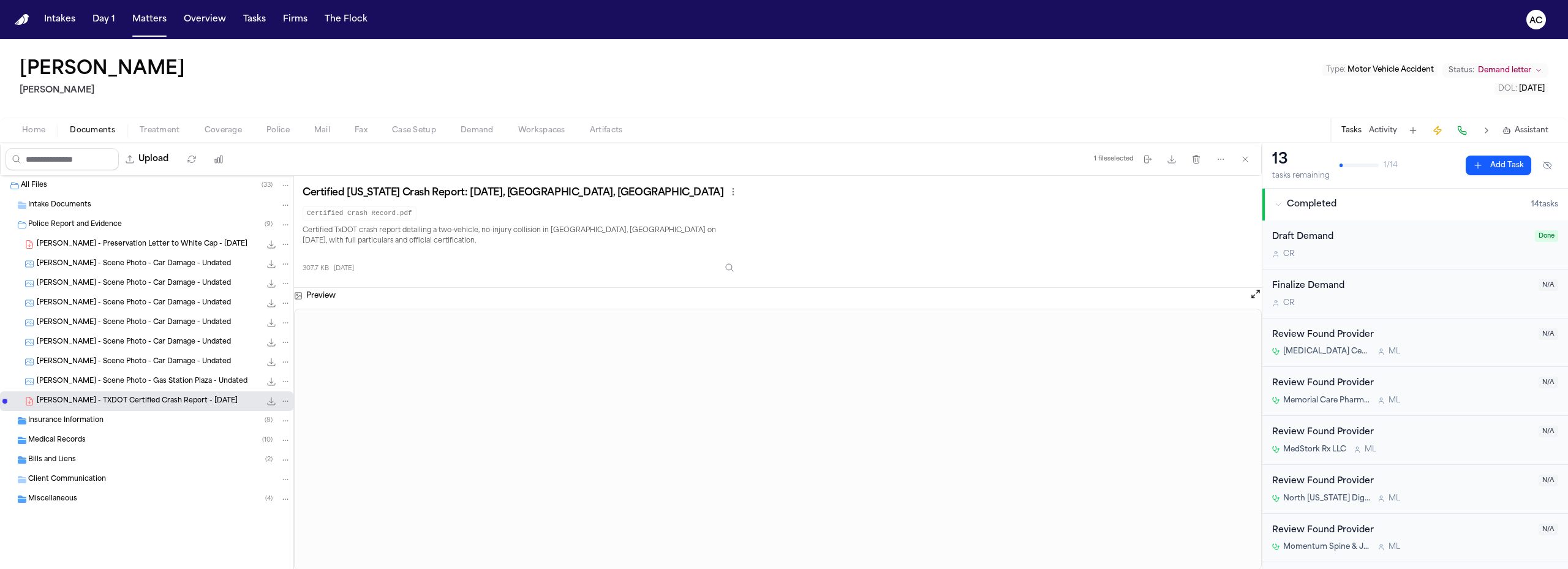
click at [530, 128] on span "Workspaces" at bounding box center [542, 130] width 47 height 10
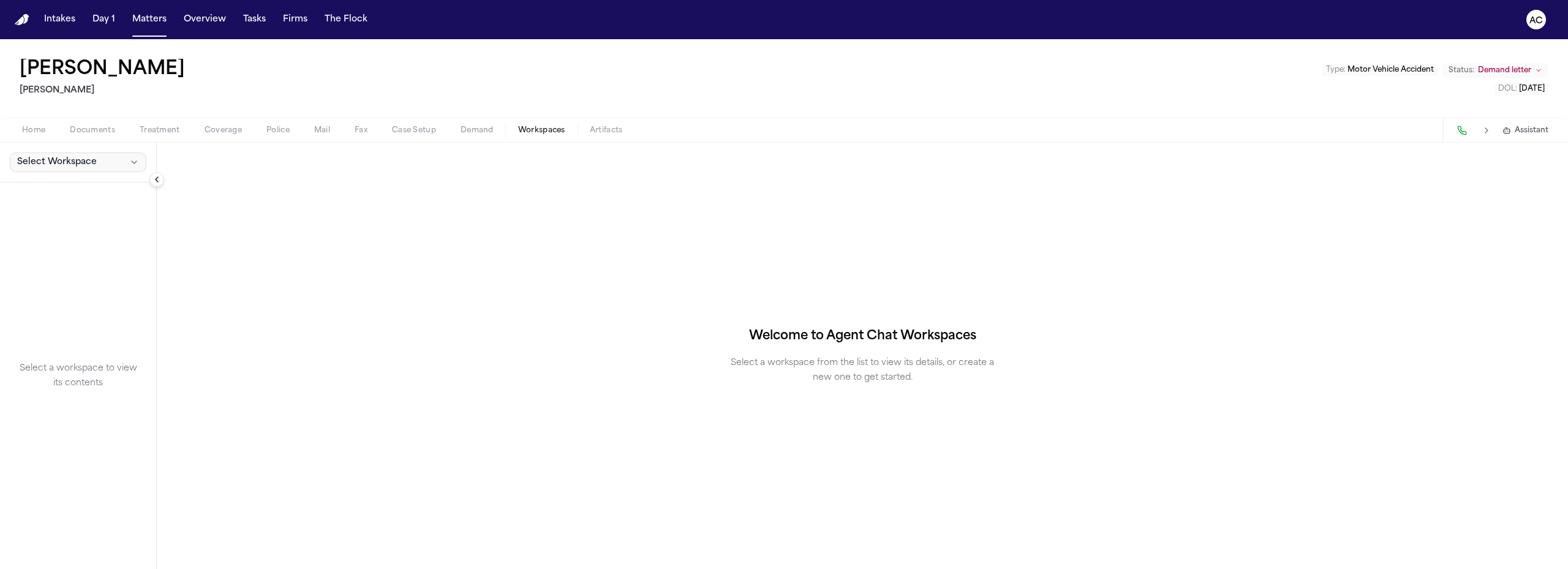
click at [85, 163] on span "Select Workspace" at bounding box center [57, 162] width 80 height 12
click at [79, 185] on span "Finch Agent Demand" at bounding box center [85, 189] width 143 height 12
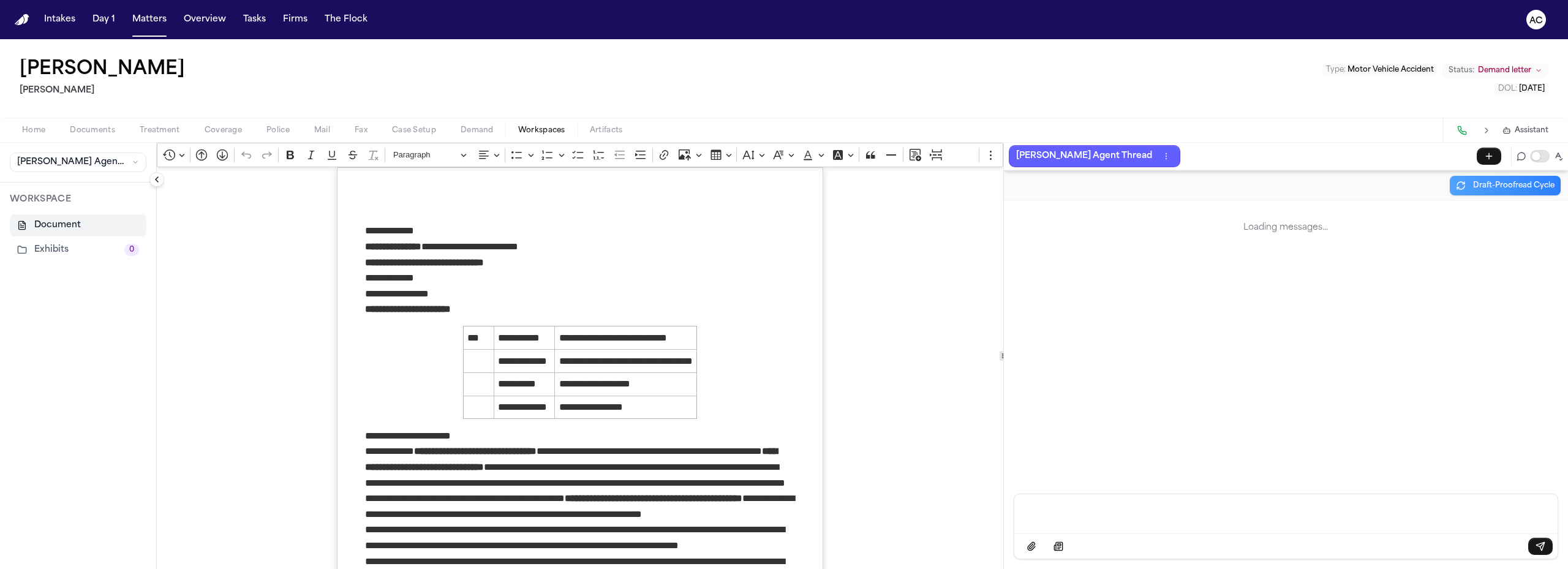
click at [80, 254] on button "Exhibits 0" at bounding box center [77, 250] width 136 height 22
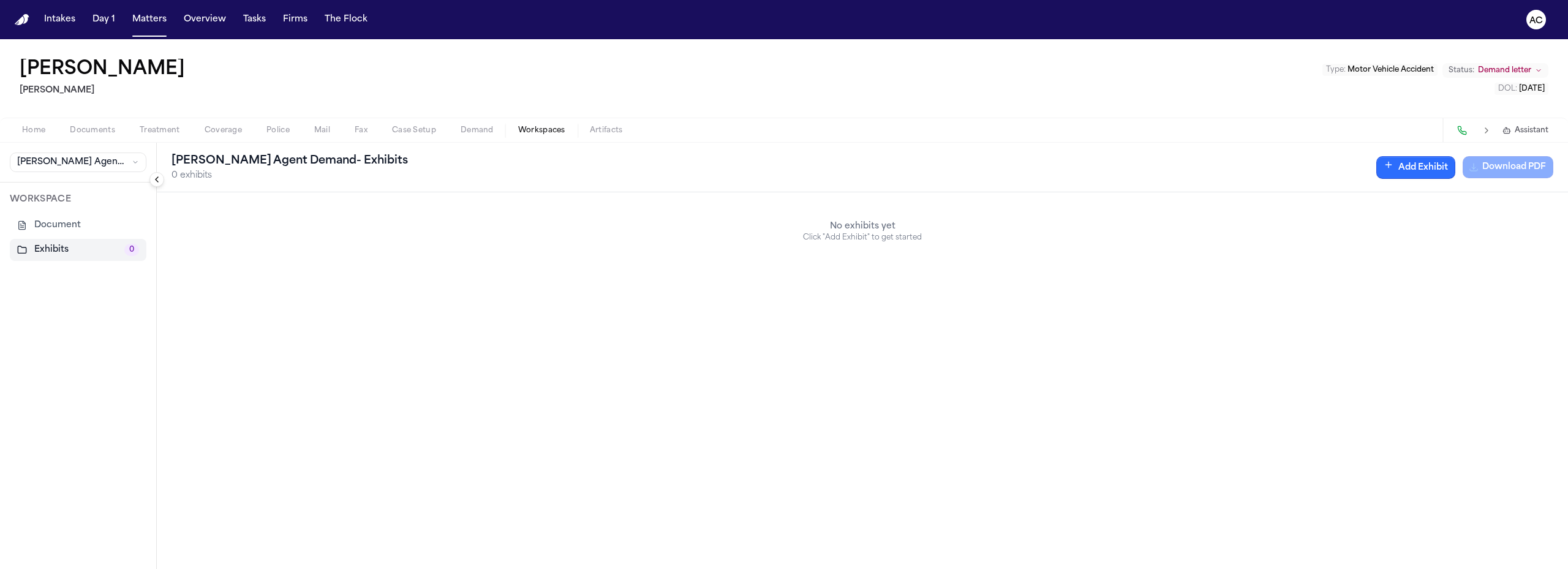
click at [1421, 172] on button "Add Exhibit" at bounding box center [1415, 168] width 79 height 22
click at [1450, 229] on input "Document" at bounding box center [1414, 227] width 176 height 22
type input "*"
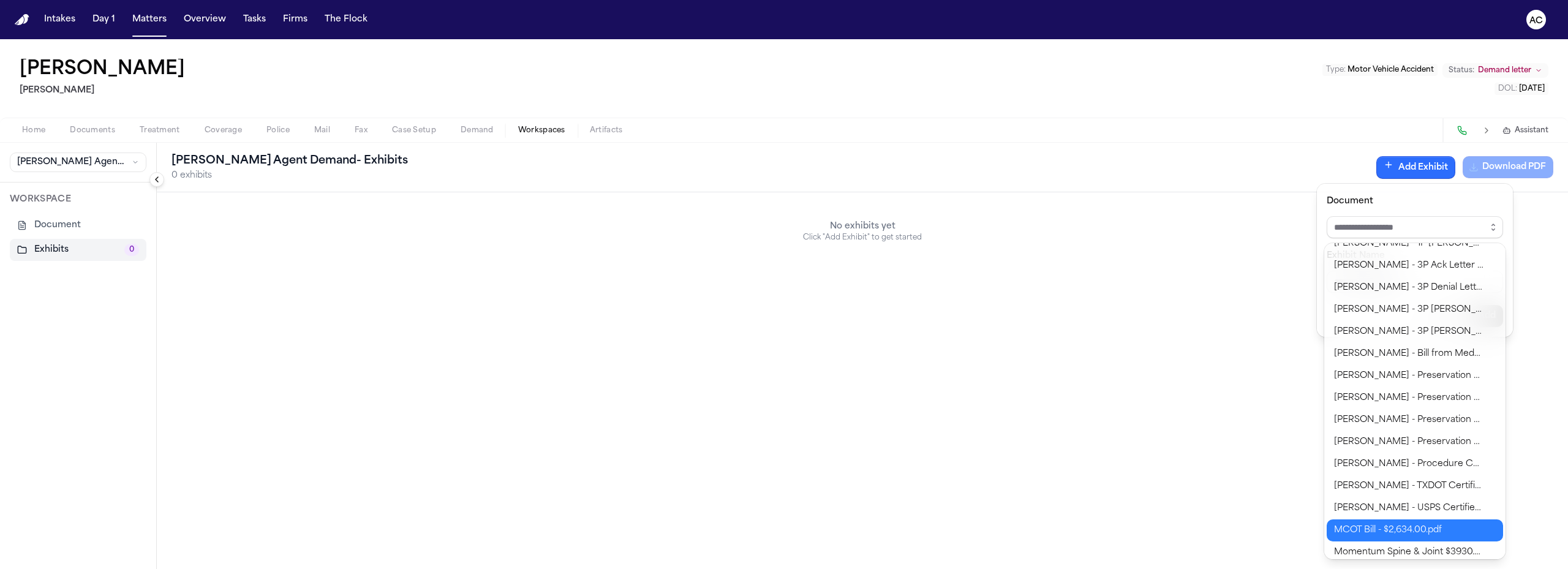
scroll to position [113, 0]
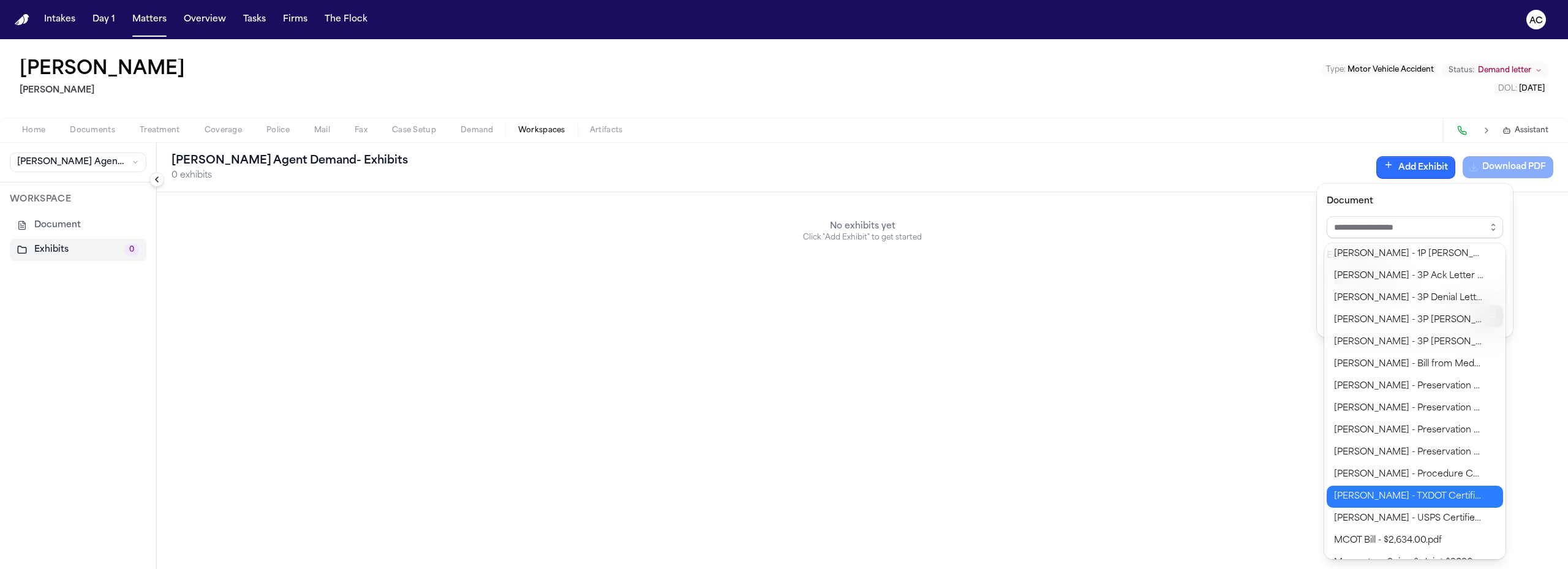
type input "**********"
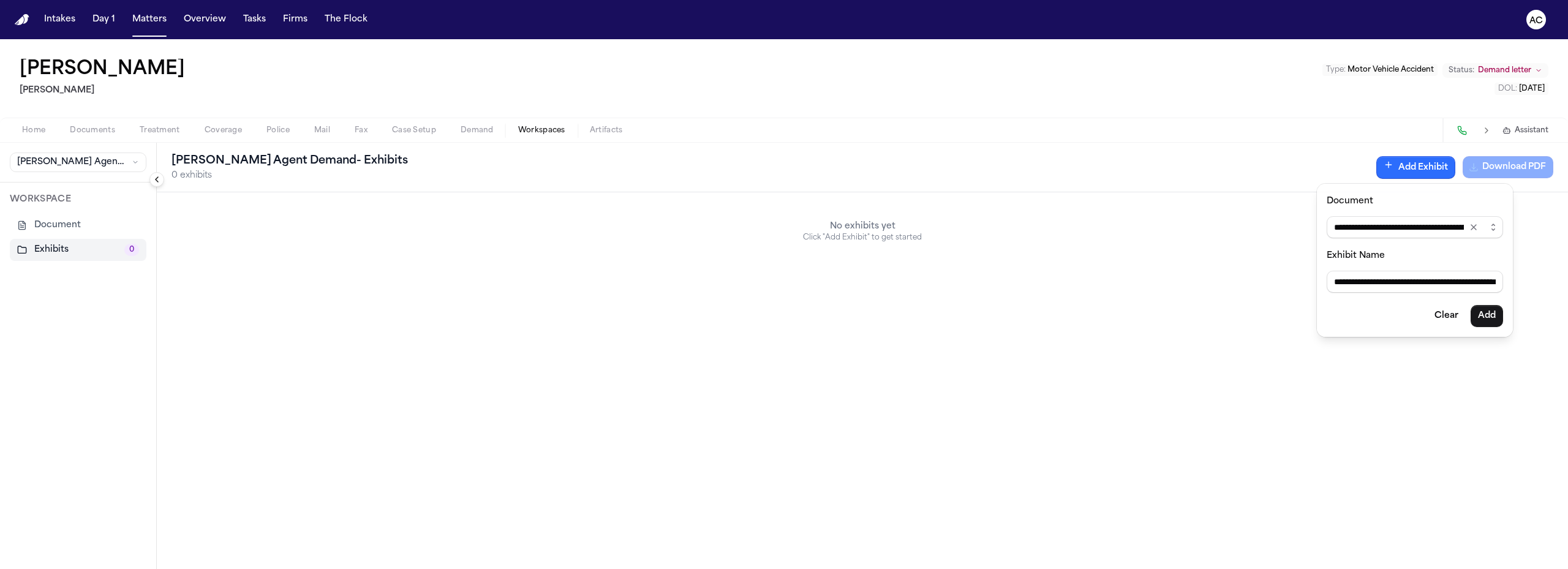
click at [1442, 500] on body "**********" at bounding box center [784, 284] width 1568 height 569
click at [1487, 313] on button "Add" at bounding box center [1486, 316] width 33 height 22
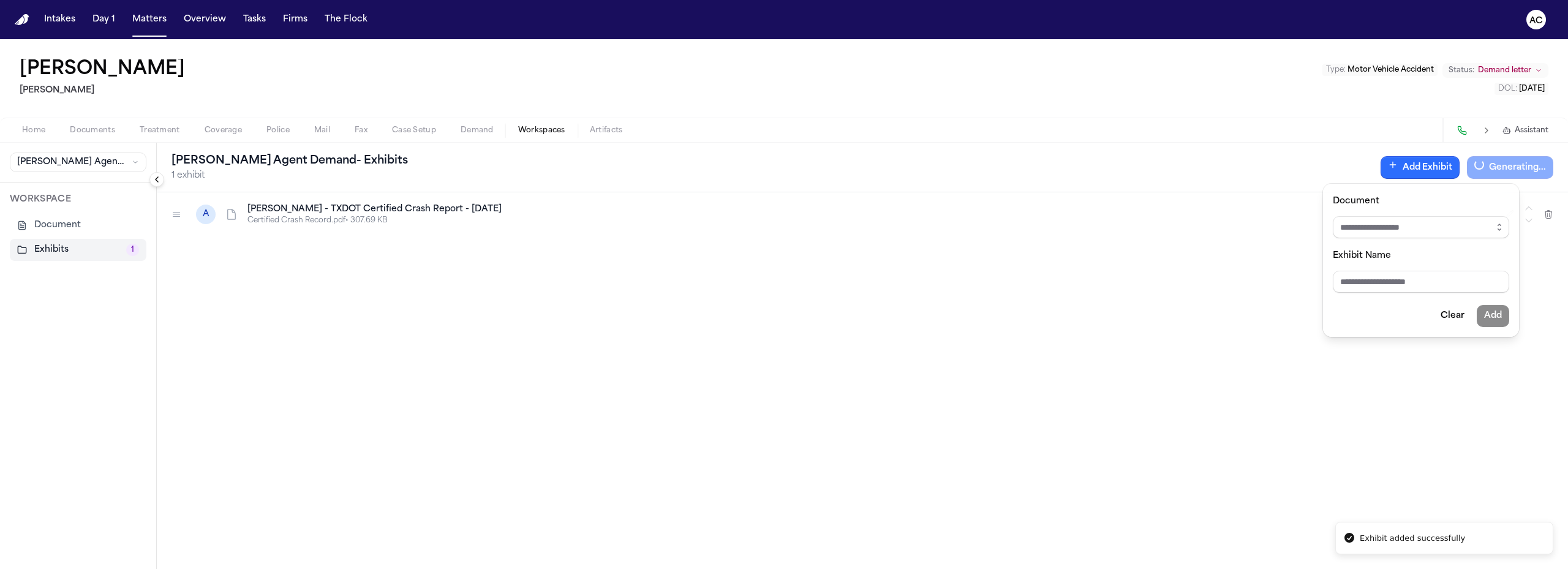
click at [529, 299] on div "Finch Agent Demand - Exhibits 1 exhibit Add Exhibit Generating... A E. Palacios…" at bounding box center [862, 356] width 1411 height 426
click at [1511, 215] on icon "button" at bounding box center [1509, 215] width 10 height 10
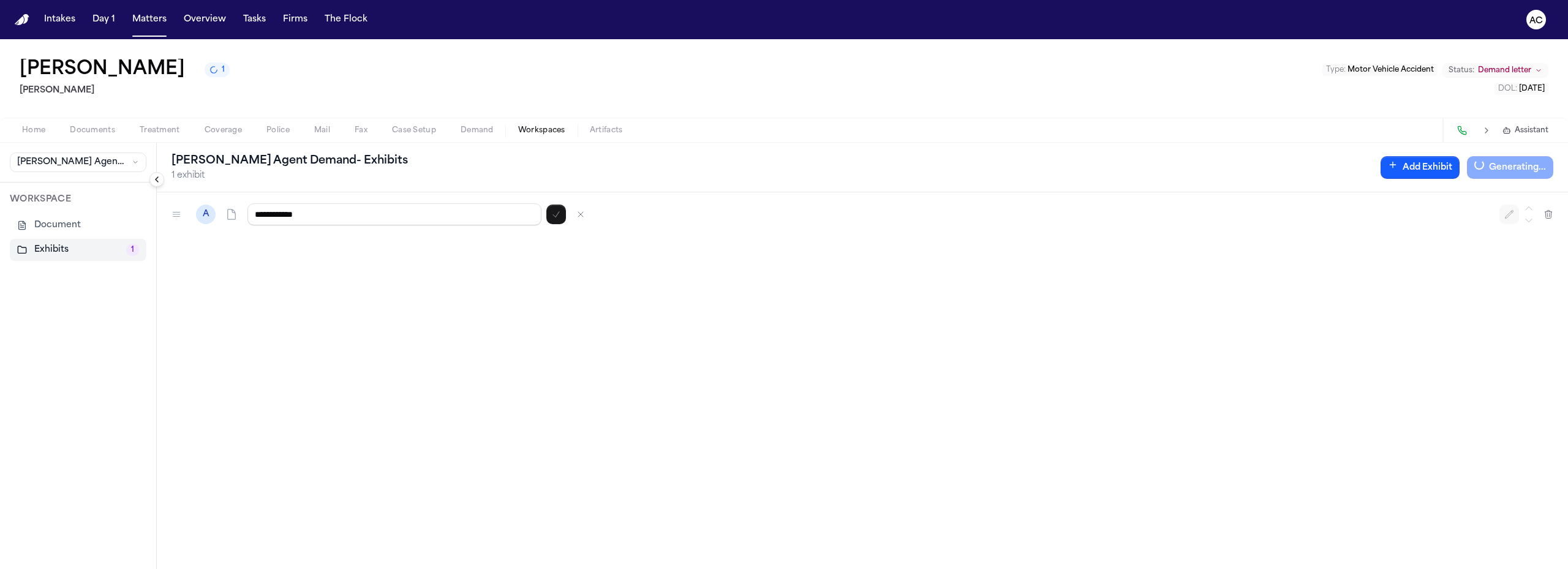
type input "**********"
click at [1173, 136] on div "Home Documents Treatment Coverage Police Mail Fax Case Setup Demand Workspaces …" at bounding box center [784, 129] width 1568 height 25
click at [81, 136] on button "Documents" at bounding box center [93, 130] width 70 height 14
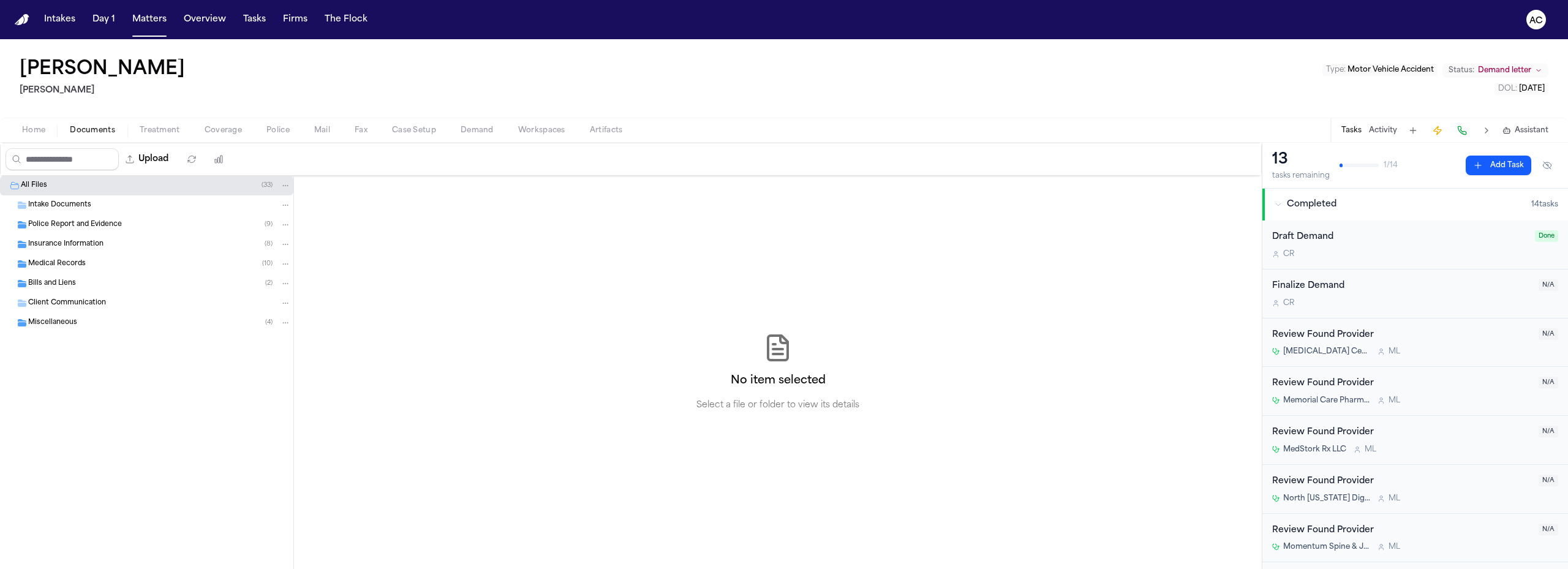
click at [121, 227] on div "Police Report and Evidence ( 9 )" at bounding box center [159, 225] width 262 height 11
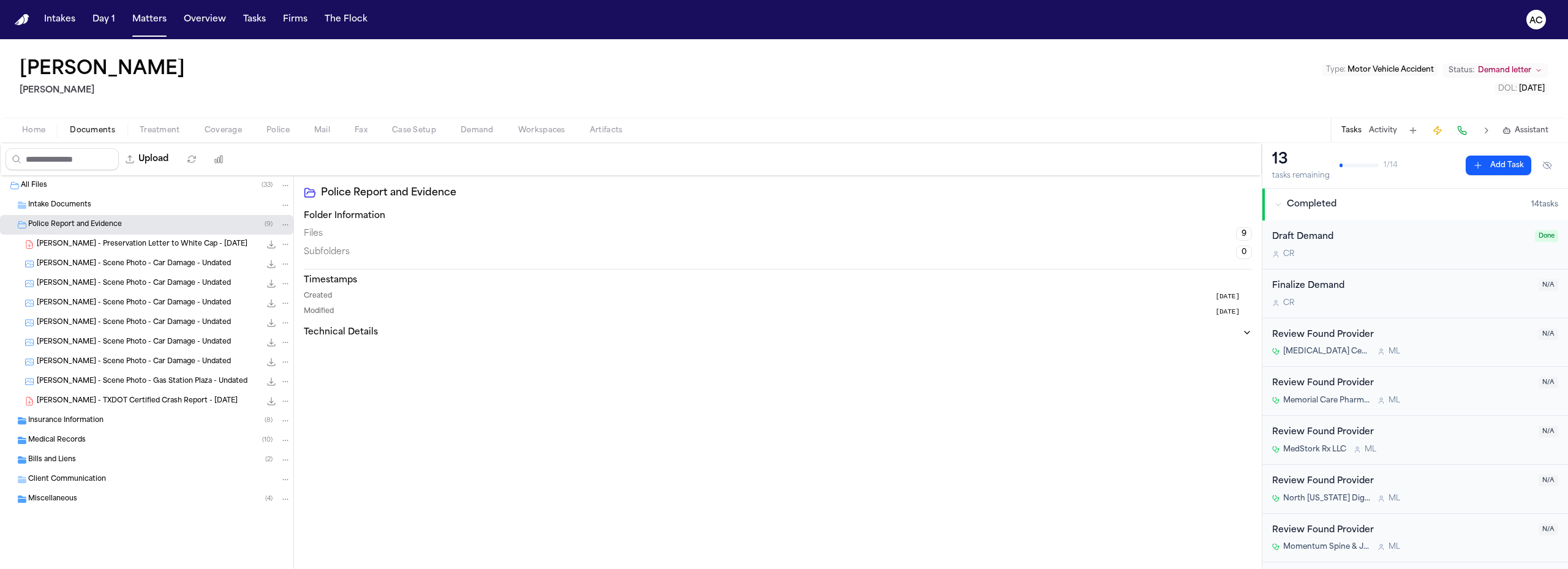
click at [171, 260] on span "E. Palacios - Scene Photo - Car Damage - Undated" at bounding box center [133, 264] width 194 height 10
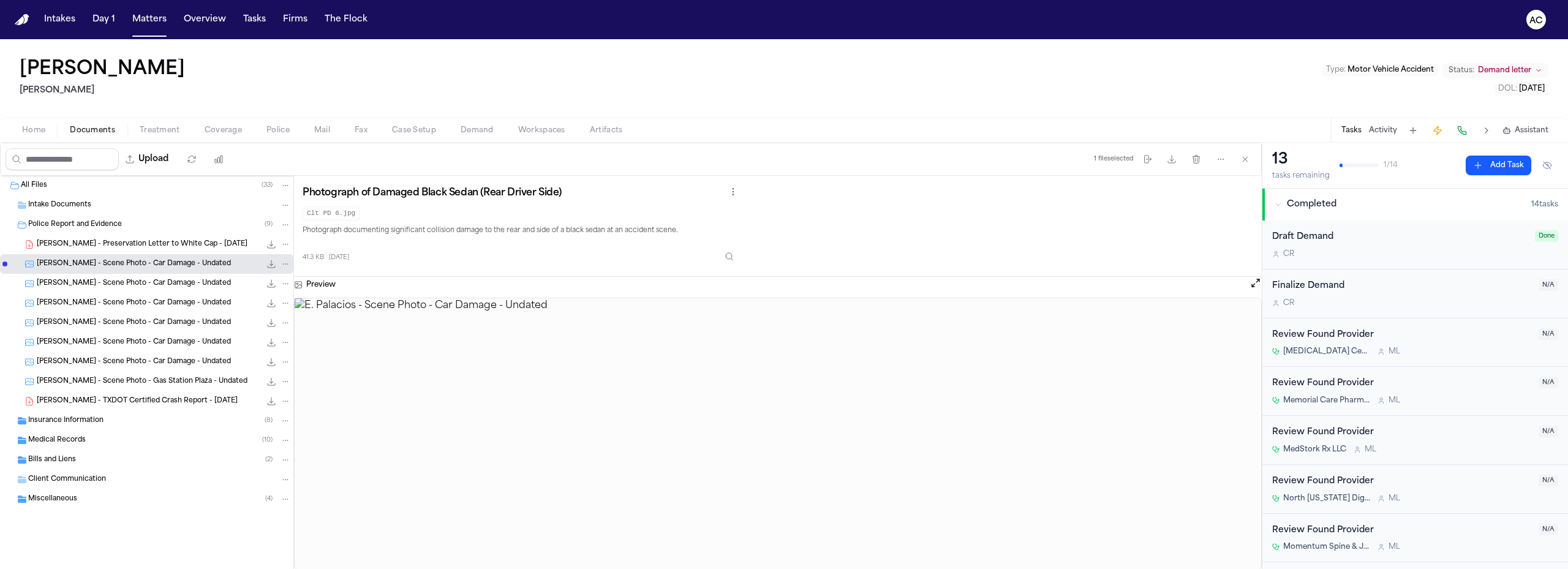
click at [159, 286] on span "E. Palacios - Scene Photo - Car Damage - Undated" at bounding box center [133, 283] width 194 height 10
click at [183, 298] on span "E. Palacios - Scene Photo - Car Damage - Undated" at bounding box center [133, 303] width 194 height 10
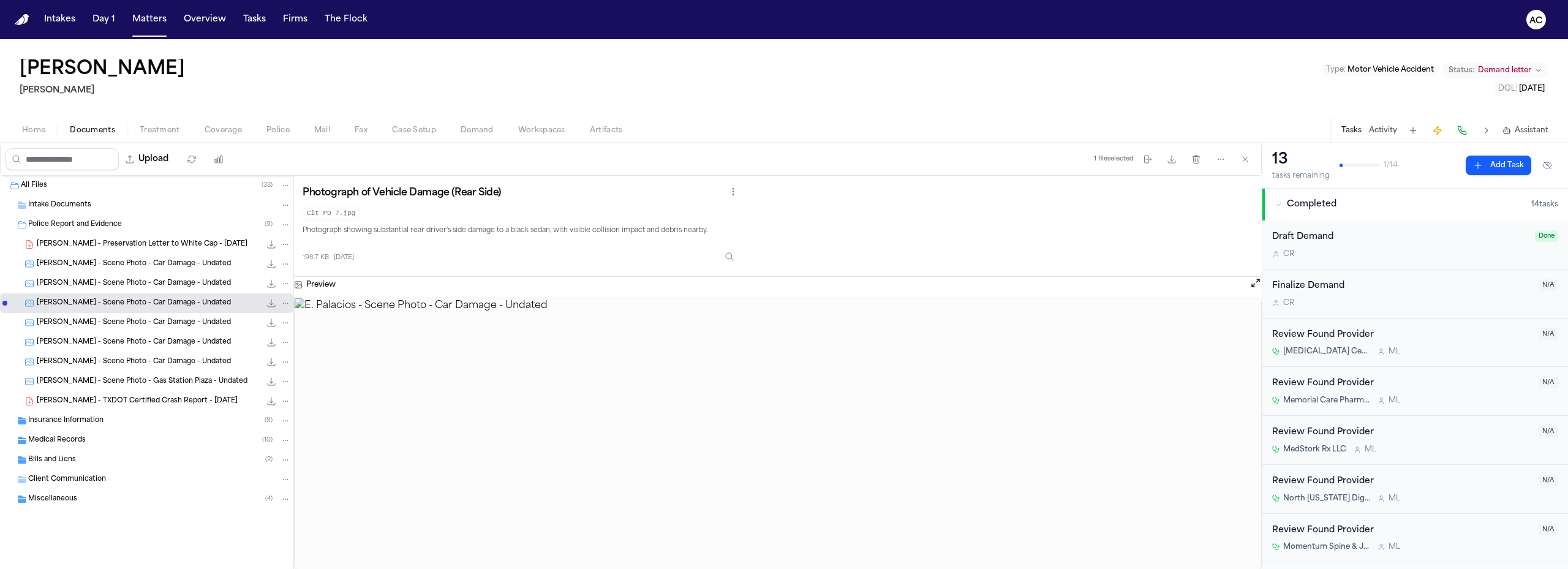
click at [175, 321] on span "E. Palacios - Scene Photo - Car Damage - Undated" at bounding box center [133, 322] width 194 height 10
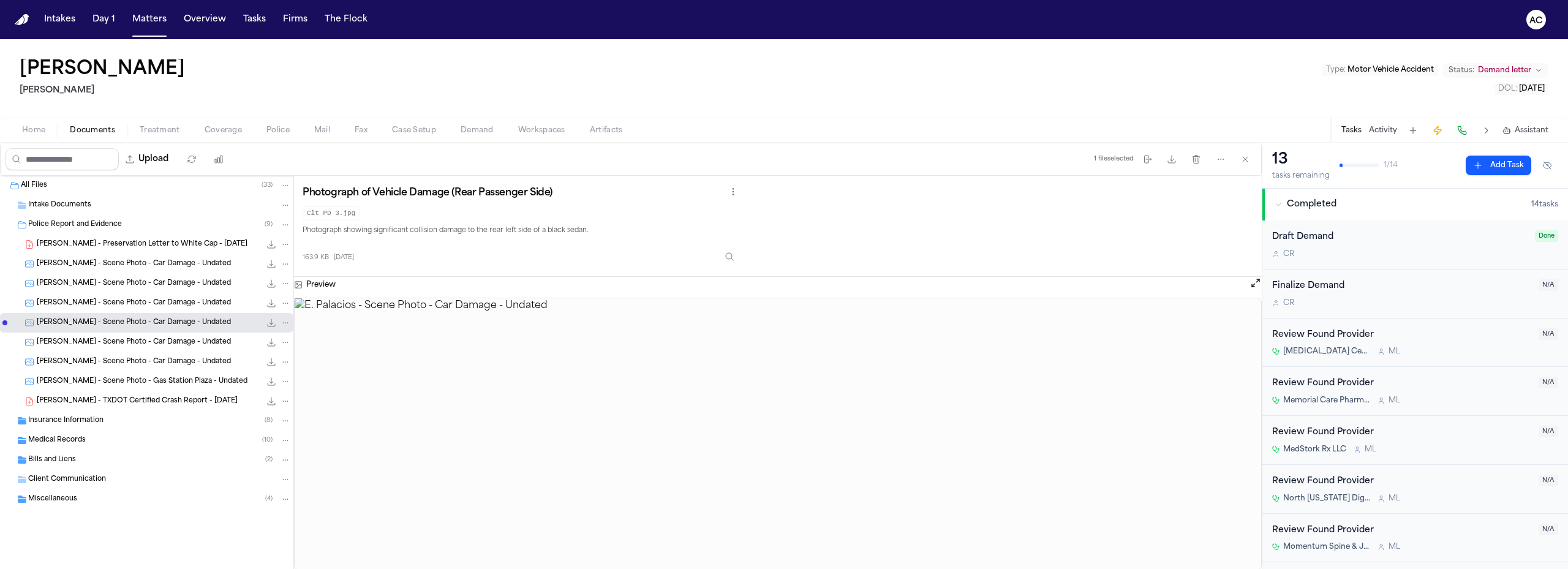
click at [194, 346] on span "E. Palacios - Scene Photo - Car Damage - Undated" at bounding box center [133, 342] width 194 height 10
click at [171, 355] on div "E. Palacios - Scene Photo - Car Damage - Undated 177.6 KB • JPG" at bounding box center [147, 362] width 294 height 20
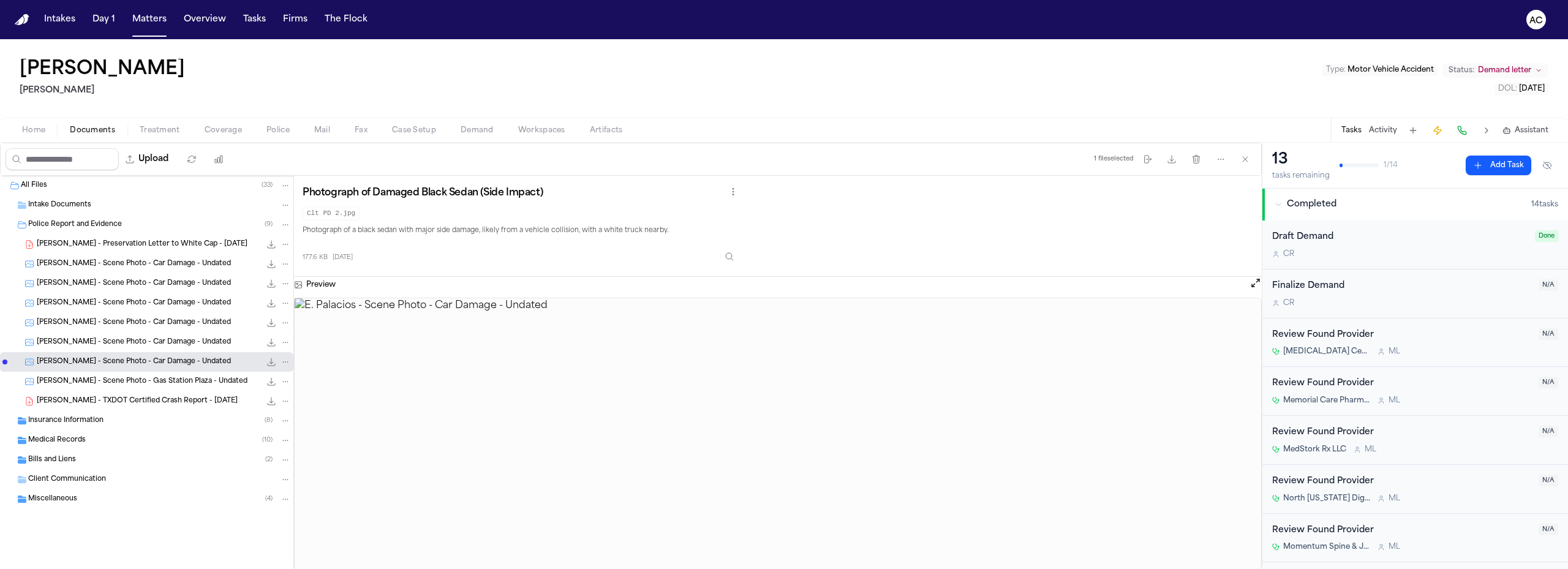
click at [182, 383] on span "E. Palacios - Scene Photo - Gas Station Plaza - Undated" at bounding box center [142, 381] width 211 height 10
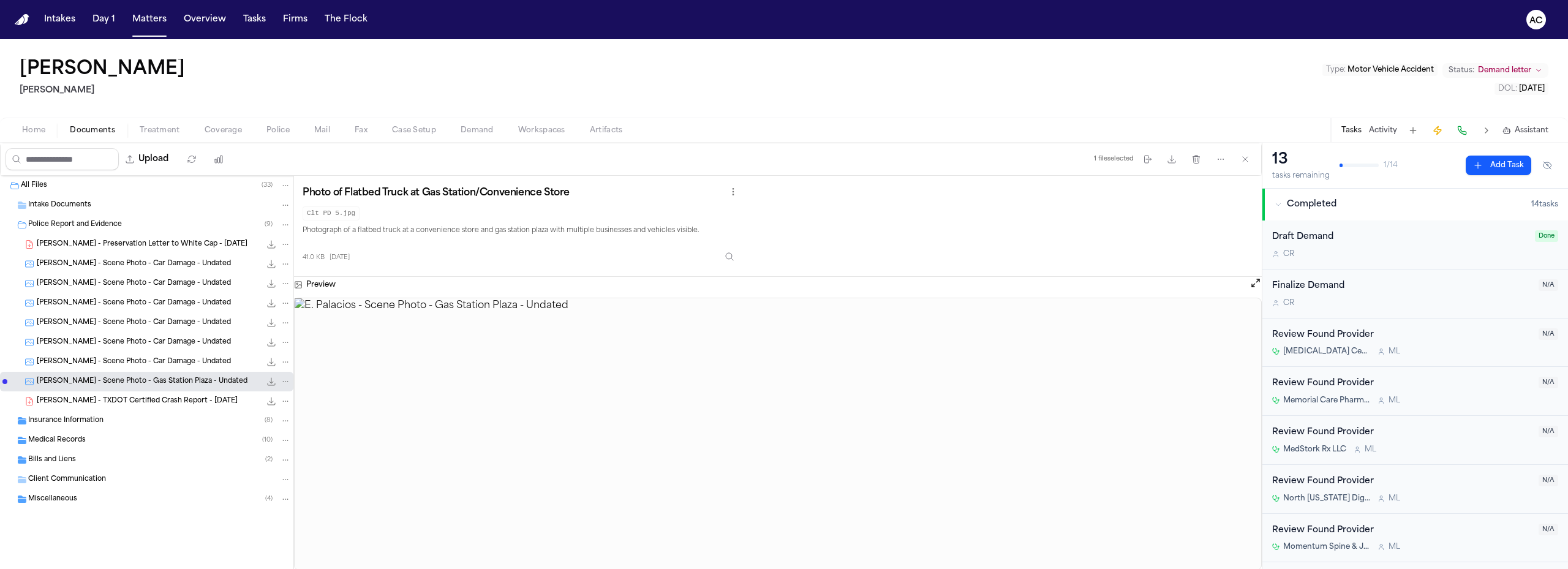
click at [85, 227] on span "Police Report and Evidence" at bounding box center [74, 225] width 93 height 10
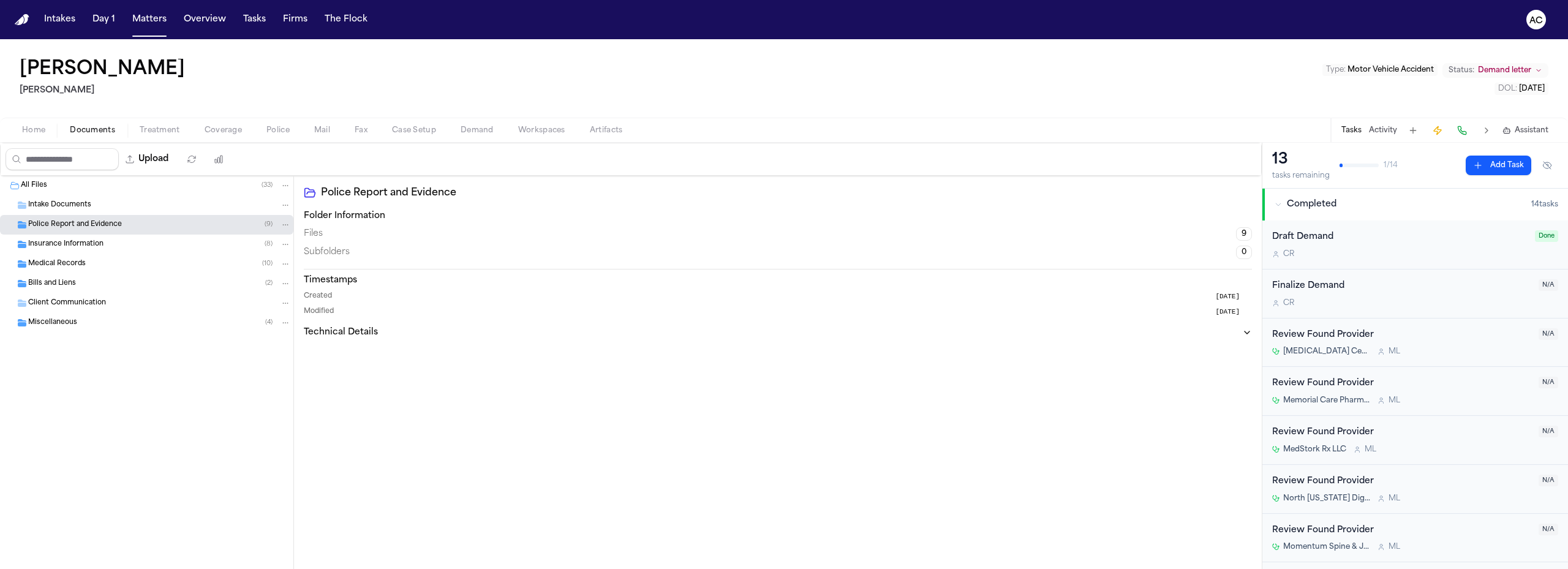
click at [494, 436] on div "Police Report and Evidence Folder Information Files 9 Subfolders 0 Timestamps C…" at bounding box center [778, 372] width 967 height 393
click at [97, 259] on div "Medical Records ( 10 )" at bounding box center [159, 264] width 262 height 11
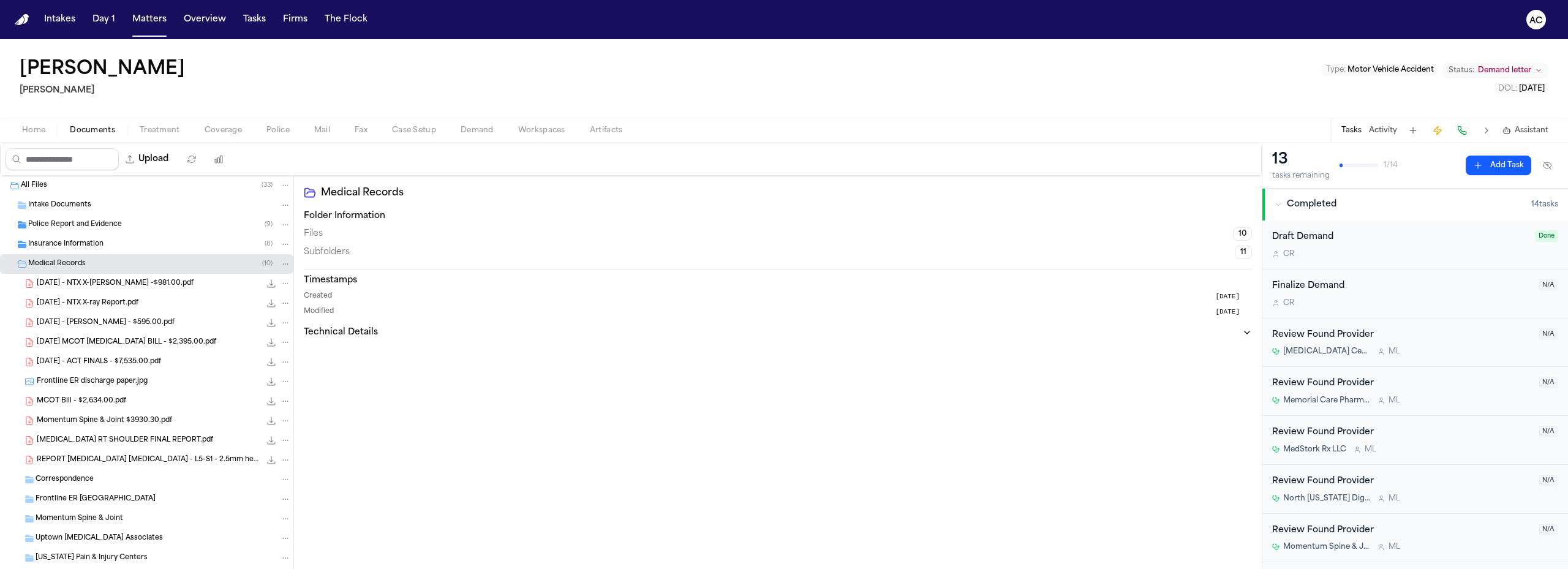
click at [126, 283] on span "2025.01.06 - NTX X-ray Bill -$981.00.pdf" at bounding box center [115, 283] width 157 height 10
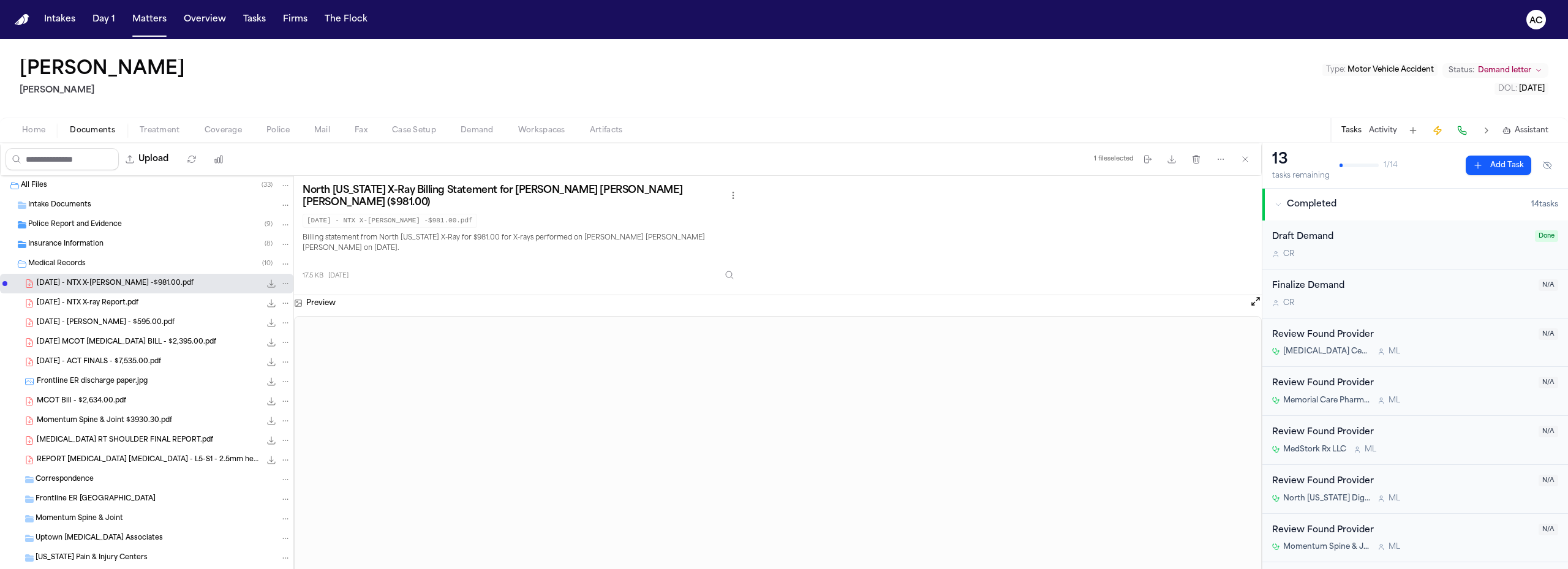
click at [139, 302] on span "2025.01.06 - NTX X-ray Report.pdf" at bounding box center [87, 303] width 101 height 10
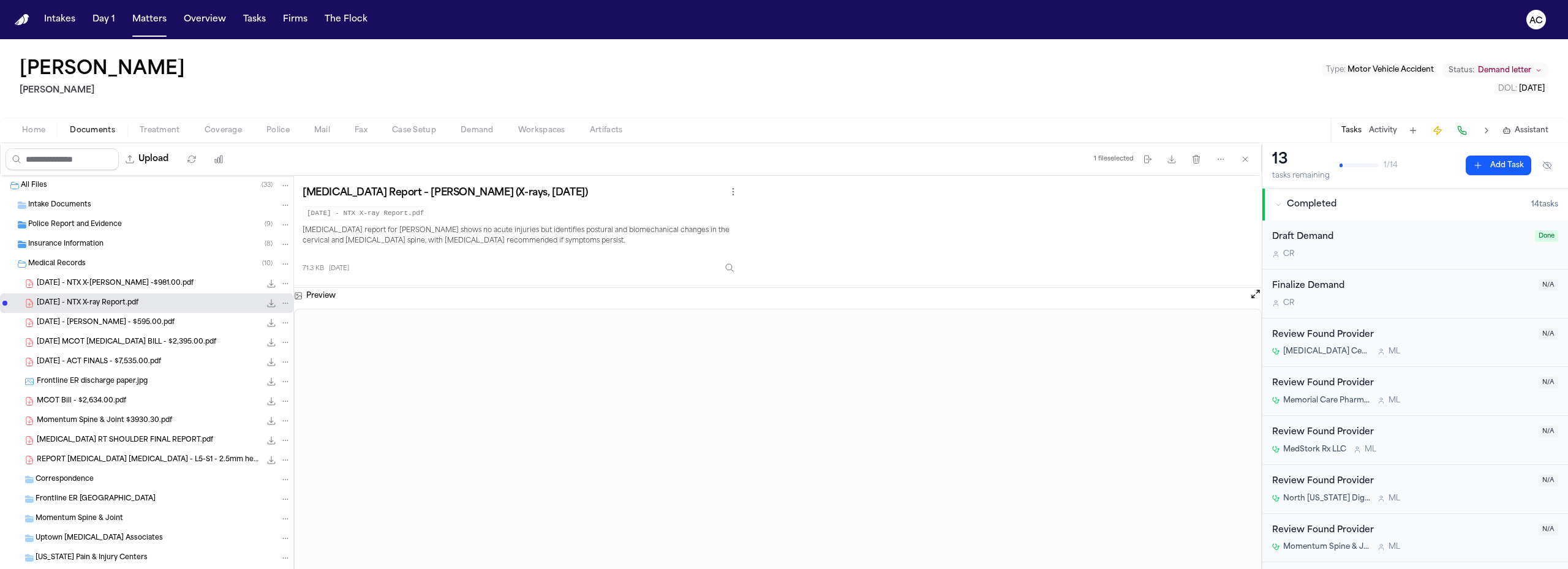
click at [124, 307] on span "2025.01.06 - NTX X-ray Report.pdf" at bounding box center [87, 303] width 101 height 10
click at [152, 354] on div "2025.04.01 - ACT FINALS - $7,535.00.pdf 5.2 MB • PDF" at bounding box center [147, 362] width 294 height 20
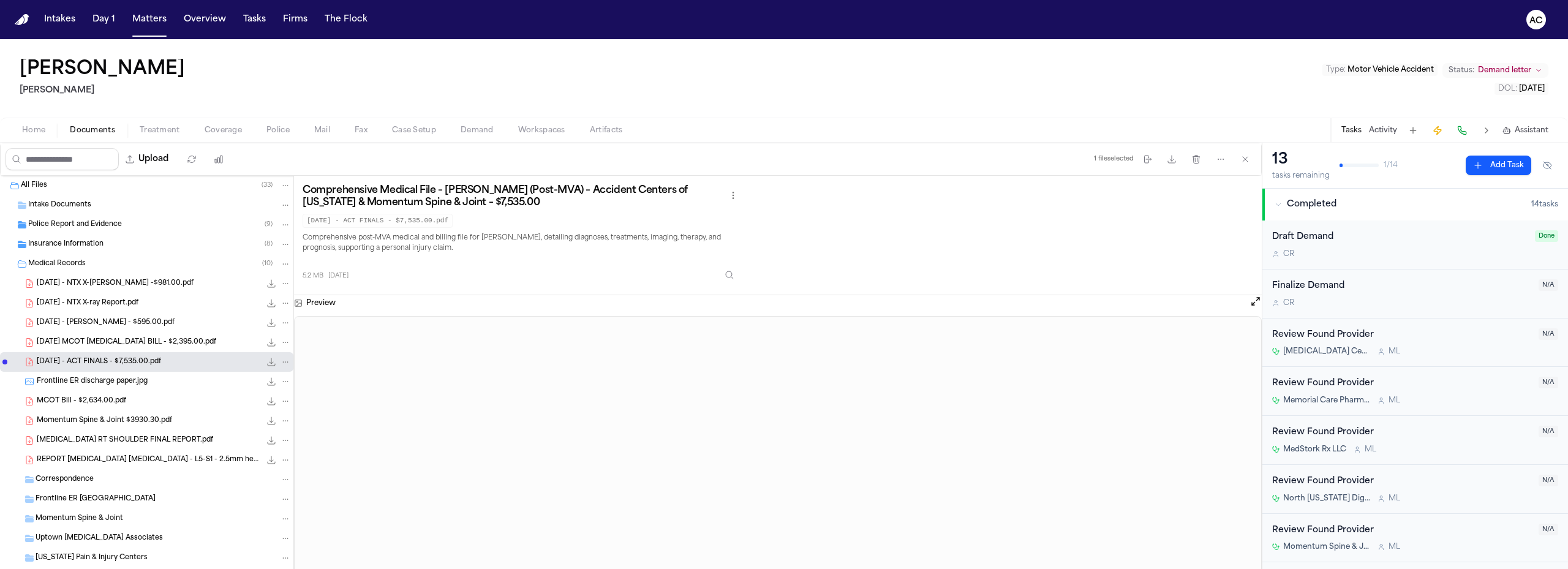
click at [173, 343] on span "2025.03.07 MCOT MRI BILL - $2,395.00.pdf" at bounding box center [126, 342] width 179 height 10
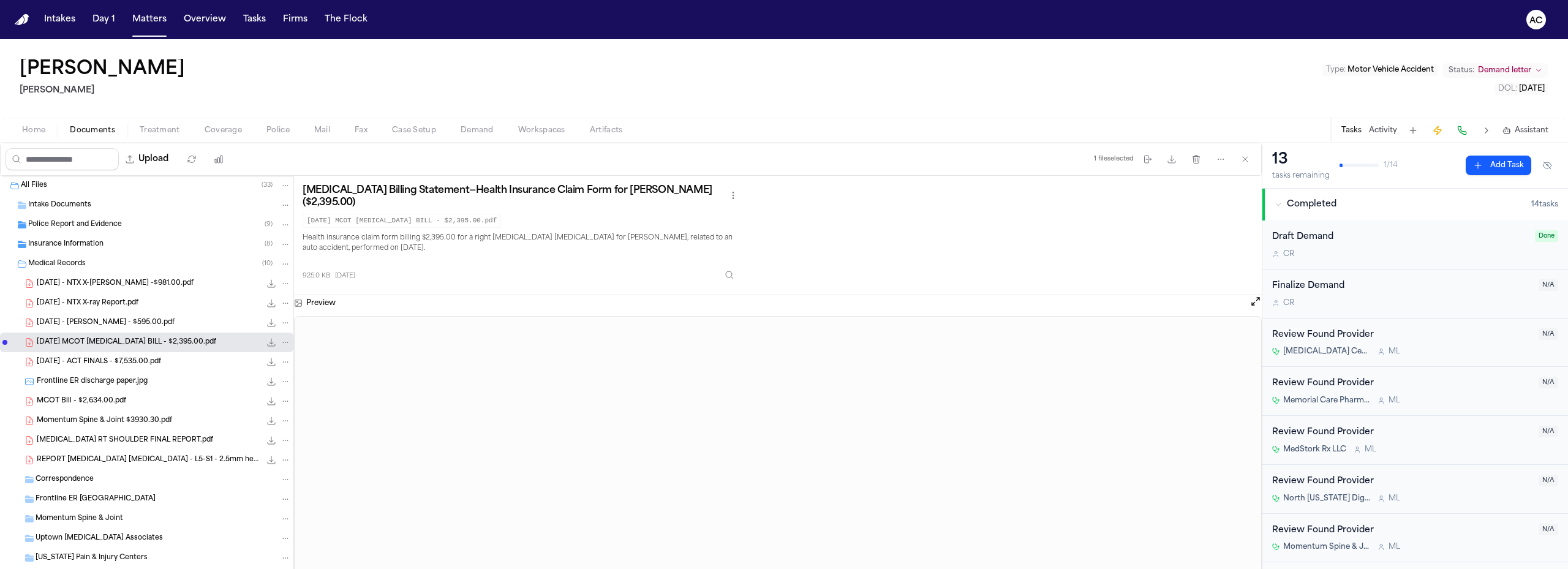
click at [120, 460] on span "REPORT MRI LUMBAR - L5-S1 - 2.5mm herniation, L4-5 - 3.5mm herniation, L3-L4 - …" at bounding box center [148, 460] width 223 height 10
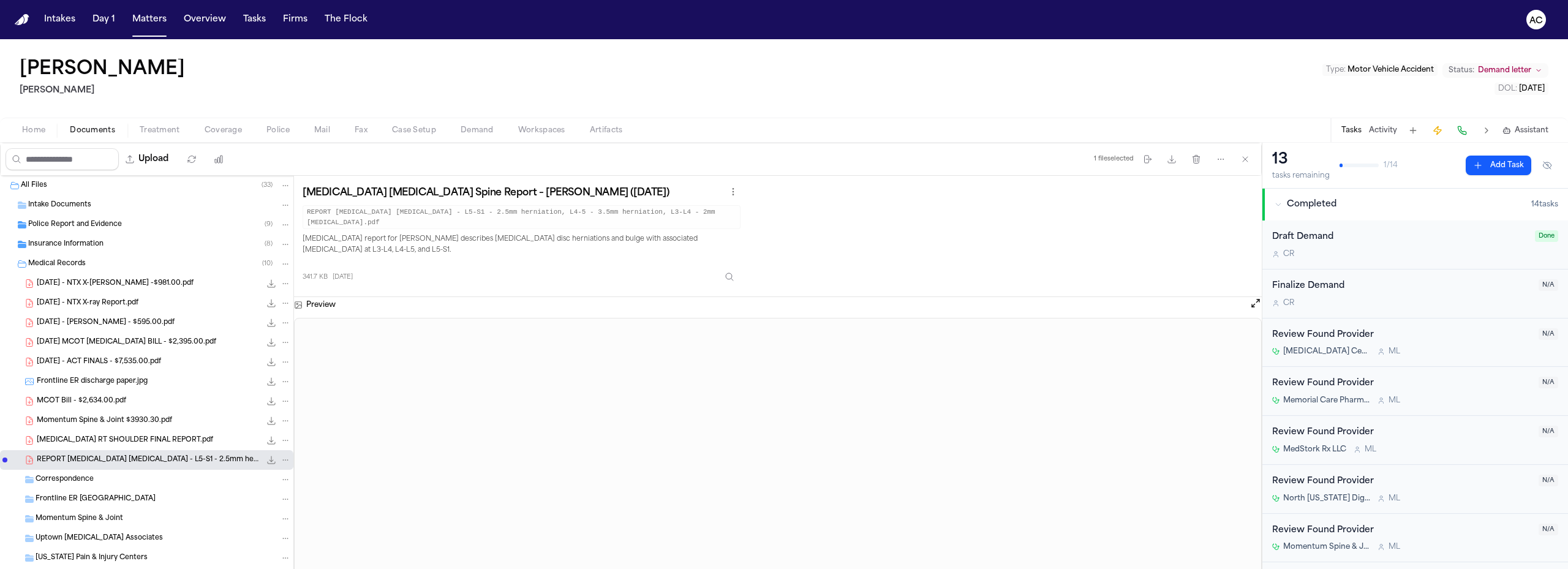
click at [132, 433] on div "MRI RT SHOULDER FINAL REPORT.pdf 243.5 KB • PDF" at bounding box center [147, 441] width 294 height 20
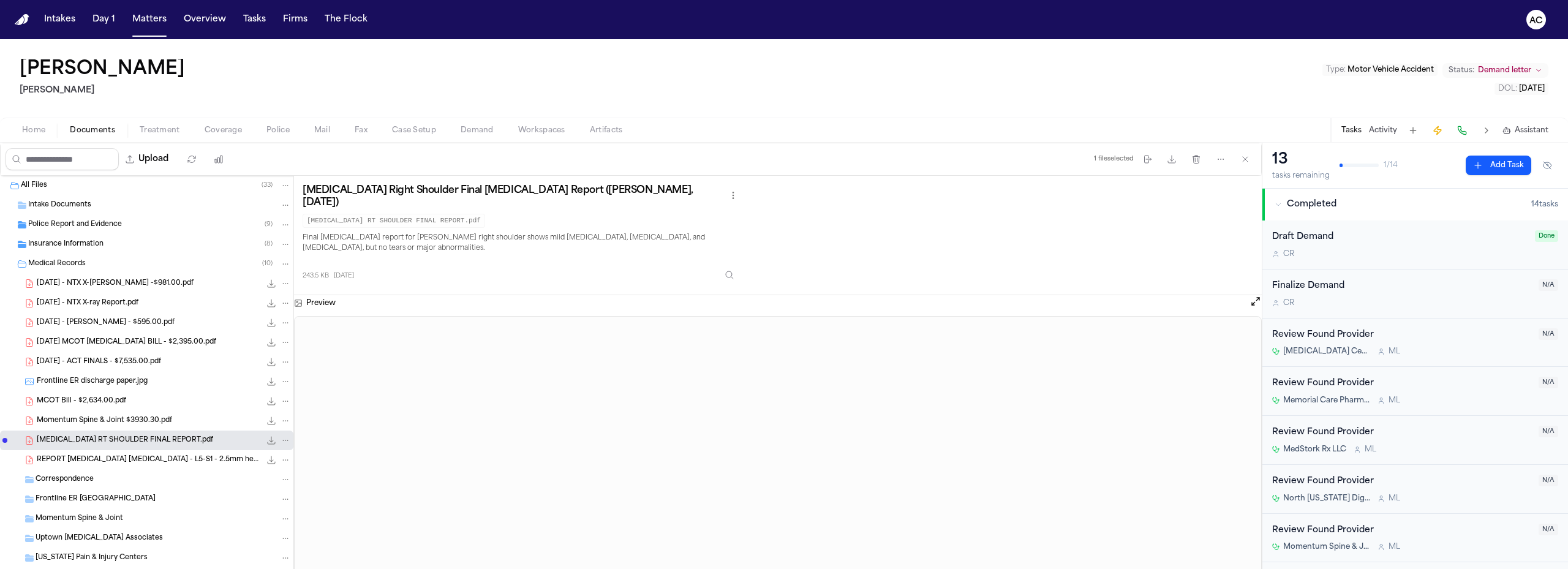
click at [132, 423] on span "Momentum Spine & Joint $3930.30.pdf" at bounding box center [104, 421] width 136 height 10
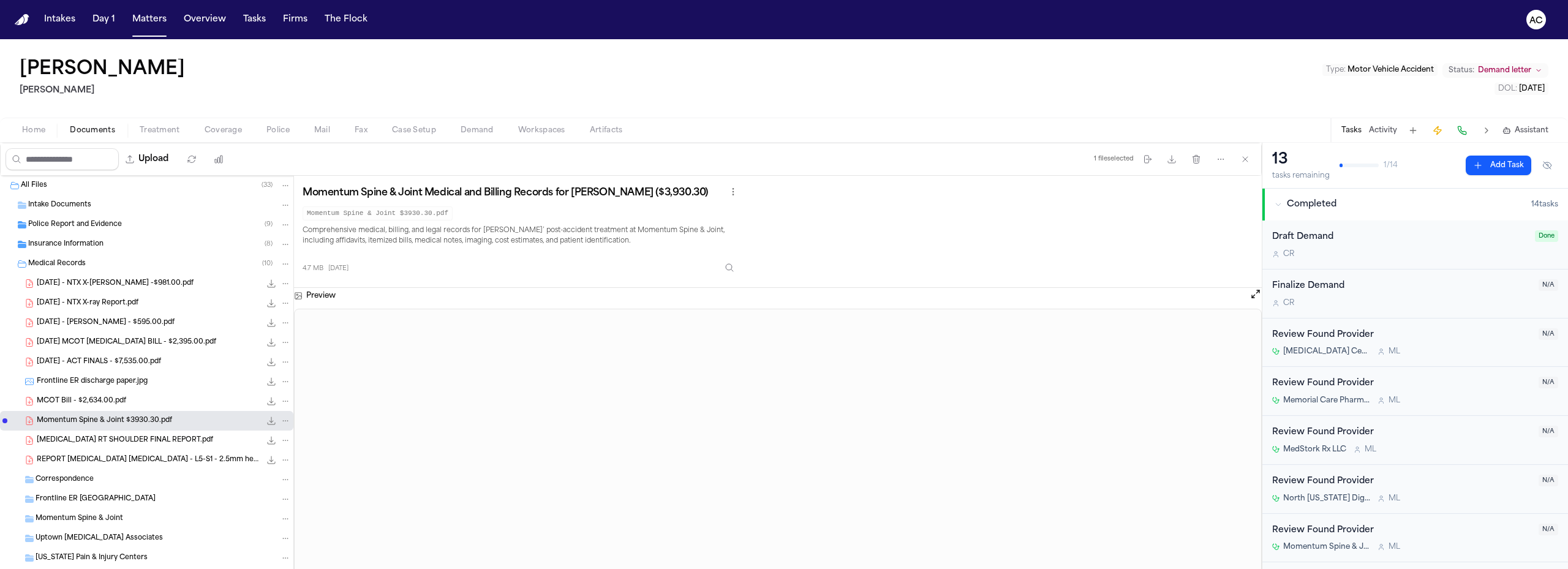
click at [158, 286] on span "2025.01.06 - NTX X-ray Bill -$981.00.pdf" at bounding box center [115, 283] width 157 height 10
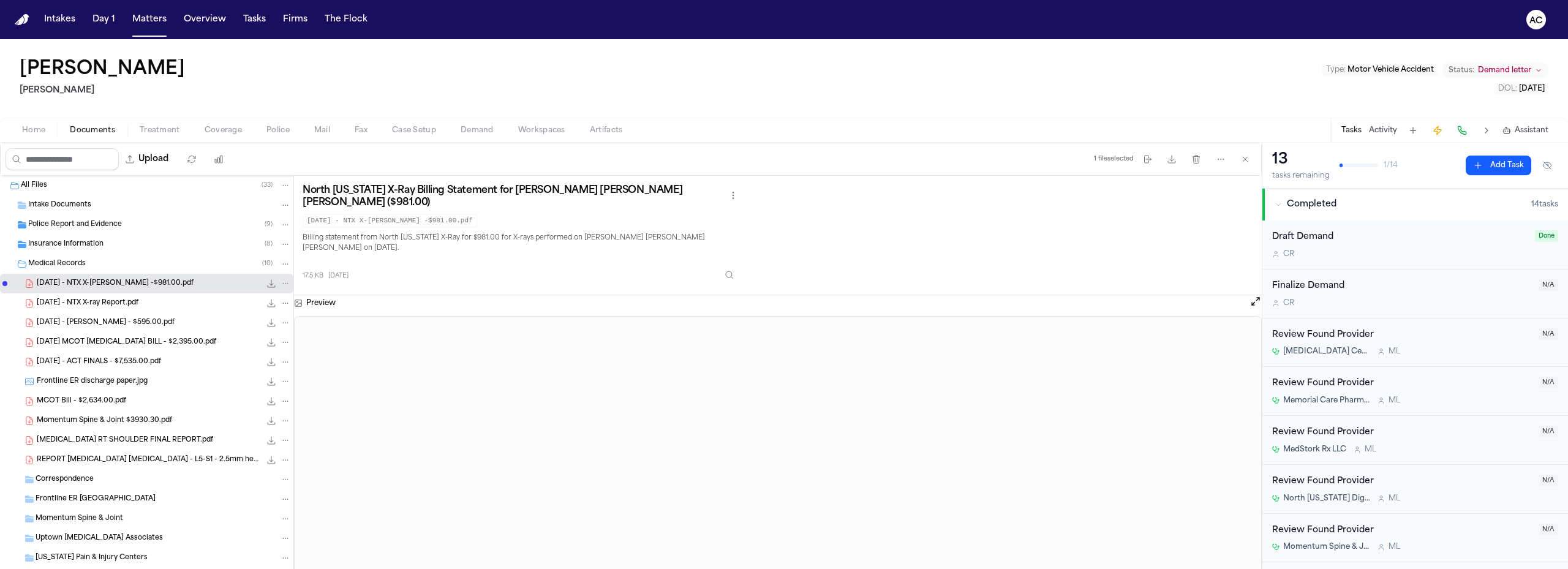
drag, startPoint x: 150, startPoint y: 307, endPoint x: 211, endPoint y: 310, distance: 61.1
click at [139, 307] on span "2025.01.06 - NTX X-ray Report.pdf" at bounding box center [87, 303] width 101 height 10
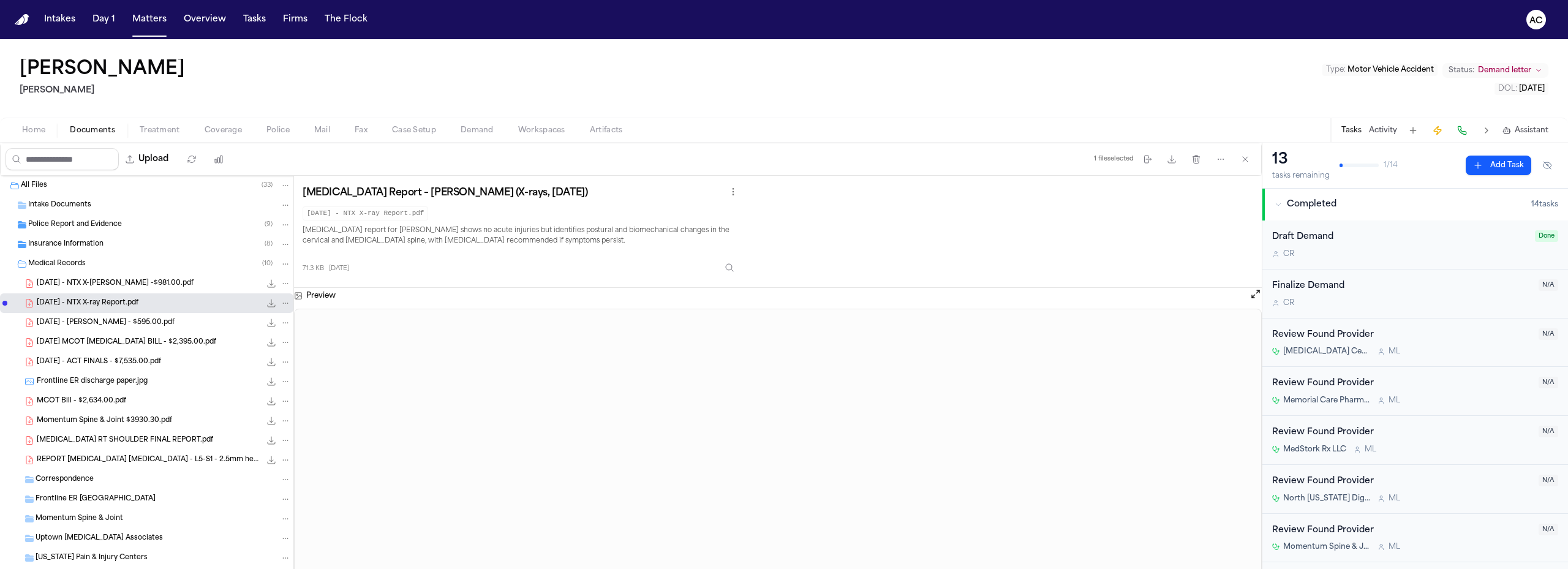
click at [157, 328] on div "2025.01.20 - URA Bill - $595.00.pdf 88.7 KB • PDF" at bounding box center [163, 322] width 254 height 12
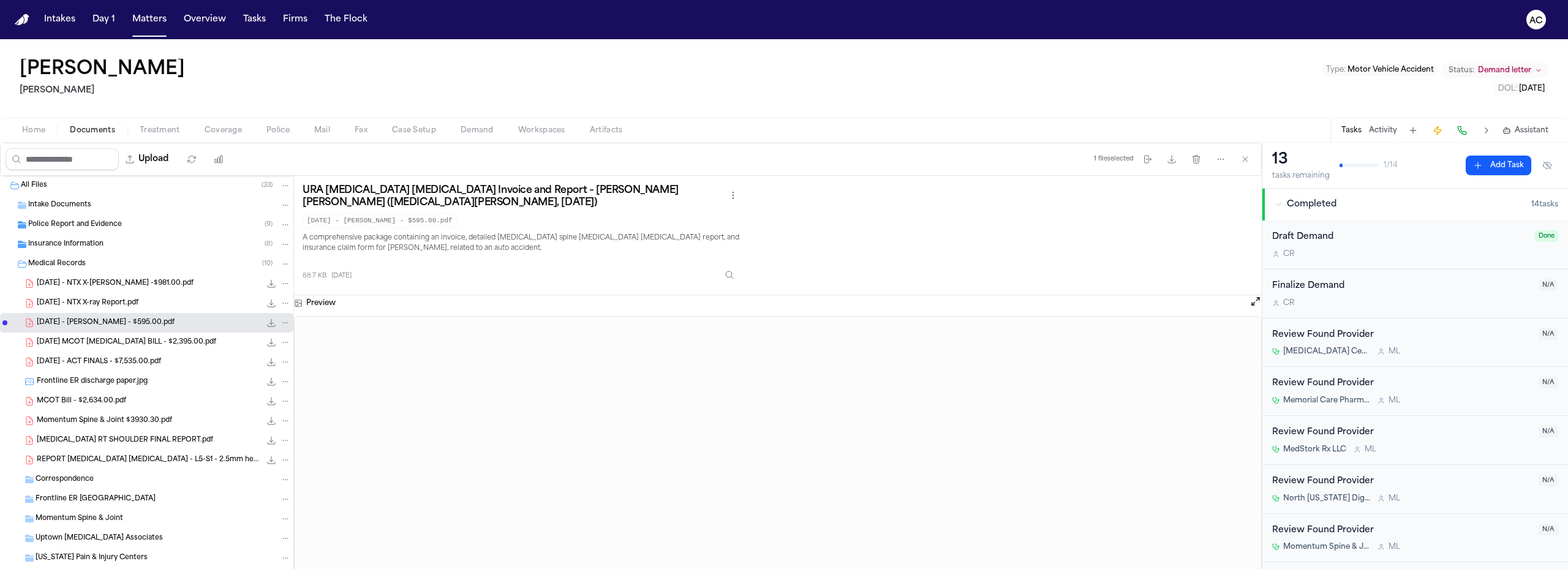
click at [106, 342] on span "2025.03.07 MCOT MRI BILL - $2,395.00.pdf" at bounding box center [126, 342] width 179 height 10
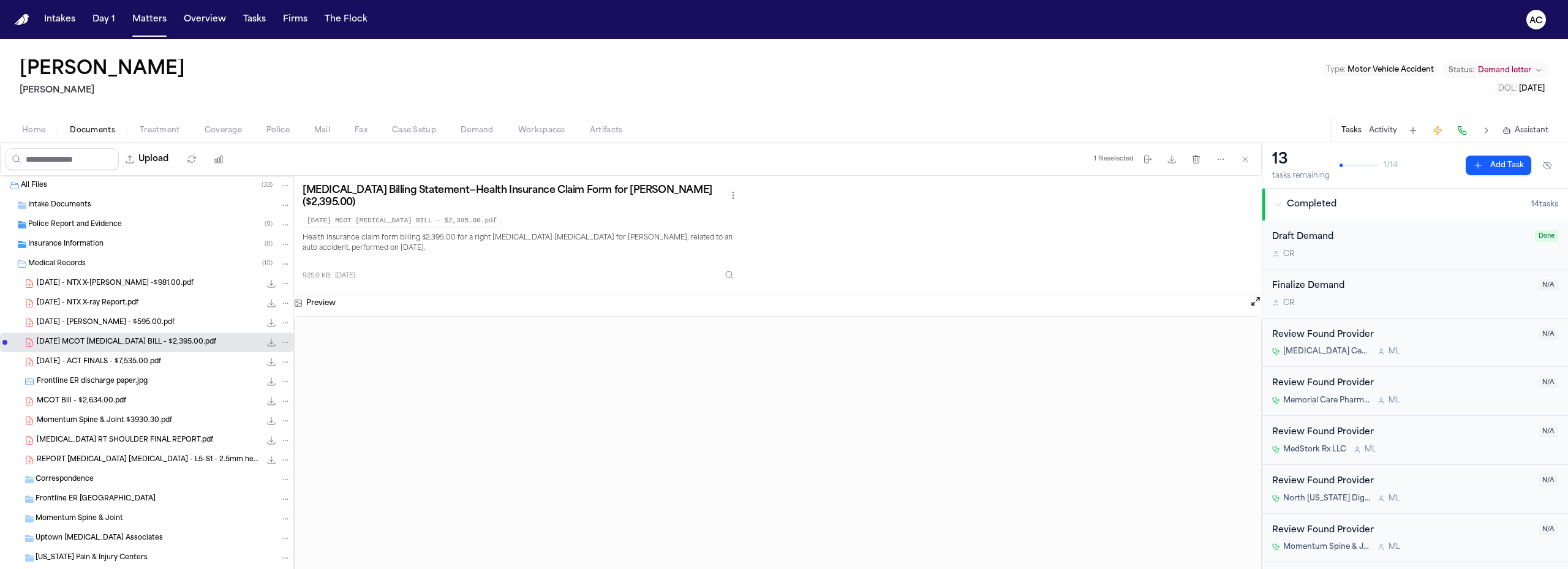
click at [1310, 14] on nav "Intakes Day 1 Matters Overview Tasks Firms The Flock AC" at bounding box center [784, 19] width 1568 height 39
click at [136, 355] on div "2025.04.01 - ACT FINALS - $7,535.00.pdf 5.2 MB • PDF" at bounding box center [147, 362] width 294 height 20
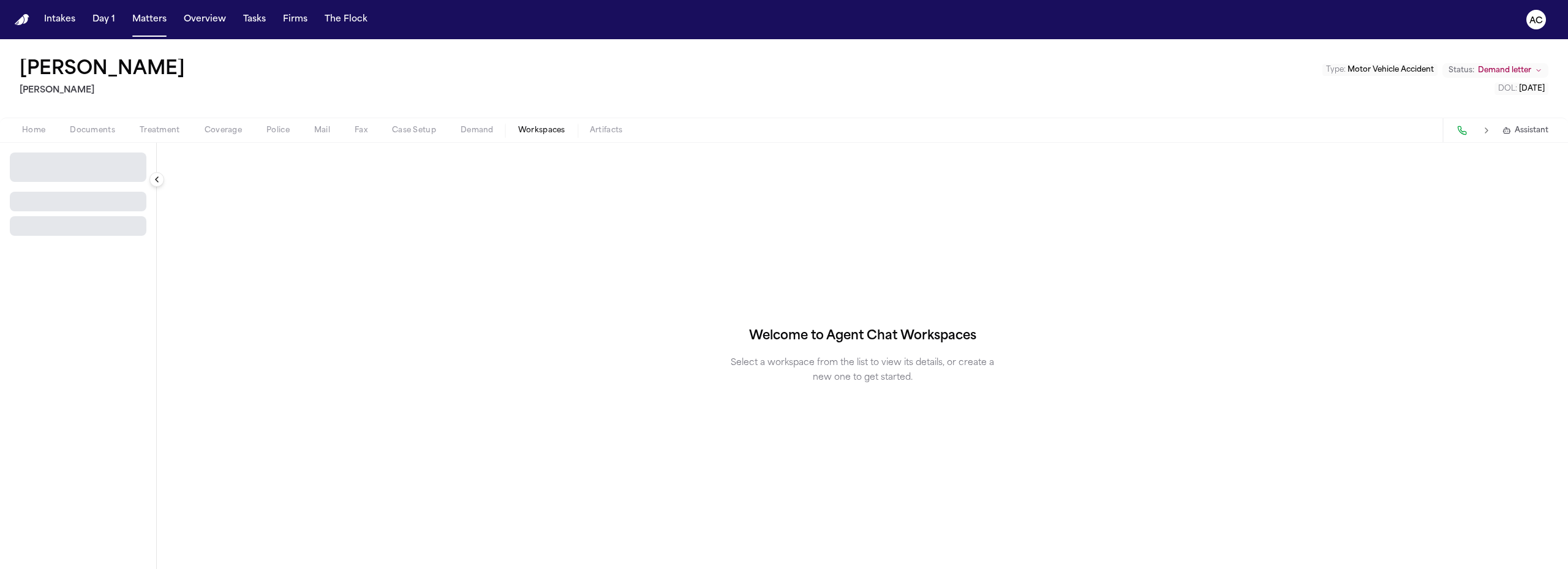
click at [543, 133] on span "Workspaces" at bounding box center [542, 130] width 47 height 10
click at [98, 157] on button "Select Workspace" at bounding box center [77, 162] width 136 height 20
click at [61, 191] on span "Finch Agent Demand" at bounding box center [85, 189] width 143 height 12
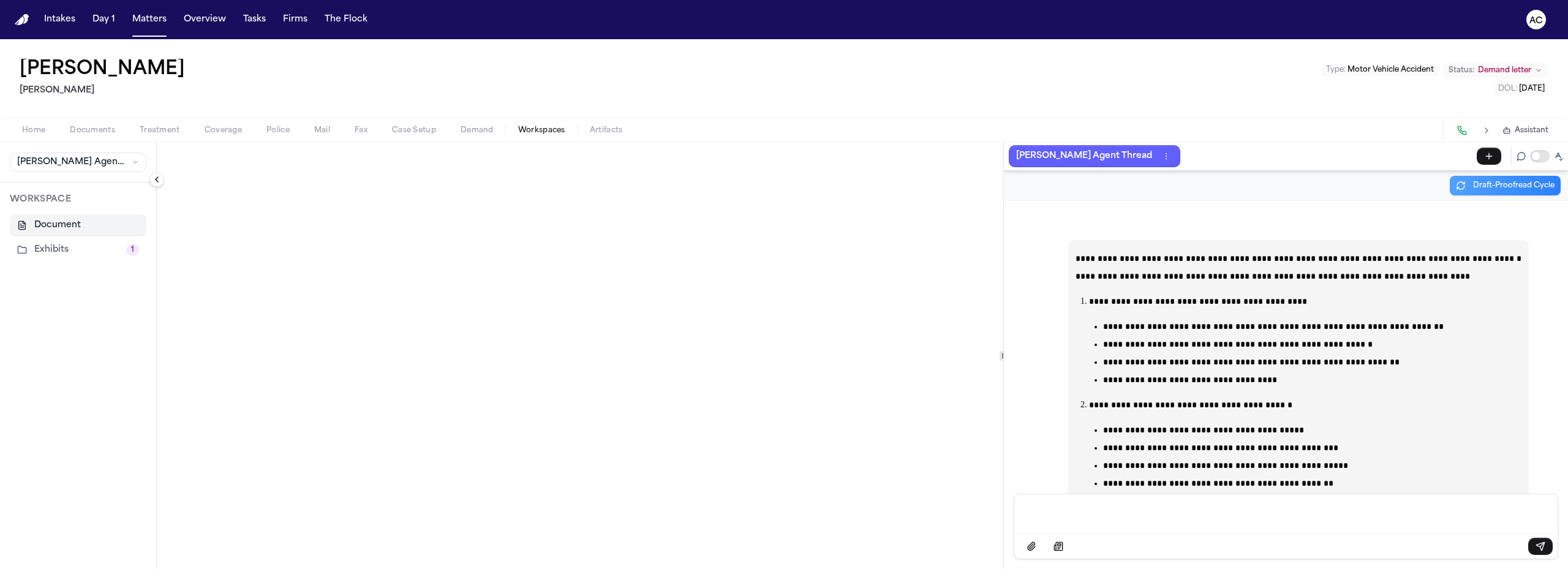
click at [63, 244] on button "Exhibits 1" at bounding box center [77, 250] width 136 height 22
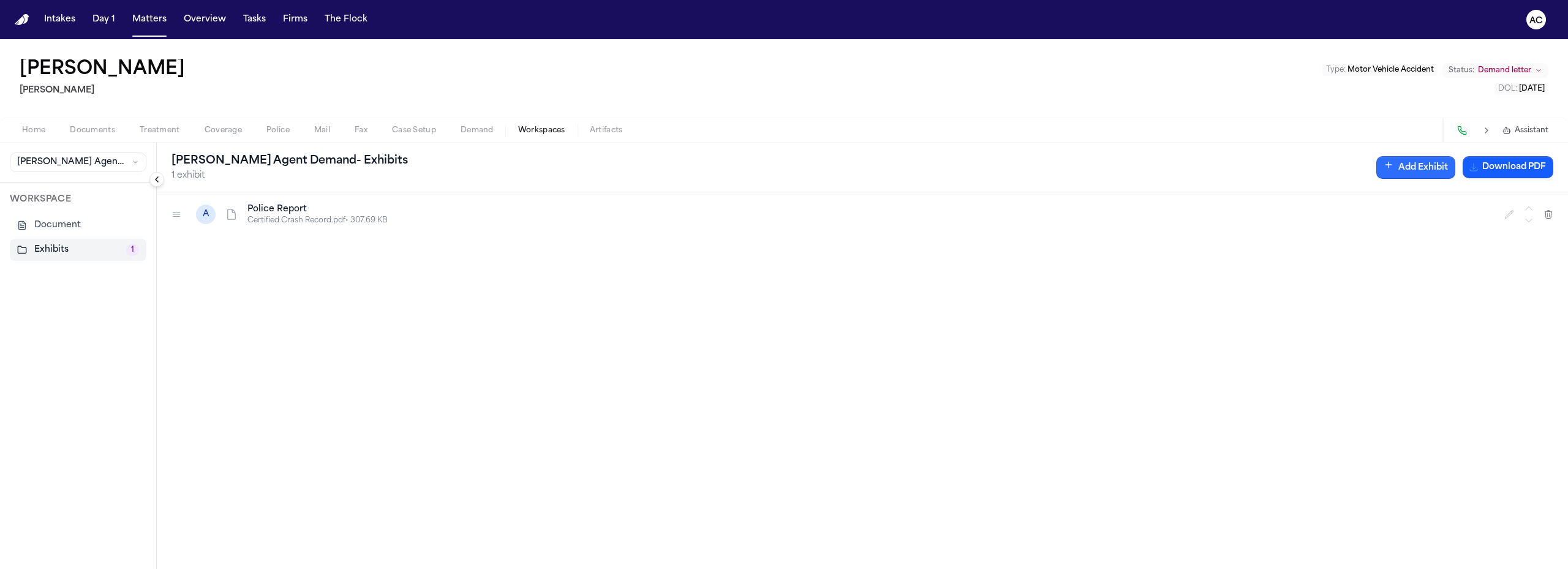
click at [1421, 168] on button "Add Exhibit" at bounding box center [1415, 168] width 79 height 22
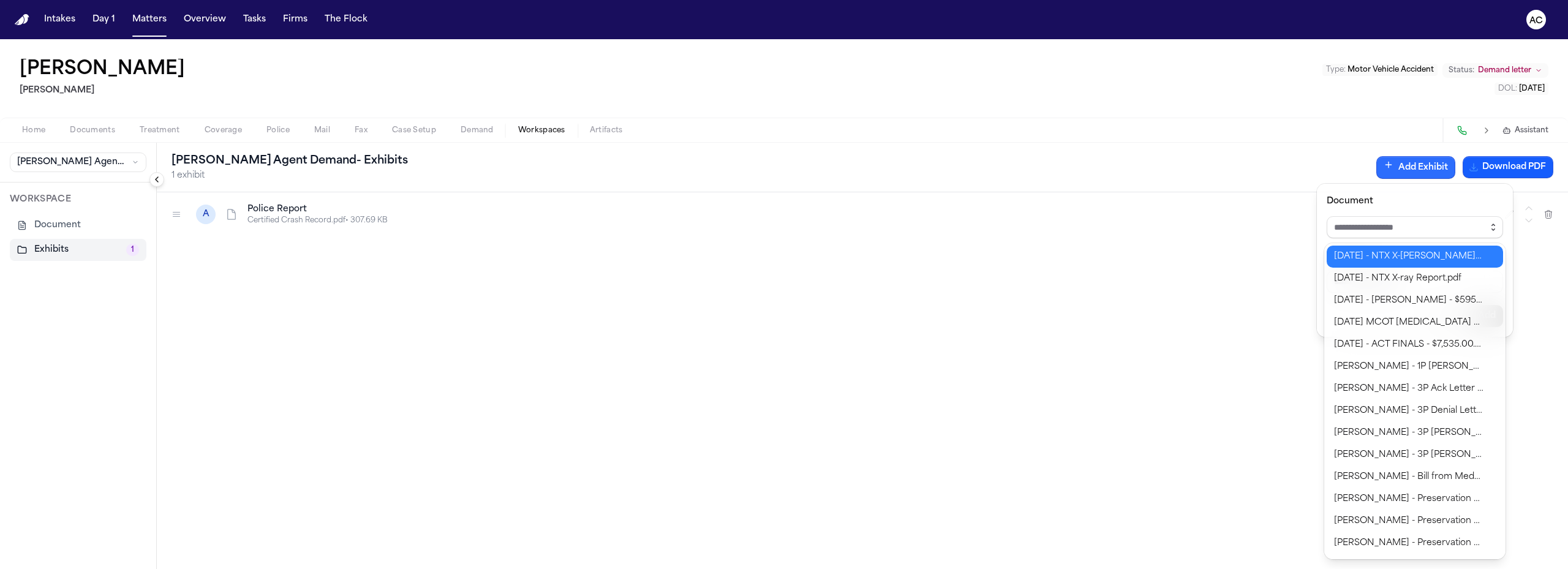
click at [1492, 229] on icon "button" at bounding box center [1493, 230] width 3 height 2
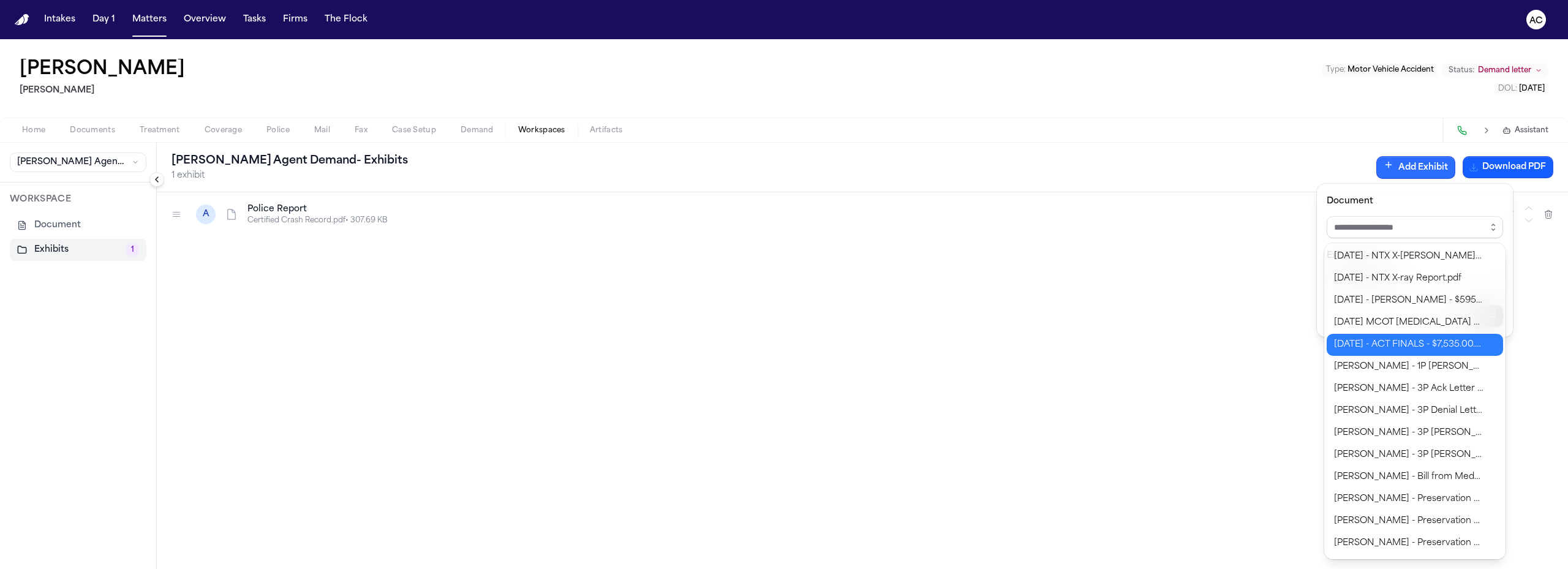
type input "**********"
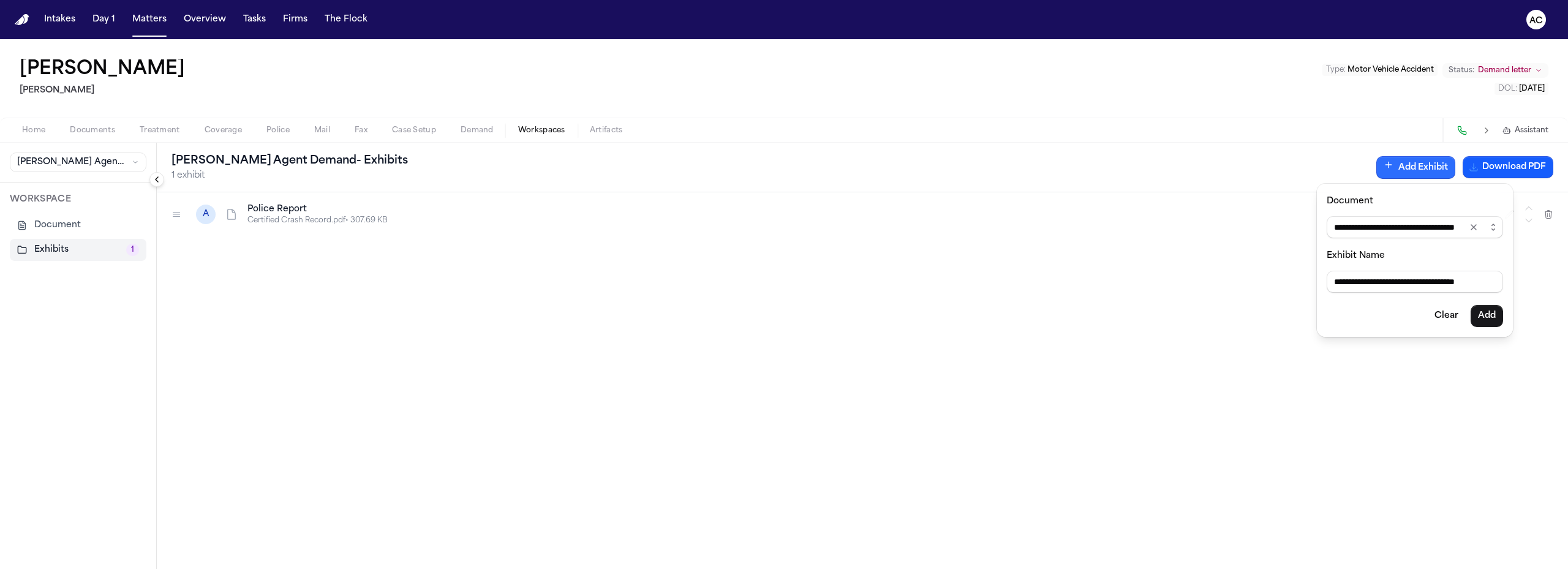
click at [1434, 347] on body "**********" at bounding box center [784, 284] width 1568 height 569
click at [1485, 315] on button "Add" at bounding box center [1486, 316] width 33 height 22
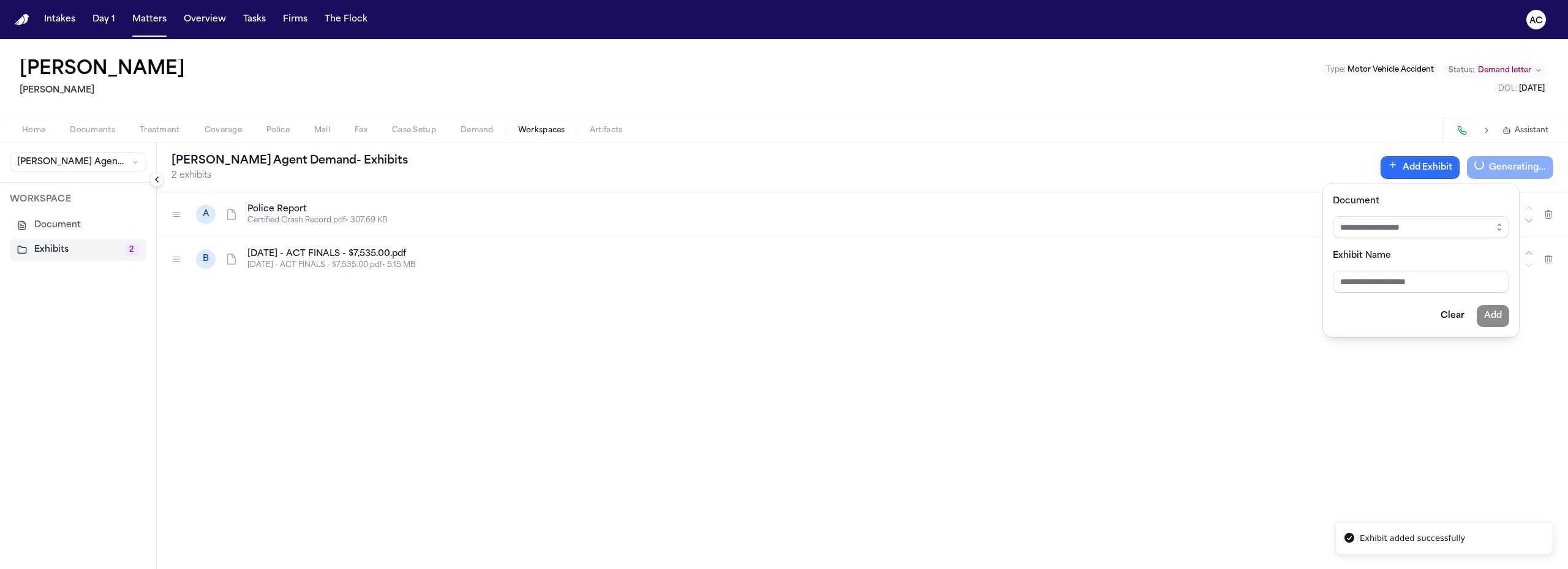
click at [381, 255] on div "Finch Agent Demand - Exhibits 2 exhibits Add Exhibit Generating... A Police Rep…" at bounding box center [862, 356] width 1411 height 426
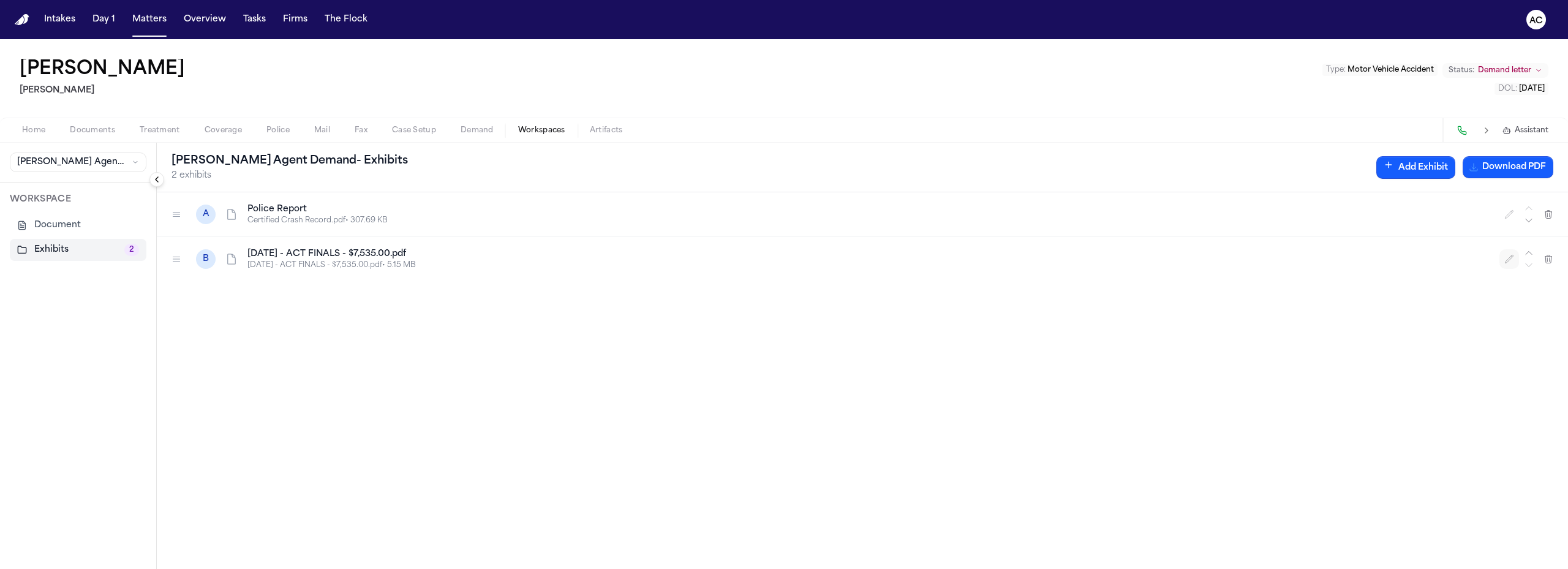
drag, startPoint x: 1506, startPoint y: 257, endPoint x: 1480, endPoint y: 261, distance: 26.3
click at [1506, 257] on icon "button" at bounding box center [1509, 259] width 10 height 10
type input "**********"
click at [508, 401] on div "A Police Report Certified Crash Record.pdf • 307.69 KB B Accident Centers of Te…" at bounding box center [862, 381] width 1411 height 377
click at [102, 129] on span "Documents" at bounding box center [93, 130] width 45 height 10
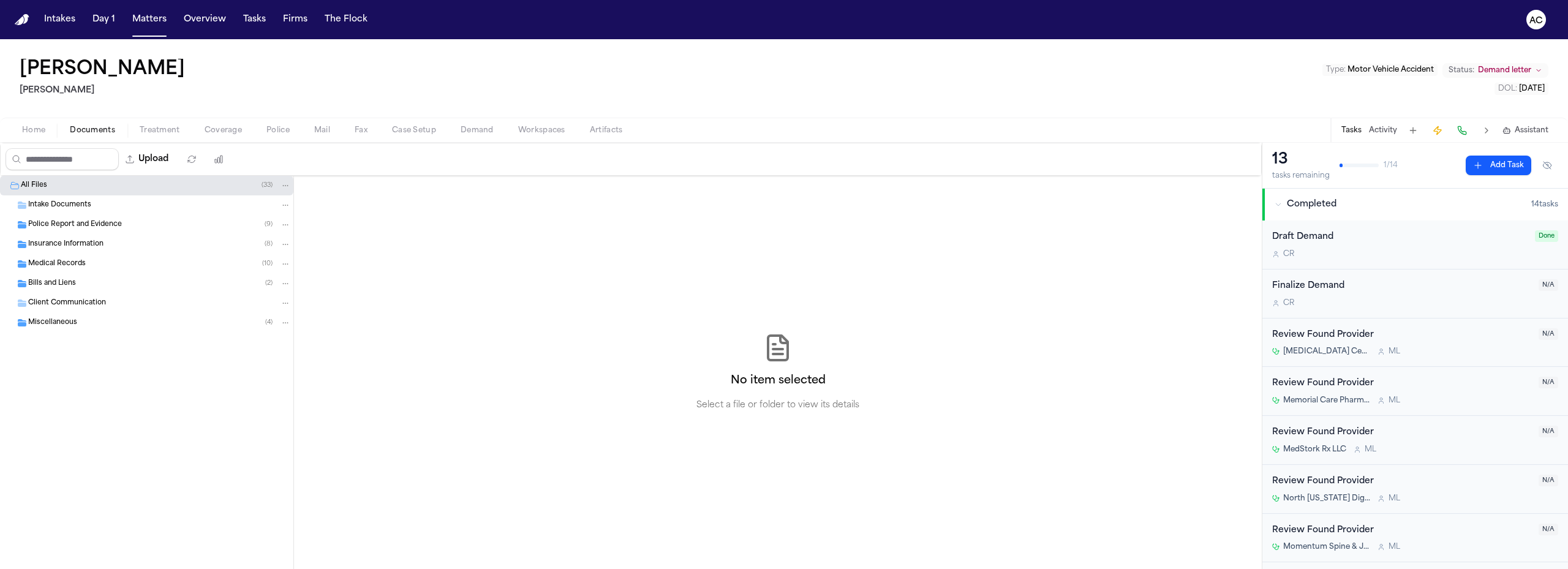
drag, startPoint x: 156, startPoint y: 334, endPoint x: 657, endPoint y: 37, distance: 582.4
click at [657, 37] on nav "Intakes Day 1 Matters Overview Tasks Firms The Flock AC" at bounding box center [784, 19] width 1568 height 39
click at [77, 260] on span "Medical Records" at bounding box center [57, 264] width 57 height 10
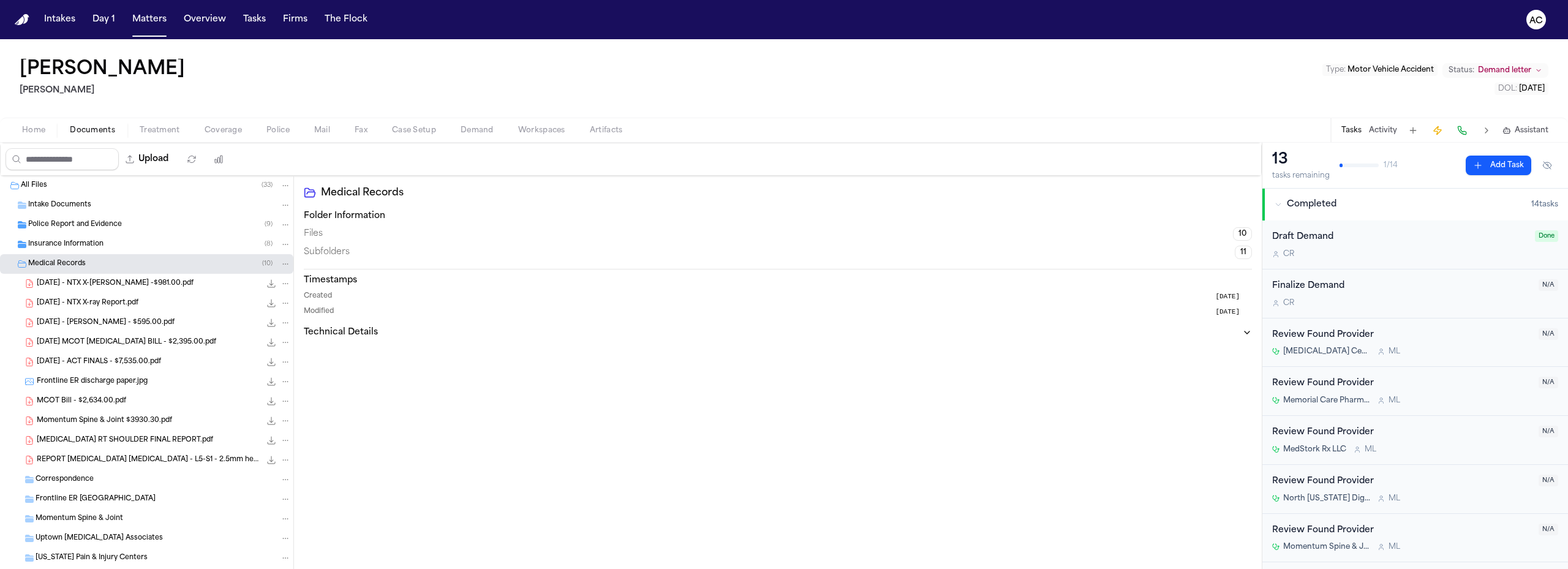
click at [115, 344] on span "2025.03.07 MCOT MRI BILL - $2,395.00.pdf" at bounding box center [126, 342] width 179 height 10
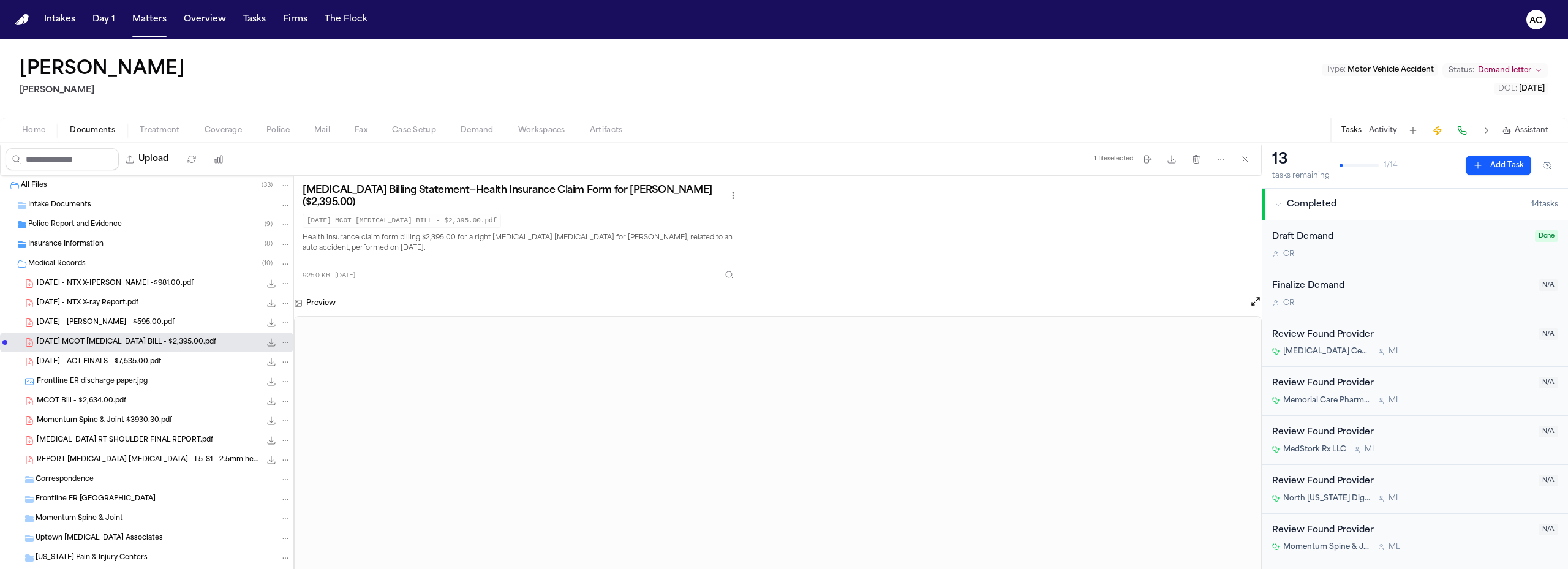
click at [97, 386] on span "Frontline ER discharge paper.jpg" at bounding box center [92, 381] width 111 height 10
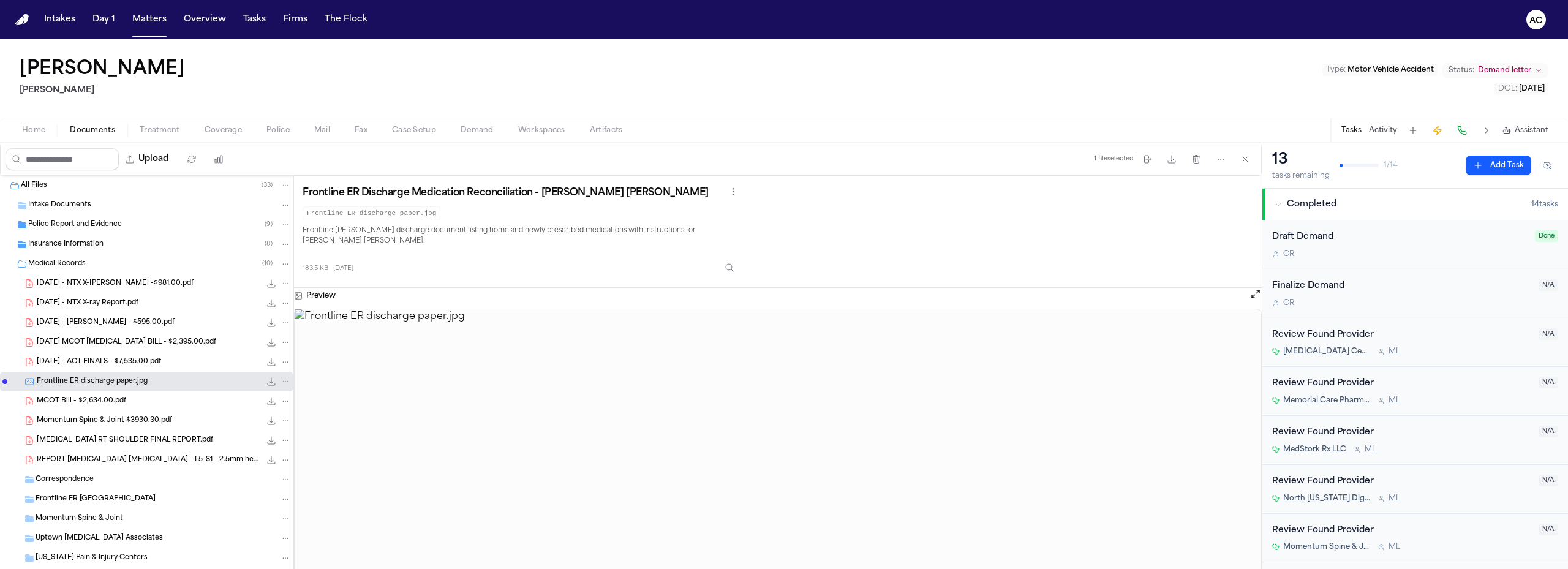
click at [85, 404] on span "MCOT Bill - $2,634.00.pdf" at bounding box center [81, 401] width 89 height 10
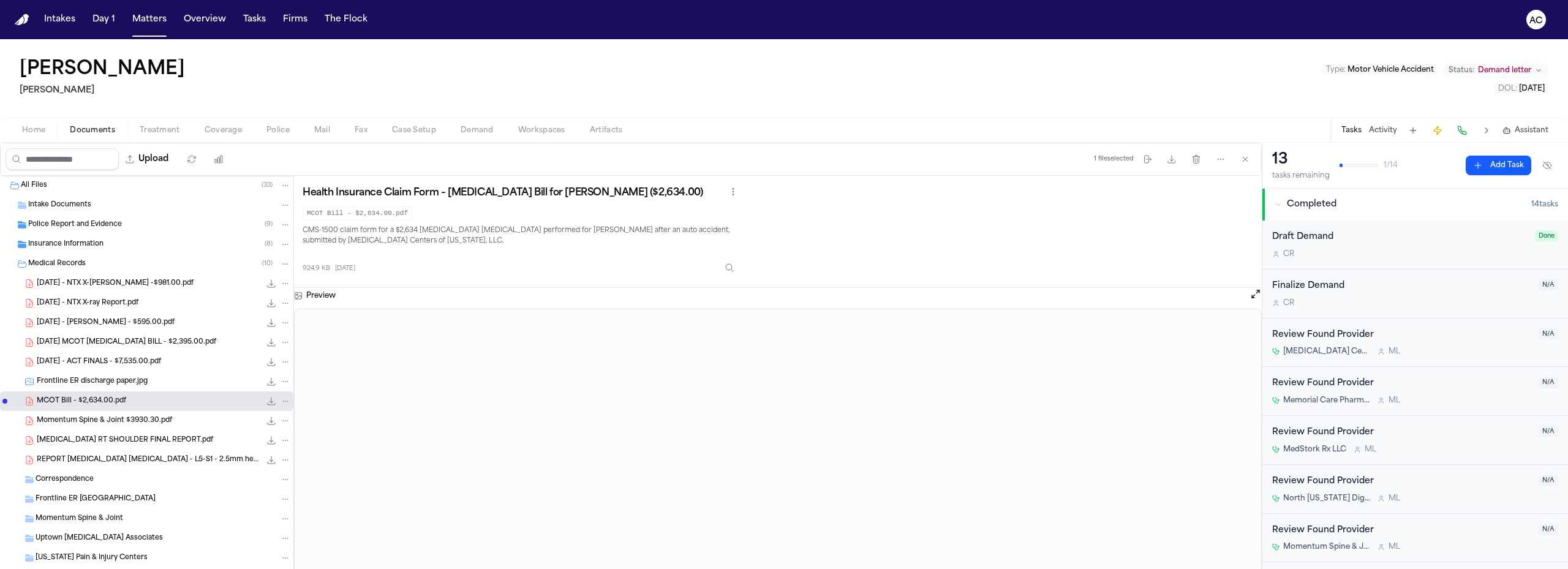
click at [520, 263] on div "924.9 KB 2 months ago" at bounding box center [521, 266] width 438 height 27
click at [117, 421] on span "Momentum Spine & Joint $3930.30.pdf" at bounding box center [104, 421] width 136 height 10
click at [131, 440] on span "MRI RT SHOULDER FINAL REPORT.pdf" at bounding box center [124, 441] width 176 height 10
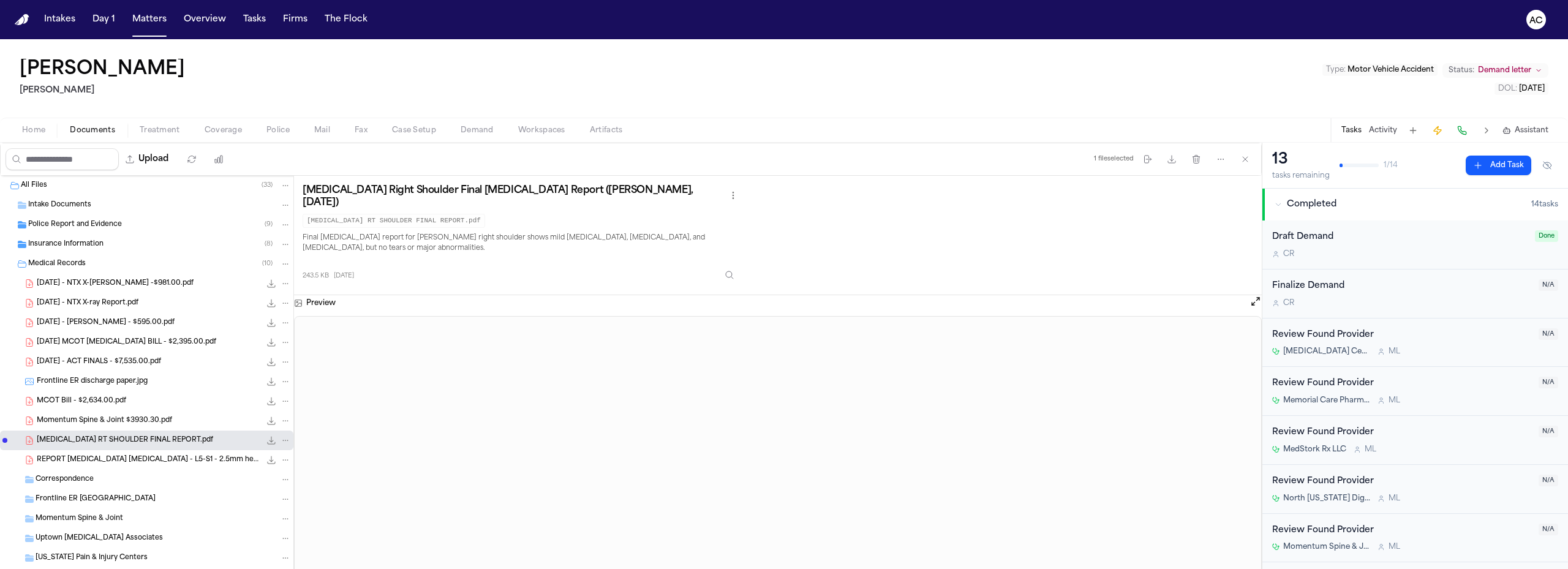
click at [108, 462] on span "REPORT MRI LUMBAR - L5-S1 - 2.5mm herniation, L4-5 - 3.5mm herniation, L3-L4 - …" at bounding box center [148, 460] width 223 height 10
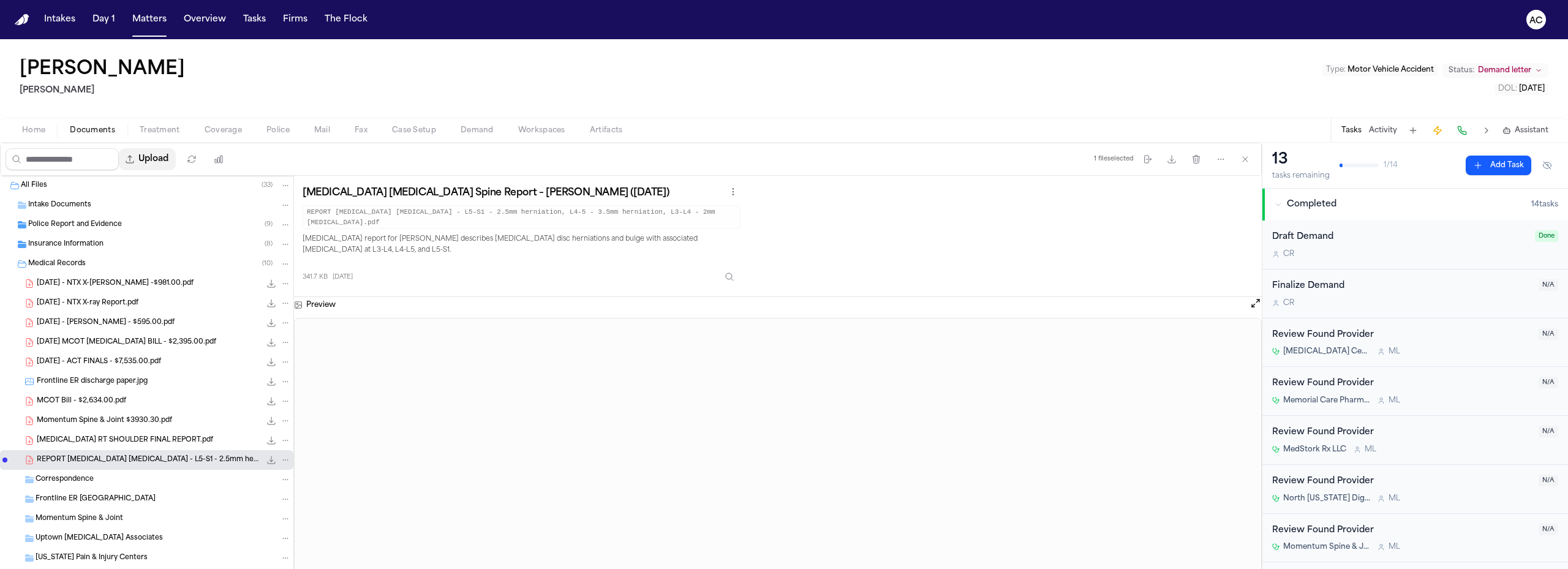
click at [171, 160] on button "Upload" at bounding box center [147, 160] width 57 height 22
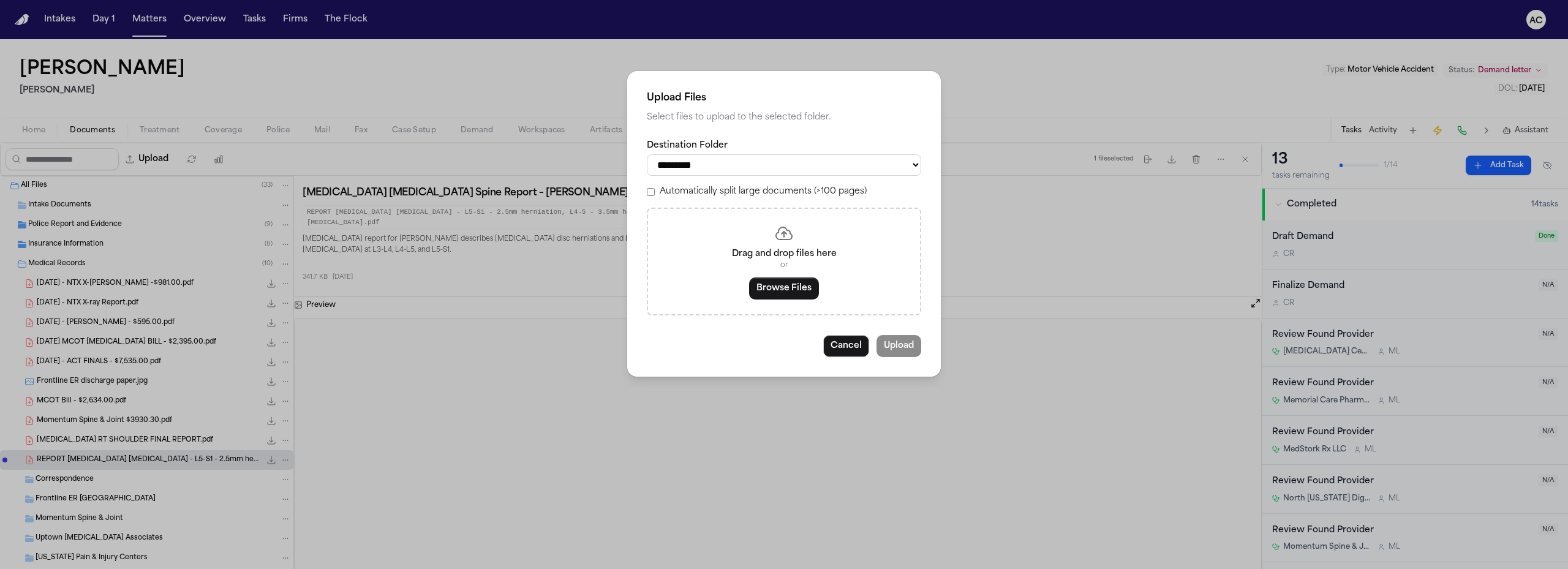
click at [772, 165] on select "**********" at bounding box center [784, 164] width 274 height 22
select select "**********"
click at [647, 154] on select "**********" at bounding box center [784, 164] width 274 height 22
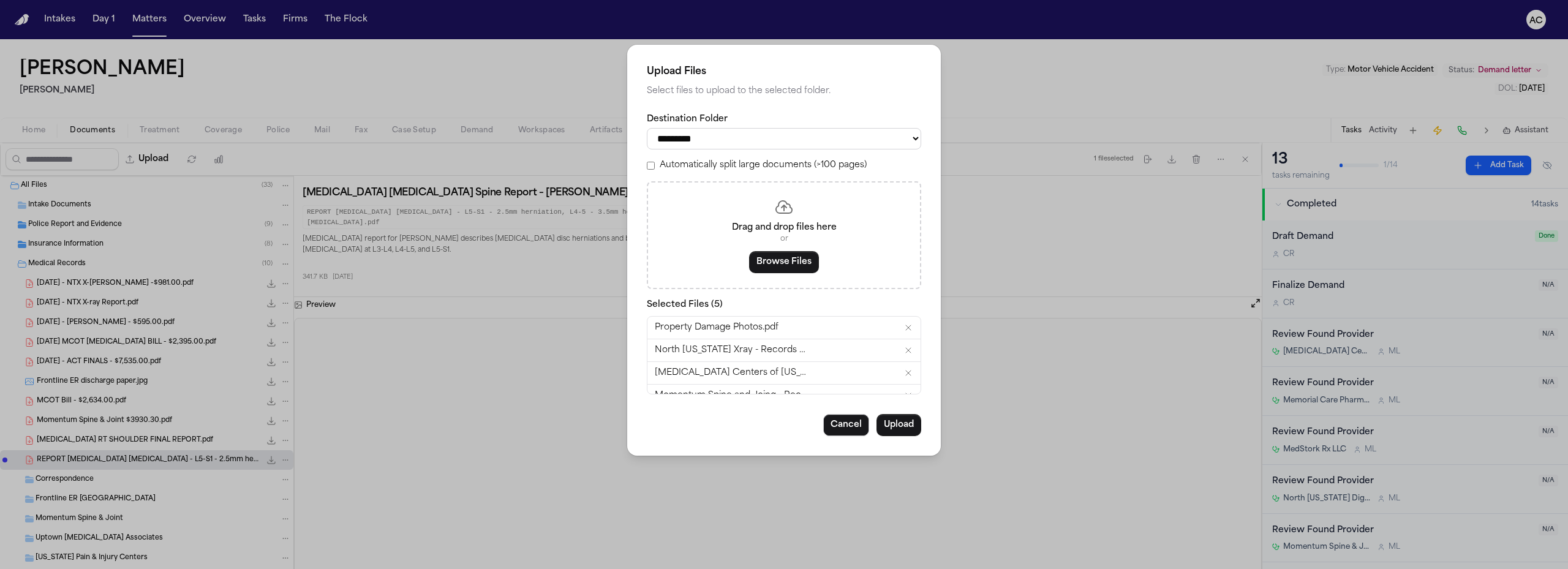
click at [903, 326] on icon "Remove Property Damage Photos.pdf" at bounding box center [908, 328] width 10 height 10
click at [895, 429] on button "Upload" at bounding box center [899, 425] width 45 height 22
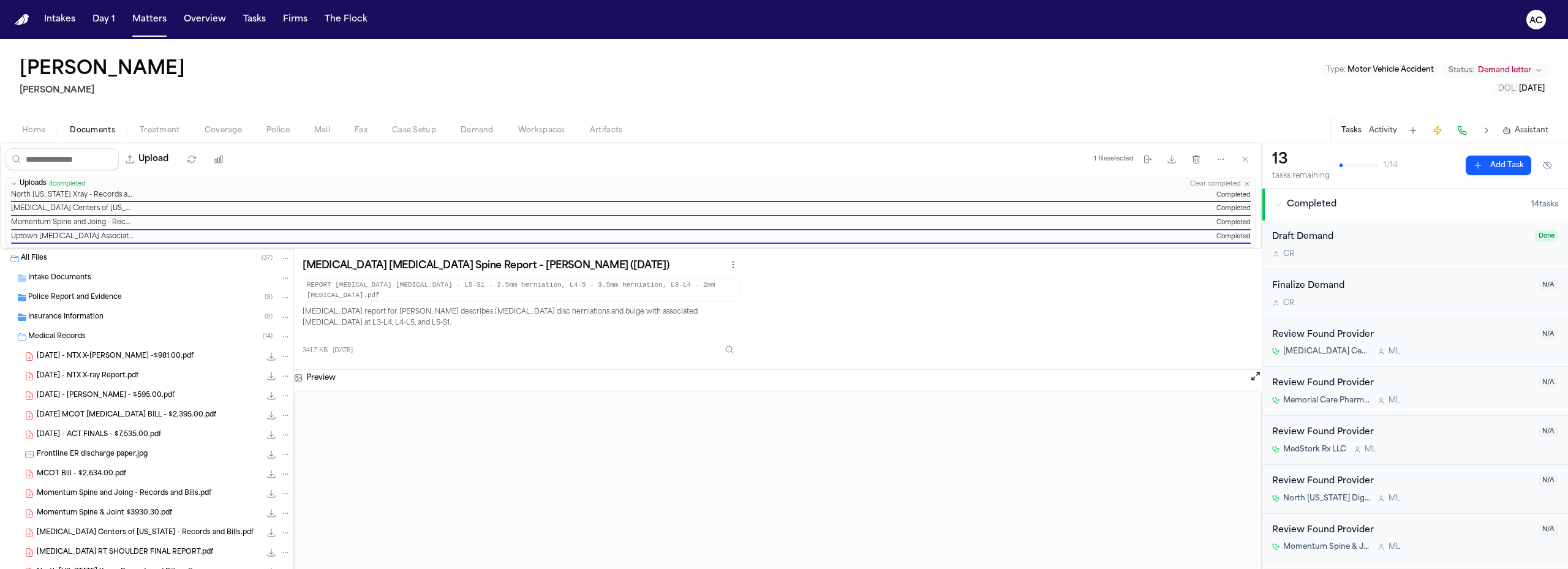
click at [534, 132] on span "Workspaces" at bounding box center [542, 130] width 47 height 10
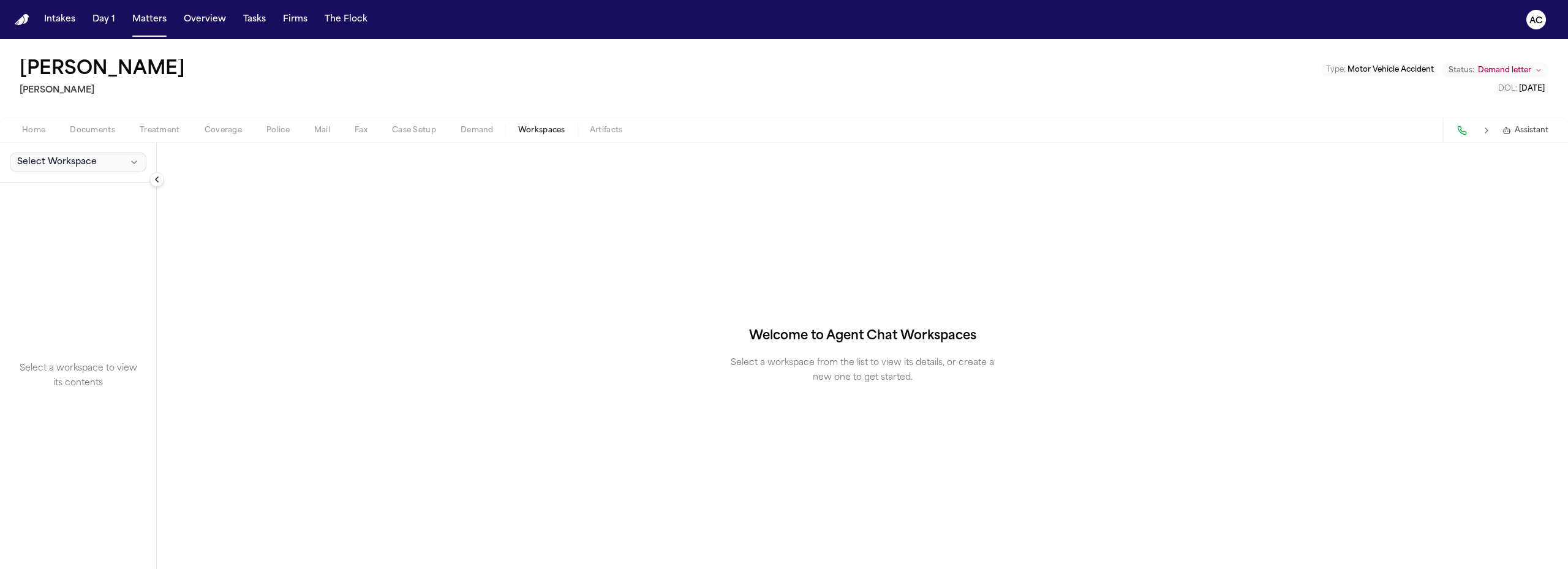
click at [50, 162] on span "Select Workspace" at bounding box center [57, 162] width 80 height 12
click at [60, 188] on span "Finch Agent Demand" at bounding box center [85, 189] width 143 height 12
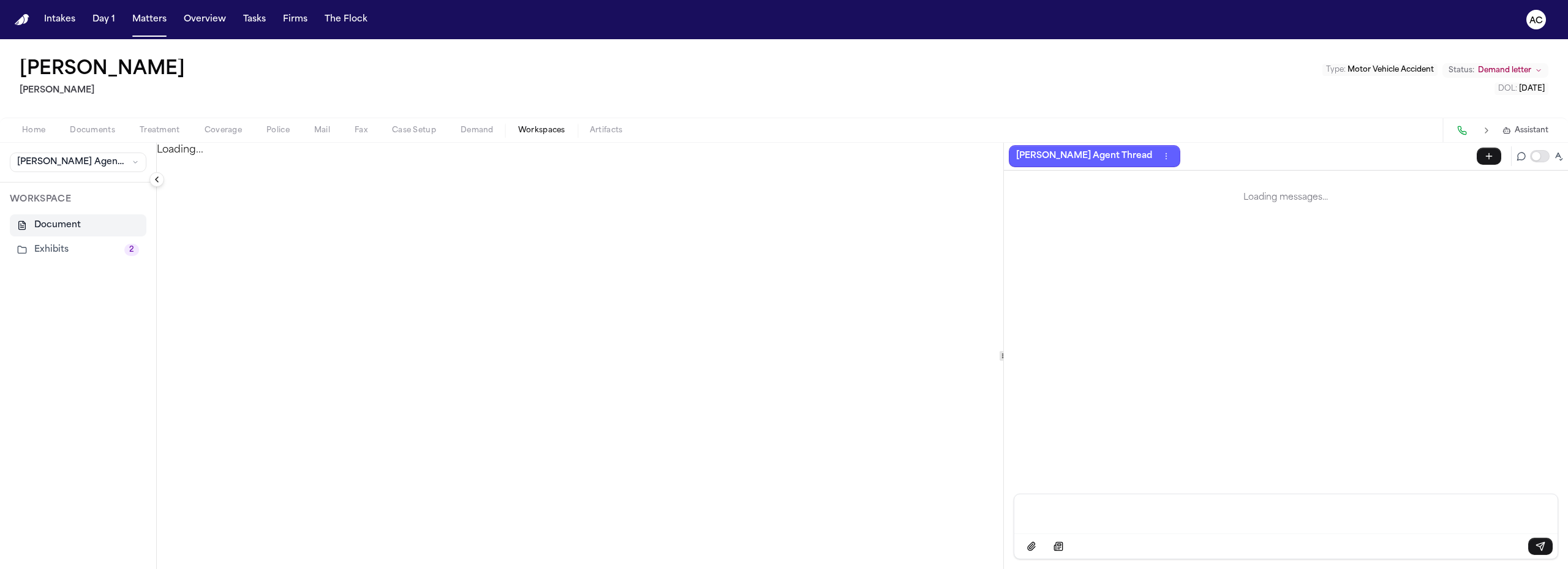
click at [75, 245] on button "Exhibits 2" at bounding box center [77, 250] width 136 height 22
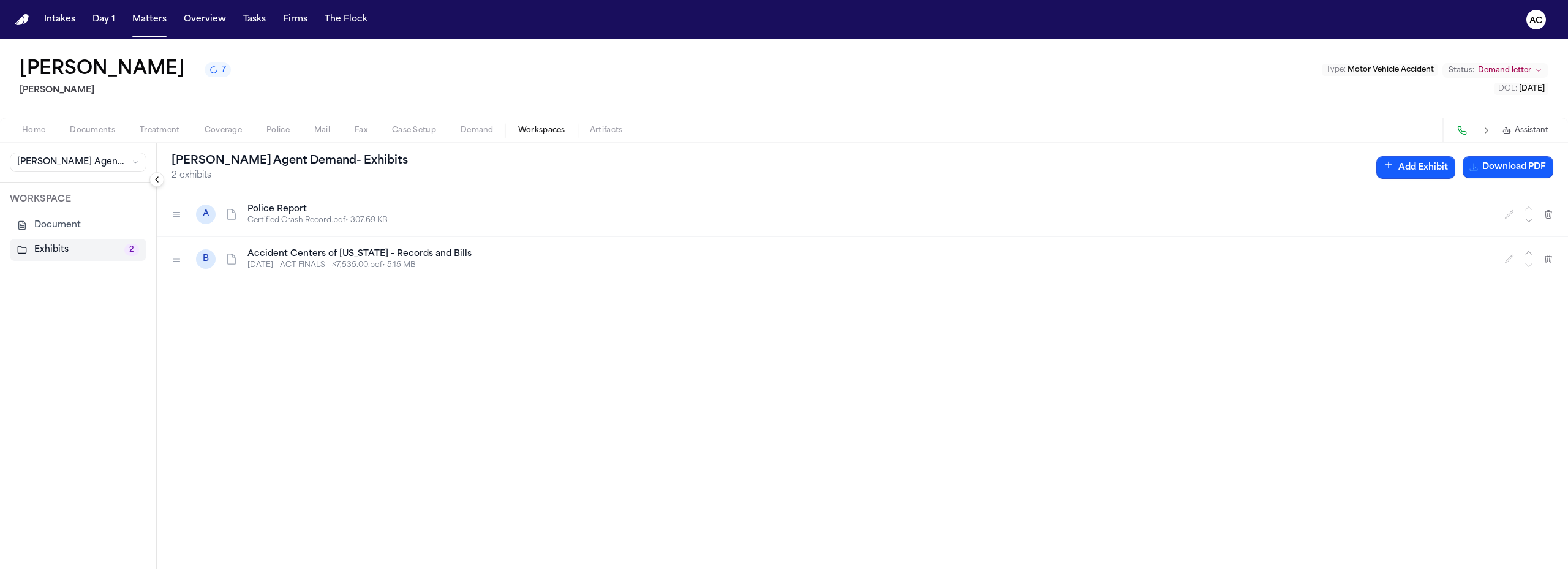
click at [94, 131] on span "Documents" at bounding box center [93, 130] width 45 height 10
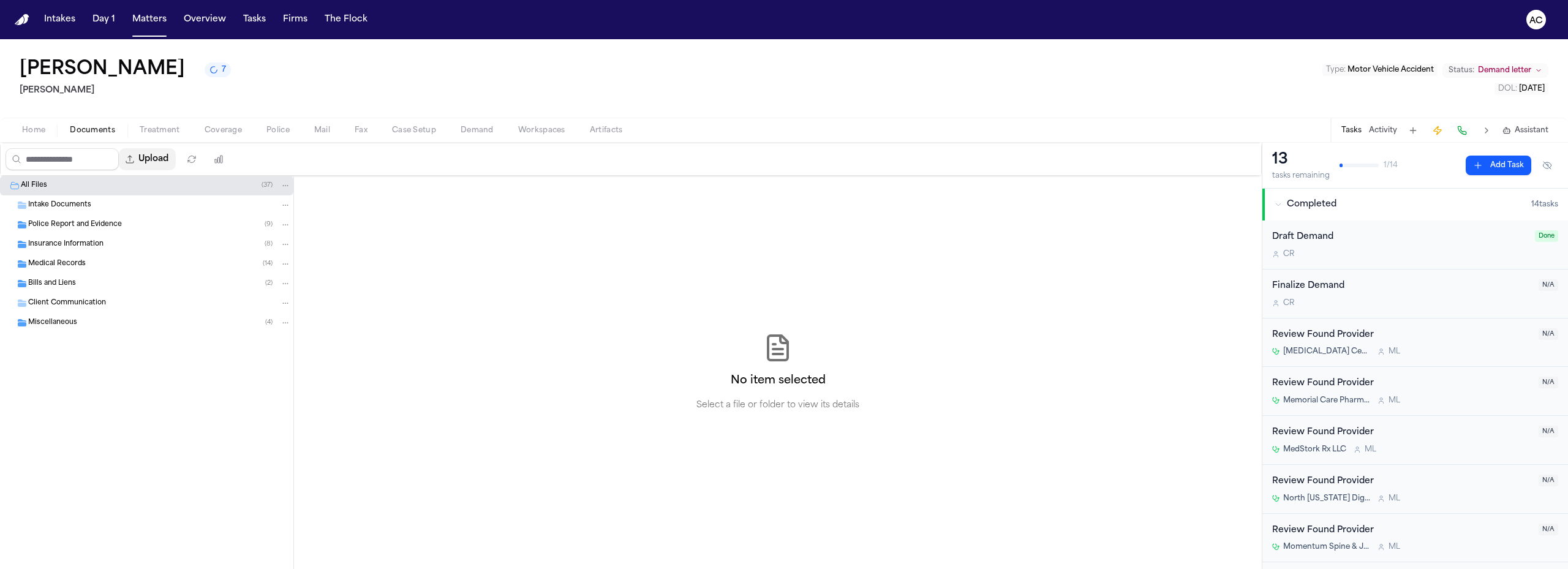
click at [135, 159] on icon "button" at bounding box center [130, 159] width 10 height 10
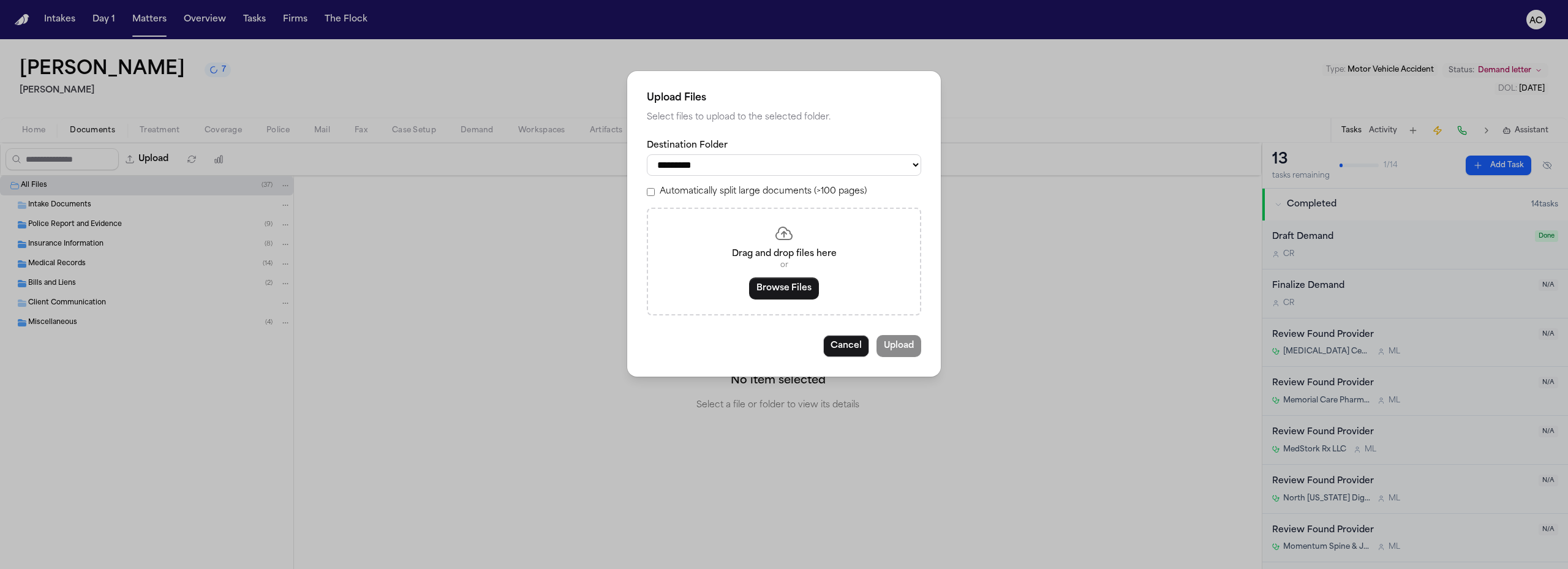
click at [754, 167] on select "**********" at bounding box center [784, 164] width 274 height 22
select select "**********"
click at [647, 154] on select "**********" at bounding box center [784, 164] width 274 height 22
click at [793, 291] on button "Browse Files" at bounding box center [784, 289] width 70 height 22
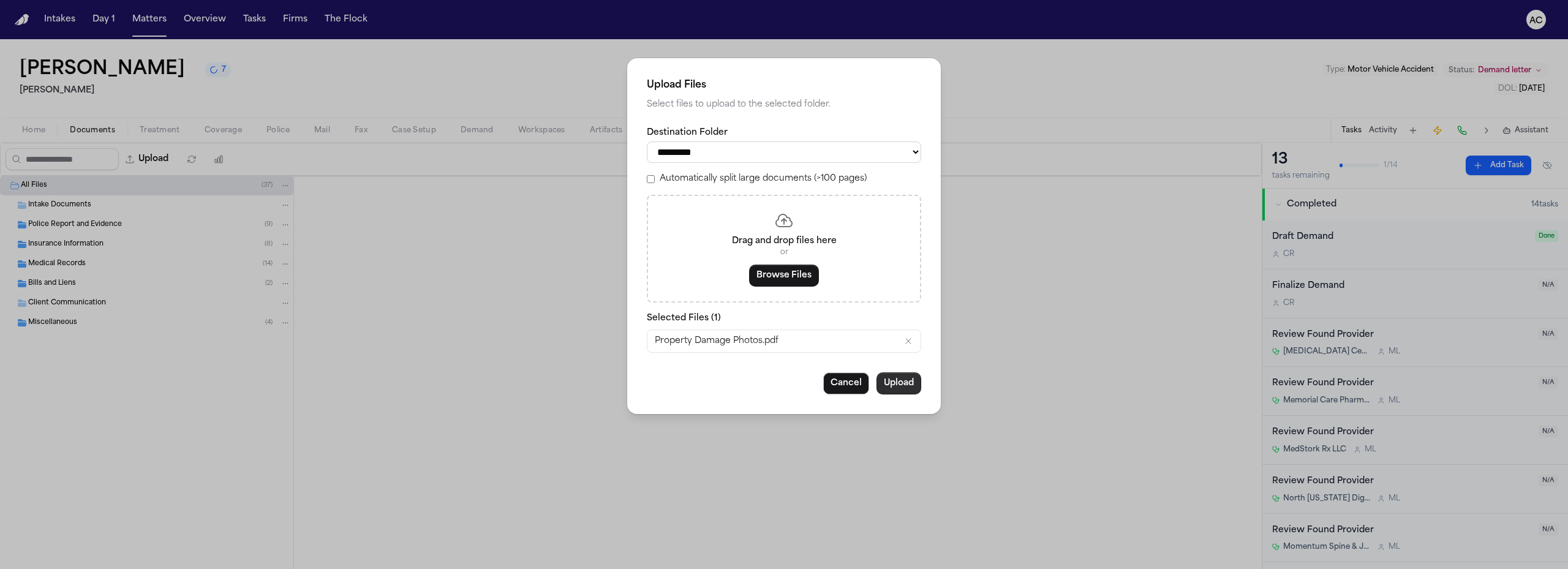
click at [895, 384] on button "Upload" at bounding box center [899, 384] width 45 height 22
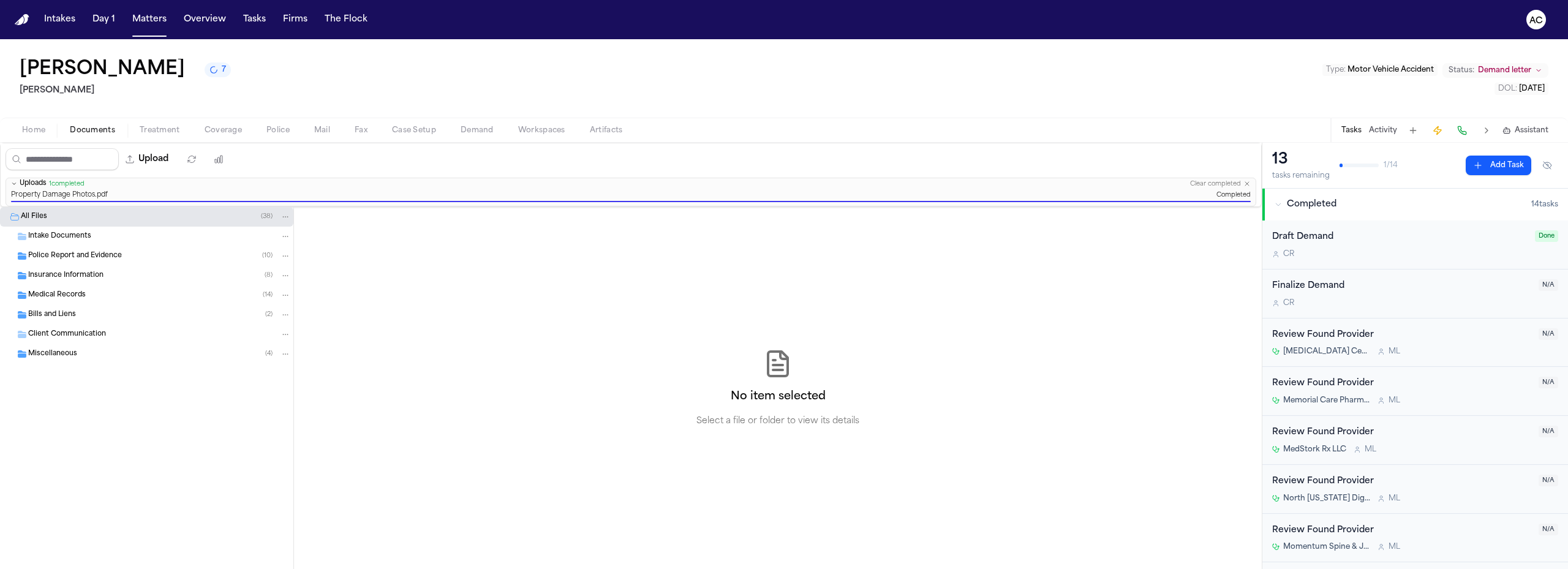
click at [543, 128] on span "Workspaces" at bounding box center [542, 130] width 47 height 10
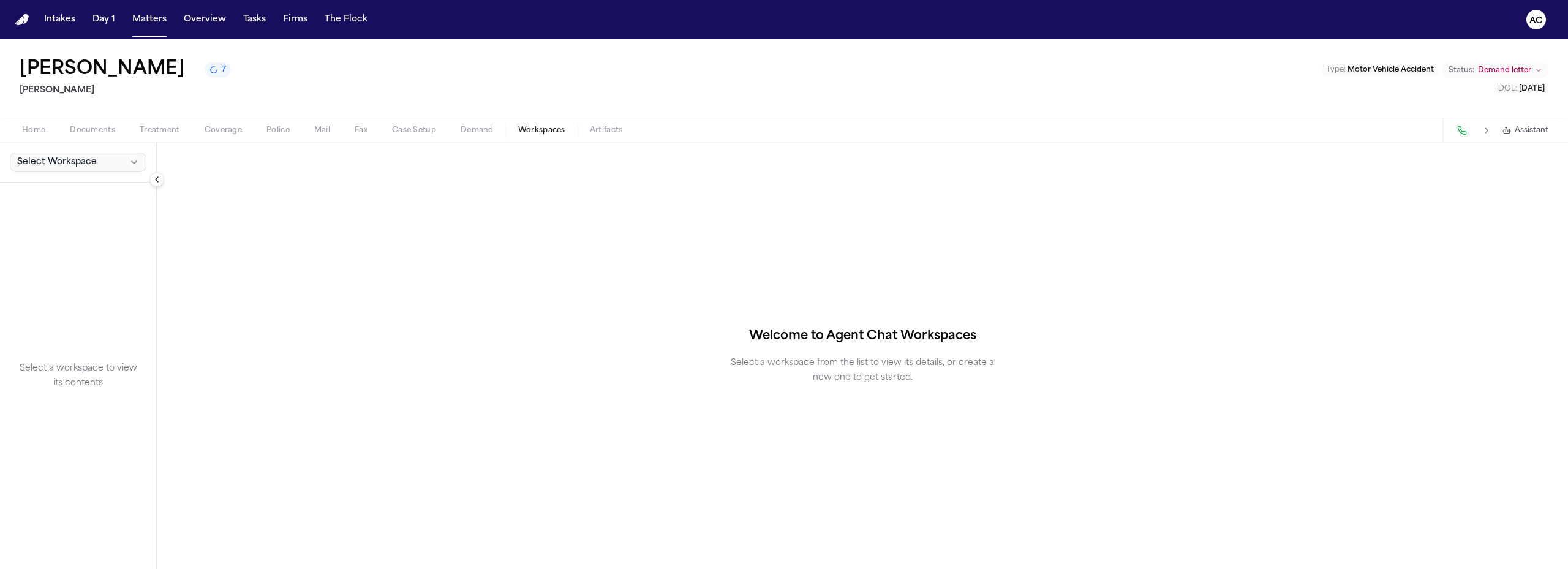
click at [61, 158] on span "Select Workspace" at bounding box center [57, 162] width 80 height 12
click at [51, 188] on span "Finch Agent Demand" at bounding box center [85, 189] width 143 height 12
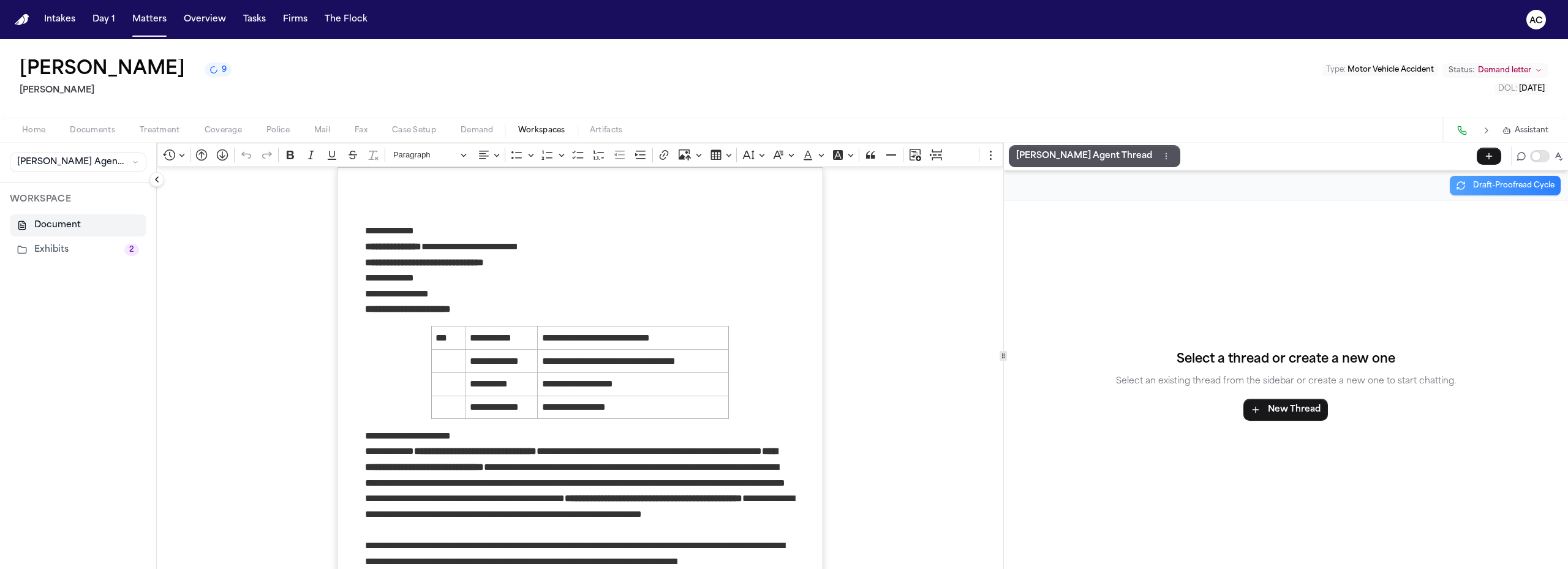
click at [68, 252] on button "Exhibits 2" at bounding box center [77, 250] width 136 height 22
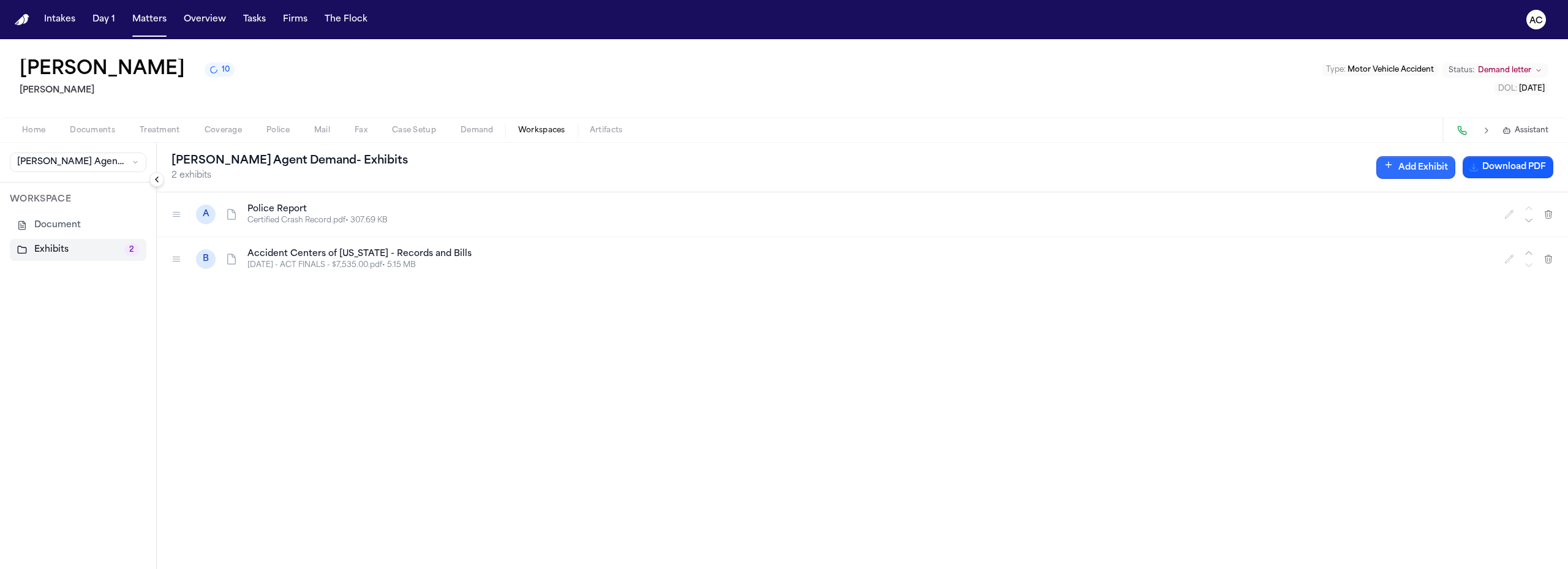
click at [1434, 168] on button "Add Exhibit" at bounding box center [1415, 168] width 79 height 22
click at [1397, 226] on input "Document" at bounding box center [1414, 227] width 176 height 22
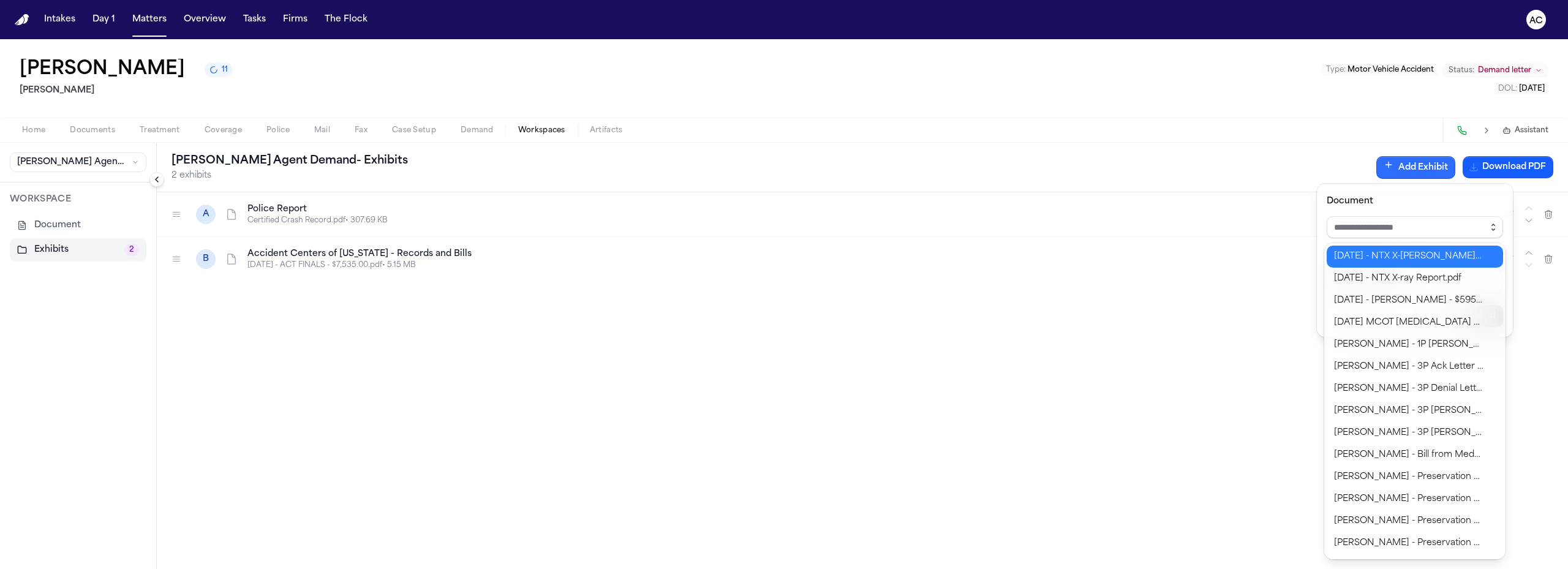
click at [1494, 225] on icon "button" at bounding box center [1493, 225] width 3 height 2
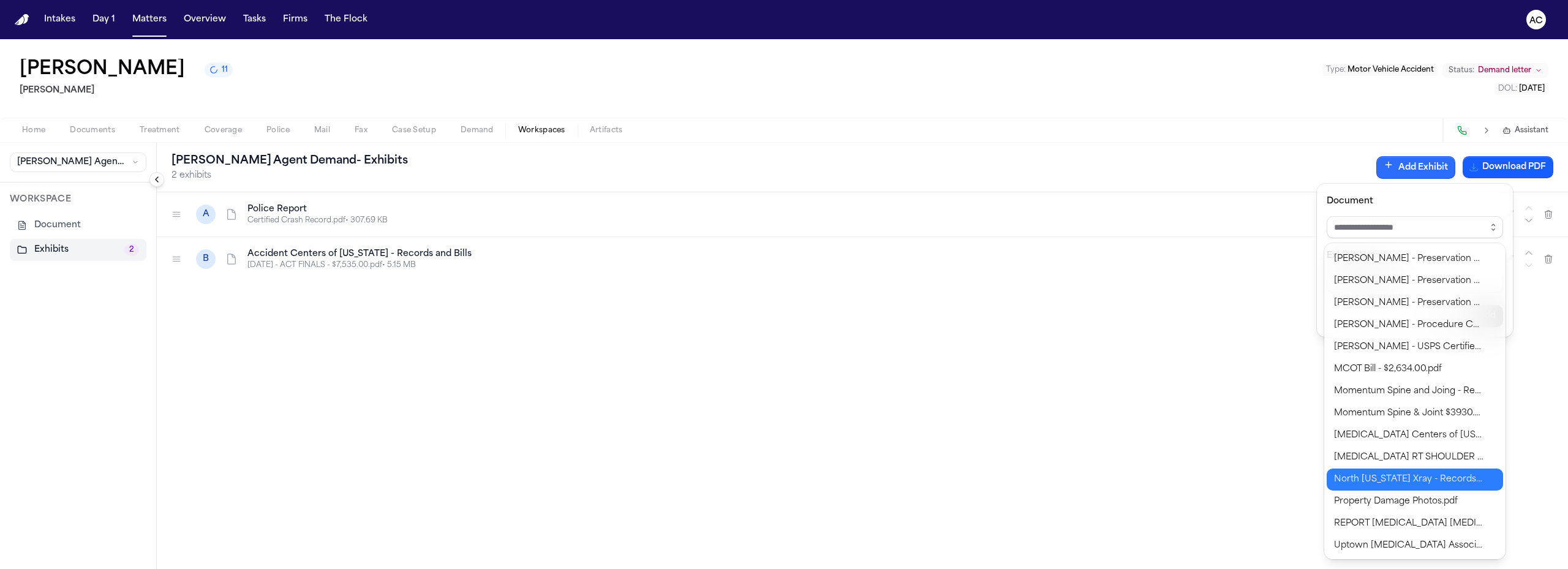
type input "**********"
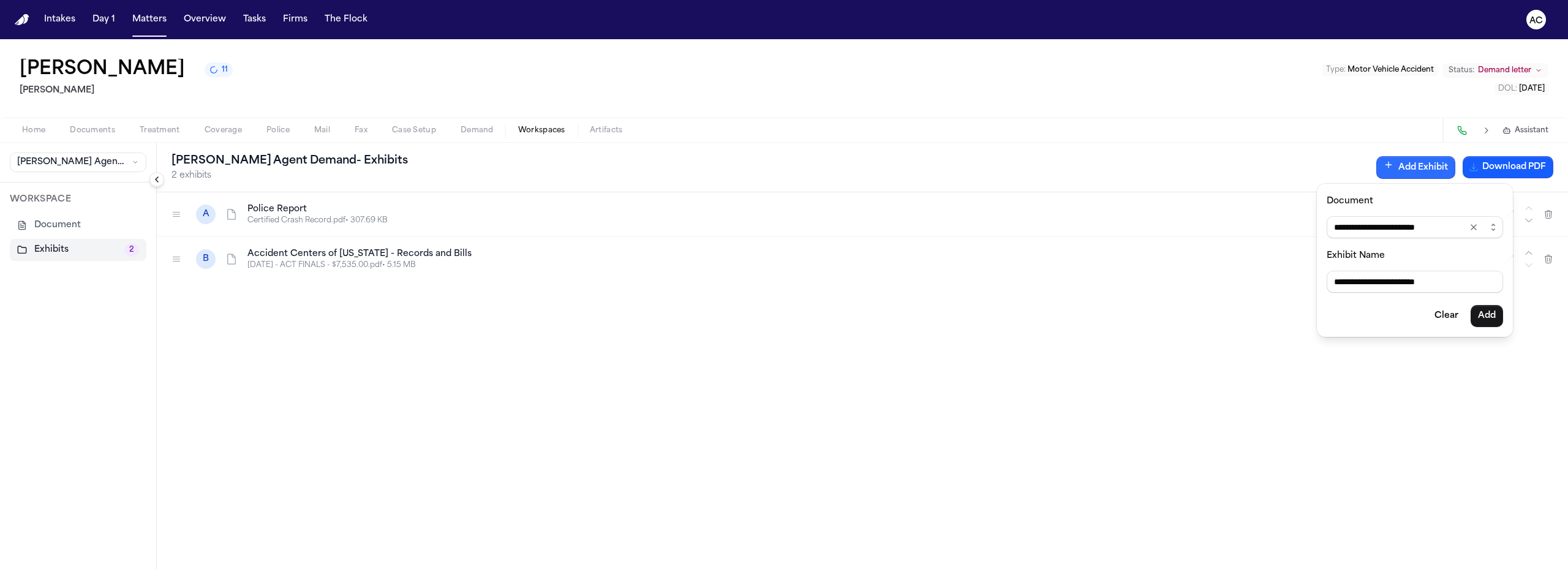
click at [1428, 498] on body "**********" at bounding box center [784, 284] width 1568 height 569
click at [1491, 320] on button "Add" at bounding box center [1486, 316] width 33 height 22
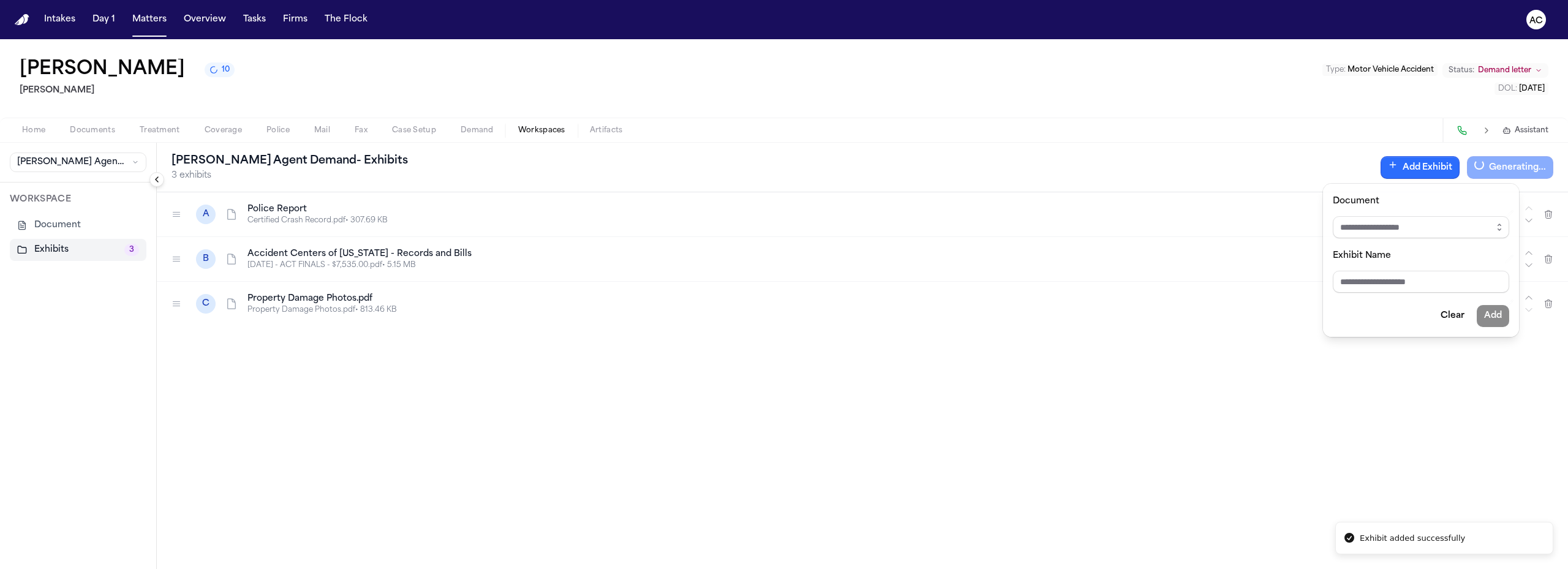
click at [175, 306] on div "Finch Agent Demand - Exhibits 3 exhibits Add Exhibit Generating... A Police Rep…" at bounding box center [862, 356] width 1411 height 426
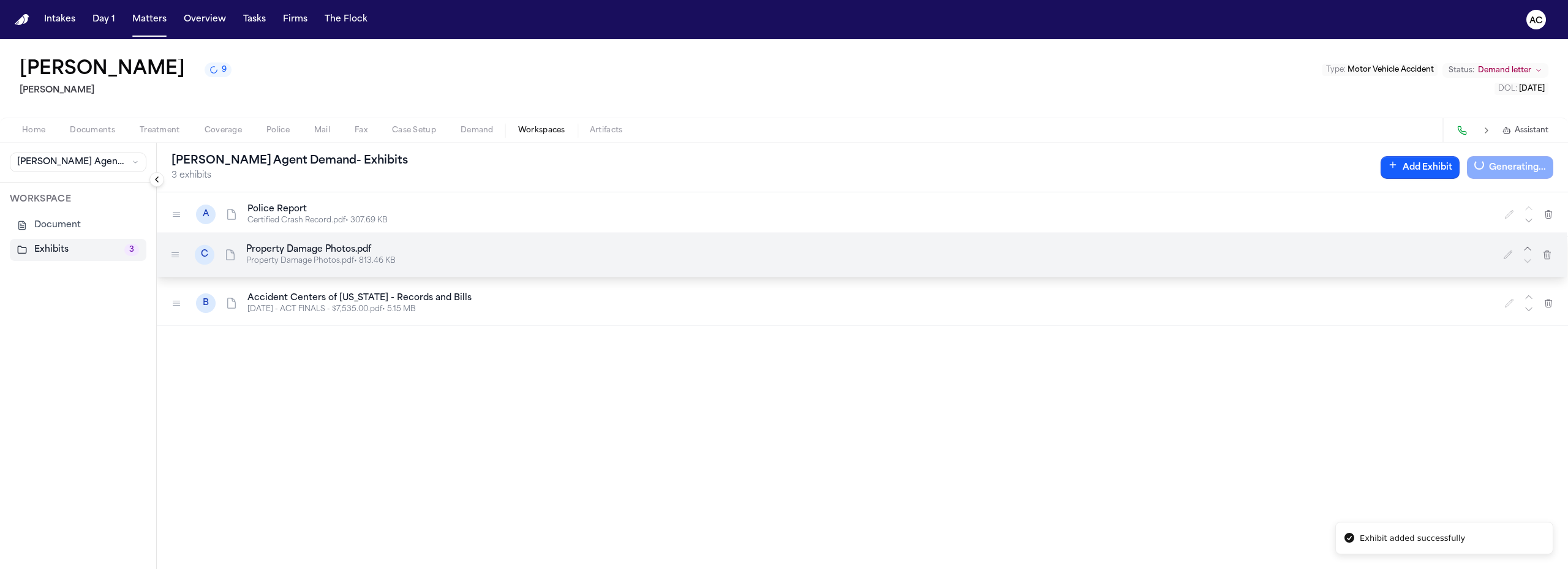
drag, startPoint x: 175, startPoint y: 305, endPoint x: 174, endPoint y: 254, distance: 51.0
click at [174, 254] on icon at bounding box center [175, 255] width 10 height 10
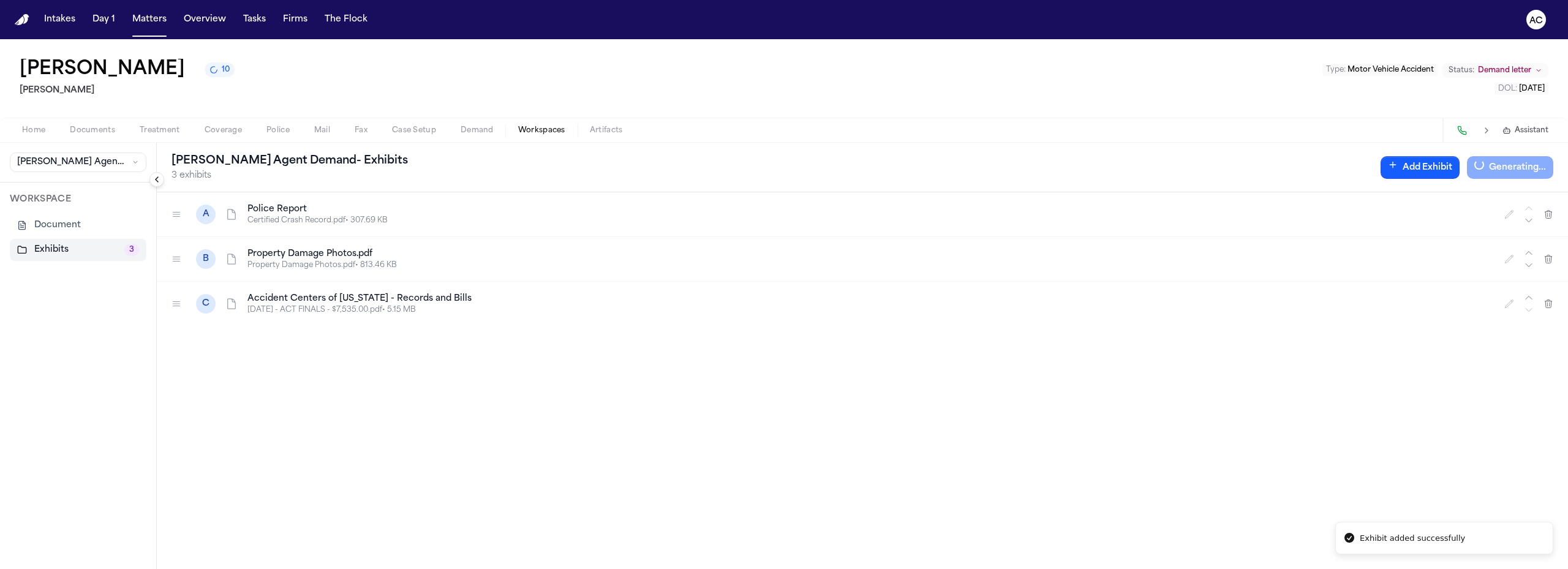
drag, startPoint x: 636, startPoint y: 437, endPoint x: 730, endPoint y: 427, distance: 94.5
click at [640, 437] on div "A Police Report Certified Crash Record.pdf • 307.69 KB B Property Damage Photos…" at bounding box center [862, 381] width 1411 height 377
click at [1444, 164] on button "Add Exhibit" at bounding box center [1420, 168] width 79 height 22
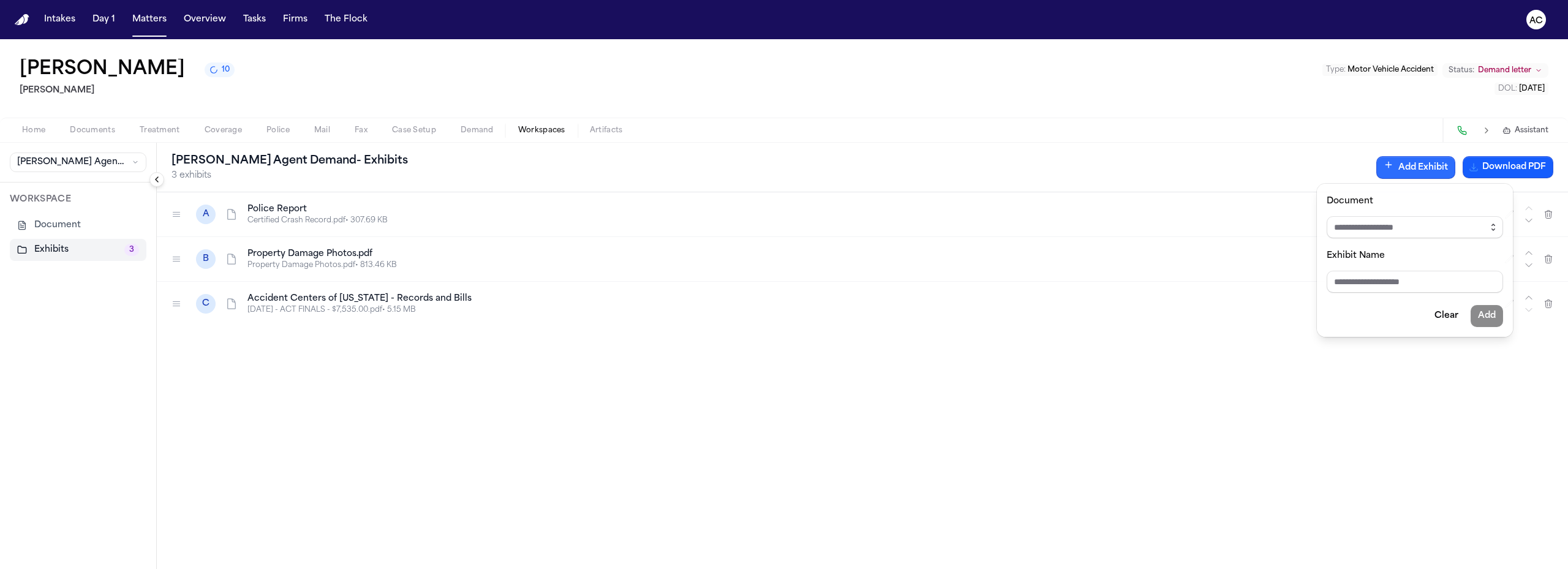
click at [1496, 227] on icon "button" at bounding box center [1493, 227] width 10 height 10
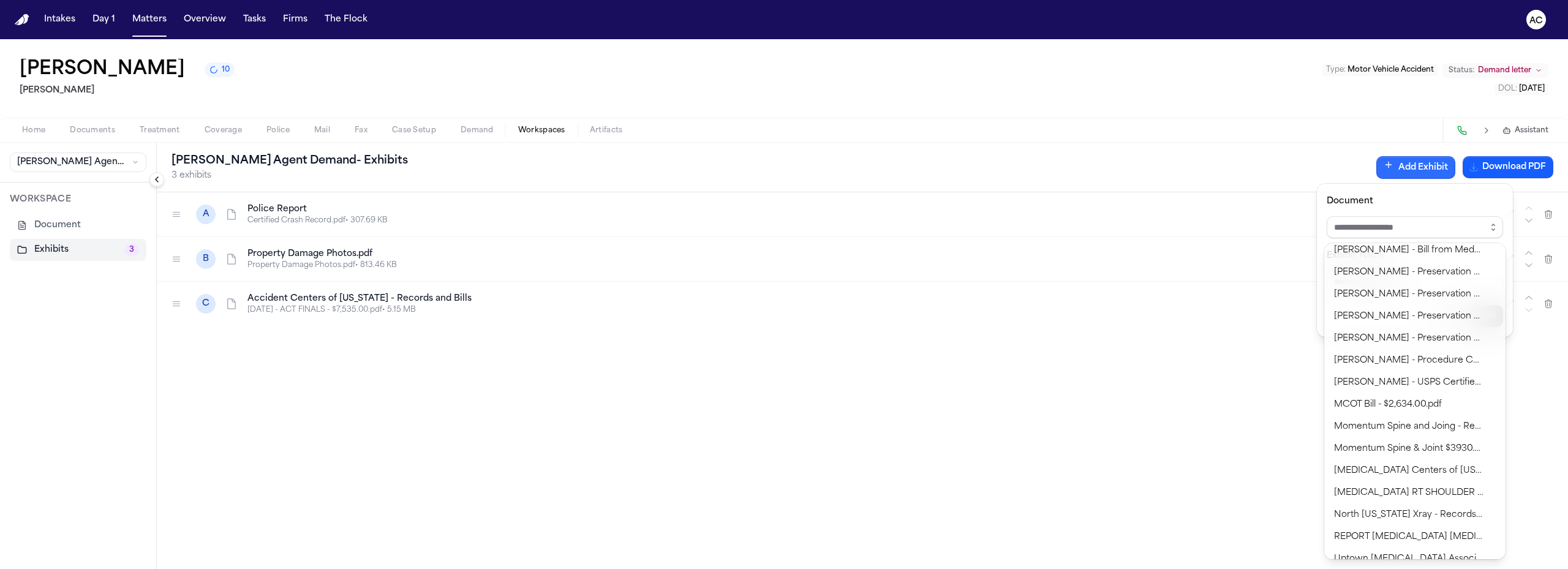
scroll to position [218, 0]
type input "**********"
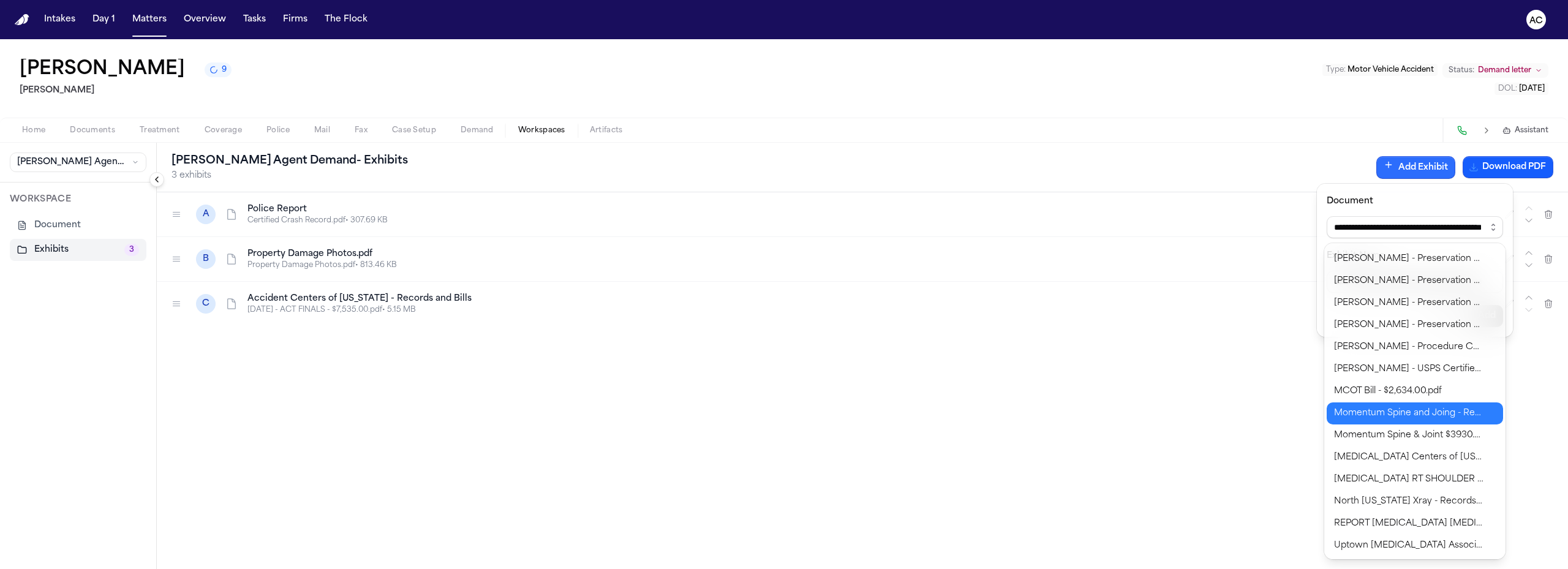
click at [1431, 414] on body "**********" at bounding box center [784, 284] width 1568 height 569
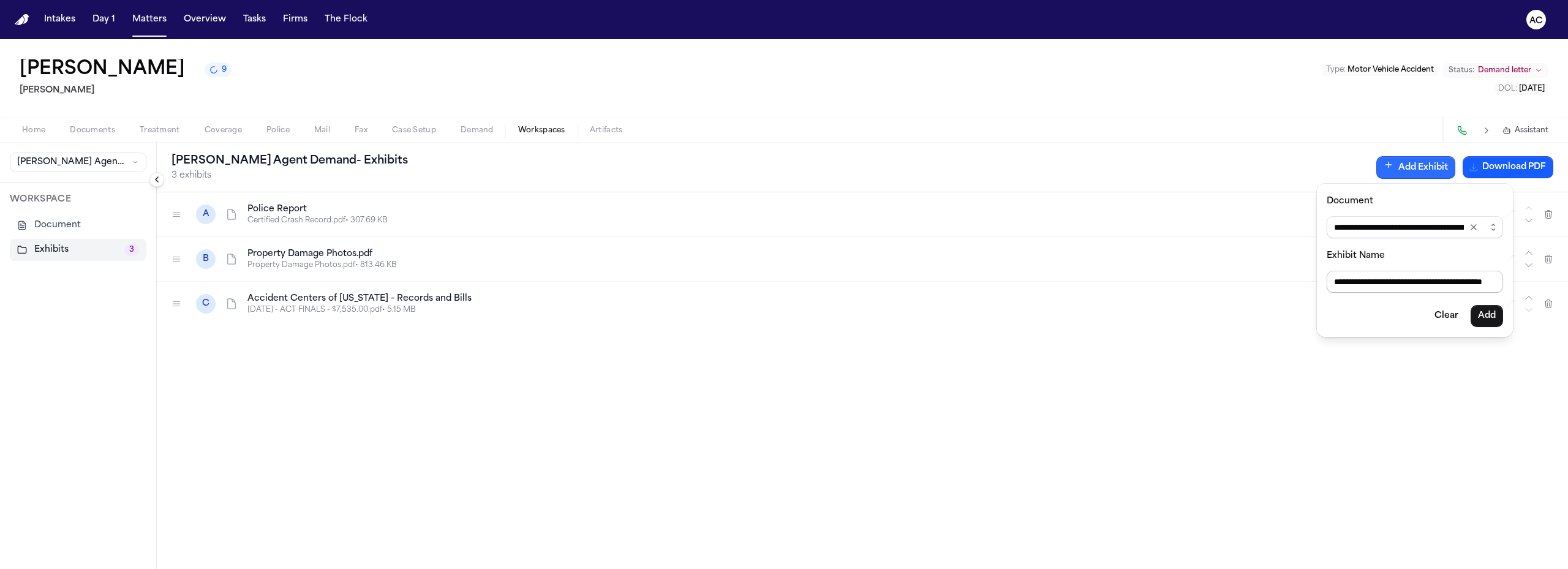
click at [1455, 279] on input "**********" at bounding box center [1414, 282] width 176 height 22
type input "**********"
click at [1483, 320] on button "Add" at bounding box center [1486, 316] width 33 height 22
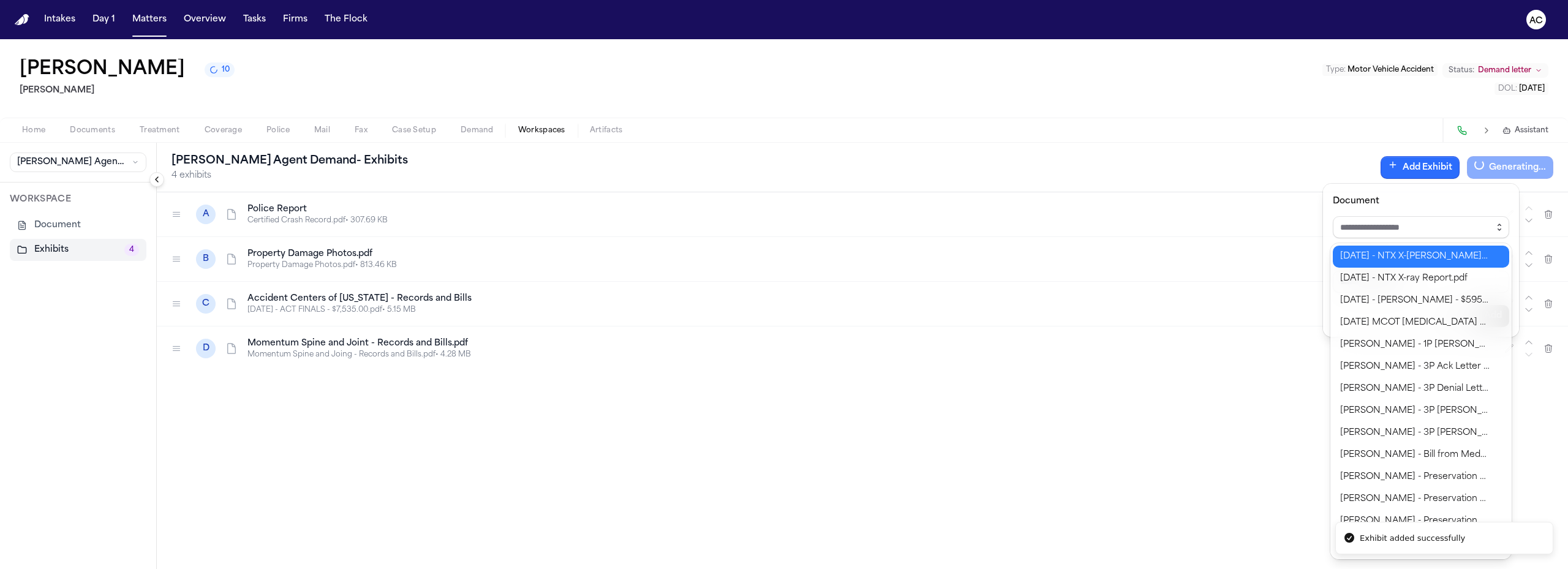
click at [1495, 227] on icon "button" at bounding box center [1499, 227] width 10 height 10
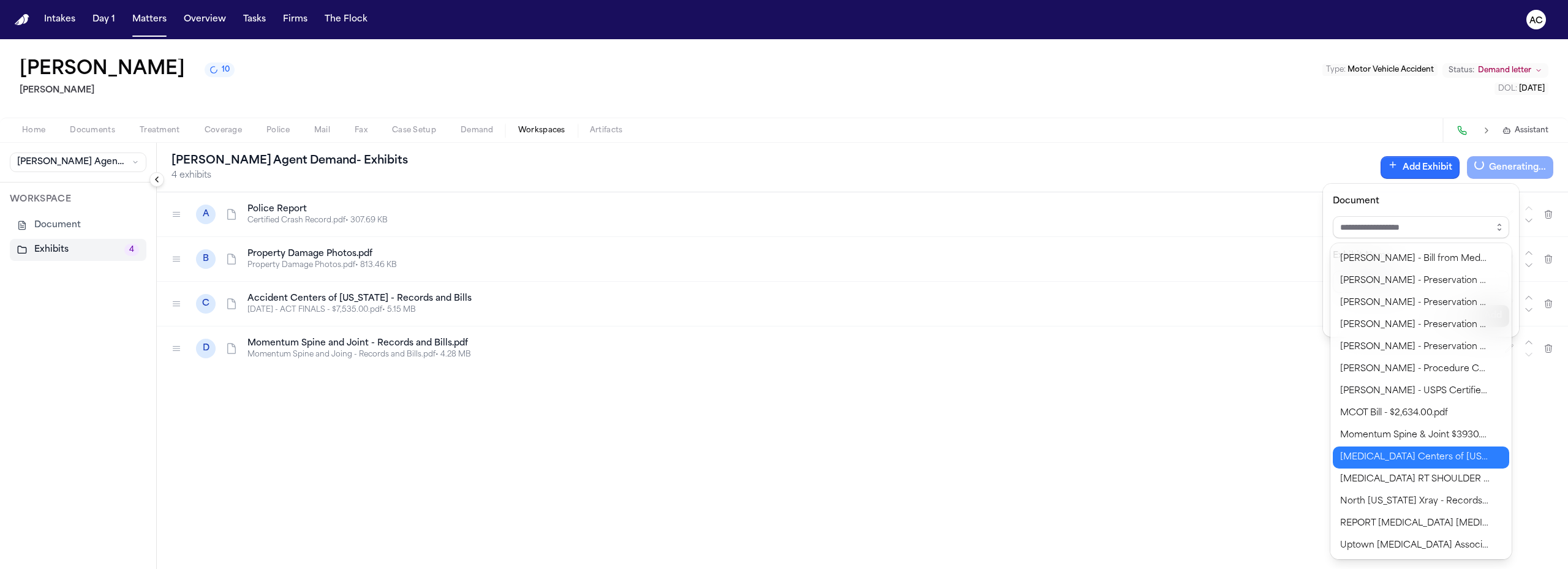
type input "**********"
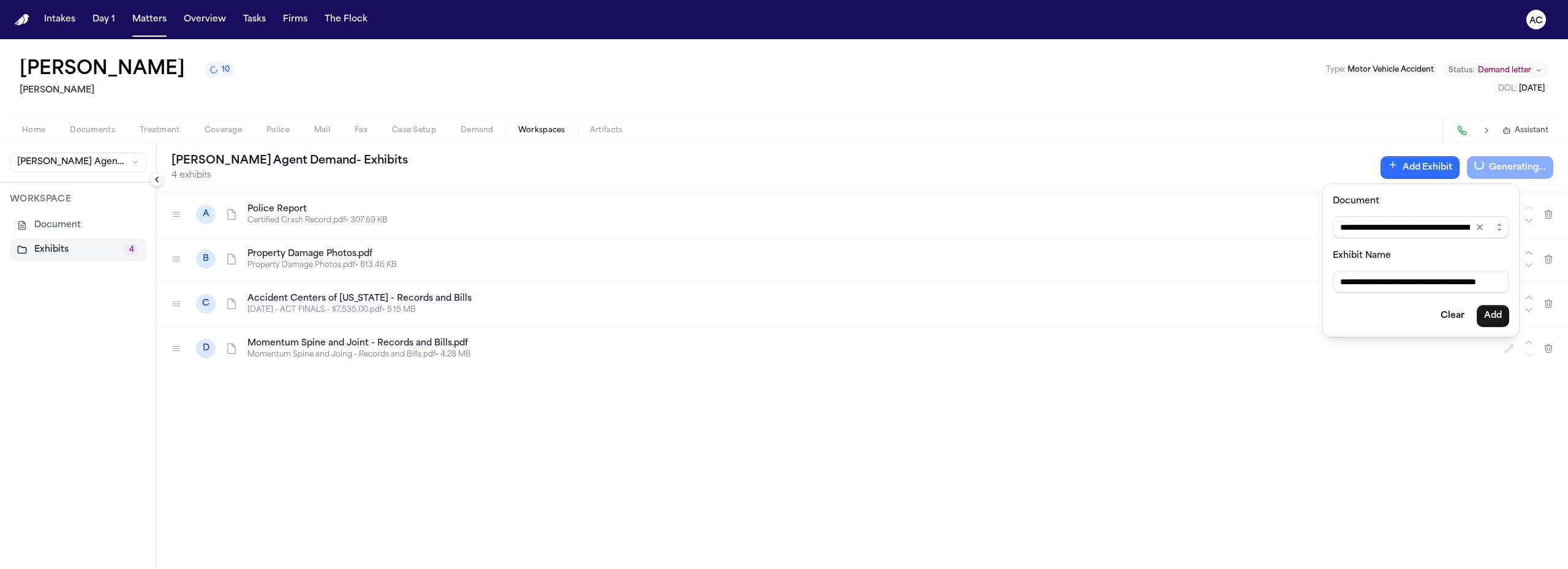
click at [1427, 463] on body "**********" at bounding box center [784, 284] width 1568 height 569
click at [1494, 320] on button "Add" at bounding box center [1492, 316] width 33 height 22
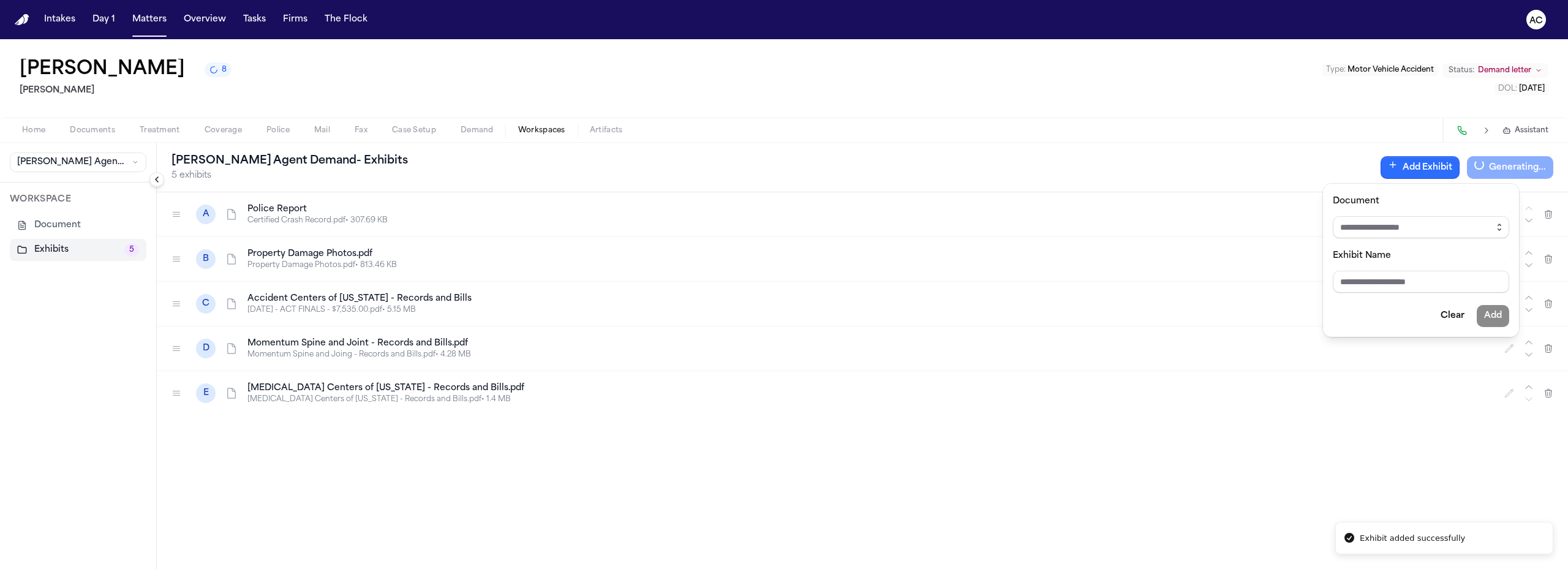
click at [1499, 226] on icon "button" at bounding box center [1499, 225] width 3 height 2
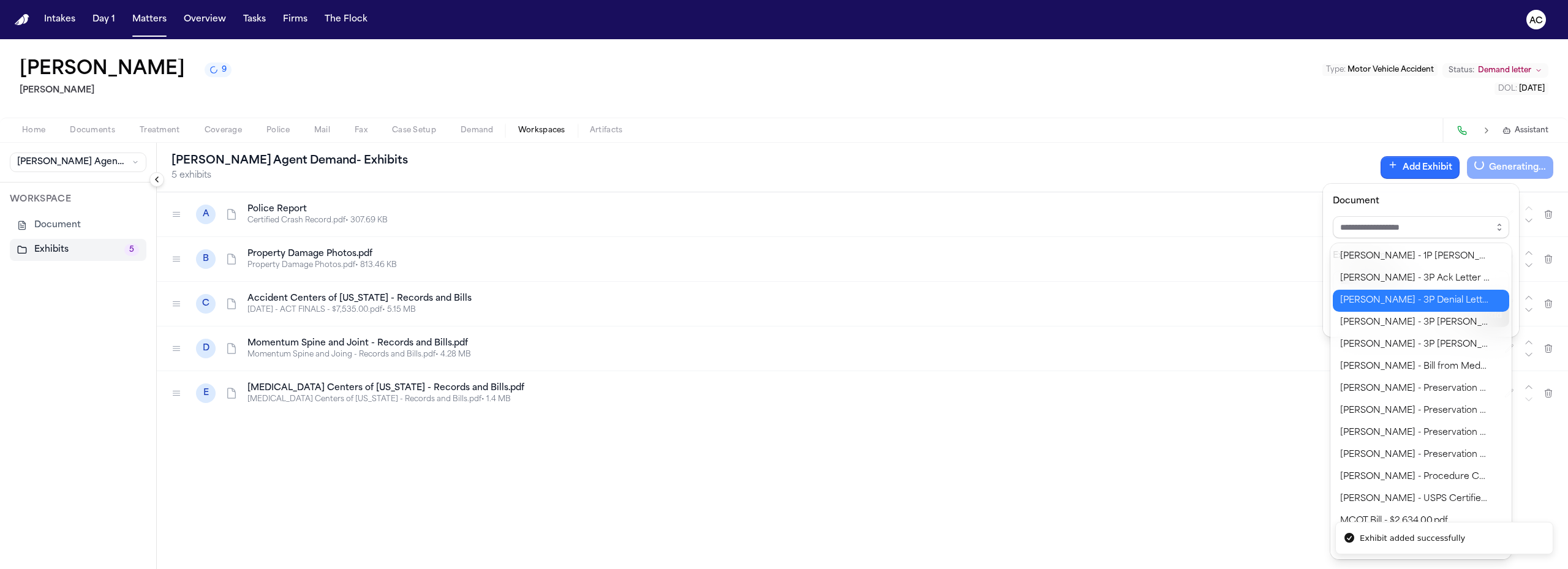
scroll to position [174, 0]
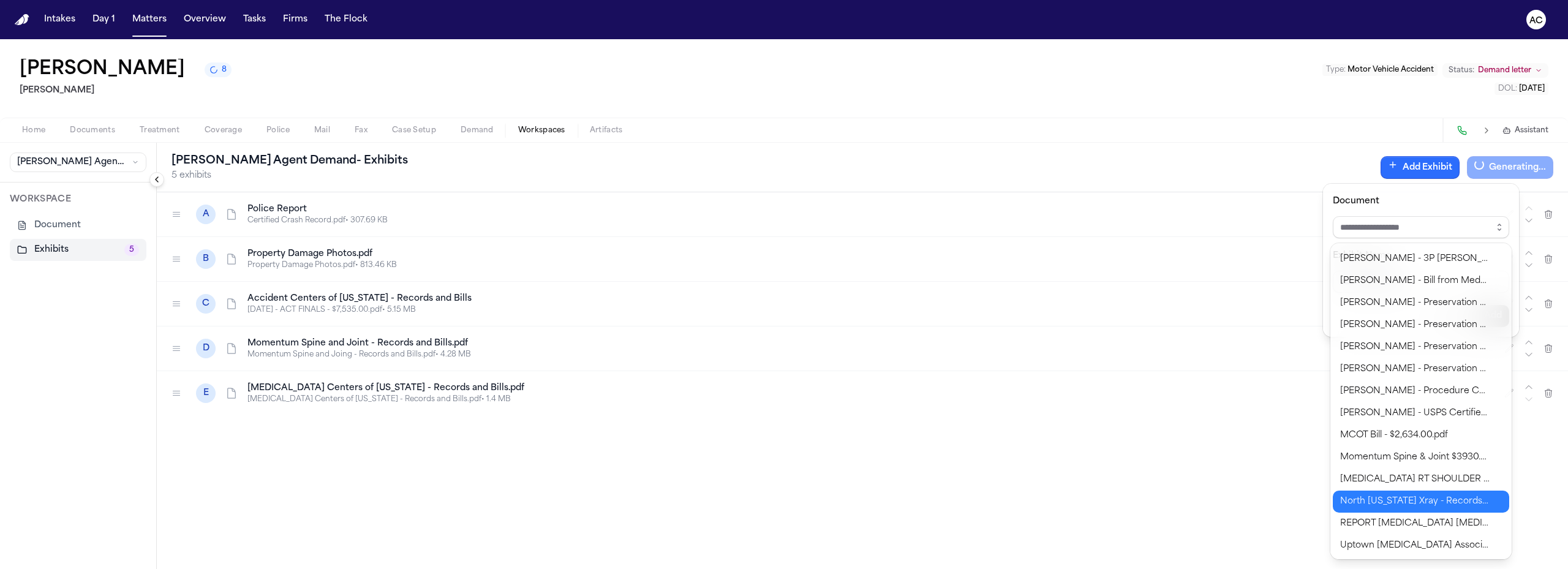
type input "**********"
click at [1432, 503] on body "**********" at bounding box center [784, 284] width 1568 height 569
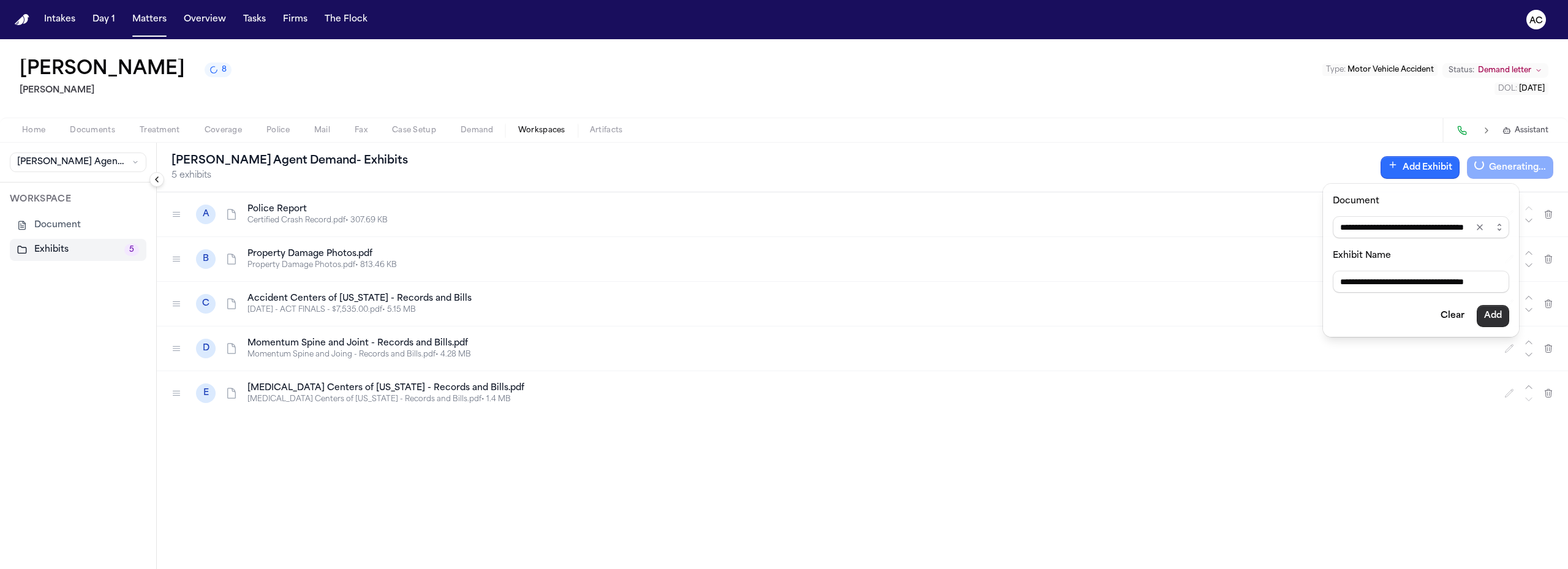
click at [1496, 315] on button "Add" at bounding box center [1492, 316] width 33 height 22
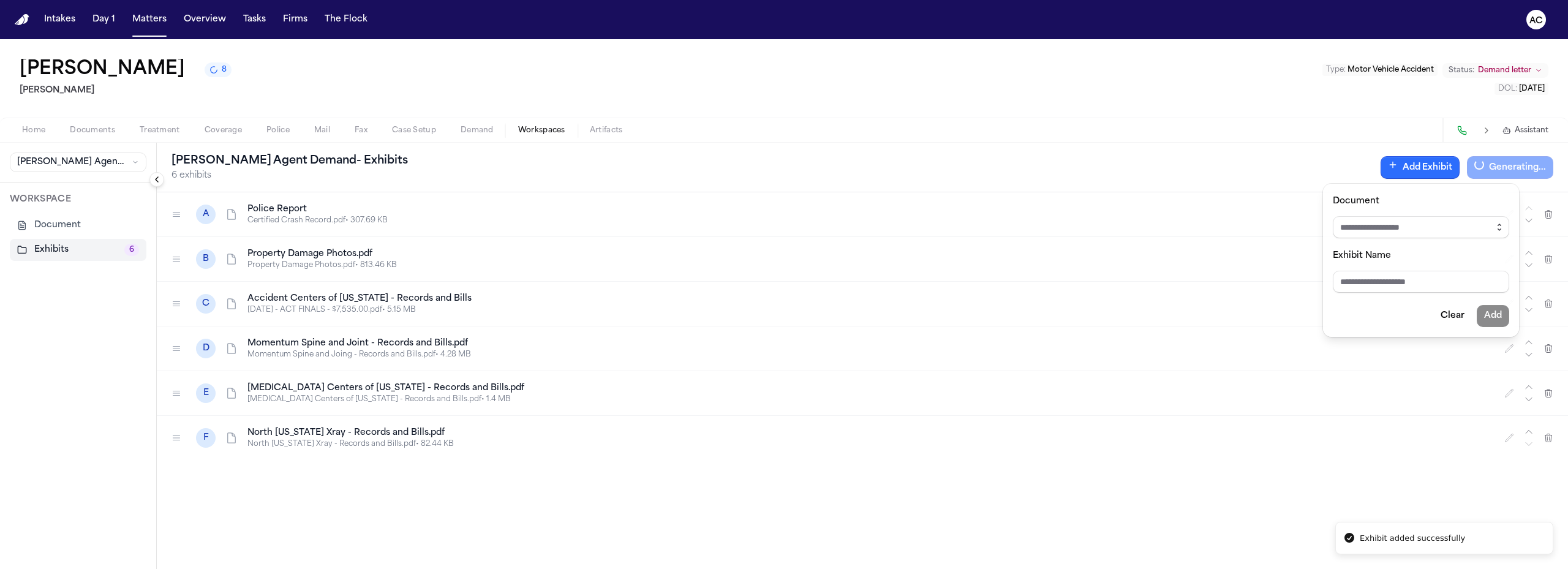
click at [1496, 227] on icon "button" at bounding box center [1499, 227] width 10 height 10
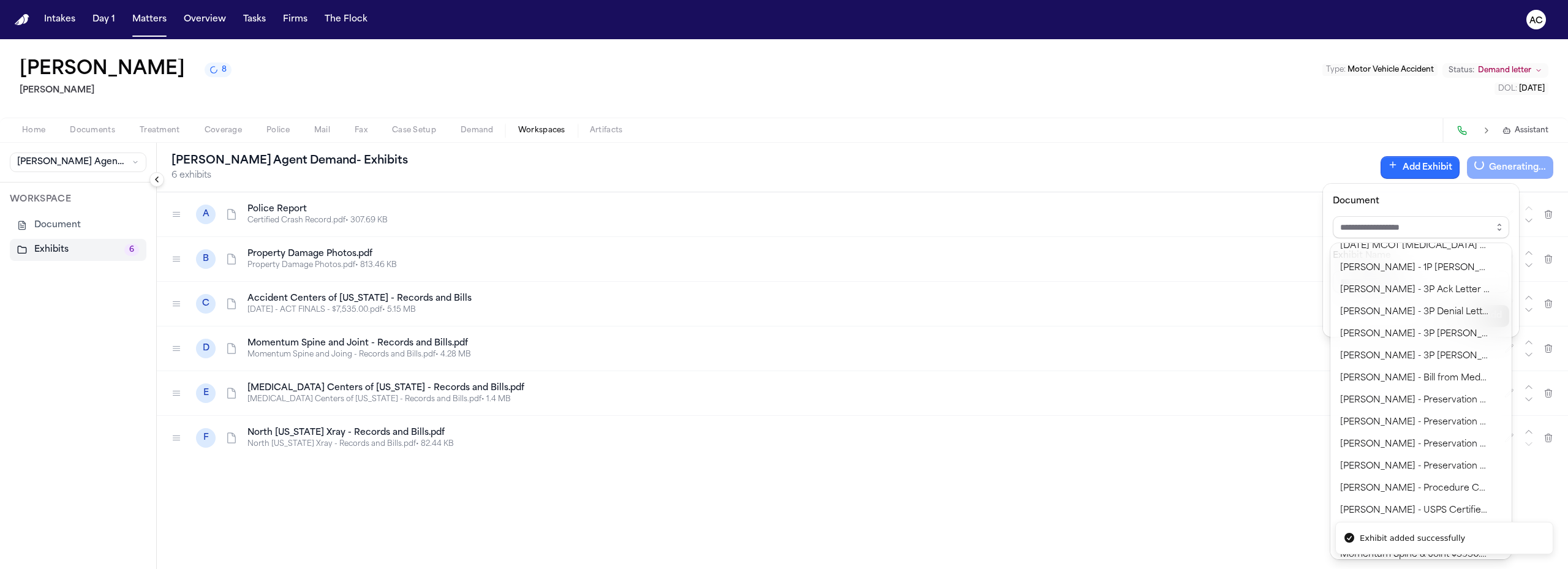
scroll to position [152, 0]
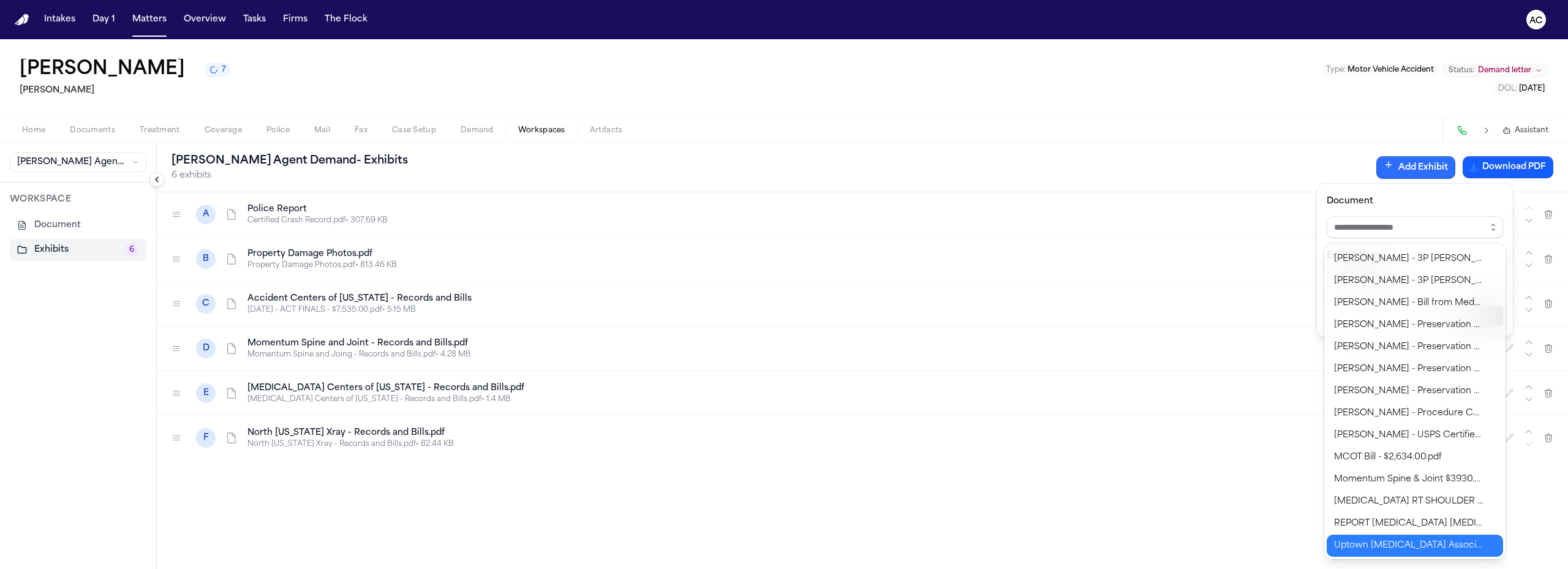
type input "**********"
click at [1427, 546] on body "**********" at bounding box center [784, 284] width 1568 height 569
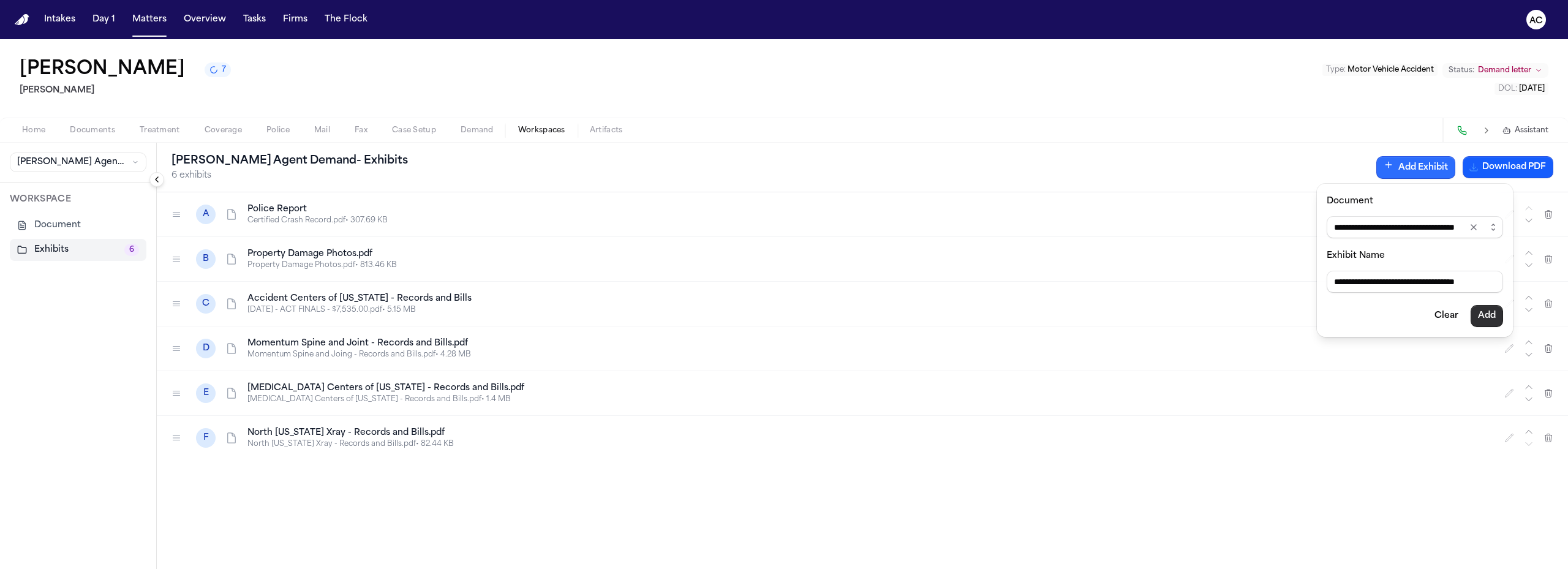
click at [1483, 313] on button "Add" at bounding box center [1486, 316] width 33 height 22
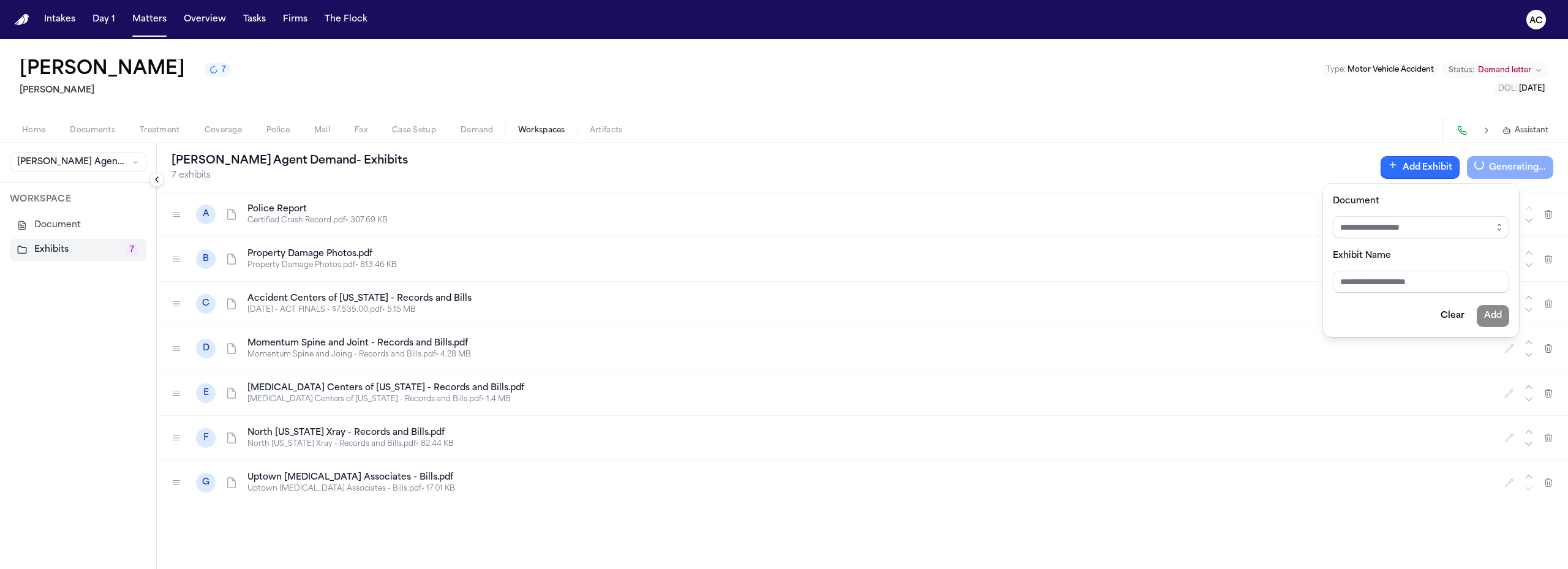
drag, startPoint x: 1253, startPoint y: 376, endPoint x: 1256, endPoint y: 384, distance: 8.5
click at [1253, 377] on div "Finch Agent Demand - Exhibits 7 exhibits Add Exhibit Generating... A Police Rep…" at bounding box center [862, 356] width 1411 height 426
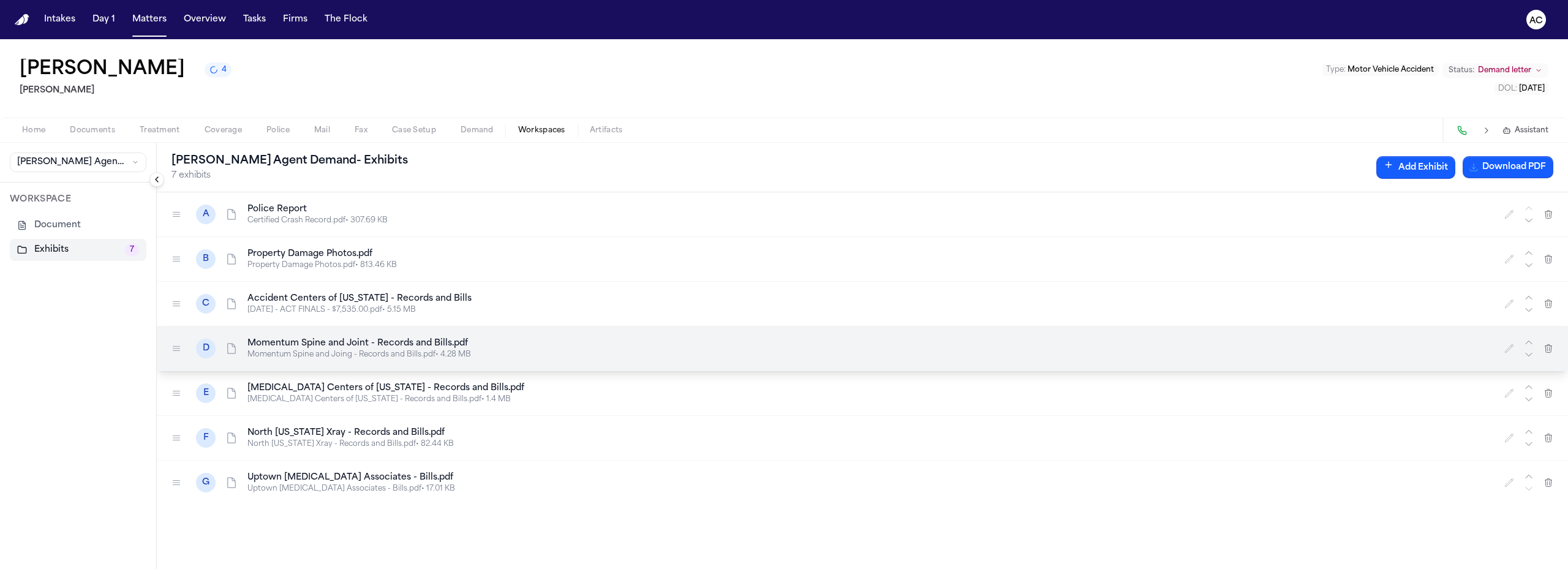
click at [180, 349] on icon at bounding box center [176, 349] width 6 height 4
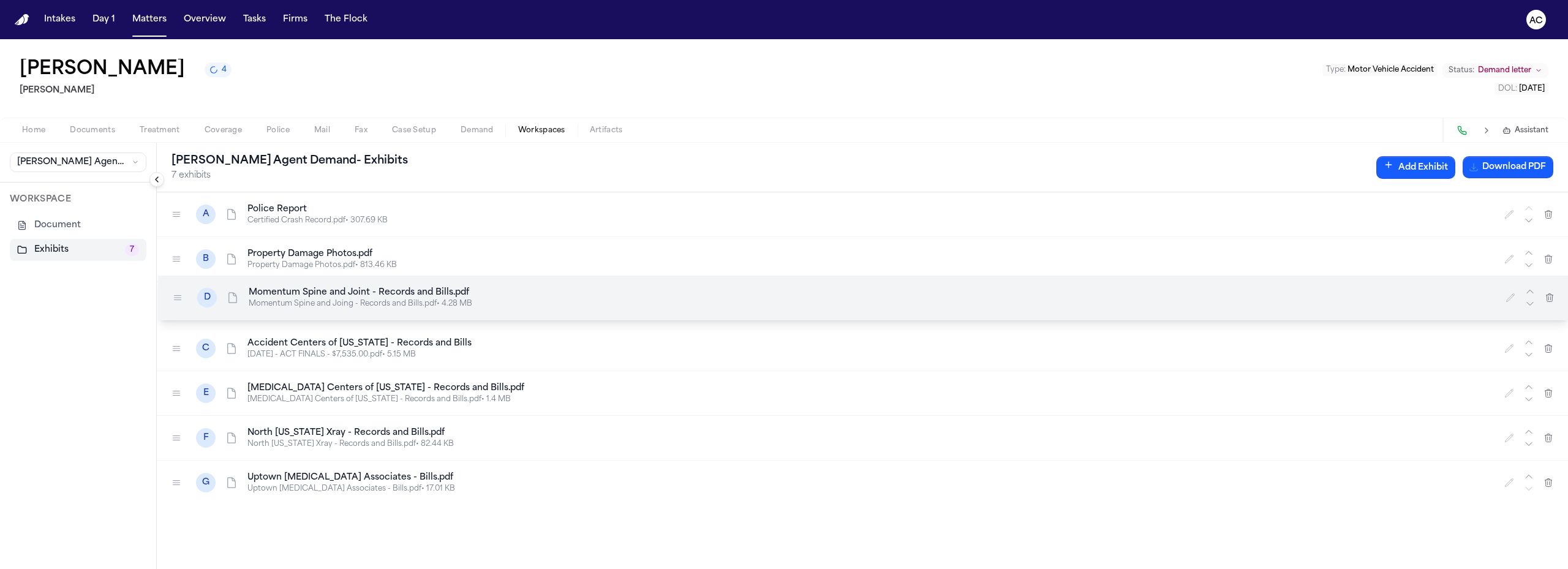
drag, startPoint x: 176, startPoint y: 350, endPoint x: 178, endPoint y: 298, distance: 52.0
click at [178, 298] on icon at bounding box center [178, 298] width 10 height 10
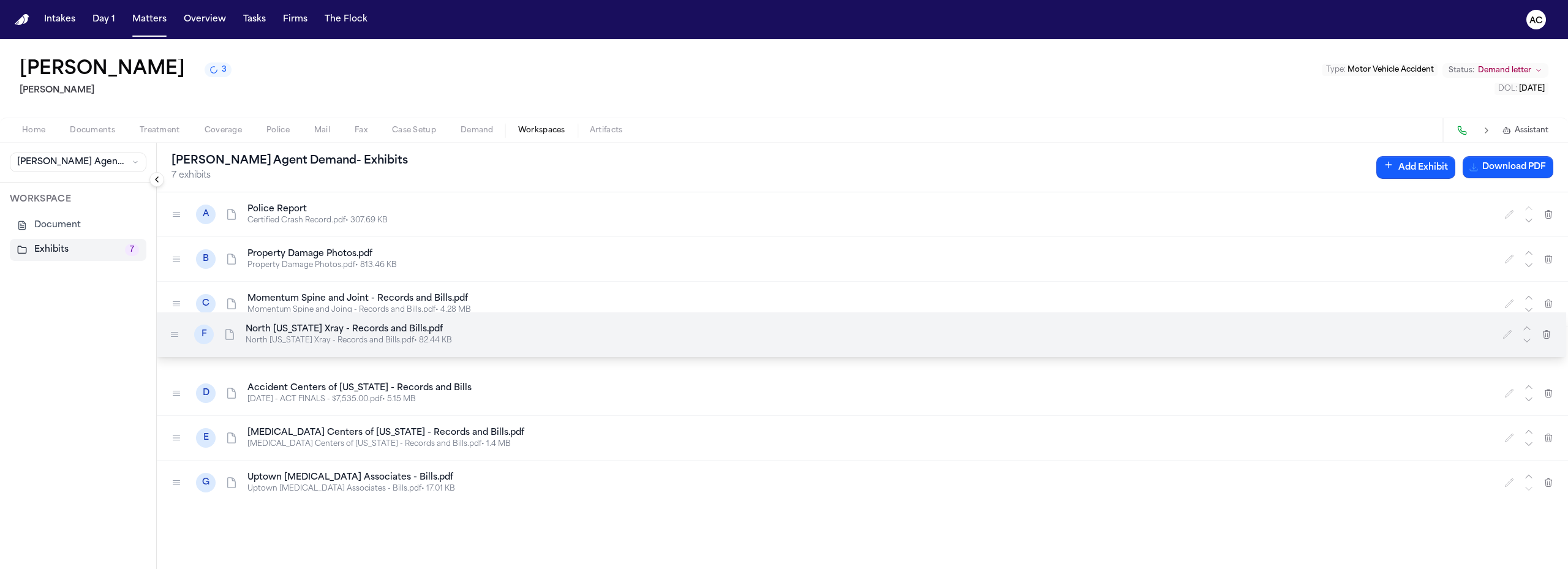
drag, startPoint x: 171, startPoint y: 437, endPoint x: 169, endPoint y: 334, distance: 103.0
click at [169, 334] on div at bounding box center [175, 334] width 20 height 20
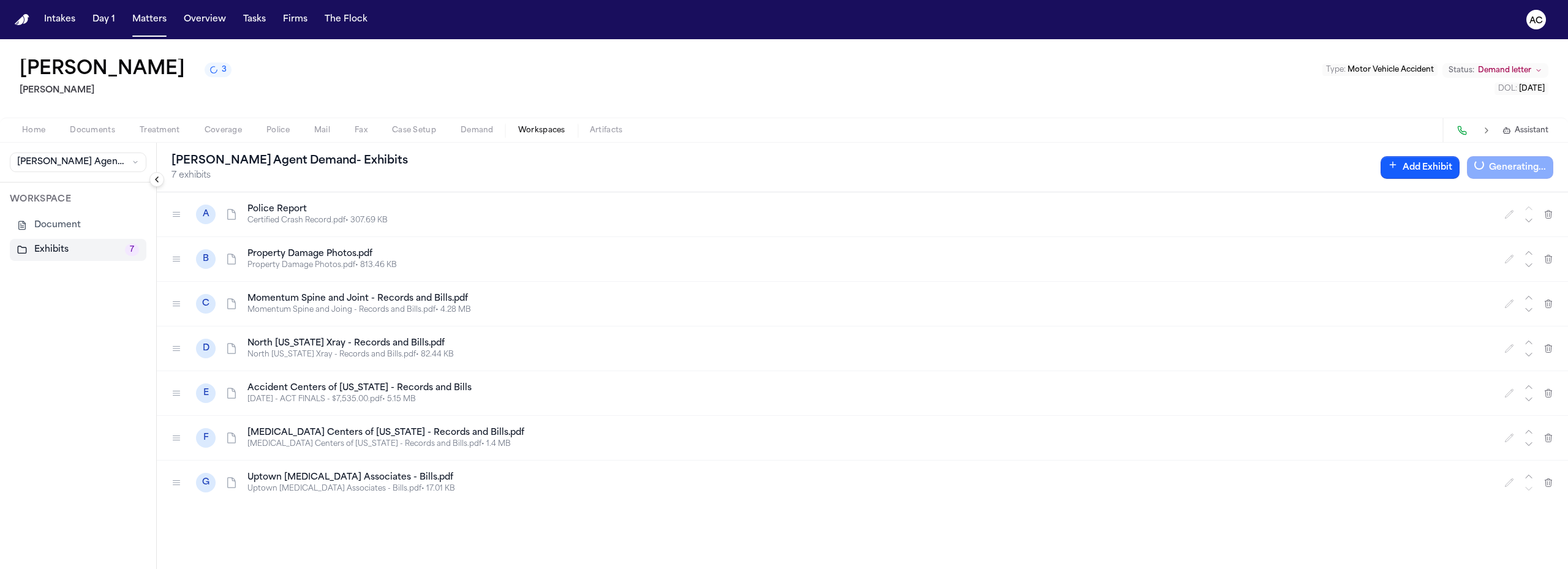
click at [108, 130] on span "Documents" at bounding box center [93, 130] width 45 height 10
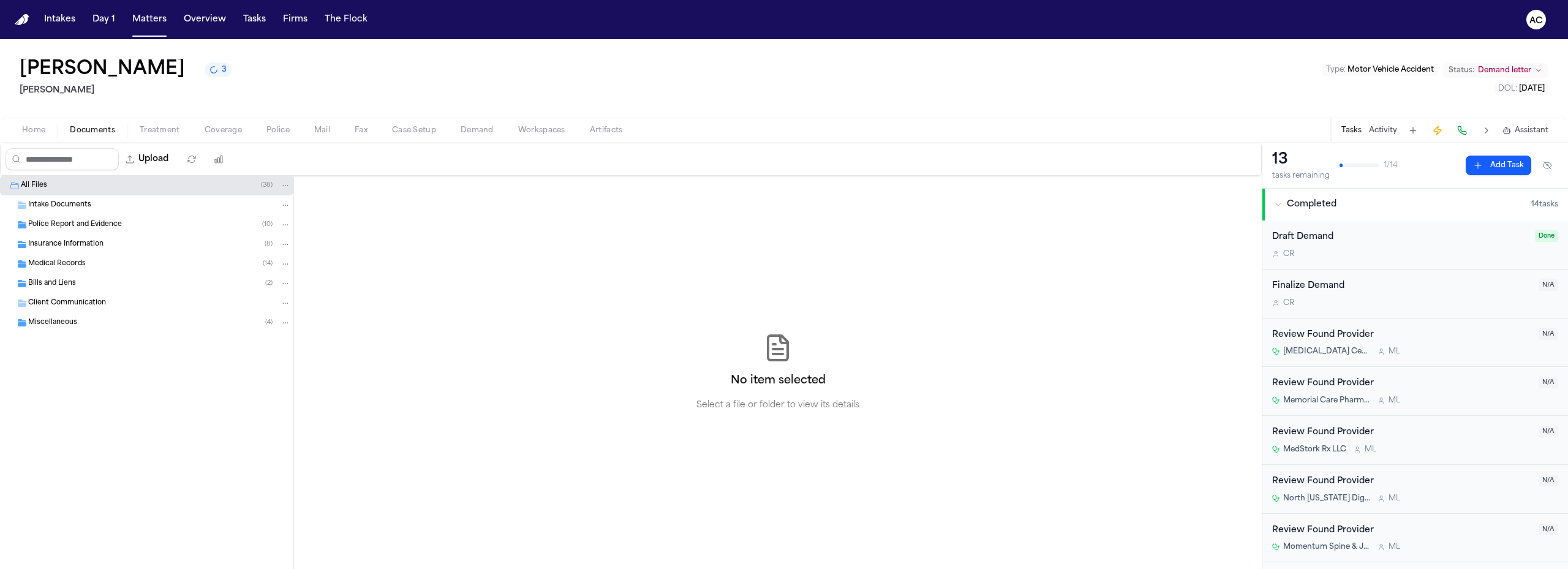
click at [57, 263] on span "Medical Records" at bounding box center [57, 264] width 57 height 10
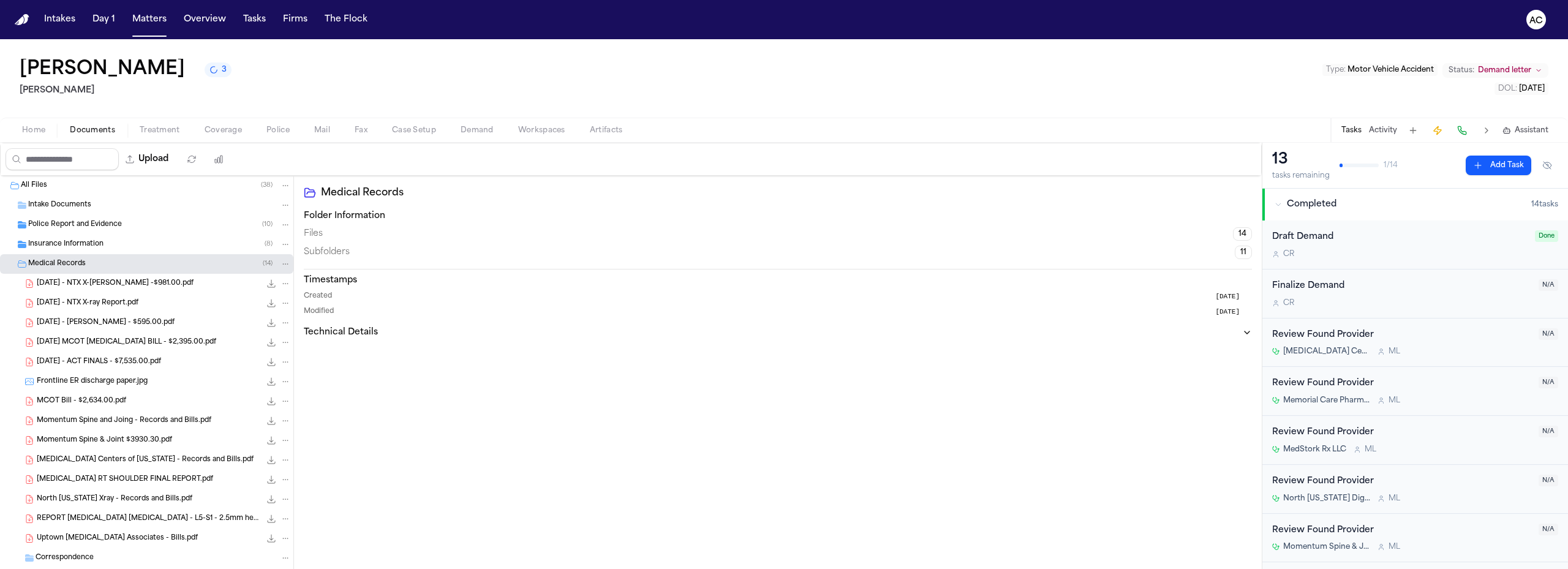
click at [120, 368] on div "2025.04.01 - ACT FINALS - $7,535.00.pdf 5.2 MB • PDF" at bounding box center [163, 362] width 254 height 12
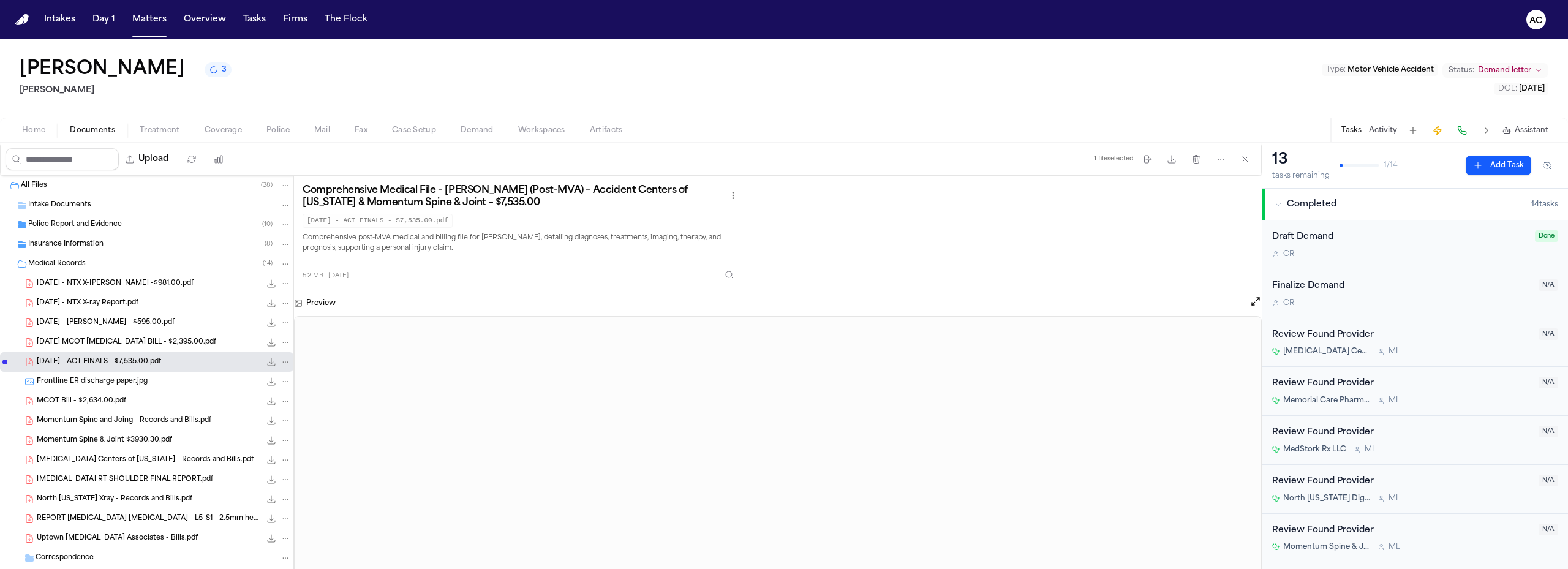
click at [537, 131] on span "Workspaces" at bounding box center [542, 130] width 47 height 10
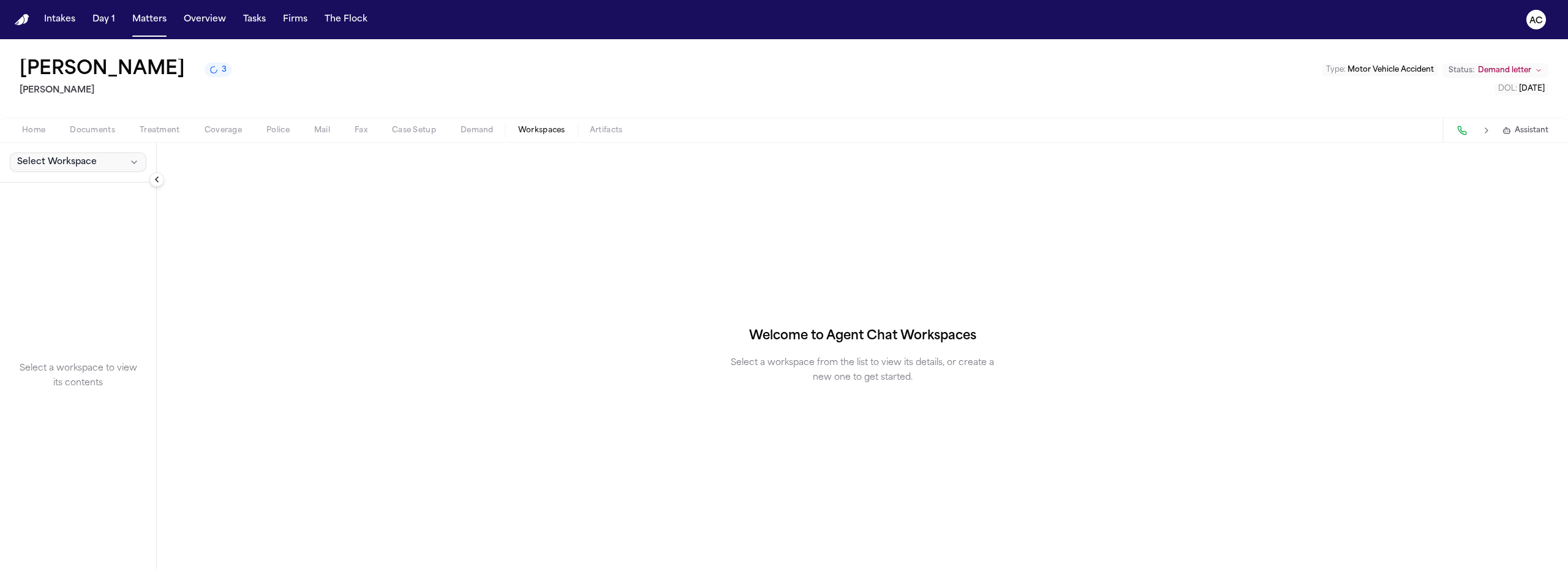
click at [116, 161] on button "Select Workspace" at bounding box center [77, 162] width 136 height 20
click at [45, 193] on span "Finch Agent Demand" at bounding box center [85, 189] width 143 height 12
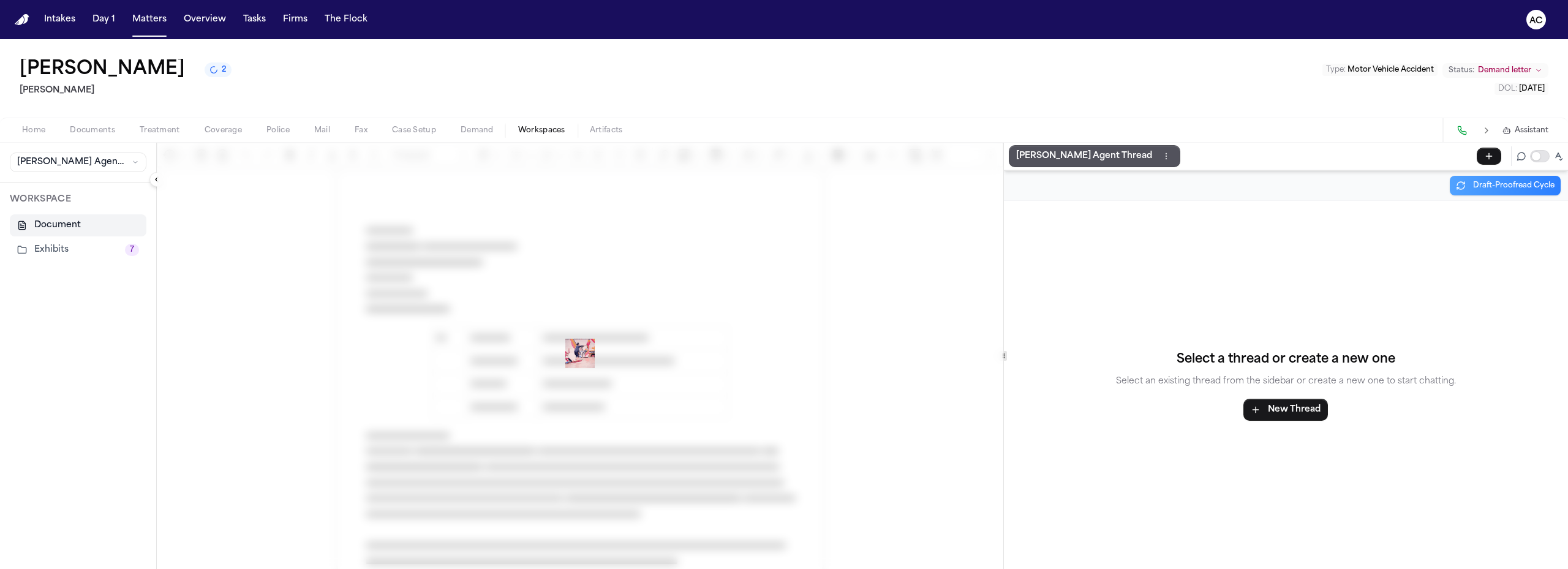
click at [62, 249] on button "Exhibits 7" at bounding box center [77, 250] width 136 height 22
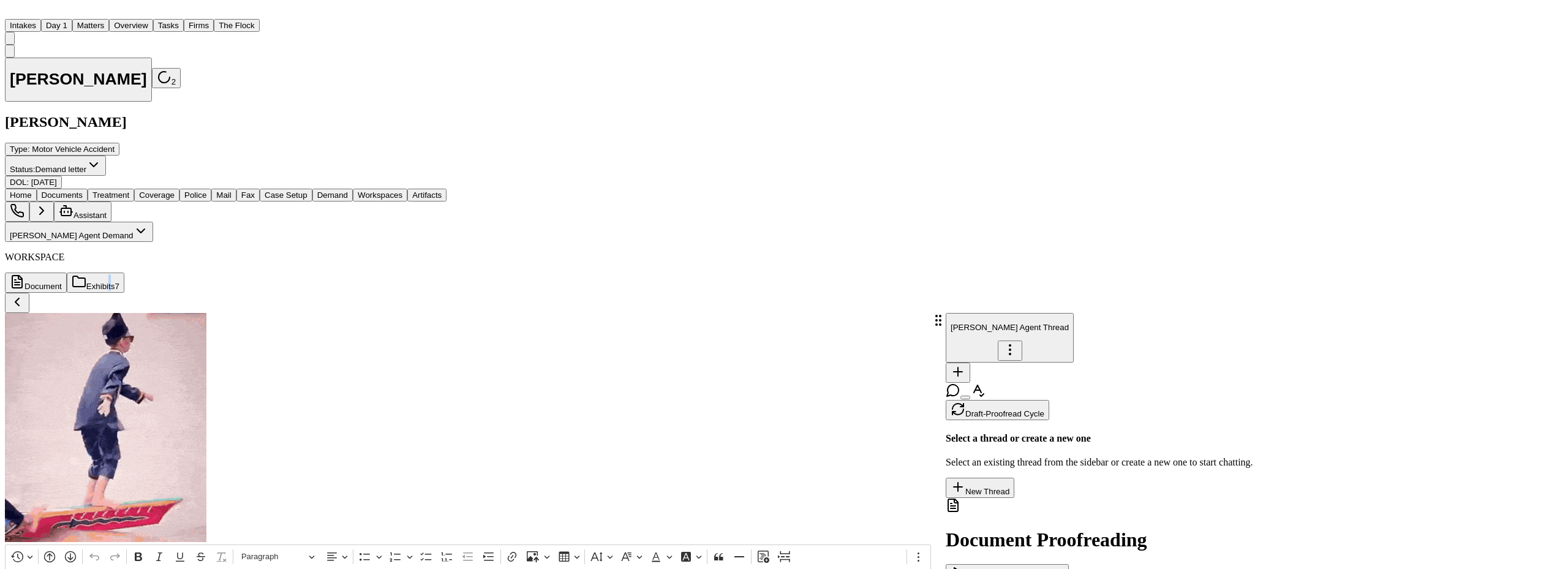
click at [63, 293] on div "WORKSPACE Document Exhibits 7" at bounding box center [783, 272] width 1558 height 41
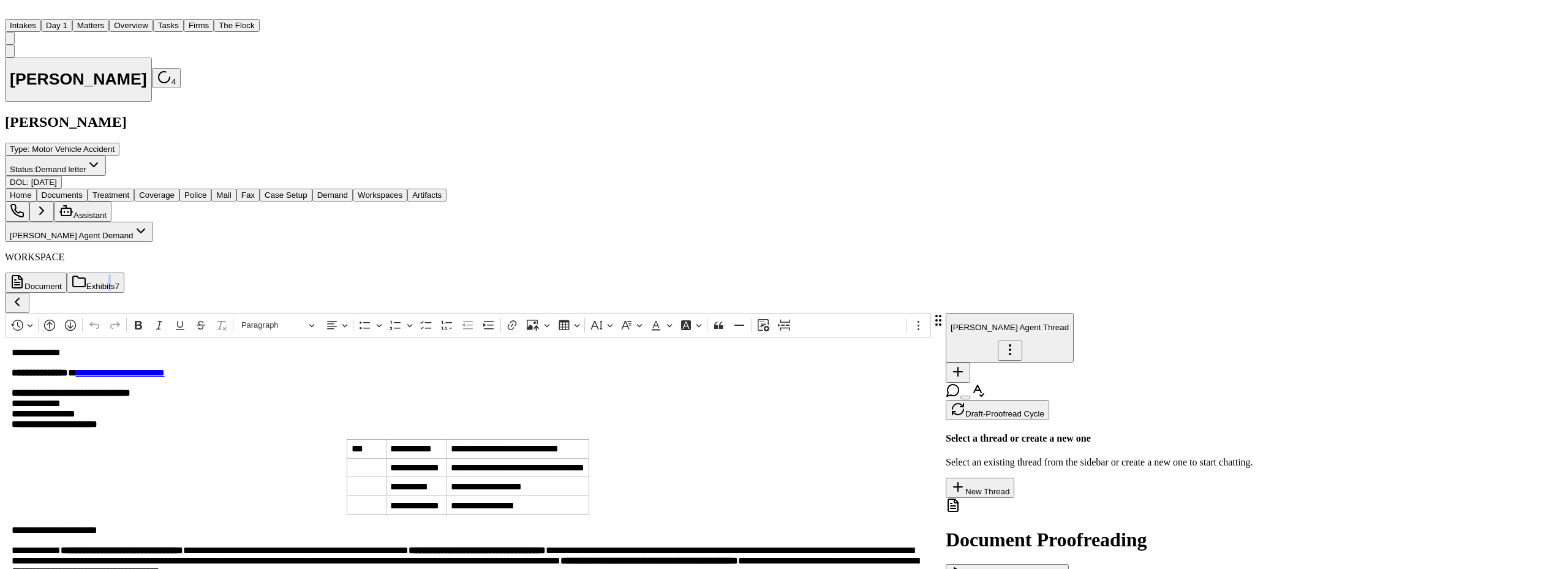
drag, startPoint x: 404, startPoint y: 61, endPoint x: 416, endPoint y: 57, distance: 12.6
click at [404, 61] on div "Efren Palacios 1 Luis A. Perez, P.C Type : Motor Vehicle Accident Status: Deman…" at bounding box center [783, 117] width 1558 height 144
click at [109, 22] on button "Matters" at bounding box center [91, 26] width 37 height 13
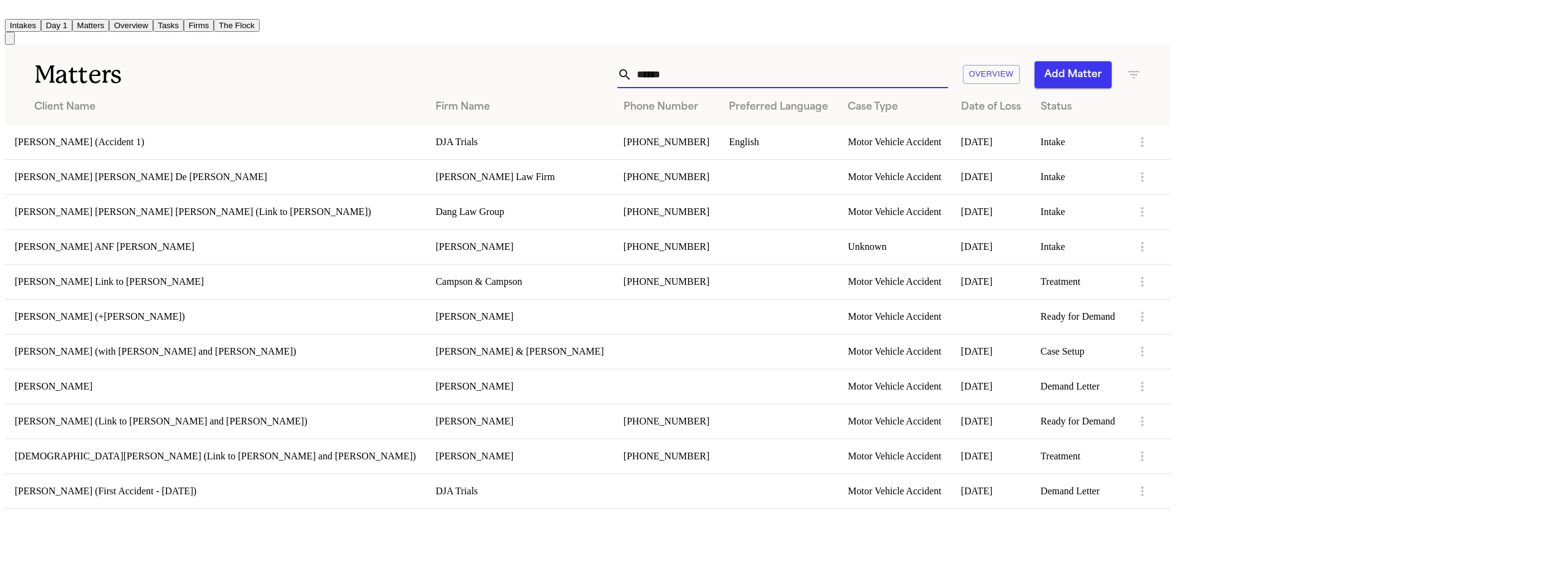
drag, startPoint x: 1156, startPoint y: 77, endPoint x: 951, endPoint y: 73, distance: 205.0
click at [951, 73] on div "***** Overview Add Matter" at bounding box center [749, 75] width 785 height 27
paste input "********"
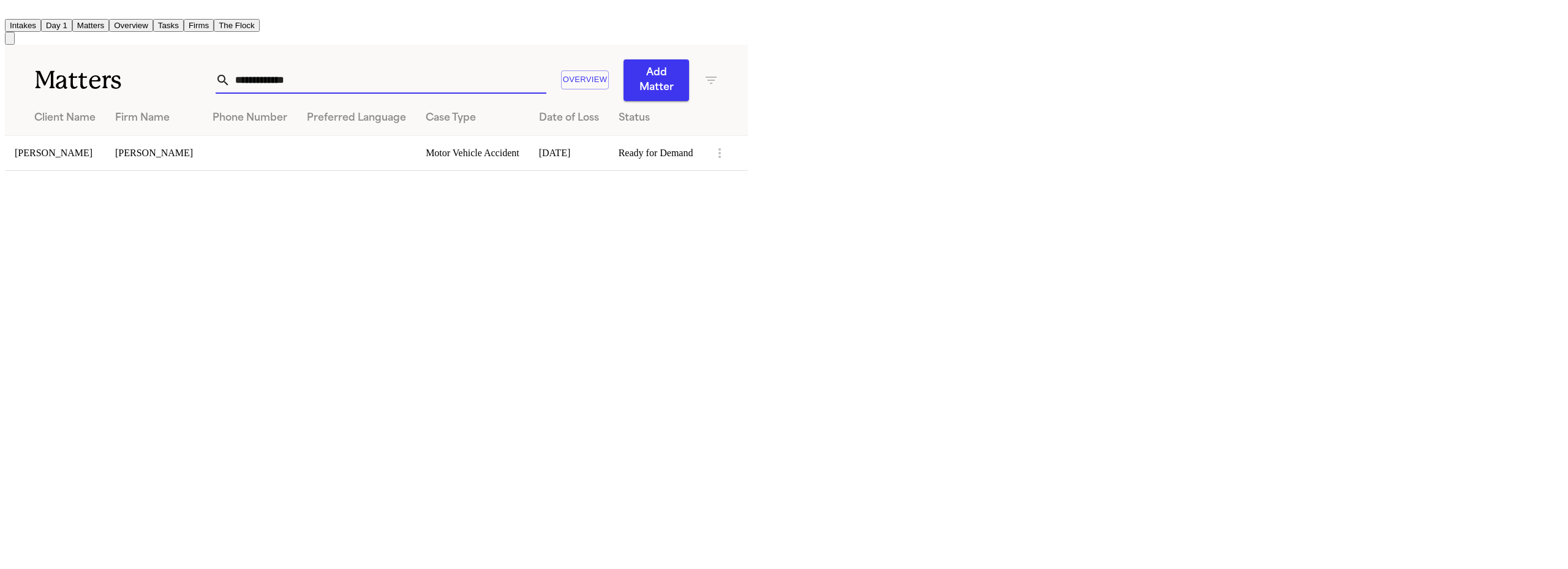
type input "**********"
click at [89, 136] on td "[PERSON_NAME]" at bounding box center [55, 153] width 100 height 35
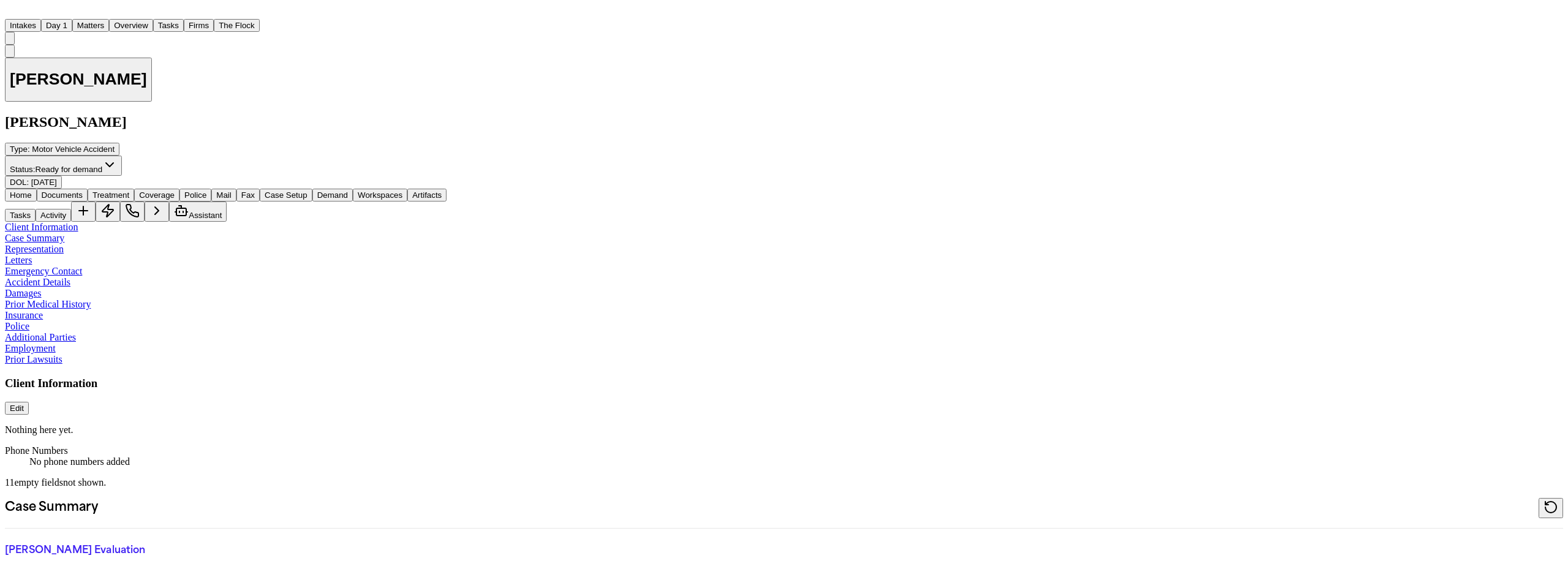
click at [348, 191] on span "Demand" at bounding box center [333, 196] width 30 height 10
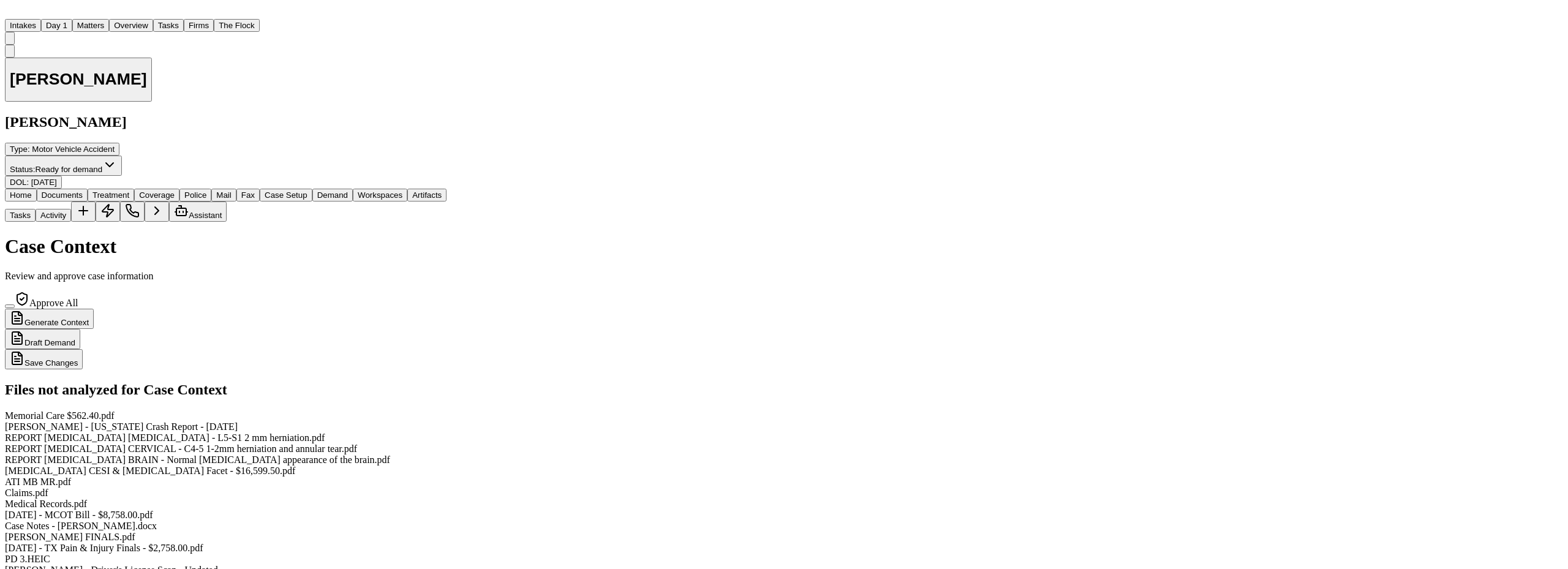
click at [402, 191] on span "Workspaces" at bounding box center [380, 196] width 45 height 10
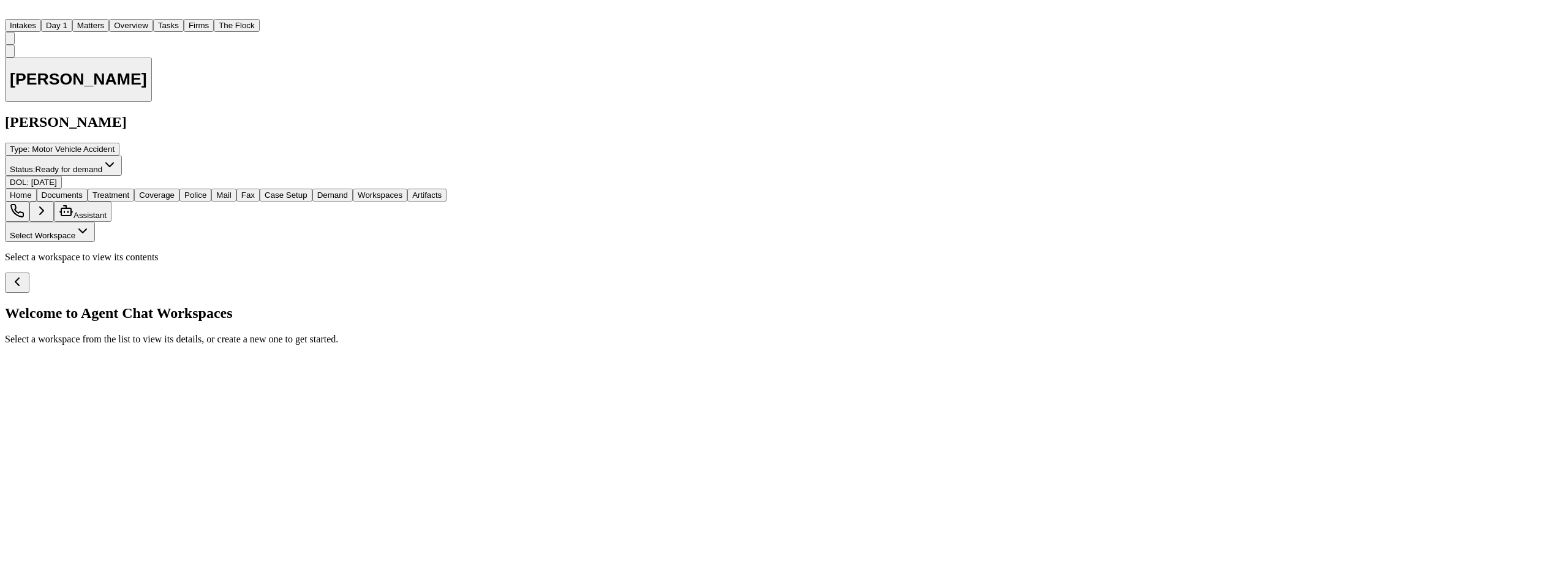
click at [95, 222] on button "Select Workspace" at bounding box center [49, 231] width 90 height 20
click at [71, 189] on span "Demand Drafting v2" at bounding box center [45, 193] width 73 height 10
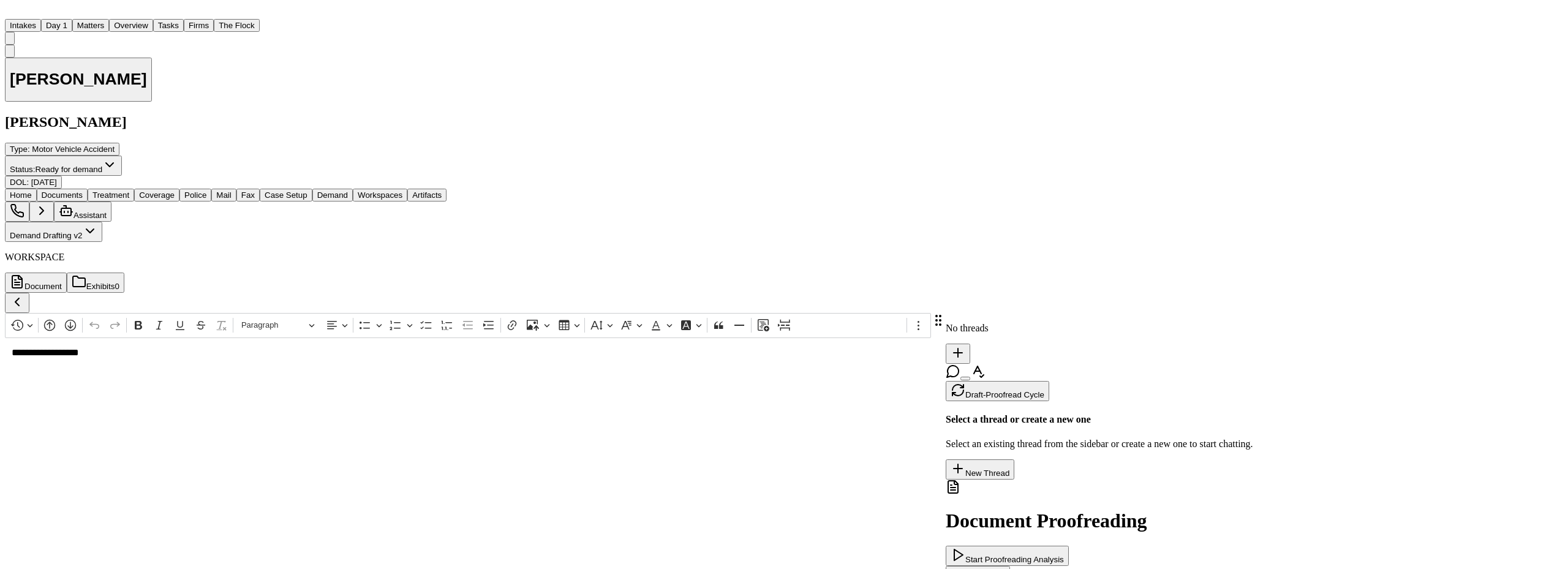
click at [69, 222] on button "Demand Drafting v2" at bounding box center [53, 231] width 97 height 20
click at [116, 197] on span "Finch Agent Demand" at bounding box center [178, 193] width 124 height 10
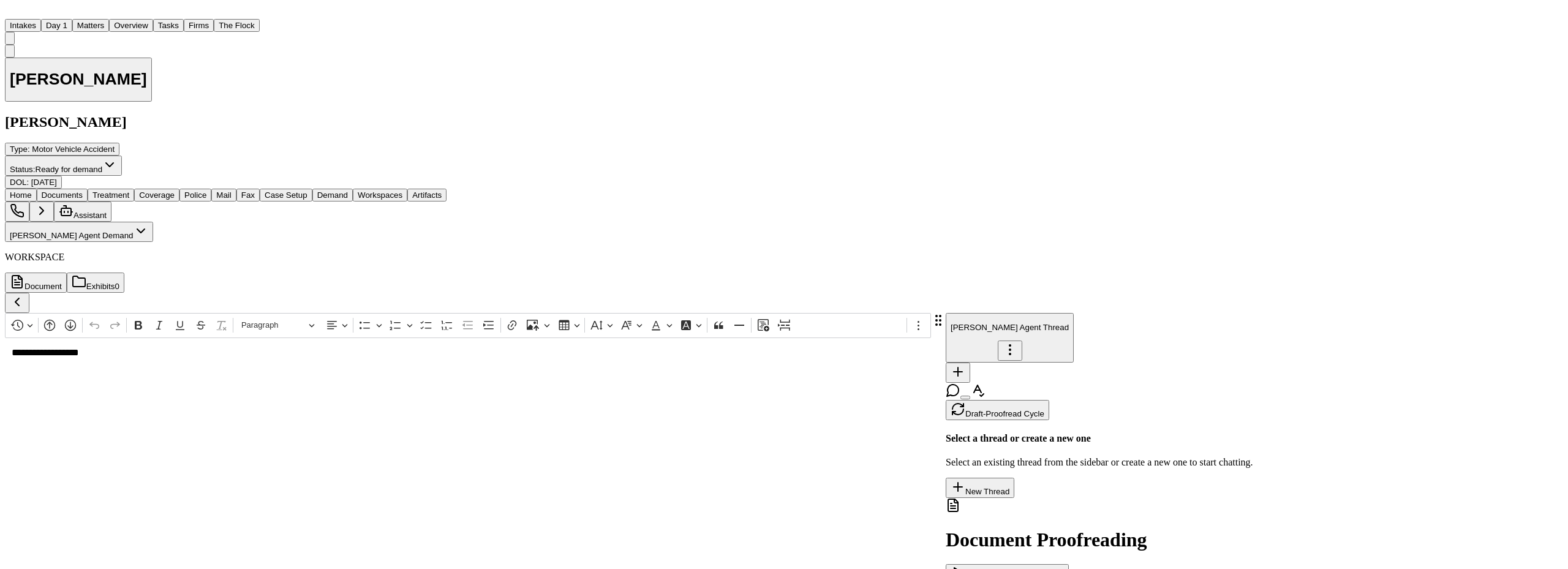
click at [109, 188] on div "Home Documents Treatment Coverage Police Mail Fax Case Setup Demand Workspaces …" at bounding box center [783, 204] width 1558 height 33
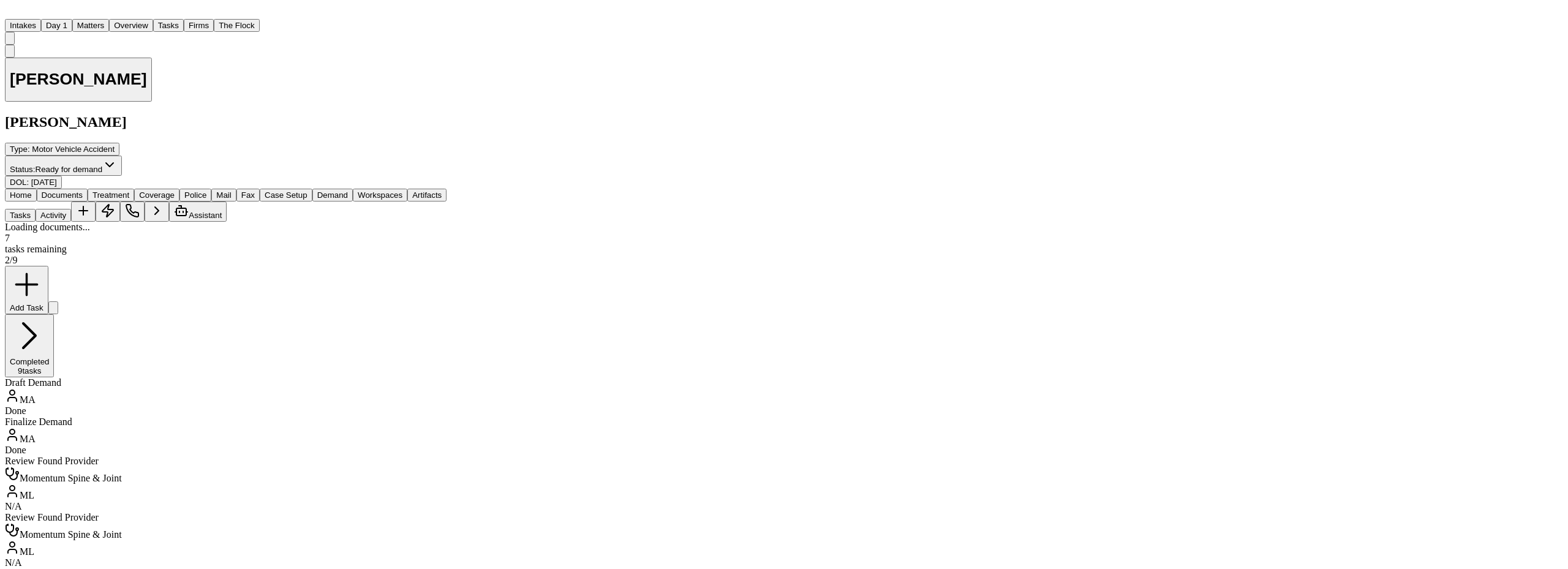
click at [83, 191] on span "Documents" at bounding box center [61, 196] width 41 height 10
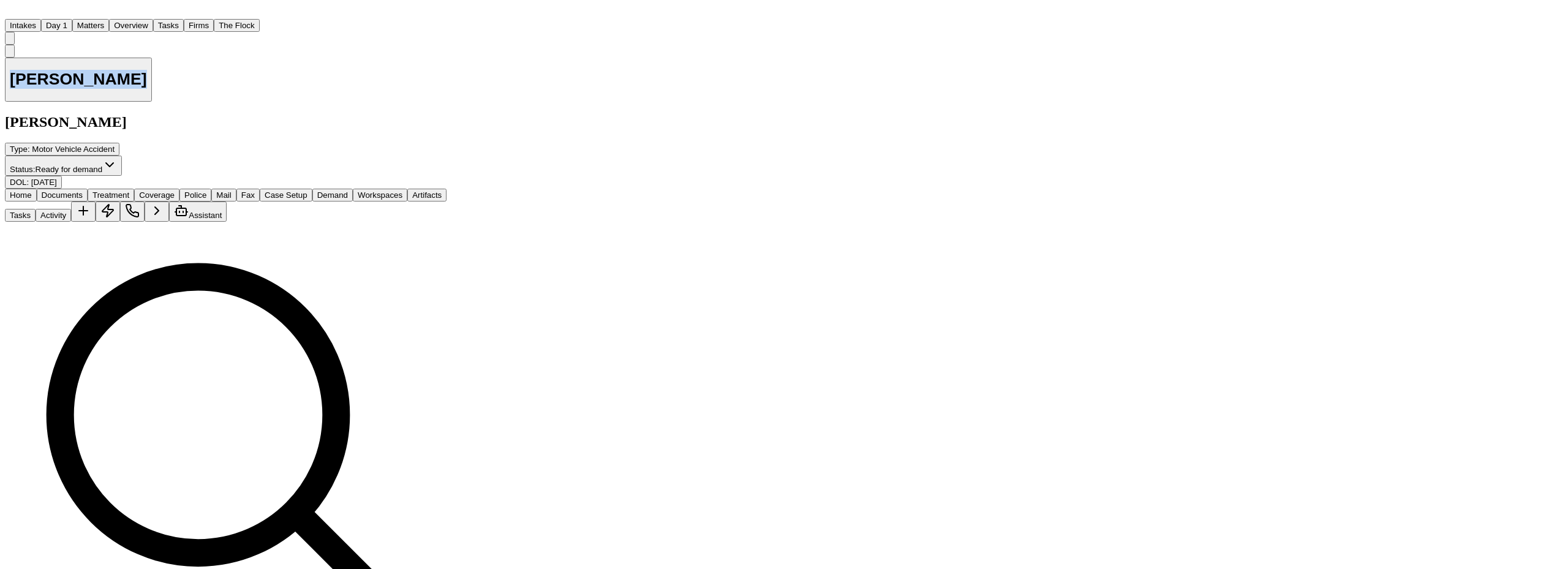
drag, startPoint x: 166, startPoint y: 65, endPoint x: 10, endPoint y: 61, distance: 156.1
click at [10, 61] on div "Ashlyn Thomas Luis A. Perez, P.C Type : Motor Vehicle Accident Status: Ready fo…" at bounding box center [226, 117] width 442 height 144
copy h1 "[PERSON_NAME]"
click at [109, 19] on button "Matters" at bounding box center [91, 26] width 37 height 13
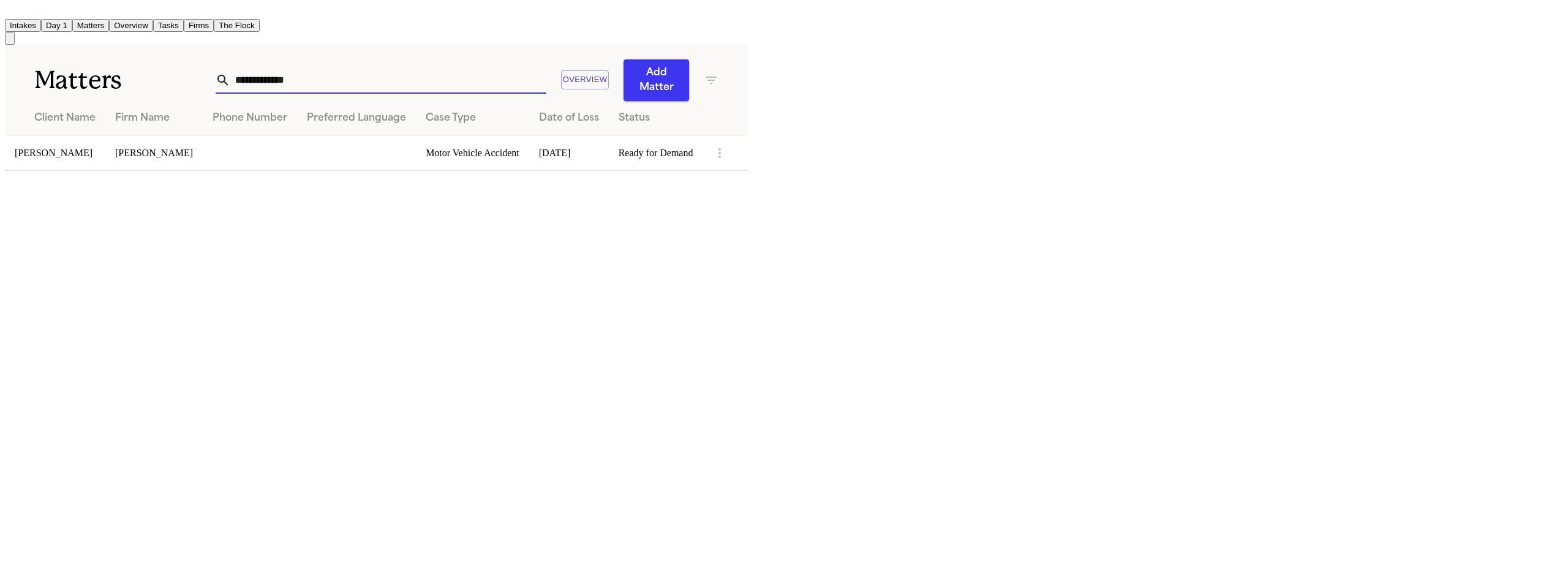
drag, startPoint x: 1181, startPoint y: 76, endPoint x: 985, endPoint y: 59, distance: 196.7
click at [719, 72] on div "**********" at bounding box center [467, 80] width 502 height 41
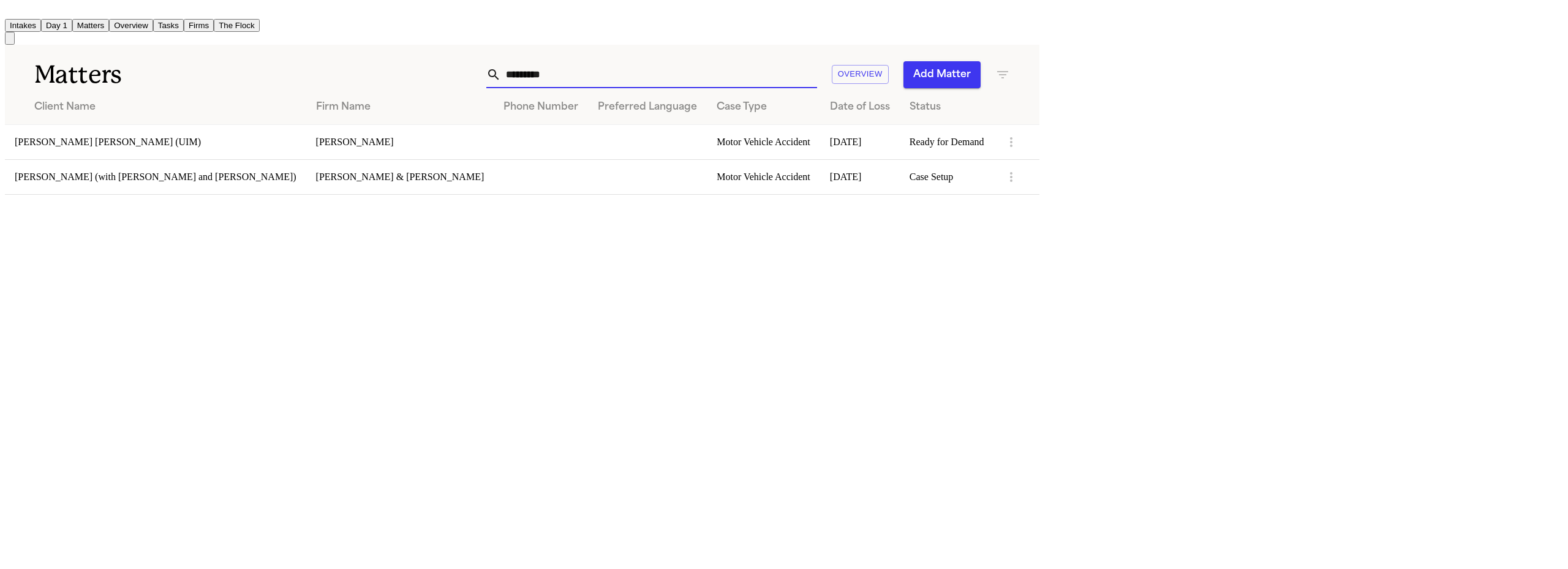
type input "*********"
click at [104, 136] on td "[PERSON_NAME] [PERSON_NAME] (UIM)" at bounding box center [156, 142] width 301 height 35
